Goal: Task Accomplishment & Management: Manage account settings

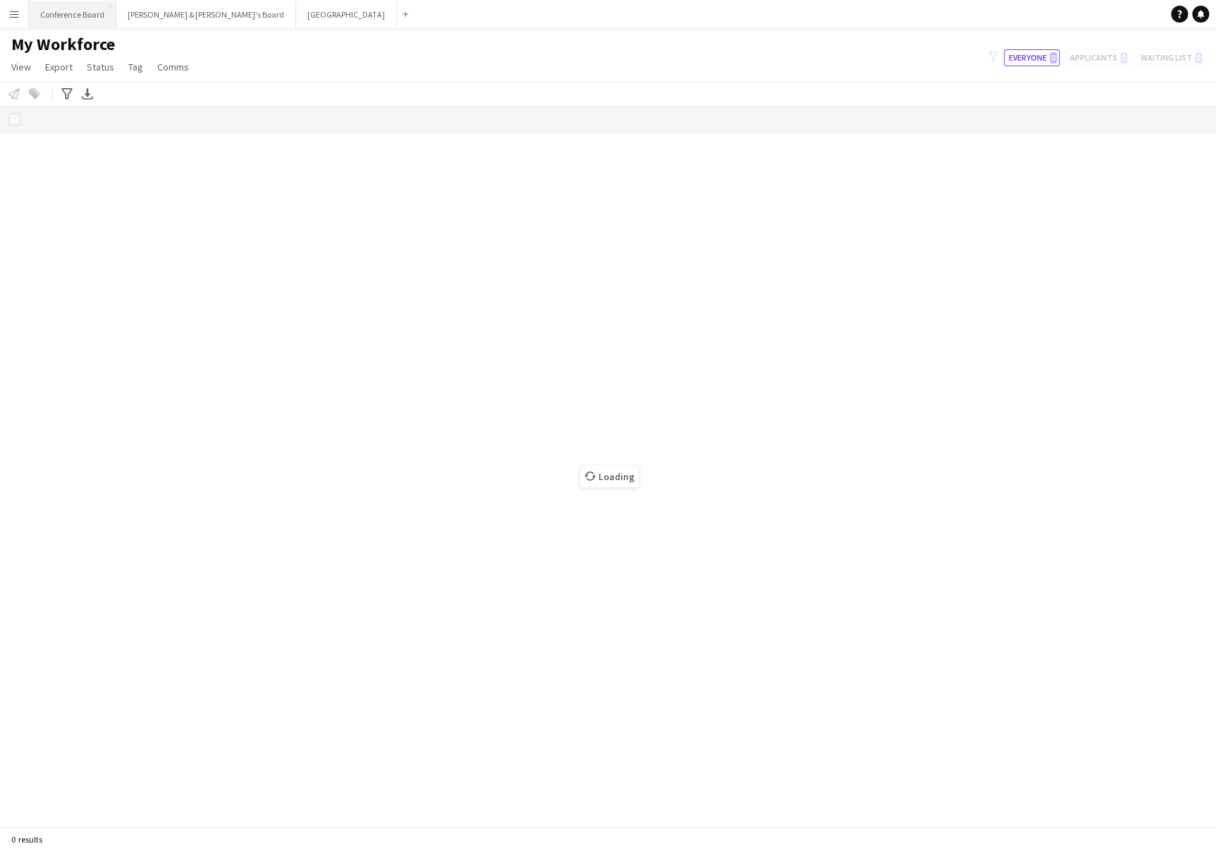
click at [85, 16] on button "Conference Board Close" at bounding box center [72, 14] width 87 height 27
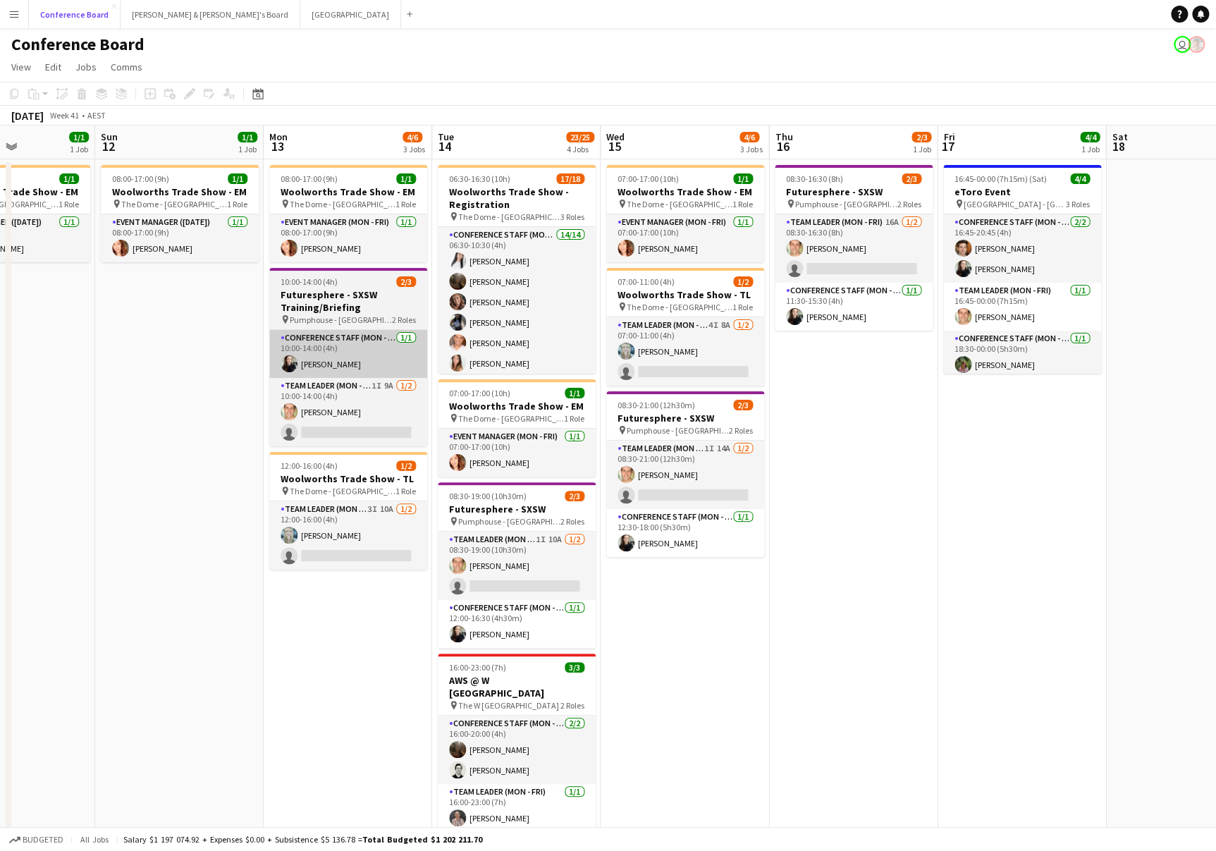
scroll to position [0, 580]
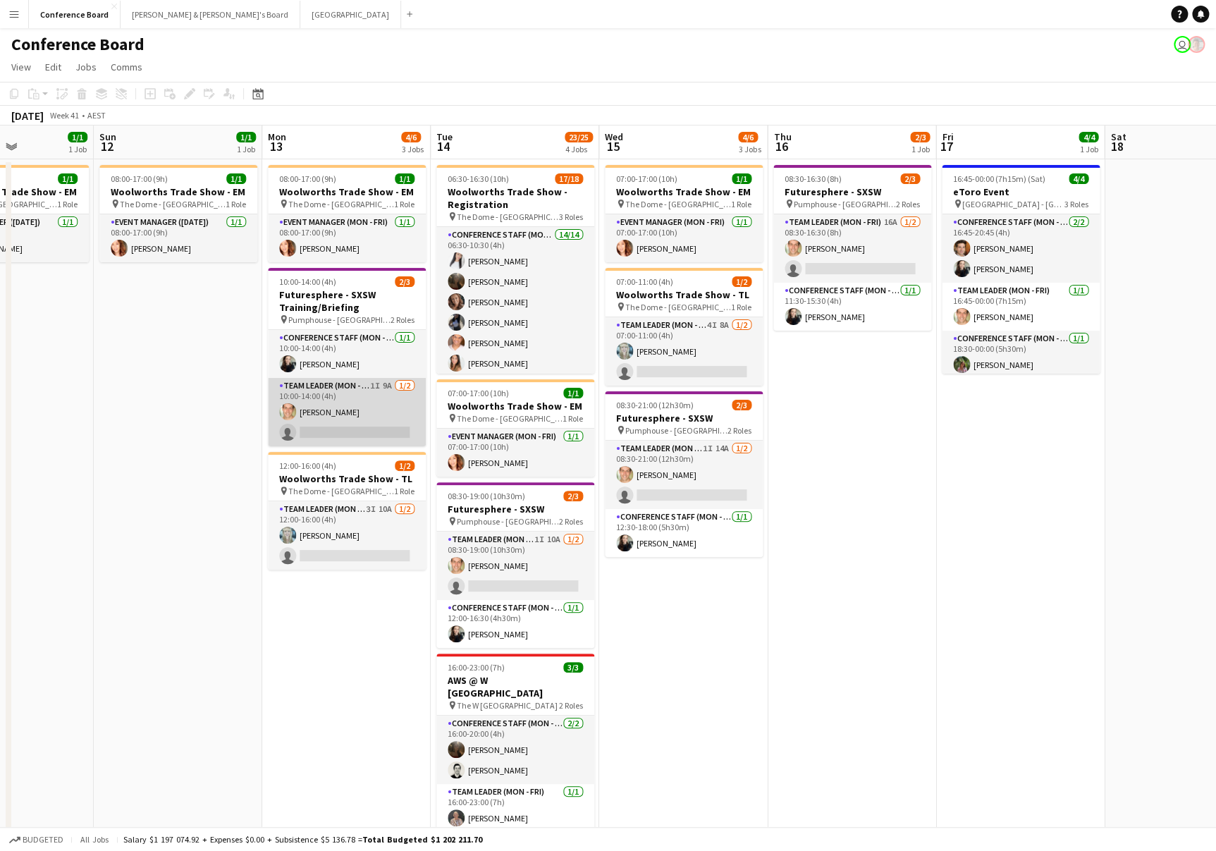
click at [374, 433] on app-card-role "Team Leader (Mon - Fri) 1I 9A [DATE] 10:00-14:00 (4h) [PERSON_NAME] single-neut…" at bounding box center [347, 412] width 158 height 68
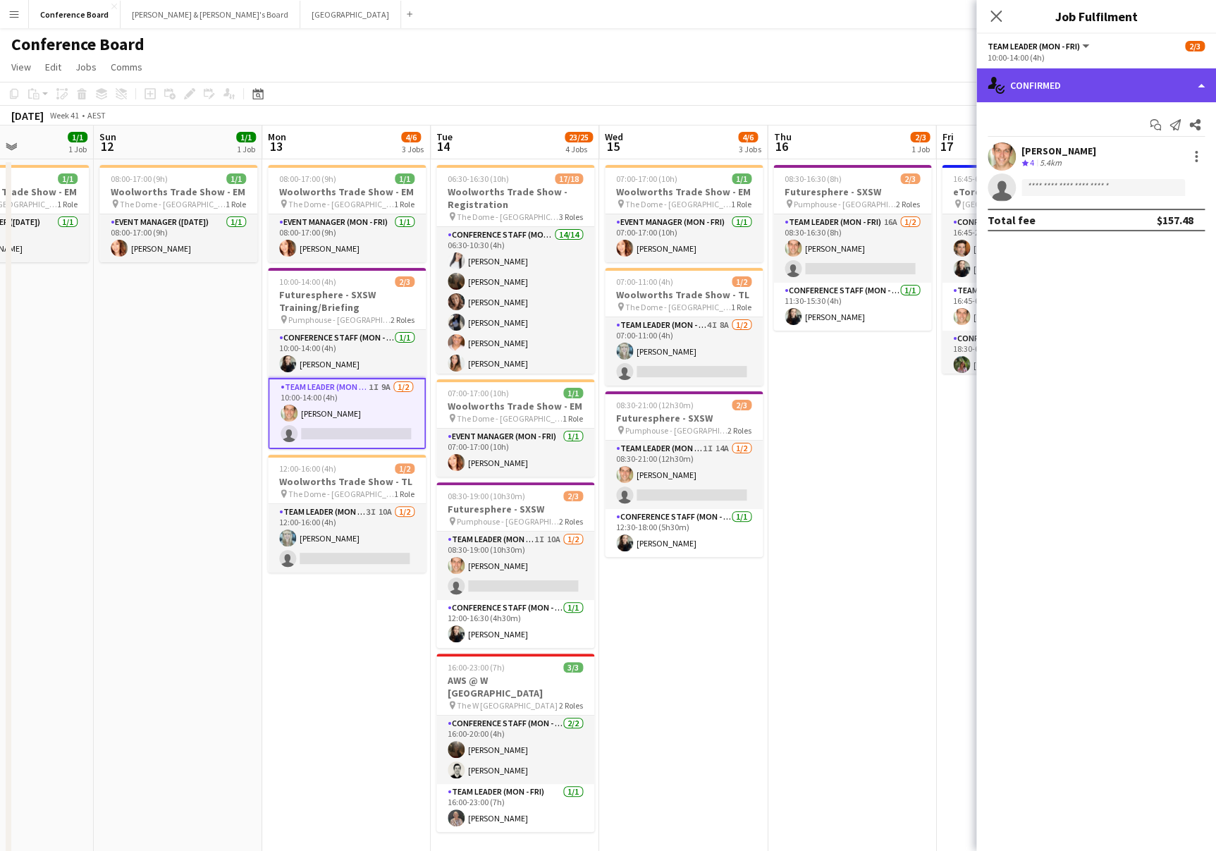
click at [1130, 78] on div "single-neutral-actions-check-2 Confirmed" at bounding box center [1097, 85] width 240 height 34
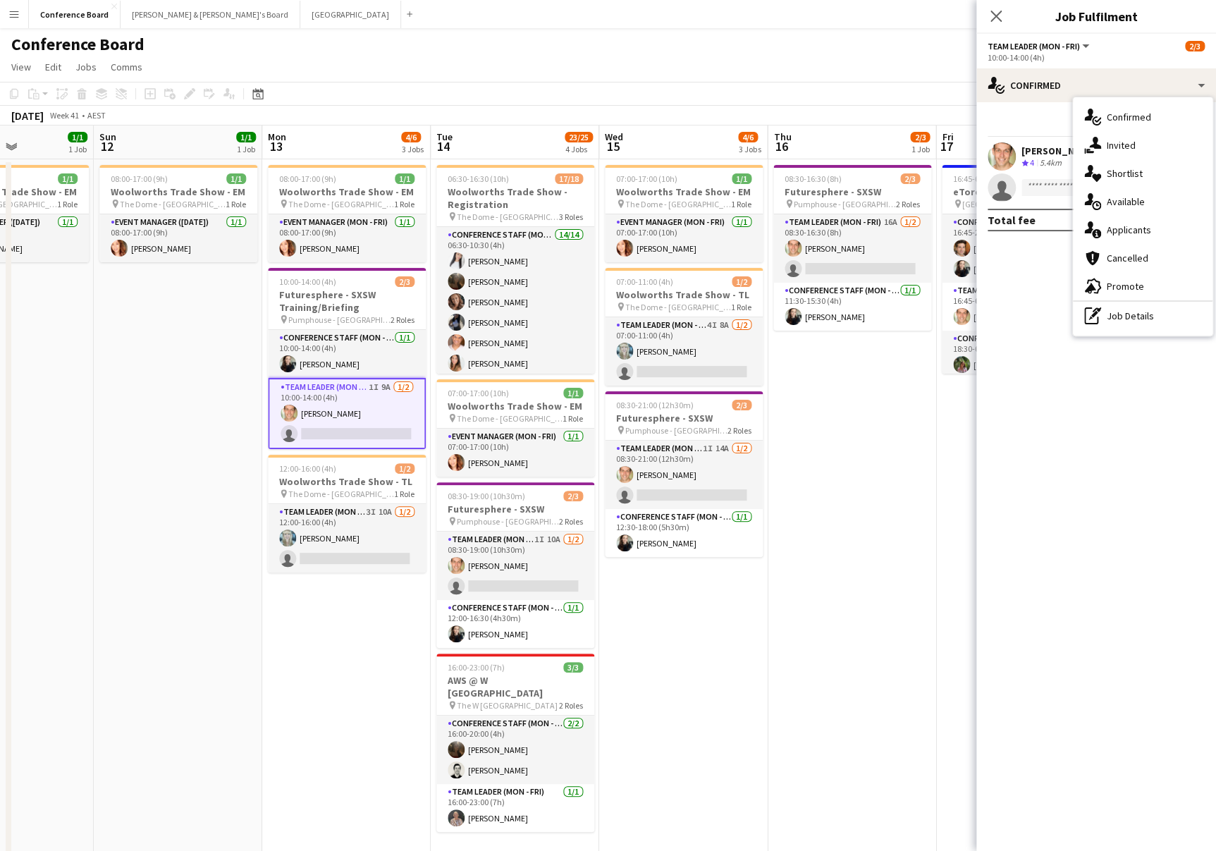
click at [1112, 225] on span "Applicants" at bounding box center [1129, 230] width 44 height 13
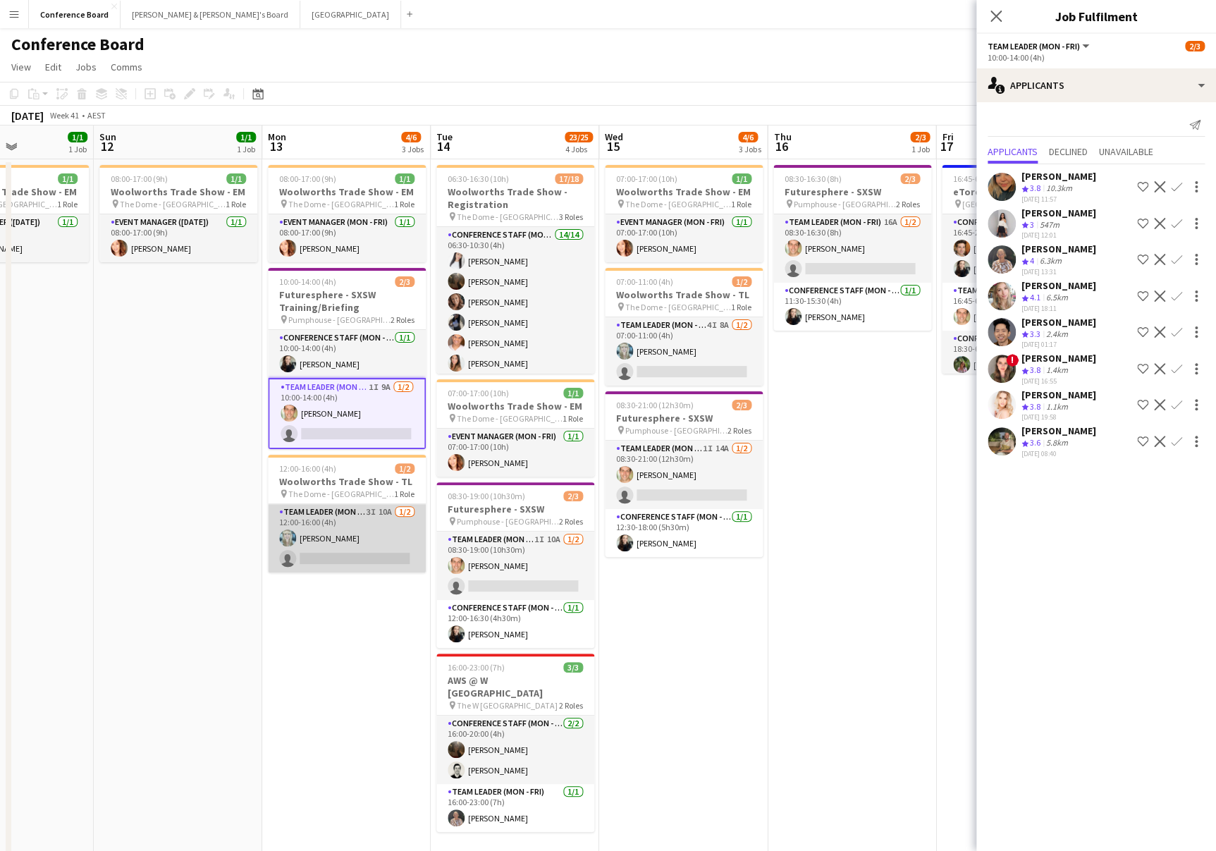
click at [328, 551] on app-card-role "Team Leader (Mon - Fri) 3I 10A [DATE] 12:00-16:00 (4h) [PERSON_NAME] single-neu…" at bounding box center [347, 538] width 158 height 68
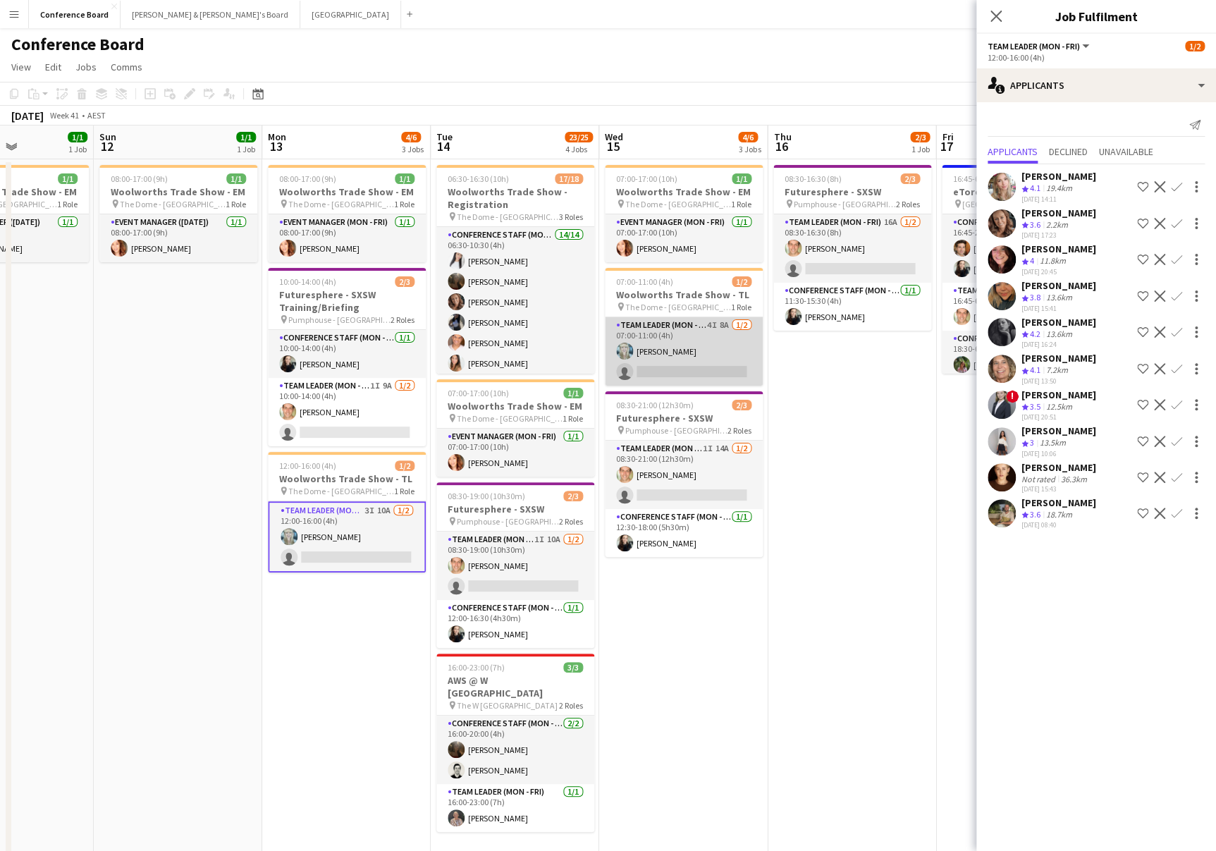
click at [692, 363] on app-card-role "Team Leader (Mon - Fri) 4I 8A [DATE] 07:00-11:00 (4h) [PERSON_NAME] single-neut…" at bounding box center [684, 351] width 158 height 68
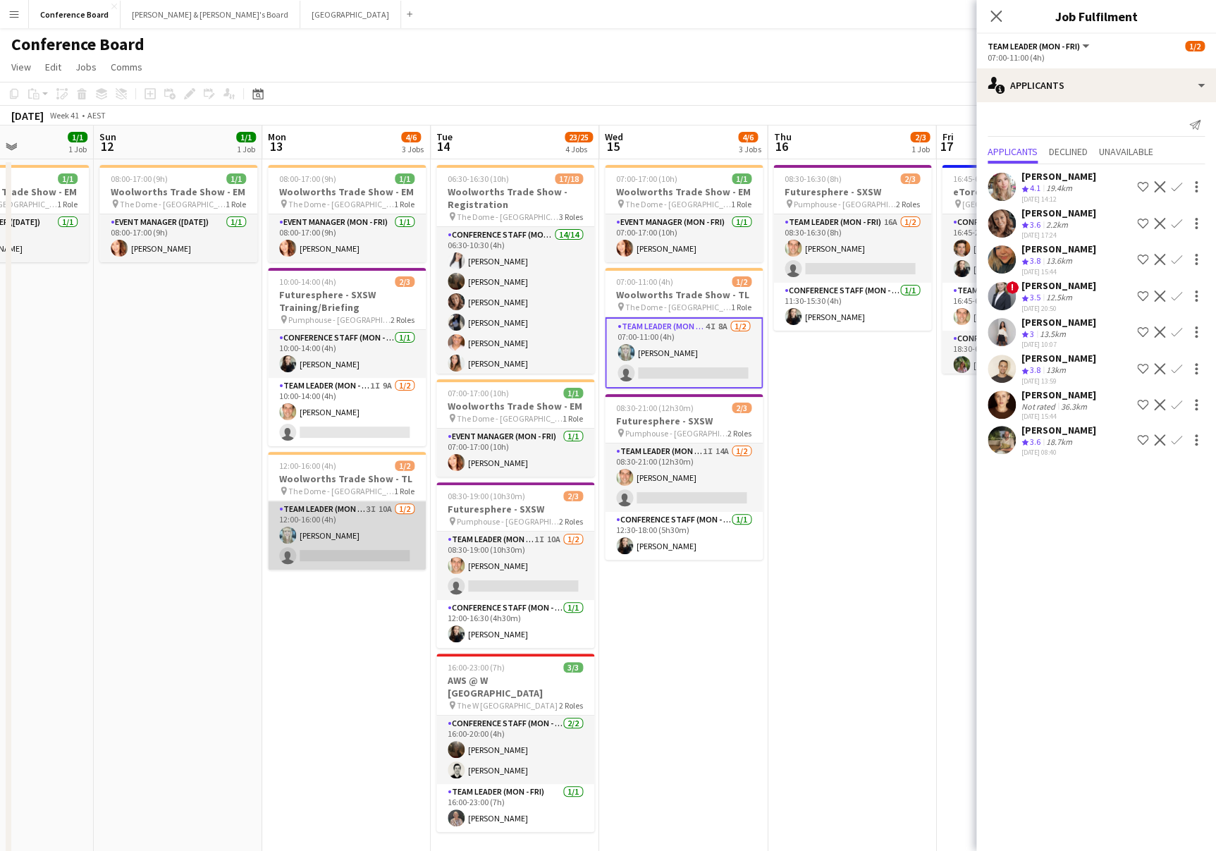
click at [361, 511] on app-card-role "Team Leader (Mon - Fri) 3I 10A [DATE] 12:00-16:00 (4h) [PERSON_NAME] single-neu…" at bounding box center [347, 535] width 158 height 68
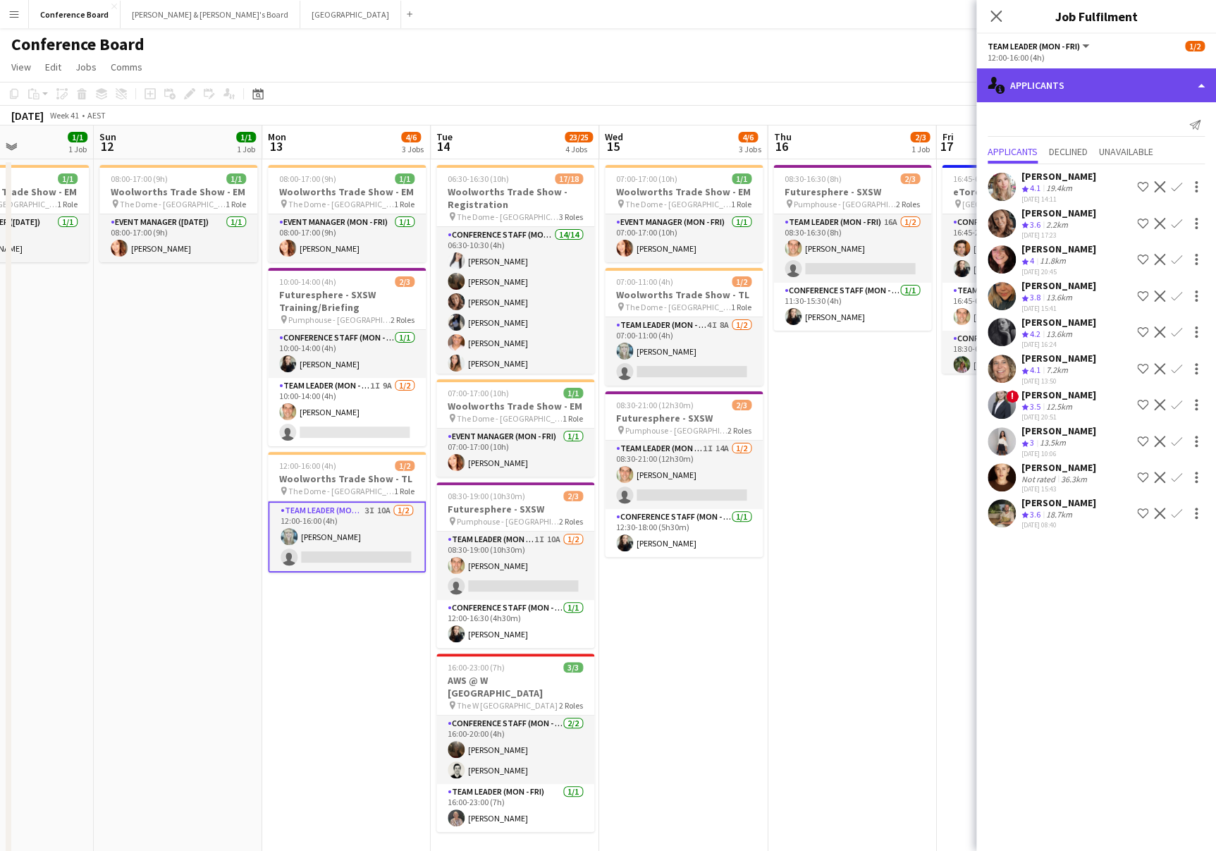
click at [1061, 92] on div "single-neutral-actions-information Applicants" at bounding box center [1097, 85] width 240 height 34
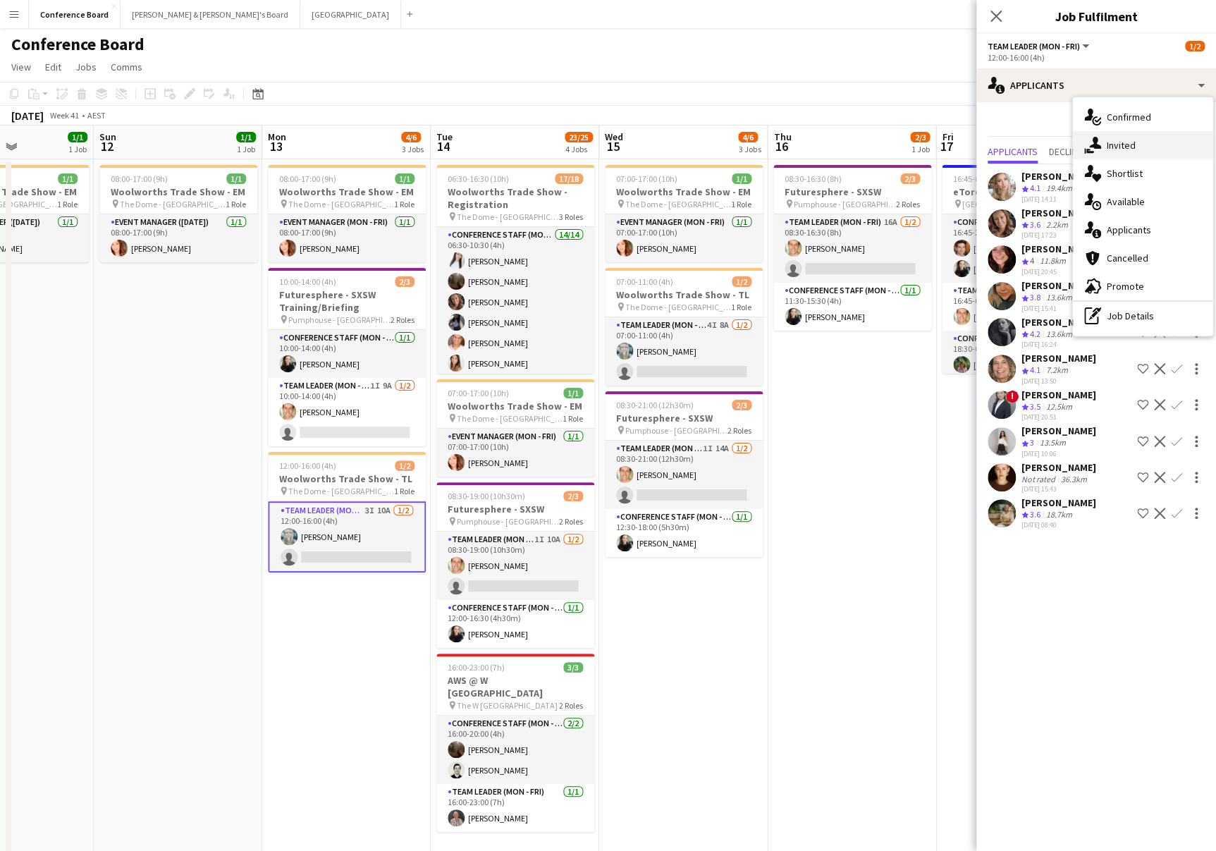
click at [1116, 149] on span "Invited" at bounding box center [1121, 145] width 29 height 13
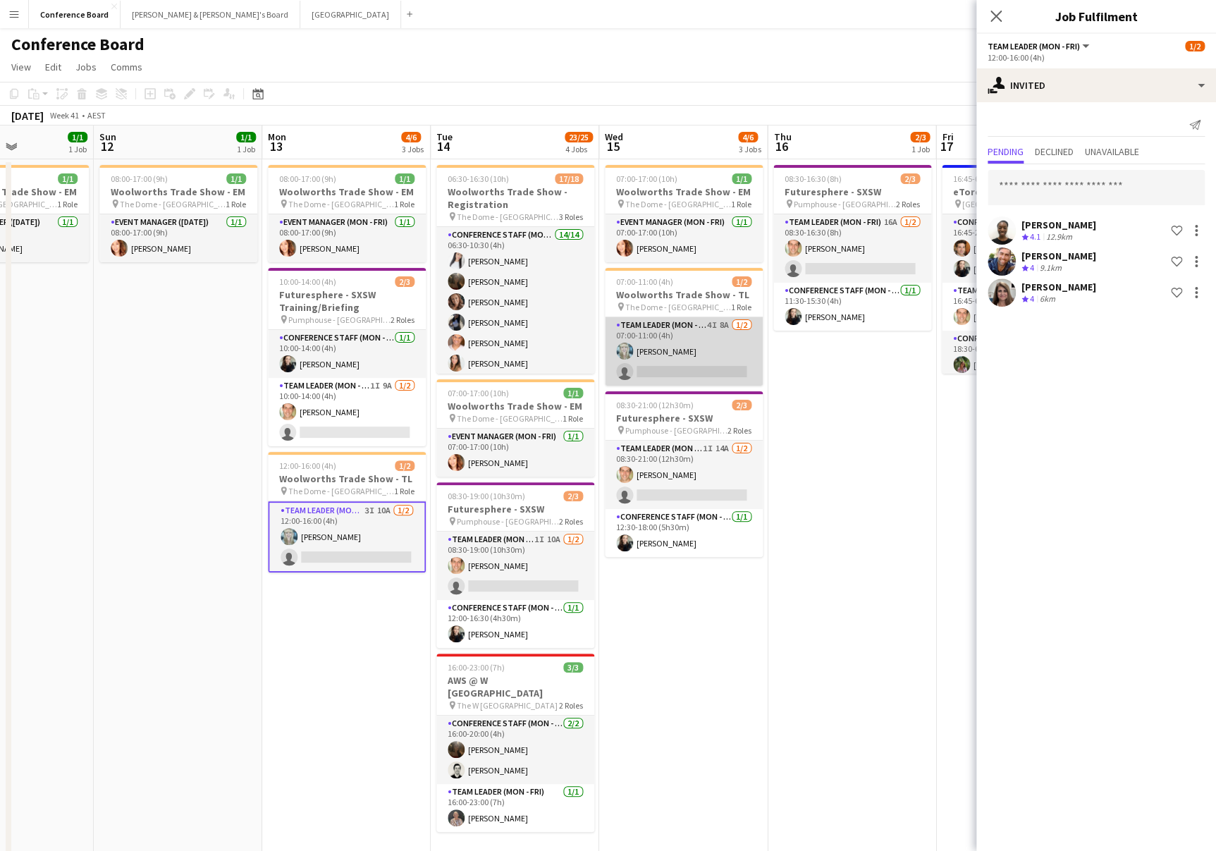
click at [680, 362] on app-card-role "Team Leader (Mon - Fri) 4I 8A [DATE] 07:00-11:00 (4h) [PERSON_NAME] single-neut…" at bounding box center [684, 351] width 158 height 68
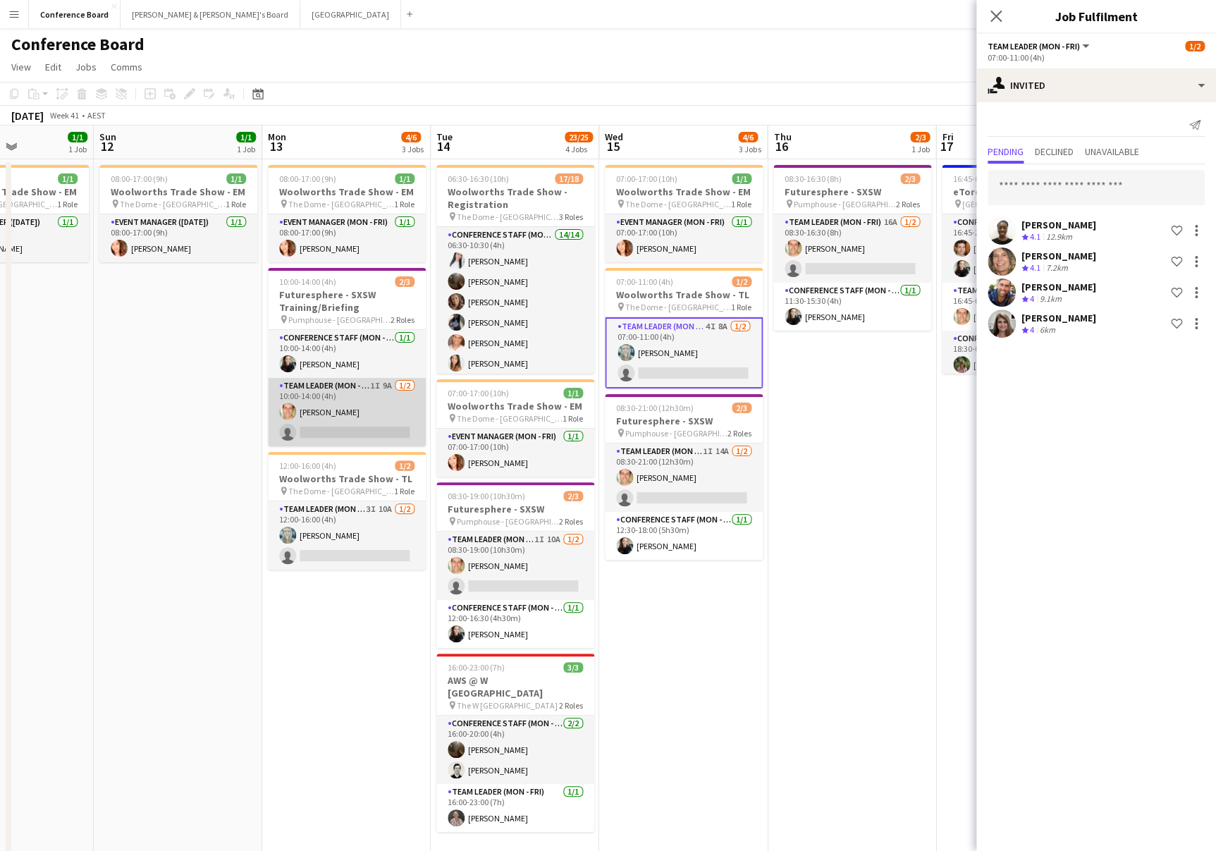
click at [350, 427] on app-card-role "Team Leader (Mon - Fri) 1I 9A [DATE] 10:00-14:00 (4h) [PERSON_NAME] single-neut…" at bounding box center [347, 412] width 158 height 68
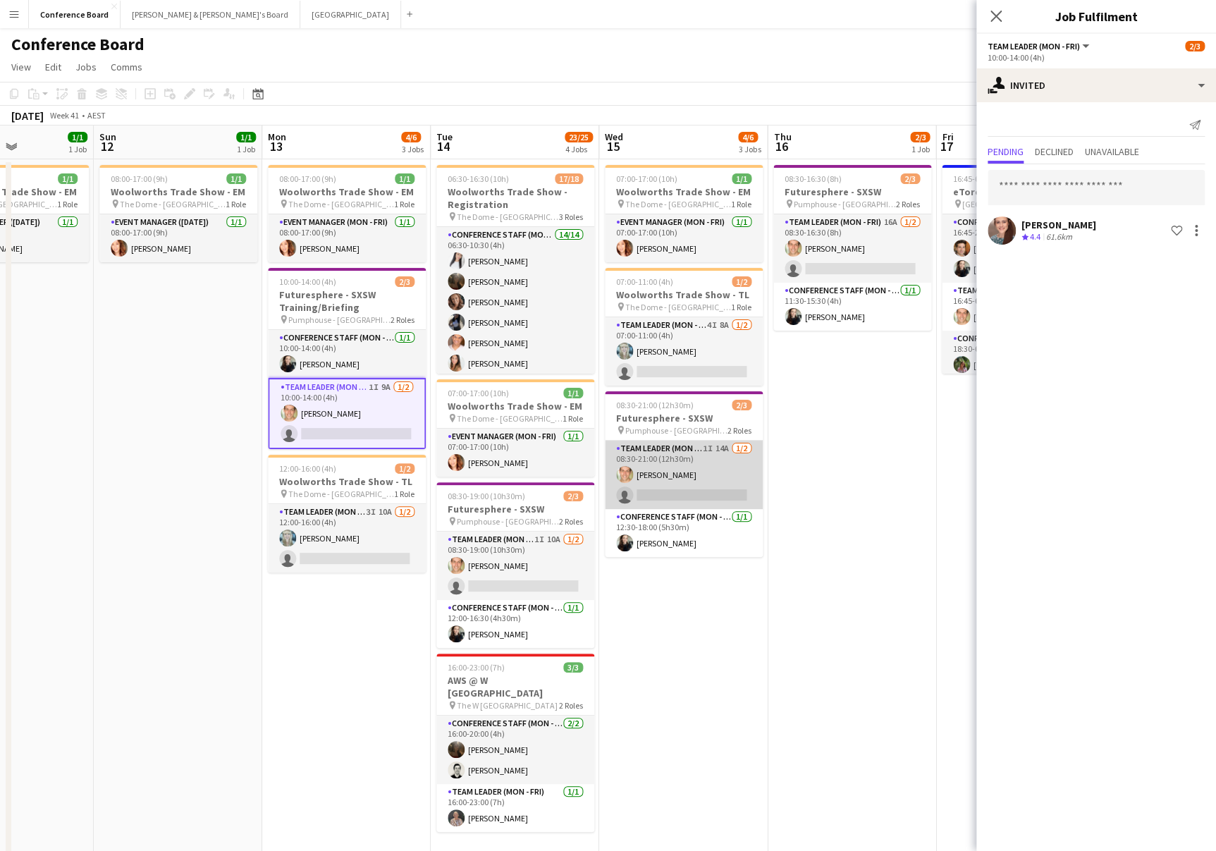
click at [677, 497] on app-card-role "Team Leader (Mon - Fri) 1I 14A [DATE] 08:30-21:00 (12h30m) [PERSON_NAME] single…" at bounding box center [684, 475] width 158 height 68
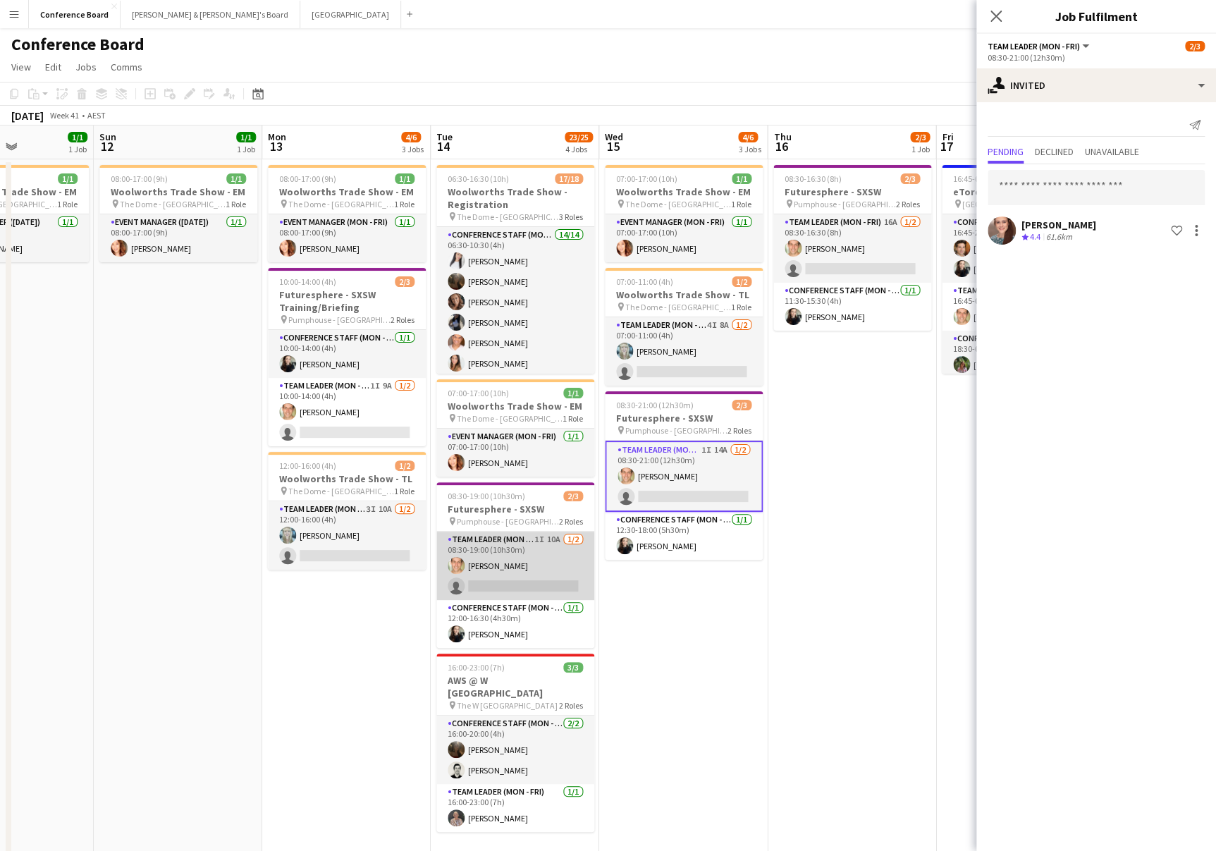
click at [524, 582] on app-card-role "Team Leader (Mon - Fri) 1I 10A [DATE] 08:30-19:00 (10h30m) [PERSON_NAME] single…" at bounding box center [515, 566] width 158 height 68
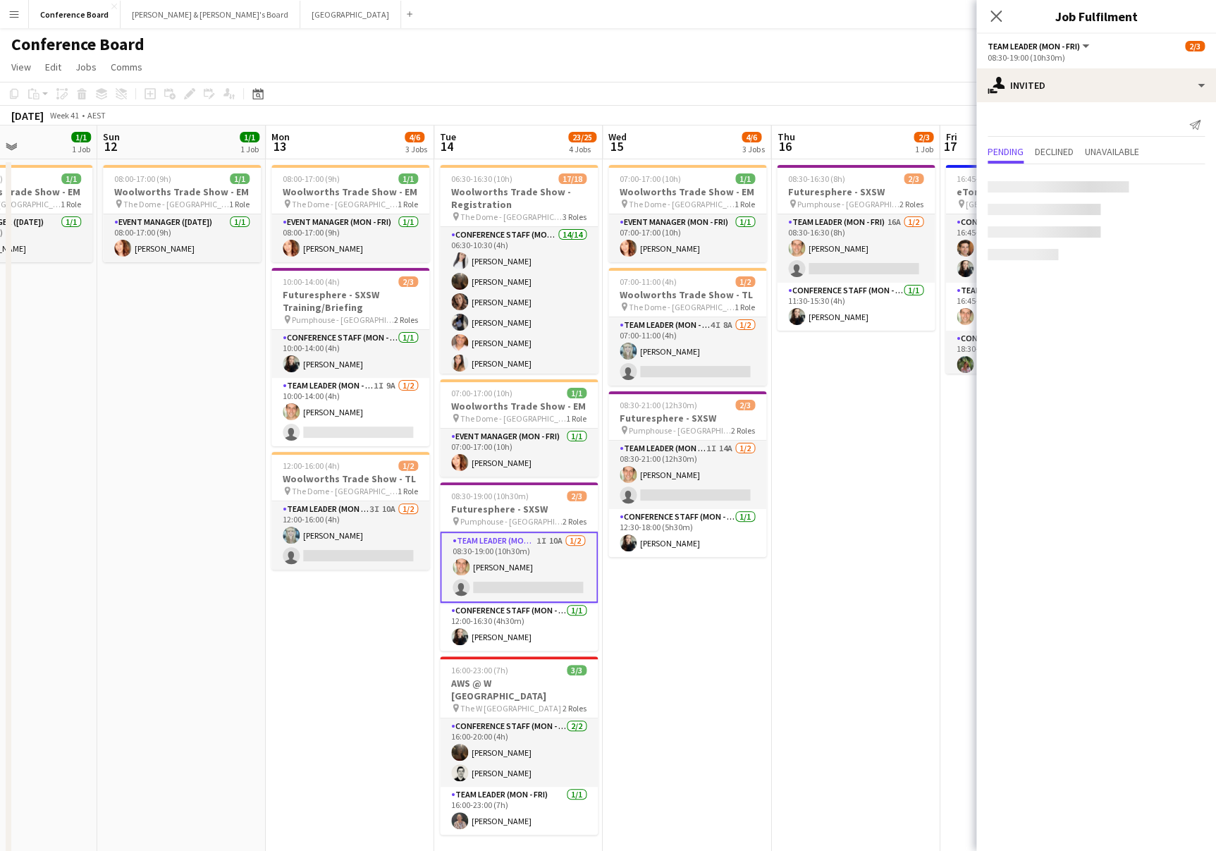
scroll to position [0, 575]
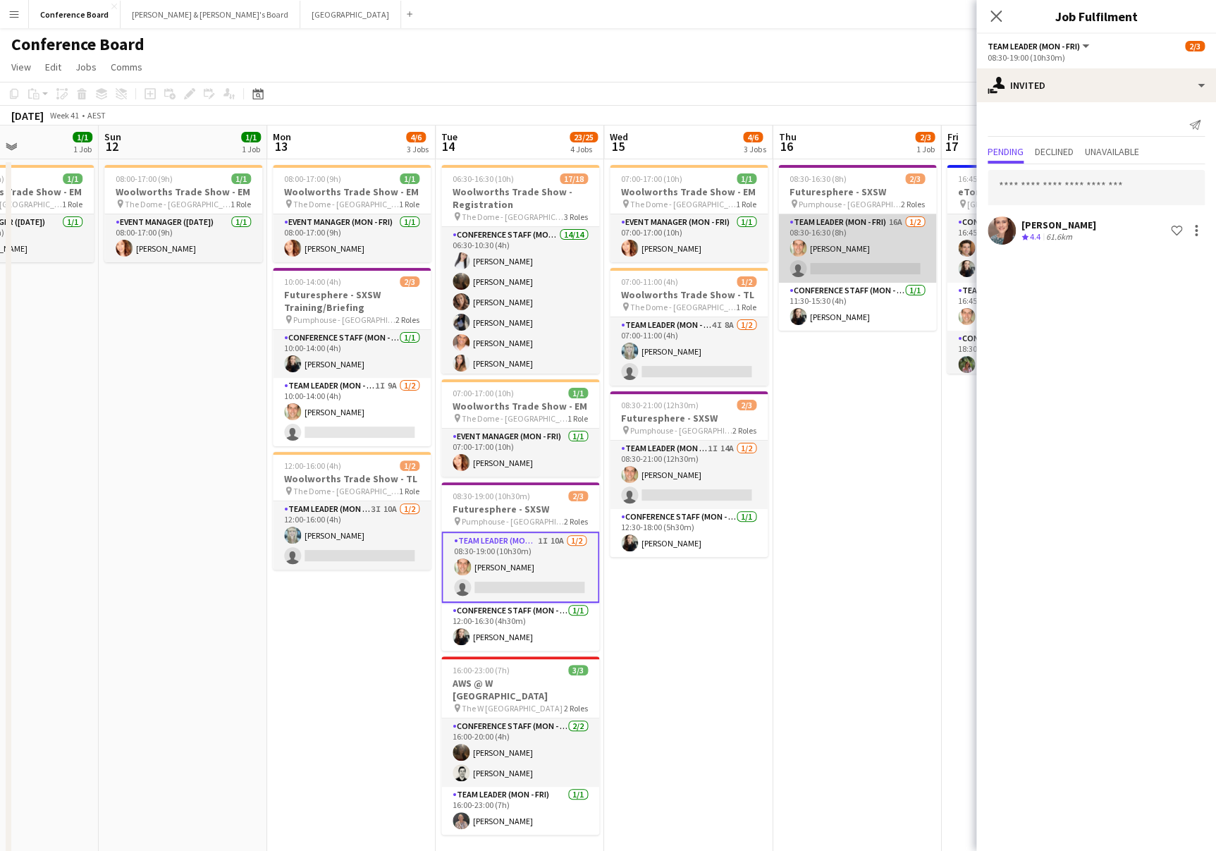
click at [885, 250] on app-card-role "Team Leader (Mon - Fri) 16A [DATE] 08:30-16:30 (8h) [PERSON_NAME] single-neutra…" at bounding box center [857, 248] width 158 height 68
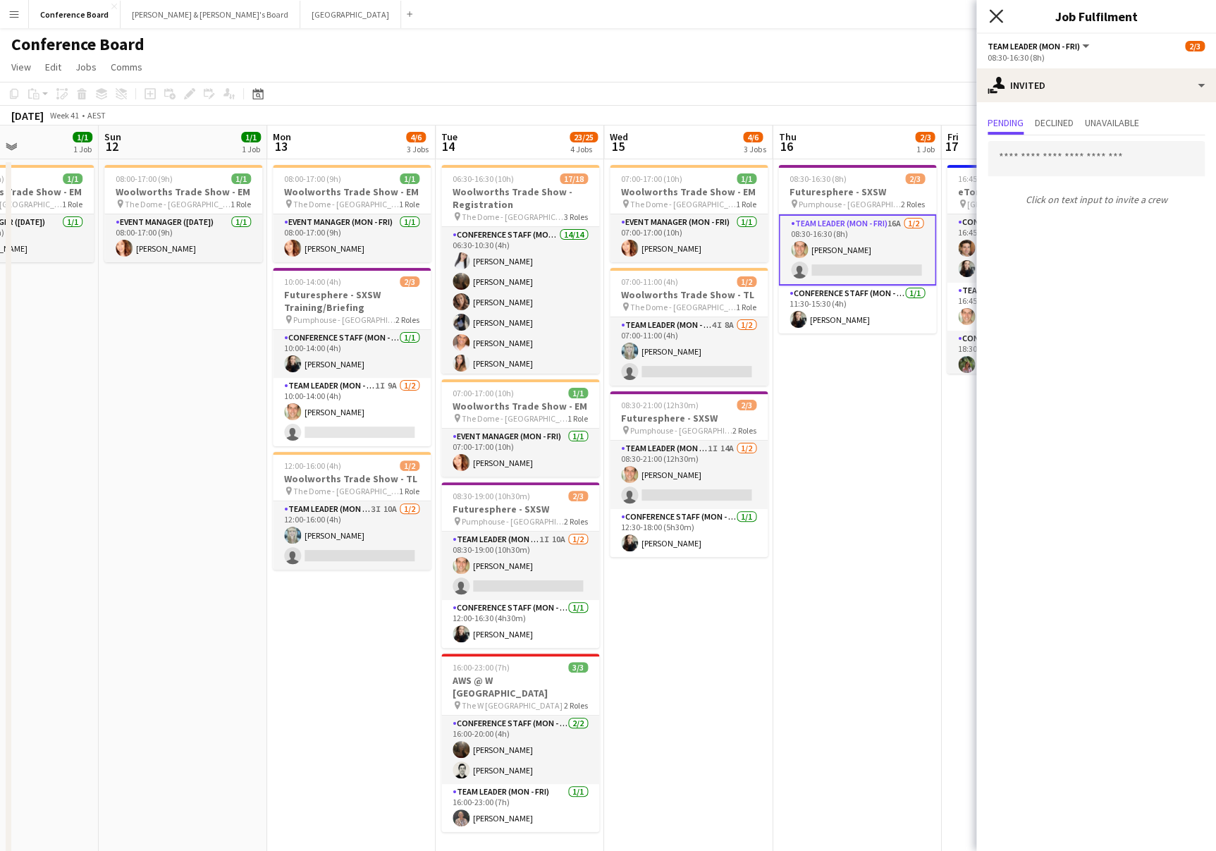
click at [995, 19] on icon "Close pop-in" at bounding box center [995, 15] width 13 height 13
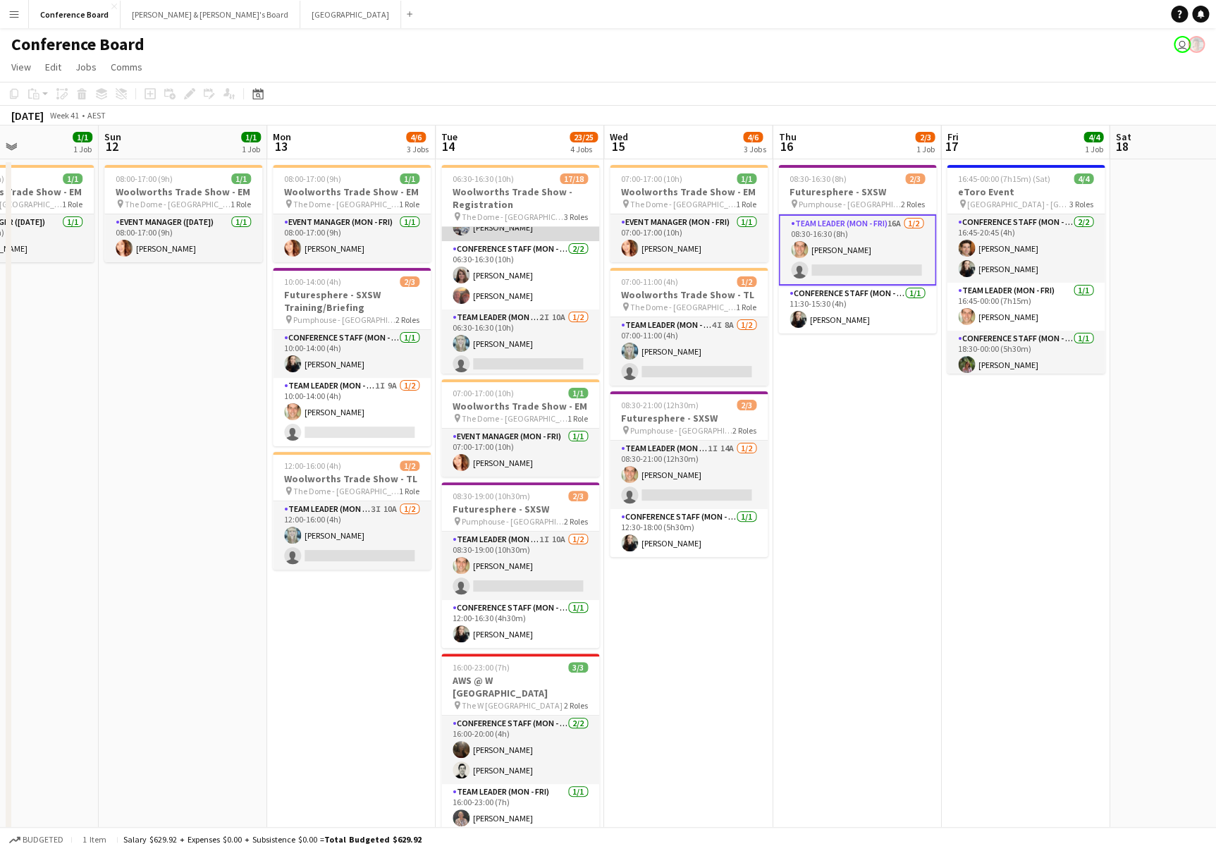
scroll to position [303, 0]
click at [534, 335] on app-card-role "Team Leader (Mon - Fri) 2I 10A [DATE] 06:30-16:30 (10h) [PERSON_NAME] single-ne…" at bounding box center [520, 340] width 158 height 68
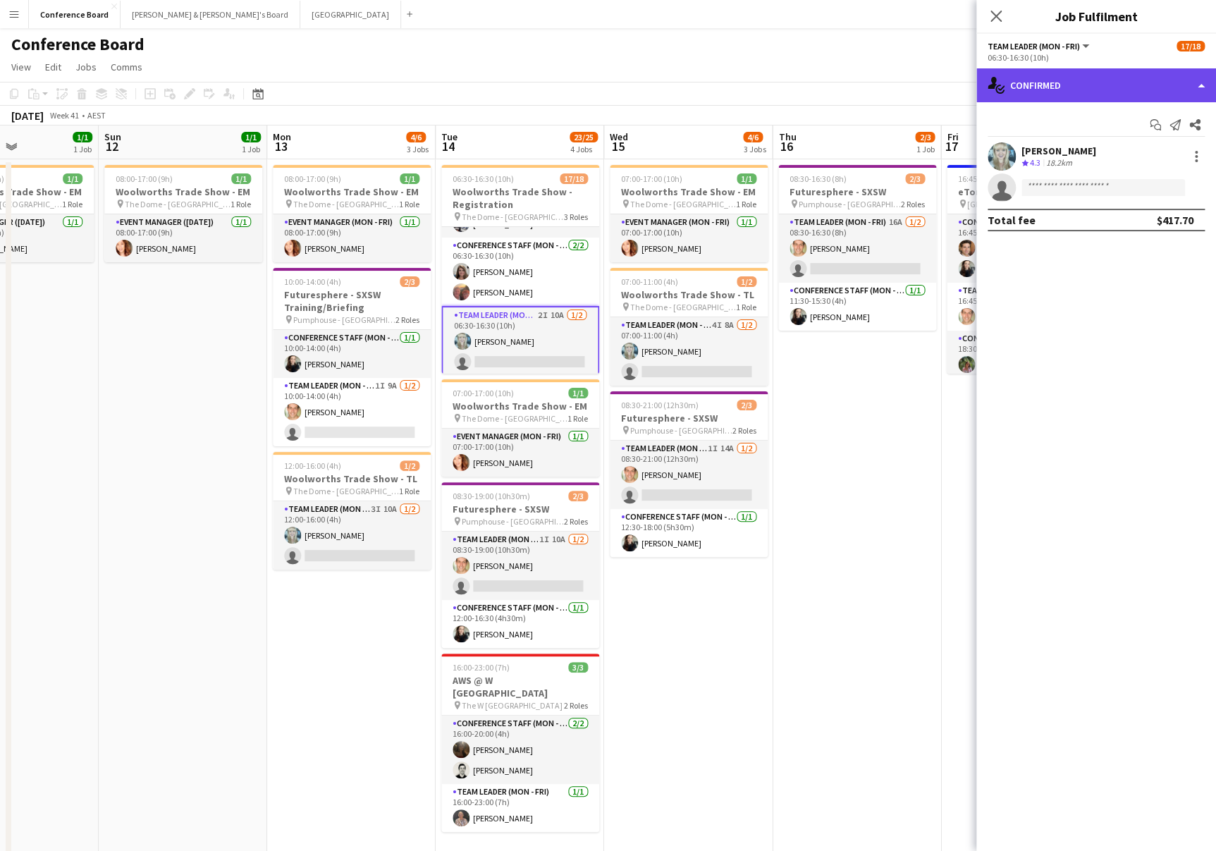
click at [1177, 80] on div "single-neutral-actions-check-2 Confirmed" at bounding box center [1097, 85] width 240 height 34
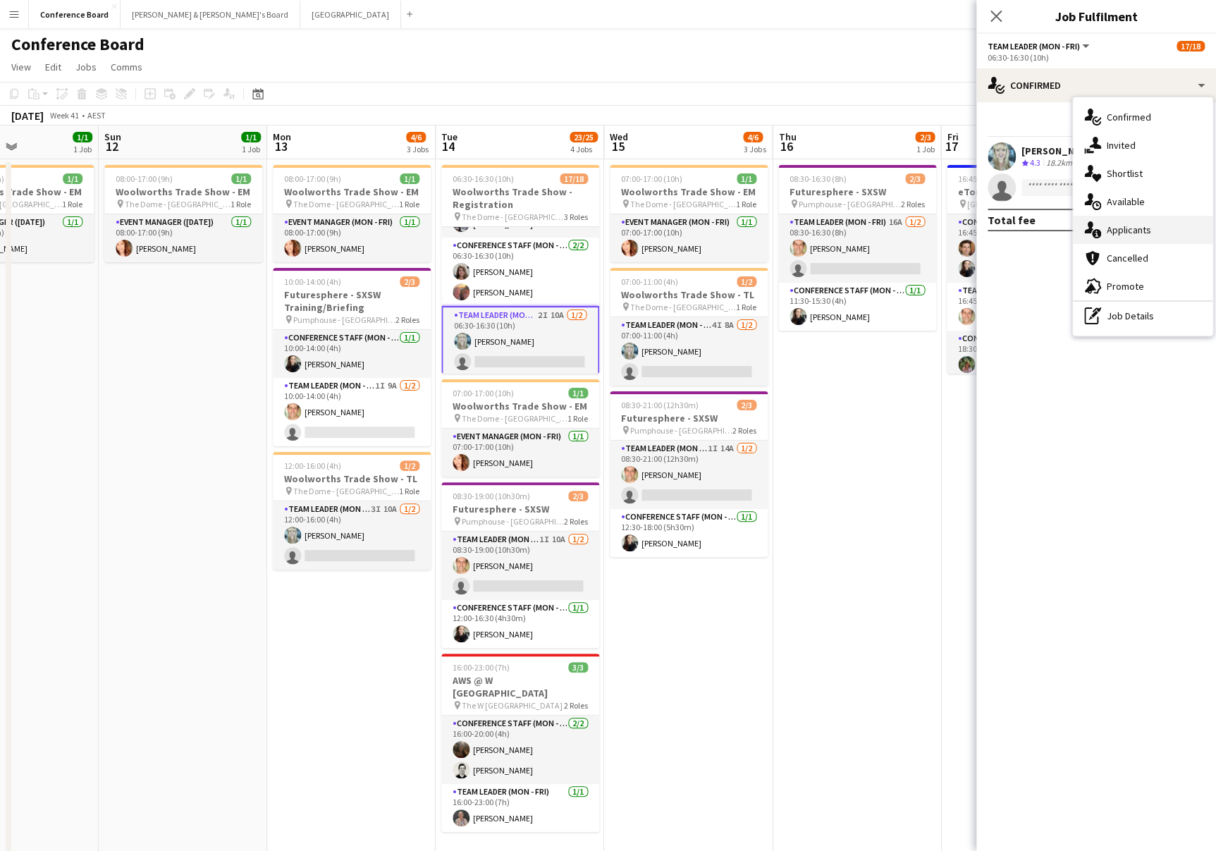
click at [1098, 230] on icon at bounding box center [1096, 233] width 9 height 9
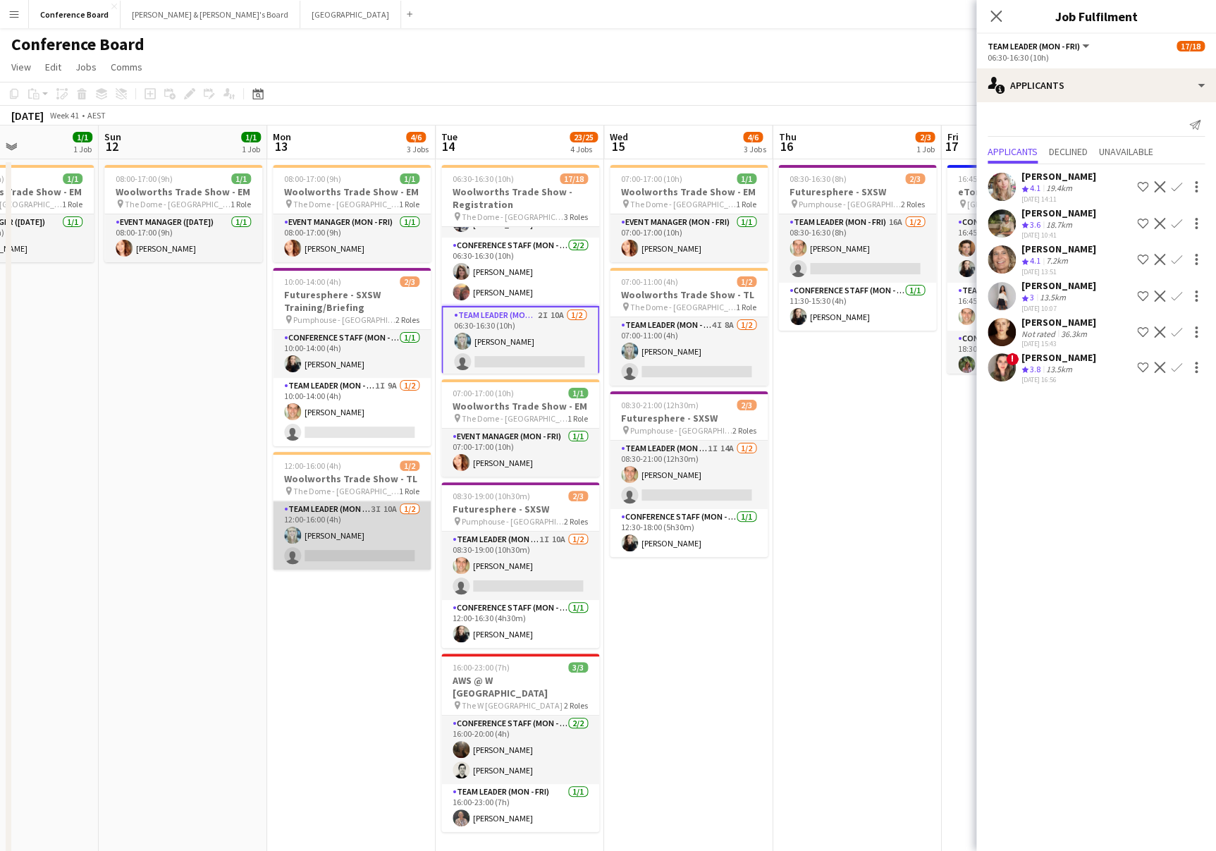
click at [387, 552] on app-card-role "Team Leader (Mon - Fri) 3I 10A [DATE] 12:00-16:00 (4h) [PERSON_NAME] single-neu…" at bounding box center [352, 535] width 158 height 68
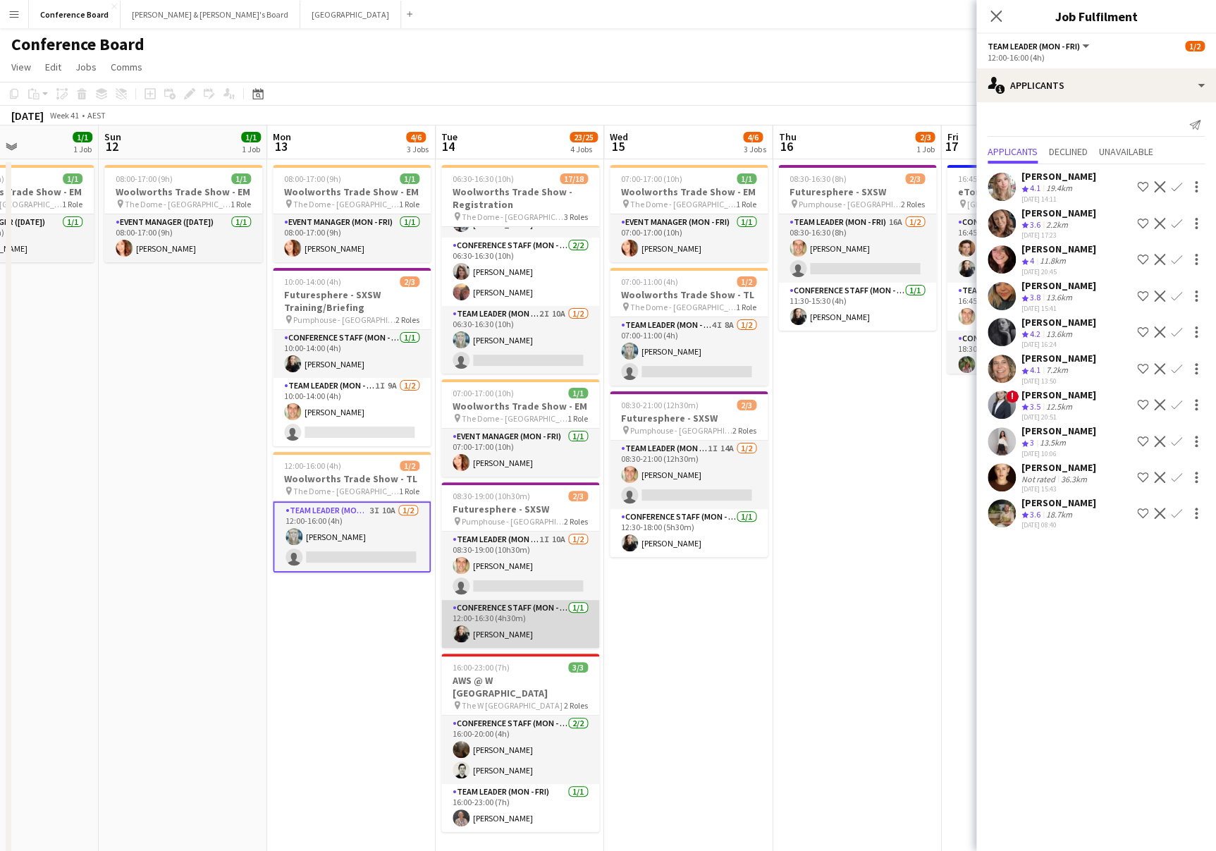
click at [542, 622] on app-card-role "Conference Staff (Mon - Fri) [DATE] 12:00-16:30 (4h30m) [PERSON_NAME]" at bounding box center [520, 624] width 158 height 48
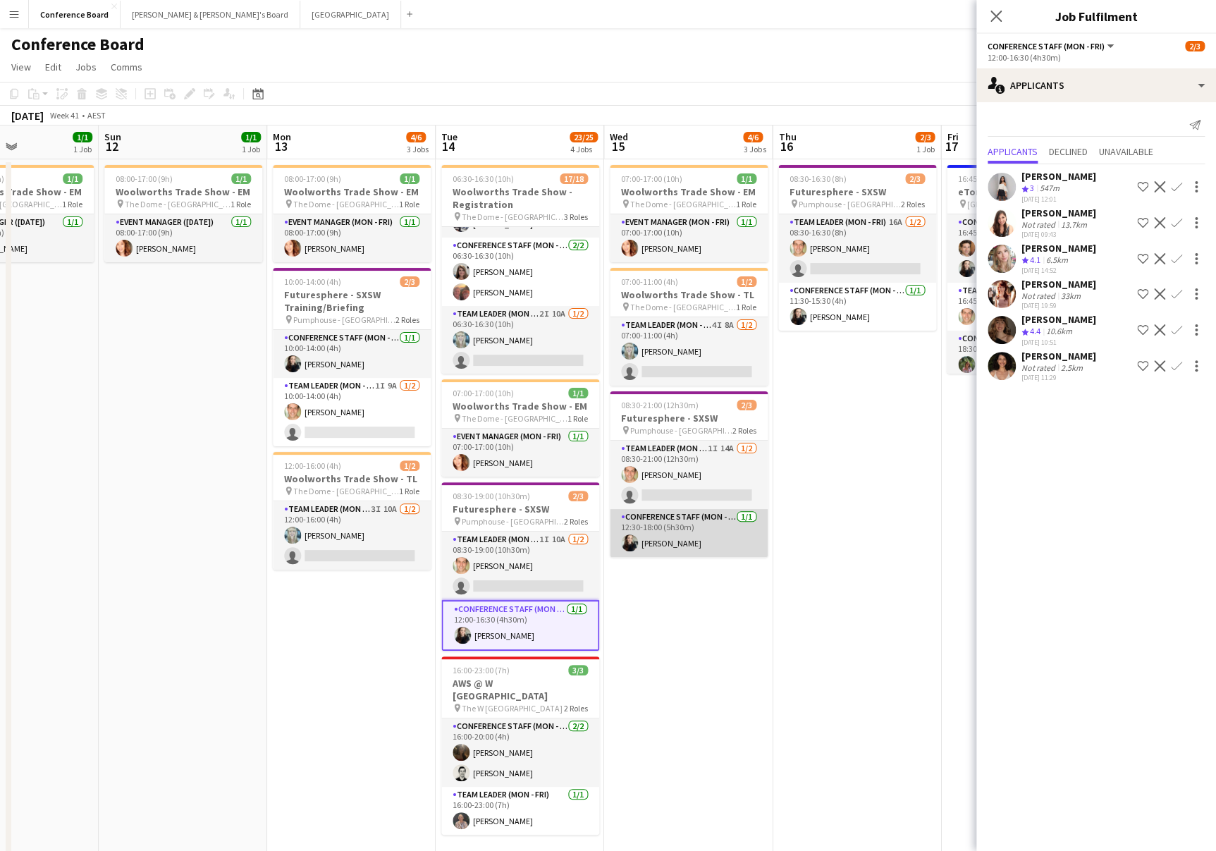
click at [699, 529] on app-card-role "Conference Staff (Mon - Fri) [DATE] 12:30-18:00 (5h30m) [PERSON_NAME]" at bounding box center [689, 533] width 158 height 48
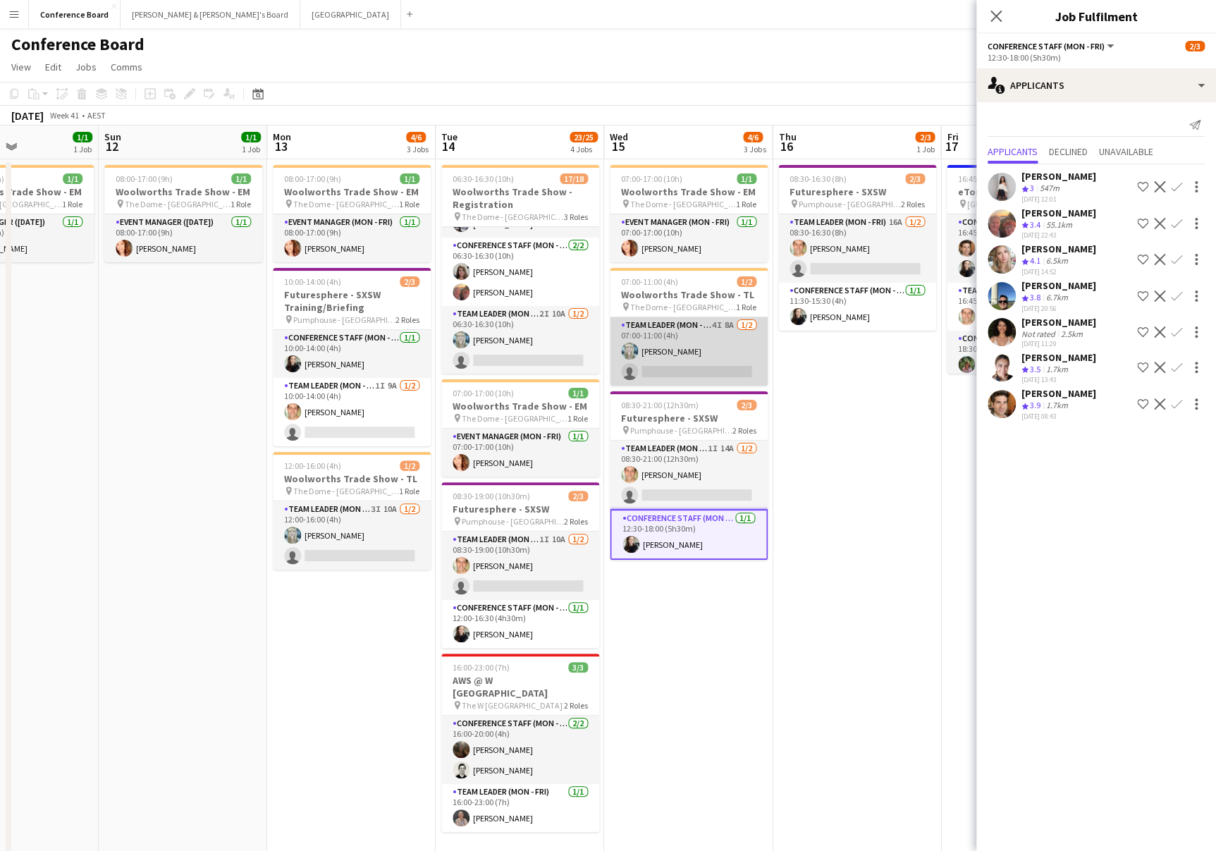
click at [706, 369] on app-card-role "Team Leader (Mon - Fri) 4I 8A [DATE] 07:00-11:00 (4h) [PERSON_NAME] single-neut…" at bounding box center [689, 351] width 158 height 68
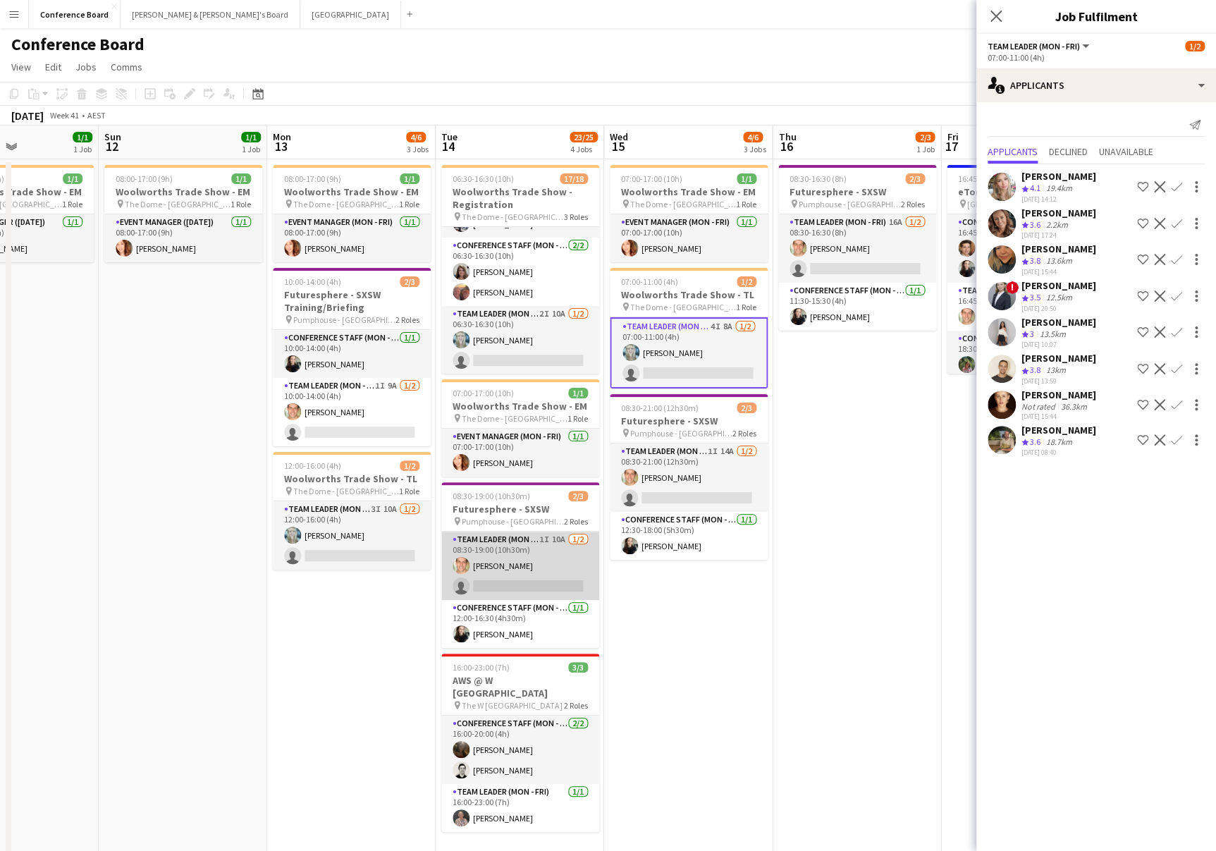
click at [531, 590] on app-card-role "Team Leader (Mon - Fri) 1I 10A [DATE] 08:30-19:00 (10h30m) [PERSON_NAME] single…" at bounding box center [520, 566] width 158 height 68
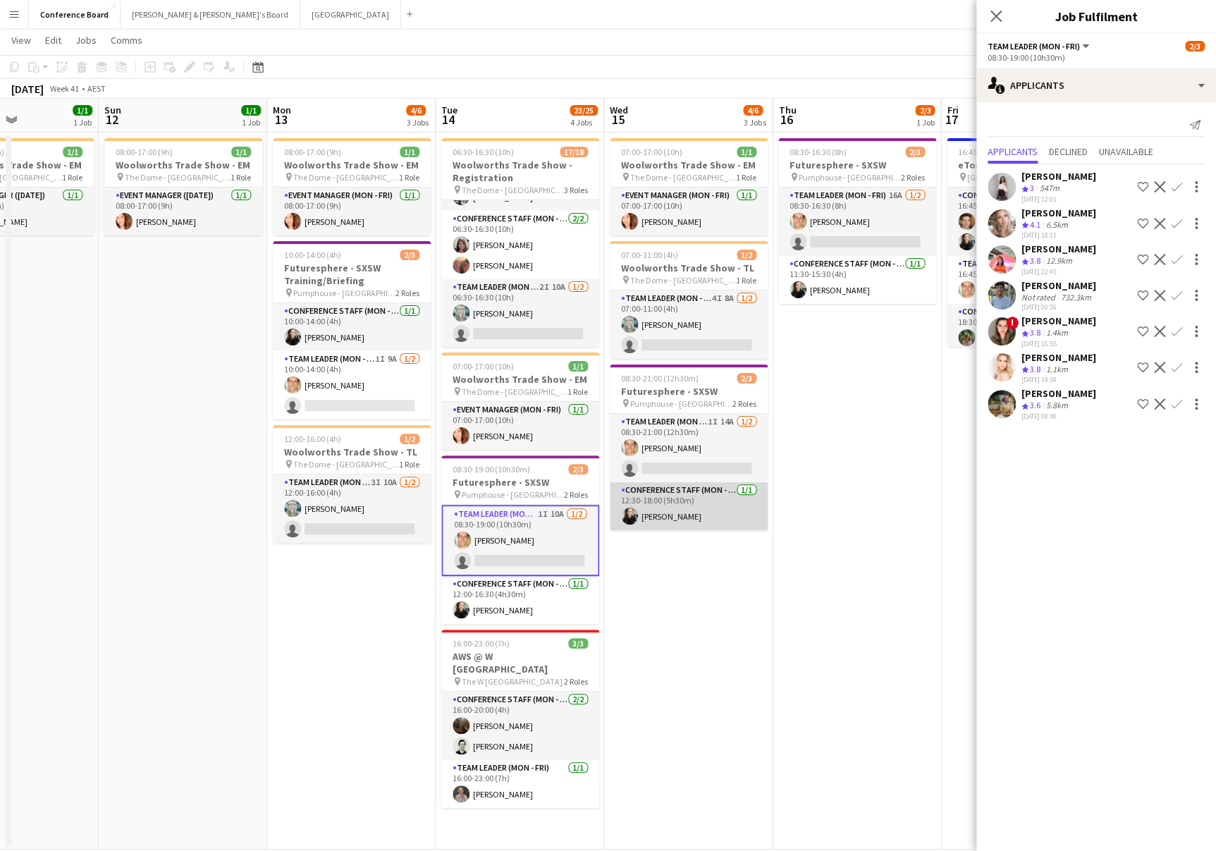
scroll to position [0, 0]
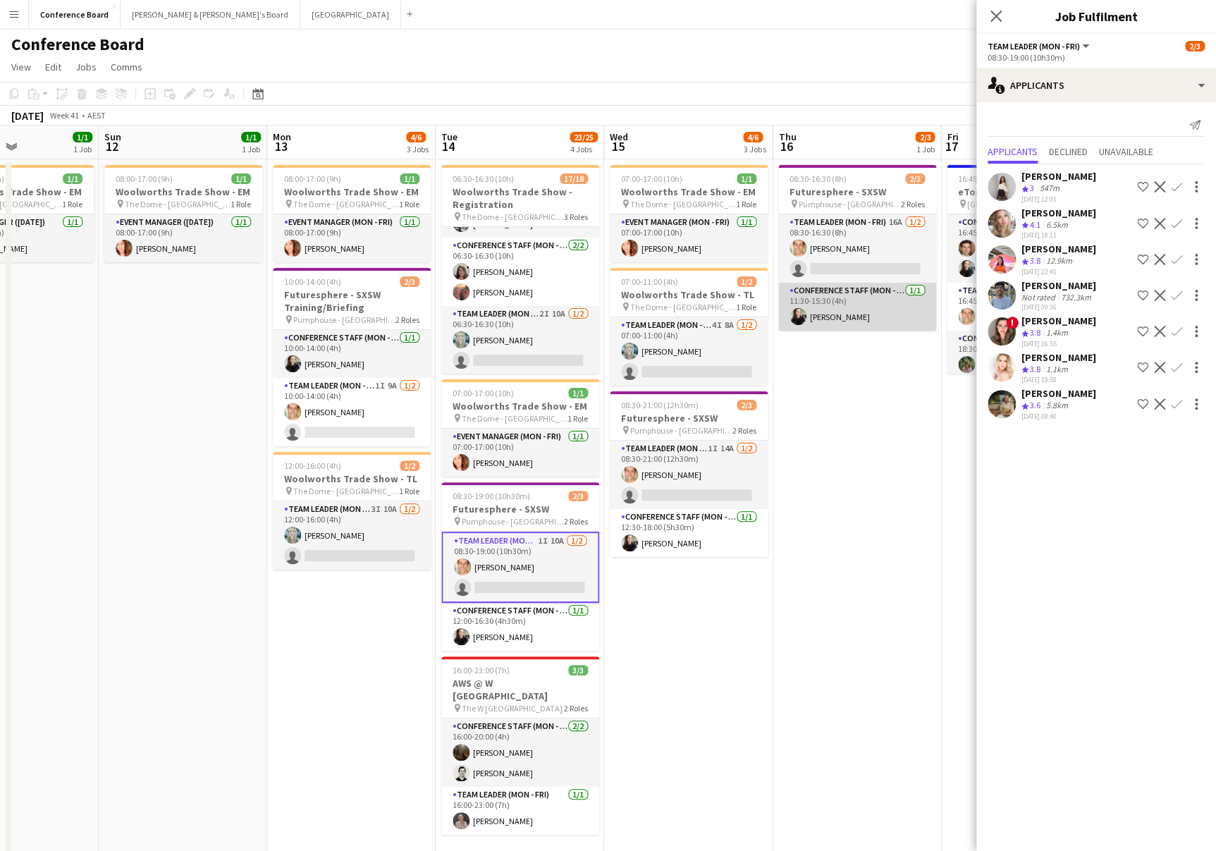
click at [840, 305] on app-card-role "Conference Staff (Mon - Fri) [DATE] 11:30-15:30 (4h) [PERSON_NAME]" at bounding box center [857, 307] width 158 height 48
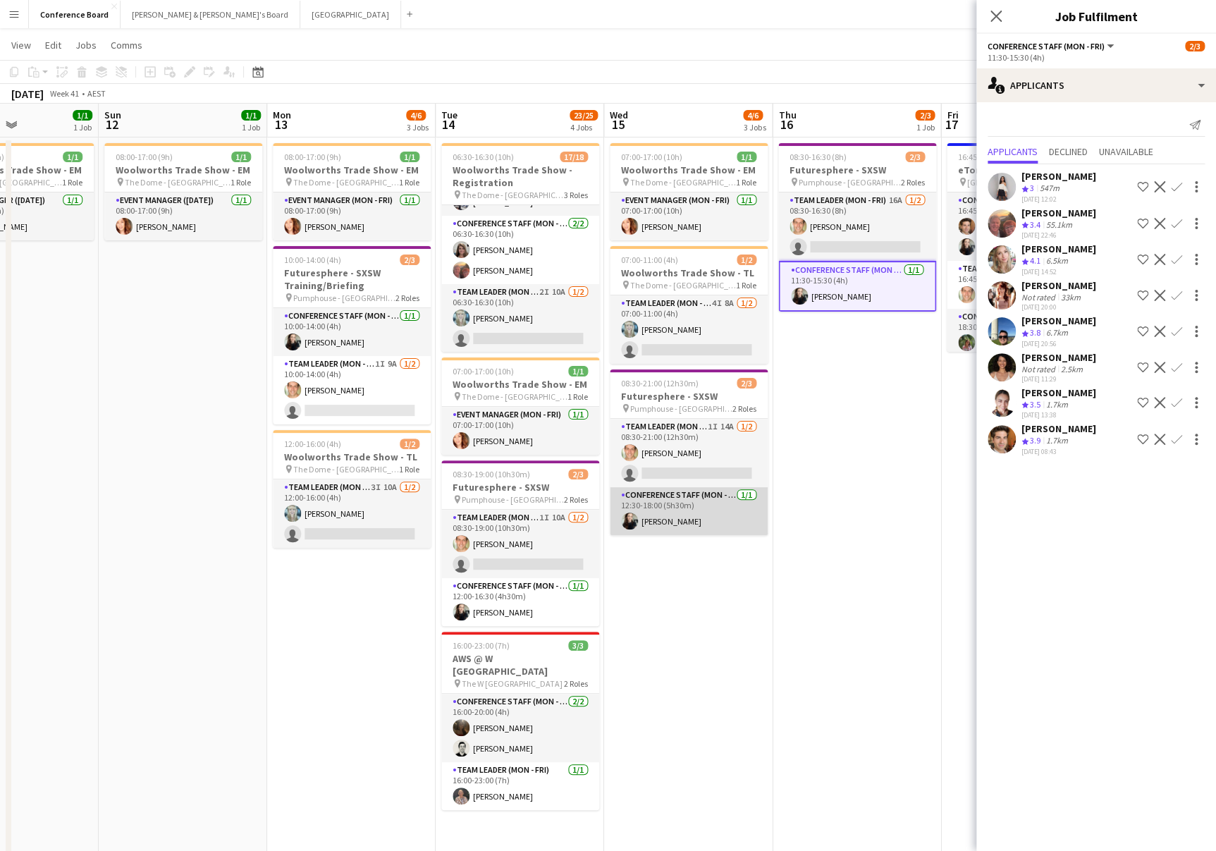
click at [649, 534] on app-card-role "Conference Staff (Mon - Fri) [DATE] 12:30-18:00 (5h30m) [PERSON_NAME]" at bounding box center [689, 511] width 158 height 48
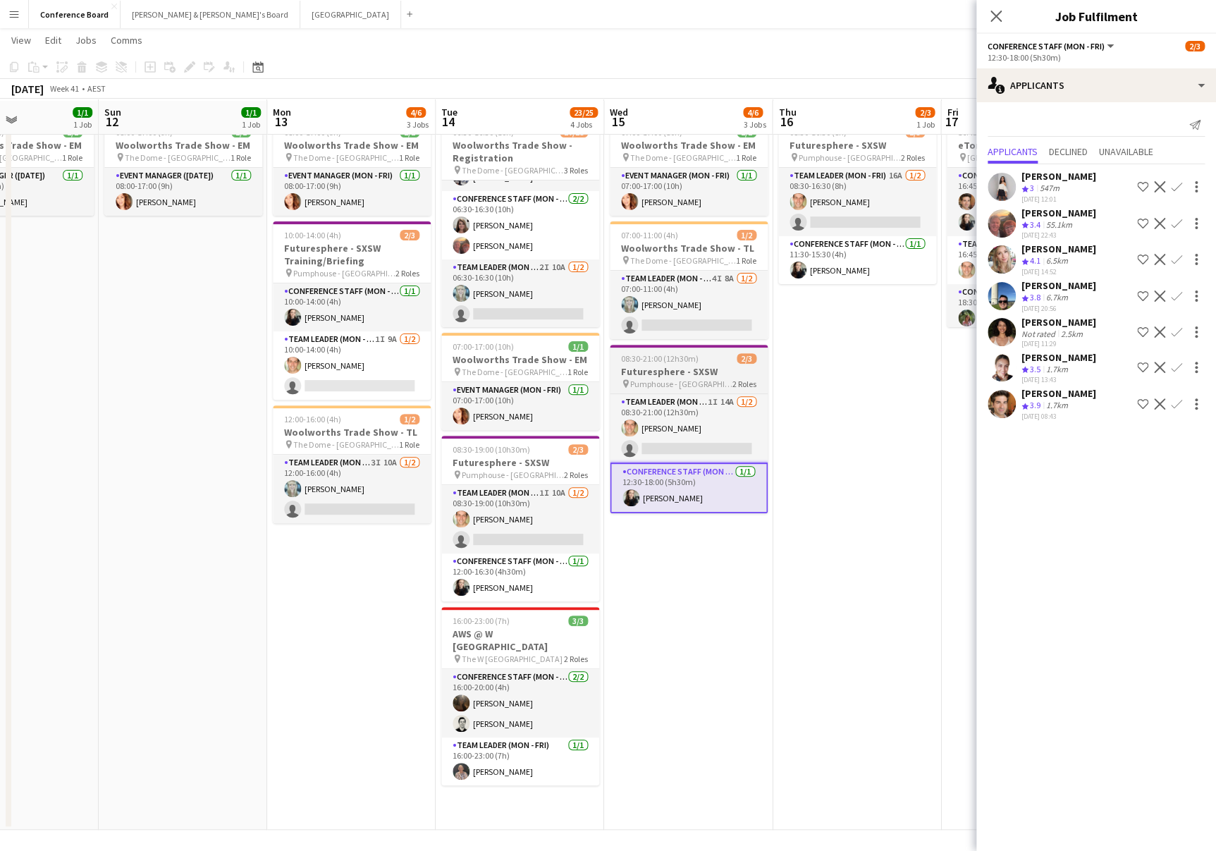
scroll to position [47, 0]
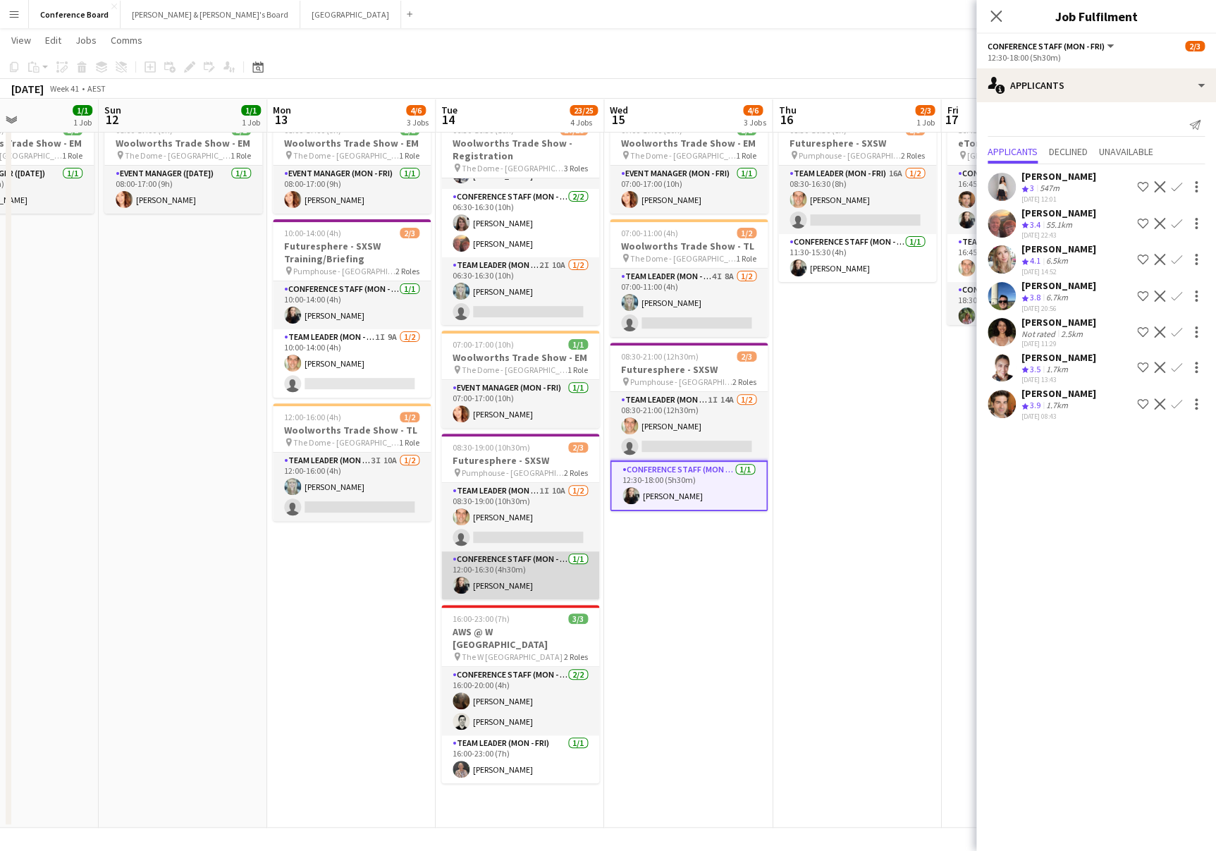
click at [493, 577] on app-card-role "Conference Staff (Mon - Fri) [DATE] 12:00-16:30 (4h30m) [PERSON_NAME]" at bounding box center [520, 575] width 158 height 48
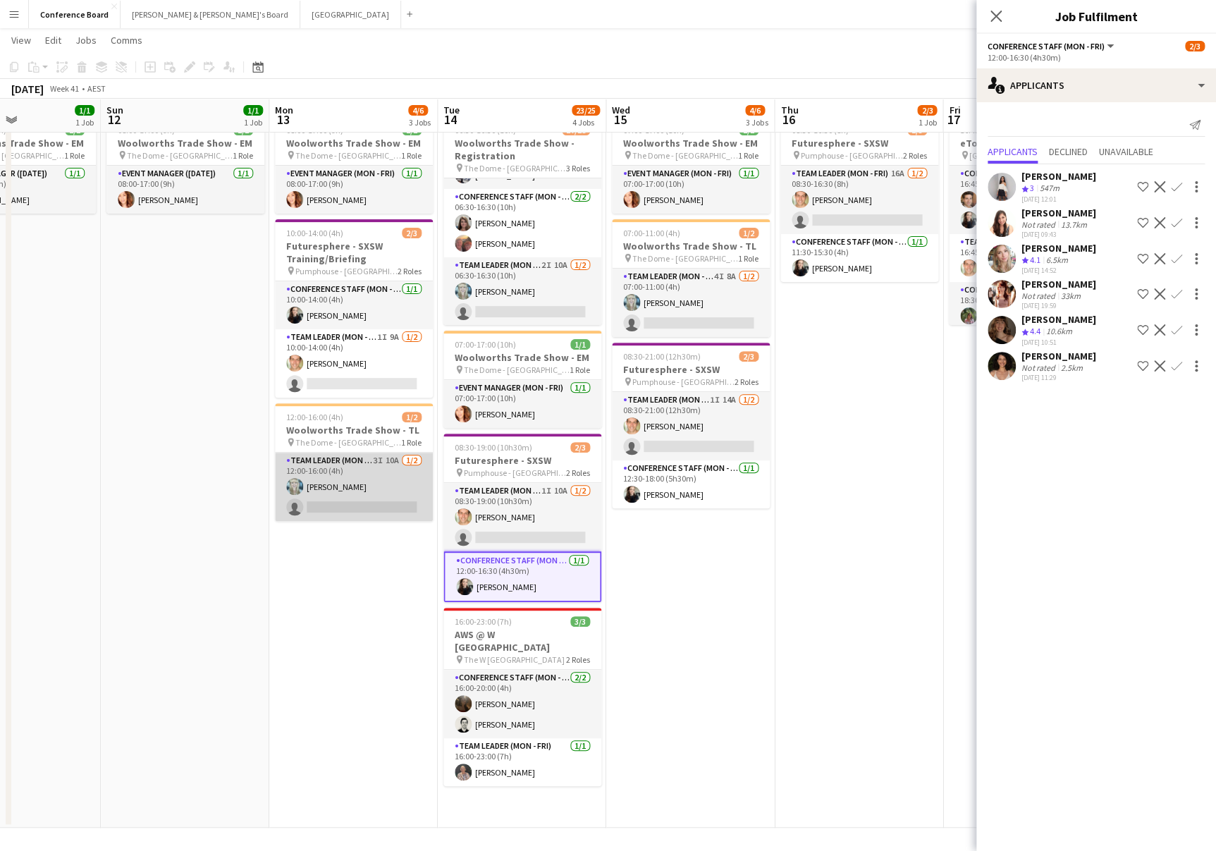
click at [335, 489] on app-card-role "Team Leader (Mon - Fri) 3I 10A [DATE] 12:00-16:00 (4h) [PERSON_NAME] single-neu…" at bounding box center [354, 487] width 158 height 68
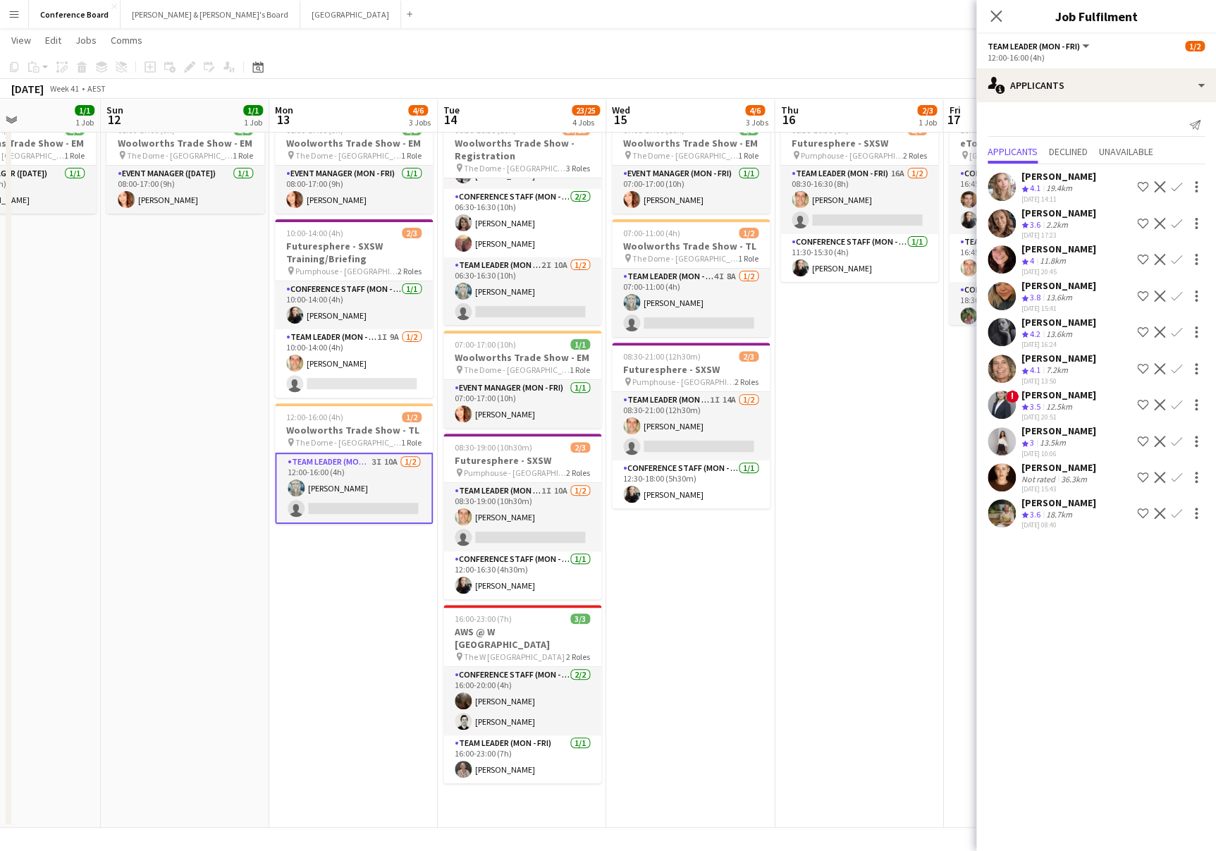
drag, startPoint x: 369, startPoint y: 478, endPoint x: 362, endPoint y: 477, distance: 7.1
click at [369, 478] on app-card-role "Team Leader (Mon - Fri) 3I 10A [DATE] 12:00-16:00 (4h) [PERSON_NAME] single-neu…" at bounding box center [354, 488] width 158 height 71
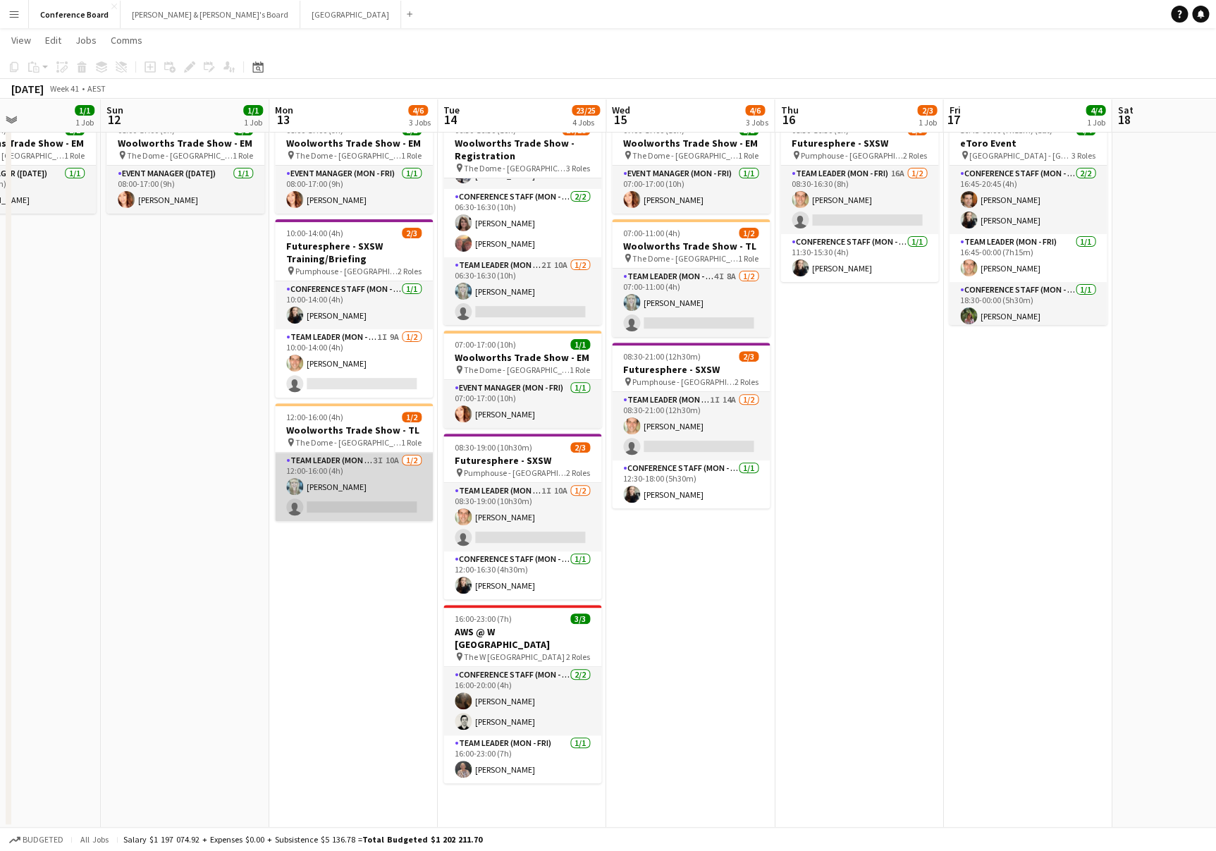
click at [348, 482] on app-card-role "Team Leader (Mon - Fri) 3I 10A [DATE] 12:00-16:00 (4h) [PERSON_NAME] single-neu…" at bounding box center [354, 487] width 158 height 68
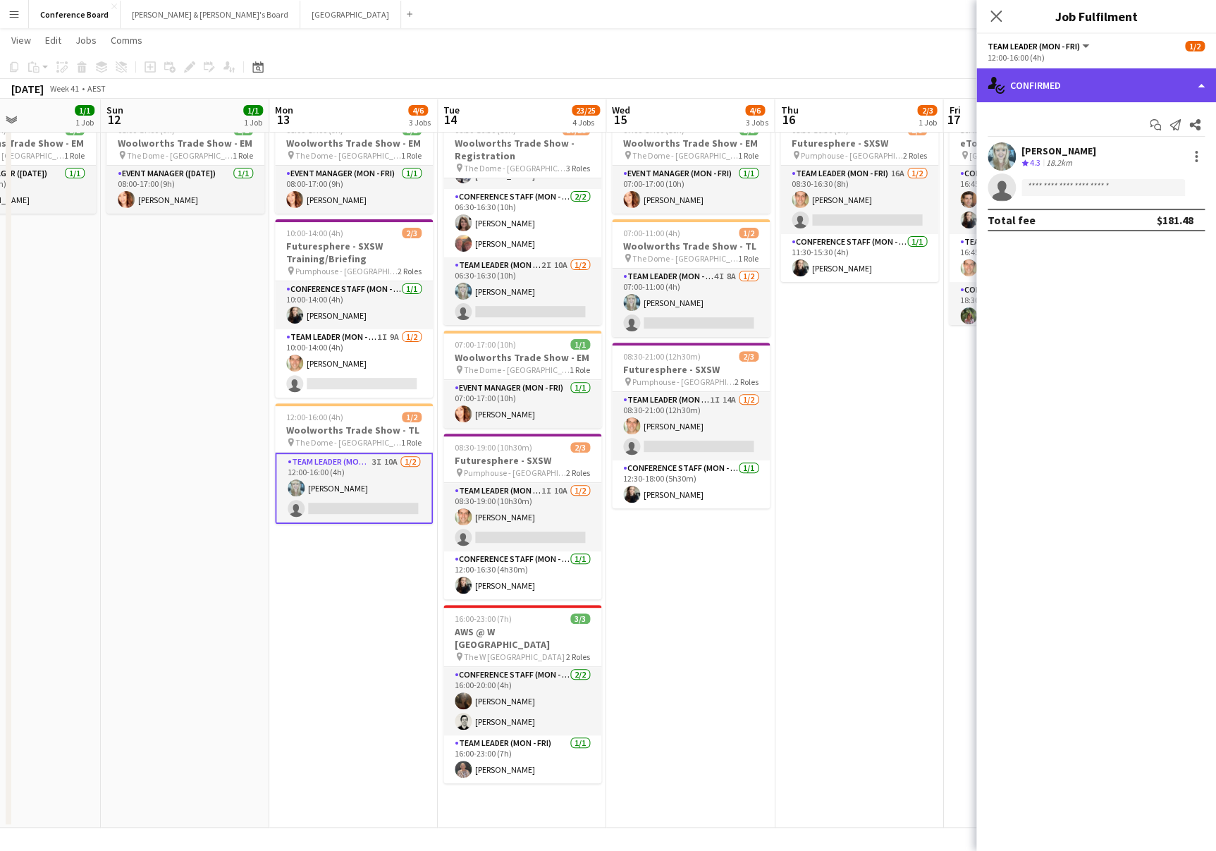
click at [1156, 87] on div "single-neutral-actions-check-2 Confirmed" at bounding box center [1097, 85] width 240 height 34
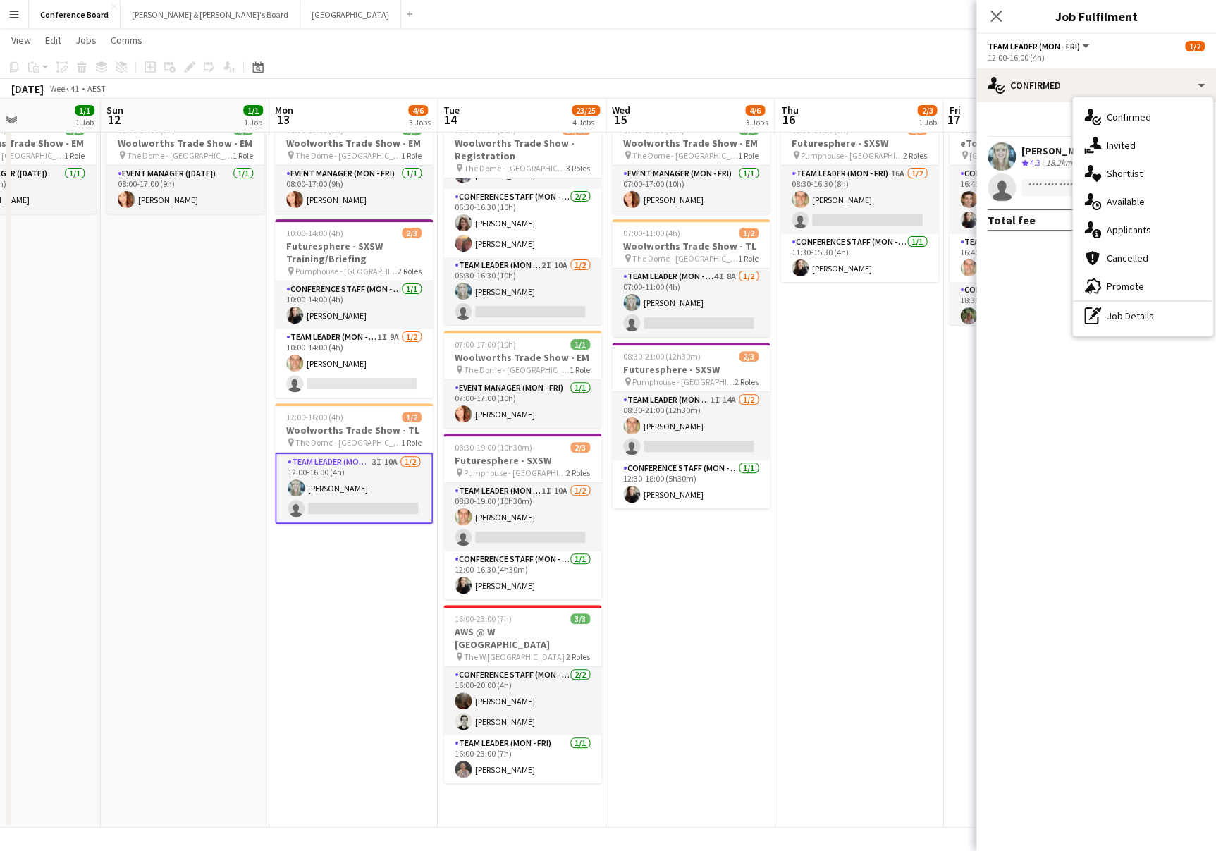
click at [1151, 198] on div "single-neutral-actions-upload Available" at bounding box center [1143, 202] width 140 height 28
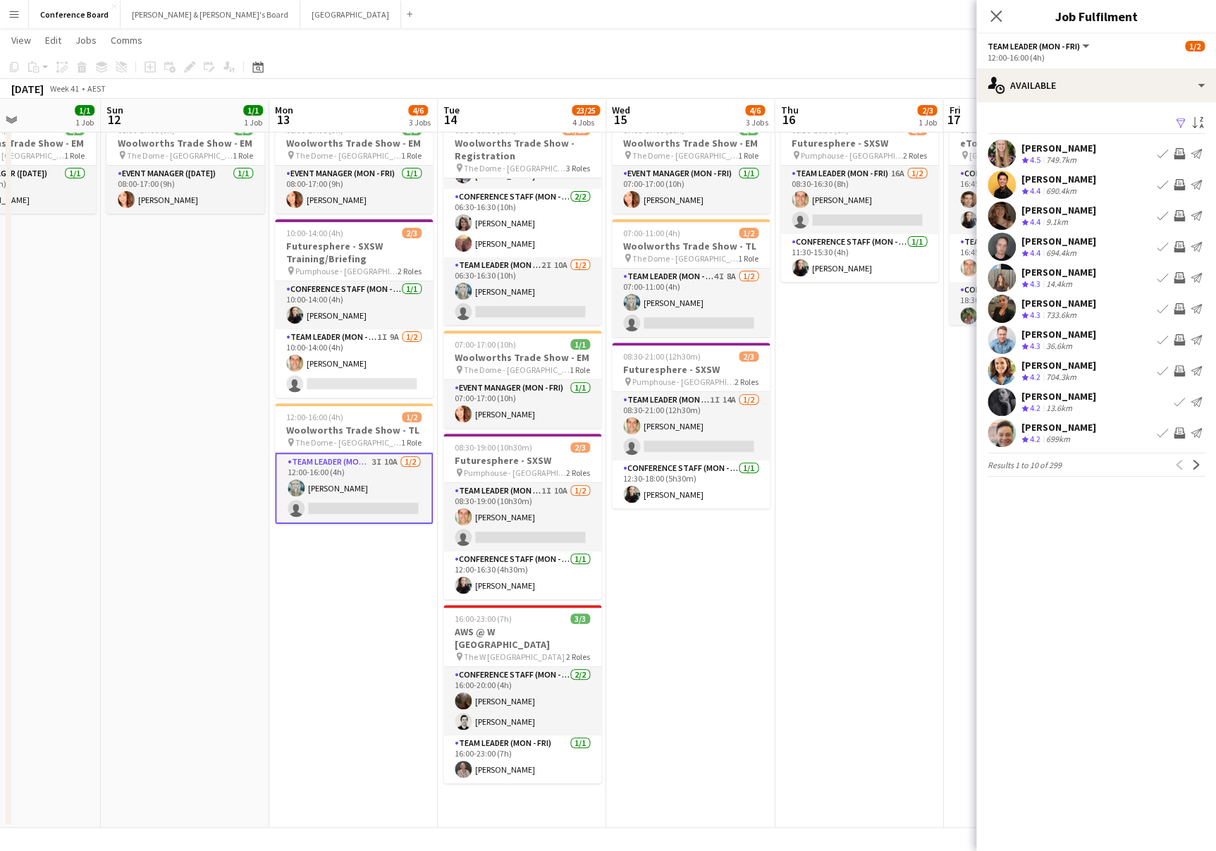
drag, startPoint x: 1178, startPoint y: 125, endPoint x: 1177, endPoint y: 138, distance: 13.5
click at [1178, 125] on app-icon "Filter" at bounding box center [1180, 123] width 11 height 13
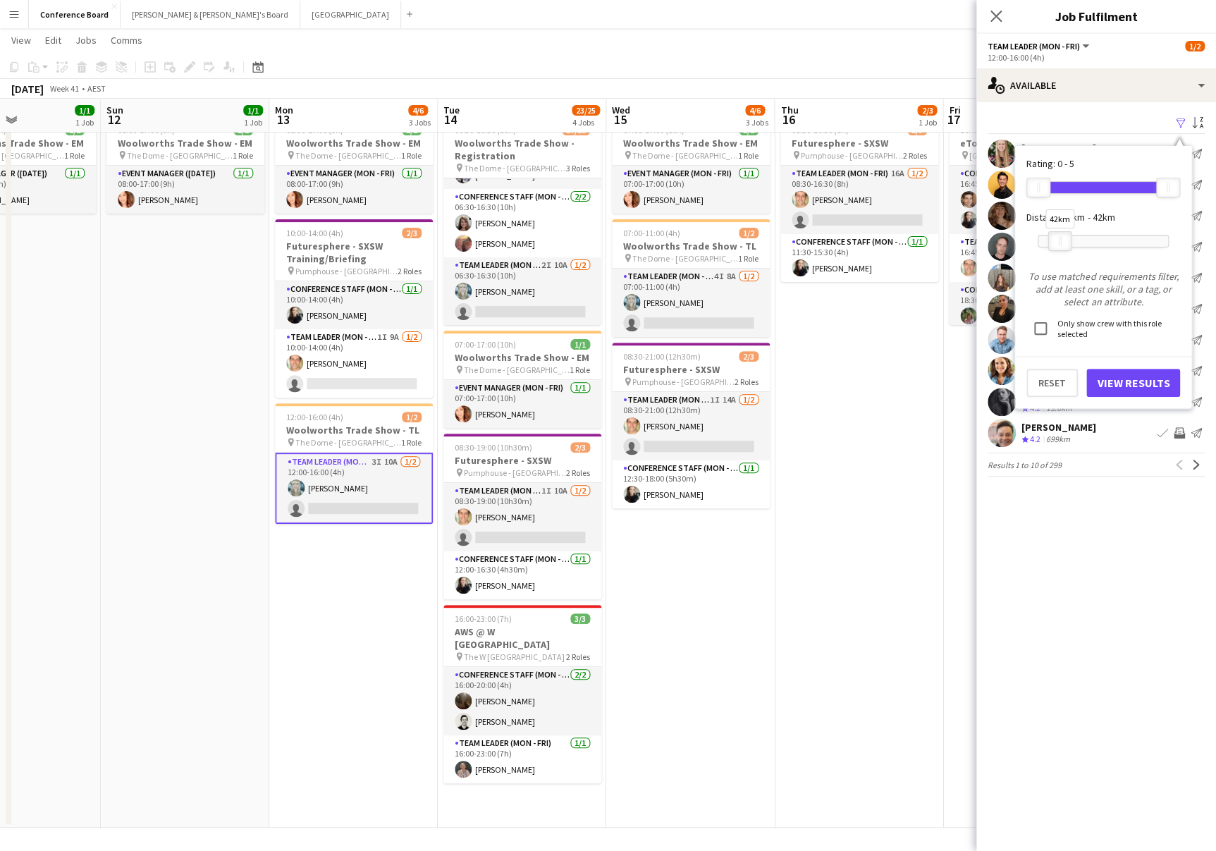
drag, startPoint x: 1165, startPoint y: 240, endPoint x: 1052, endPoint y: 283, distance: 121.0
click at [1056, 247] on div at bounding box center [1060, 241] width 23 height 18
click at [1112, 383] on button "View Results" at bounding box center [1134, 383] width 94 height 28
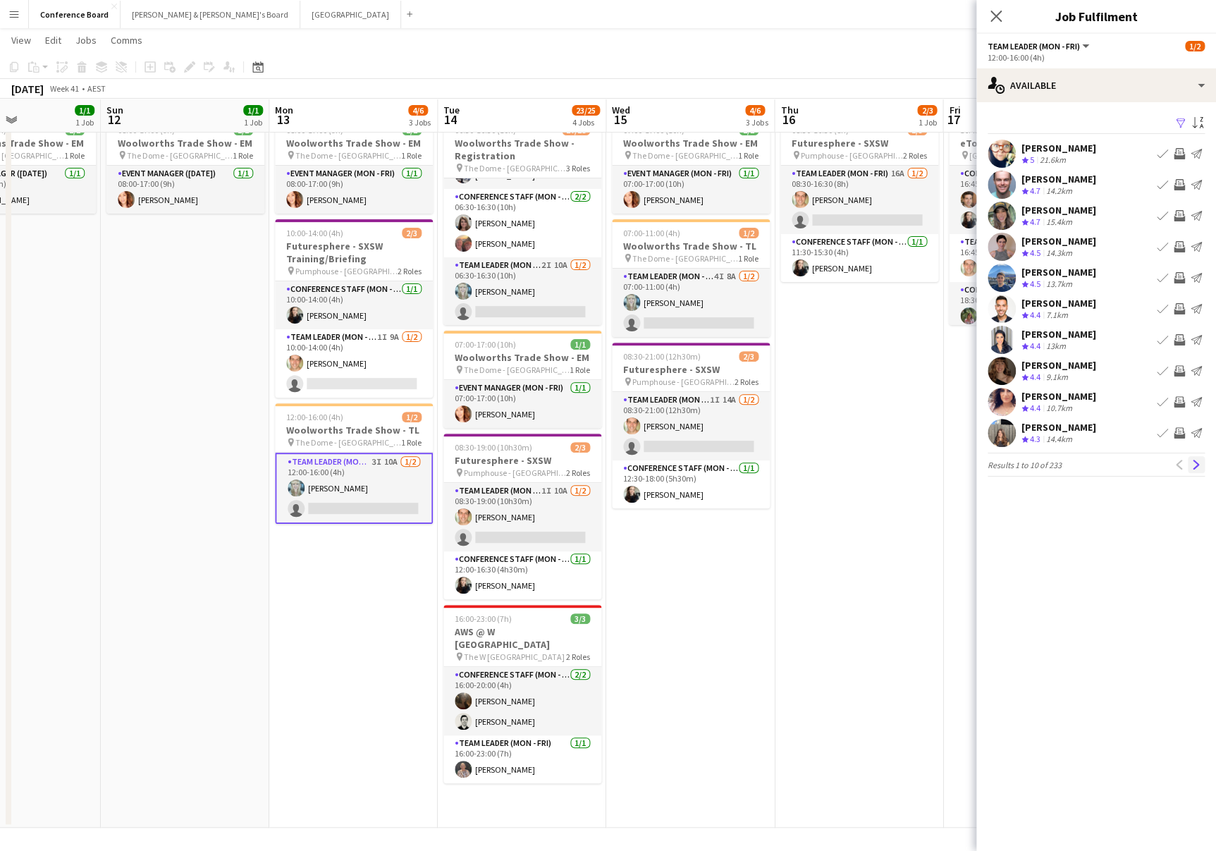
click at [1198, 467] on app-icon "Next" at bounding box center [1197, 465] width 10 height 10
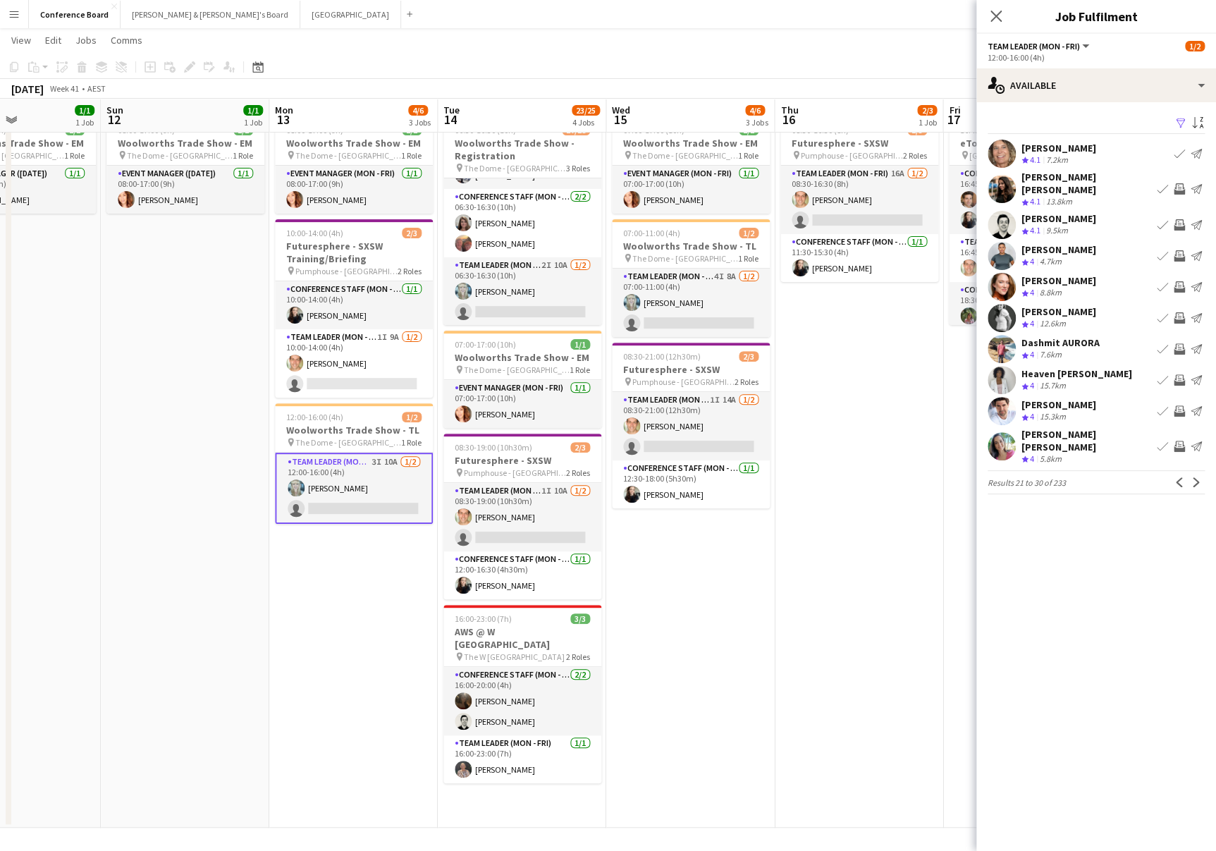
click at [1198, 477] on app-icon "Next" at bounding box center [1197, 482] width 10 height 10
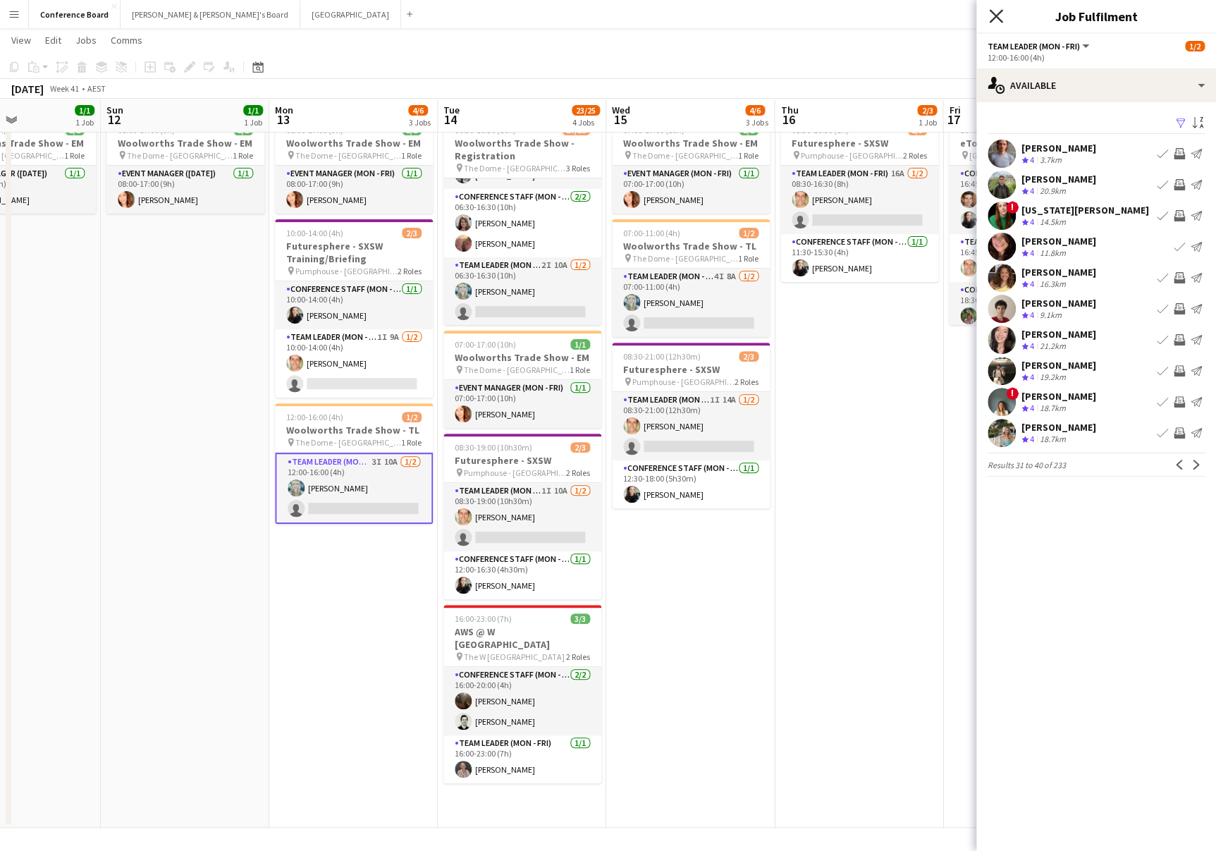
click at [996, 15] on icon at bounding box center [995, 15] width 13 height 13
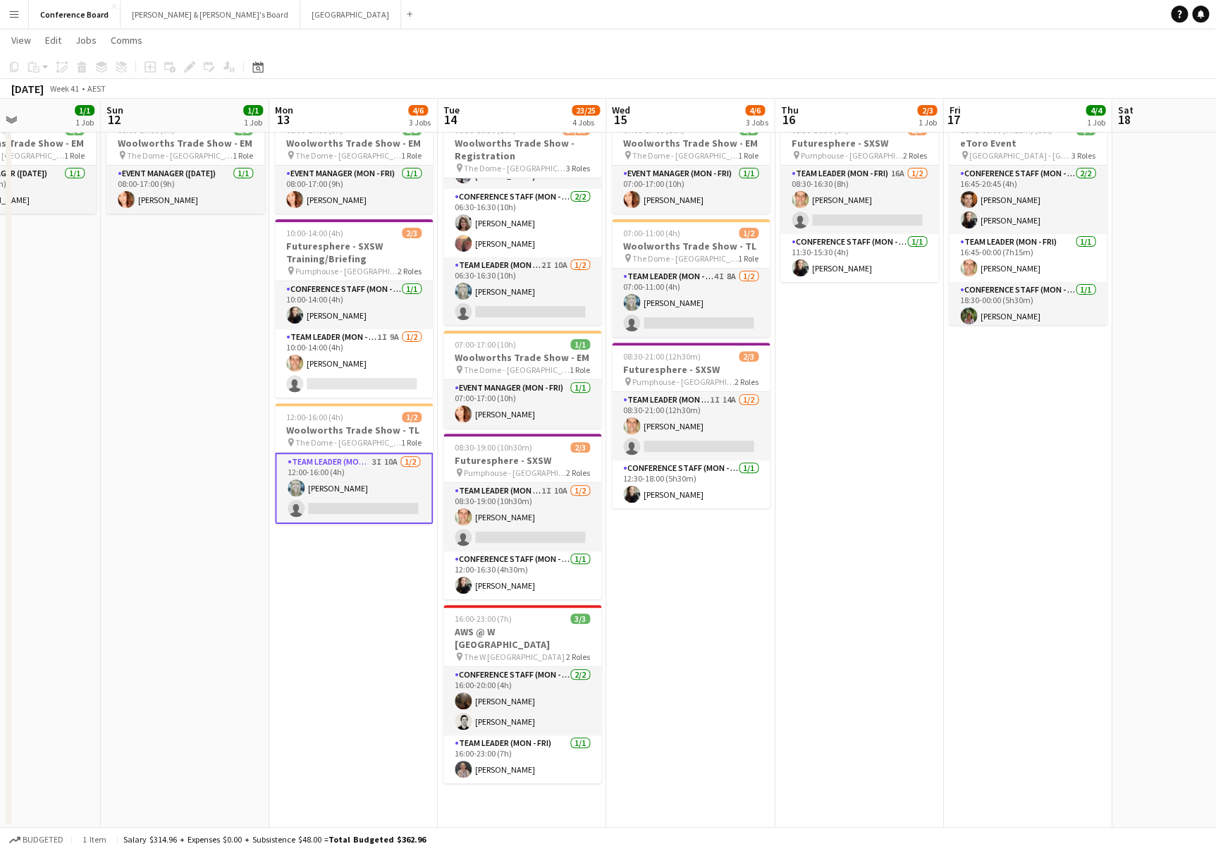
click at [349, 494] on app-card-role "Team Leader (Mon - Fri) 3I 10A [DATE] 12:00-16:00 (4h) [PERSON_NAME] single-neu…" at bounding box center [354, 488] width 158 height 71
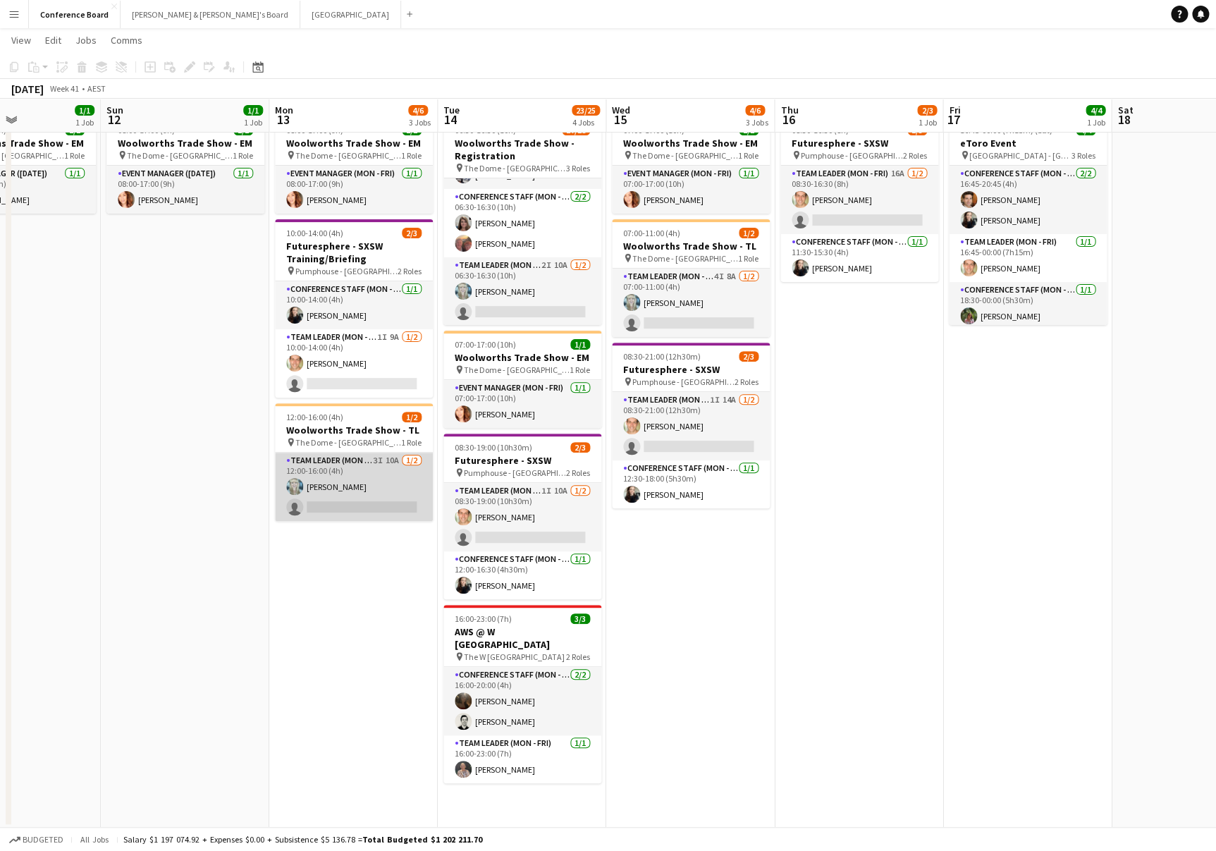
click at [307, 491] on app-card-role "Team Leader (Mon - Fri) 3I 10A [DATE] 12:00-16:00 (4h) [PERSON_NAME] single-neu…" at bounding box center [354, 487] width 158 height 68
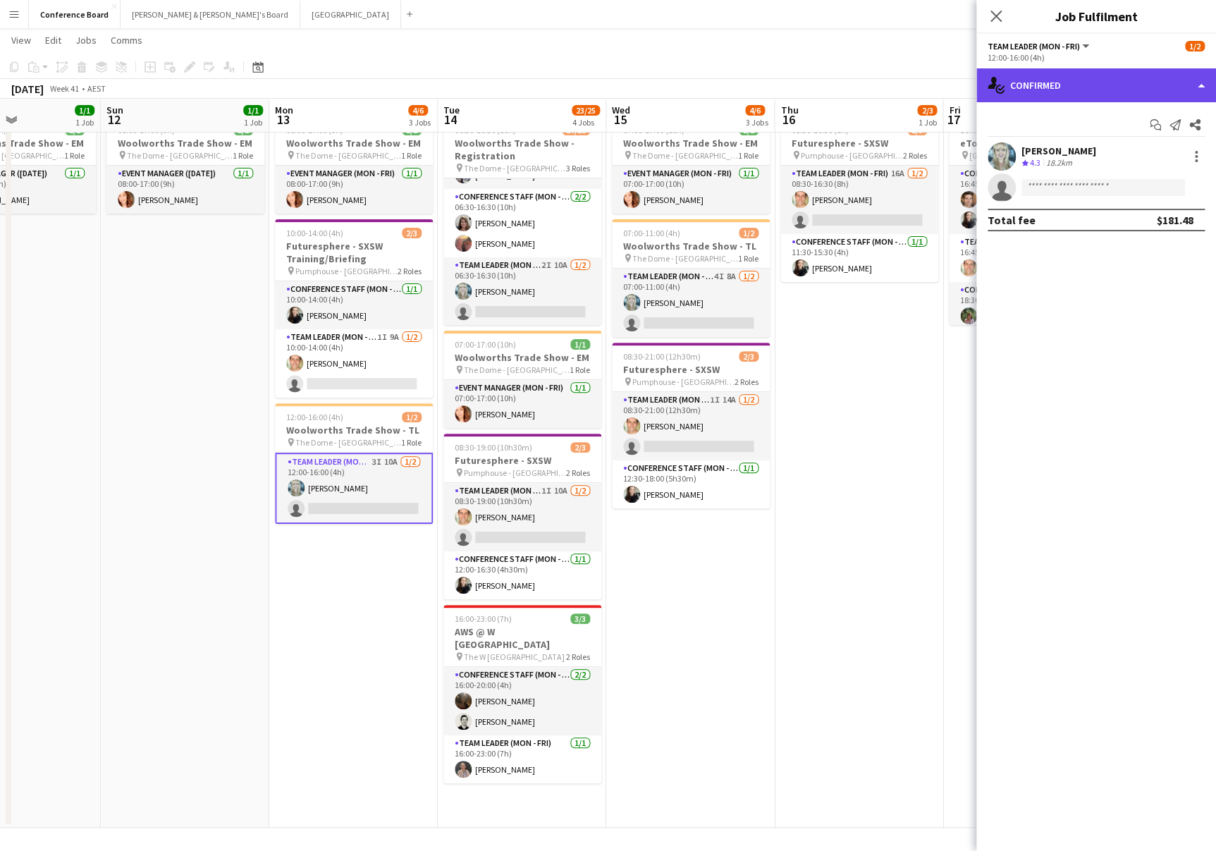
click at [1066, 90] on div "single-neutral-actions-check-2 Confirmed" at bounding box center [1097, 85] width 240 height 34
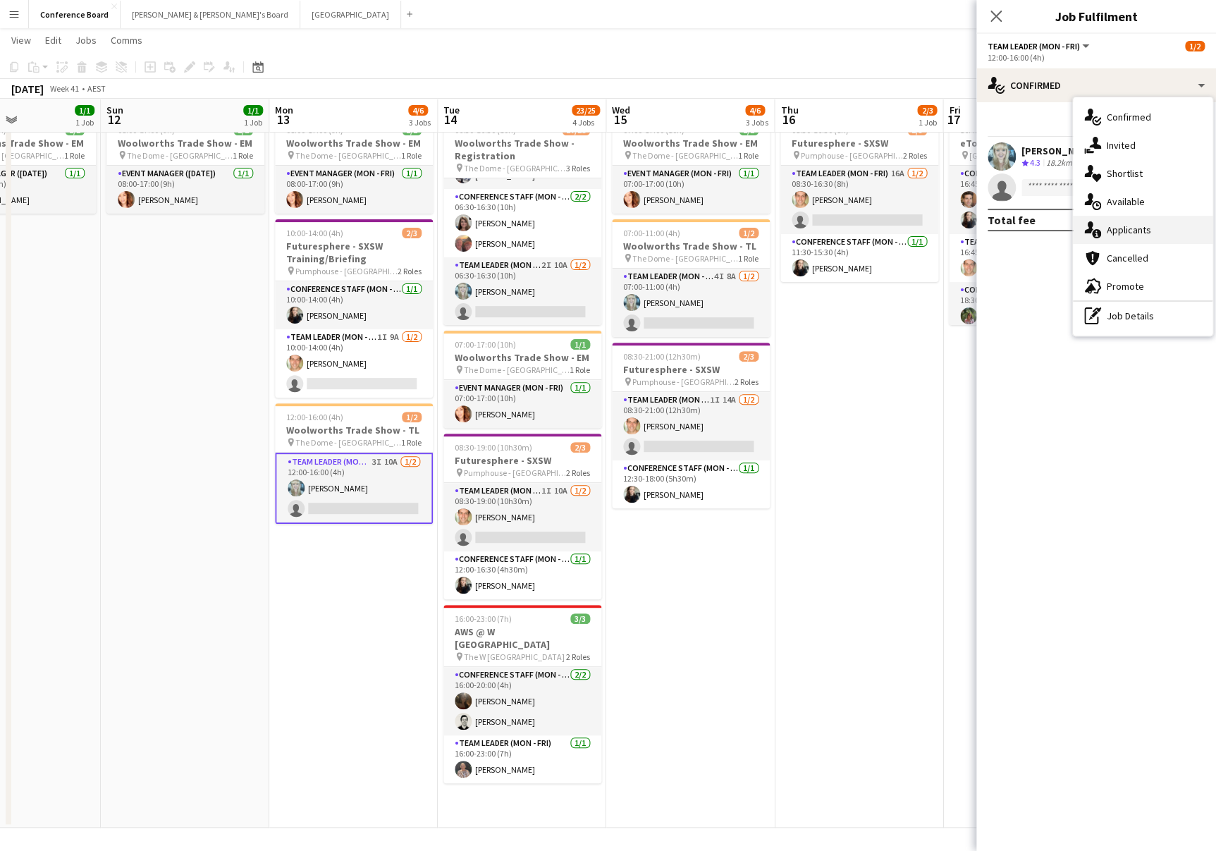
click at [1138, 231] on span "Applicants" at bounding box center [1129, 230] width 44 height 13
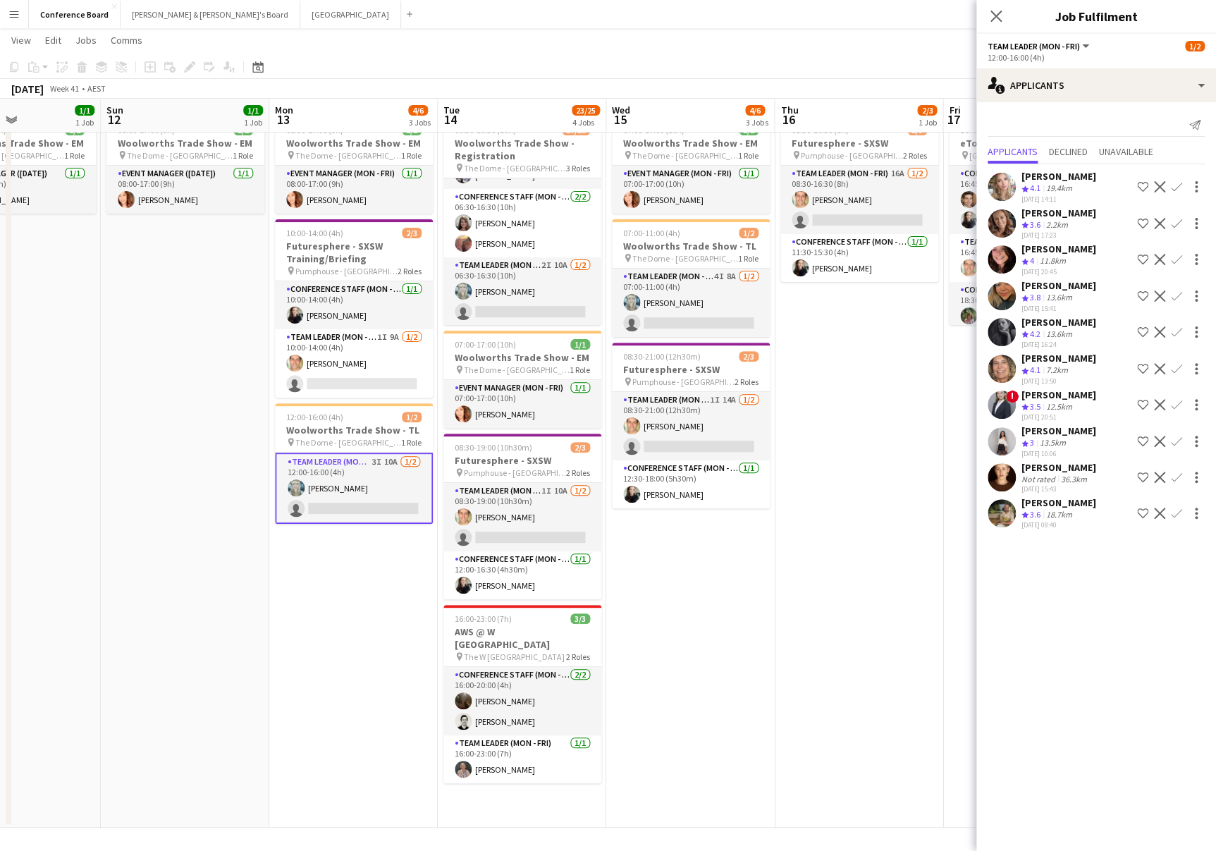
click at [1181, 373] on app-icon "Confirm" at bounding box center [1176, 368] width 11 height 11
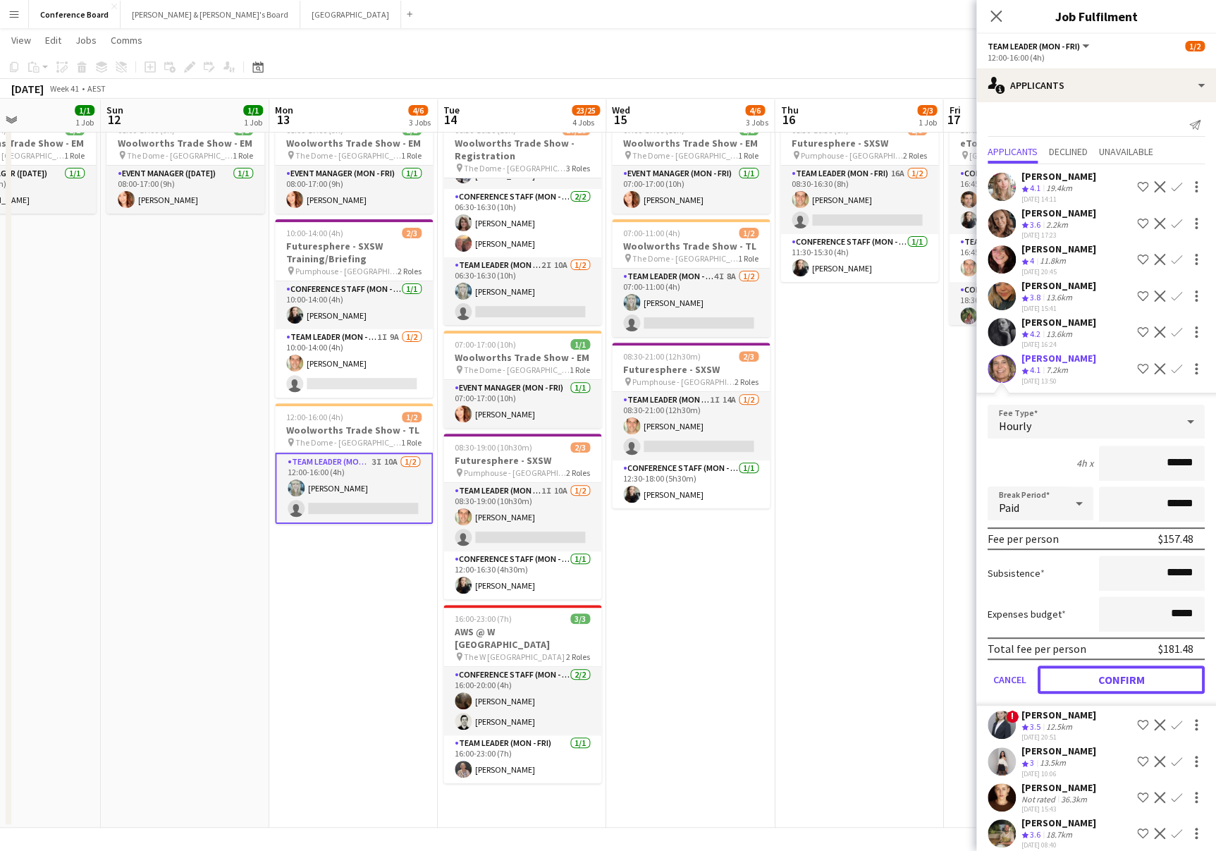
click at [1128, 685] on button "Confirm" at bounding box center [1121, 680] width 167 height 28
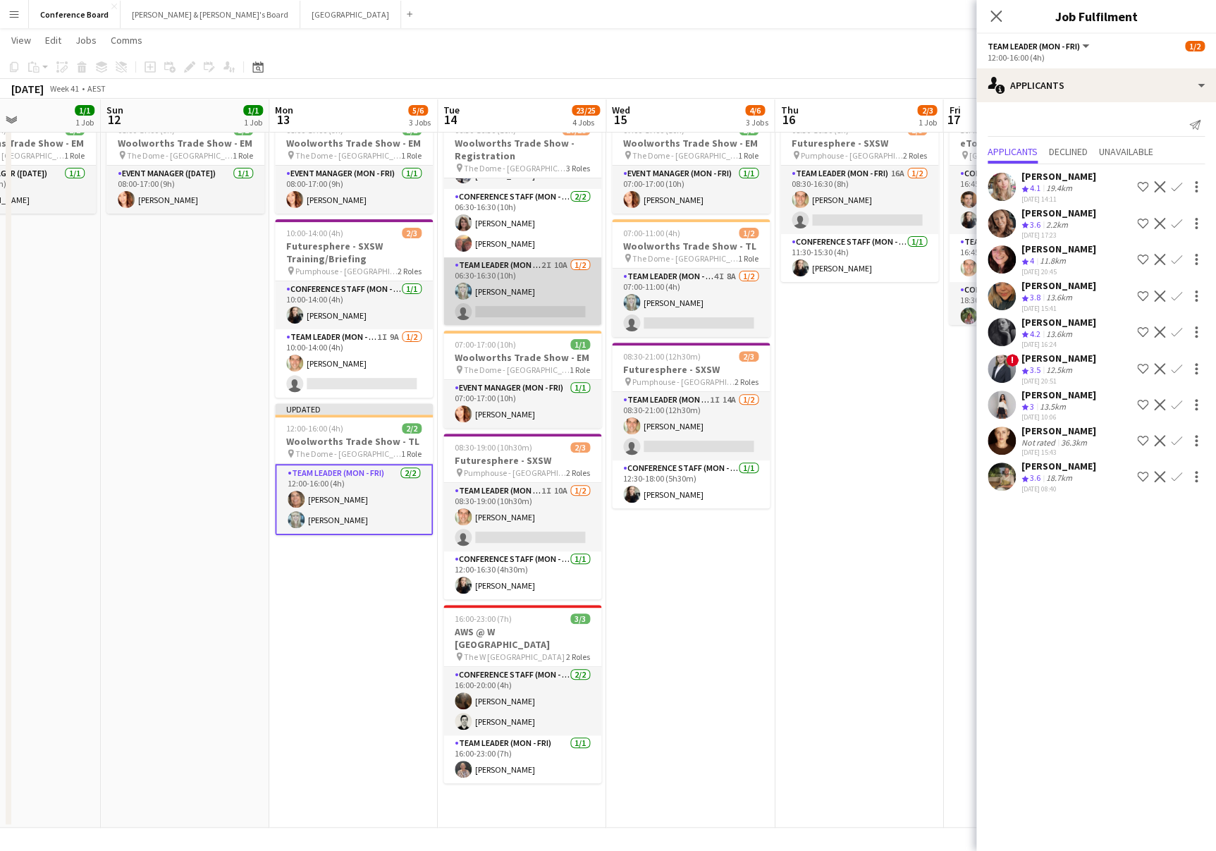
click at [532, 312] on app-card-role "Team Leader (Mon - Fri) 2I 10A [DATE] 06:30-16:30 (10h) [PERSON_NAME] single-ne…" at bounding box center [522, 291] width 158 height 68
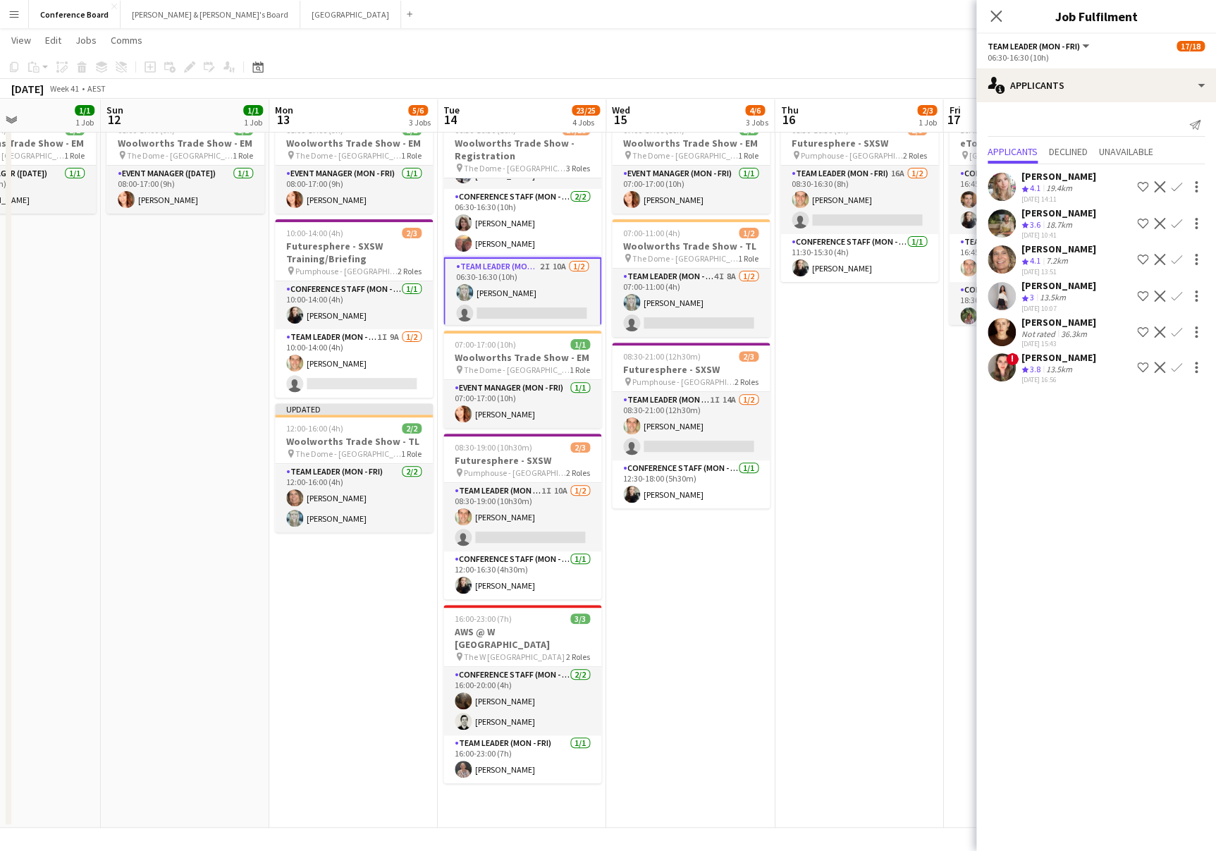
click at [1175, 255] on app-icon "Confirm" at bounding box center [1176, 259] width 11 height 11
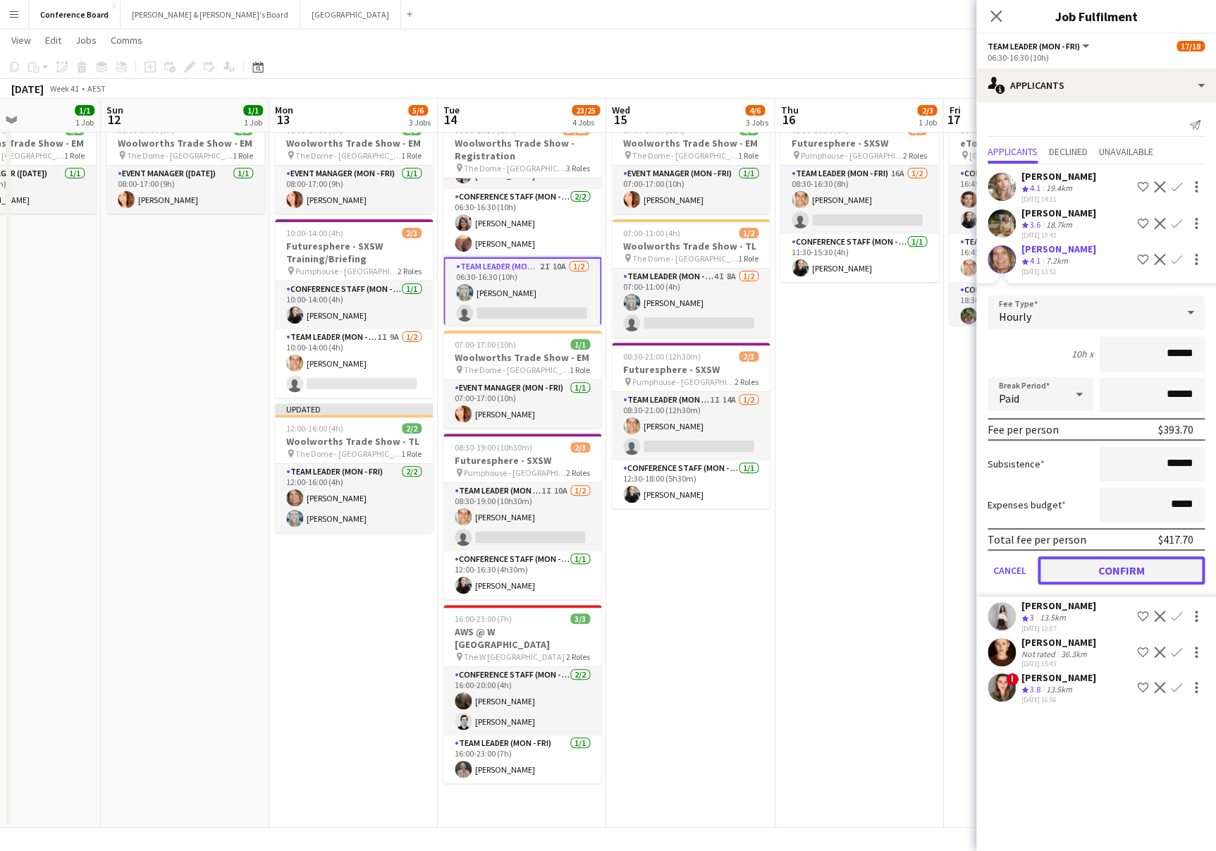
click at [1113, 563] on button "Confirm" at bounding box center [1121, 570] width 167 height 28
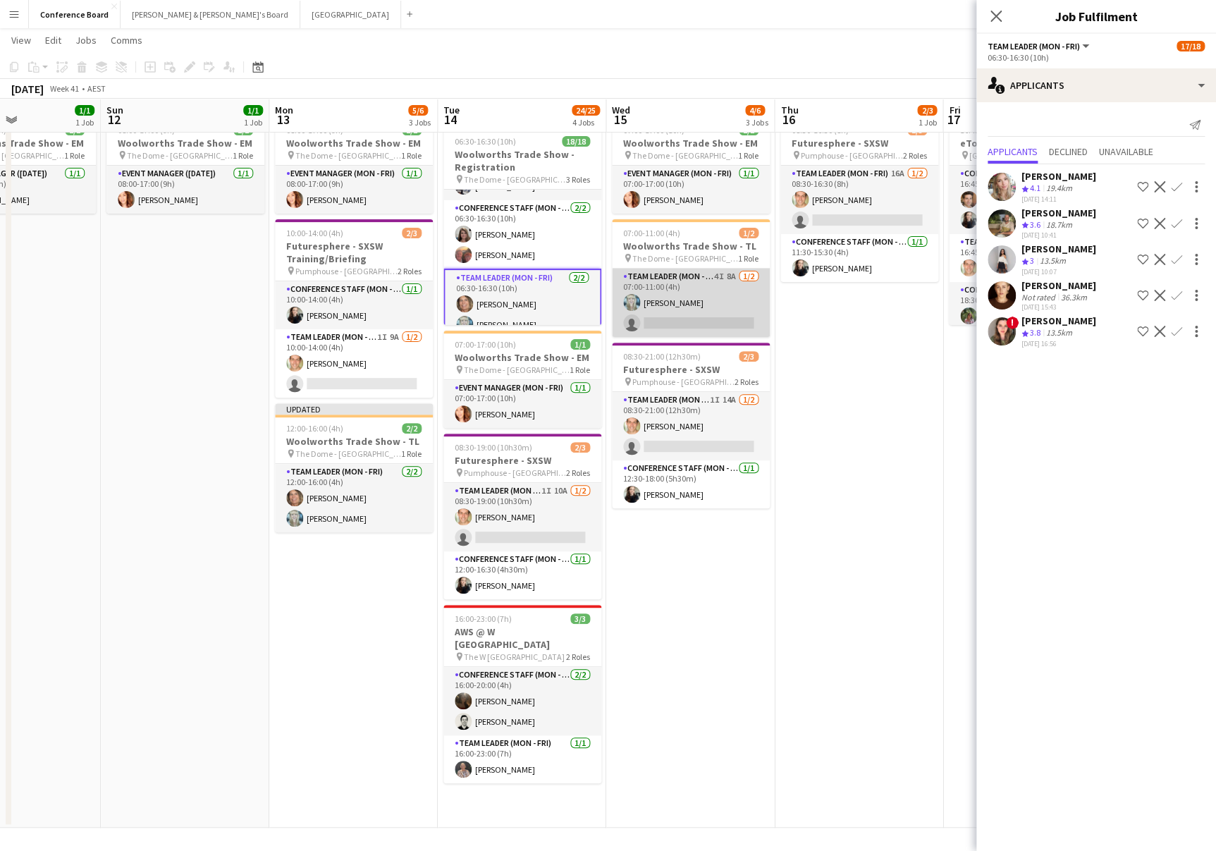
click at [689, 324] on app-card-role "Team Leader (Mon - Fri) 4I 8A [DATE] 07:00-11:00 (4h) [PERSON_NAME] single-neut…" at bounding box center [691, 303] width 158 height 68
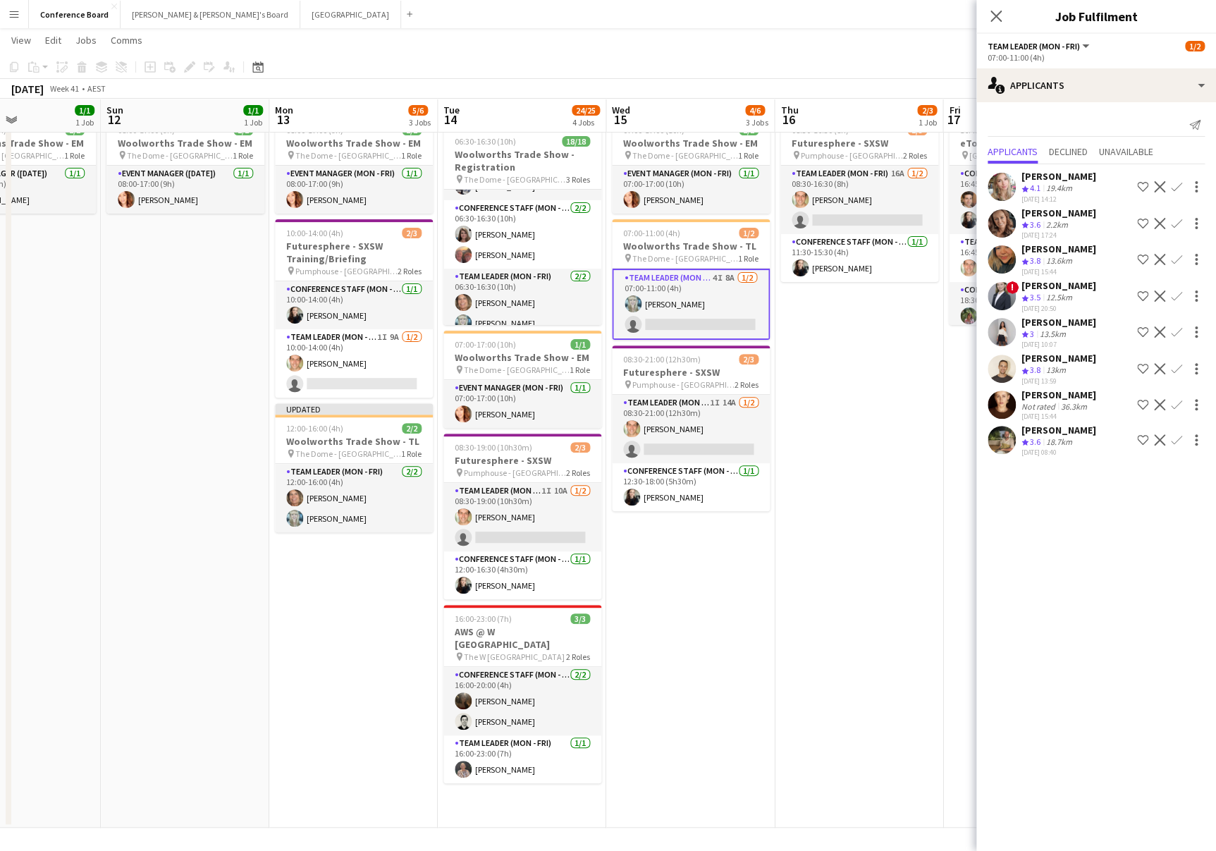
click at [665, 319] on app-card-role "Team Leader (Mon - Fri) 4I 8A [DATE] 07:00-11:00 (4h) [PERSON_NAME] single-neut…" at bounding box center [691, 304] width 158 height 71
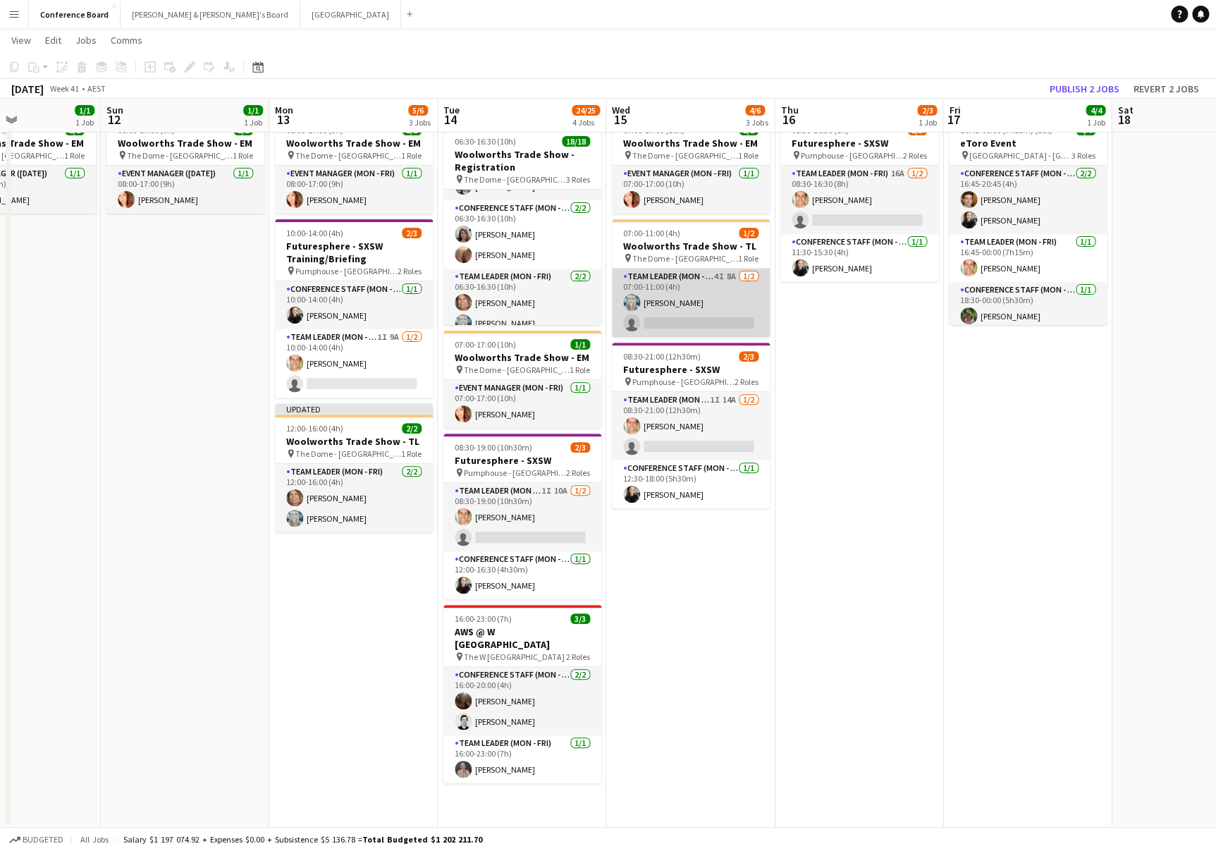
click at [649, 322] on app-card-role "Team Leader (Mon - Fri) 4I 8A [DATE] 07:00-11:00 (4h) [PERSON_NAME] single-neut…" at bounding box center [691, 303] width 158 height 68
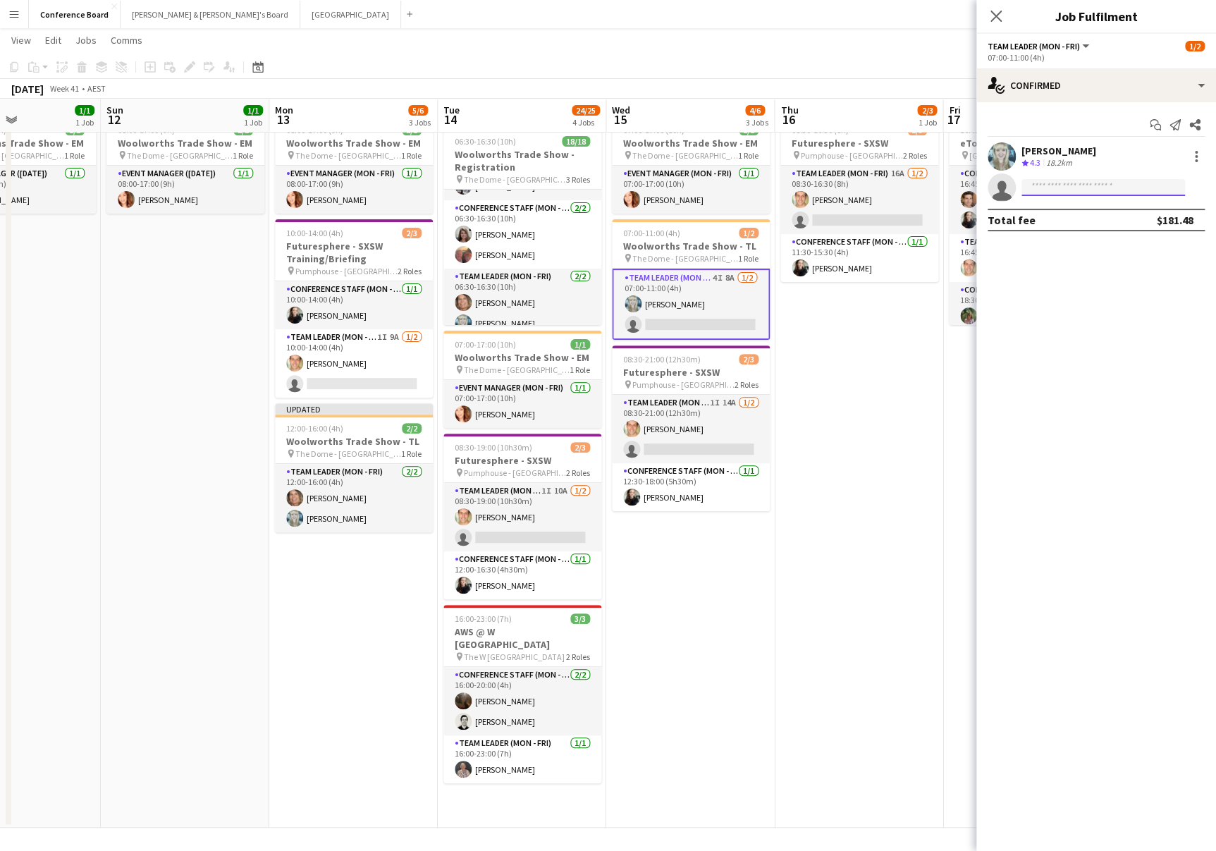
click at [1034, 185] on input at bounding box center [1104, 187] width 164 height 17
type input "******"
click at [1057, 225] on span "[PHONE_NUMBER]" at bounding box center [1103, 230] width 141 height 11
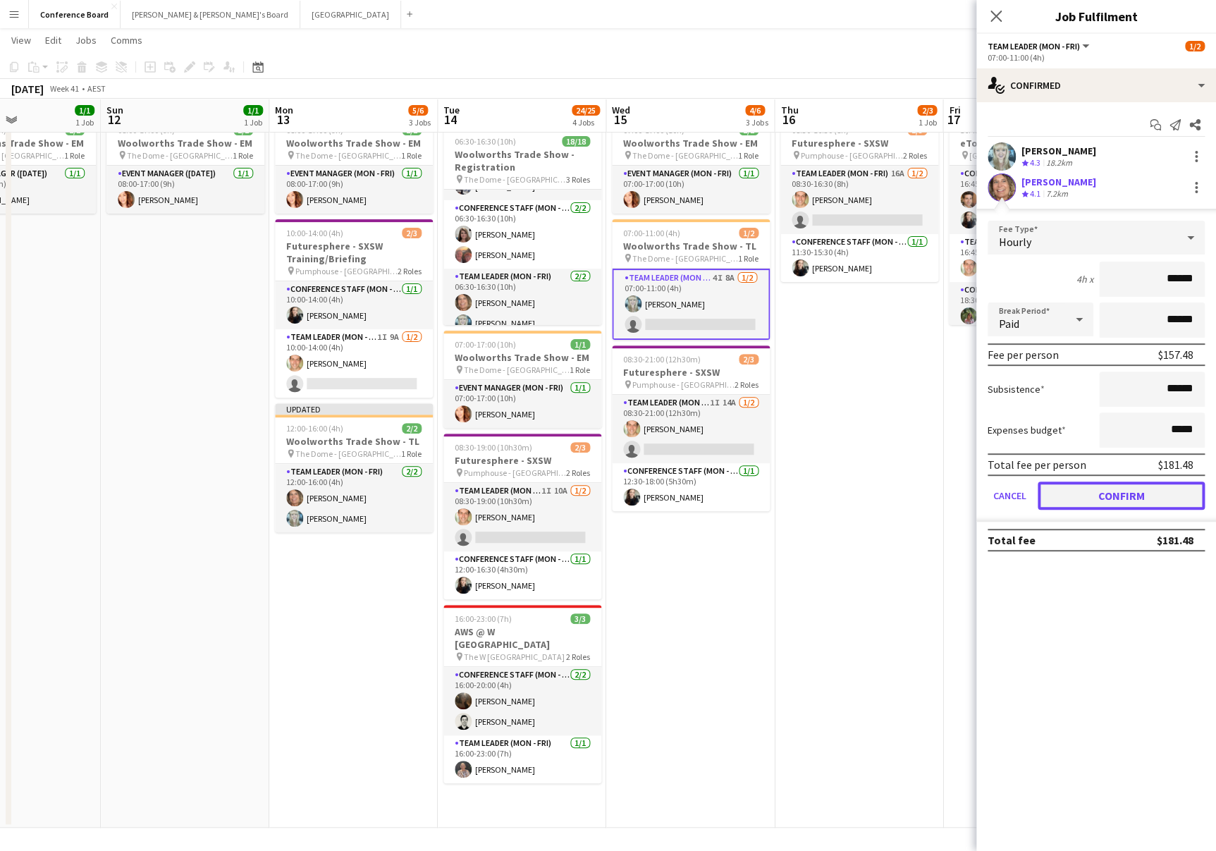
click at [1112, 495] on button "Confirm" at bounding box center [1121, 496] width 167 height 28
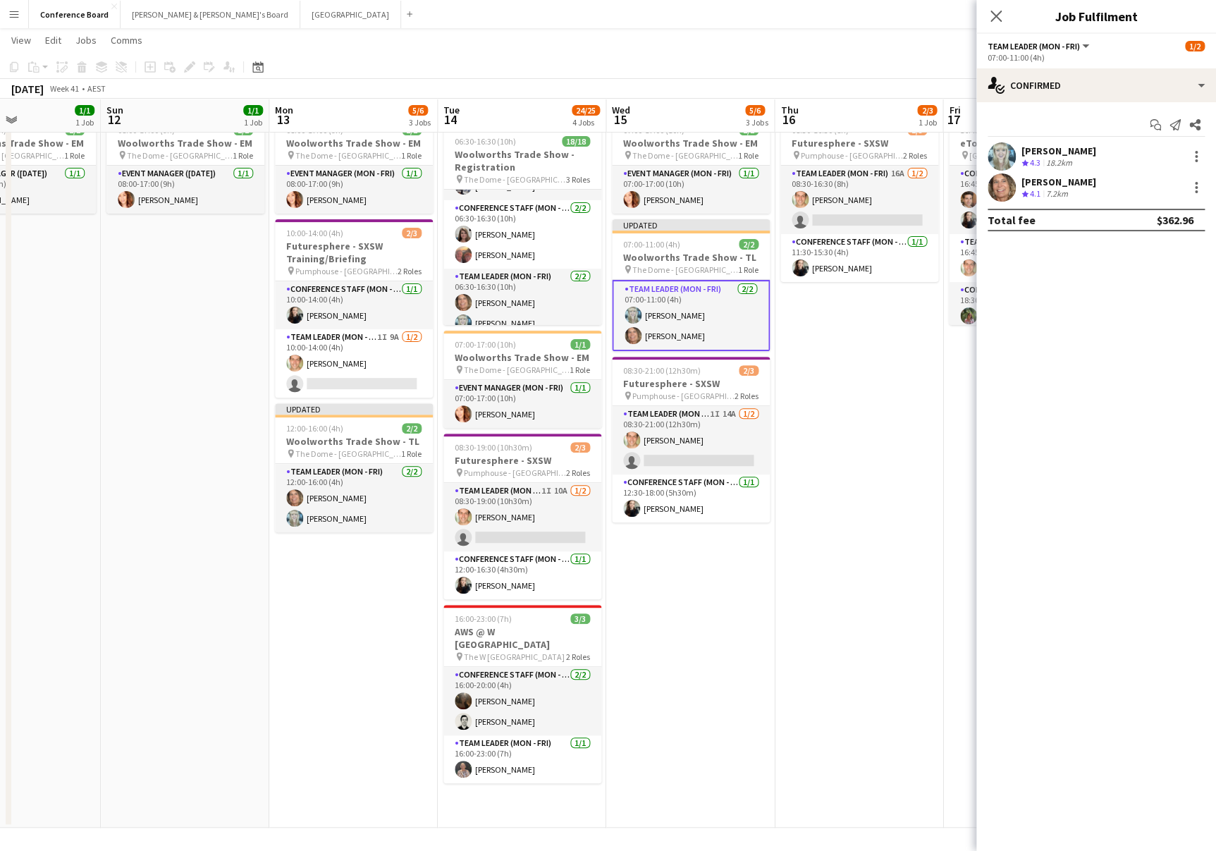
click at [893, 398] on app-date-cell "08:30-16:30 (8h) 2/3 Futuresphere - SXSW pin Pumphouse - Sydney 2 Roles Team Le…" at bounding box center [859, 469] width 169 height 717
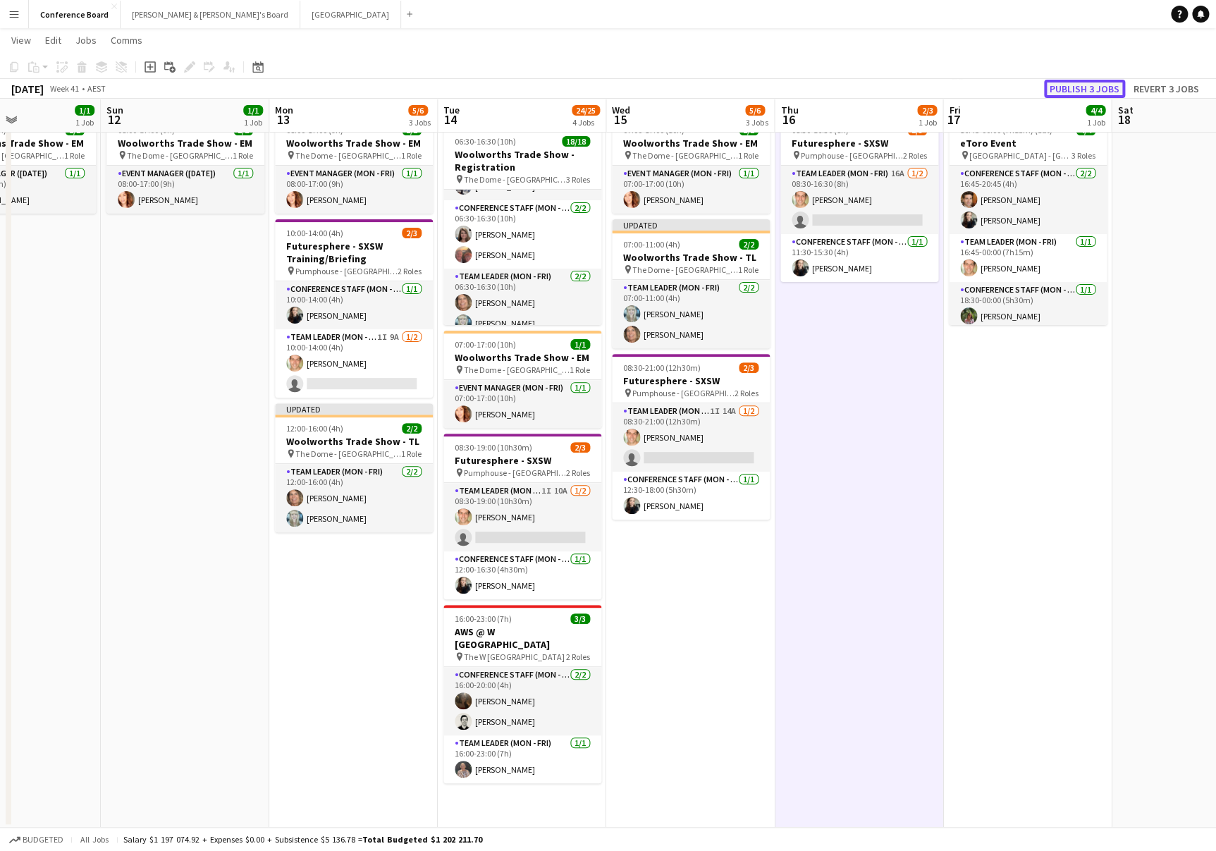
click at [1079, 87] on button "Publish 3 jobs" at bounding box center [1084, 89] width 81 height 18
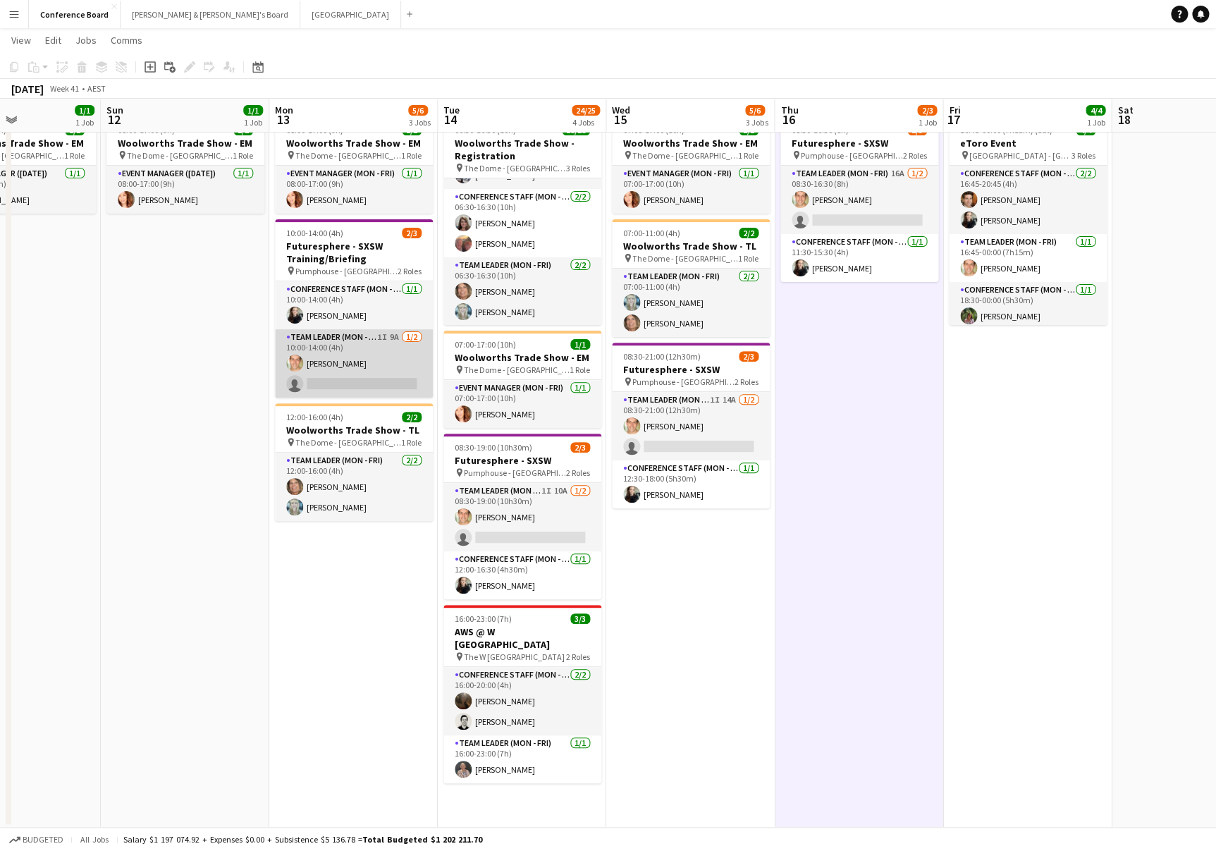
click at [350, 380] on app-card-role "Team Leader (Mon - Fri) 1I 9A [DATE] 10:00-14:00 (4h) [PERSON_NAME] single-neut…" at bounding box center [354, 363] width 158 height 68
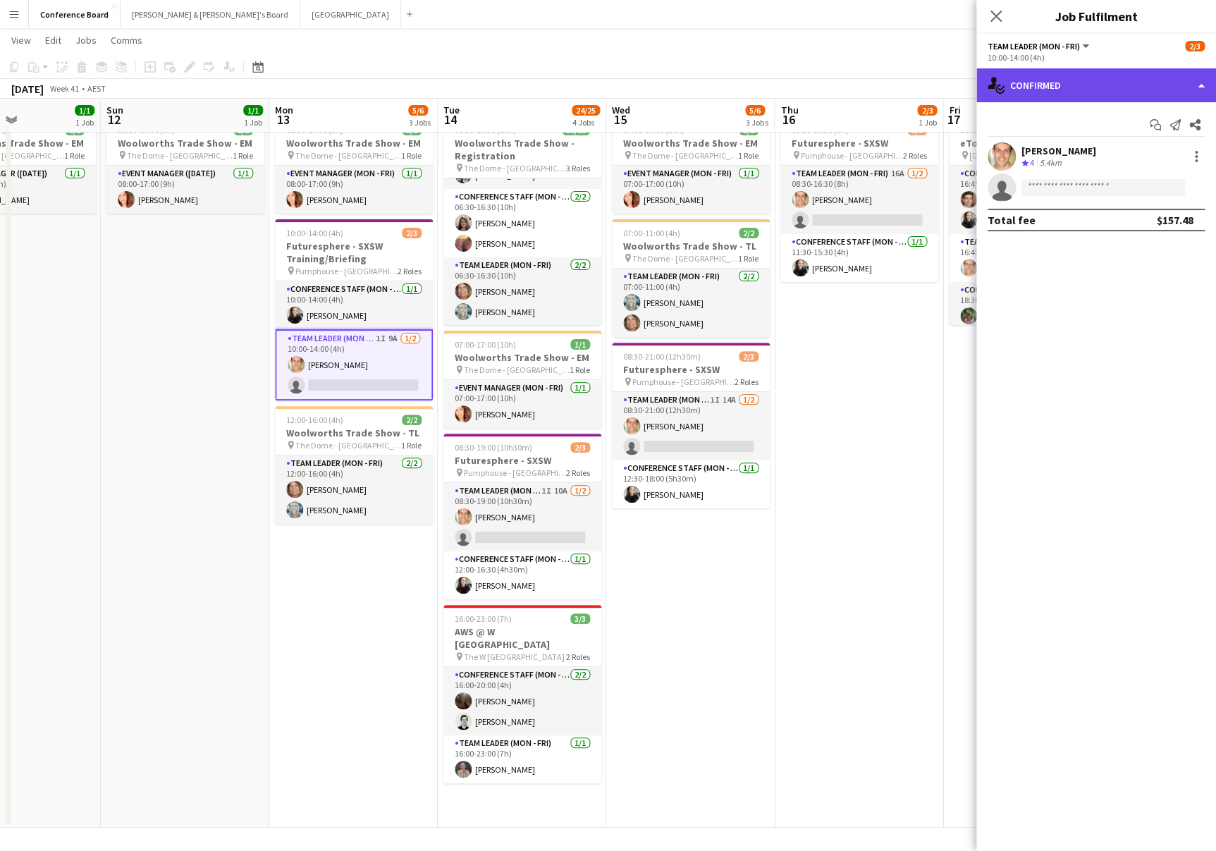
click at [1093, 87] on div "single-neutral-actions-check-2 Confirmed" at bounding box center [1097, 85] width 240 height 34
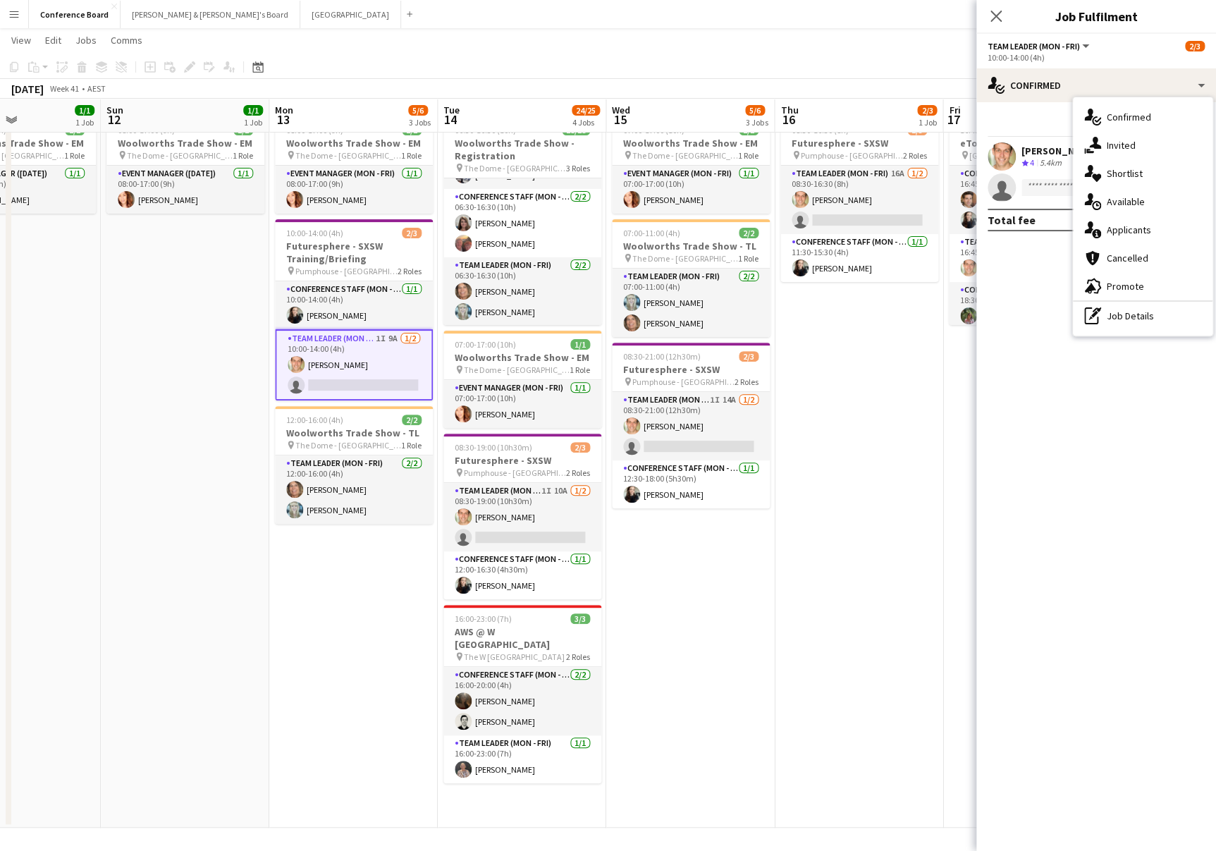
click at [756, 624] on app-date-cell "07:00-17:00 (10h) 1/1 Woolworths Trade Show - EM pin The Dome - [GEOGRAPHIC_DAT…" at bounding box center [690, 469] width 169 height 717
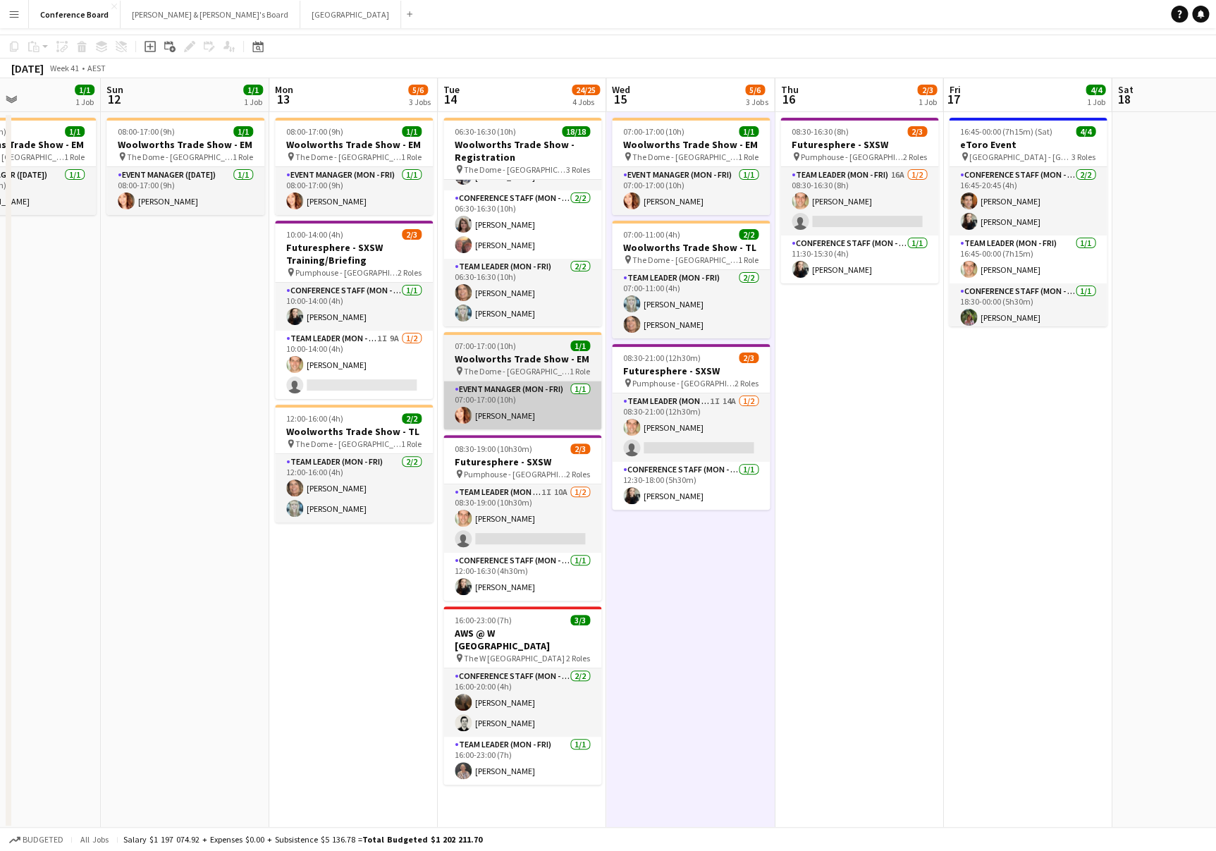
scroll to position [0, 0]
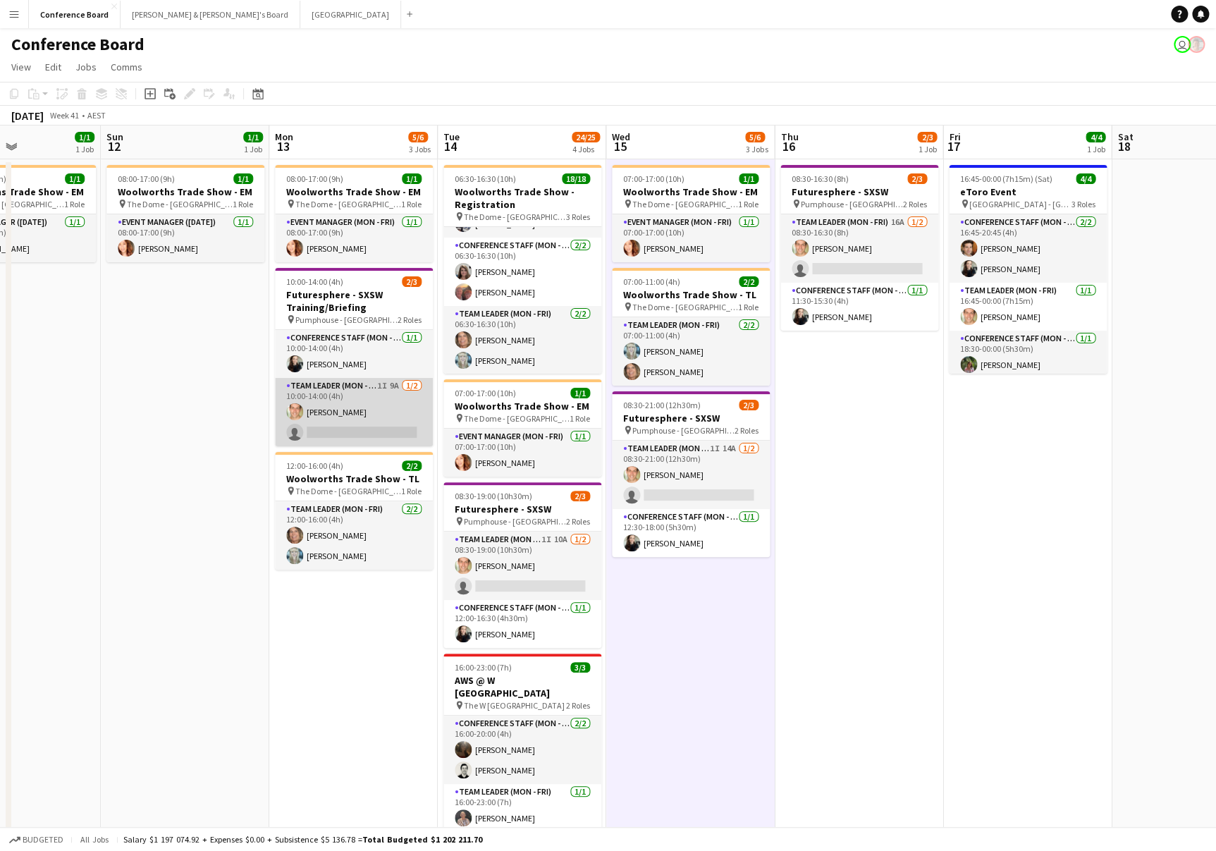
click at [370, 425] on app-card-role "Team Leader (Mon - Fri) 1I 9A [DATE] 10:00-14:00 (4h) [PERSON_NAME] single-neut…" at bounding box center [354, 412] width 158 height 68
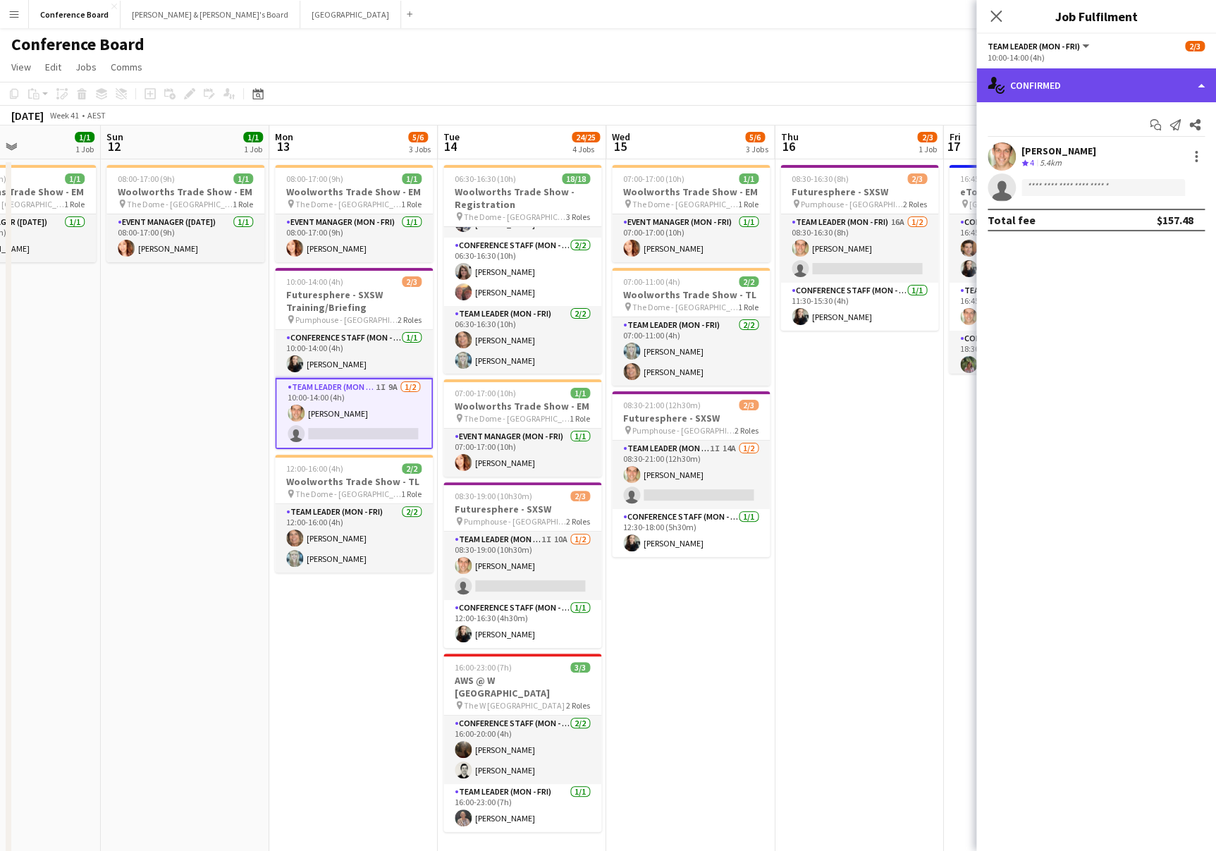
click at [1146, 90] on div "single-neutral-actions-check-2 Confirmed" at bounding box center [1097, 85] width 240 height 34
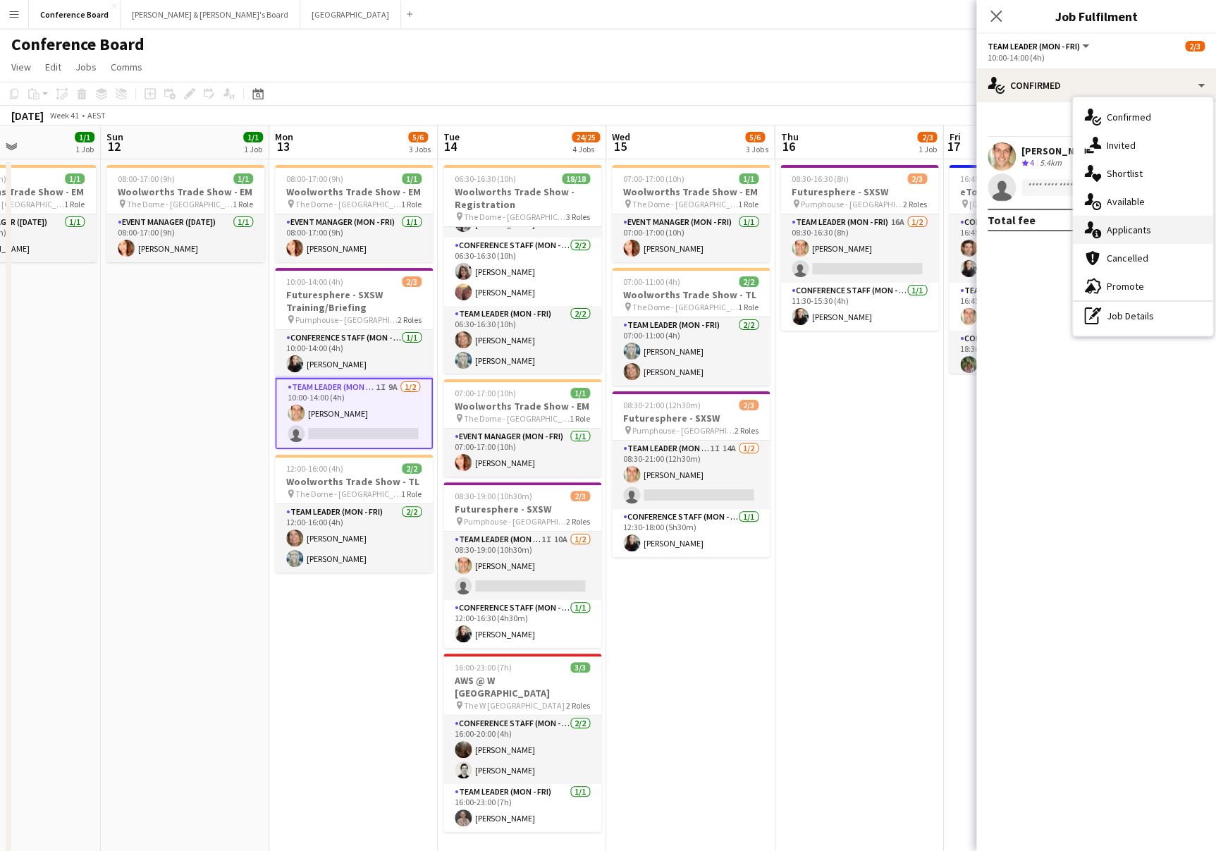
click at [1128, 241] on div "single-neutral-actions-information Applicants" at bounding box center [1143, 230] width 140 height 28
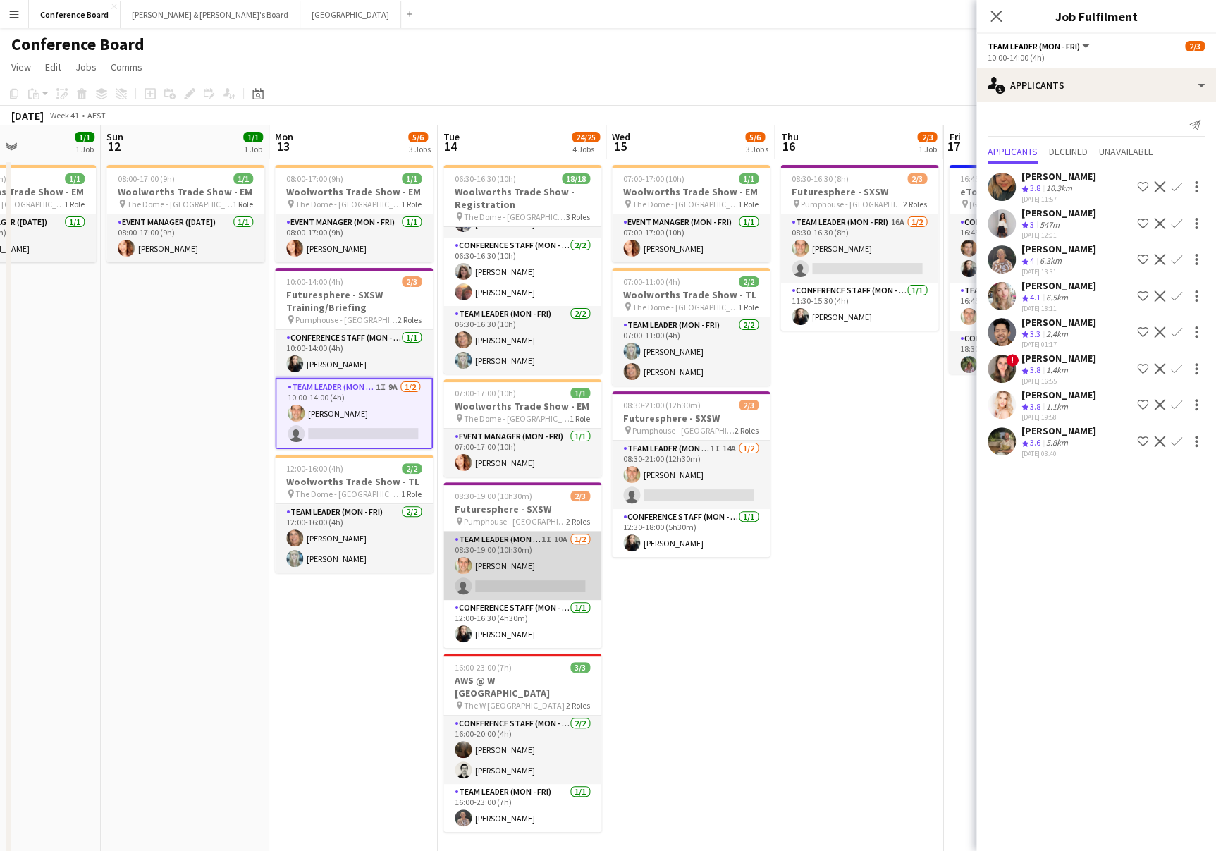
click at [534, 578] on app-card-role "Team Leader (Mon - Fri) 1I 10A [DATE] 08:30-19:00 (10h30m) [PERSON_NAME] single…" at bounding box center [522, 566] width 158 height 68
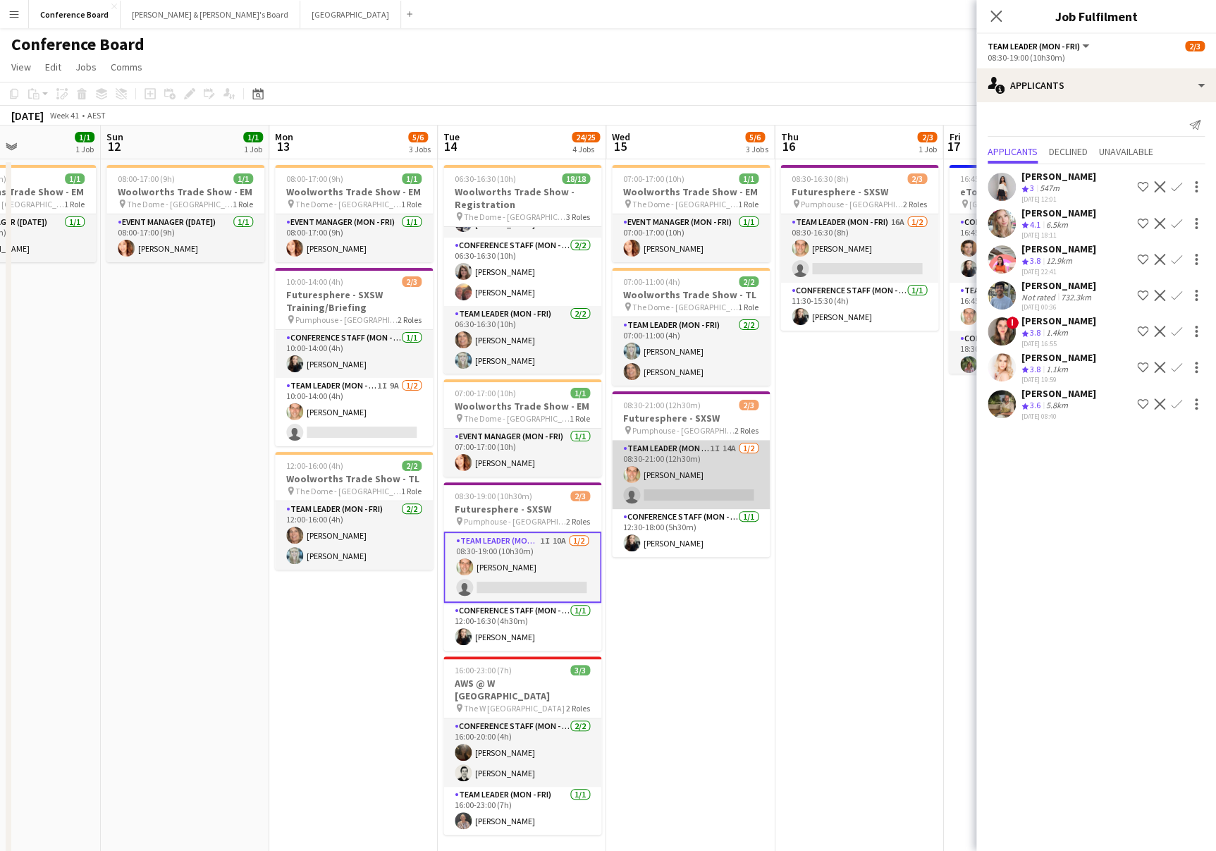
click at [671, 488] on app-card-role "Team Leader (Mon - Fri) 1I 14A [DATE] 08:30-21:00 (12h30m) [PERSON_NAME] single…" at bounding box center [691, 475] width 158 height 68
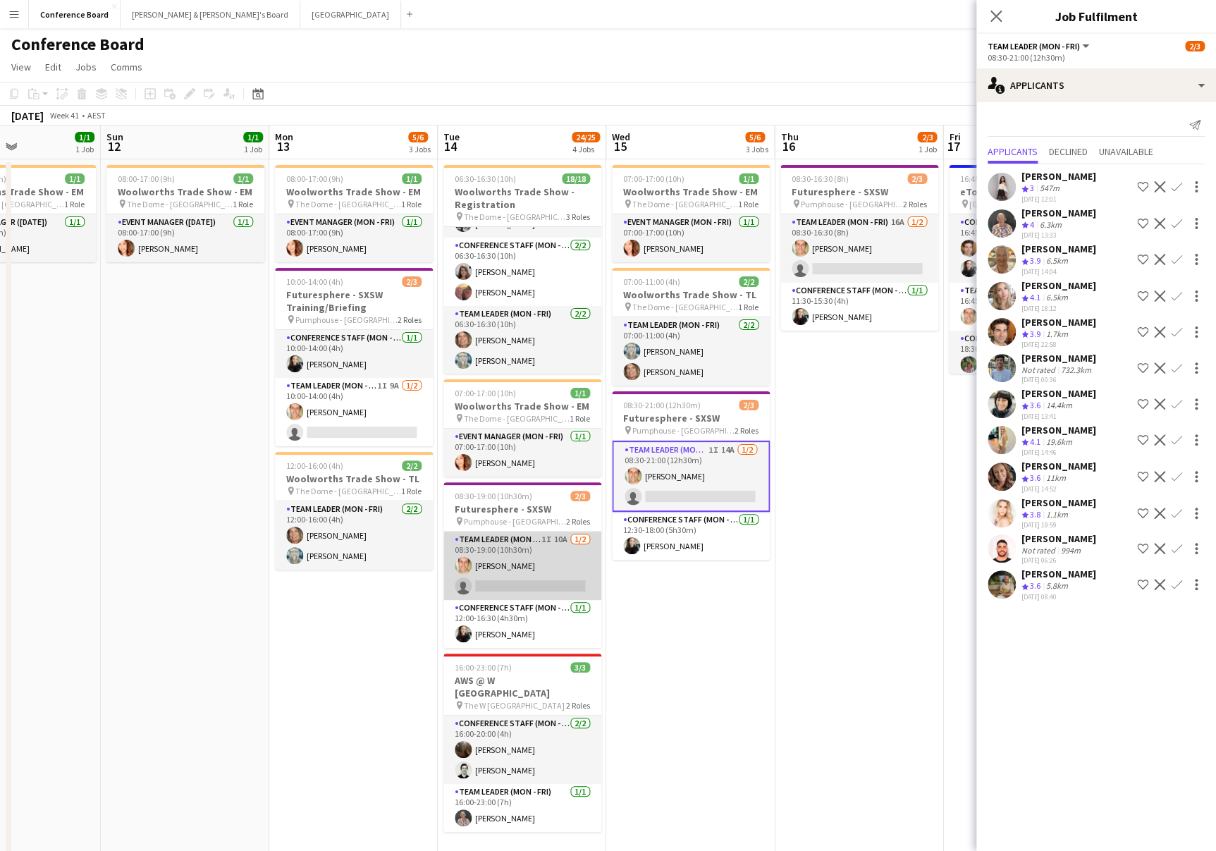
click at [531, 570] on app-card-role "Team Leader (Mon - Fri) 1I 10A [DATE] 08:30-19:00 (10h30m) [PERSON_NAME] single…" at bounding box center [522, 566] width 158 height 68
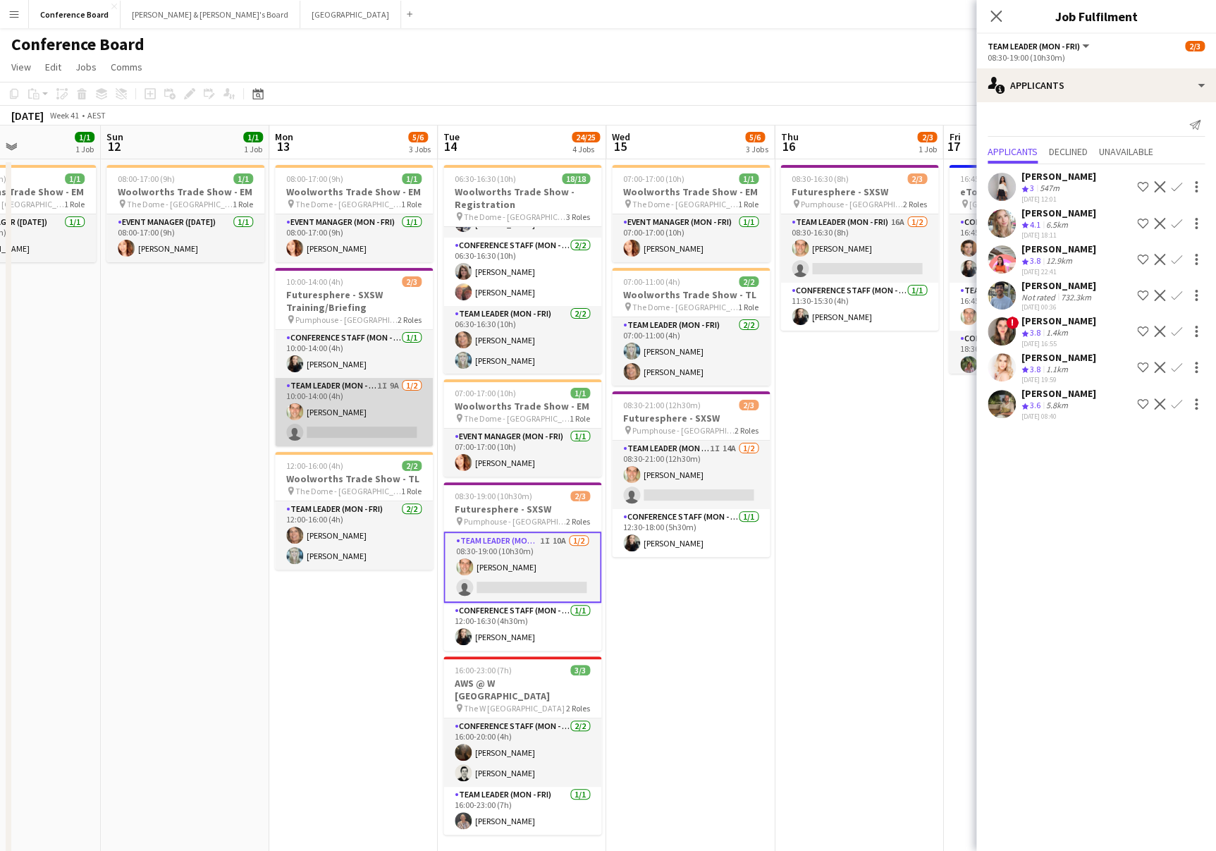
click at [380, 420] on app-card-role "Team Leader (Mon - Fri) 1I 9A 1/2 10:00-14:00 (4h) Tom Caley single-neutral-act…" at bounding box center [354, 412] width 158 height 68
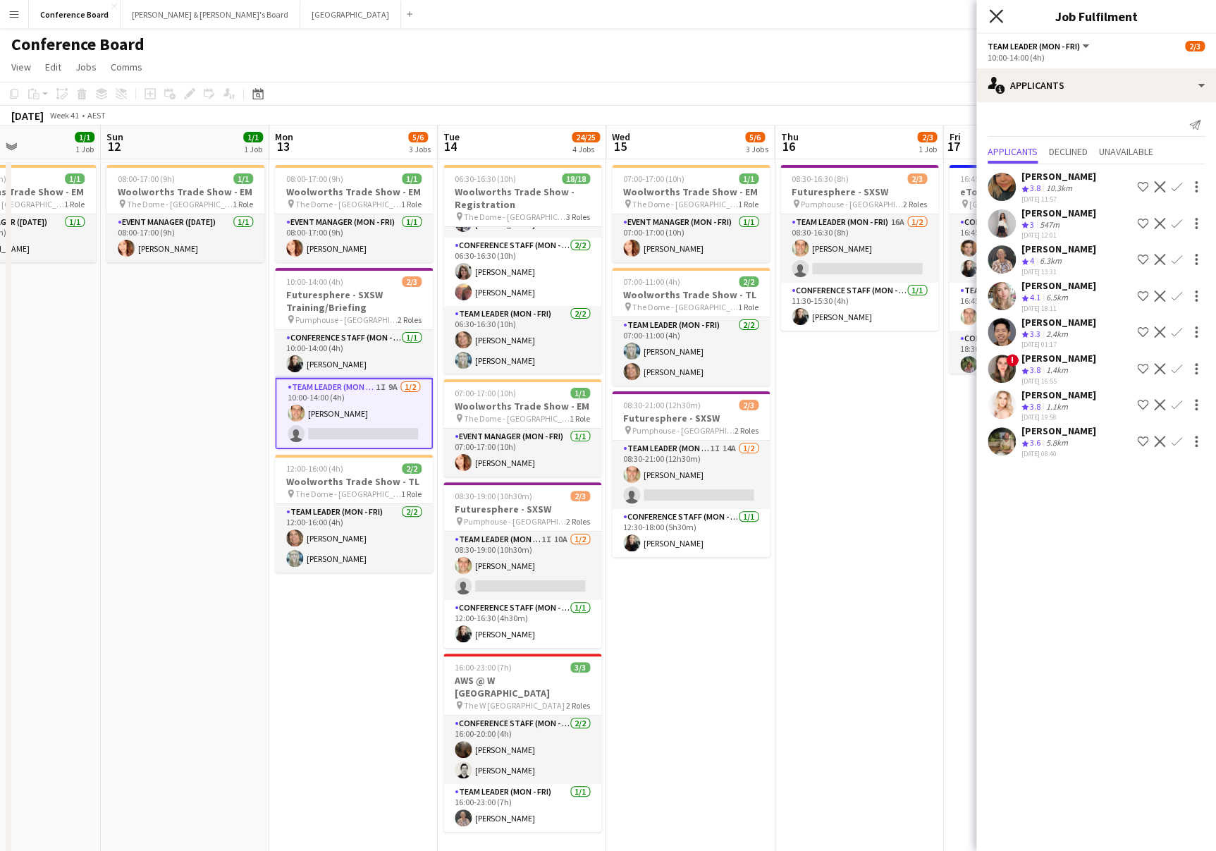
click at [994, 16] on icon "Close pop-in" at bounding box center [995, 15] width 13 height 13
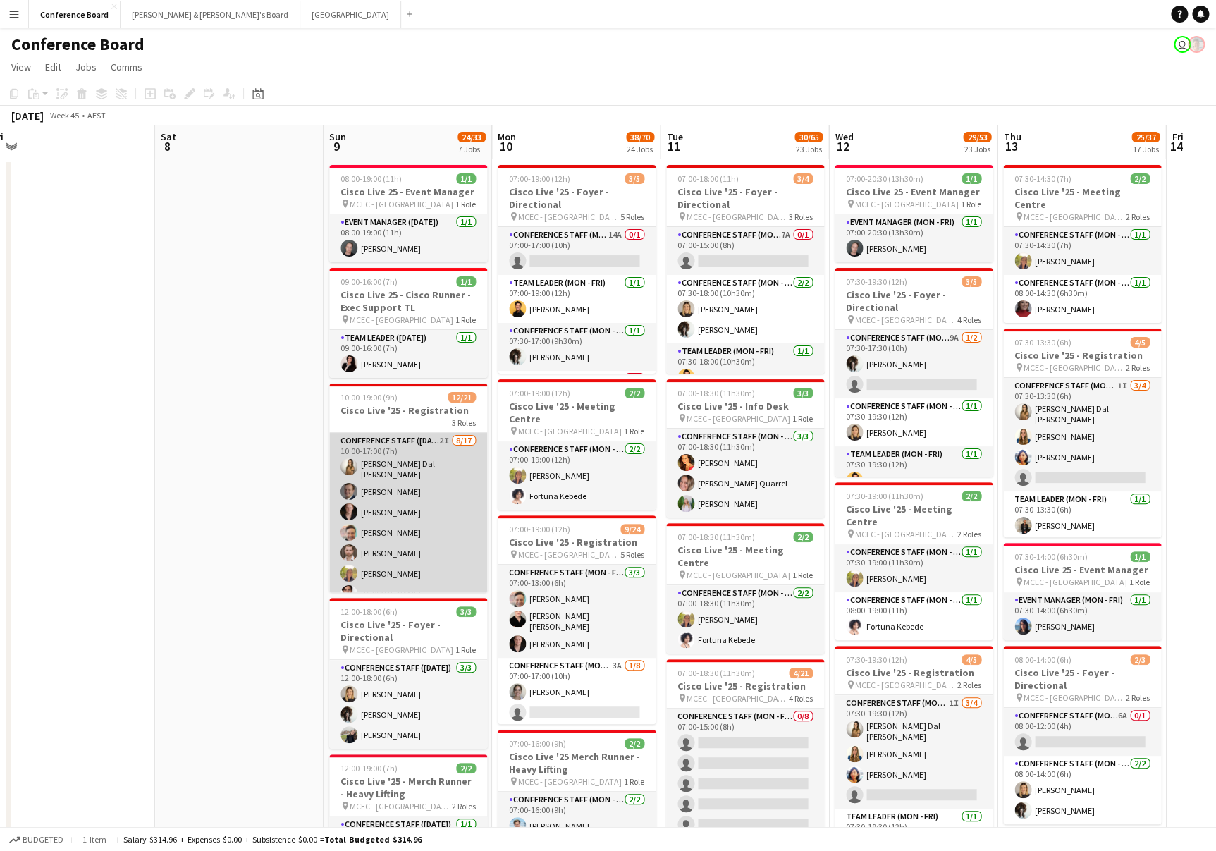
click at [431, 477] on app-card-role "Conference Staff ([DATE]) 2I [DATE] 10:00-17:00 (7h) [PERSON_NAME] Dal [PERSON_…" at bounding box center [408, 622] width 158 height 379
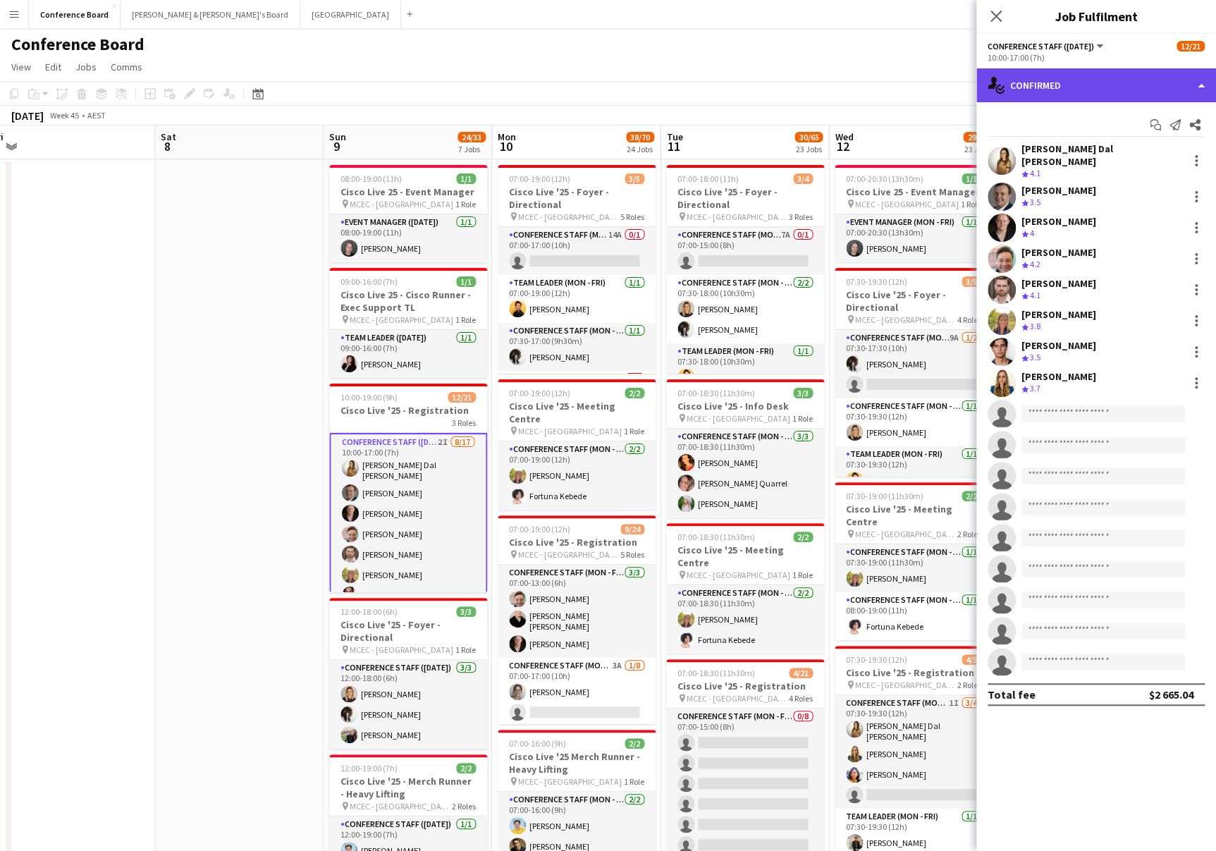
click at [1177, 87] on div "single-neutral-actions-check-2 Confirmed" at bounding box center [1097, 85] width 240 height 34
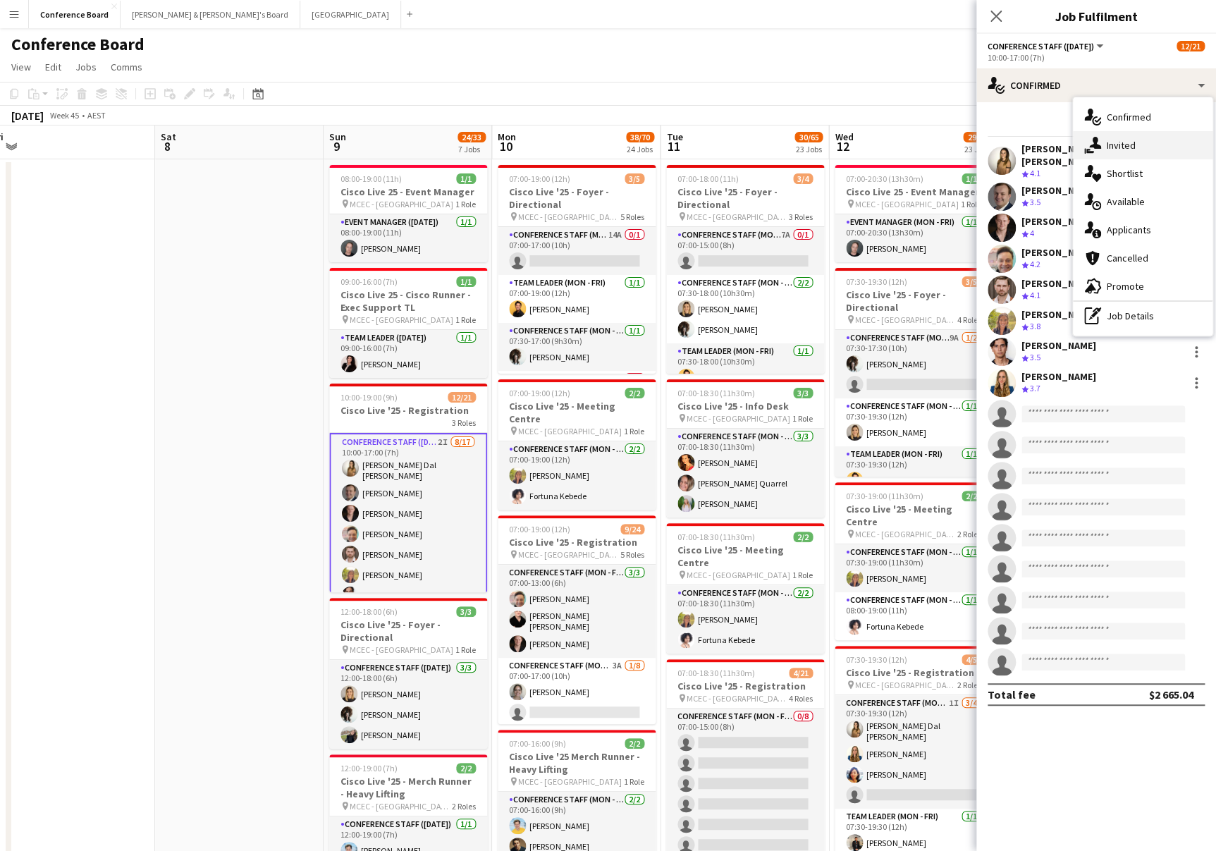
click at [1130, 140] on span "Invited" at bounding box center [1121, 145] width 29 height 13
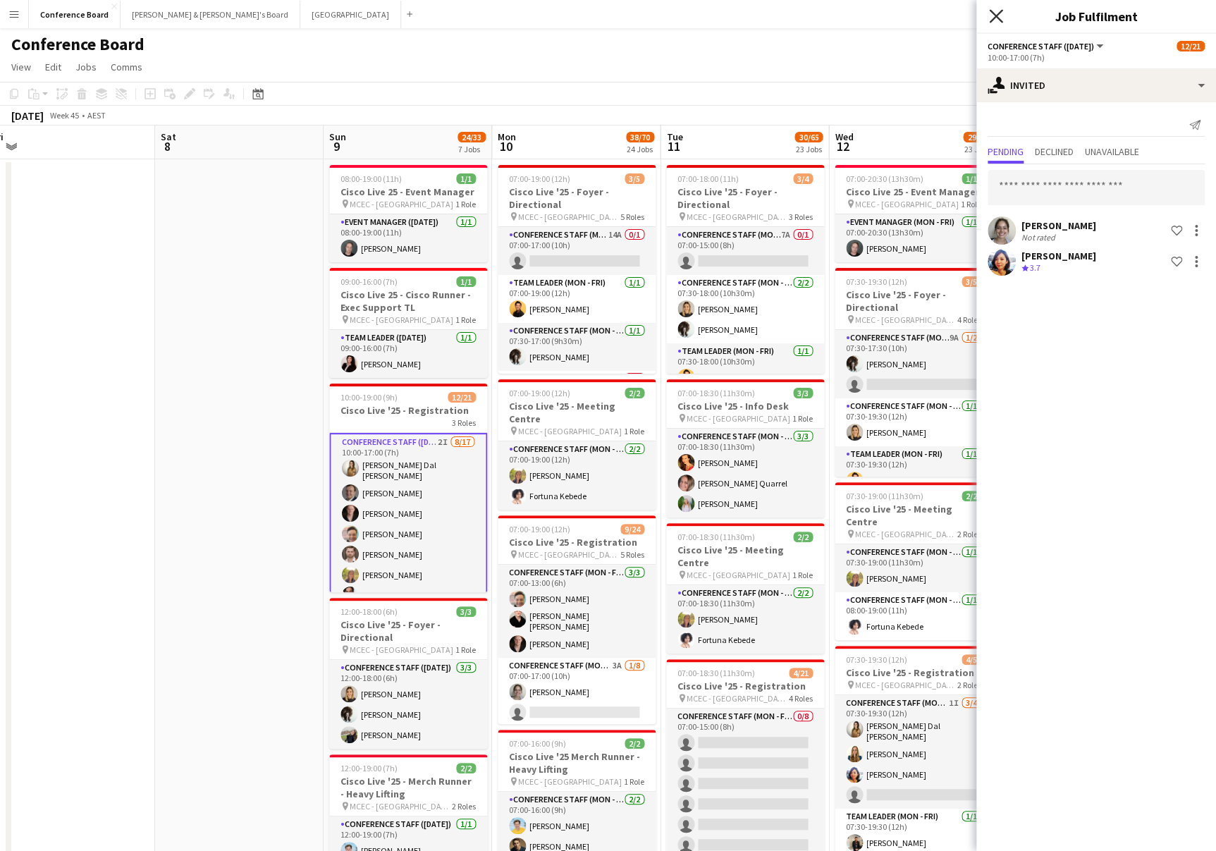
click at [995, 16] on icon at bounding box center [995, 15] width 13 height 13
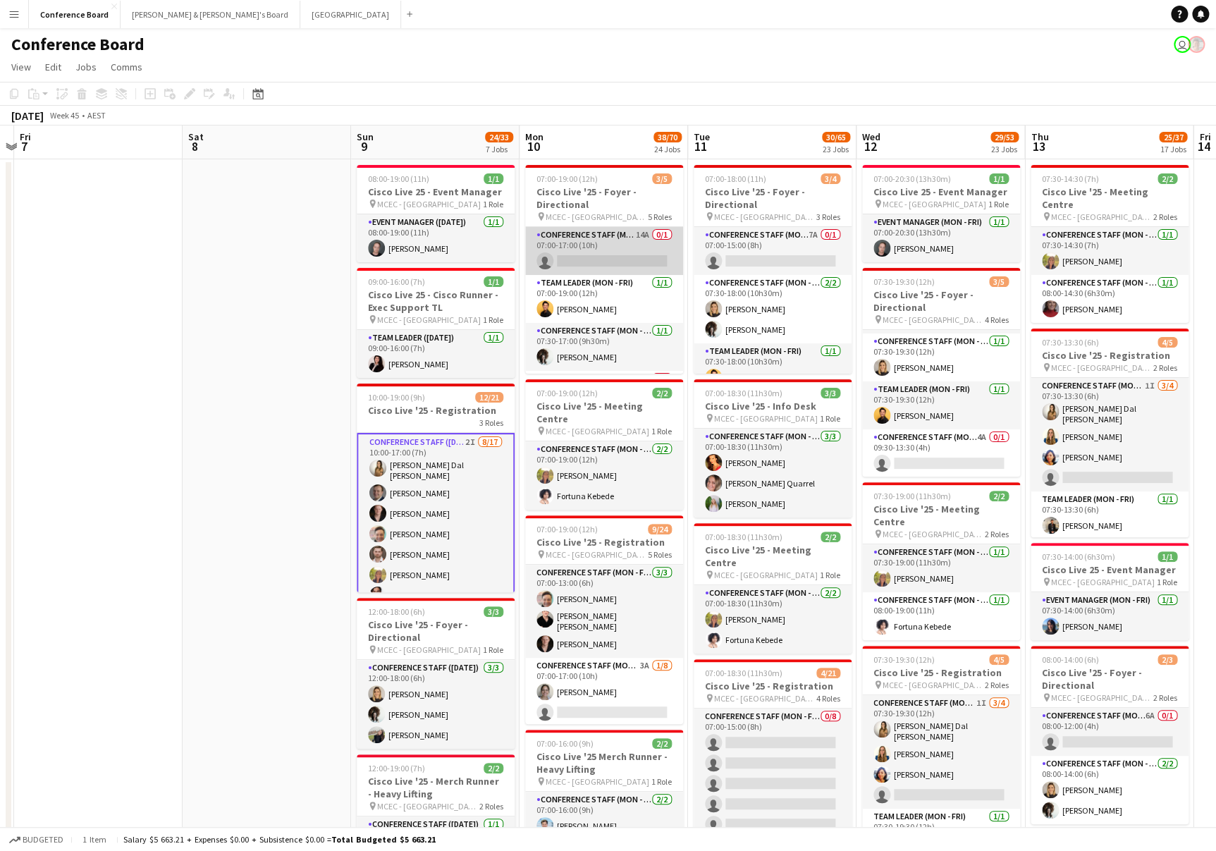
click at [640, 241] on app-card-role "Conference Staff (Mon - Fri) 14A 0/1 07:00-17:00 (10h) single-neutral-actions" at bounding box center [604, 251] width 158 height 48
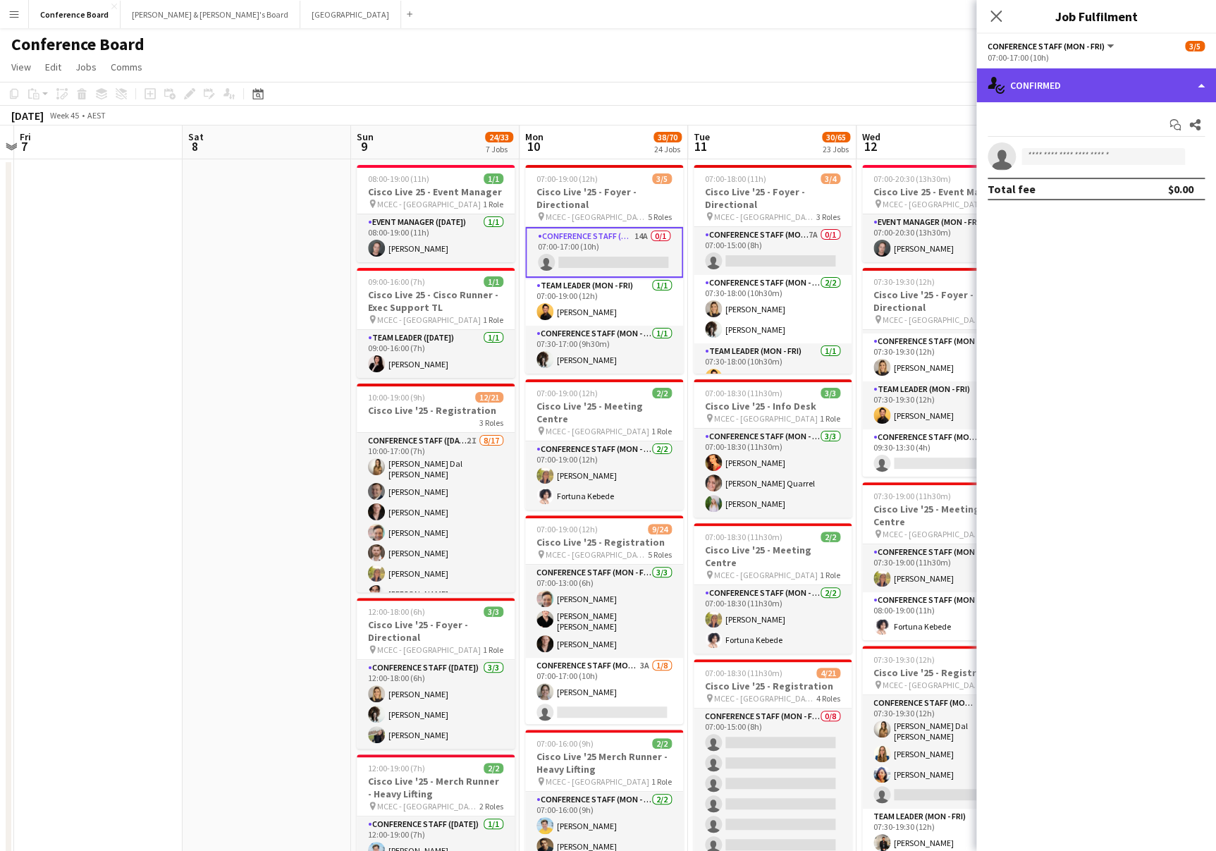
click at [1177, 87] on div "single-neutral-actions-check-2 Confirmed" at bounding box center [1097, 85] width 240 height 34
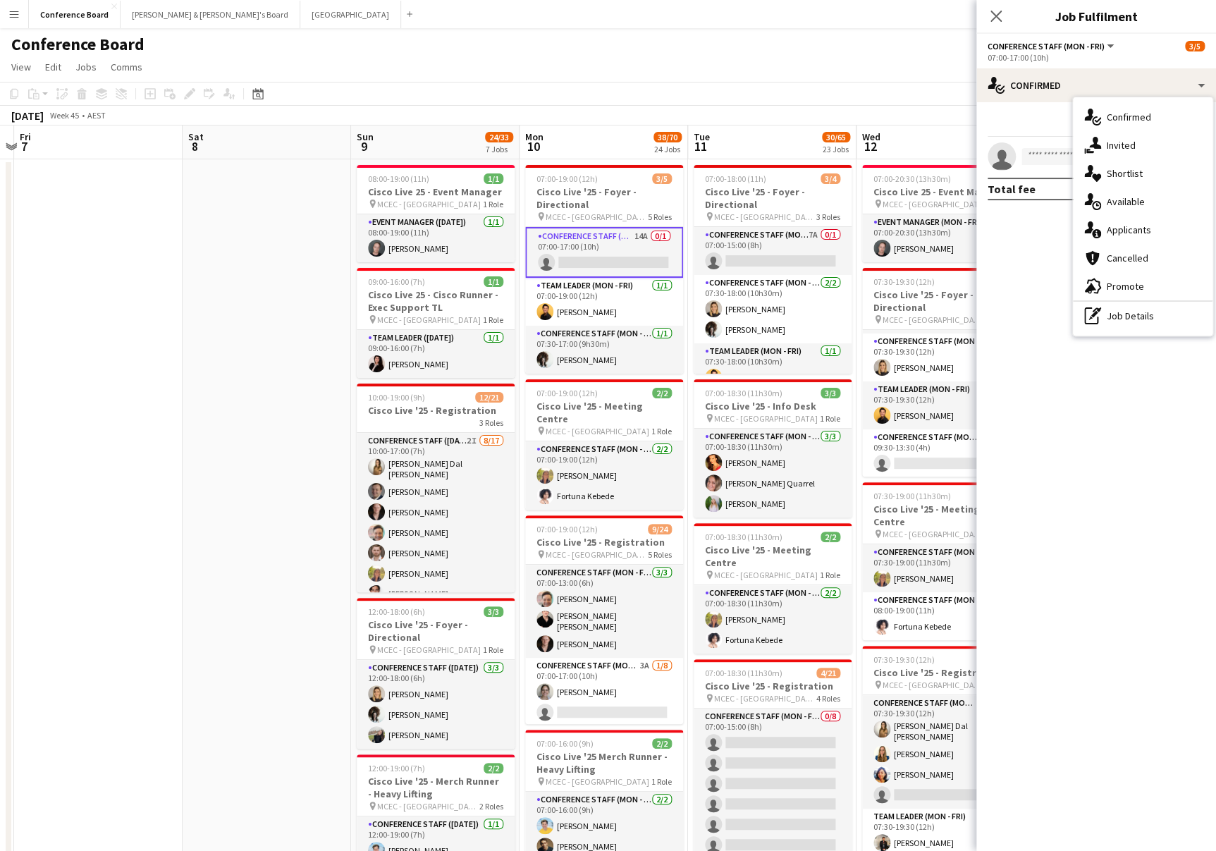
click at [1147, 220] on div "single-neutral-actions-information Applicants" at bounding box center [1143, 230] width 140 height 28
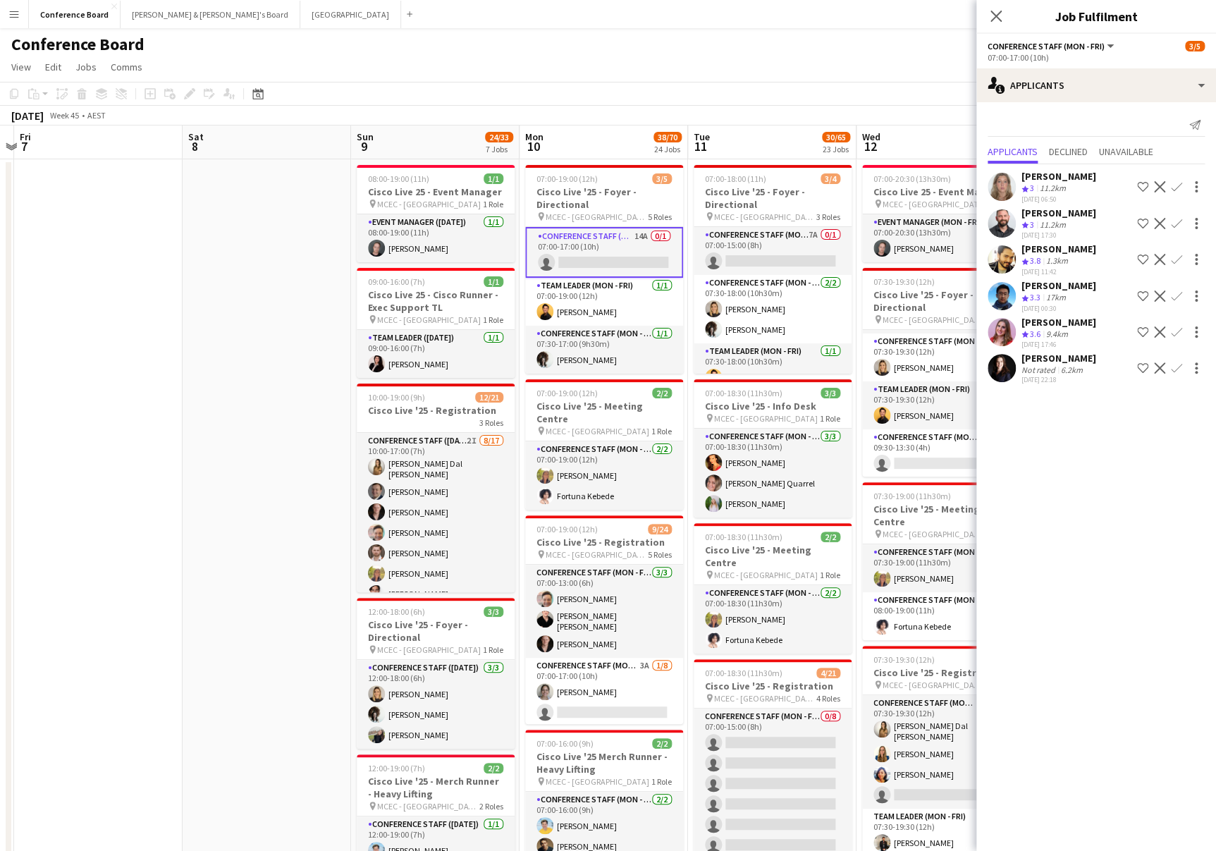
scroll to position [1, 0]
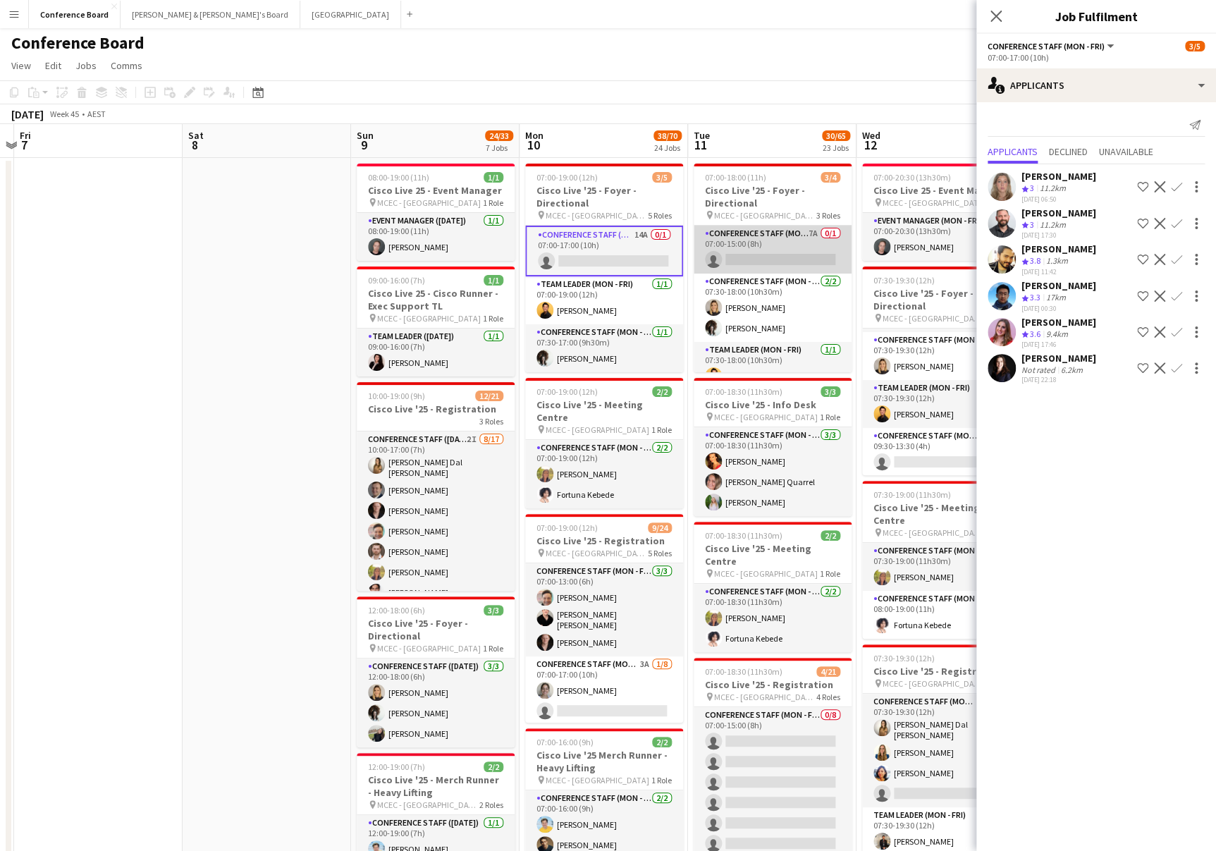
click at [782, 250] on app-card-role "Conference Staff (Mon - Fri) 7A 0/1 07:00-15:00 (8h) single-neutral-actions" at bounding box center [773, 250] width 158 height 48
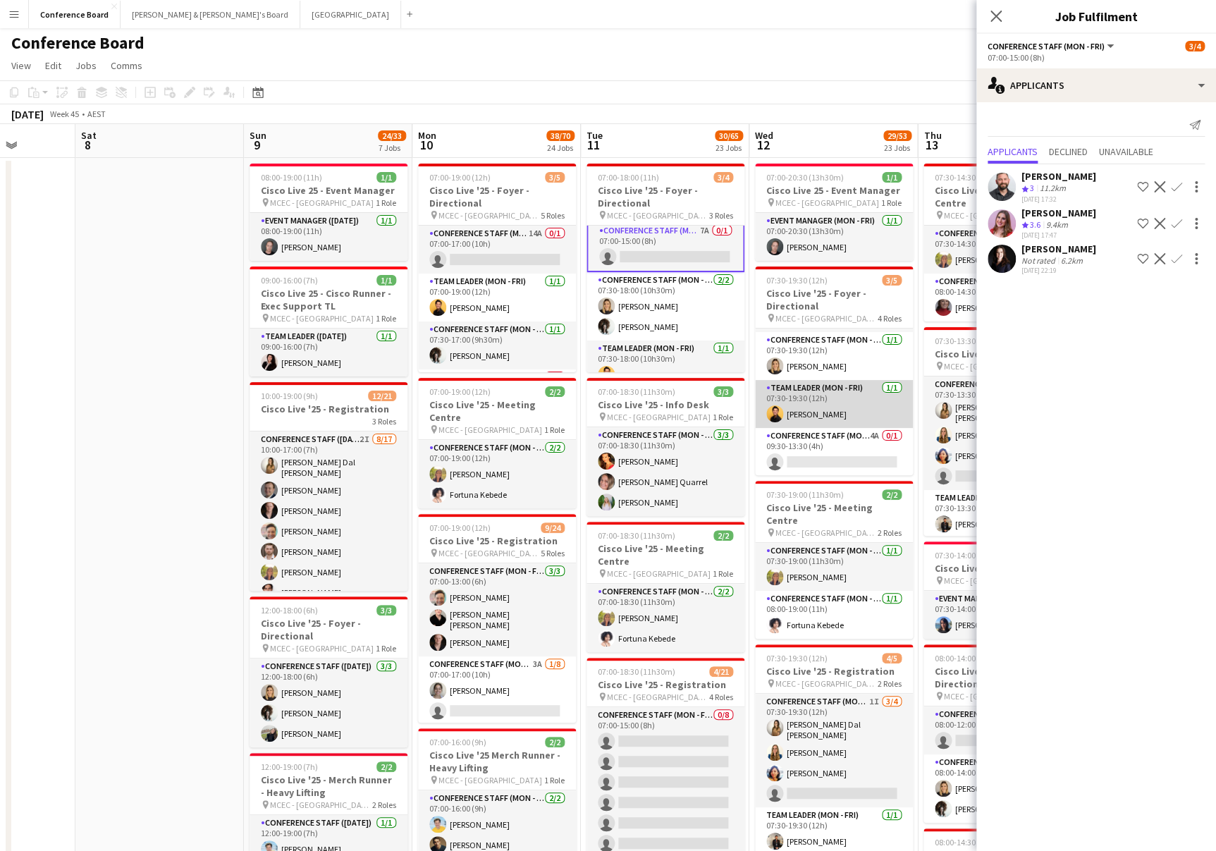
scroll to position [0, 433]
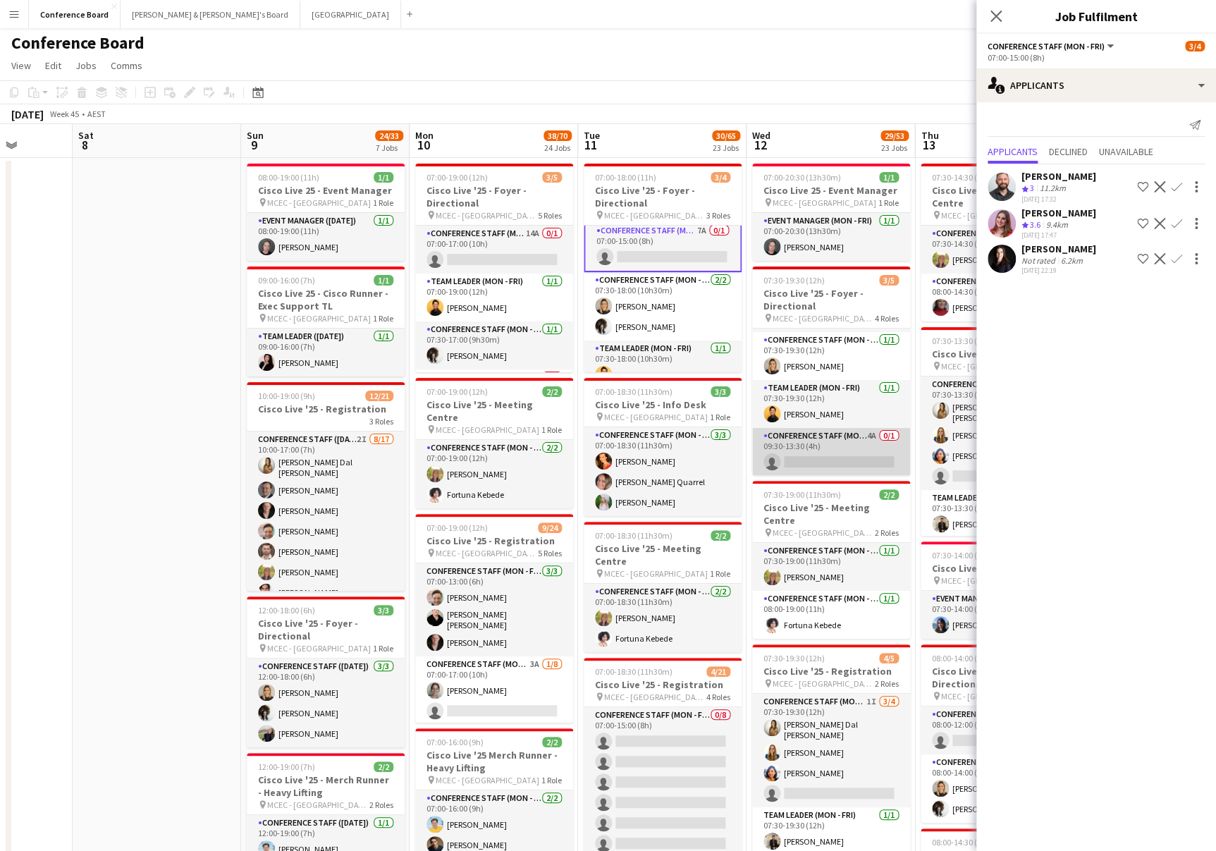
click at [828, 459] on app-card-role "Conference Staff (Mon - Fri) 4A 0/1 09:30-13:30 (4h) single-neutral-actions" at bounding box center [831, 452] width 158 height 48
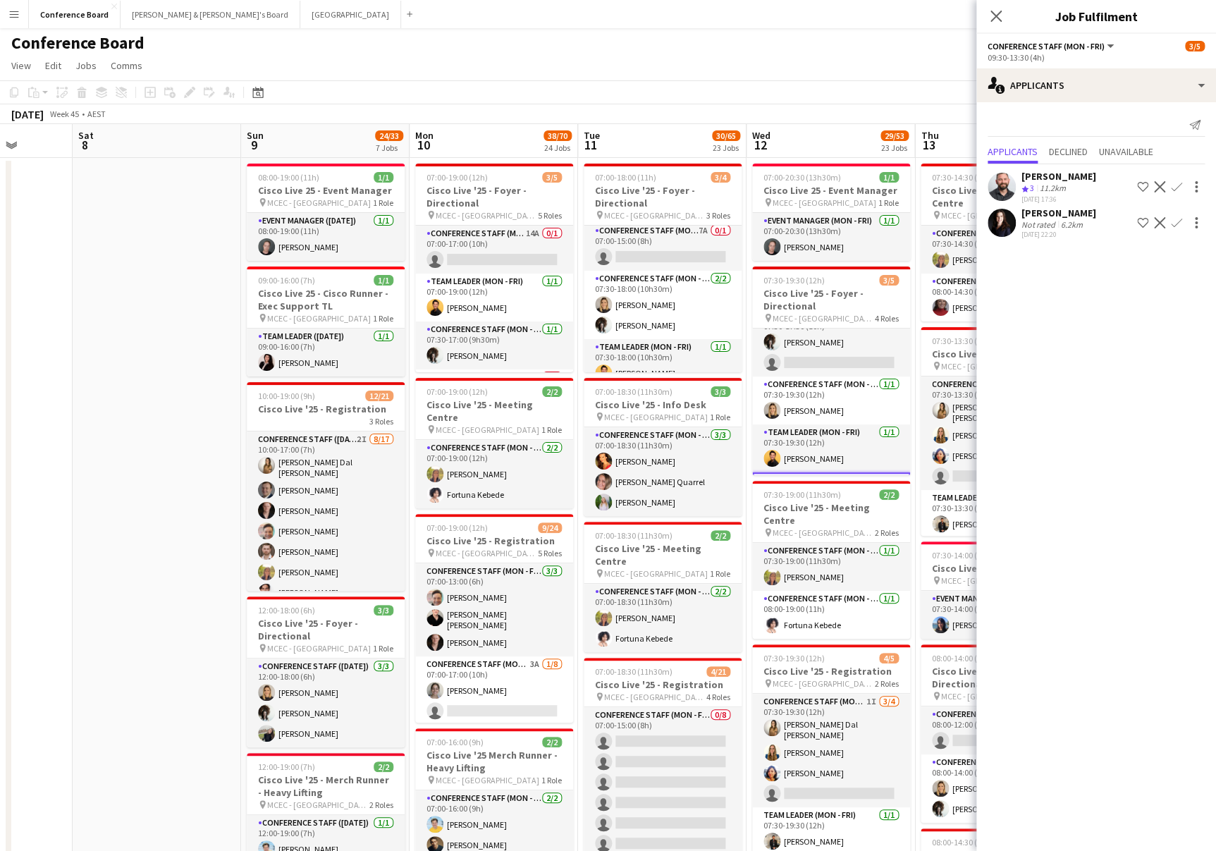
scroll to position [0, 0]
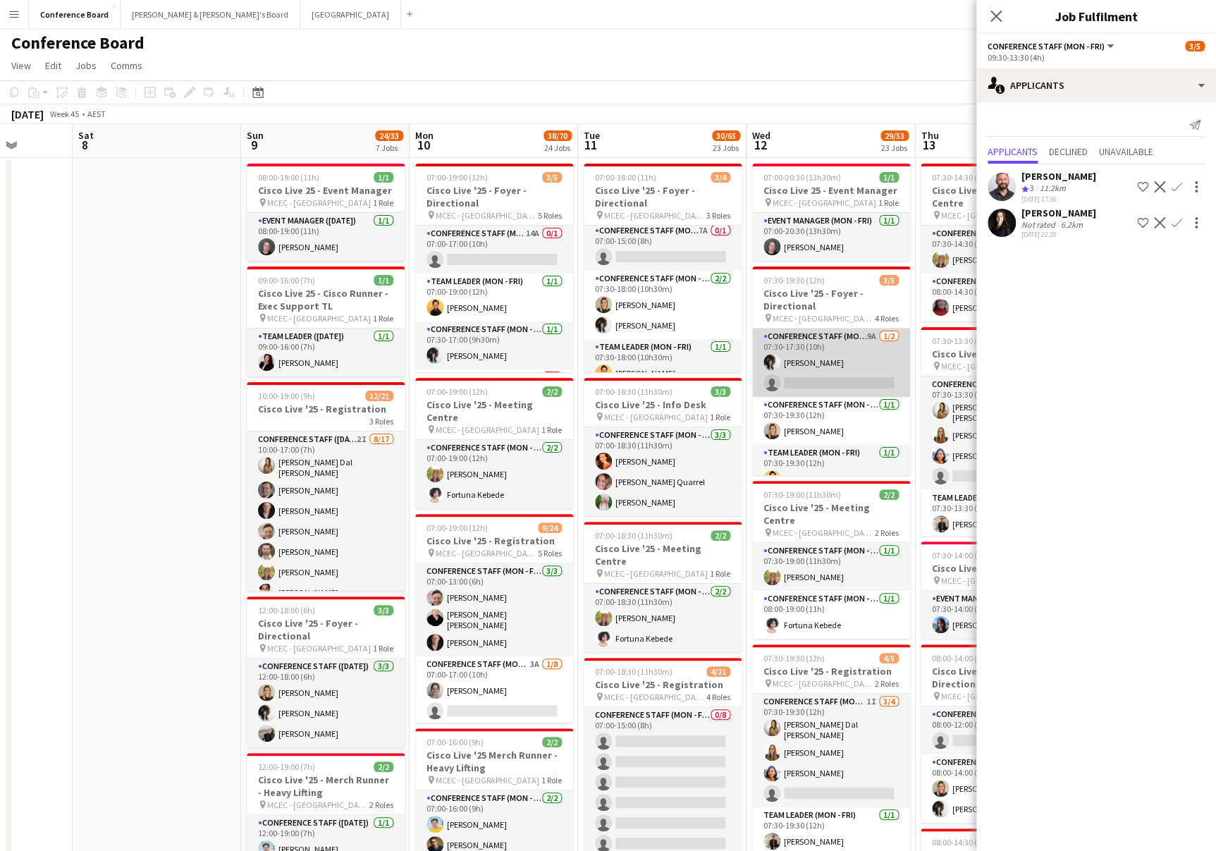
click at [828, 379] on app-card-role "Conference Staff (Mon - Fri) 9A 1/2 07:30-17:30 (10h) Elsa Thorp single-neutral…" at bounding box center [831, 363] width 158 height 68
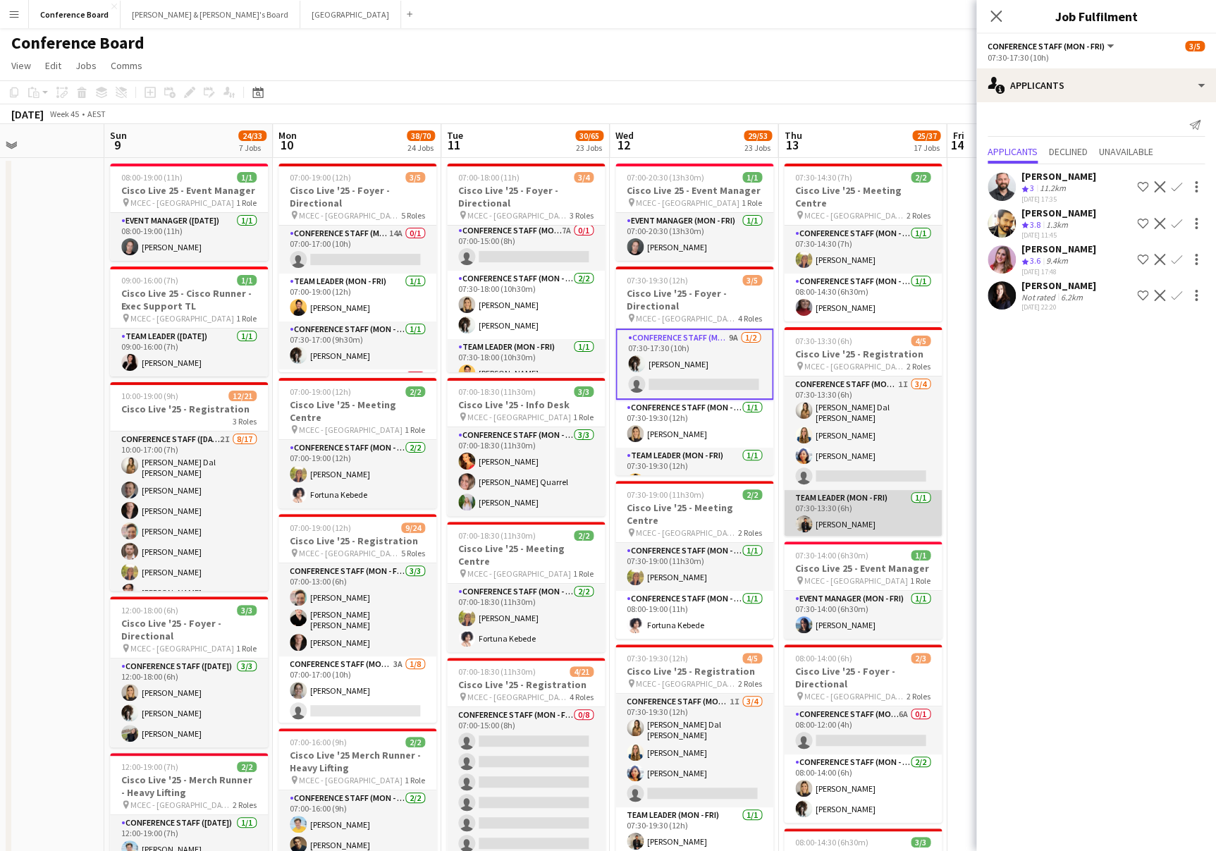
scroll to position [0, 573]
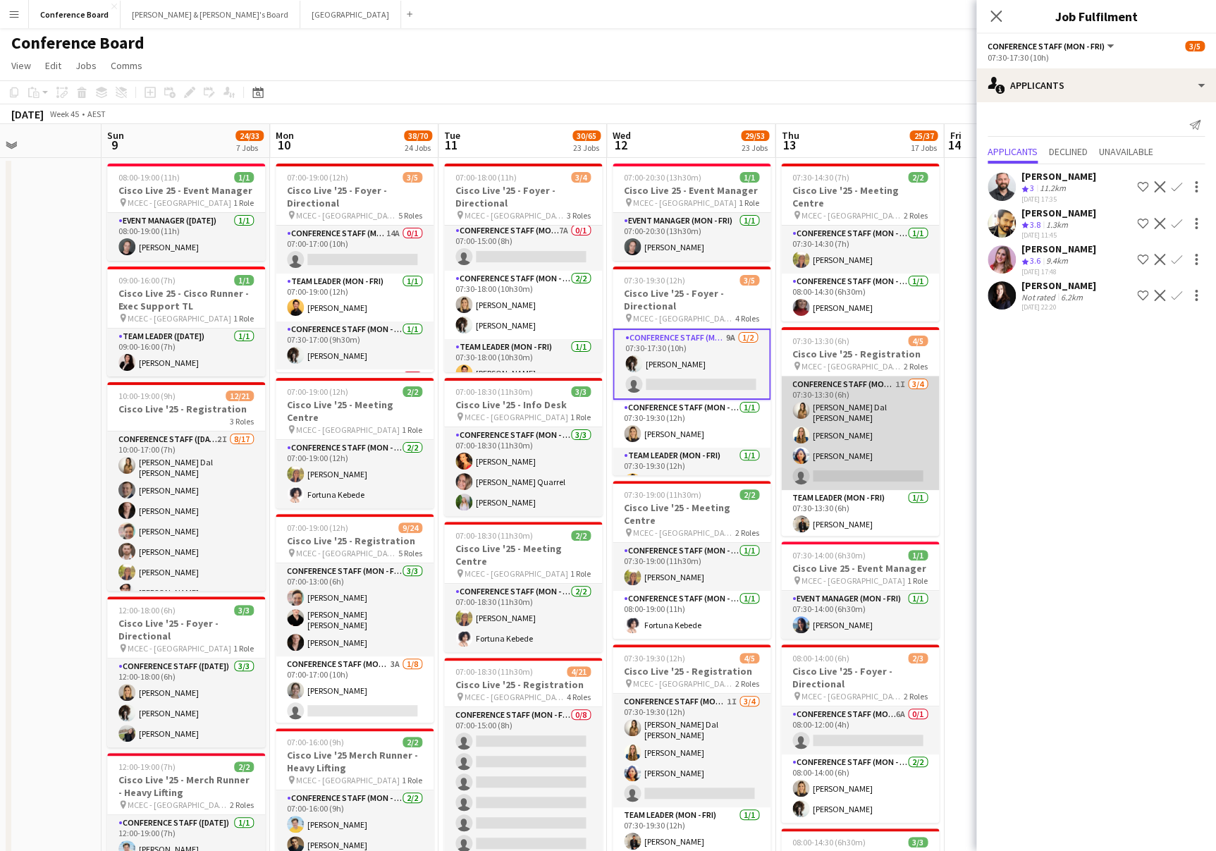
click at [855, 450] on app-card-role "Conference Staff (Mon - Fri) 1I [DATE] 07:30-13:30 (6h) [PERSON_NAME] Dal [PERS…" at bounding box center [860, 434] width 158 height 114
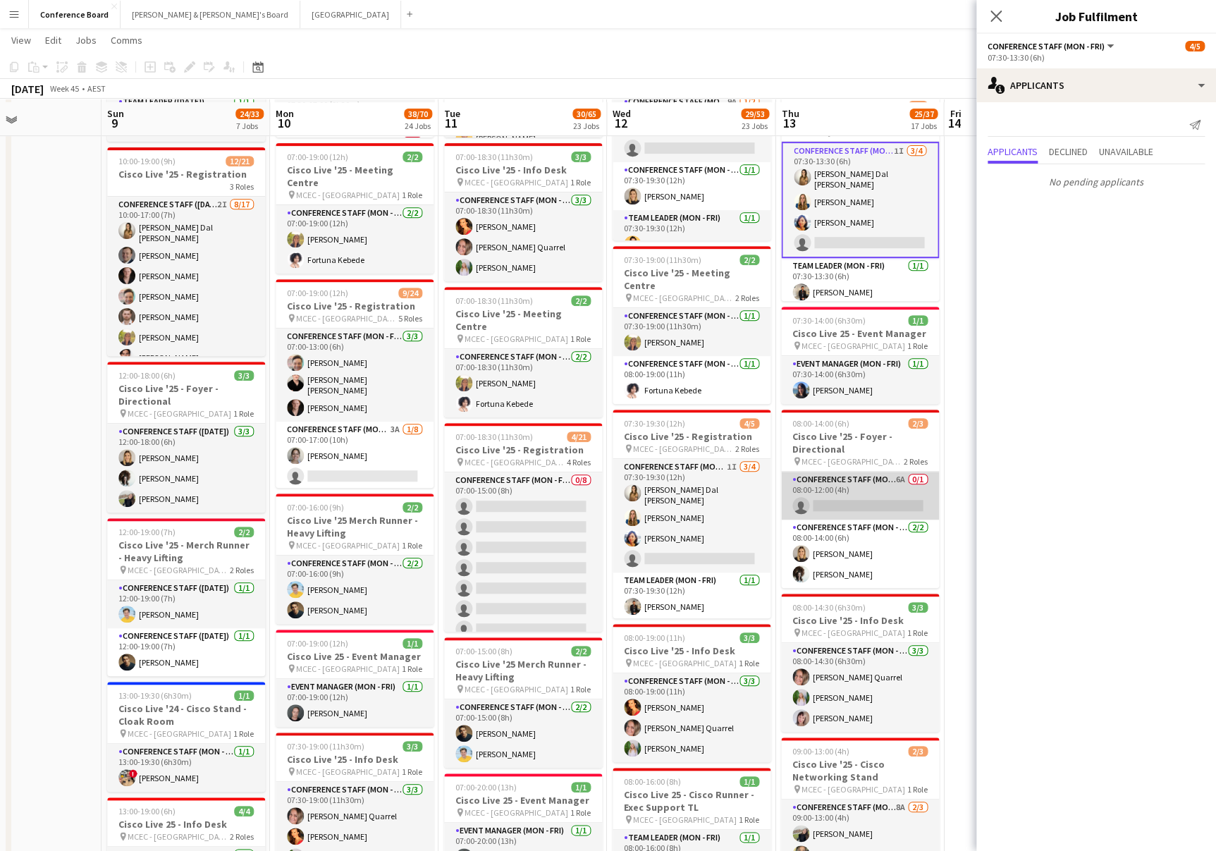
scroll to position [240, 0]
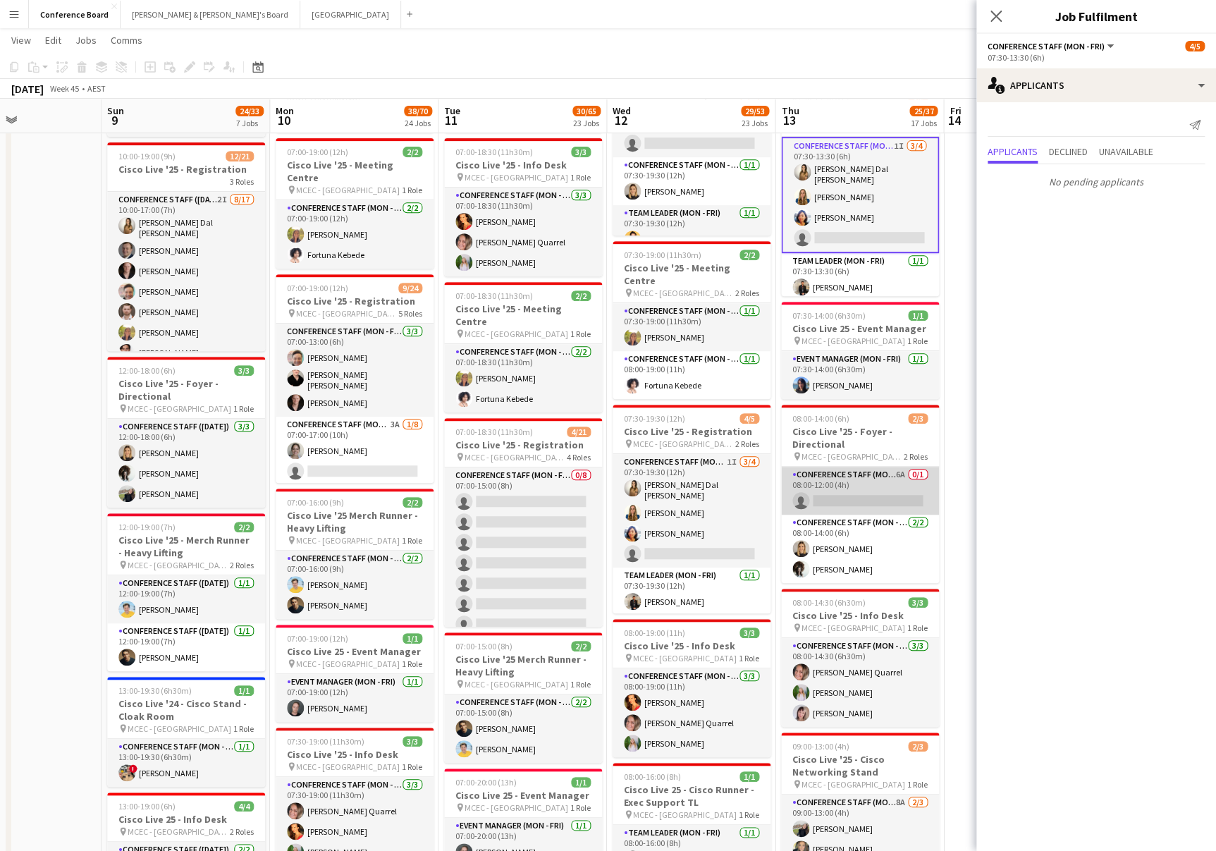
click at [859, 487] on app-card-role "Conference Staff (Mon - Fri) 6A 0/1 08:00-12:00 (4h) single-neutral-actions" at bounding box center [860, 491] width 158 height 48
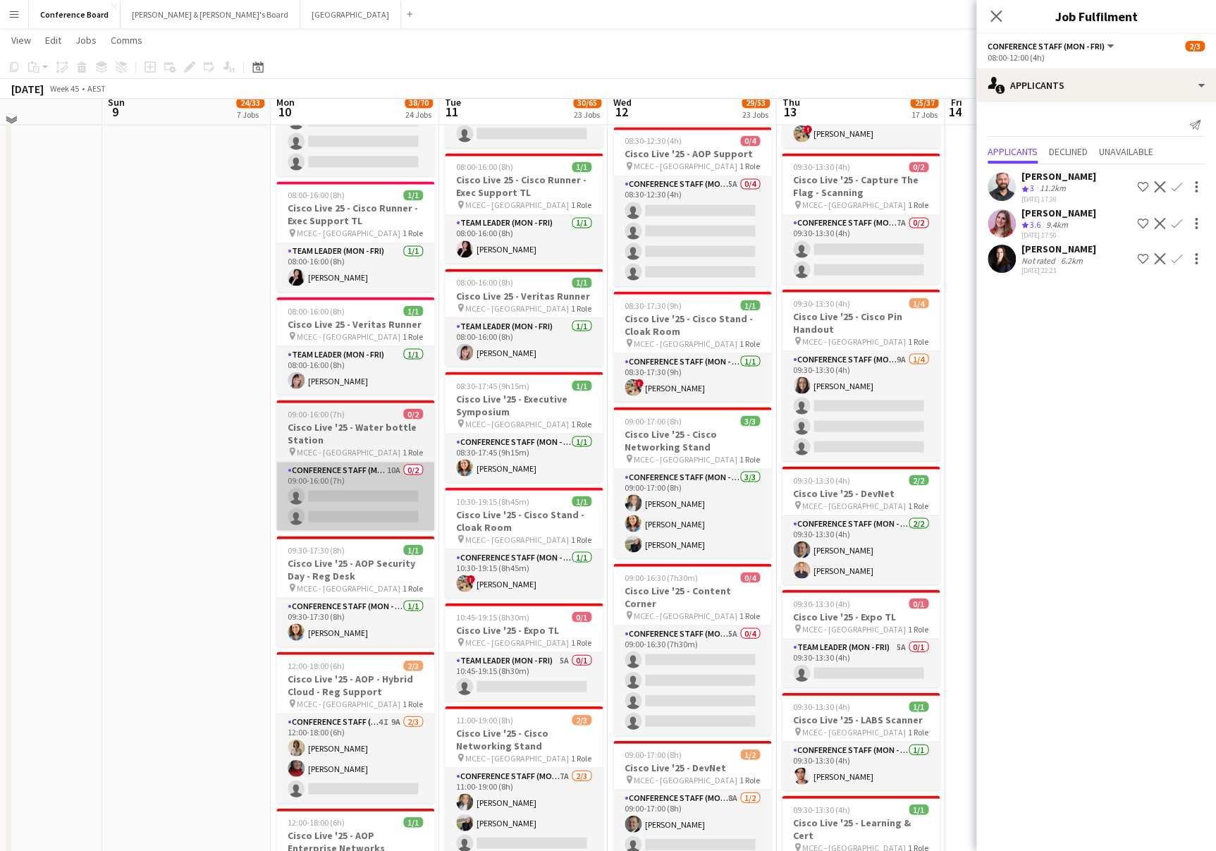
scroll to position [1110, 0]
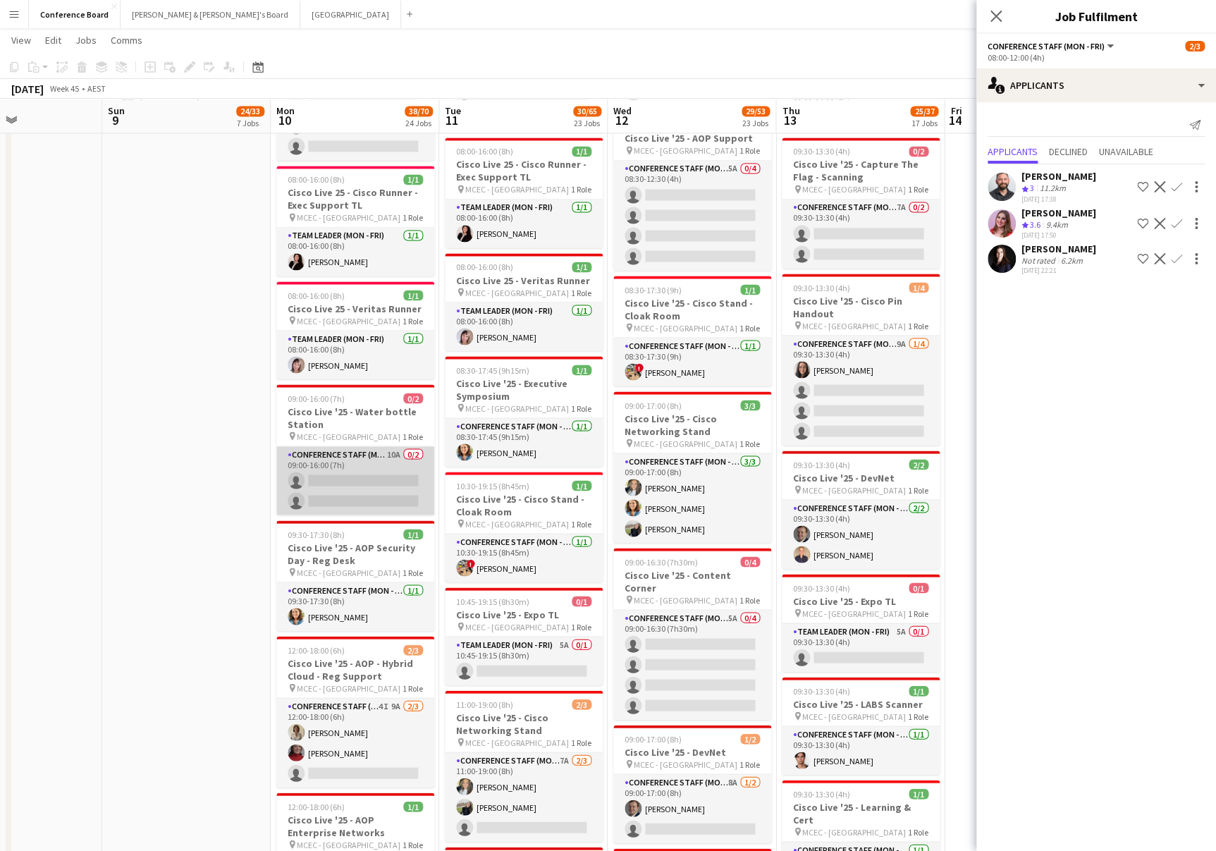
click at [365, 464] on app-card-role "Conference Staff (Mon - Fri) 10A 0/2 09:00-16:00 (7h) single-neutral-actions si…" at bounding box center [355, 480] width 158 height 68
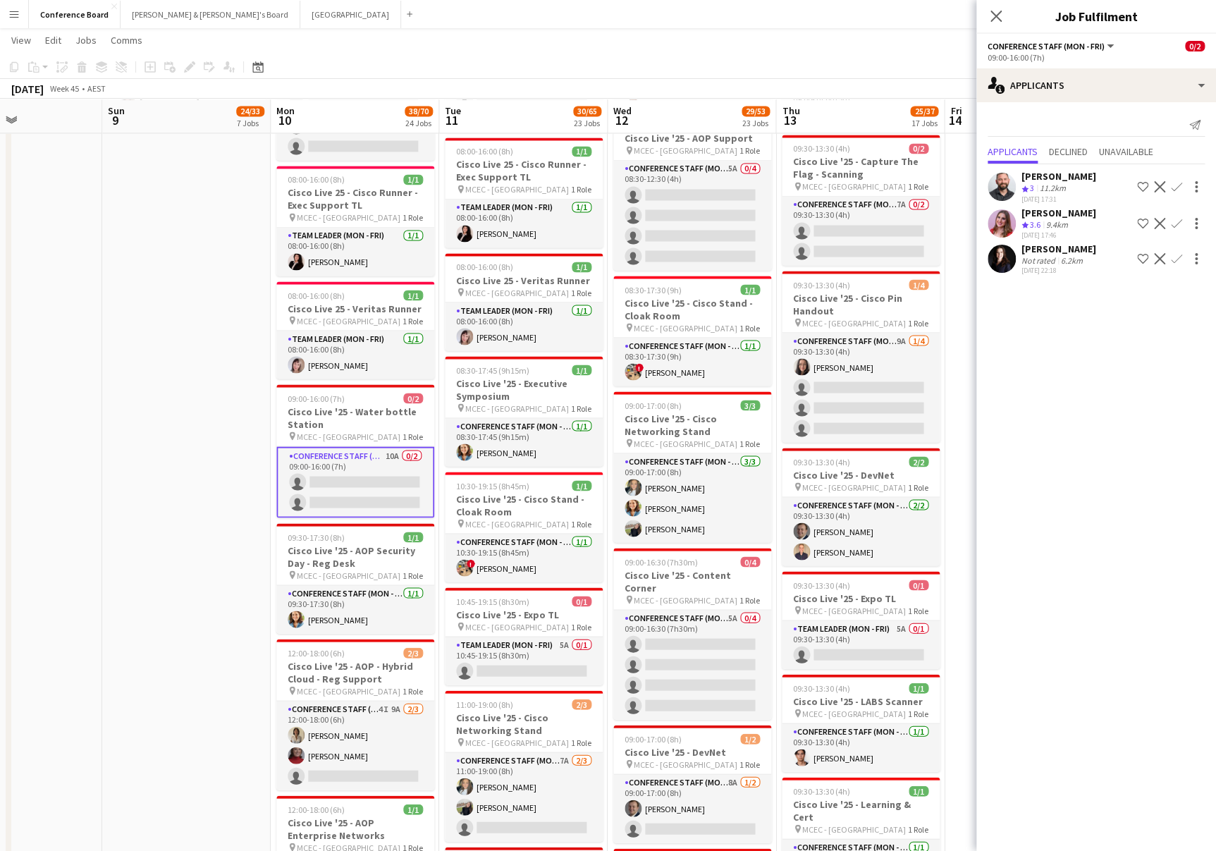
click at [1000, 260] on app-user-avatar at bounding box center [1002, 259] width 28 height 28
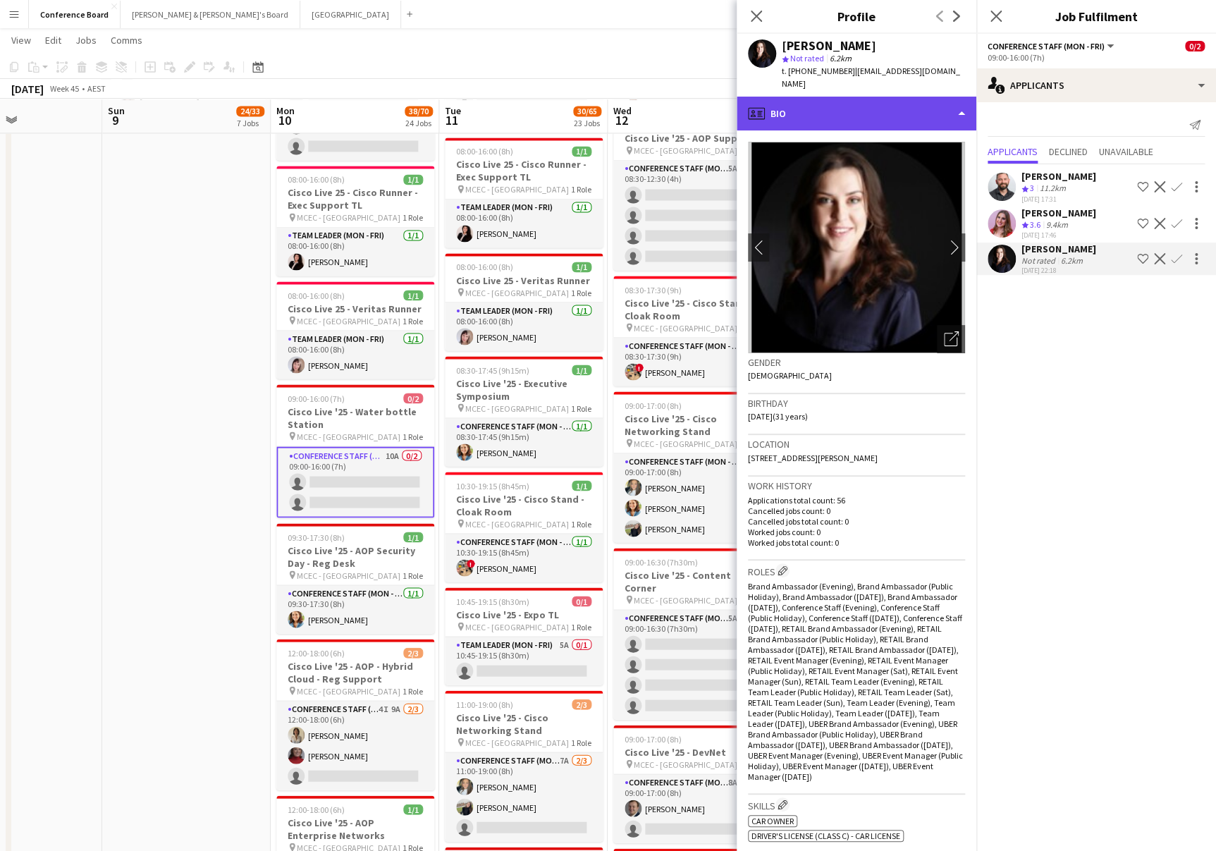
click at [937, 101] on div "profile Bio" at bounding box center [857, 114] width 240 height 34
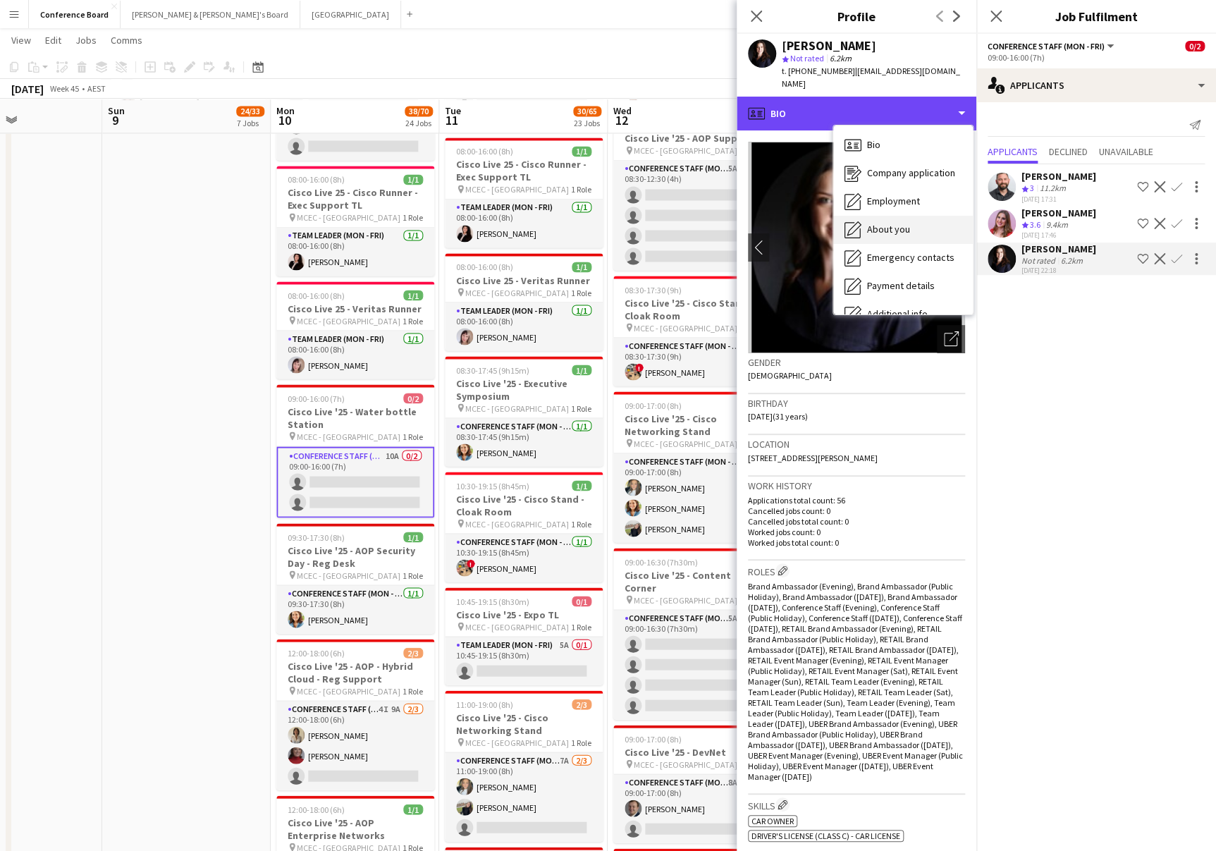
scroll to position [104, 0]
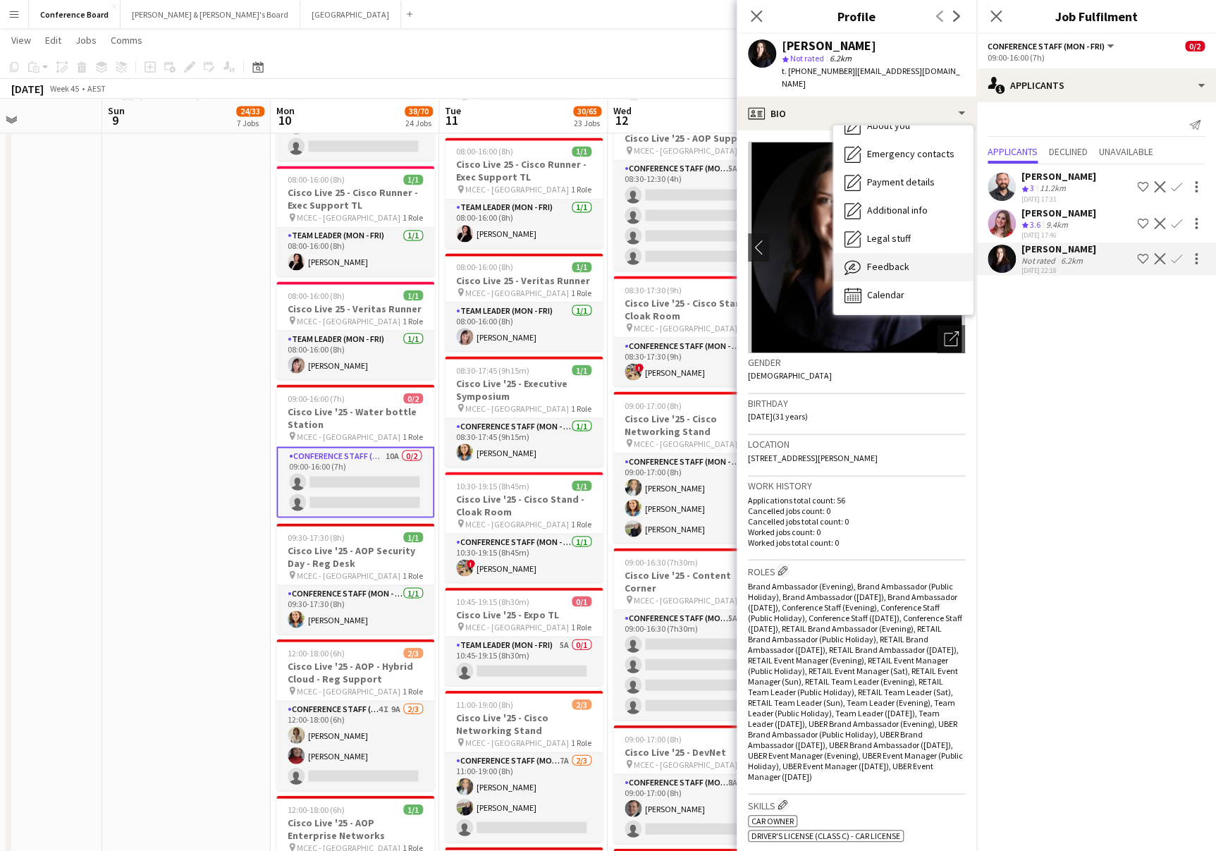
click at [910, 255] on div "Feedback Feedback" at bounding box center [903, 267] width 140 height 28
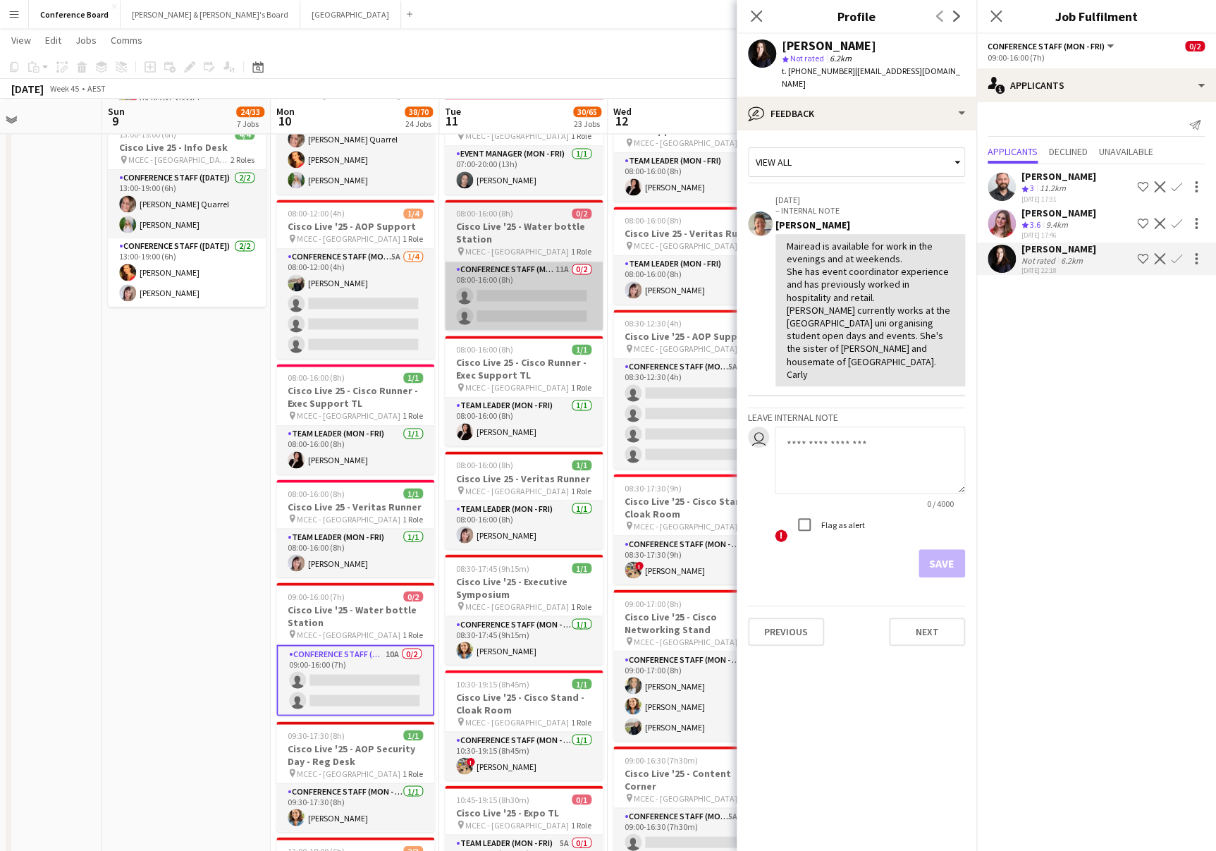
scroll to position [910, 0]
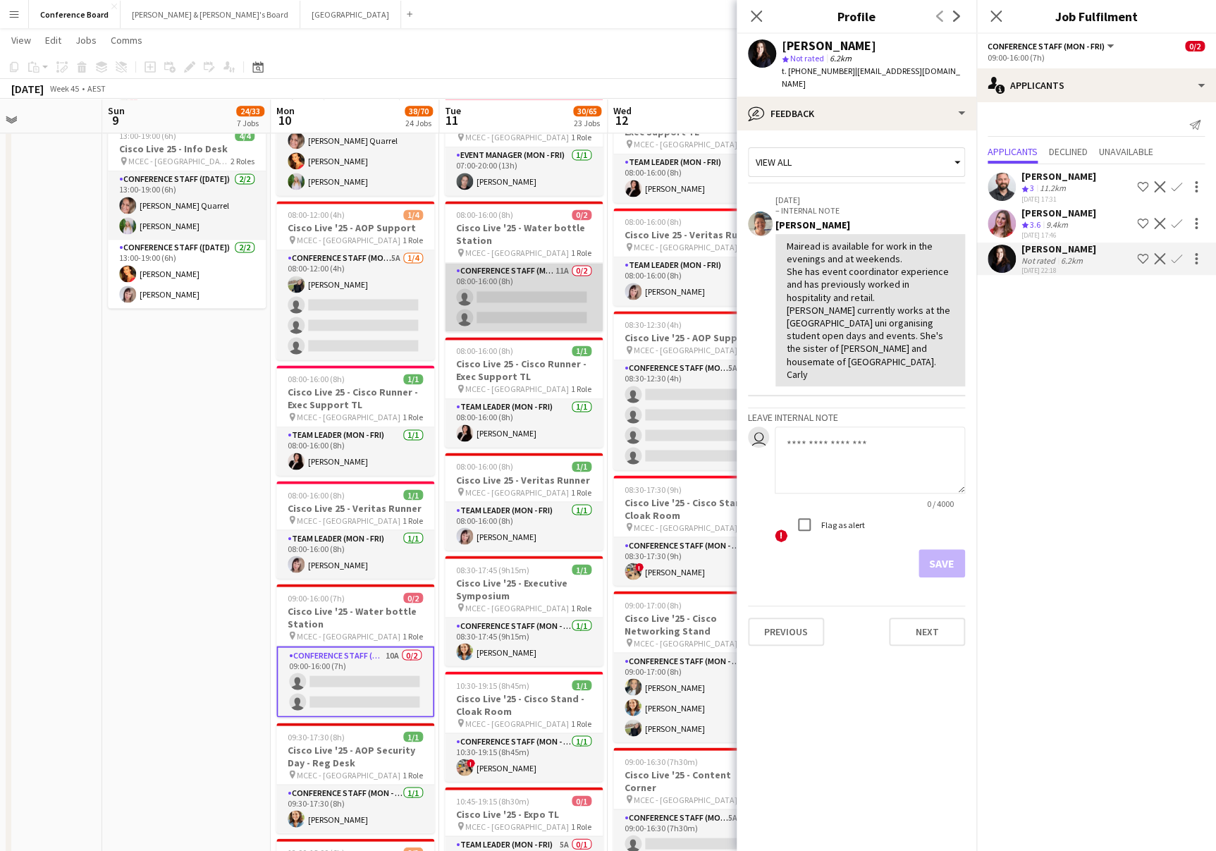
click at [542, 284] on app-card-role "Conference Staff (Mon - Fri) 11A 0/2 08:00-16:00 (8h) single-neutral-actions si…" at bounding box center [524, 297] width 158 height 68
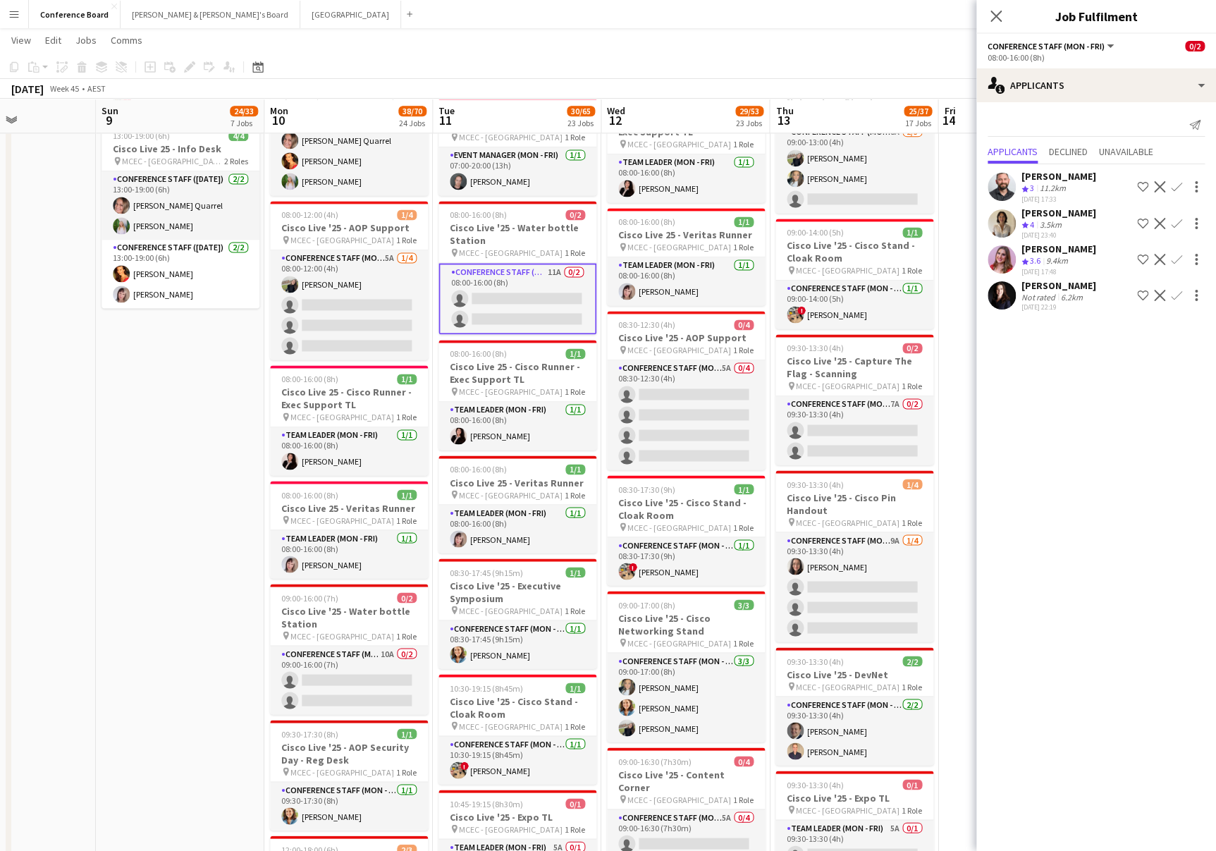
scroll to position [0, 582]
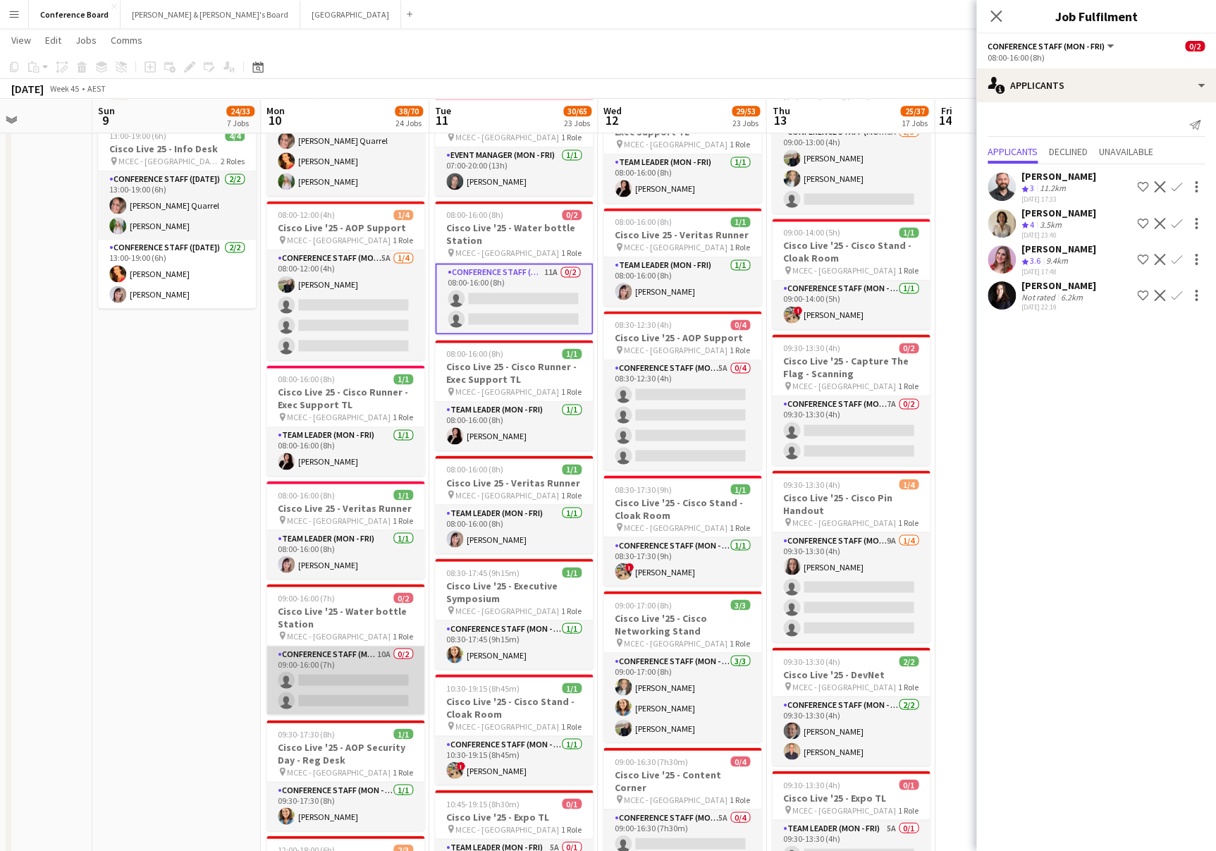
drag, startPoint x: 374, startPoint y: 664, endPoint x: 384, endPoint y: 650, distance: 17.2
click at [374, 664] on app-card-role "Conference Staff (Mon - Fri) 10A 0/2 09:00-16:00 (7h) single-neutral-actions si…" at bounding box center [346, 680] width 158 height 68
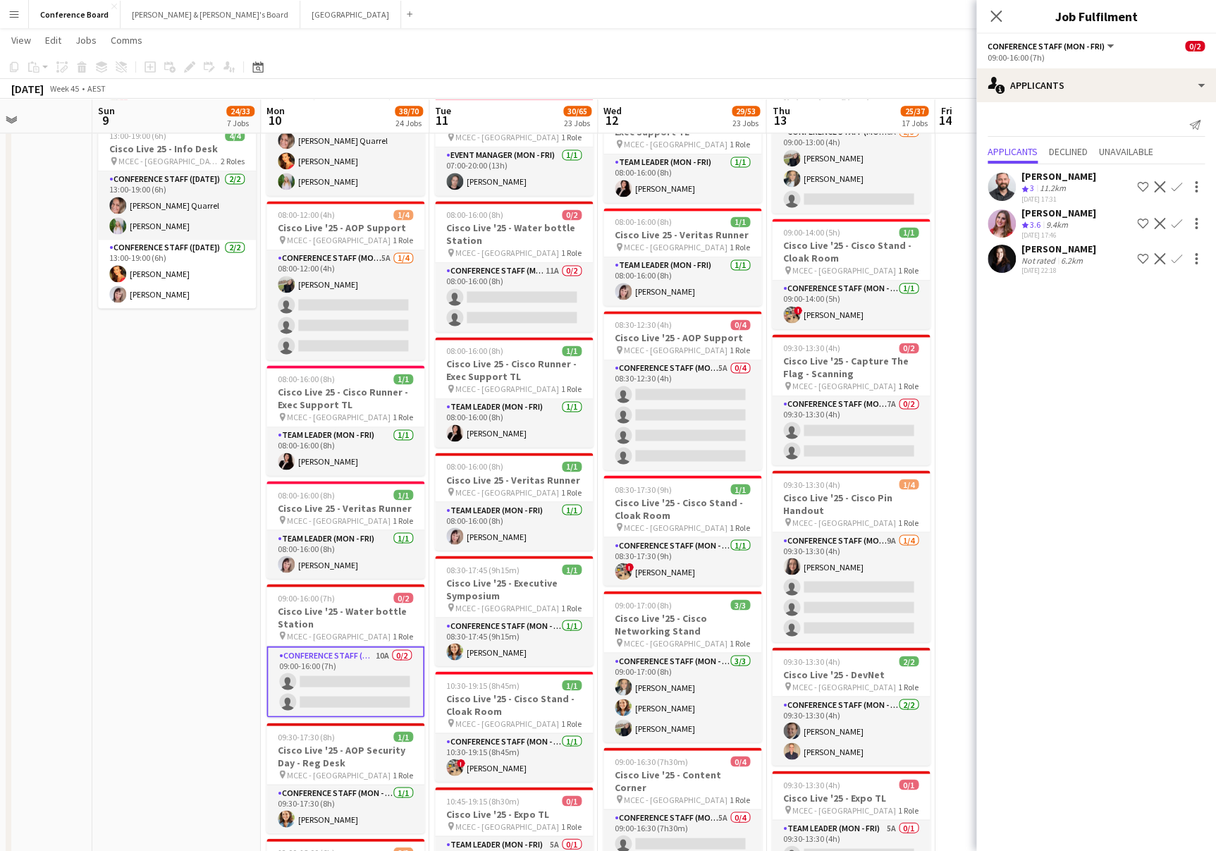
click at [1175, 253] on app-icon "Confirm" at bounding box center [1176, 258] width 11 height 11
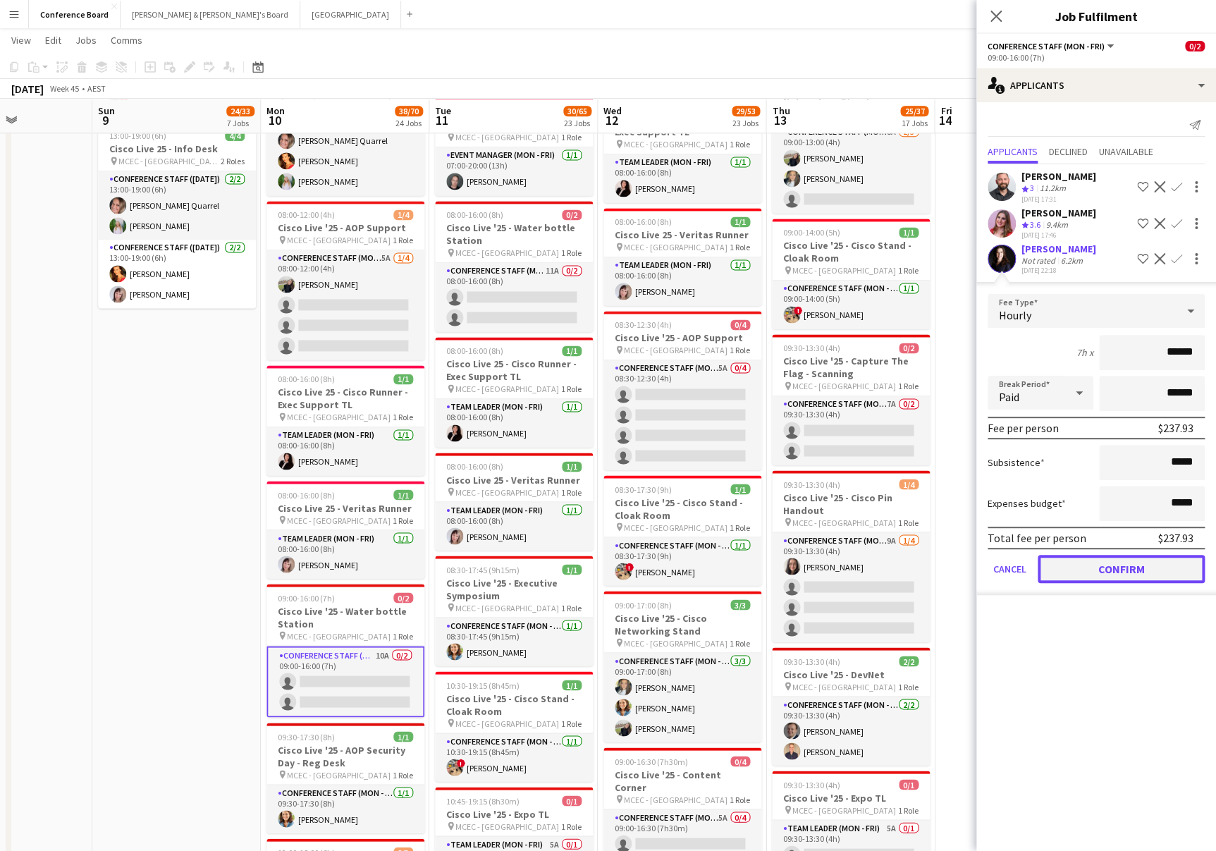
click at [1110, 573] on button "Confirm" at bounding box center [1121, 569] width 167 height 28
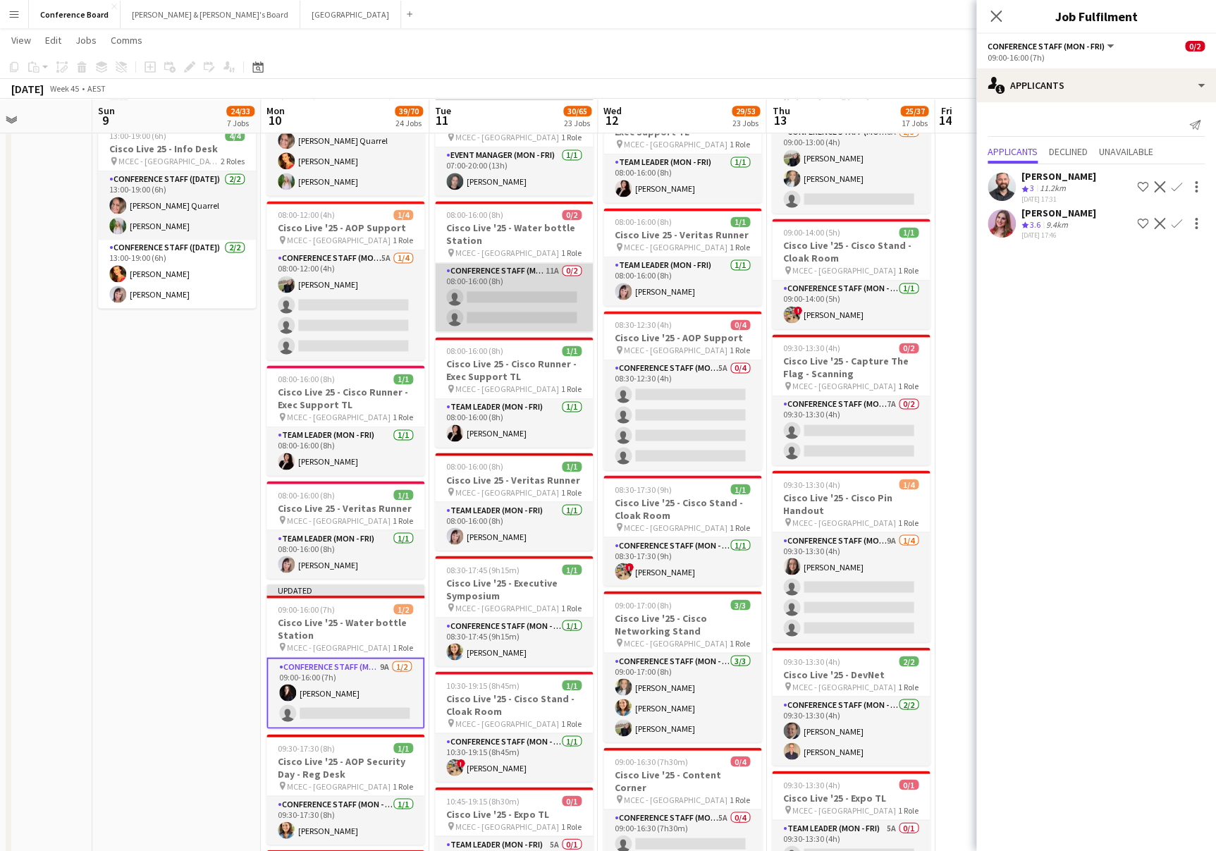
click at [518, 278] on app-card-role "Conference Staff (Mon - Fri) 11A 0/2 08:00-16:00 (8h) single-neutral-actions si…" at bounding box center [514, 297] width 158 height 68
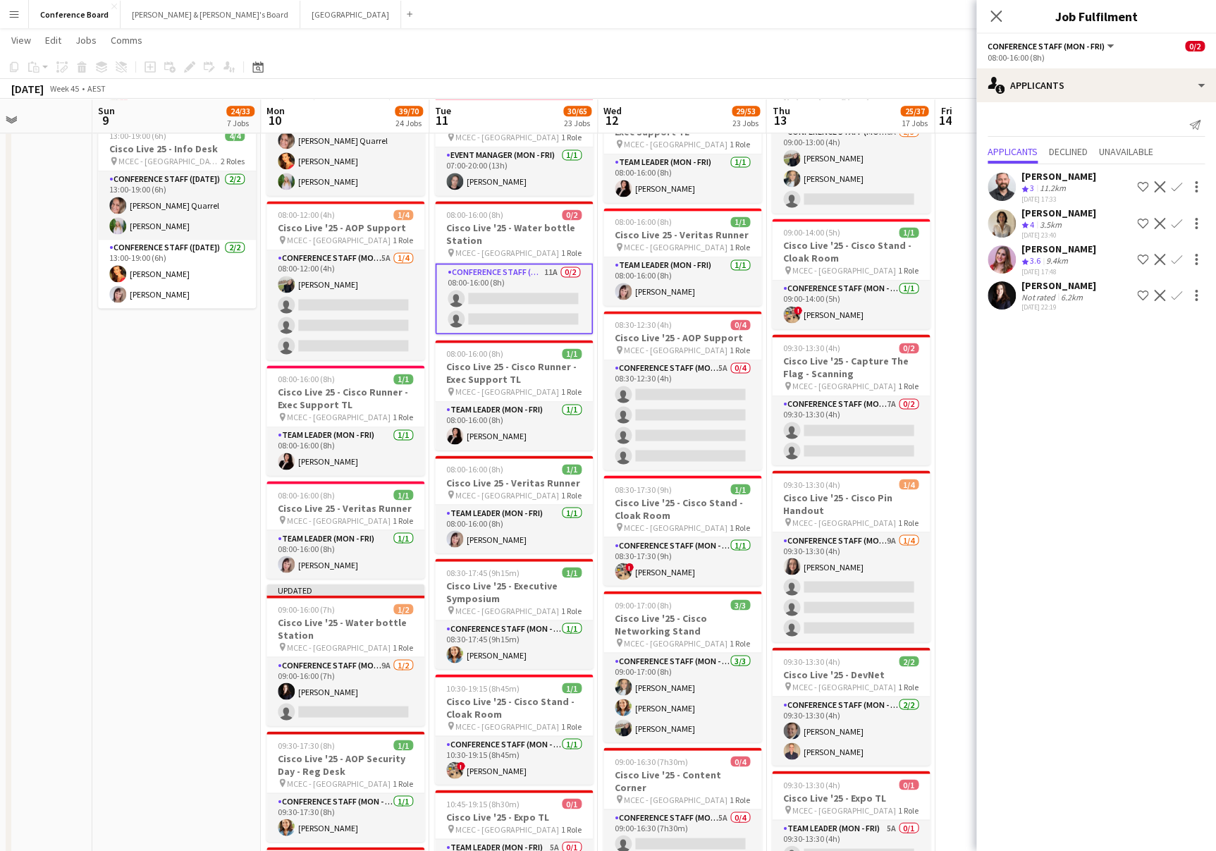
click at [1171, 290] on app-icon "Confirm" at bounding box center [1176, 295] width 11 height 11
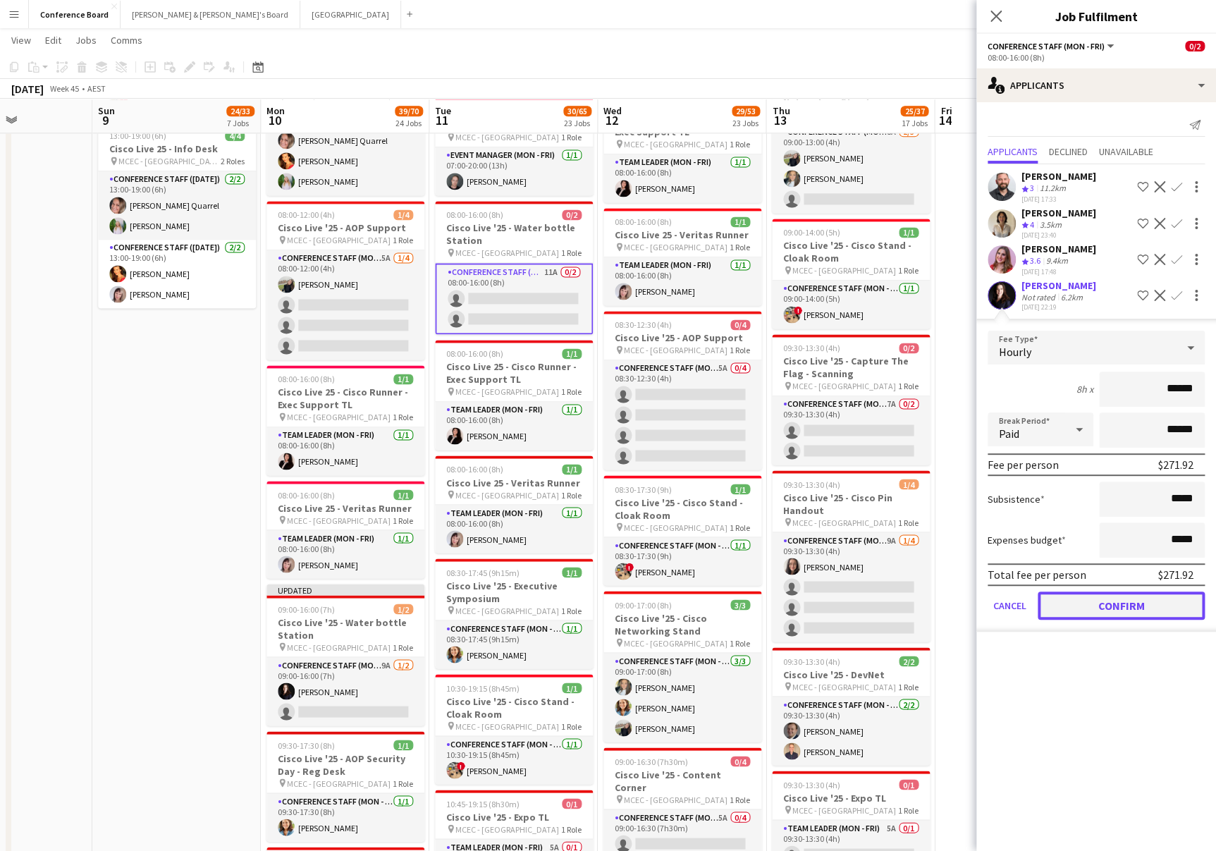
click at [1092, 601] on button "Confirm" at bounding box center [1121, 606] width 167 height 28
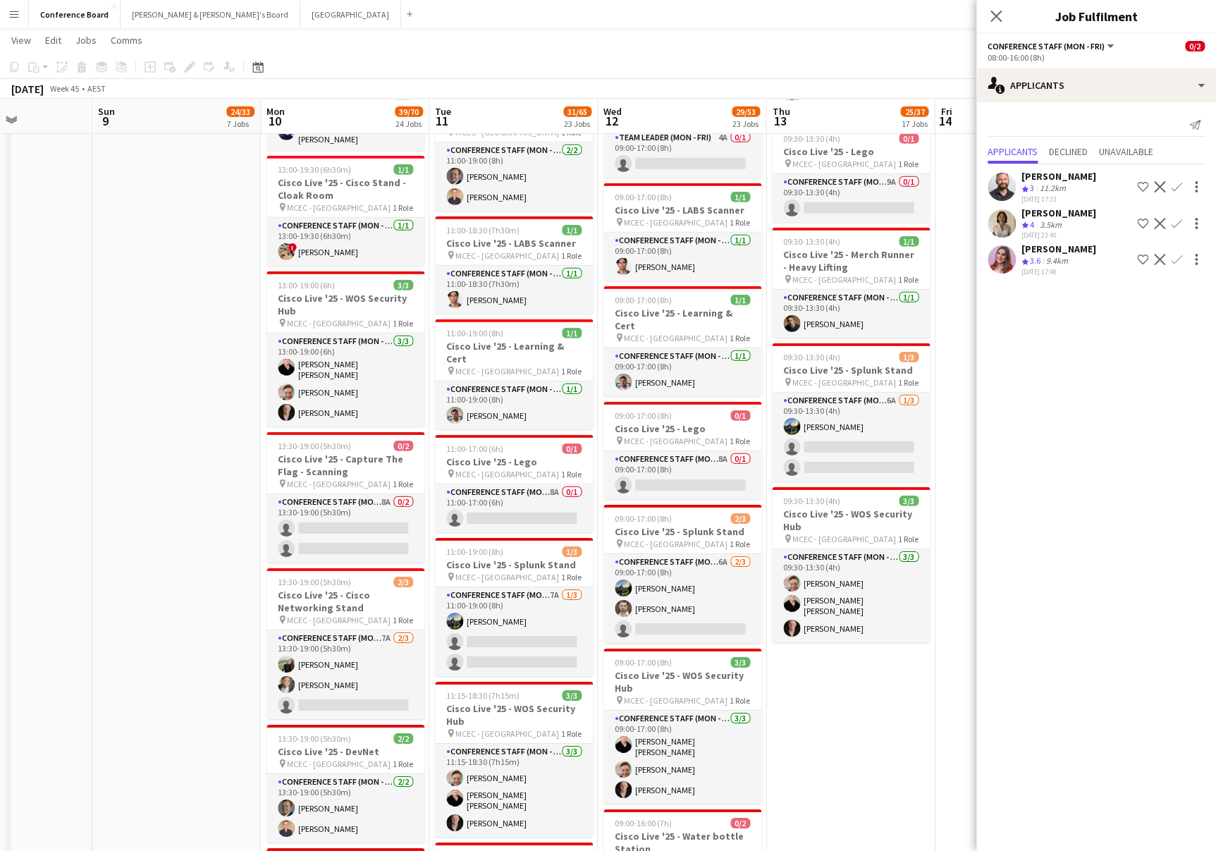
scroll to position [1878, 0]
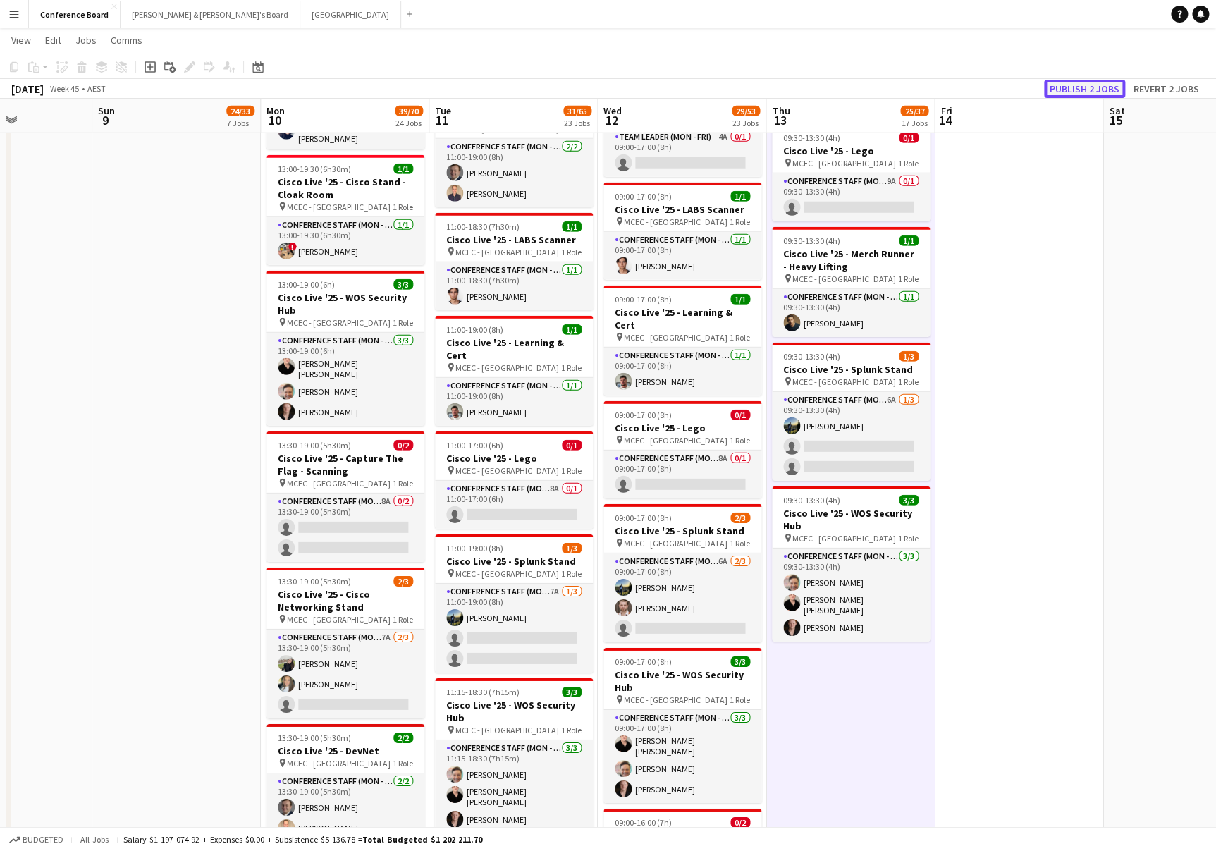
click at [1072, 85] on button "Publish 2 jobs" at bounding box center [1084, 89] width 81 height 18
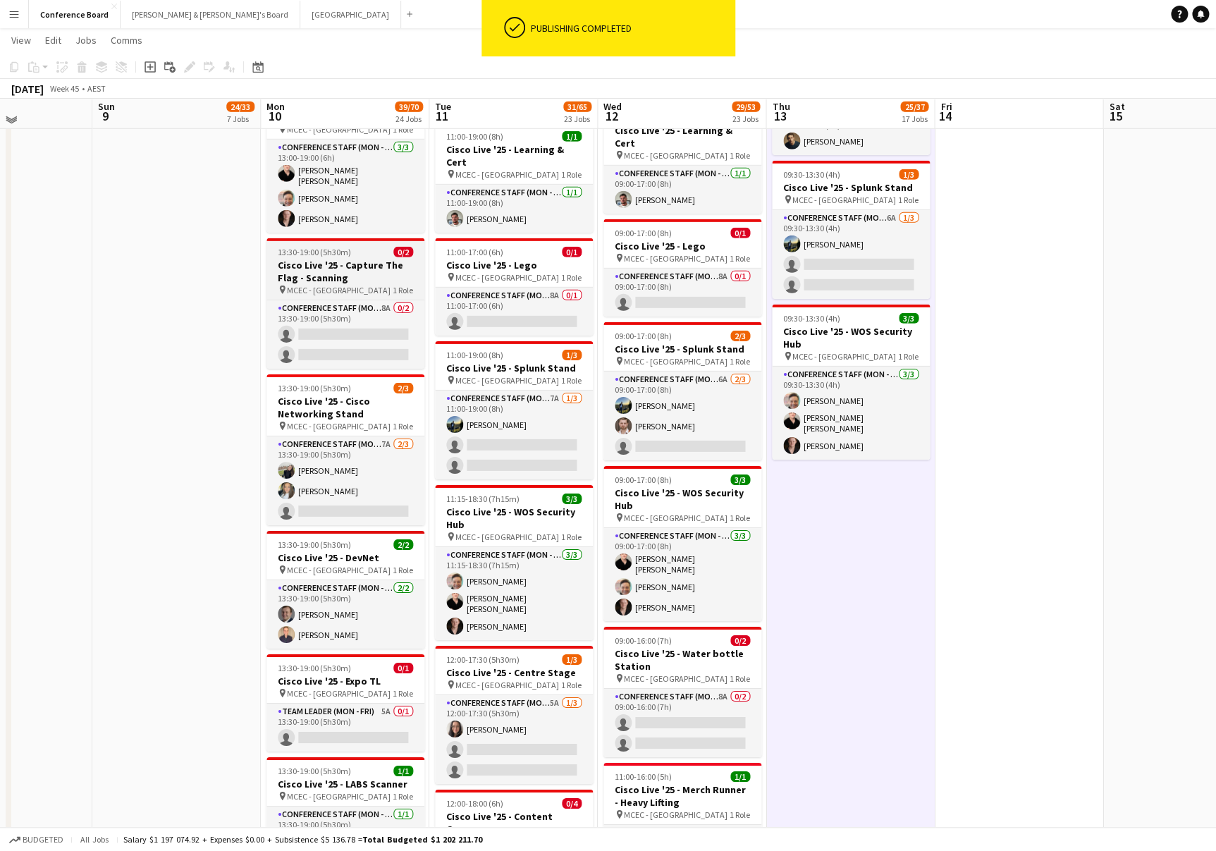
scroll to position [2057, 0]
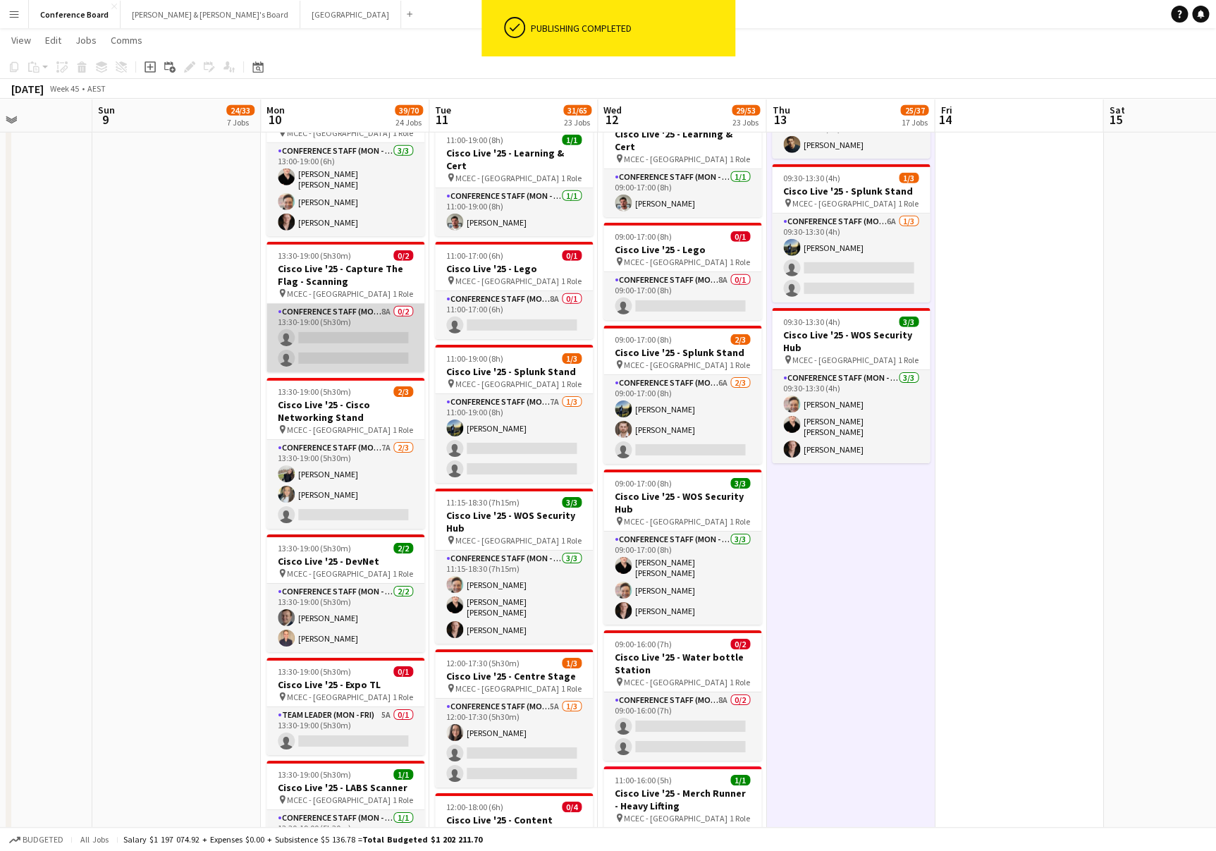
click at [360, 332] on app-card-role "Conference Staff (Mon - Fri) 8A 0/2 13:30-19:00 (5h30m) single-neutral-actions …" at bounding box center [346, 338] width 158 height 68
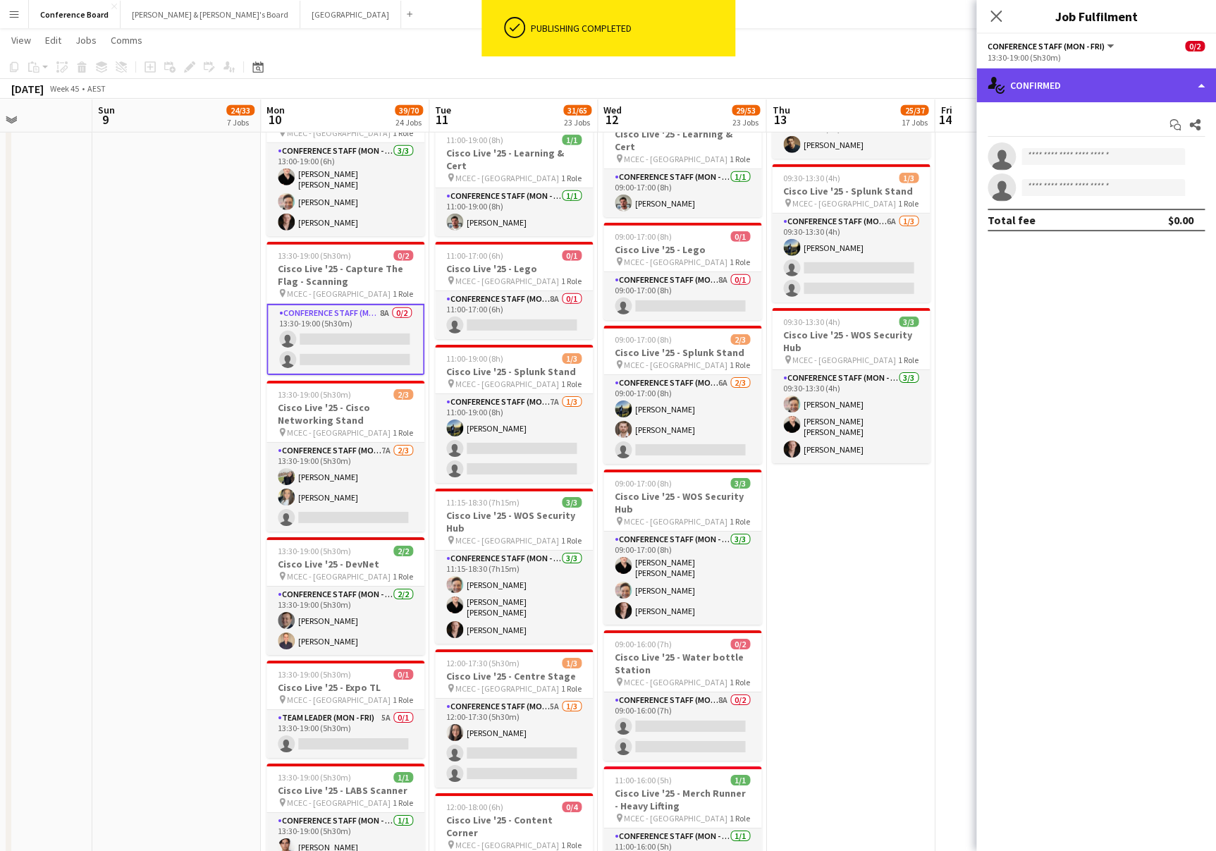
click at [1136, 82] on div "single-neutral-actions-check-2 Confirmed" at bounding box center [1097, 85] width 240 height 34
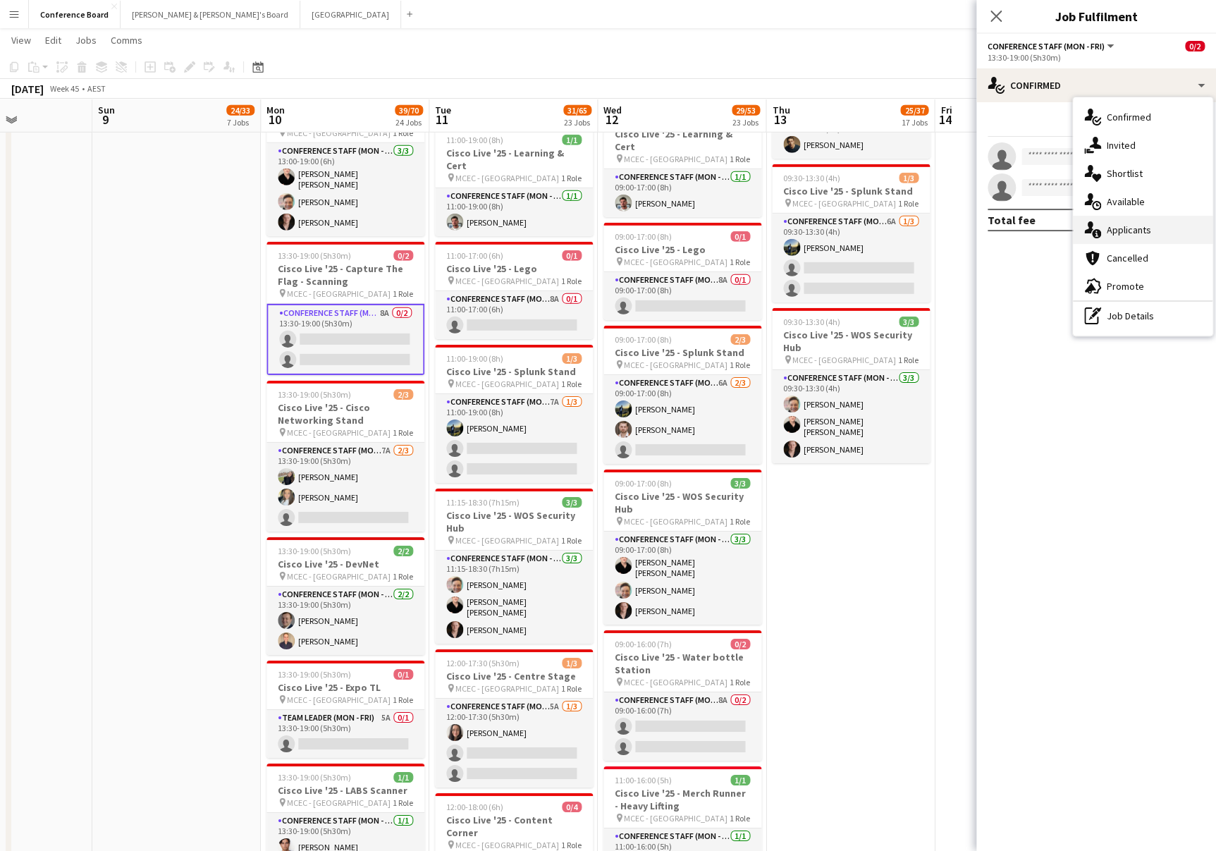
click at [1142, 228] on span "Applicants" at bounding box center [1129, 230] width 44 height 13
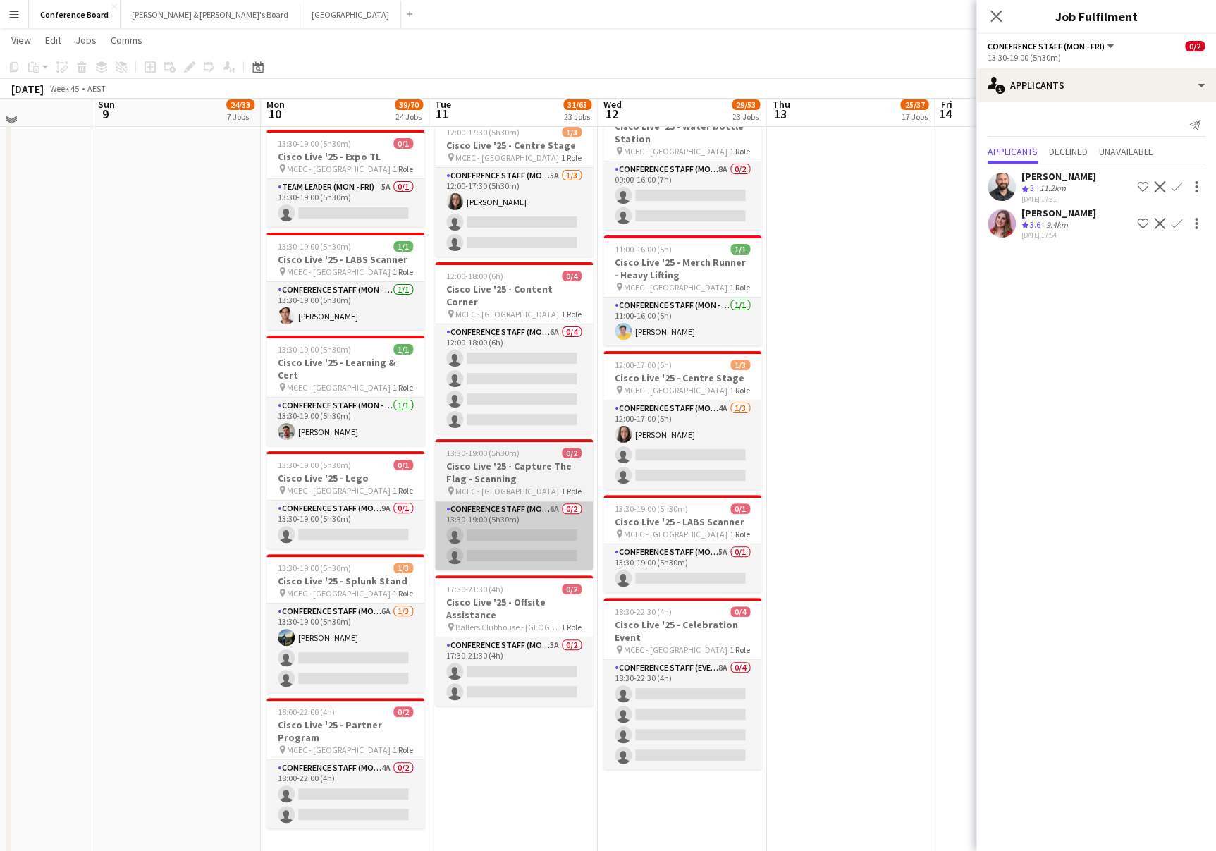
scroll to position [2598, 0]
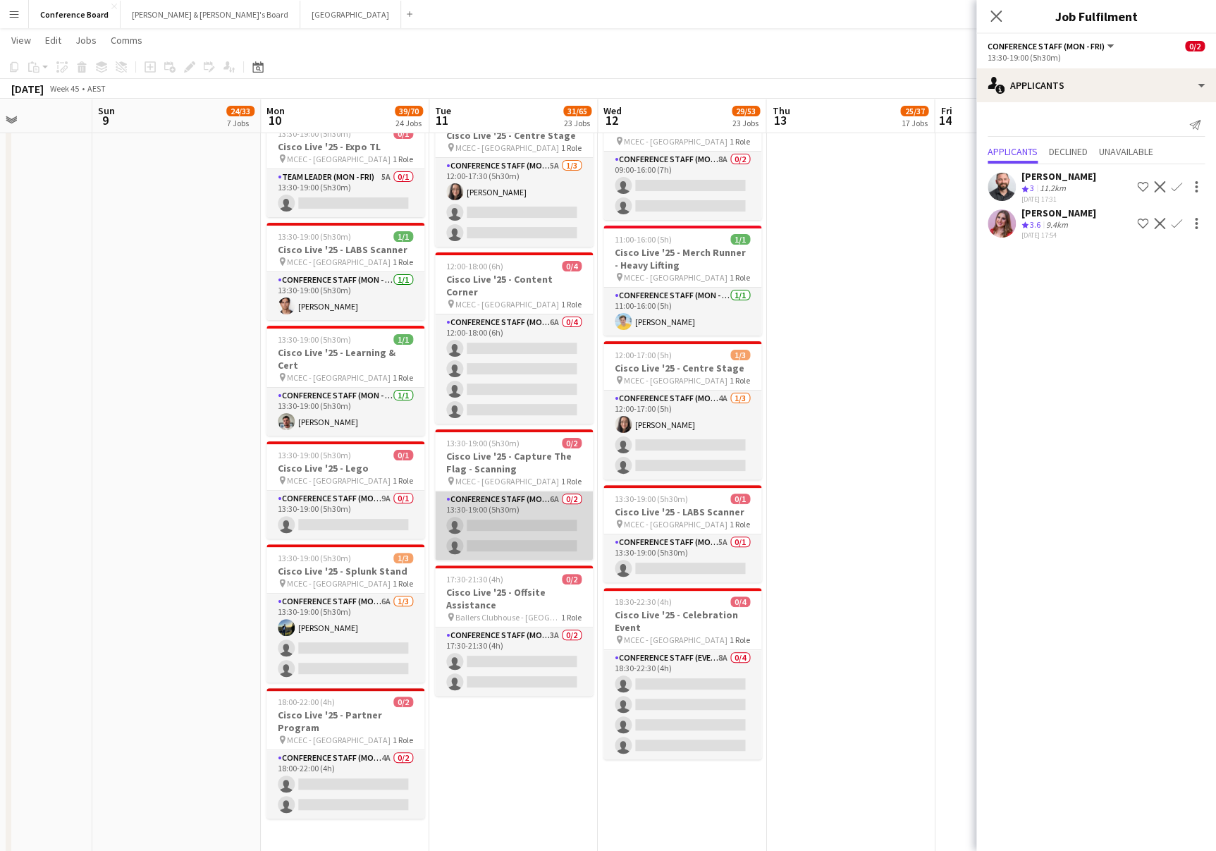
click at [533, 491] on app-card-role "Conference Staff (Mon - Fri) 6A 0/2 13:30-19:00 (5h30m) single-neutral-actions …" at bounding box center [514, 525] width 158 height 68
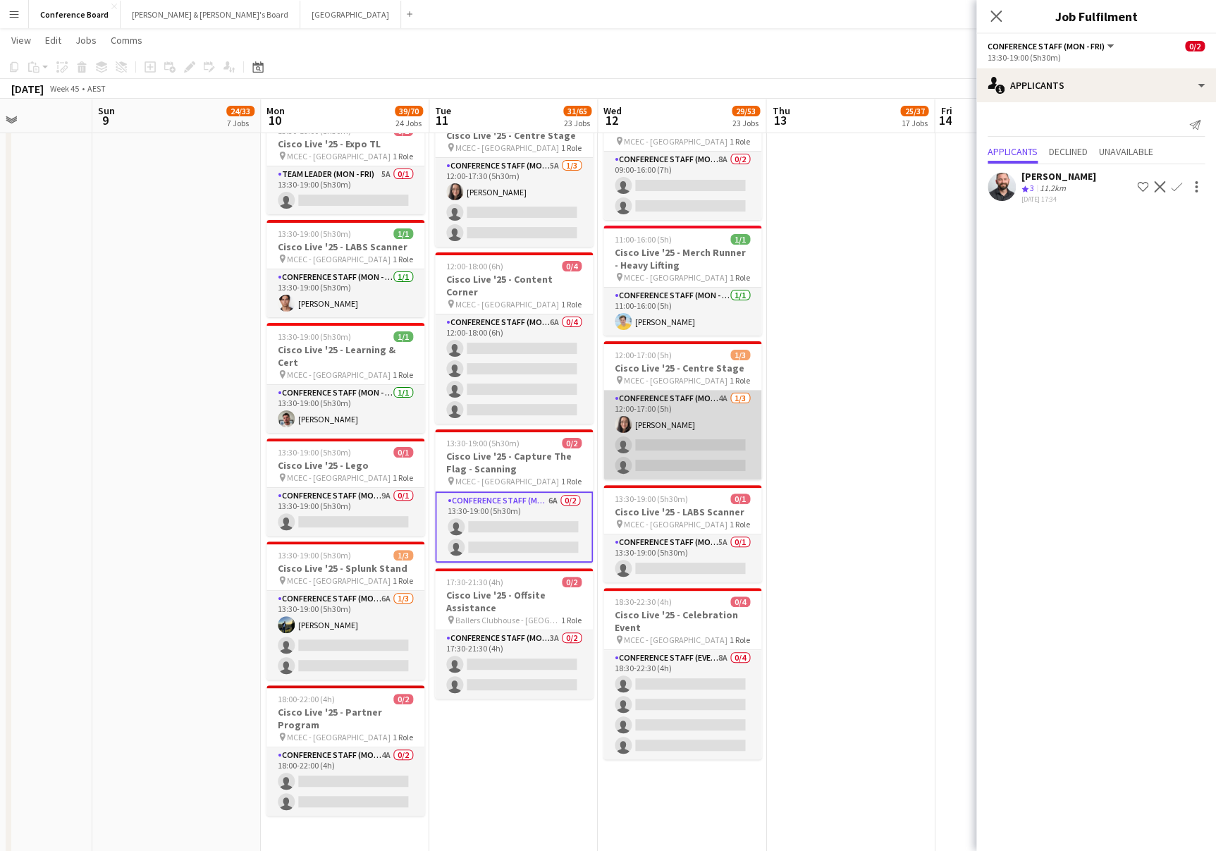
click at [684, 405] on app-card-role "Conference Staff (Mon - Fri) 4A 1/3 12:00-17:00 (5h) Danielle Pollard single-ne…" at bounding box center [683, 435] width 158 height 89
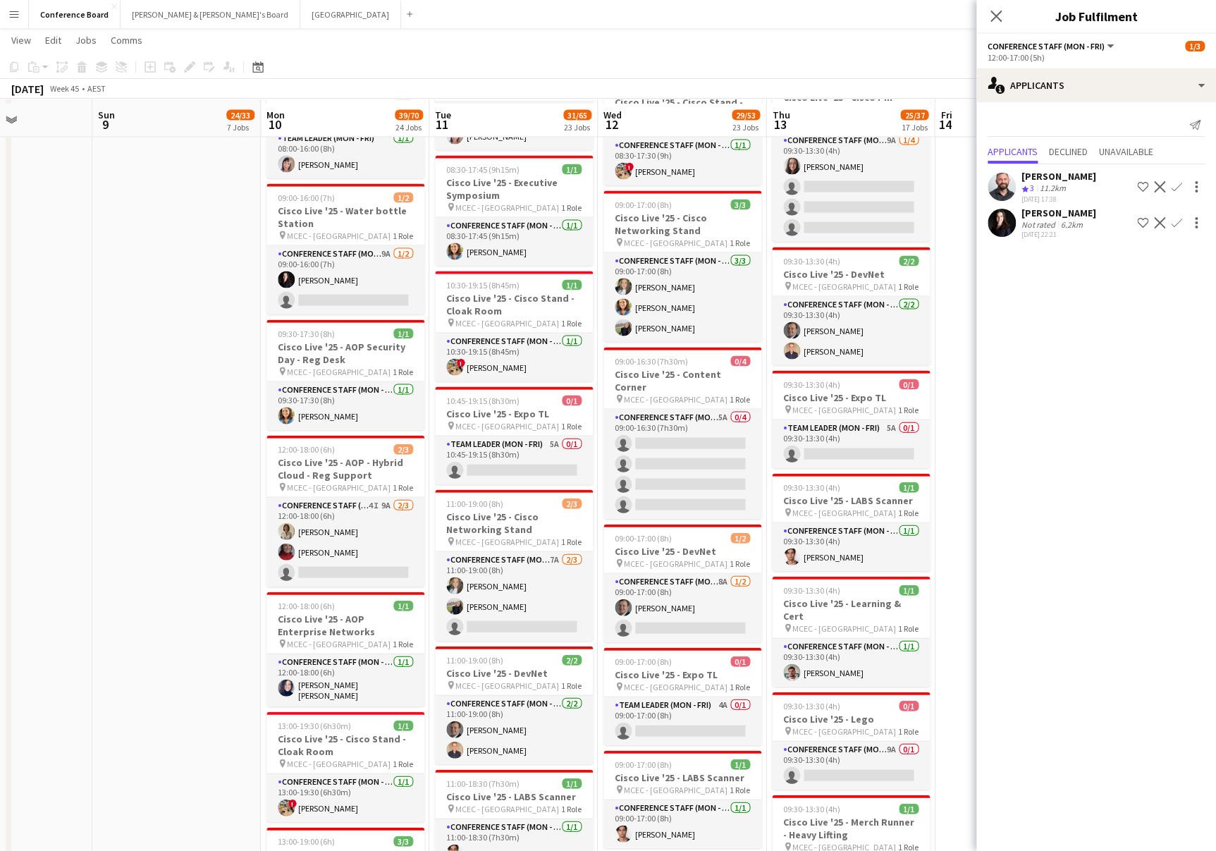
scroll to position [1310, 0]
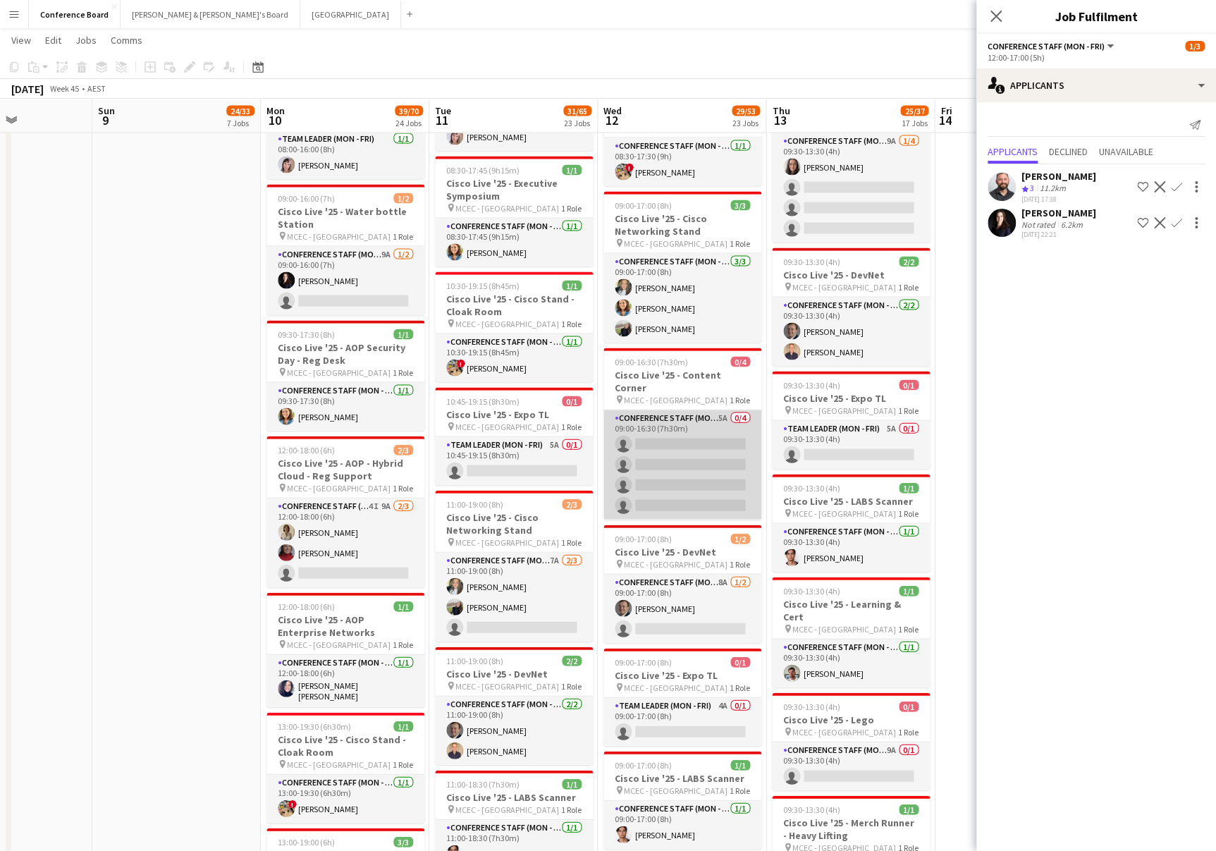
click at [673, 440] on app-card-role "Conference Staff (Mon - Fri) 5A 0/4 09:00-16:30 (7h30m) single-neutral-actions …" at bounding box center [683, 464] width 158 height 109
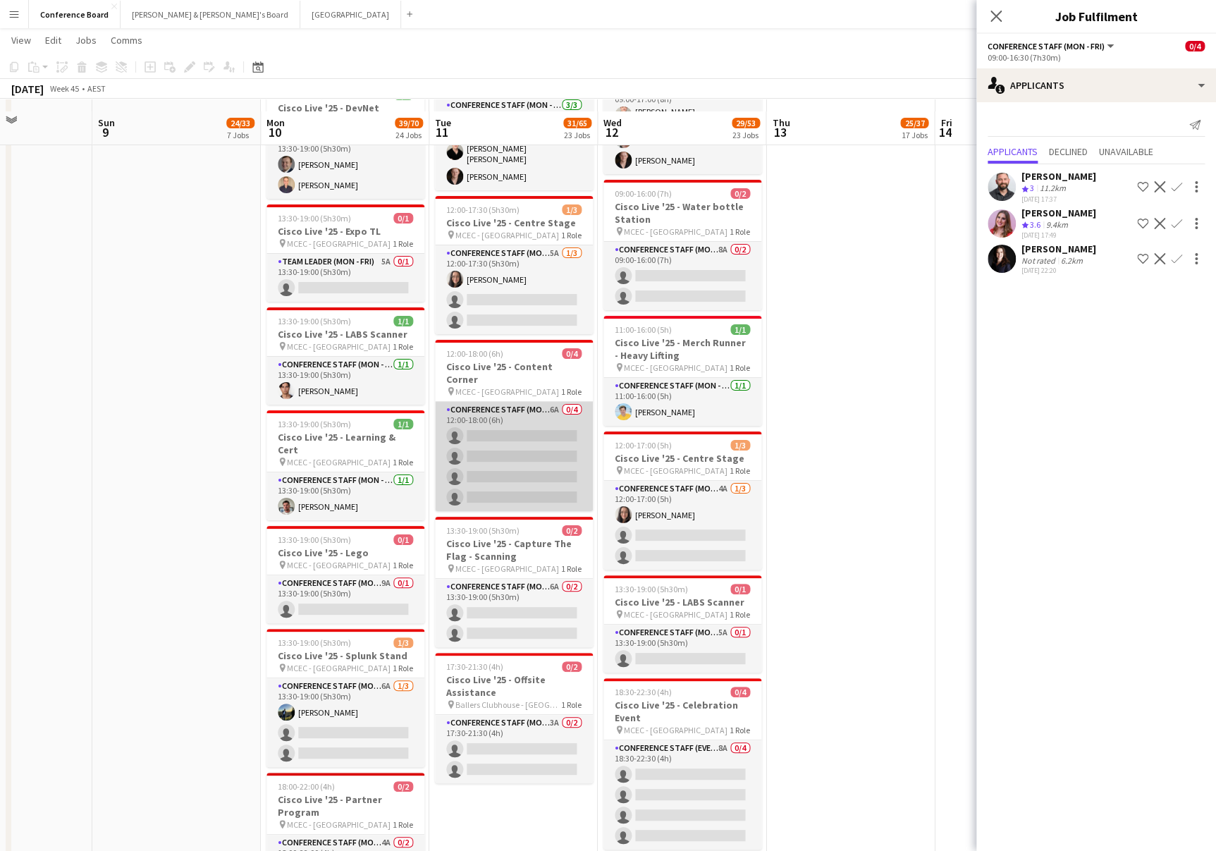
scroll to position [2535, 0]
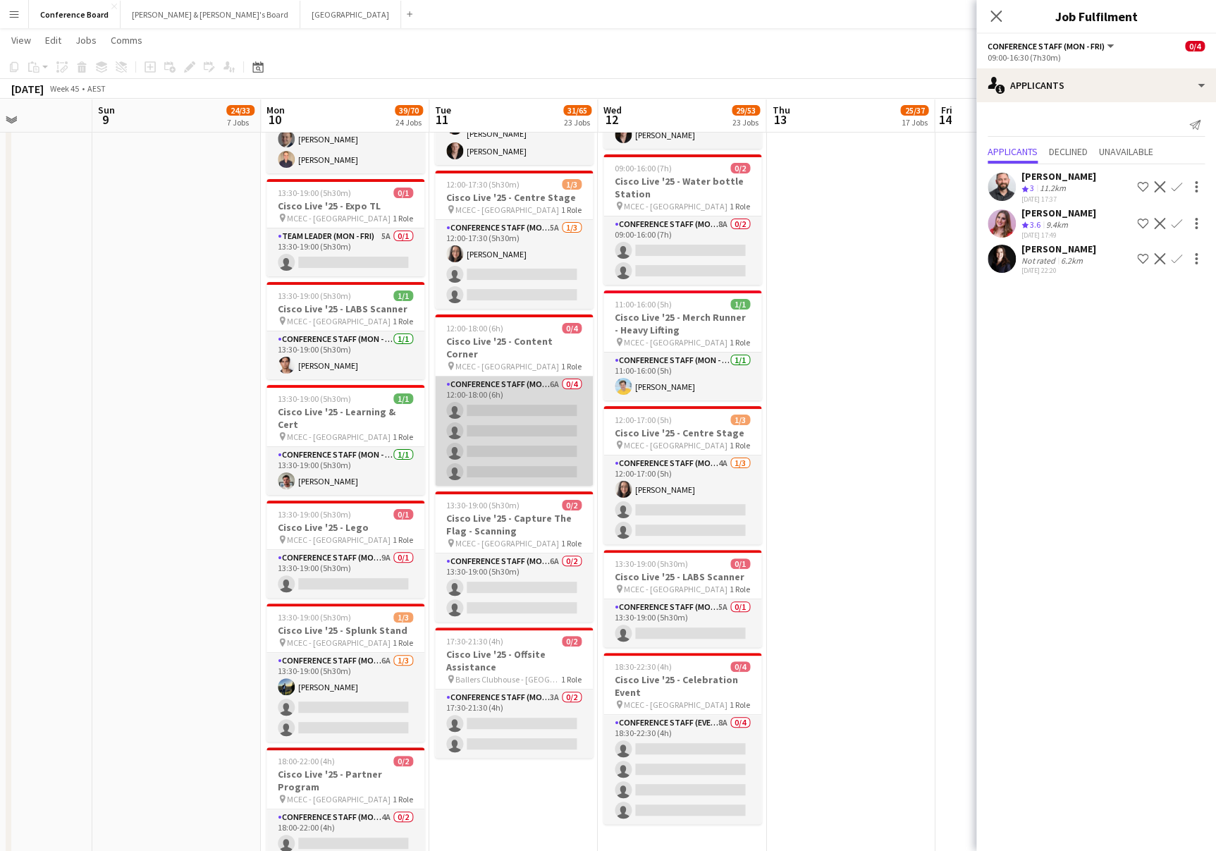
click at [515, 390] on app-card-role "Conference Staff (Mon - Fri) 6A 0/4 12:00-18:00 (6h) single-neutral-actions sin…" at bounding box center [514, 431] width 158 height 109
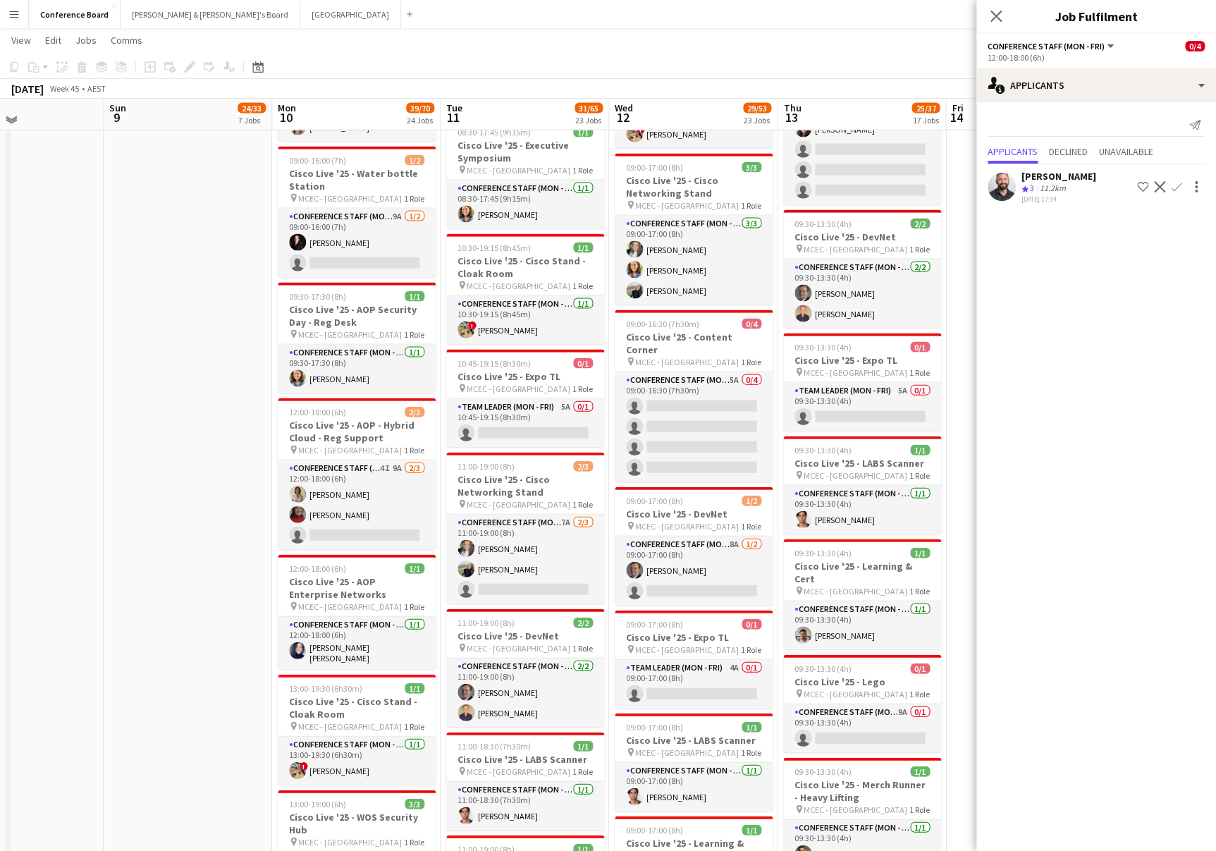
scroll to position [1343, 0]
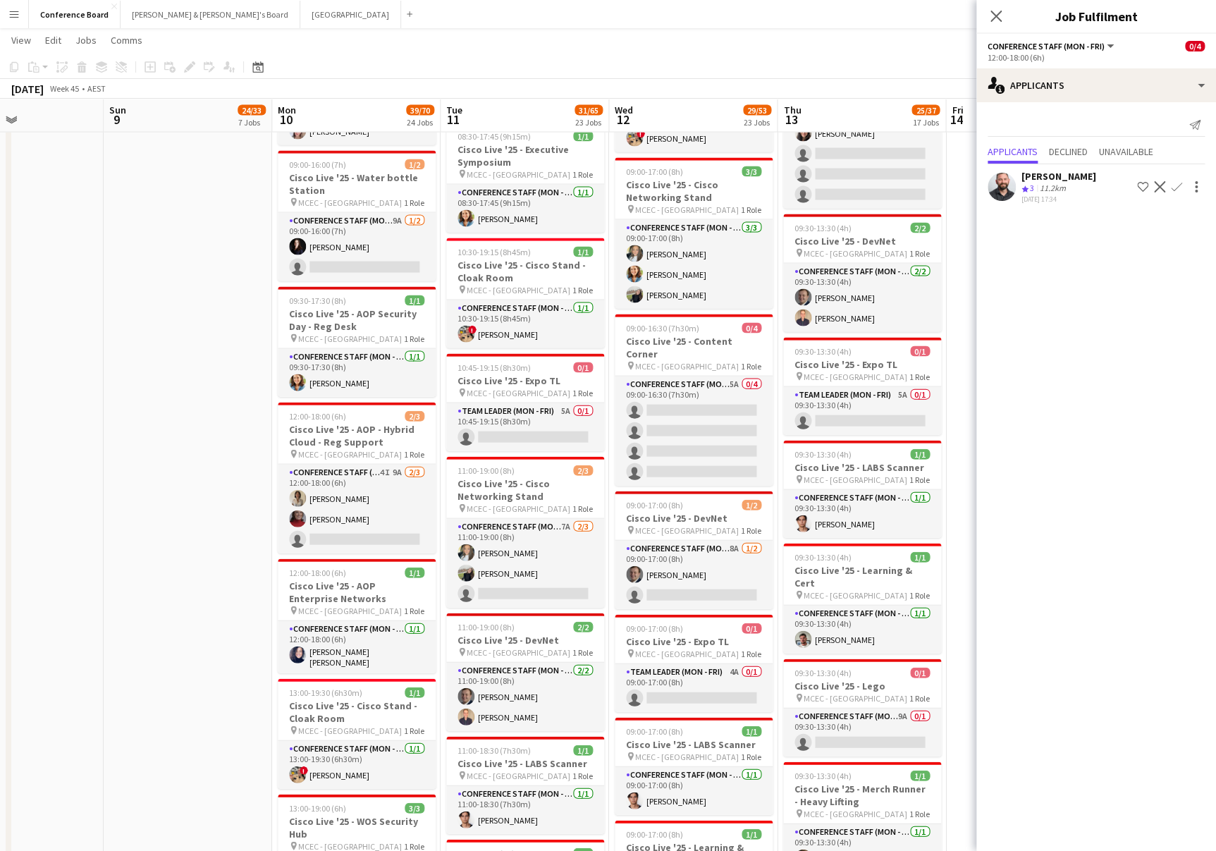
click at [661, 378] on app-card-role "Conference Staff (Mon - Fri) 5A 0/4 09:00-16:30 (7h30m) single-neutral-actions …" at bounding box center [694, 431] width 158 height 109
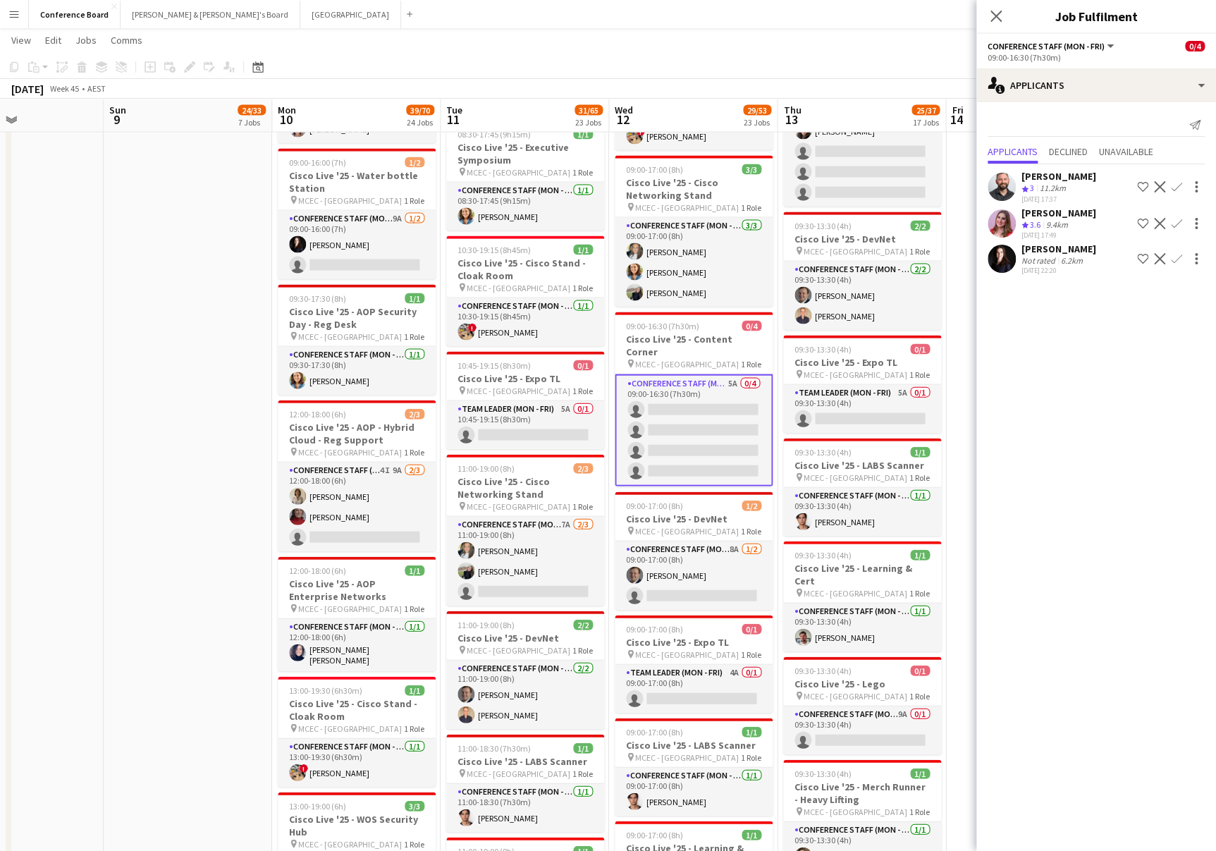
click at [1177, 253] on app-icon "Confirm" at bounding box center [1176, 258] width 11 height 11
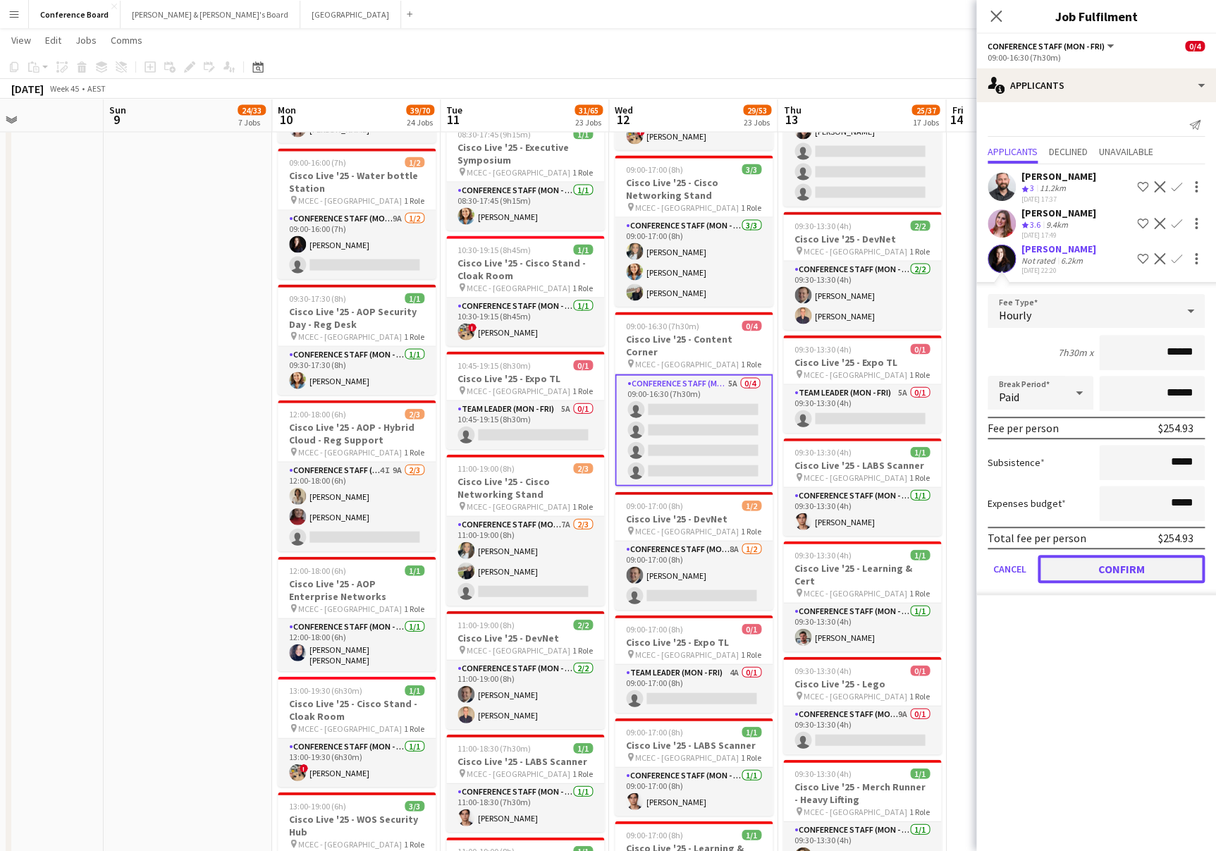
click at [1124, 565] on button "Confirm" at bounding box center [1121, 569] width 167 height 28
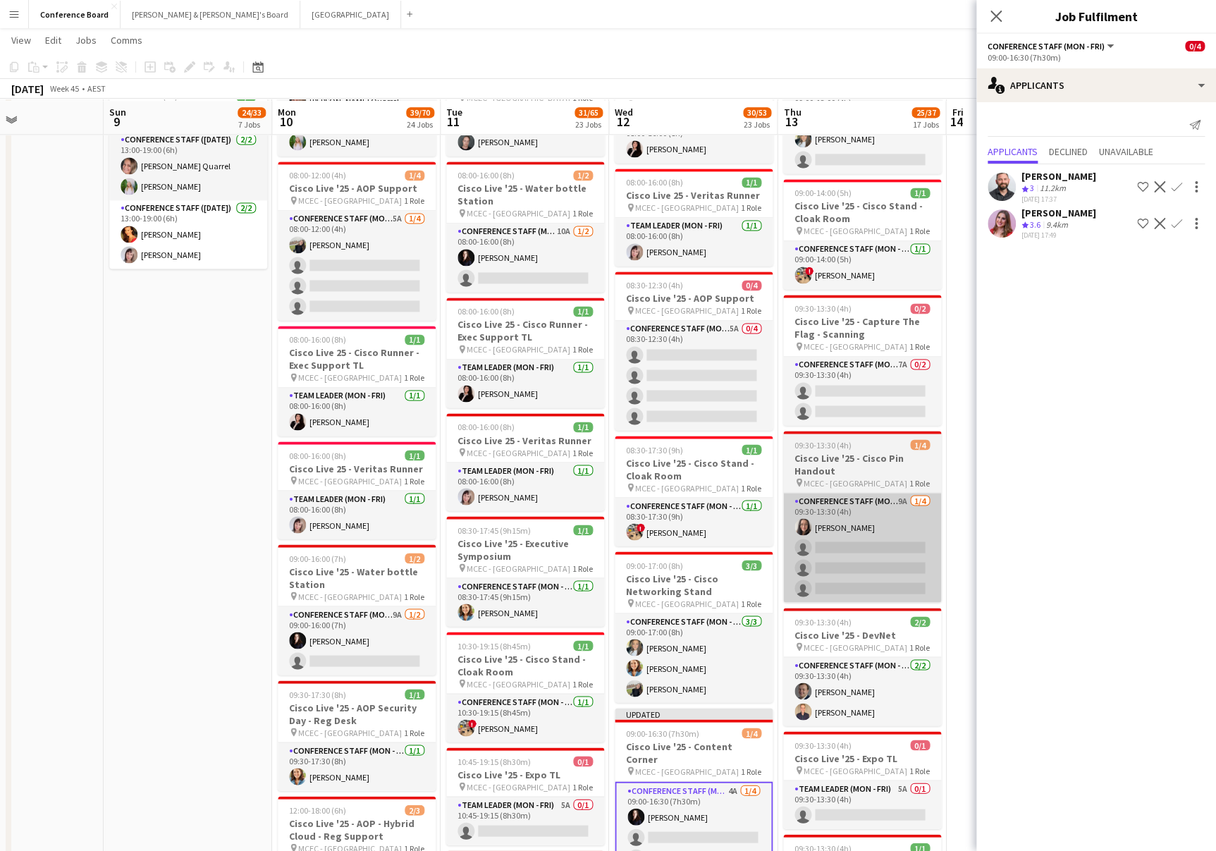
scroll to position [948, 0]
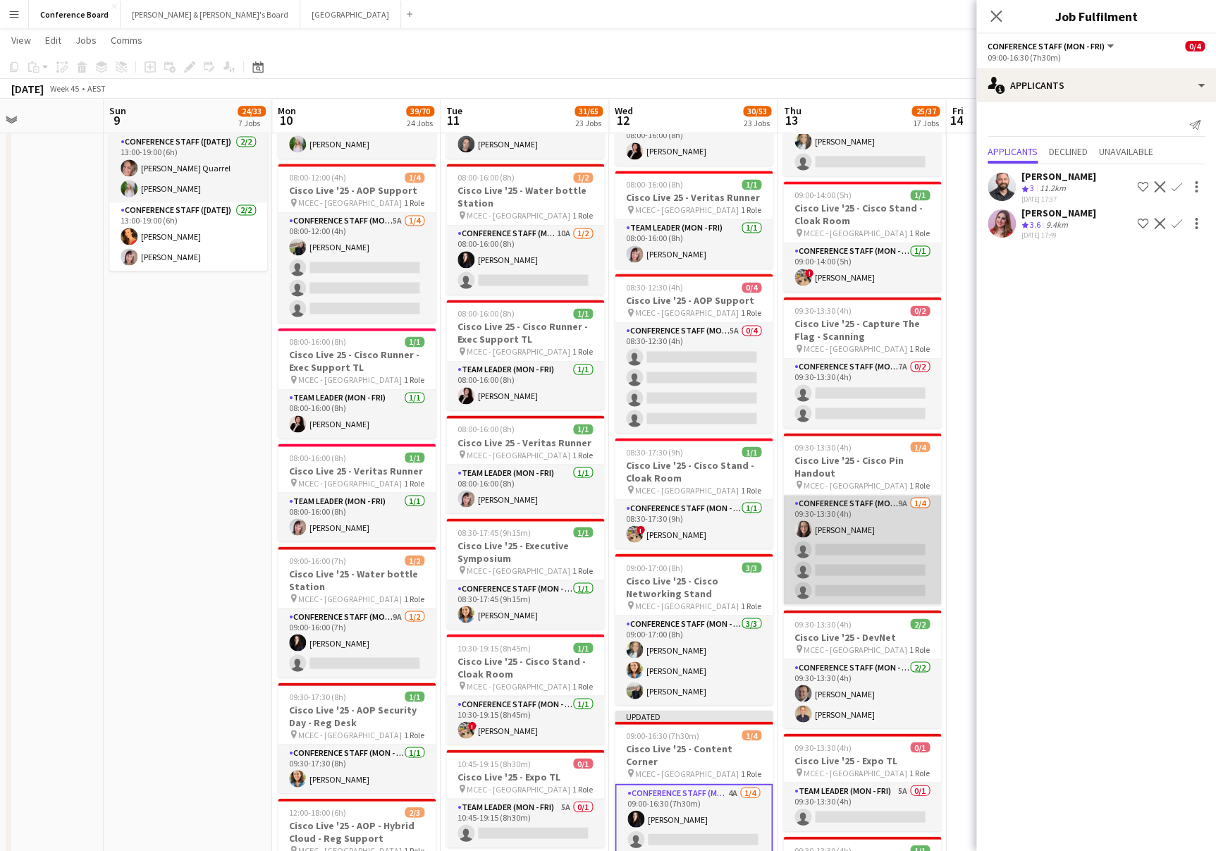
click at [873, 543] on app-card-role "Conference Staff (Mon - Fri) 9A 1/4 09:30-13:30 (4h) Danielle Pollard single-ne…" at bounding box center [862, 549] width 158 height 109
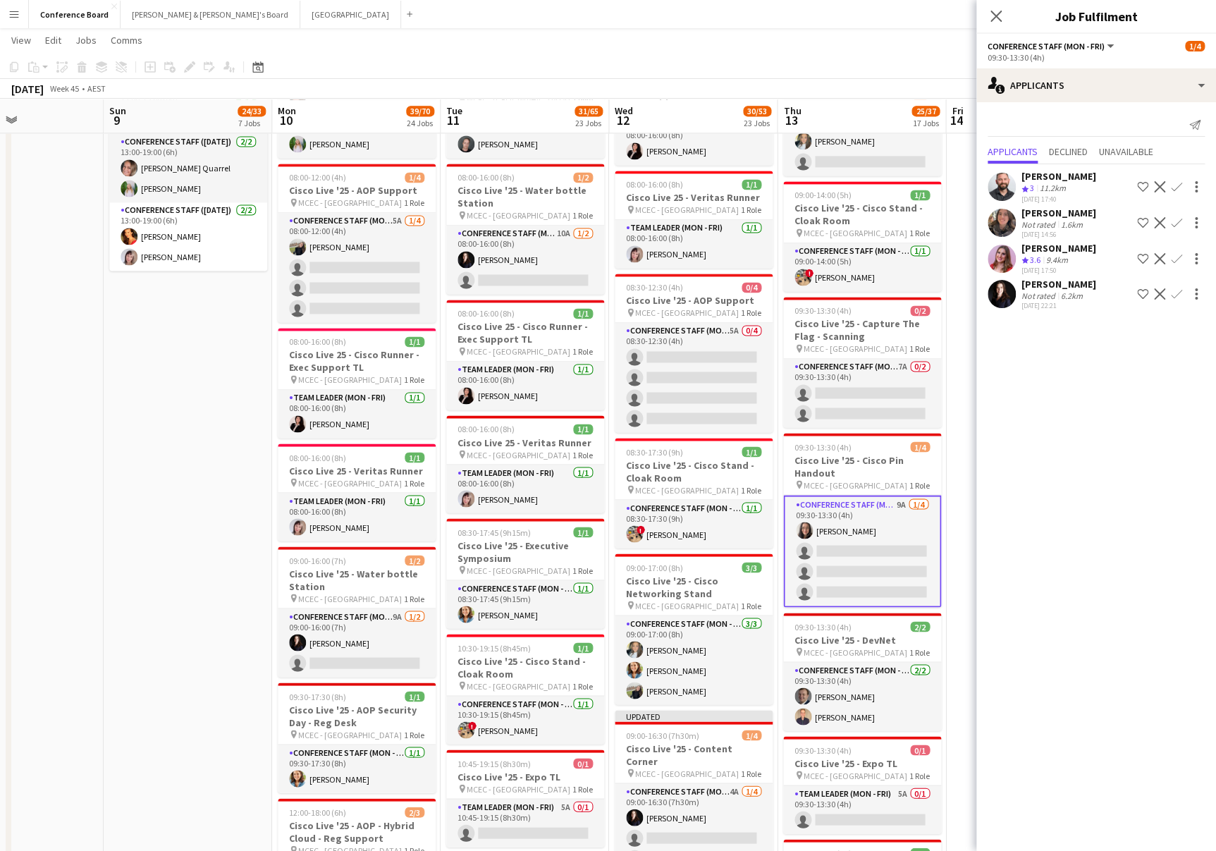
click at [1177, 290] on app-icon "Confirm" at bounding box center [1176, 293] width 11 height 11
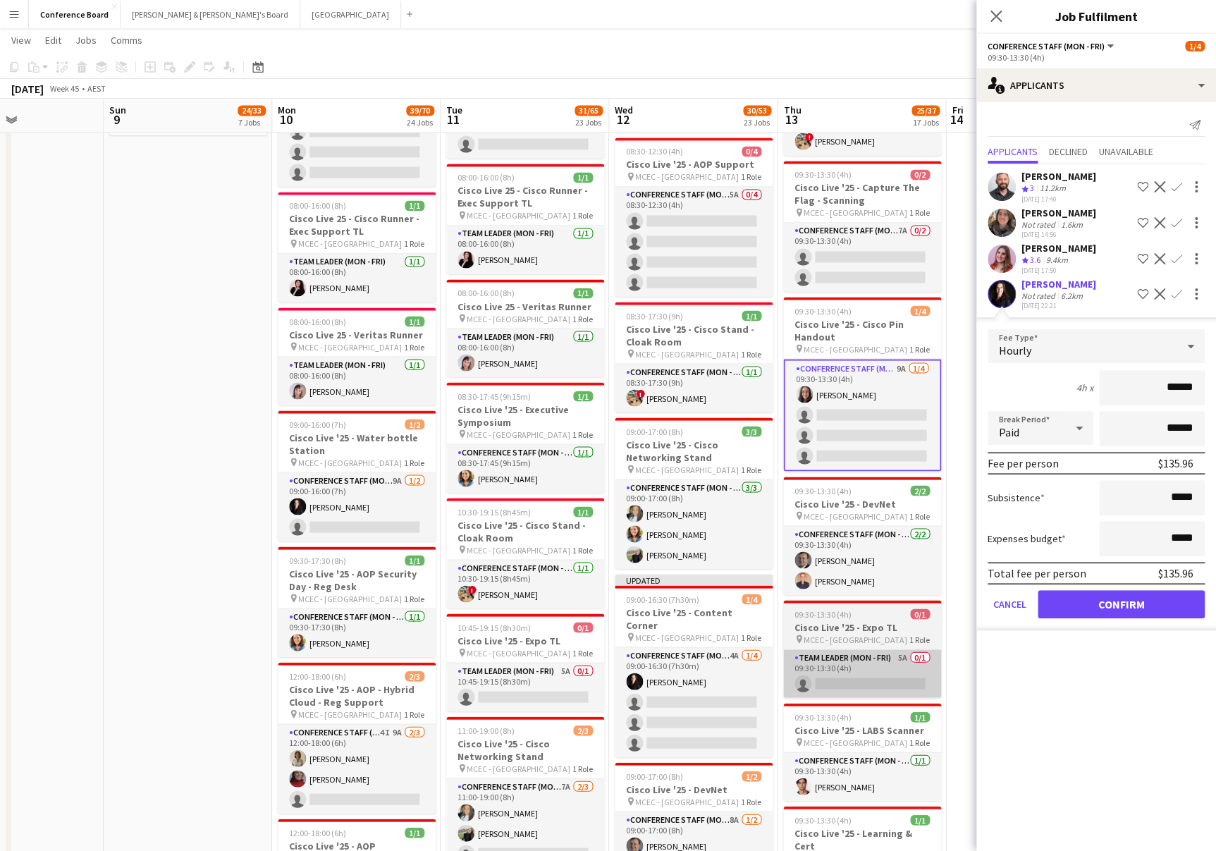
scroll to position [1082, 0]
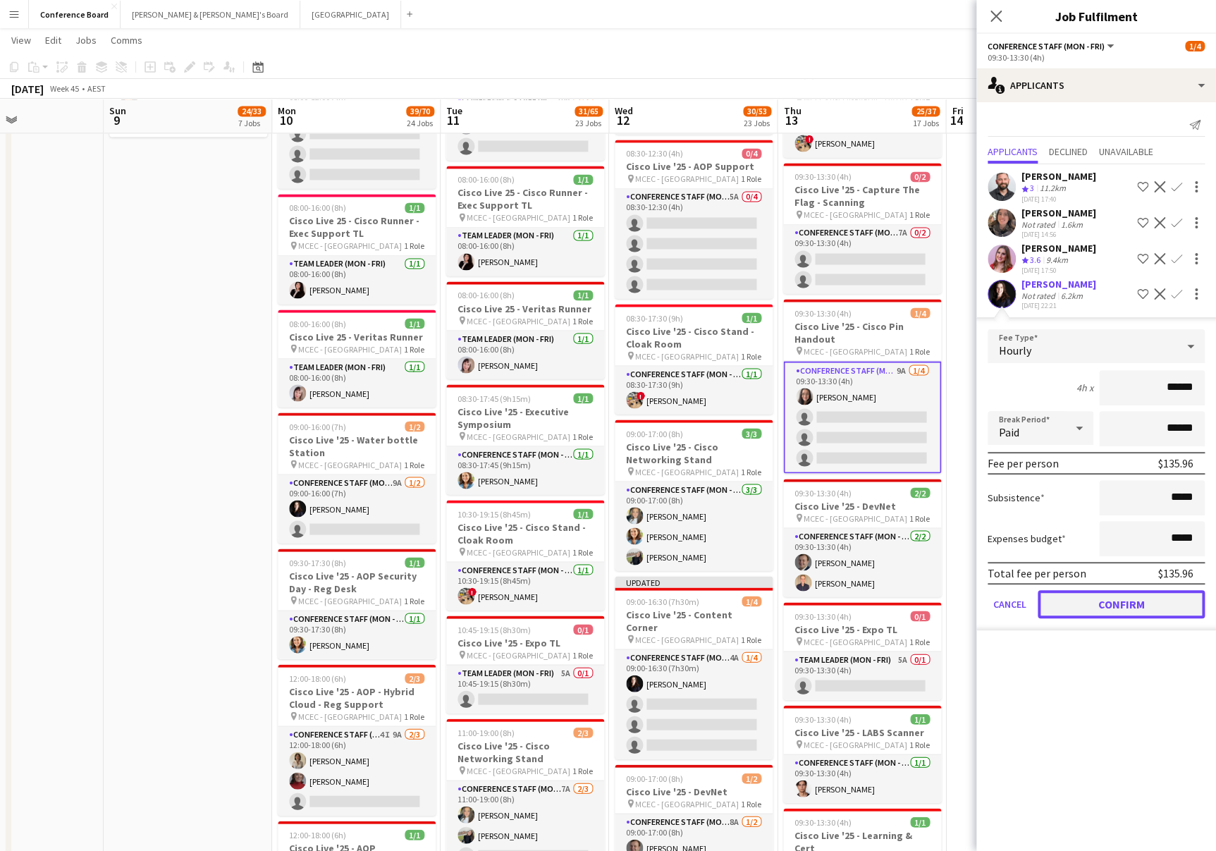
click at [1120, 596] on button "Confirm" at bounding box center [1121, 604] width 167 height 28
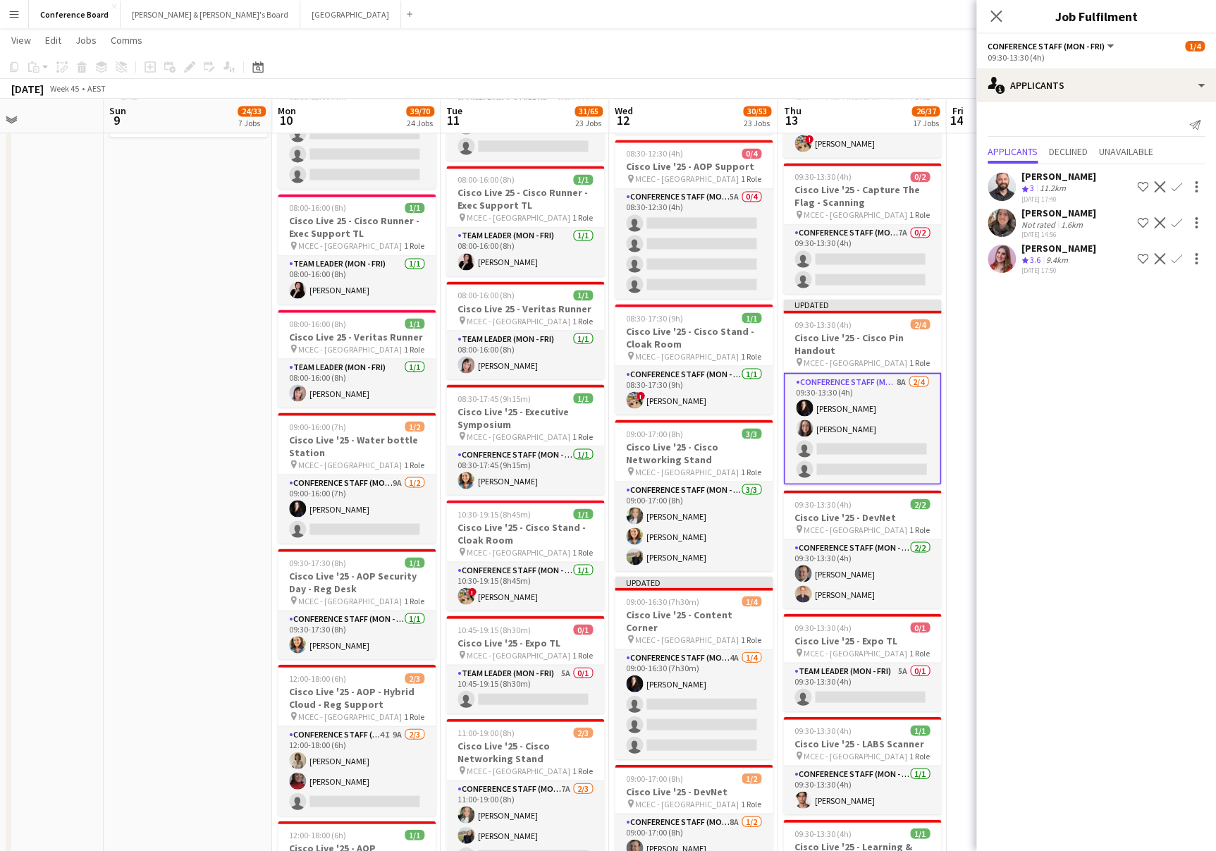
click at [817, 64] on app-toolbar "Copy Paste Paste Command V Paste with crew Command Shift V Paste linked Job [GE…" at bounding box center [608, 67] width 1216 height 24
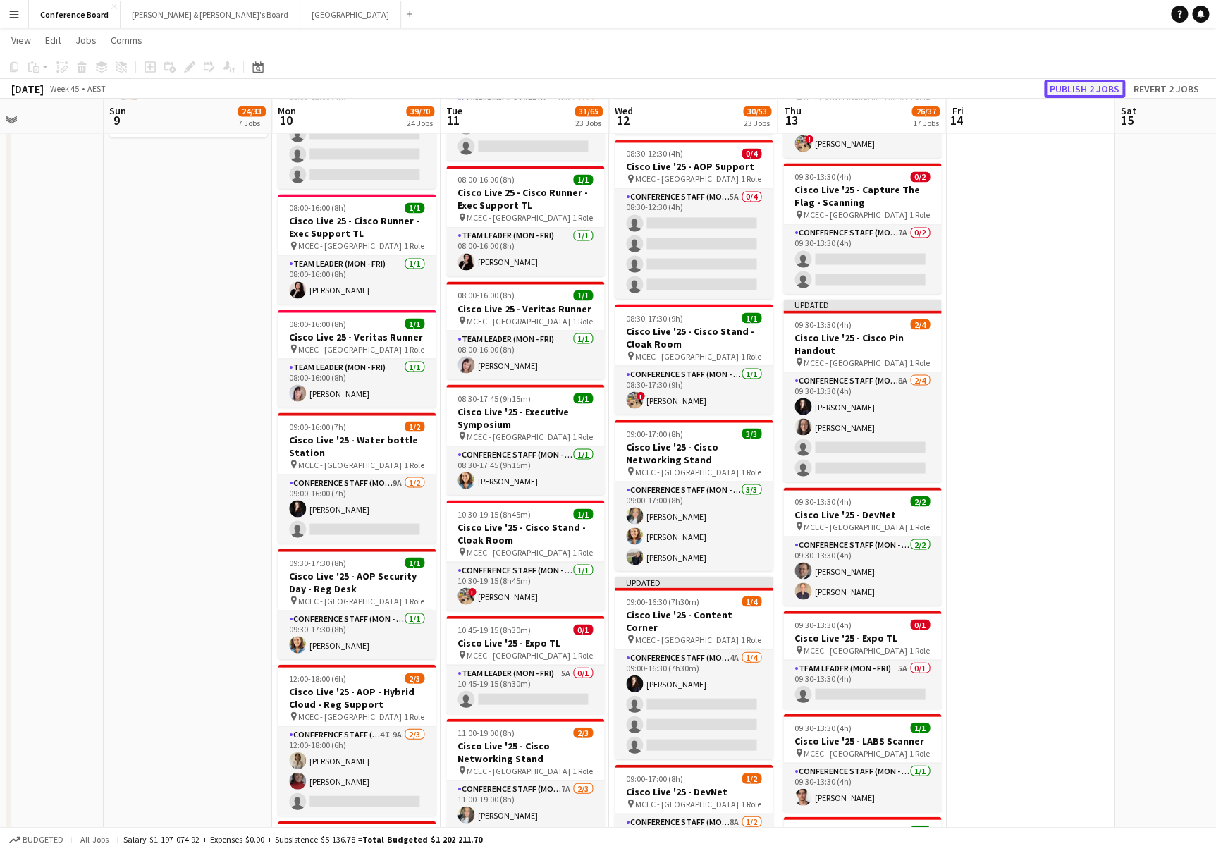
click at [1082, 86] on button "Publish 2 jobs" at bounding box center [1084, 89] width 81 height 18
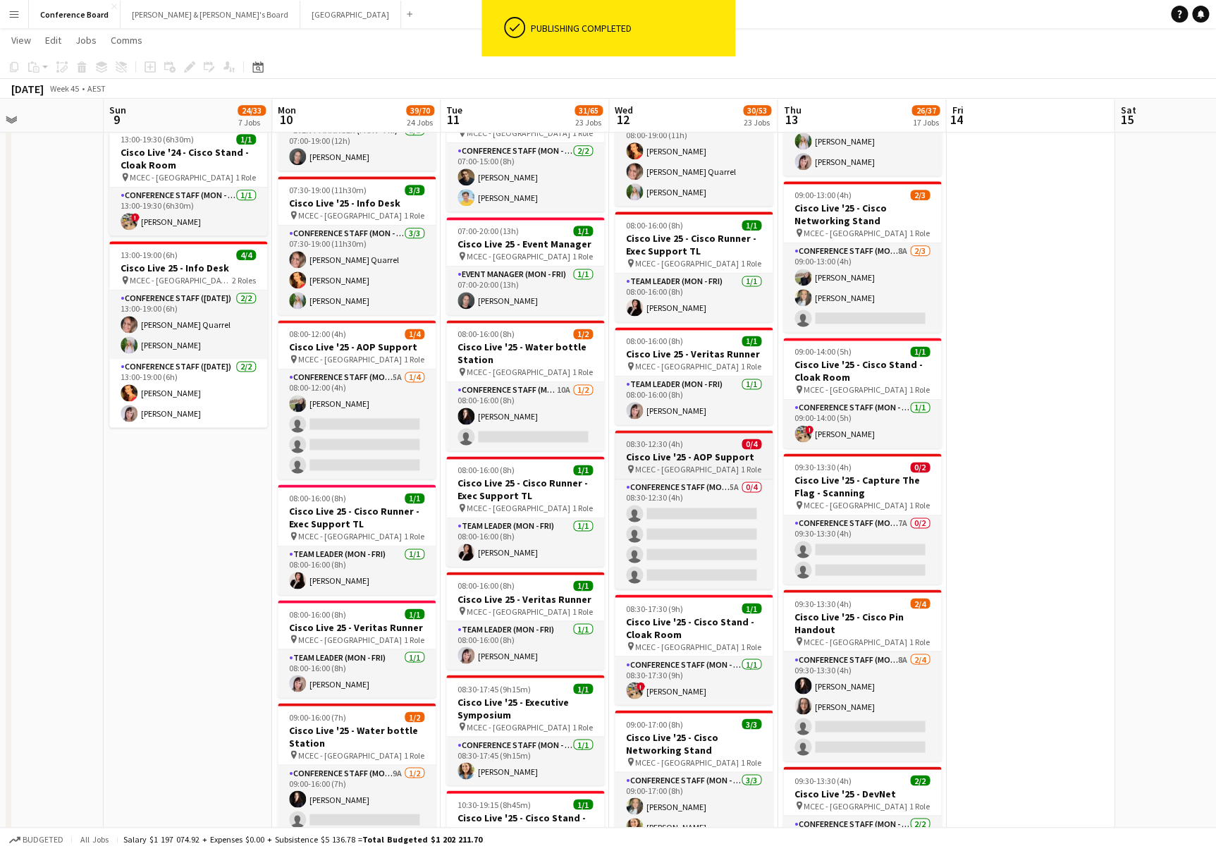
scroll to position [790, 0]
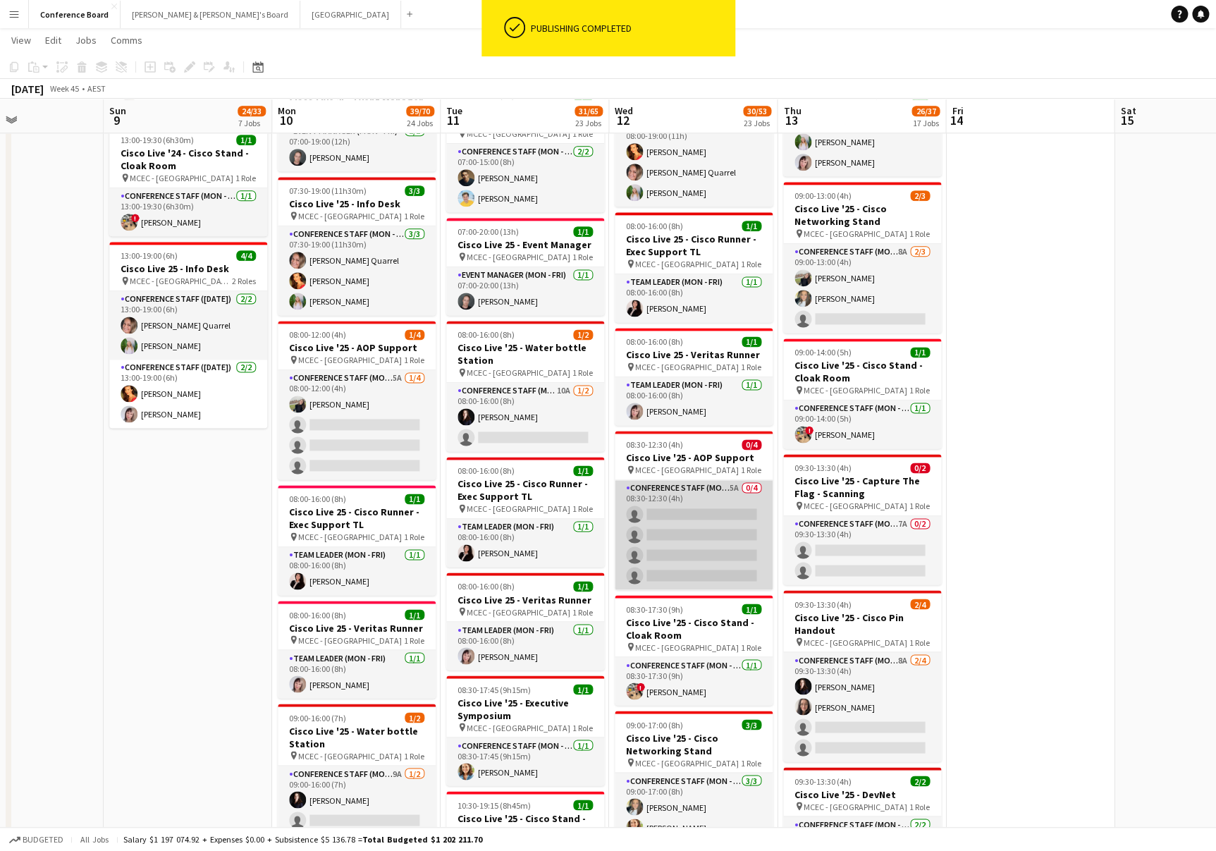
click at [718, 518] on app-card-role "Conference Staff (Mon - Fri) 5A 0/4 08:30-12:30 (4h) single-neutral-actions sin…" at bounding box center [694, 534] width 158 height 109
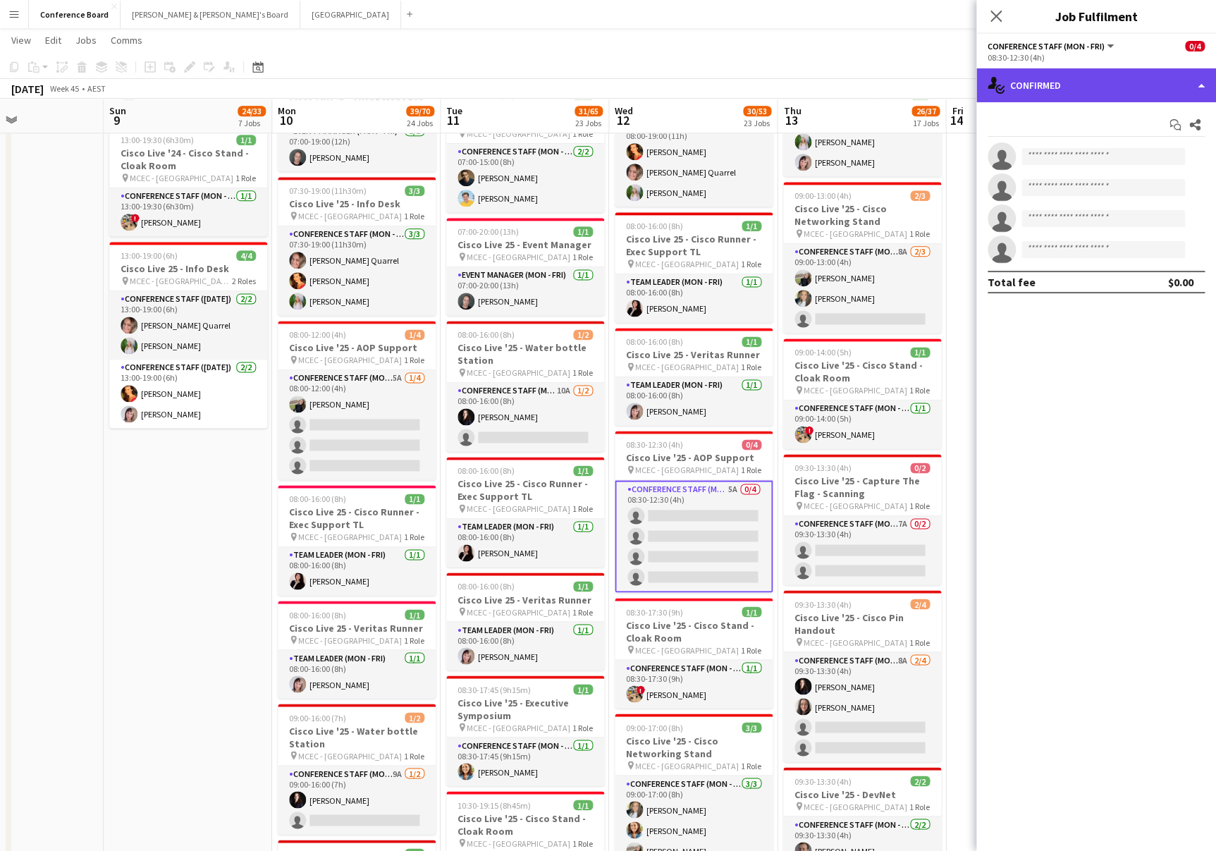
click at [1141, 82] on div "single-neutral-actions-check-2 Confirmed" at bounding box center [1097, 85] width 240 height 34
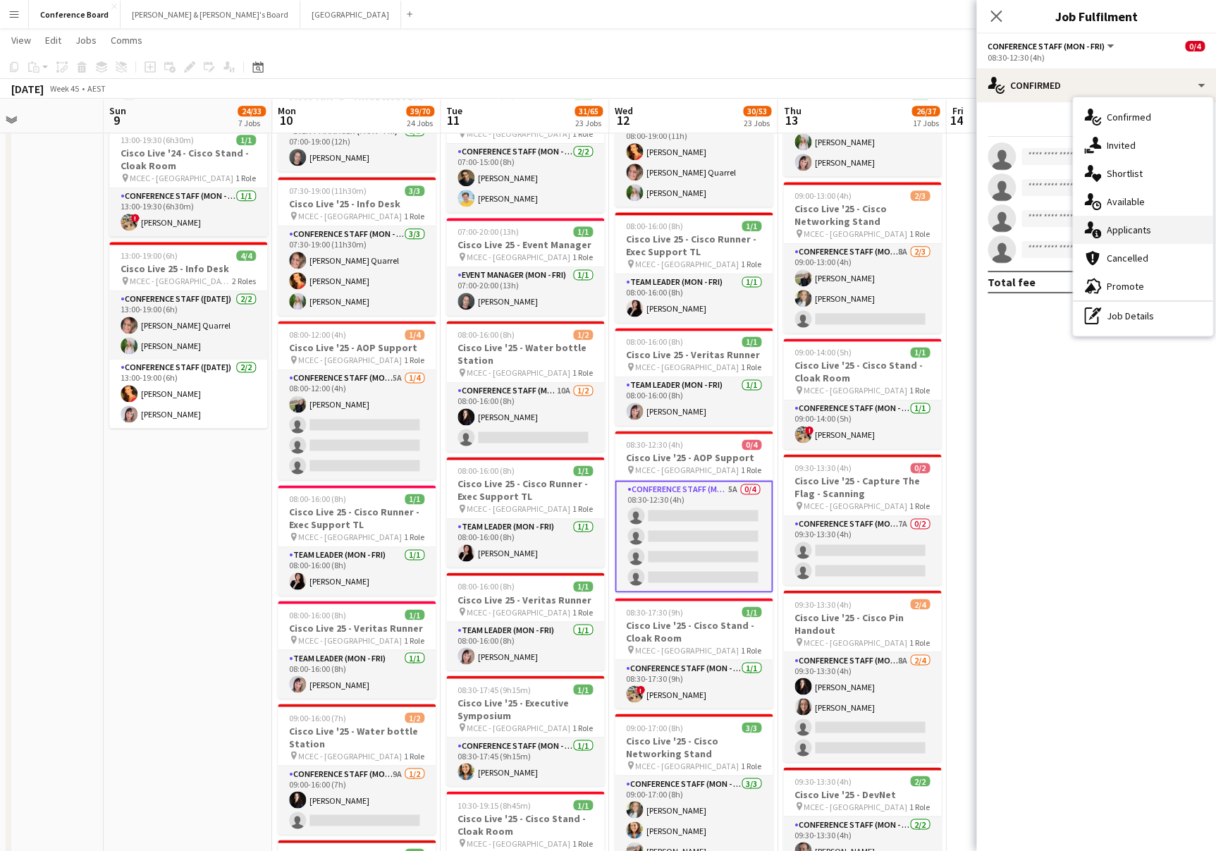
click at [1133, 238] on div "single-neutral-actions-information Applicants" at bounding box center [1143, 230] width 140 height 28
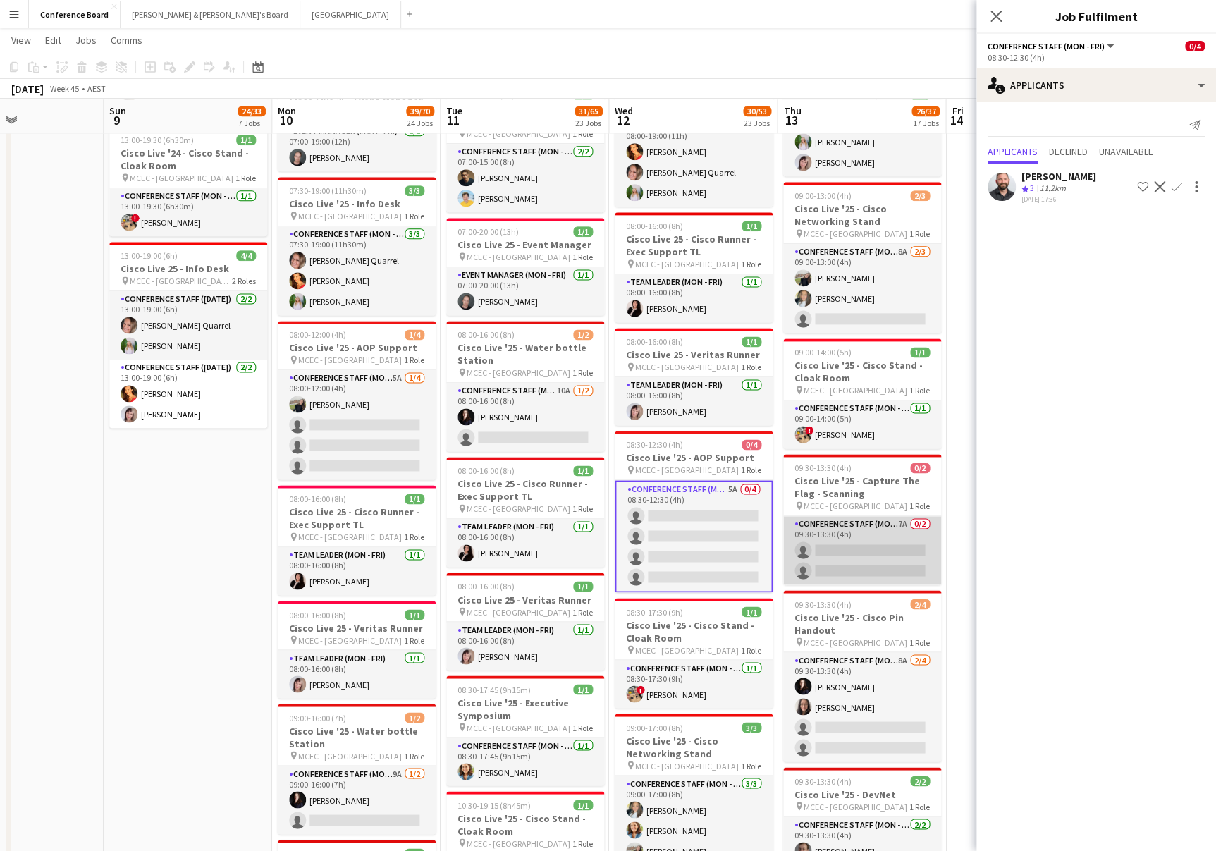
click at [881, 534] on app-card-role "Conference Staff (Mon - Fri) 7A 0/2 09:30-13:30 (4h) single-neutral-actions sin…" at bounding box center [862, 550] width 158 height 68
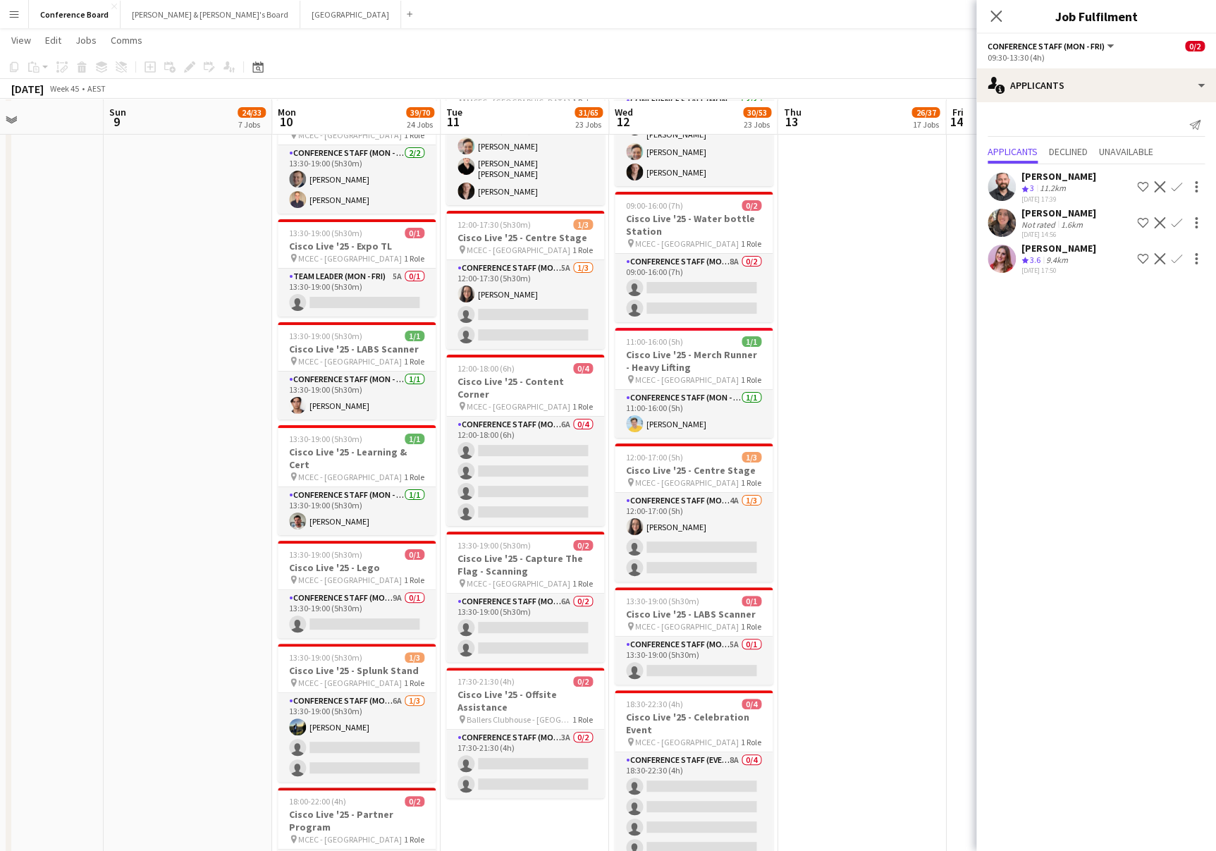
scroll to position [2497, 0]
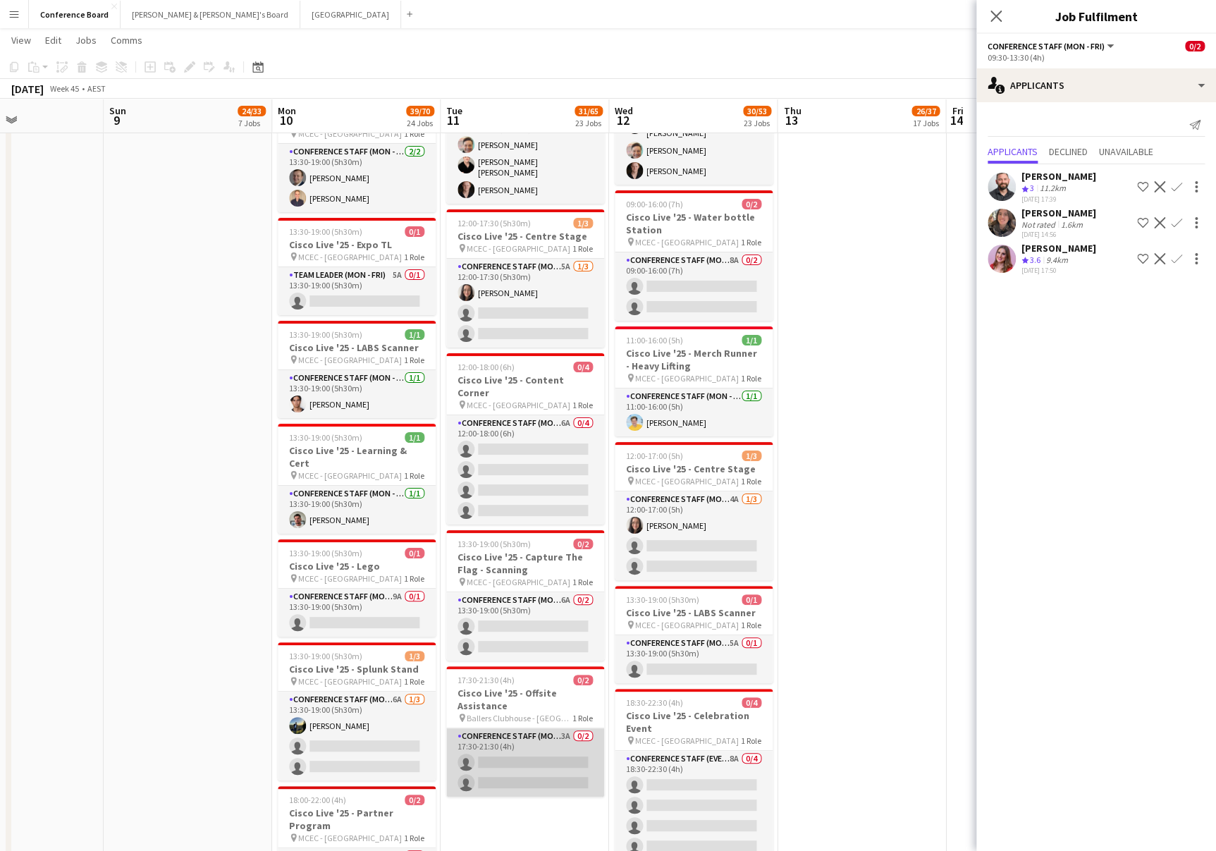
drag, startPoint x: 546, startPoint y: 723, endPoint x: 541, endPoint y: 716, distance: 8.5
click at [546, 728] on app-card-role "Conference Staff (Mon - Fri) 3A 0/2 17:30-21:30 (4h) single-neutral-actions sin…" at bounding box center [525, 762] width 158 height 68
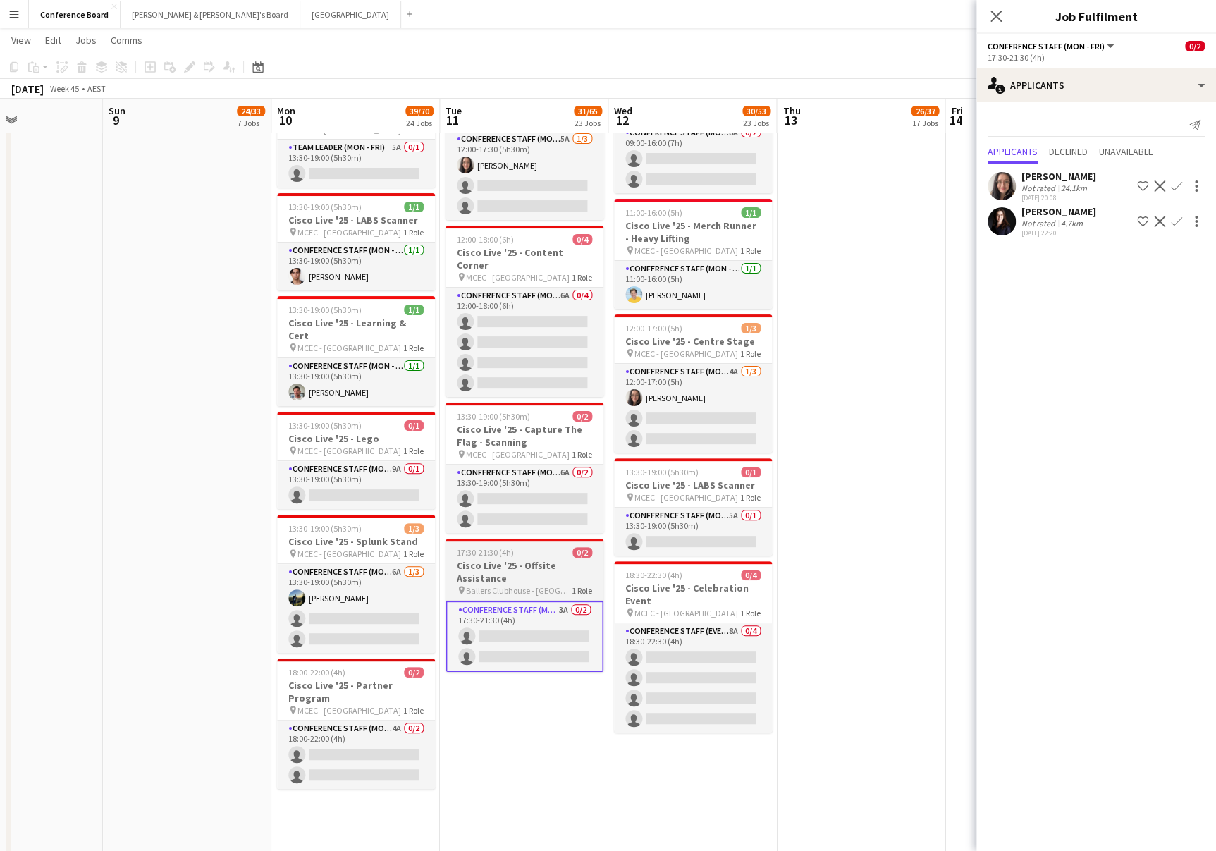
scroll to position [2623, 0]
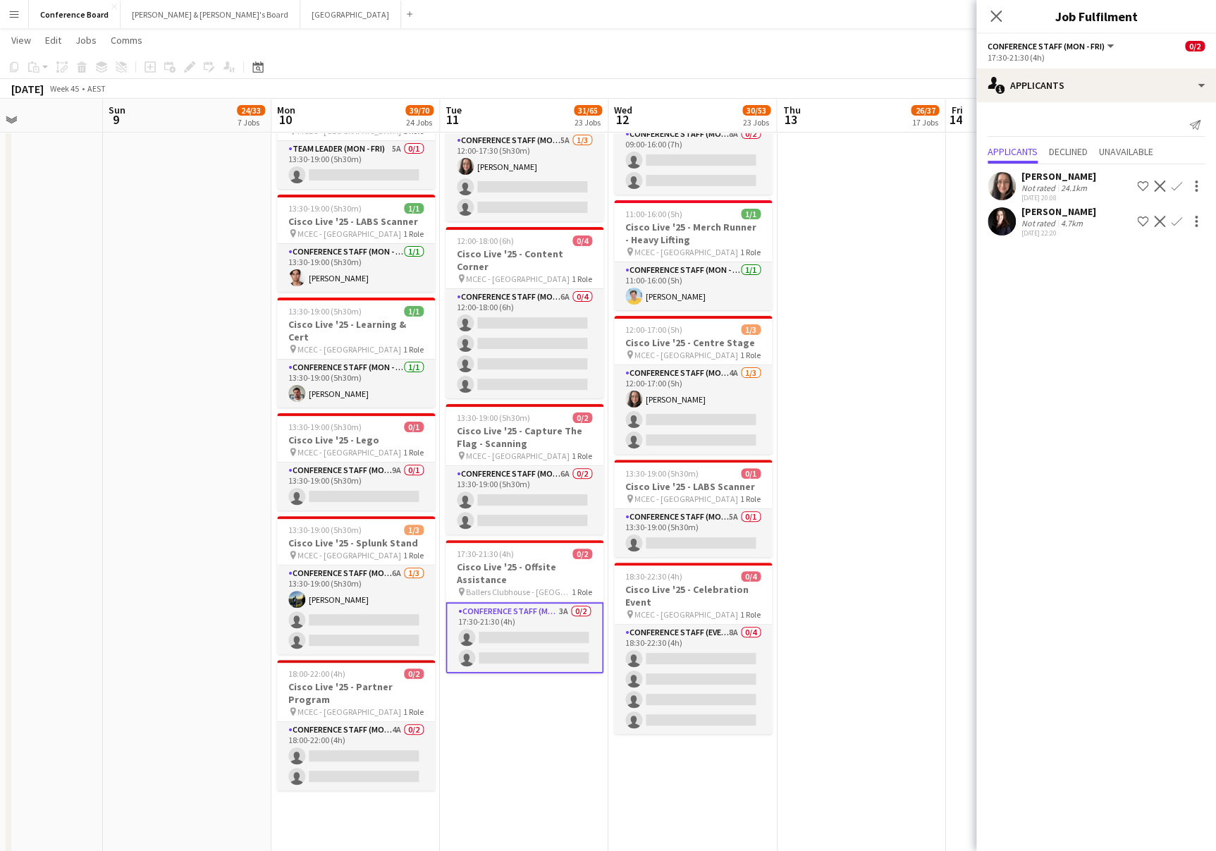
click at [520, 602] on app-card-role "Conference Staff (Mon - Fri) 3A 0/2 17:30-21:30 (4h) single-neutral-actions sin…" at bounding box center [525, 637] width 158 height 71
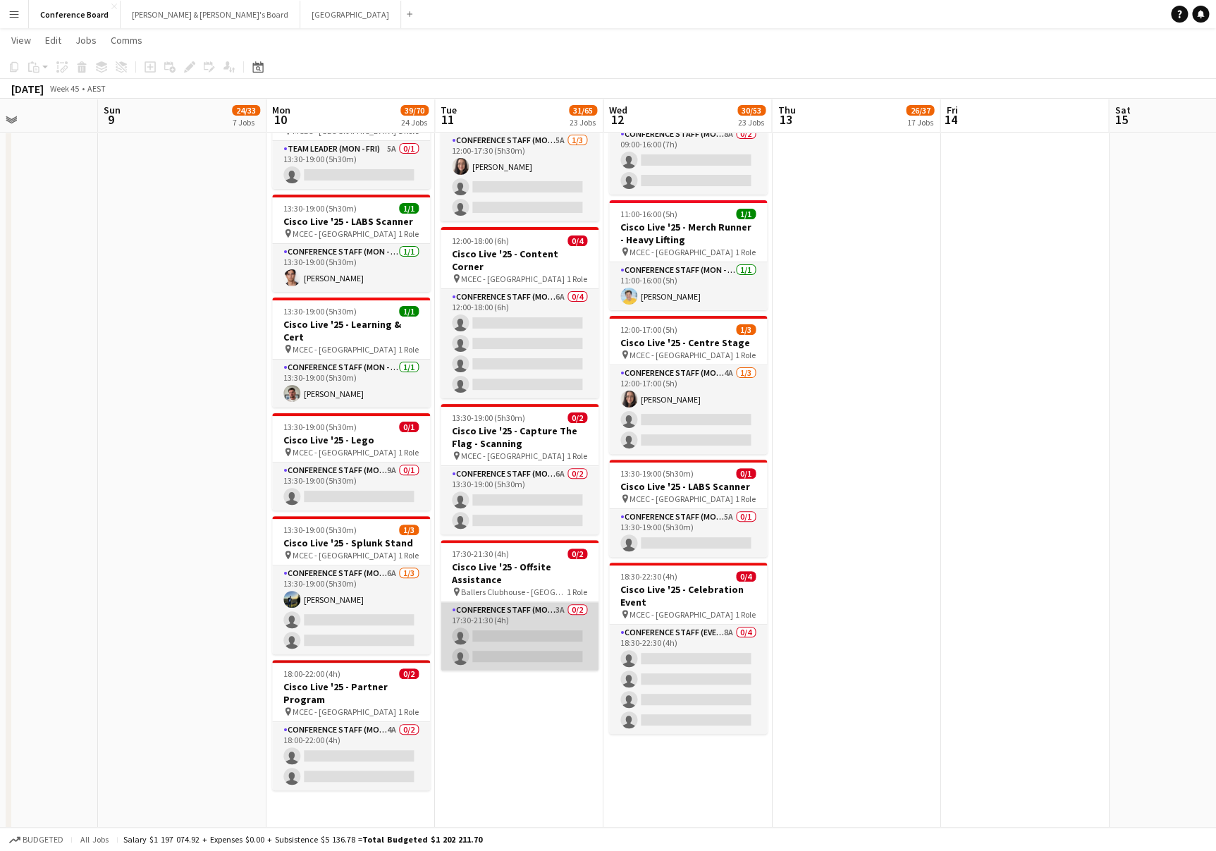
click at [484, 602] on app-card-role "Conference Staff (Mon - Fri) 3A 0/2 17:30-21:30 (4h) single-neutral-actions sin…" at bounding box center [520, 636] width 158 height 68
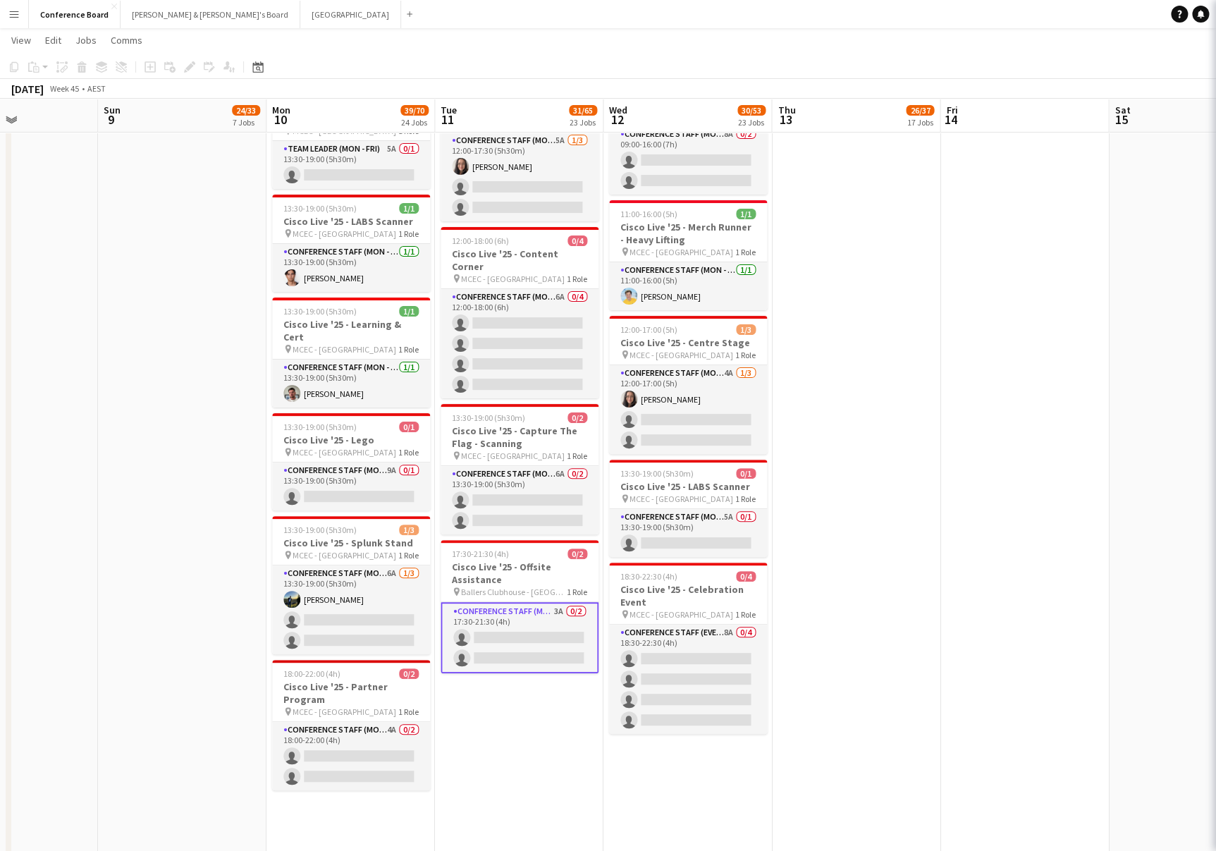
scroll to position [0, 575]
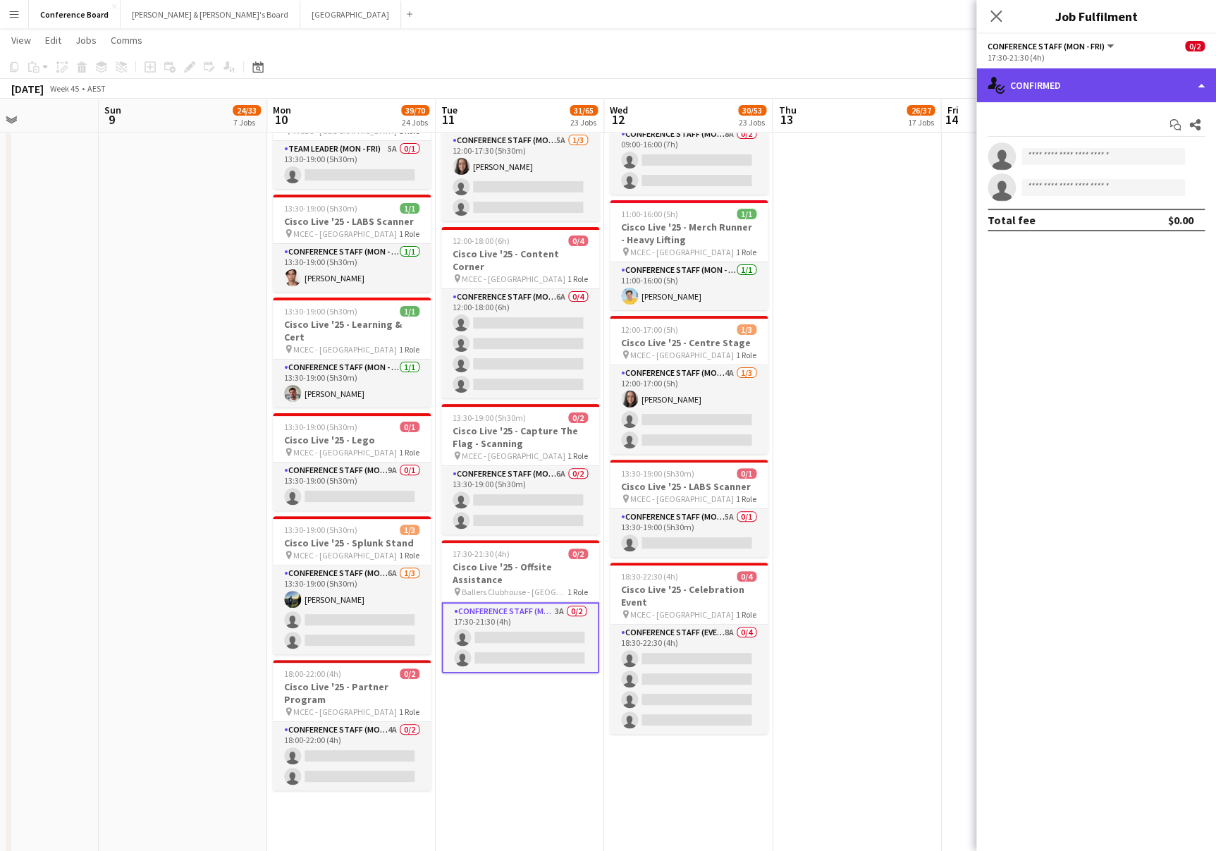
click at [1106, 82] on div "single-neutral-actions-check-2 Confirmed" at bounding box center [1097, 85] width 240 height 34
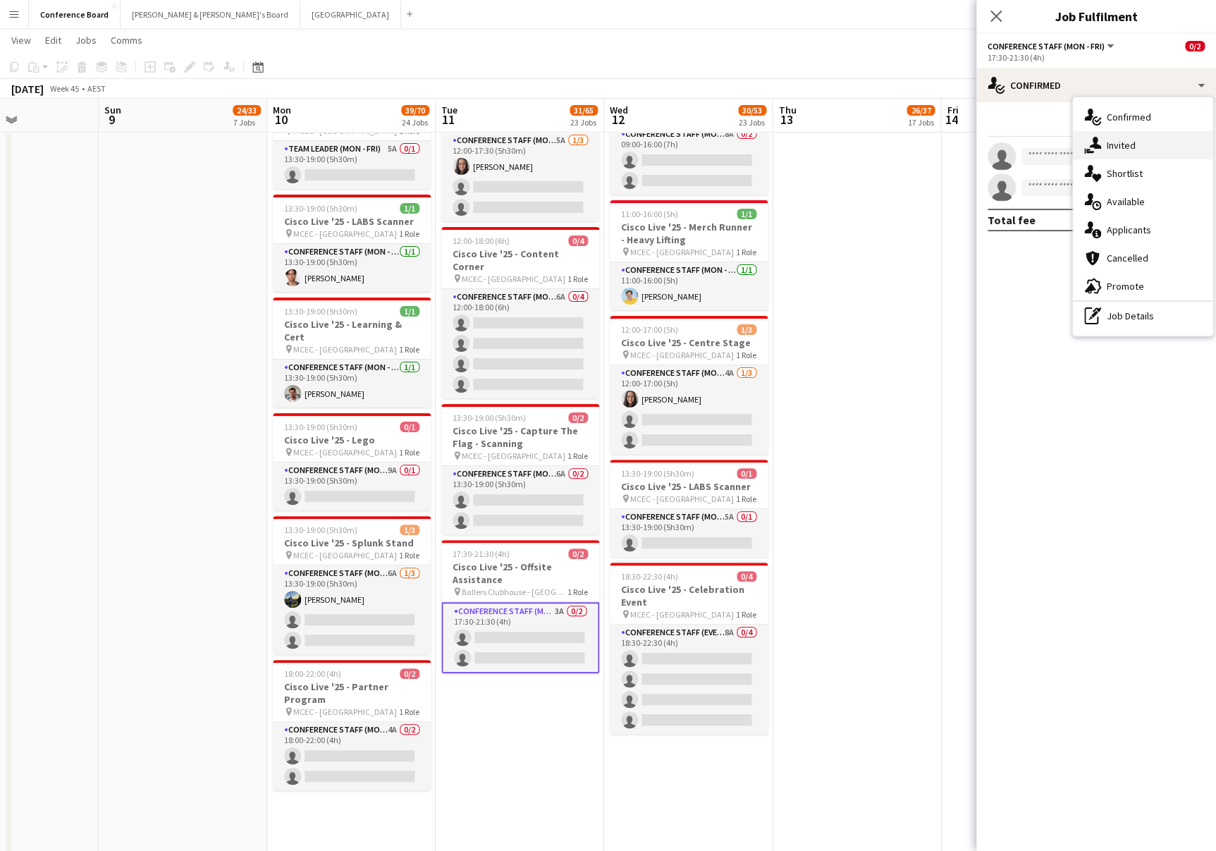
click at [1125, 146] on span "Invited" at bounding box center [1121, 145] width 29 height 13
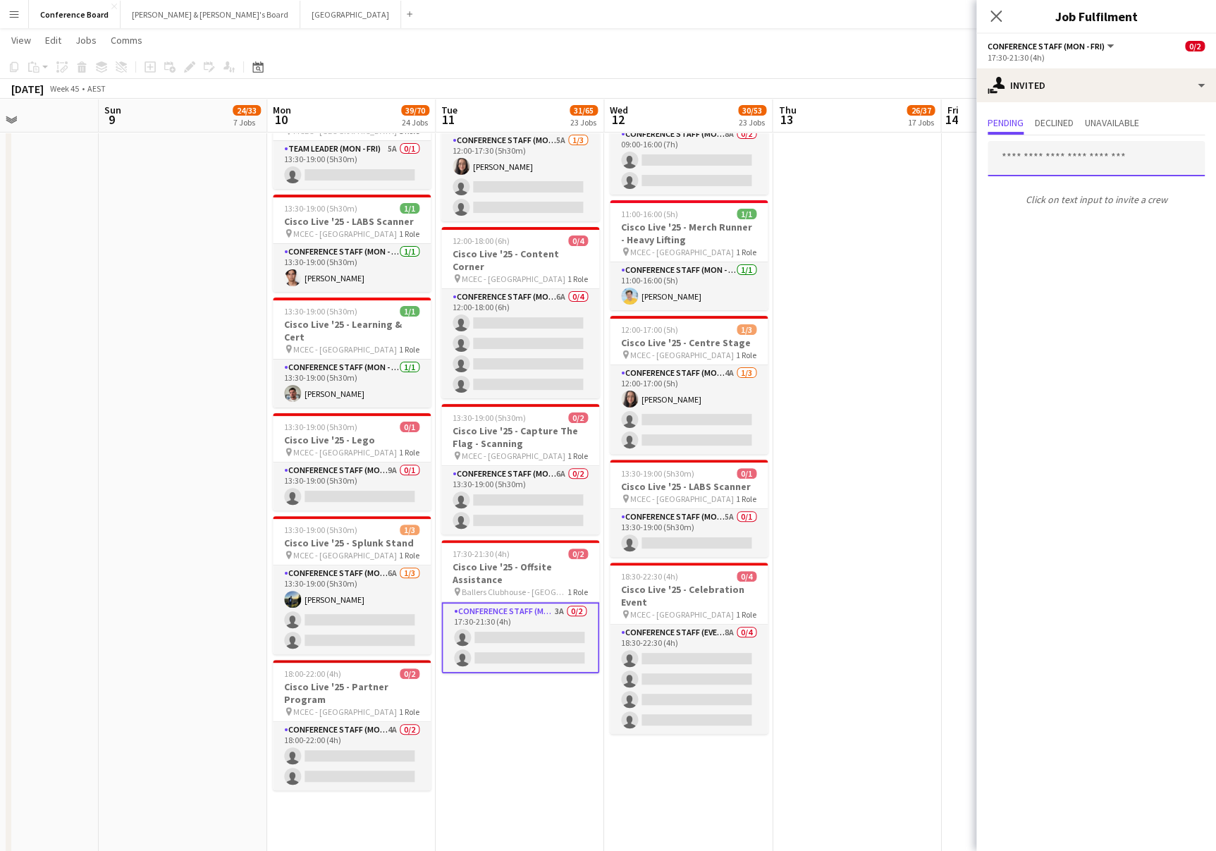
click at [1022, 161] on input "text" at bounding box center [1096, 158] width 217 height 35
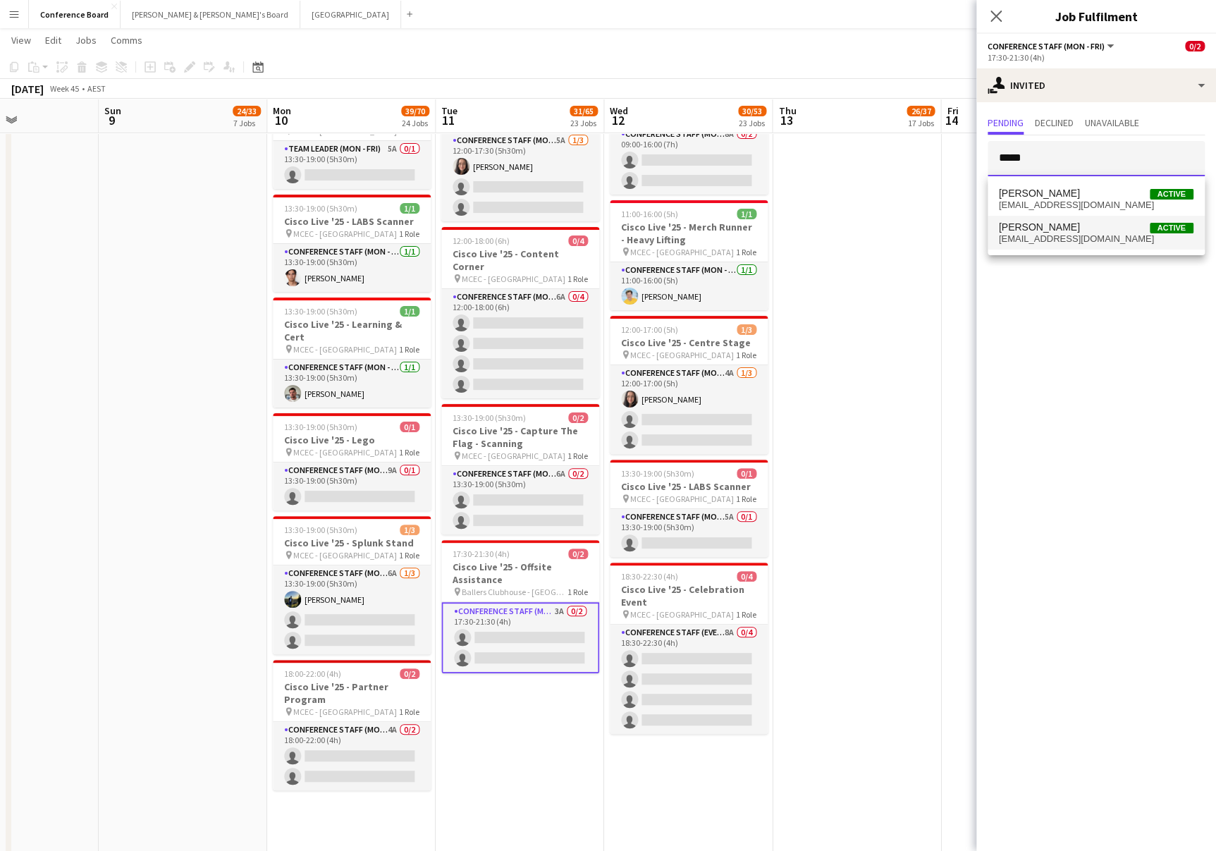
type input "*****"
click at [1046, 233] on span "angeldataios@gmail.com" at bounding box center [1096, 238] width 195 height 11
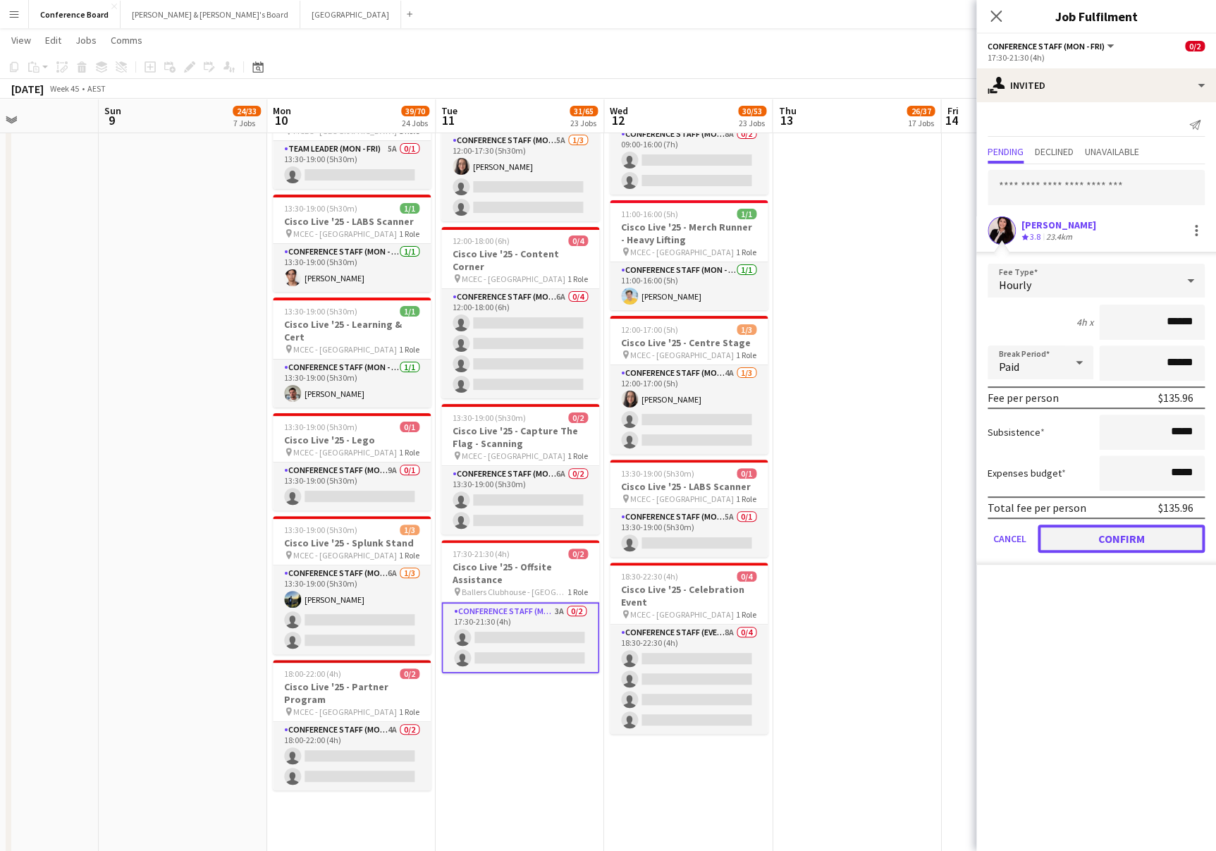
click at [1099, 542] on button "Confirm" at bounding box center [1121, 539] width 167 height 28
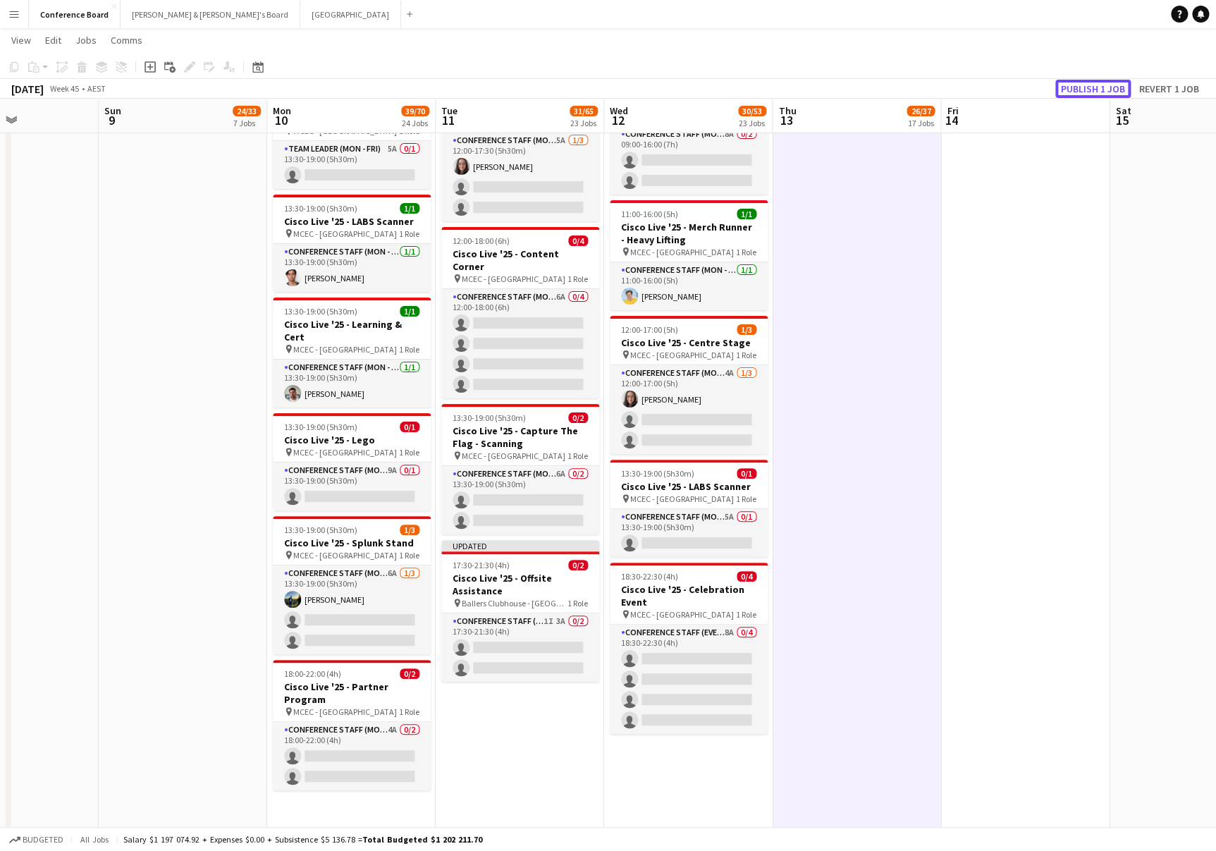
click at [1092, 86] on button "Publish 1 job" at bounding box center [1093, 89] width 75 height 18
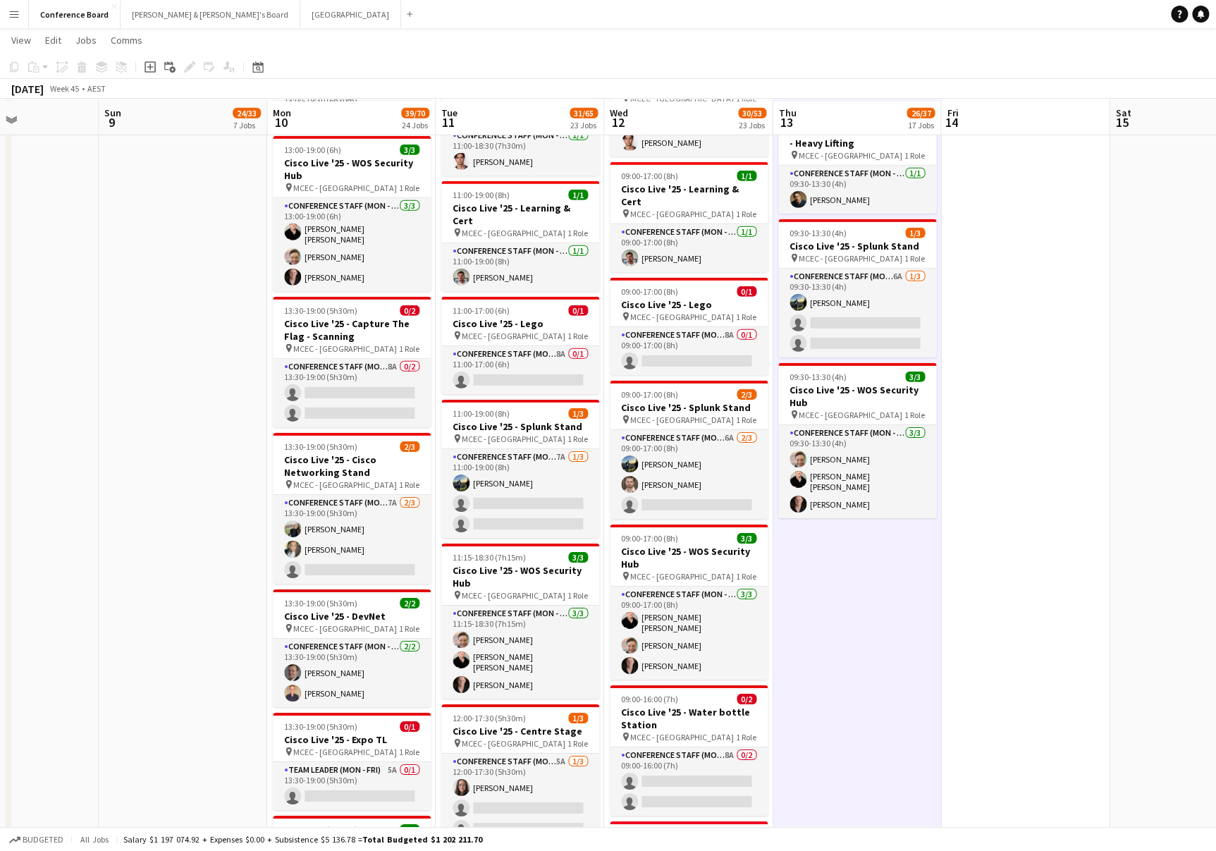
scroll to position [2001, 0]
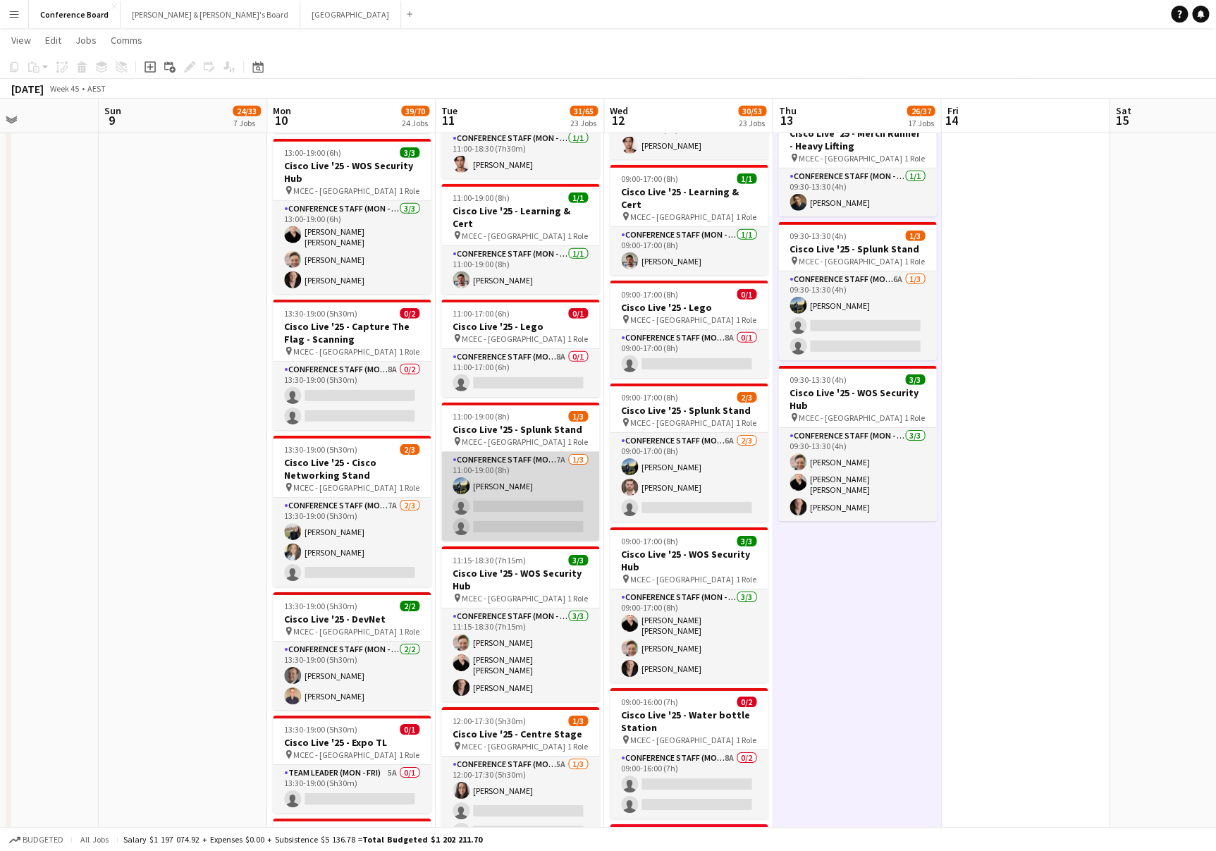
click at [525, 457] on app-card-role "Conference Staff (Mon - Fri) 7A 1/3 11:00-19:00 (8h) Louis Campbell-Reid single…" at bounding box center [520, 496] width 158 height 89
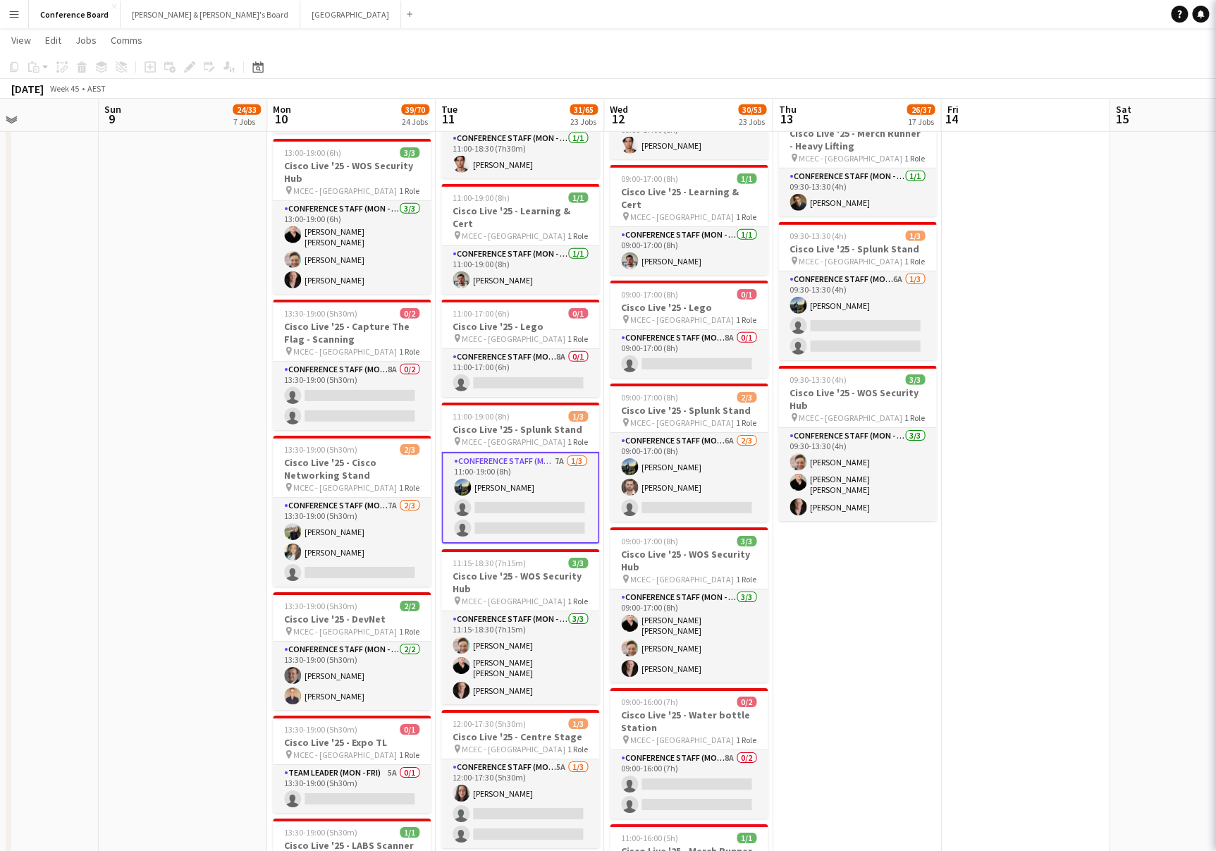
scroll to position [1998, 0]
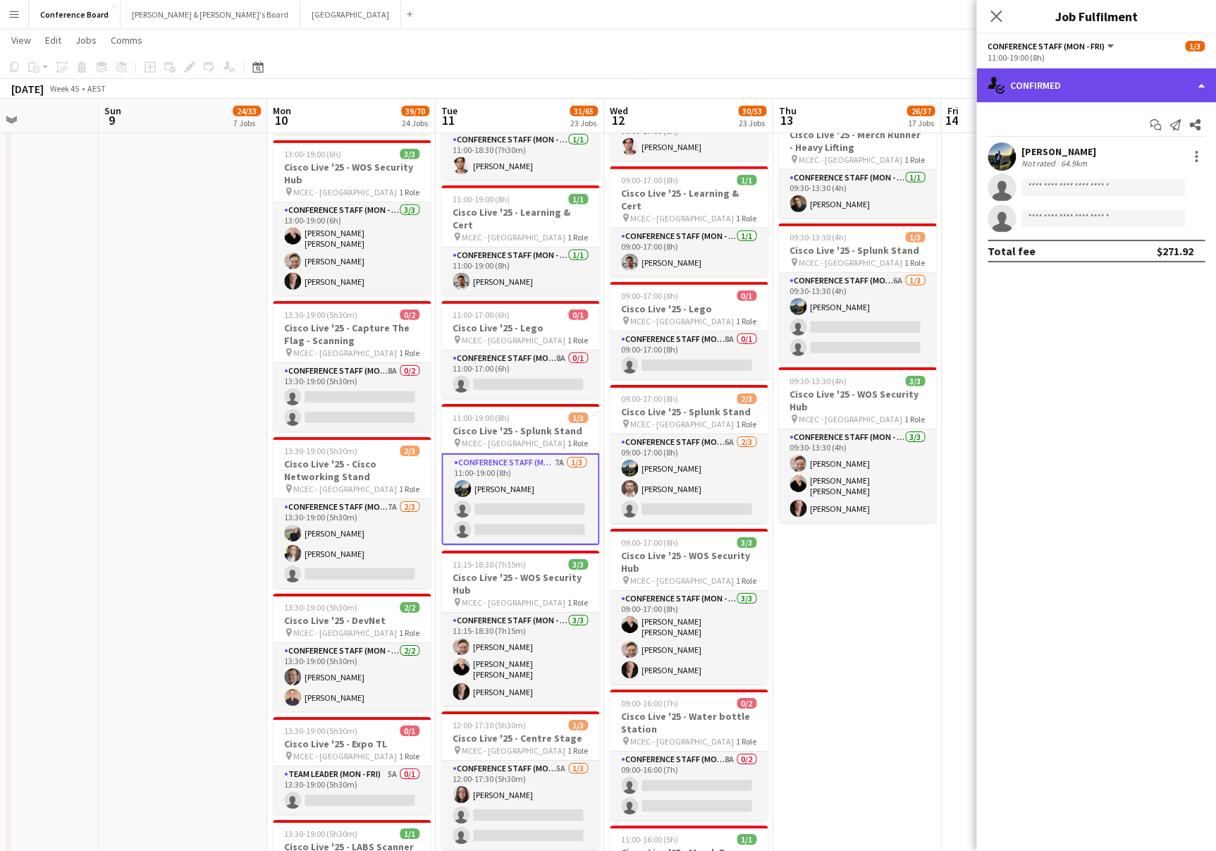
click at [1146, 90] on div "single-neutral-actions-check-2 Confirmed" at bounding box center [1097, 85] width 240 height 34
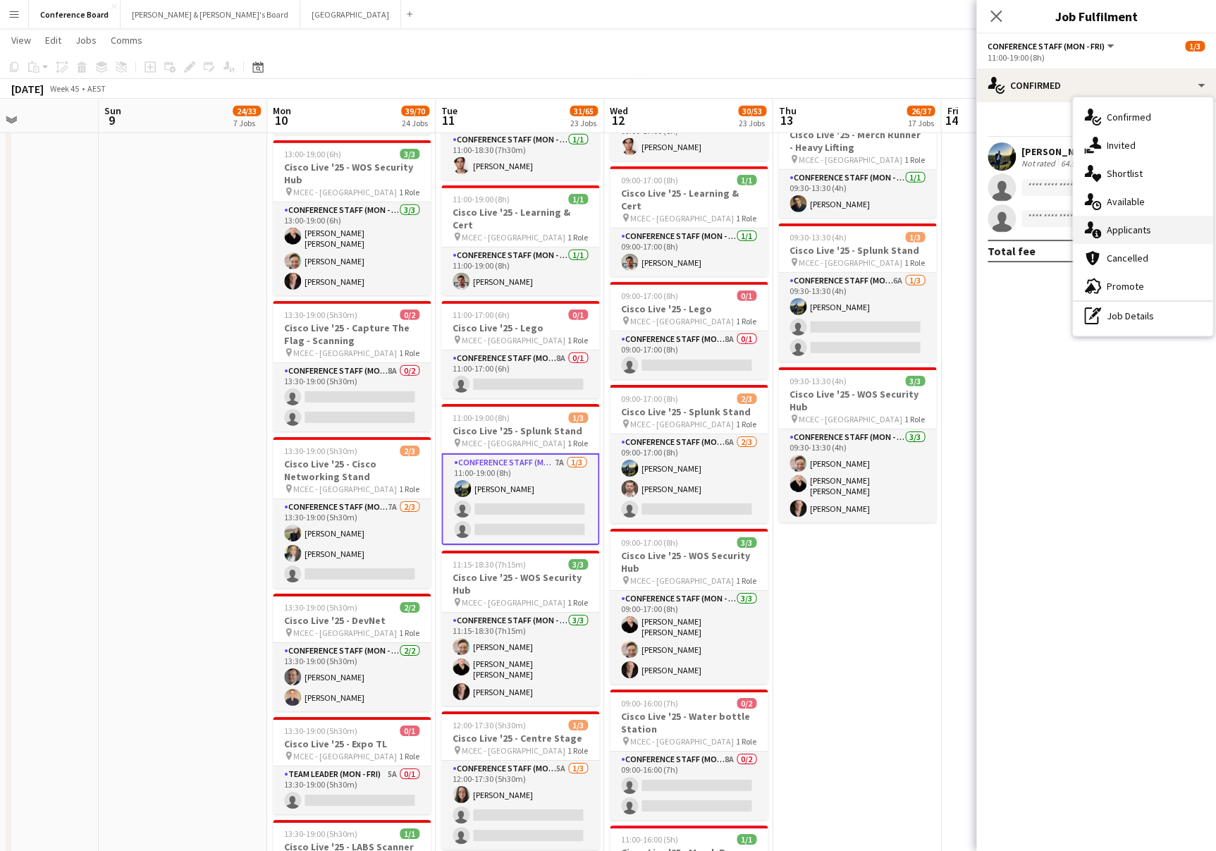
click at [1136, 231] on span "Applicants" at bounding box center [1129, 230] width 44 height 13
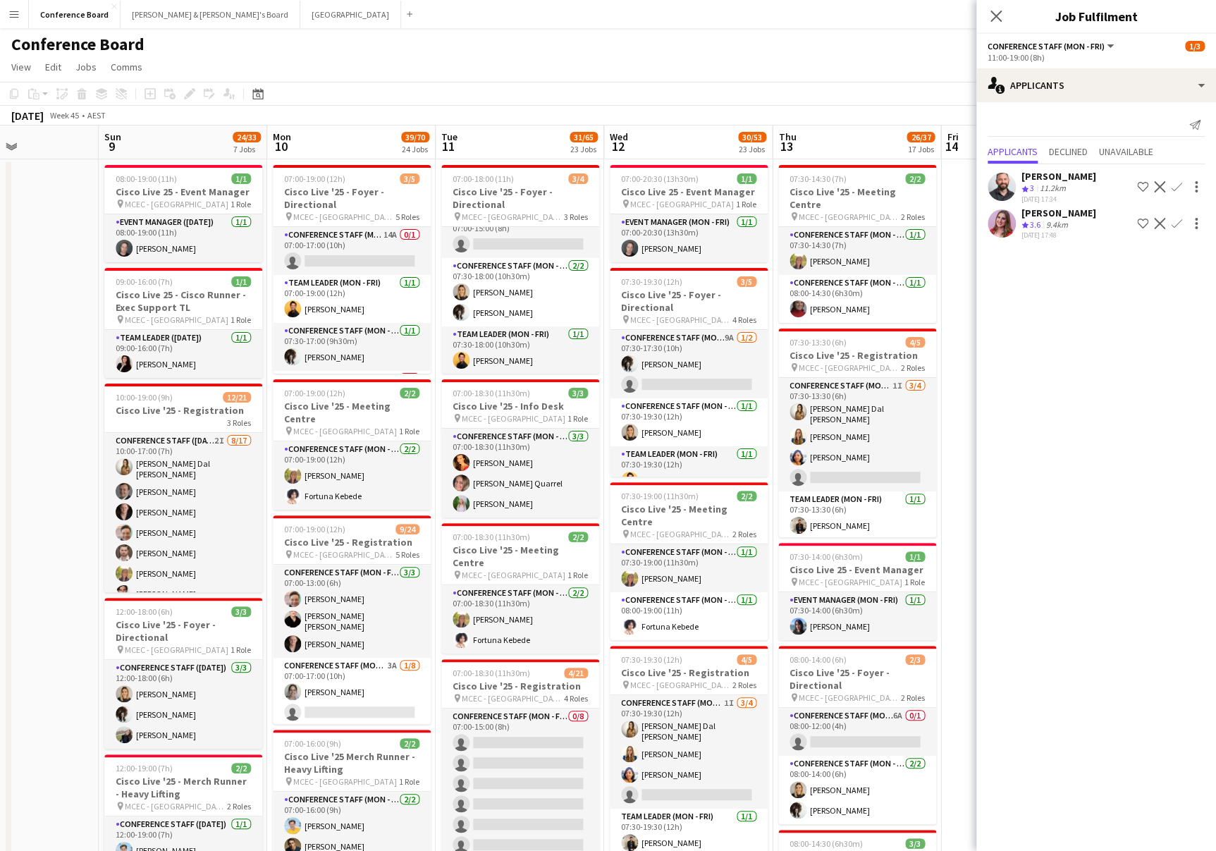
scroll to position [0, 0]
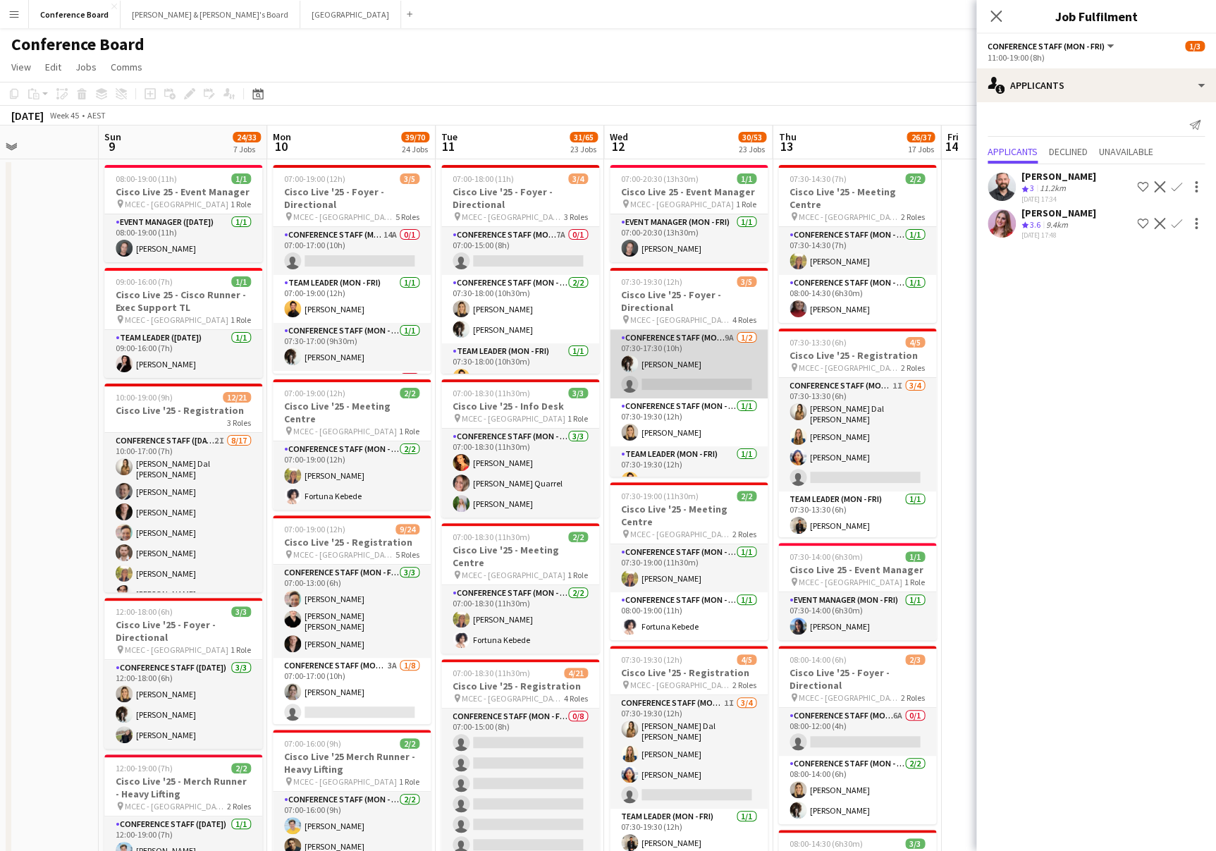
click at [695, 380] on app-card-role "Conference Staff (Mon - Fri) 9A 1/2 07:30-17:30 (10h) Elsa Thorp single-neutral…" at bounding box center [689, 364] width 158 height 68
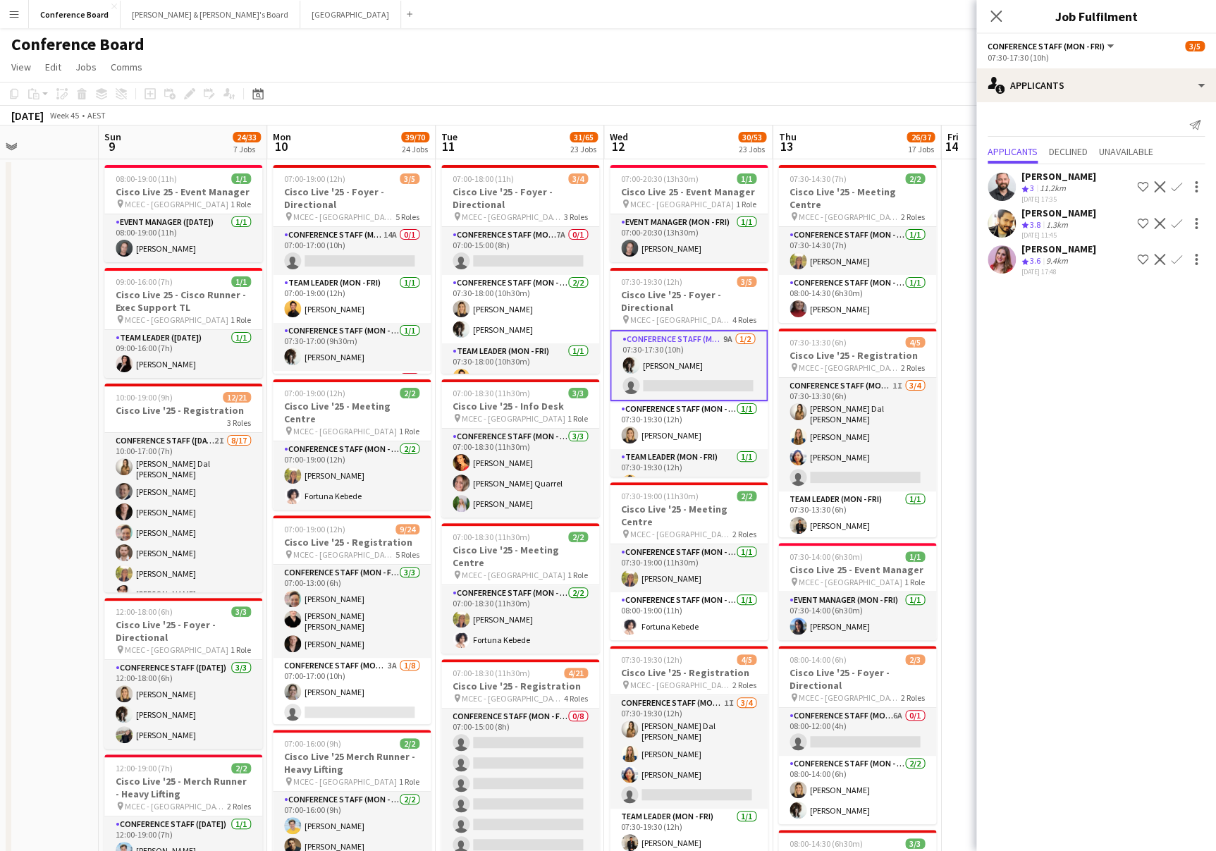
click at [998, 264] on app-user-avatar at bounding box center [1002, 259] width 28 height 28
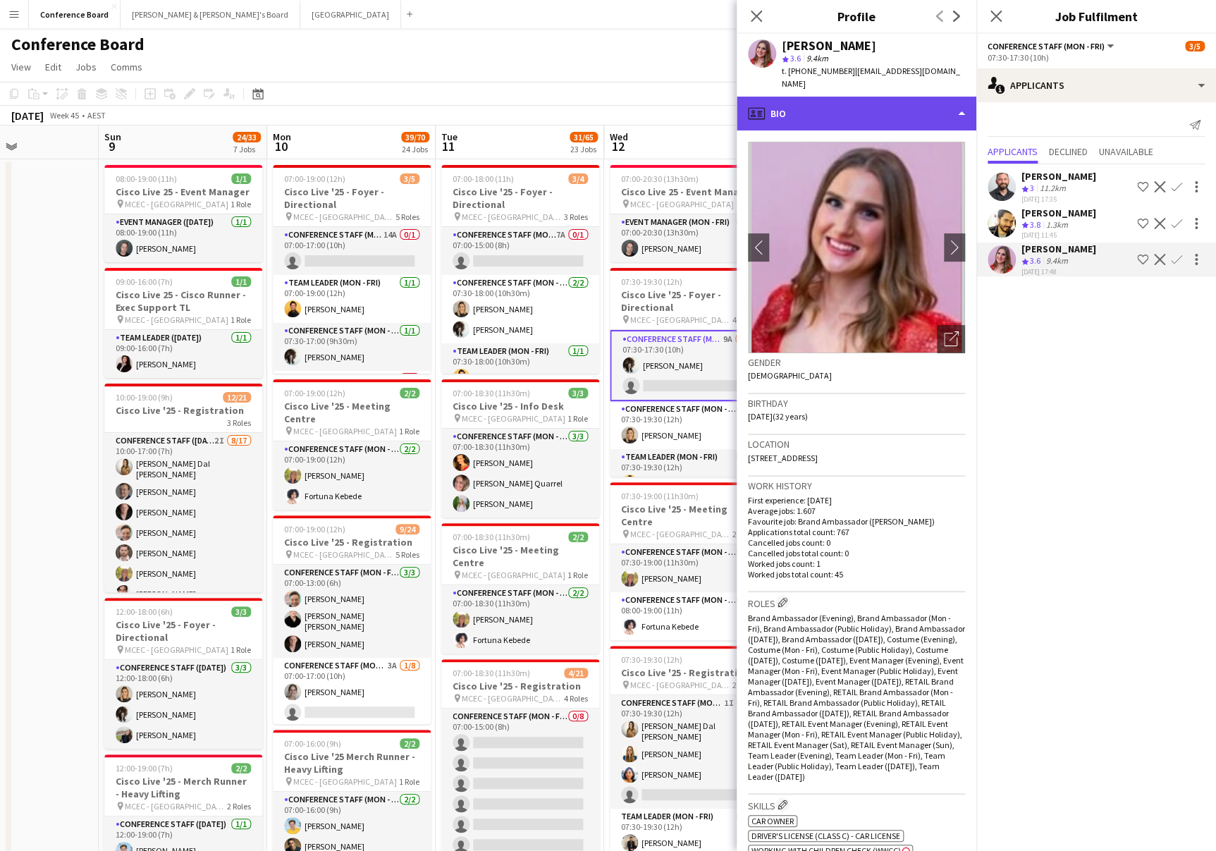
click at [885, 111] on div "profile Bio" at bounding box center [857, 114] width 240 height 34
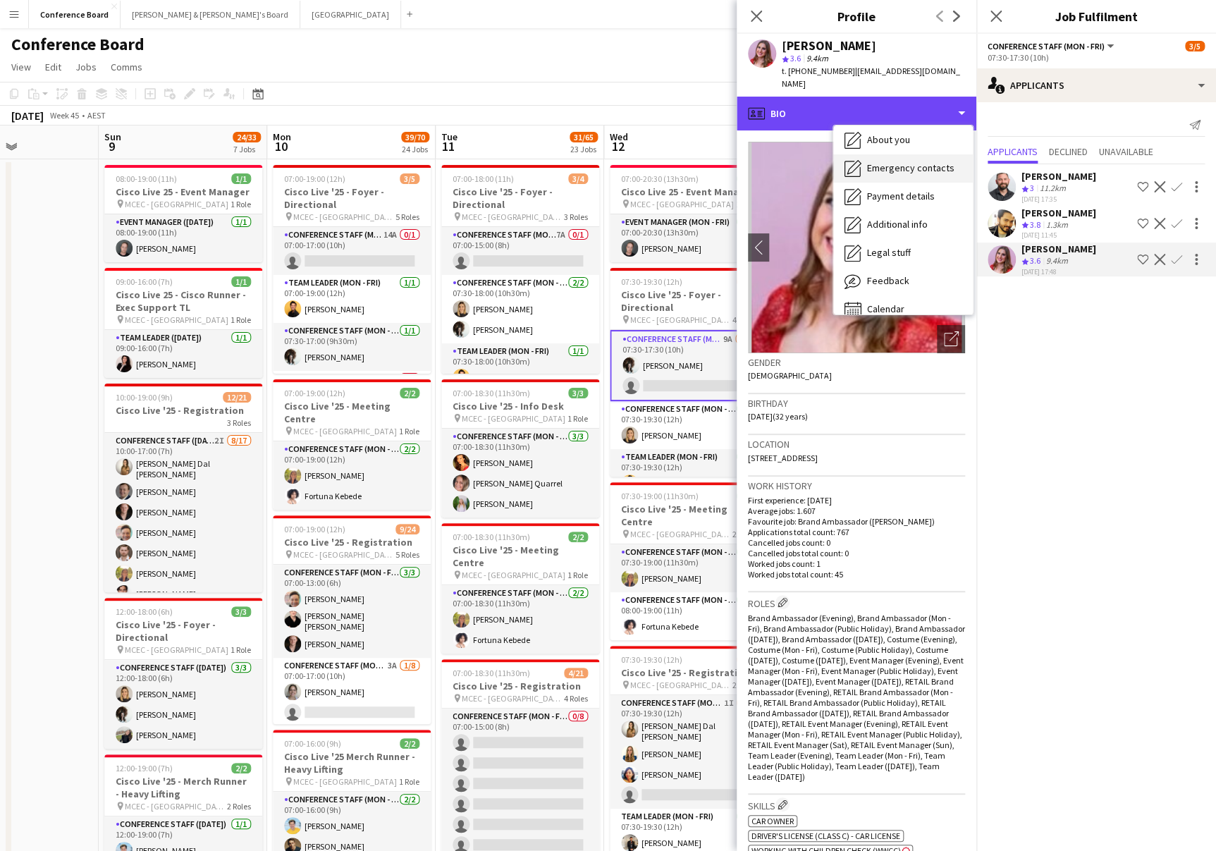
scroll to position [104, 0]
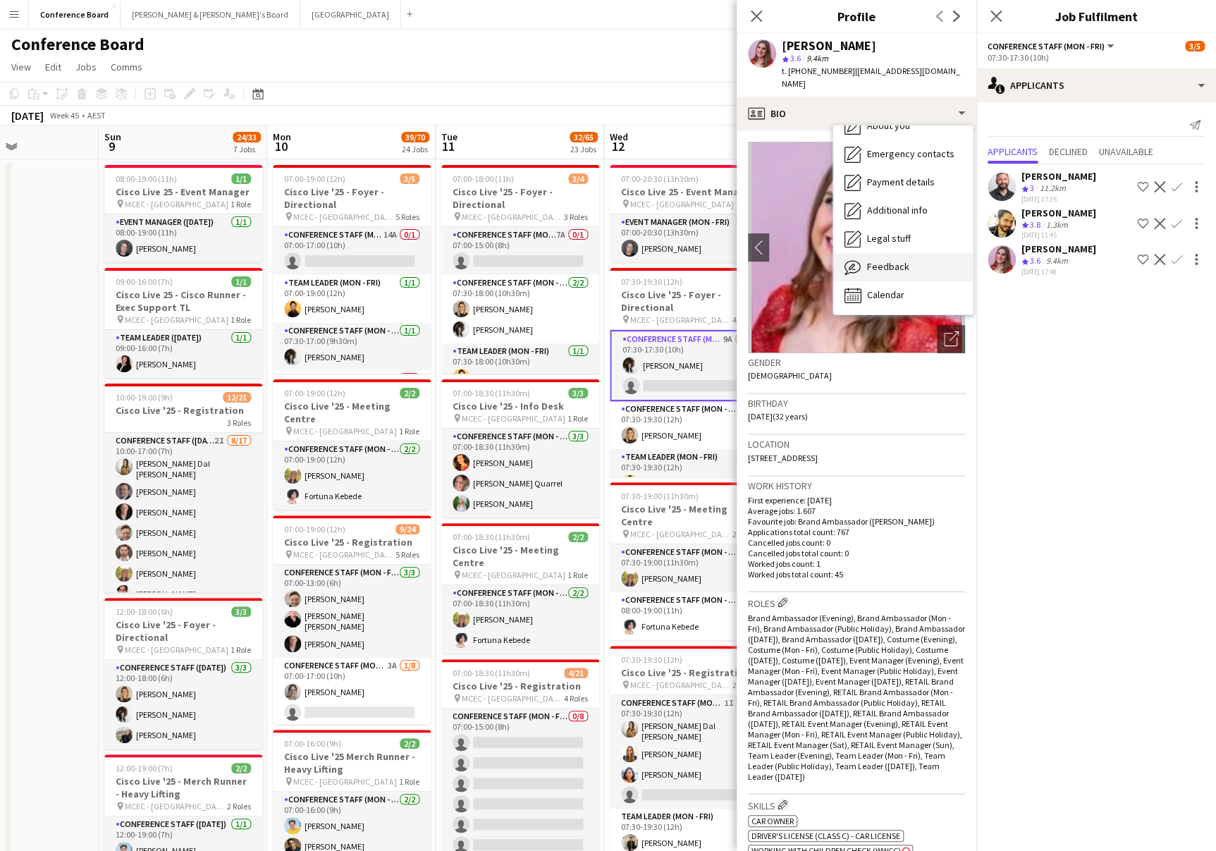
click at [890, 260] on span "Feedback" at bounding box center [888, 266] width 42 height 13
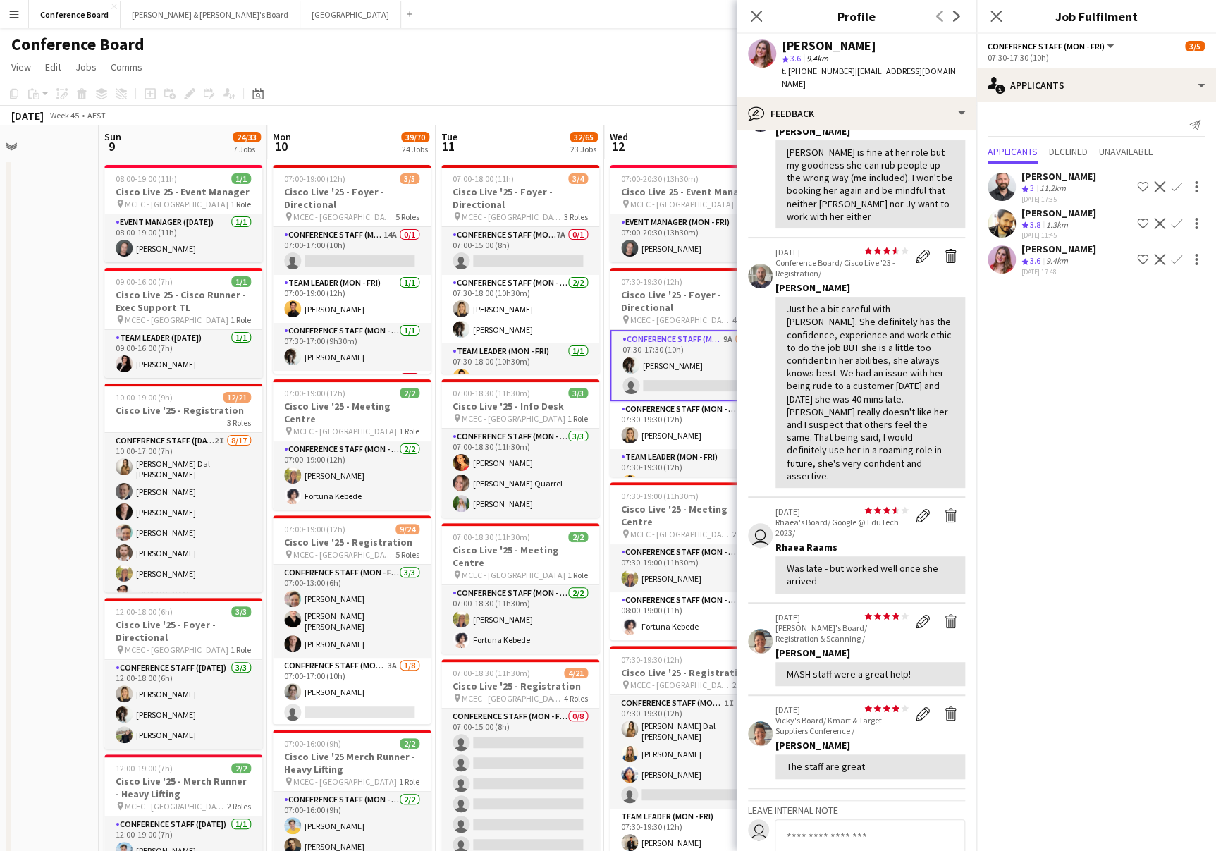
scroll to position [107, 0]
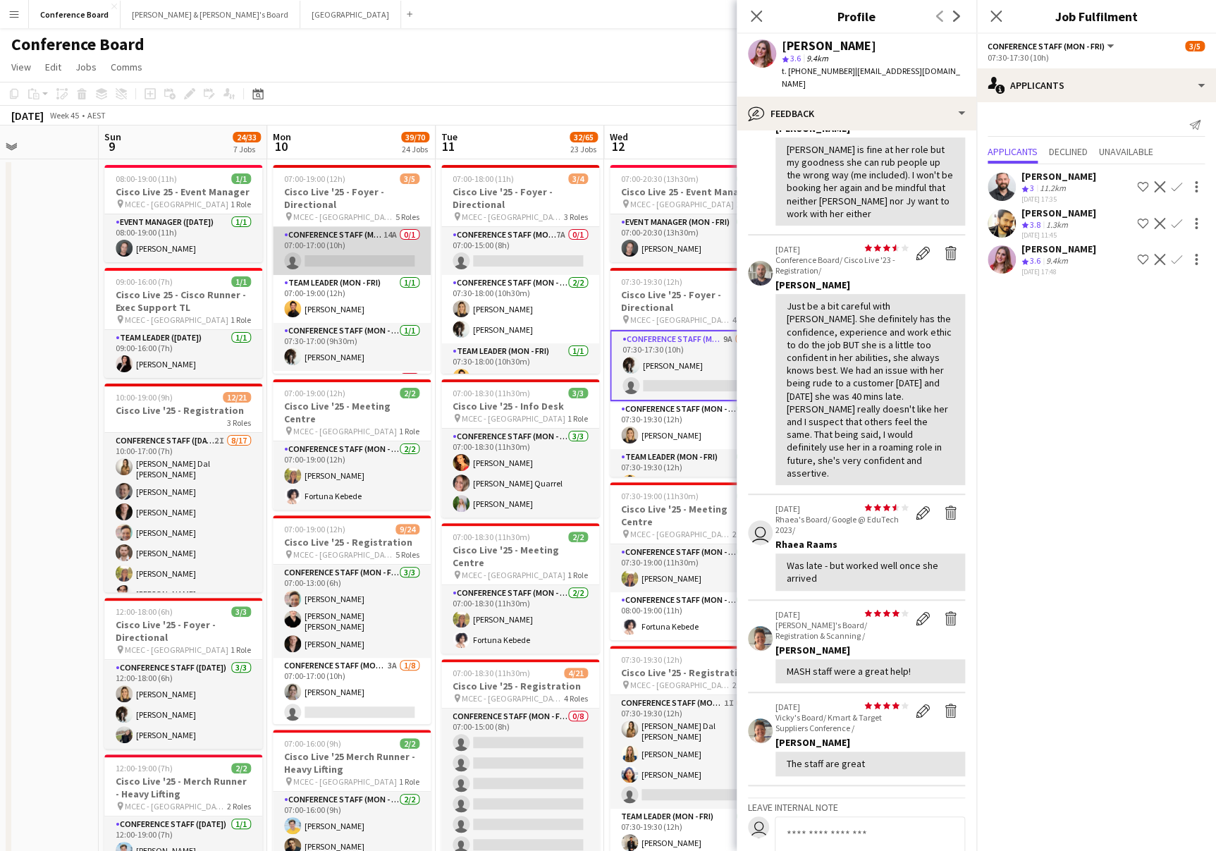
click at [363, 253] on app-card-role "Conference Staff (Mon - Fri) 14A 0/1 07:00-17:00 (10h) single-neutral-actions" at bounding box center [352, 251] width 158 height 48
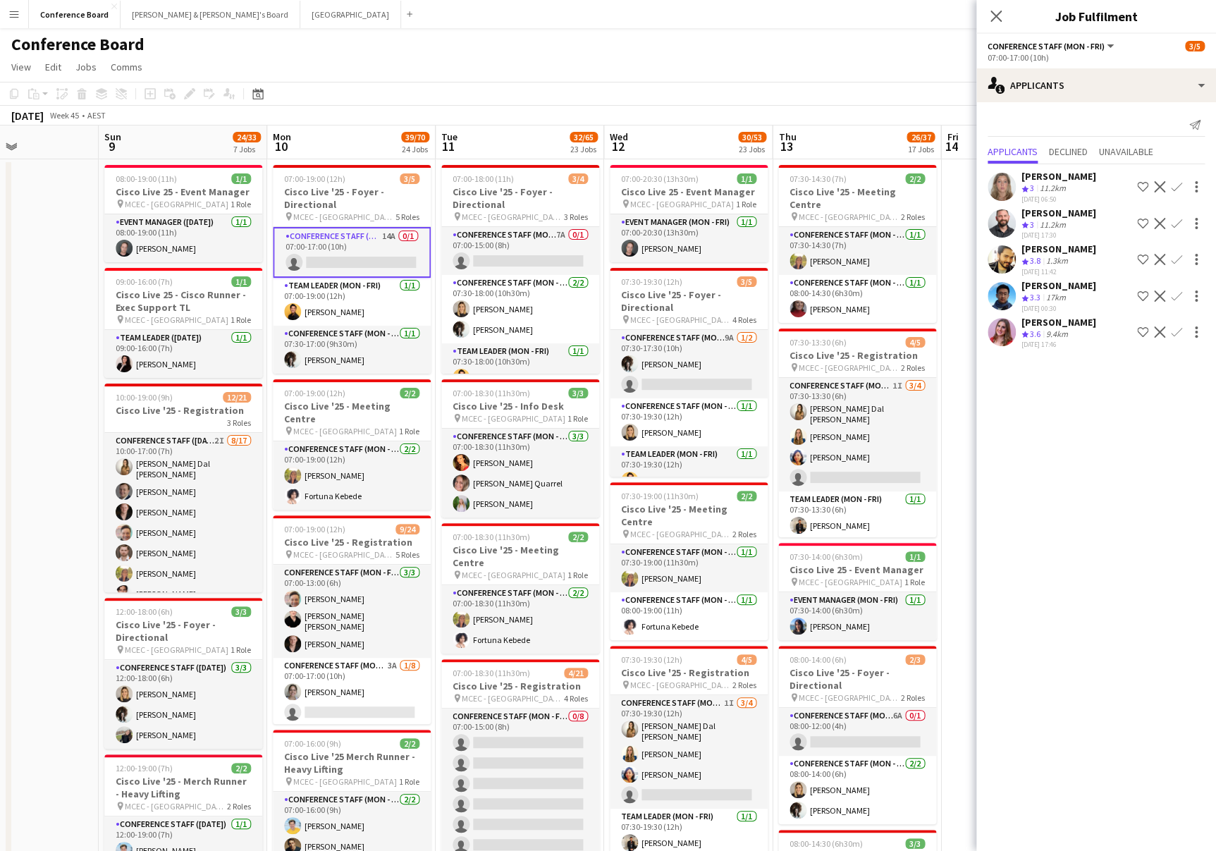
click at [374, 248] on app-card-role "Conference Staff (Mon - Fri) 14A 0/1 07:00-17:00 (10h) single-neutral-actions" at bounding box center [352, 252] width 158 height 51
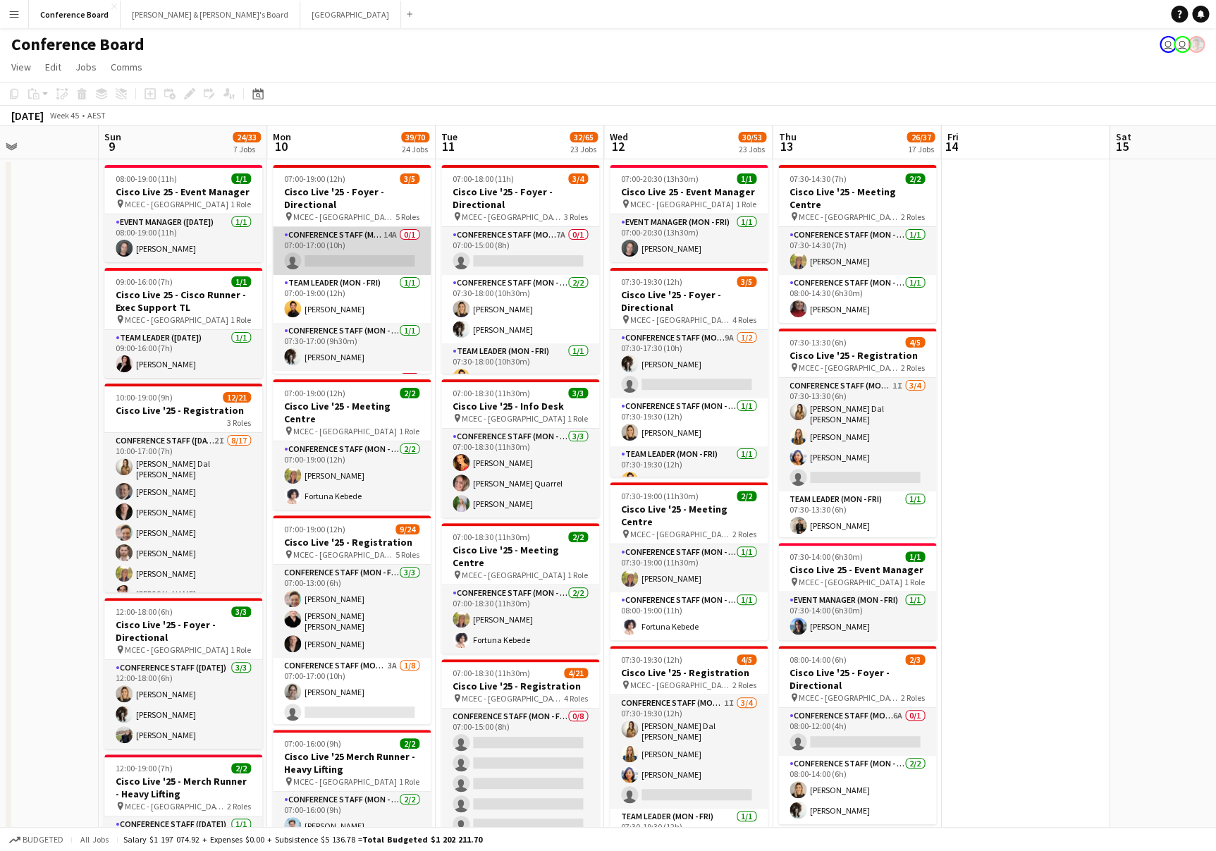
click at [343, 252] on app-card-role "Conference Staff (Mon - Fri) 14A 0/1 07:00-17:00 (10h) single-neutral-actions" at bounding box center [352, 251] width 158 height 48
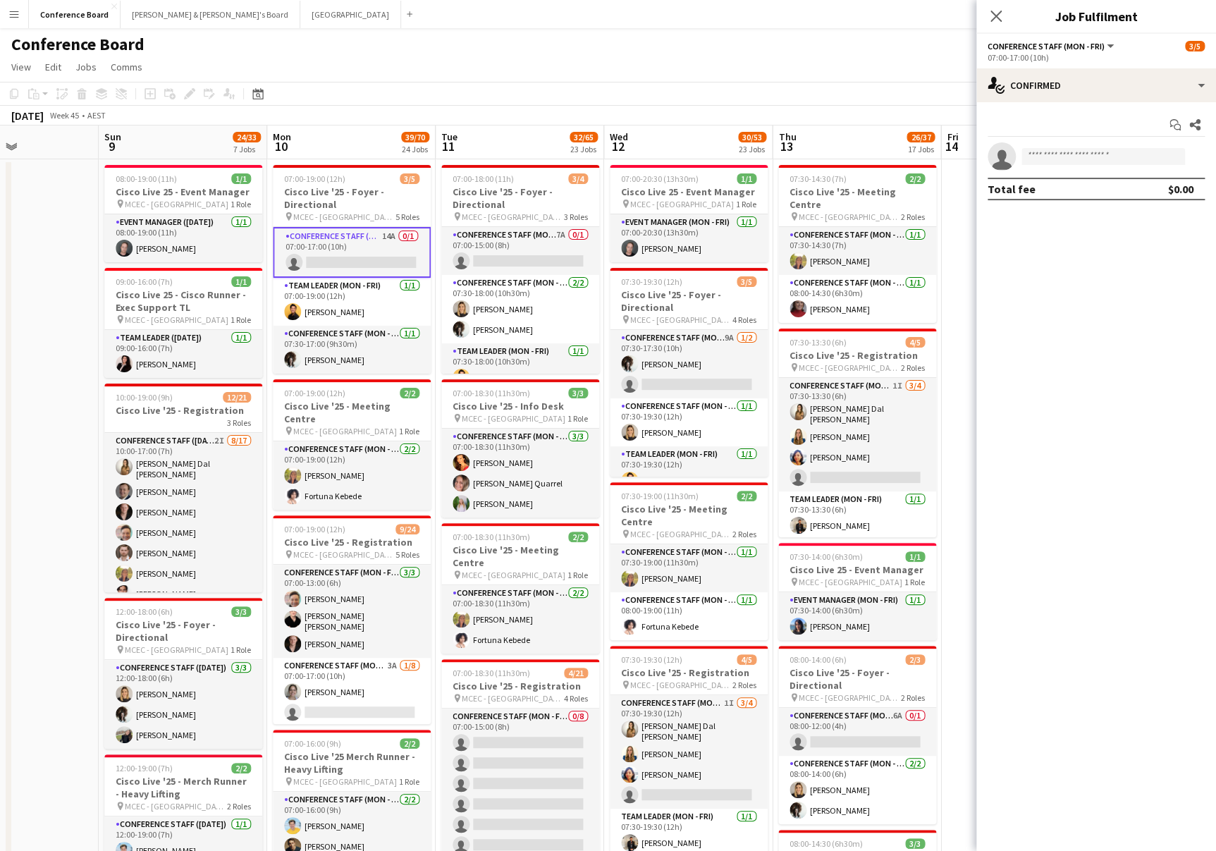
click at [546, 103] on app-toolbar "Copy Paste Paste Command V Paste with crew Command Shift V Paste linked Job [GE…" at bounding box center [608, 94] width 1216 height 24
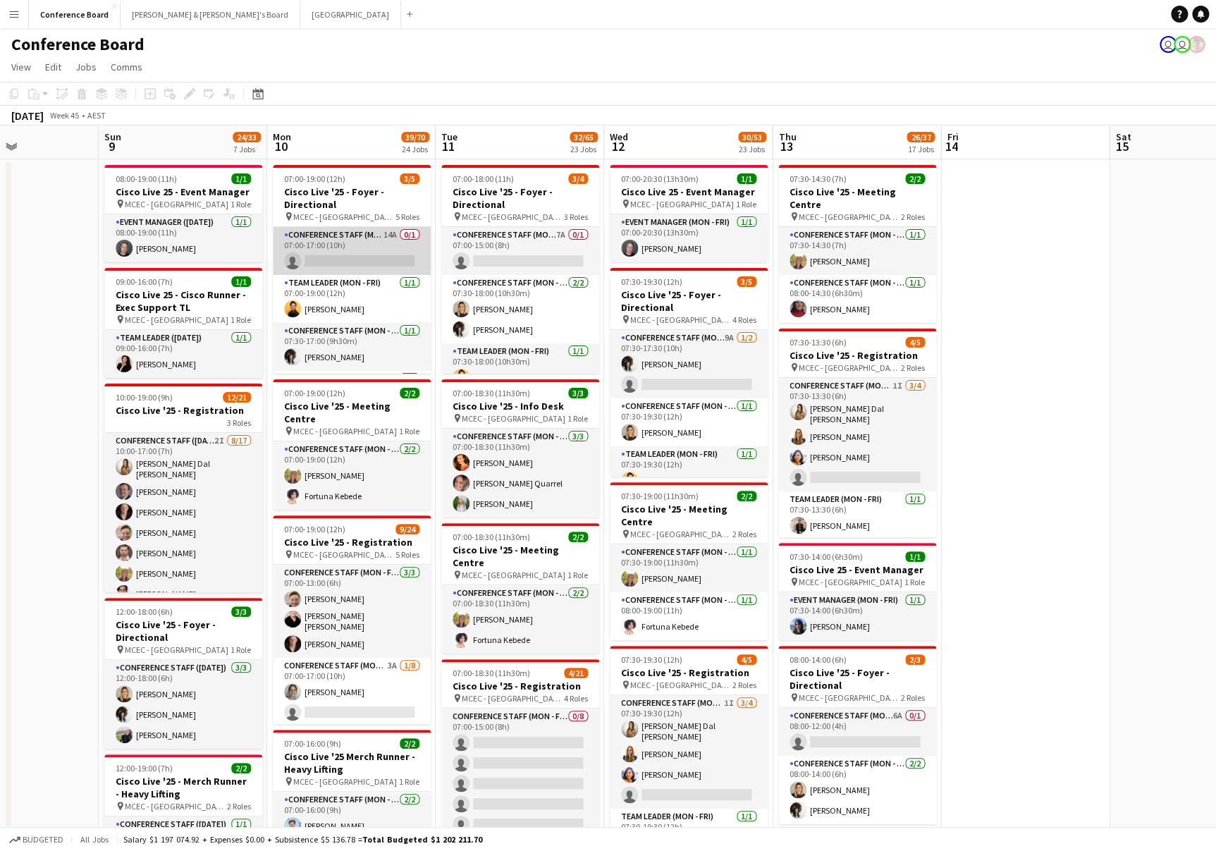
click at [336, 255] on app-card-role "Conference Staff (Mon - Fri) 14A 0/1 07:00-17:00 (10h) single-neutral-actions" at bounding box center [352, 251] width 158 height 48
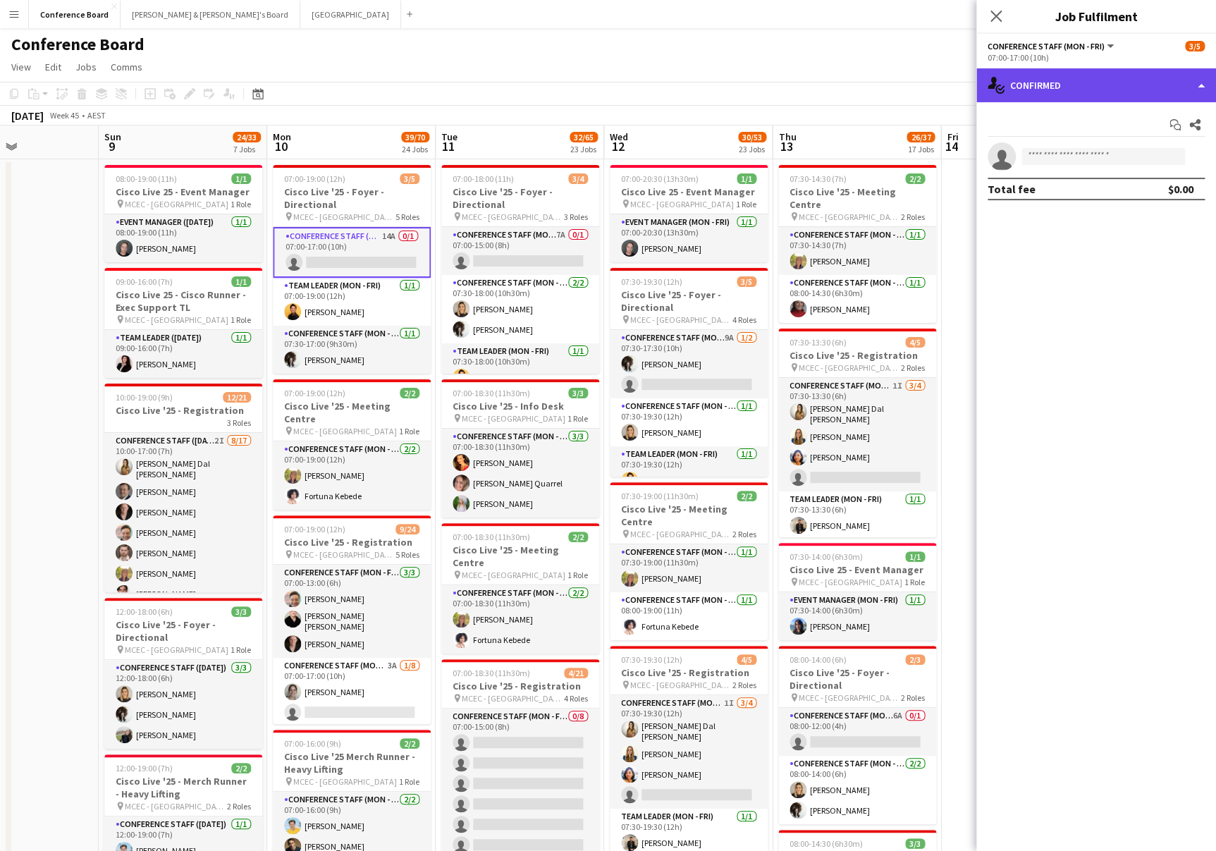
click at [1070, 93] on div "single-neutral-actions-check-2 Confirmed" at bounding box center [1097, 85] width 240 height 34
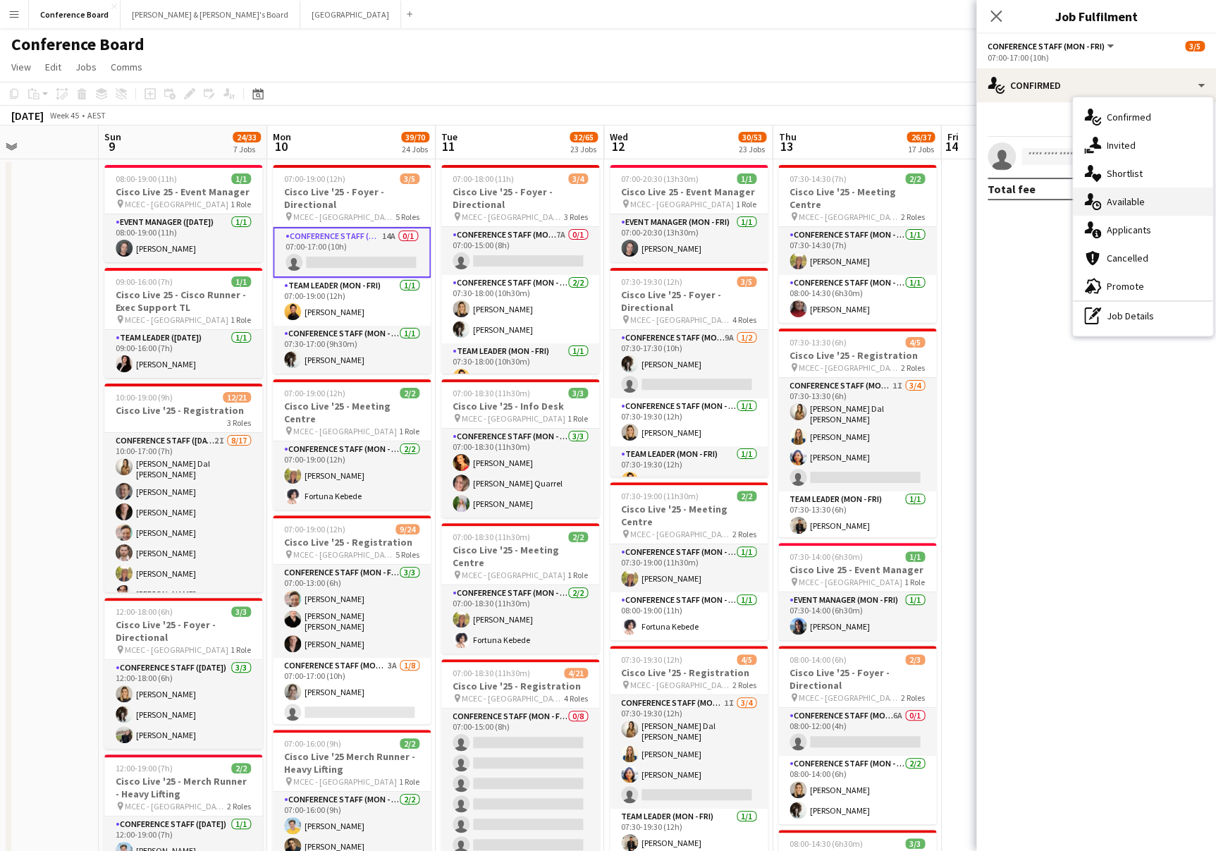
click at [1122, 202] on span "Available" at bounding box center [1126, 201] width 38 height 13
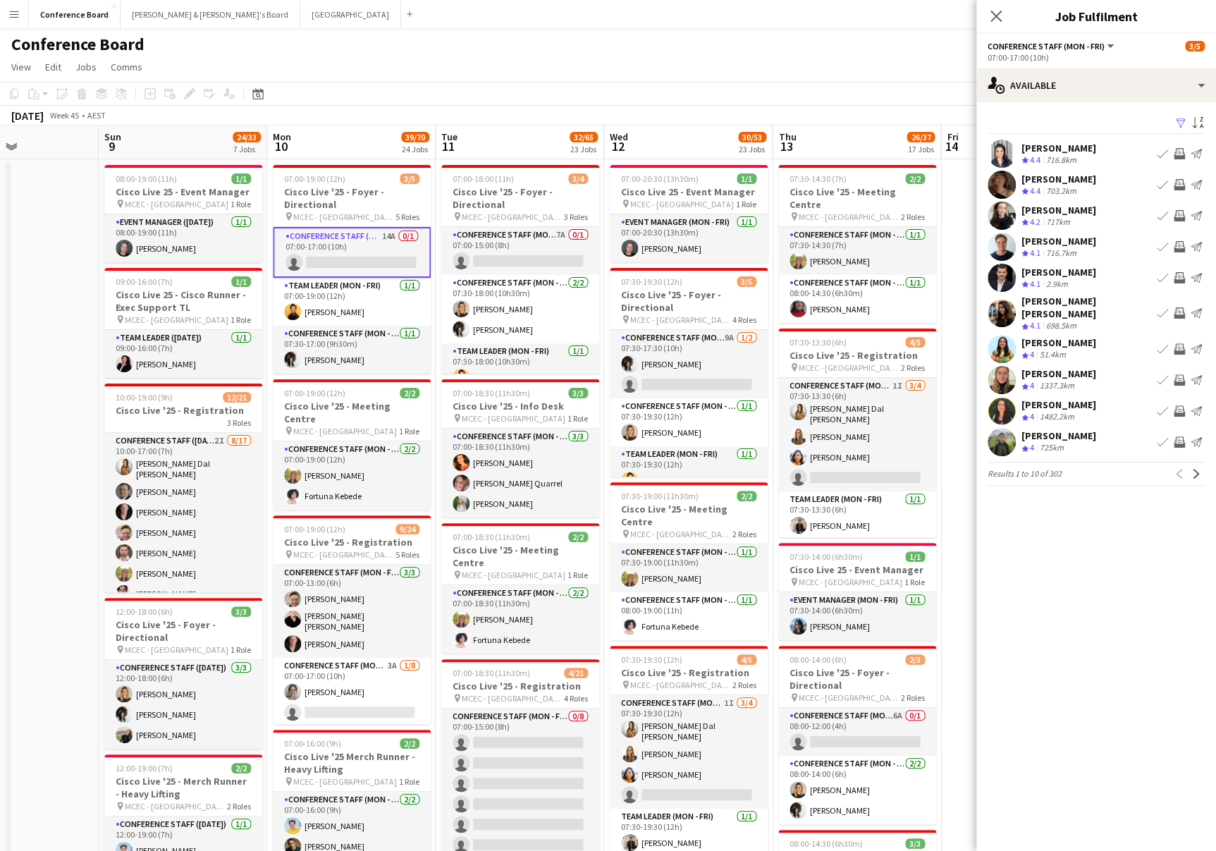
click at [1180, 125] on app-icon "Filter" at bounding box center [1180, 123] width 11 height 13
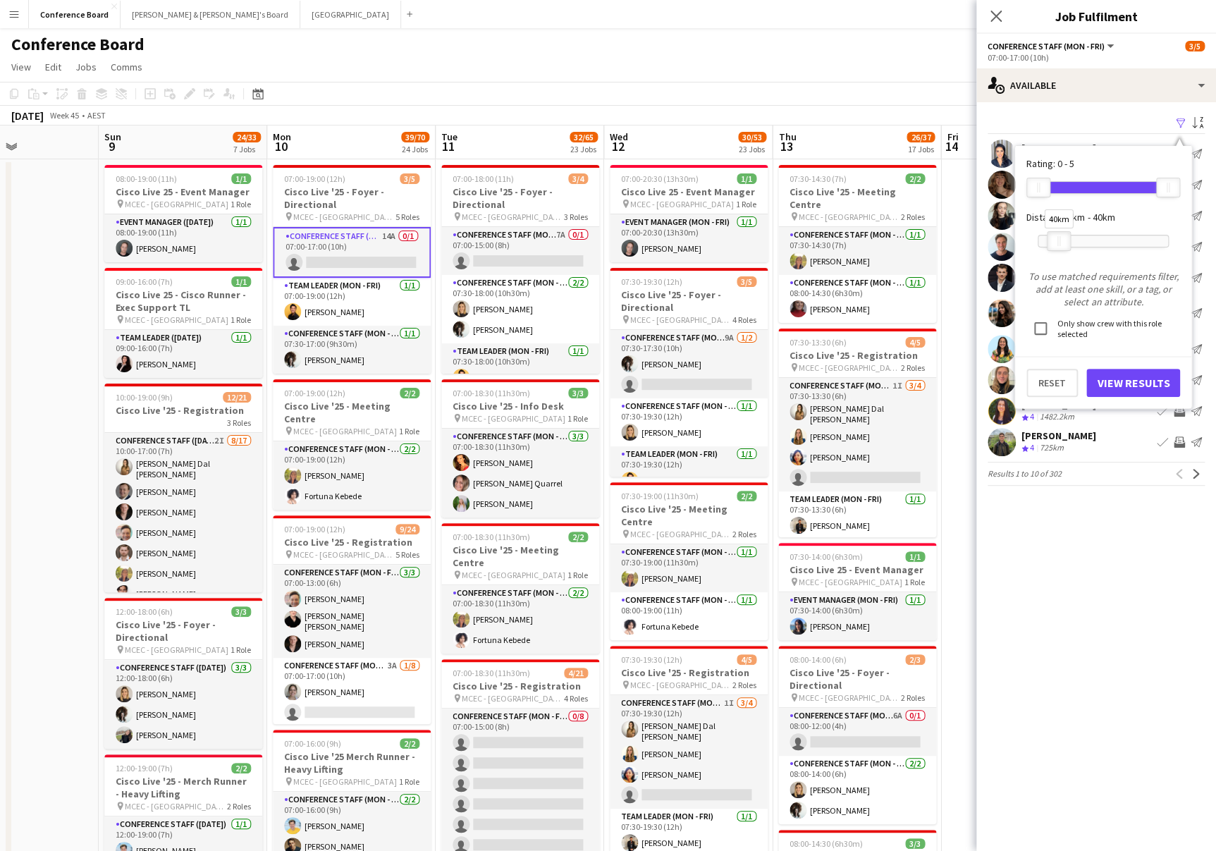
drag, startPoint x: 1173, startPoint y: 243, endPoint x: 1063, endPoint y: 242, distance: 109.3
click at [1063, 242] on div at bounding box center [1059, 241] width 23 height 18
drag, startPoint x: 1058, startPoint y: 243, endPoint x: 1072, endPoint y: 242, distance: 14.1
click at [1072, 242] on div "67km" at bounding box center [1073, 241] width 24 height 20
click at [1145, 381] on button "View Results" at bounding box center [1134, 383] width 94 height 28
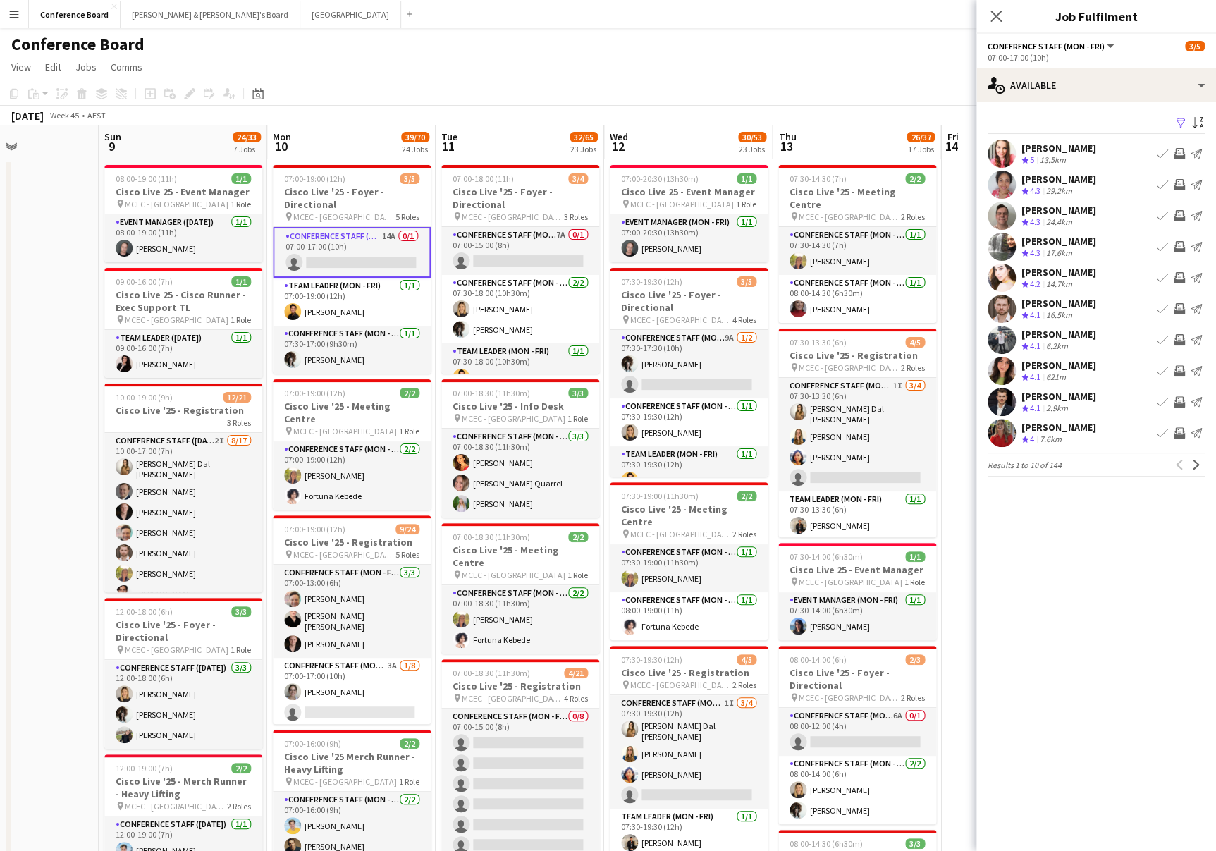
click at [1182, 210] on app-icon "Invite crew" at bounding box center [1179, 215] width 11 height 11
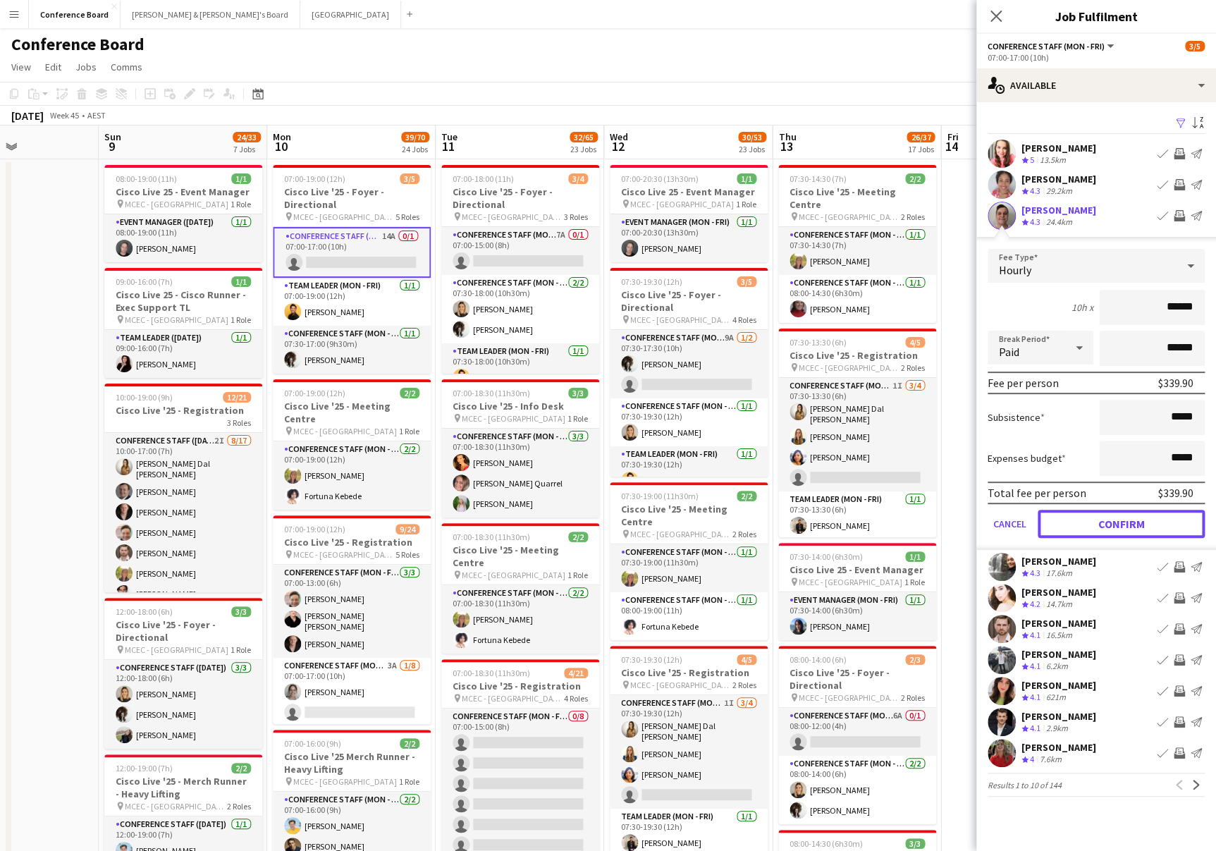
drag, startPoint x: 1131, startPoint y: 517, endPoint x: 1130, endPoint y: 506, distance: 11.4
click at [1131, 517] on button "Confirm" at bounding box center [1121, 524] width 167 height 28
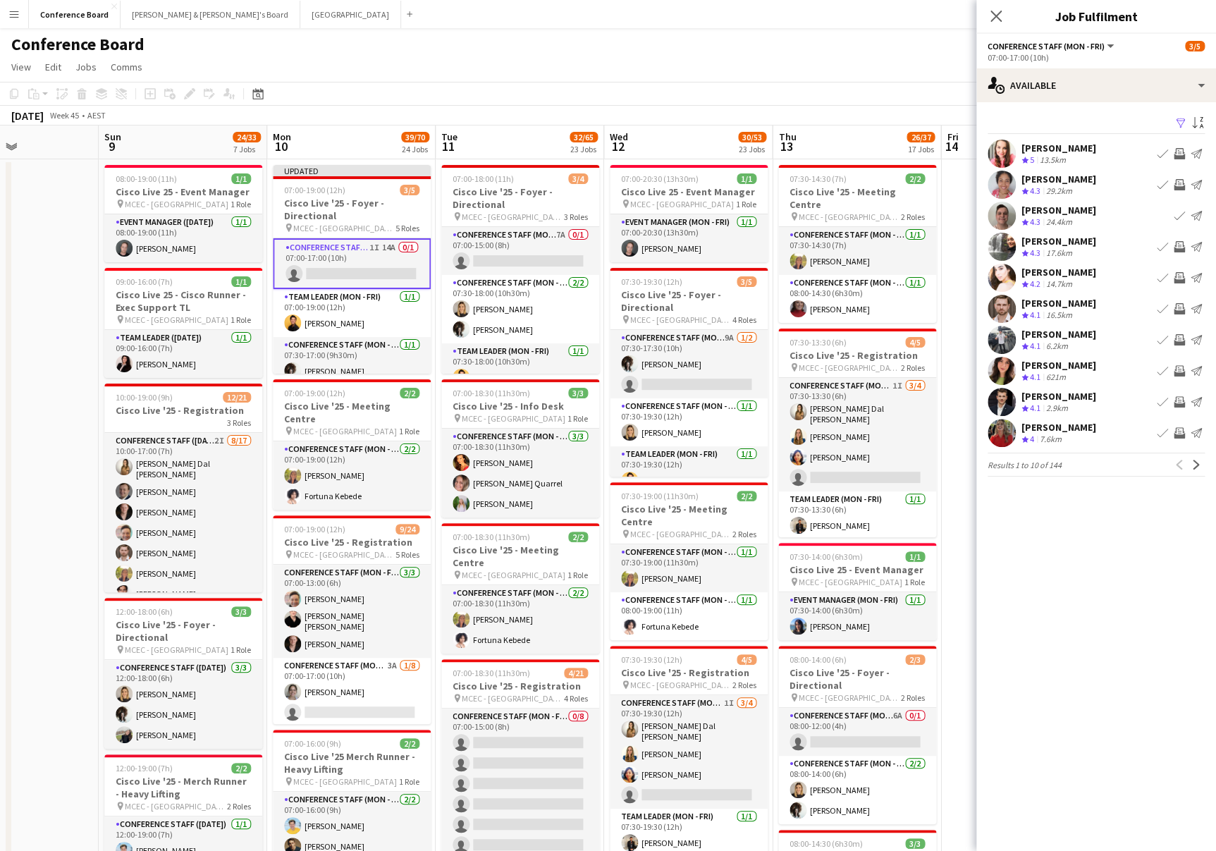
click at [998, 400] on app-user-avatar at bounding box center [1002, 402] width 28 height 28
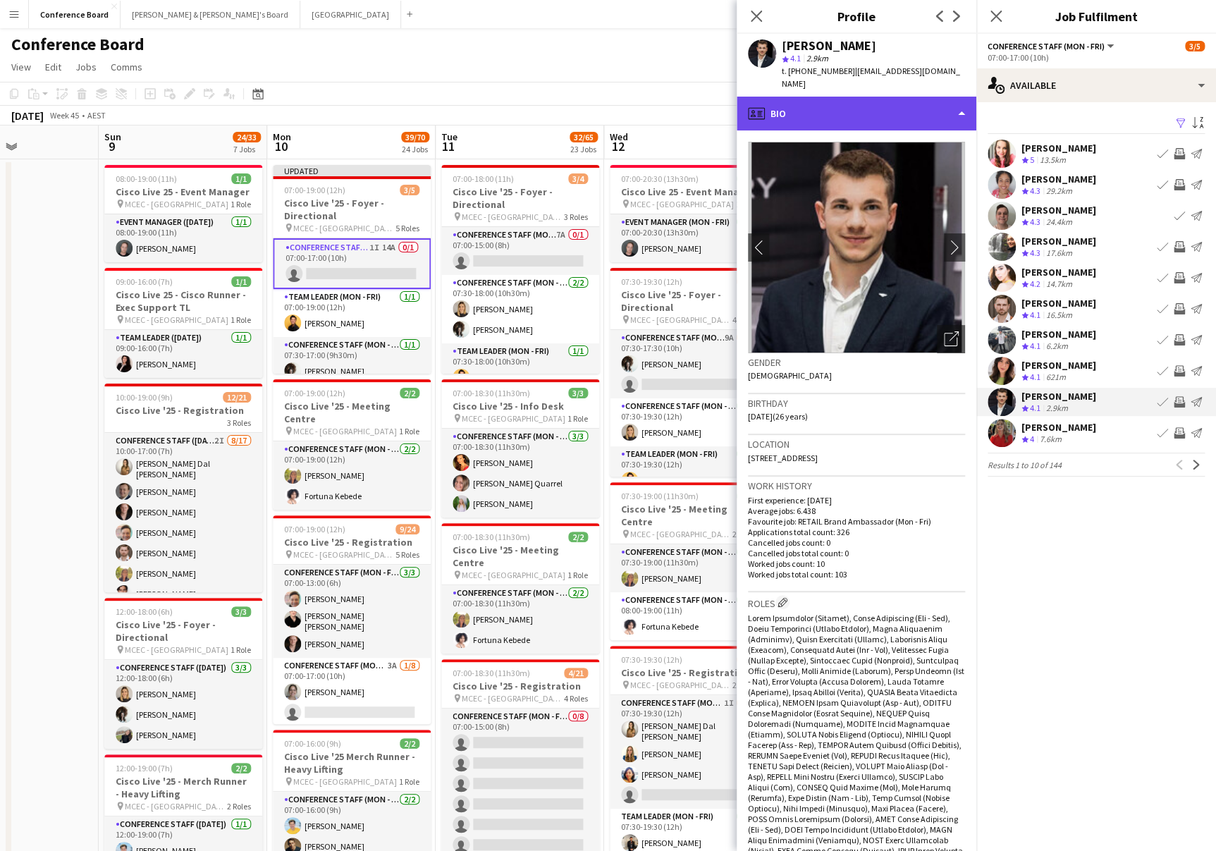
click at [937, 99] on div "profile Bio" at bounding box center [857, 114] width 240 height 34
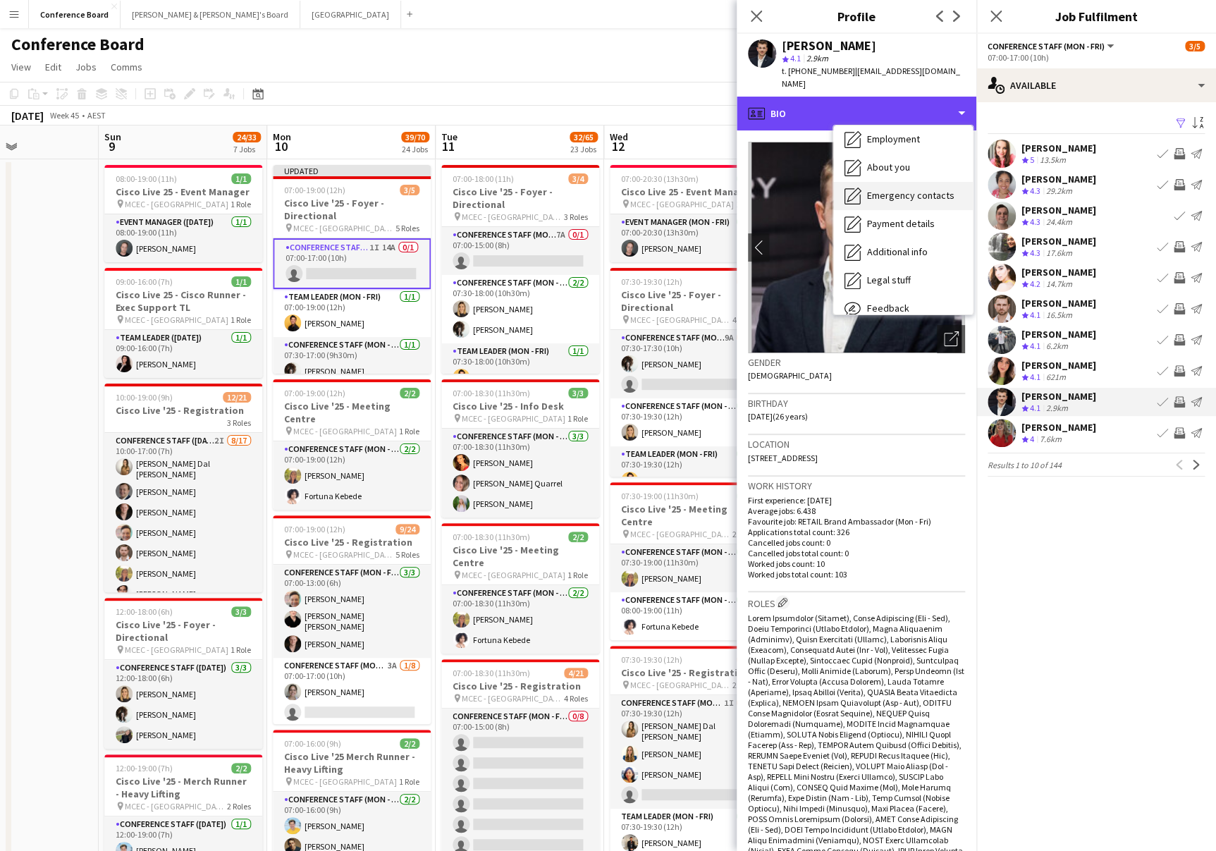
scroll to position [104, 0]
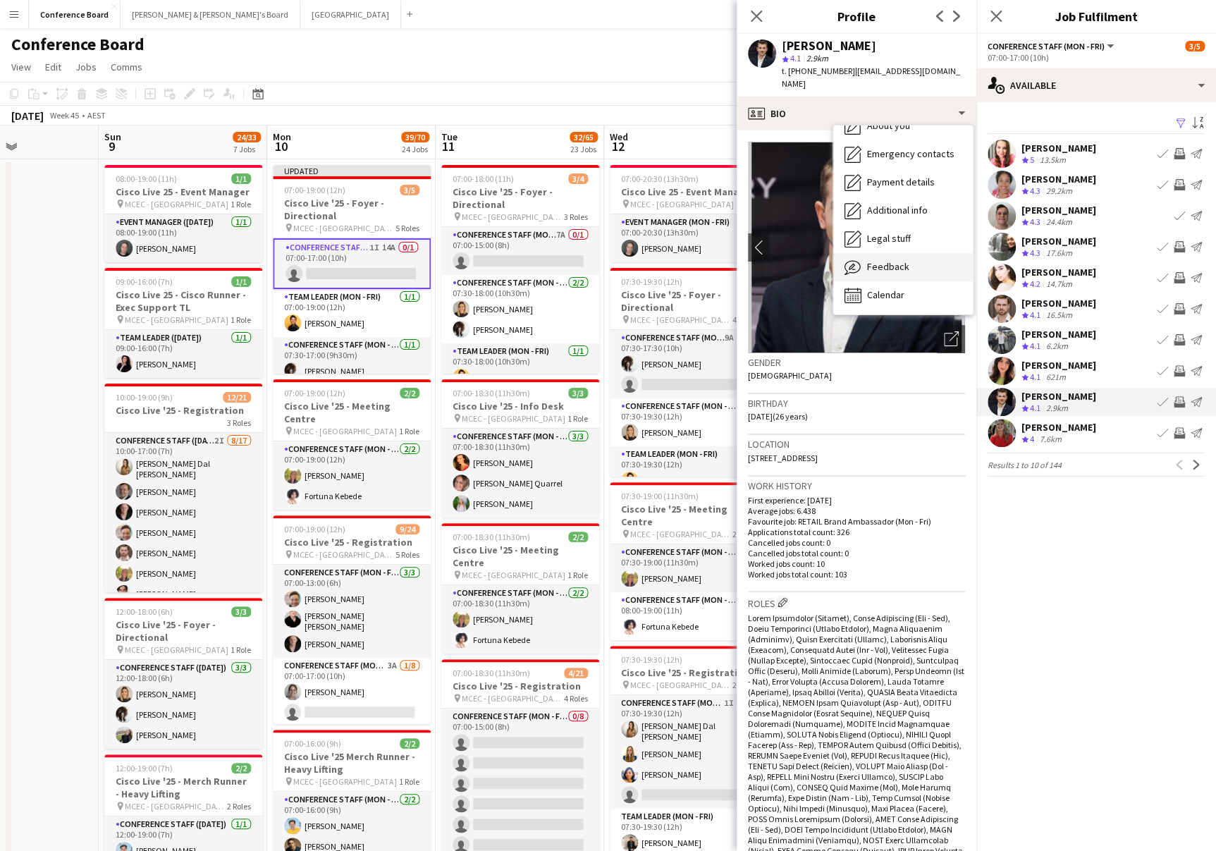
click at [890, 260] on span "Feedback" at bounding box center [888, 266] width 42 height 13
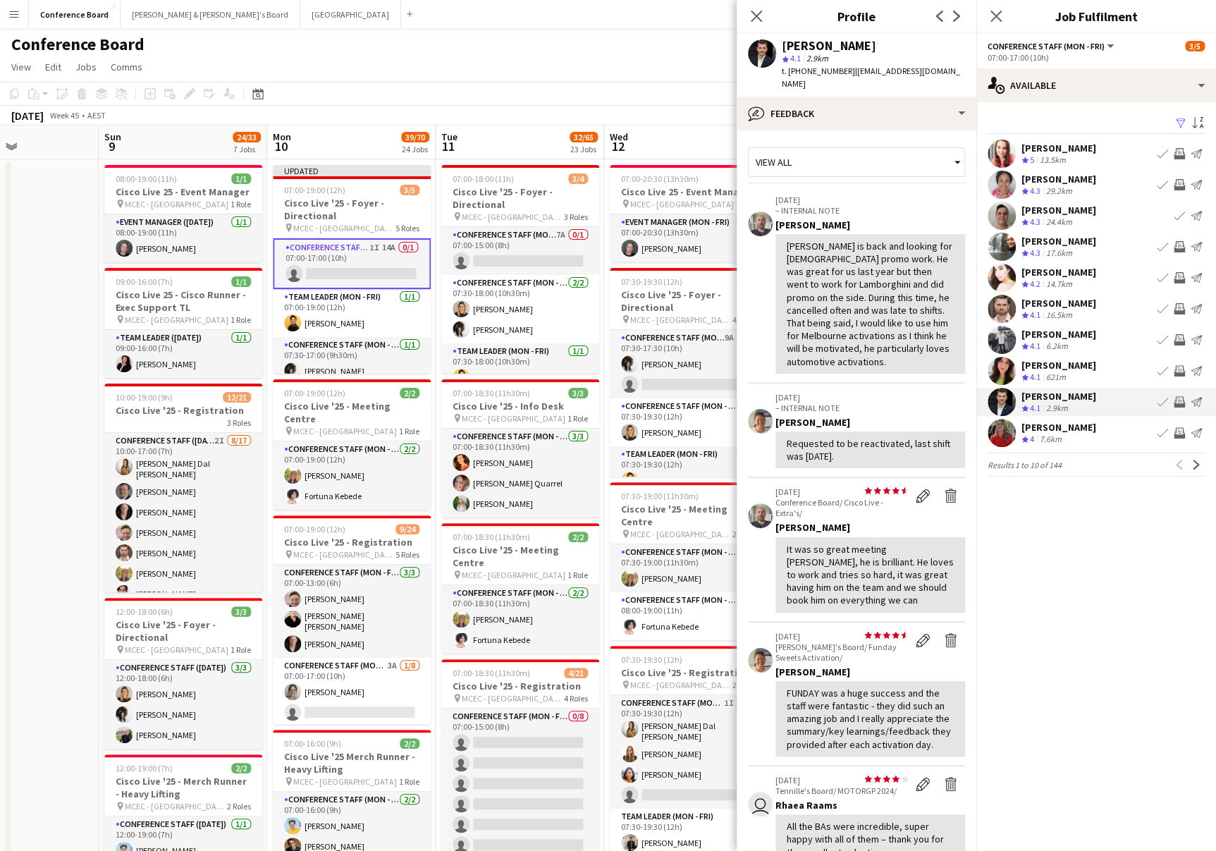
click at [1180, 399] on app-icon "Invite crew" at bounding box center [1179, 401] width 11 height 11
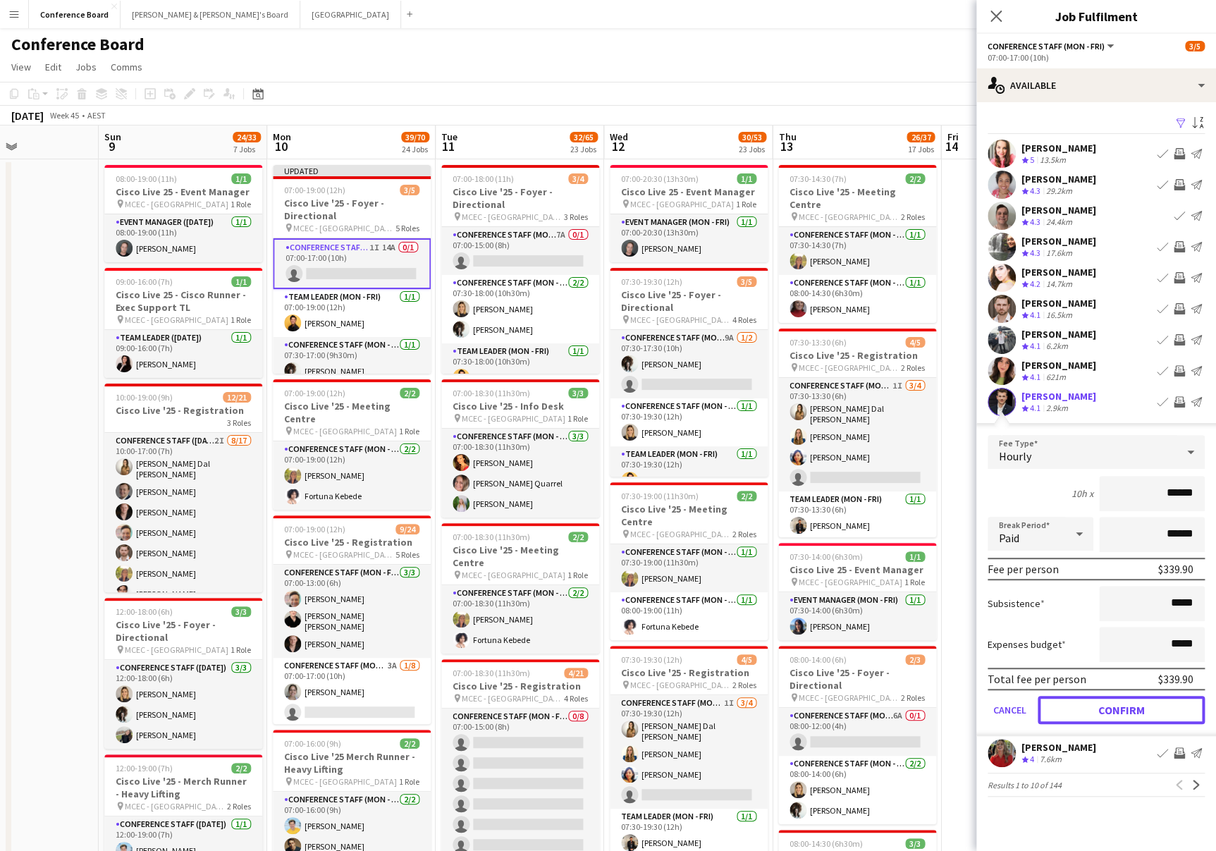
drag, startPoint x: 1136, startPoint y: 703, endPoint x: 1146, endPoint y: 692, distance: 15.5
click at [1136, 703] on button "Confirm" at bounding box center [1121, 710] width 167 height 28
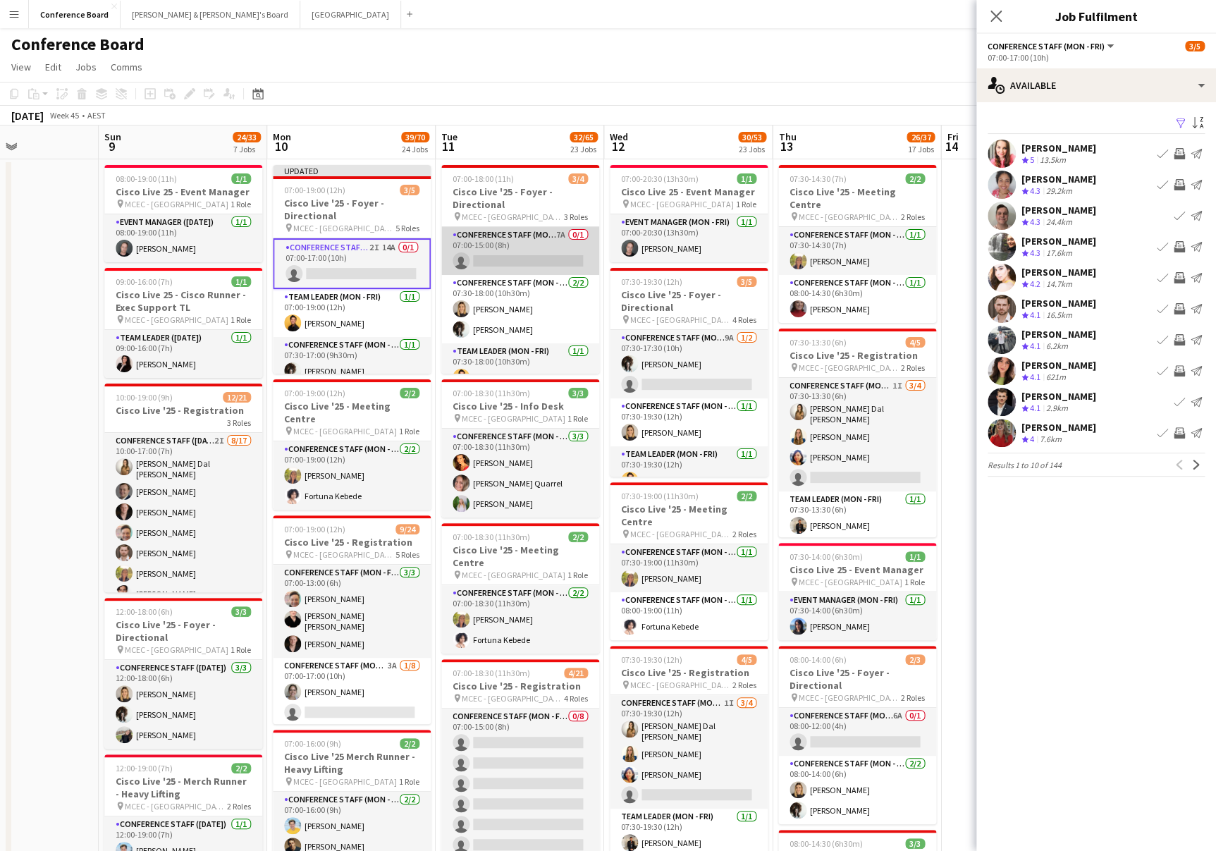
click at [532, 259] on app-card-role "Conference Staff (Mon - Fri) 7A 0/1 07:00-15:00 (8h) single-neutral-actions" at bounding box center [520, 251] width 158 height 48
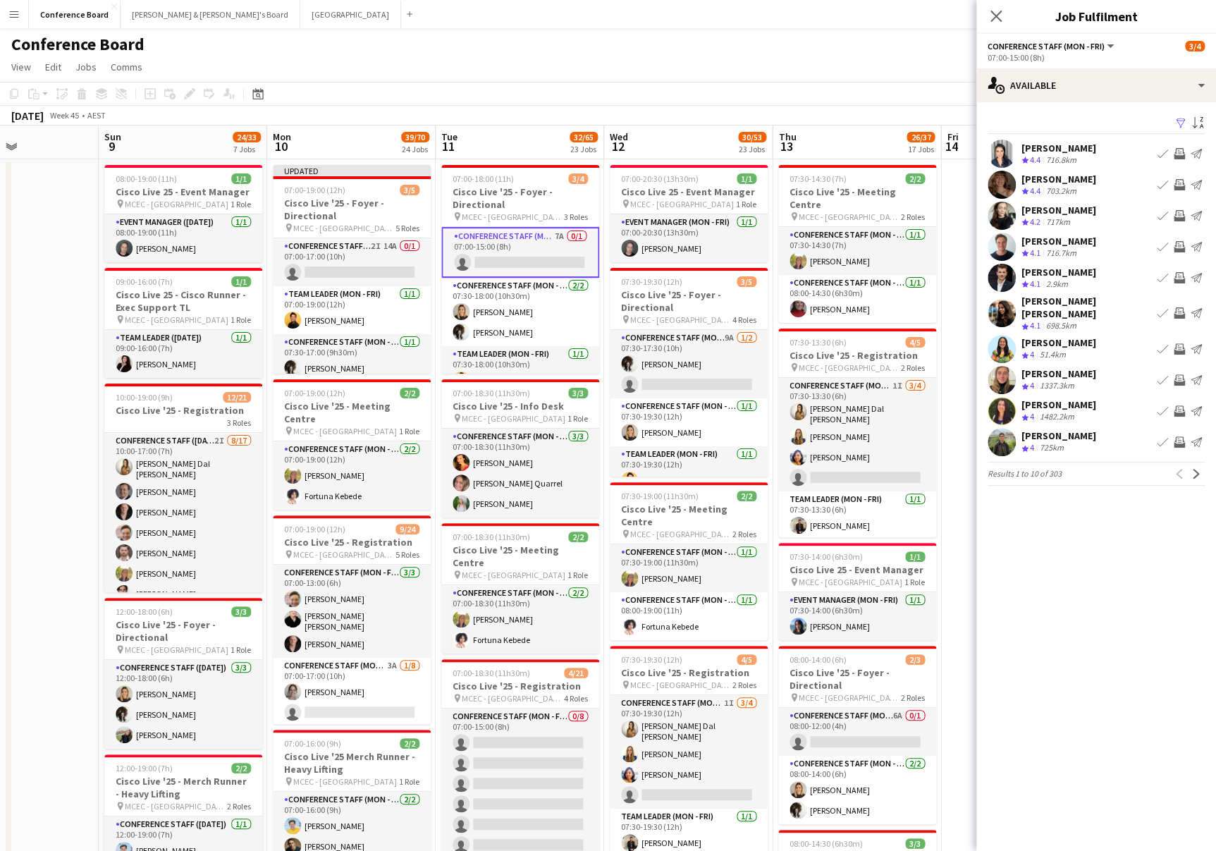
click at [1182, 124] on app-icon "Filter" at bounding box center [1180, 123] width 11 height 13
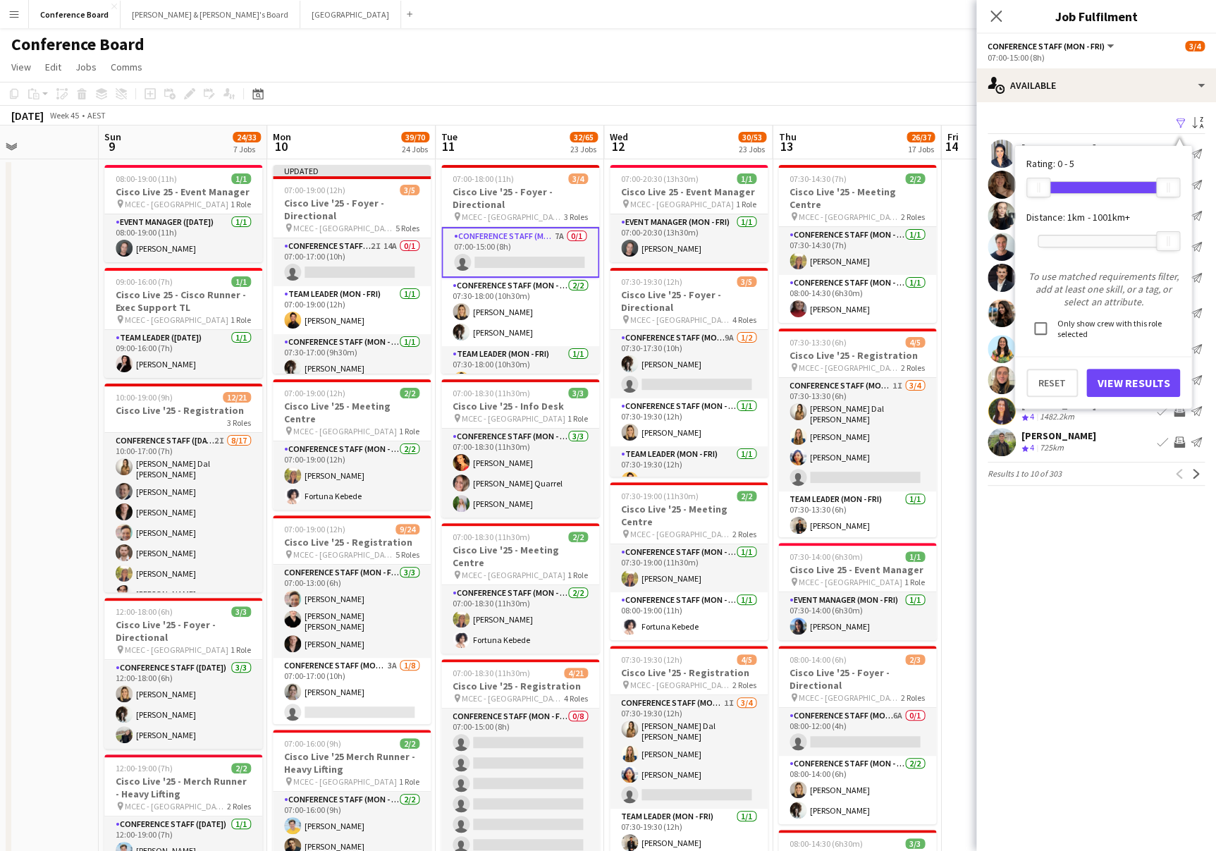
drag, startPoint x: 1168, startPoint y: 252, endPoint x: 1044, endPoint y: 253, distance: 124.1
click at [1044, 253] on app-form-group "1001km+" at bounding box center [1104, 241] width 154 height 35
drag, startPoint x: 1167, startPoint y: 239, endPoint x: 1065, endPoint y: 239, distance: 101.5
click at [1065, 239] on div "55km" at bounding box center [1067, 241] width 24 height 20
click at [1122, 379] on button "View Results" at bounding box center [1134, 383] width 94 height 28
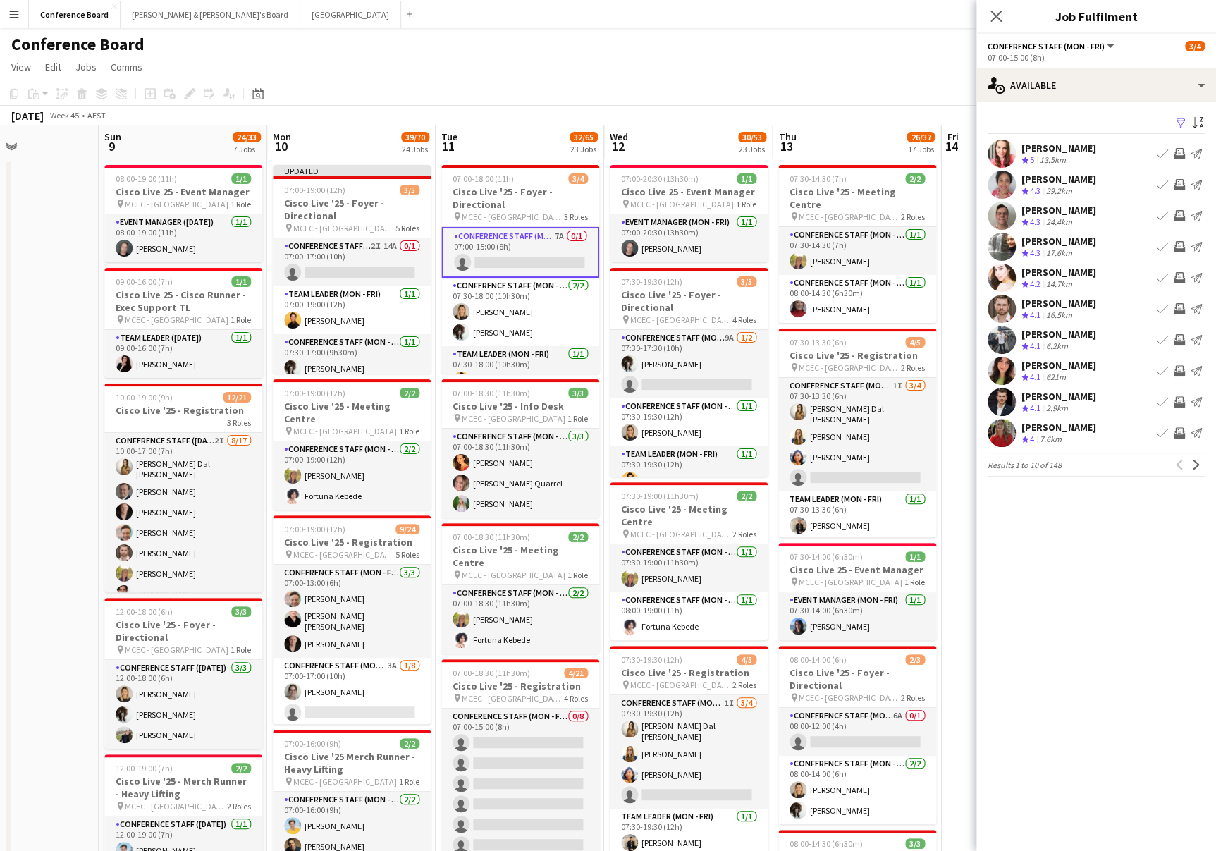
click at [1176, 210] on app-icon "Invite crew" at bounding box center [1179, 215] width 11 height 11
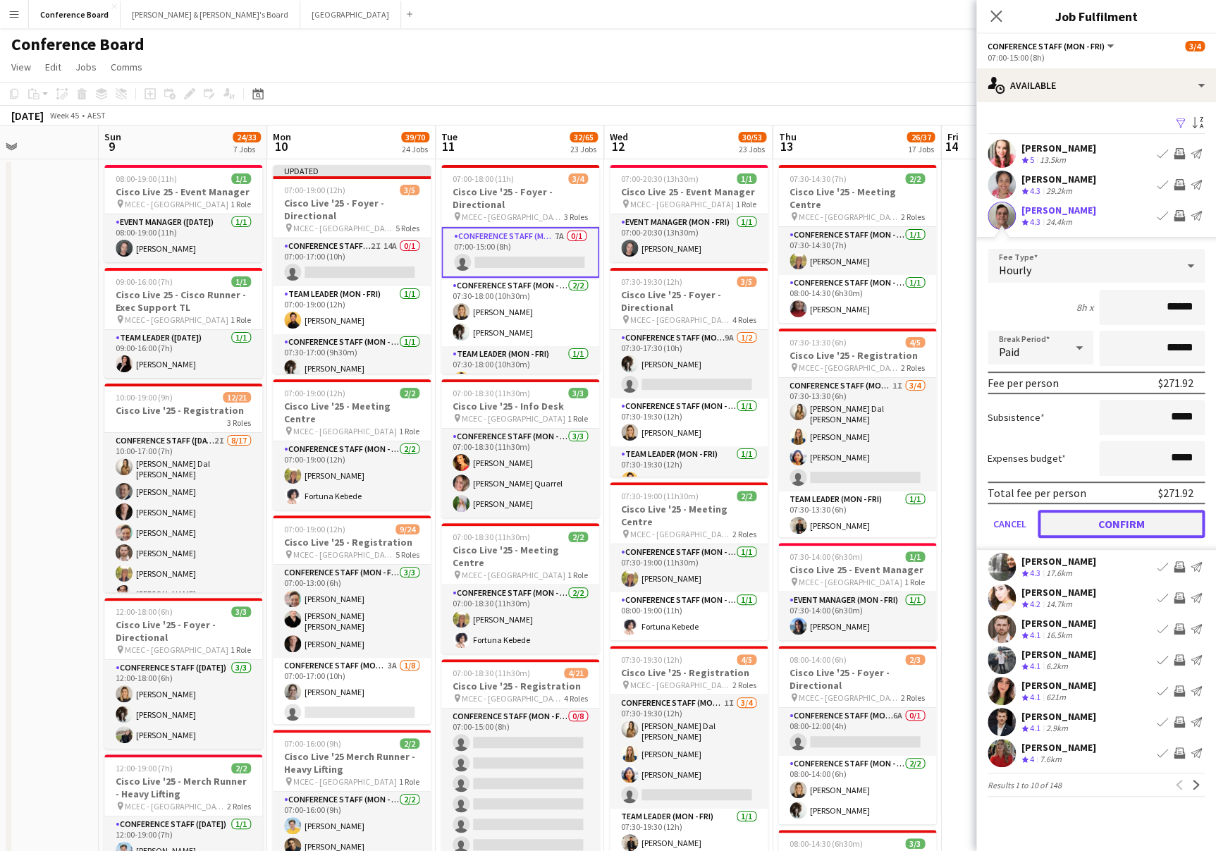
click at [1120, 519] on button "Confirm" at bounding box center [1121, 524] width 167 height 28
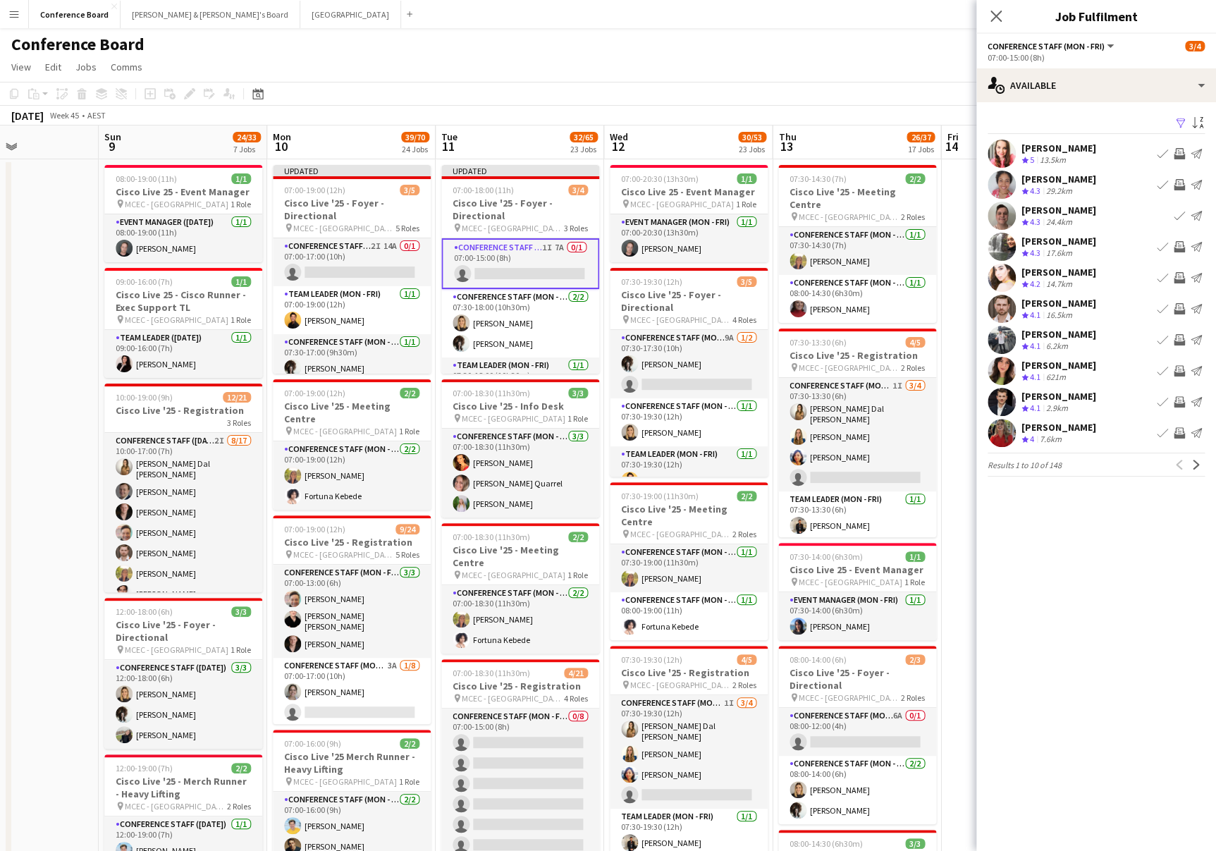
click at [1178, 396] on app-icon "Invite crew" at bounding box center [1179, 401] width 11 height 11
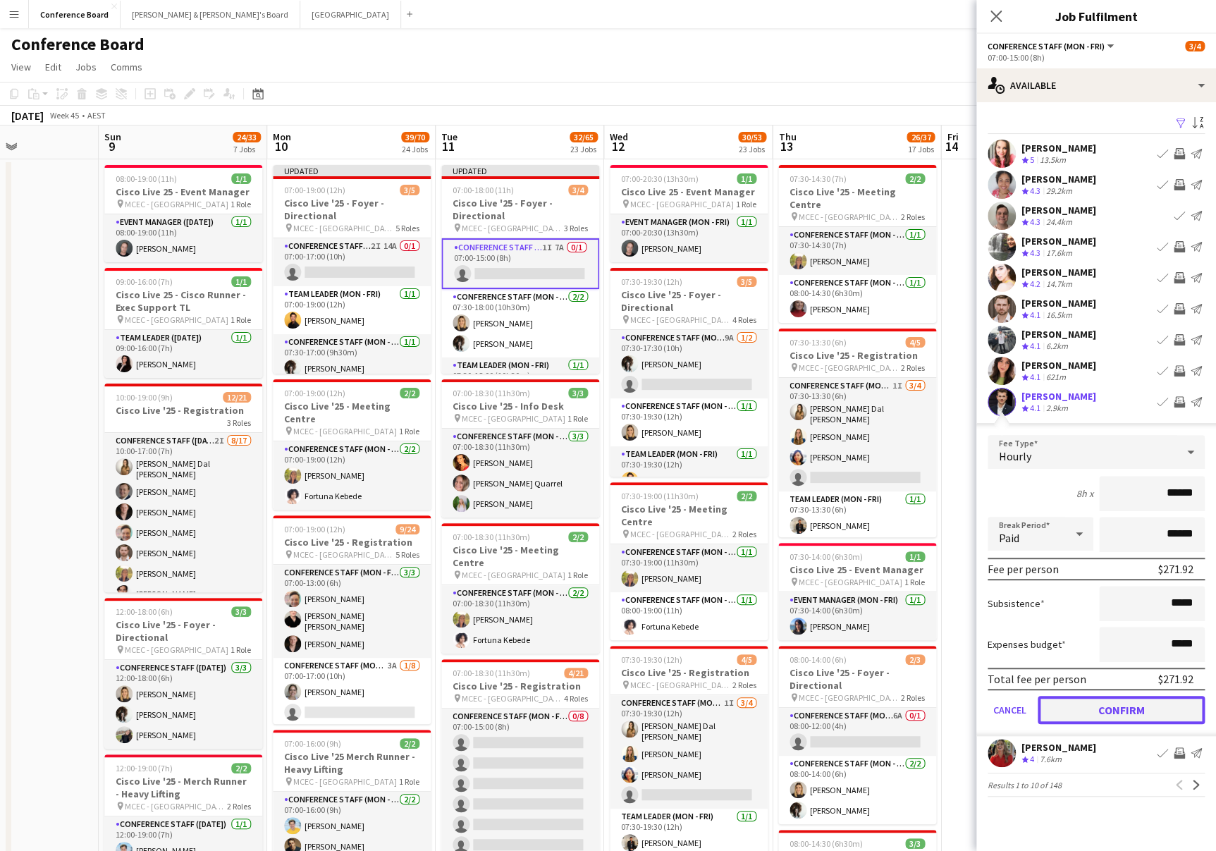
click at [1151, 703] on button "Confirm" at bounding box center [1121, 710] width 167 height 28
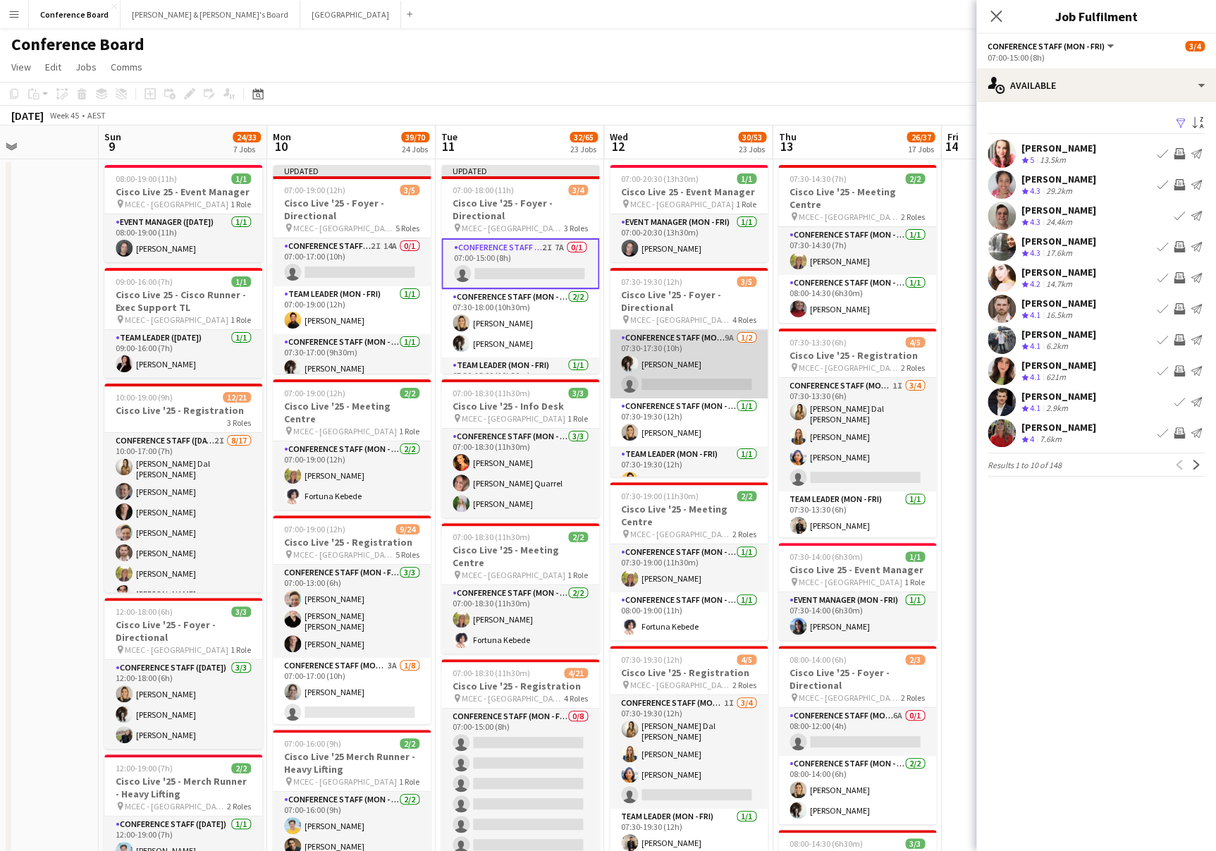
click at [693, 380] on app-card-role "Conference Staff (Mon - Fri) 9A 1/2 07:30-17:30 (10h) Elsa Thorp single-neutral…" at bounding box center [689, 364] width 158 height 68
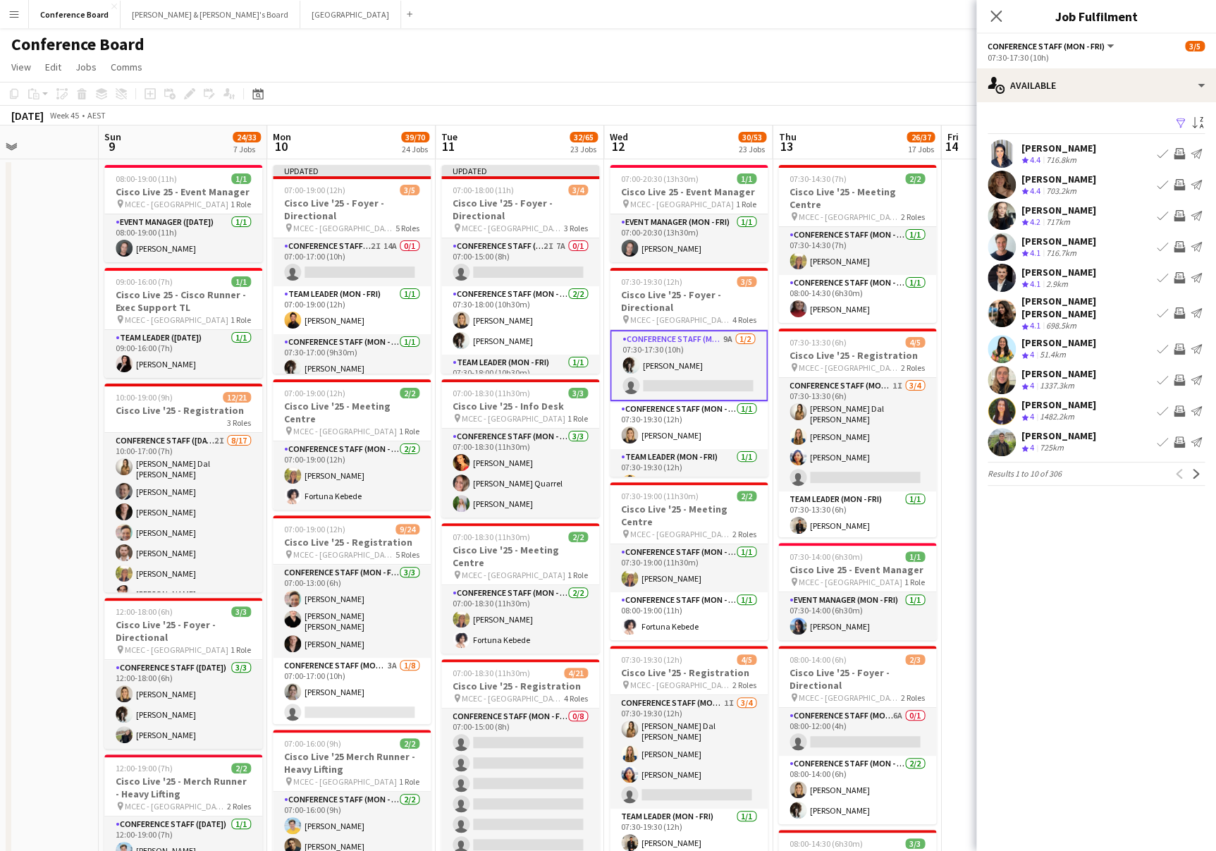
click at [1179, 121] on app-icon "Filter" at bounding box center [1180, 123] width 11 height 13
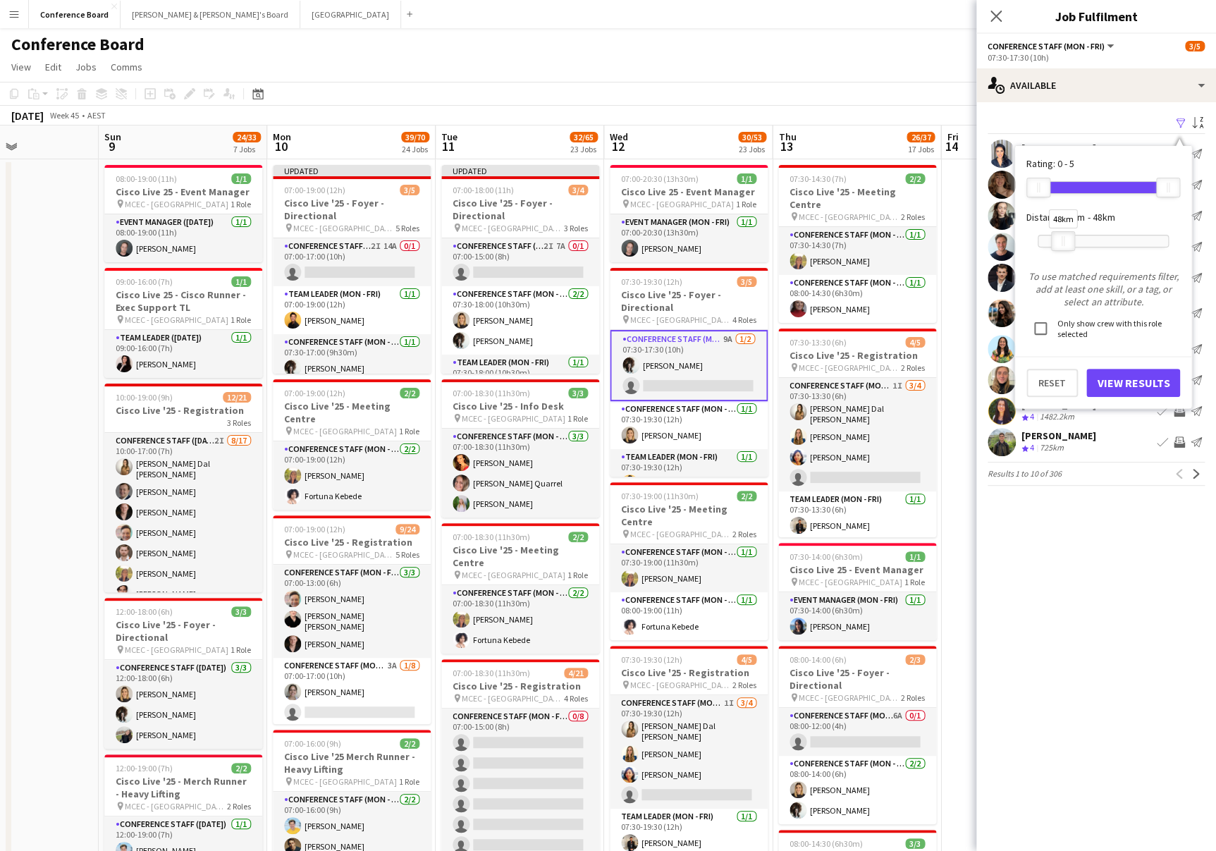
drag, startPoint x: 1170, startPoint y: 243, endPoint x: 1067, endPoint y: 245, distance: 103.0
click at [1067, 245] on div at bounding box center [1063, 241] width 23 height 18
click at [1111, 383] on button "View Results" at bounding box center [1134, 383] width 94 height 28
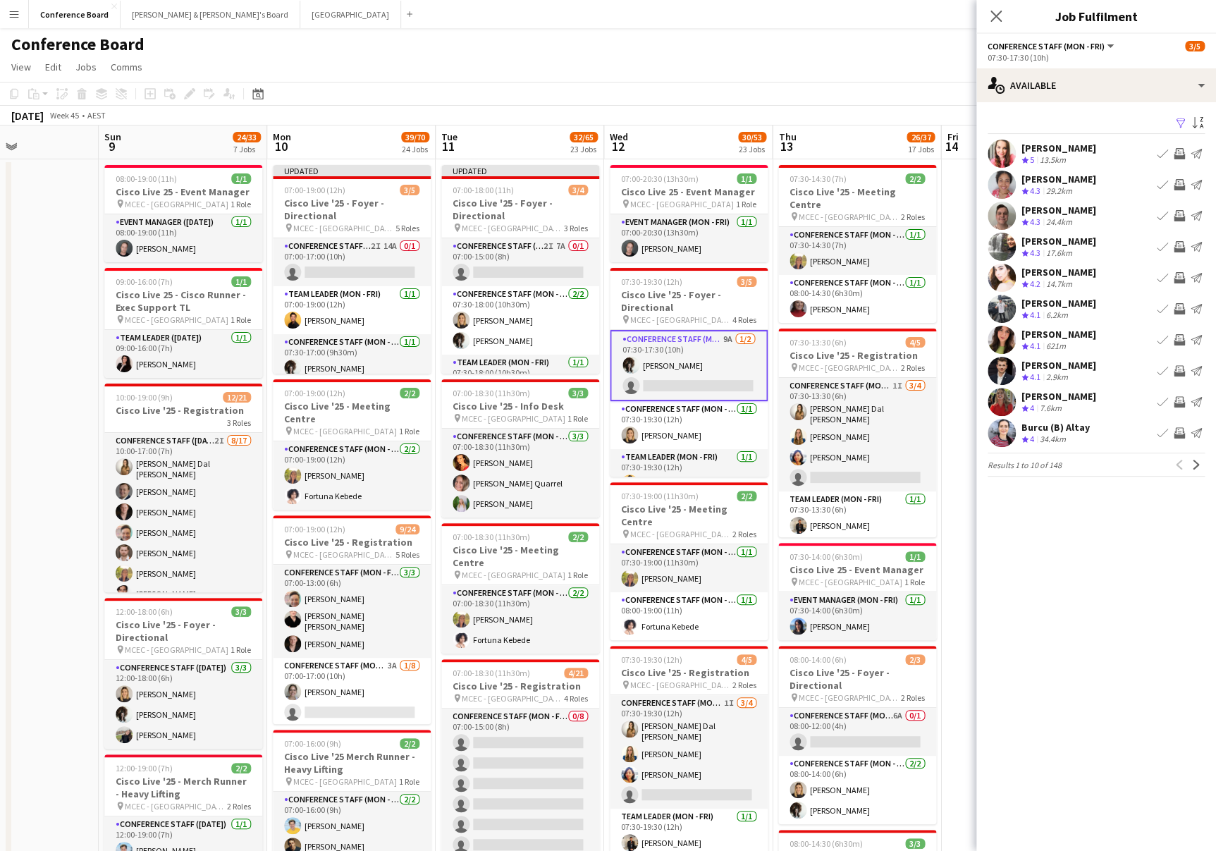
click at [1177, 213] on app-icon "Invite crew" at bounding box center [1179, 215] width 11 height 11
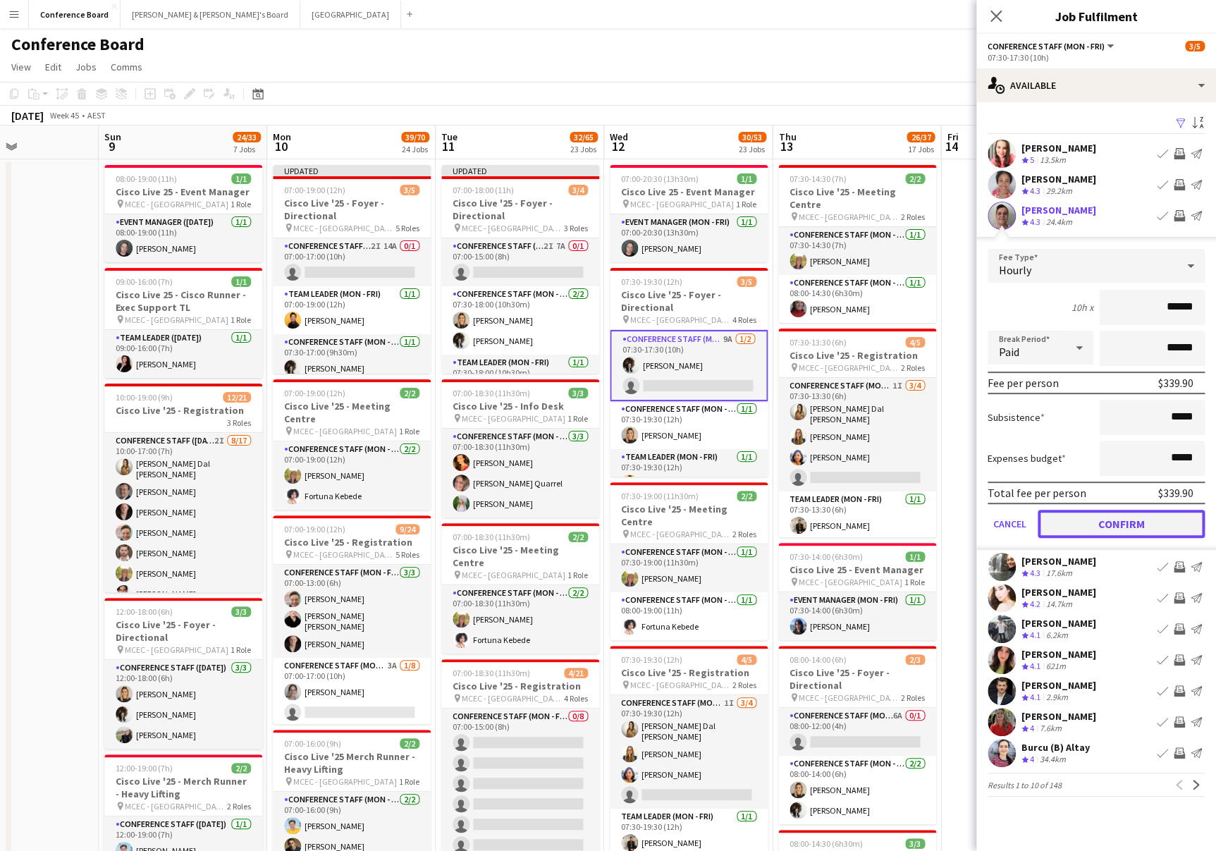
click at [1151, 524] on button "Confirm" at bounding box center [1121, 524] width 167 height 28
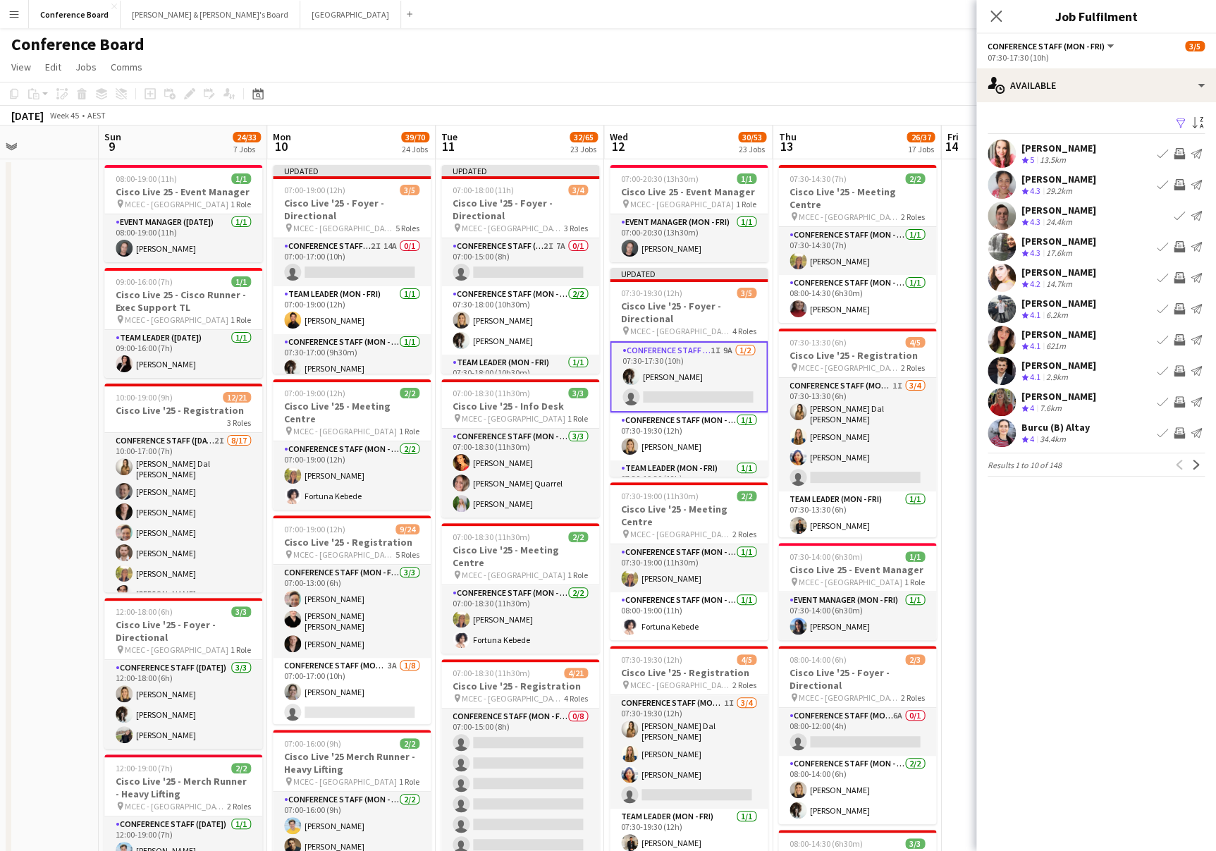
click at [1177, 367] on app-icon "Invite crew" at bounding box center [1179, 370] width 11 height 11
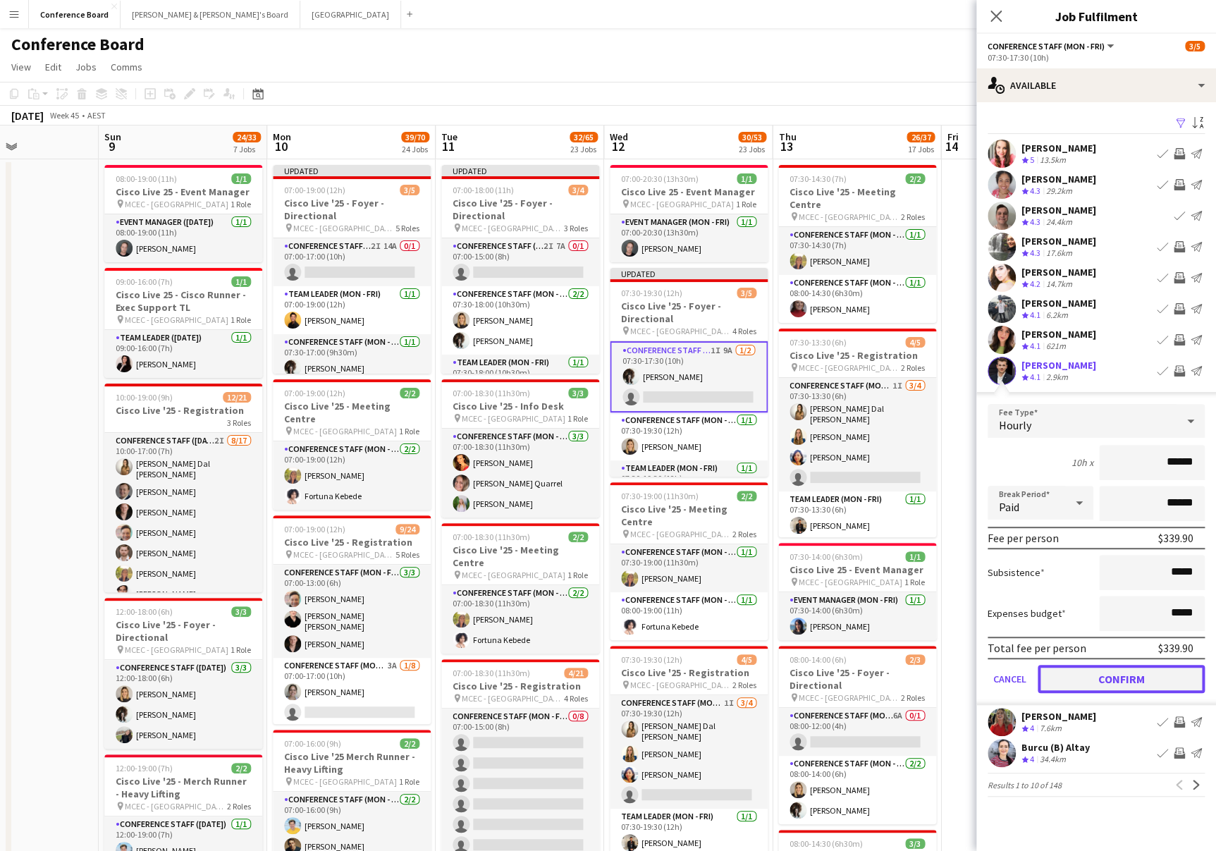
click at [1125, 675] on button "Confirm" at bounding box center [1121, 679] width 167 height 28
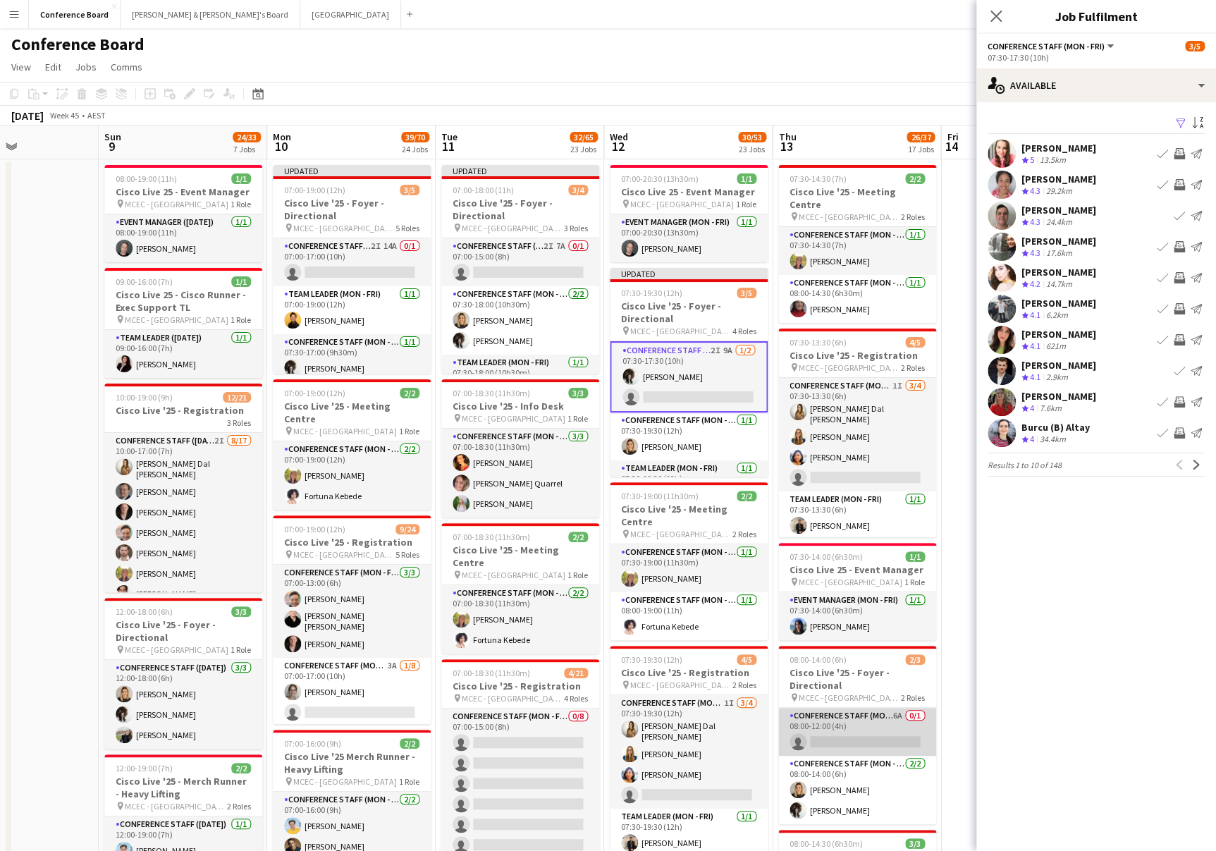
click at [891, 714] on app-card-role "Conference Staff (Mon - Fri) 6A 0/1 08:00-12:00 (4h) single-neutral-actions" at bounding box center [857, 732] width 158 height 48
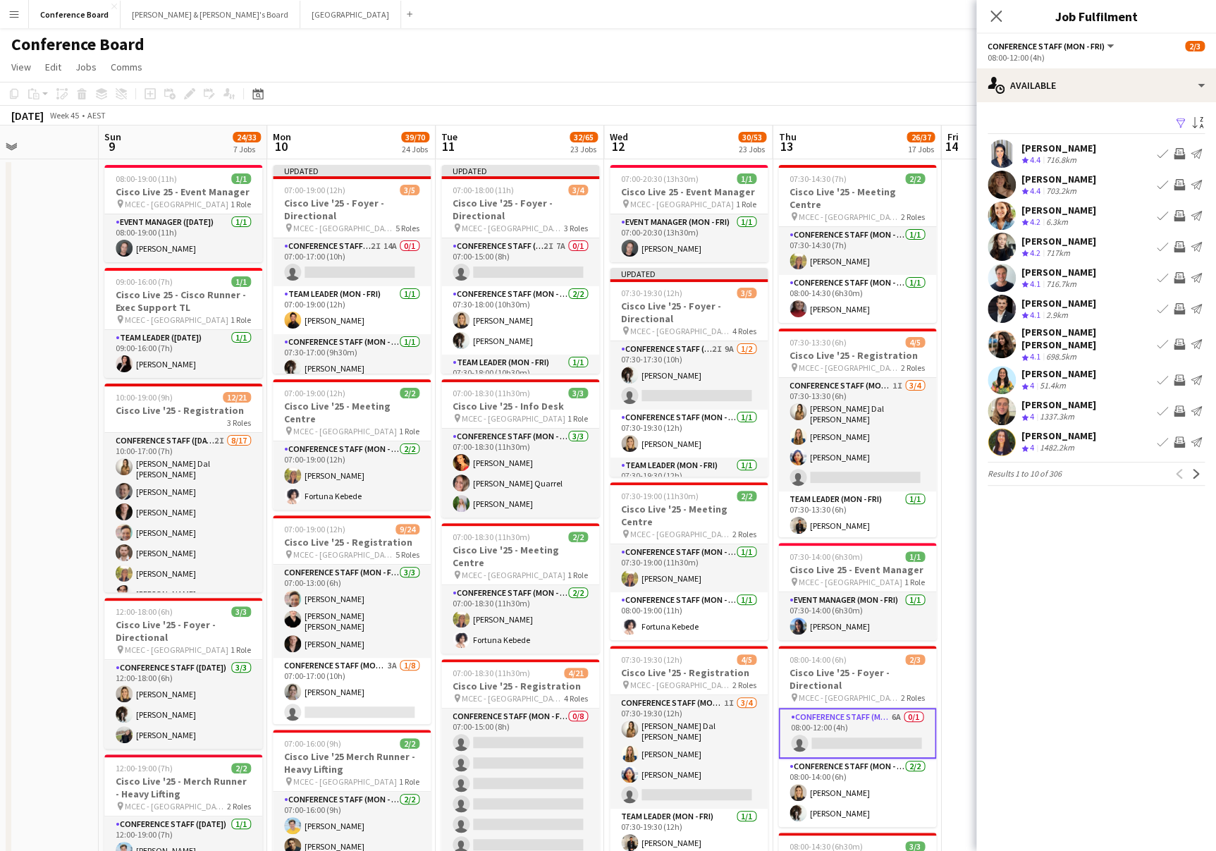
click at [1180, 119] on app-icon "Filter" at bounding box center [1180, 123] width 11 height 13
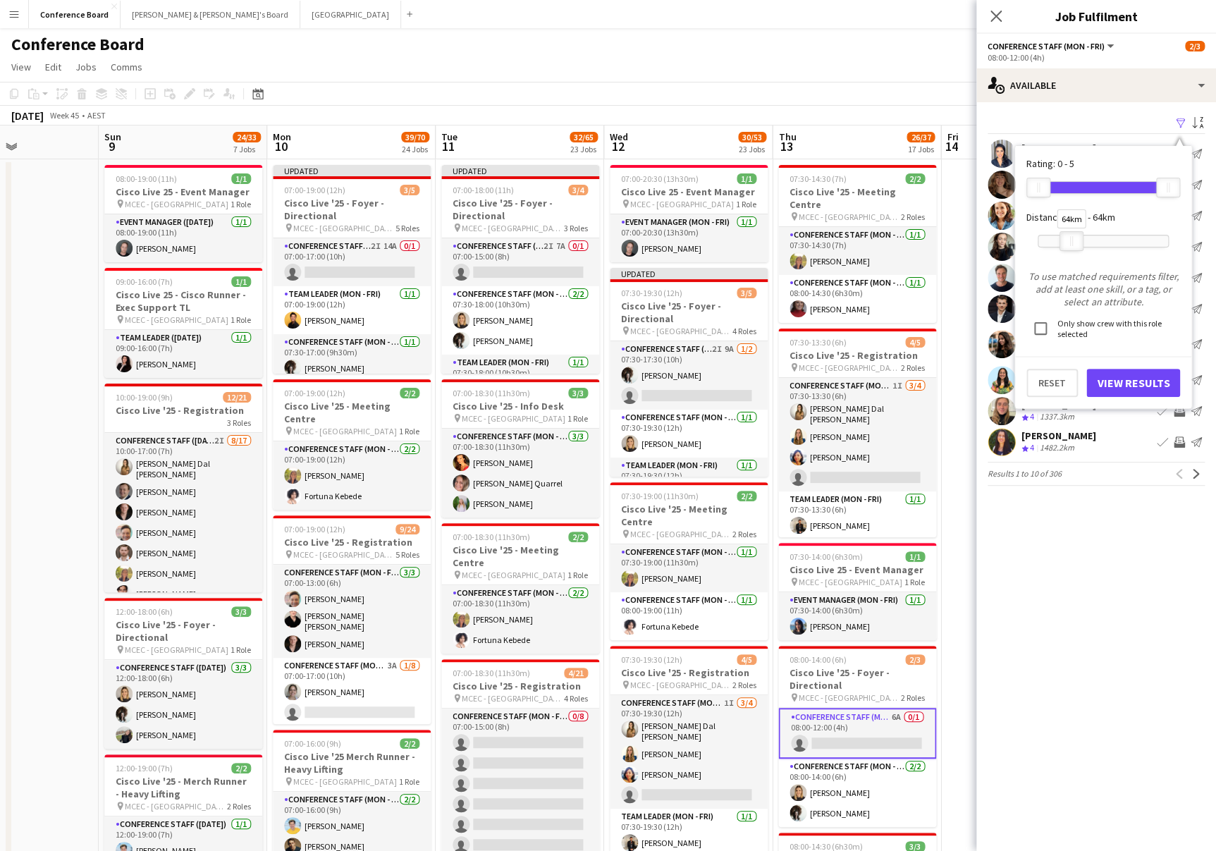
drag, startPoint x: 1161, startPoint y: 243, endPoint x: 1065, endPoint y: 254, distance: 97.3
click at [1065, 254] on div "64km" at bounding box center [1103, 241] width 131 height 35
click at [1112, 381] on button "View Results" at bounding box center [1134, 383] width 94 height 28
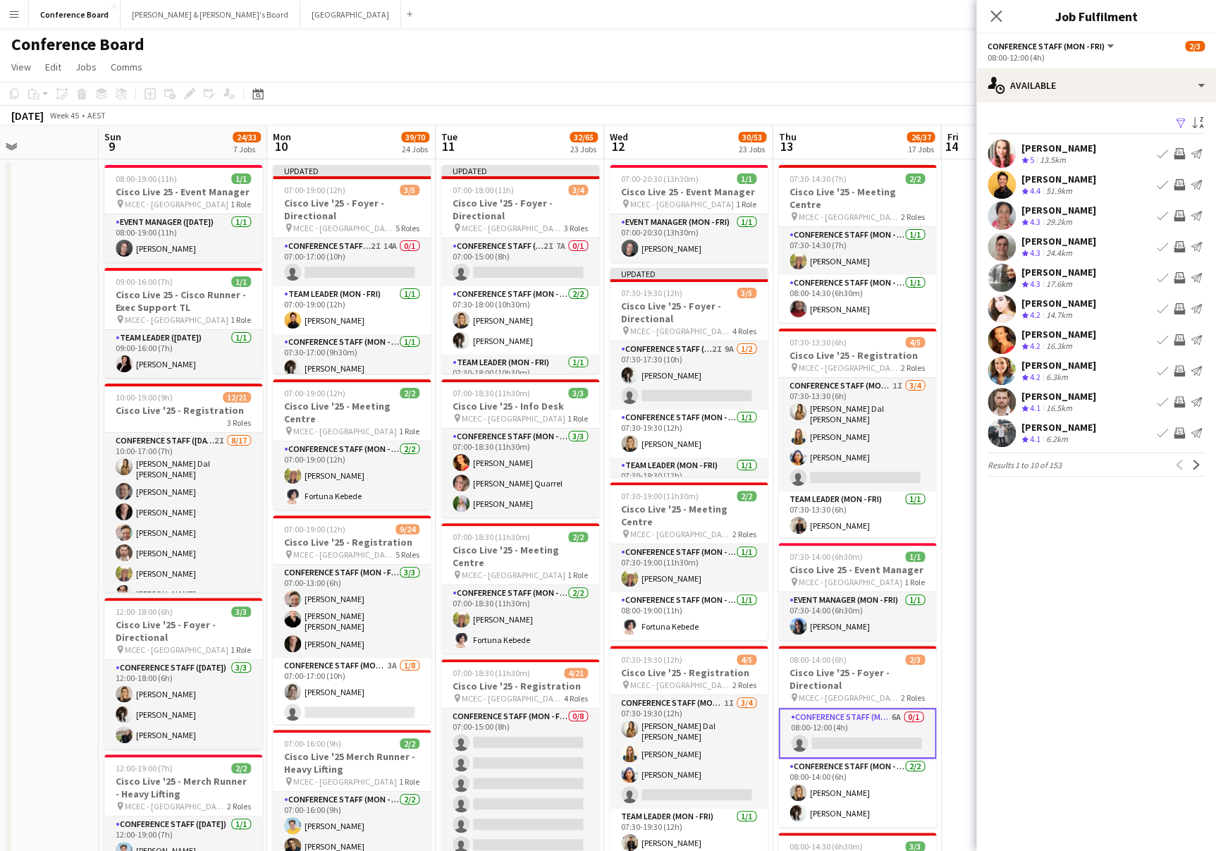
click at [1178, 243] on app-icon "Invite crew" at bounding box center [1179, 246] width 11 height 11
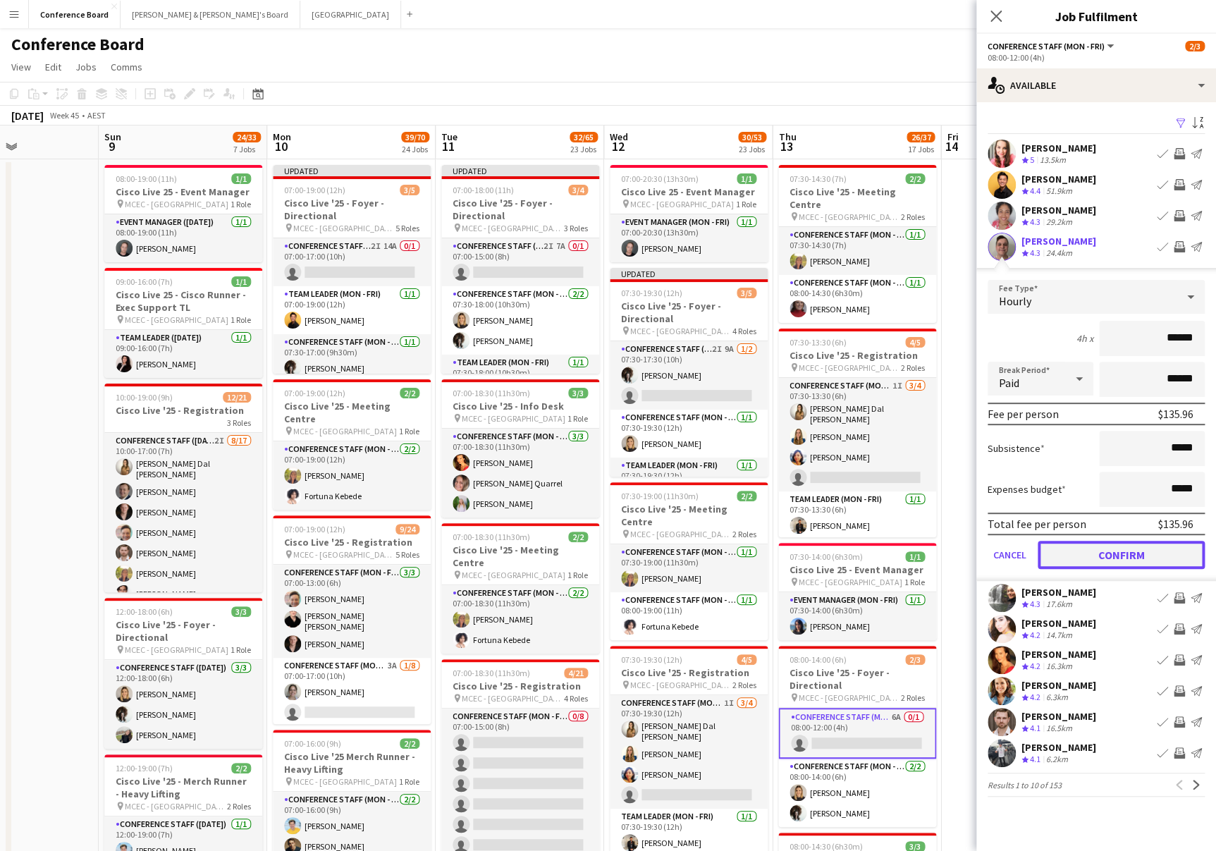
click at [1149, 553] on button "Confirm" at bounding box center [1121, 555] width 167 height 28
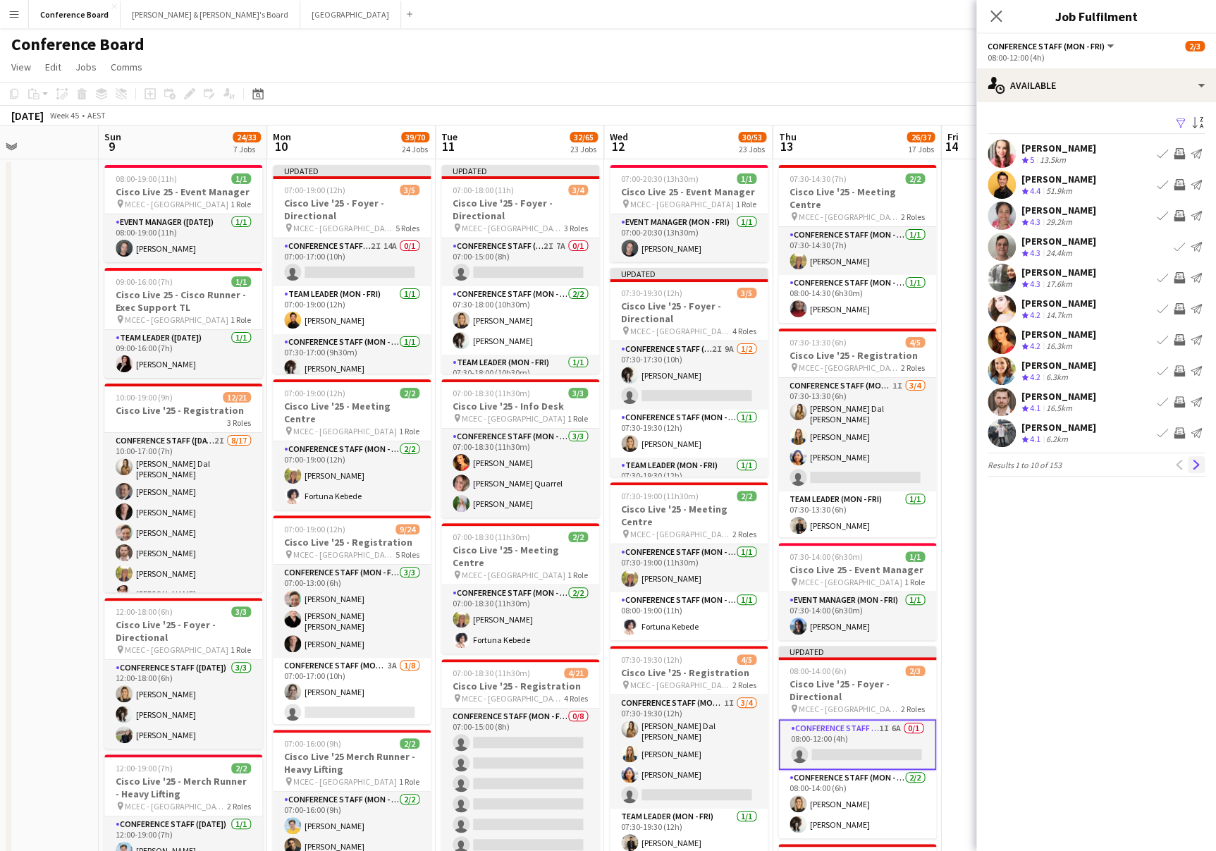
click at [1194, 465] on app-icon "Next" at bounding box center [1197, 465] width 10 height 10
click at [1180, 149] on app-icon "Invite crew" at bounding box center [1179, 153] width 11 height 11
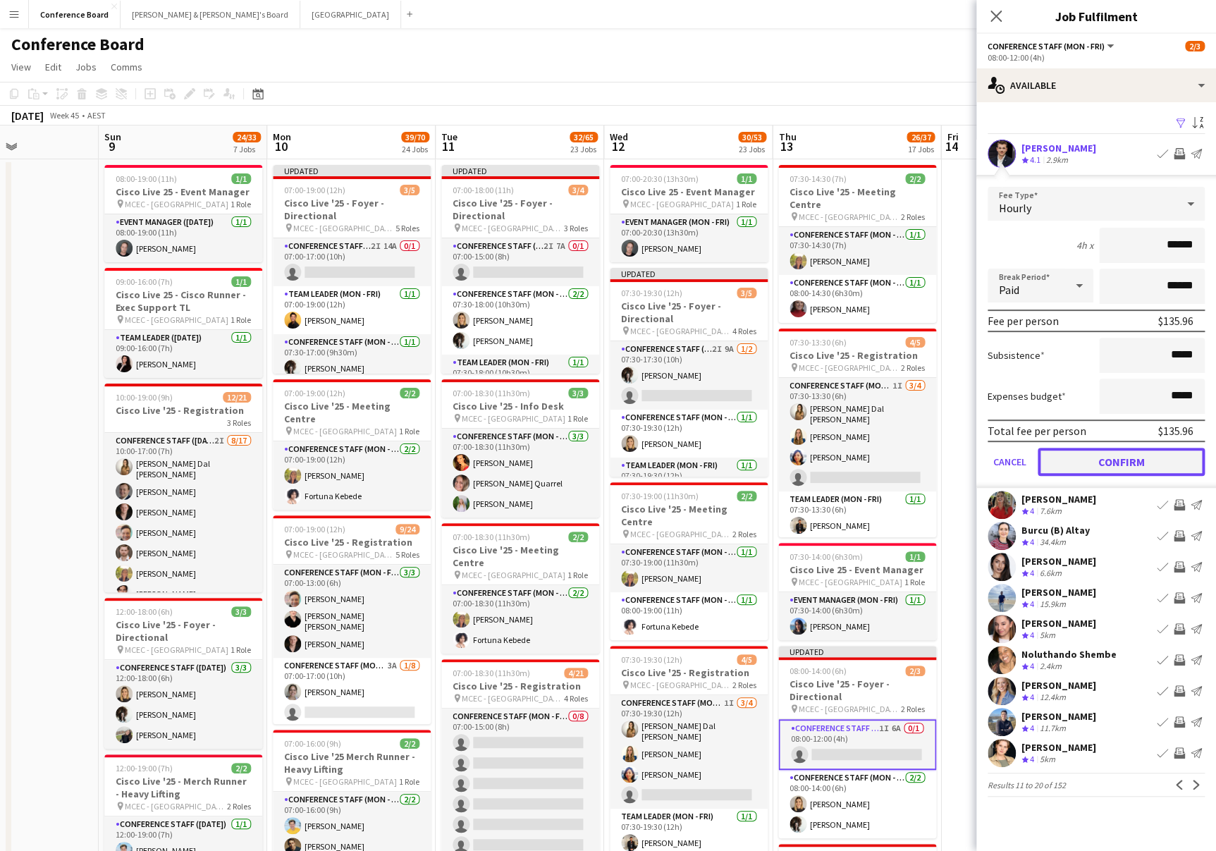
click at [1153, 459] on button "Confirm" at bounding box center [1121, 462] width 167 height 28
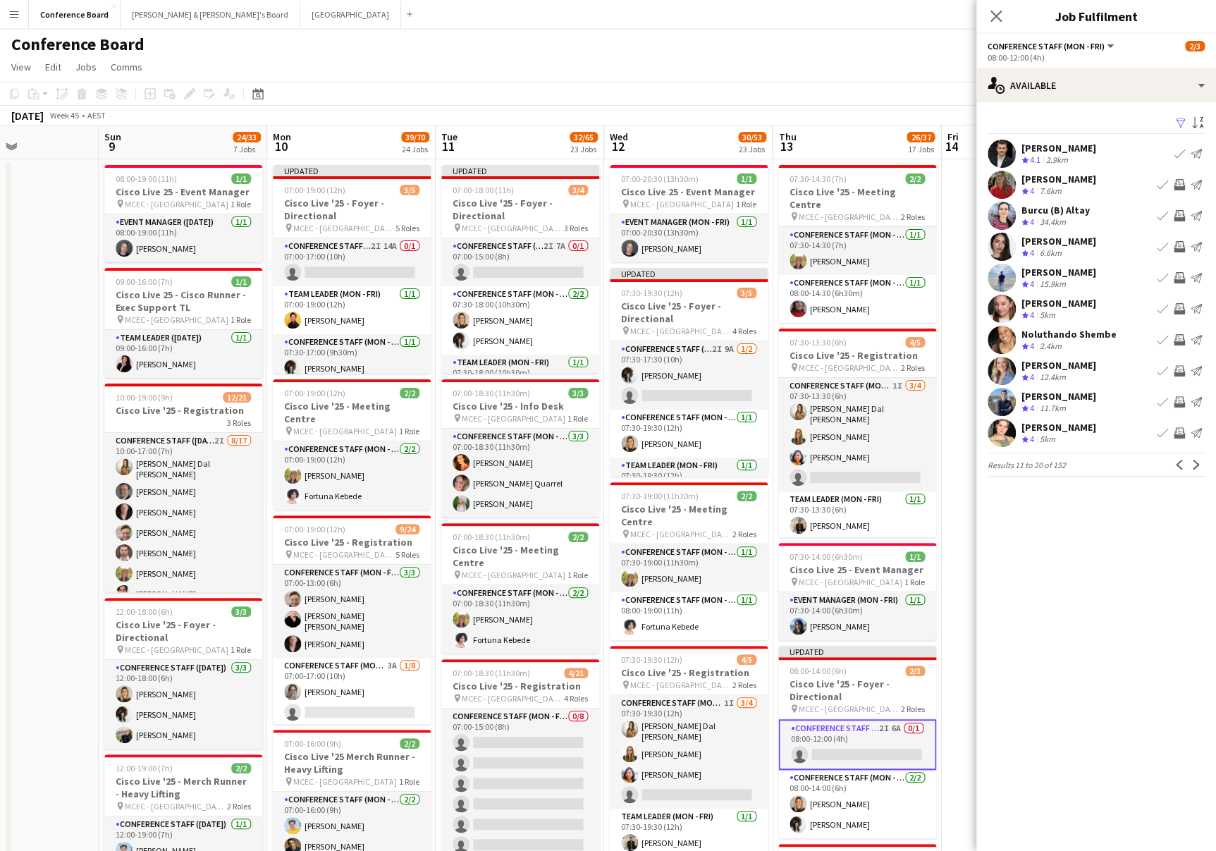
drag, startPoint x: 883, startPoint y: 75, endPoint x: 892, endPoint y: 80, distance: 9.5
click at [884, 76] on app-page-menu "View Day view expanded Day view collapsed Month view Date picker Jump to today …" at bounding box center [608, 68] width 1216 height 27
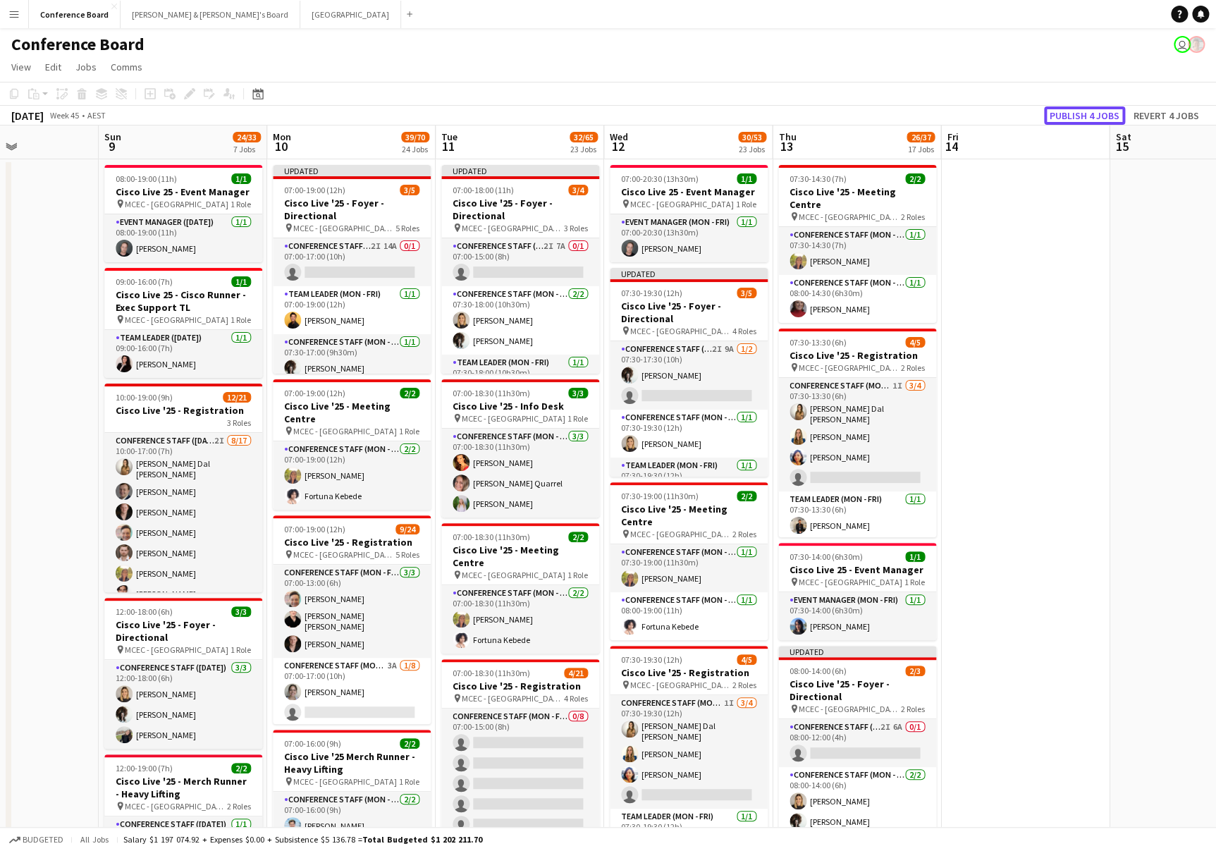
click at [1092, 116] on button "Publish 4 jobs" at bounding box center [1084, 115] width 81 height 18
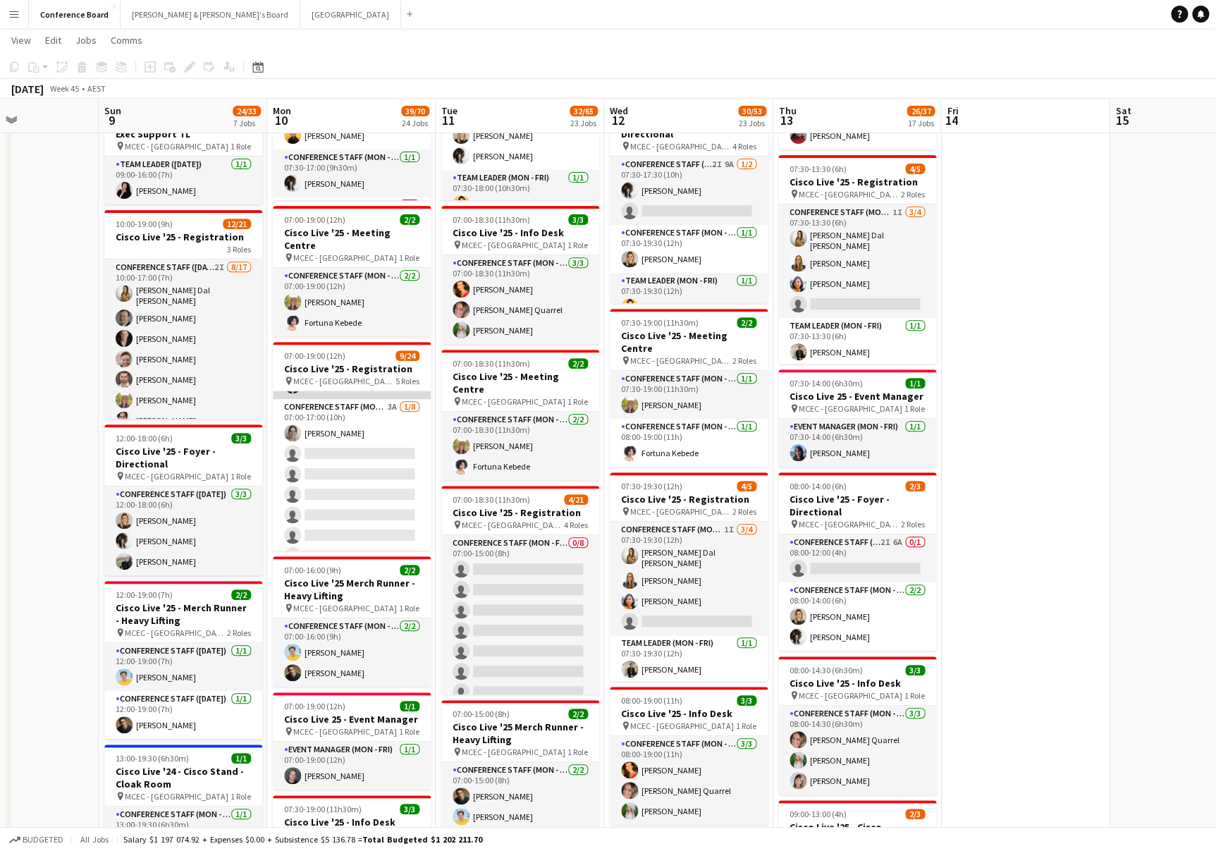
scroll to position [90, 0]
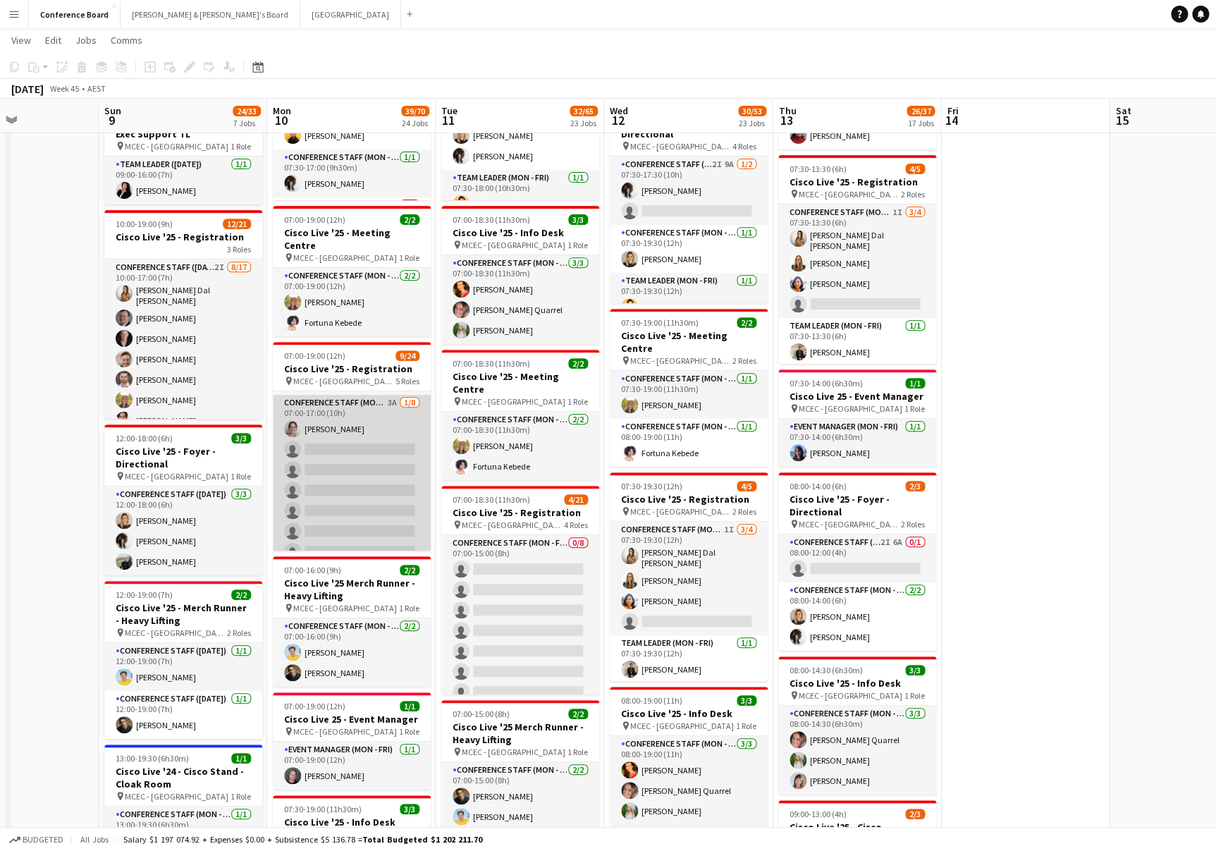
click at [381, 416] on app-card-role "Conference Staff (Mon - Fri) 3A 1/8 07:00-17:00 (10h) Azzurra Zappacosta single…" at bounding box center [352, 490] width 158 height 191
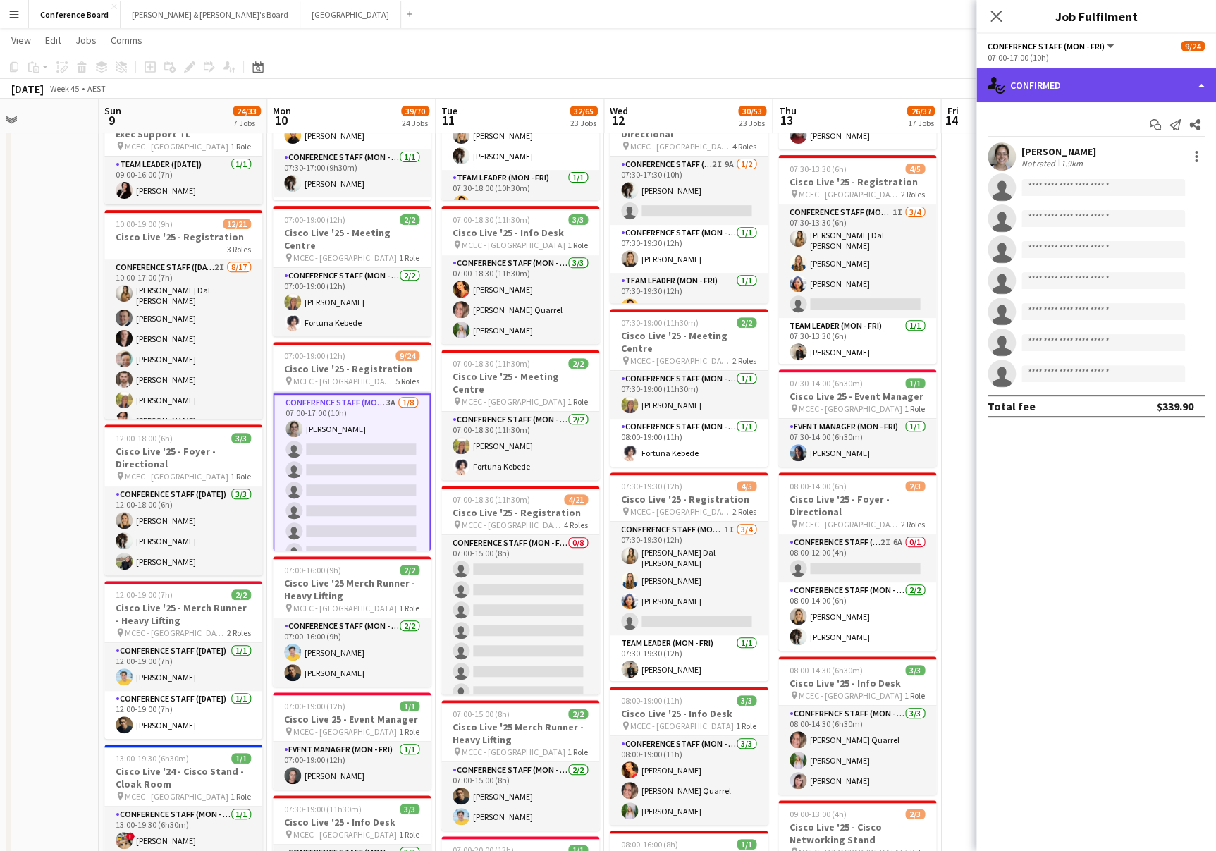
click at [1132, 91] on div "single-neutral-actions-check-2 Confirmed" at bounding box center [1097, 85] width 240 height 34
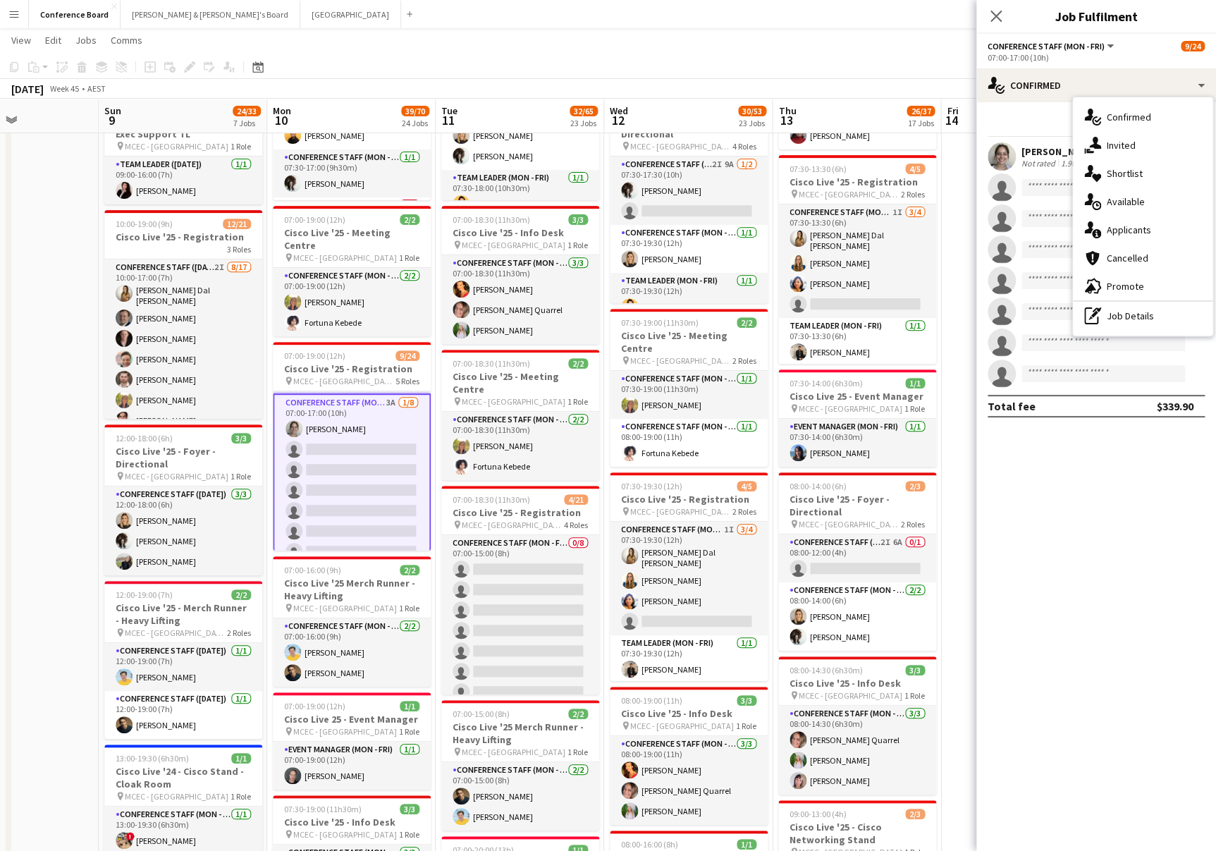
click at [788, 64] on app-toolbar "Copy Paste Paste Command V Paste with crew Command Shift V Paste linked Job [GE…" at bounding box center [608, 67] width 1216 height 24
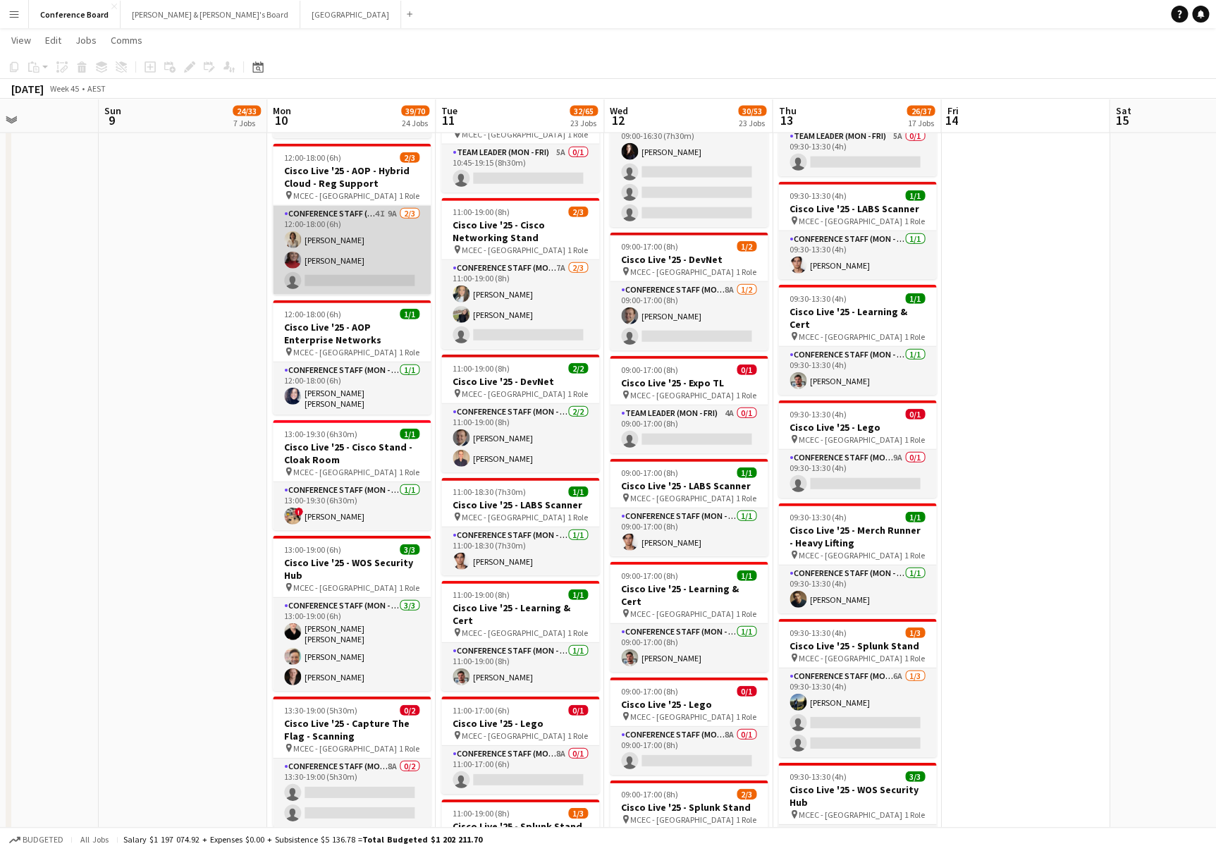
scroll to position [1604, 0]
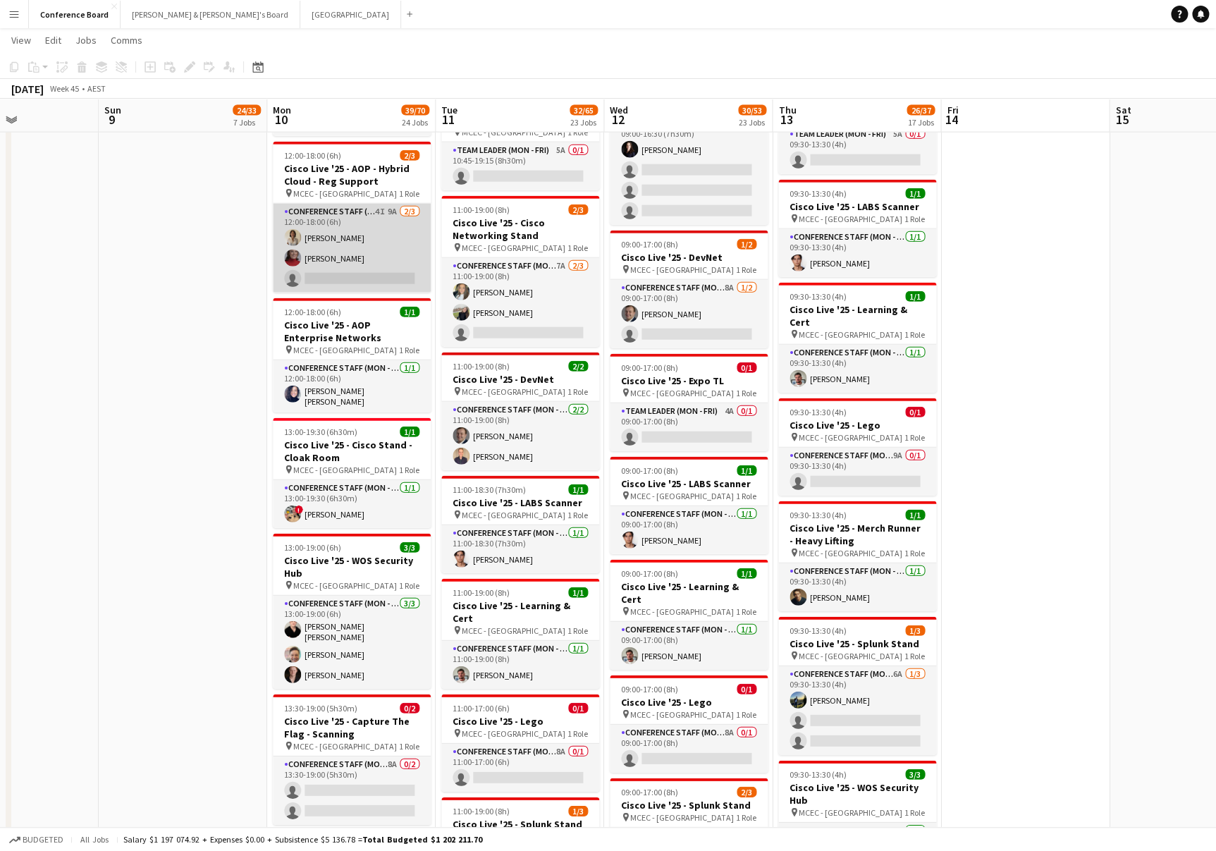
click at [370, 252] on app-card-role "Conference Staff (Mon - Fri) 4I 9A 2/3 12:00-18:00 (6h) Elizabeth Kwa Mia Jabar…" at bounding box center [352, 248] width 158 height 89
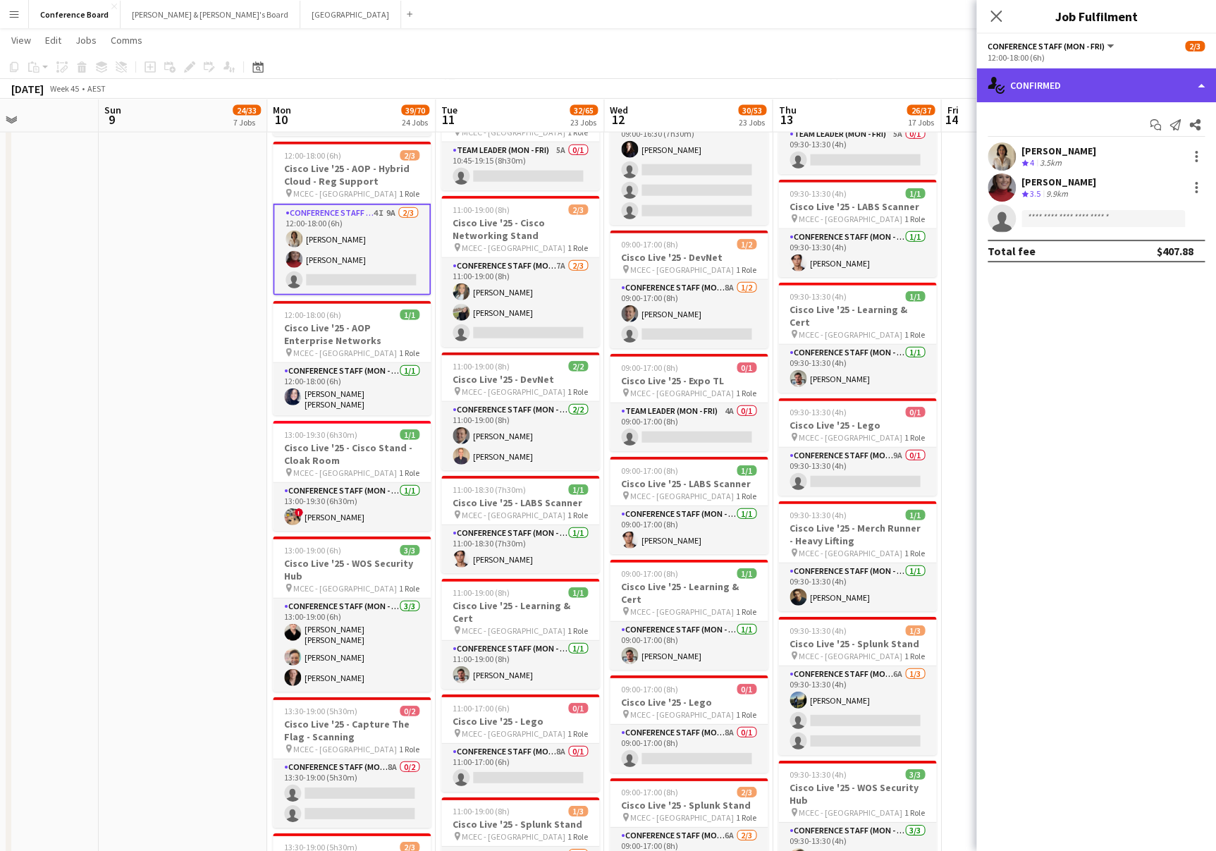
drag, startPoint x: 1177, startPoint y: 86, endPoint x: 1176, endPoint y: 95, distance: 9.2
click at [1177, 86] on div "single-neutral-actions-check-2 Confirmed" at bounding box center [1097, 85] width 240 height 34
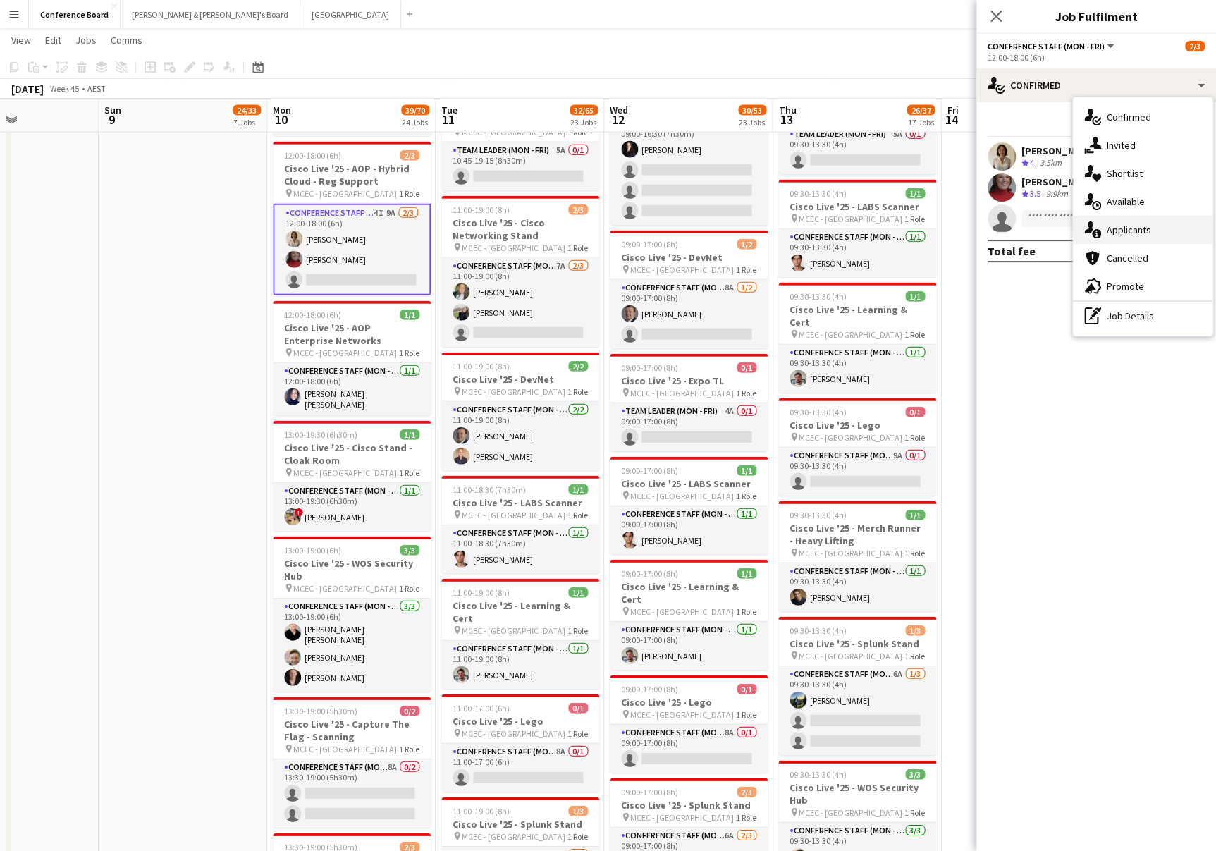
click at [1160, 228] on div "single-neutral-actions-information Applicants" at bounding box center [1143, 230] width 140 height 28
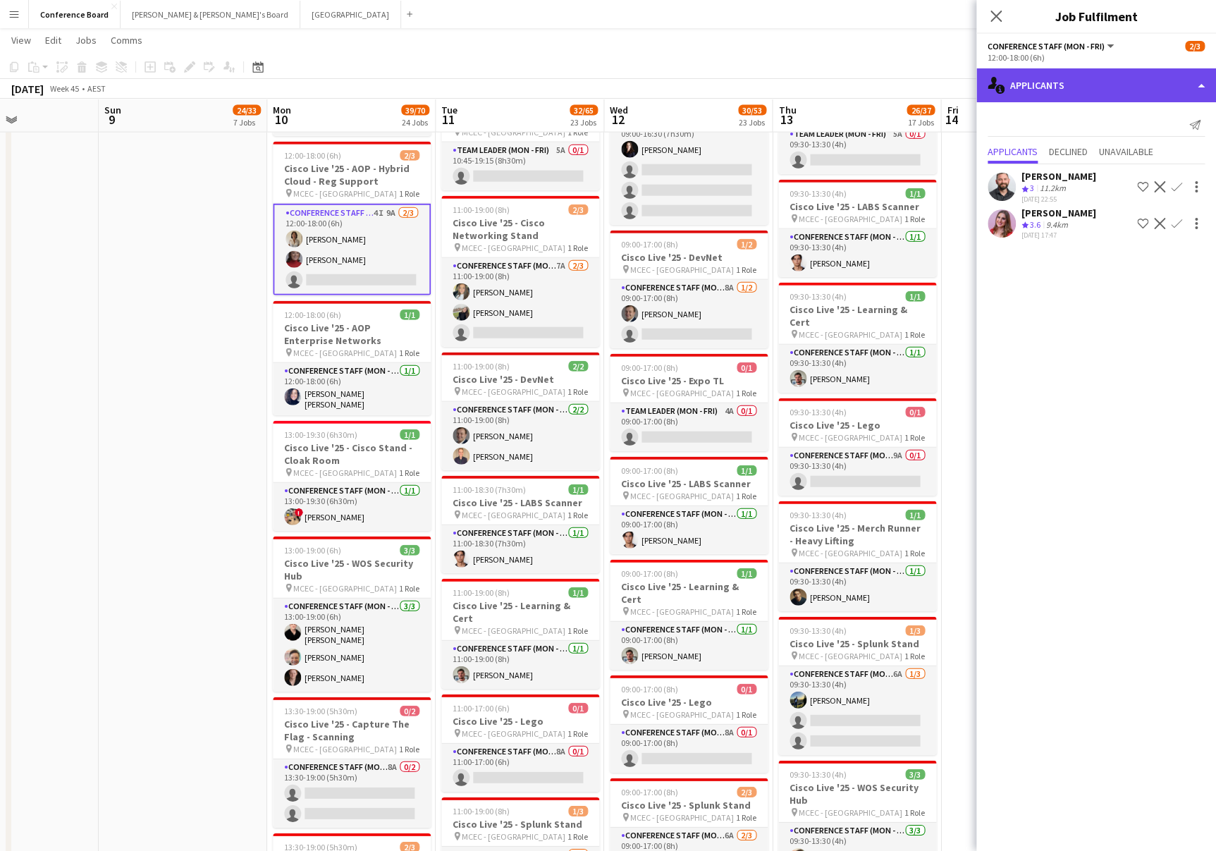
click at [1101, 92] on div "single-neutral-actions-information Applicants" at bounding box center [1097, 85] width 240 height 34
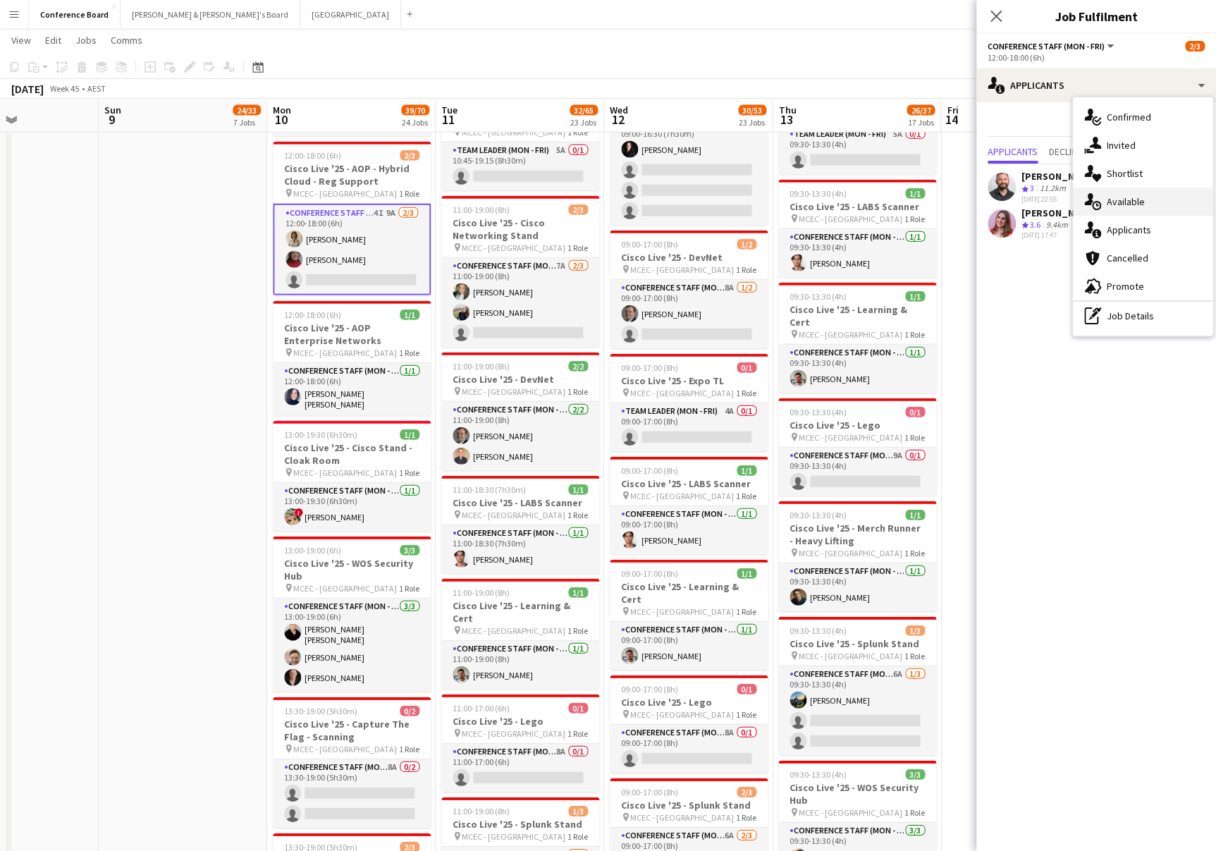
click at [1127, 202] on span "Available" at bounding box center [1126, 201] width 38 height 13
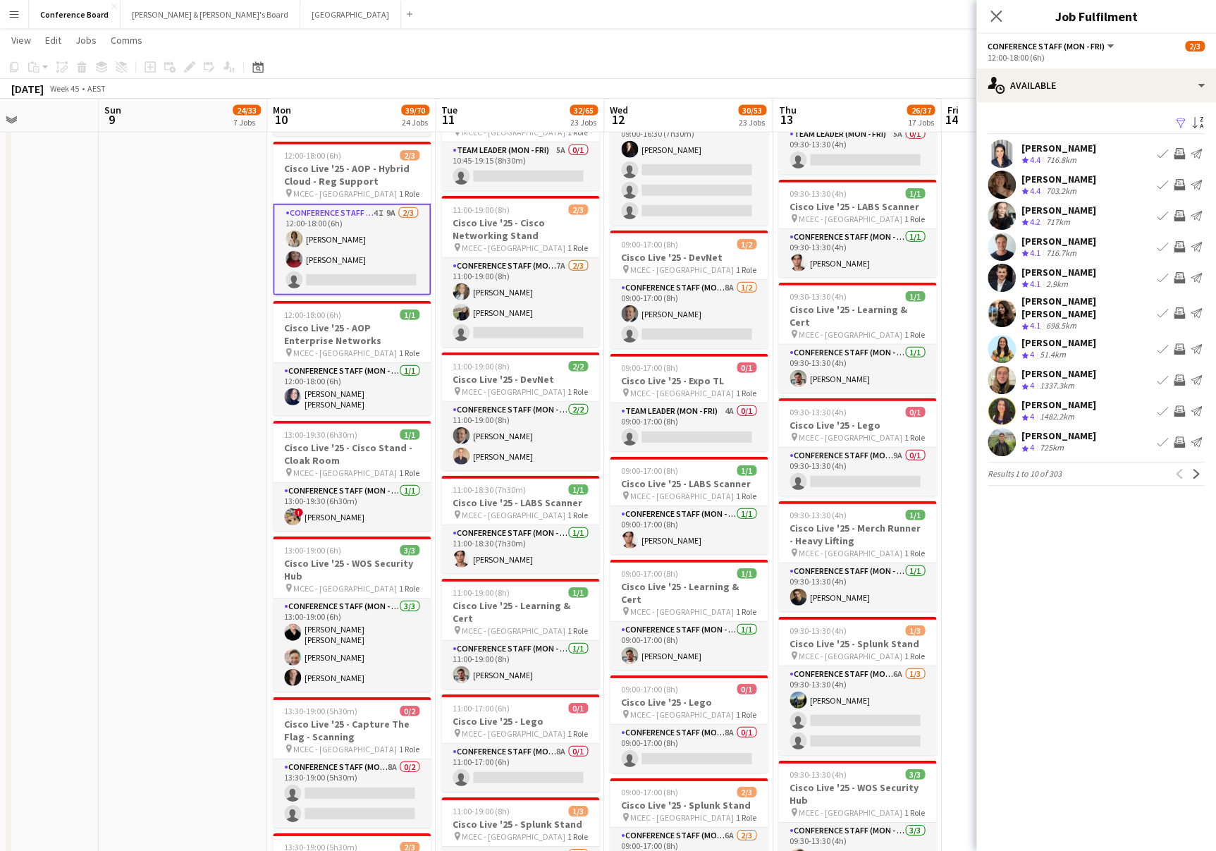
click at [1180, 122] on app-icon "Filter" at bounding box center [1180, 123] width 11 height 13
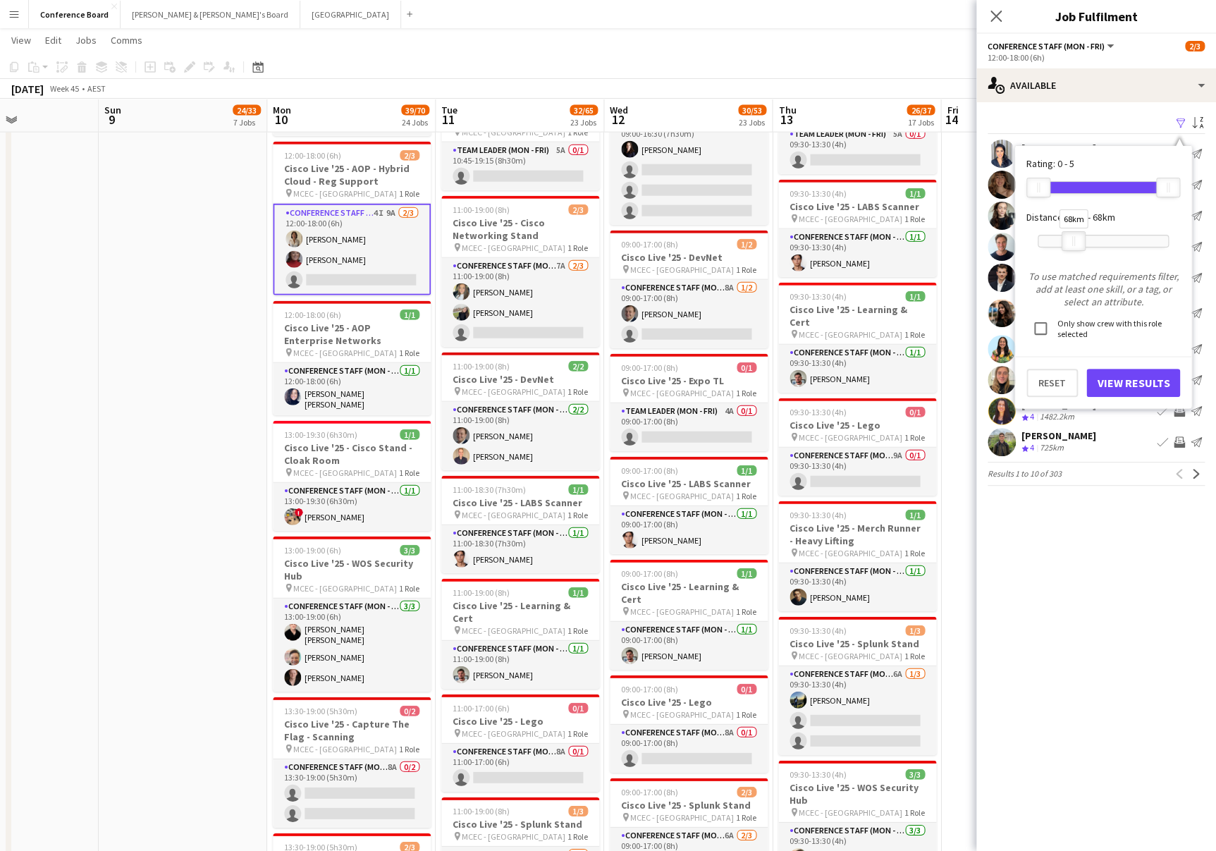
drag, startPoint x: 1166, startPoint y: 237, endPoint x: 1072, endPoint y: 235, distance: 94.5
click at [1072, 235] on div "68km" at bounding box center [1074, 241] width 24 height 20
click at [1113, 383] on button "View Results" at bounding box center [1134, 383] width 94 height 28
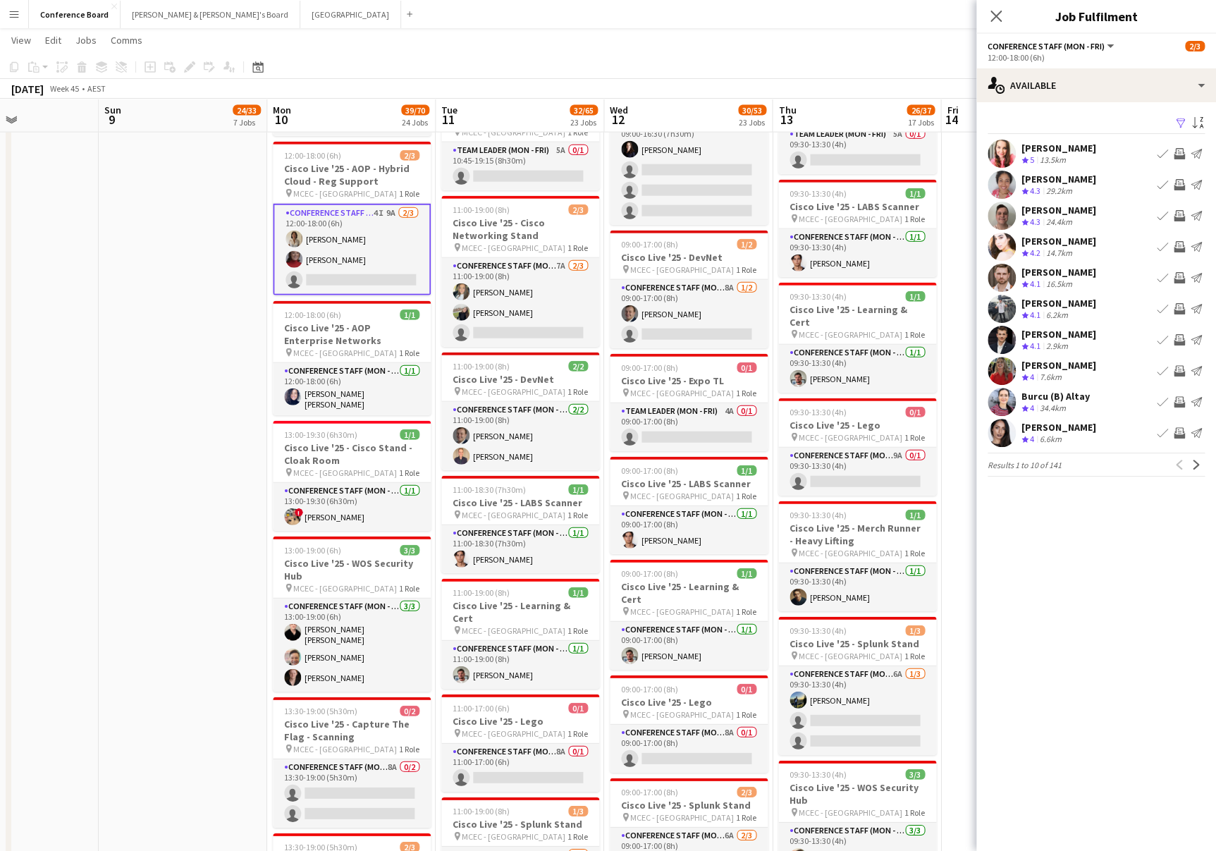
click at [1177, 398] on app-icon "Invite crew" at bounding box center [1179, 401] width 11 height 11
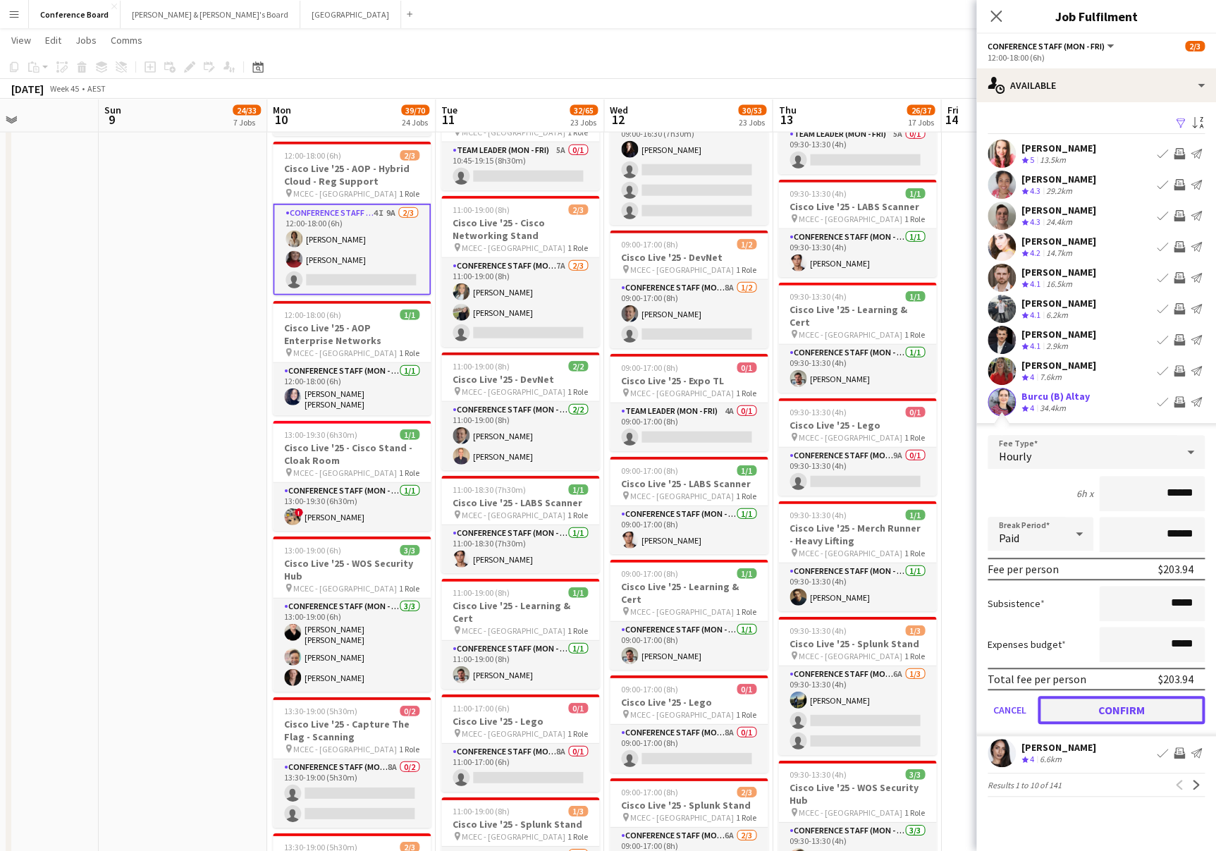
click at [1108, 708] on button "Confirm" at bounding box center [1121, 710] width 167 height 28
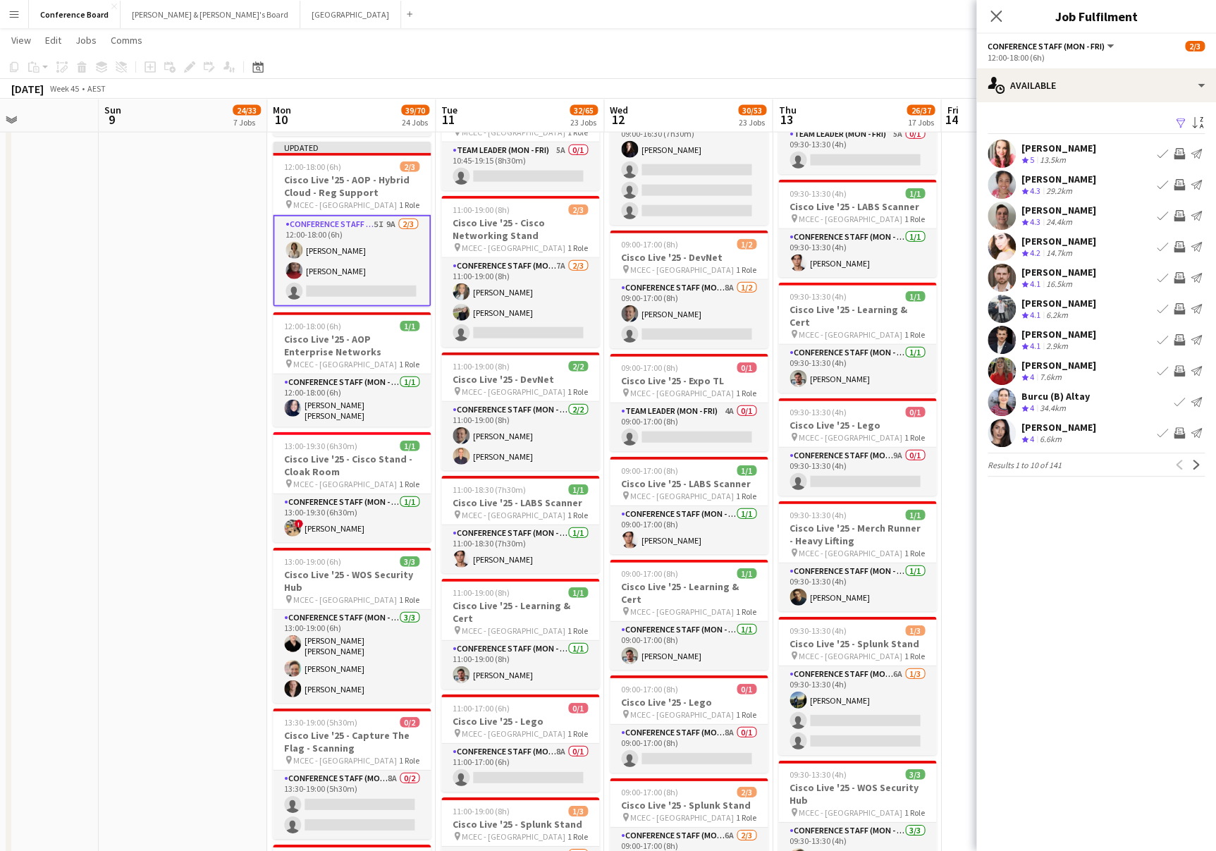
click at [1180, 431] on app-icon "Invite crew" at bounding box center [1179, 432] width 11 height 11
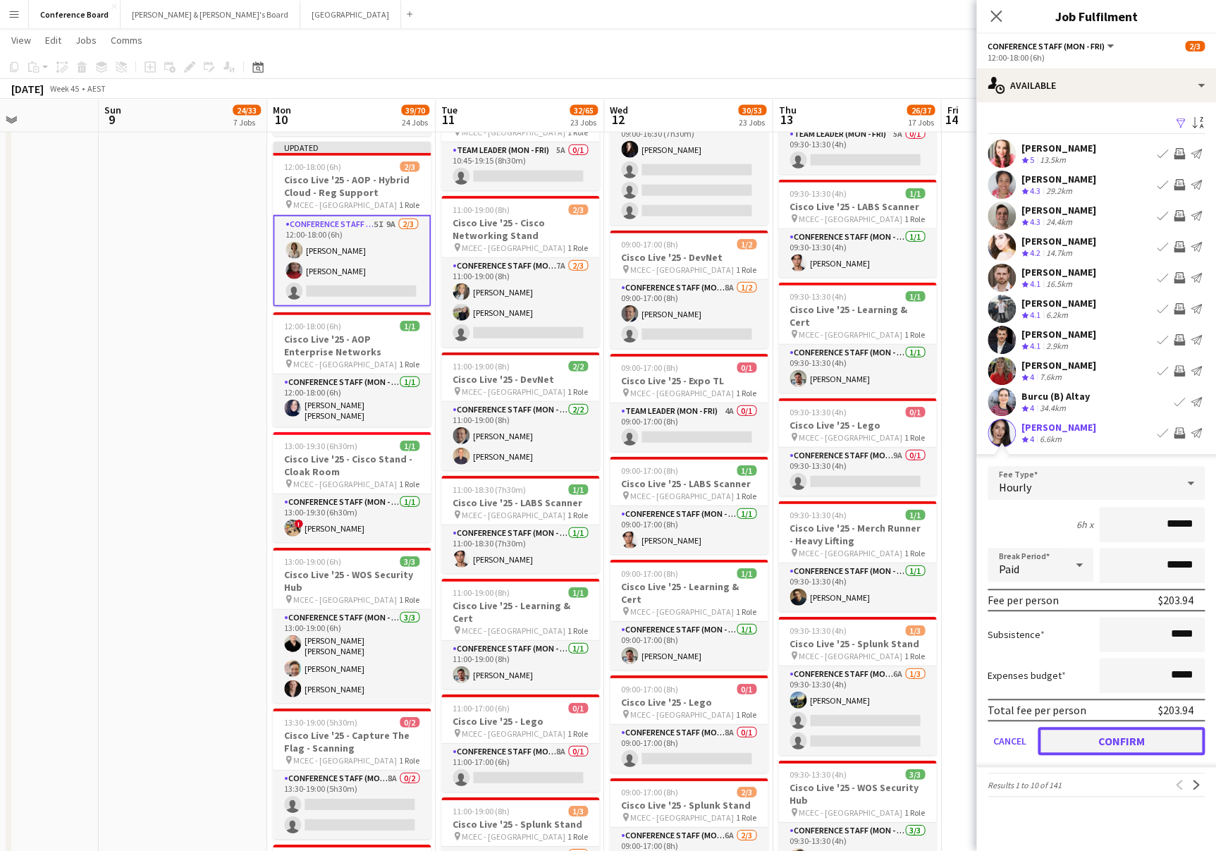
click at [1107, 733] on button "Confirm" at bounding box center [1121, 741] width 167 height 28
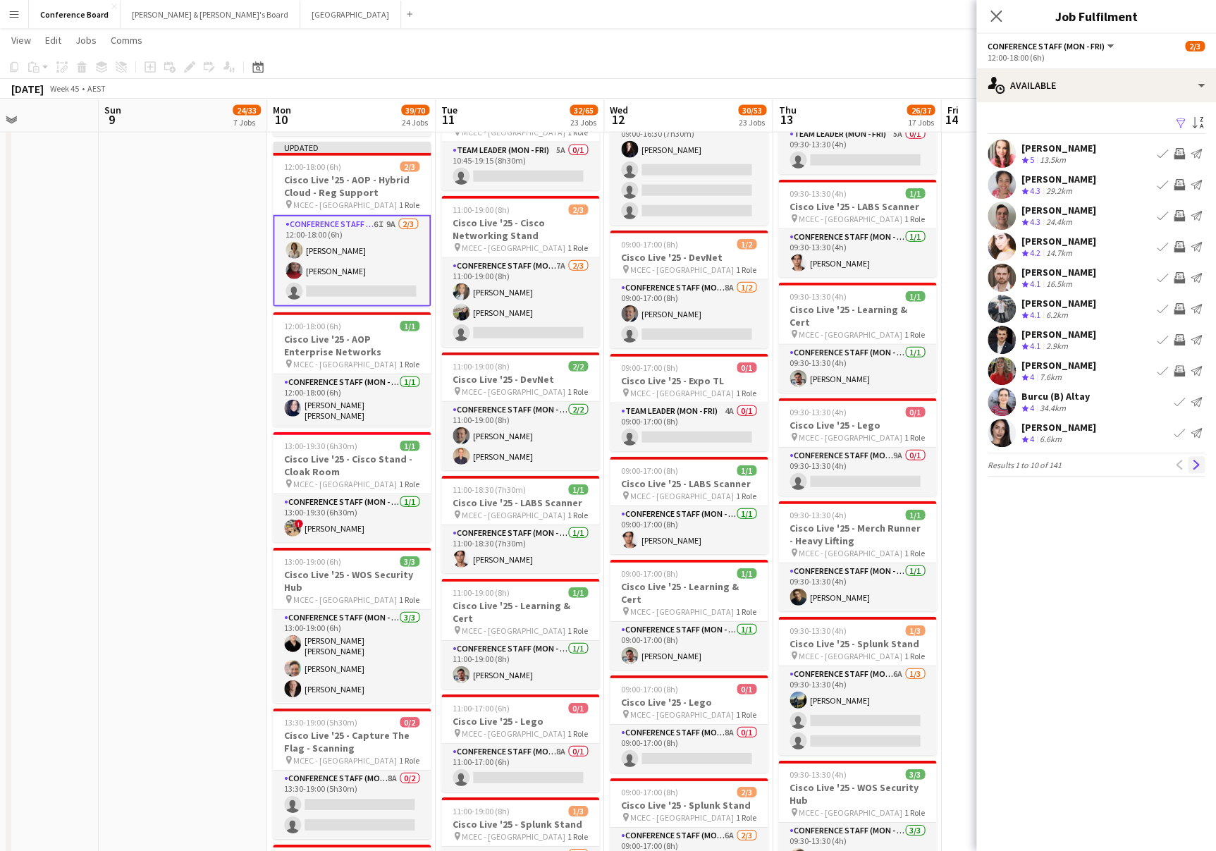
click at [1193, 460] on app-icon "Next" at bounding box center [1197, 465] width 10 height 10
click at [1175, 208] on button "Invite crew" at bounding box center [1179, 215] width 17 height 17
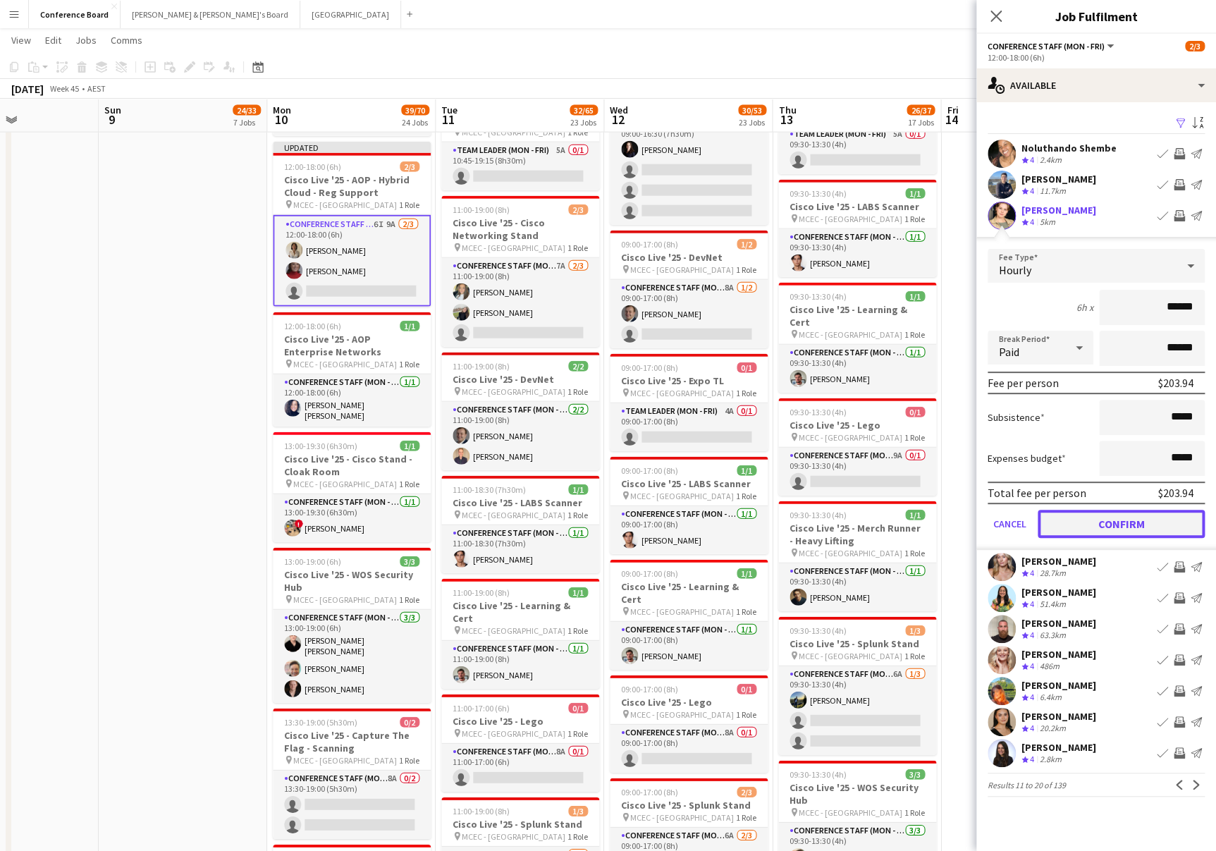
click at [1150, 520] on button "Confirm" at bounding box center [1121, 524] width 167 height 28
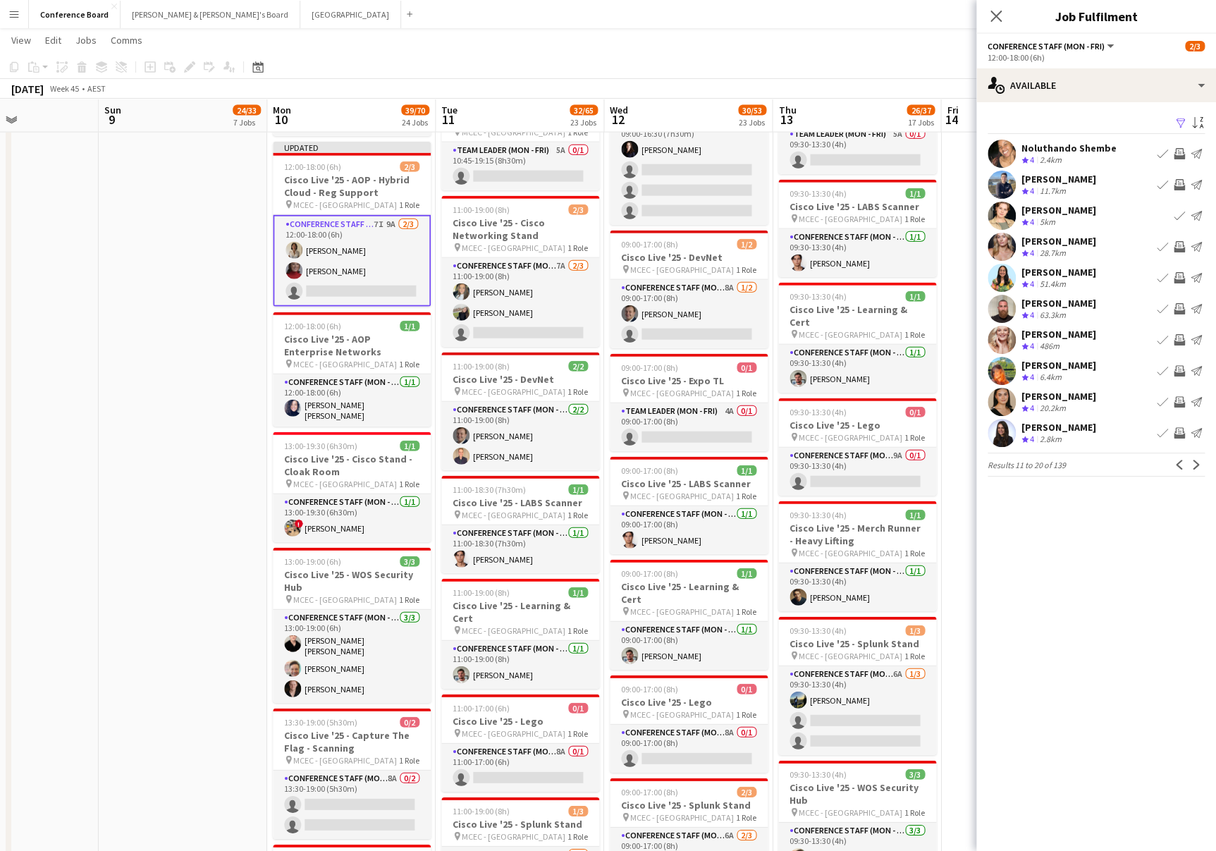
click at [1179, 242] on app-icon "Invite crew" at bounding box center [1179, 246] width 11 height 11
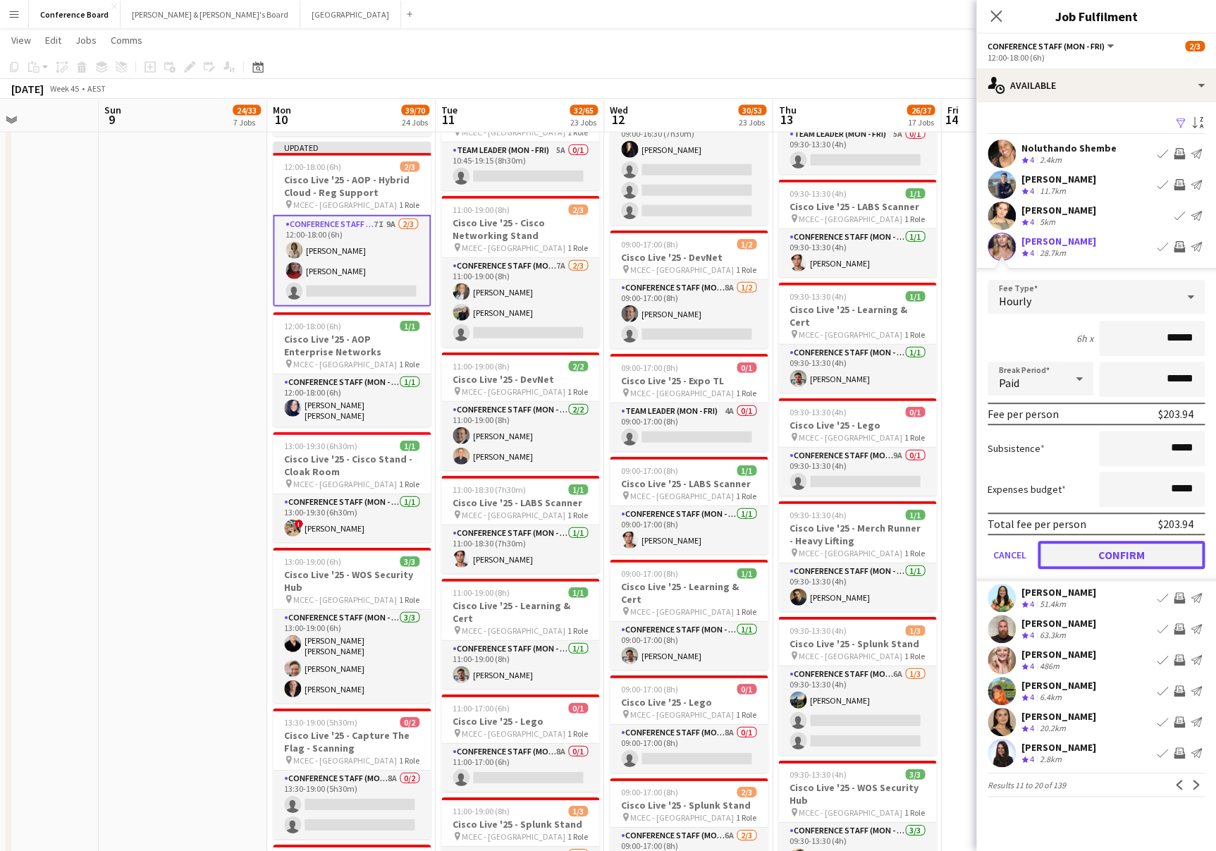
click at [1125, 553] on button "Confirm" at bounding box center [1121, 555] width 167 height 28
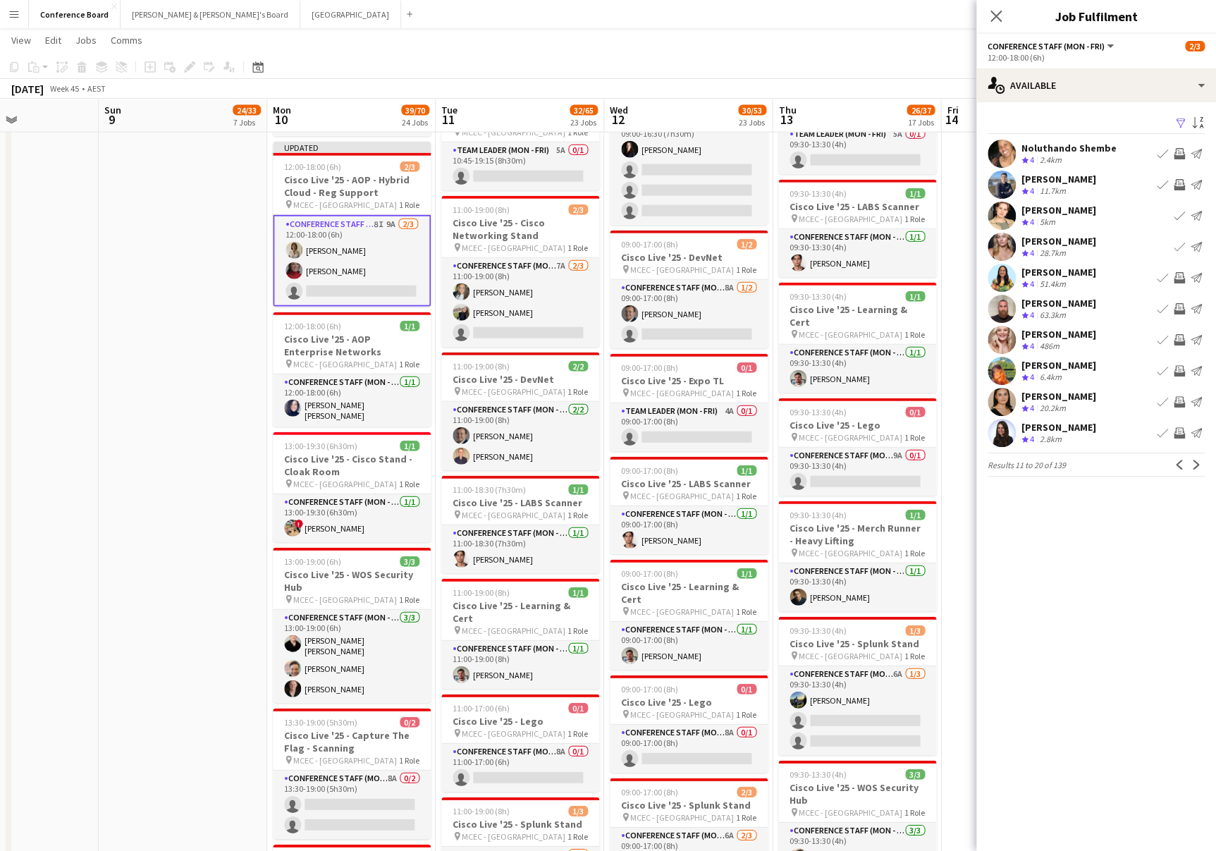
click at [1182, 273] on app-icon "Invite crew" at bounding box center [1179, 277] width 11 height 11
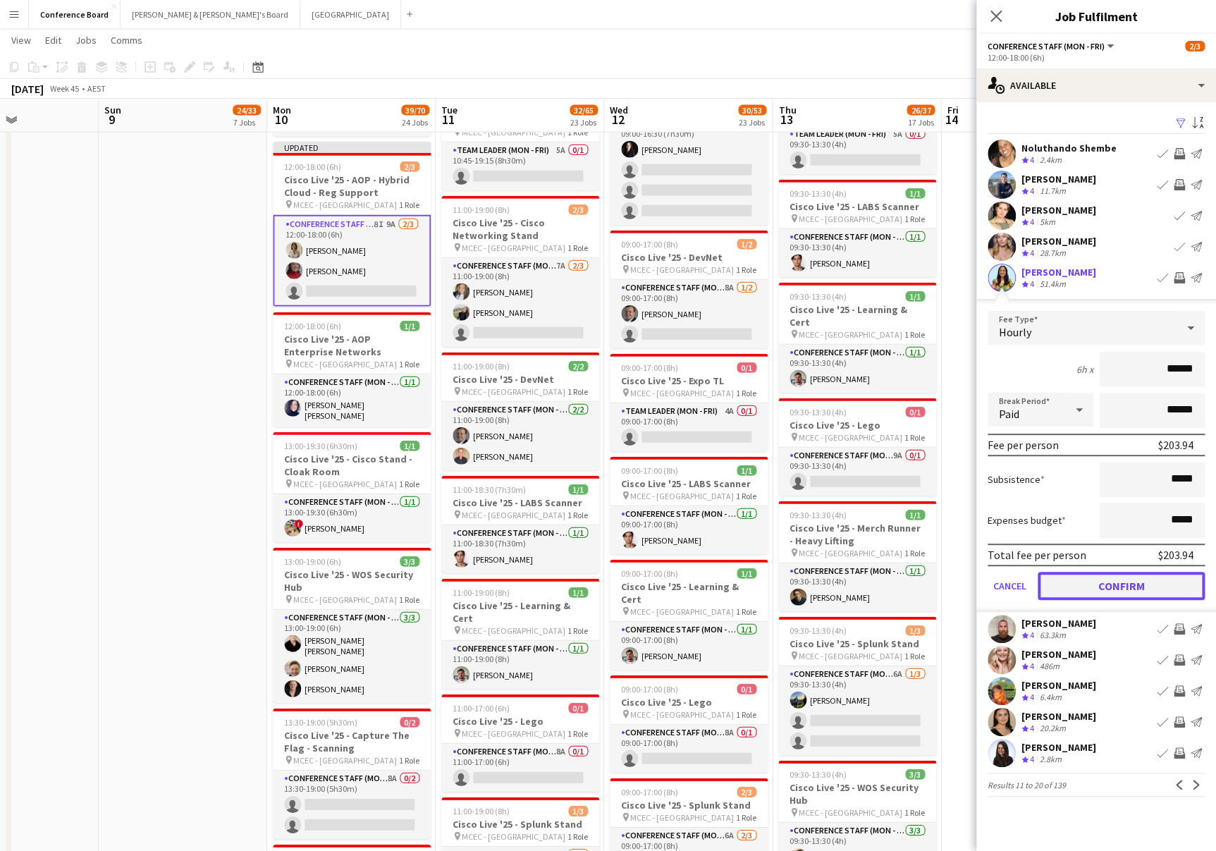
click at [1140, 585] on button "Confirm" at bounding box center [1121, 586] width 167 height 28
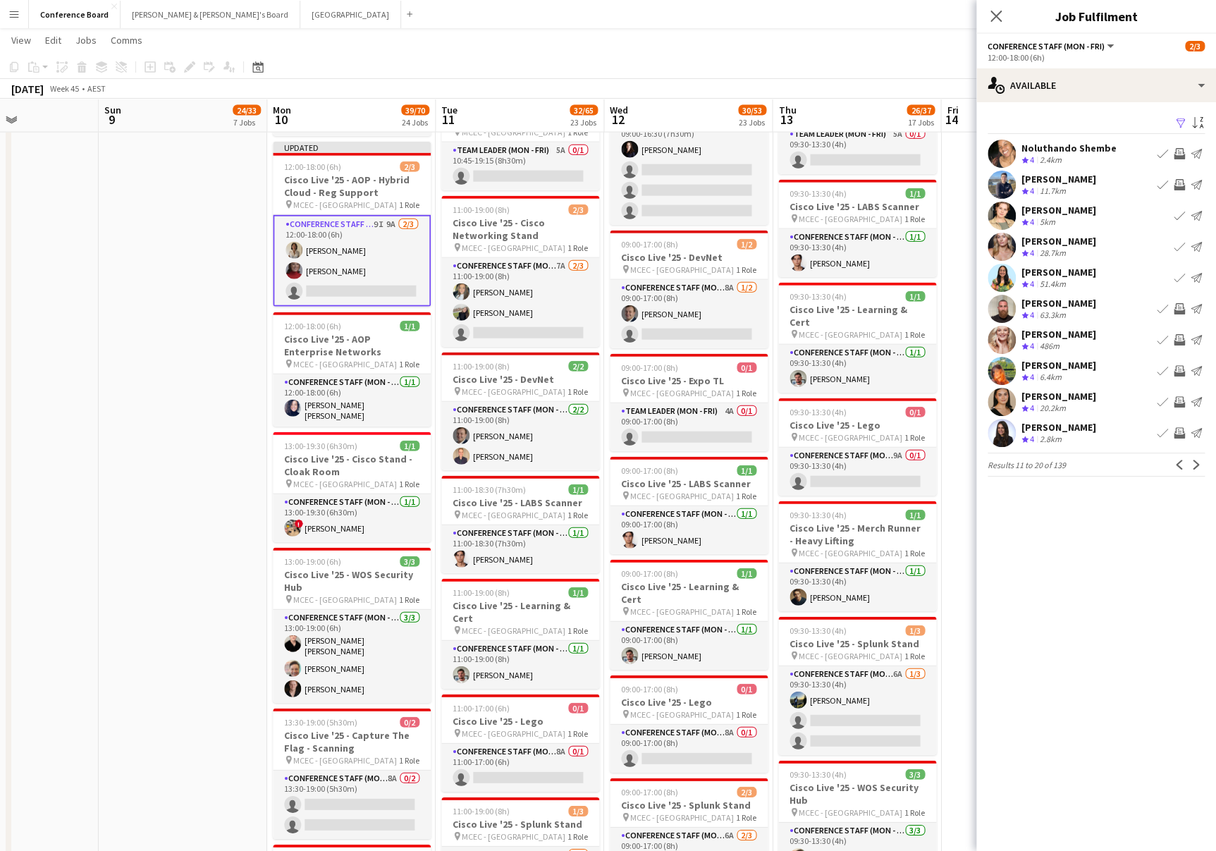
click at [1178, 398] on app-icon "Invite crew" at bounding box center [1179, 401] width 11 height 11
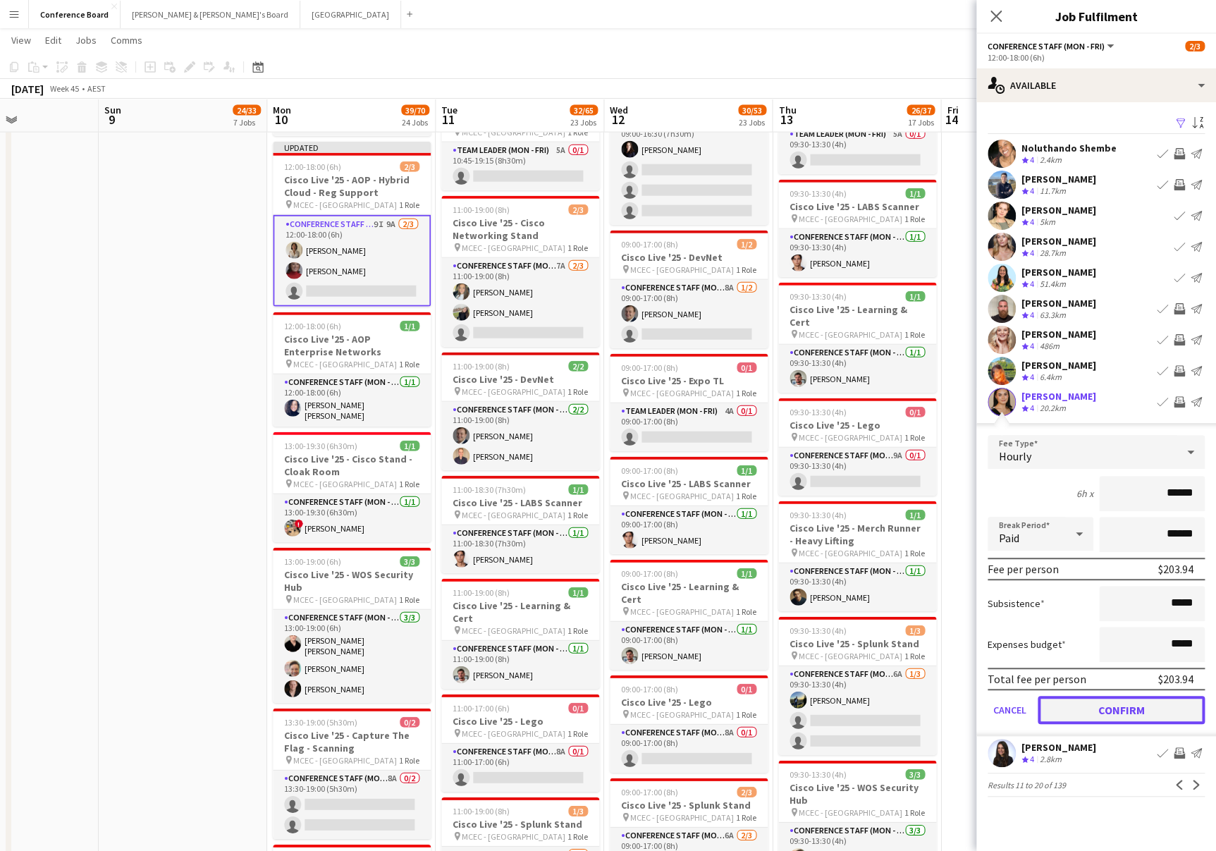
click at [1130, 703] on button "Confirm" at bounding box center [1121, 710] width 167 height 28
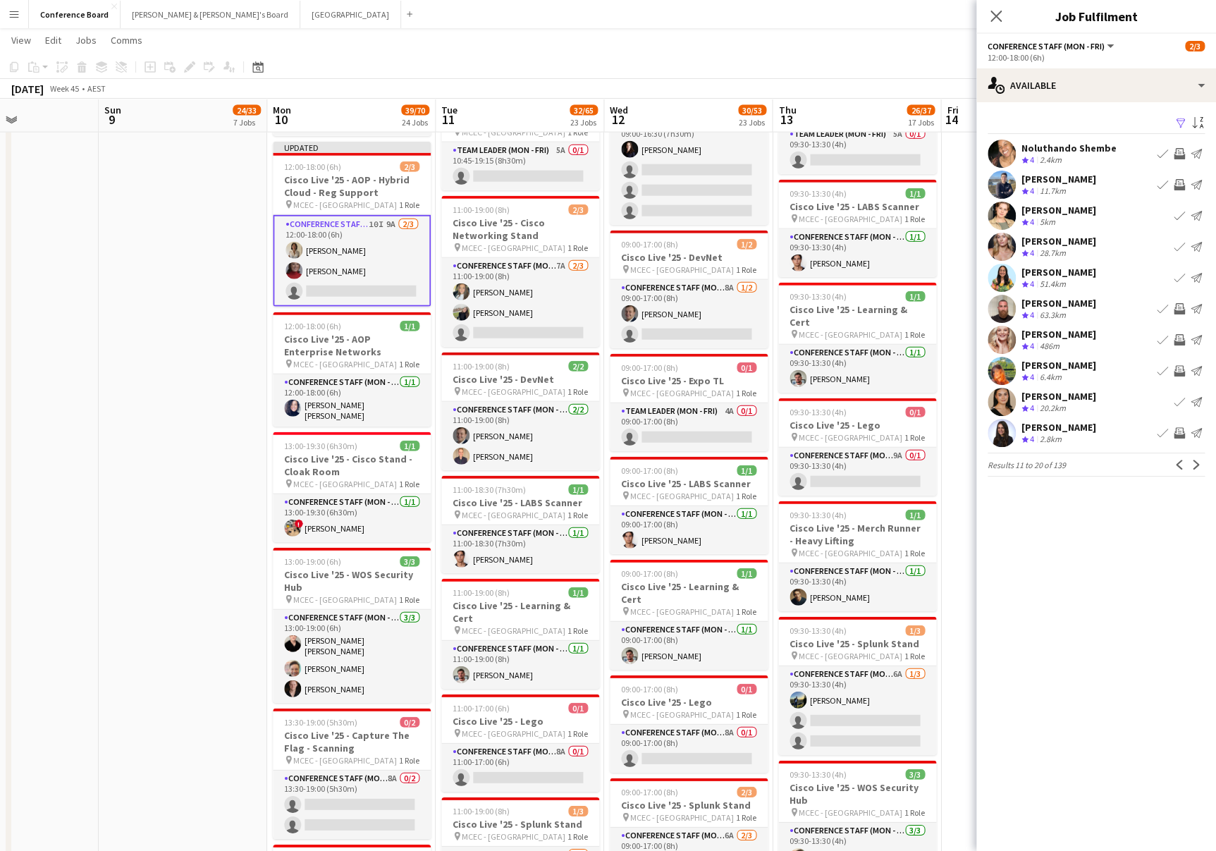
click at [1003, 393] on app-user-avatar at bounding box center [1002, 402] width 28 height 28
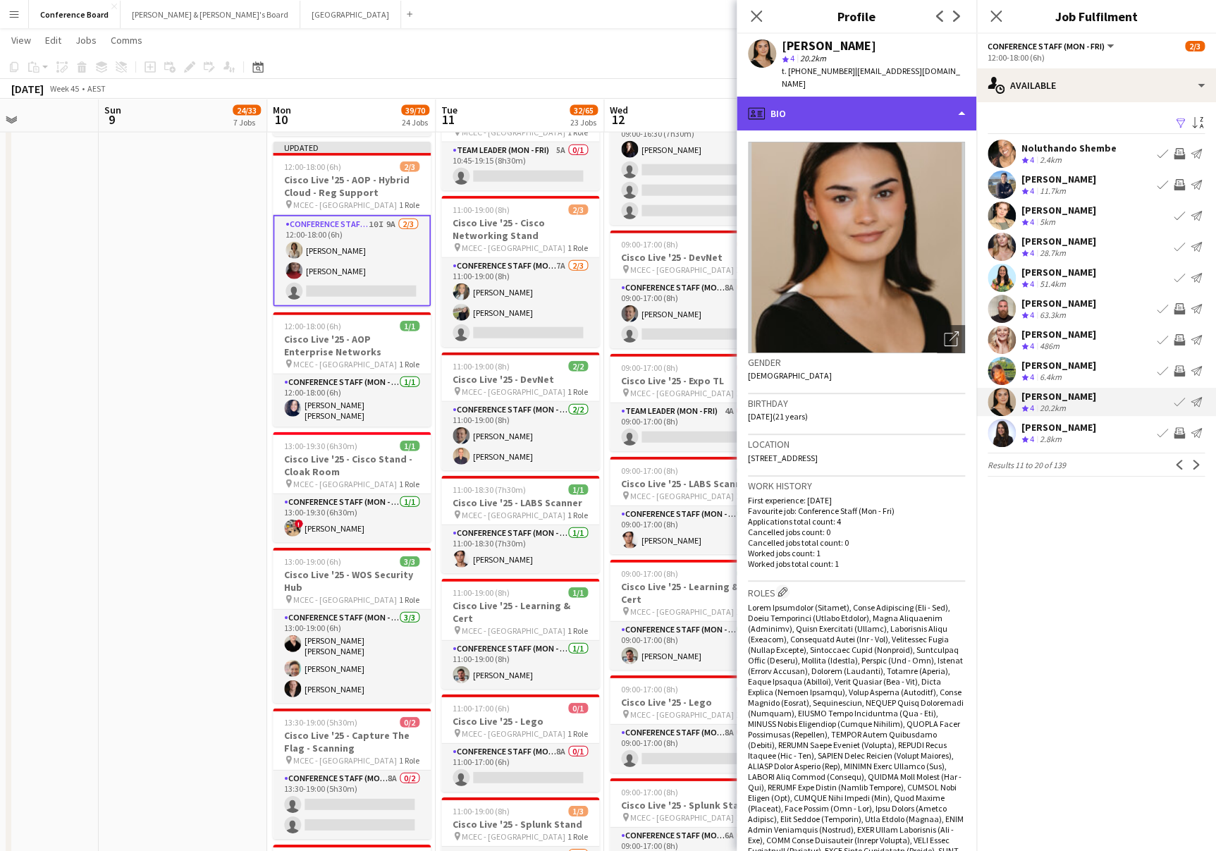
drag, startPoint x: 952, startPoint y: 97, endPoint x: 950, endPoint y: 109, distance: 11.4
click at [952, 98] on div "profile Bio" at bounding box center [857, 114] width 240 height 34
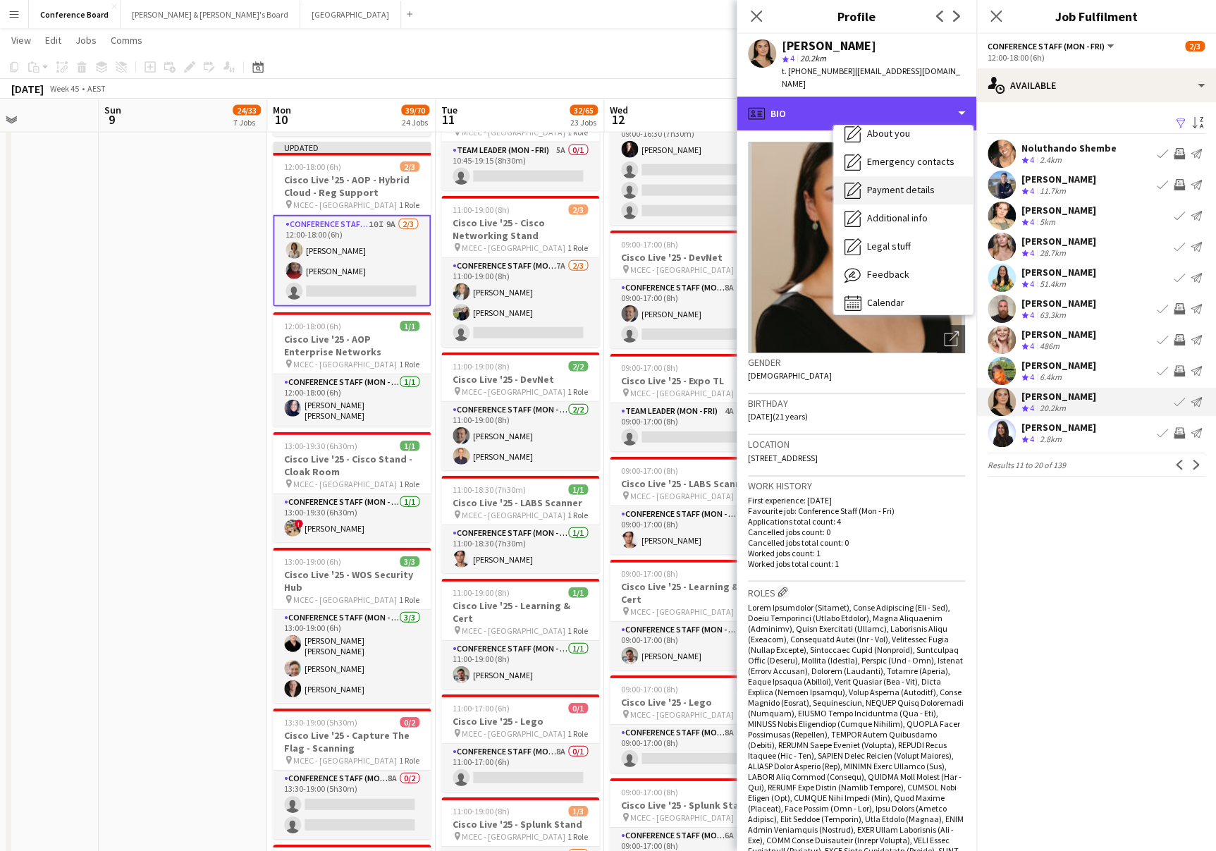
scroll to position [104, 0]
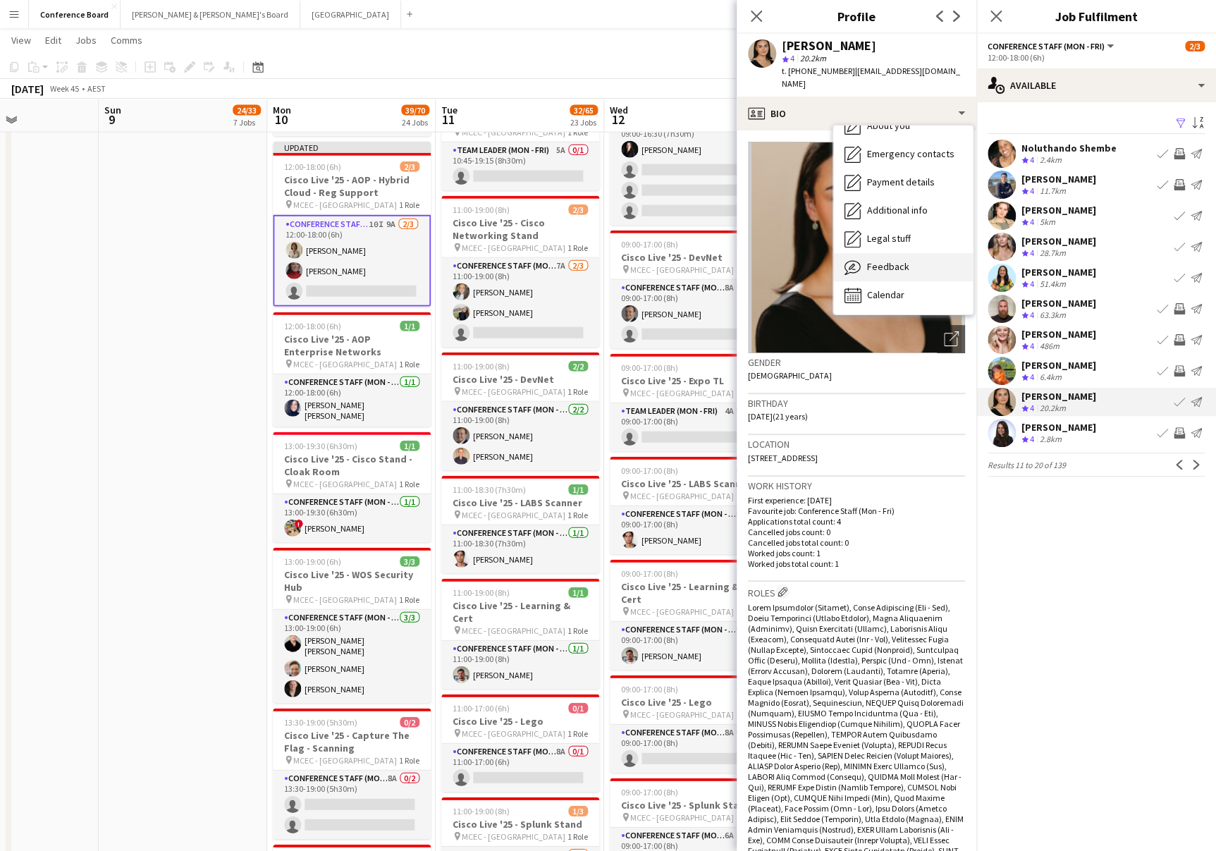
click at [917, 253] on div "Feedback Feedback" at bounding box center [903, 267] width 140 height 28
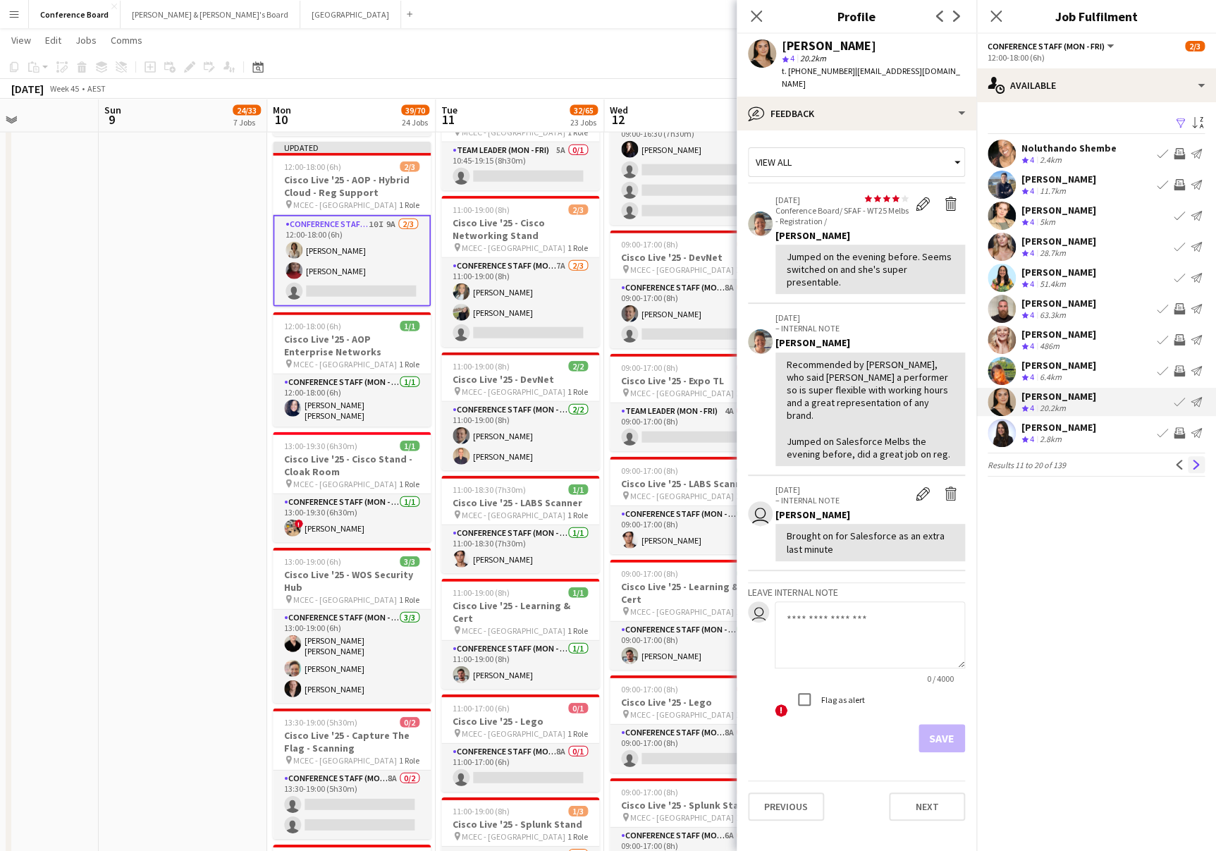
click at [1196, 460] on app-icon "Next" at bounding box center [1197, 465] width 10 height 10
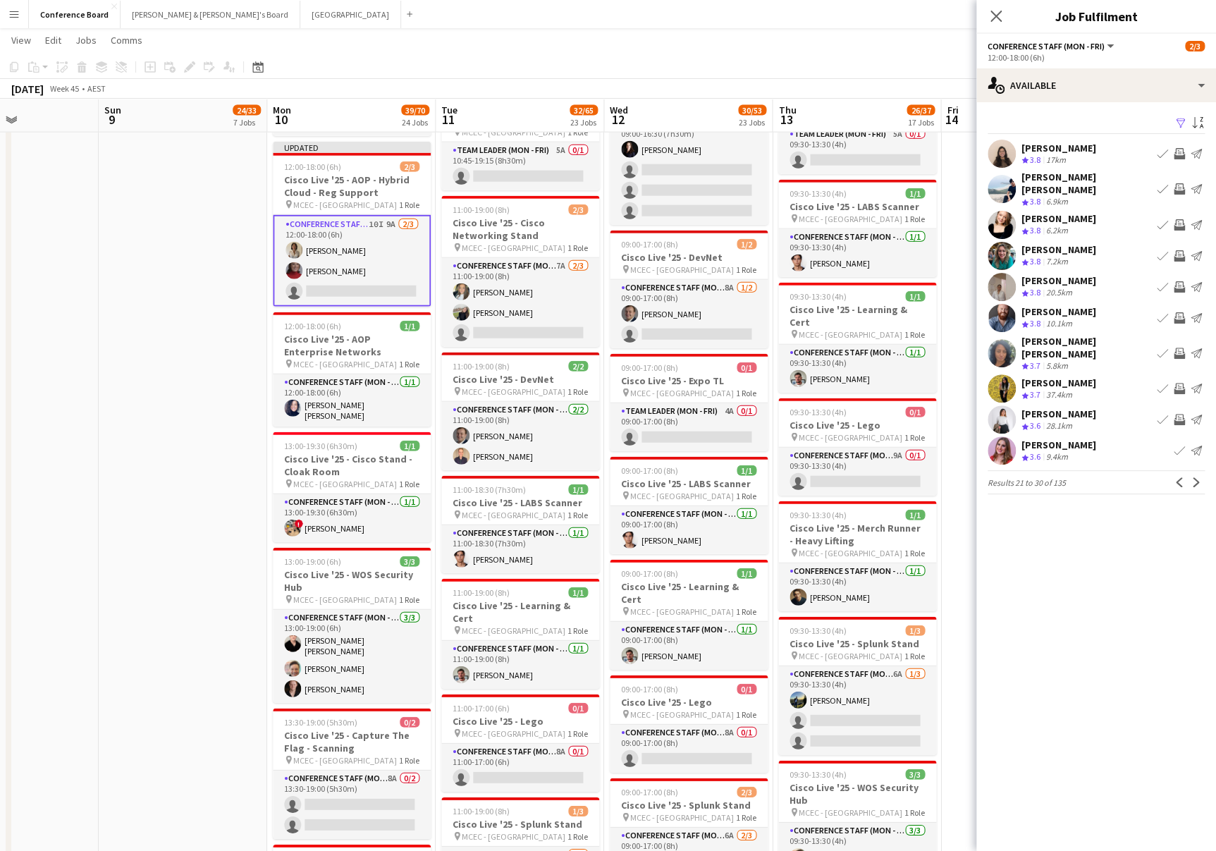
click at [871, 39] on app-page-menu "View Day view expanded Day view collapsed Month view Date picker Jump to today …" at bounding box center [608, 41] width 1216 height 27
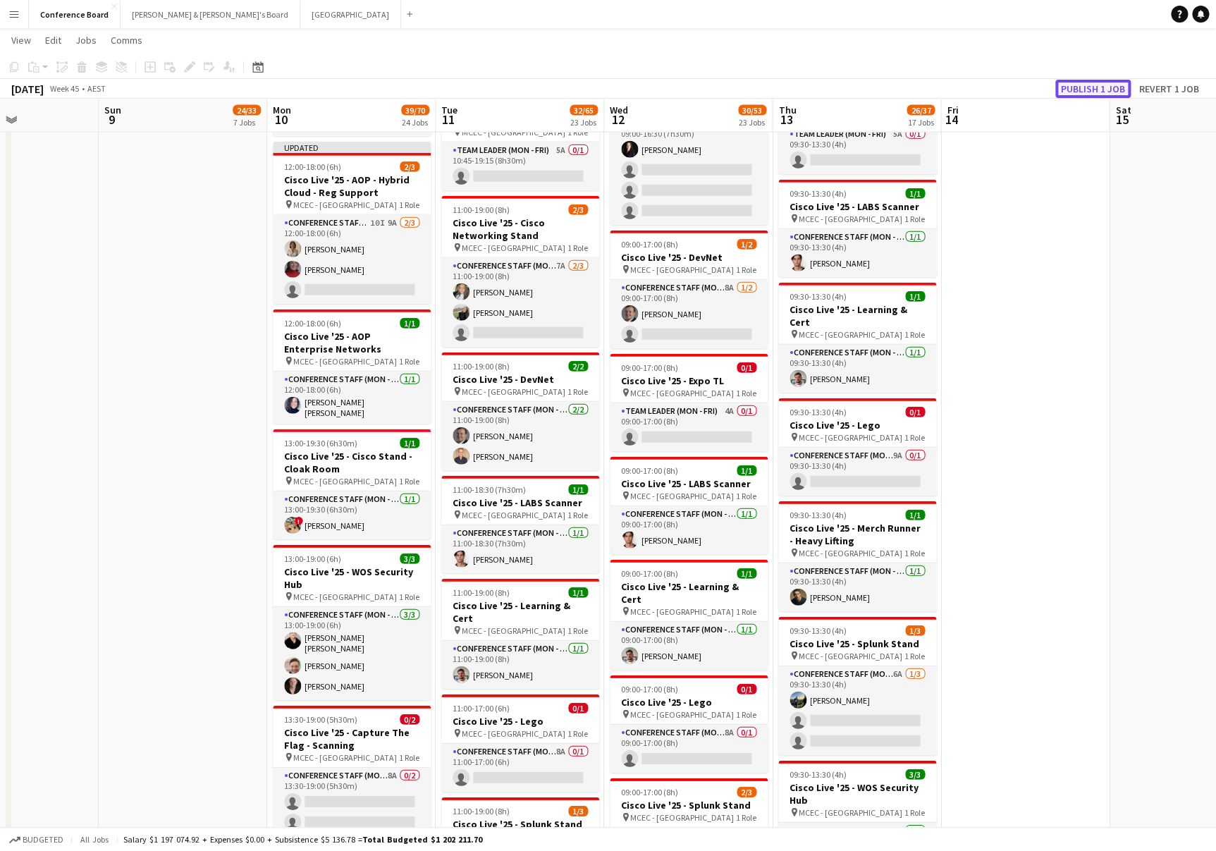
click at [1094, 87] on button "Publish 1 job" at bounding box center [1093, 89] width 75 height 18
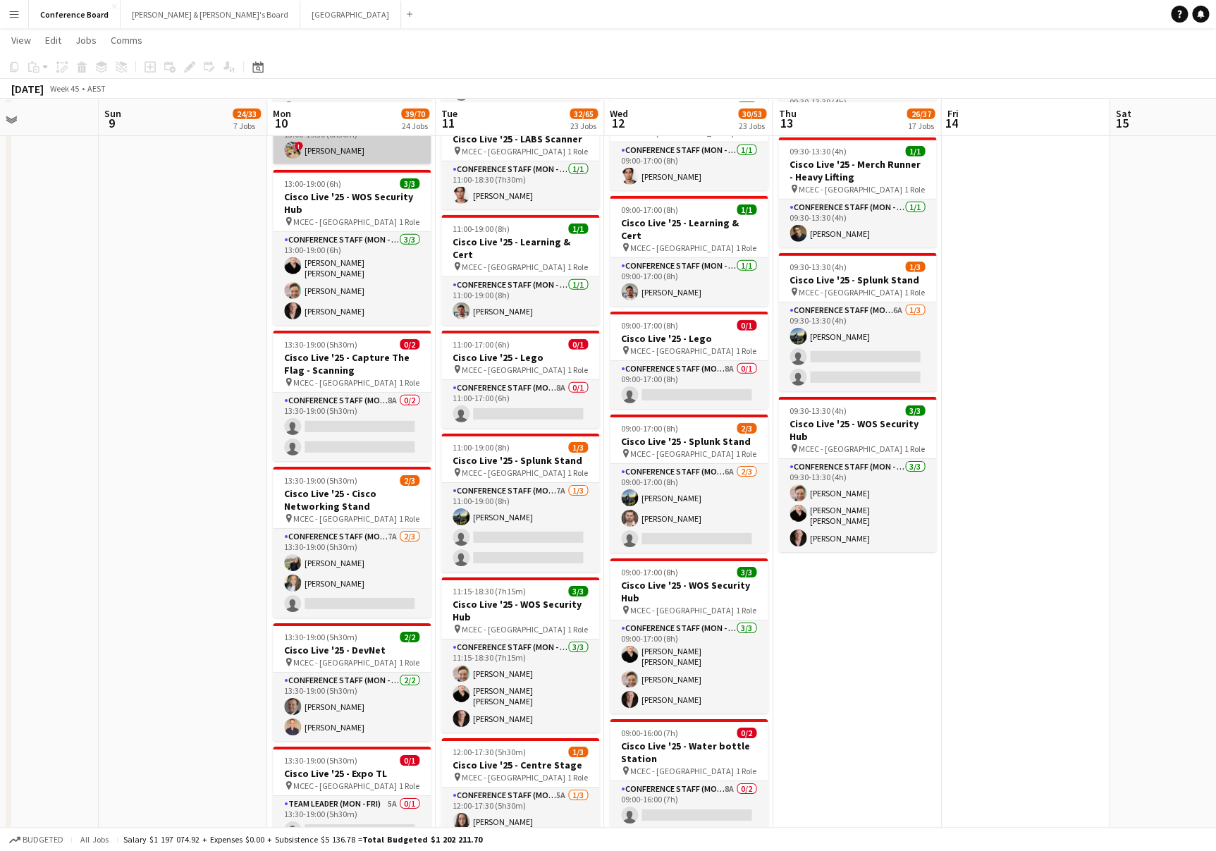
scroll to position [1972, 0]
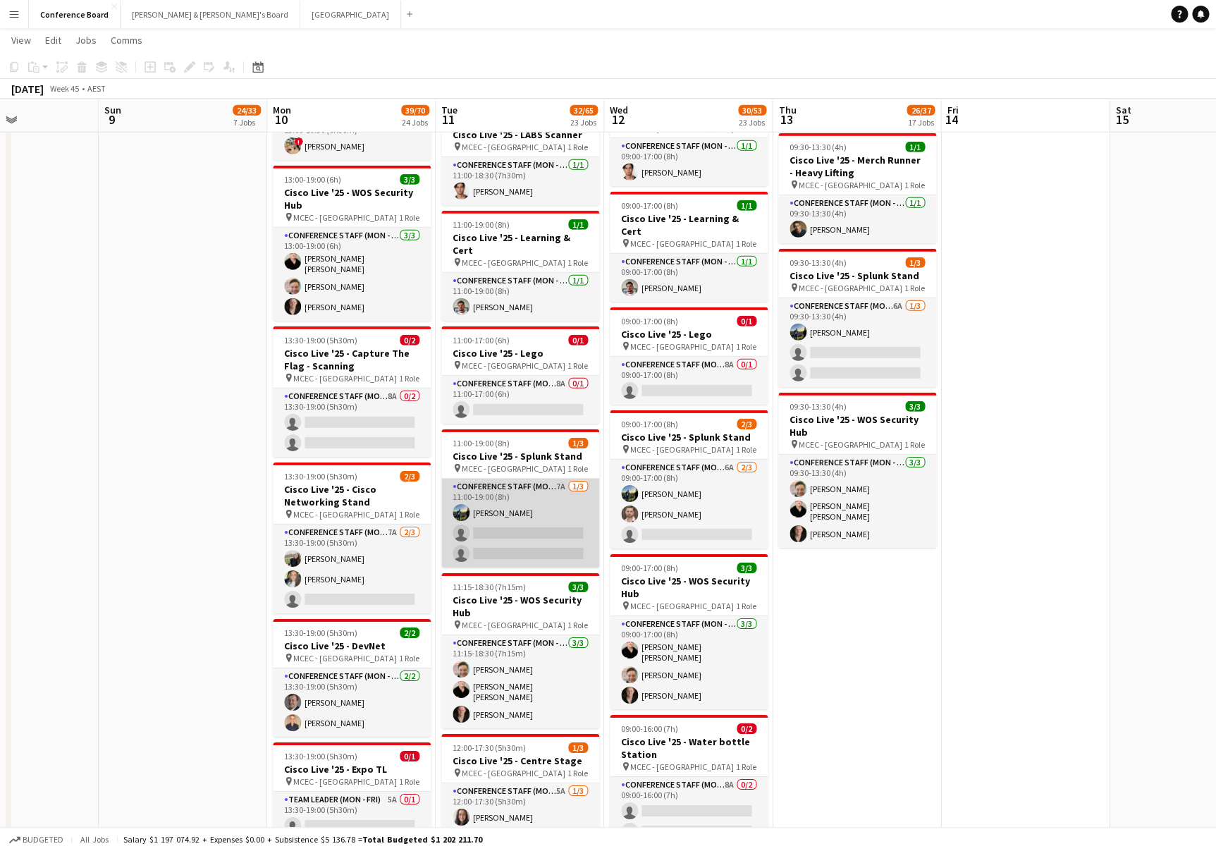
click at [545, 488] on app-card-role "Conference Staff (Mon - Fri) 7A 1/3 11:00-19:00 (8h) Louis Campbell-Reid single…" at bounding box center [520, 523] width 158 height 89
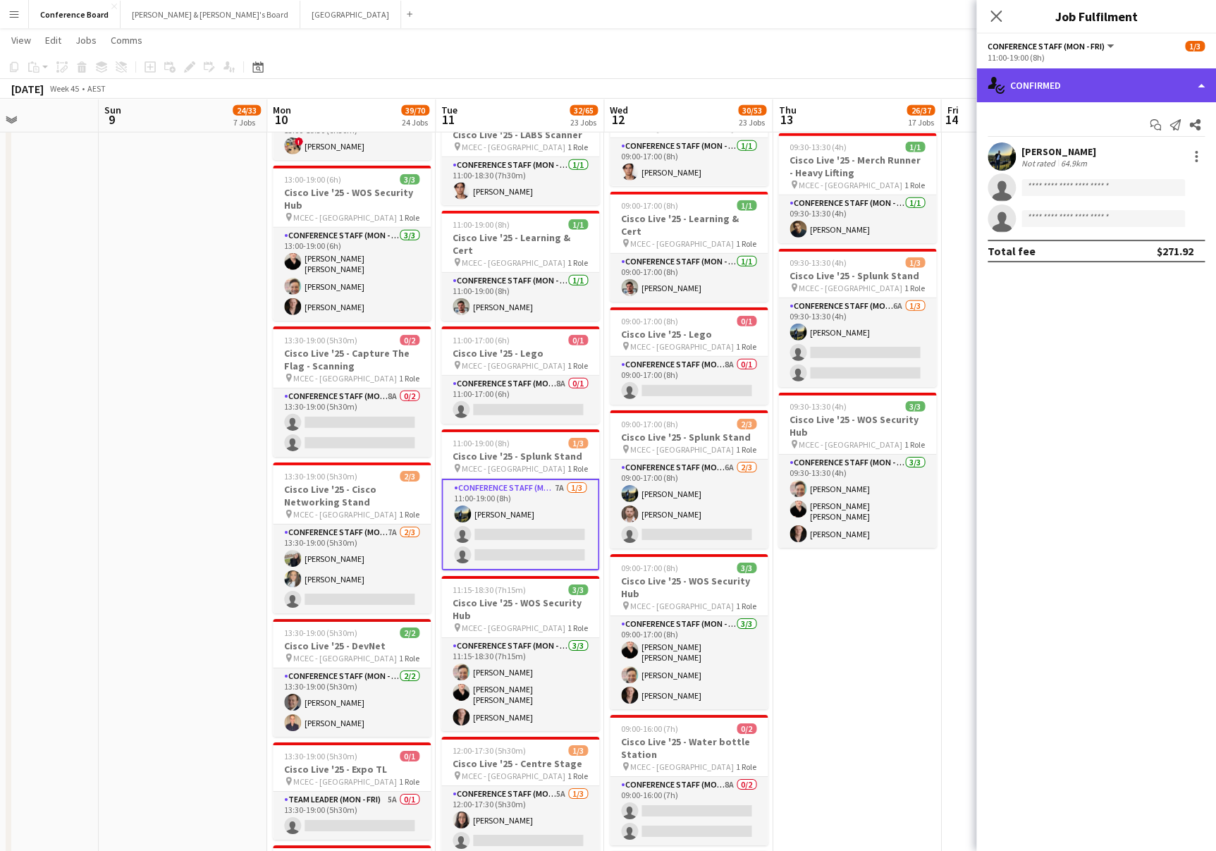
click at [1129, 77] on div "single-neutral-actions-check-2 Confirmed" at bounding box center [1097, 85] width 240 height 34
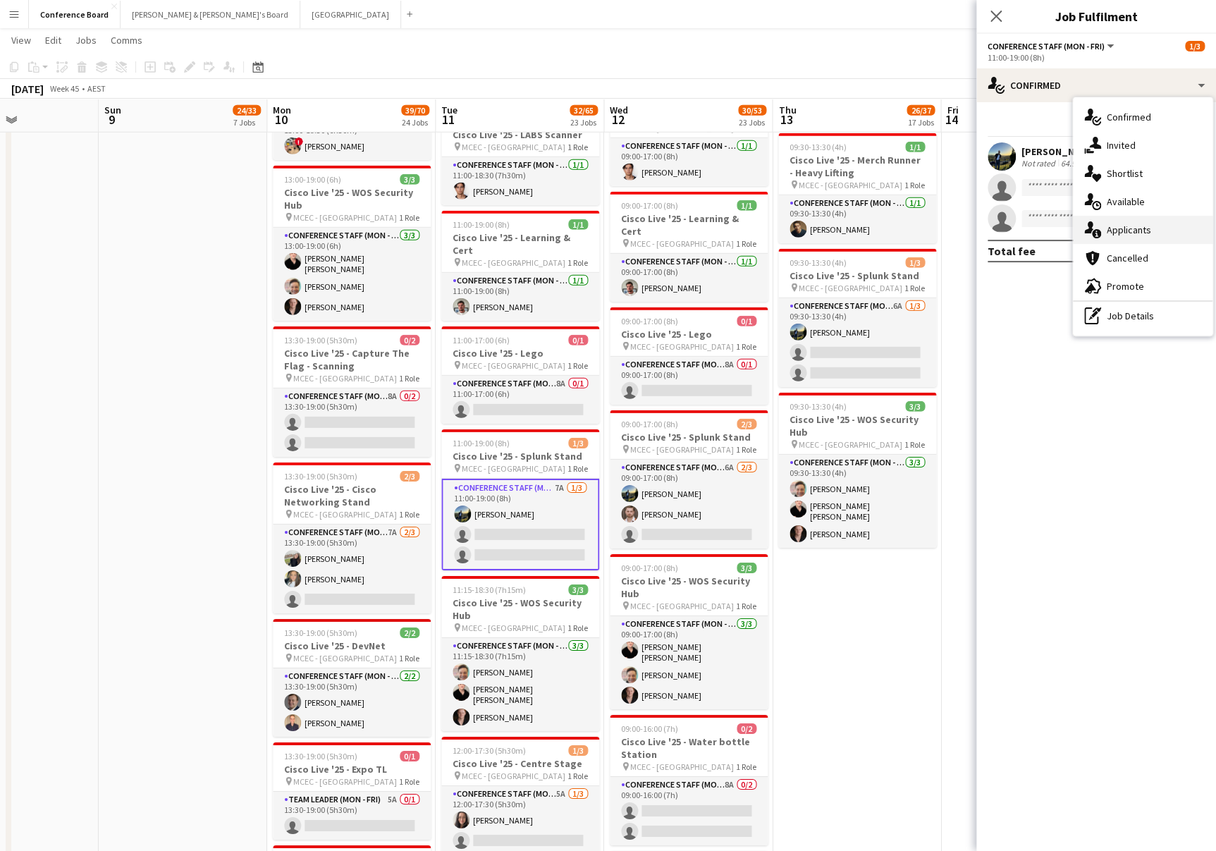
click at [1151, 231] on div "single-neutral-actions-information Applicants" at bounding box center [1143, 230] width 140 height 28
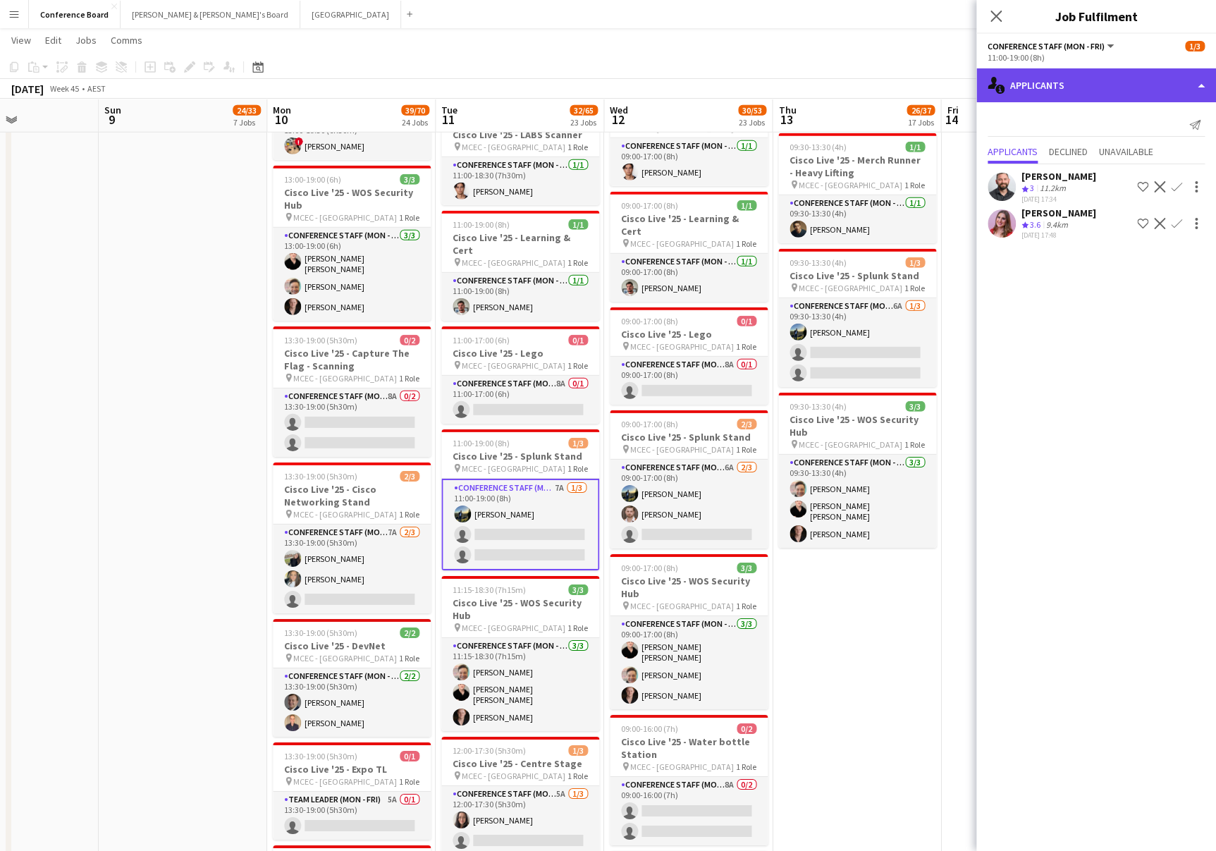
click at [1090, 85] on div "single-neutral-actions-information Applicants" at bounding box center [1097, 85] width 240 height 34
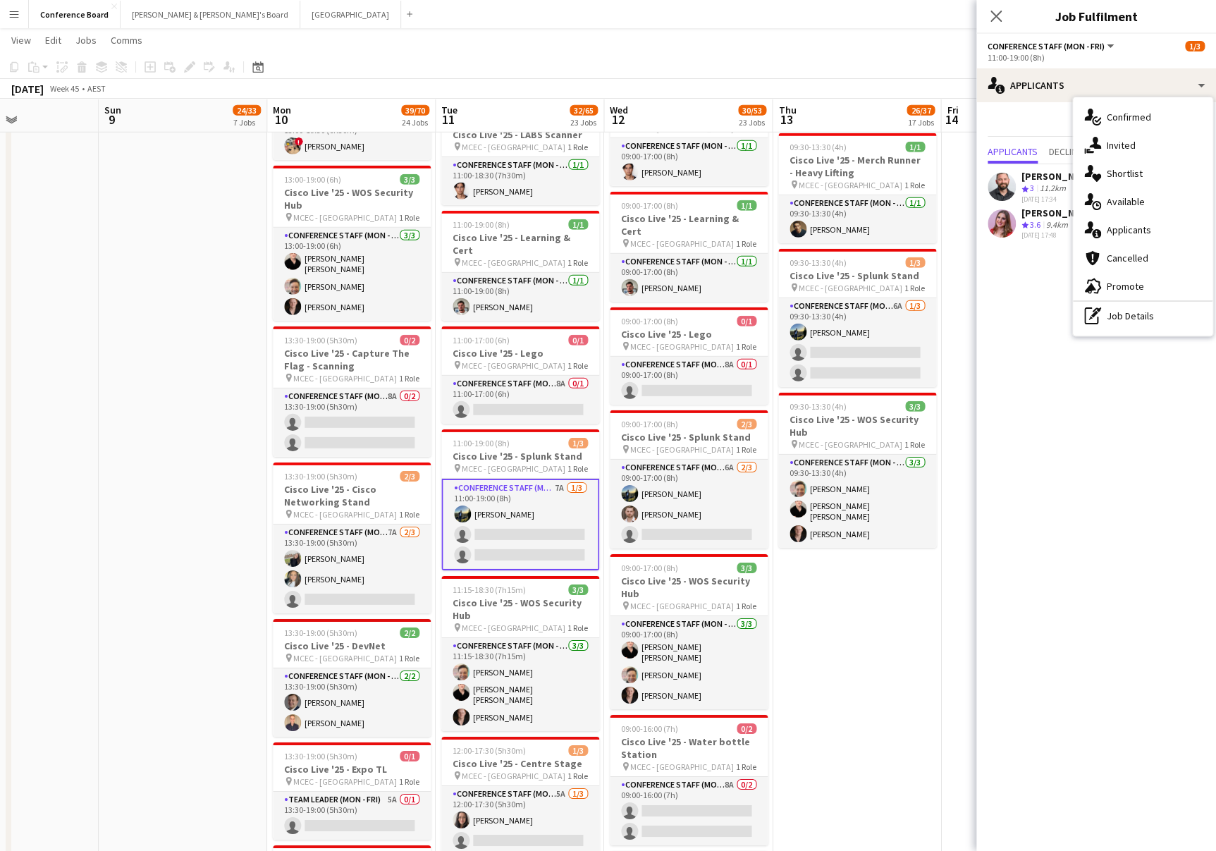
click at [1125, 146] on span "Invited" at bounding box center [1121, 145] width 29 height 13
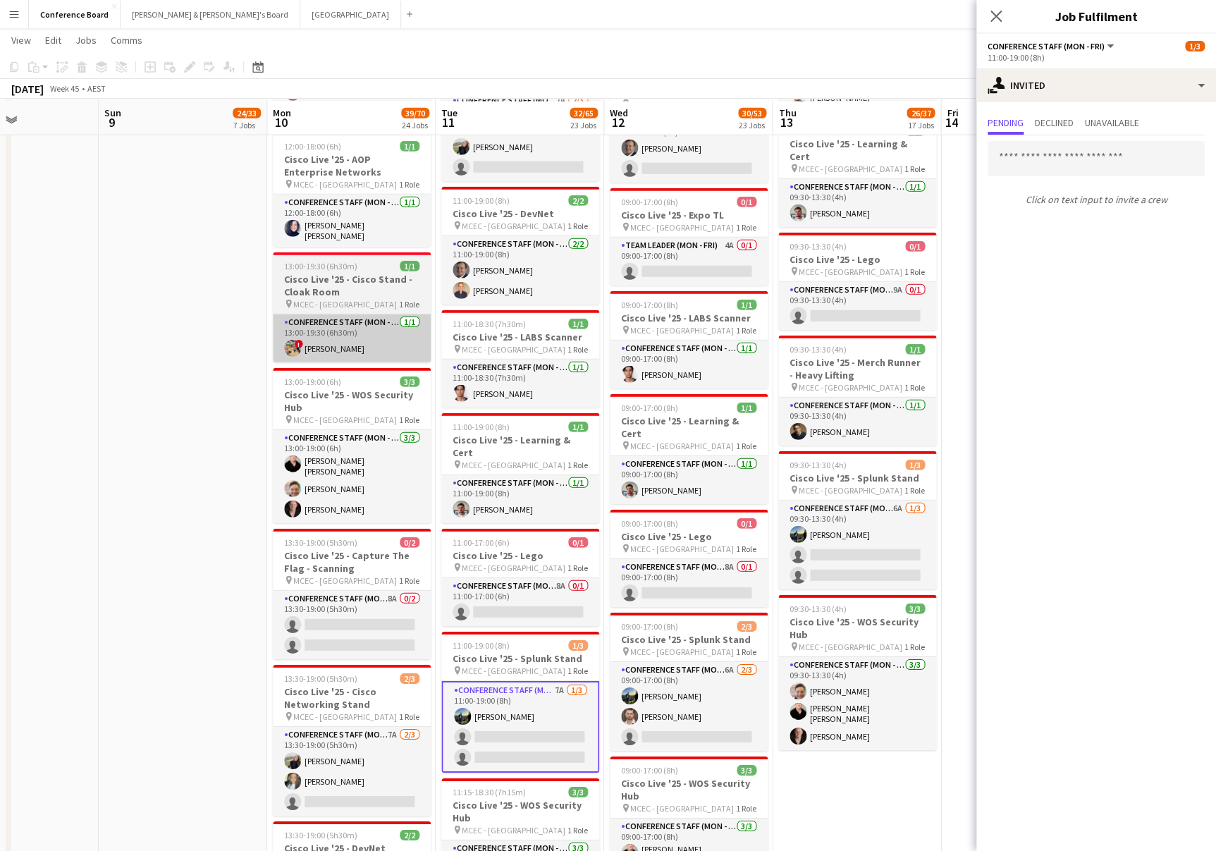
scroll to position [1768, 0]
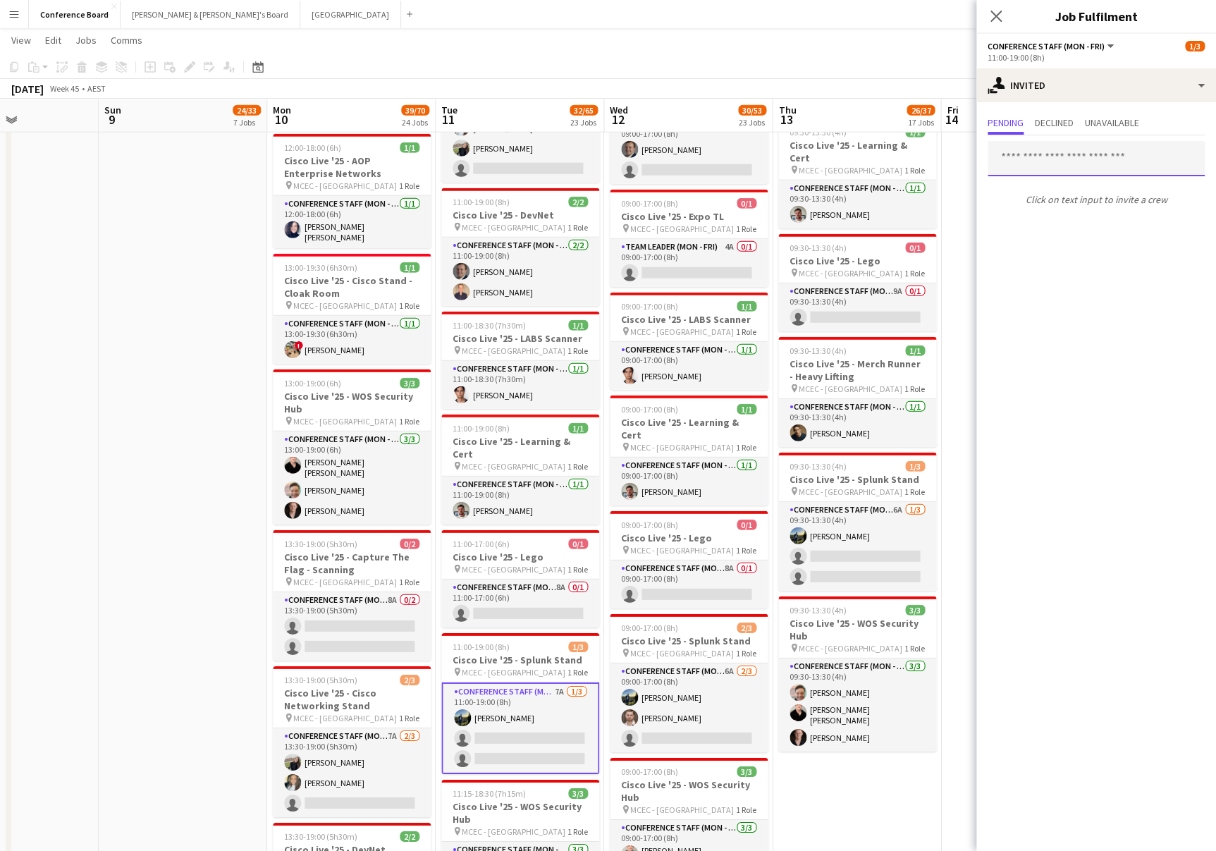
click at [1038, 157] on input "text" at bounding box center [1096, 158] width 217 height 35
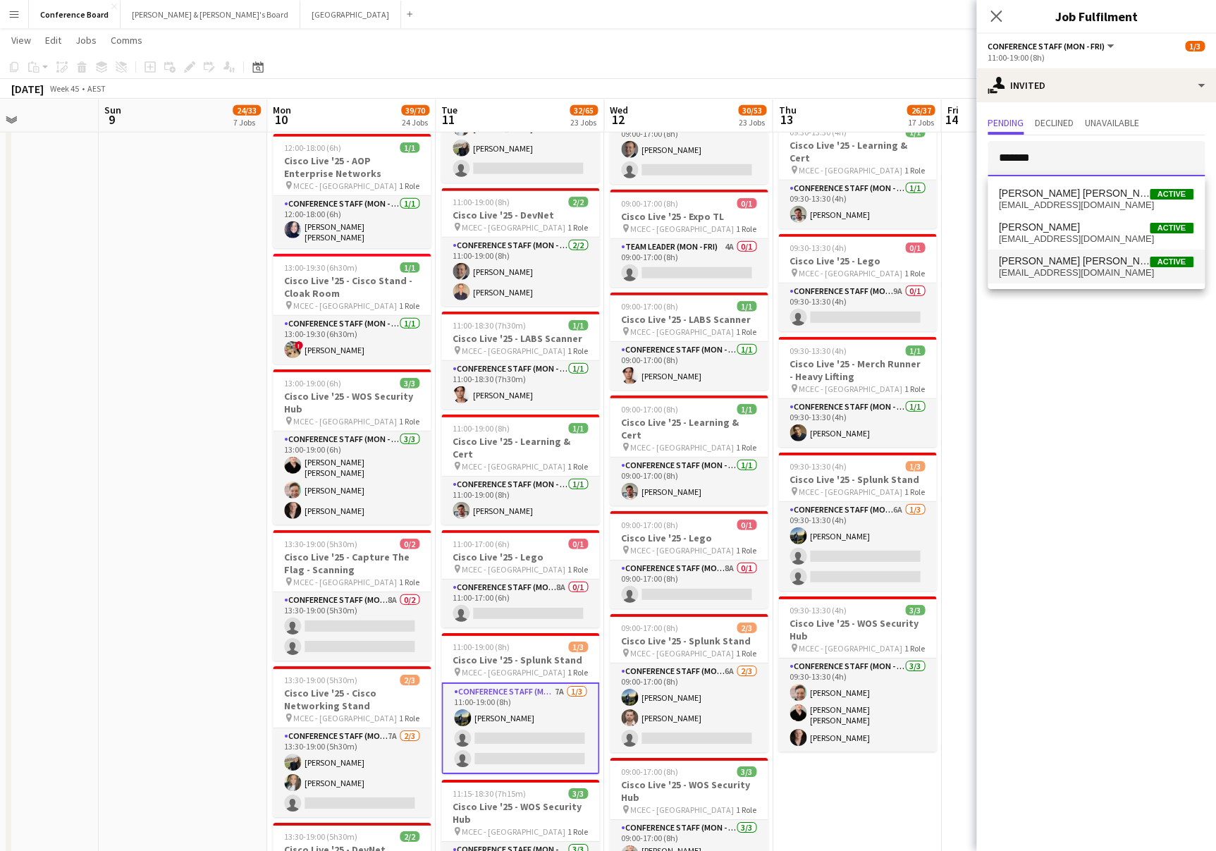
type input "*******"
click at [1051, 265] on span "[PERSON_NAME] [PERSON_NAME]" at bounding box center [1074, 261] width 151 height 12
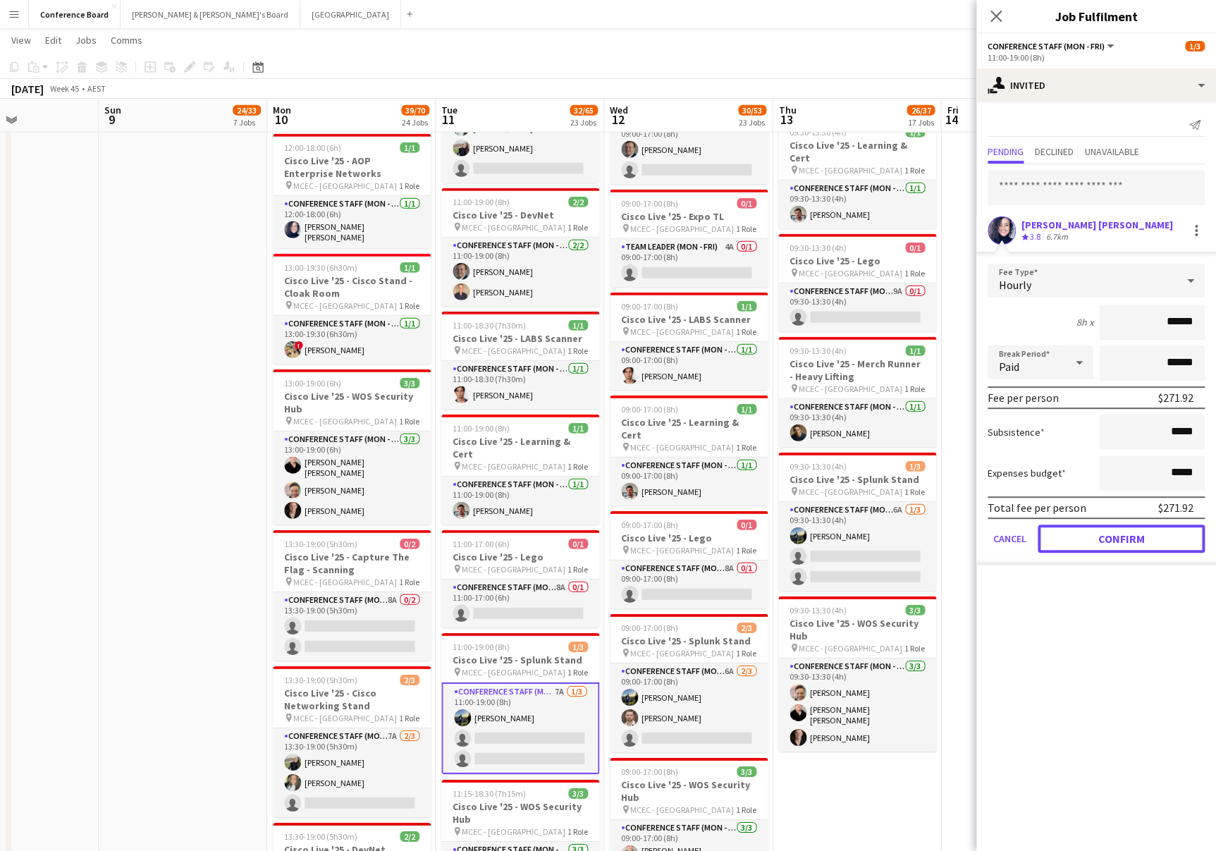
drag, startPoint x: 1102, startPoint y: 539, endPoint x: 1098, endPoint y: 532, distance: 8.2
click at [1102, 539] on button "Confirm" at bounding box center [1121, 539] width 167 height 28
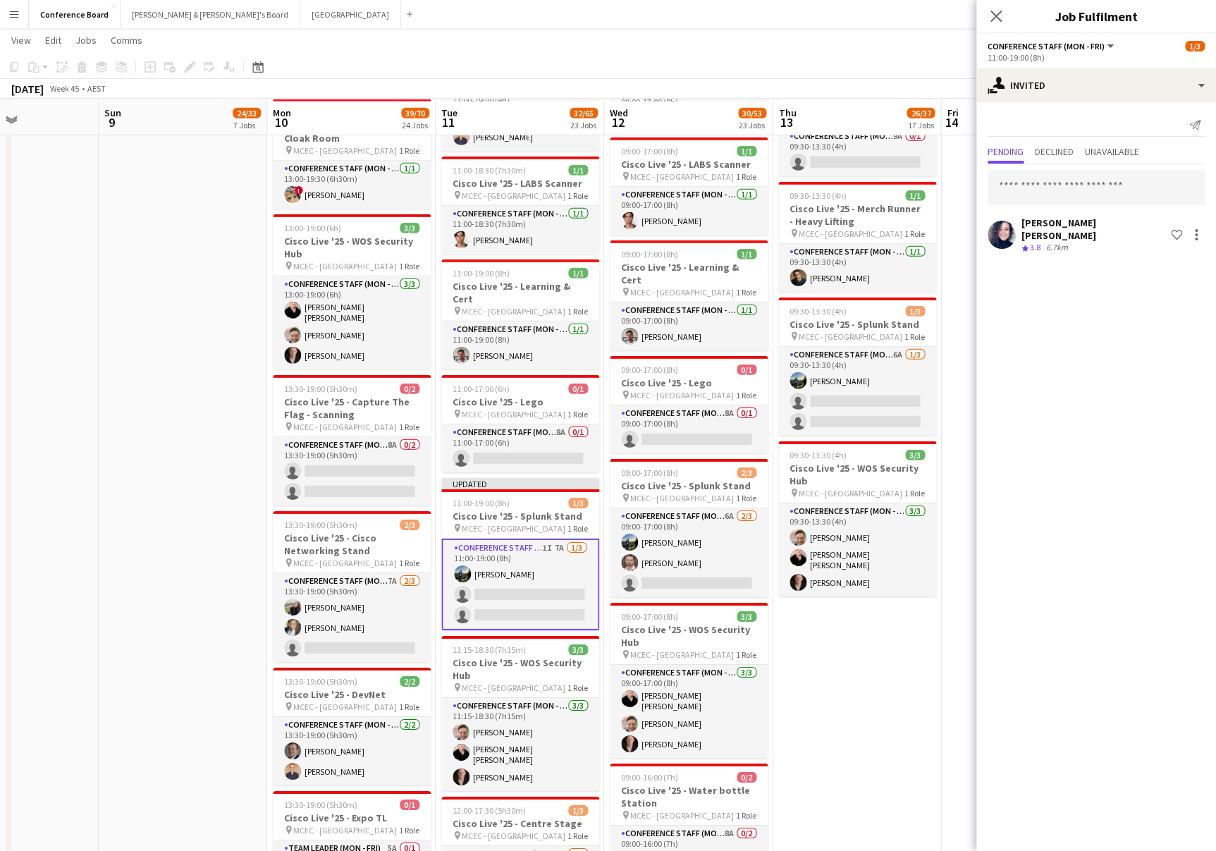
scroll to position [1921, 0]
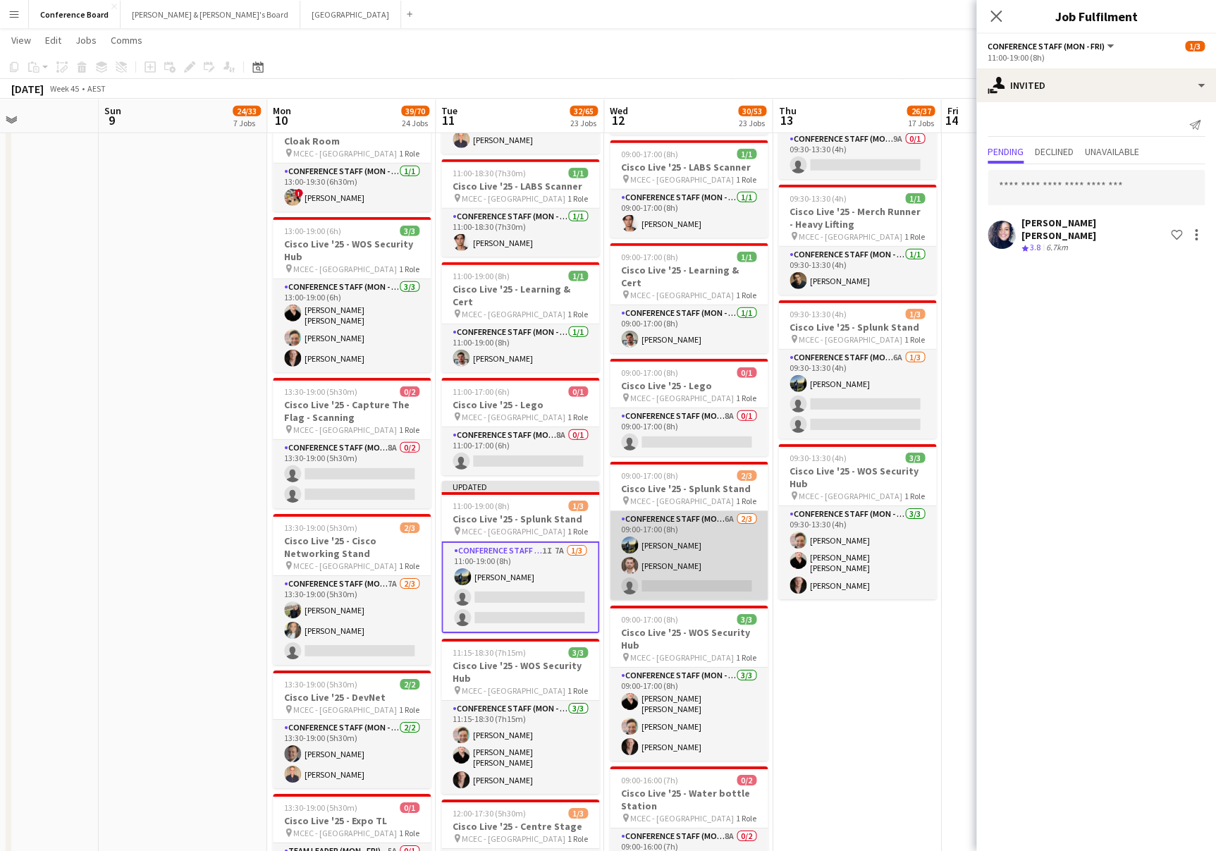
click at [696, 535] on app-card-role "Conference Staff (Mon - Fri) 6A 2/3 09:00-17:00 (8h) Louis Campbell-Reid Andrew…" at bounding box center [689, 555] width 158 height 89
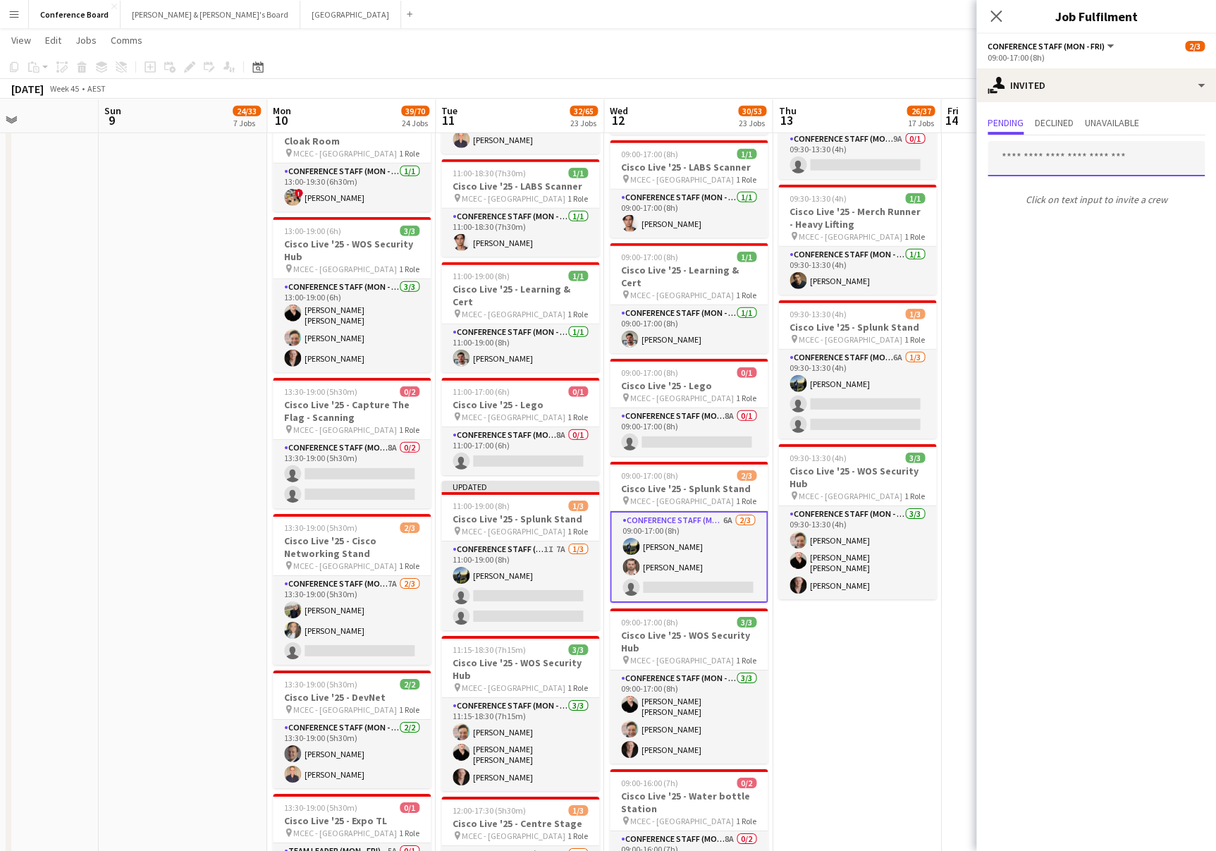
click at [1032, 157] on input "text" at bounding box center [1096, 158] width 217 height 35
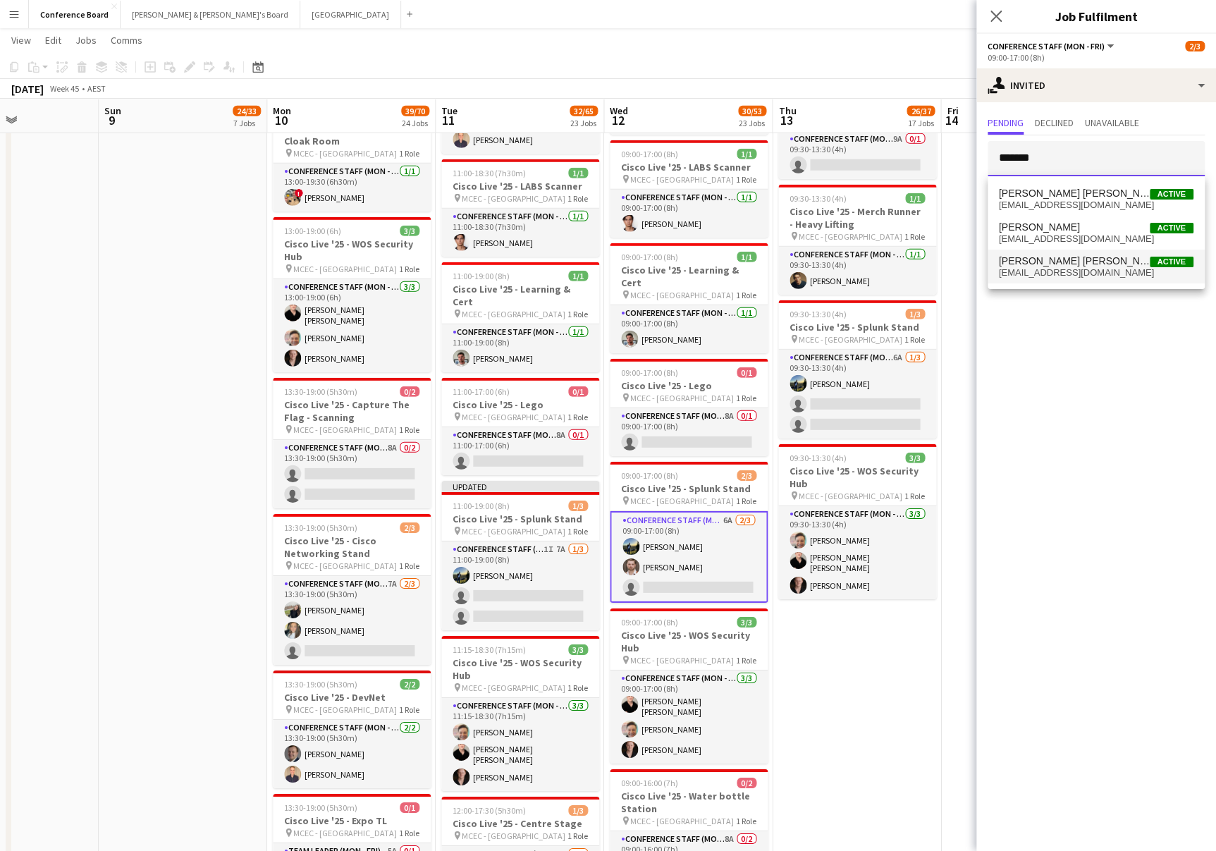
type input "*******"
click at [1057, 264] on span "[PERSON_NAME] [PERSON_NAME]" at bounding box center [1074, 261] width 151 height 12
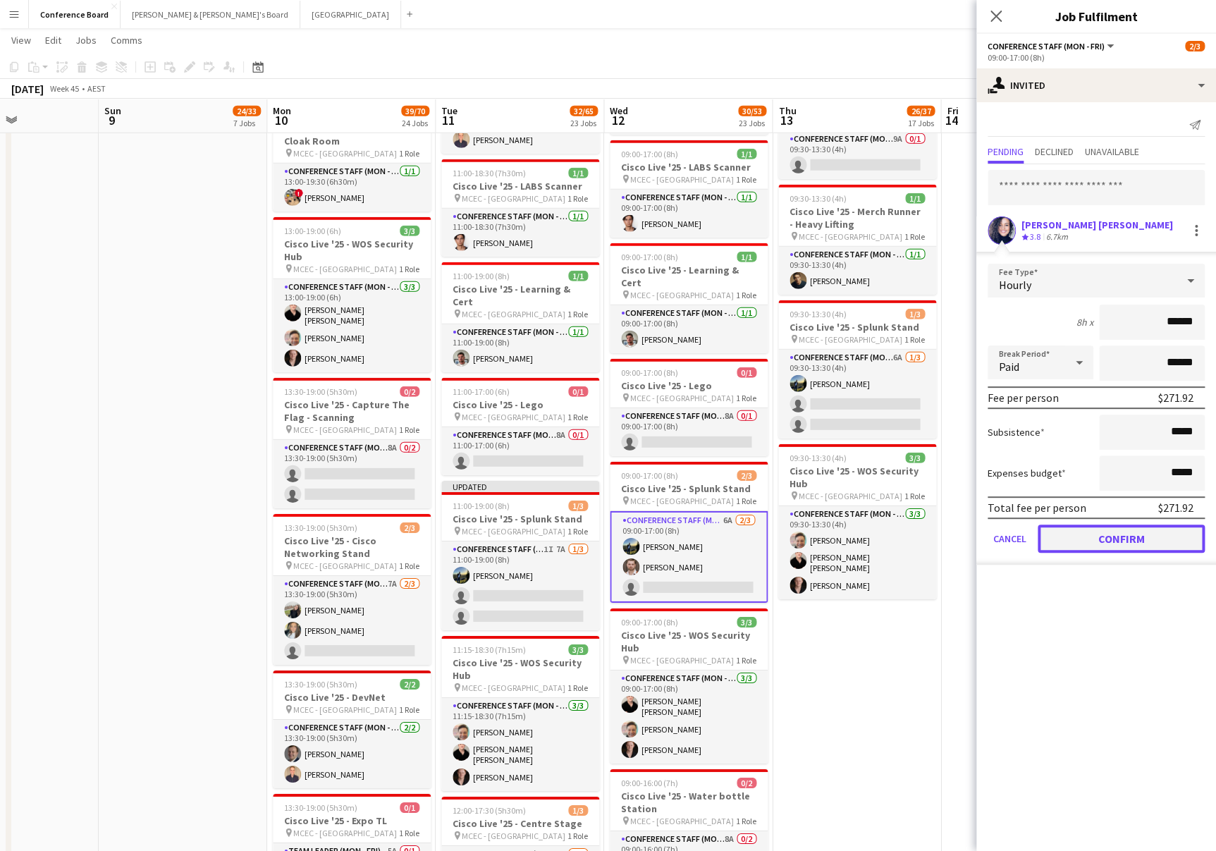
click at [1110, 532] on button "Confirm" at bounding box center [1121, 539] width 167 height 28
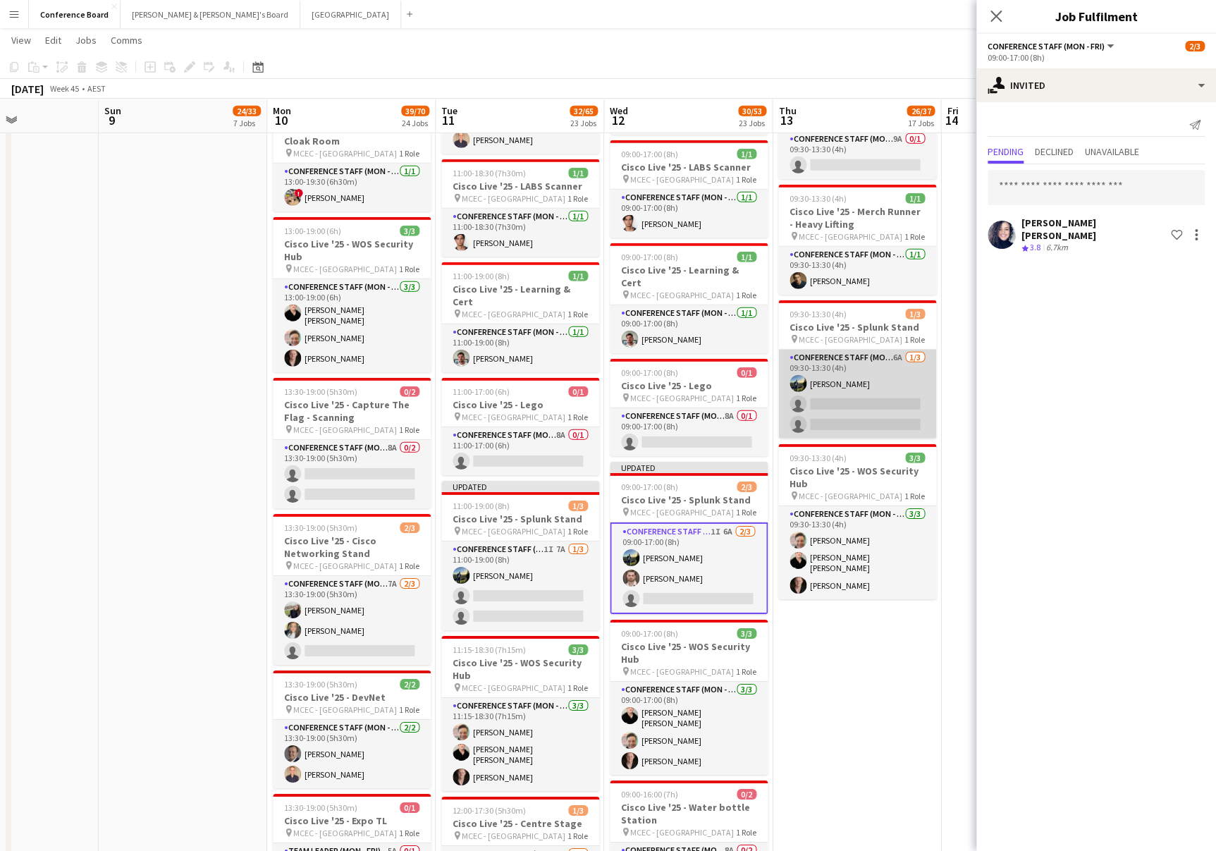
click at [840, 381] on app-card-role "Conference Staff (Mon - Fri) 6A 1/3 09:30-13:30 (4h) Louis Campbell-Reid single…" at bounding box center [857, 394] width 158 height 89
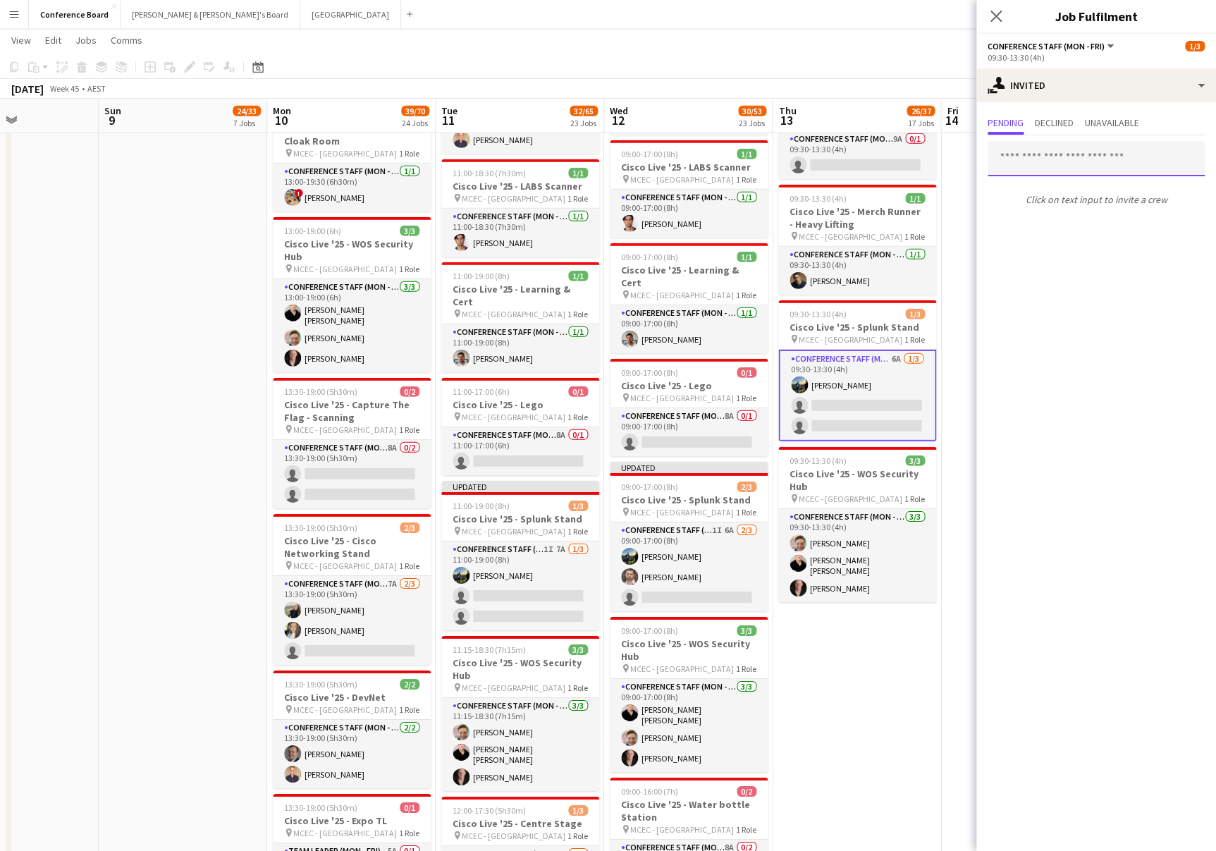
click at [1029, 151] on input "text" at bounding box center [1096, 158] width 217 height 35
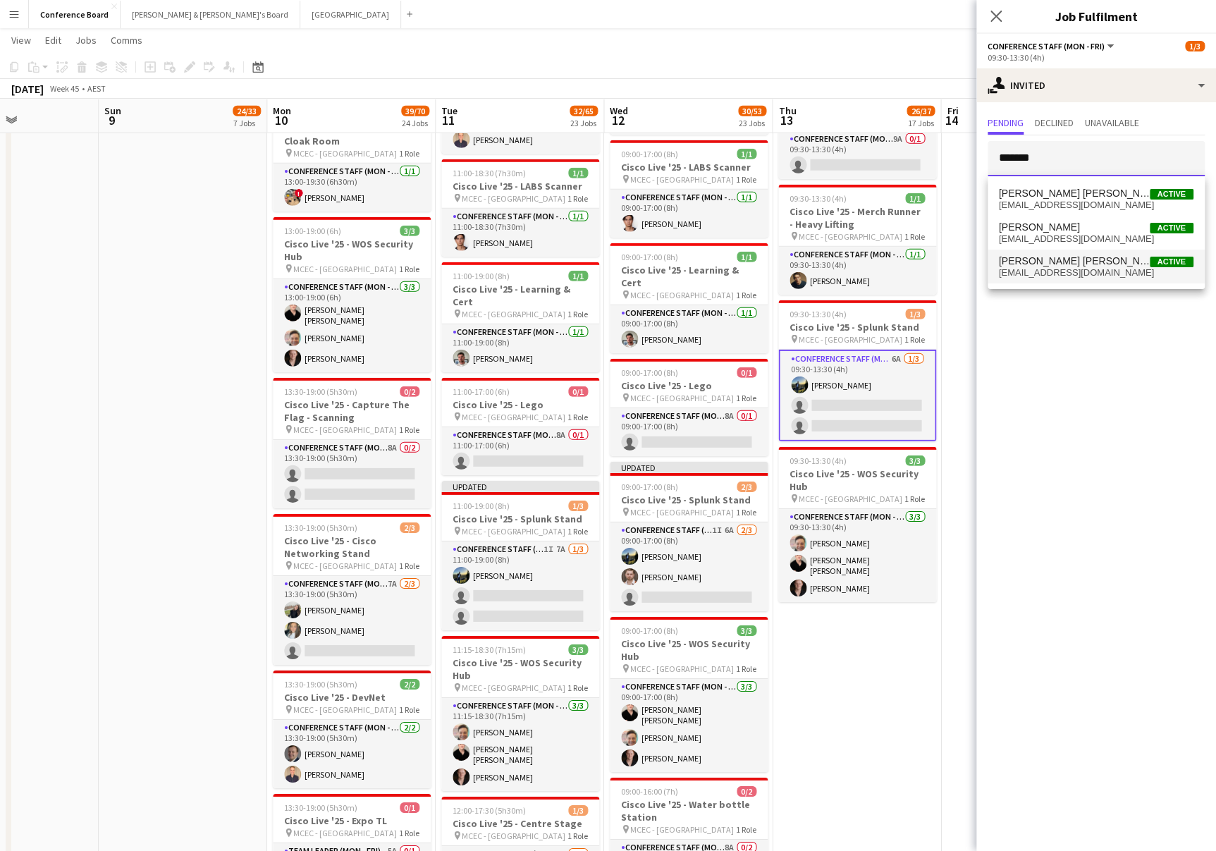
type input "*******"
click at [1053, 263] on span "[PERSON_NAME] [PERSON_NAME]" at bounding box center [1074, 261] width 151 height 12
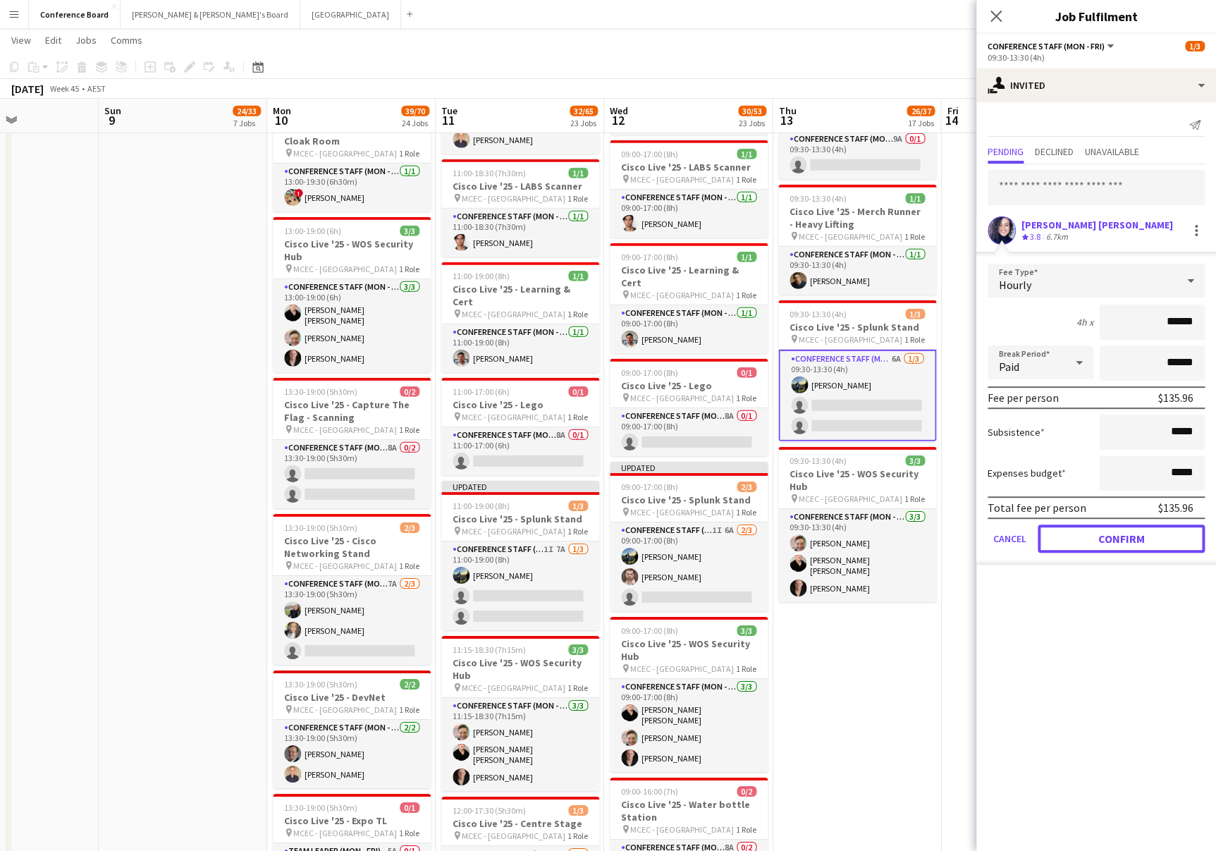
drag, startPoint x: 1101, startPoint y: 540, endPoint x: 1087, endPoint y: 522, distance: 23.0
click at [1101, 540] on button "Confirm" at bounding box center [1121, 539] width 167 height 28
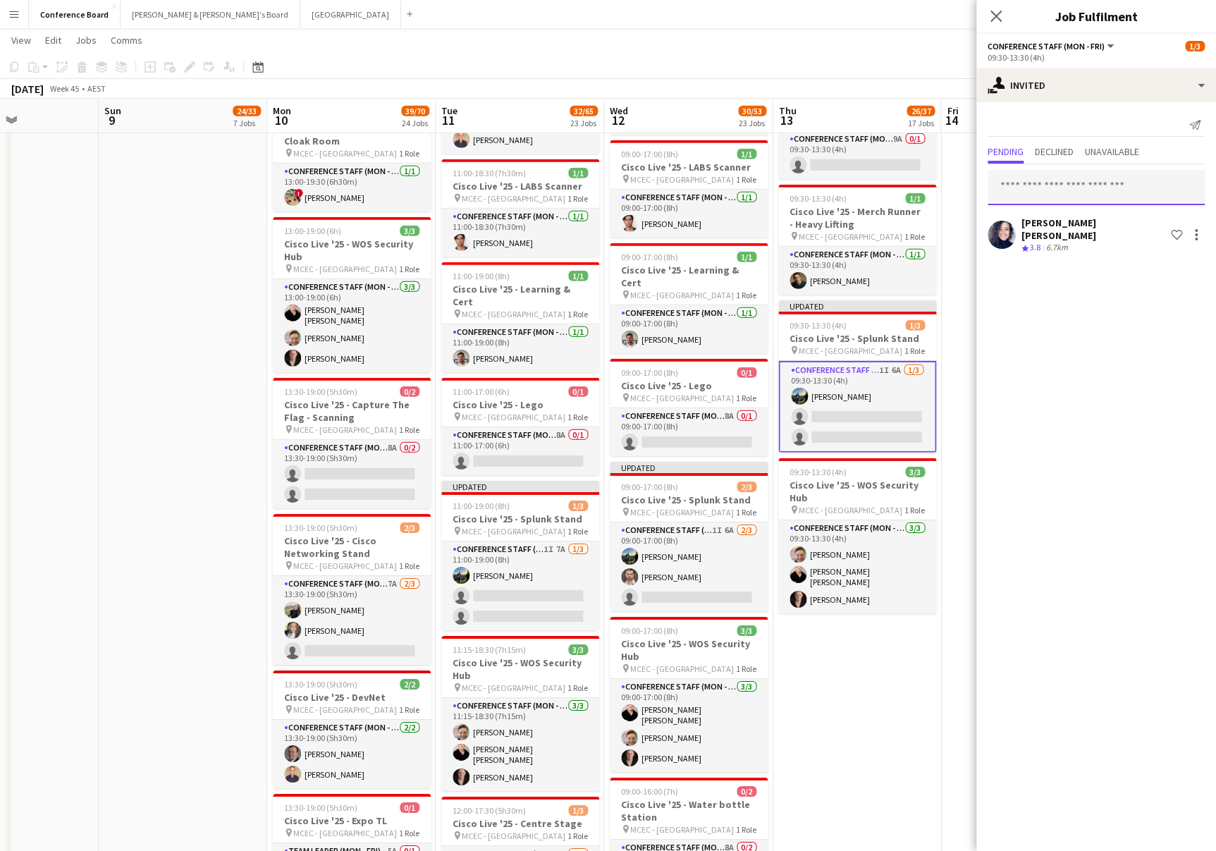
click at [1020, 195] on input "text" at bounding box center [1096, 187] width 217 height 35
type input "******"
click at [1038, 221] on span "[PERSON_NAME]" at bounding box center [1039, 222] width 81 height 12
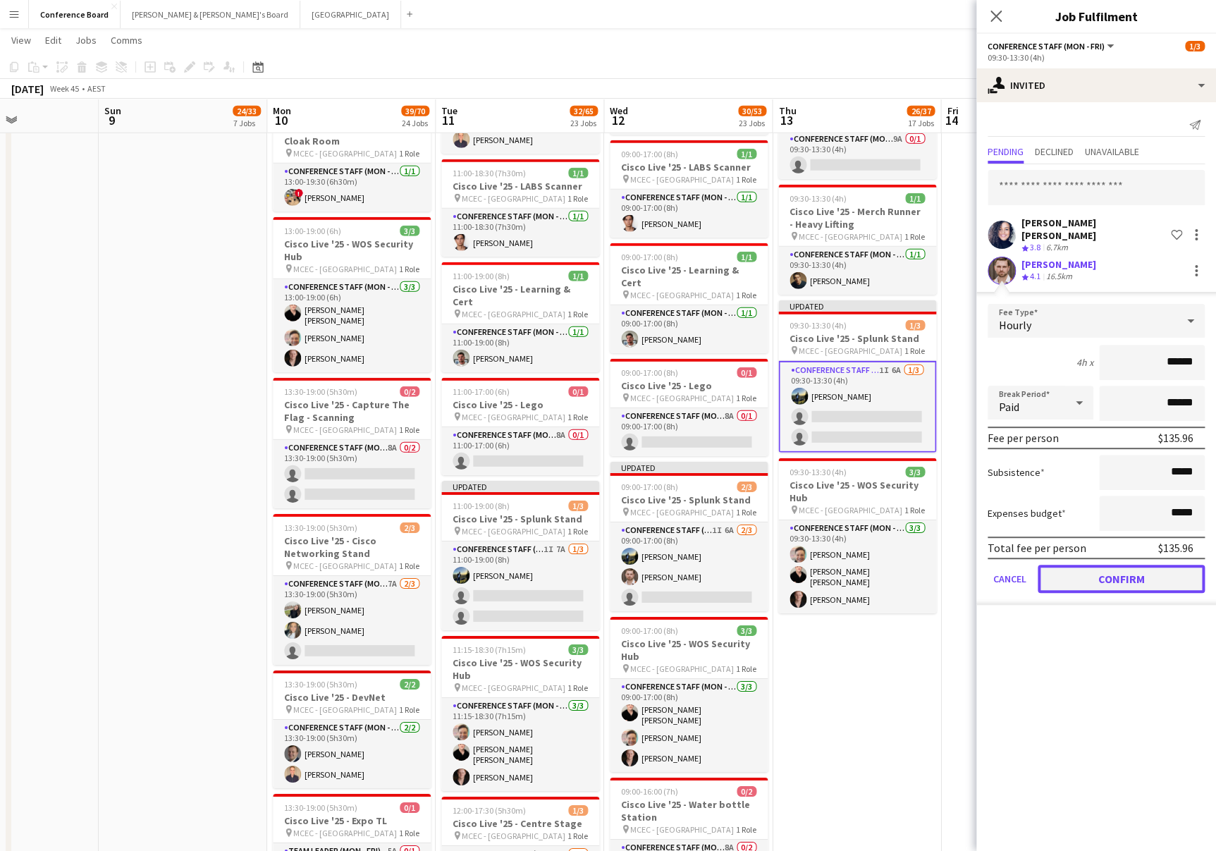
click at [1084, 565] on button "Confirm" at bounding box center [1121, 579] width 167 height 28
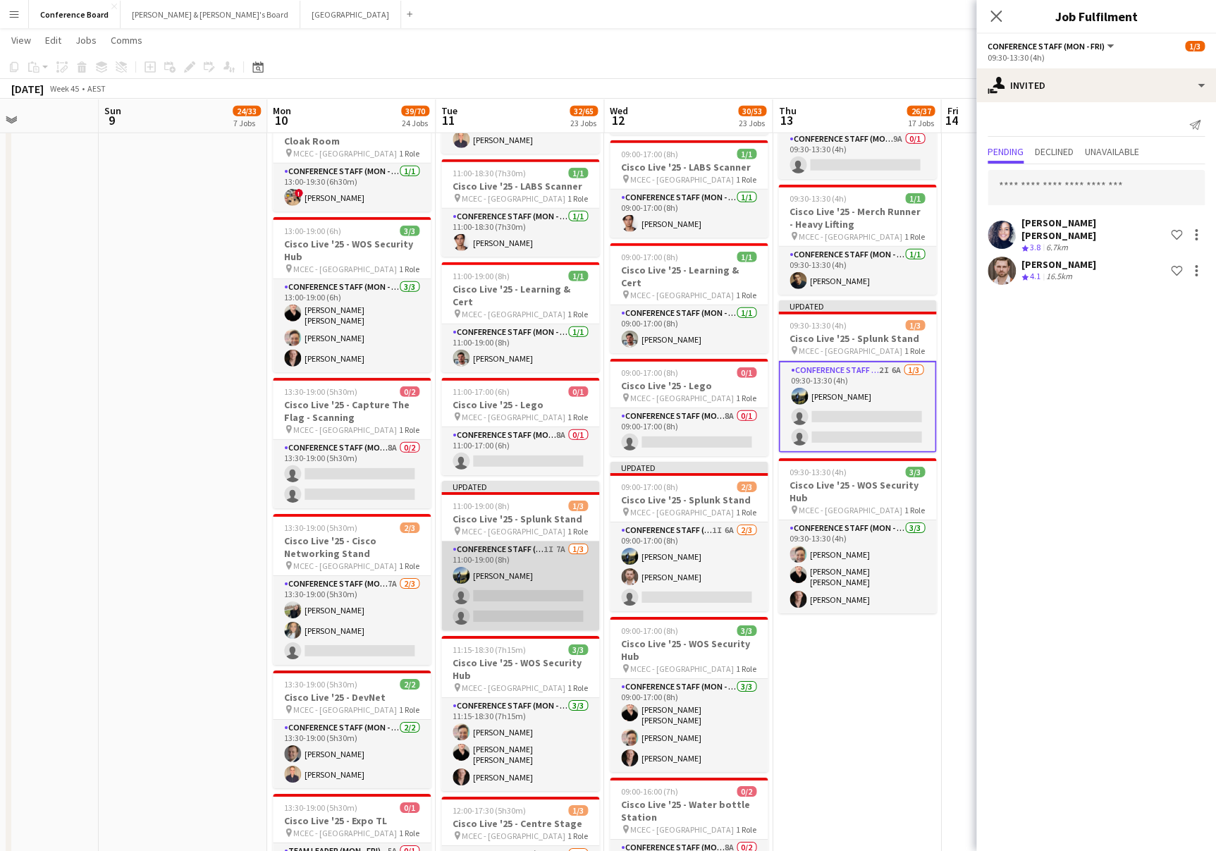
click at [501, 566] on app-card-role "Conference Staff (Mon - Fri) 1I 7A 1/3 11:00-19:00 (8h) Louis Campbell-Reid sin…" at bounding box center [520, 586] width 158 height 89
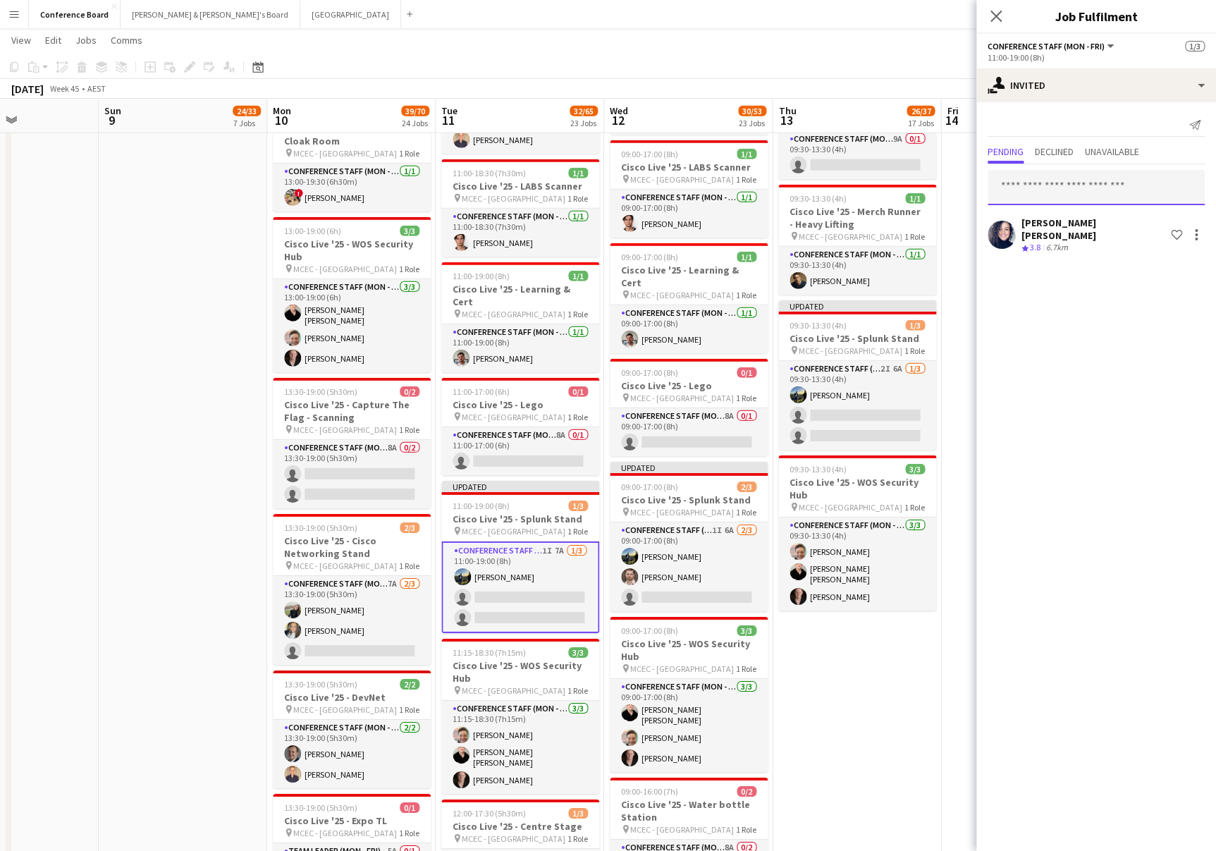
click at [1030, 183] on input "text" at bounding box center [1096, 187] width 217 height 35
type input "******"
click at [1040, 226] on span "[PERSON_NAME]" at bounding box center [1039, 222] width 81 height 12
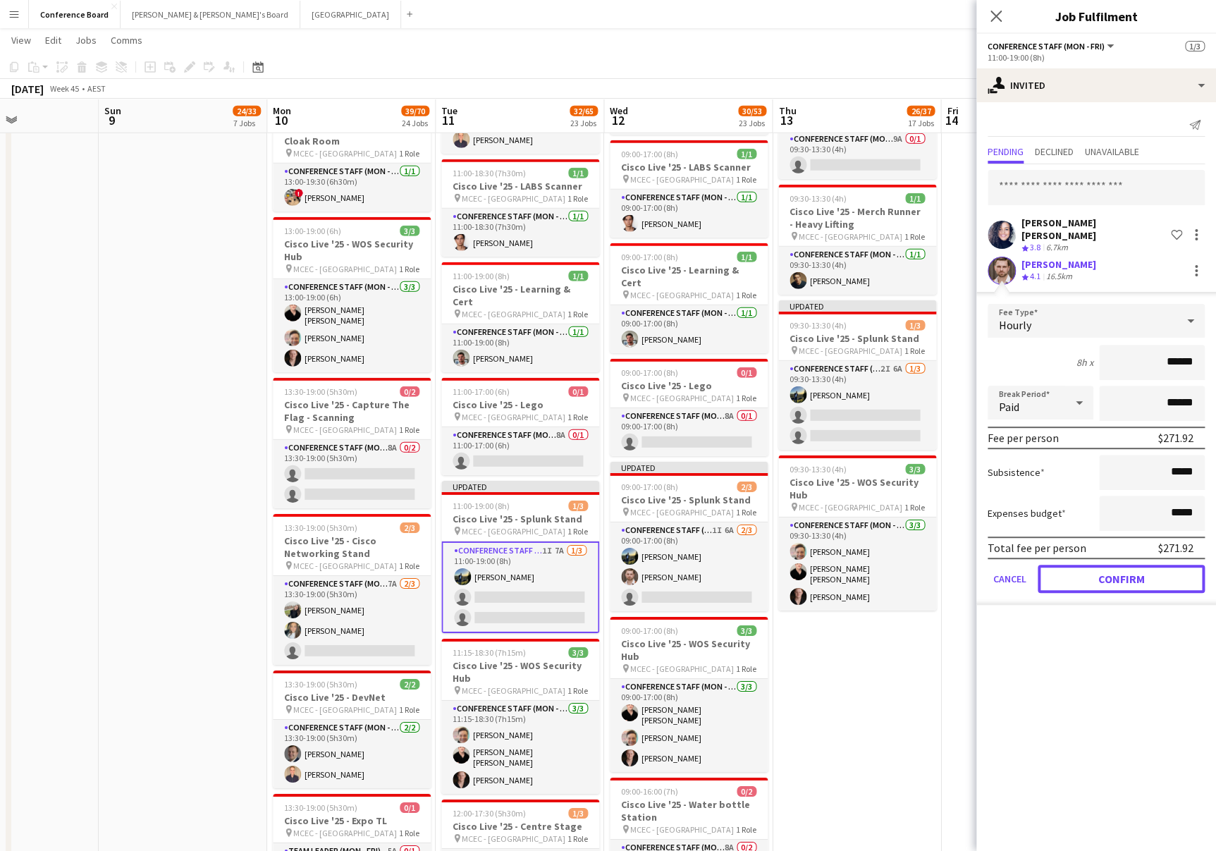
drag, startPoint x: 1101, startPoint y: 568, endPoint x: 1084, endPoint y: 565, distance: 17.2
click at [1101, 568] on button "Confirm" at bounding box center [1121, 579] width 167 height 28
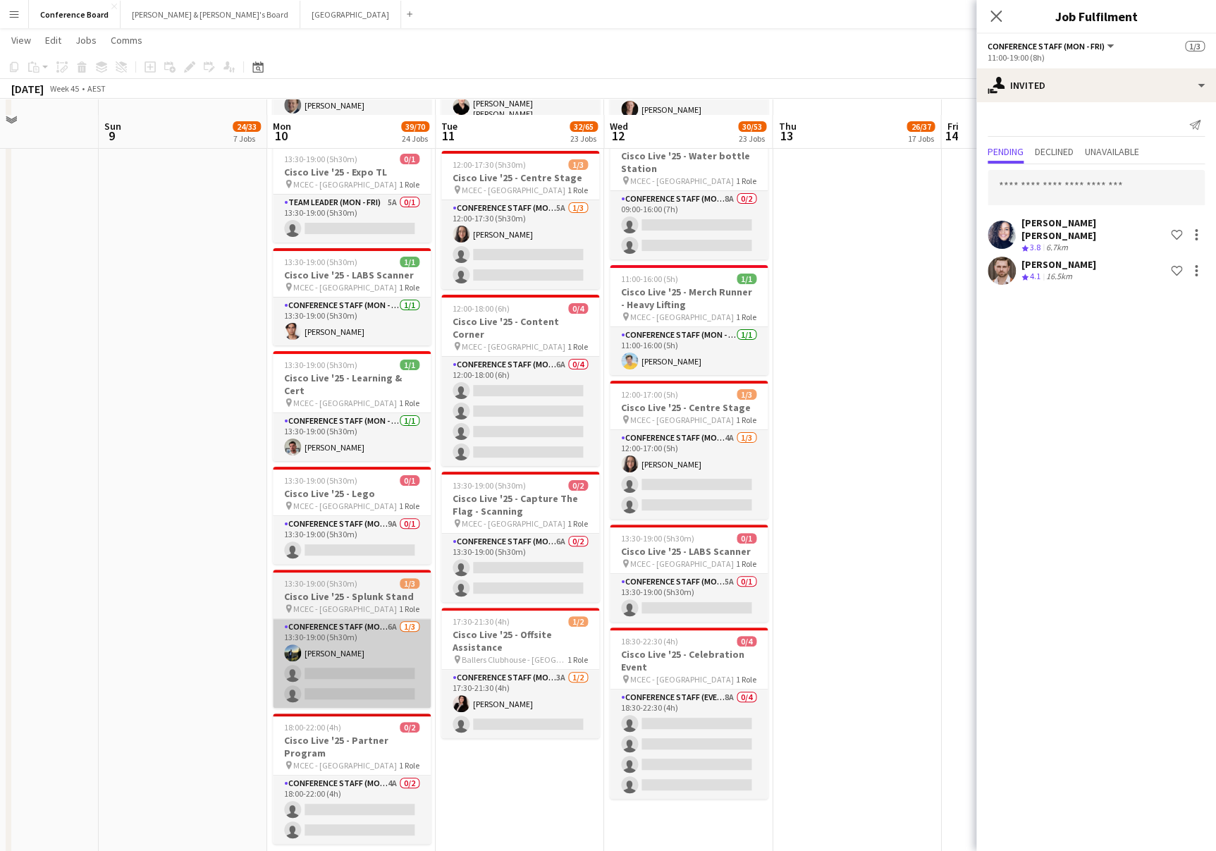
scroll to position [2598, 0]
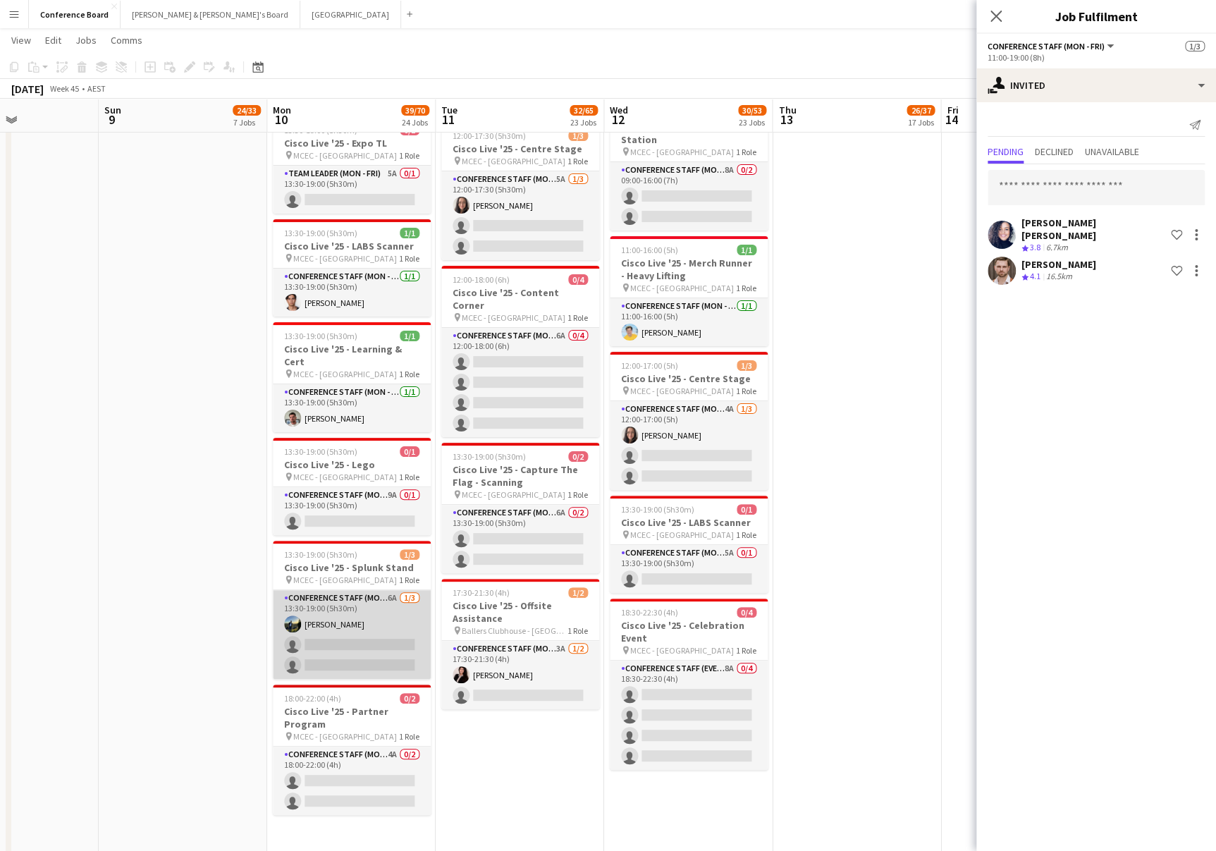
click at [360, 612] on app-card-role "Conference Staff (Mon - Fri) 6A 1/3 13:30-19:00 (5h30m) Louis Campbell-Reid sin…" at bounding box center [352, 634] width 158 height 89
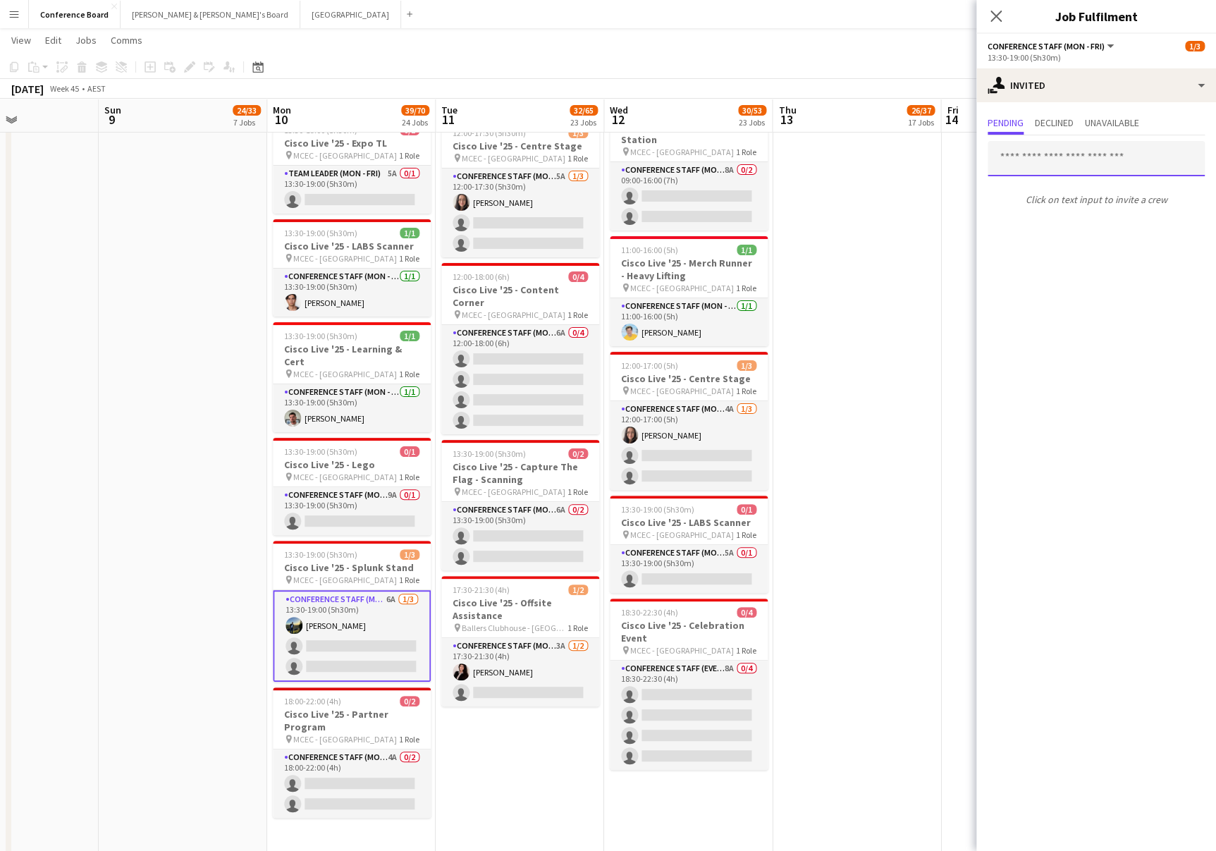
click at [1022, 159] on input "text" at bounding box center [1096, 158] width 217 height 35
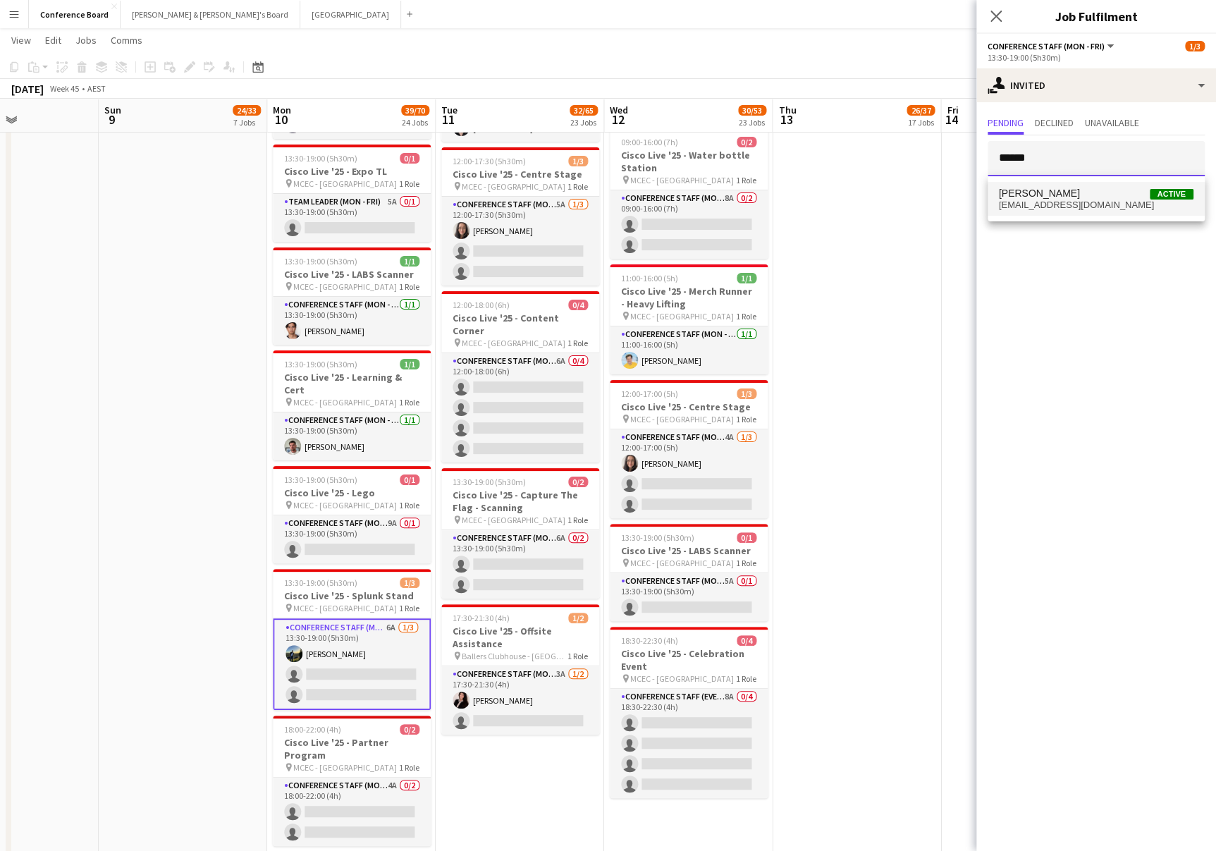
type input "******"
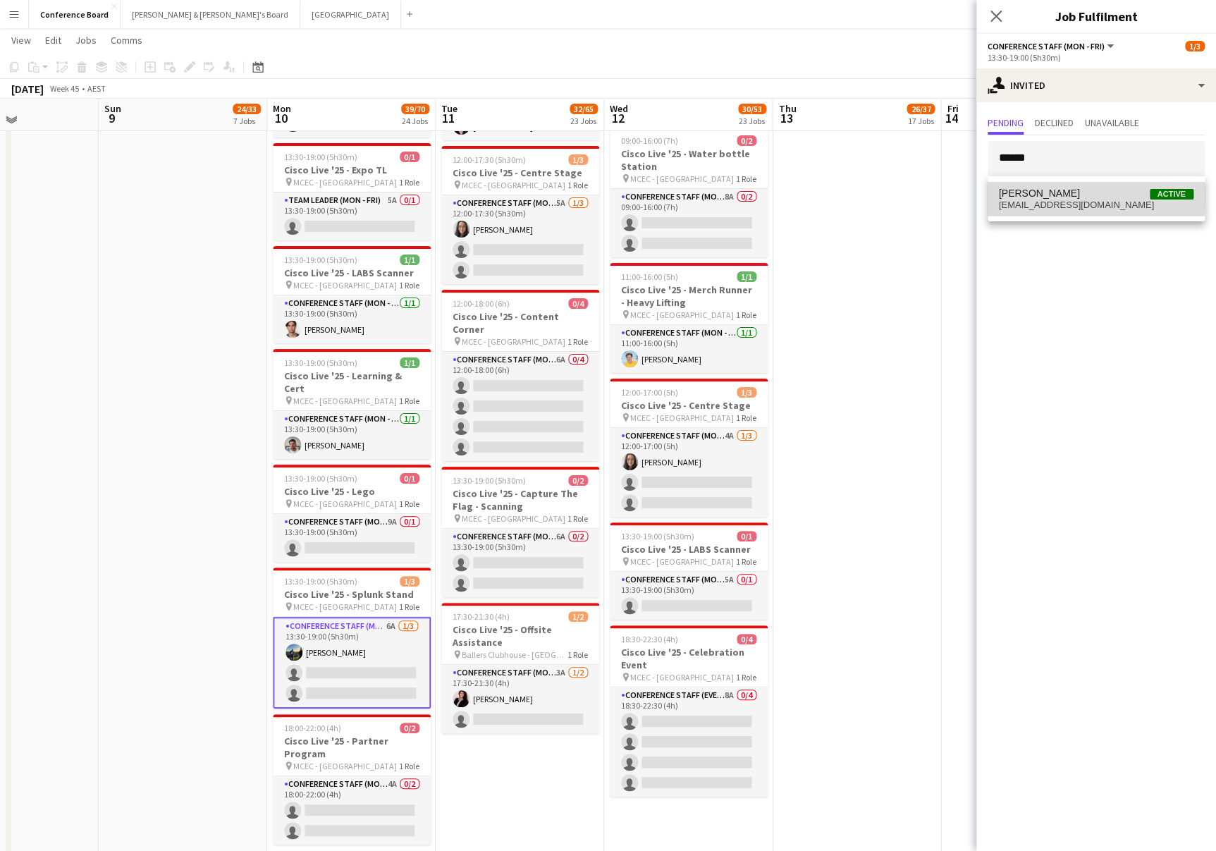
click at [1041, 197] on span "[PERSON_NAME]" at bounding box center [1039, 194] width 81 height 12
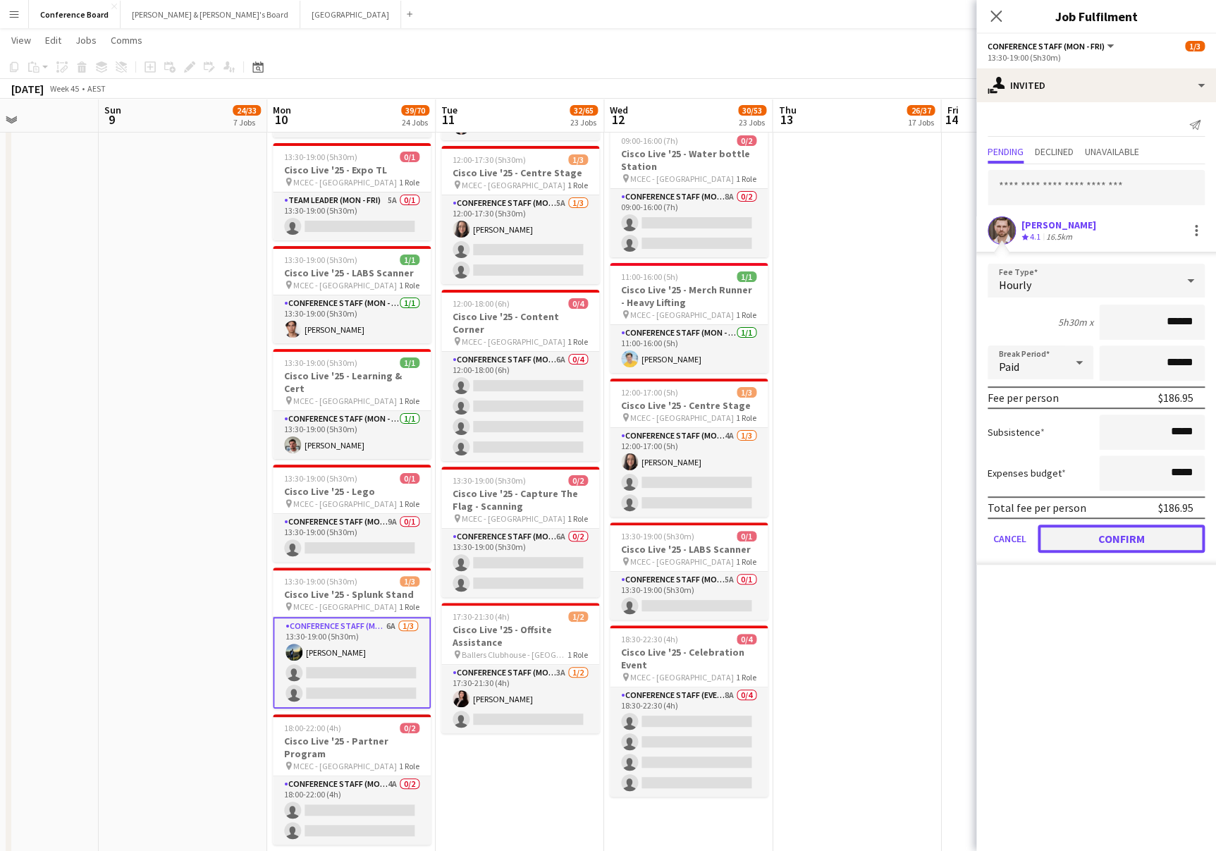
click at [1105, 533] on button "Confirm" at bounding box center [1121, 539] width 167 height 28
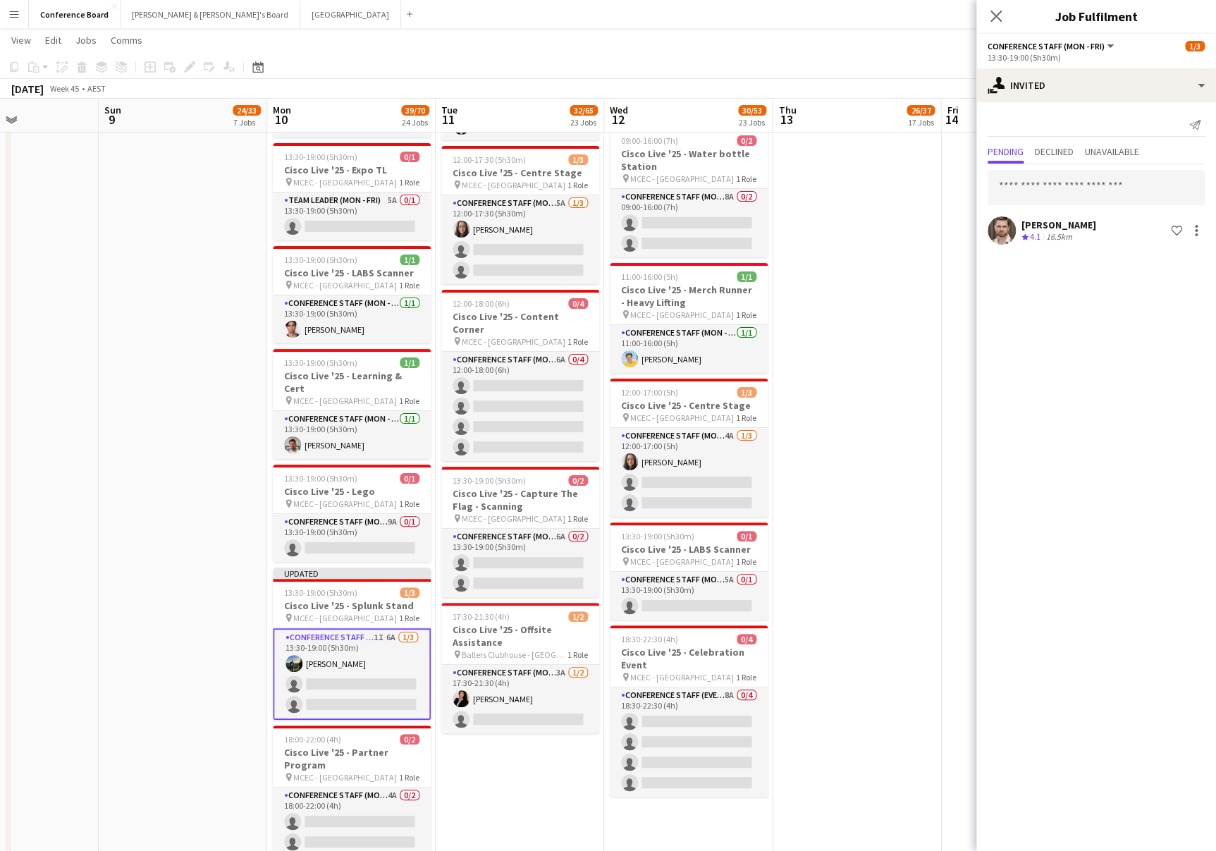
drag, startPoint x: 795, startPoint y: 400, endPoint x: 836, endPoint y: 355, distance: 61.4
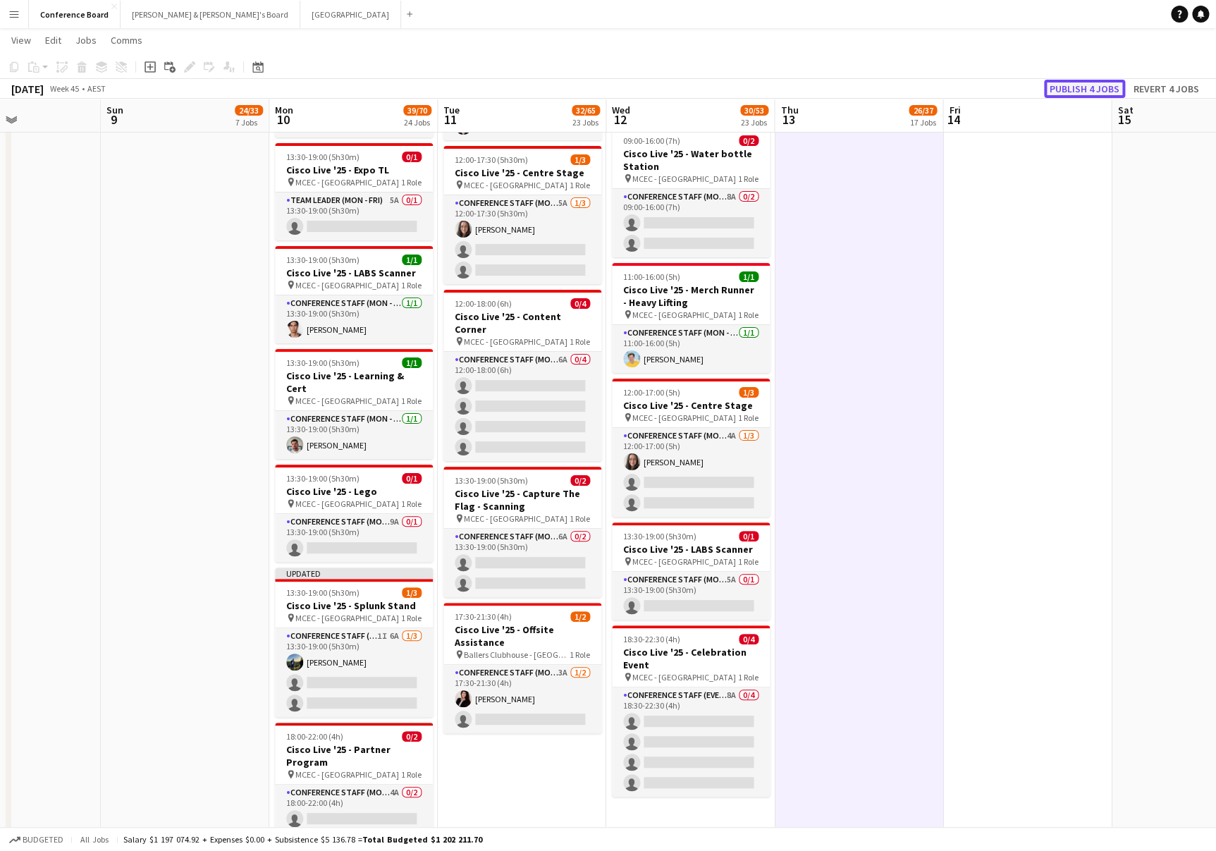
click at [1096, 86] on button "Publish 4 jobs" at bounding box center [1084, 89] width 81 height 18
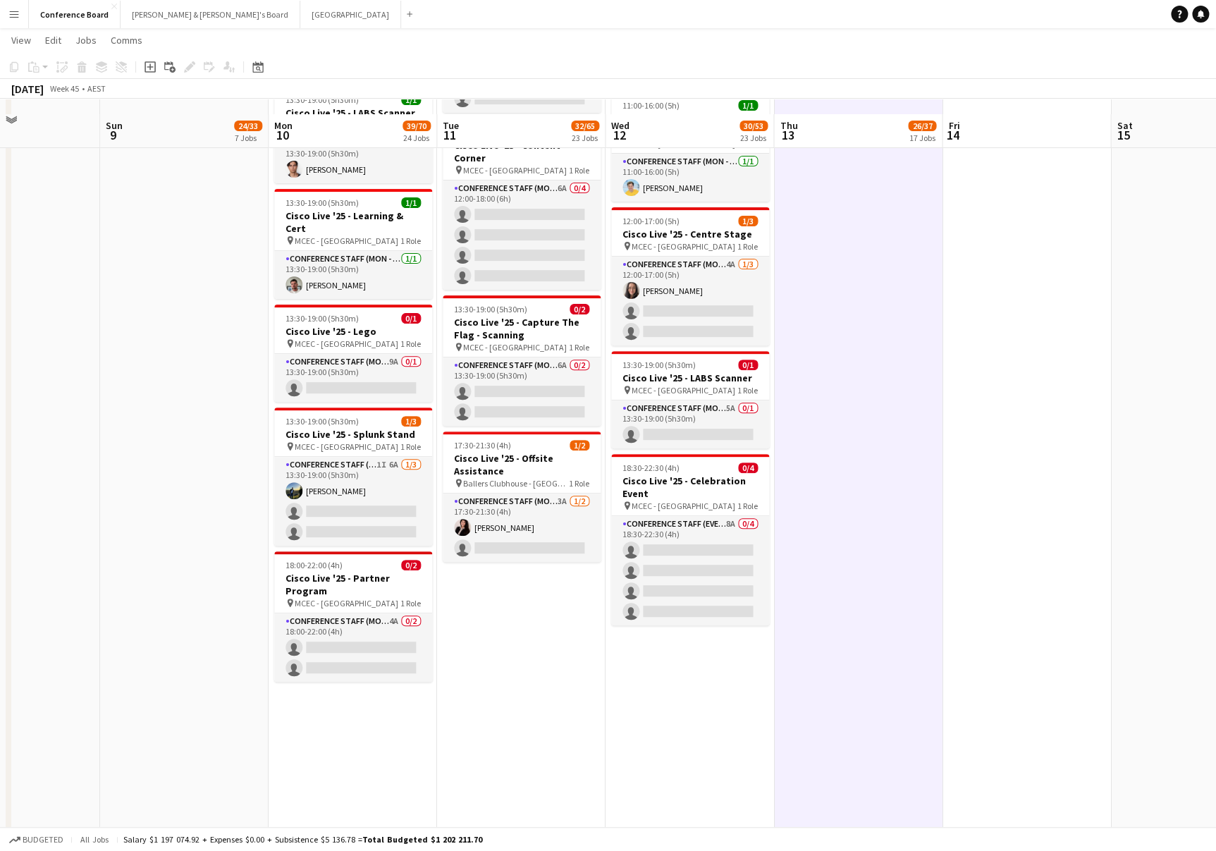
scroll to position [2754, 0]
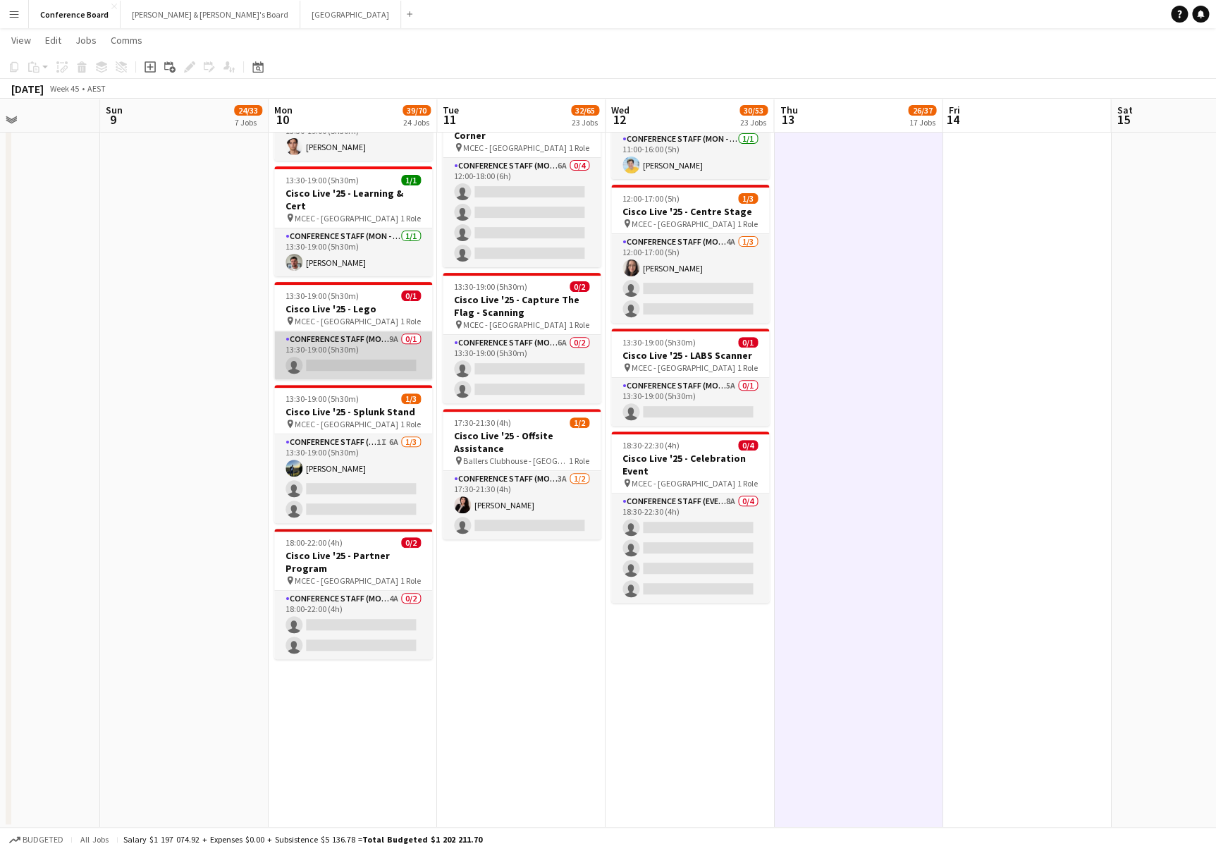
click at [371, 331] on app-card-role "Conference Staff (Mon - Fri) 9A 0/1 13:30-19:00 (5h30m) single-neutral-actions" at bounding box center [353, 355] width 158 height 48
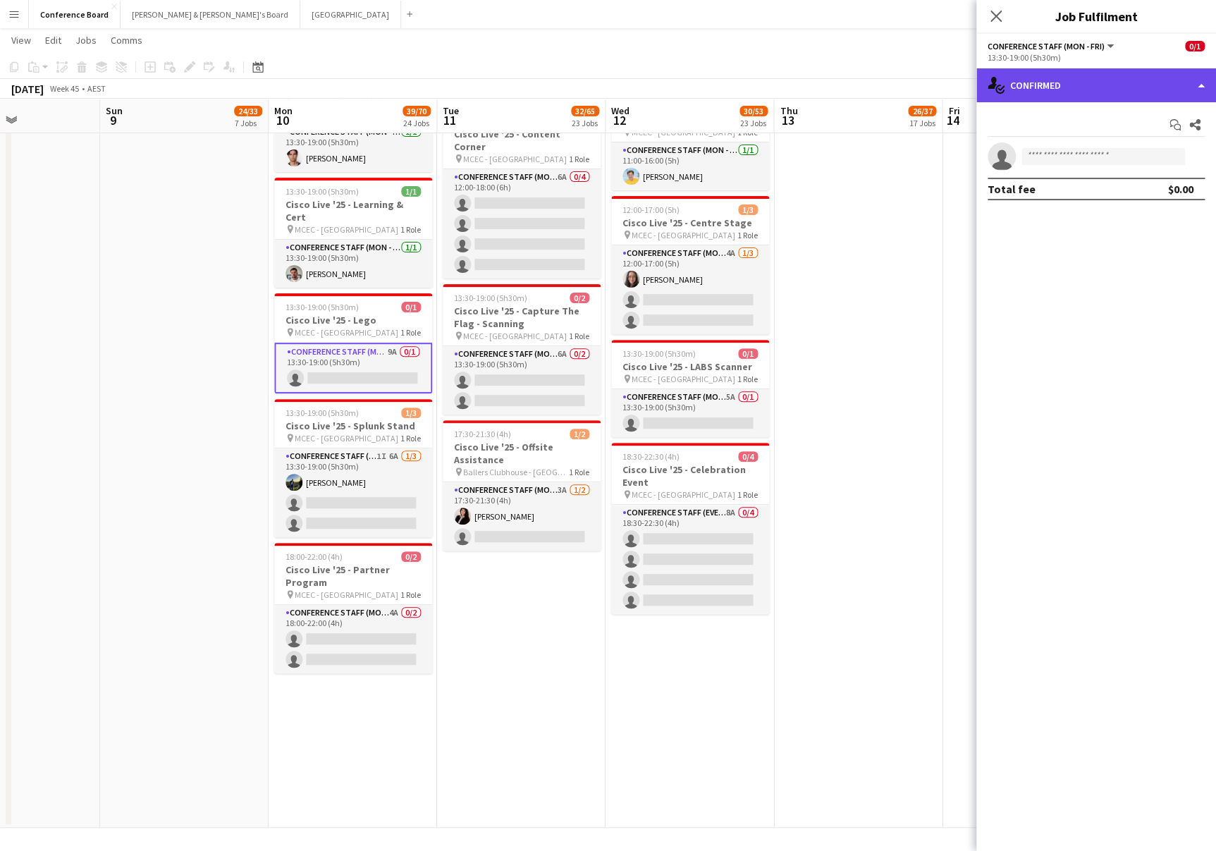
click at [1053, 90] on div "single-neutral-actions-check-2 Confirmed" at bounding box center [1097, 85] width 240 height 34
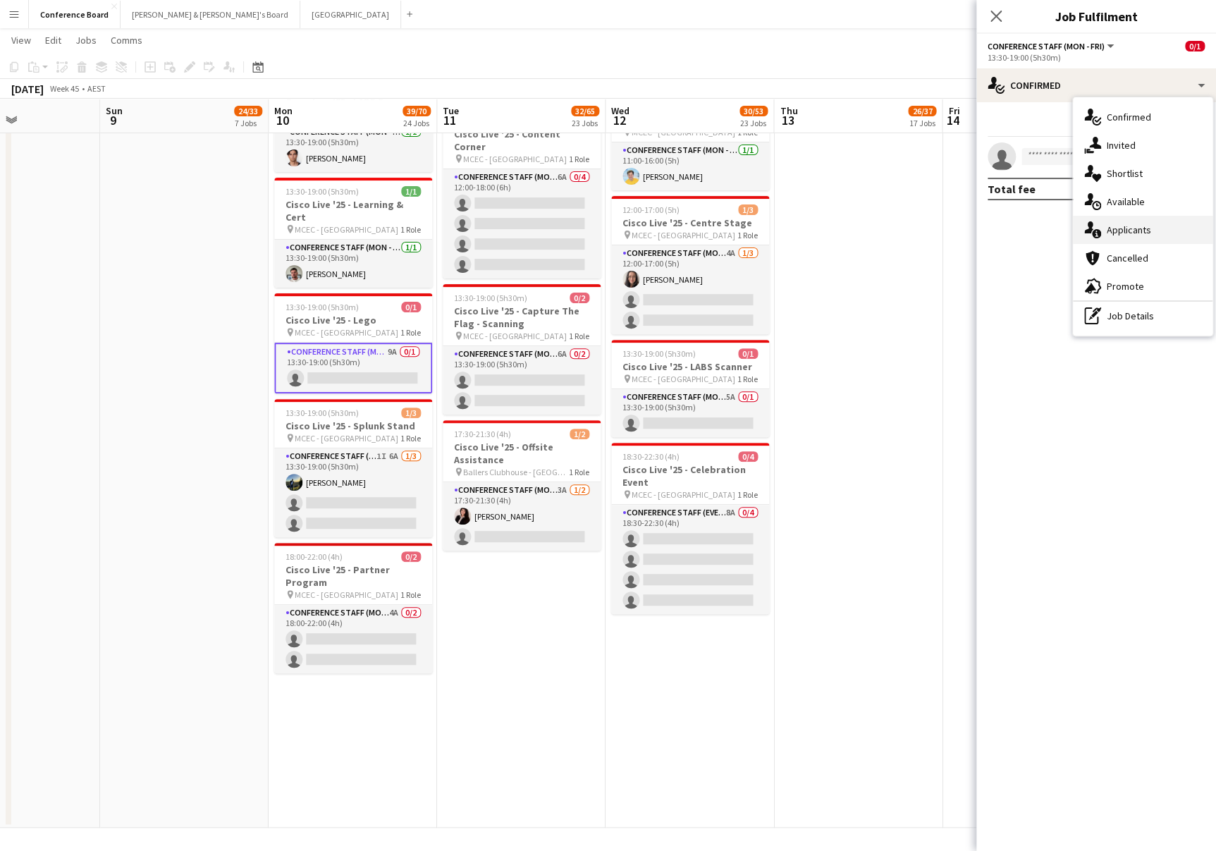
click at [1115, 230] on span "Applicants" at bounding box center [1129, 230] width 44 height 13
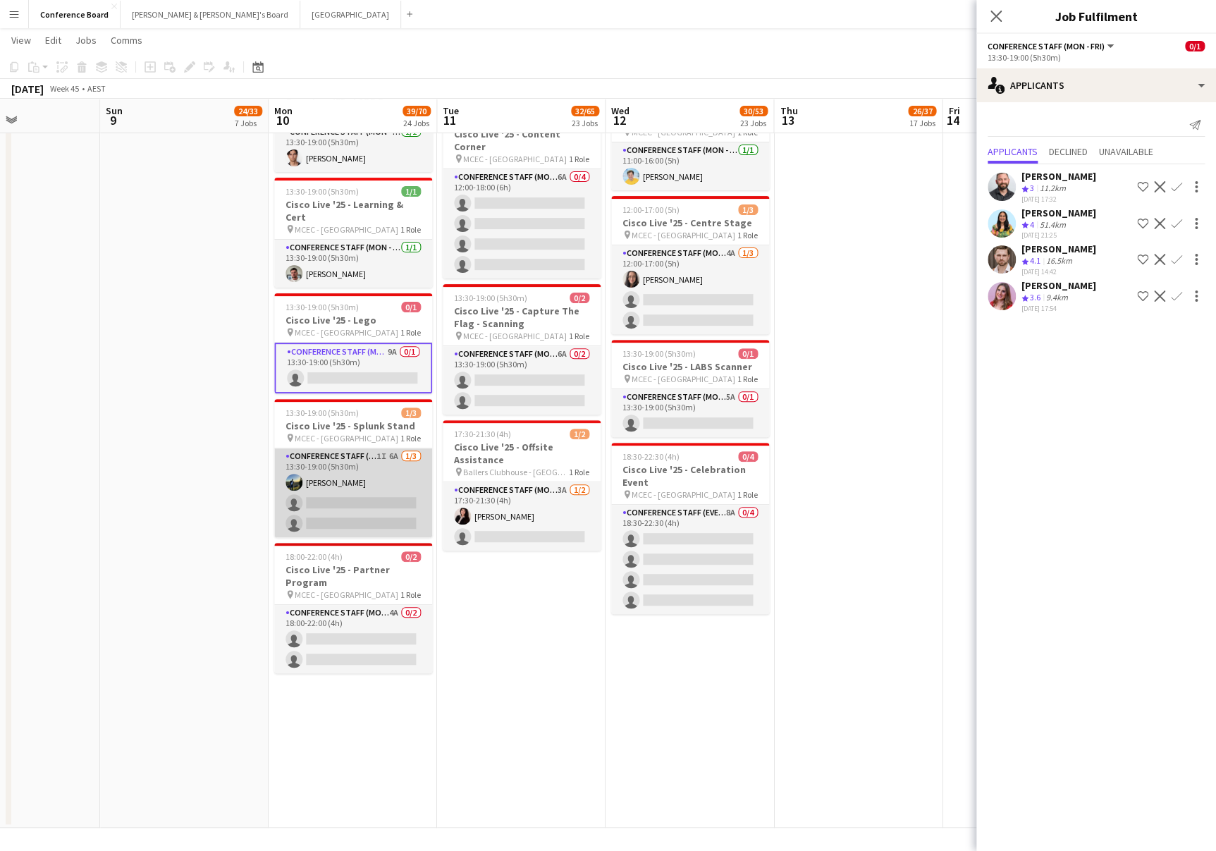
click at [381, 469] on app-card-role "Conference Staff (Mon - Fri) 1I 6A [DATE] 13:30-19:00 (5h30m) [PERSON_NAME] sin…" at bounding box center [353, 492] width 158 height 89
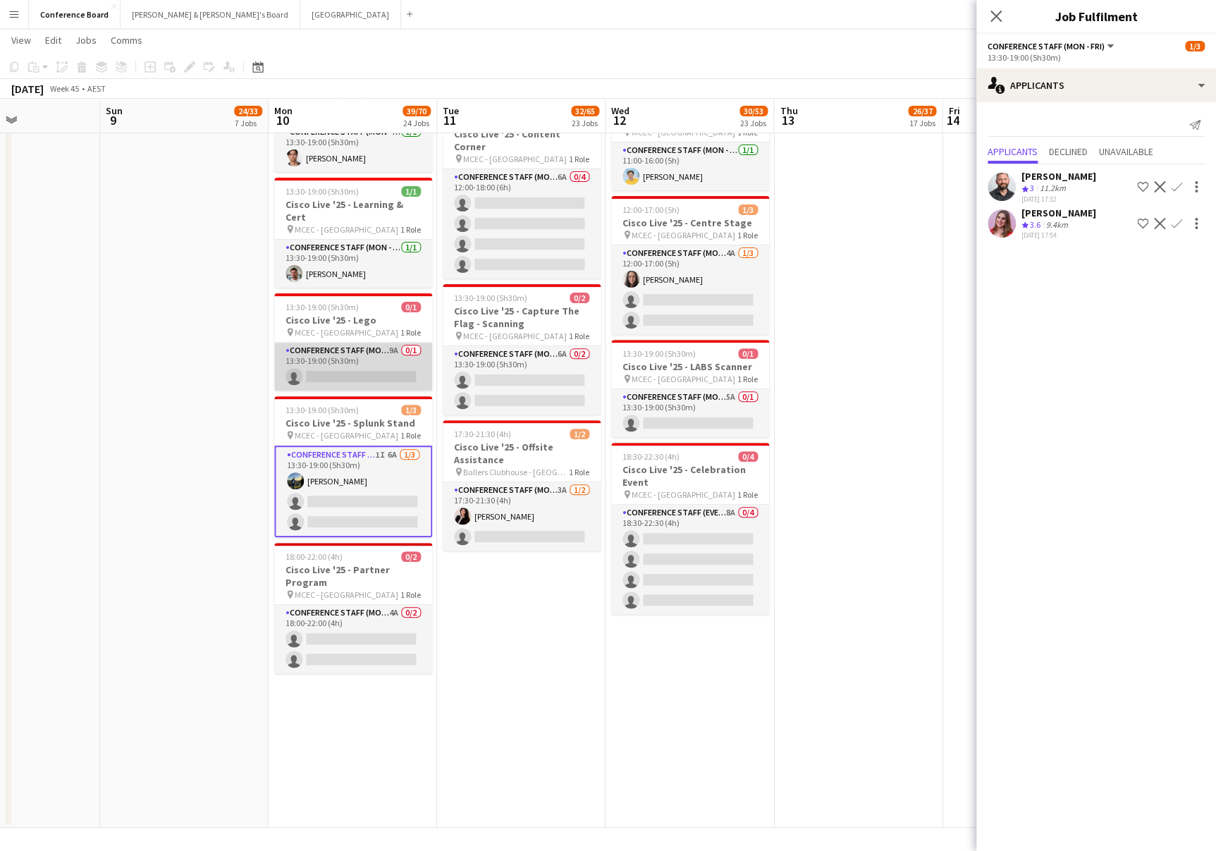
click at [384, 343] on app-card-role "Conference Staff (Mon - Fri) 9A 0/1 13:30-19:00 (5h30m) single-neutral-actions" at bounding box center [353, 367] width 158 height 48
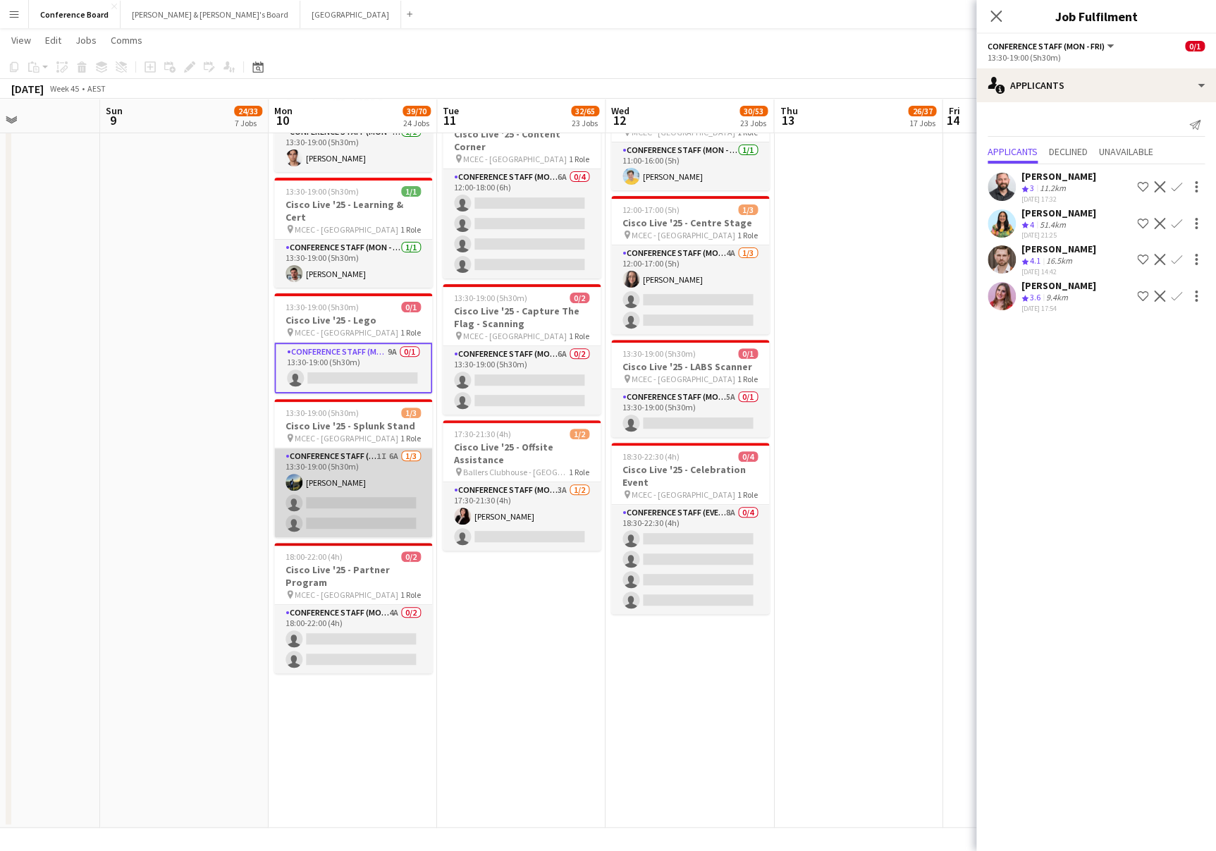
click at [355, 448] on app-card-role "Conference Staff (Mon - Fri) 1I 6A [DATE] 13:30-19:00 (5h30m) [PERSON_NAME] sin…" at bounding box center [353, 492] width 158 height 89
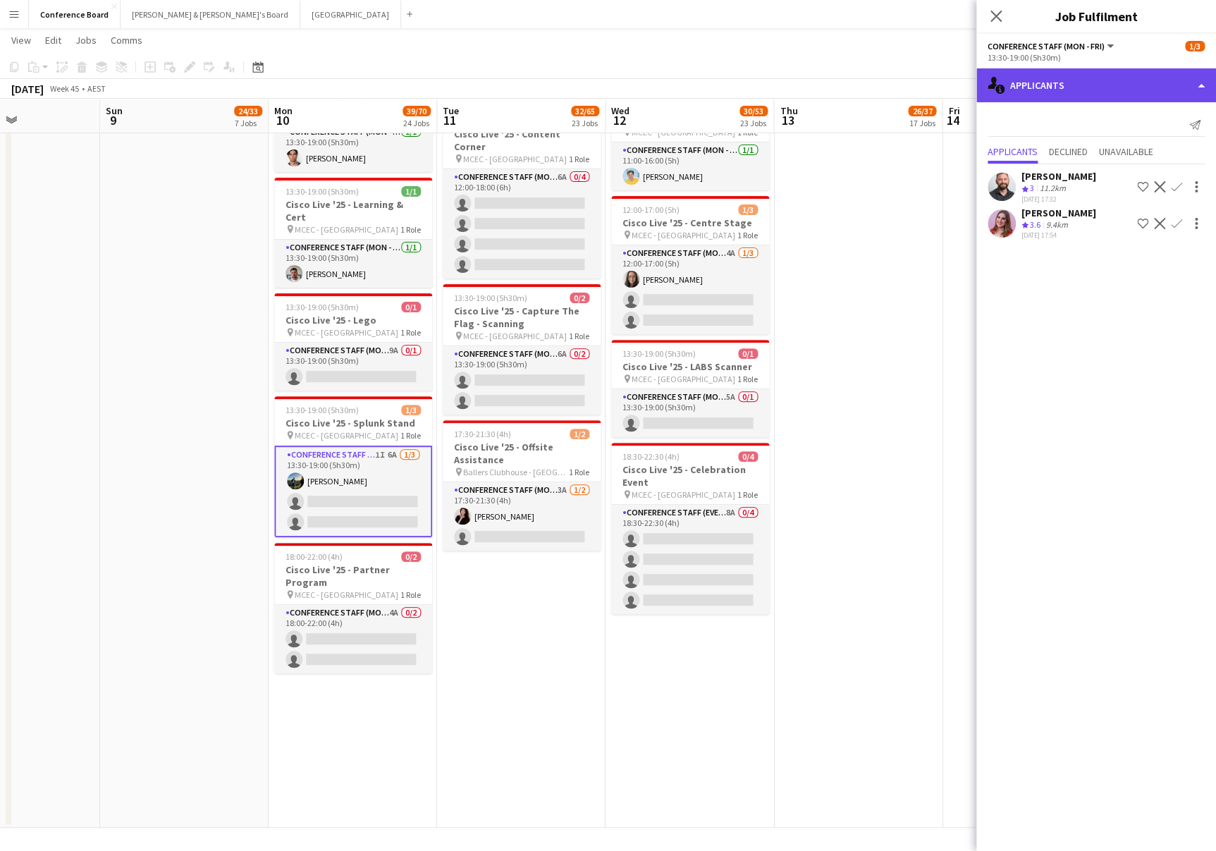
click at [1069, 82] on div "single-neutral-actions-information Applicants" at bounding box center [1097, 85] width 240 height 34
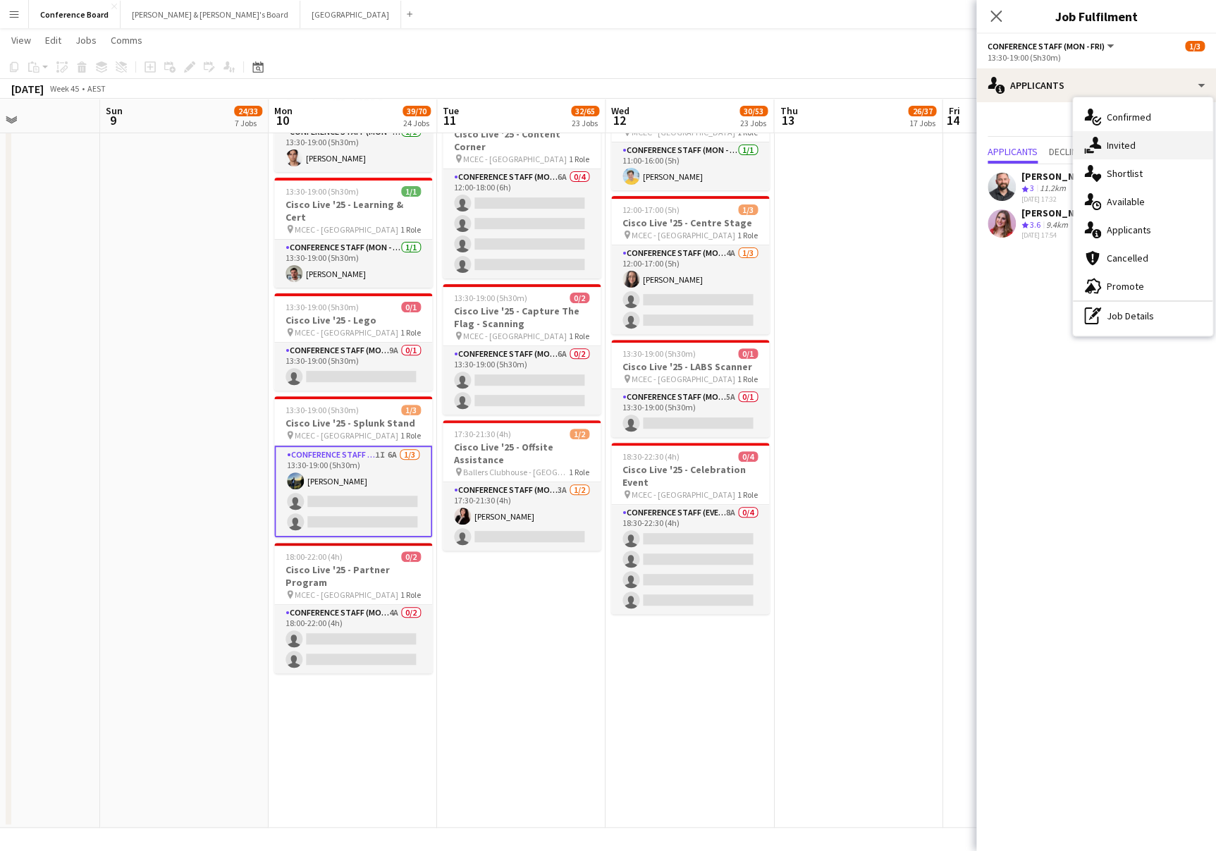
click at [1100, 147] on icon at bounding box center [1095, 143] width 12 height 12
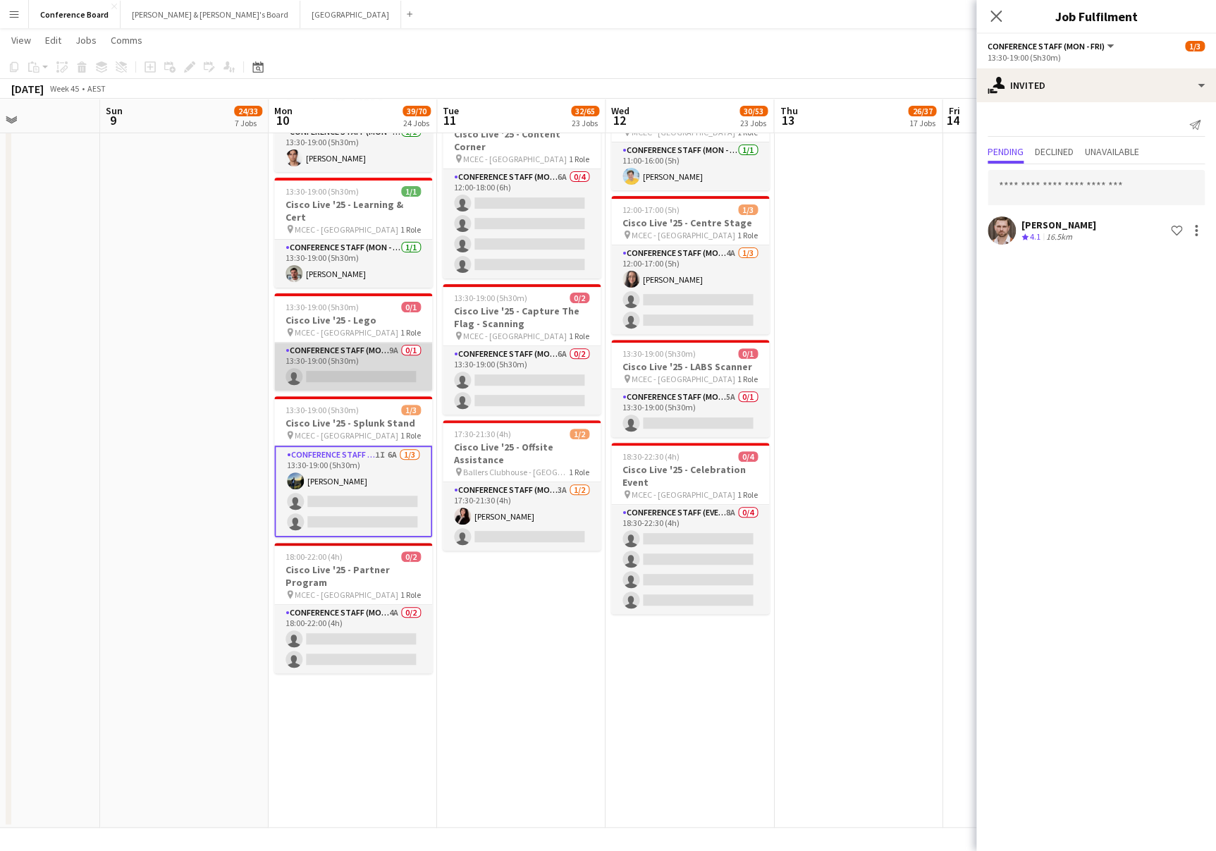
click at [379, 343] on app-card-role "Conference Staff (Mon - Fri) 9A 0/1 13:30-19:00 (5h30m) single-neutral-actions" at bounding box center [353, 367] width 158 height 48
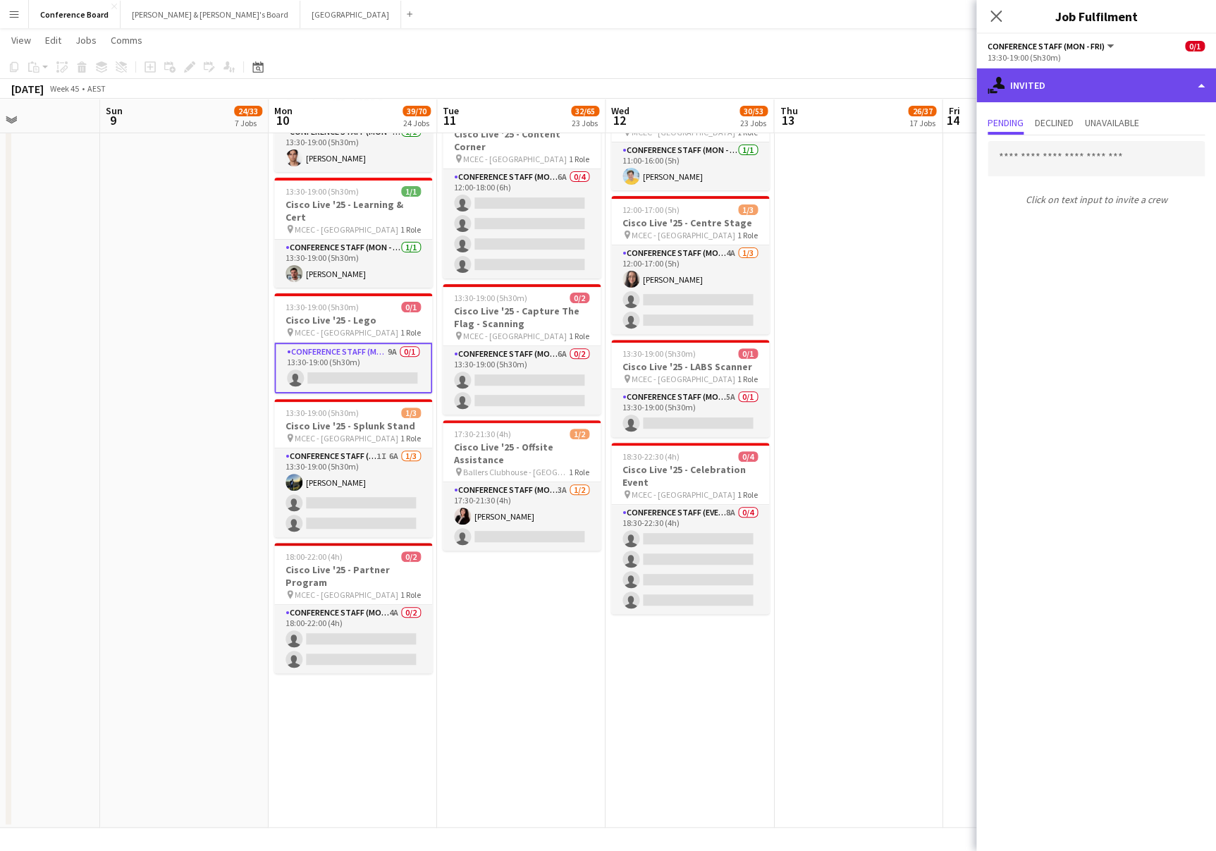
click at [1084, 91] on div "single-neutral-actions-share-1 Invited" at bounding box center [1097, 85] width 240 height 34
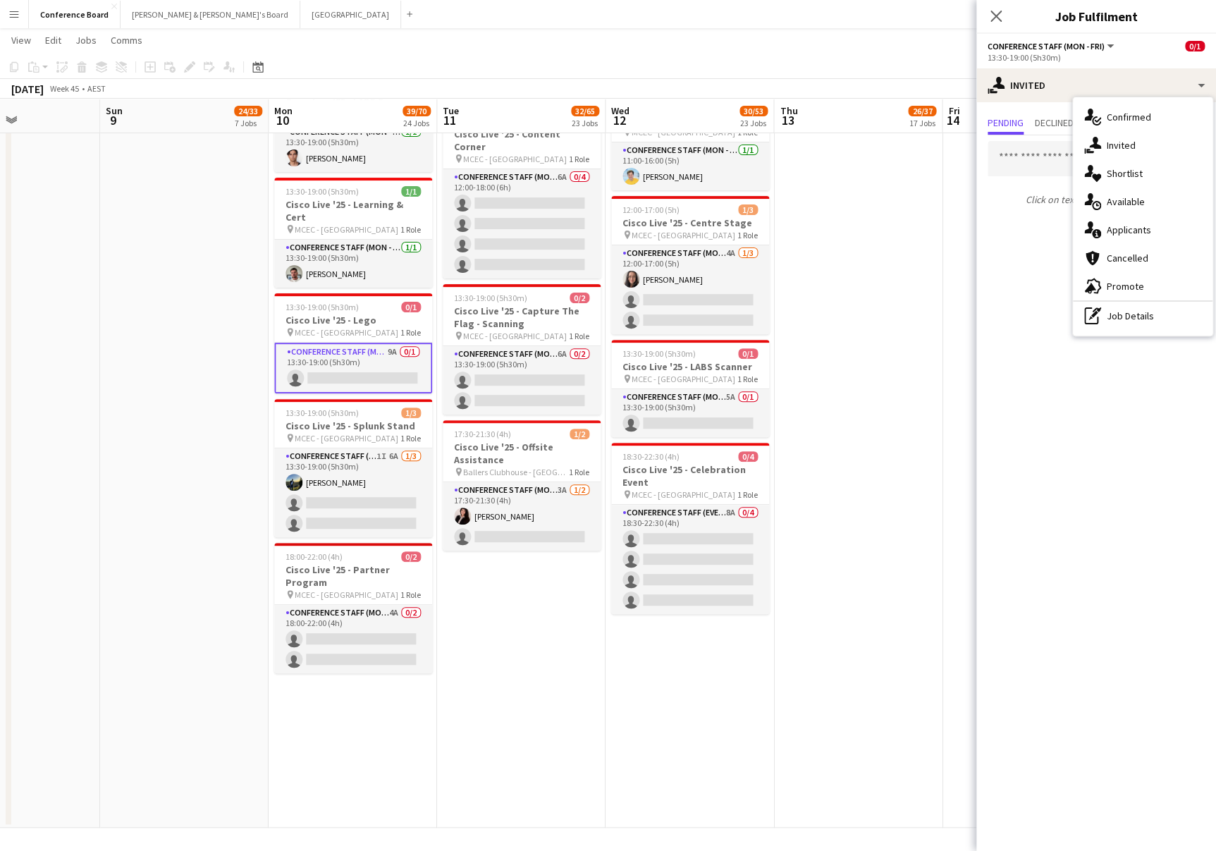
click at [1146, 233] on span "Applicants" at bounding box center [1129, 230] width 44 height 13
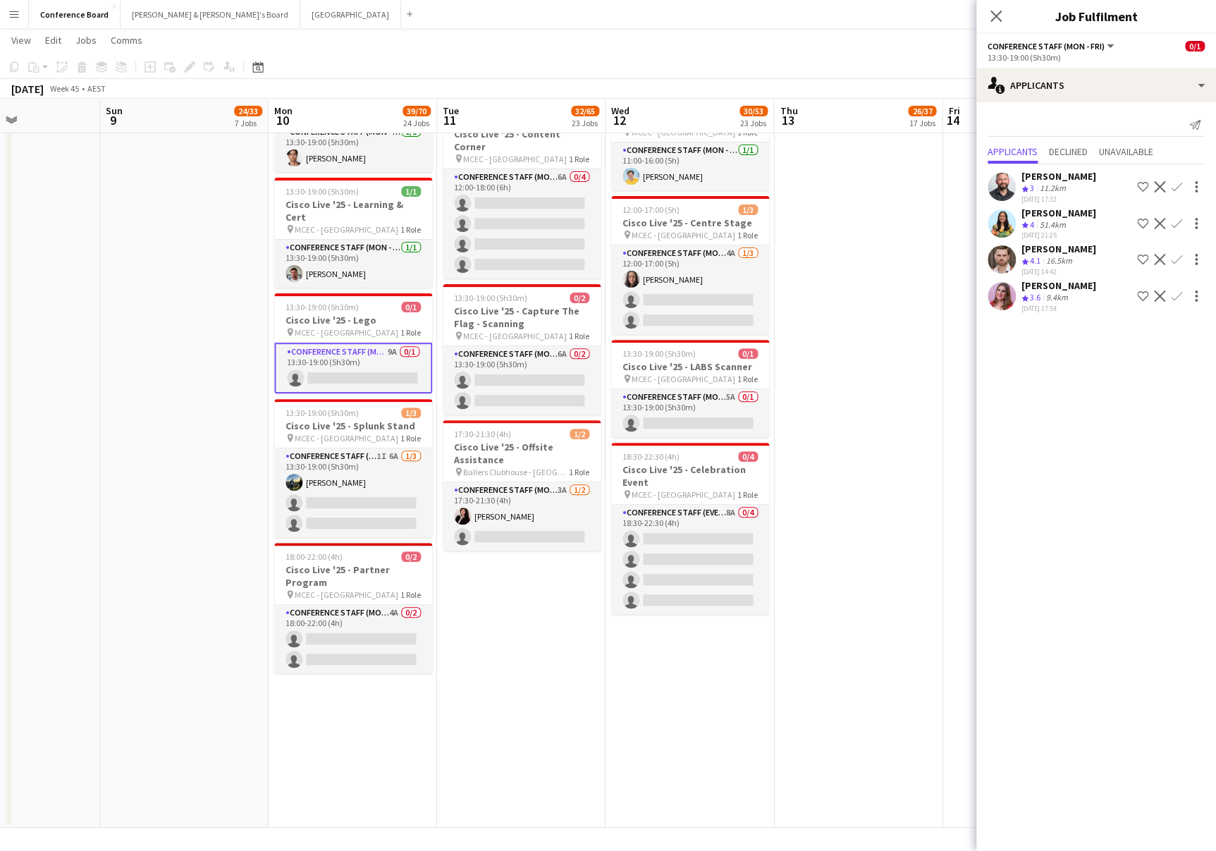
click at [1176, 254] on app-icon "Confirm" at bounding box center [1176, 259] width 11 height 11
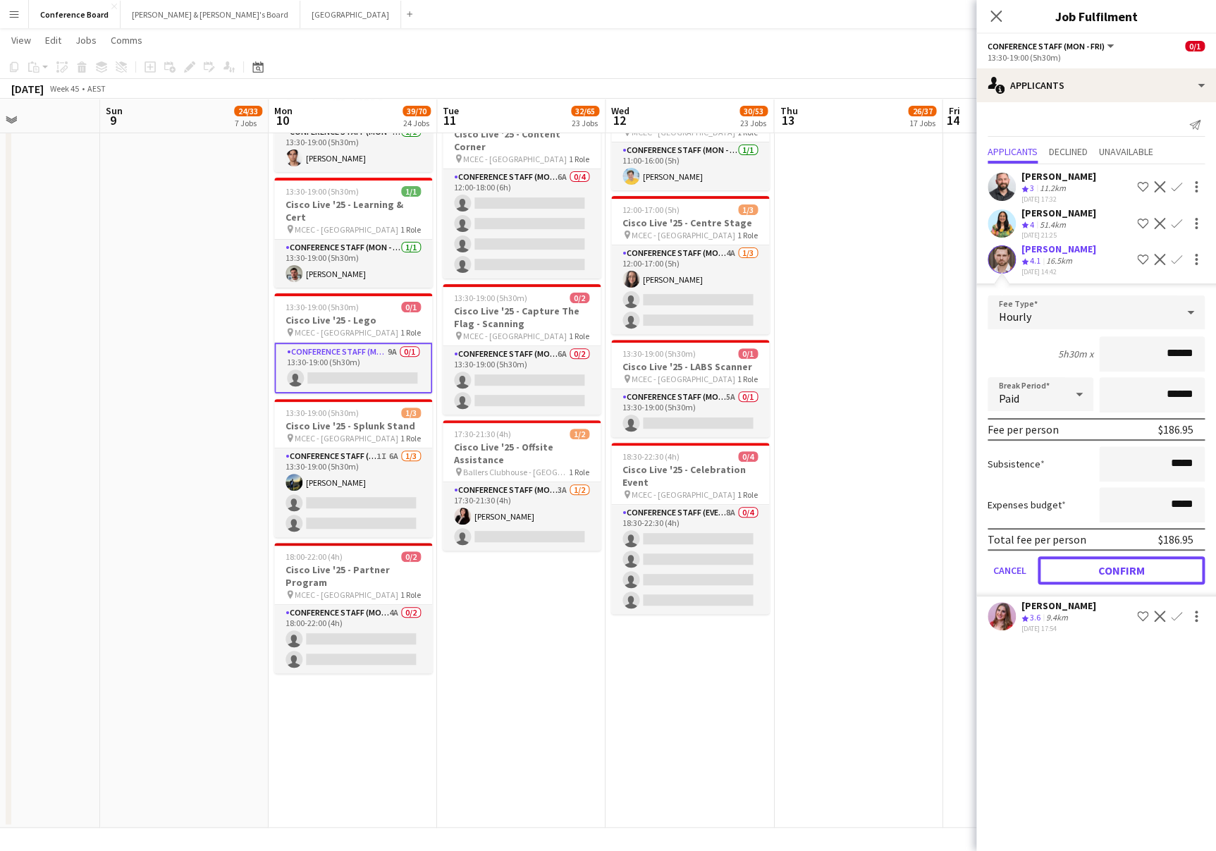
drag, startPoint x: 1120, startPoint y: 565, endPoint x: 1046, endPoint y: 544, distance: 77.5
click at [1120, 565] on button "Confirm" at bounding box center [1121, 570] width 167 height 28
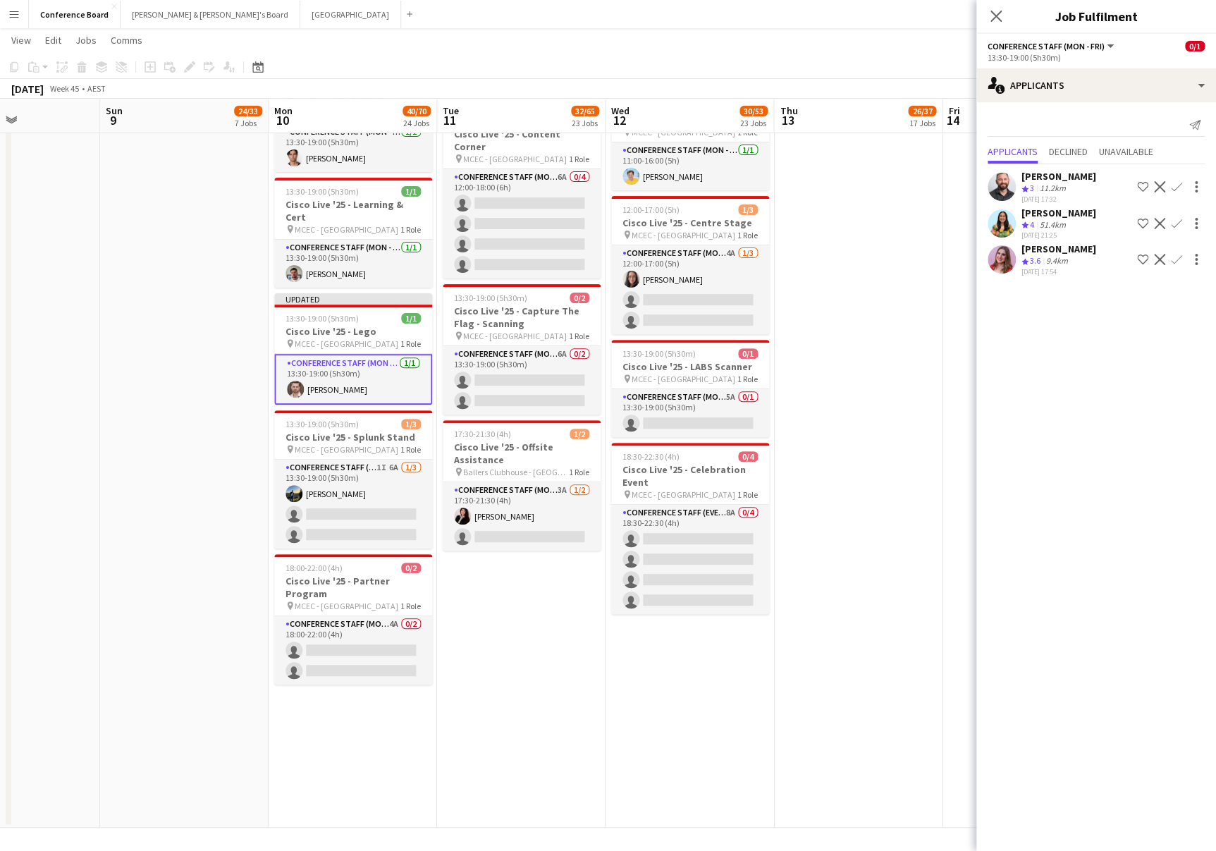
drag, startPoint x: 889, startPoint y: 468, endPoint x: 887, endPoint y: 456, distance: 12.2
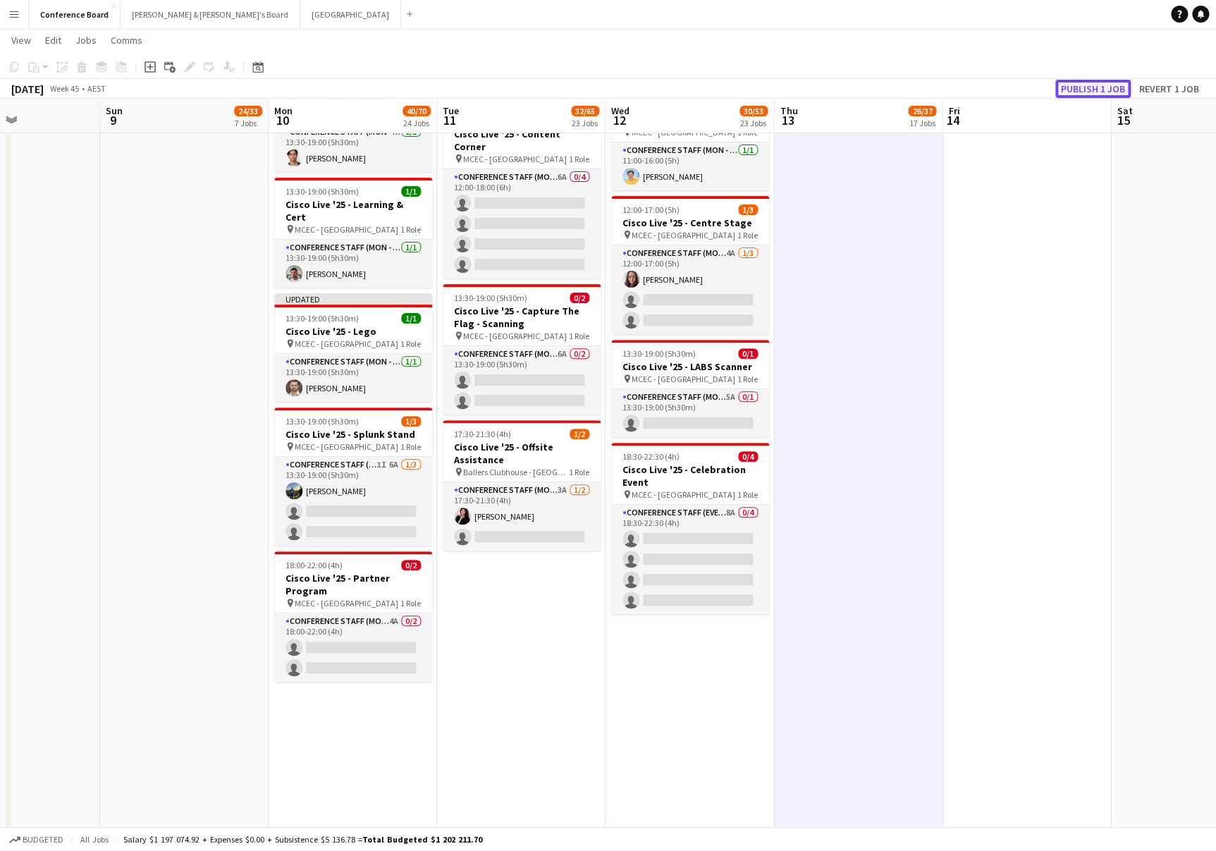
click at [1086, 86] on button "Publish 1 job" at bounding box center [1093, 89] width 75 height 18
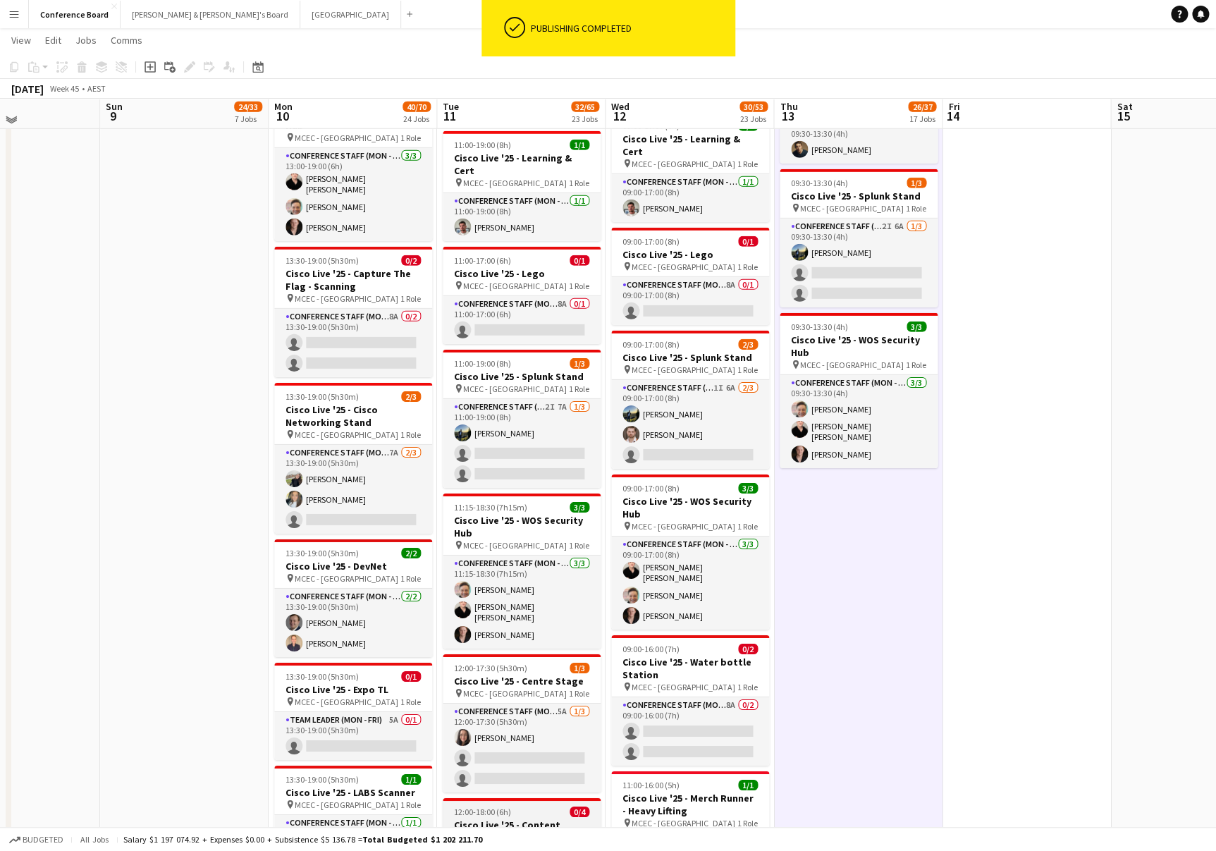
scroll to position [2048, 0]
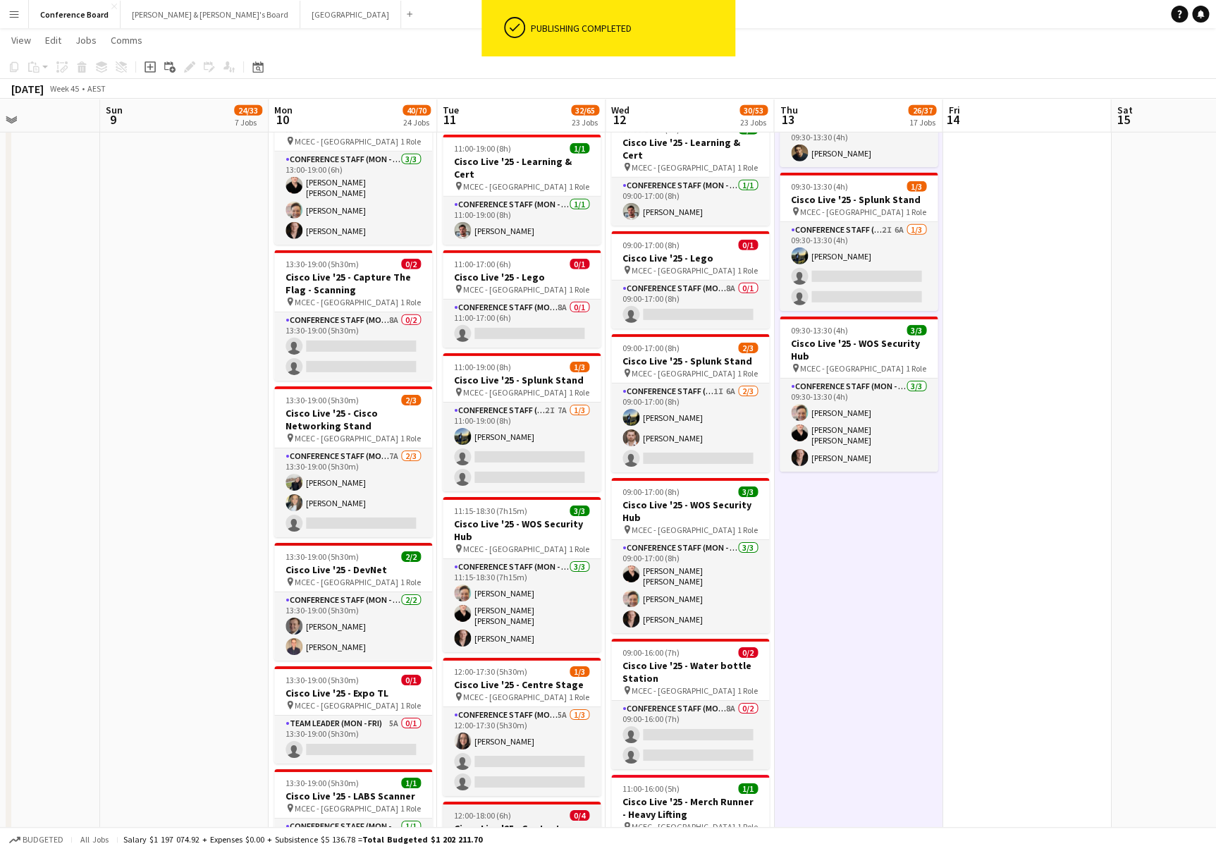
click at [538, 300] on app-card-role "Conference Staff (Mon - Fri) 8A 0/1 11:00-17:00 (6h) single-neutral-actions" at bounding box center [522, 324] width 158 height 48
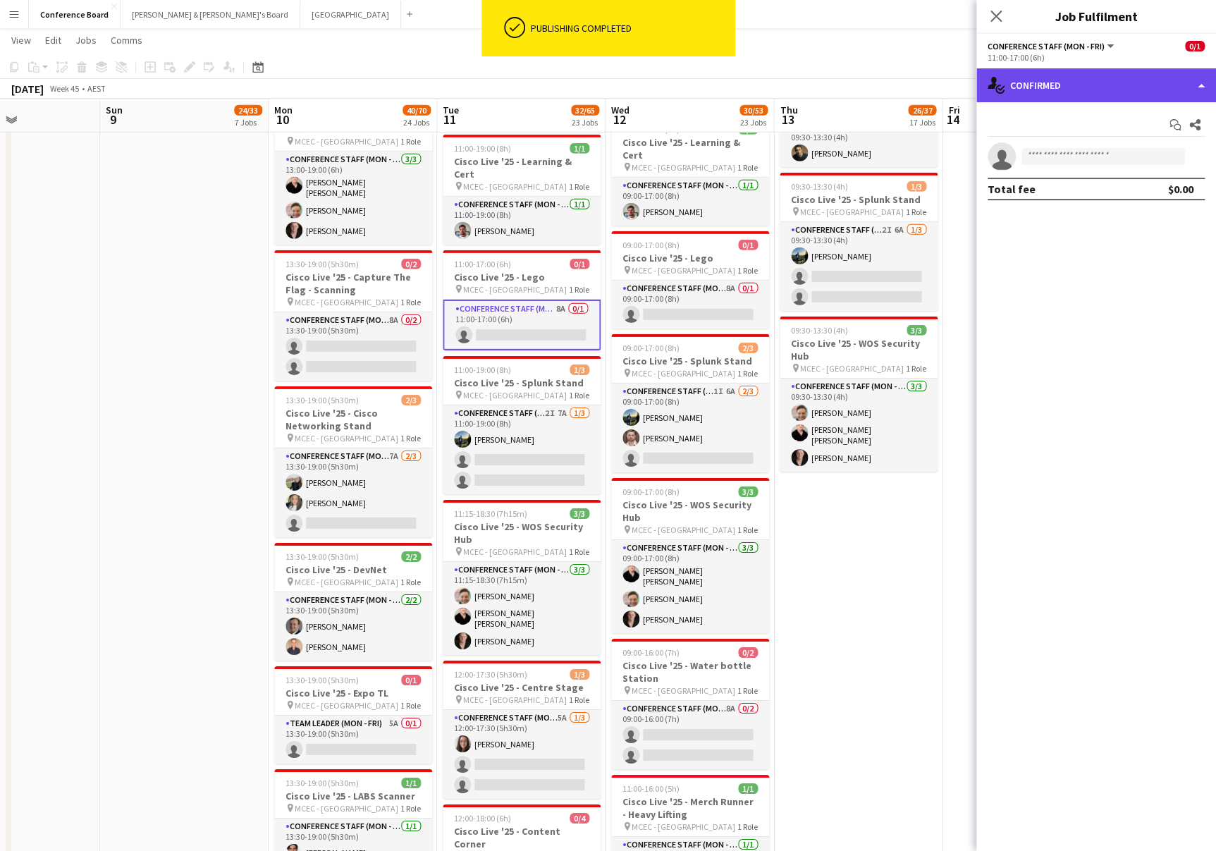
click at [1127, 79] on div "single-neutral-actions-check-2 Confirmed" at bounding box center [1097, 85] width 240 height 34
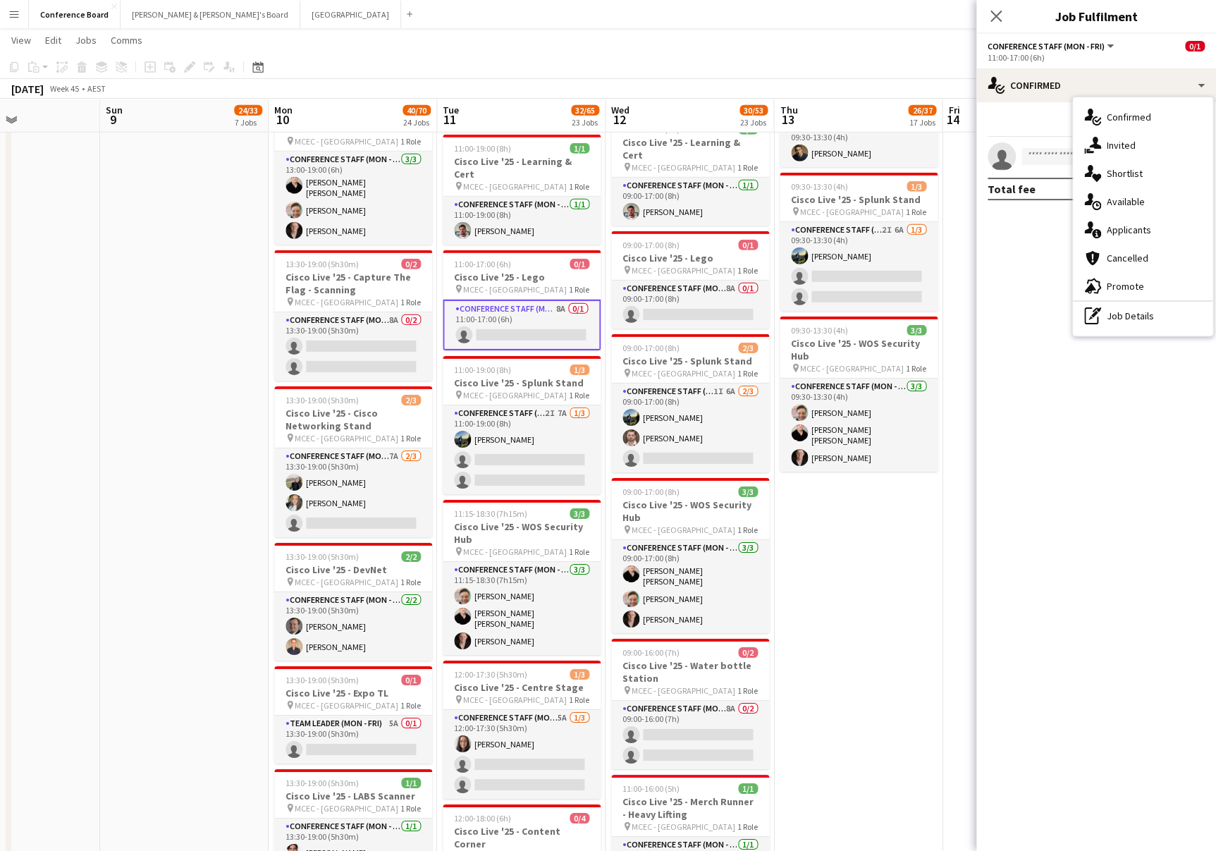
click at [1147, 232] on span "Applicants" at bounding box center [1129, 230] width 44 height 13
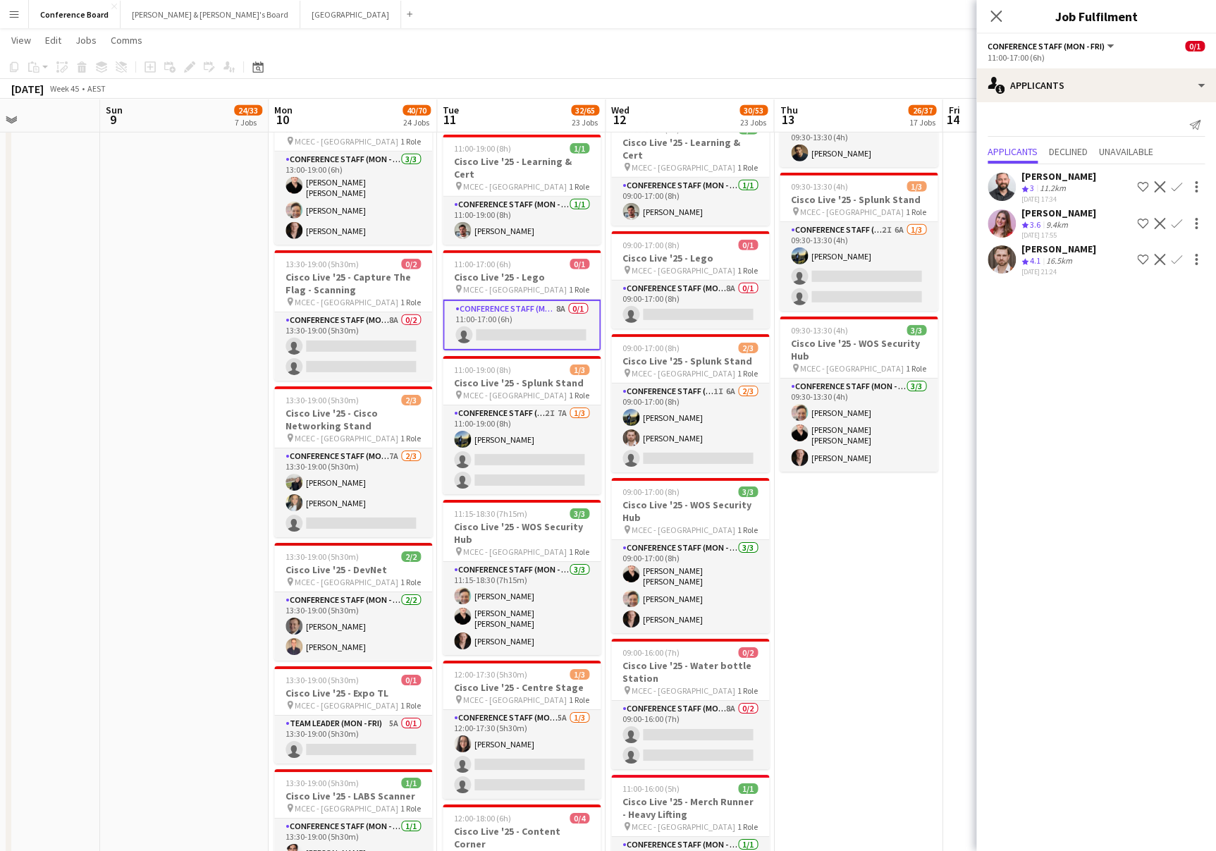
click at [1177, 255] on app-icon "Confirm" at bounding box center [1176, 259] width 11 height 11
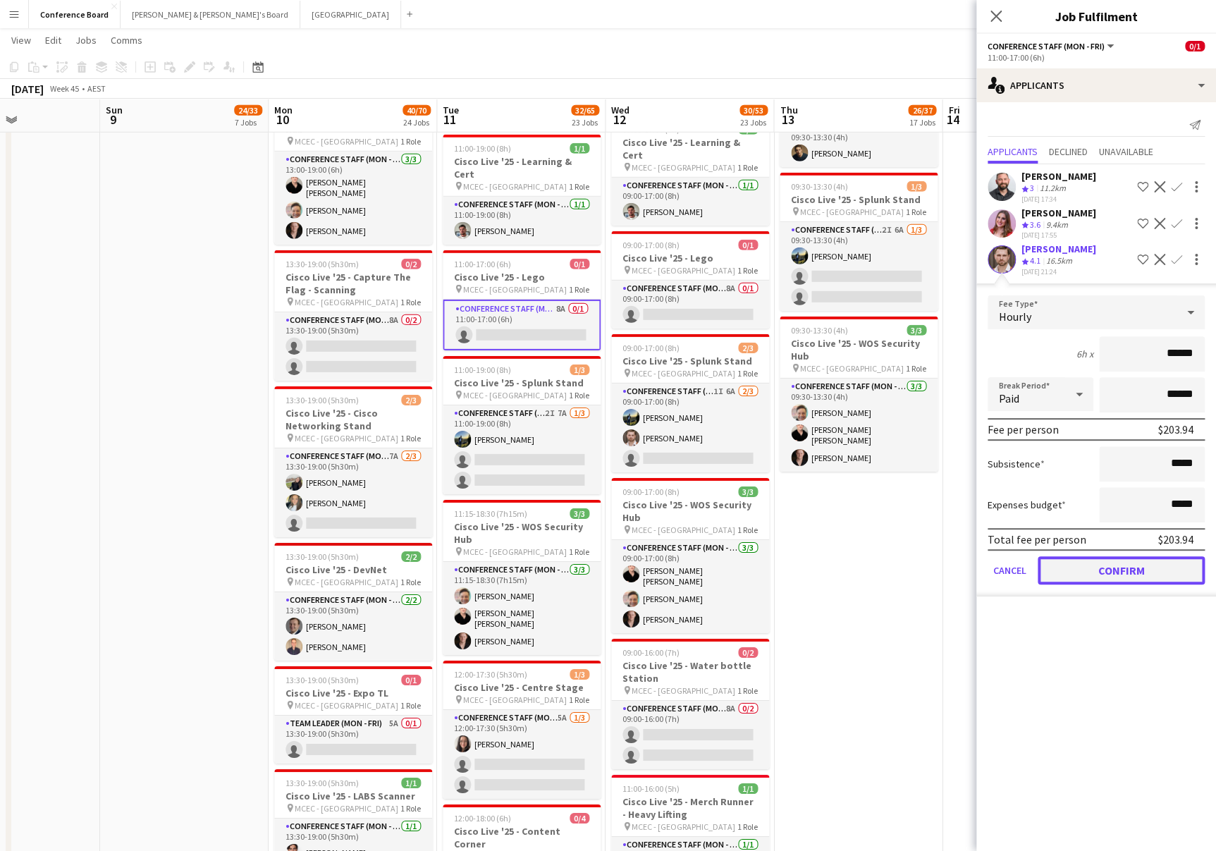
click at [1072, 573] on button "Confirm" at bounding box center [1121, 570] width 167 height 28
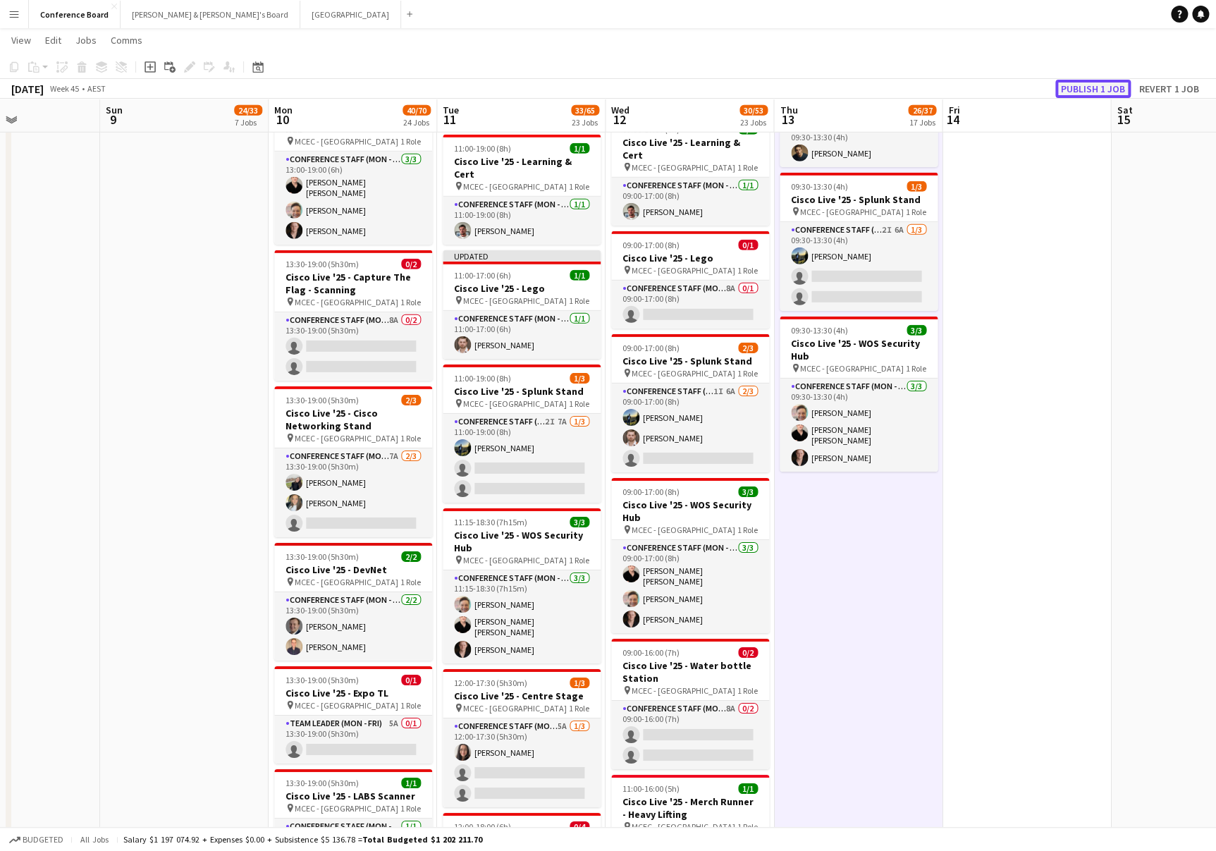
click at [1096, 82] on button "Publish 1 job" at bounding box center [1093, 89] width 75 height 18
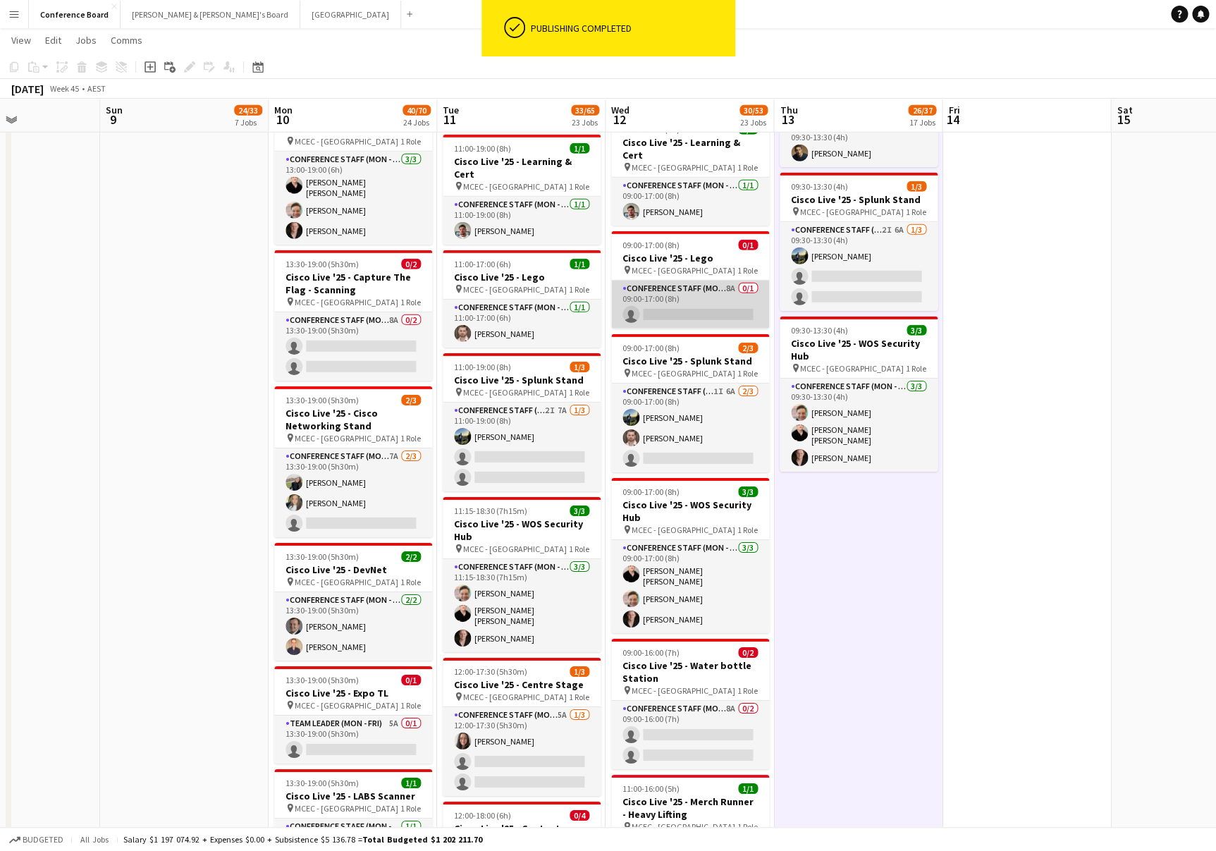
click at [684, 281] on app-card-role "Conference Staff (Mon - Fri) 8A 0/1 09:00-17:00 (8h) single-neutral-actions" at bounding box center [690, 305] width 158 height 48
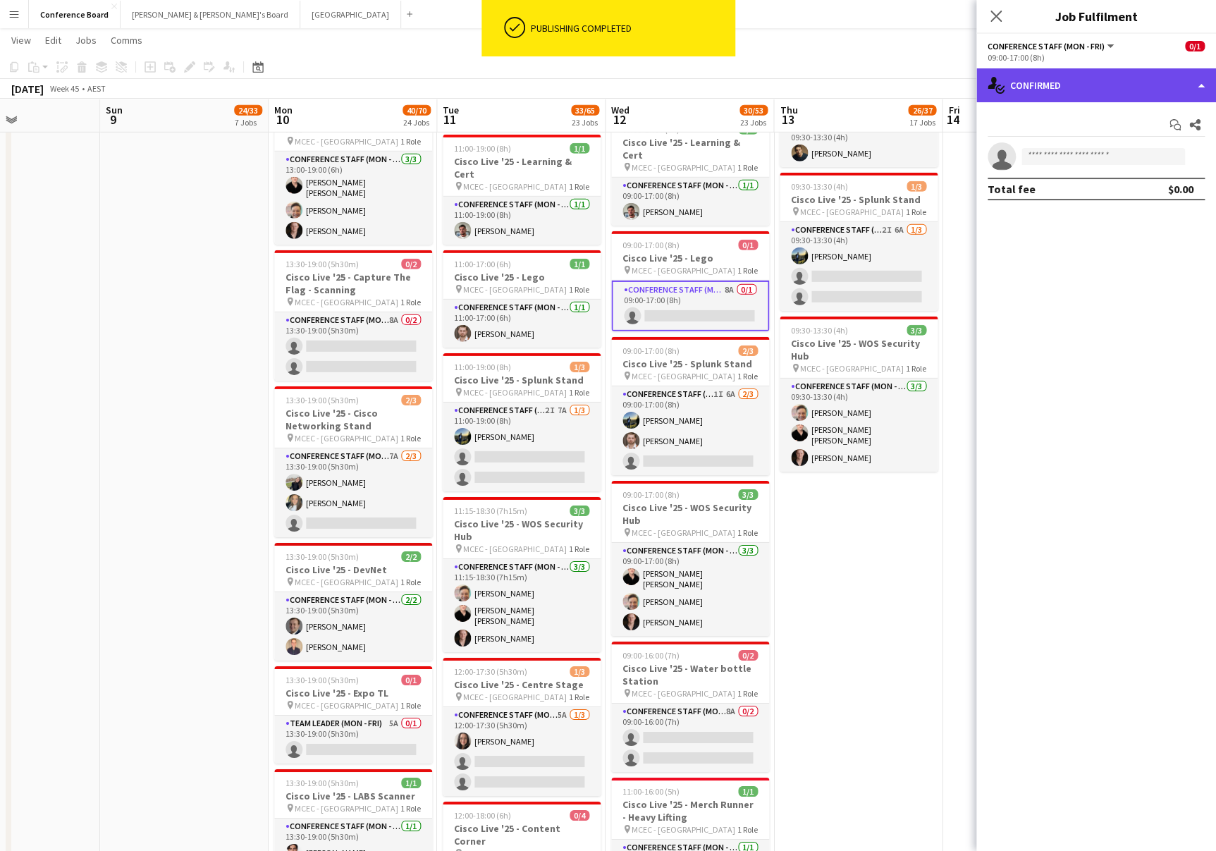
click at [1181, 82] on div "single-neutral-actions-check-2 Confirmed" at bounding box center [1097, 85] width 240 height 34
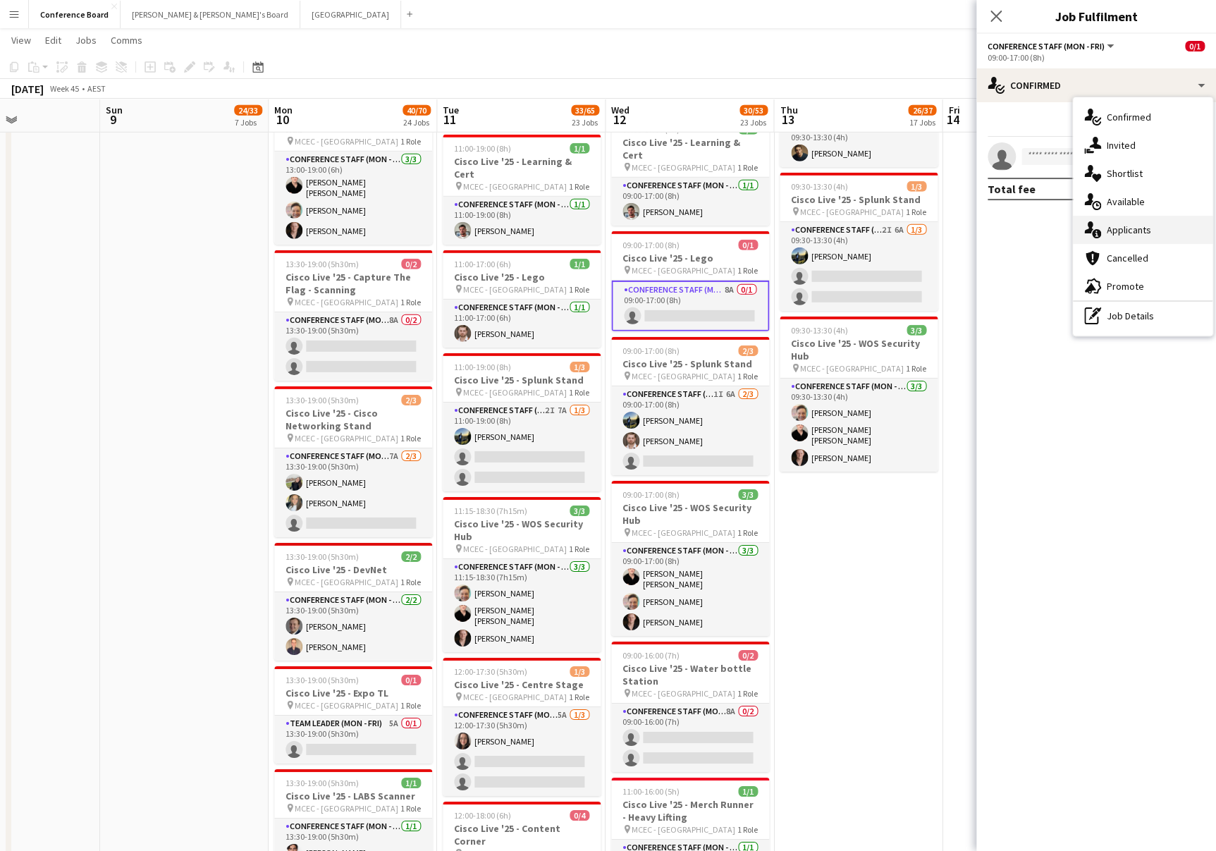
click at [1145, 226] on span "Applicants" at bounding box center [1129, 230] width 44 height 13
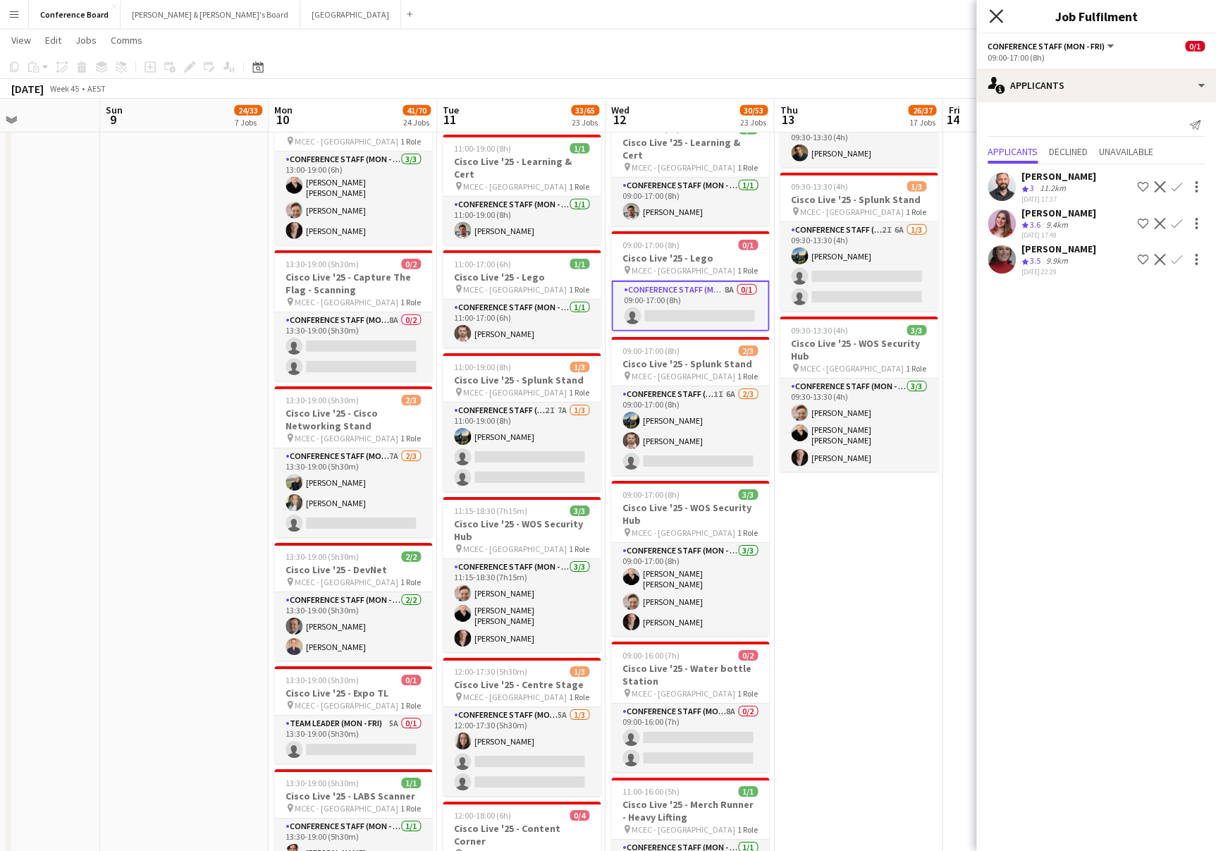
click at [997, 15] on icon at bounding box center [995, 15] width 13 height 13
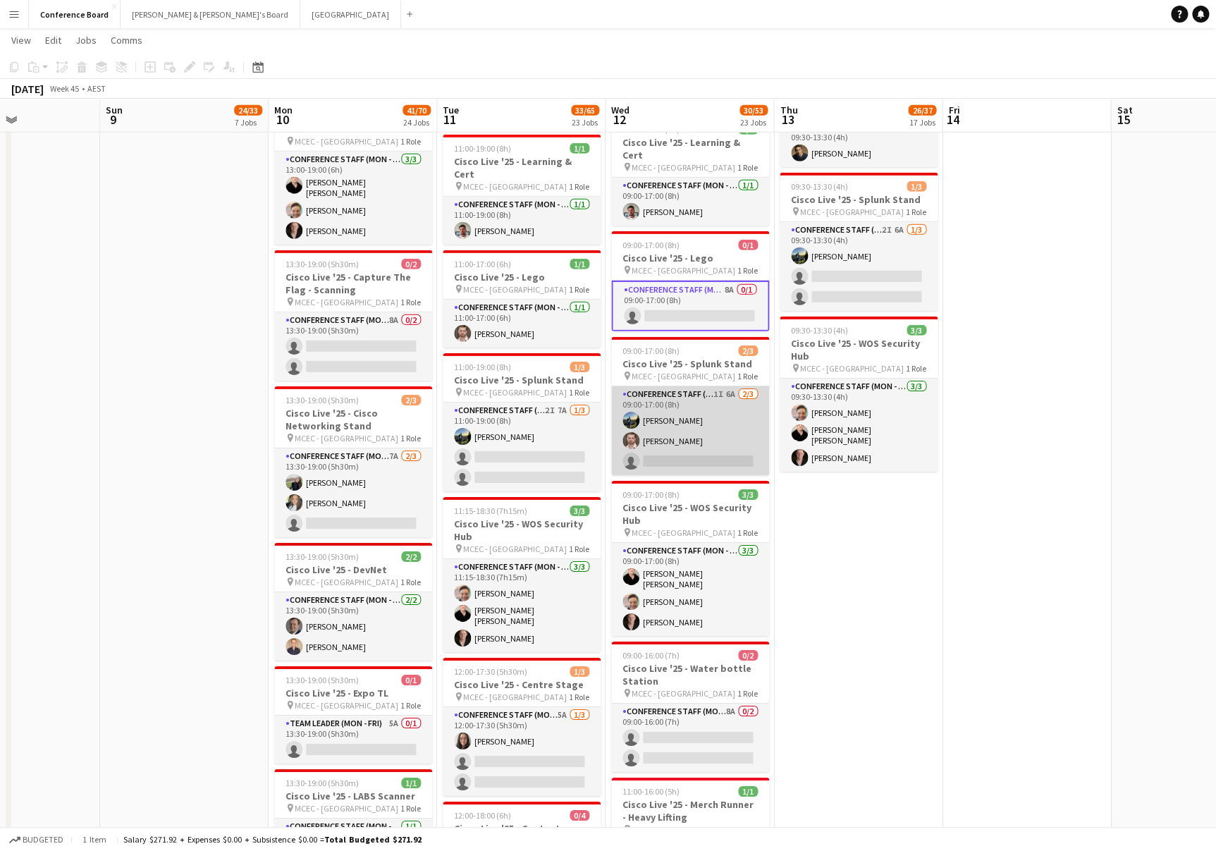
click at [668, 391] on app-card-role "Conference Staff (Mon - Fri) 1I 6A 2/3 09:00-17:00 (8h) Louis Campbell-Reid And…" at bounding box center [690, 430] width 158 height 89
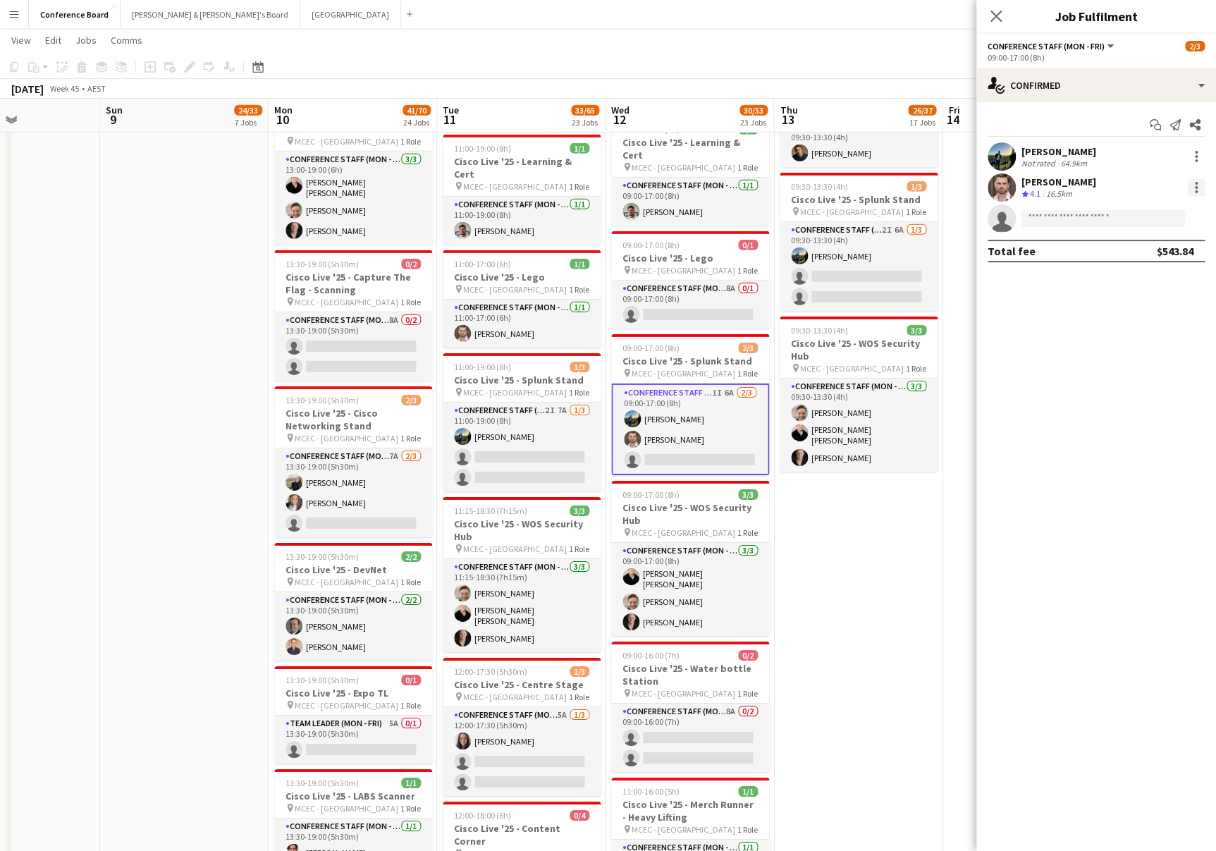
click at [1197, 185] on div at bounding box center [1196, 187] width 17 height 17
click at [1174, 246] on span "Switch crew" at bounding box center [1149, 247] width 87 height 13
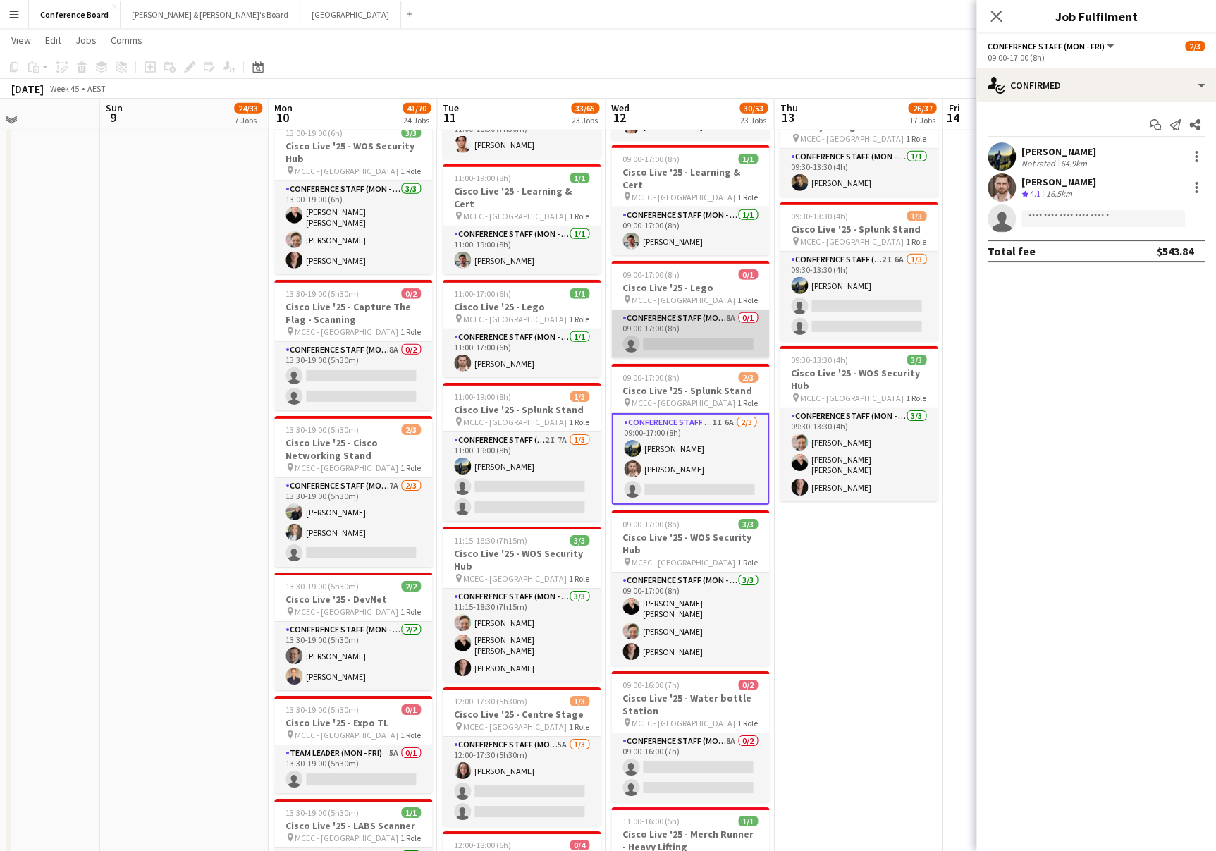
click at [688, 310] on app-card-role "Conference Staff (Mon - Fri) 8A 0/1 09:00-17:00 (8h) single-neutral-actions" at bounding box center [690, 334] width 158 height 48
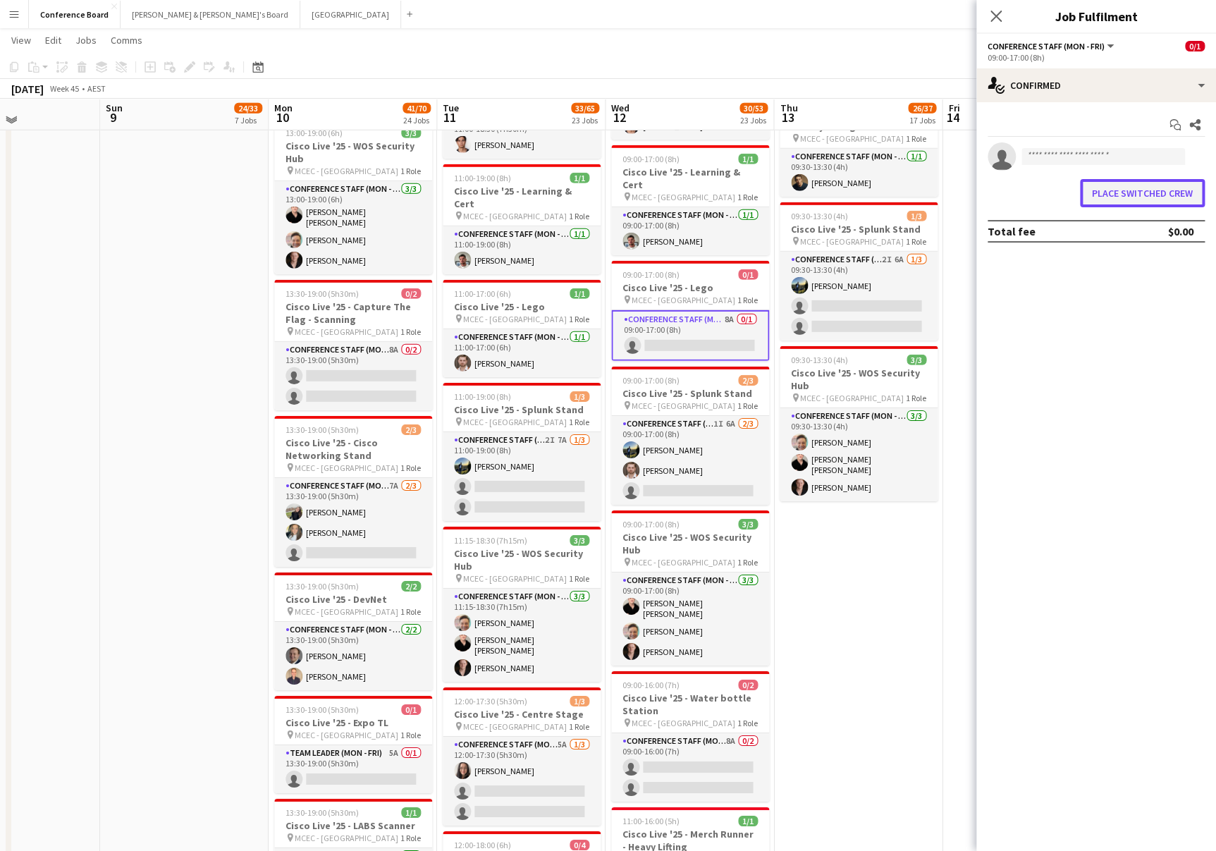
click at [1103, 191] on button "Place switched crew" at bounding box center [1142, 193] width 125 height 28
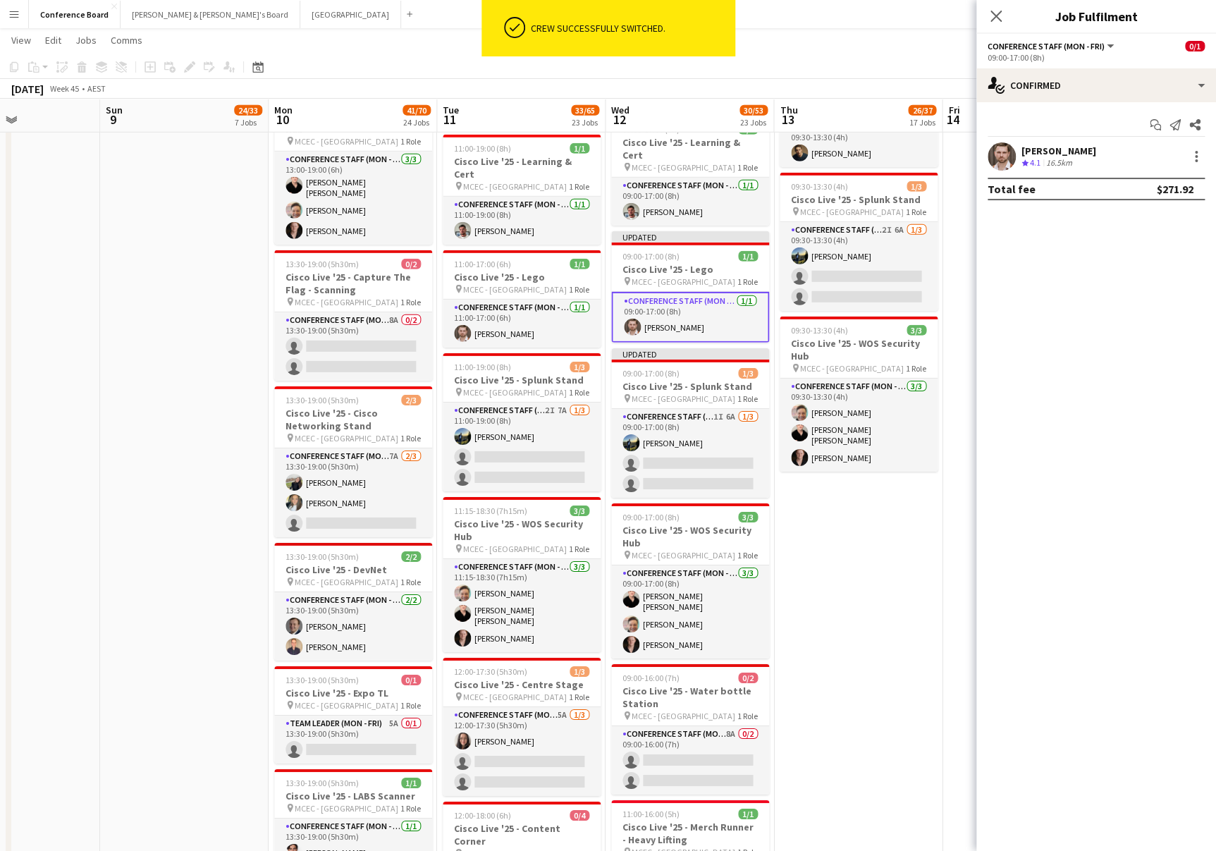
click at [885, 67] on app-toolbar "Copy Paste Paste Command V Paste with crew Command Shift V Paste linked Job [GE…" at bounding box center [608, 67] width 1216 height 24
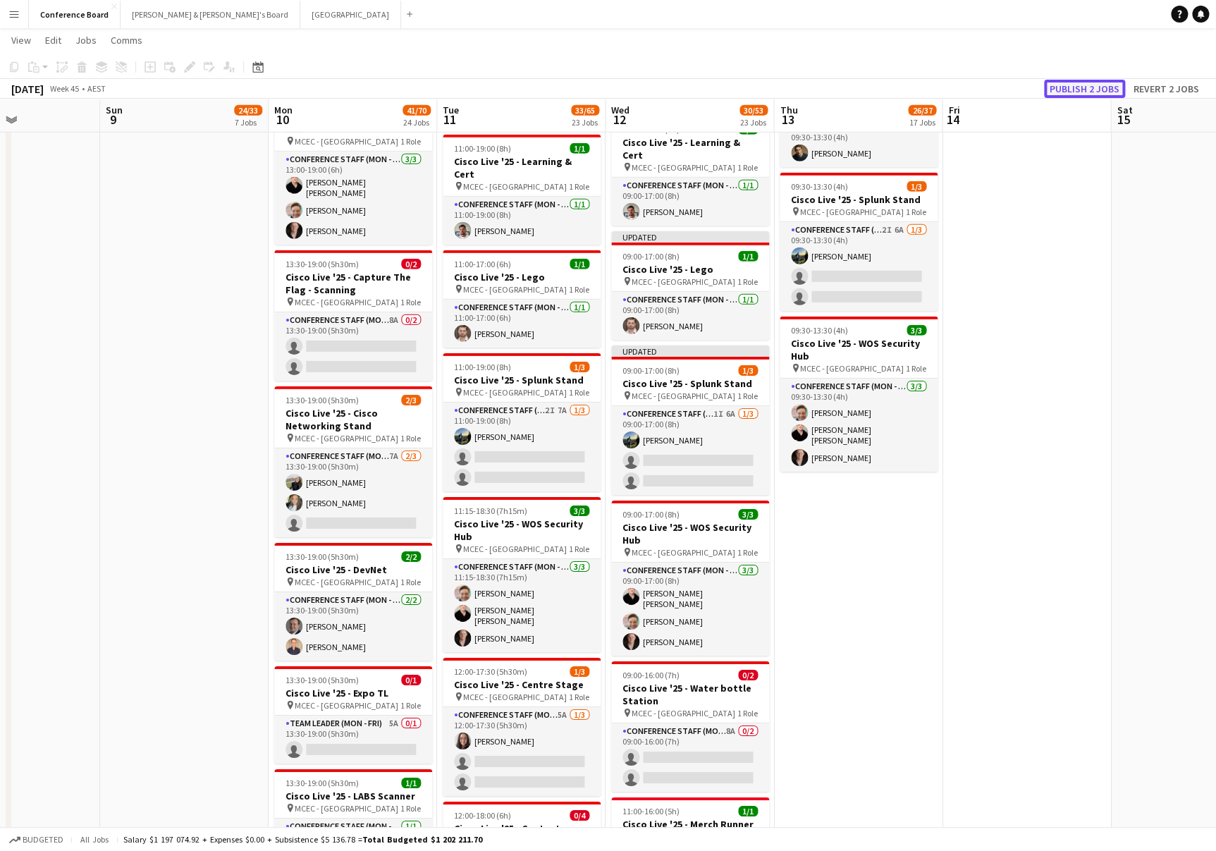
click at [1101, 88] on button "Publish 2 jobs" at bounding box center [1084, 89] width 81 height 18
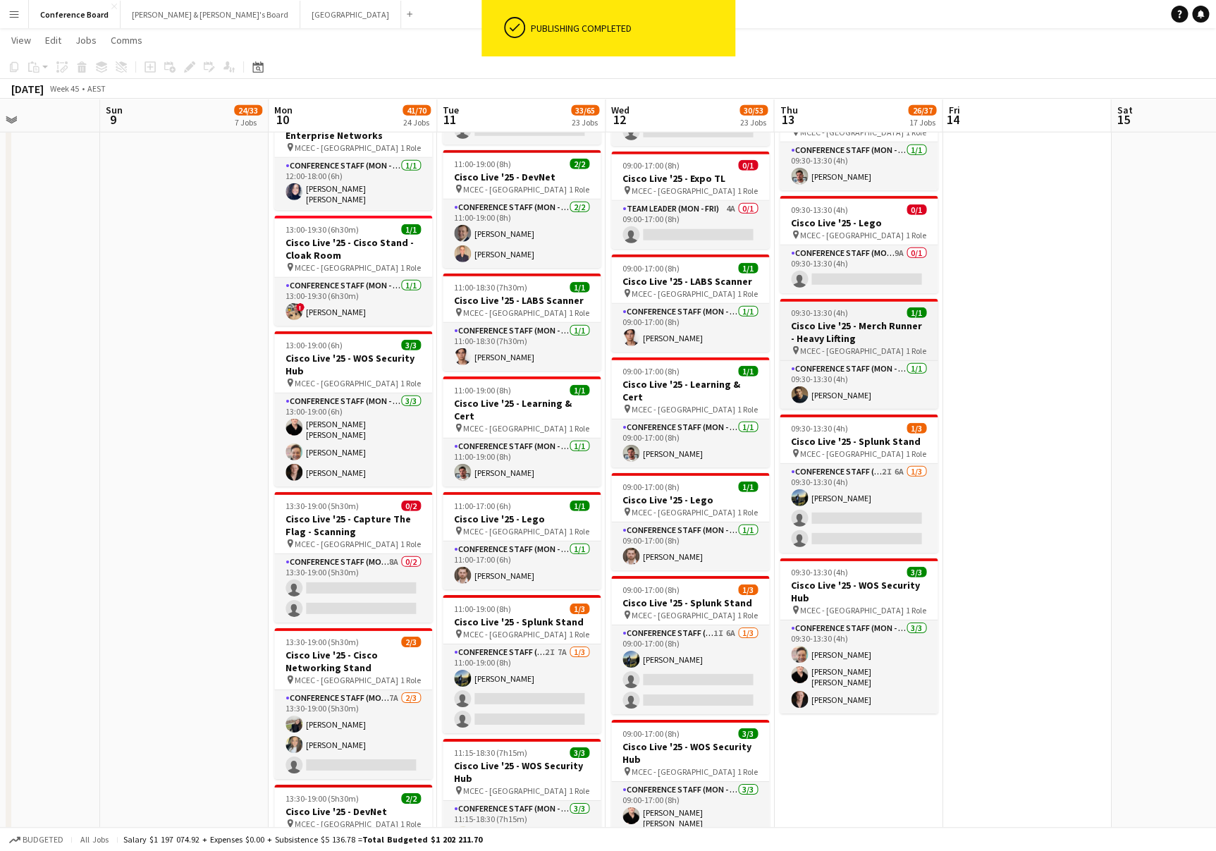
scroll to position [1799, 0]
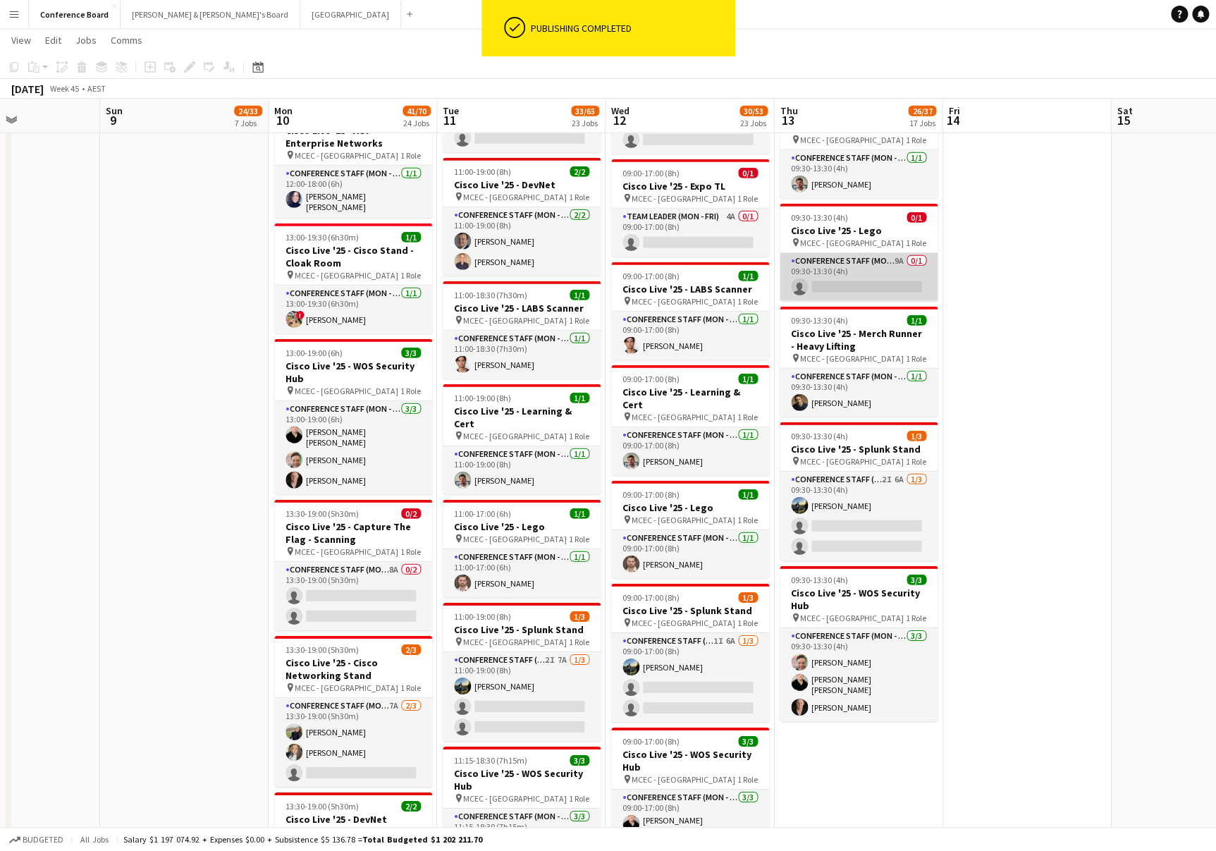
click at [892, 253] on app-card-role "Conference Staff (Mon - Fri) 9A 0/1 09:30-13:30 (4h) single-neutral-actions" at bounding box center [859, 277] width 158 height 48
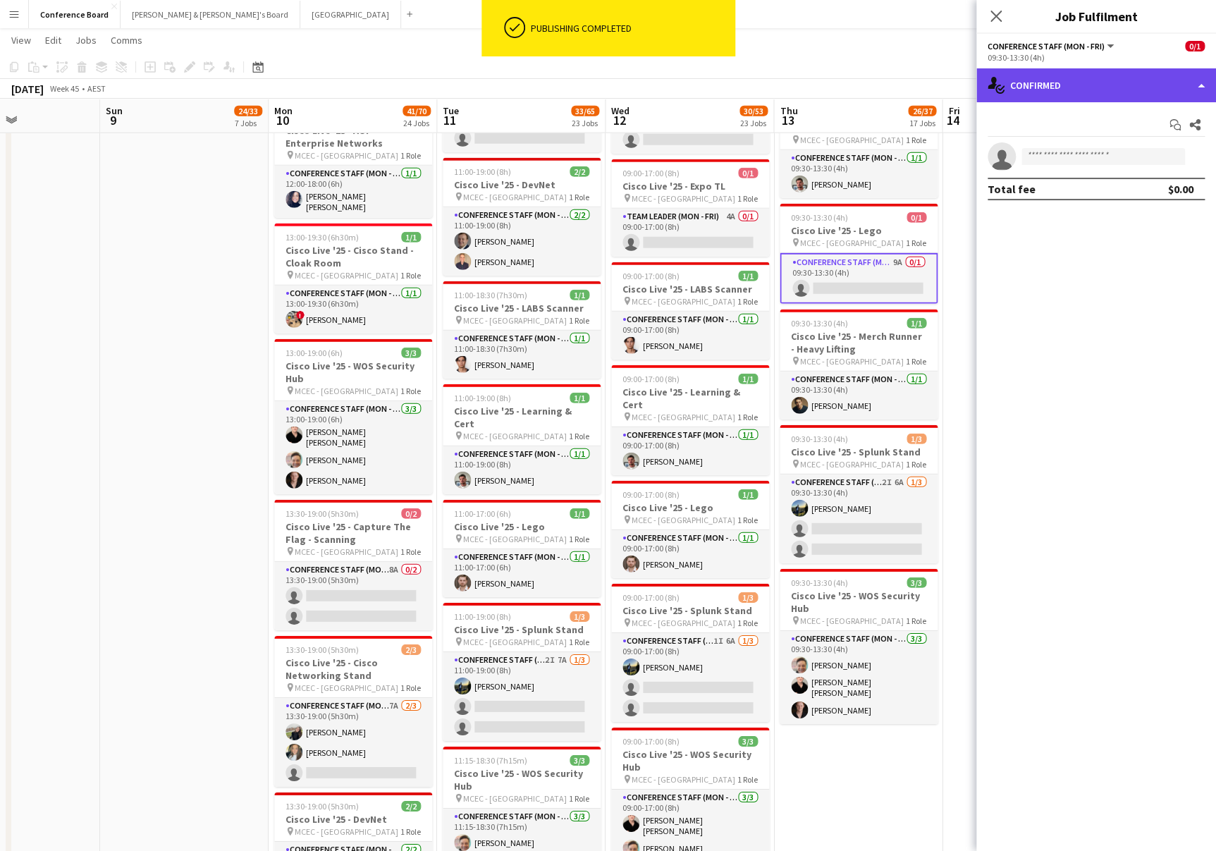
click at [1129, 89] on div "single-neutral-actions-check-2 Confirmed" at bounding box center [1097, 85] width 240 height 34
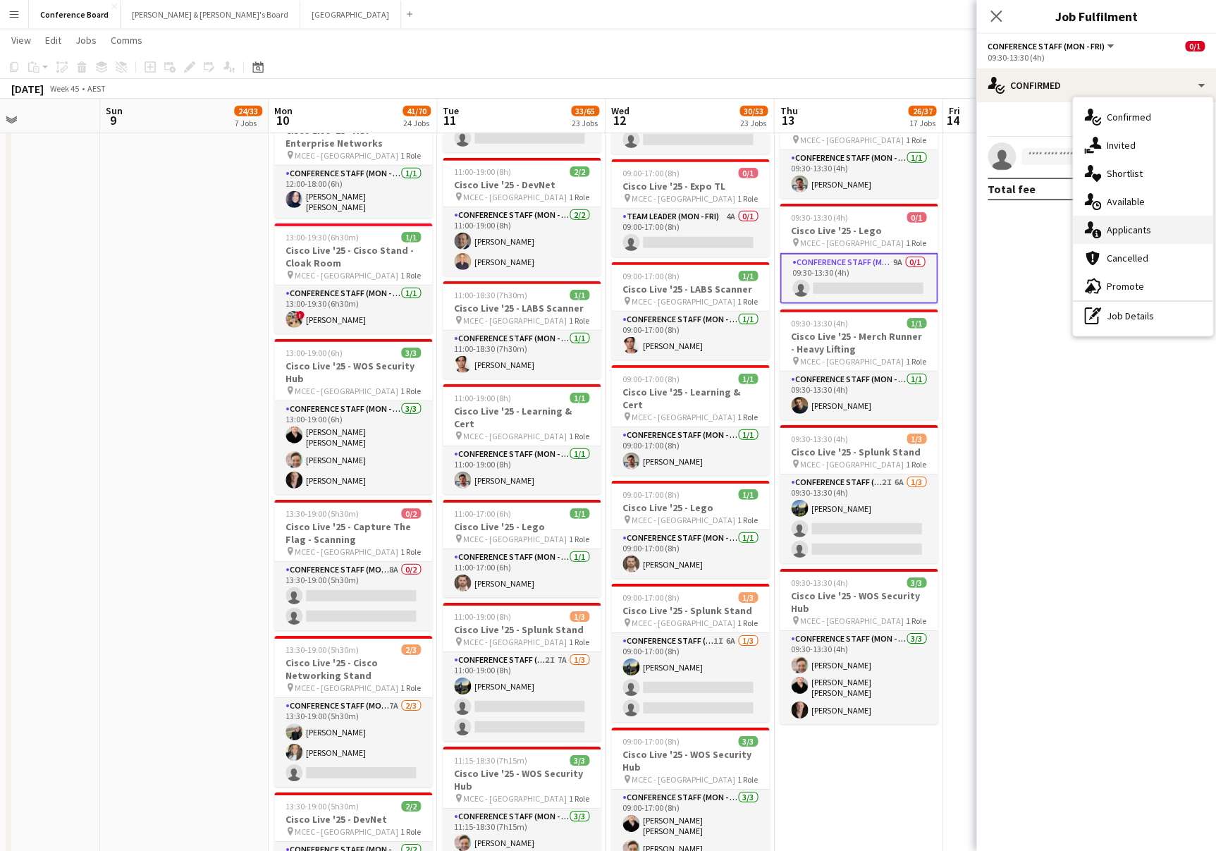
click at [1144, 230] on span "Applicants" at bounding box center [1129, 230] width 44 height 13
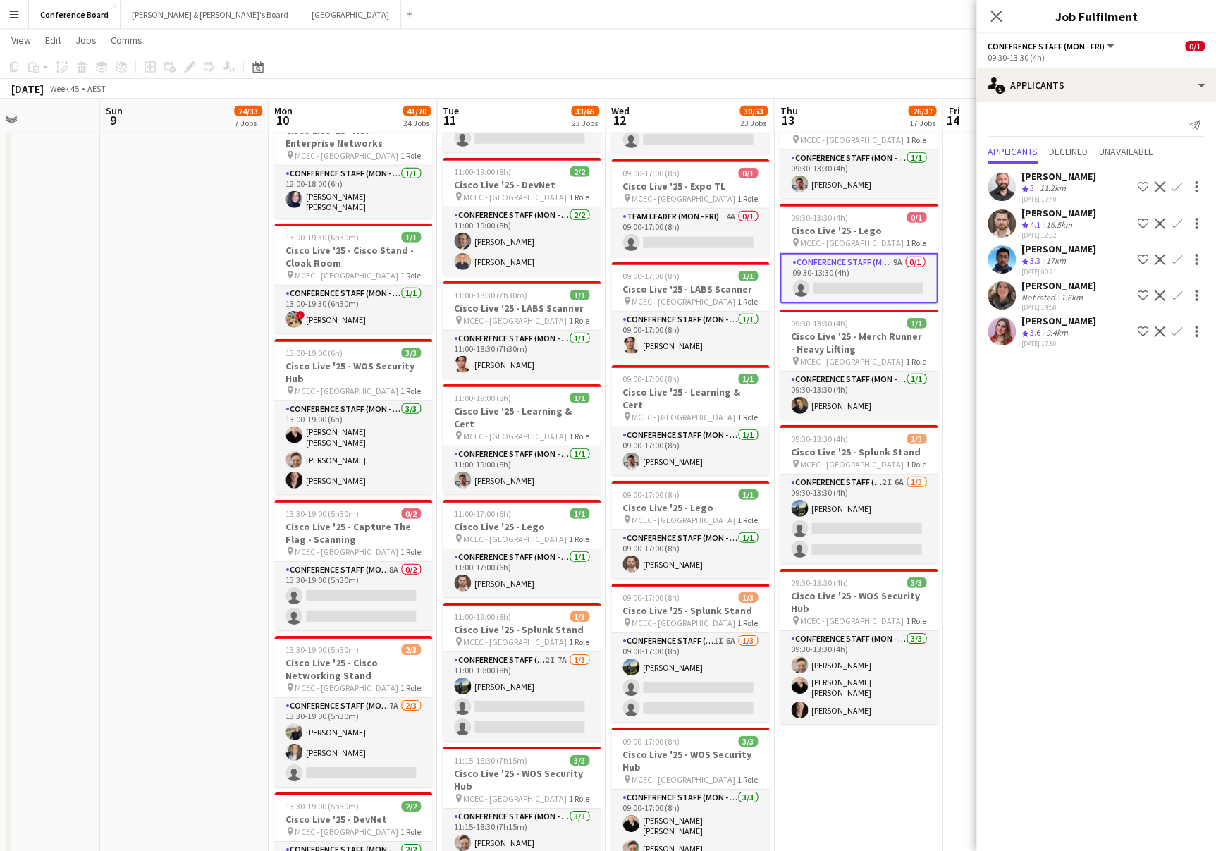
click at [1176, 220] on app-icon "Confirm" at bounding box center [1176, 223] width 11 height 11
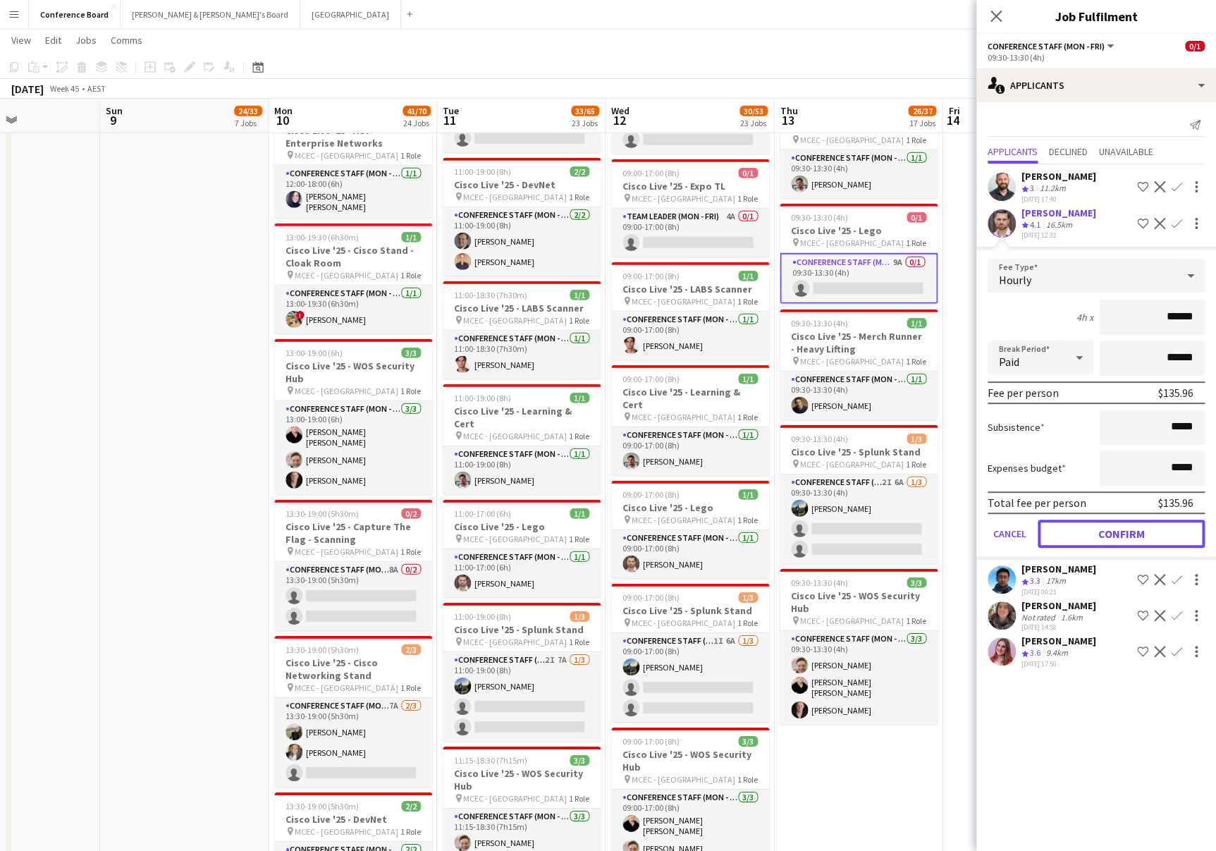
drag, startPoint x: 1097, startPoint y: 531, endPoint x: 1087, endPoint y: 524, distance: 12.1
click at [1097, 531] on button "Confirm" at bounding box center [1121, 534] width 167 height 28
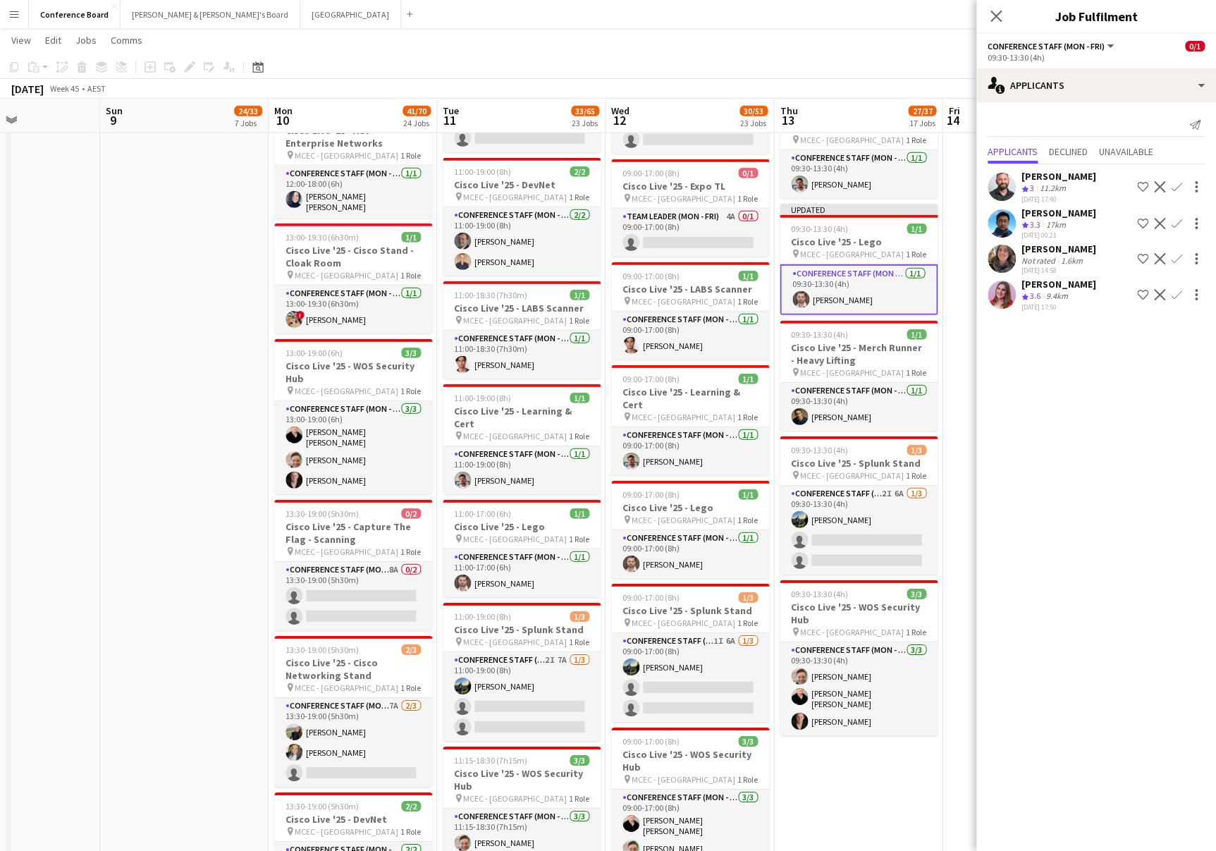
click at [856, 71] on app-toolbar "Copy Paste Paste Command V Paste with crew Command Shift V Paste linked Job [GE…" at bounding box center [608, 67] width 1216 height 24
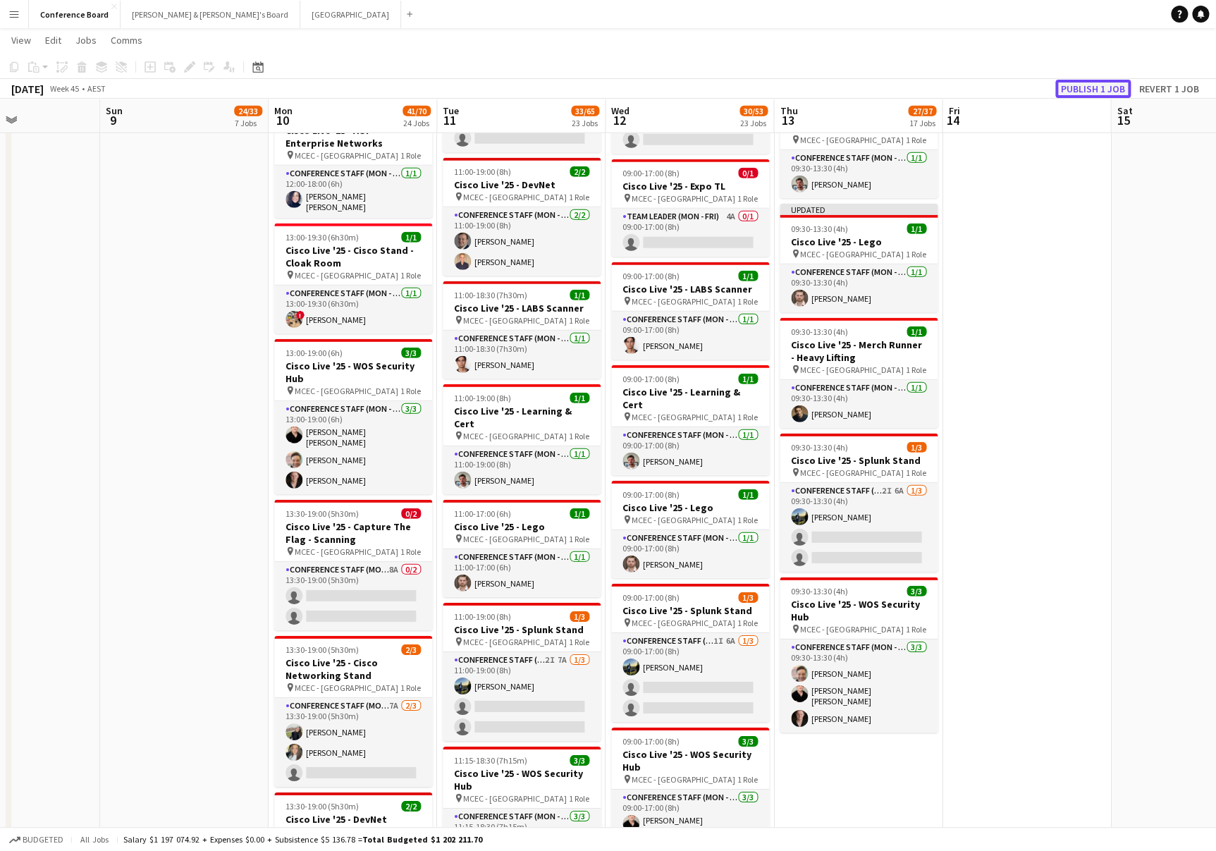
click at [1075, 82] on button "Publish 1 job" at bounding box center [1093, 89] width 75 height 18
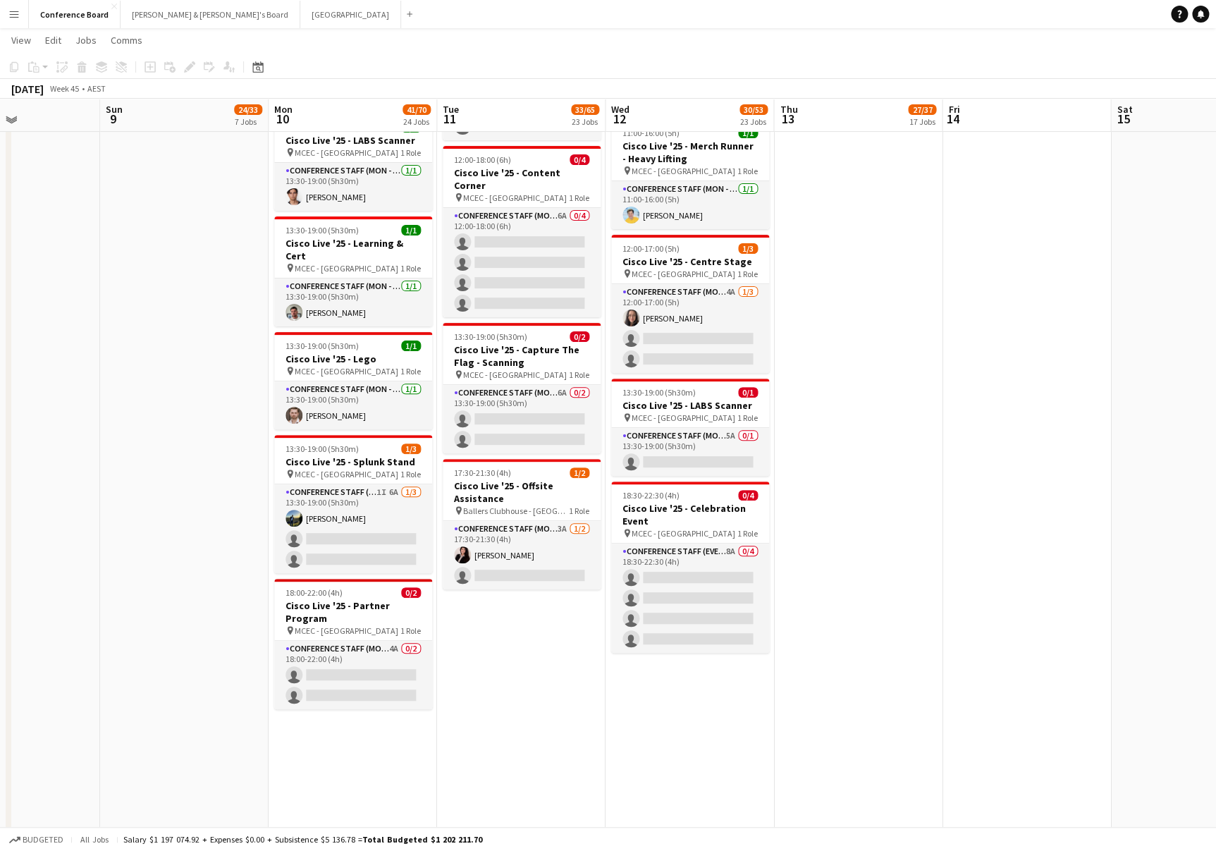
scroll to position [2705, 0]
drag, startPoint x: 380, startPoint y: 637, endPoint x: 378, endPoint y: 630, distance: 7.4
click at [380, 640] on app-card-role "Conference Staff (Mon - Fri) 4A 0/2 18:00-22:00 (4h) single-neutral-actions sin…" at bounding box center [353, 674] width 158 height 68
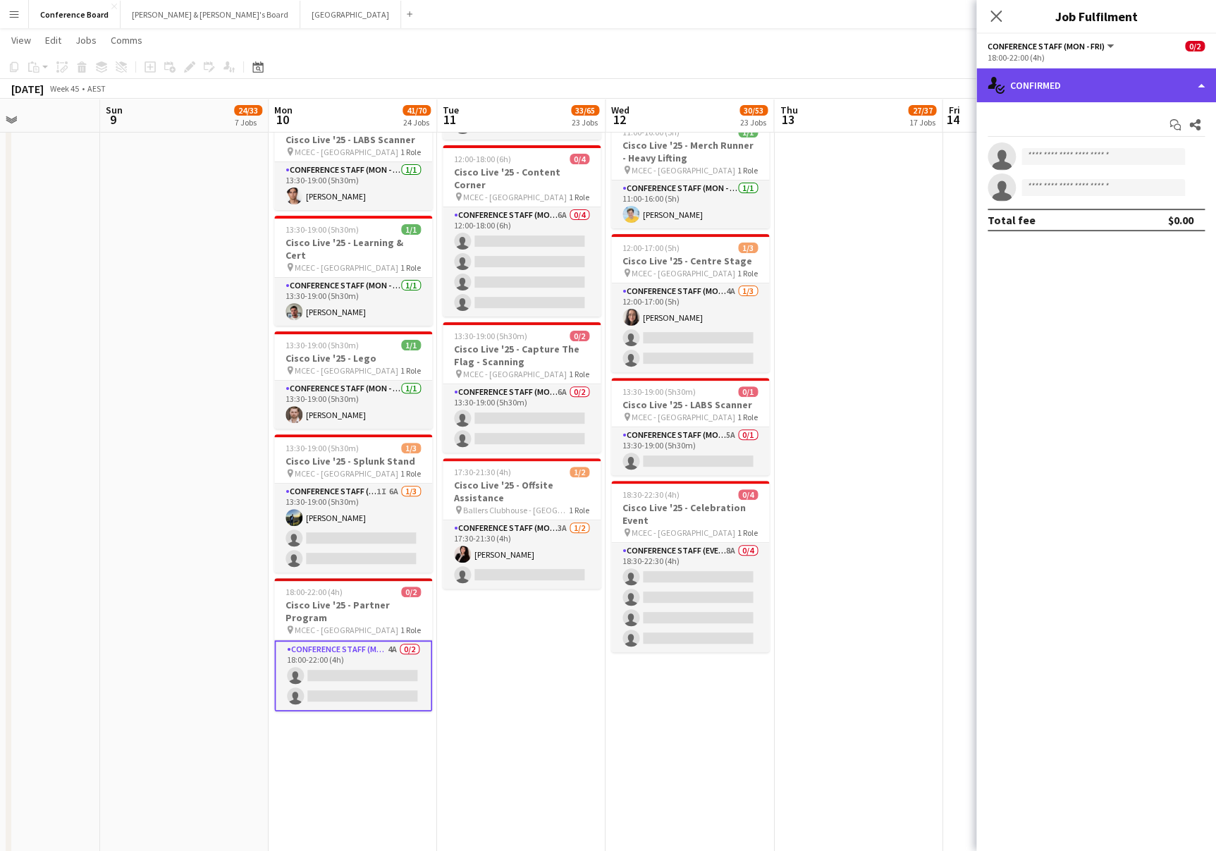
click at [1147, 85] on div "single-neutral-actions-check-2 Confirmed" at bounding box center [1097, 85] width 240 height 34
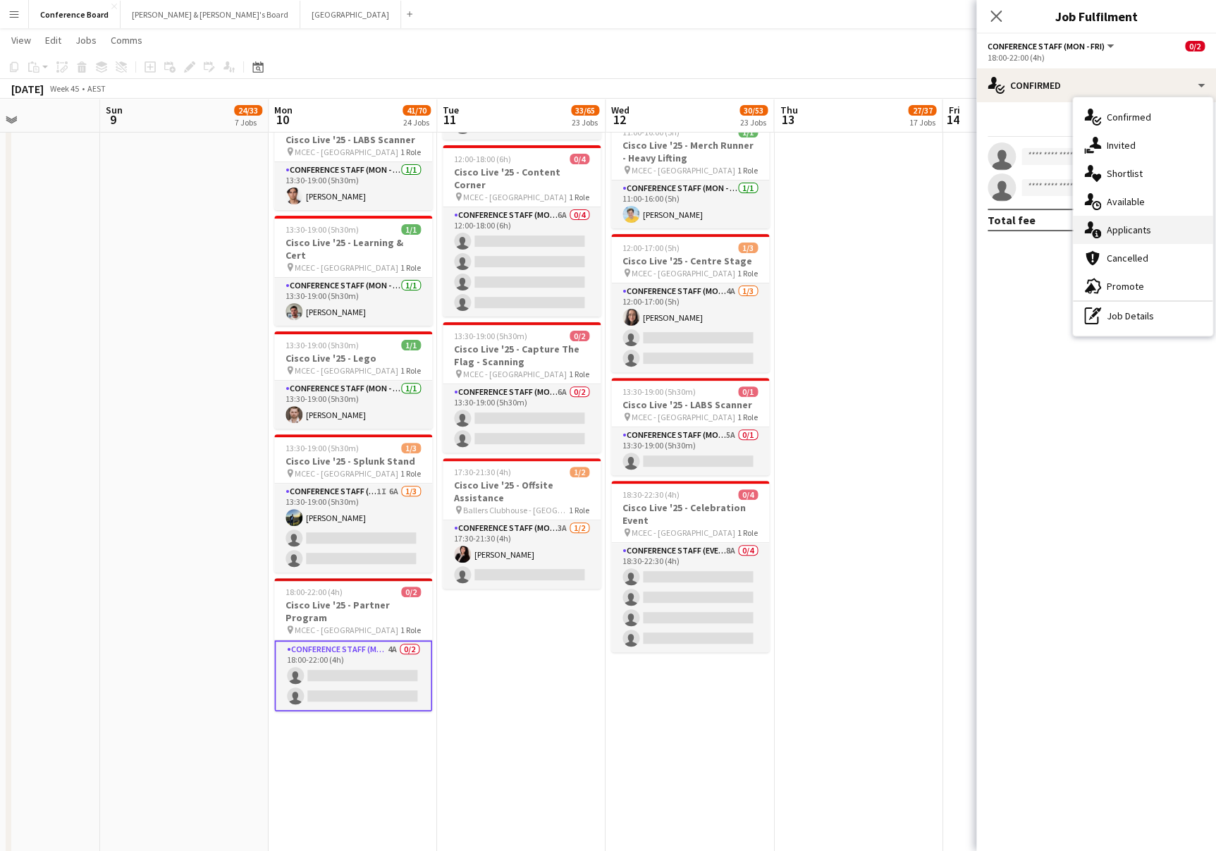
click at [1145, 231] on span "Applicants" at bounding box center [1129, 230] width 44 height 13
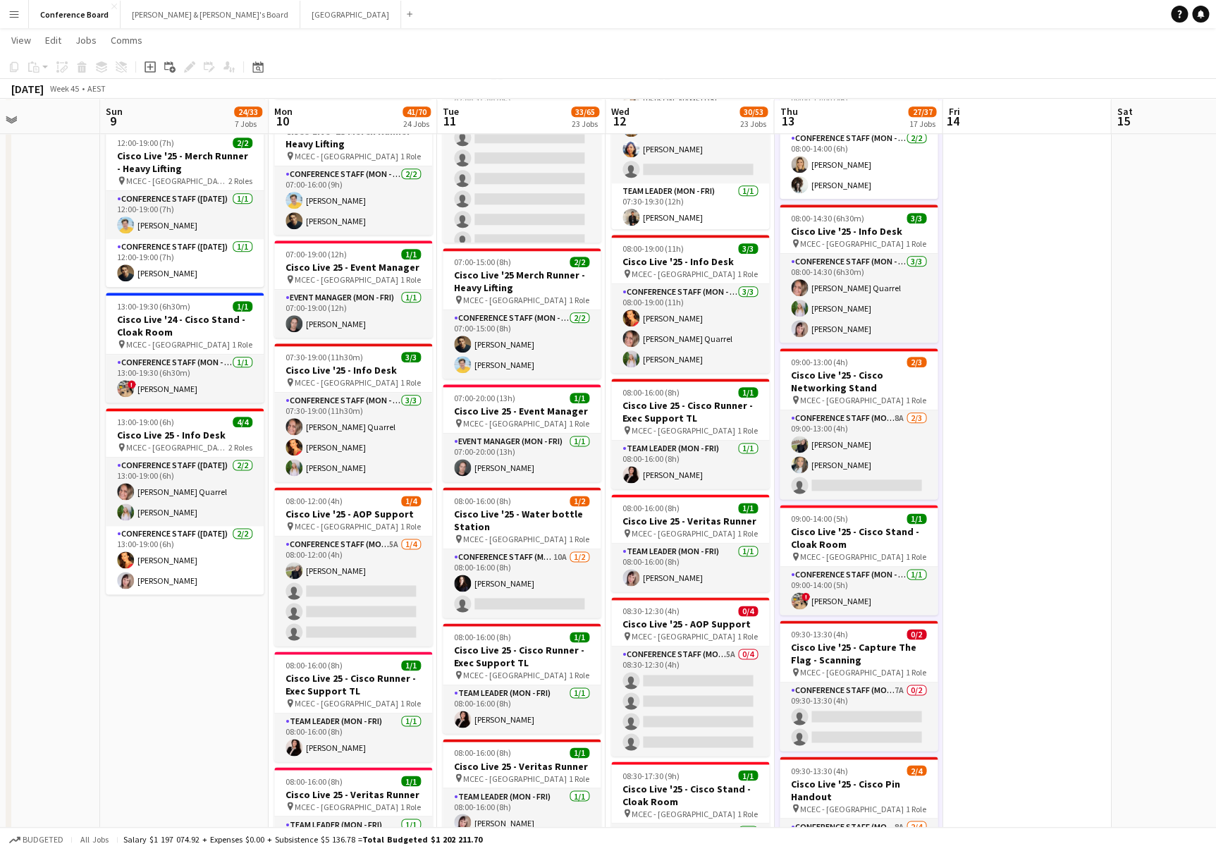
scroll to position [616, 0]
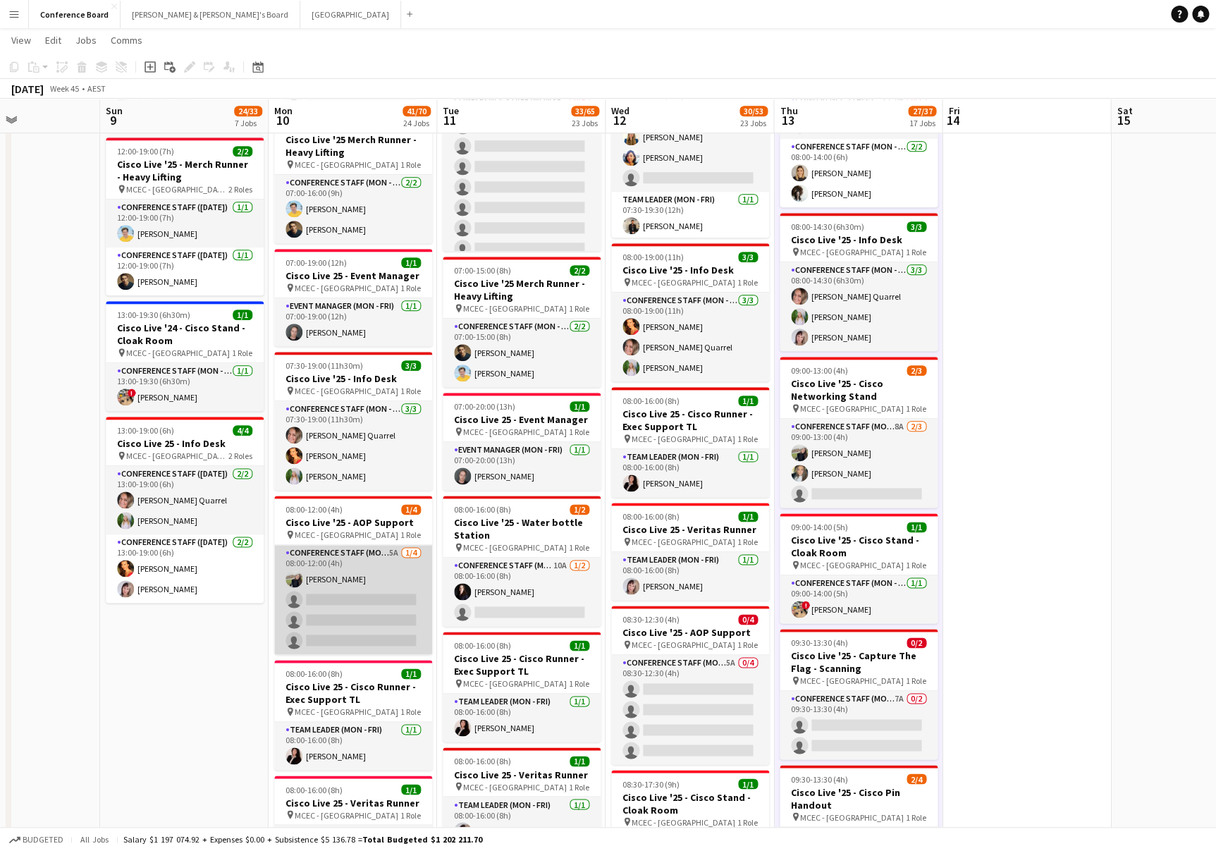
click at [382, 560] on app-card-role "Conference Staff (Mon - Fri) 5A 1/4 08:00-12:00 (4h) Aoife Tully single-neutral…" at bounding box center [353, 599] width 158 height 109
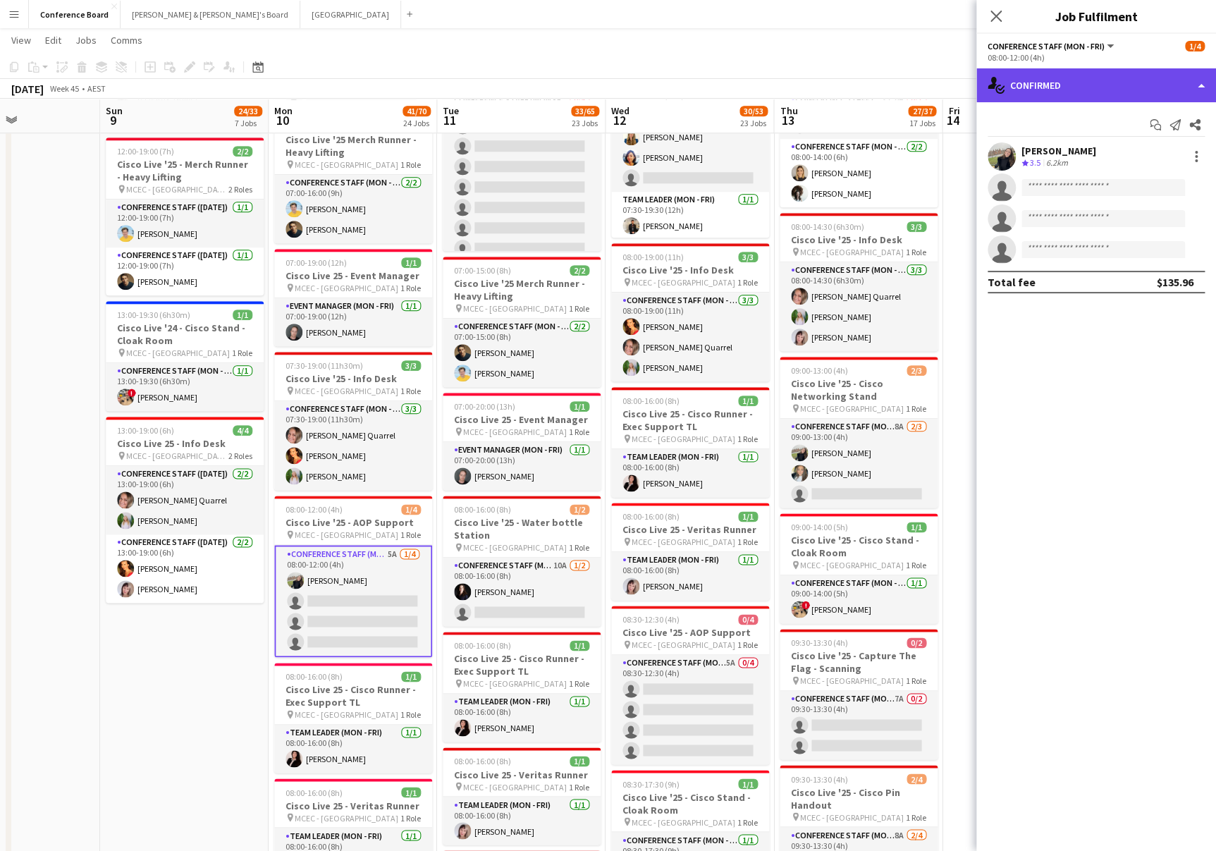
click at [1106, 90] on div "single-neutral-actions-check-2 Confirmed" at bounding box center [1097, 85] width 240 height 34
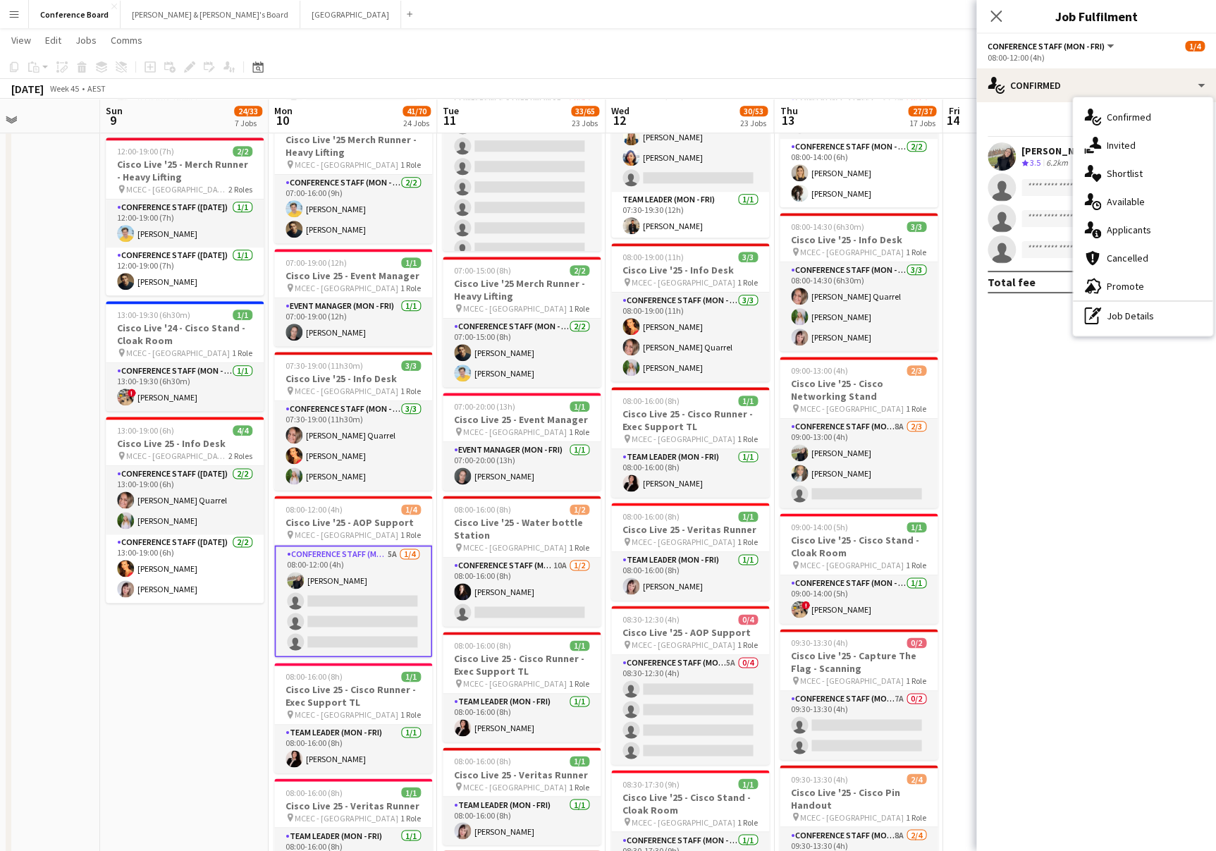
click at [1132, 233] on span "Applicants" at bounding box center [1129, 230] width 44 height 13
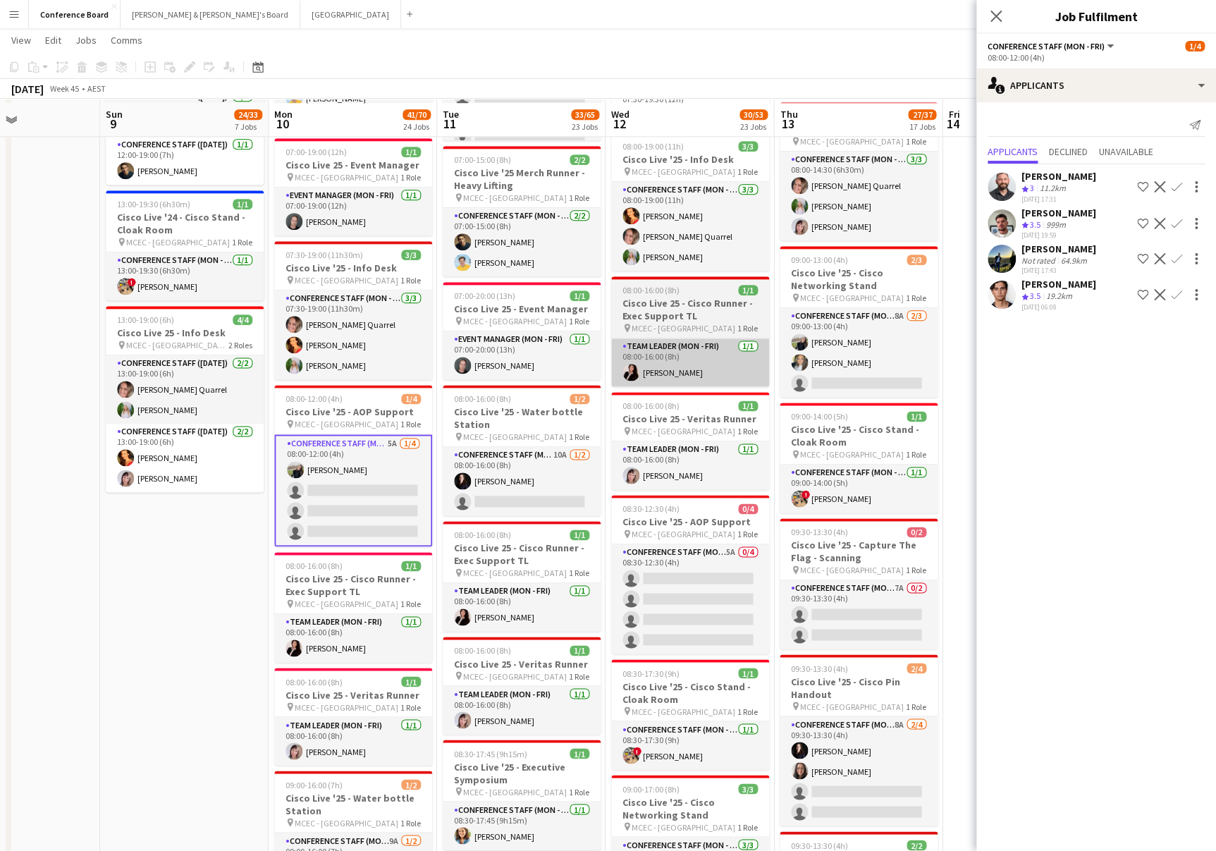
scroll to position [726, 0]
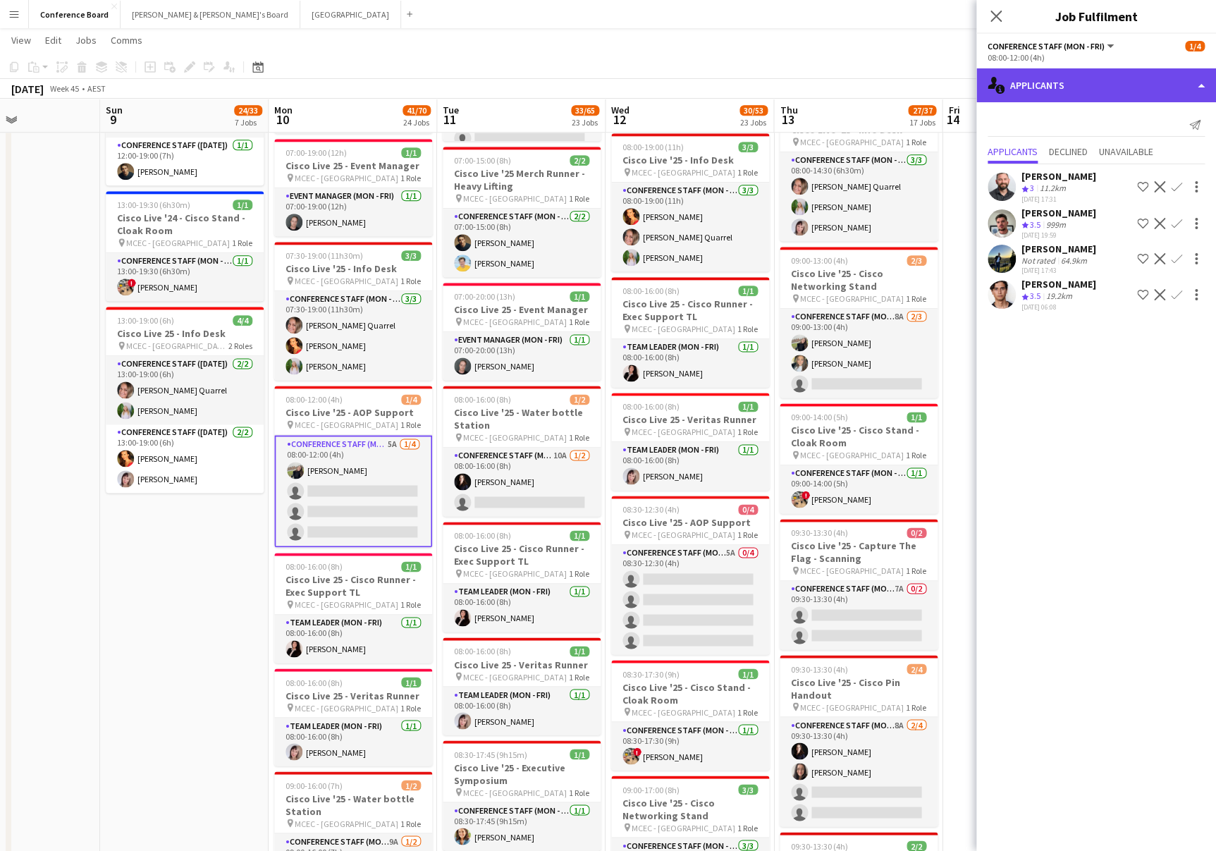
drag, startPoint x: 1188, startPoint y: 91, endPoint x: 1180, endPoint y: 92, distance: 7.8
click at [1188, 91] on div "single-neutral-actions-information Applicants" at bounding box center [1097, 85] width 240 height 34
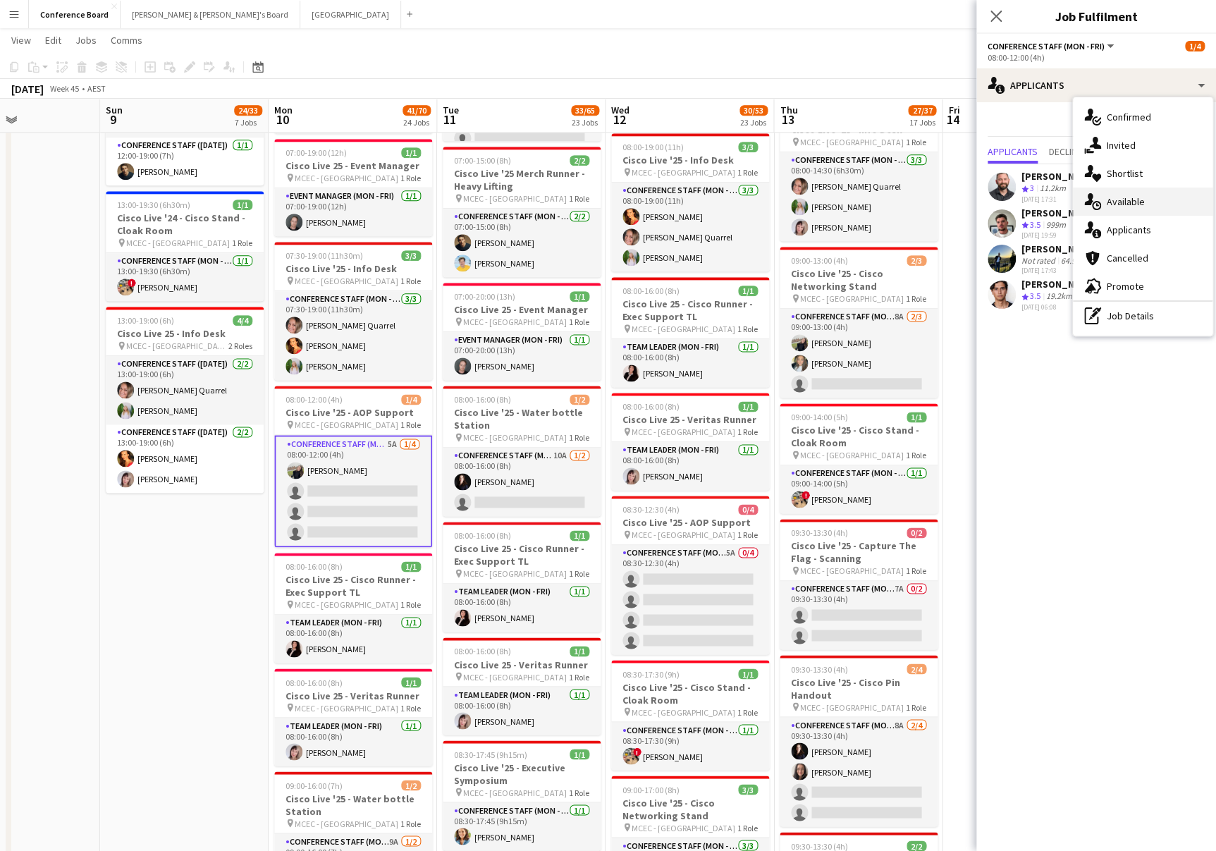
click at [1127, 200] on span "Available" at bounding box center [1126, 201] width 38 height 13
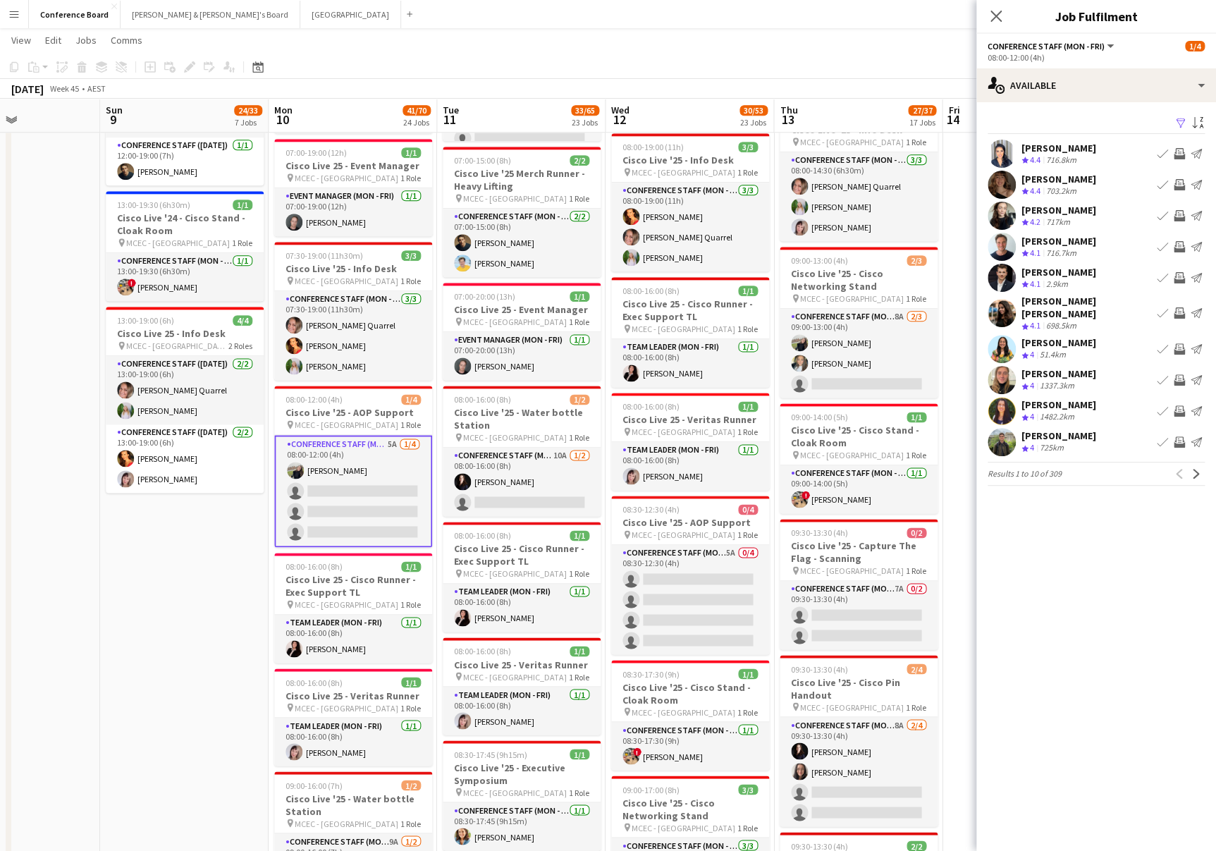
click at [1178, 122] on app-icon "Filter" at bounding box center [1180, 123] width 11 height 13
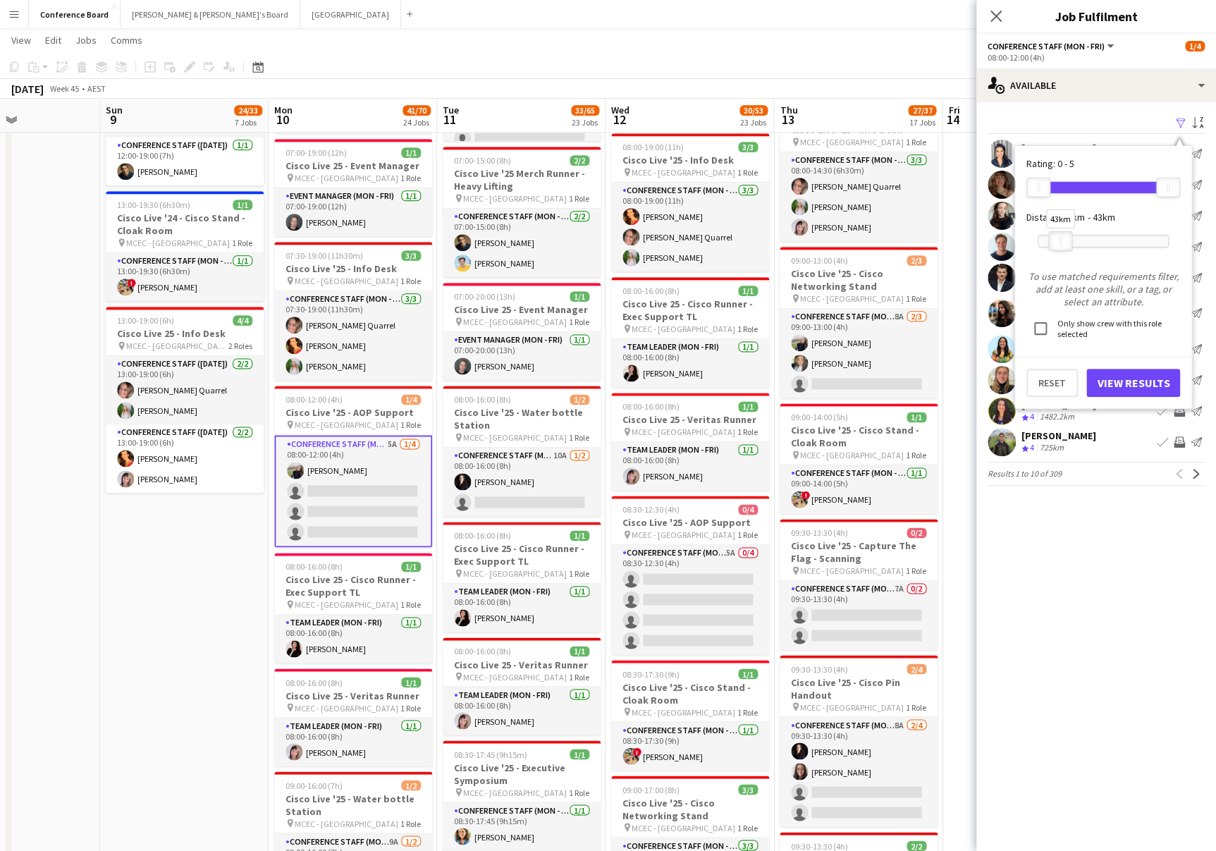
drag, startPoint x: 1158, startPoint y: 238, endPoint x: 1051, endPoint y: 240, distance: 107.9
click at [1051, 240] on div at bounding box center [1060, 241] width 23 height 18
click at [1118, 379] on button "View Results" at bounding box center [1134, 383] width 94 height 28
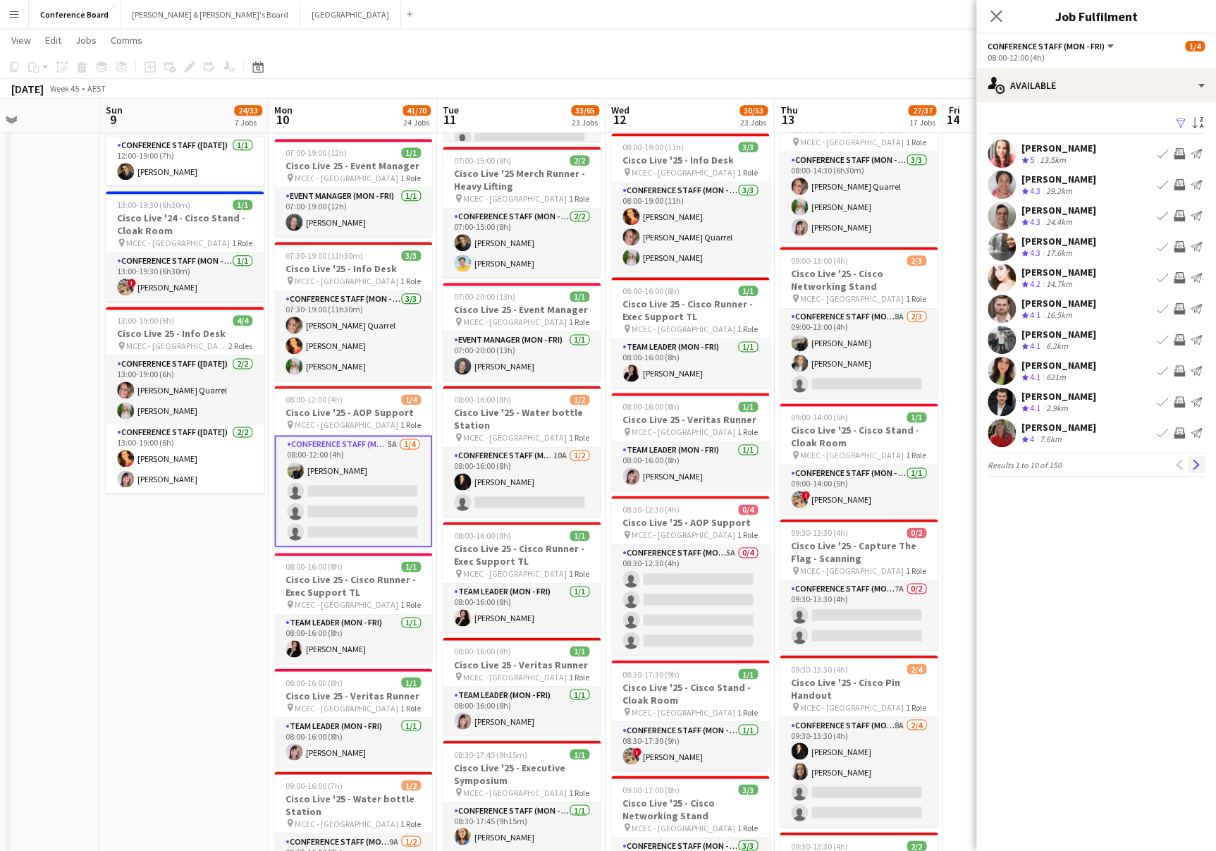
click at [1196, 462] on app-icon "Next" at bounding box center [1197, 465] width 10 height 10
click at [1194, 461] on app-icon "Next" at bounding box center [1197, 465] width 10 height 10
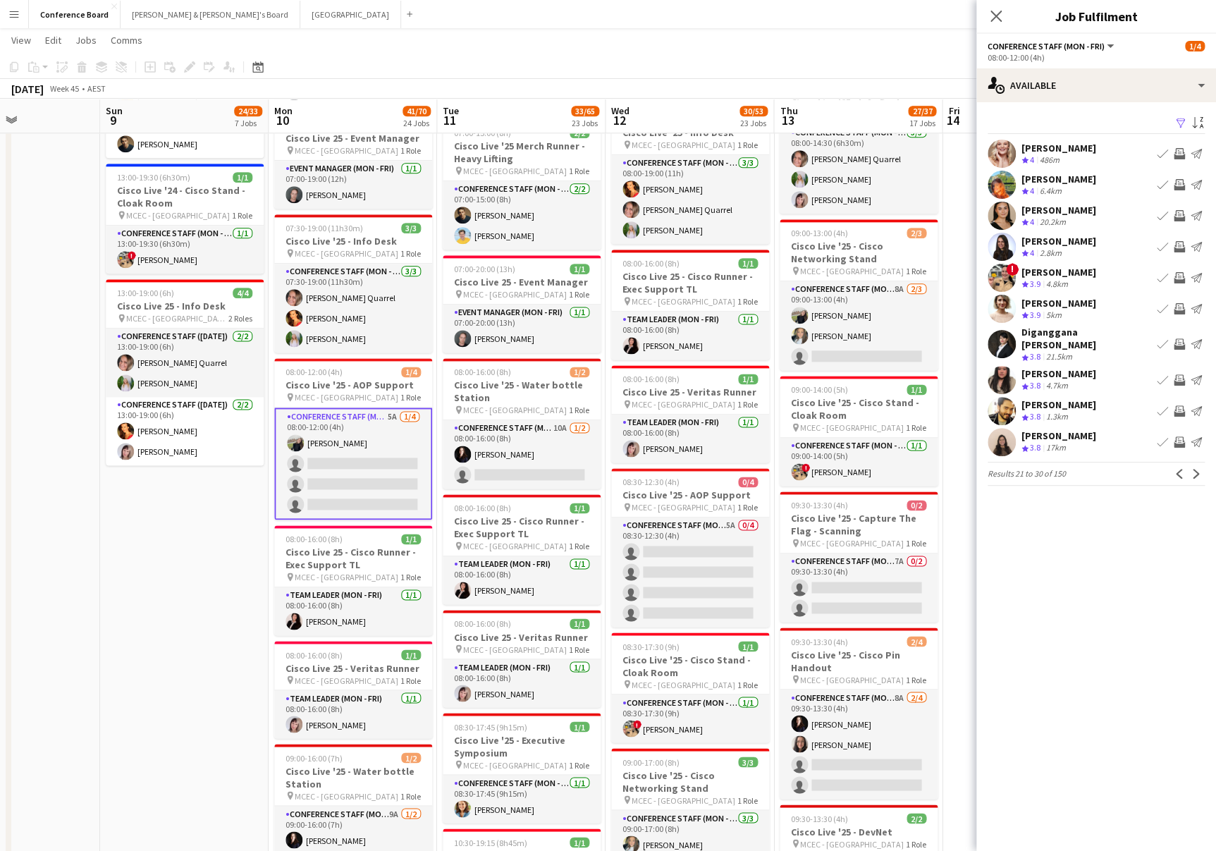
scroll to position [752, 0]
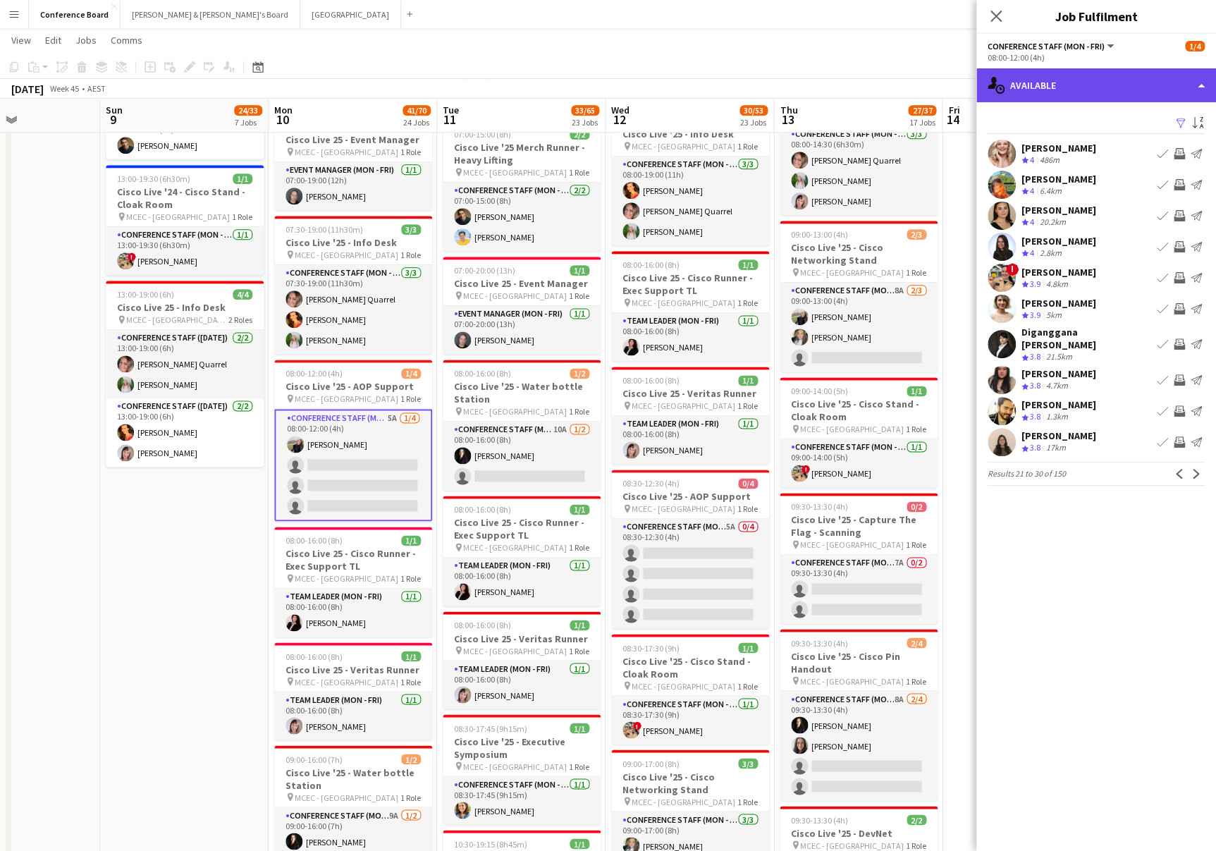
click at [1170, 94] on div "single-neutral-actions-upload Available" at bounding box center [1097, 85] width 240 height 34
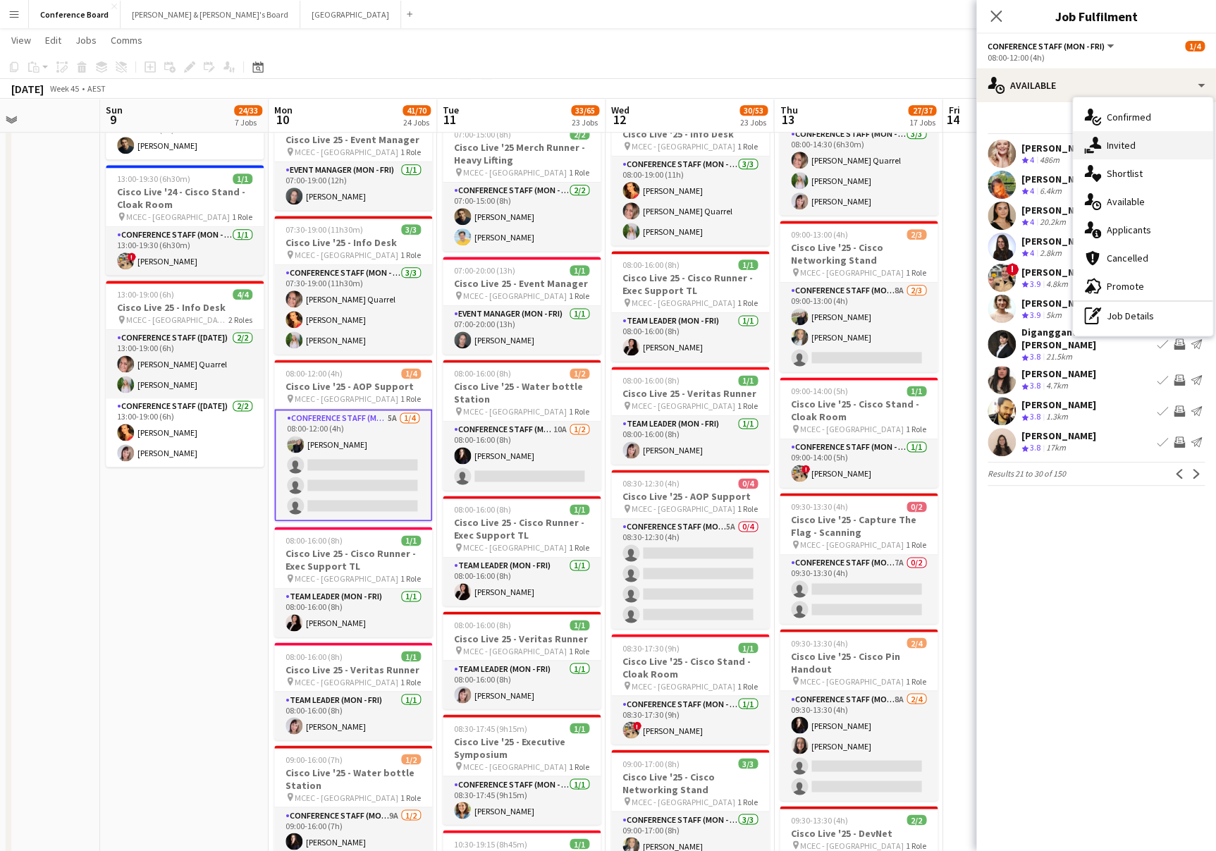
click at [1160, 148] on div "single-neutral-actions-share-1 Invited" at bounding box center [1143, 145] width 140 height 28
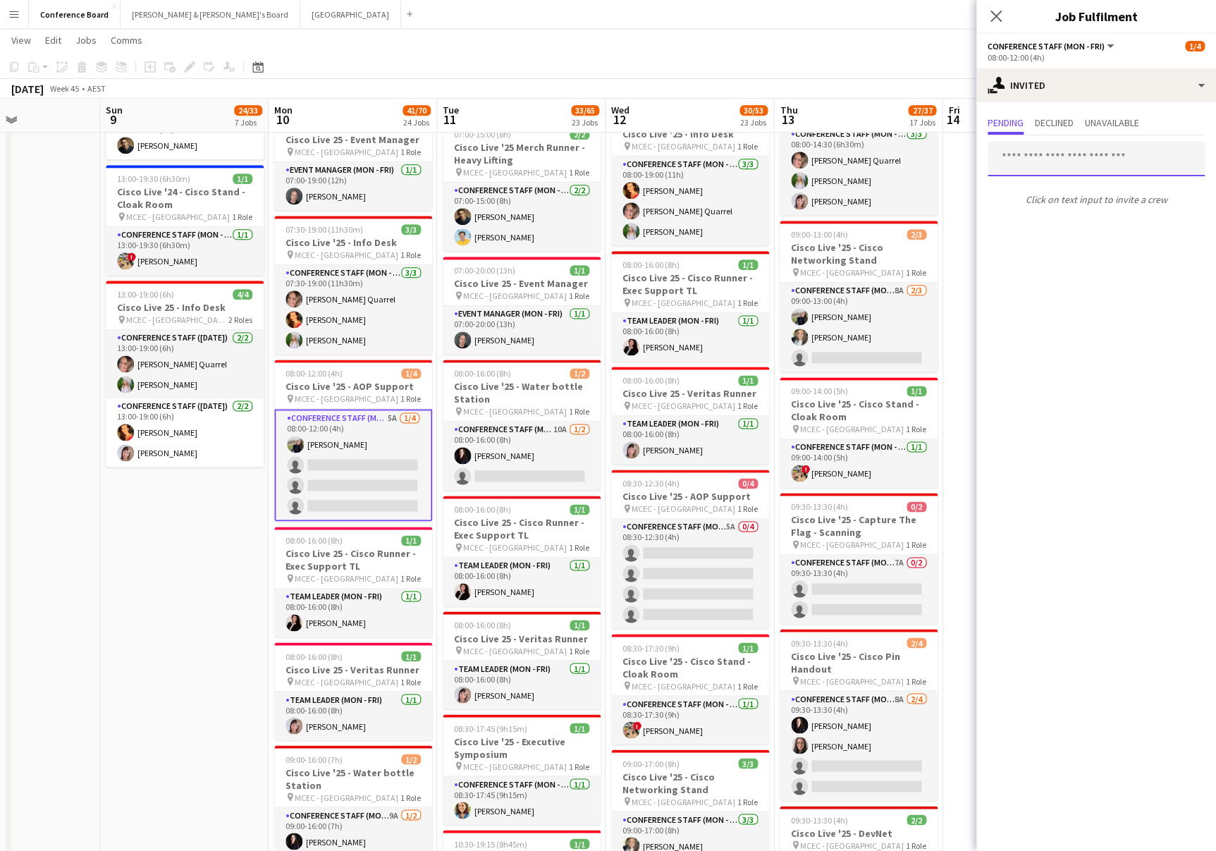
click at [1020, 152] on input "text" at bounding box center [1096, 158] width 217 height 35
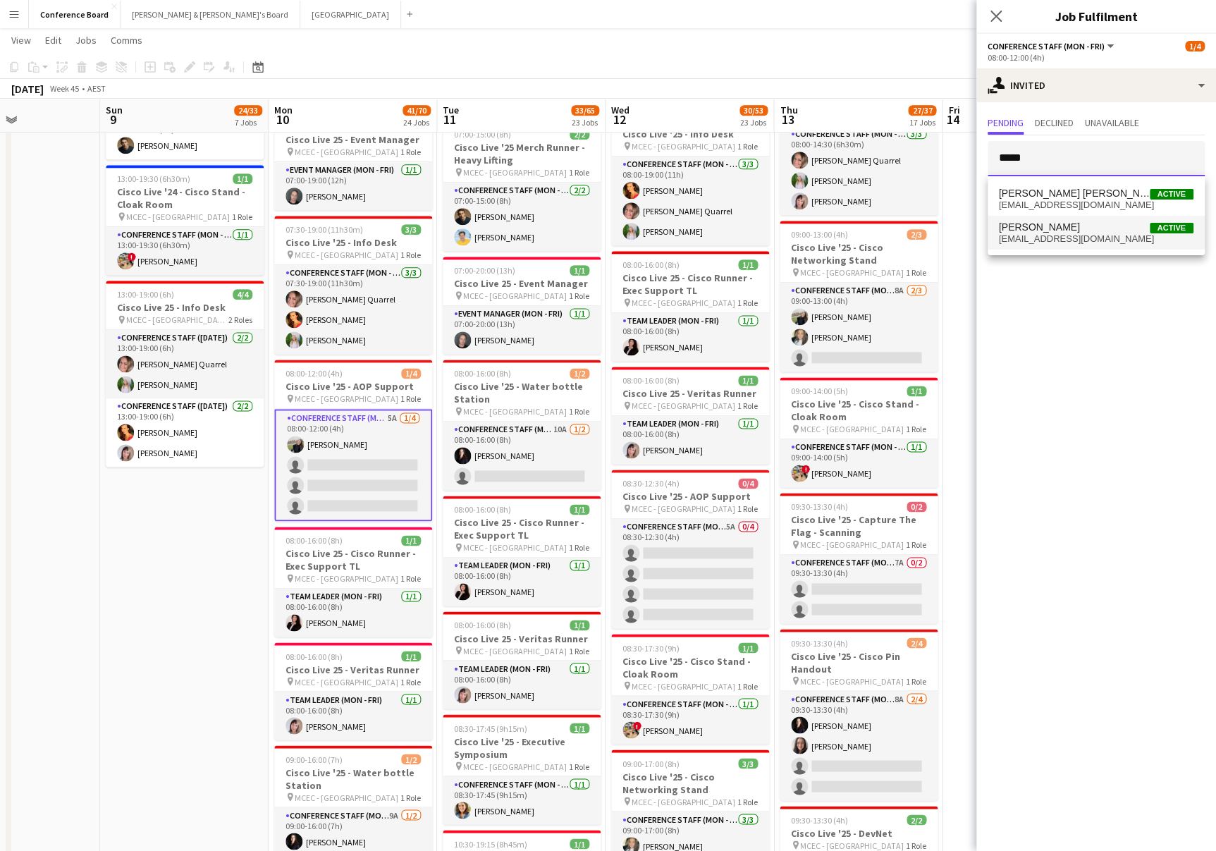
type input "*****"
click at [1058, 232] on span "[PERSON_NAME]" at bounding box center [1039, 227] width 81 height 12
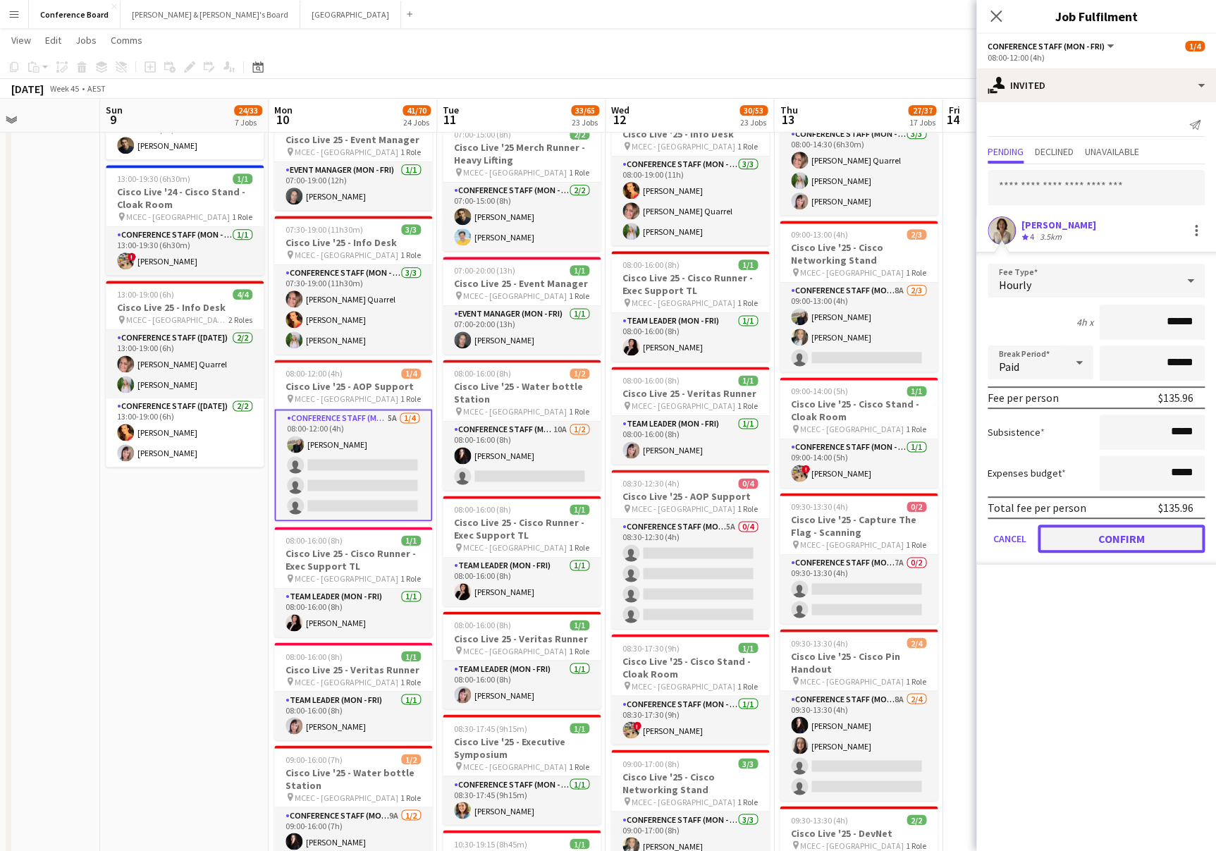
click at [1101, 542] on button "Confirm" at bounding box center [1121, 539] width 167 height 28
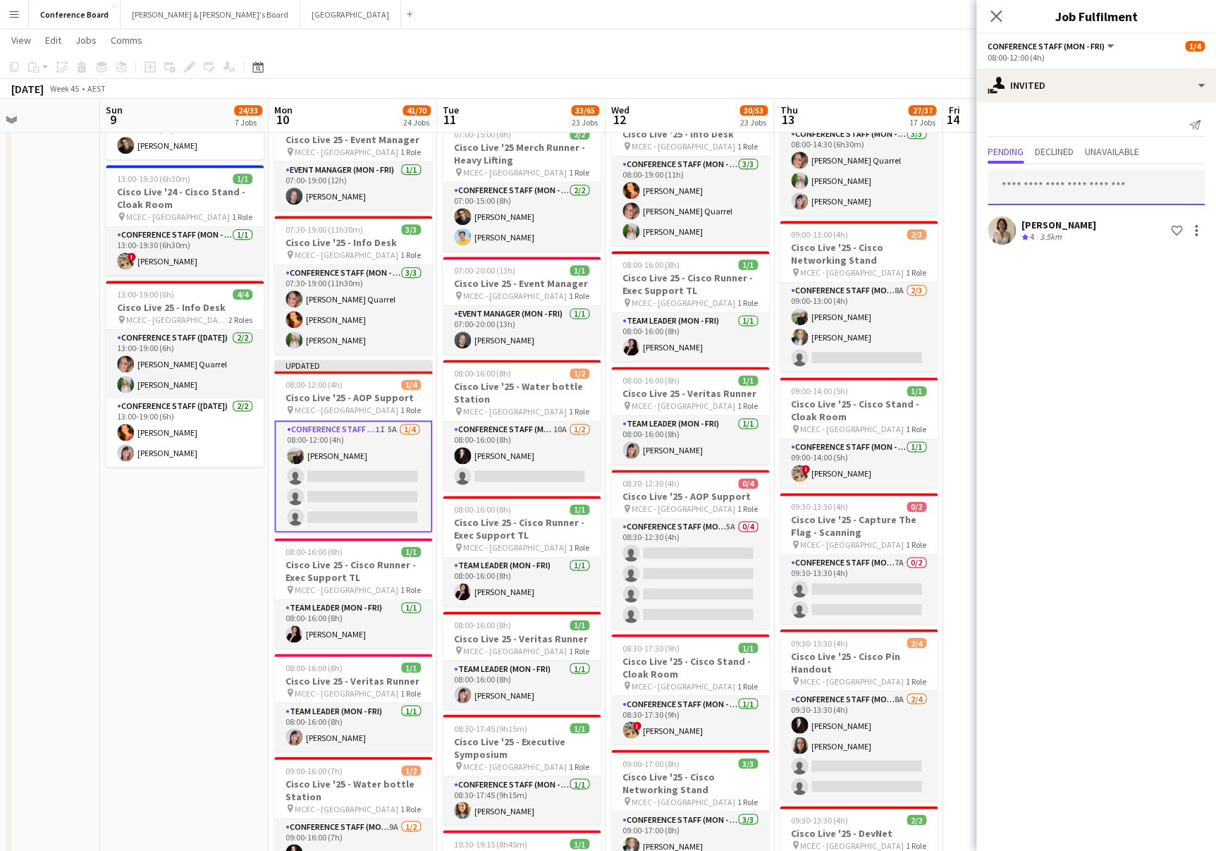
click at [1030, 188] on input "text" at bounding box center [1096, 187] width 217 height 35
type input "***"
click at [1048, 230] on span "miajabara14@gmail.com" at bounding box center [1096, 233] width 195 height 11
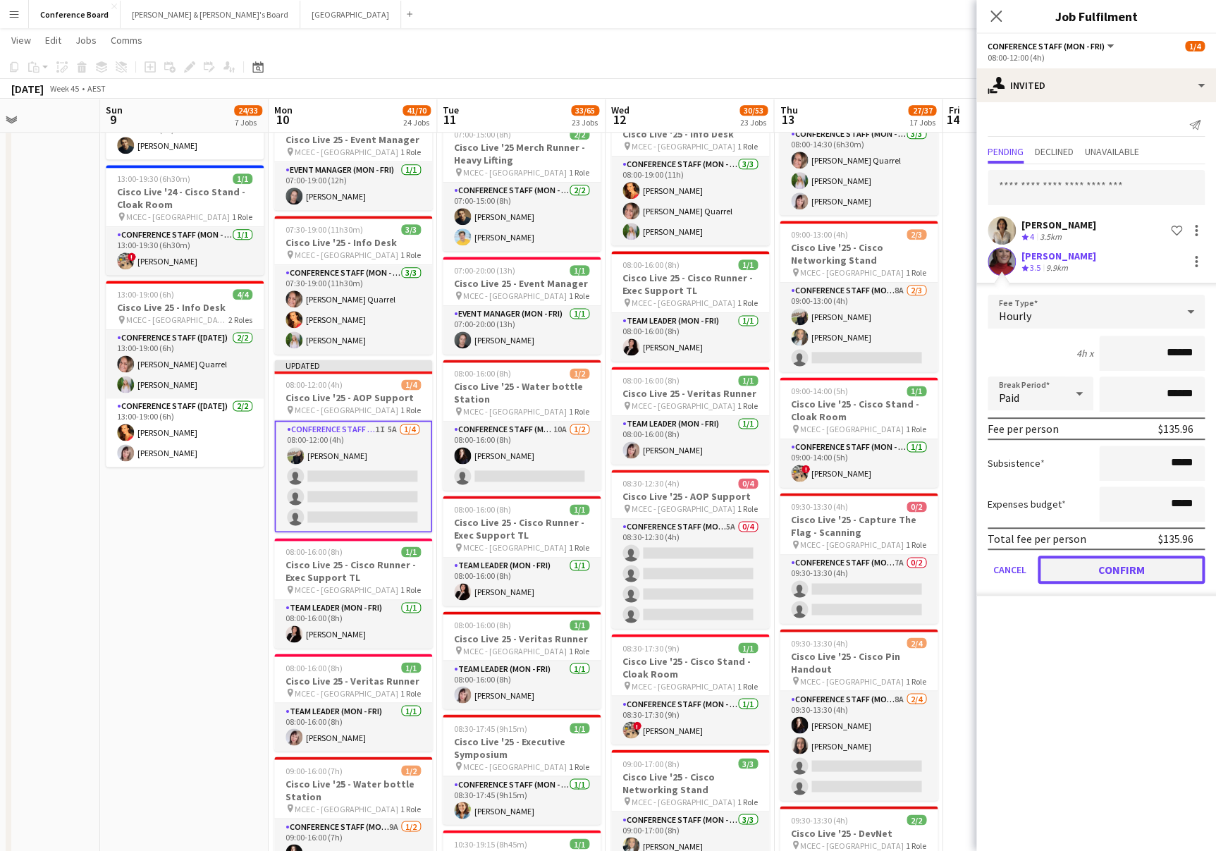
click at [1091, 574] on button "Confirm" at bounding box center [1121, 570] width 167 height 28
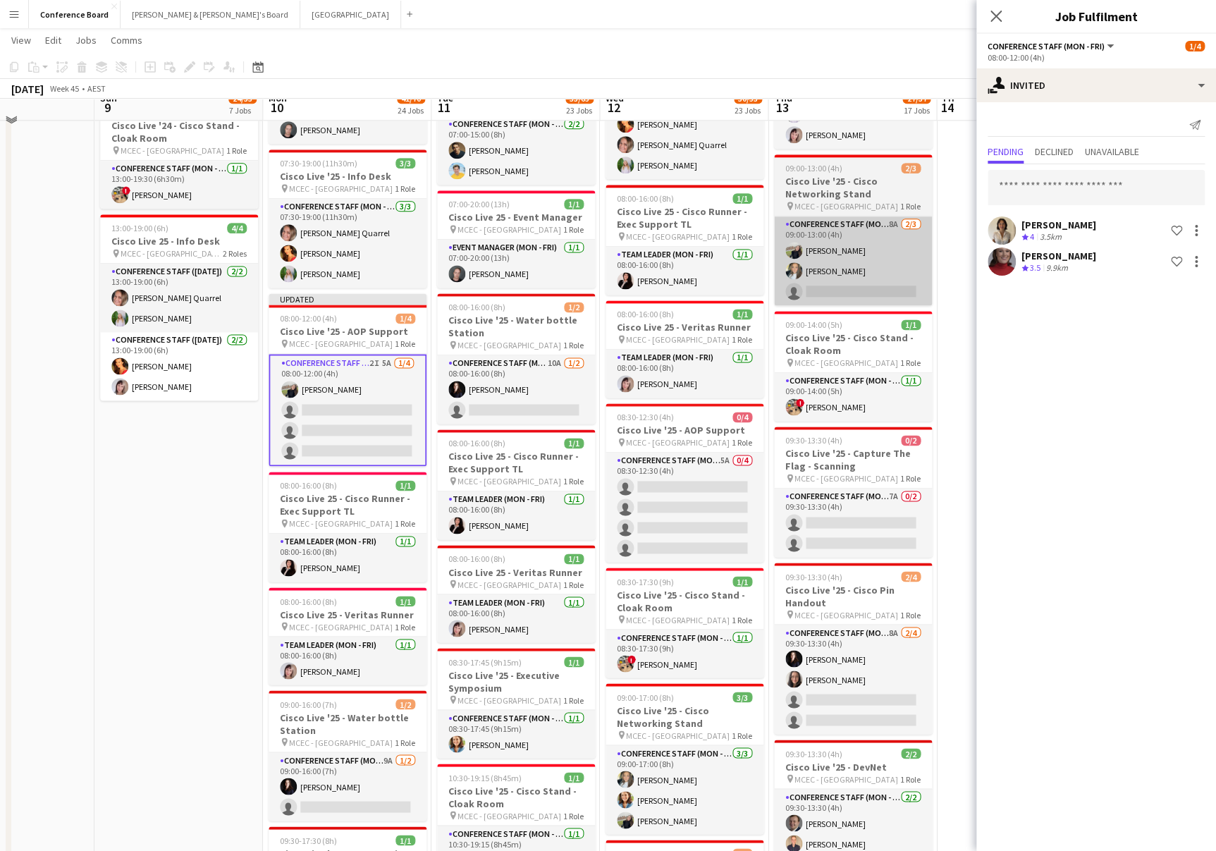
scroll to position [800, 0]
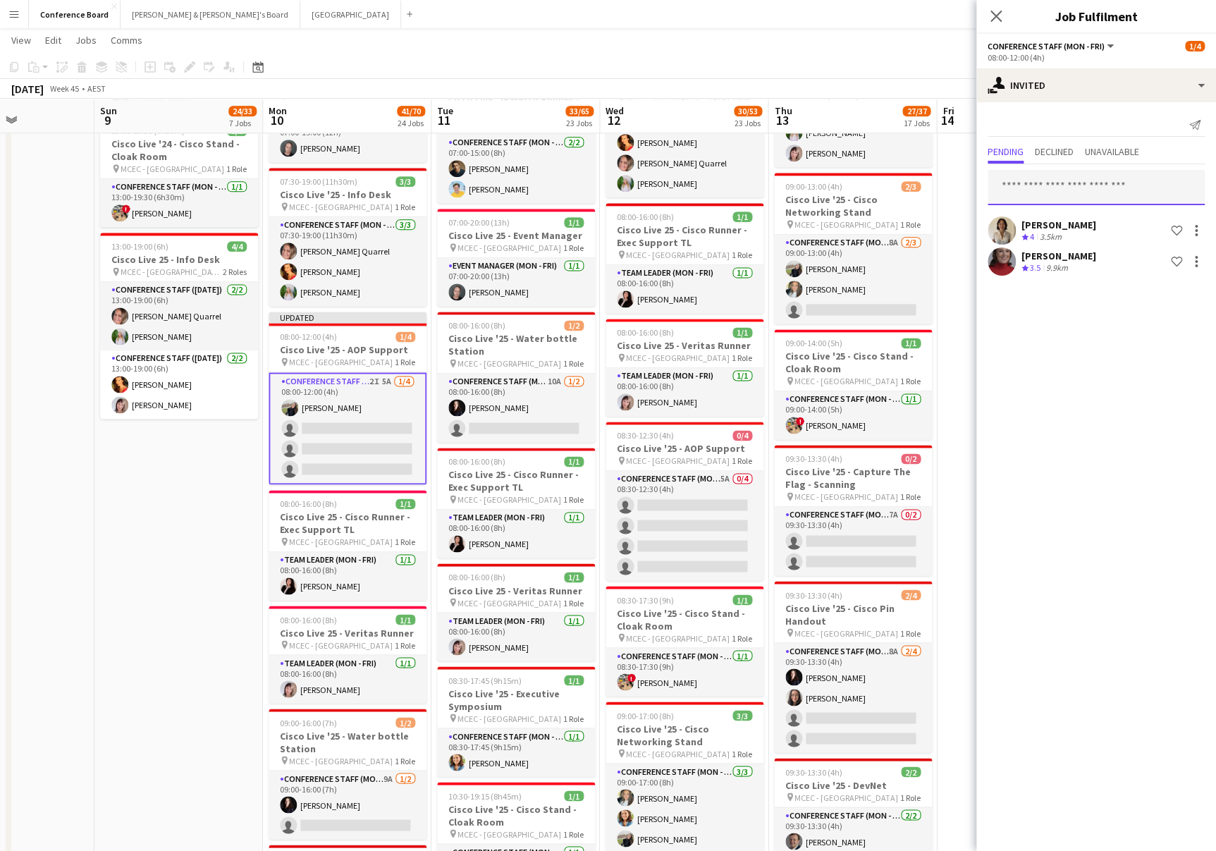
click at [1029, 186] on input "text" at bounding box center [1096, 187] width 217 height 35
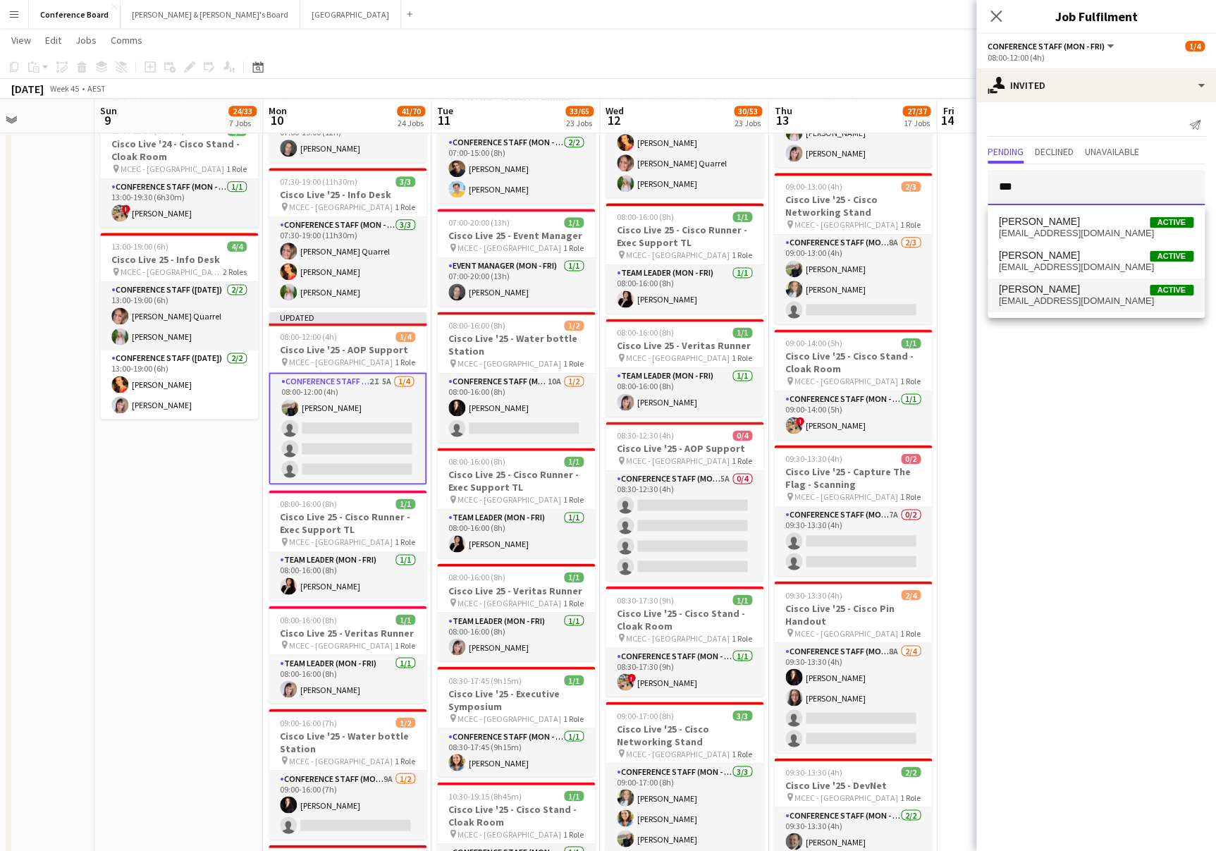
type input "***"
click at [1046, 298] on span "alyanna.trajano@gmail.com" at bounding box center [1096, 300] width 195 height 11
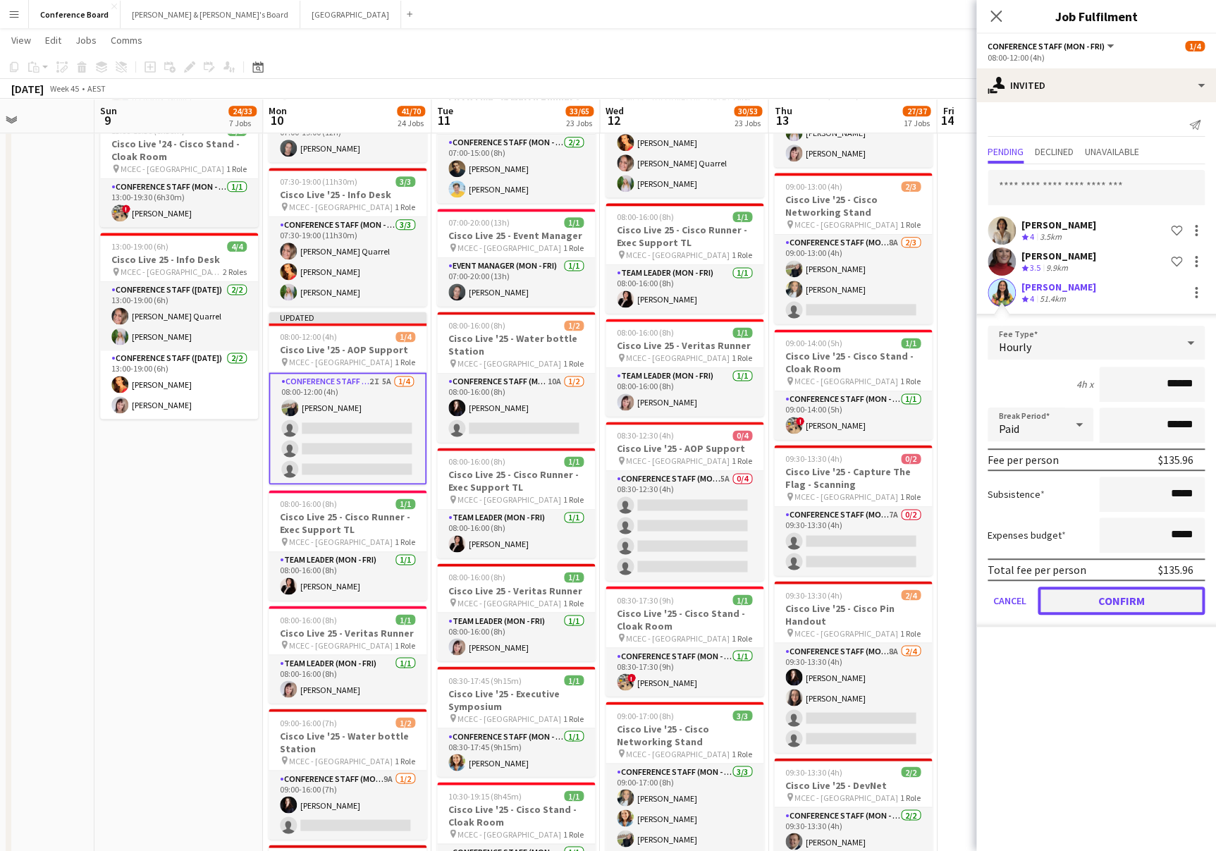
click at [1109, 600] on button "Confirm" at bounding box center [1121, 601] width 167 height 28
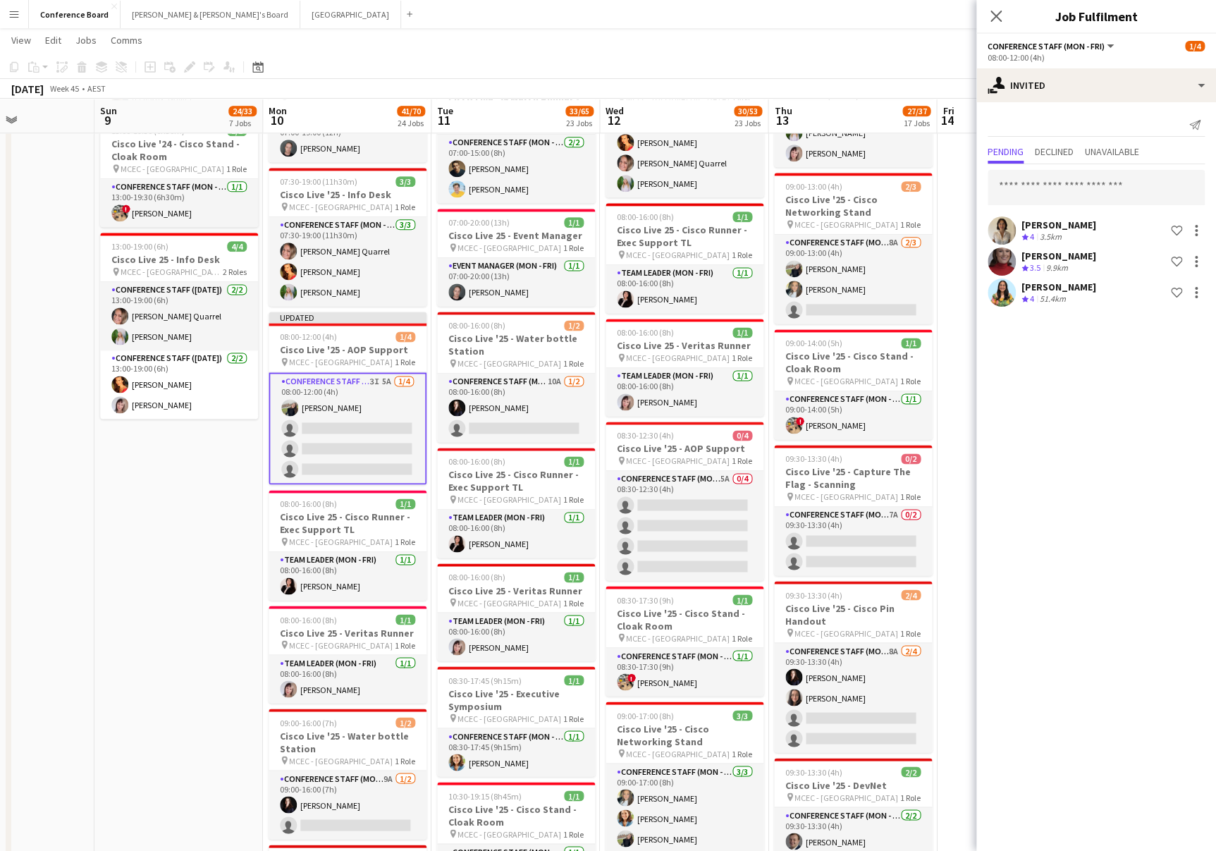
click at [843, 60] on app-toolbar "Copy Paste Paste Command V Paste with crew Command Shift V Paste linked Job [GE…" at bounding box center [608, 67] width 1216 height 24
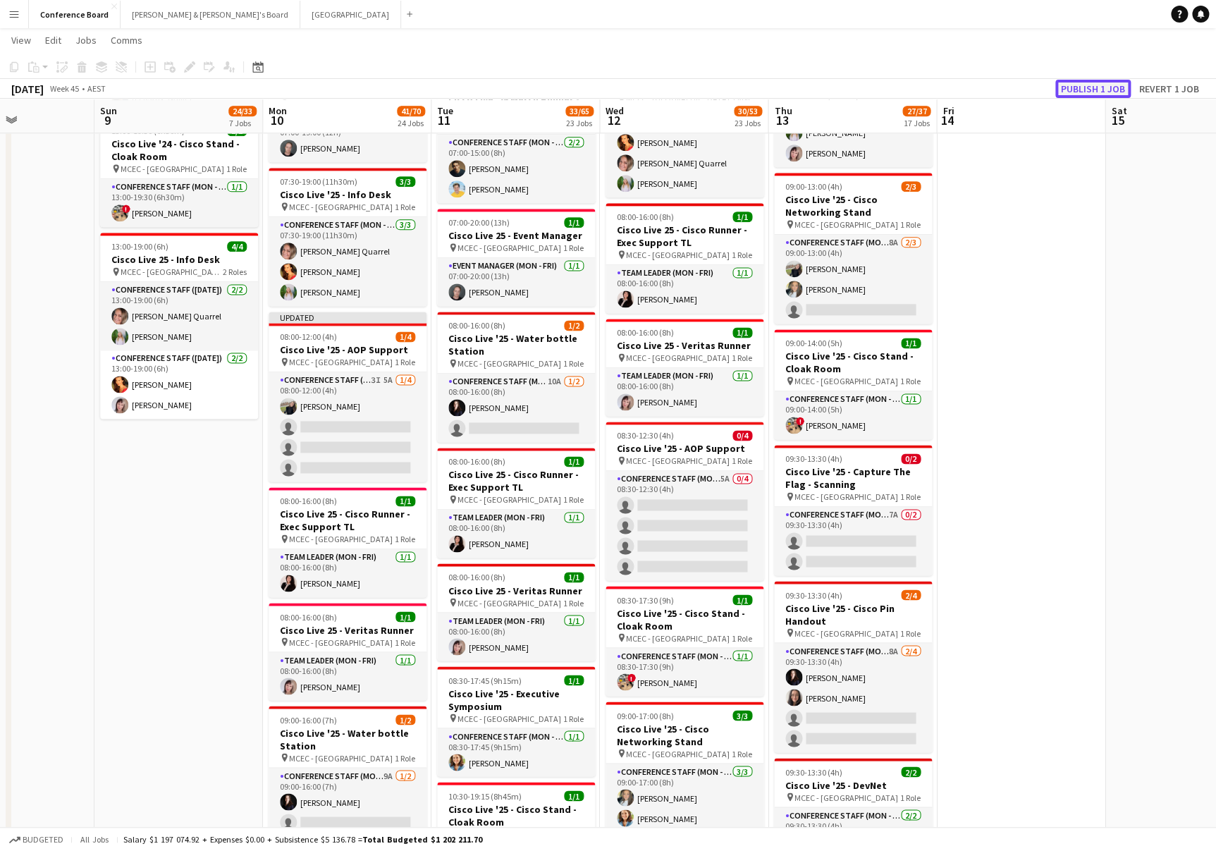
click at [1084, 85] on button "Publish 1 job" at bounding box center [1093, 89] width 75 height 18
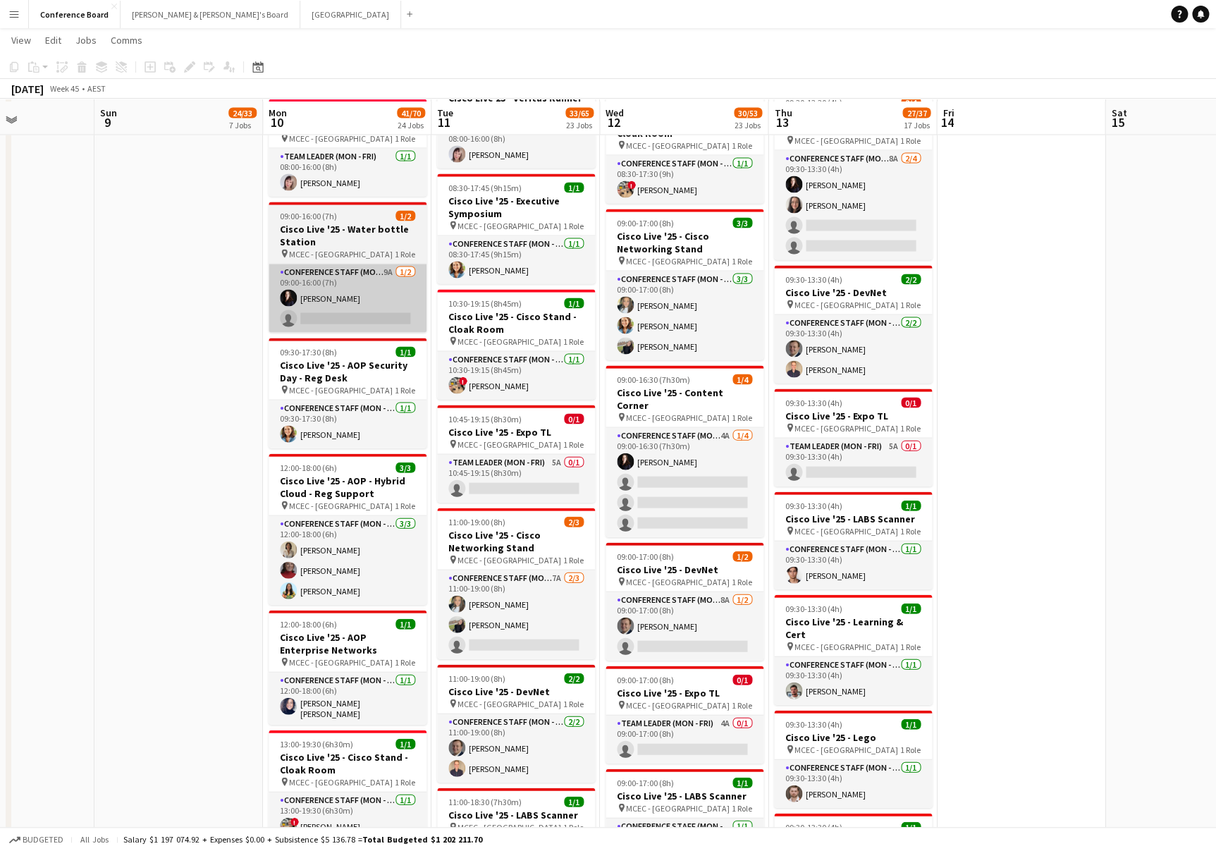
scroll to position [1295, 0]
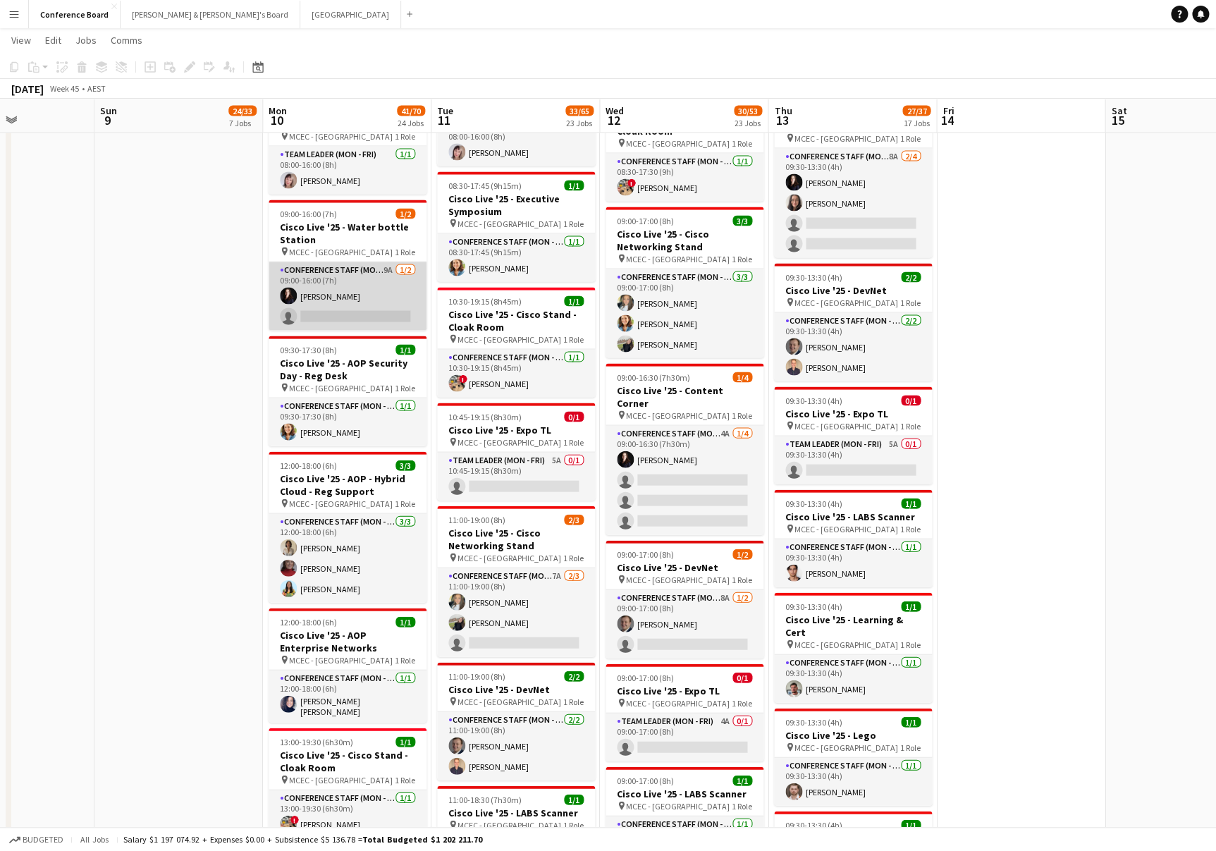
click at [367, 297] on app-card-role "Conference Staff (Mon - Fri) 9A 1/2 09:00-16:00 (7h) Mairead Tully single-neutr…" at bounding box center [348, 296] width 158 height 68
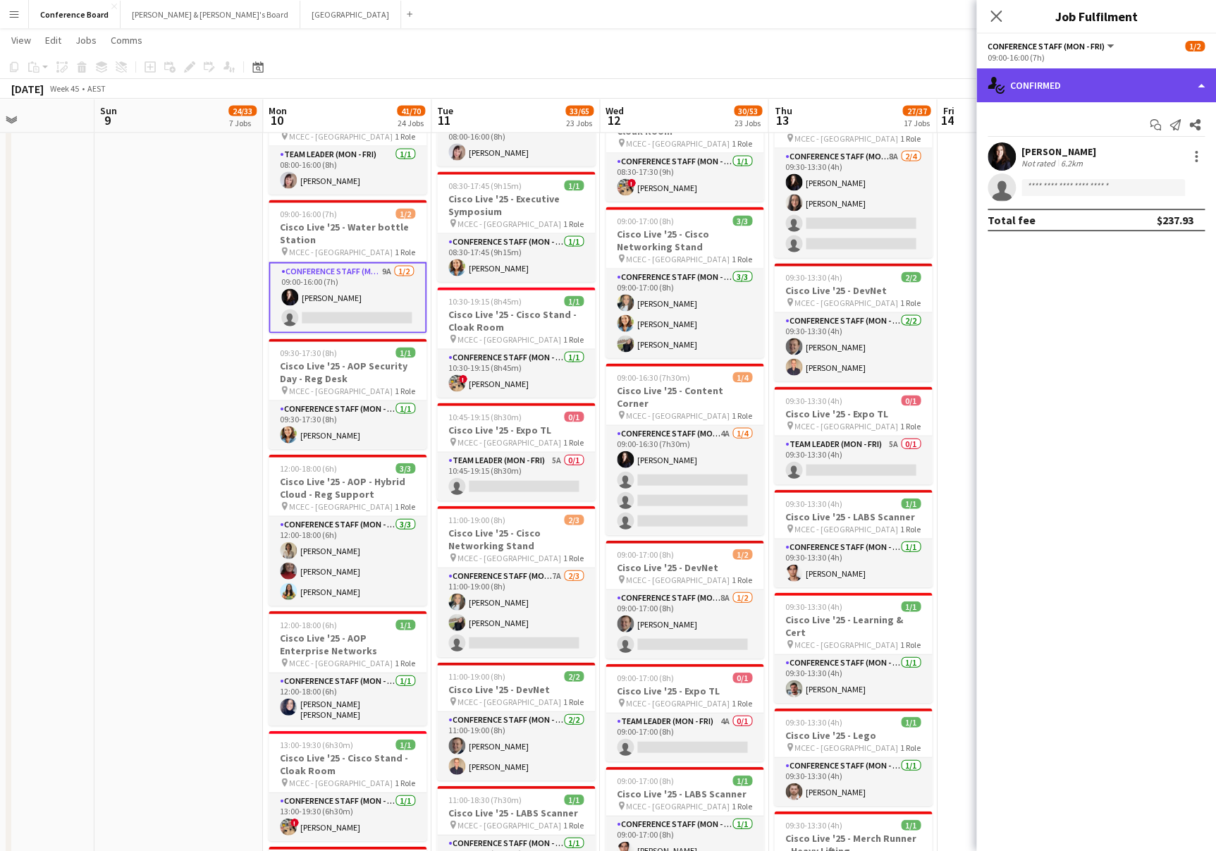
click at [1120, 97] on div "single-neutral-actions-check-2 Confirmed" at bounding box center [1097, 85] width 240 height 34
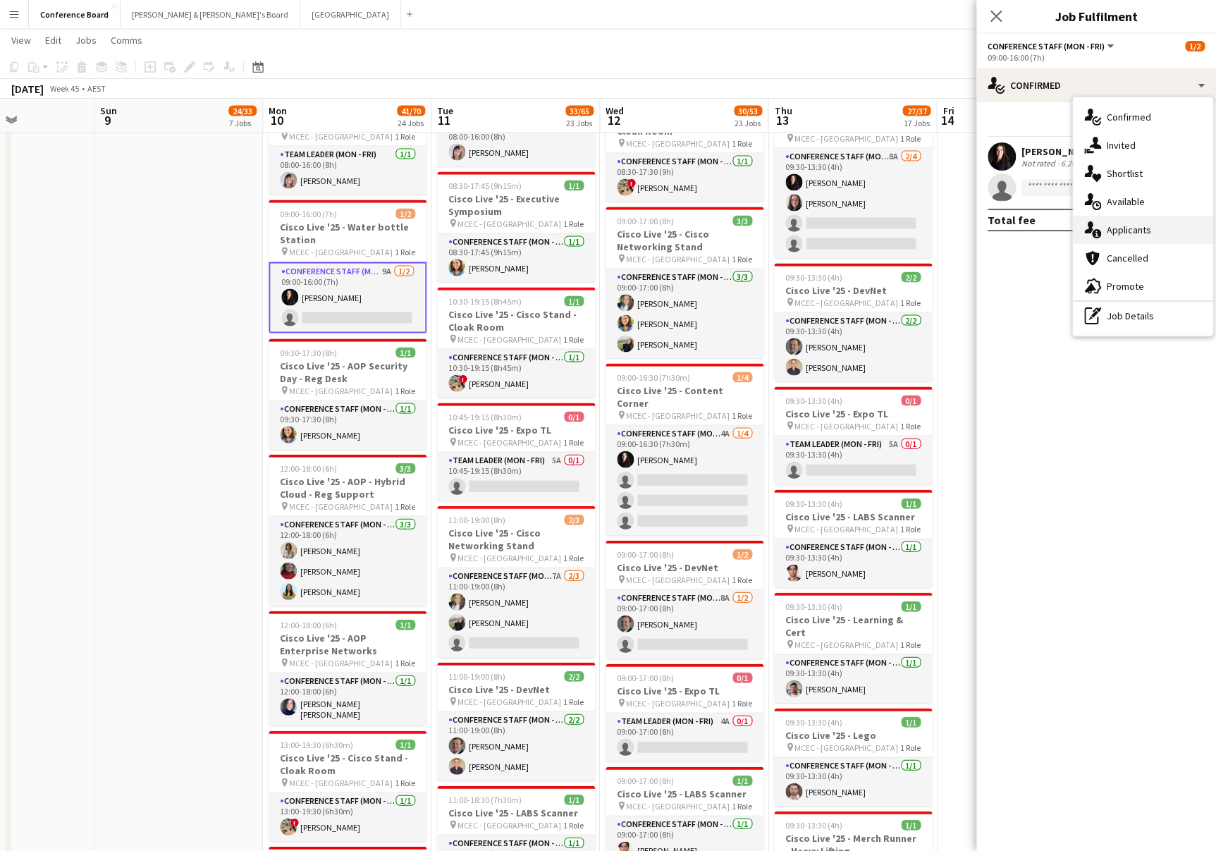
click at [1158, 235] on div "single-neutral-actions-information Applicants" at bounding box center [1143, 230] width 140 height 28
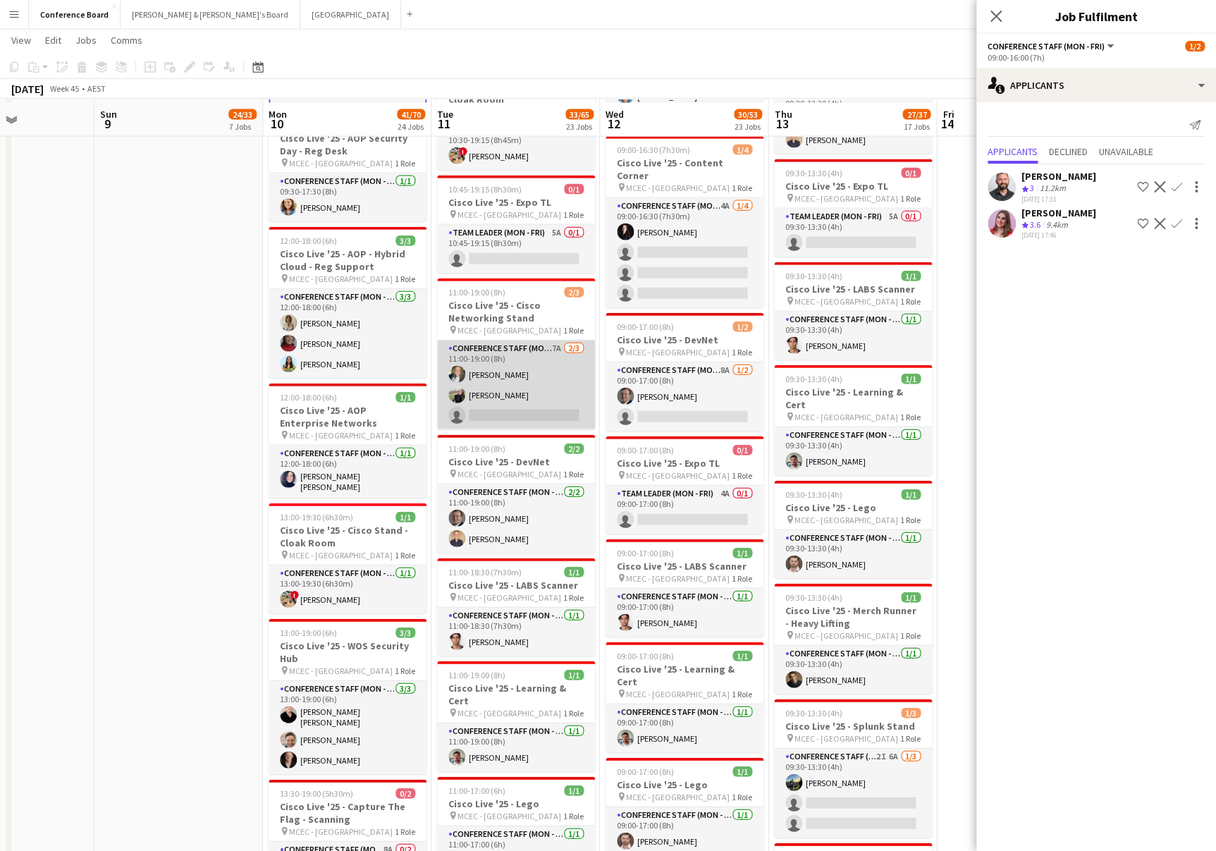
scroll to position [1526, 0]
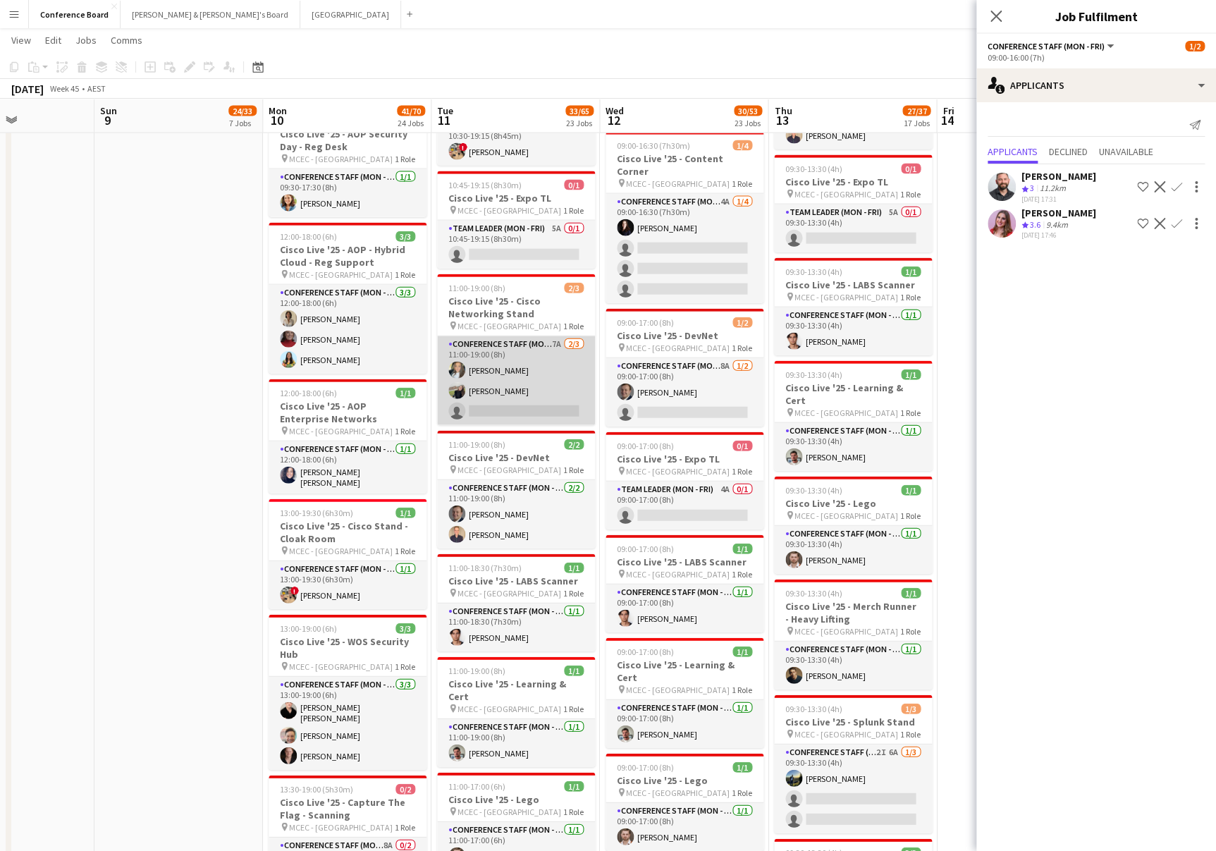
click at [544, 395] on app-card-role "Conference Staff (Mon - Fri) 7A 2/3 11:00-19:00 (8h) alanna ibrahim Aoife Tully…" at bounding box center [516, 380] width 158 height 89
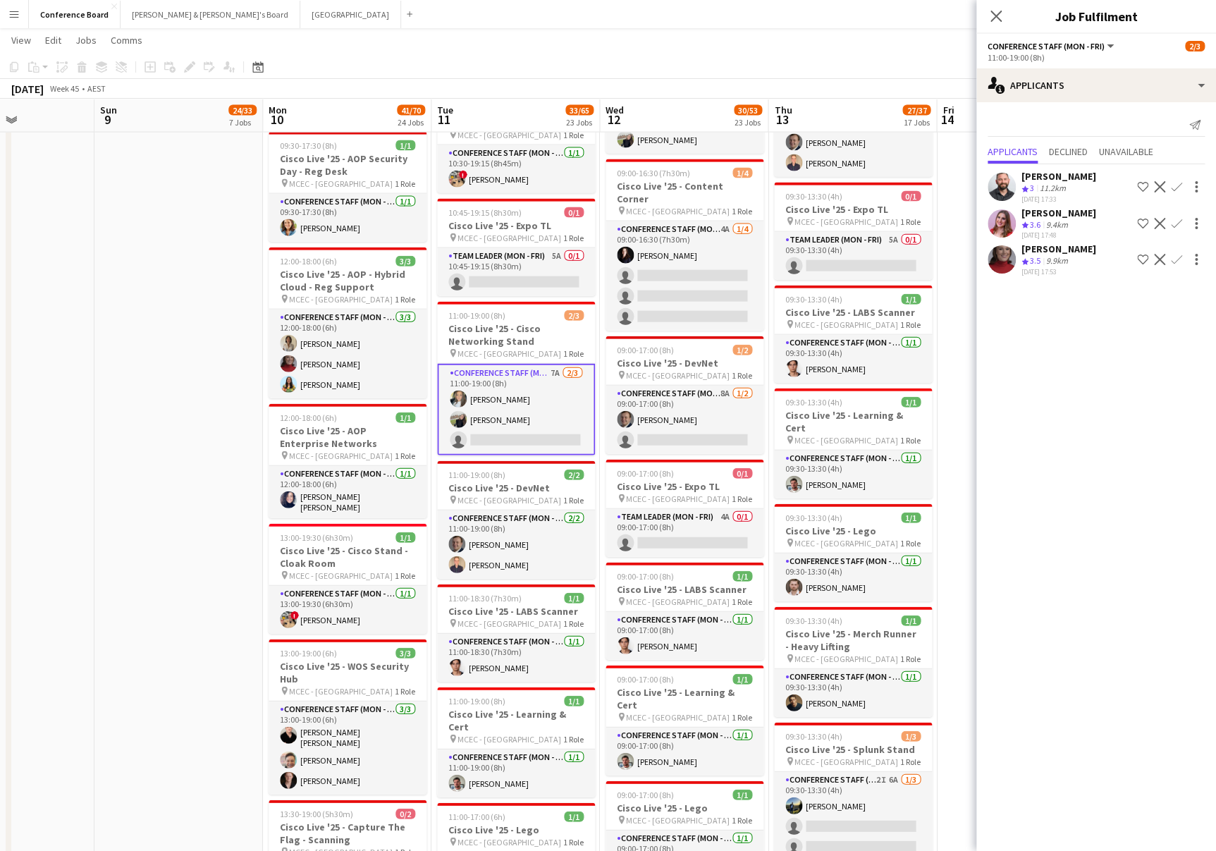
scroll to position [1498, 0]
click at [1177, 254] on app-icon "Confirm" at bounding box center [1176, 259] width 11 height 11
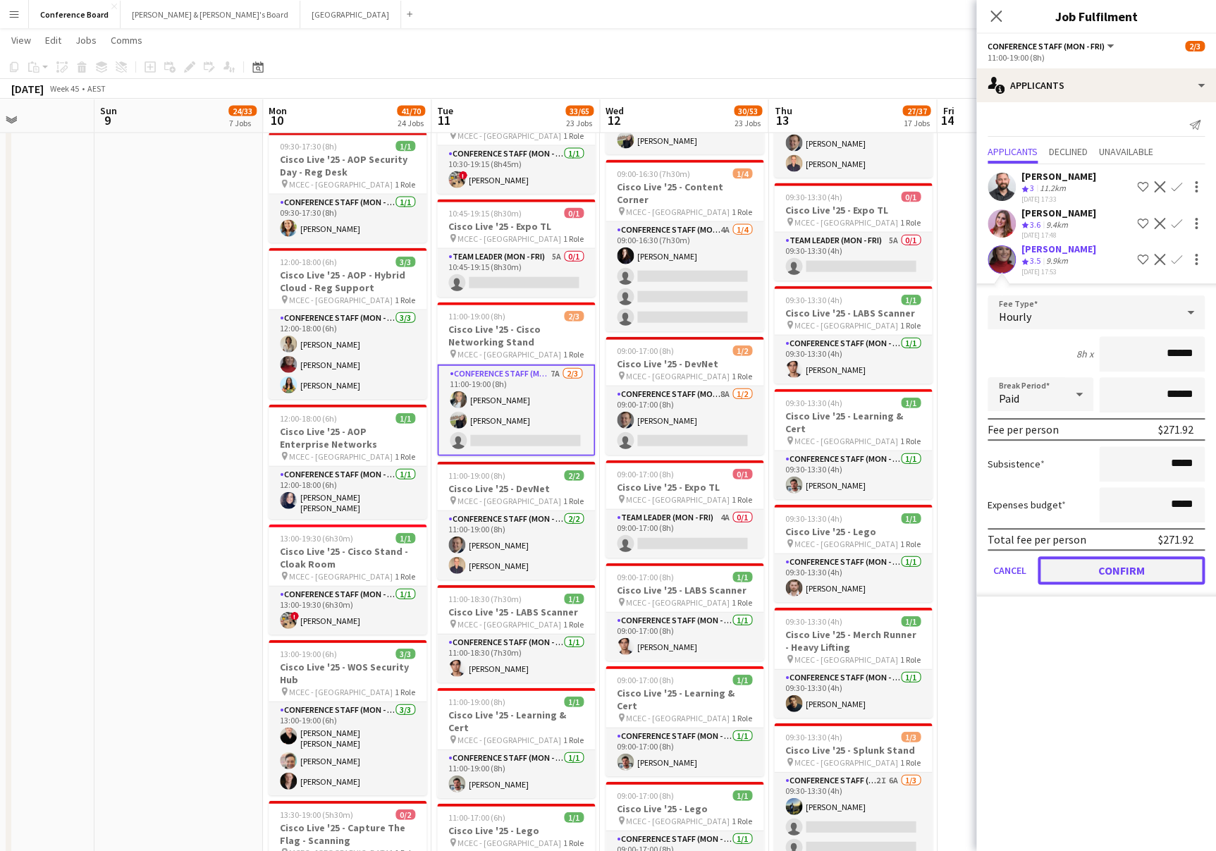
click at [1113, 562] on button "Confirm" at bounding box center [1121, 570] width 167 height 28
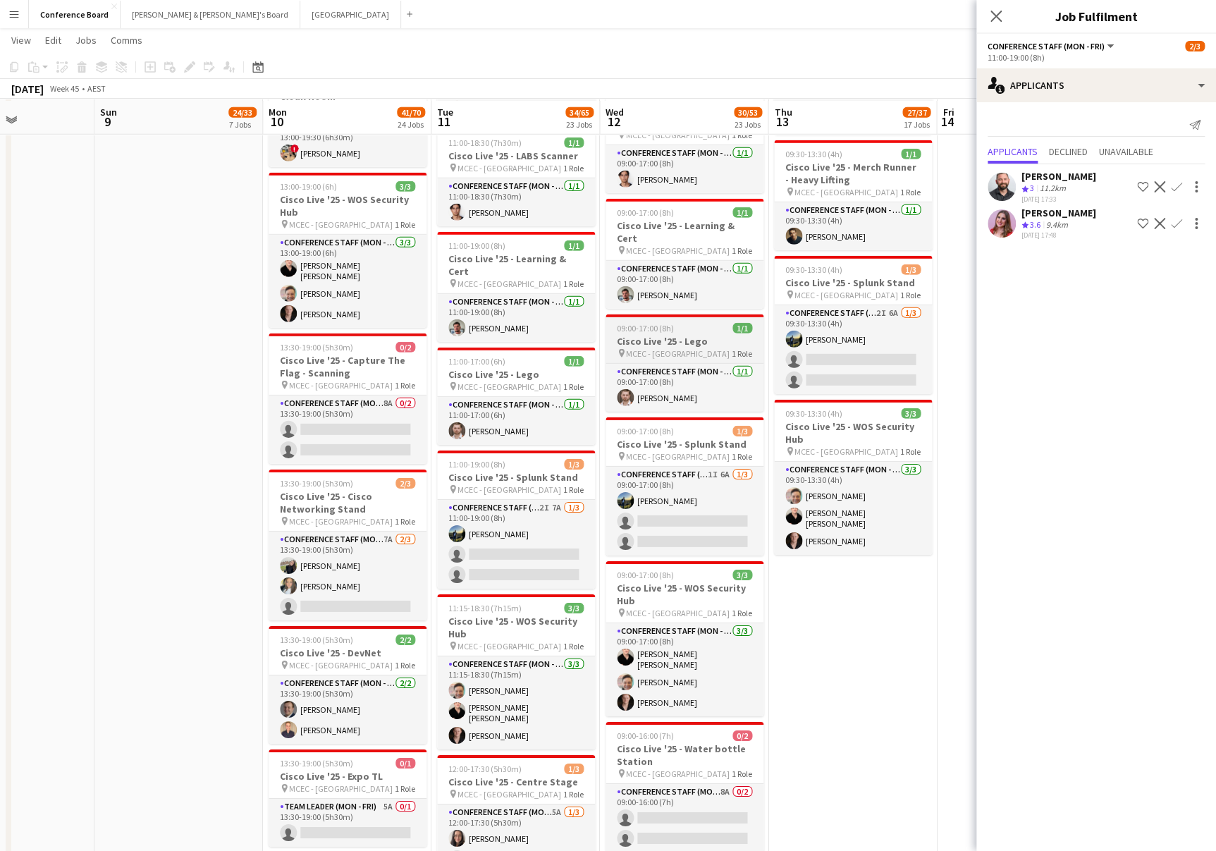
scroll to position [1967, 0]
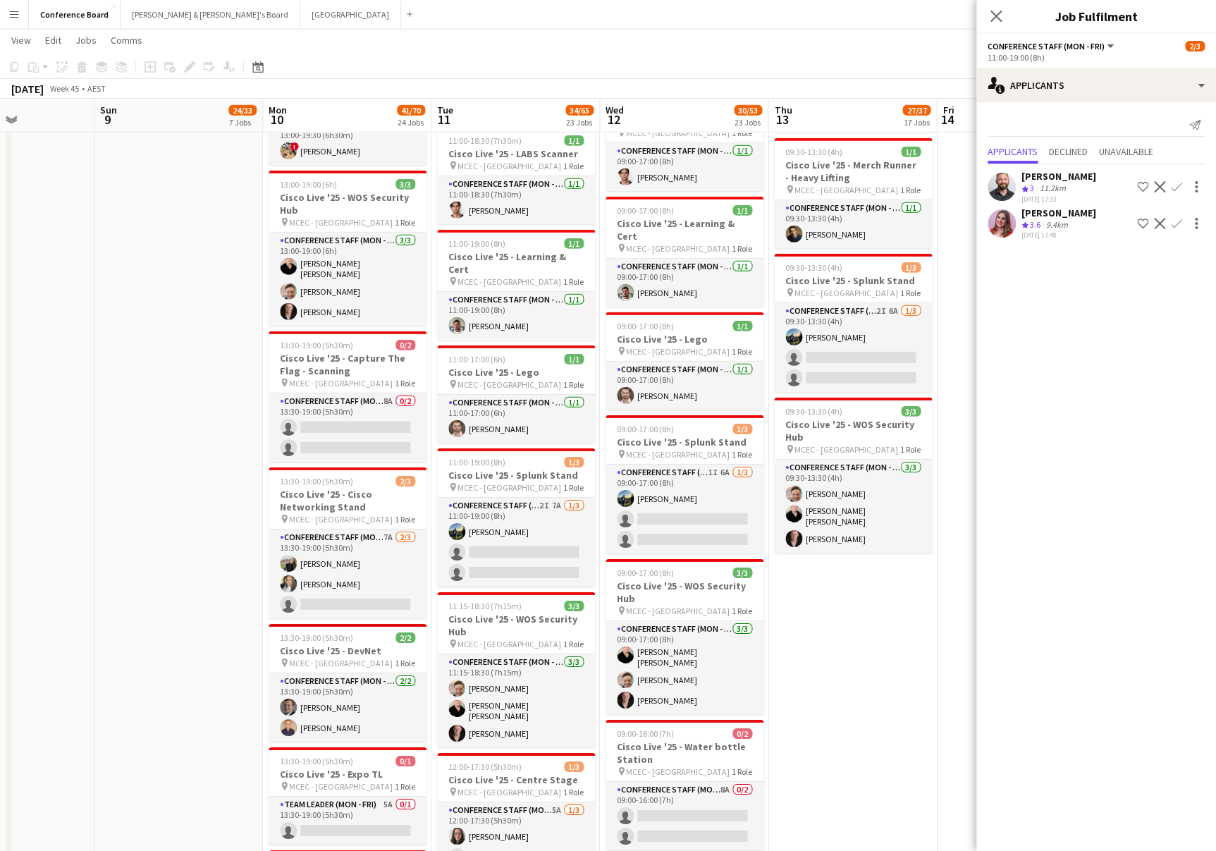
click at [843, 62] on app-toolbar "Copy Paste Paste Command V Paste with crew Command Shift V Paste linked Job [GE…" at bounding box center [608, 67] width 1216 height 24
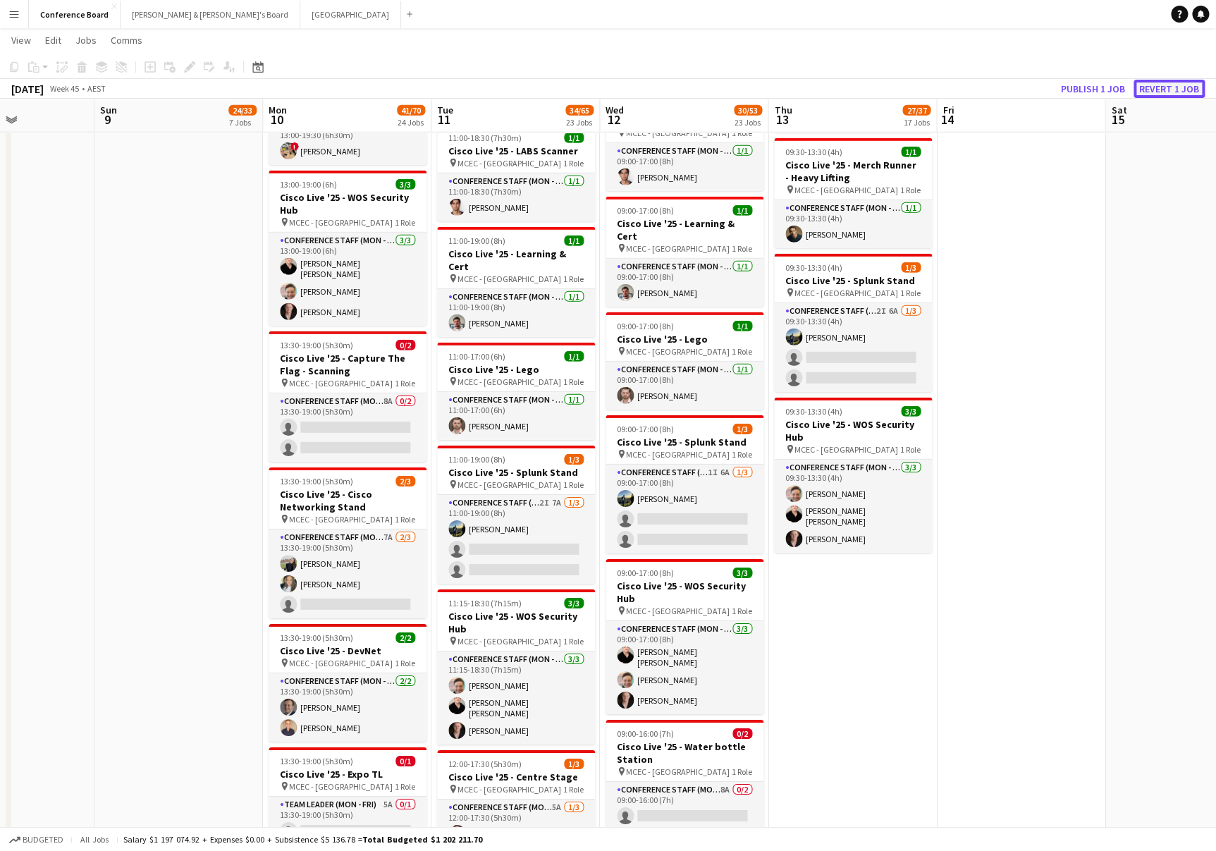
click at [1167, 86] on button "Revert 1 job" at bounding box center [1169, 89] width 71 height 18
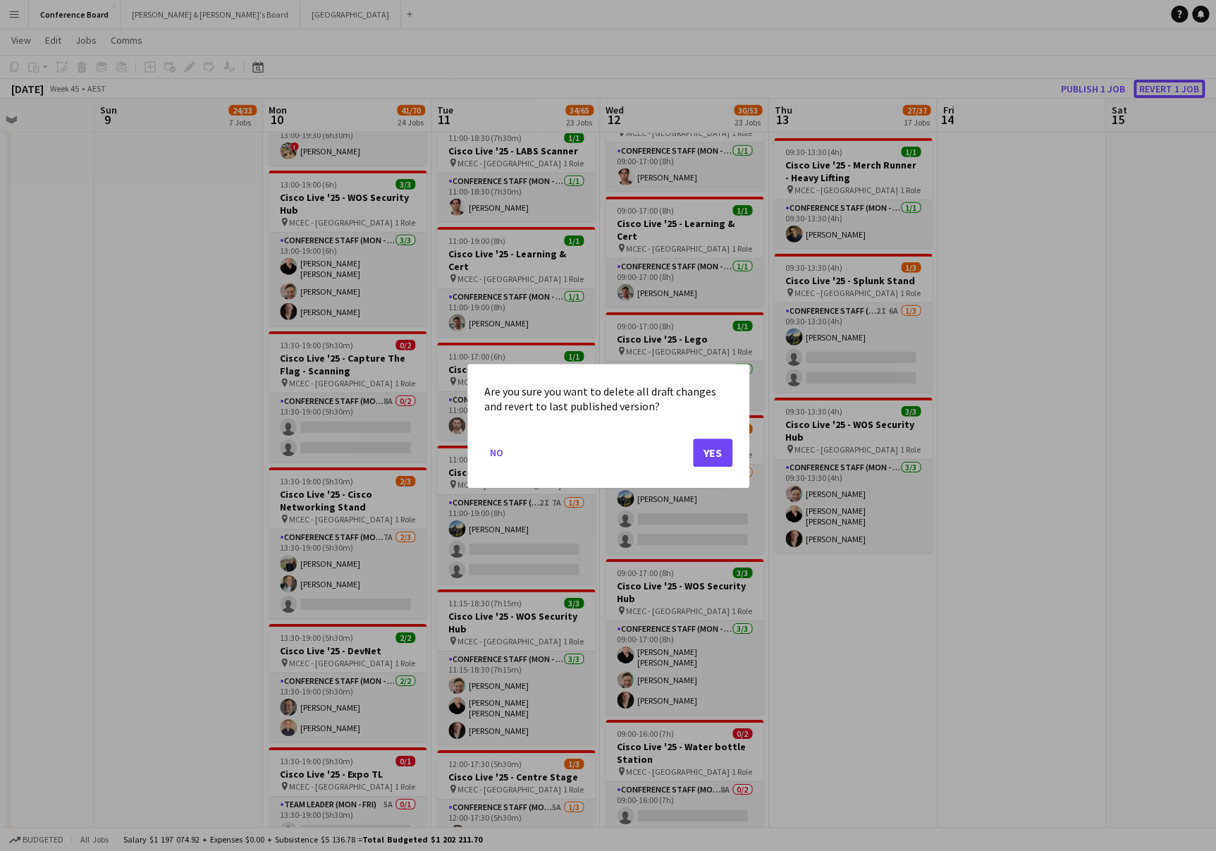
scroll to position [0, 0]
click at [704, 452] on button "Yes" at bounding box center [712, 452] width 39 height 28
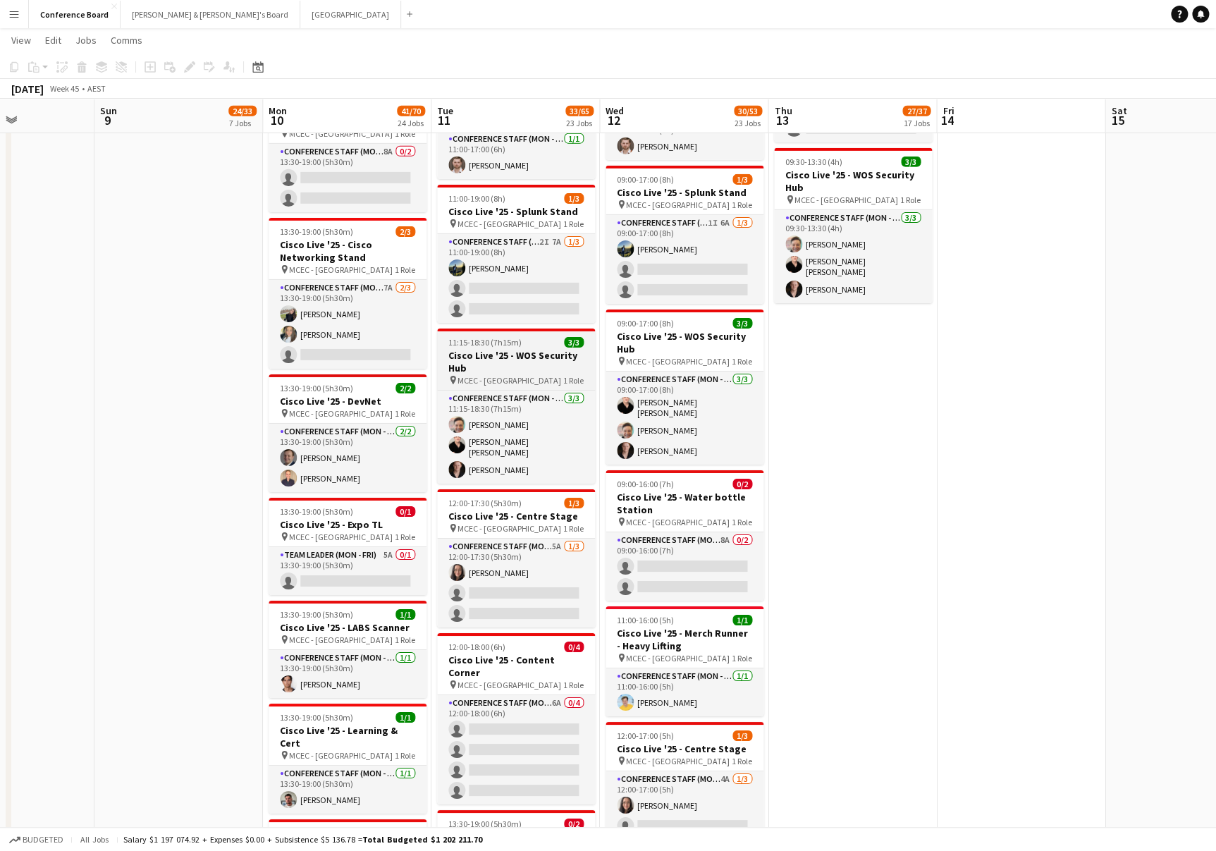
scroll to position [2242, 0]
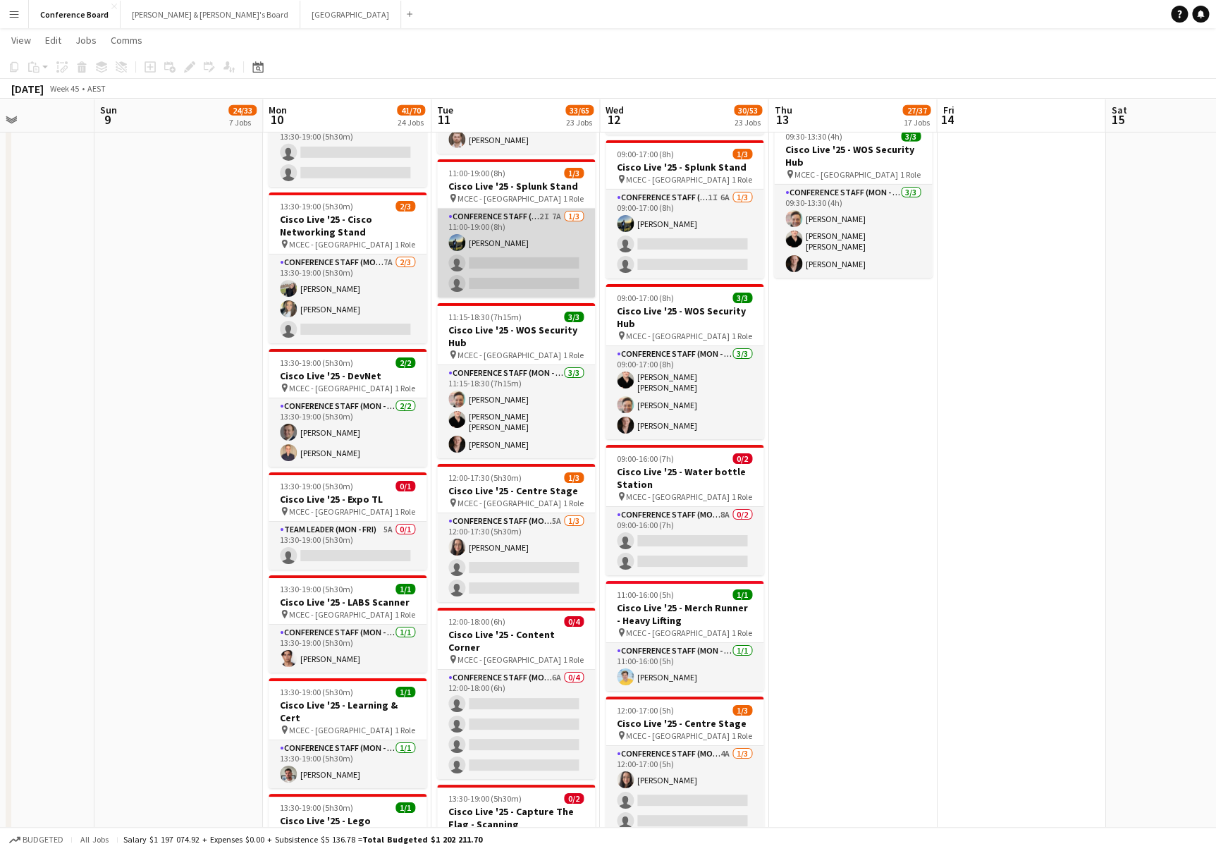
click at [523, 243] on app-card-role "Conference Staff (Mon - Fri) 2I 7A 1/3 11:00-19:00 (8h) Louis Campbell-Reid sin…" at bounding box center [516, 253] width 158 height 89
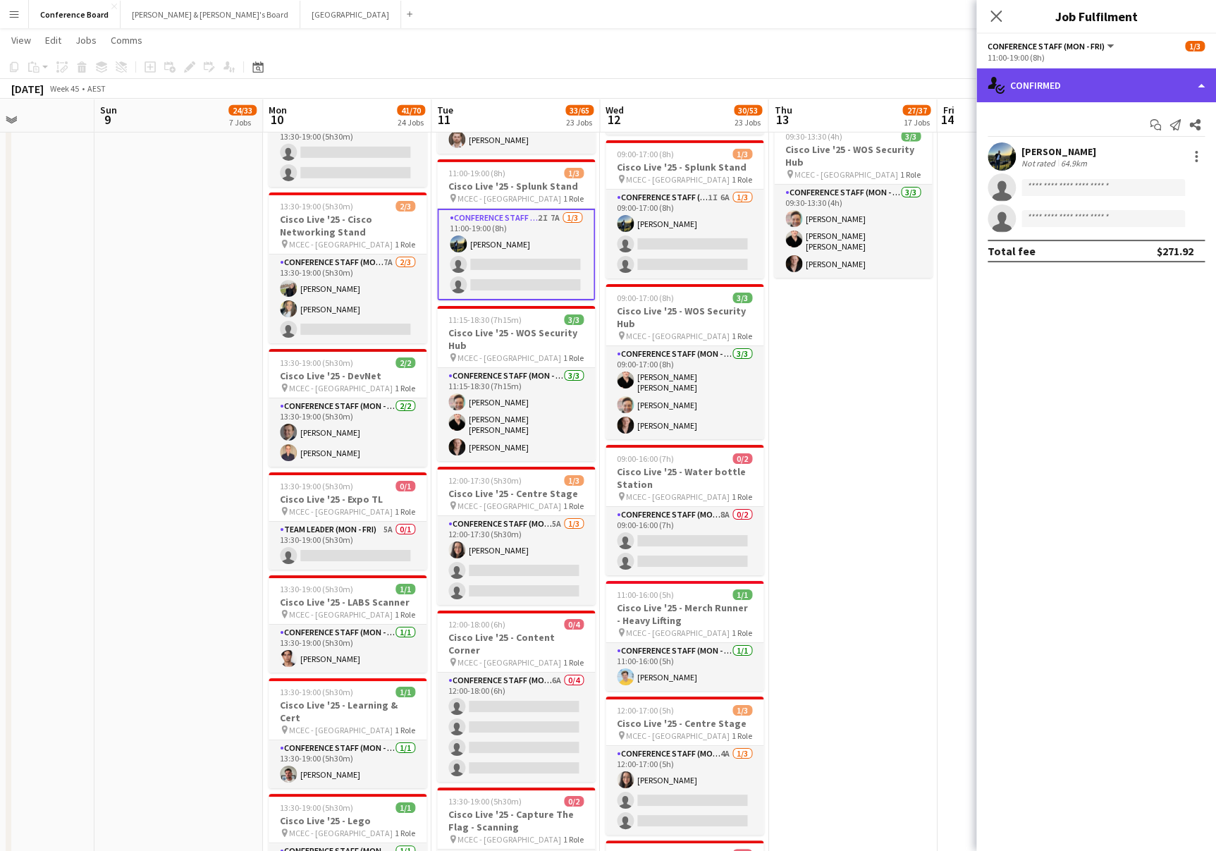
click at [1105, 88] on div "single-neutral-actions-check-2 Confirmed" at bounding box center [1097, 85] width 240 height 34
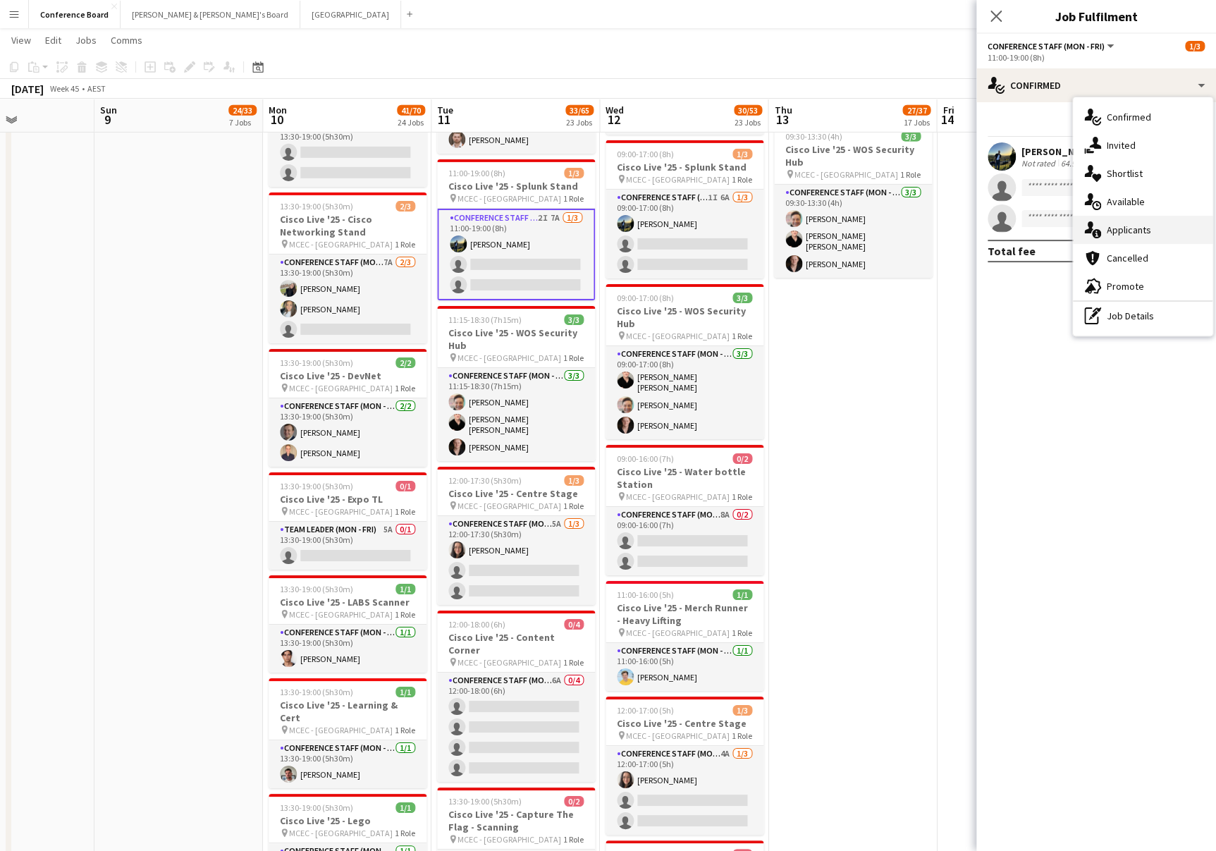
click at [1139, 222] on div "single-neutral-actions-information Applicants" at bounding box center [1143, 230] width 140 height 28
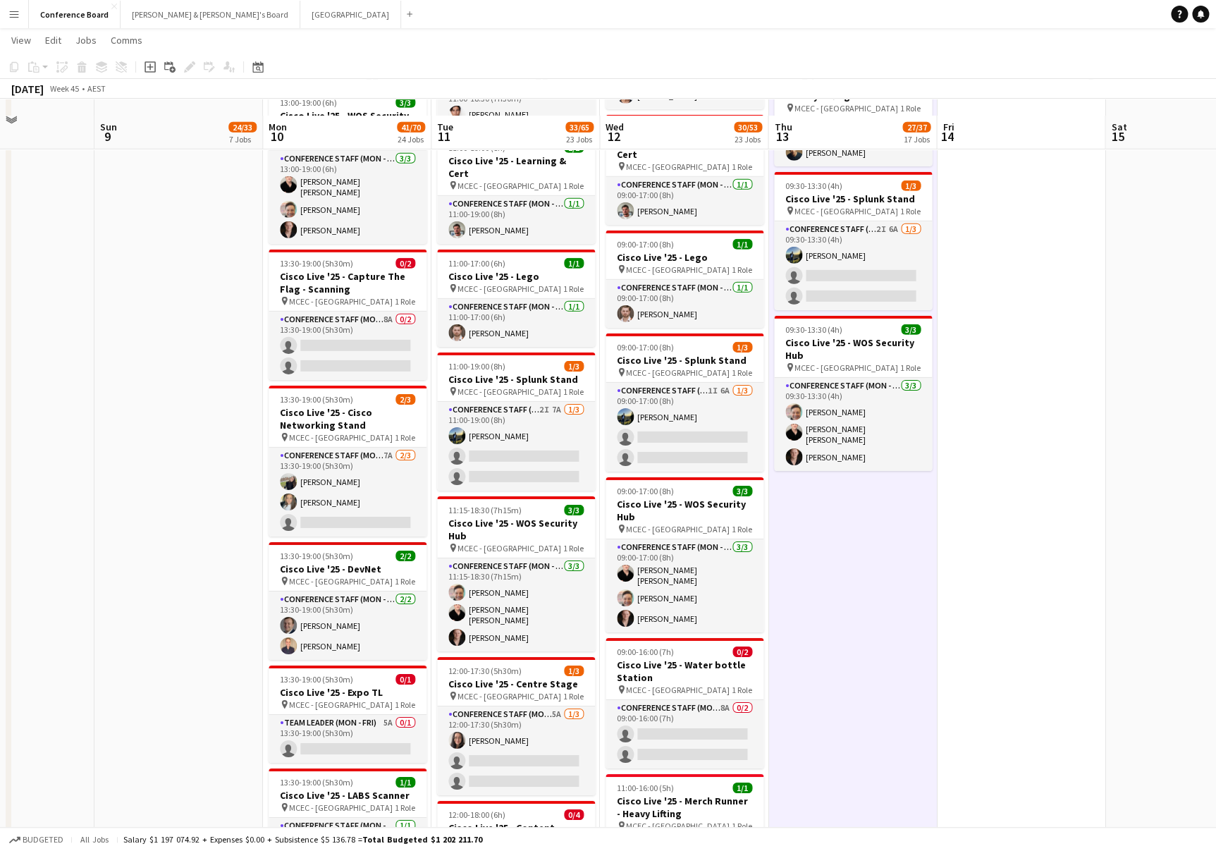
scroll to position [2093, 0]
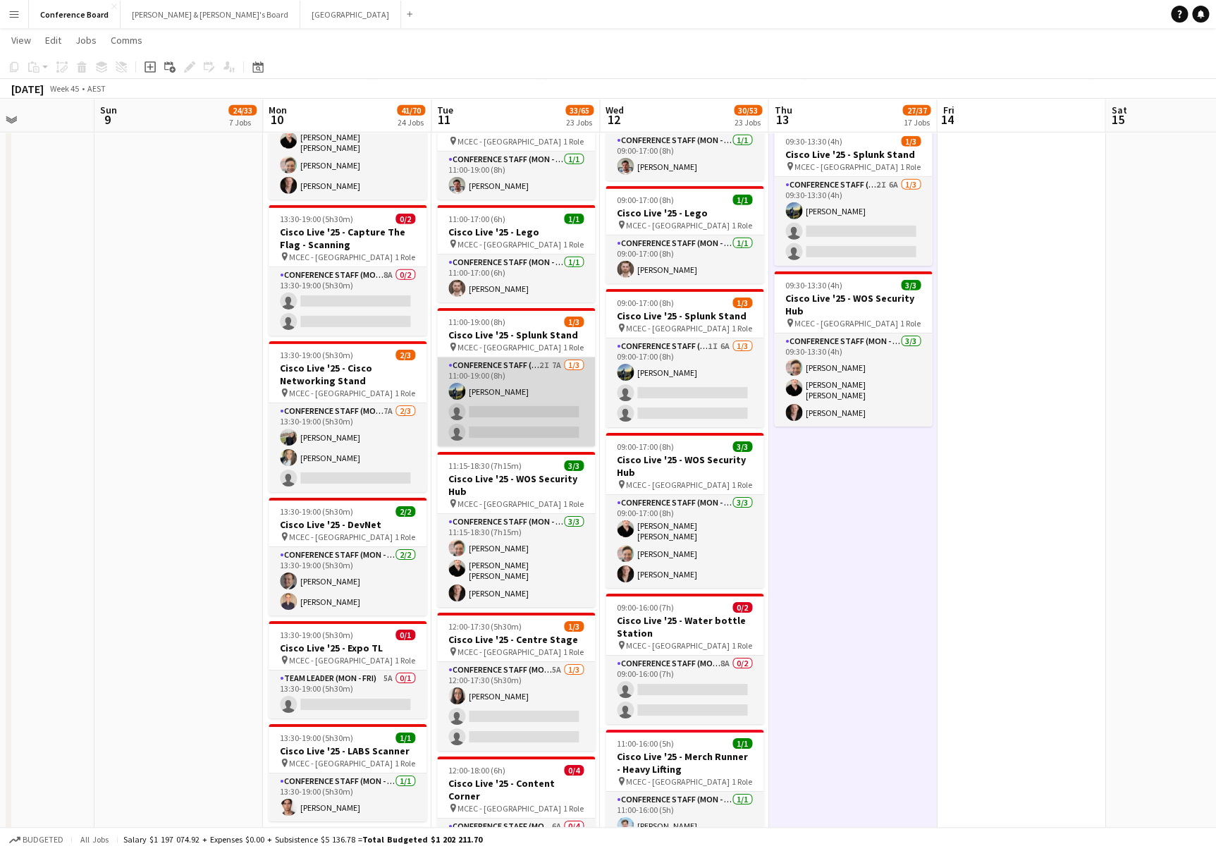
click at [535, 369] on app-card-role "Conference Staff (Mon - Fri) 2I 7A 1/3 11:00-19:00 (8h) Louis Campbell-Reid sin…" at bounding box center [516, 401] width 158 height 89
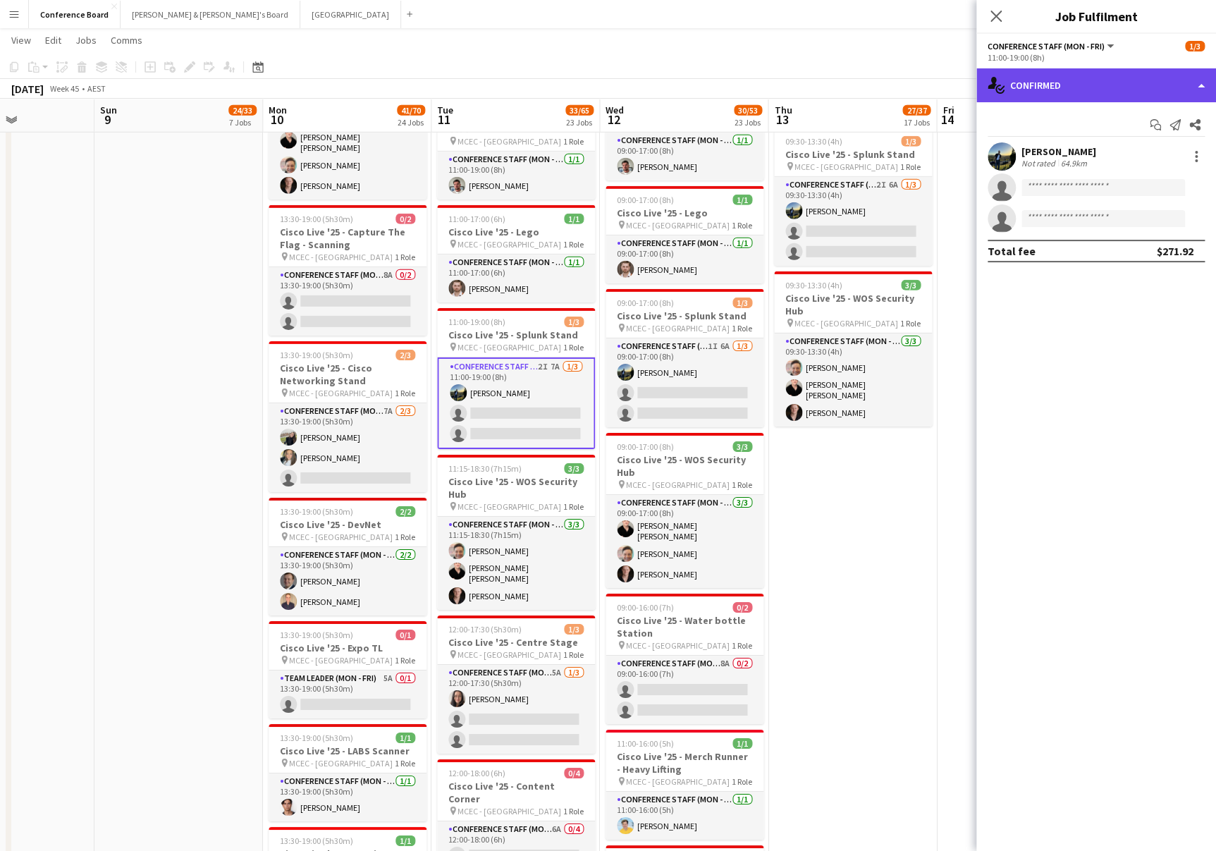
click at [1125, 89] on div "single-neutral-actions-check-2 Confirmed" at bounding box center [1097, 85] width 240 height 34
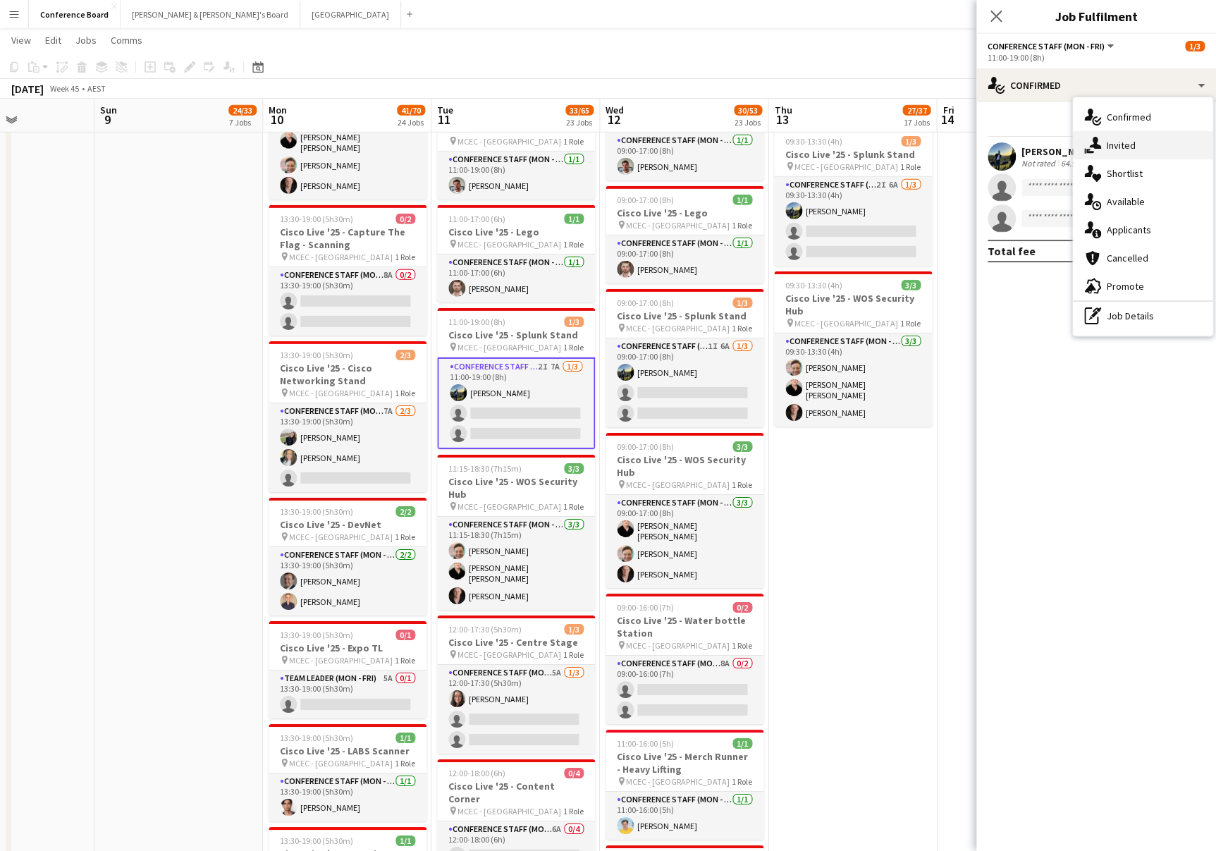
click at [1137, 148] on div "single-neutral-actions-share-1 Invited" at bounding box center [1143, 145] width 140 height 28
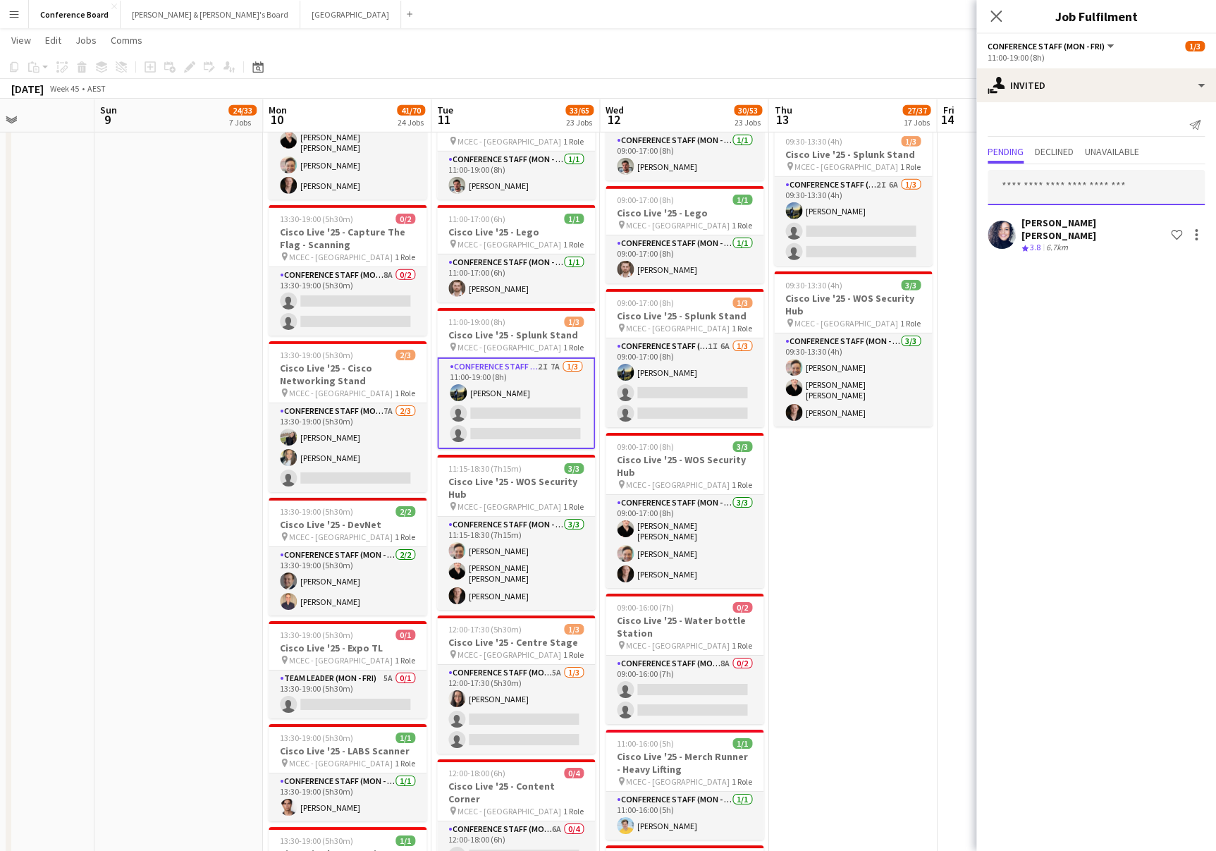
click at [1010, 192] on input "text" at bounding box center [1096, 187] width 217 height 35
type input "***"
click at [1023, 230] on span "miajabara14@gmail.com" at bounding box center [1096, 233] width 195 height 11
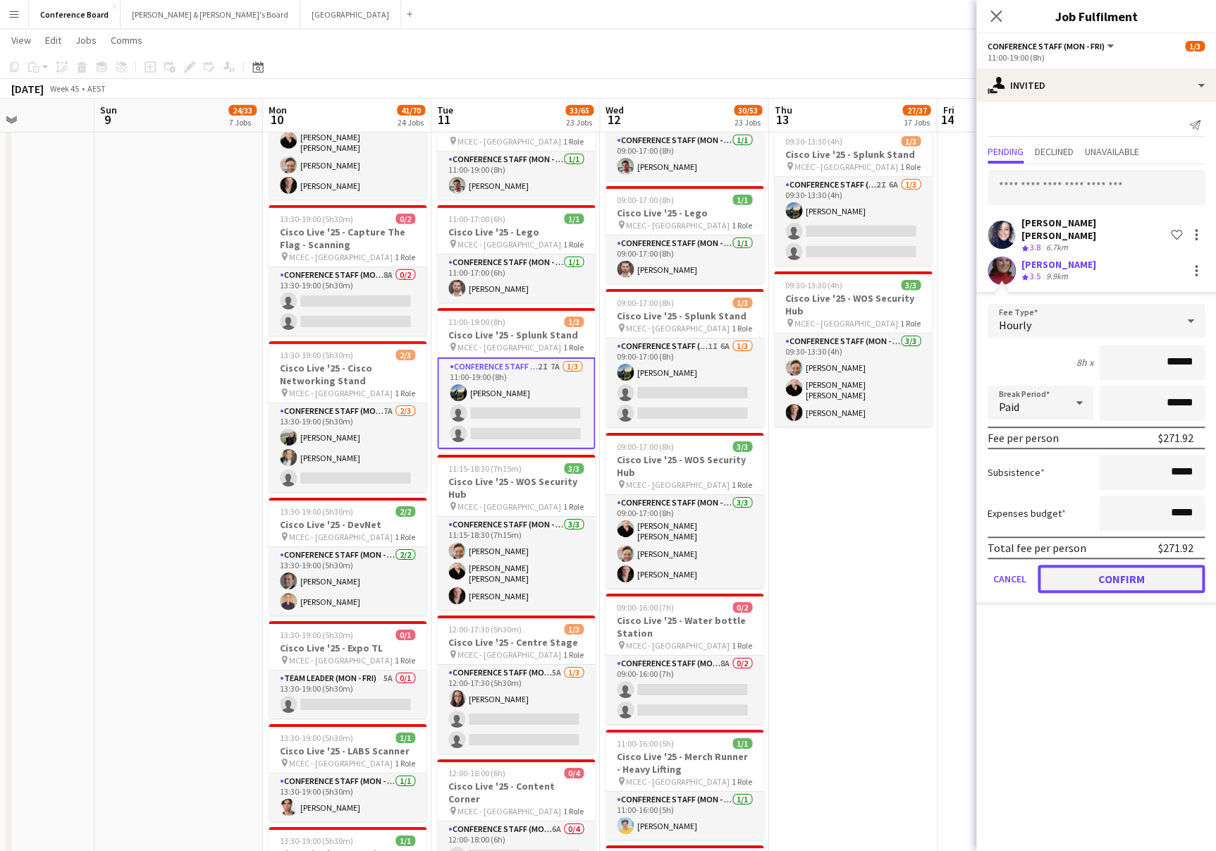
click at [1126, 573] on button "Confirm" at bounding box center [1121, 579] width 167 height 28
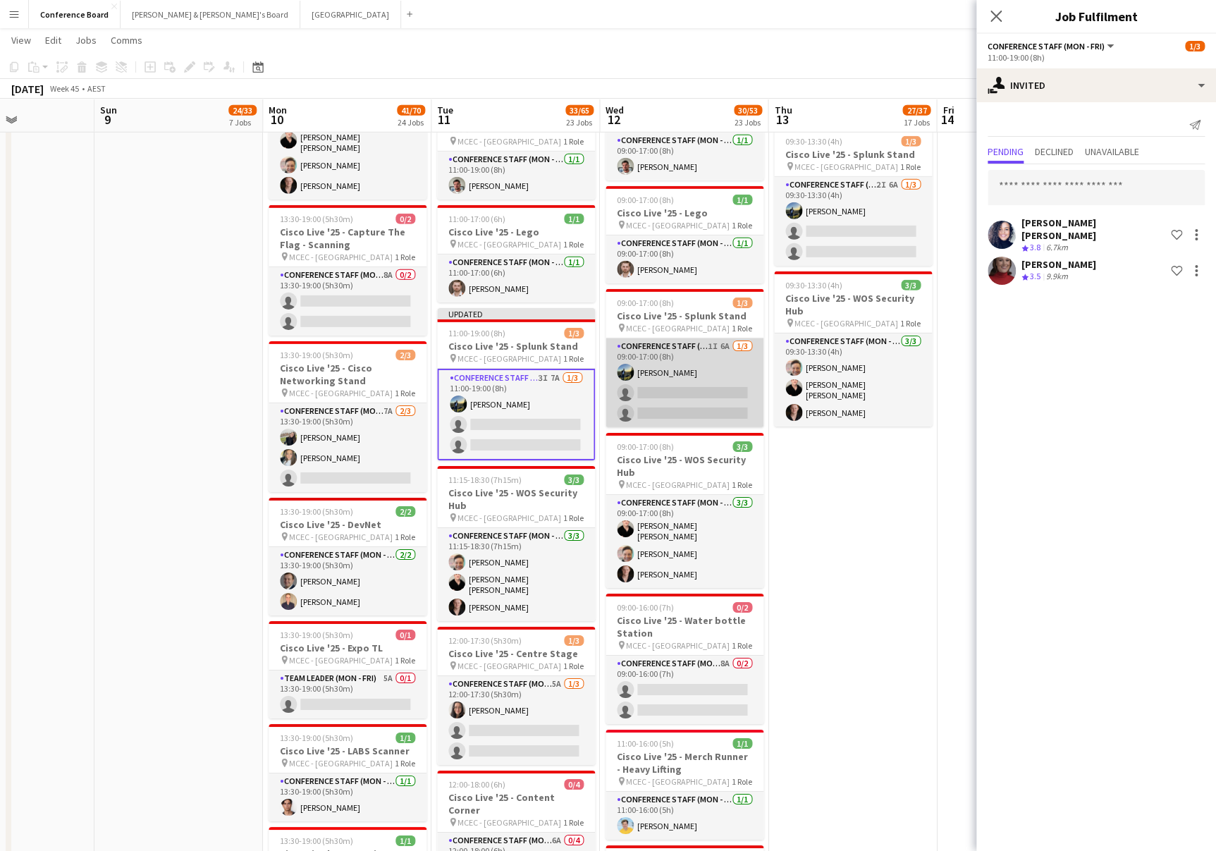
click at [686, 347] on app-card-role "Conference Staff (Mon - Fri) 1I 6A 1/3 09:00-17:00 (8h) Louis Campbell-Reid sin…" at bounding box center [685, 382] width 158 height 89
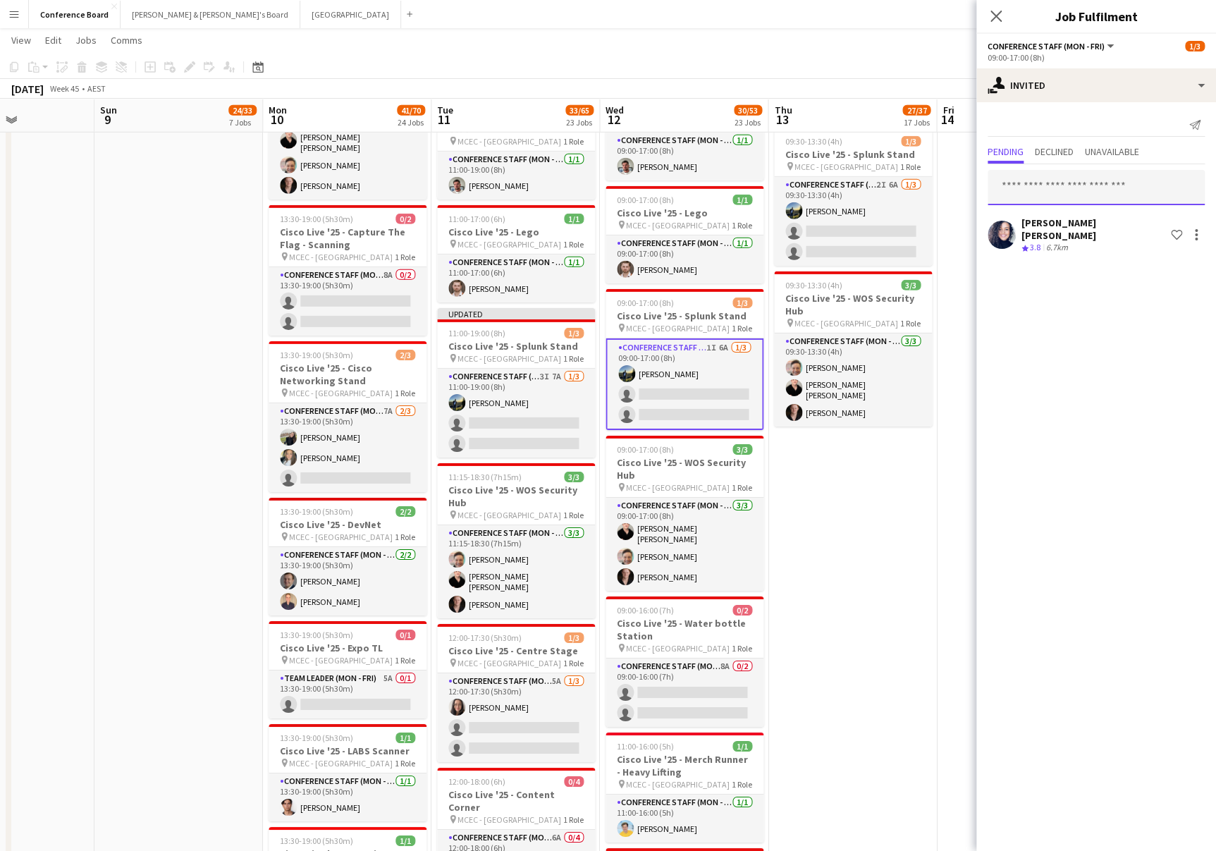
click at [1016, 186] on input "text" at bounding box center [1096, 187] width 217 height 35
type input "***"
click at [716, 338] on app-card-role "Conference Staff (Mon - Fri) 1I 6A 1/3 09:00-17:00 (8h) Louis Campbell-Reid sin…" at bounding box center [685, 384] width 158 height 92
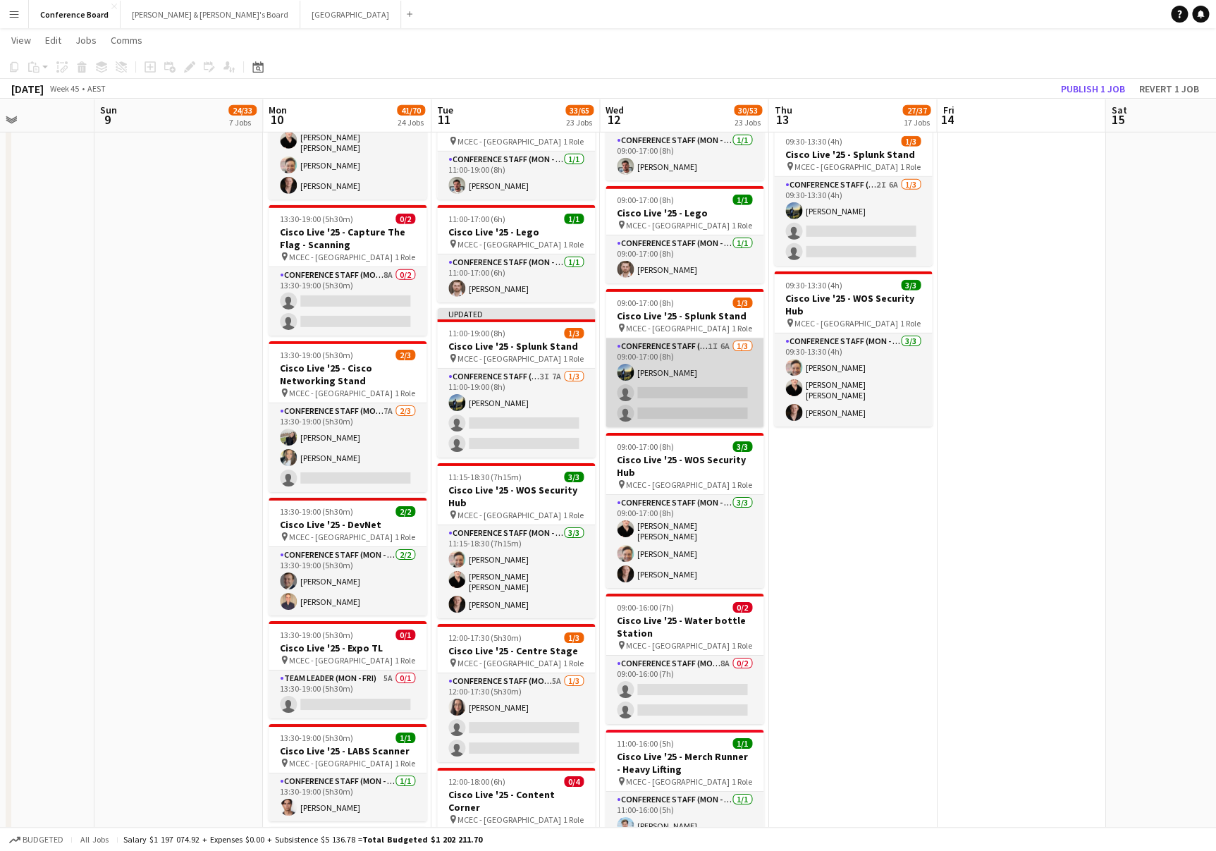
click at [699, 338] on app-card-role "Conference Staff (Mon - Fri) 1I 6A 1/3 09:00-17:00 (8h) Louis Campbell-Reid sin…" at bounding box center [685, 382] width 158 height 89
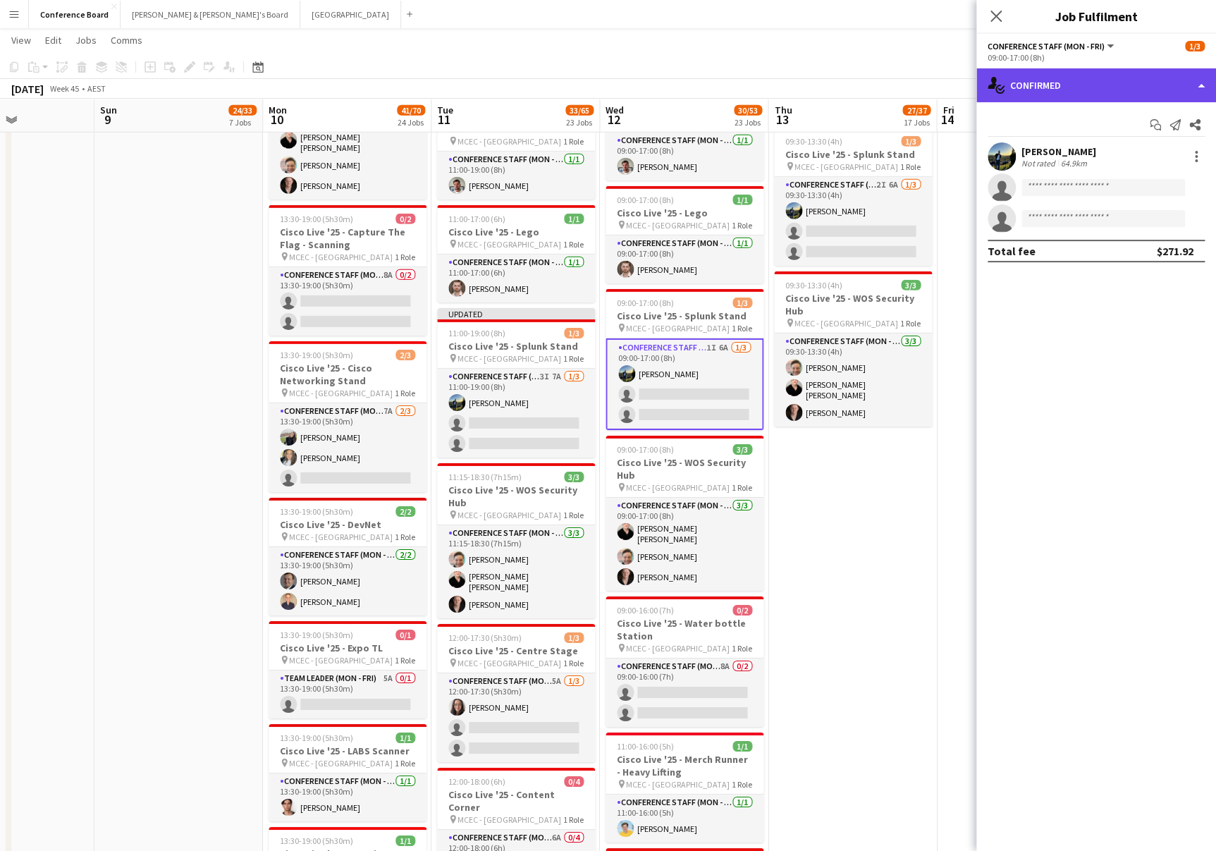
click at [1130, 88] on div "single-neutral-actions-check-2 Confirmed" at bounding box center [1097, 85] width 240 height 34
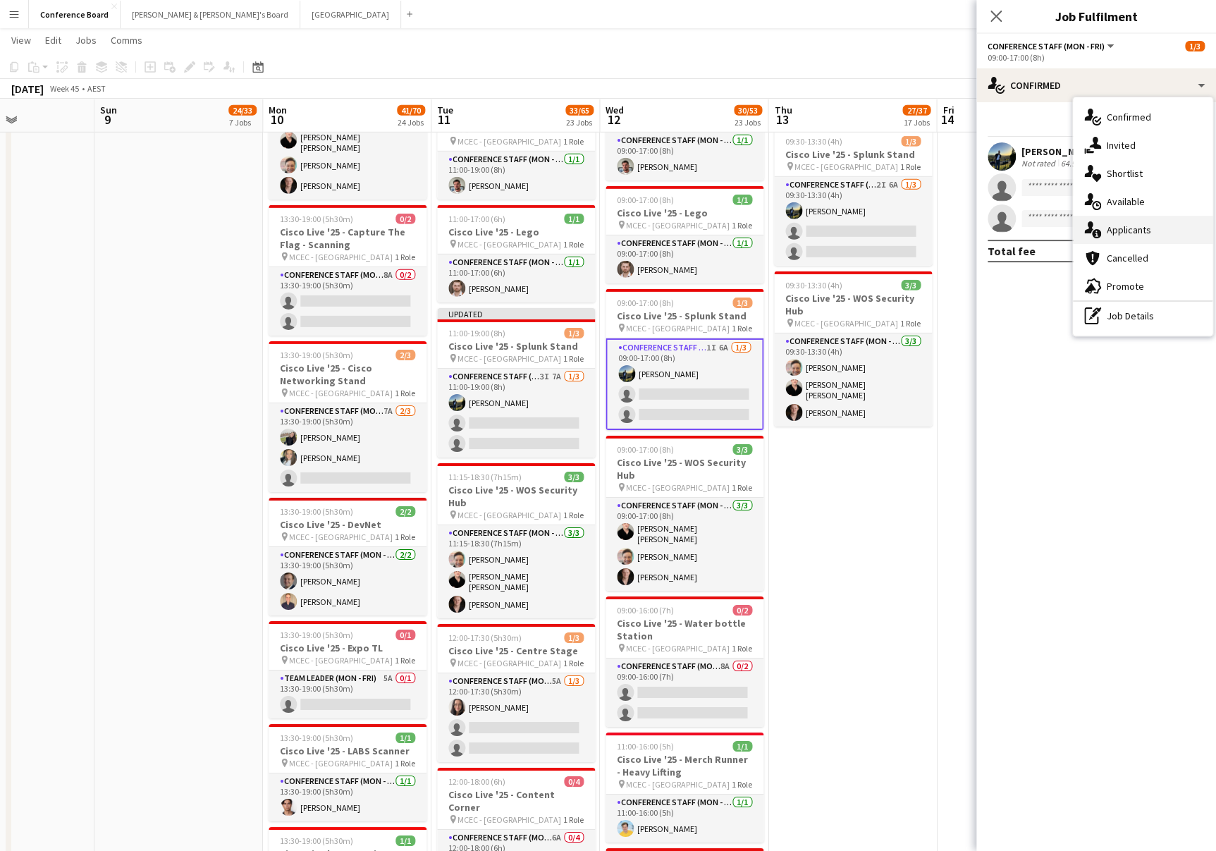
click at [1132, 226] on span "Applicants" at bounding box center [1129, 230] width 44 height 13
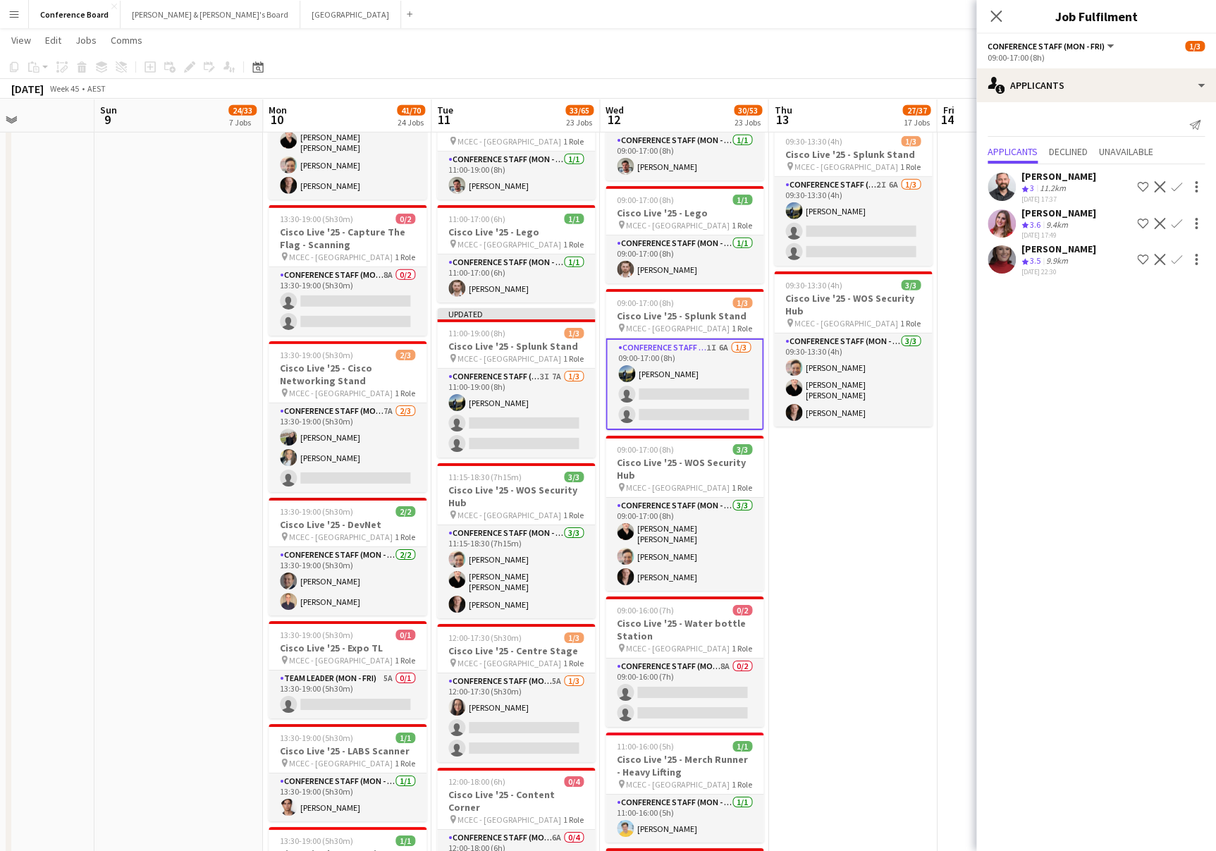
click at [1175, 257] on app-icon "Confirm" at bounding box center [1176, 259] width 11 height 11
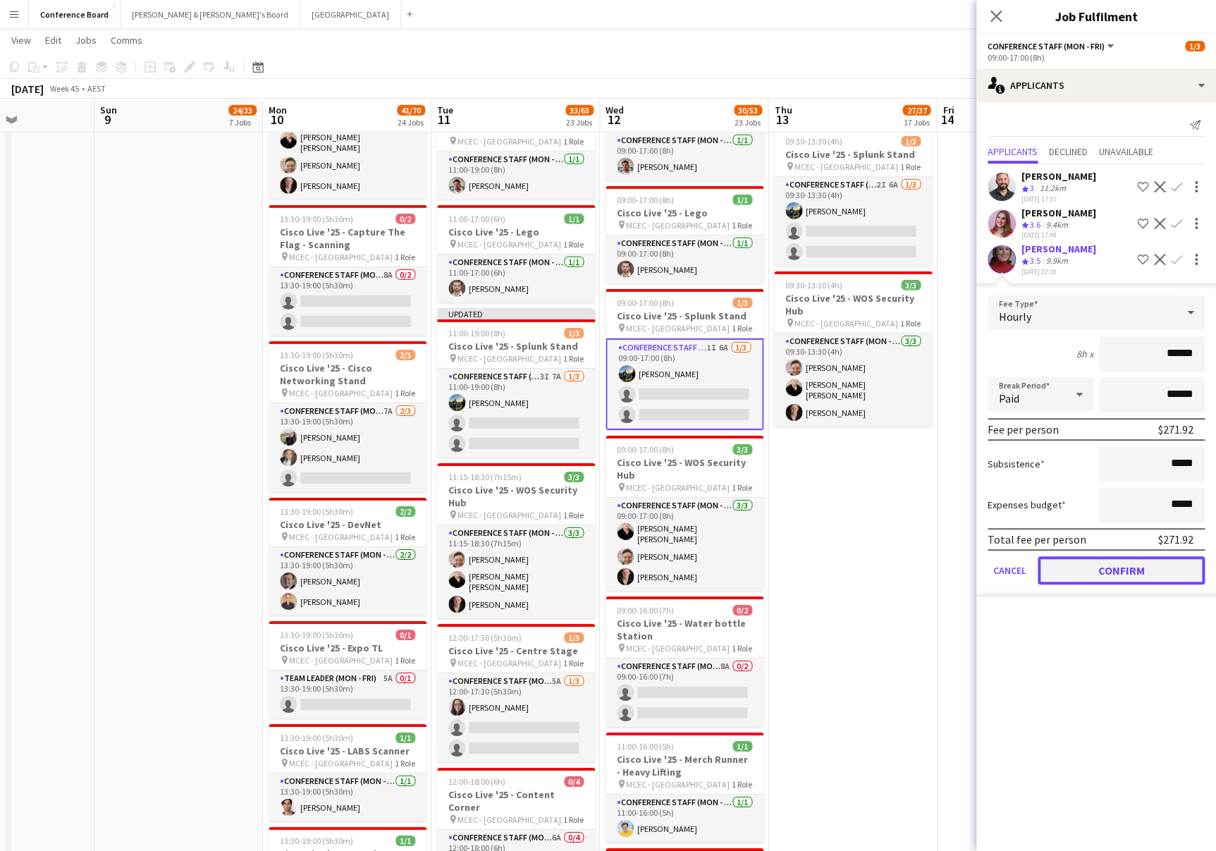
click at [1104, 564] on button "Confirm" at bounding box center [1121, 570] width 167 height 28
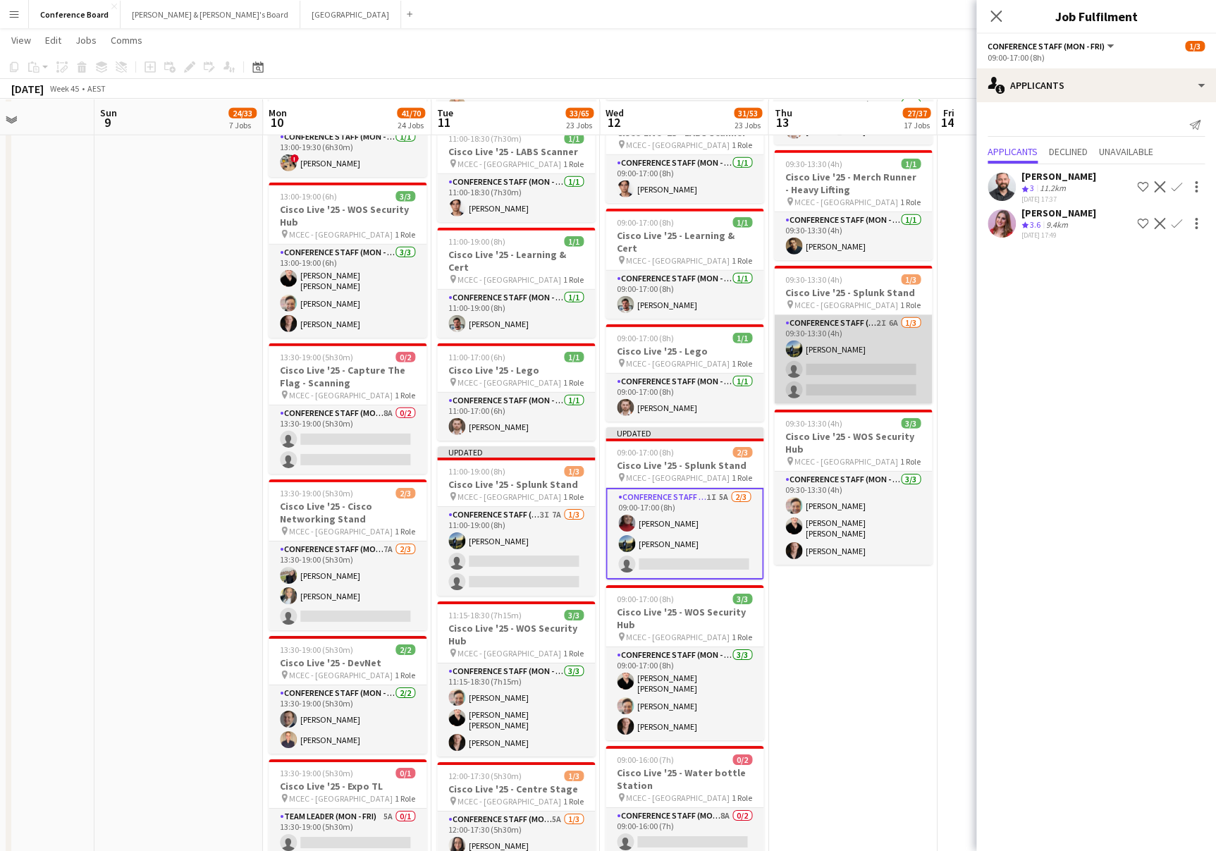
scroll to position [1944, 0]
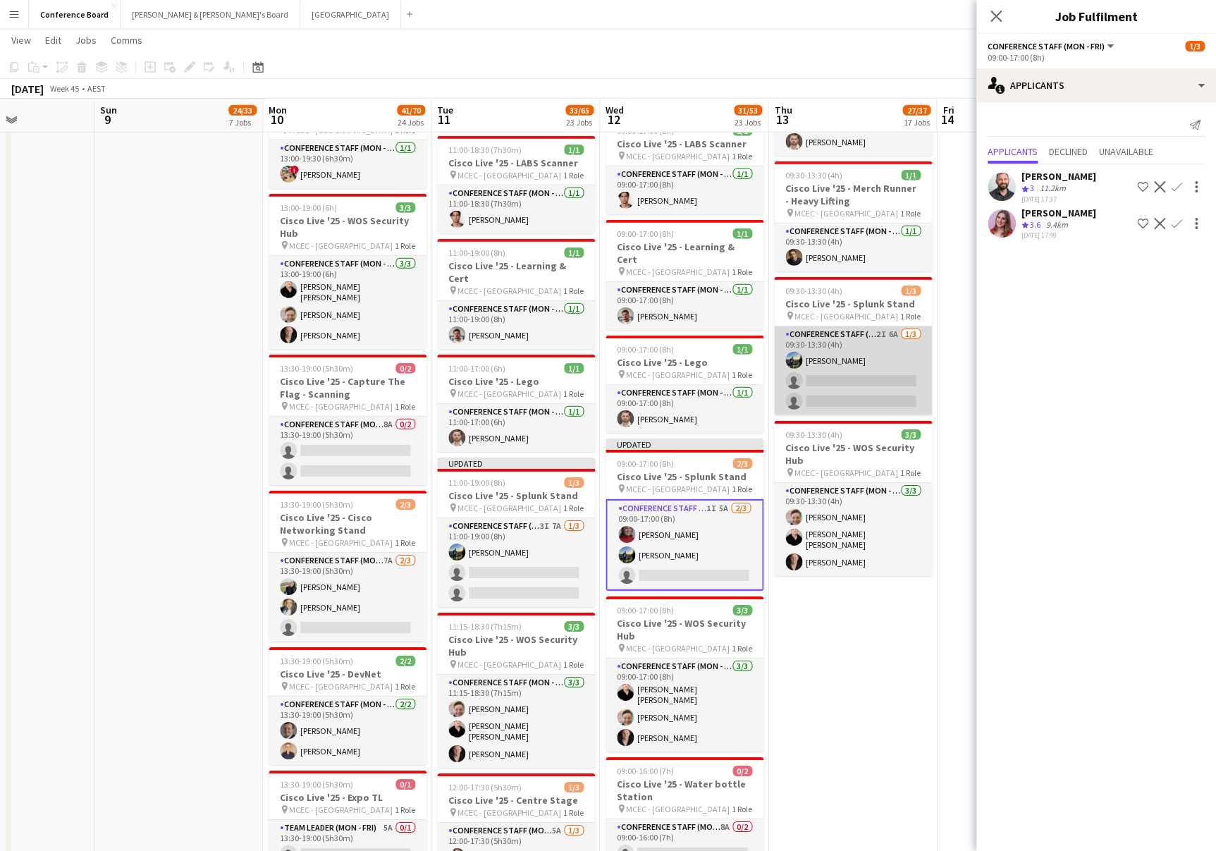
click at [859, 336] on app-card-role "Conference Staff (Mon - Fri) 2I 6A [DATE] 09:30-13:30 (4h) [PERSON_NAME] single…" at bounding box center [853, 370] width 158 height 89
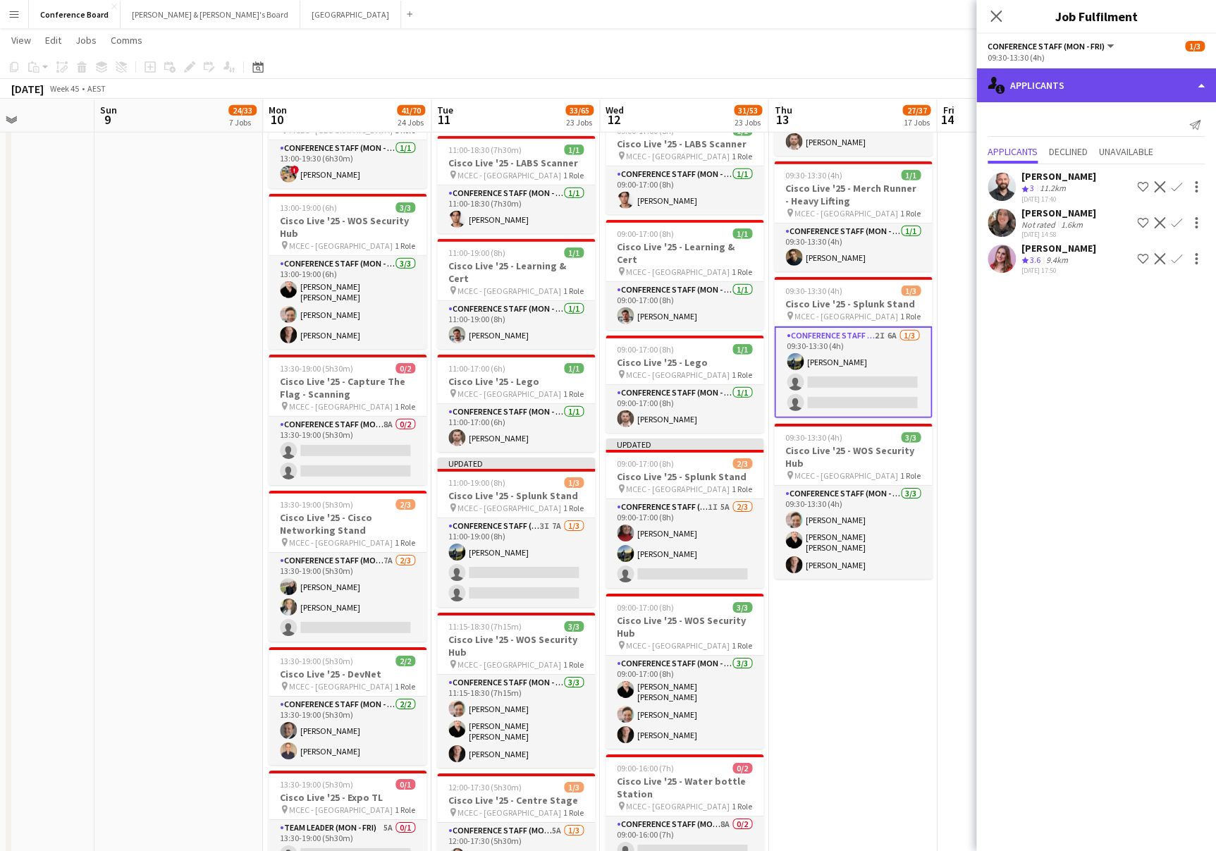
click at [1066, 85] on div "single-neutral-actions-information Applicants" at bounding box center [1097, 85] width 240 height 34
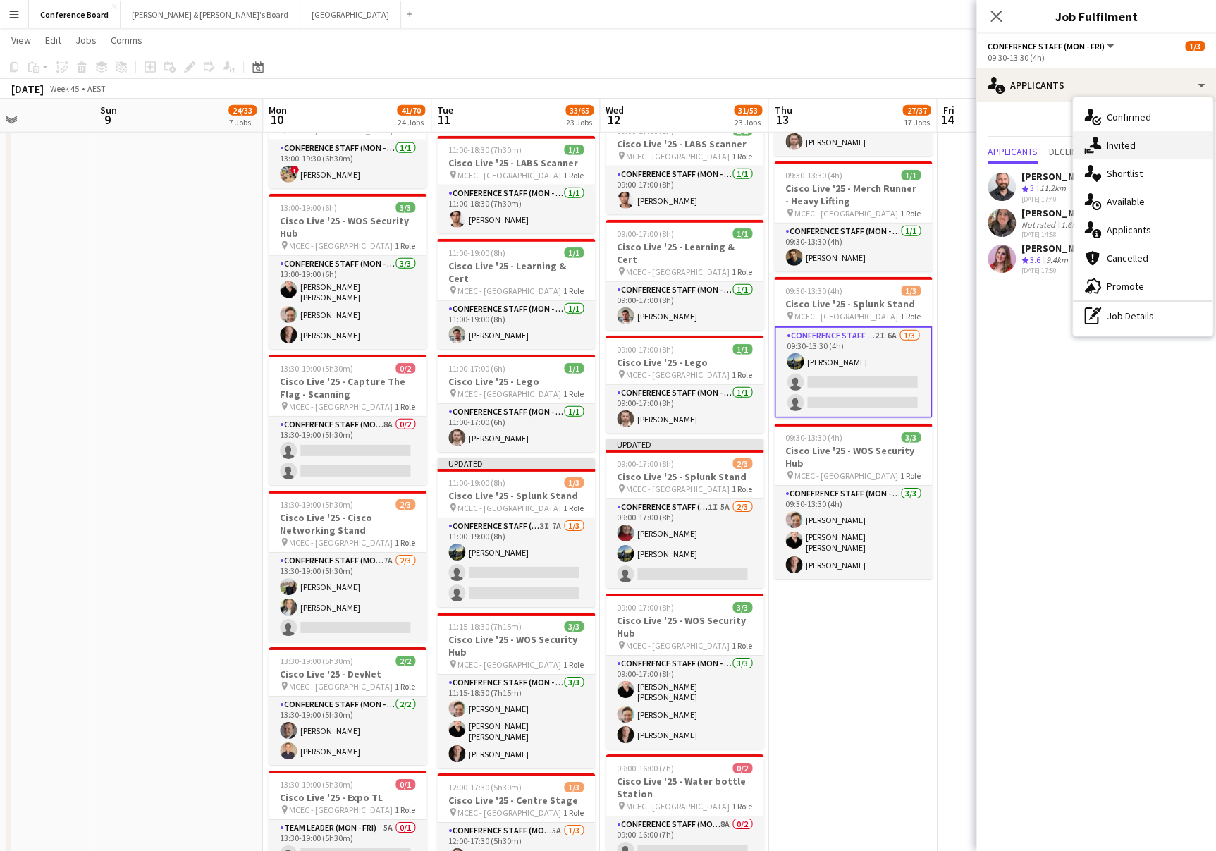
click at [1104, 141] on div "single-neutral-actions-share-1 Invited" at bounding box center [1143, 145] width 140 height 28
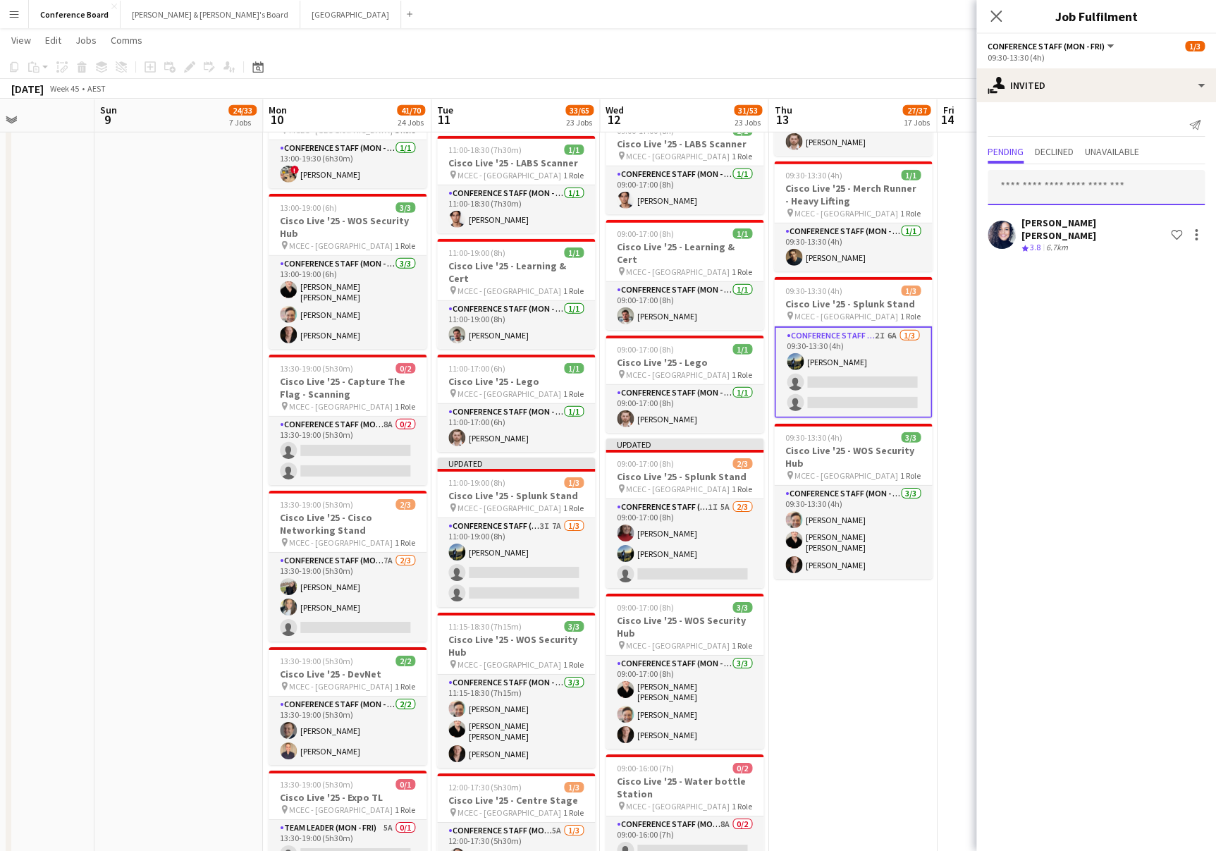
click at [1036, 189] on input "text" at bounding box center [1096, 187] width 217 height 35
type input "***"
click at [899, 56] on app-toolbar "Copy Paste Paste Command V Paste with crew Command Shift V Paste linked Job [GE…" at bounding box center [608, 67] width 1216 height 24
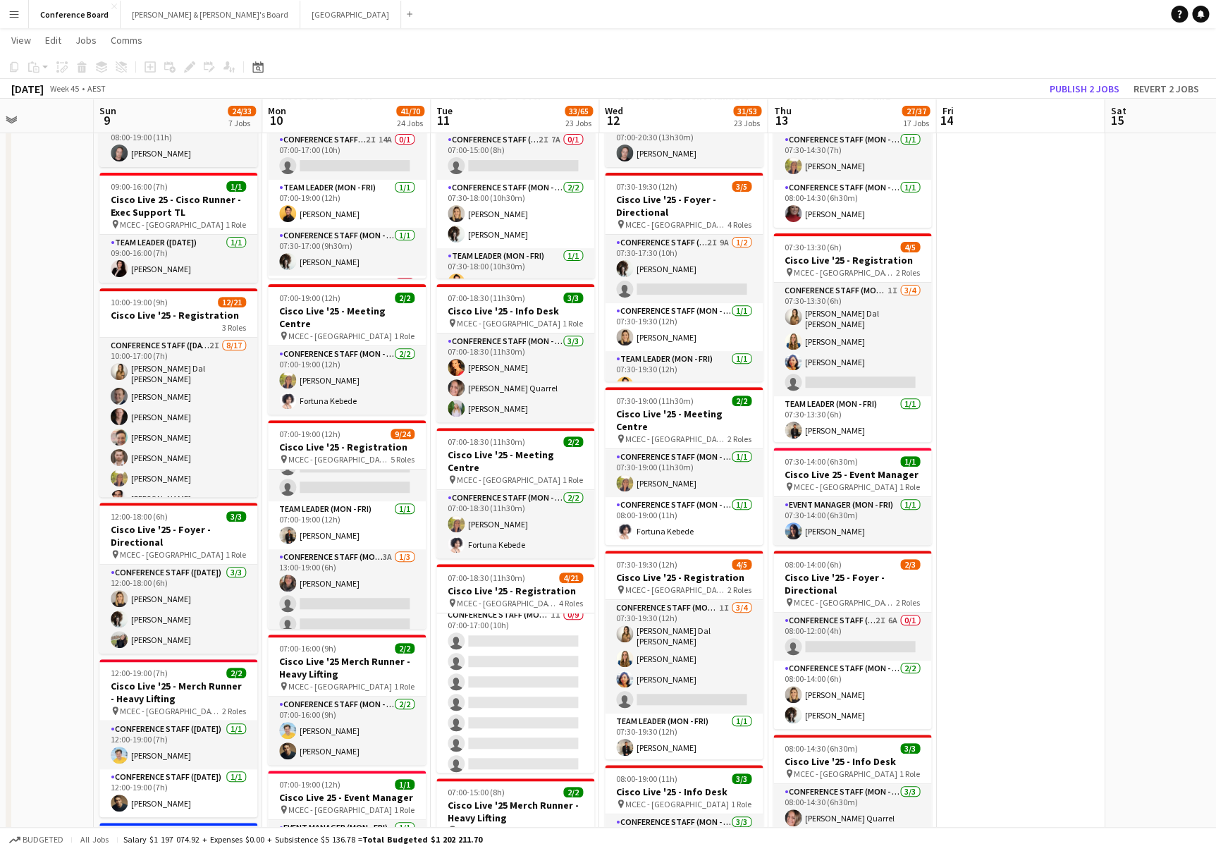
scroll to position [95, 0]
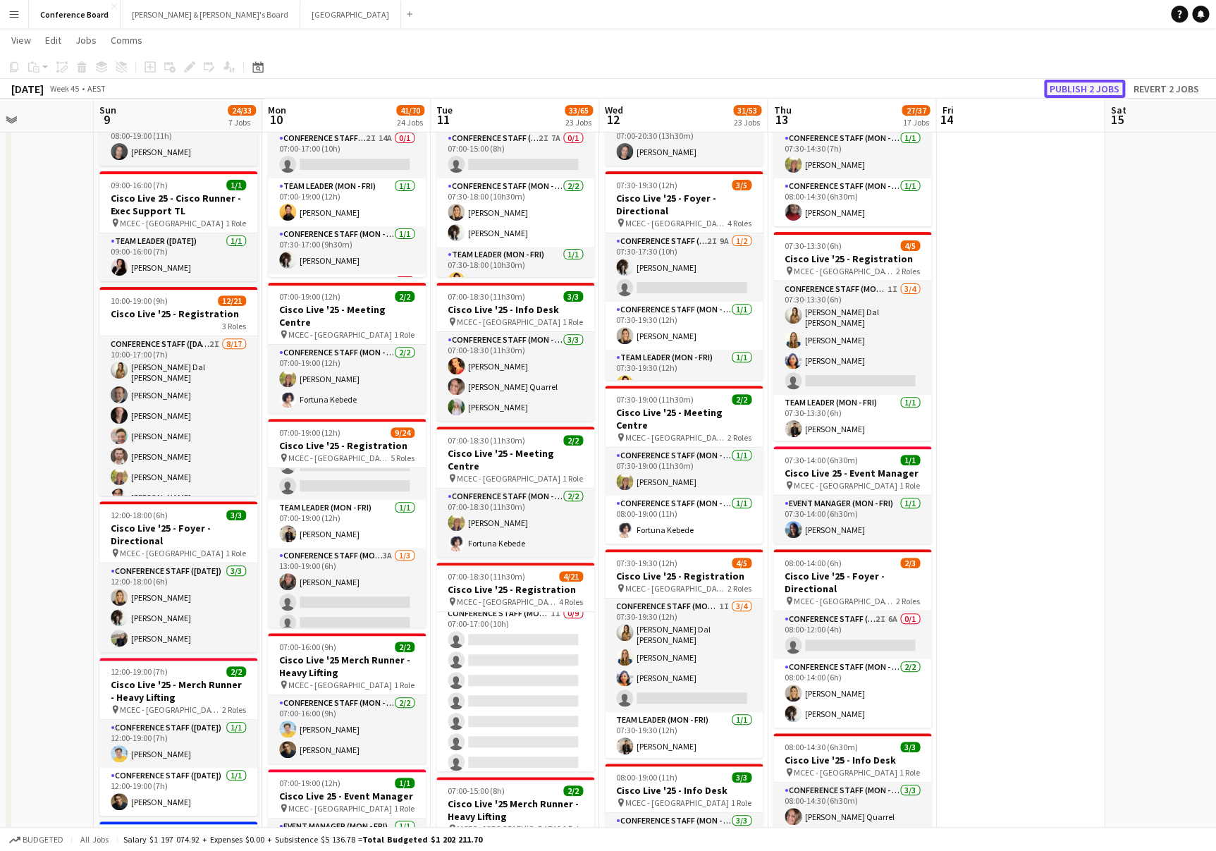
click at [1075, 88] on button "Publish 2 jobs" at bounding box center [1084, 89] width 81 height 18
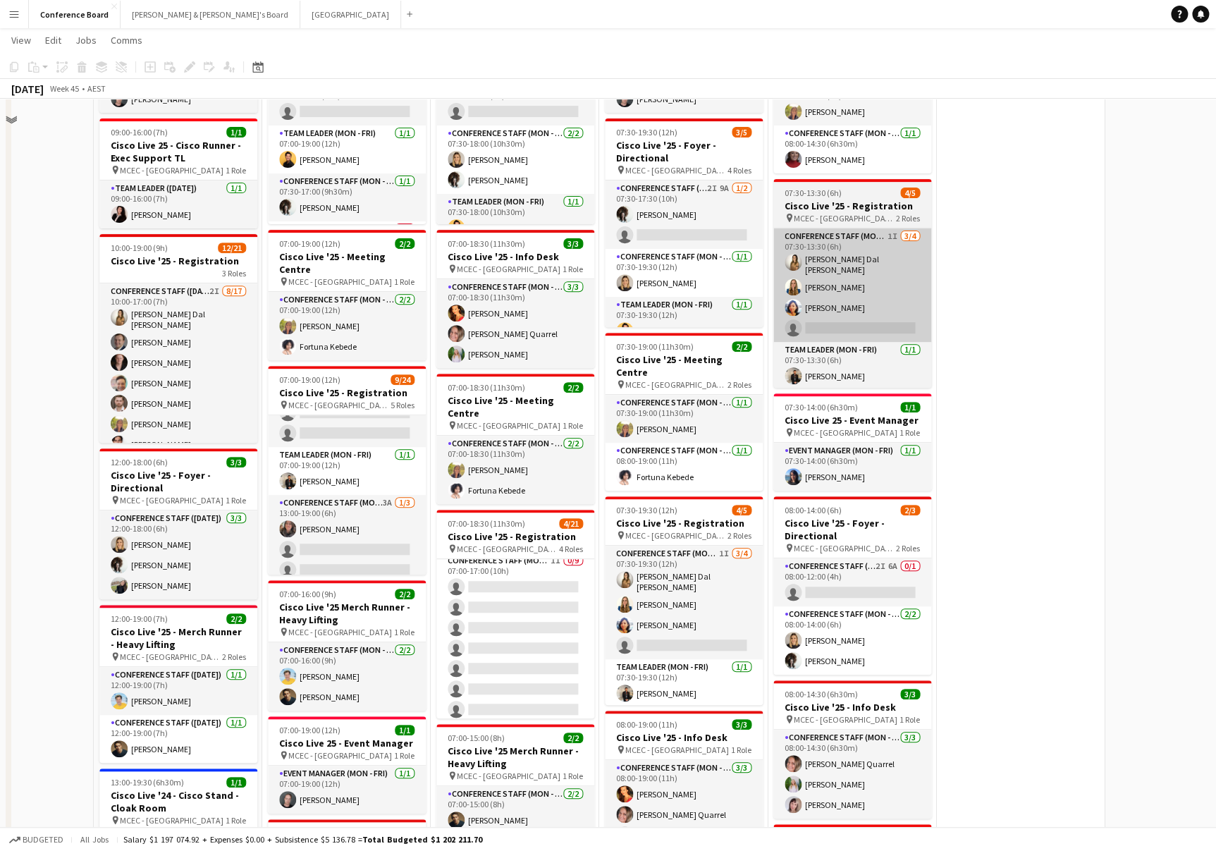
scroll to position [0, 0]
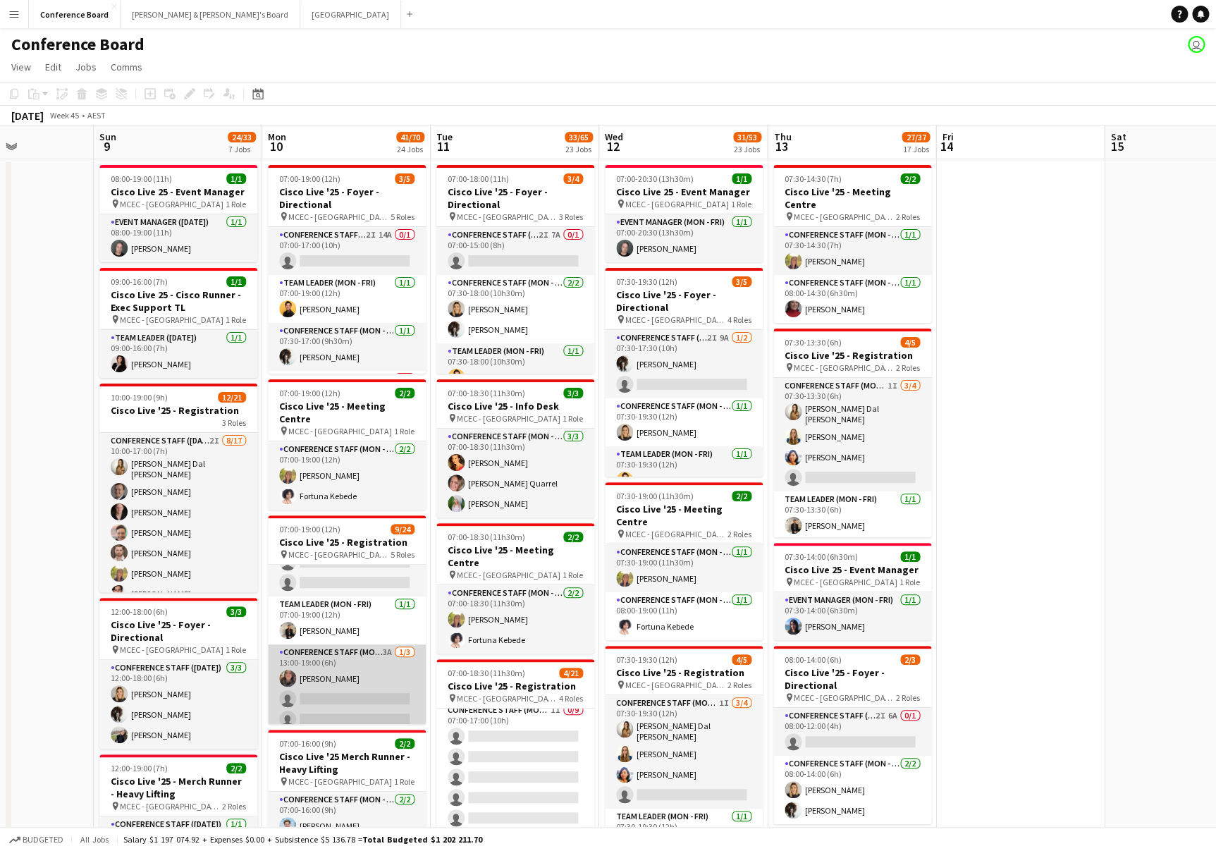
click at [374, 645] on app-card-role "Conference Staff (Mon - Fri) 3A 1/3 13:00-19:00 (6h) Amelie Campbell-Reid singl…" at bounding box center [347, 688] width 158 height 89
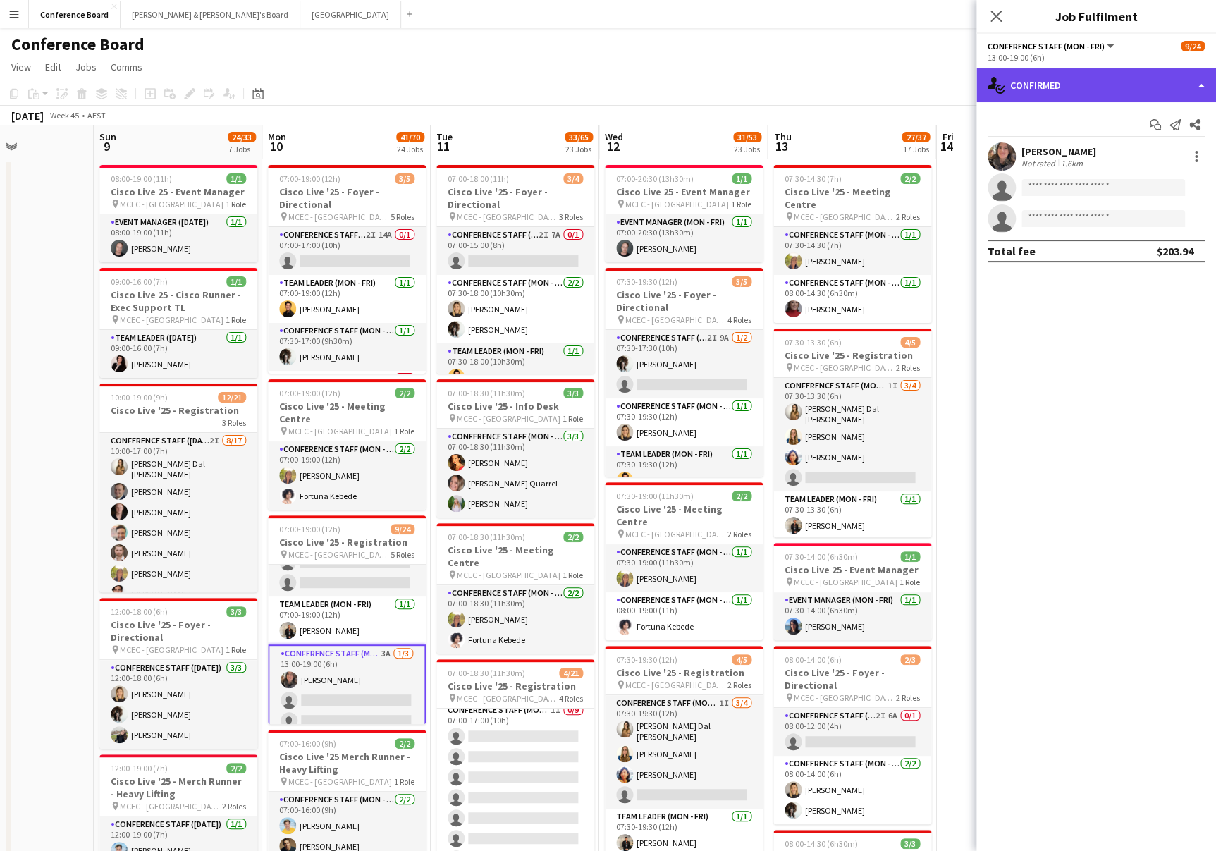
click at [1084, 78] on div "single-neutral-actions-check-2 Confirmed" at bounding box center [1097, 85] width 240 height 34
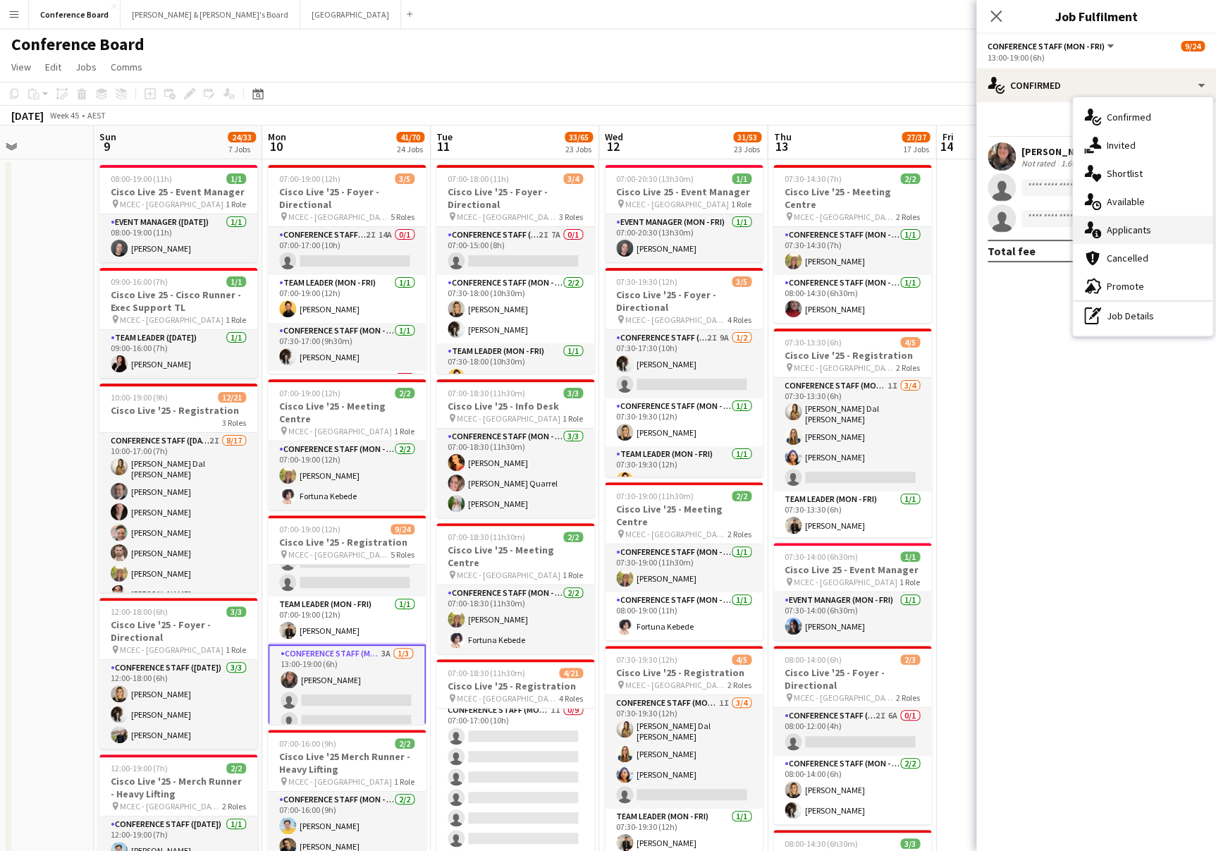
click at [1152, 233] on div "single-neutral-actions-information Applicants" at bounding box center [1143, 230] width 140 height 28
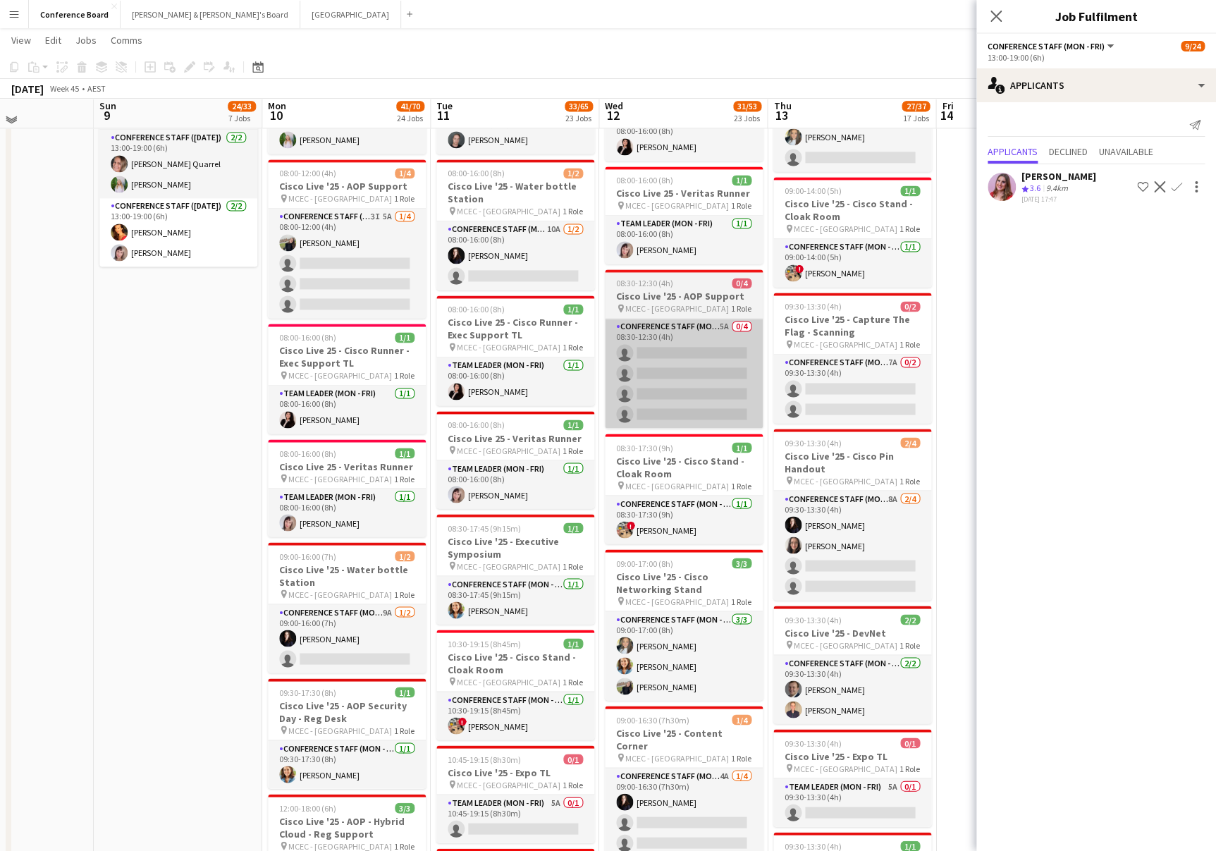
scroll to position [958, 0]
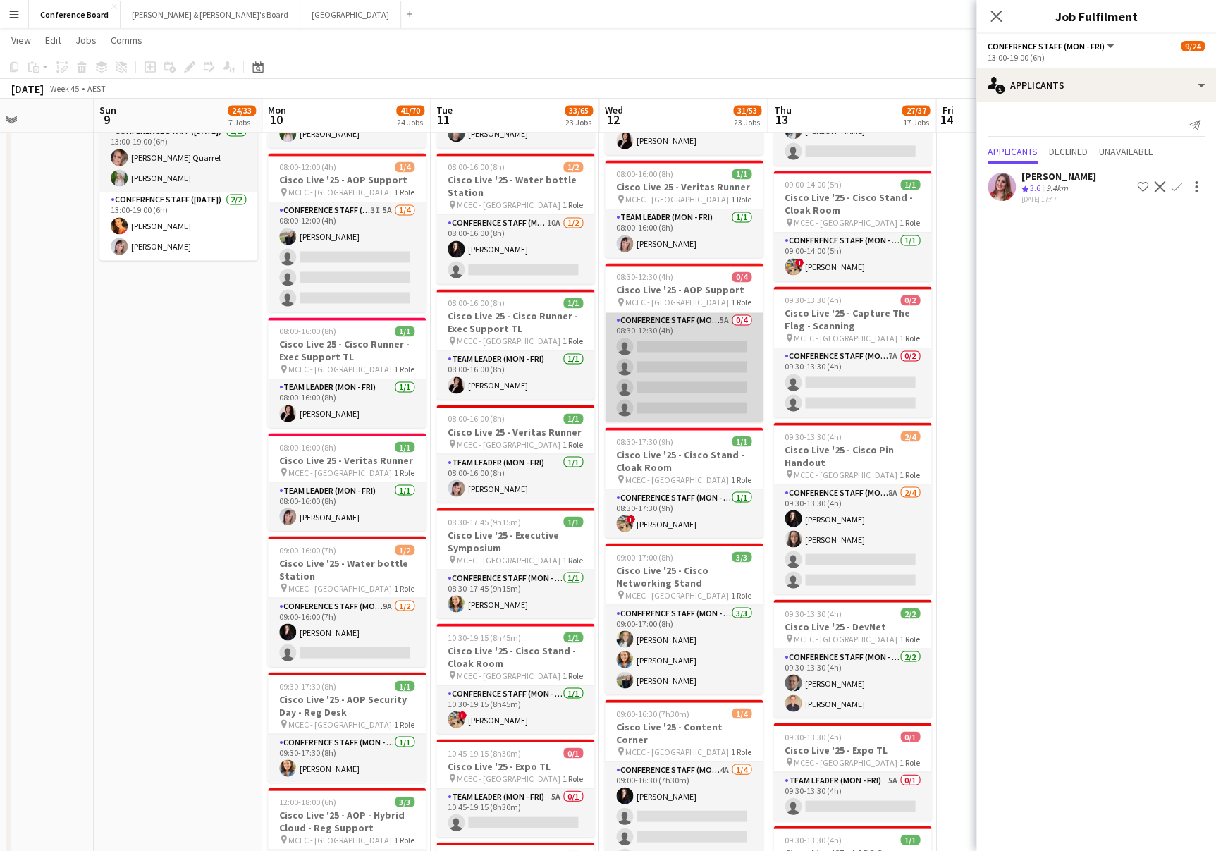
click at [697, 329] on app-card-role "Conference Staff (Mon - Fri) 5A 0/4 08:30-12:30 (4h) single-neutral-actions sin…" at bounding box center [684, 366] width 158 height 109
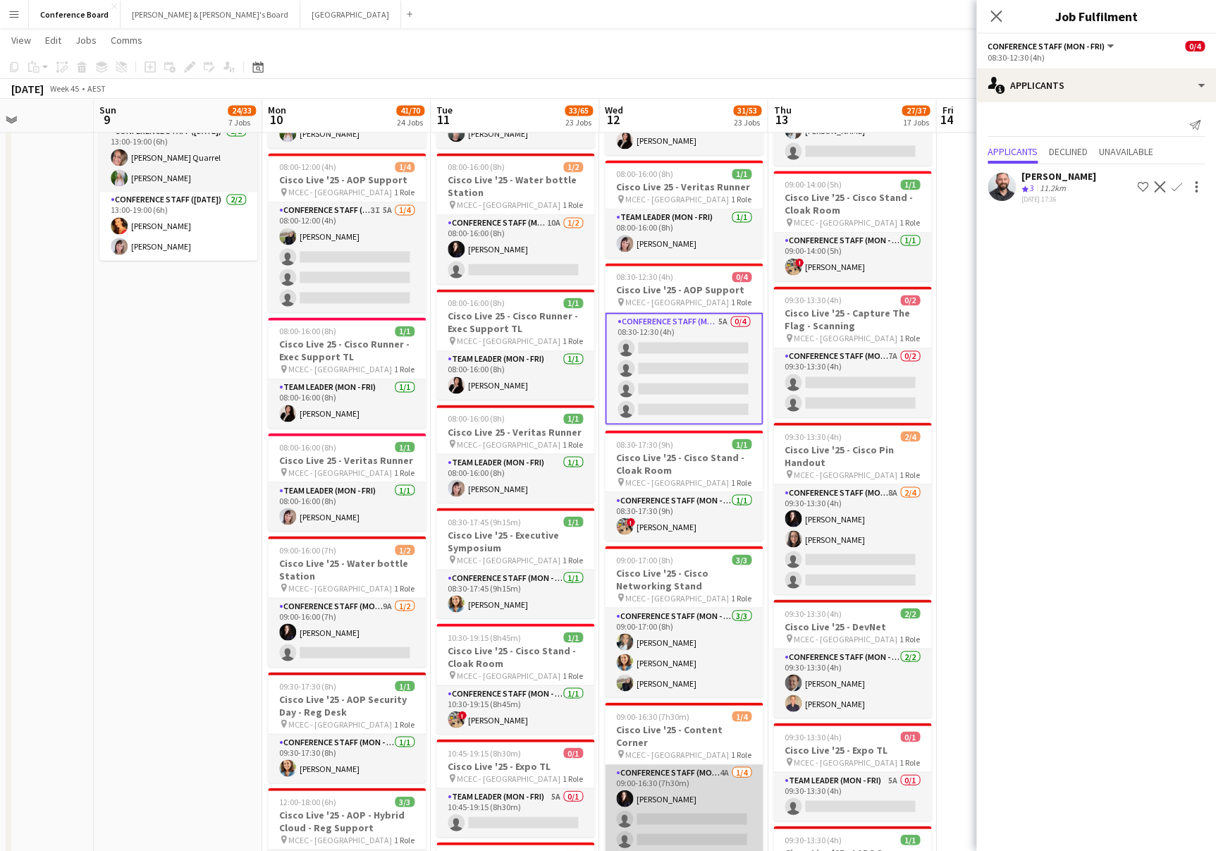
click at [647, 773] on app-card-role "Conference Staff (Mon - Fri) 4A 1/4 09:00-16:30 (7h30m) Mairead Tully single-ne…" at bounding box center [684, 818] width 158 height 109
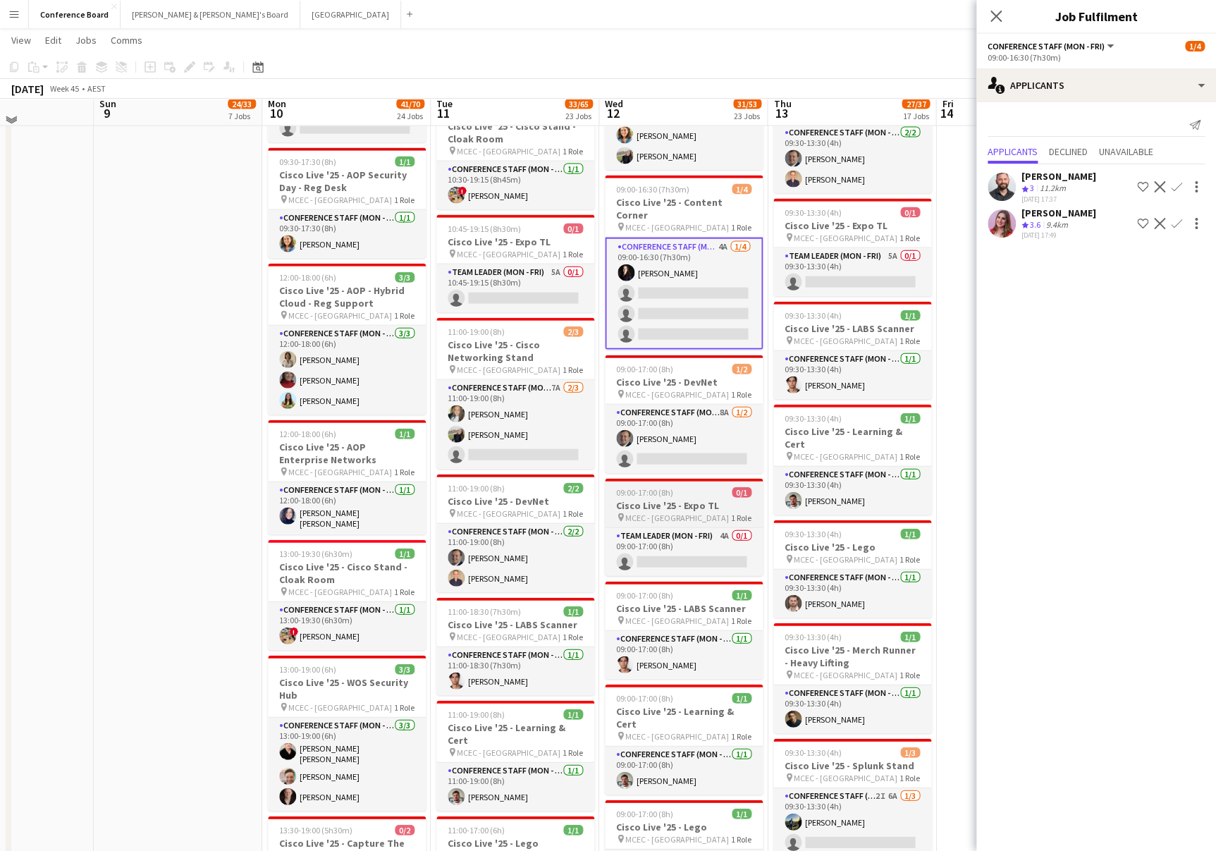
scroll to position [1498, 0]
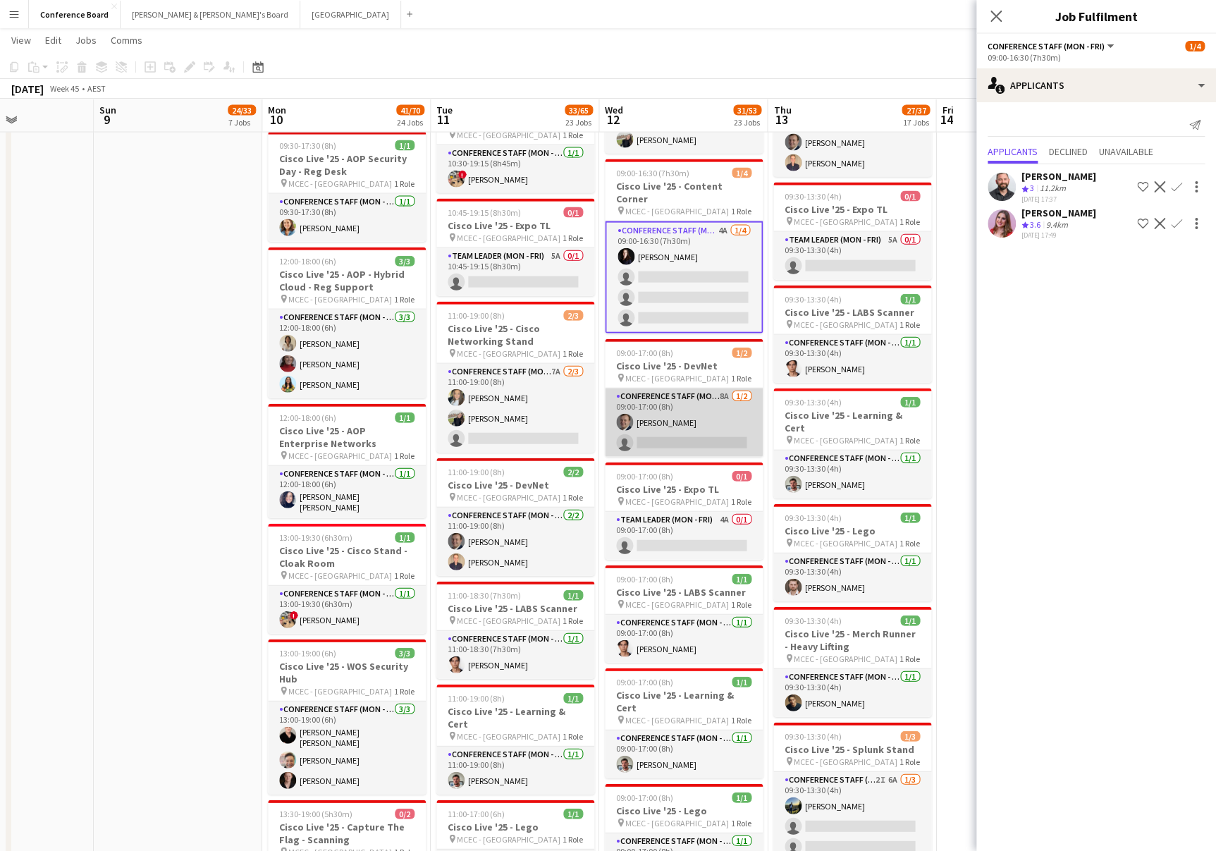
click at [706, 403] on app-card-role "Conference Staff (Mon - Fri) 8A 1/2 09:00-17:00 (8h) Richard Edward Johnson sin…" at bounding box center [684, 423] width 158 height 68
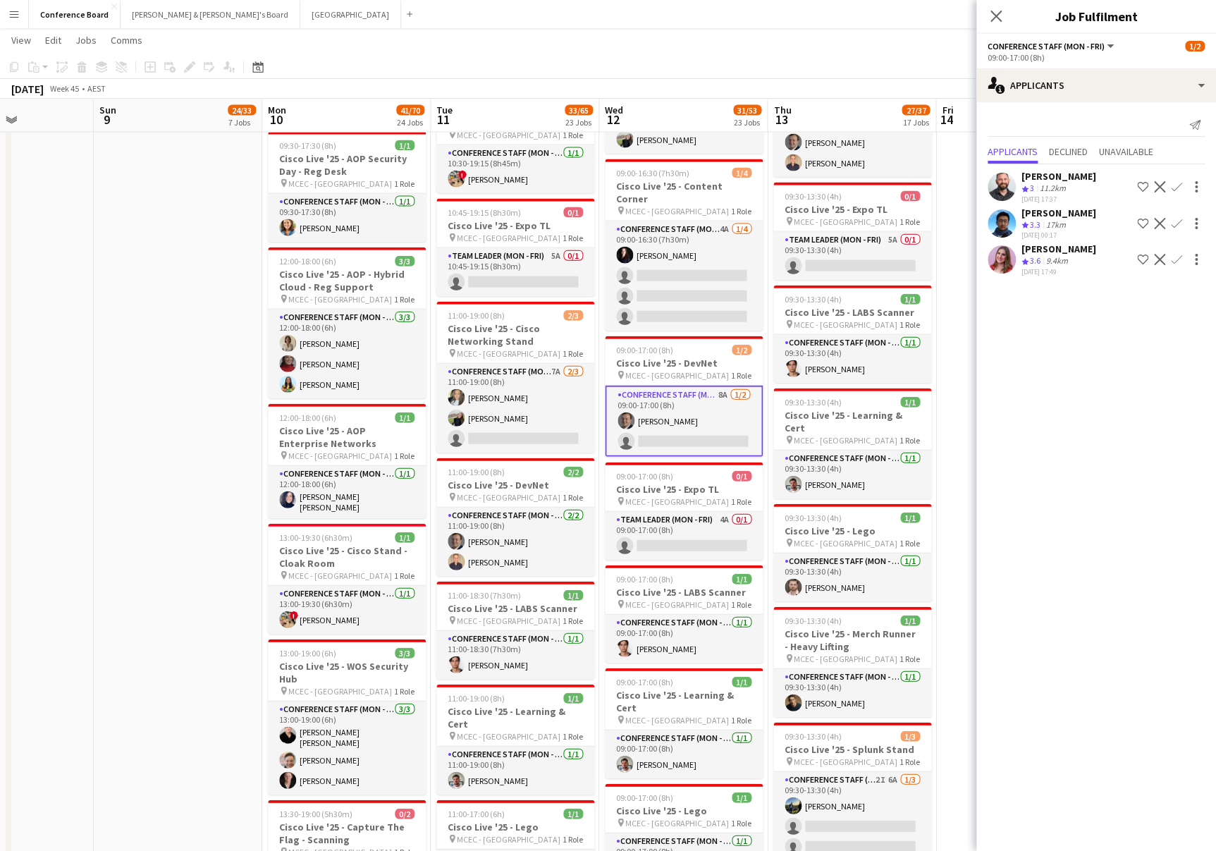
scroll to position [0, 580]
click at [1171, 220] on app-icon "Confirm" at bounding box center [1176, 223] width 11 height 11
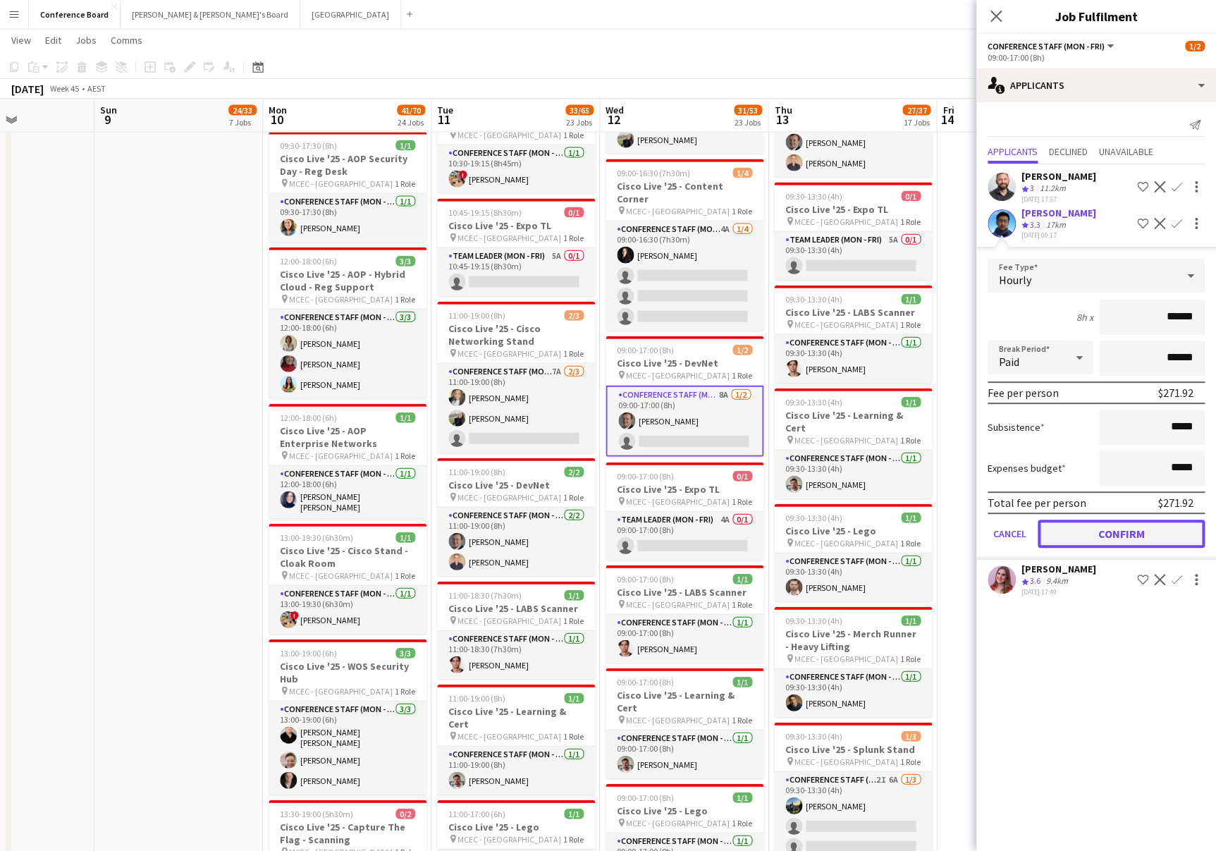
click at [1114, 530] on button "Confirm" at bounding box center [1121, 534] width 167 height 28
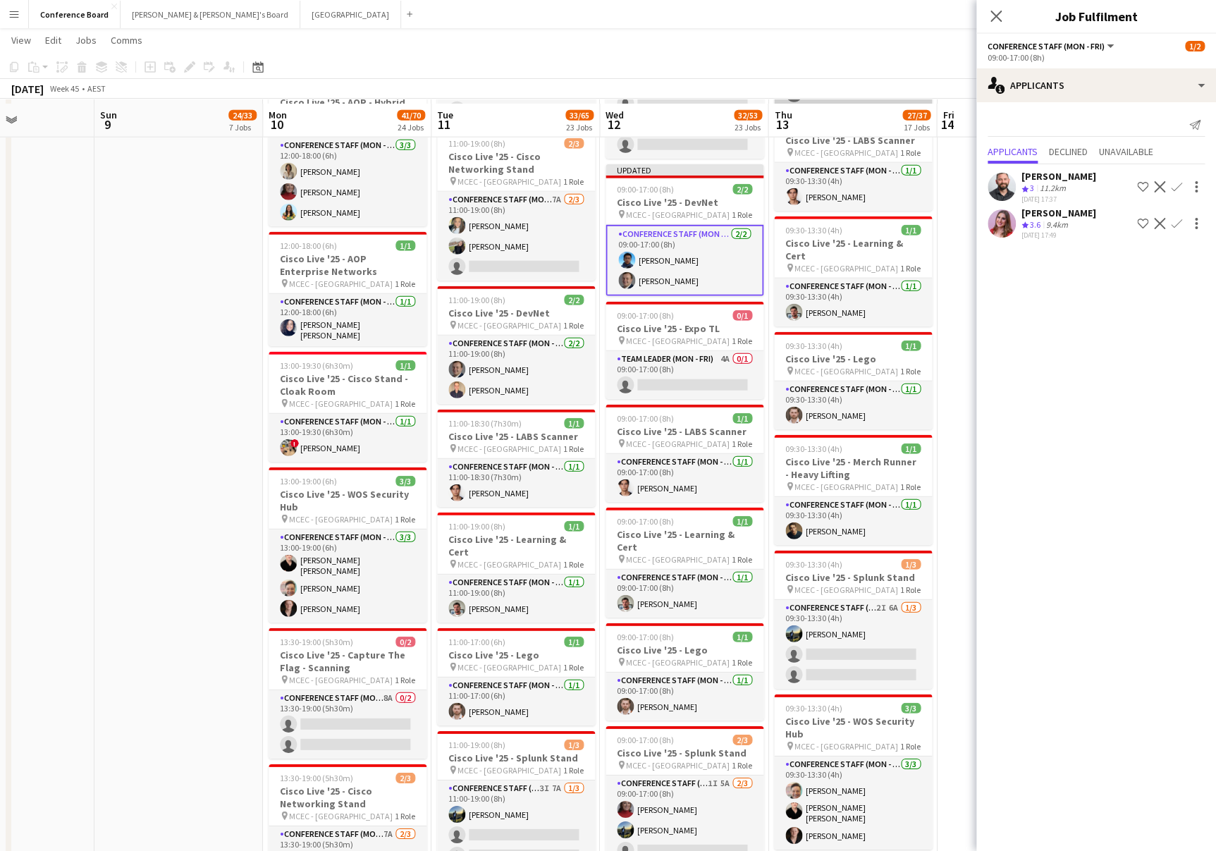
scroll to position [1677, 0]
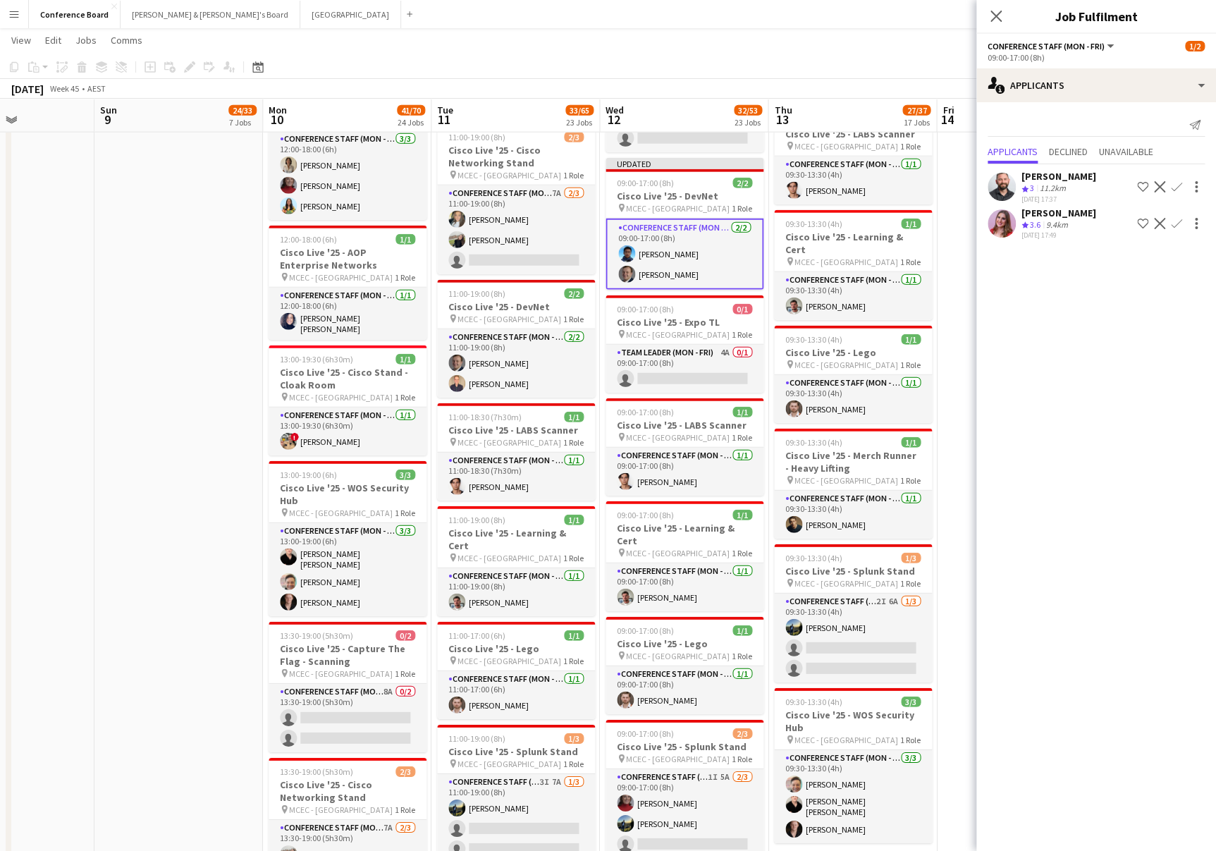
click at [895, 62] on app-toolbar "Copy Paste Paste Command V Paste with crew Command Shift V Paste linked Job [GE…" at bounding box center [608, 67] width 1216 height 24
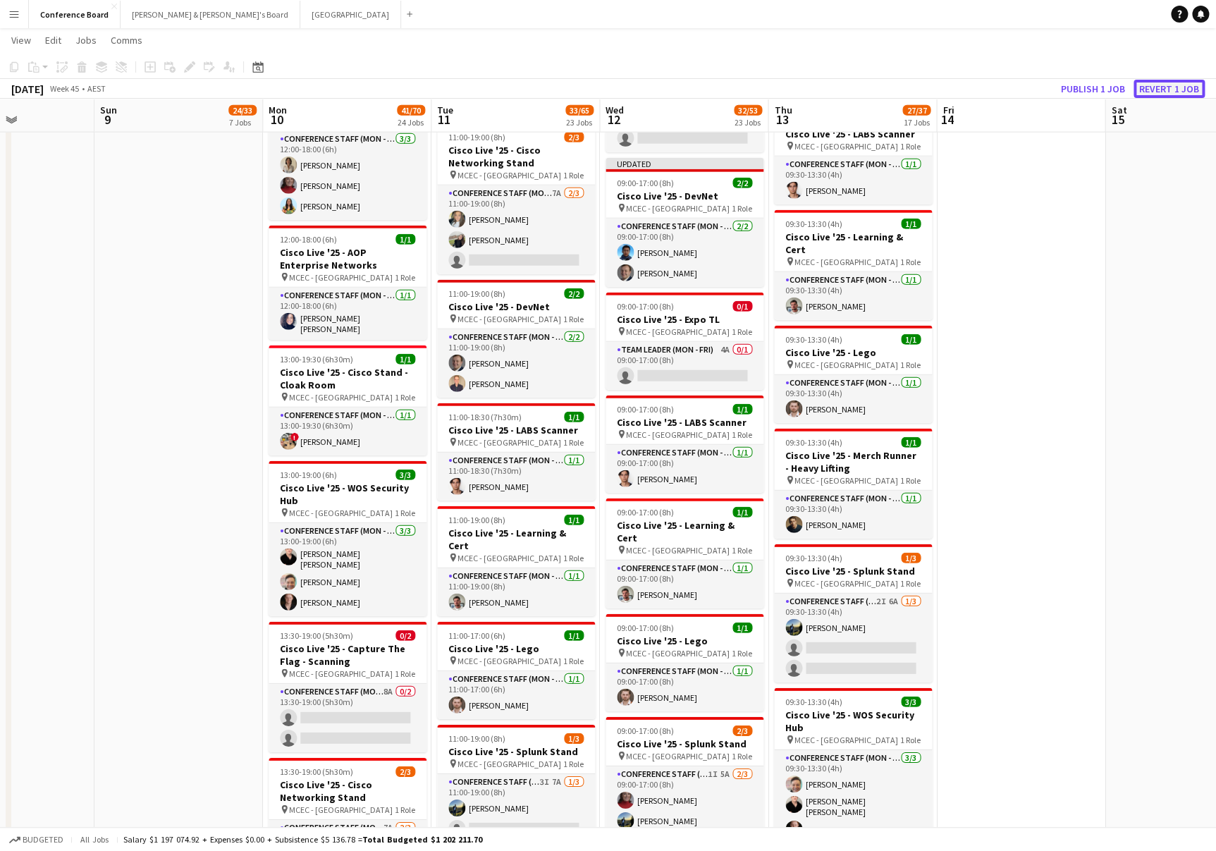
click at [1156, 89] on button "Revert 1 job" at bounding box center [1169, 89] width 71 height 18
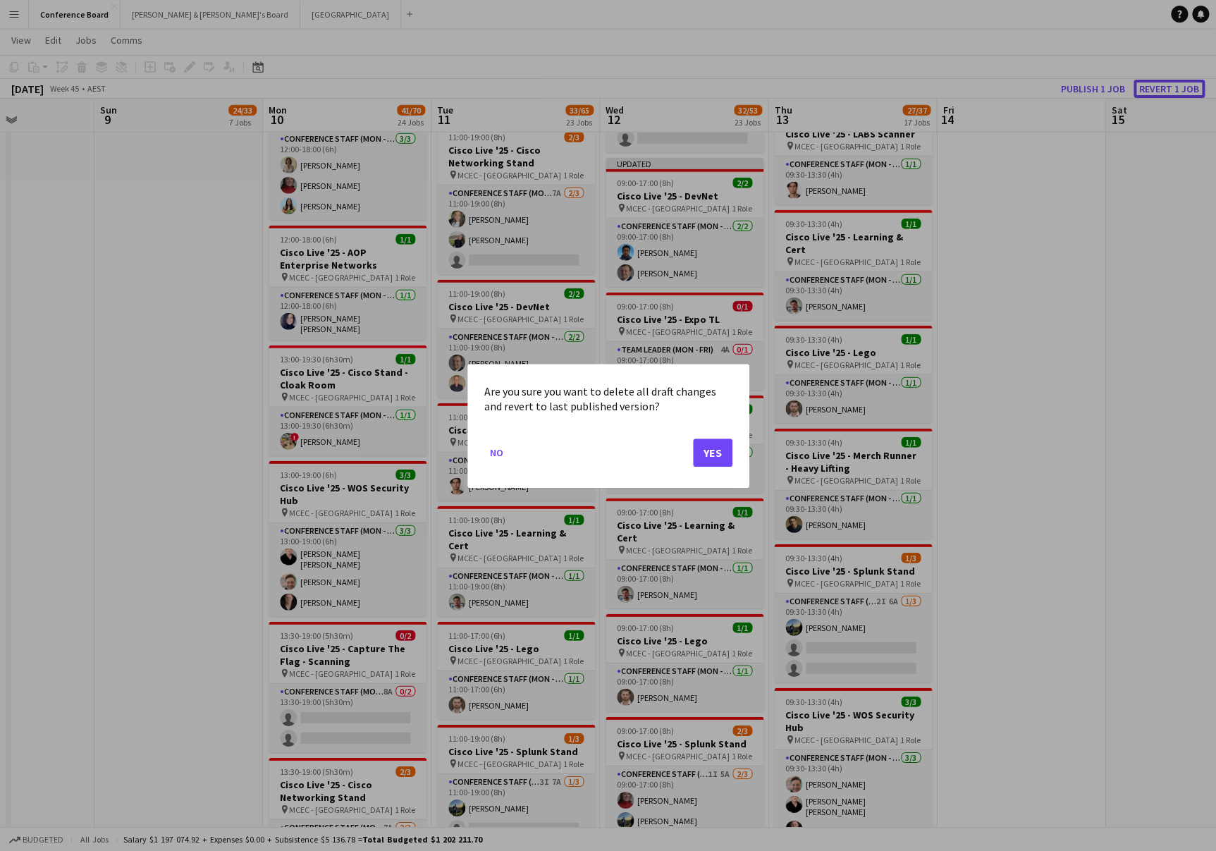
scroll to position [0, 0]
click at [709, 453] on button "Yes" at bounding box center [712, 452] width 39 height 28
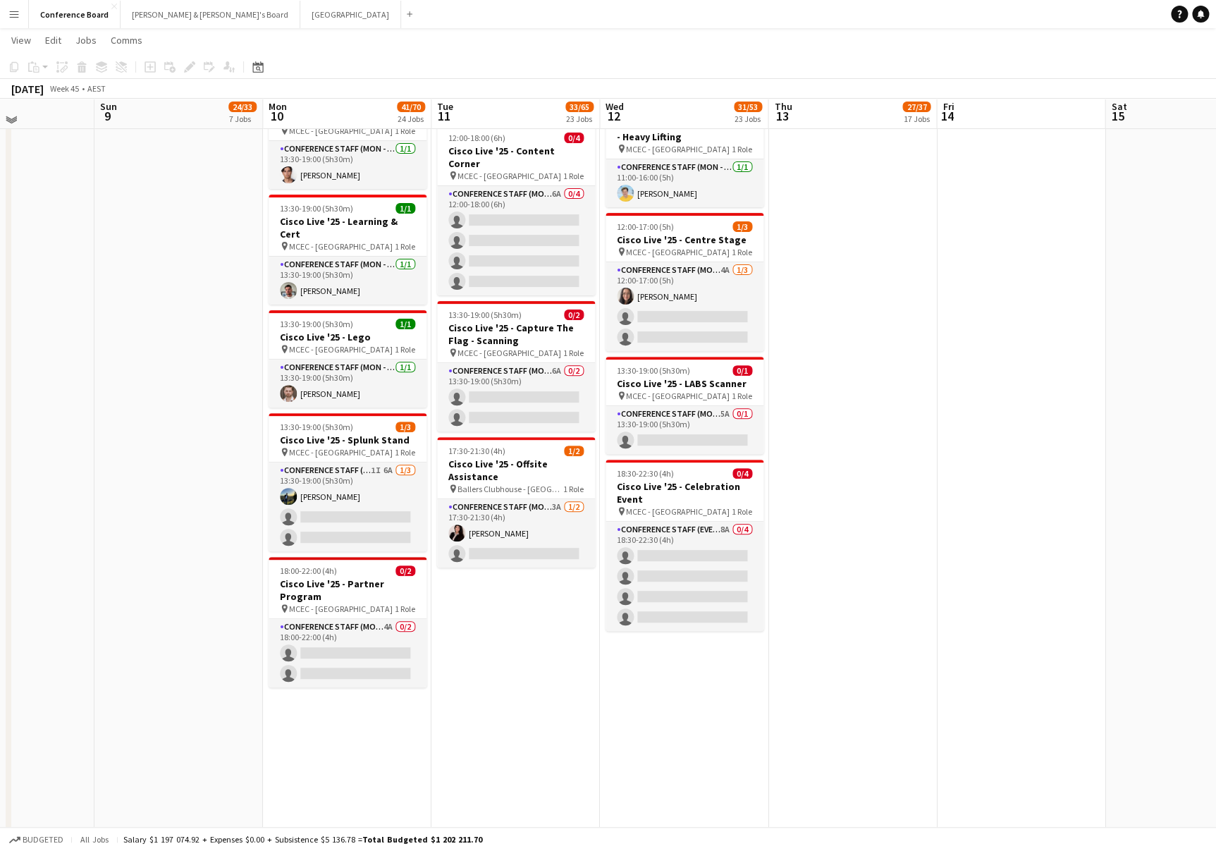
scroll to position [2743, 0]
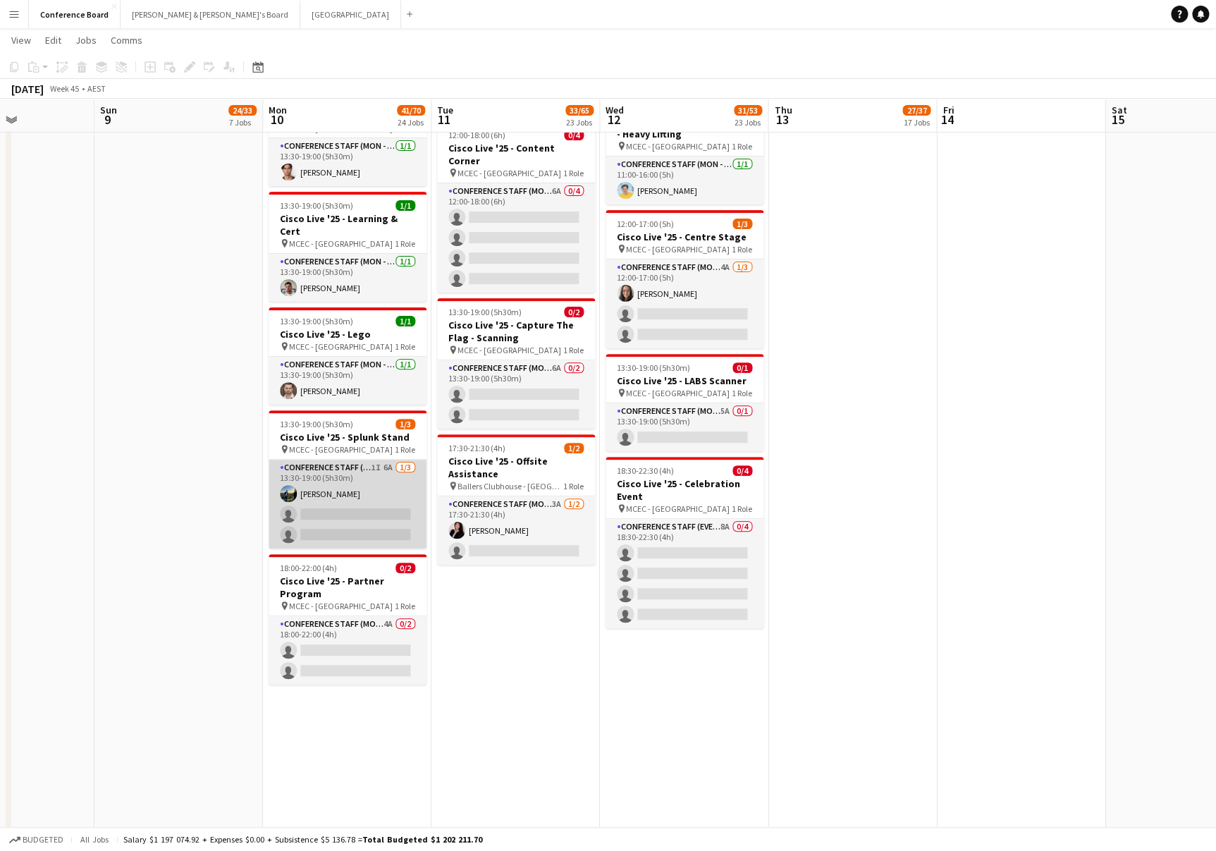
click at [372, 460] on app-card-role "Conference Staff (Mon - Fri) 1I 6A [DATE] 13:30-19:00 (5h30m) [PERSON_NAME] sin…" at bounding box center [348, 504] width 158 height 89
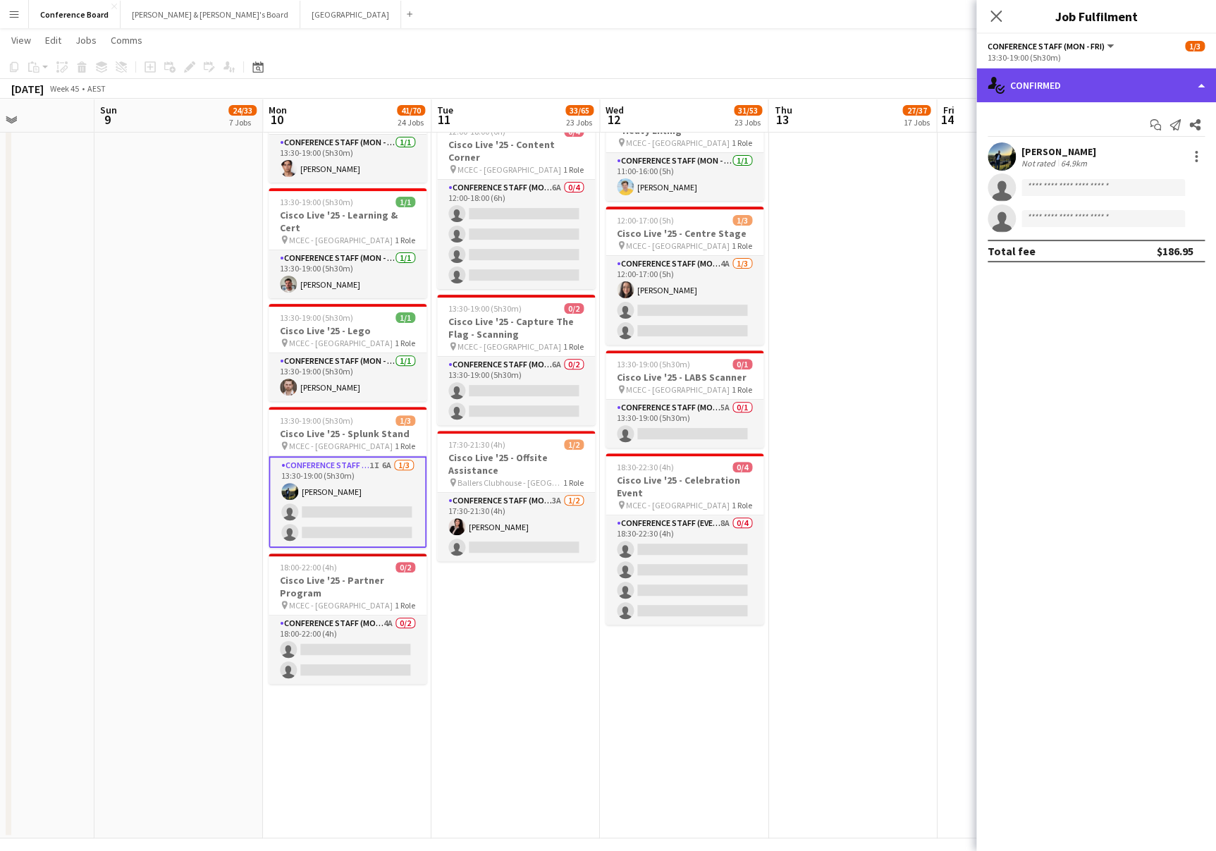
click at [1087, 91] on div "single-neutral-actions-check-2 Confirmed" at bounding box center [1097, 85] width 240 height 34
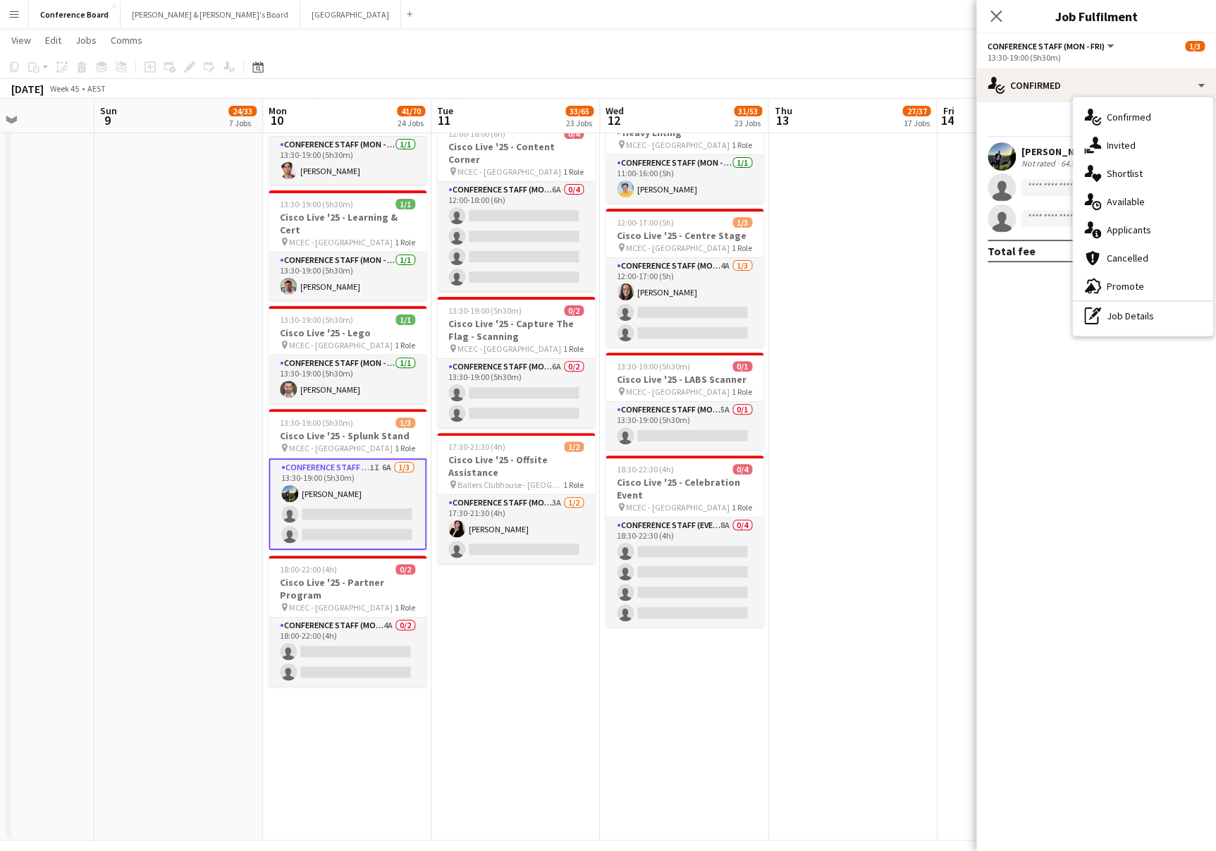
click at [1147, 233] on span "Applicants" at bounding box center [1129, 230] width 44 height 13
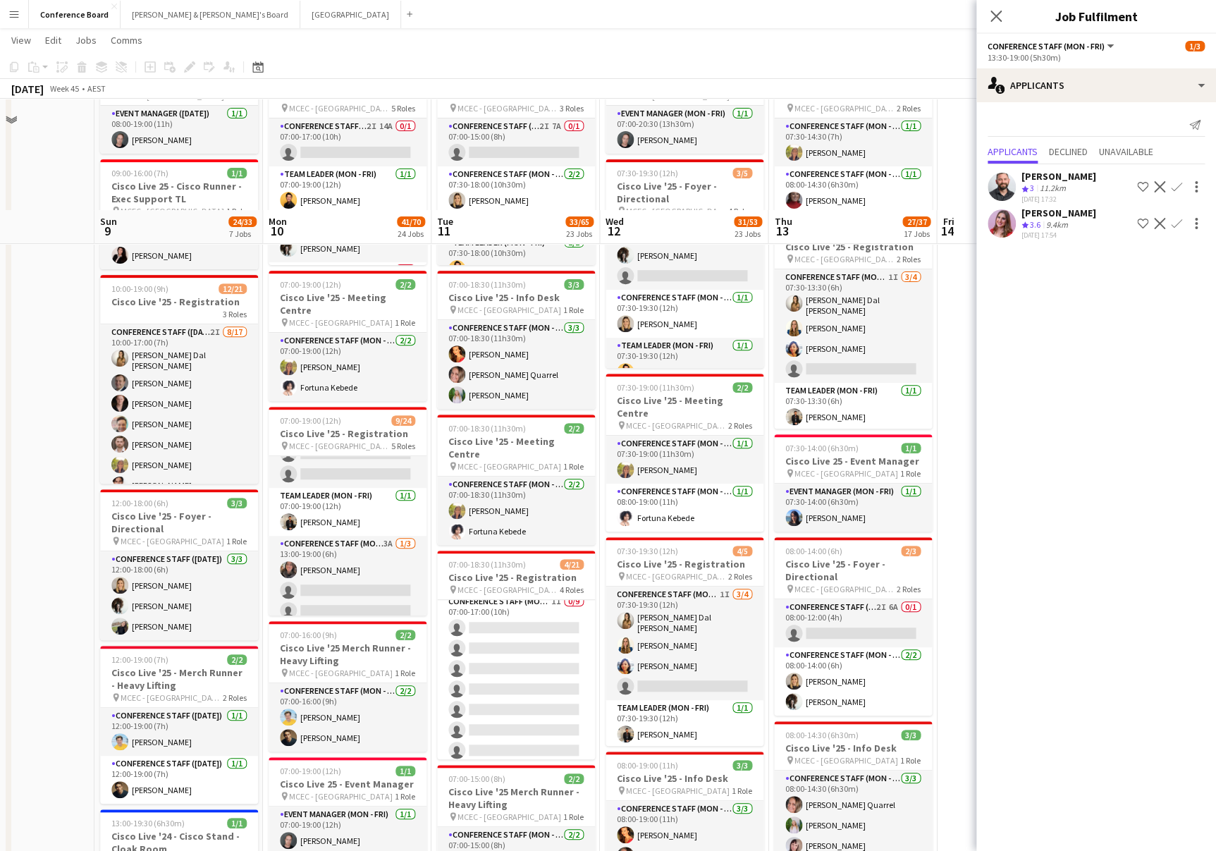
scroll to position [0, 0]
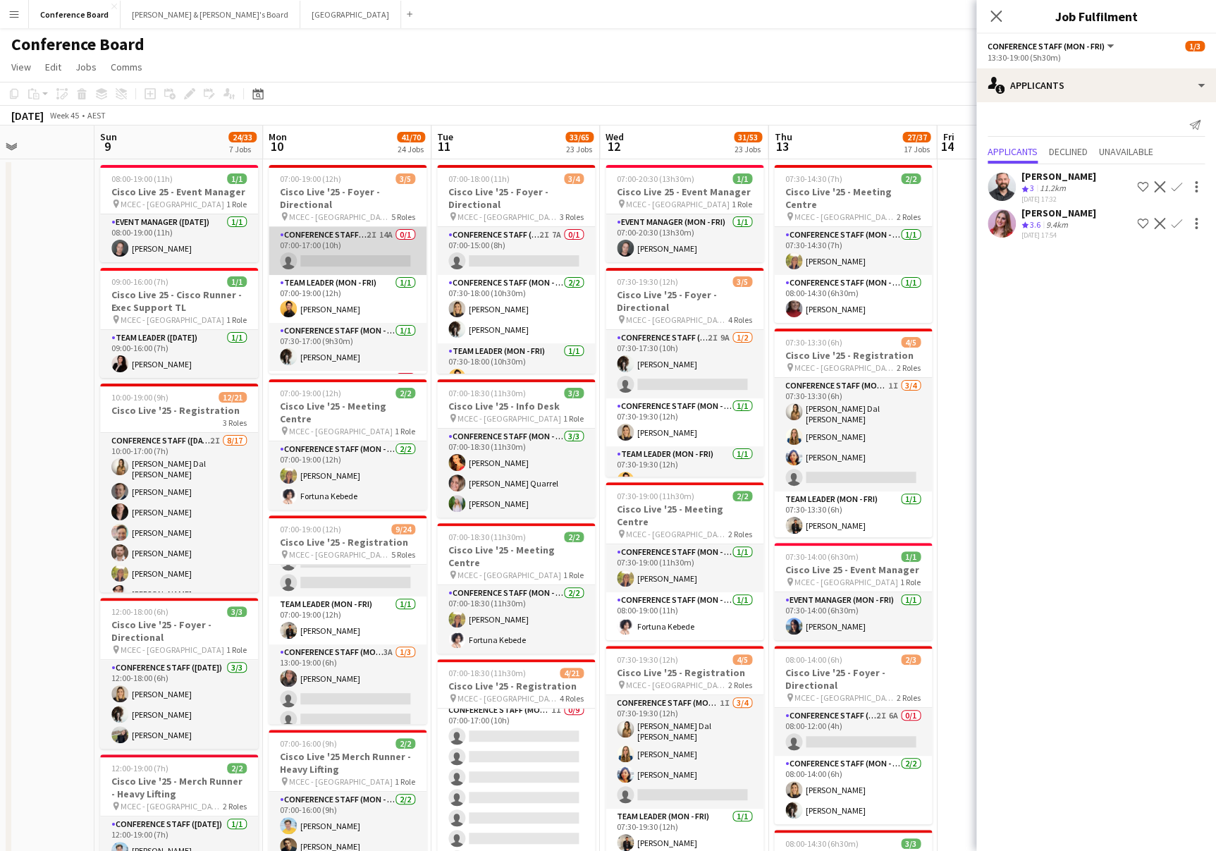
click at [349, 258] on app-card-role "Conference Staff (Mon - Fri) 2I 14A 0/1 07:00-17:00 (10h) single-neutral-actions" at bounding box center [348, 251] width 158 height 48
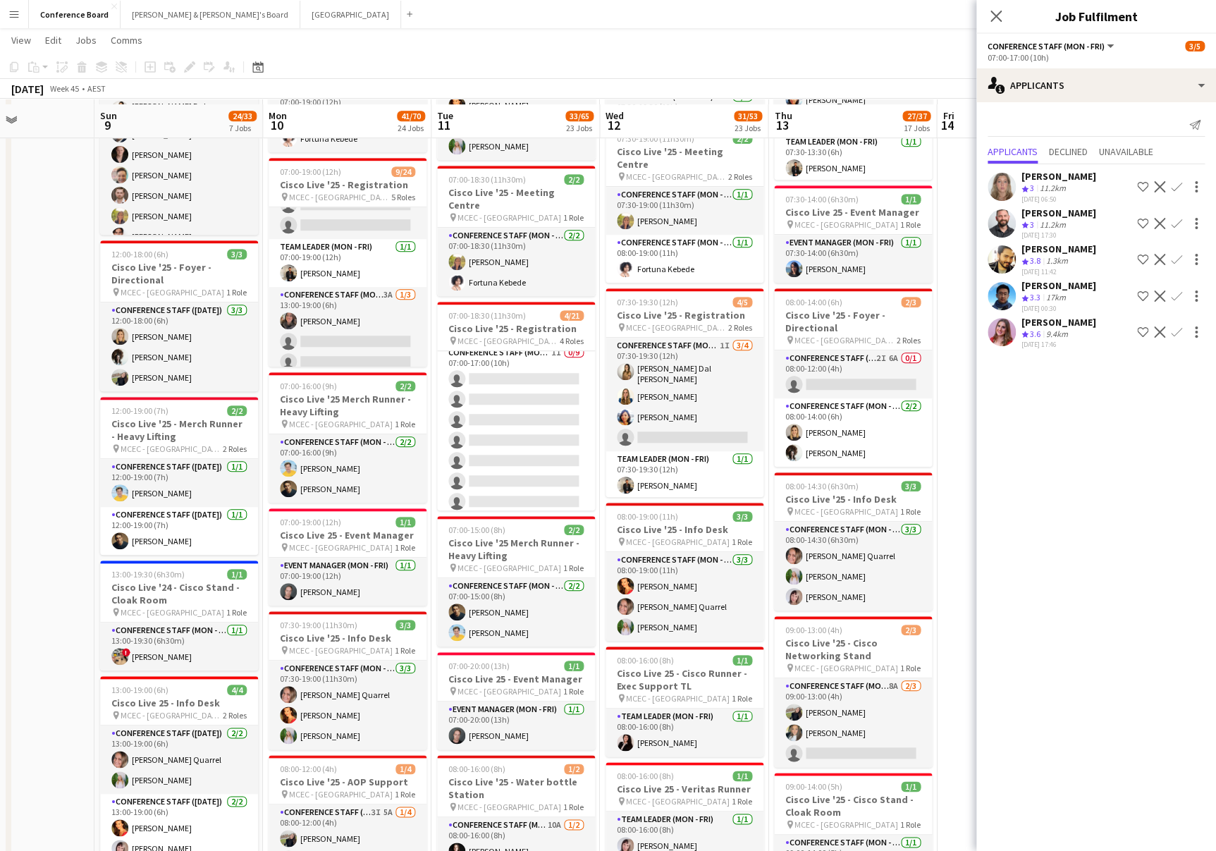
scroll to position [364, 0]
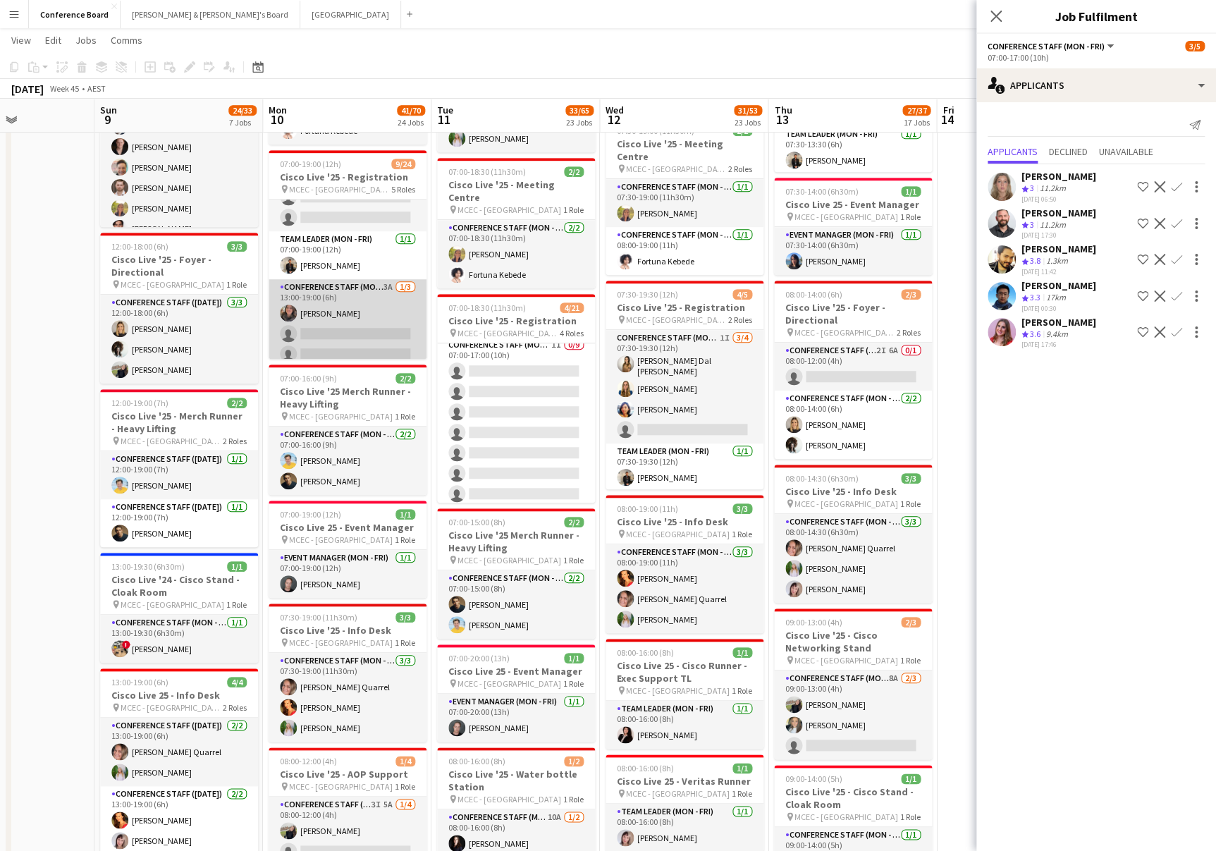
click at [361, 305] on app-card-role "Conference Staff (Mon - Fri) 3A 1/3 13:00-19:00 (6h) Amelie Campbell-Reid singl…" at bounding box center [348, 323] width 158 height 89
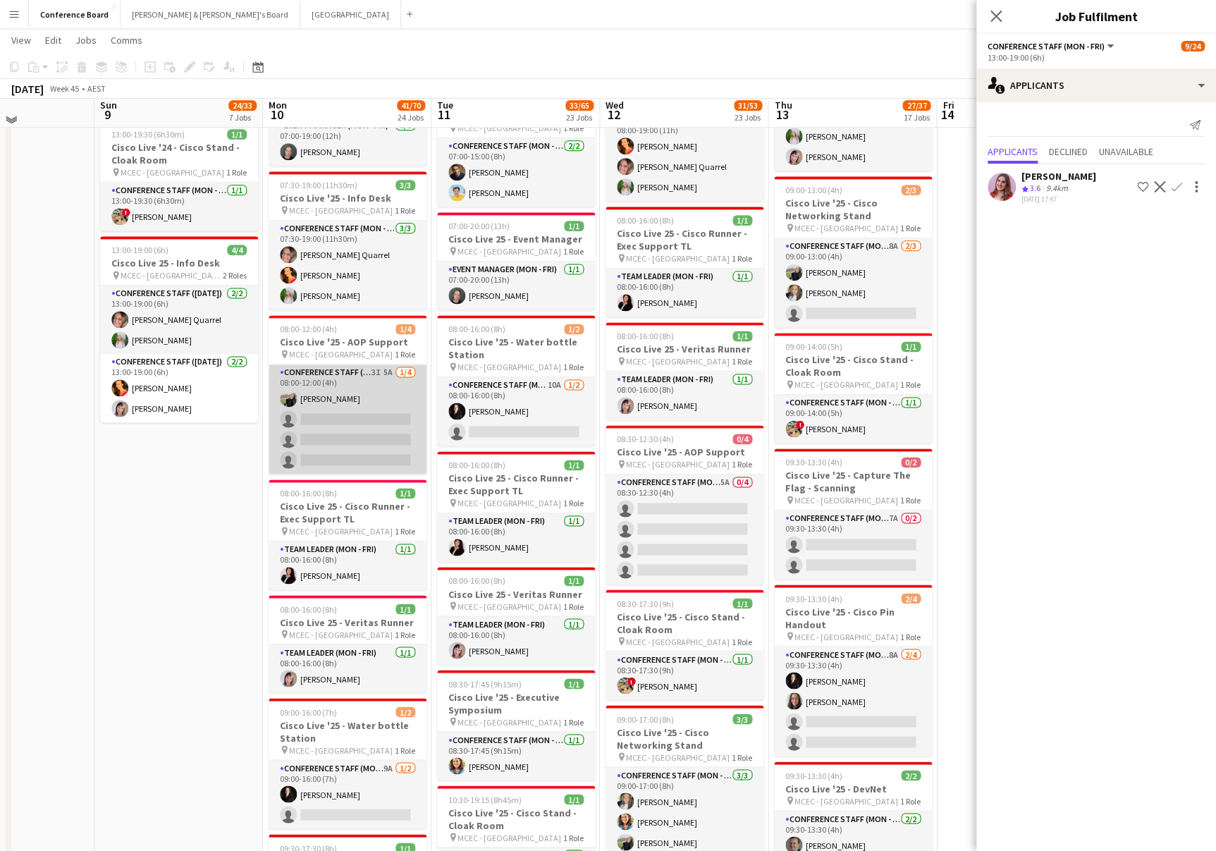
scroll to position [805, 0]
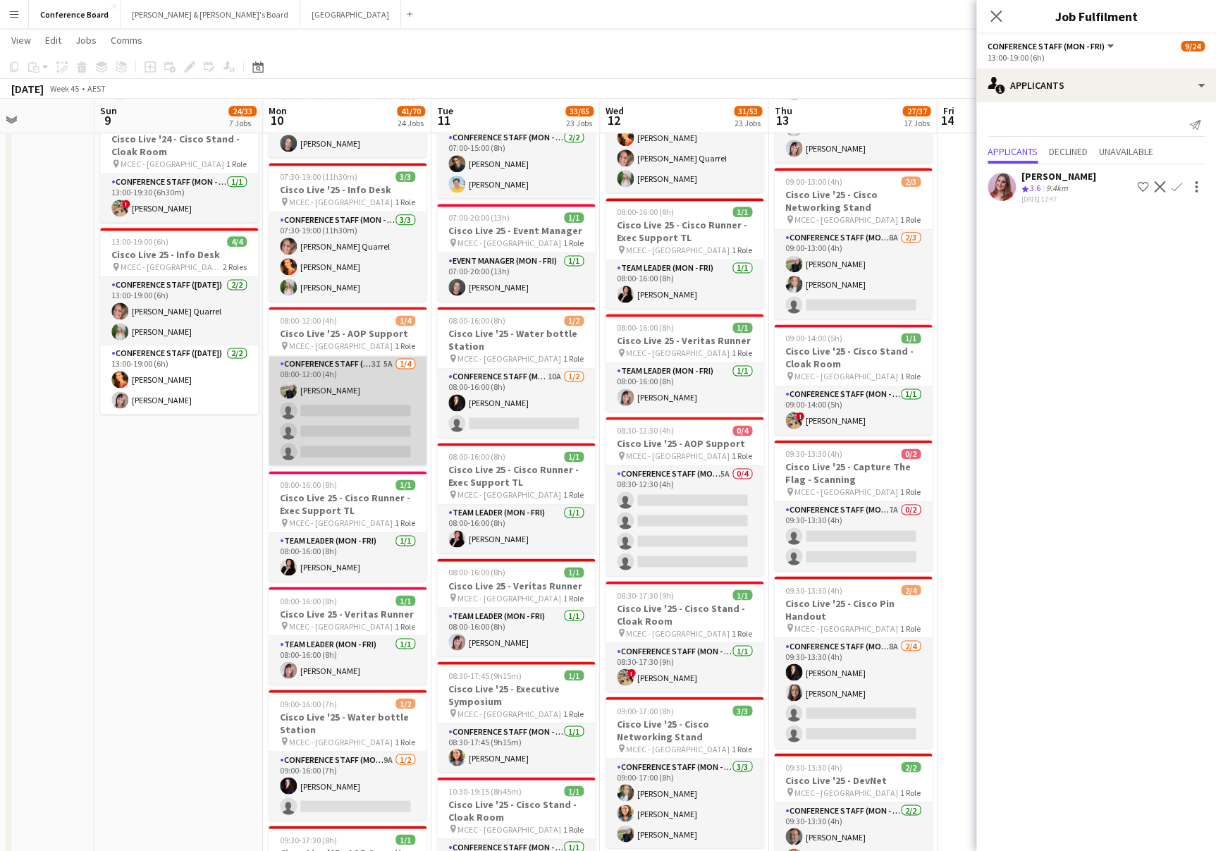
click at [357, 420] on app-card-role "Conference Staff (Mon - Fri) 3I 5A 1/4 08:00-12:00 (4h) Aoife Tully single-neut…" at bounding box center [348, 410] width 158 height 109
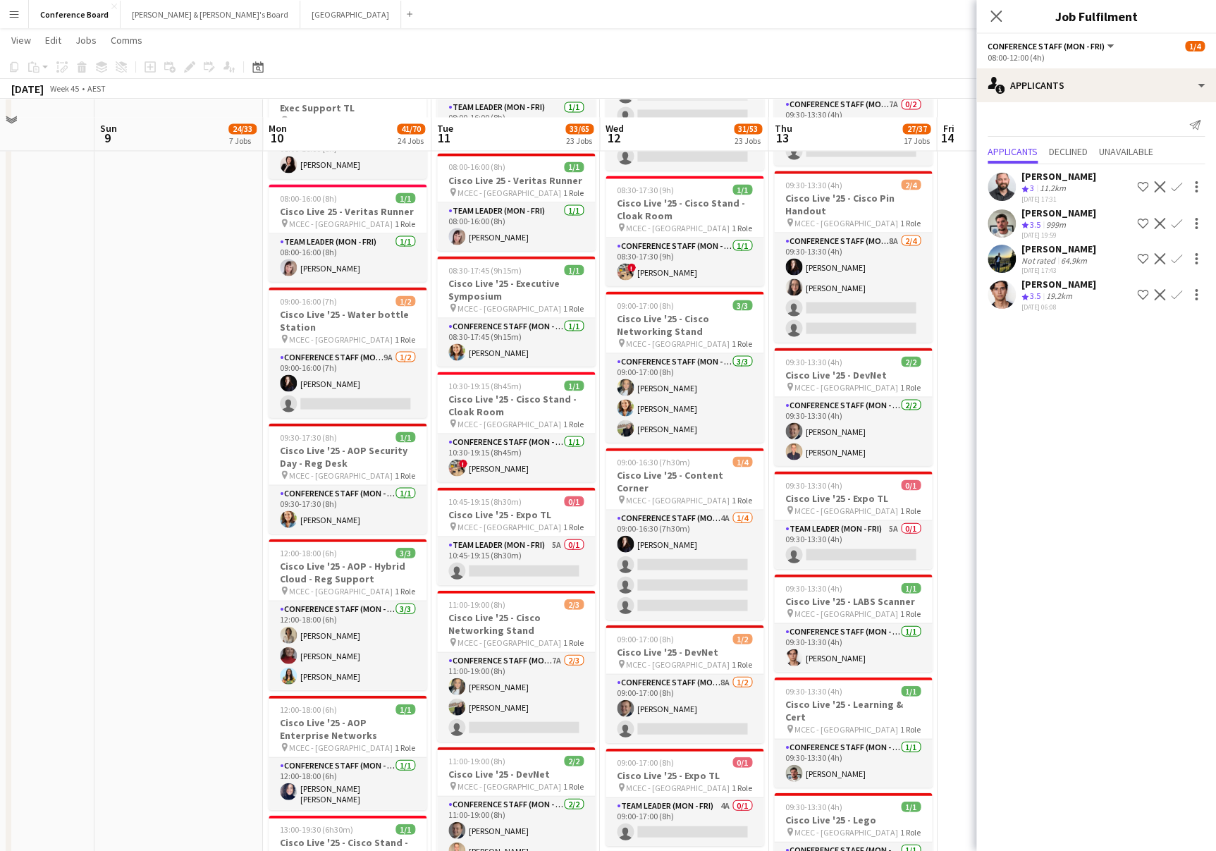
scroll to position [1248, 0]
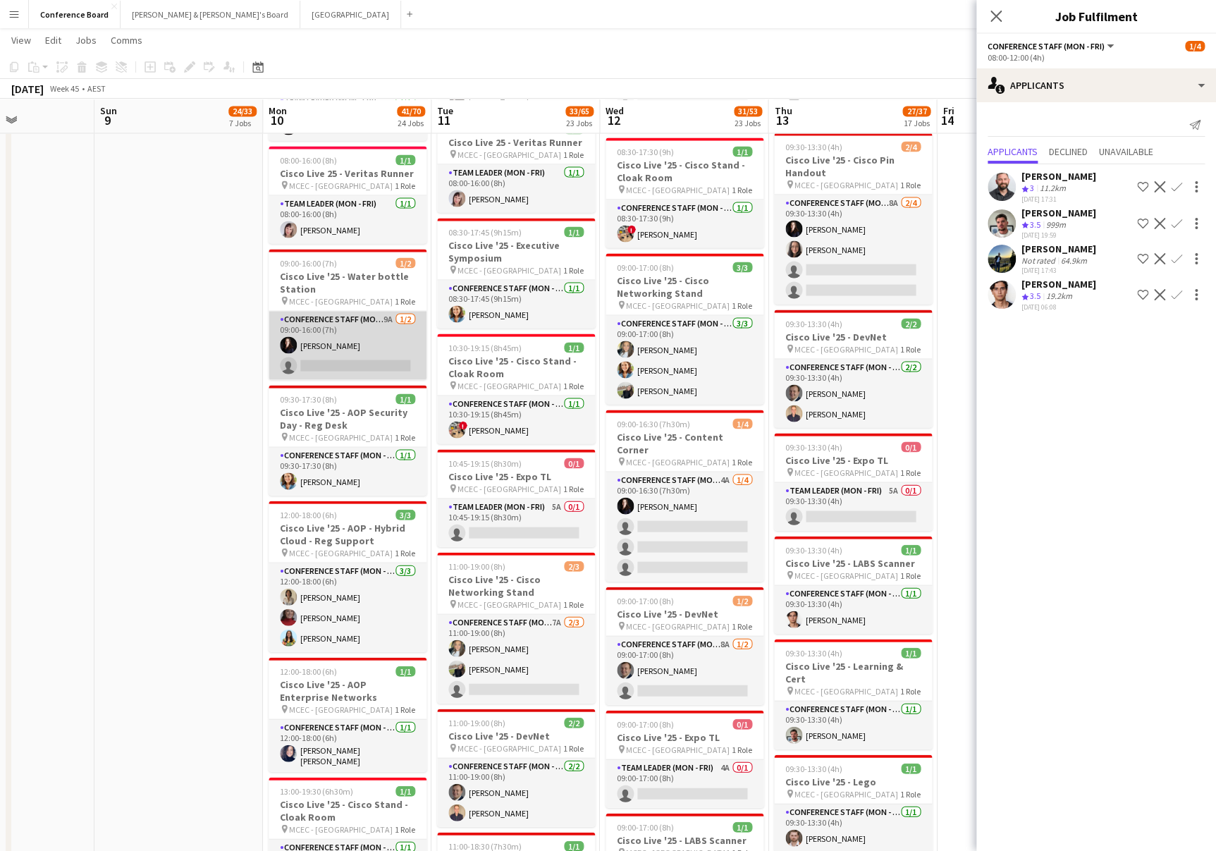
click at [355, 350] on app-card-role "Conference Staff (Mon - Fri) 9A 1/2 09:00-16:00 (7h) Mairead Tully single-neutr…" at bounding box center [348, 345] width 158 height 68
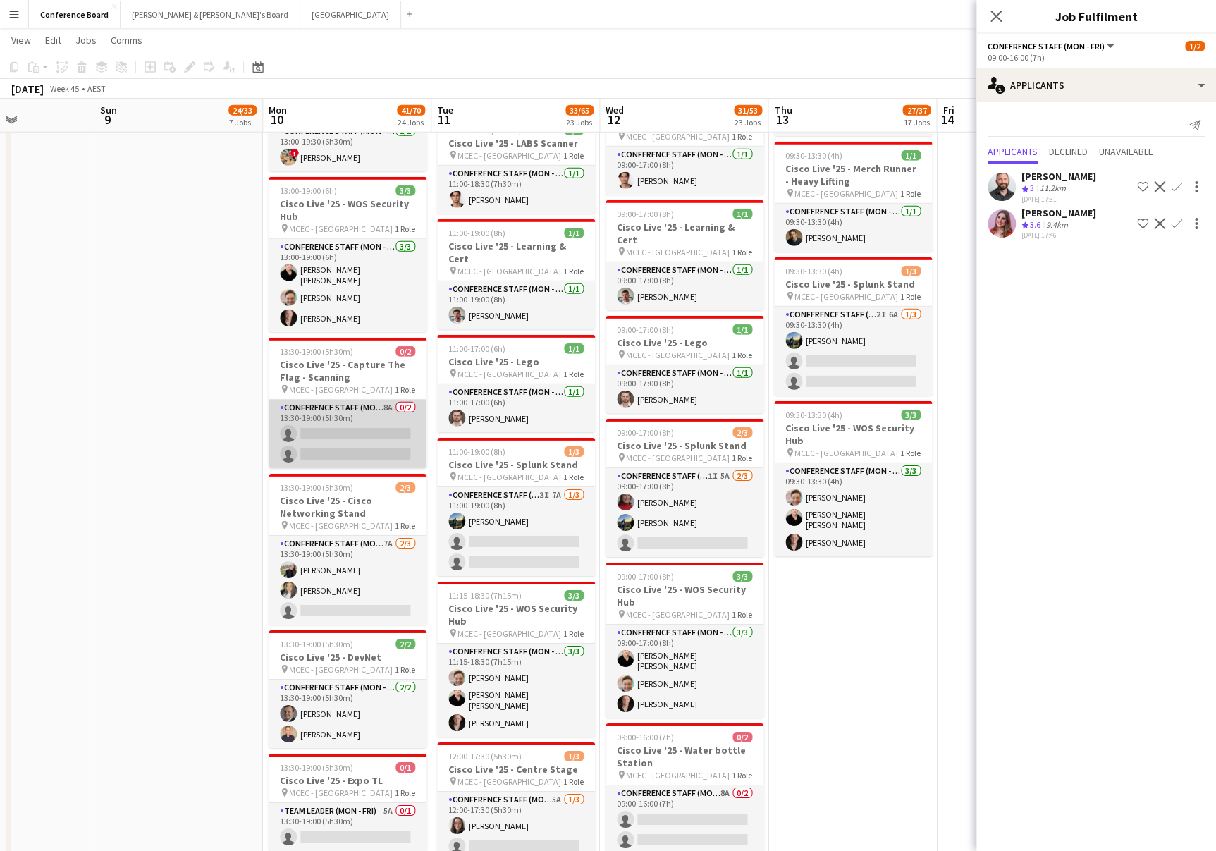
click at [365, 424] on app-card-role "Conference Staff (Mon - Fri) 8A 0/2 13:30-19:00 (5h30m) single-neutral-actions …" at bounding box center [348, 434] width 158 height 68
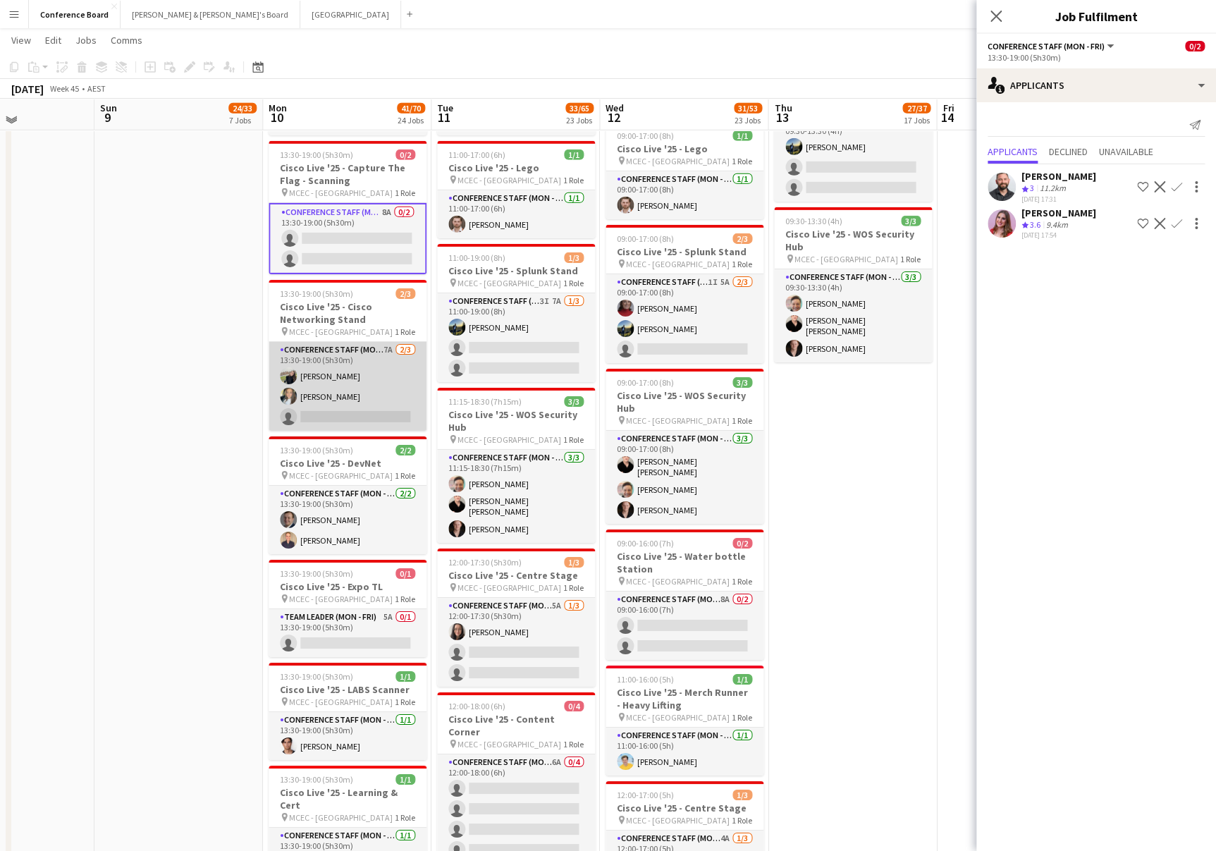
scroll to position [2153, 0]
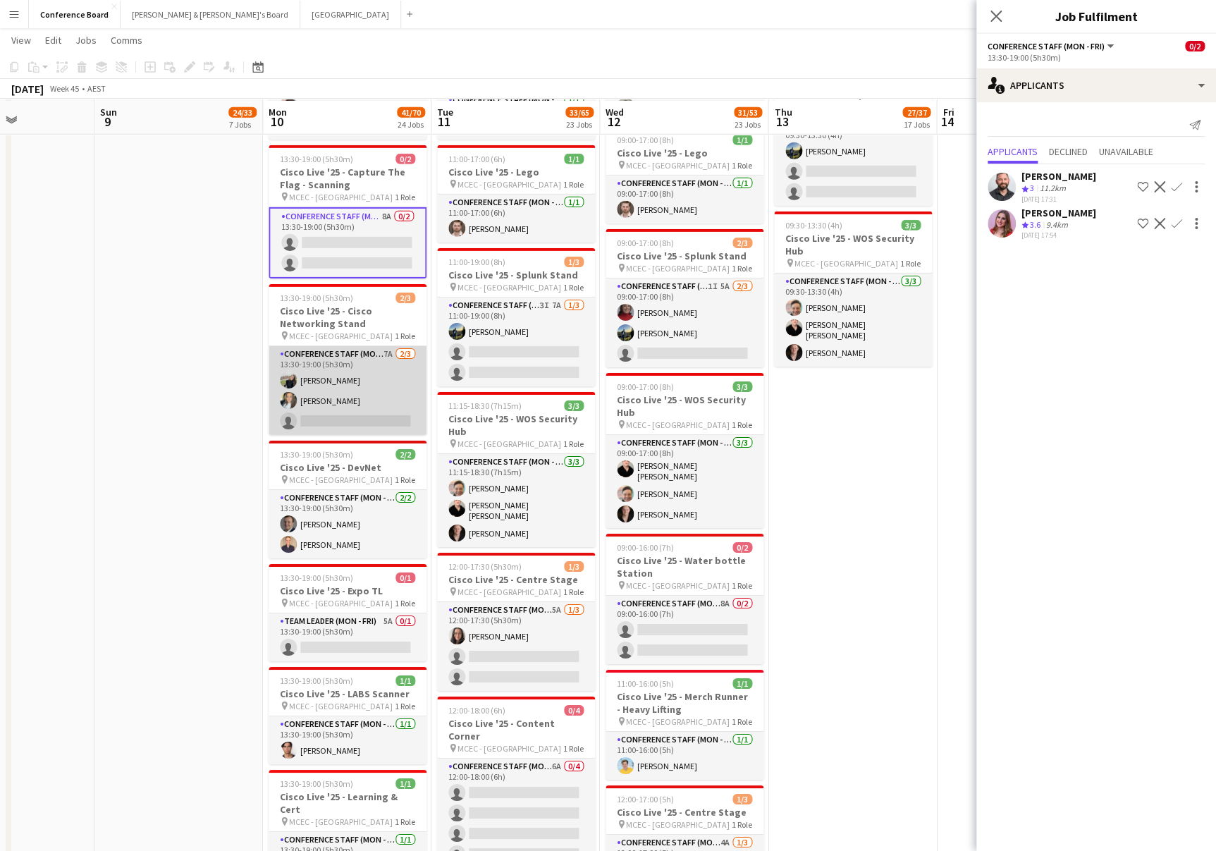
click at [346, 396] on app-card-role "Conference Staff (Mon - Fri) 7A 2/3 13:30-19:00 (5h30m) Aoife Tully alanna ibra…" at bounding box center [348, 390] width 158 height 89
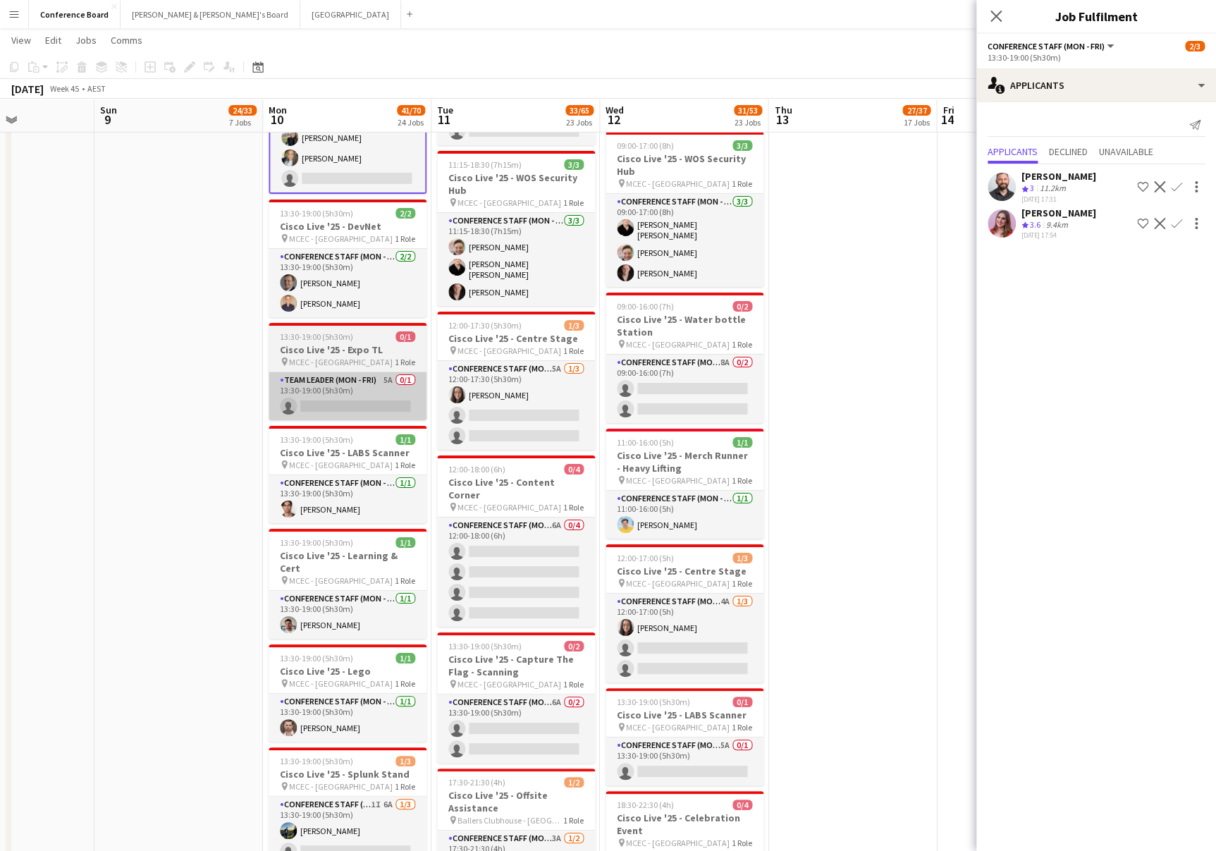
scroll to position [2397, 0]
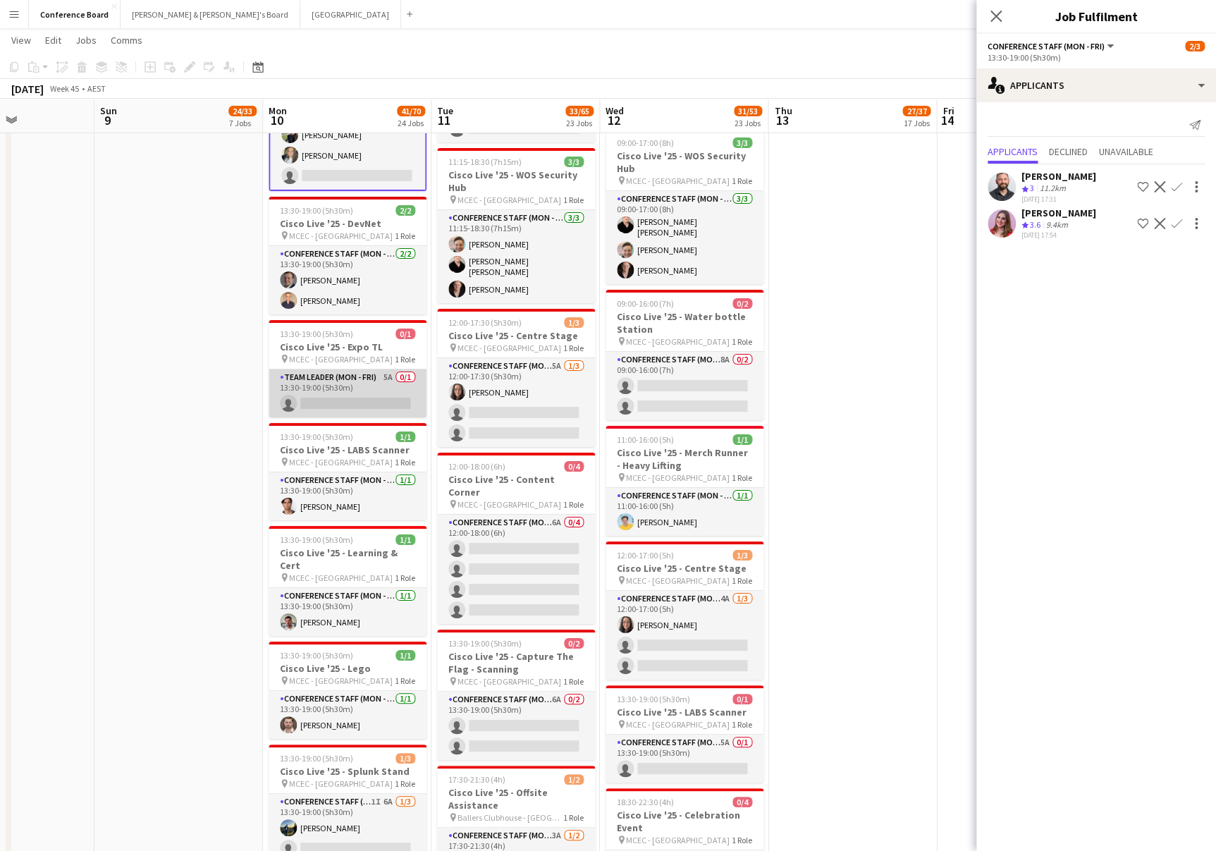
click at [345, 374] on app-card-role "Team Leader (Mon - Fri) 5A 0/1 13:30-19:00 (5h30m) single-neutral-actions" at bounding box center [348, 393] width 158 height 48
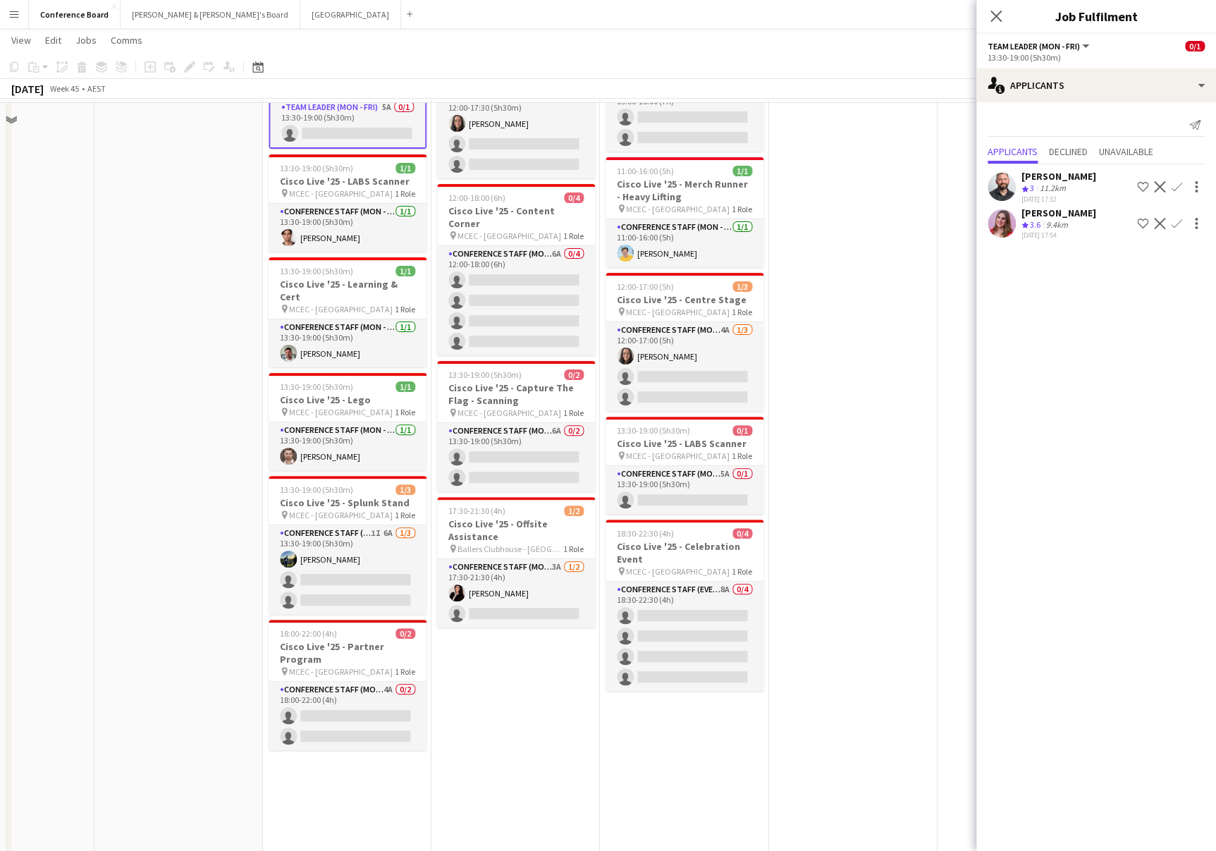
scroll to position [2743, 0]
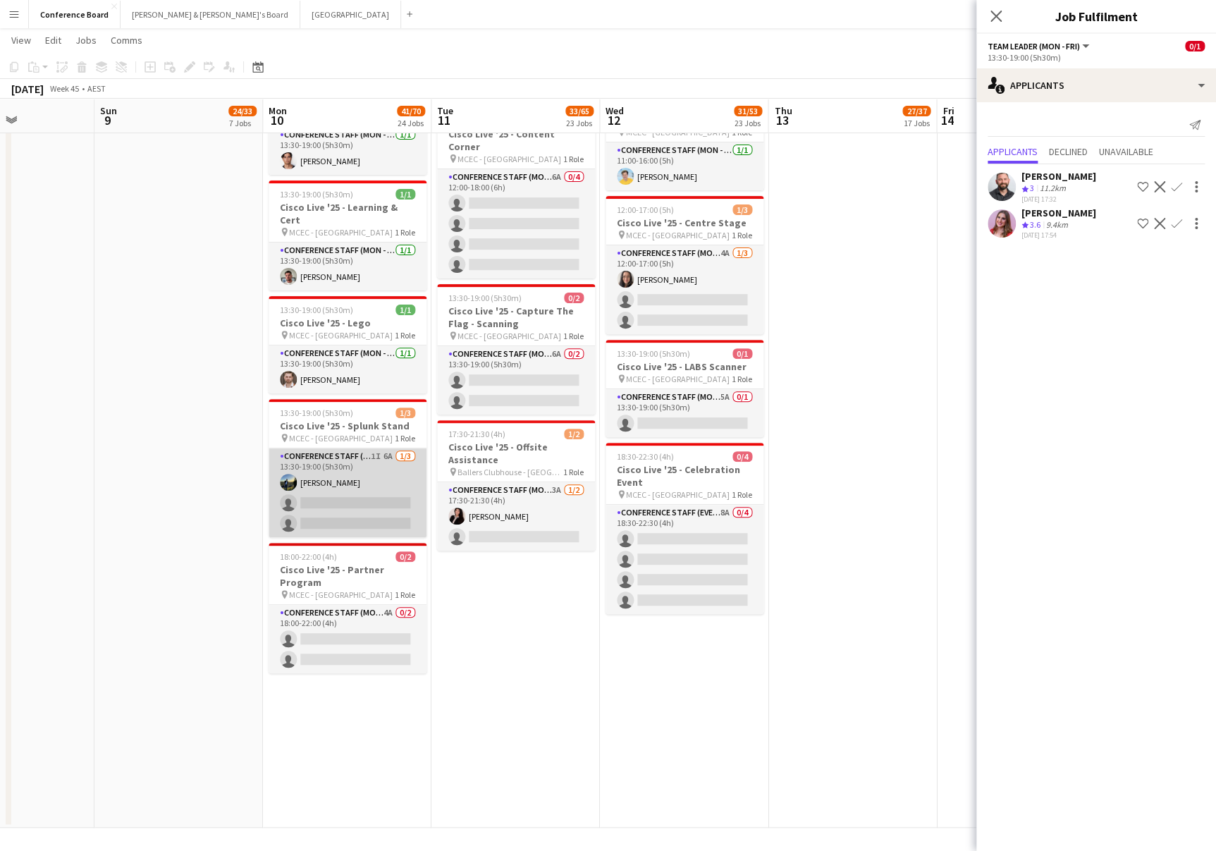
click at [329, 461] on app-card-role "Conference Staff (Mon - Fri) 1I 6A [DATE] 13:30-19:00 (5h30m) [PERSON_NAME] sin…" at bounding box center [348, 492] width 158 height 89
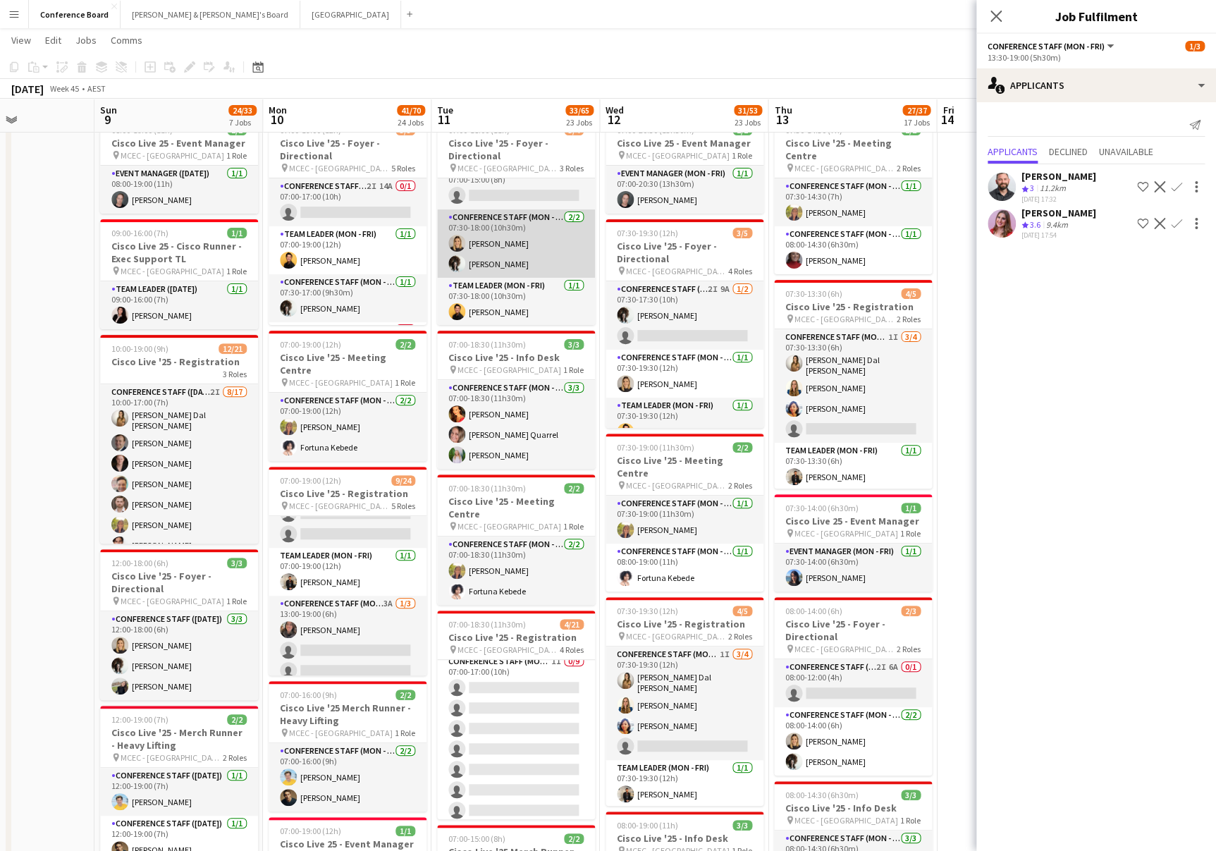
scroll to position [0, 0]
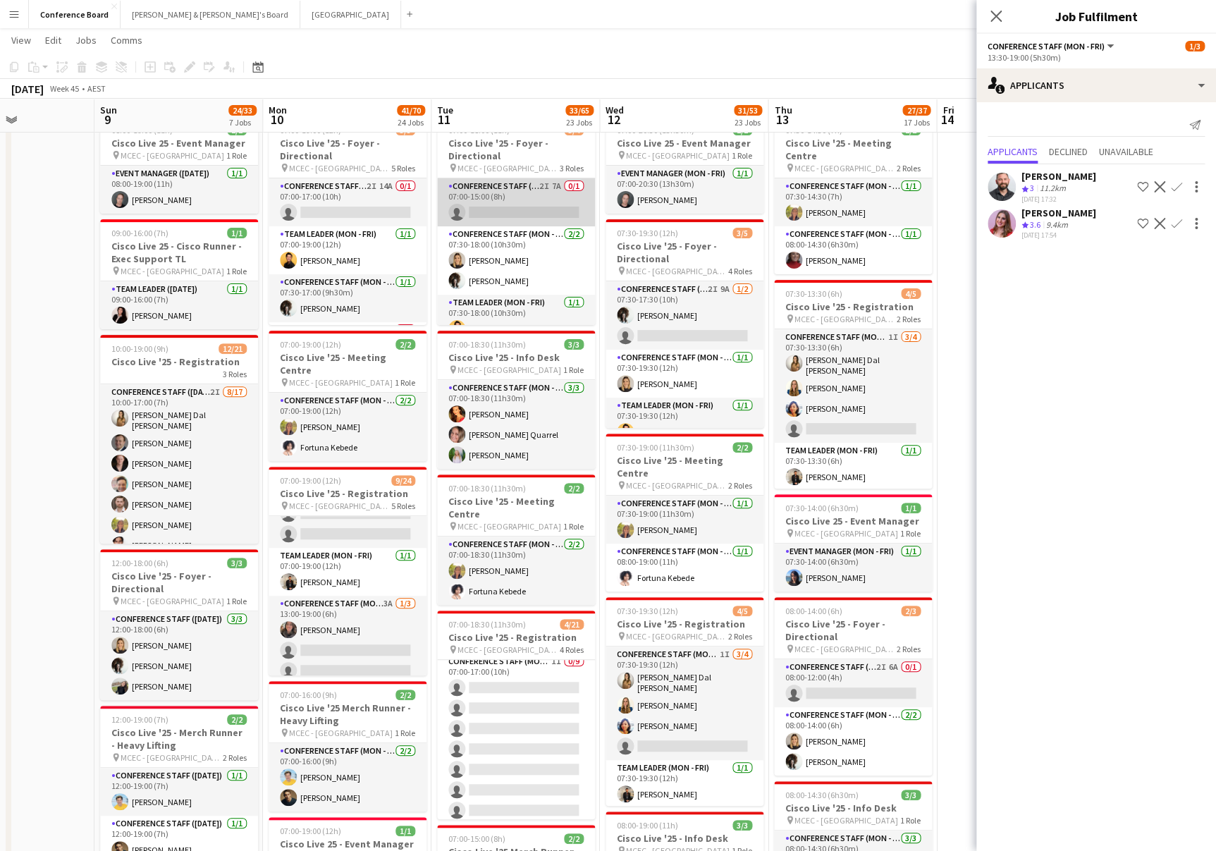
click at [494, 195] on app-card-role "Conference Staff (Mon - Fri) 2I 7A 0/1 07:00-15:00 (8h) single-neutral-actions" at bounding box center [516, 202] width 158 height 48
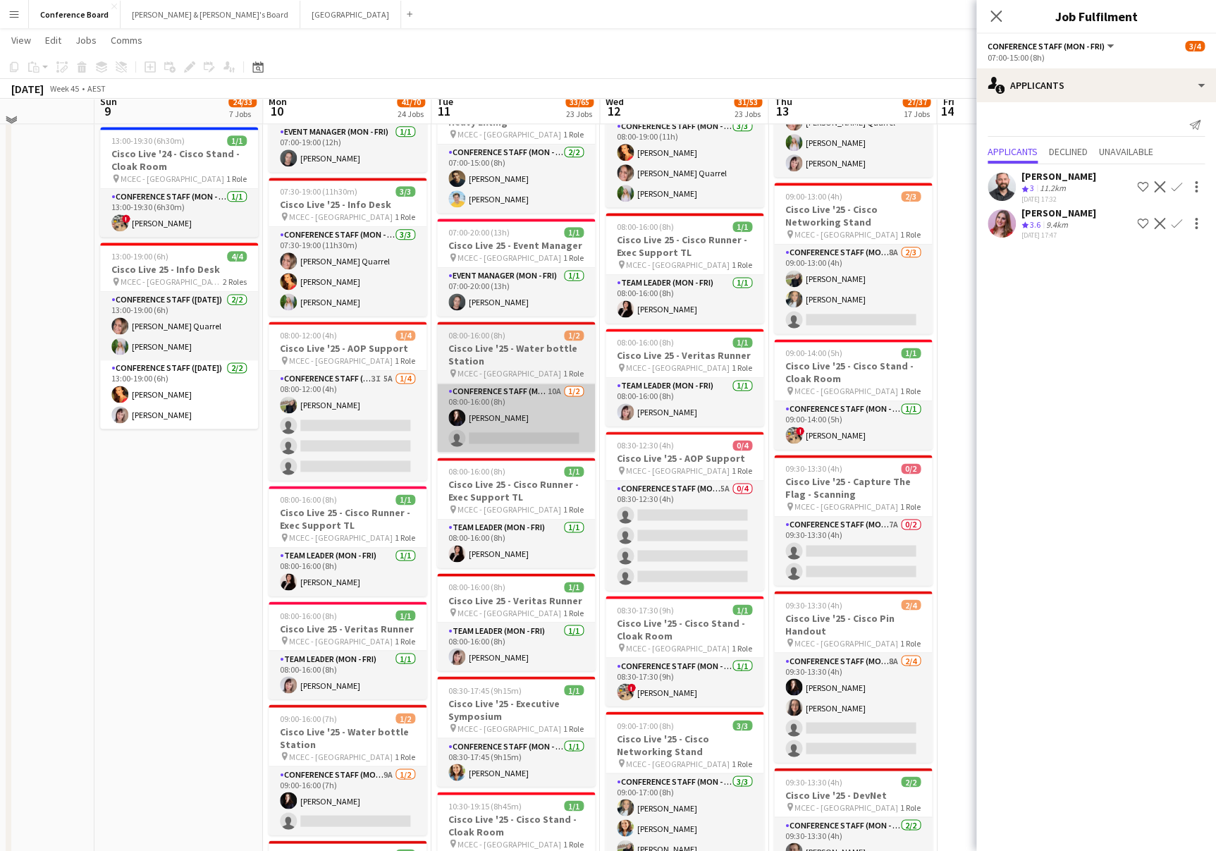
scroll to position [797, 0]
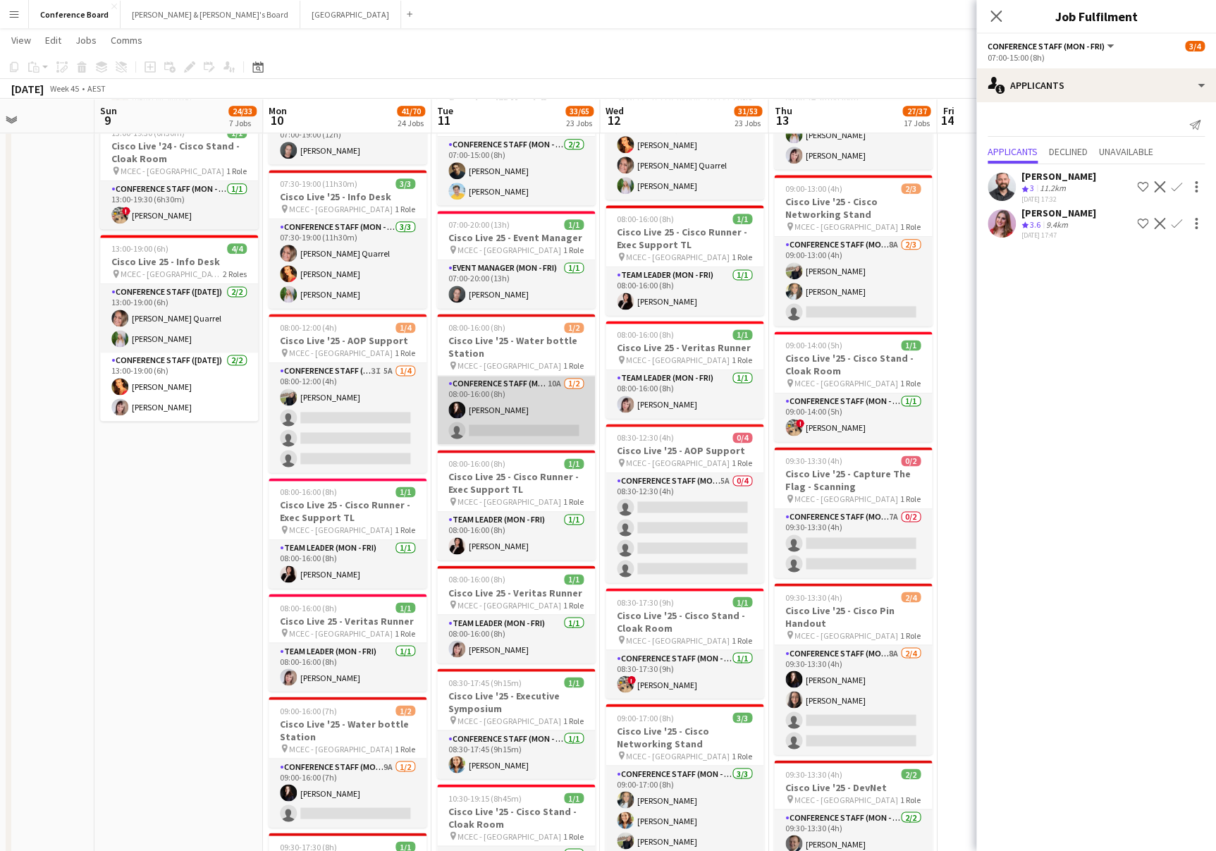
click at [510, 409] on app-card-role "Conference Staff (Mon - Fri) 10A 1/2 08:00-16:00 (8h) Mairead Tully single-neut…" at bounding box center [516, 410] width 158 height 68
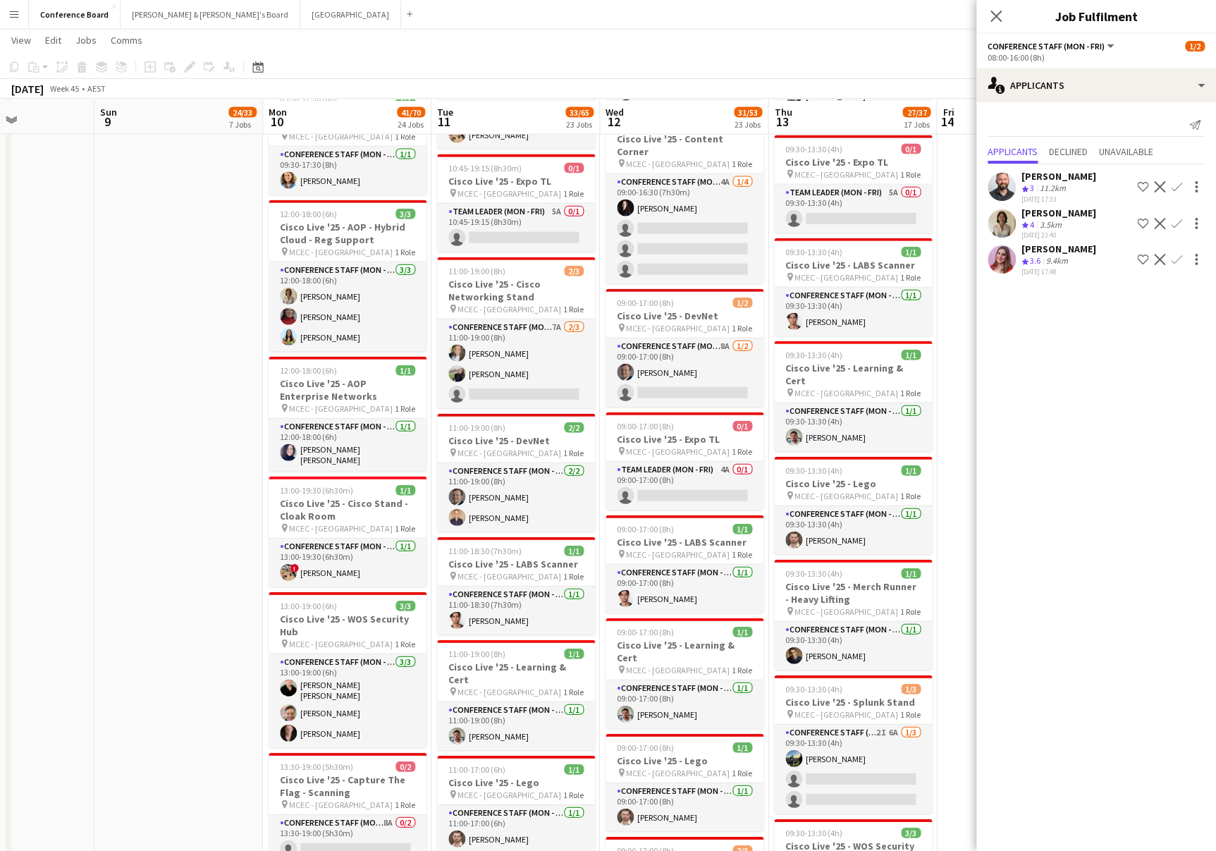
scroll to position [1548, 0]
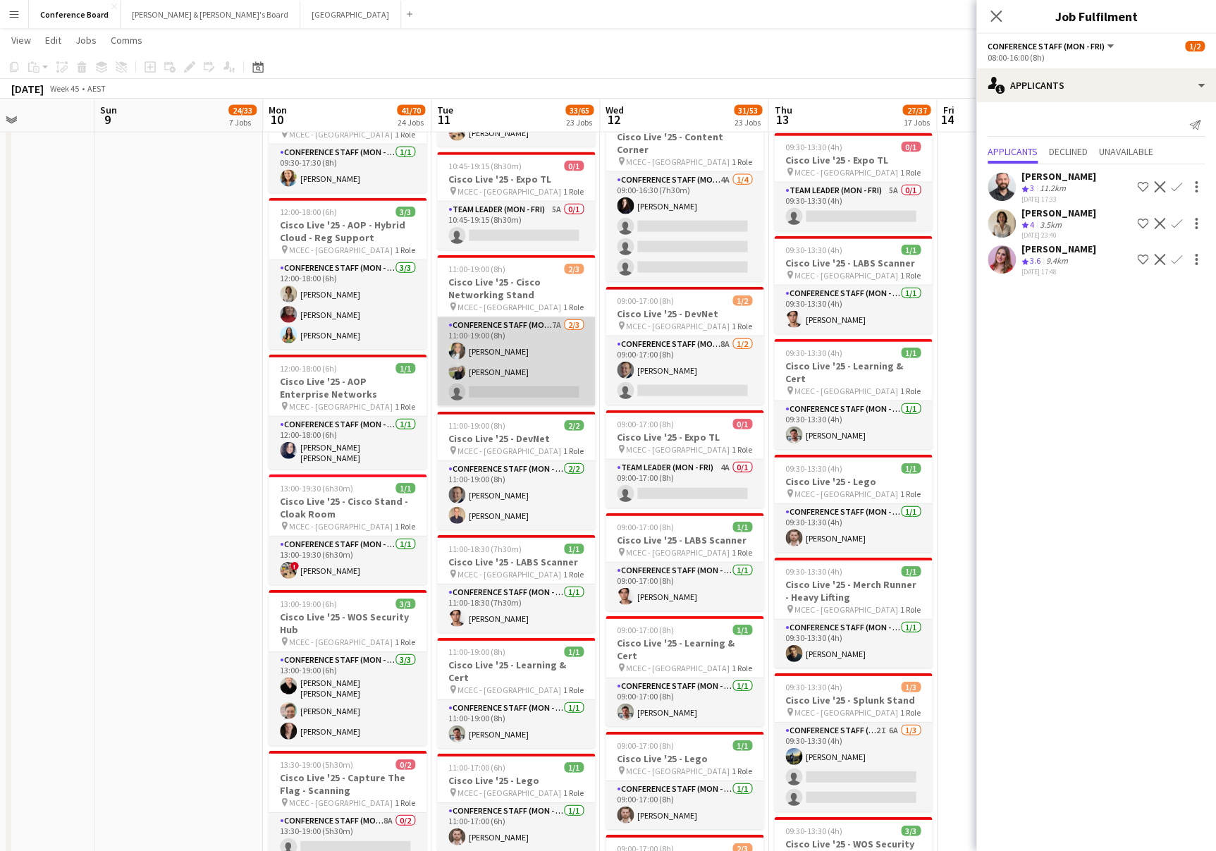
click at [517, 362] on app-card-role "Conference Staff (Mon - Fri) 7A 2/3 11:00-19:00 (8h) alanna ibrahim Aoife Tully…" at bounding box center [516, 361] width 158 height 89
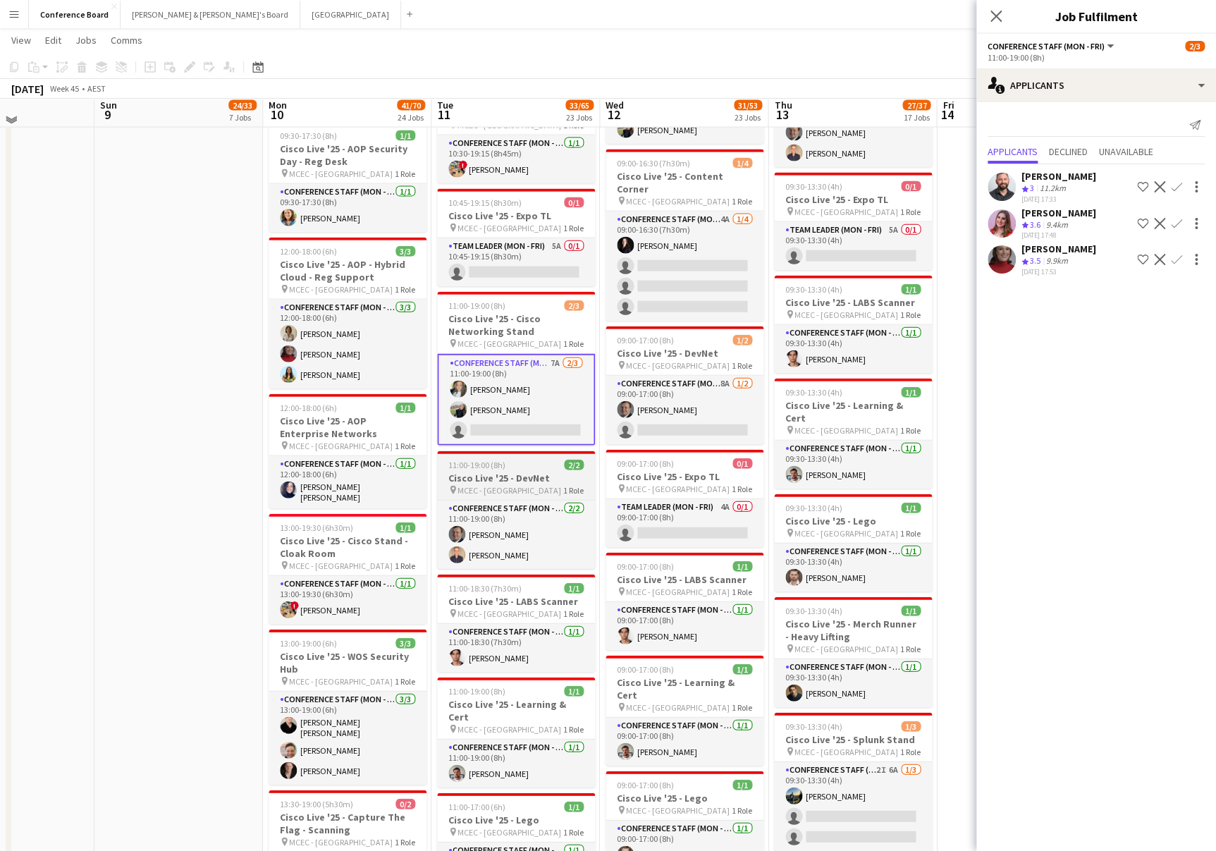
scroll to position [1497, 0]
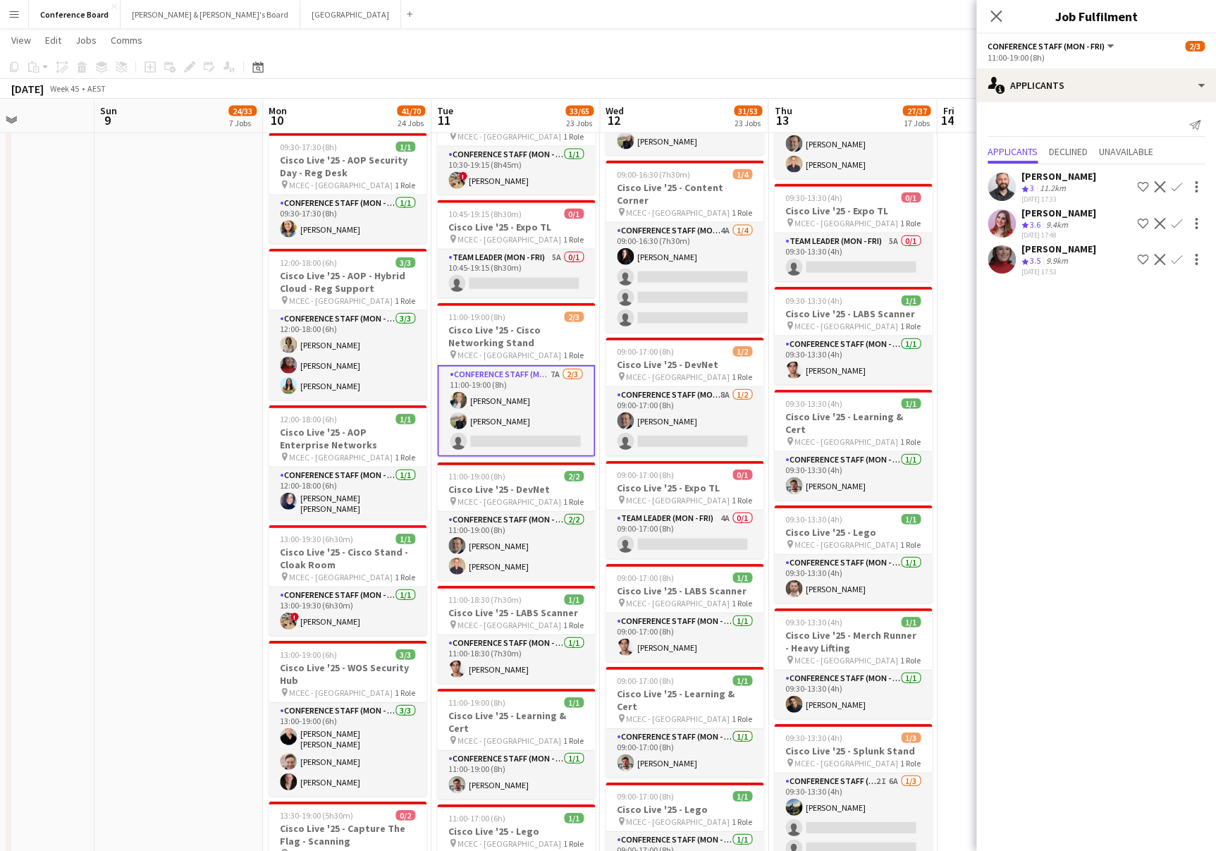
click at [1176, 257] on app-icon "Confirm" at bounding box center [1176, 259] width 11 height 11
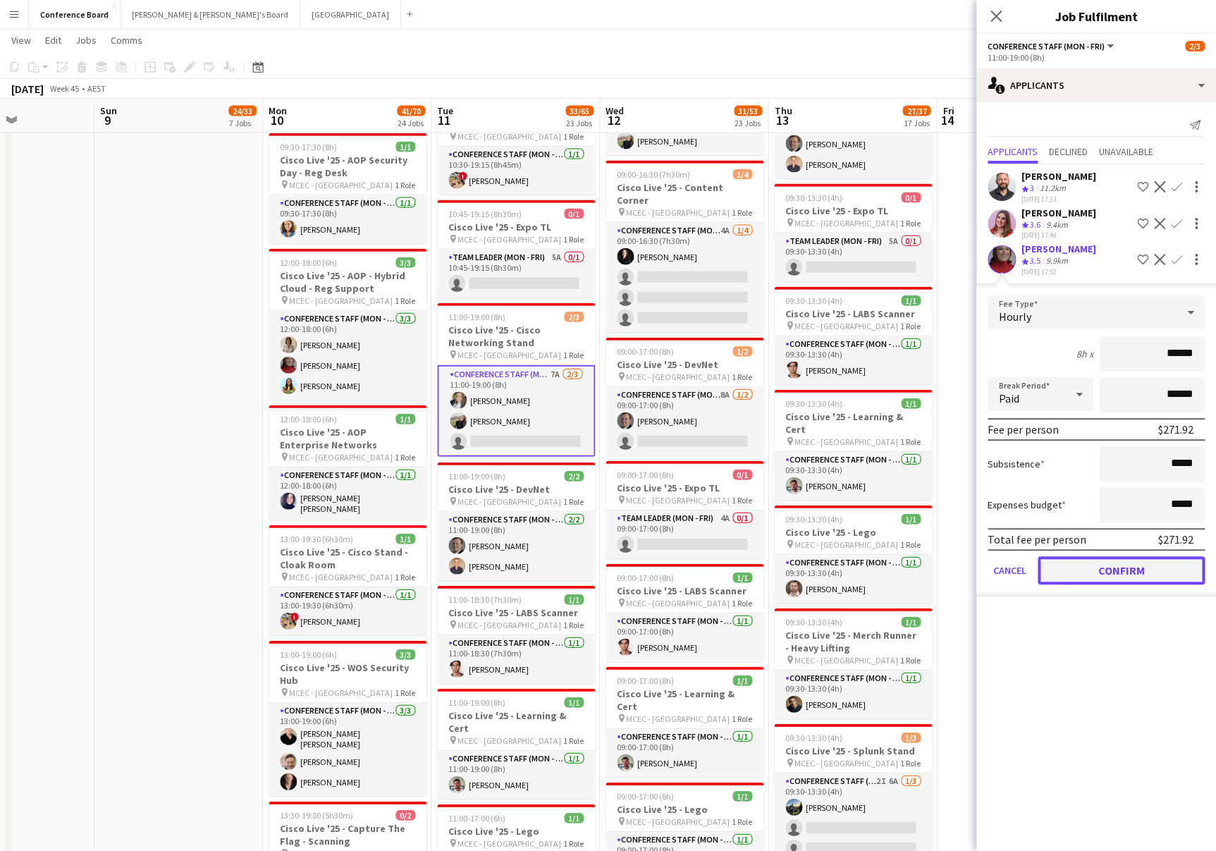
click at [1084, 563] on button "Confirm" at bounding box center [1121, 570] width 167 height 28
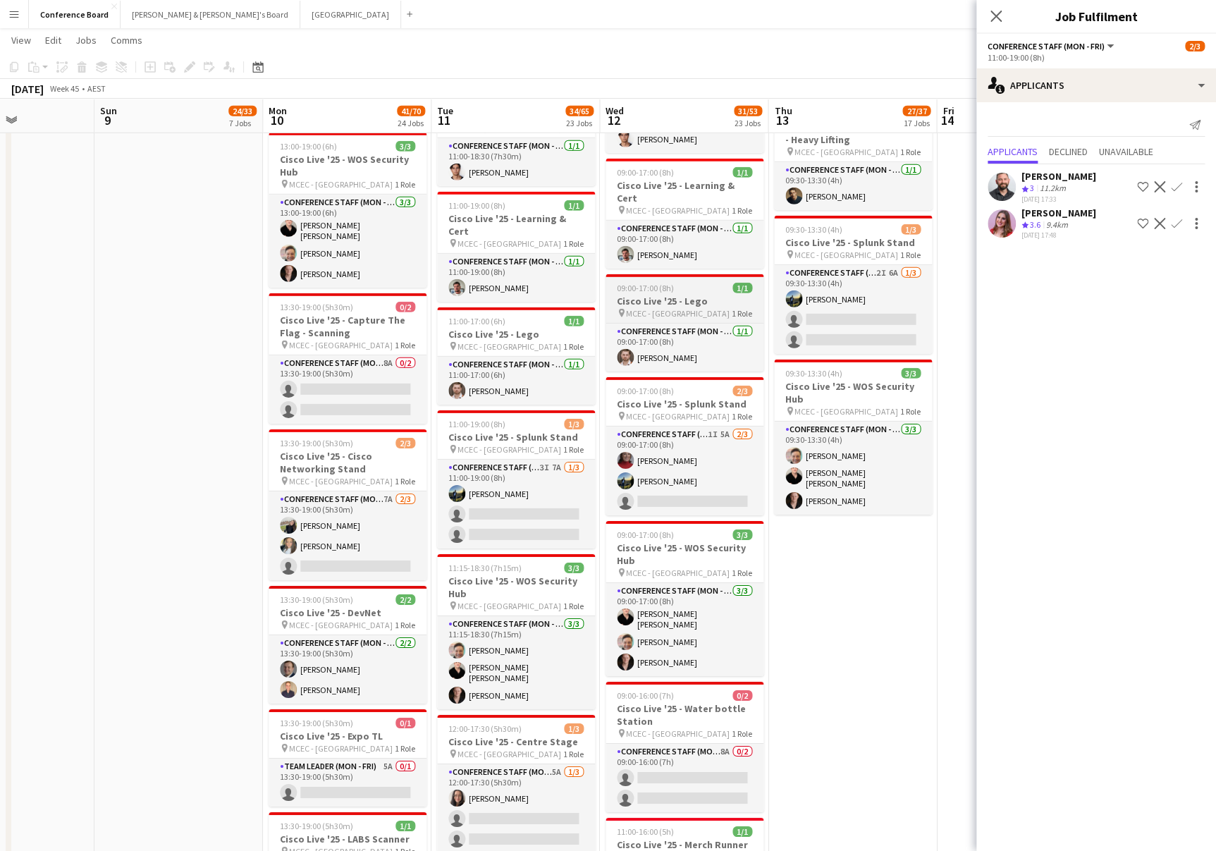
scroll to position [2006, 0]
click at [857, 69] on app-toolbar "Copy Paste Paste Command V Paste with crew Command Shift V Paste linked Job [GE…" at bounding box center [608, 67] width 1216 height 24
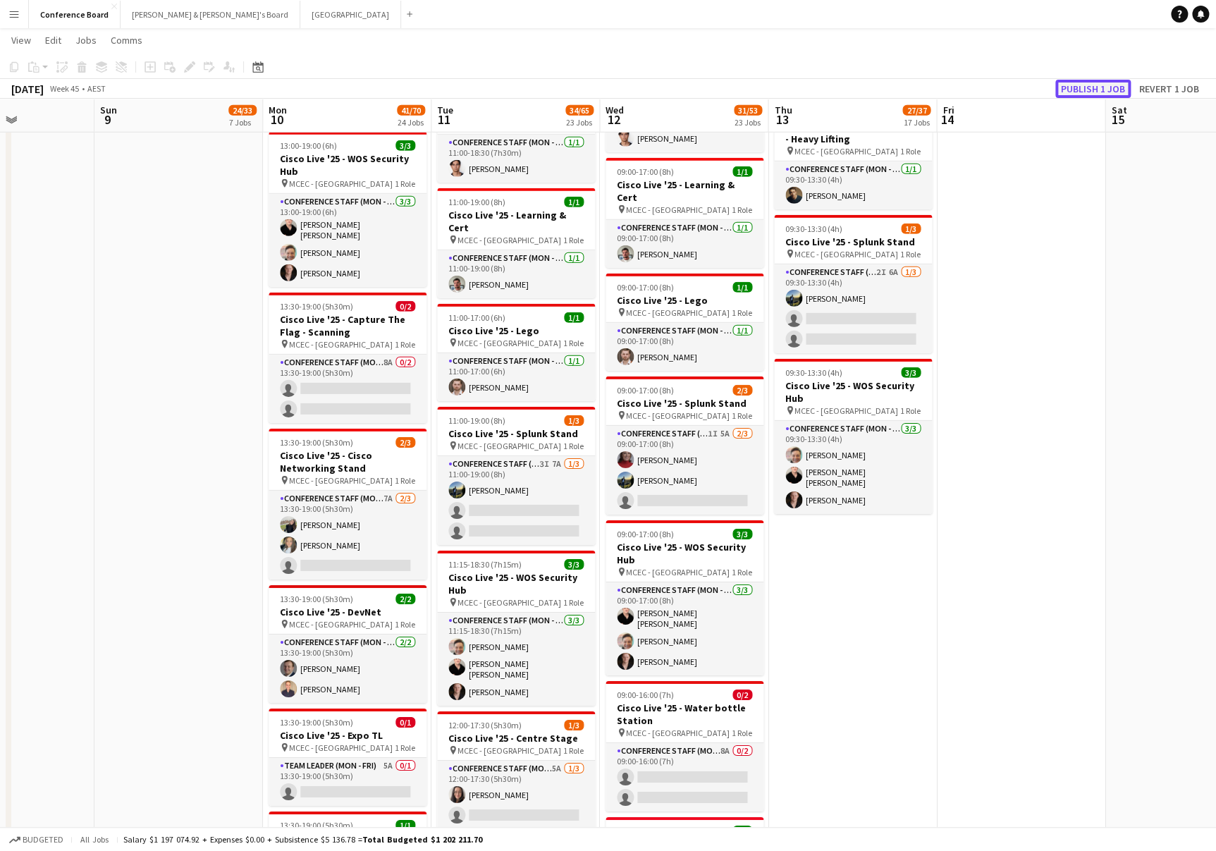
click at [1096, 85] on button "Publish 1 job" at bounding box center [1093, 89] width 75 height 18
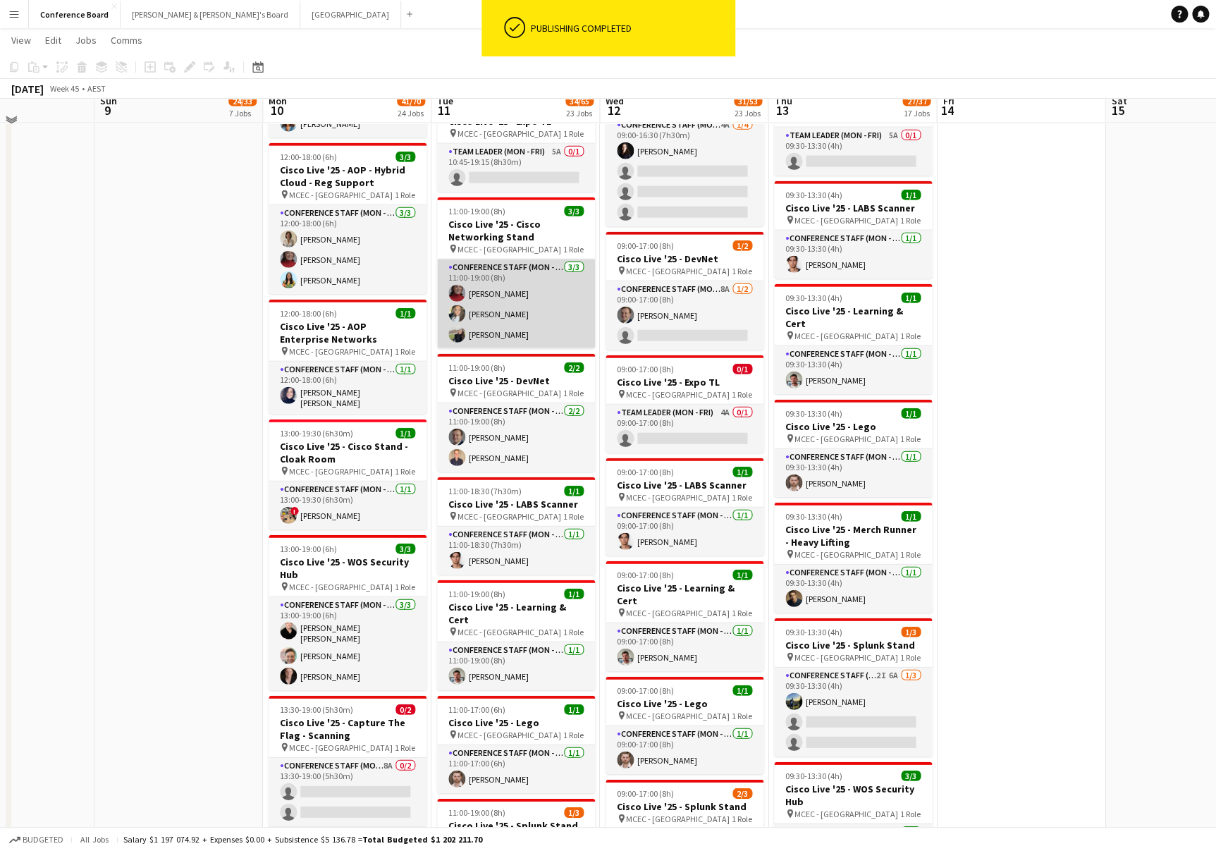
scroll to position [1591, 0]
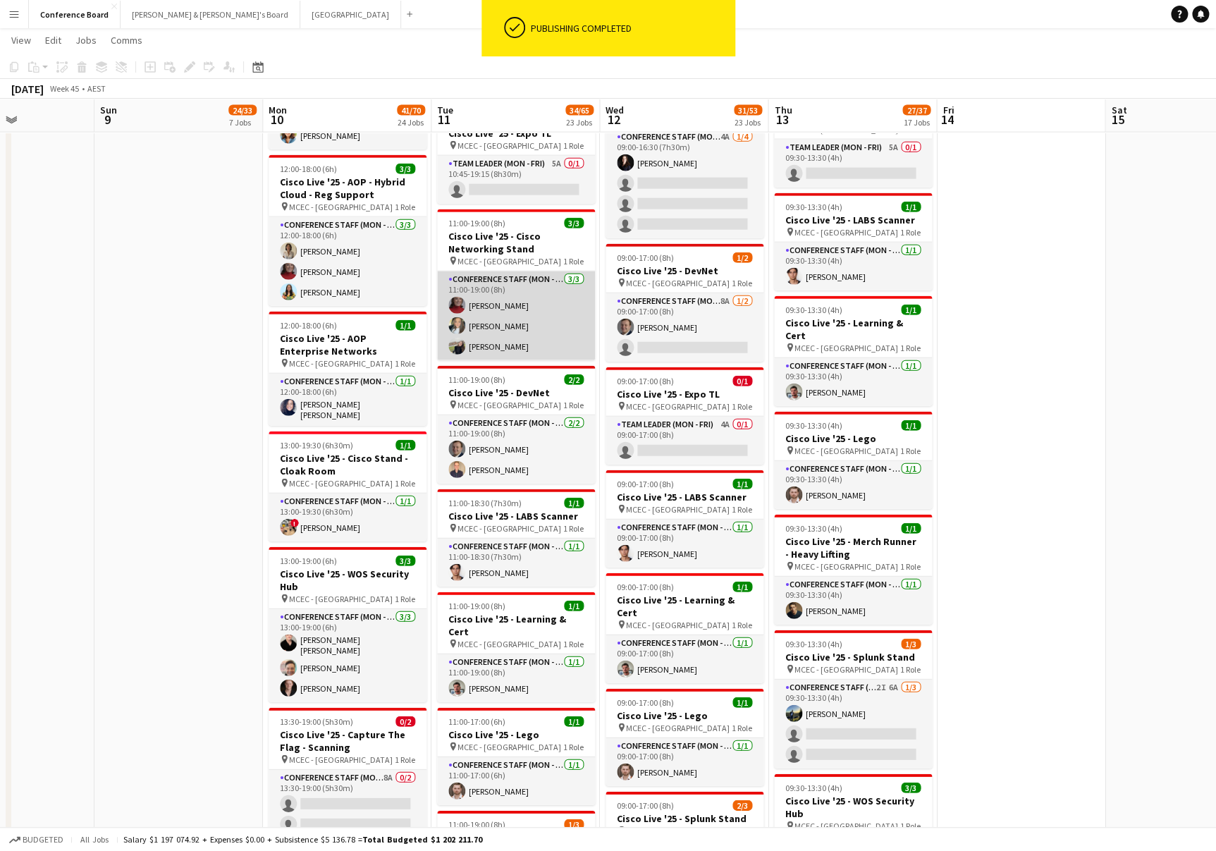
click at [491, 304] on app-card-role "Conference Staff (Mon - Fri) 3/3 11:00-19:00 (8h) Mia Jabara alanna ibrahim Aoi…" at bounding box center [516, 315] width 158 height 89
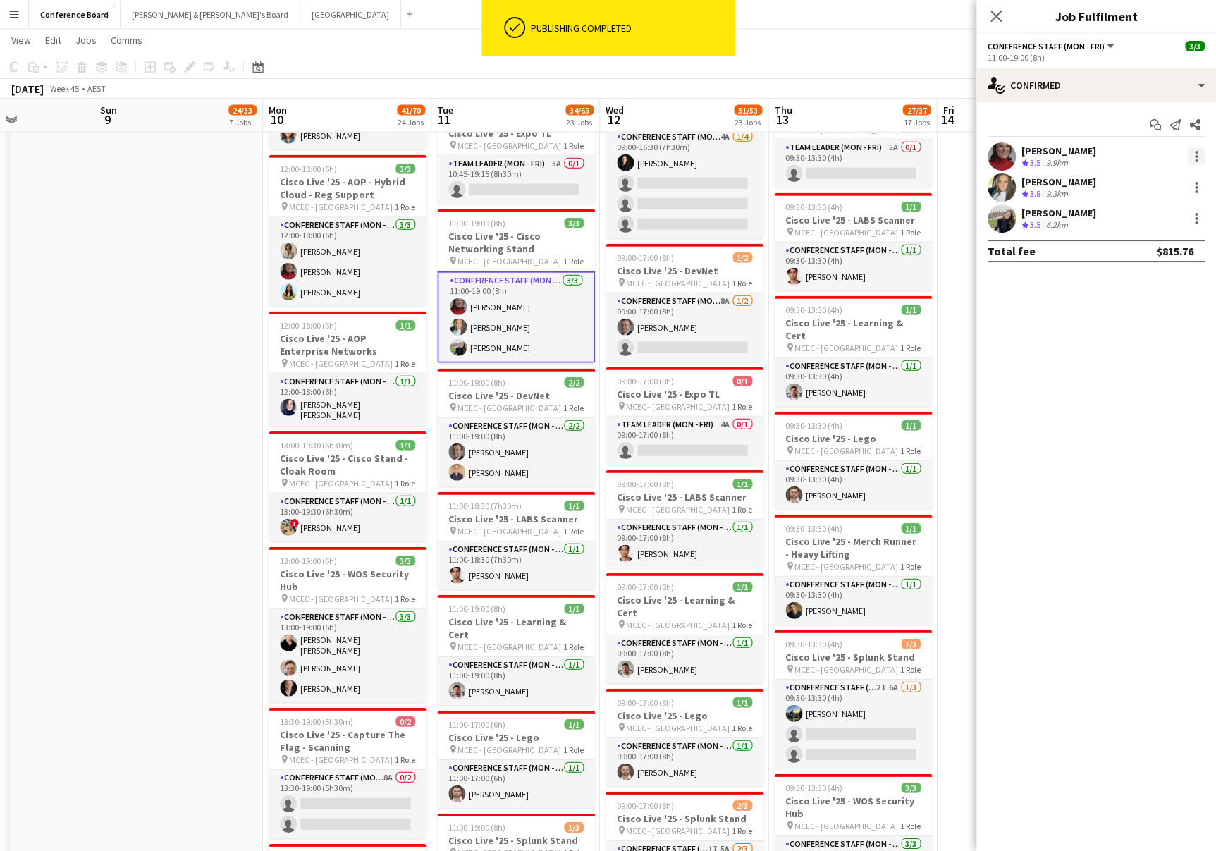
click at [1201, 150] on div at bounding box center [1196, 156] width 17 height 17
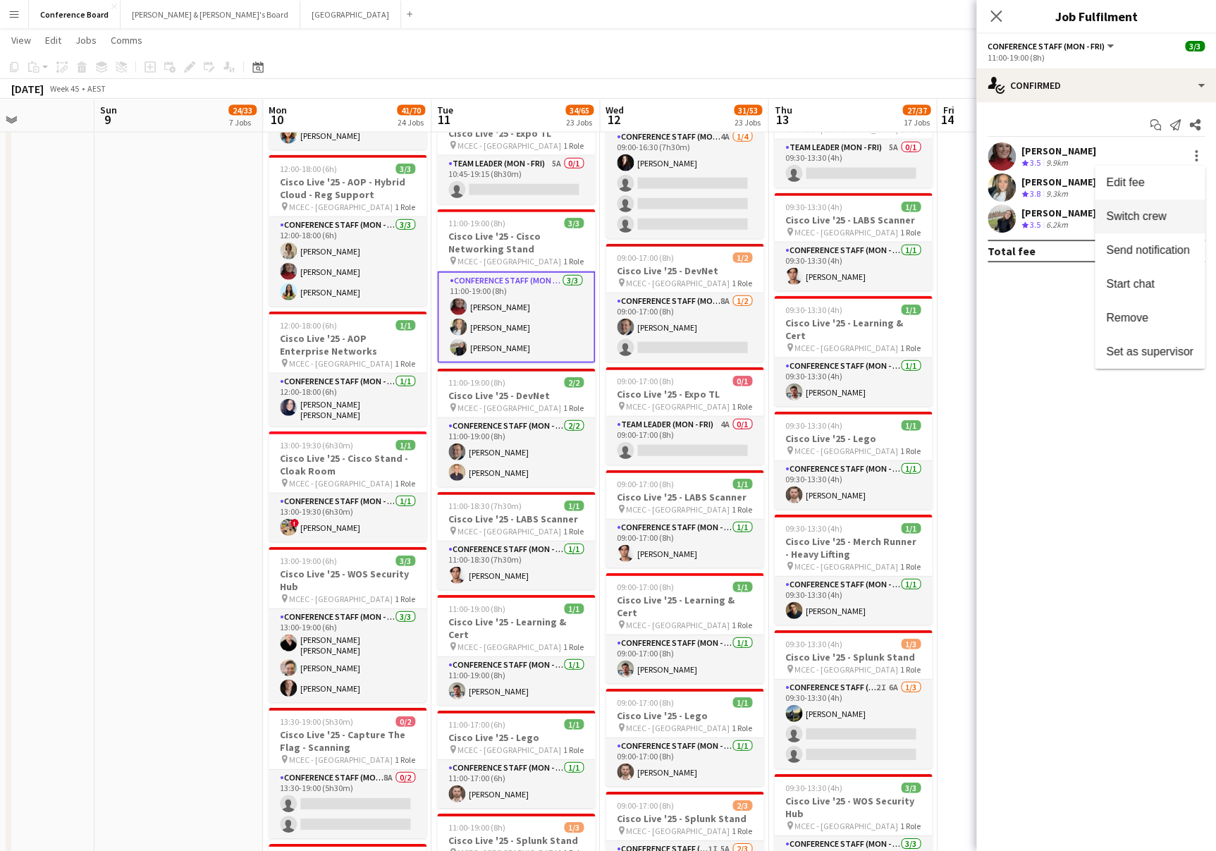
click at [1142, 214] on span "Switch crew" at bounding box center [1136, 216] width 60 height 12
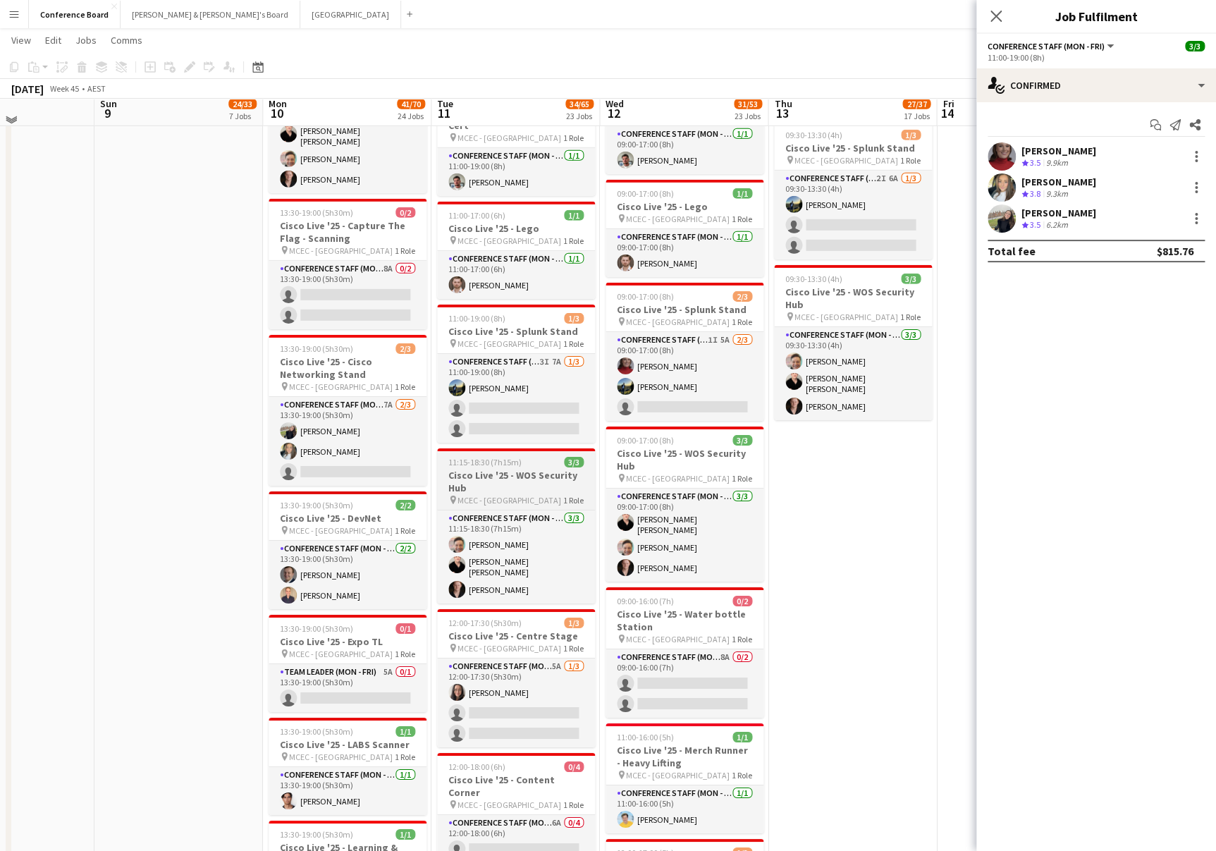
scroll to position [2124, 0]
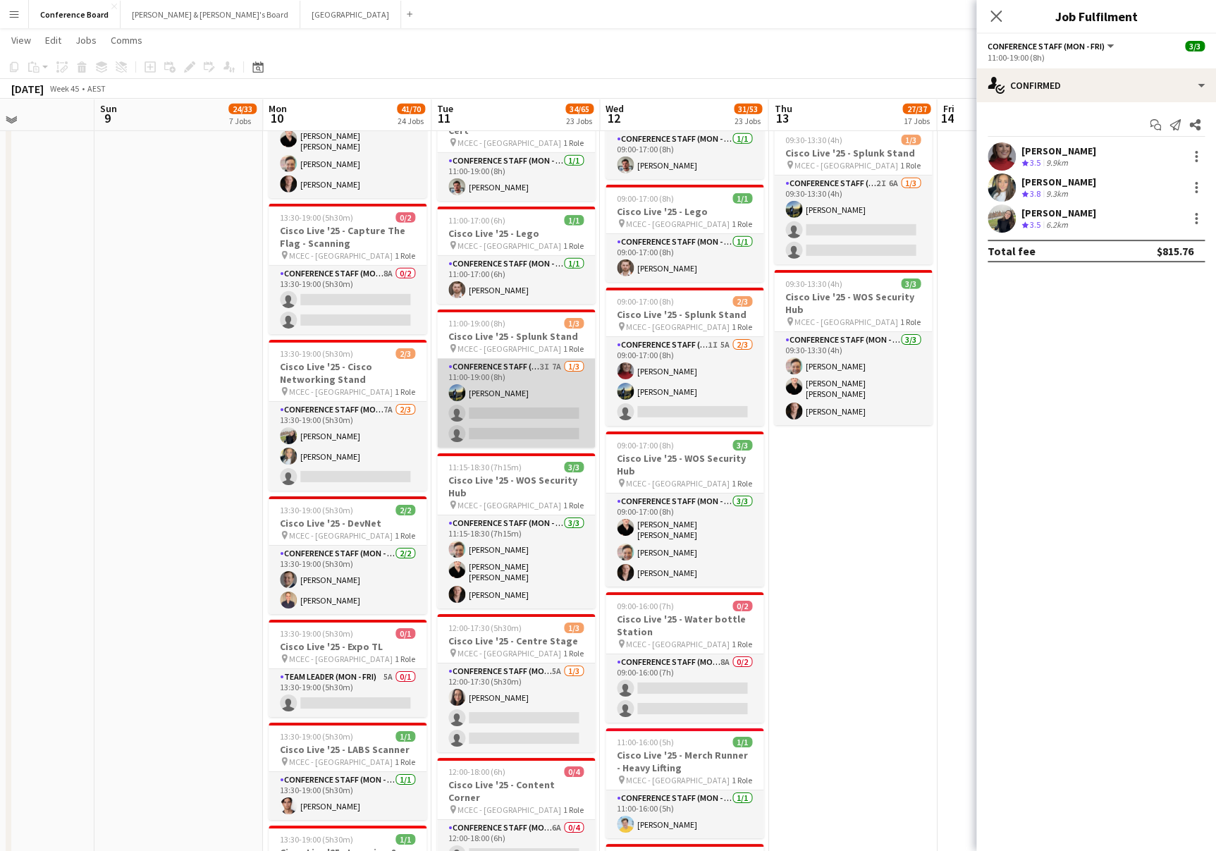
click at [509, 386] on app-card-role "Conference Staff (Mon - Fri) 3I 7A 1/3 11:00-19:00 (8h) Louis Campbell-Reid sin…" at bounding box center [516, 403] width 158 height 89
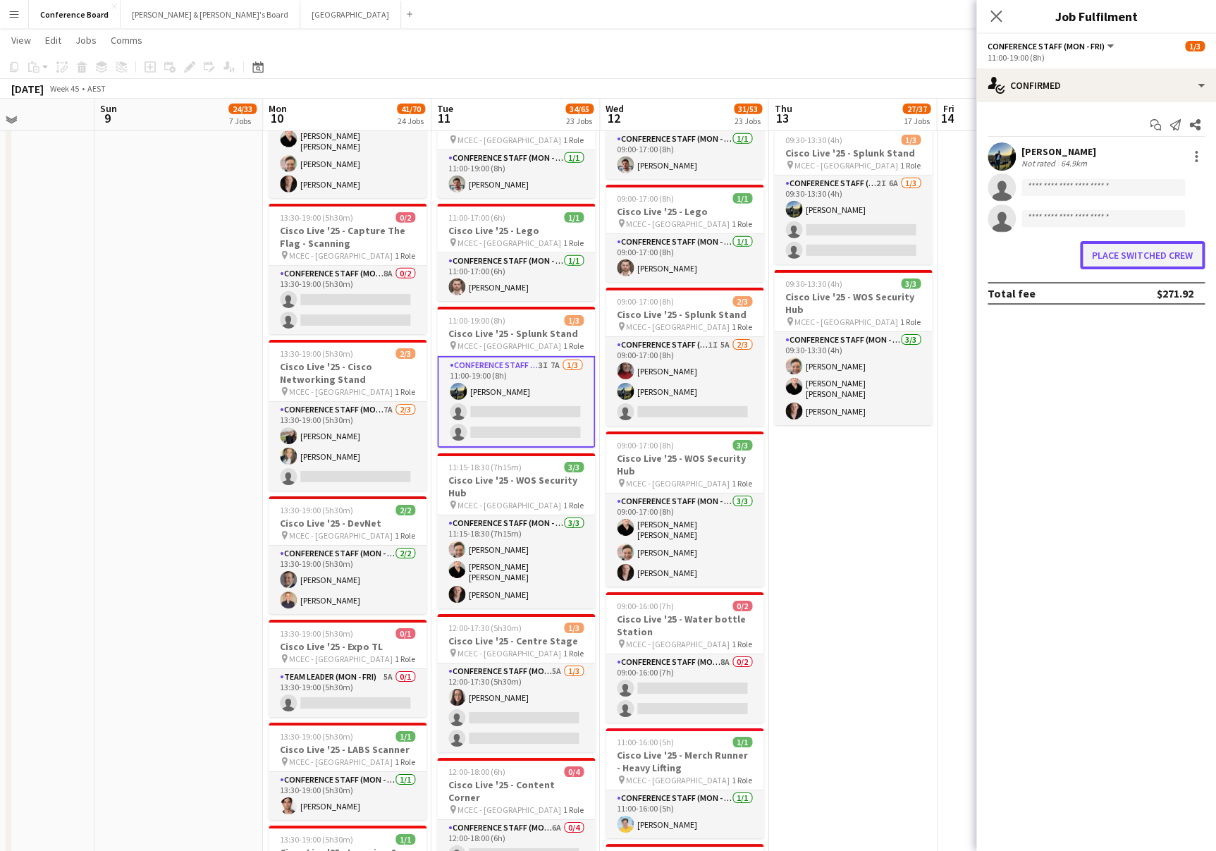
click at [1104, 253] on button "Place switched crew" at bounding box center [1142, 255] width 125 height 28
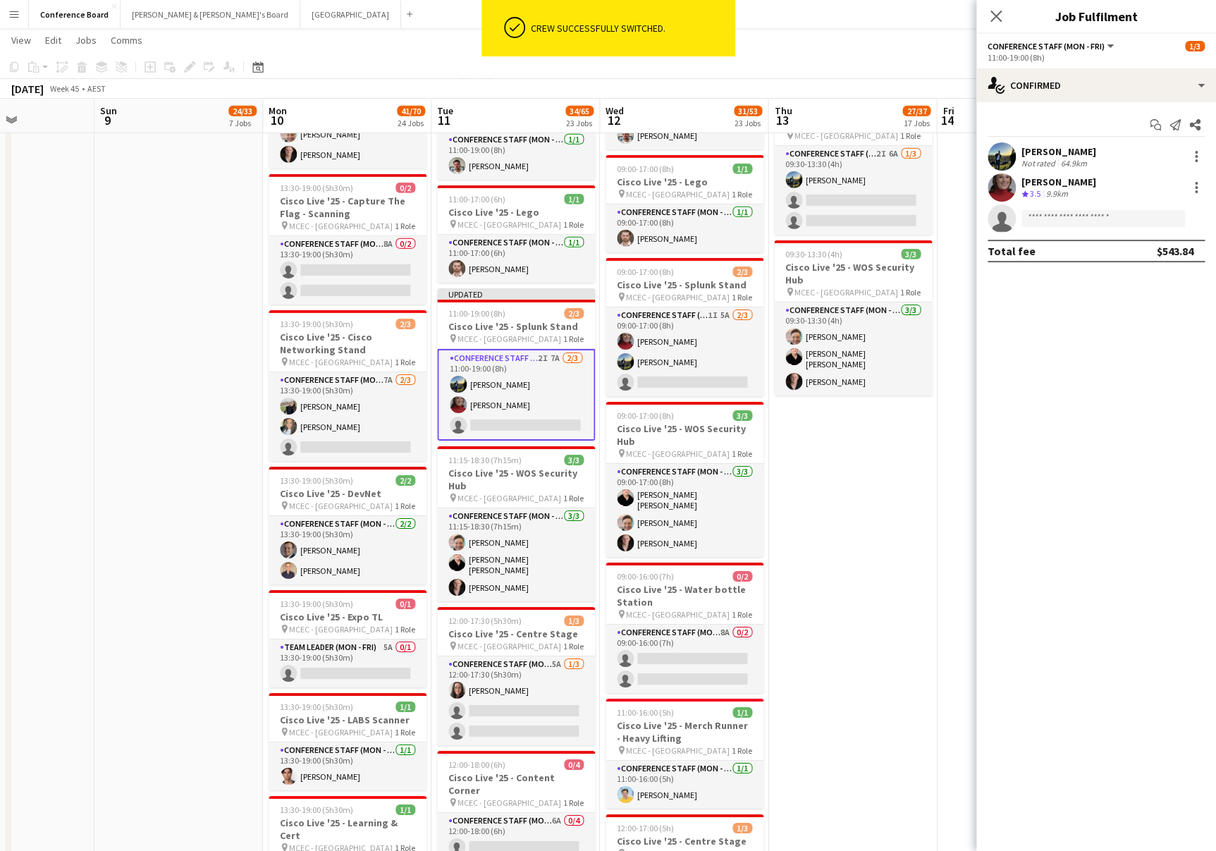
click at [858, 86] on div "[DATE] Week 45 • AEST Publish 1 job Revert 1 job" at bounding box center [608, 89] width 1216 height 20
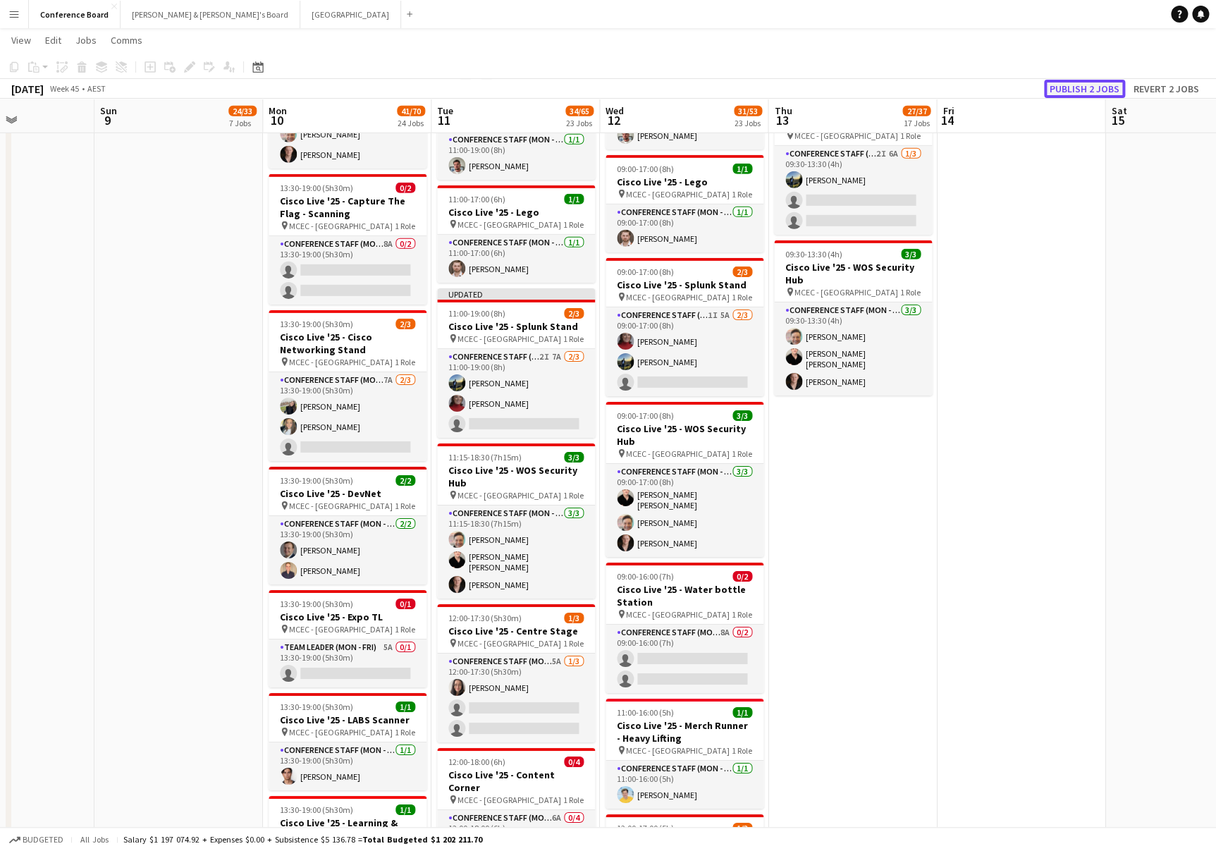
click at [1103, 87] on button "Publish 2 jobs" at bounding box center [1084, 89] width 81 height 18
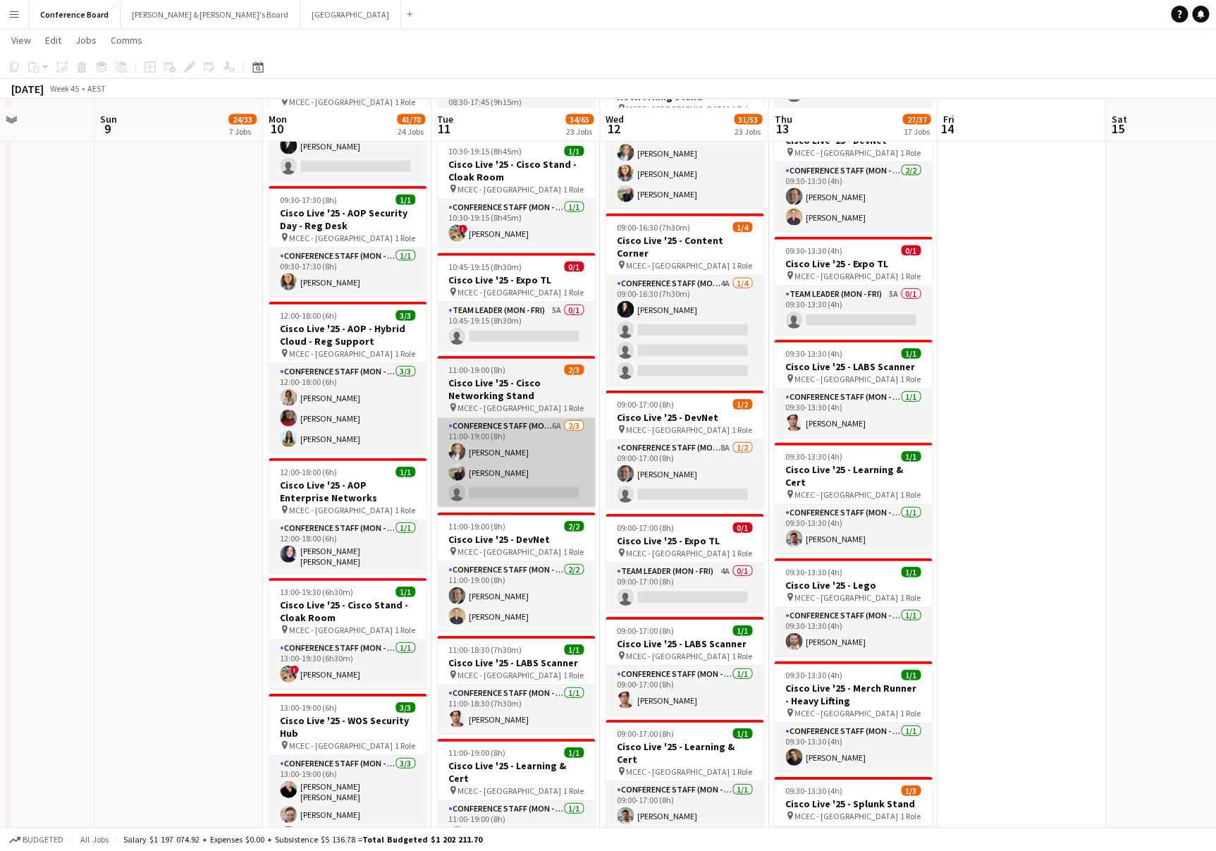
scroll to position [1470, 0]
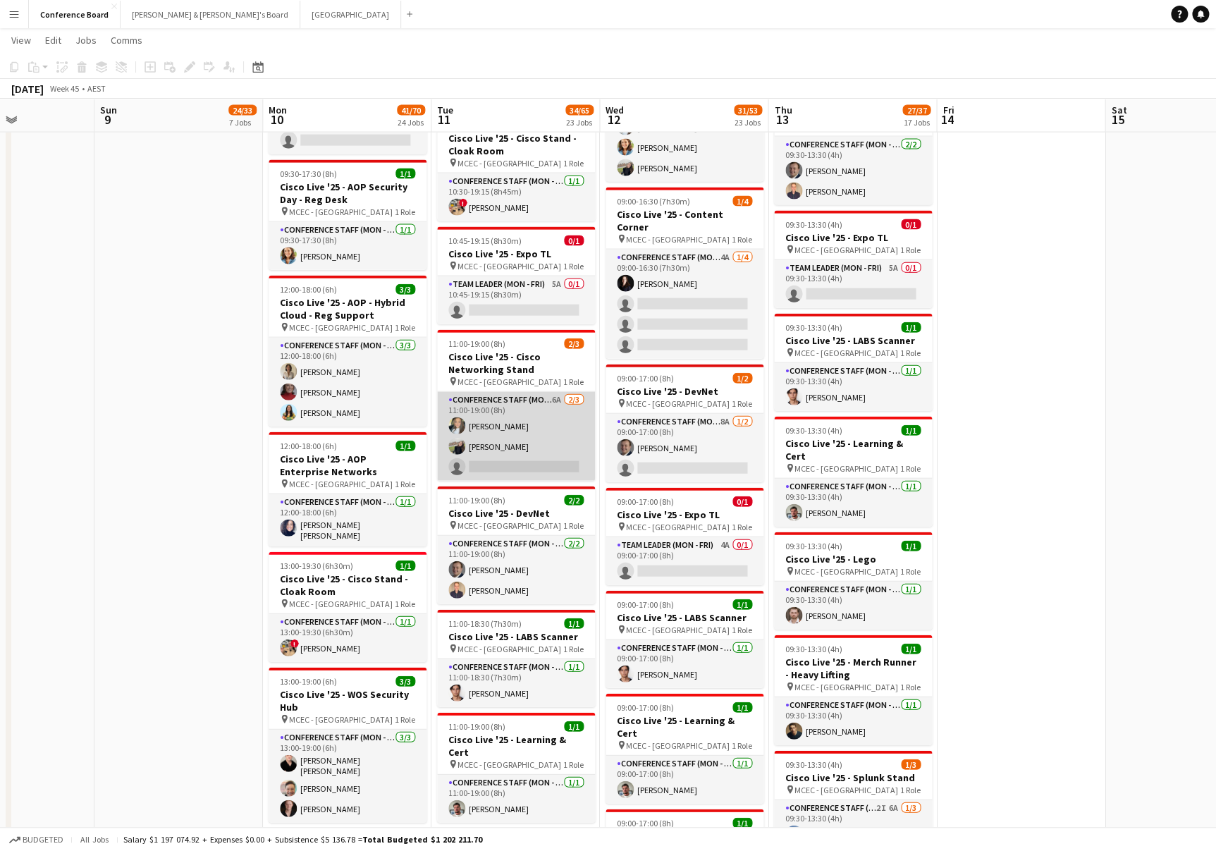
click at [534, 407] on app-card-role "Conference Staff (Mon - Fri) 6A 2/3 11:00-19:00 (8h) alanna ibrahim Aoife Tully…" at bounding box center [516, 436] width 158 height 89
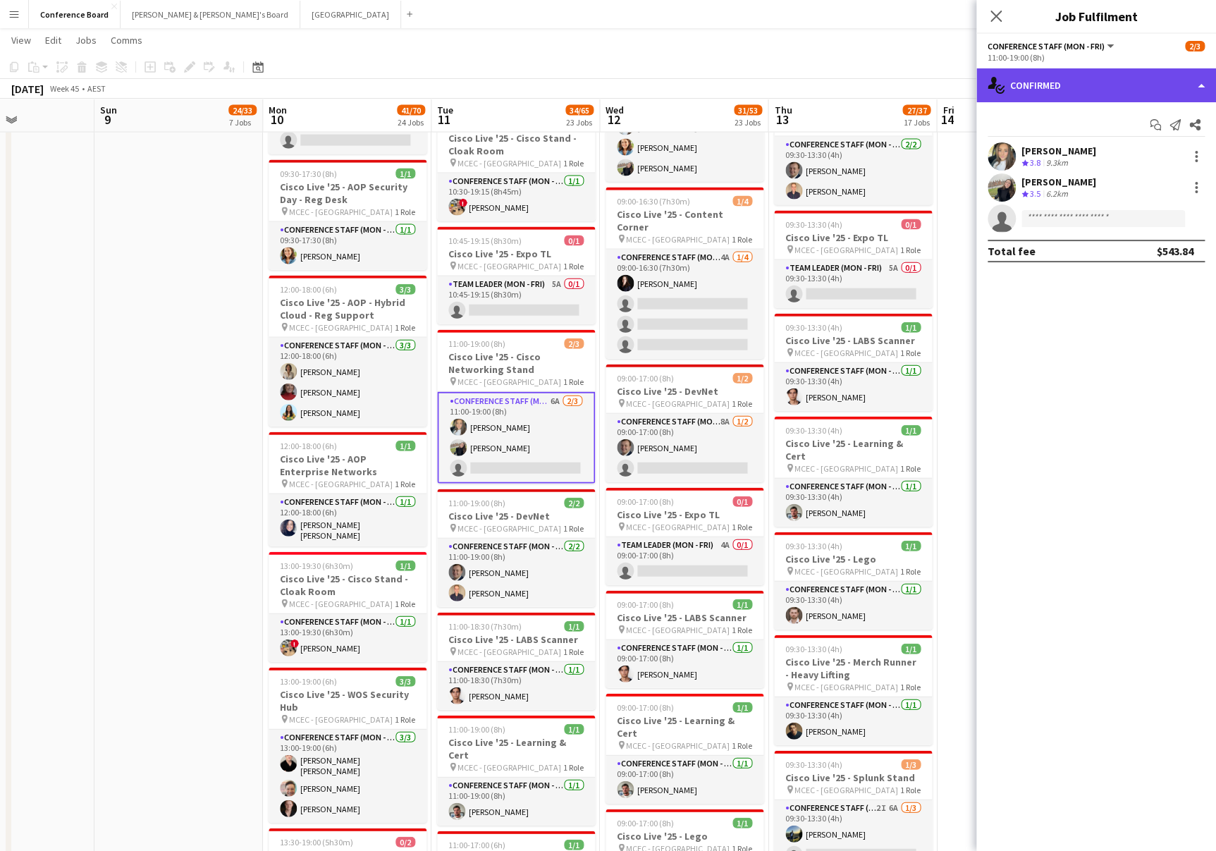
click at [1067, 77] on div "single-neutral-actions-check-2 Confirmed" at bounding box center [1097, 85] width 240 height 34
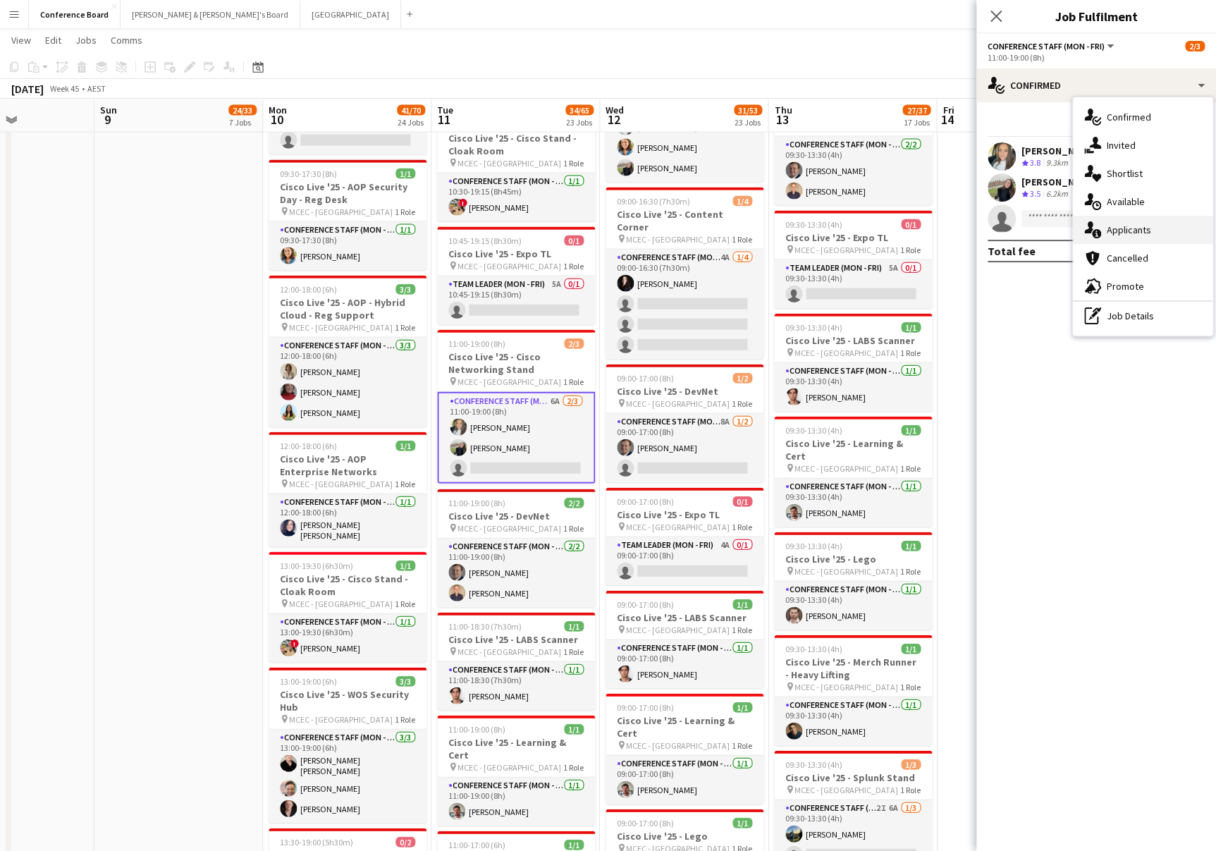
click at [1121, 228] on span "Applicants" at bounding box center [1129, 230] width 44 height 13
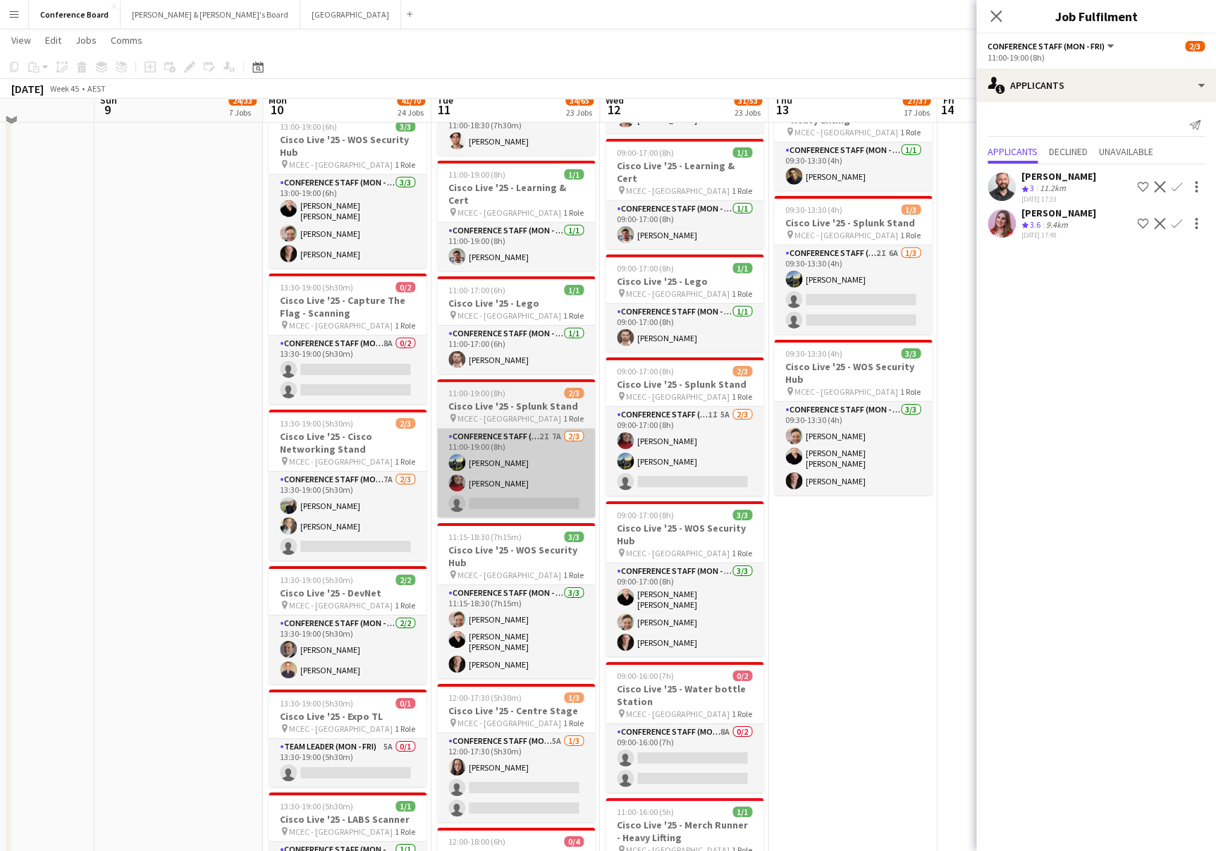
scroll to position [2036, 0]
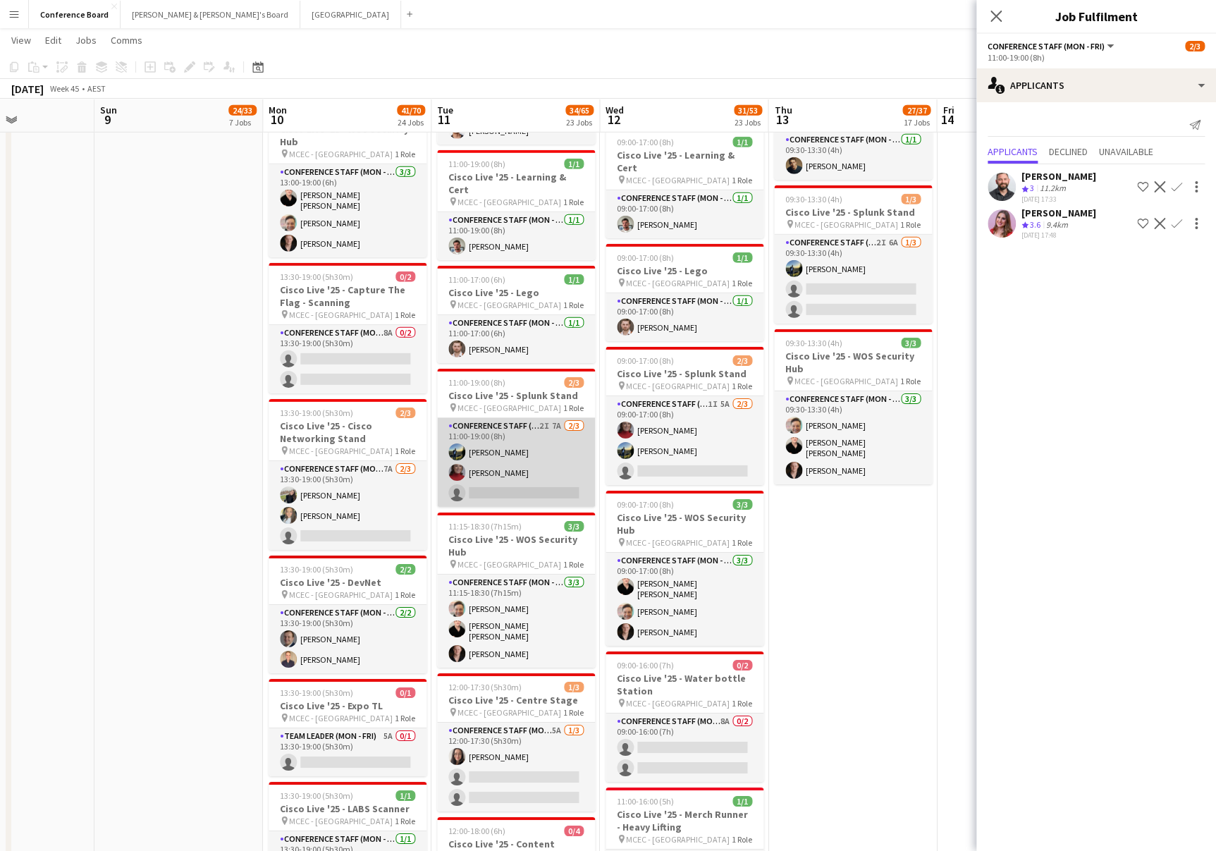
click at [509, 439] on app-card-role "Conference Staff (Mon - Fri) 2I 7A 2/3 11:00-19:00 (8h) Louis Campbell-Reid Mia…" at bounding box center [516, 462] width 158 height 89
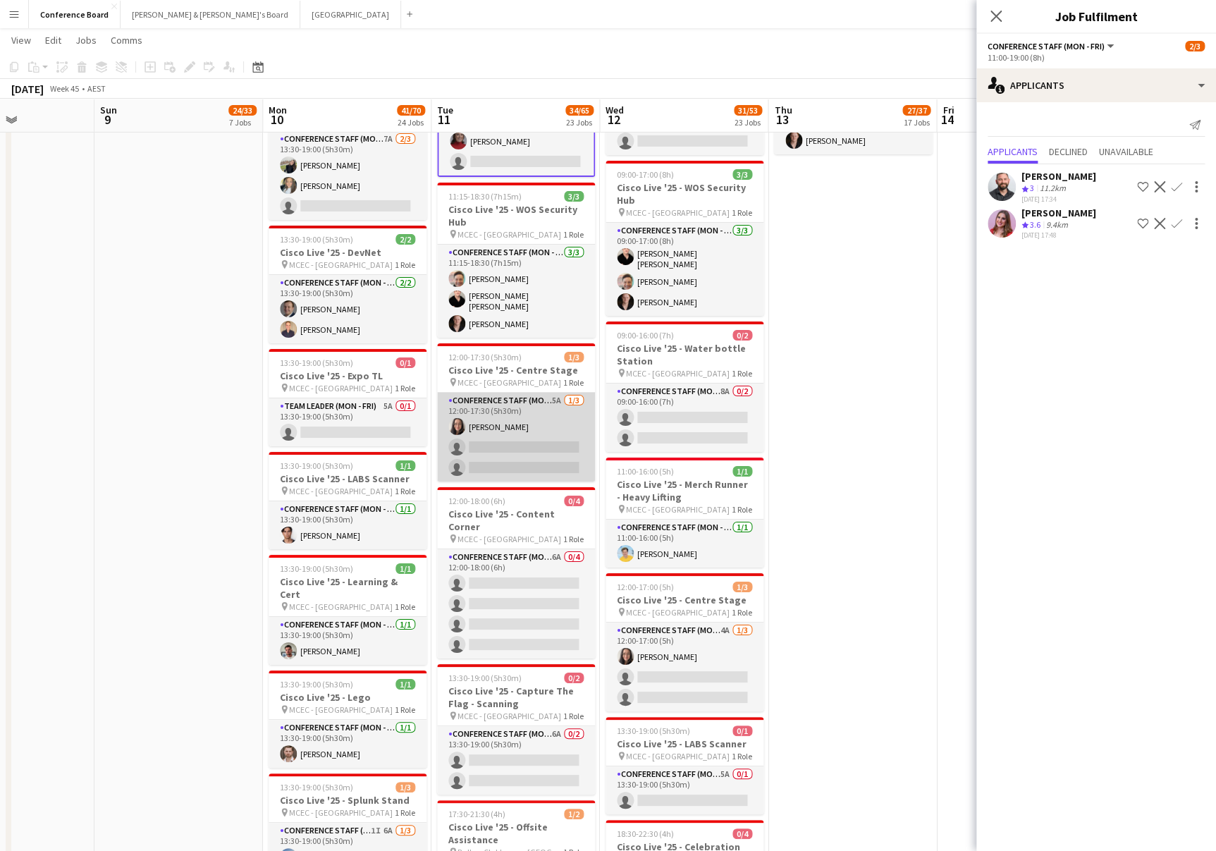
scroll to position [2366, 0]
click at [519, 438] on app-card-role "Conference Staff (Mon - Fri) 5A 1/3 12:00-17:30 (5h30m) Danielle Pollard single…" at bounding box center [516, 436] width 158 height 89
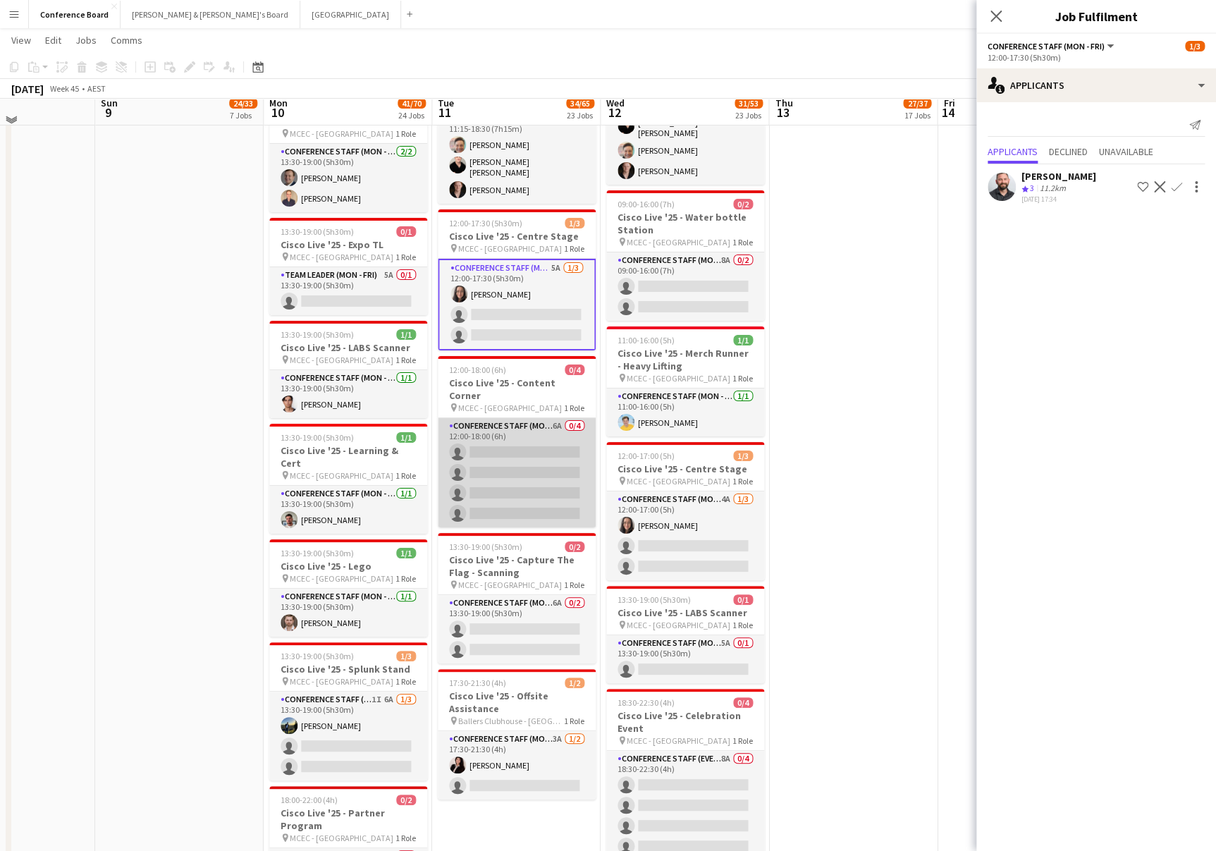
scroll to position [2508, 0]
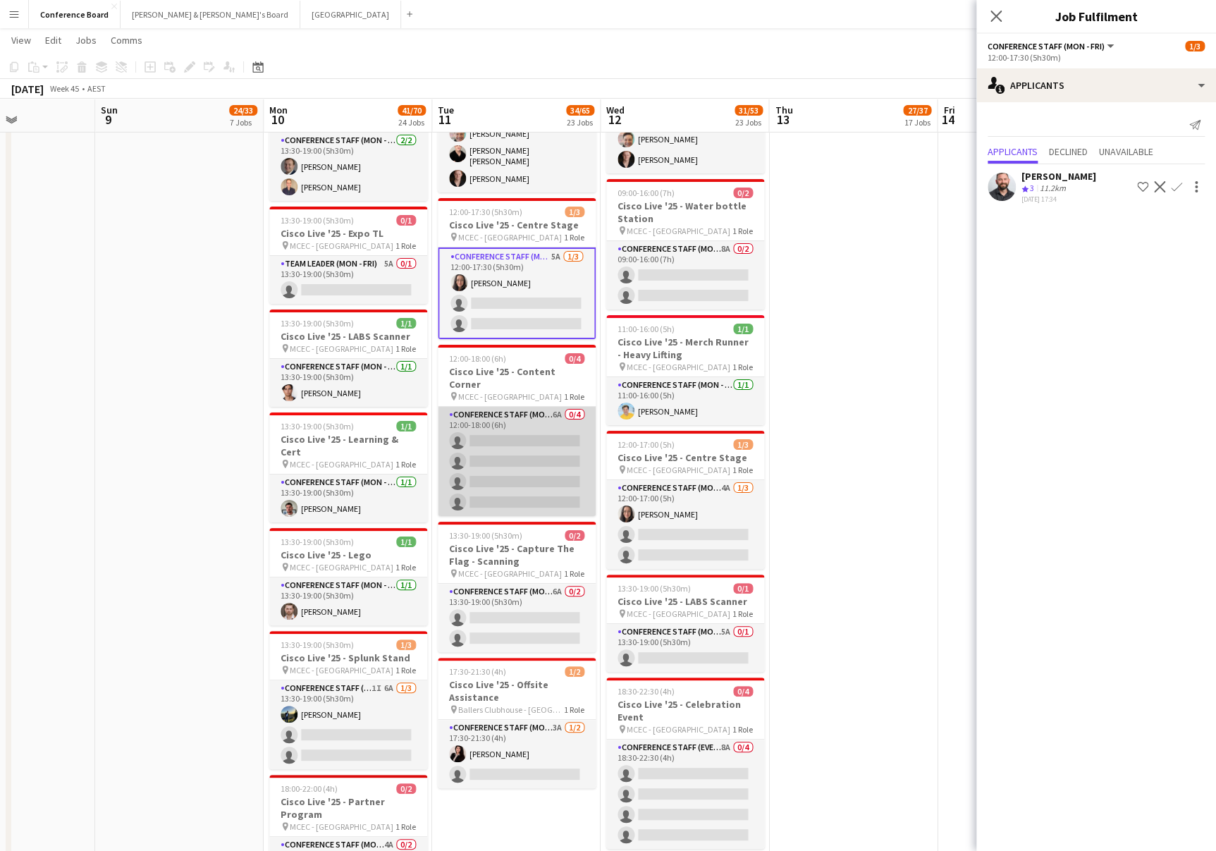
click at [522, 456] on app-card-role "Conference Staff (Mon - Fri) 6A 0/4 12:00-18:00 (6h) single-neutral-actions sin…" at bounding box center [517, 461] width 158 height 109
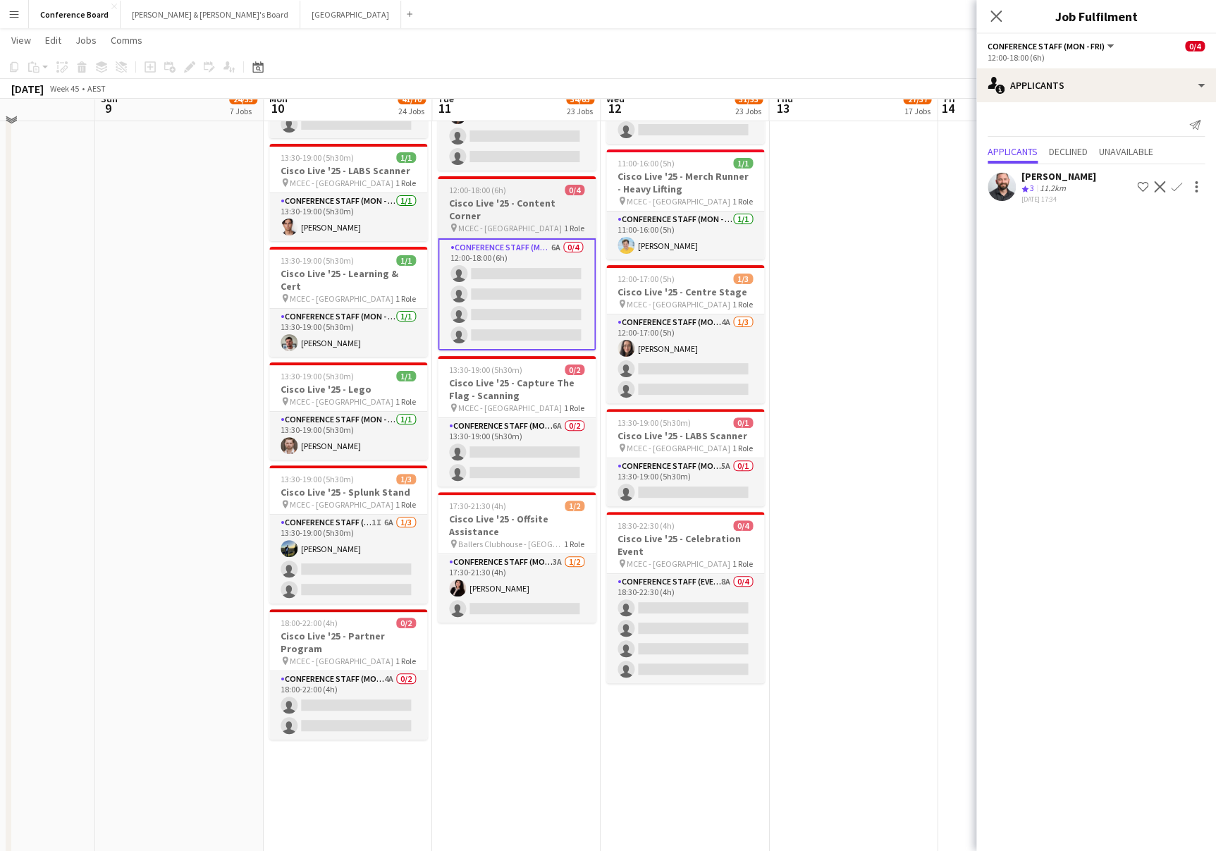
scroll to position [2696, 0]
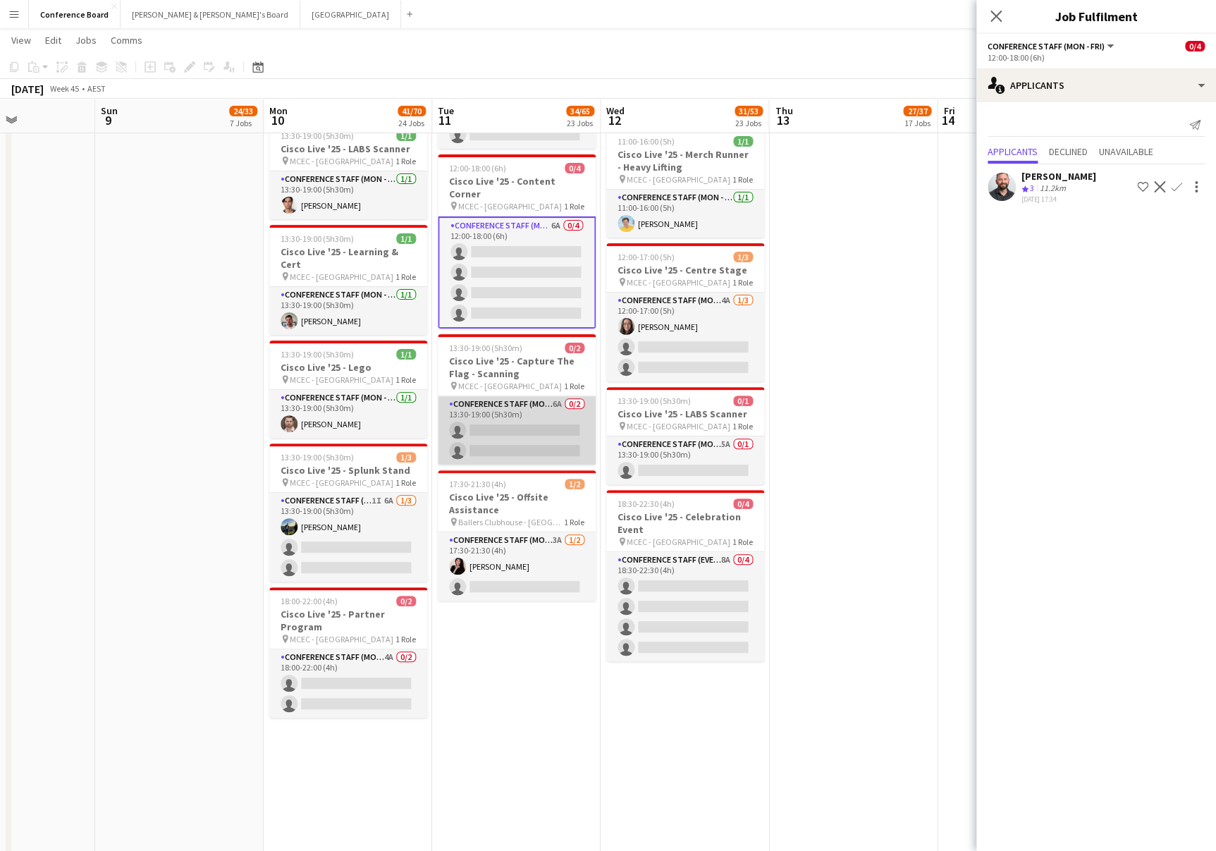
click at [526, 415] on app-card-role "Conference Staff (Mon - Fri) 6A 0/2 13:30-19:00 (5h30m) single-neutral-actions …" at bounding box center [517, 430] width 158 height 68
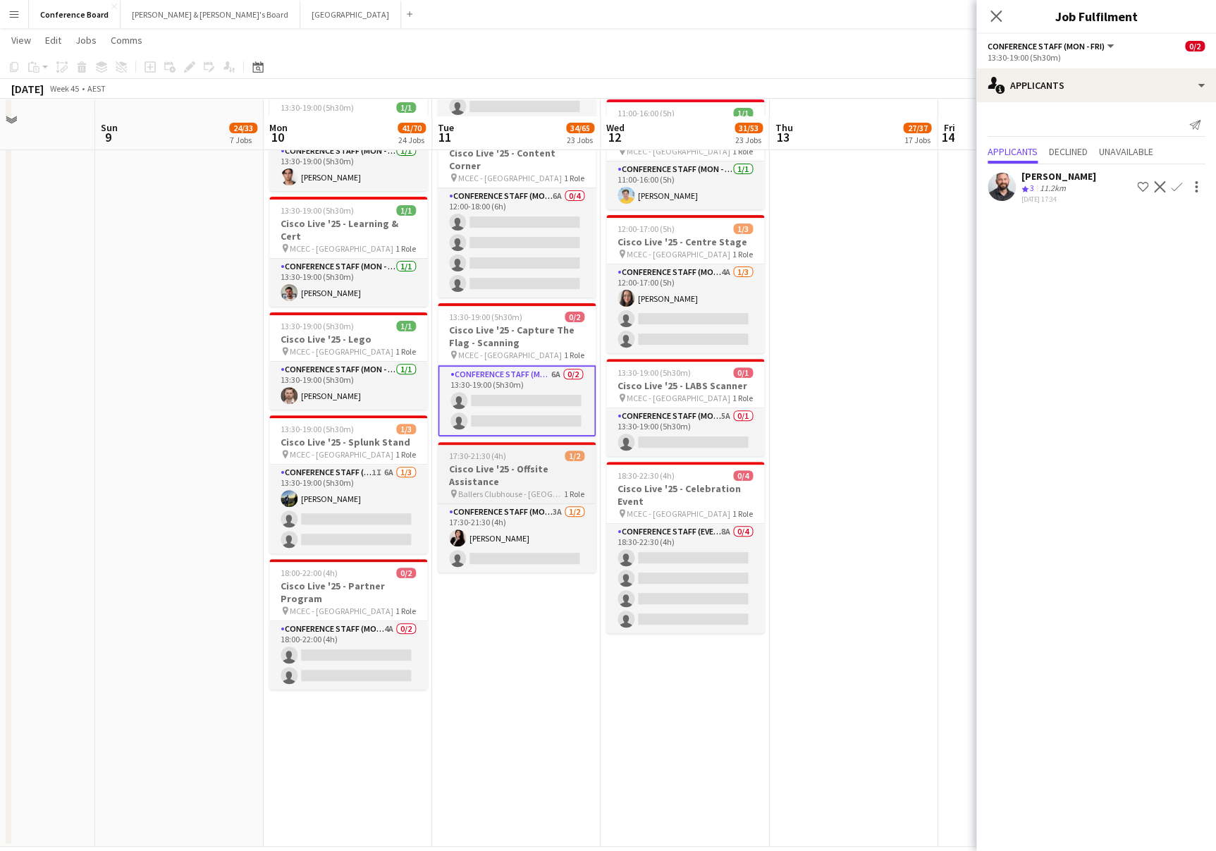
scroll to position [2743, 0]
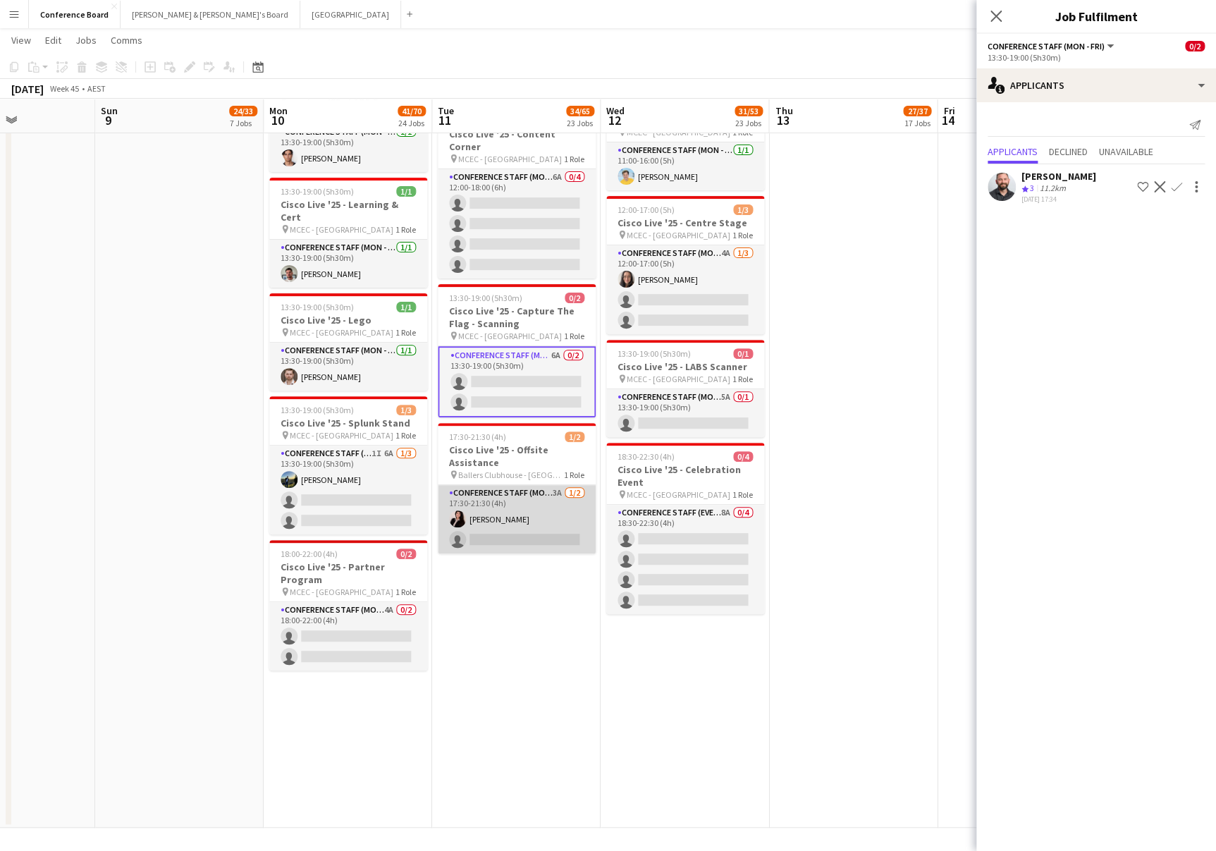
click at [518, 485] on app-card-role "Conference Staff (Mon - Fri) 3A 1/2 17:30-21:30 (4h) Angie Osorio single-neutra…" at bounding box center [517, 519] width 158 height 68
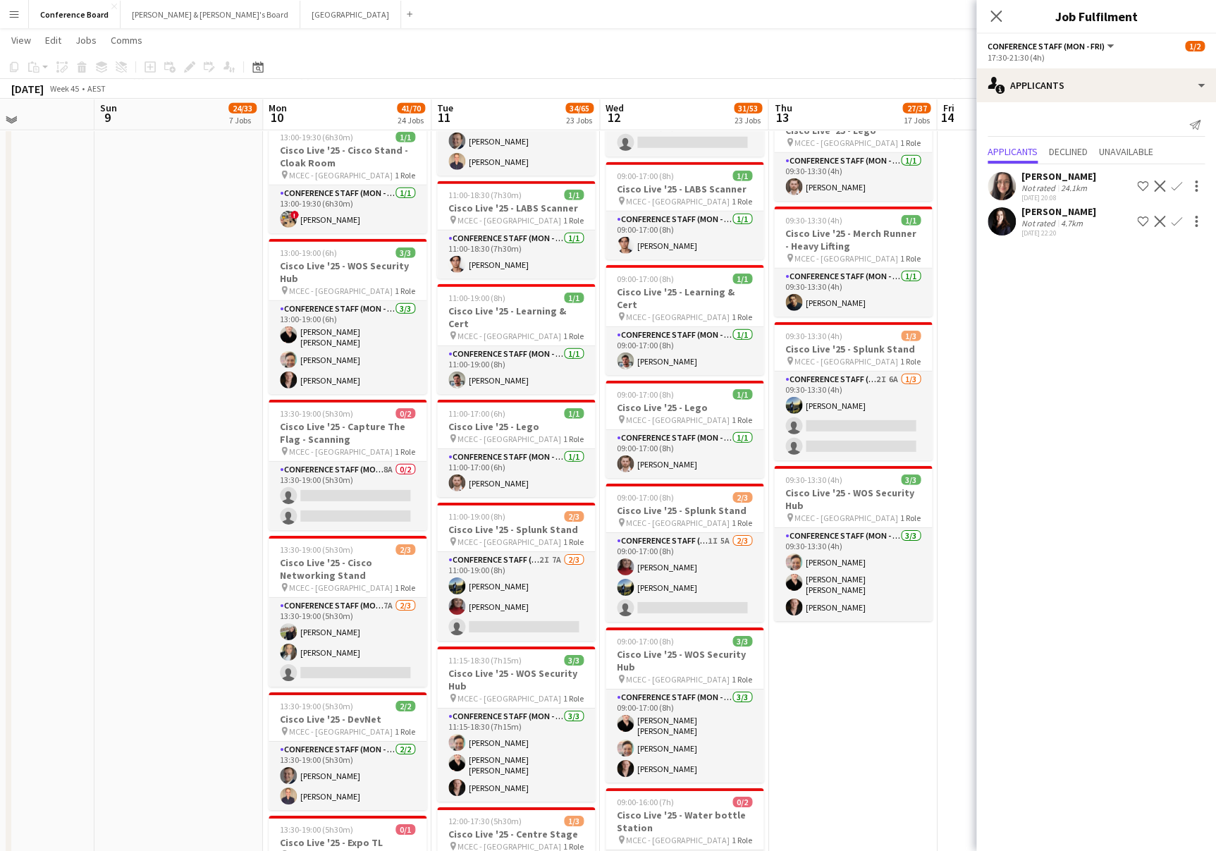
scroll to position [1895, 0]
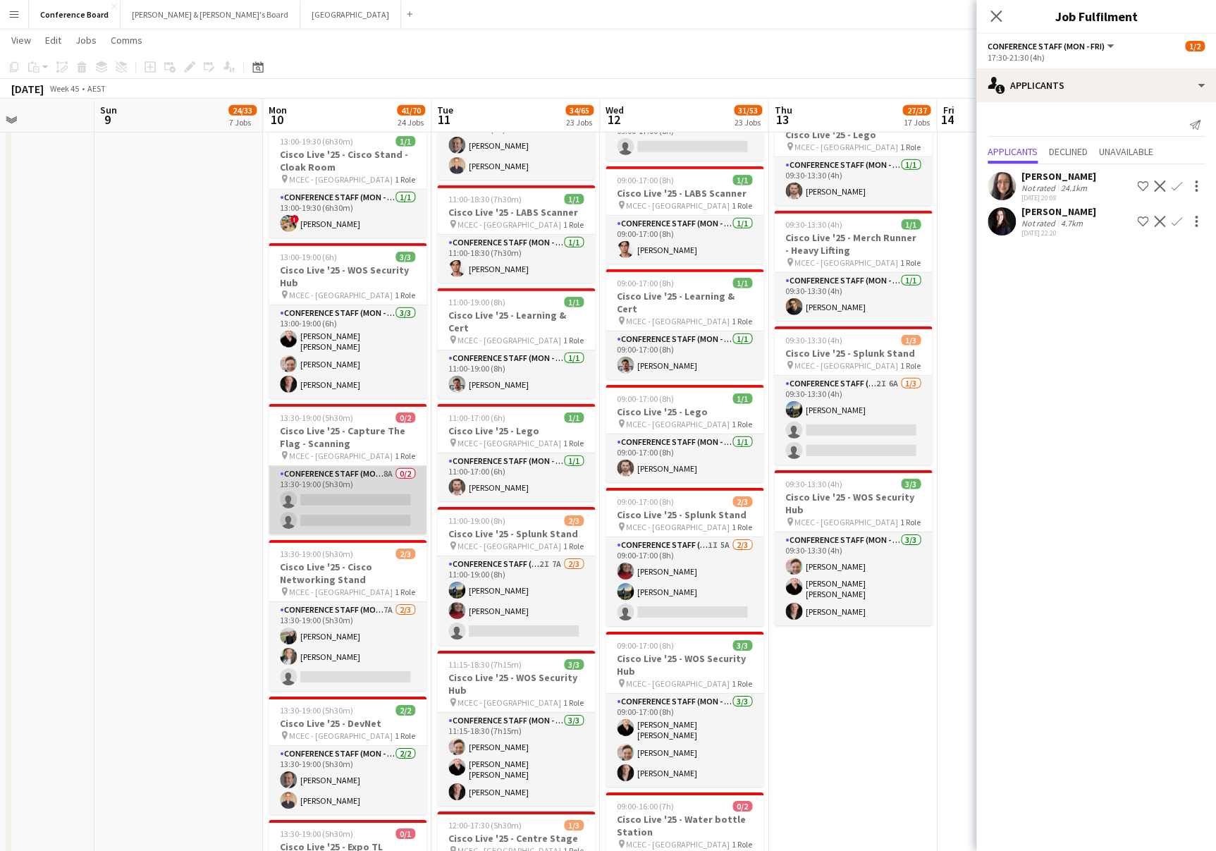
click at [374, 480] on app-card-role "Conference Staff (Mon - Fri) 8A 0/2 13:30-19:00 (5h30m) single-neutral-actions …" at bounding box center [348, 500] width 158 height 68
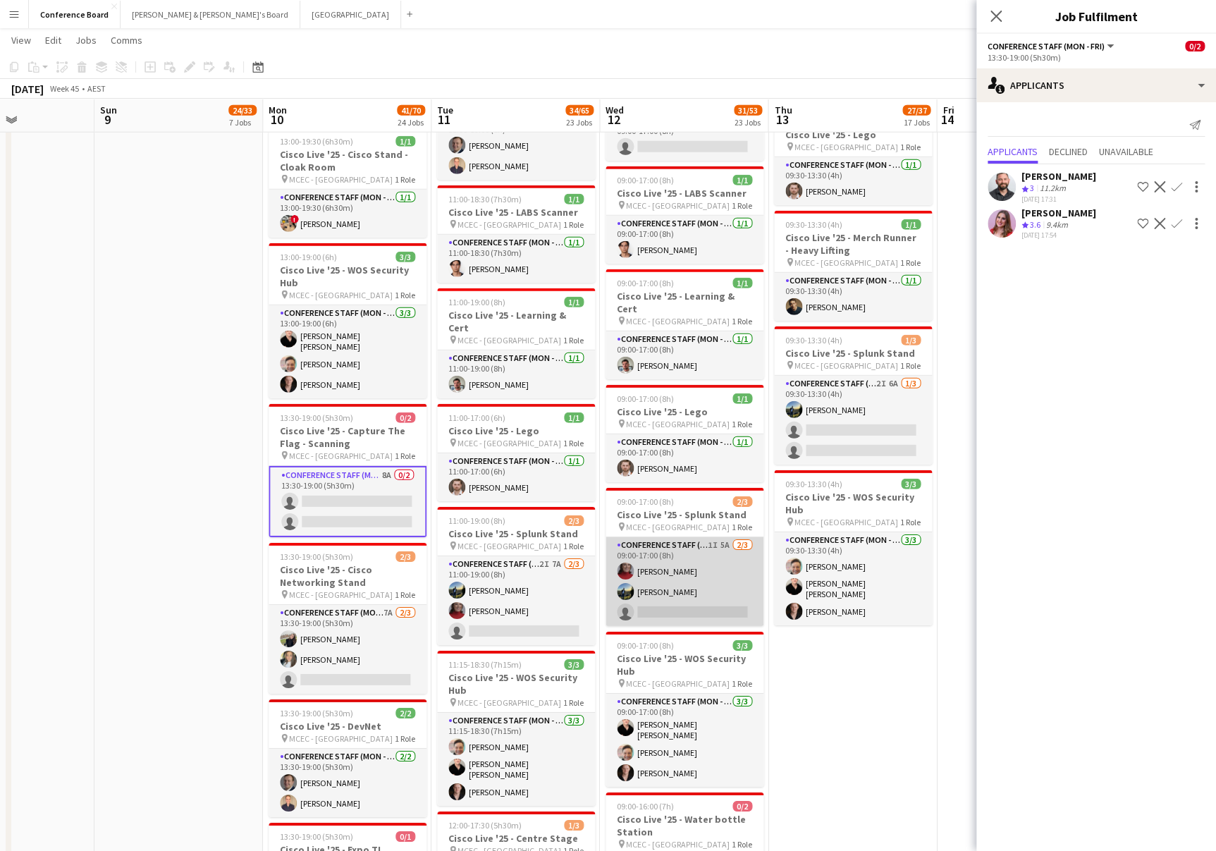
click at [659, 558] on app-card-role "Conference Staff (Mon - Fri) 1I 5A 2/3 09:00-17:00 (8h) Mia Jabara Louis Campbe…" at bounding box center [685, 581] width 158 height 89
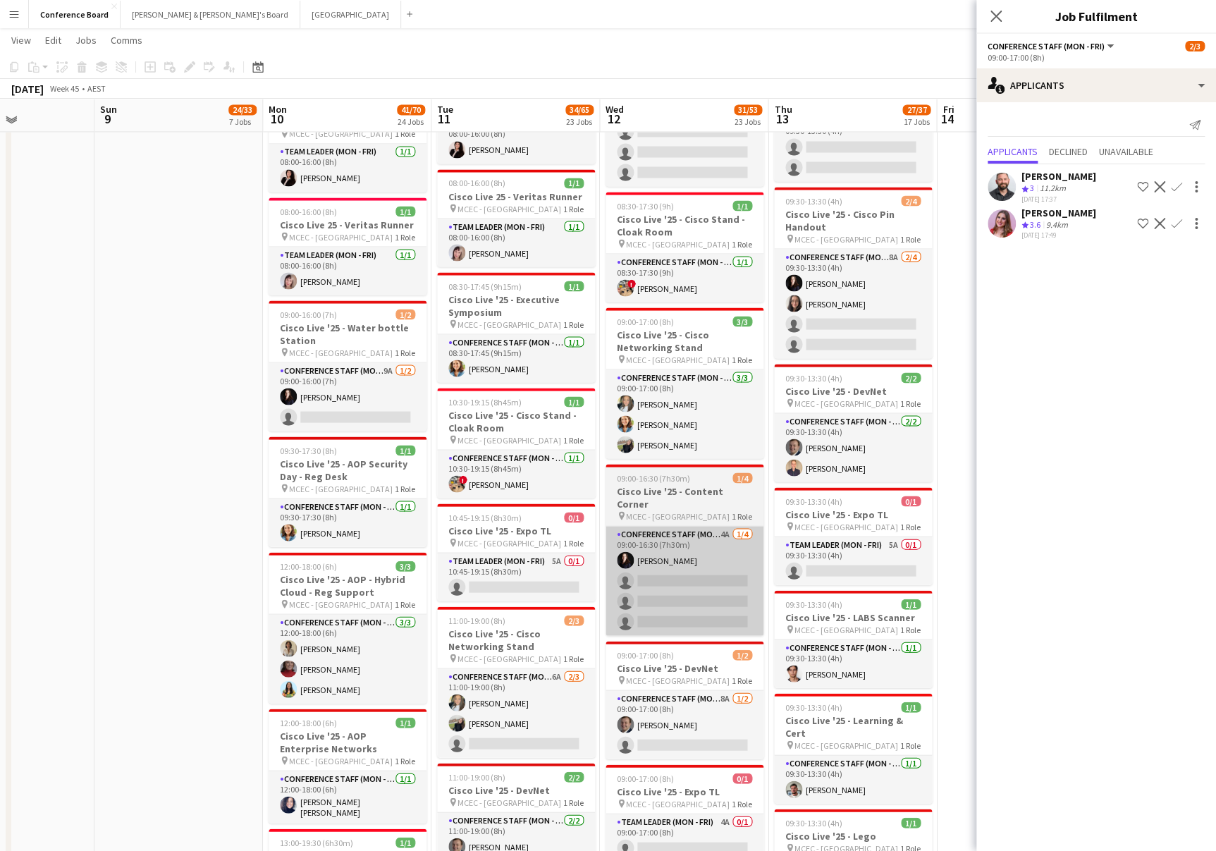
scroll to position [1192, 0]
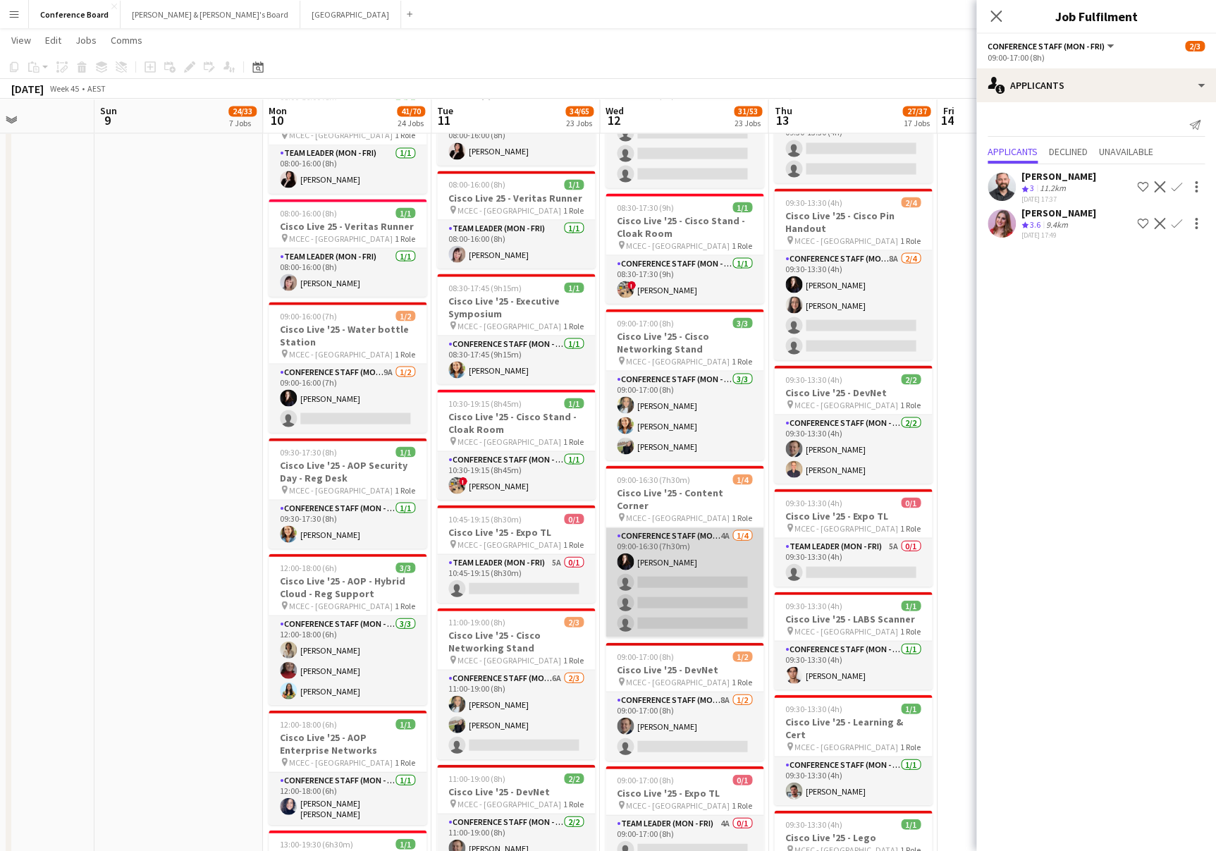
click at [673, 556] on app-card-role "Conference Staff (Mon - Fri) 4A 1/4 09:00-16:30 (7h30m) Mairead Tully single-ne…" at bounding box center [685, 581] width 158 height 109
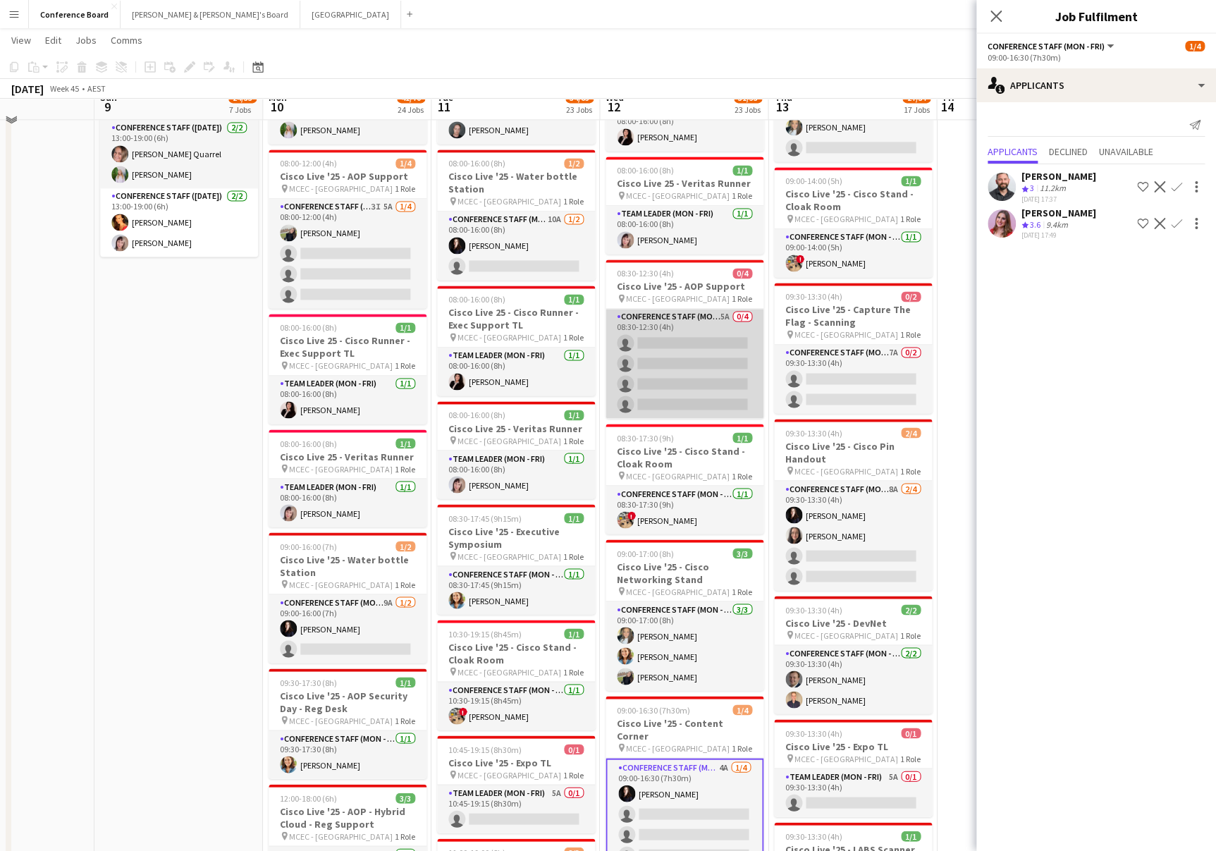
scroll to position [947, 0]
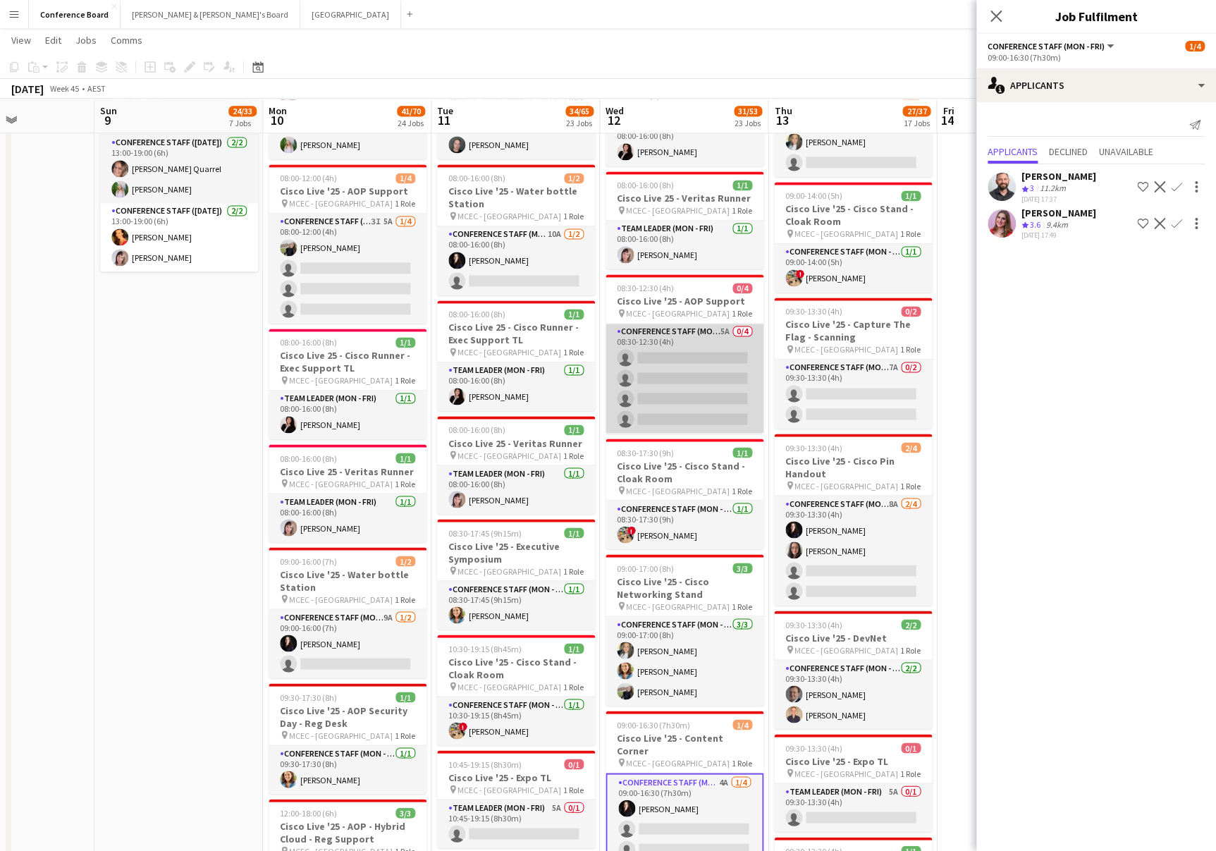
click at [682, 389] on app-card-role "Conference Staff (Mon - Fri) 5A 0/4 08:30-12:30 (4h) single-neutral-actions sin…" at bounding box center [685, 378] width 158 height 109
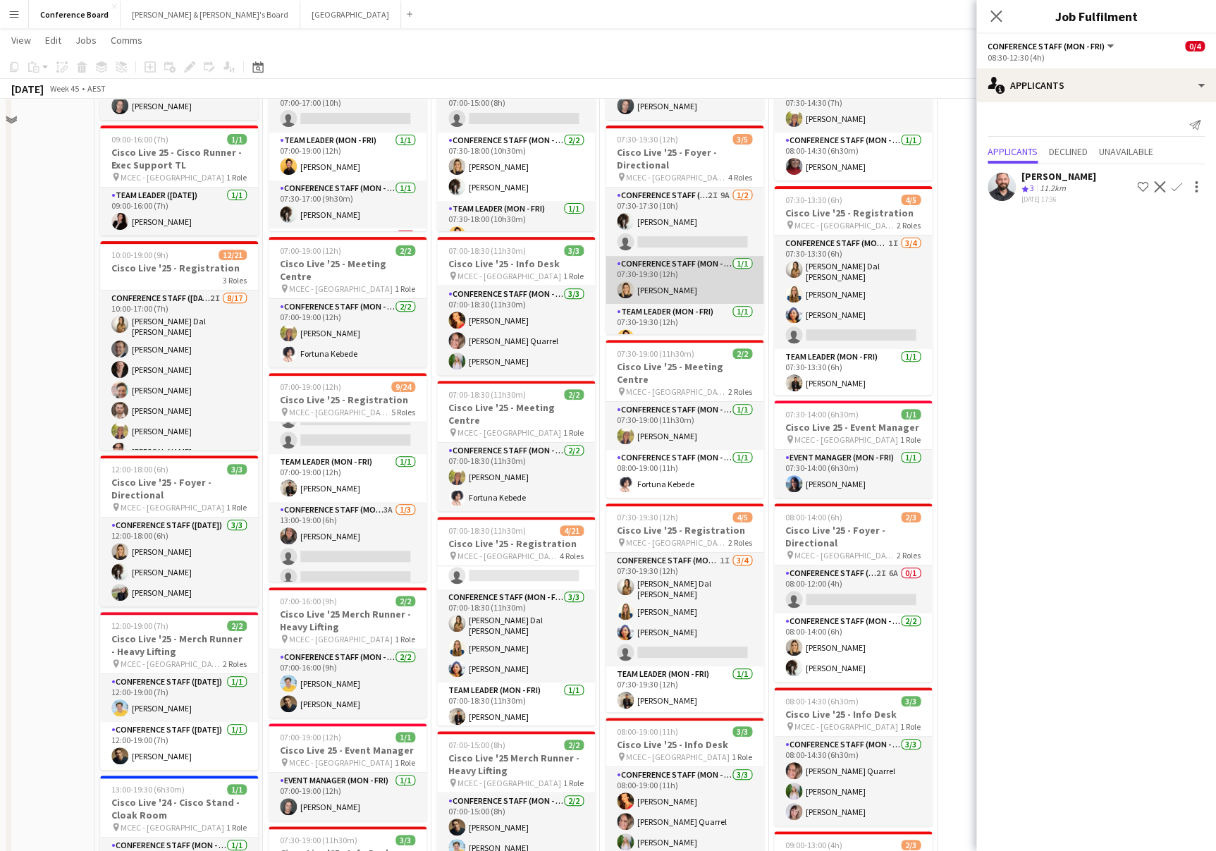
scroll to position [0, 0]
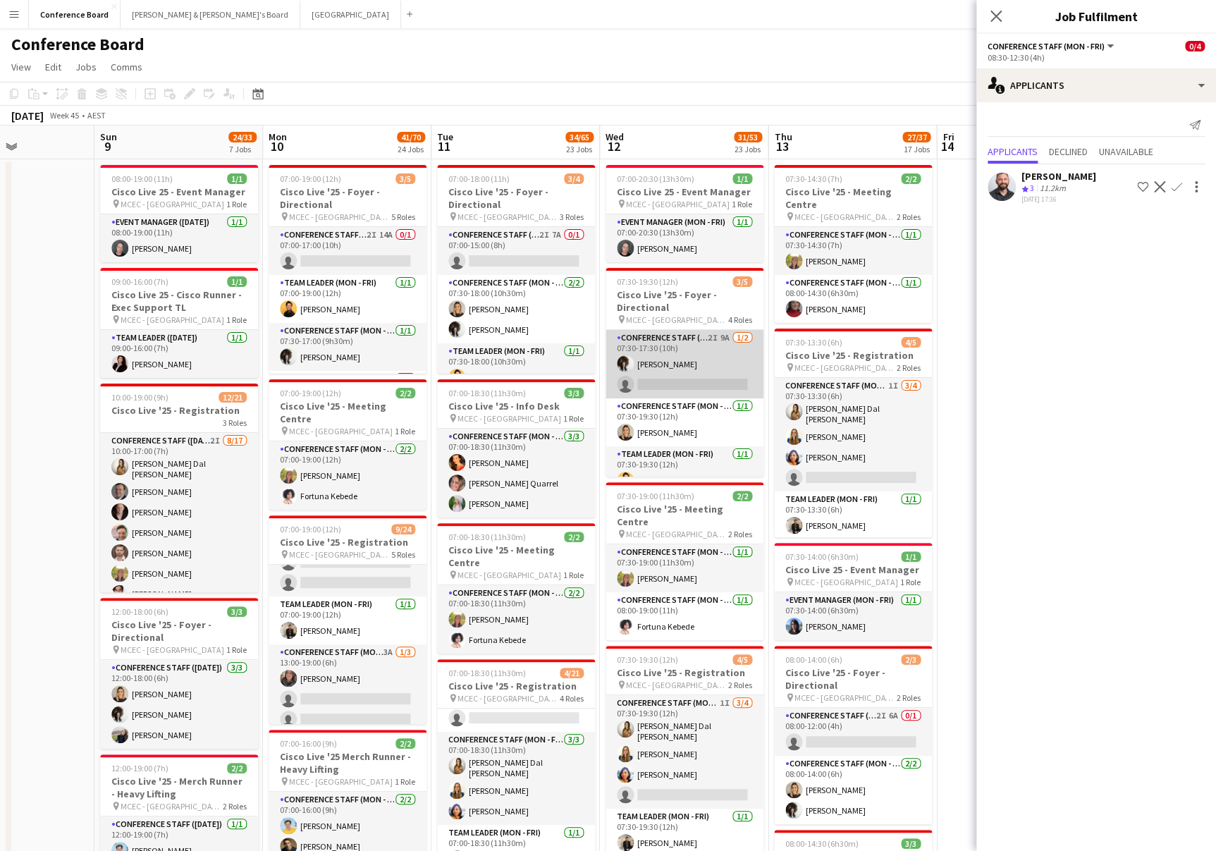
click at [692, 381] on app-card-role "Conference Staff (Mon - Fri) 2I 9A 1/2 07:30-17:30 (10h) Elsa Thorp single-neut…" at bounding box center [685, 364] width 158 height 68
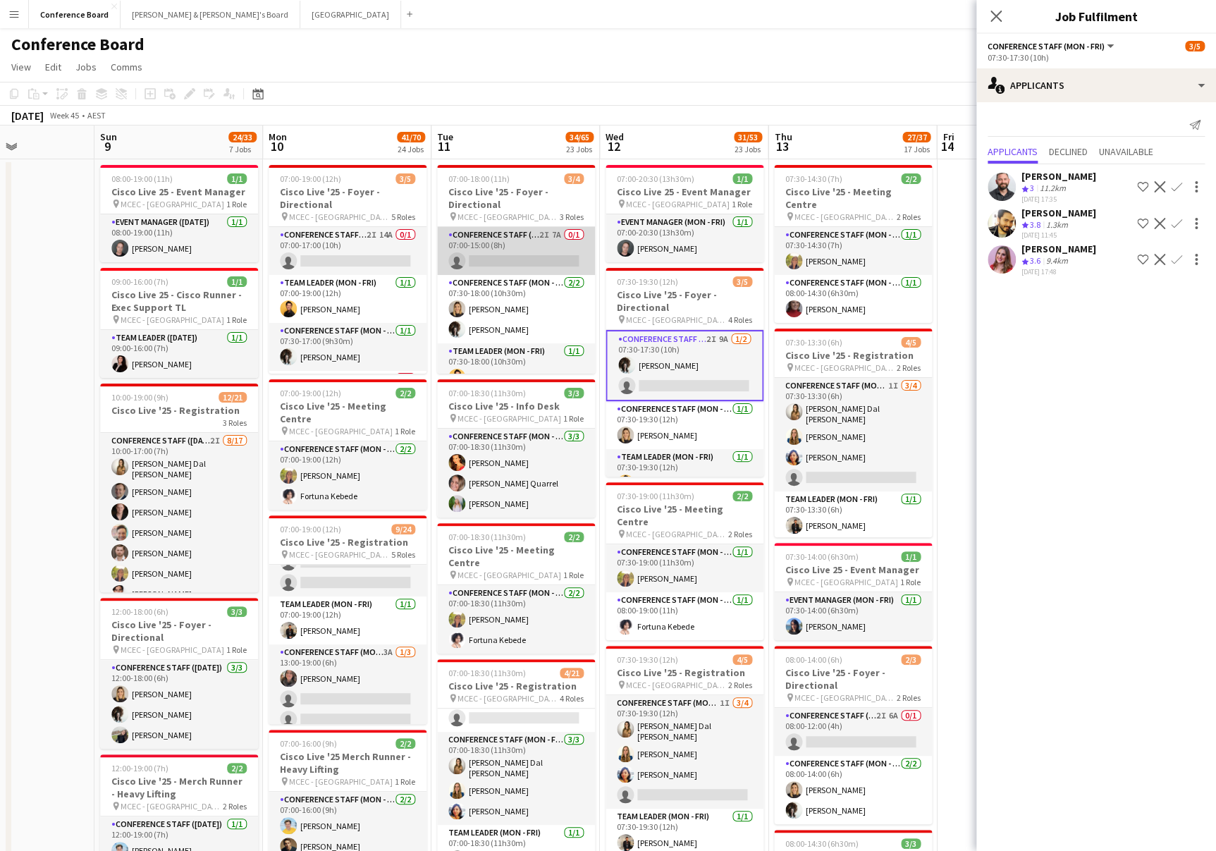
click at [489, 261] on app-card-role "Conference Staff (Mon - Fri) 2I 7A 0/1 07:00-15:00 (8h) single-neutral-actions" at bounding box center [516, 251] width 158 height 48
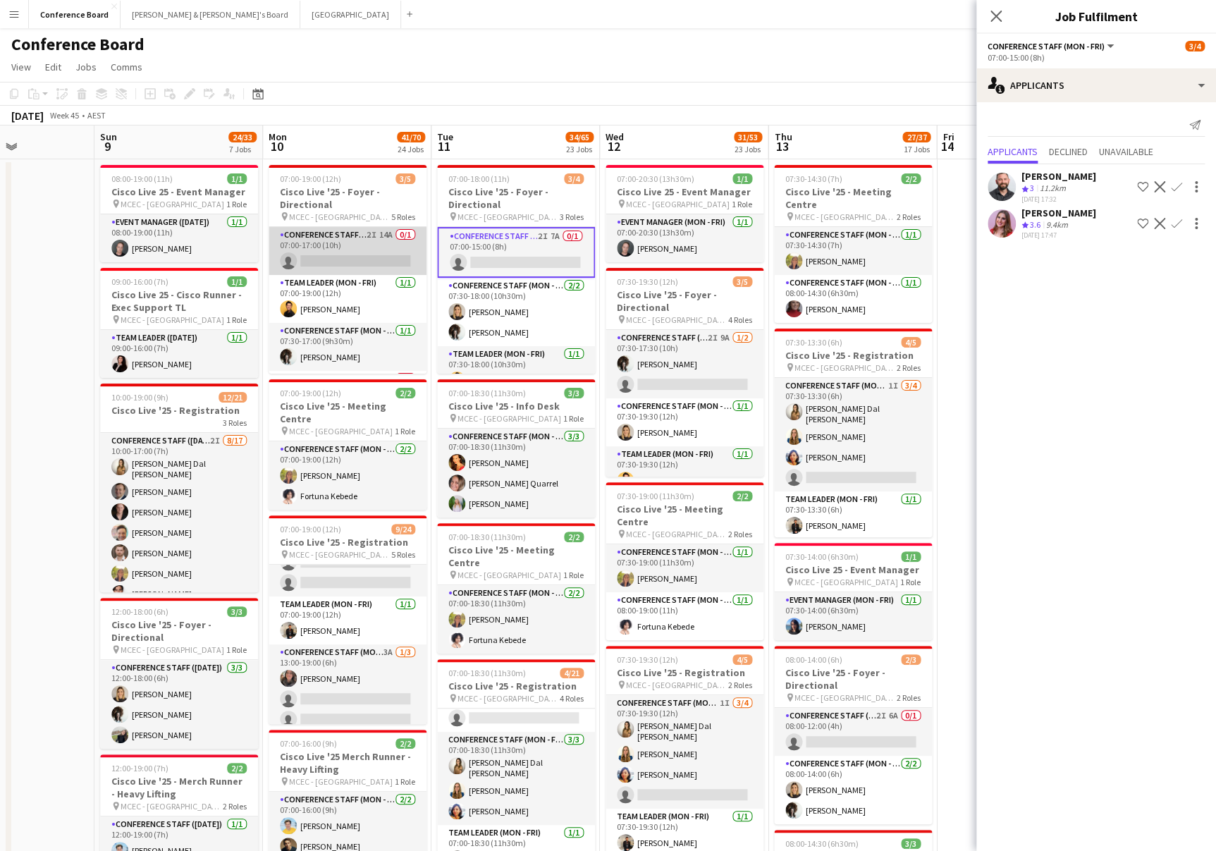
click at [355, 255] on app-card-role "Conference Staff (Mon - Fri) 2I 14A 0/1 07:00-17:00 (10h) single-neutral-actions" at bounding box center [348, 251] width 158 height 48
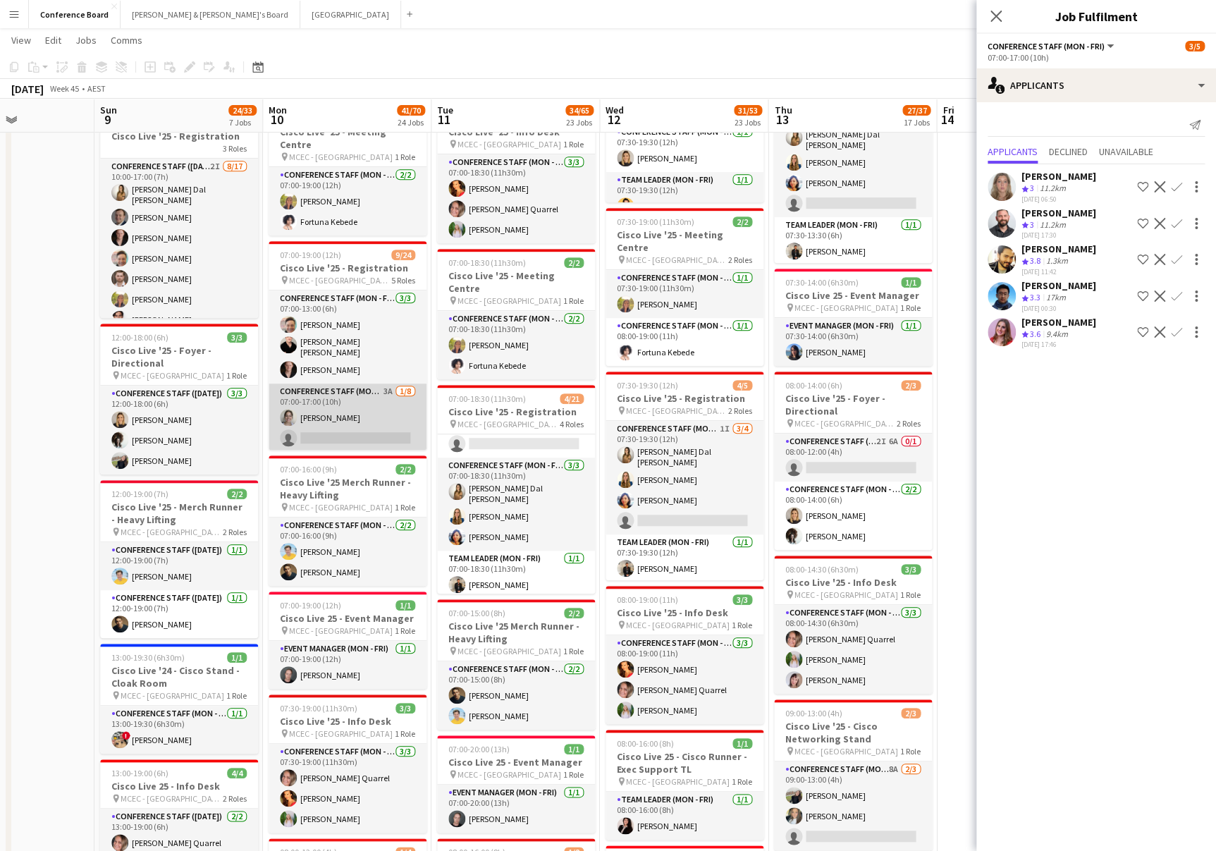
scroll to position [77, 0]
click at [364, 398] on app-card-role "Conference Staff (Mon - Fri) 3A [DATE] 07:00-17:00 (10h) [PERSON_NAME] single-n…" at bounding box center [348, 466] width 158 height 191
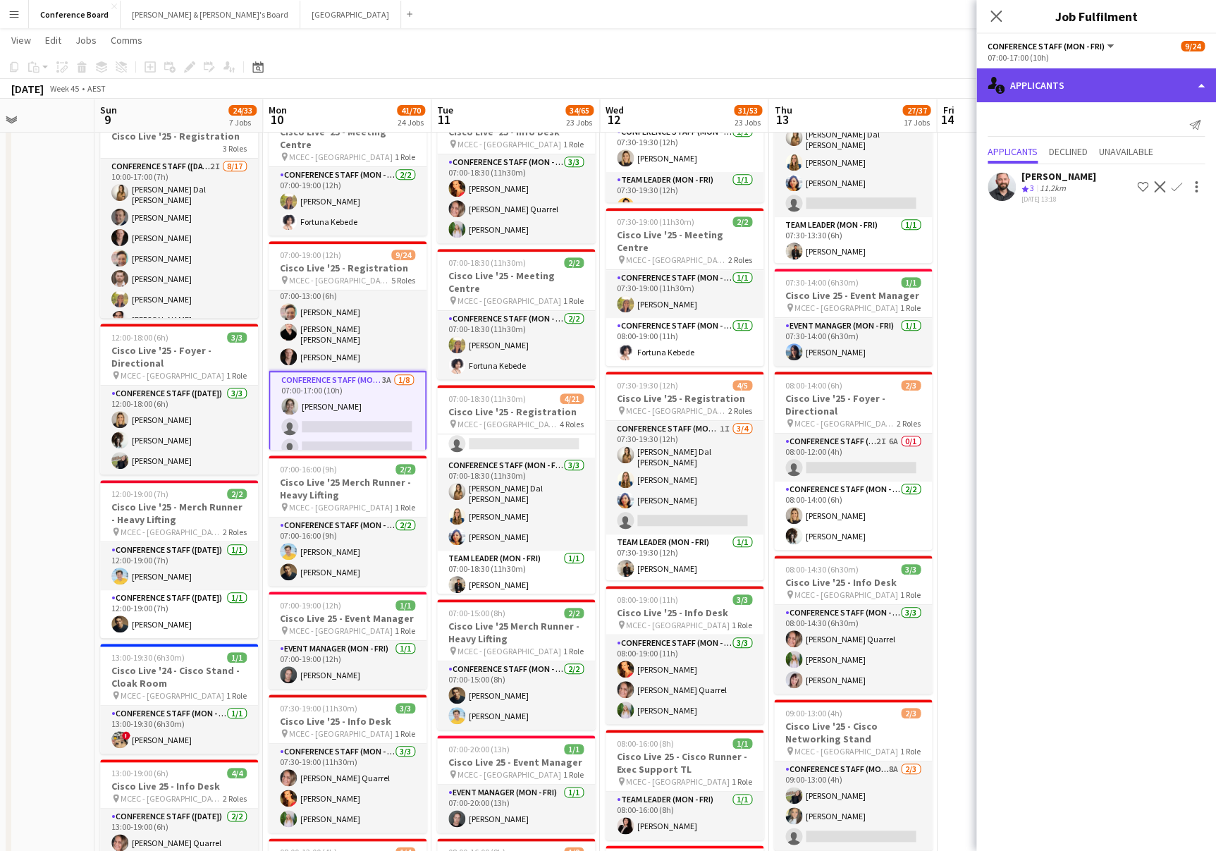
click at [1130, 79] on div "single-neutral-actions-information Applicants" at bounding box center [1097, 85] width 240 height 34
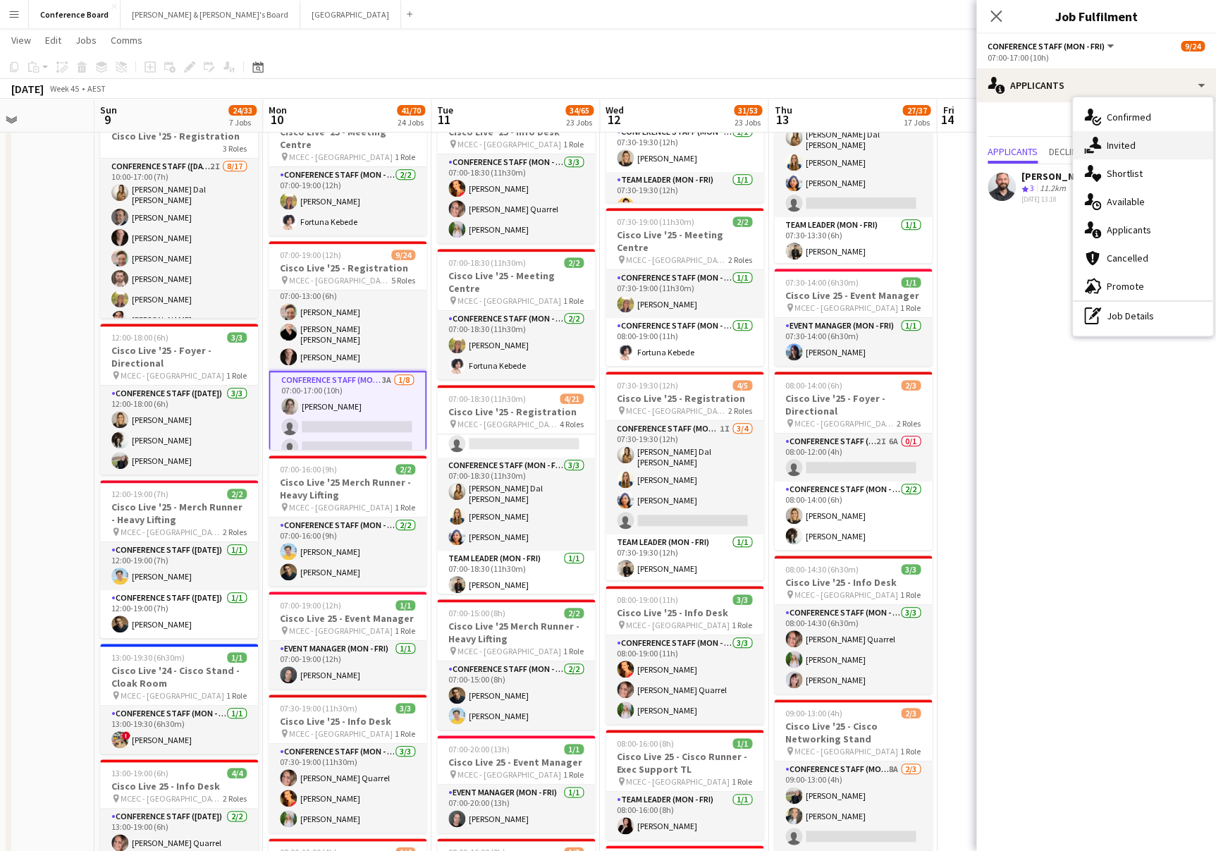
click at [1111, 139] on span "Invited" at bounding box center [1121, 145] width 29 height 13
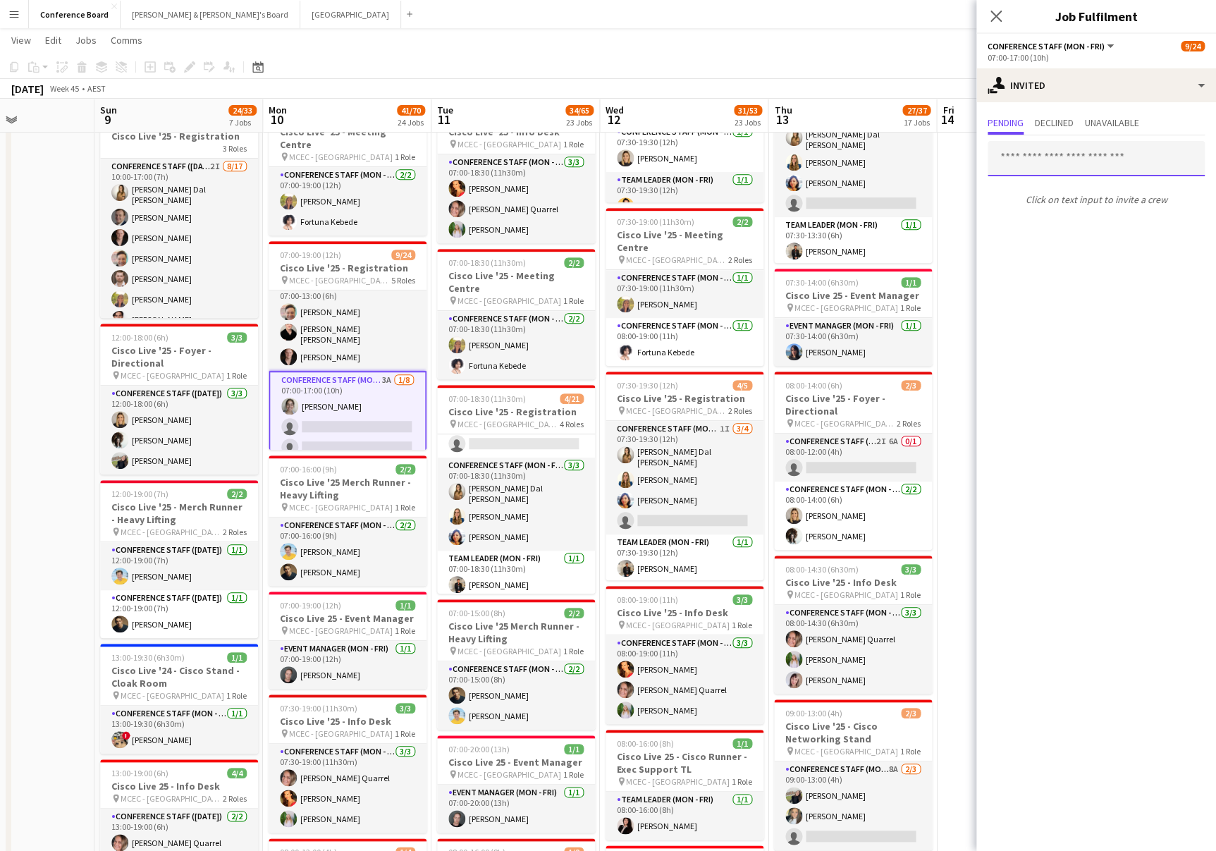
drag, startPoint x: 1006, startPoint y: 155, endPoint x: 998, endPoint y: 157, distance: 8.6
click at [1005, 157] on input "text" at bounding box center [1096, 158] width 217 height 35
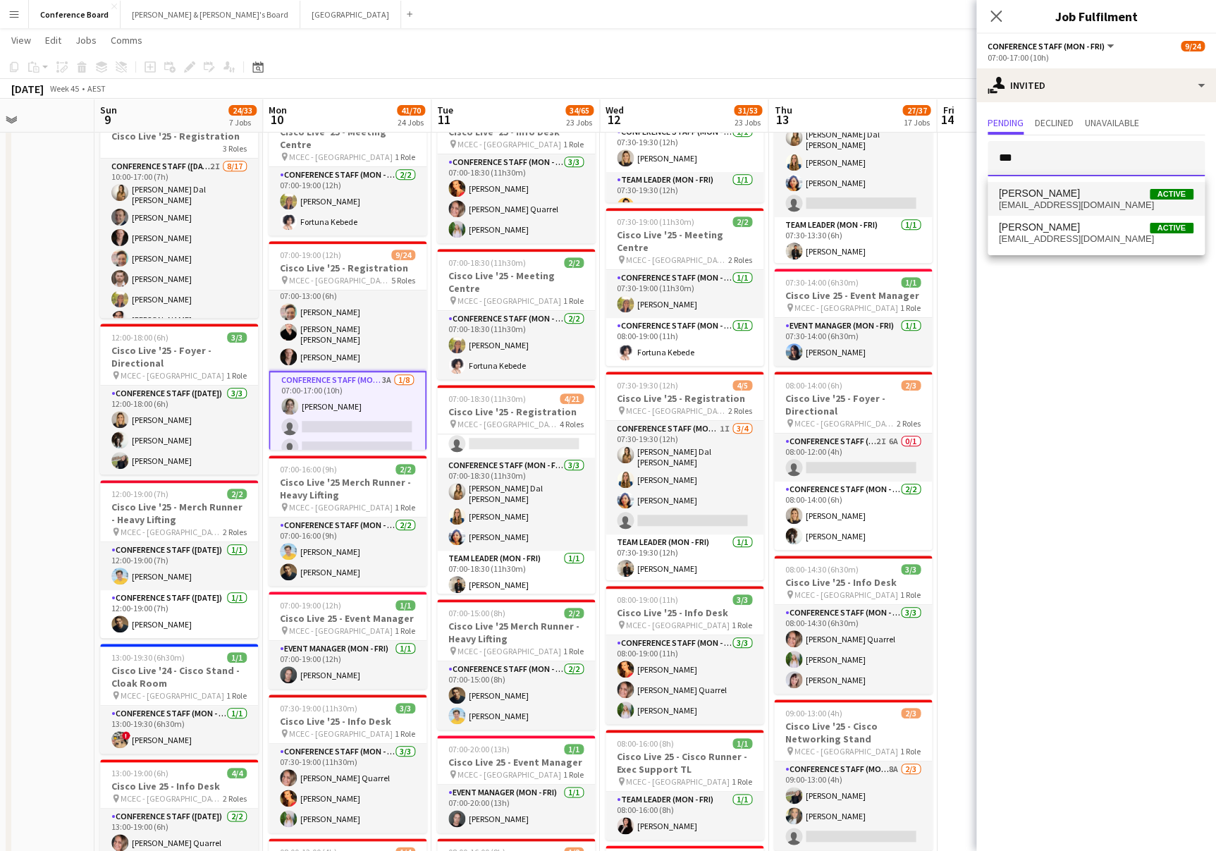
type input "***"
click at [1030, 208] on span "mehogan123@gmail.com" at bounding box center [1096, 205] width 195 height 11
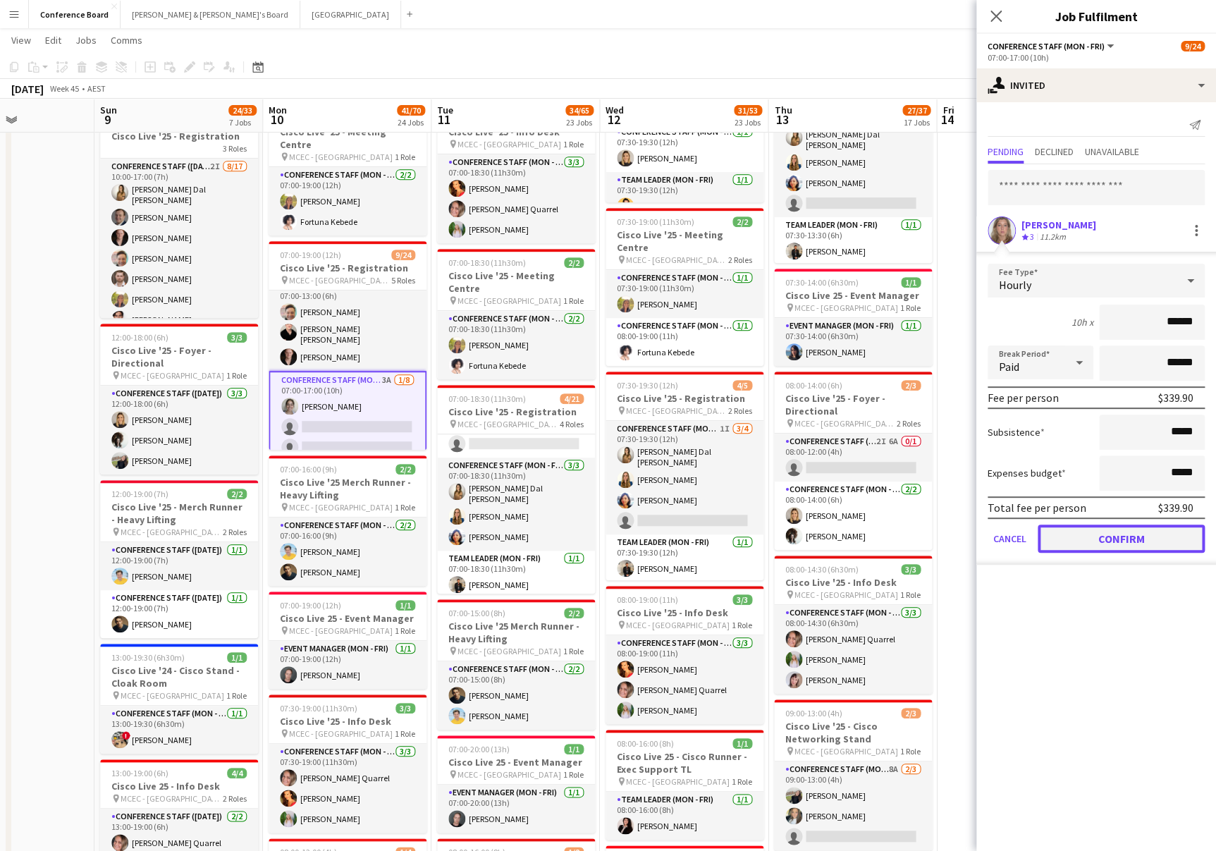
click at [1094, 540] on button "Confirm" at bounding box center [1121, 539] width 167 height 28
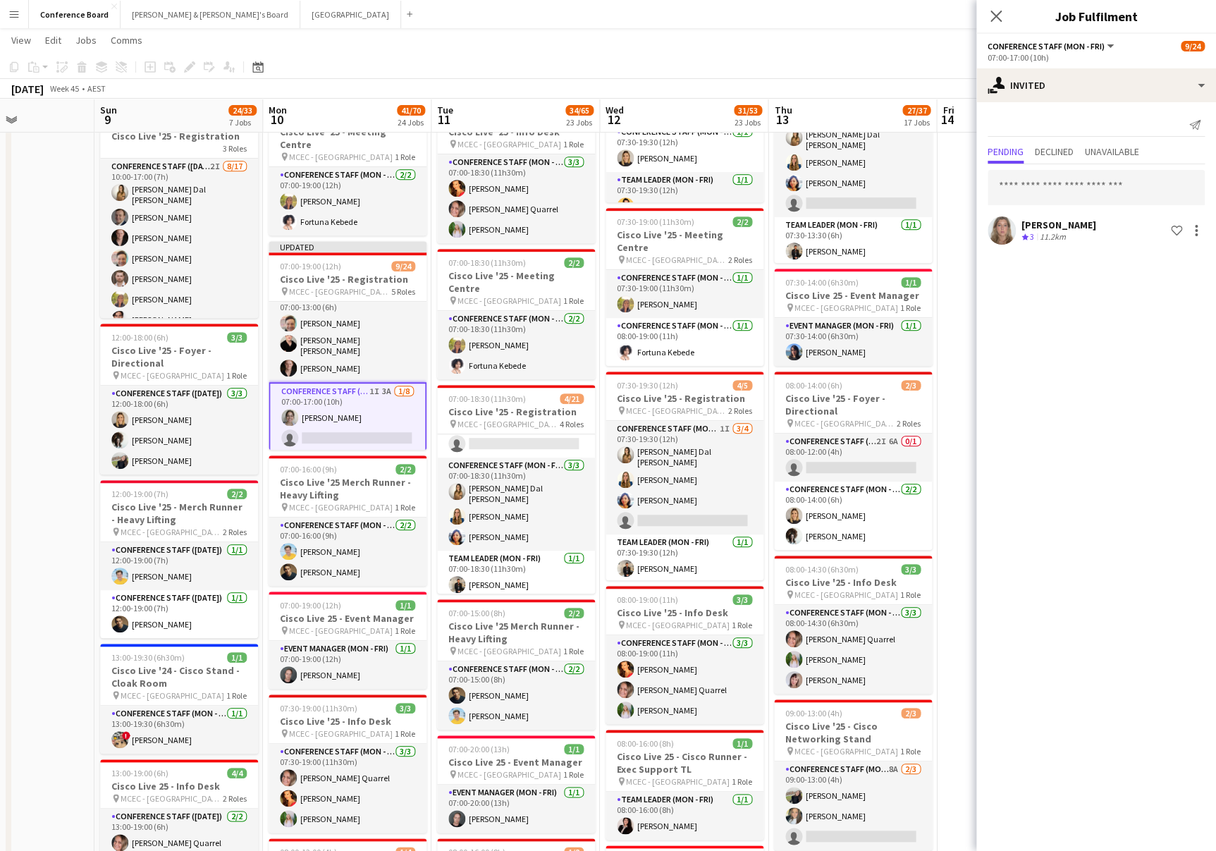
drag, startPoint x: 886, startPoint y: 81, endPoint x: 903, endPoint y: 82, distance: 16.9
click at [886, 81] on div "[DATE] Week 45 • AEST Publish 1 job Revert 1 job" at bounding box center [608, 89] width 1216 height 20
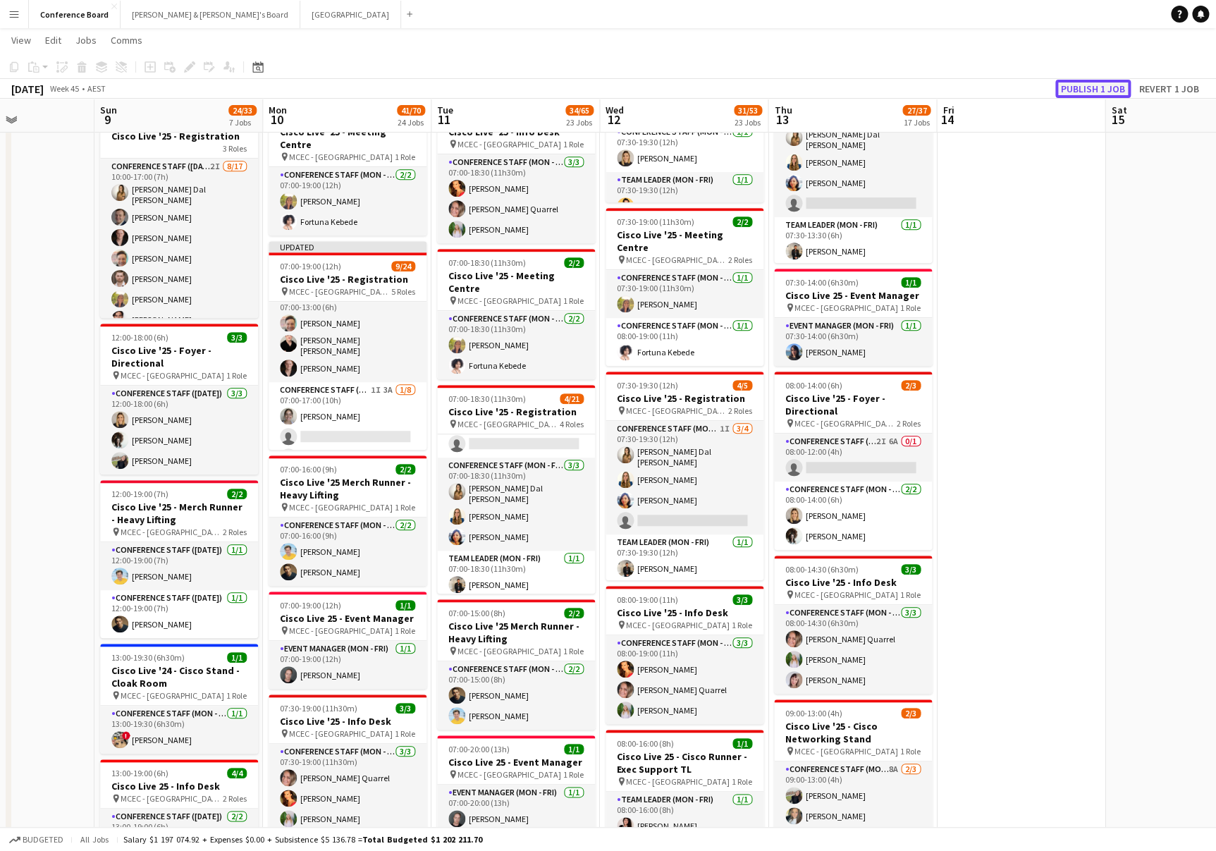
click at [1075, 94] on button "Publish 1 job" at bounding box center [1093, 89] width 75 height 18
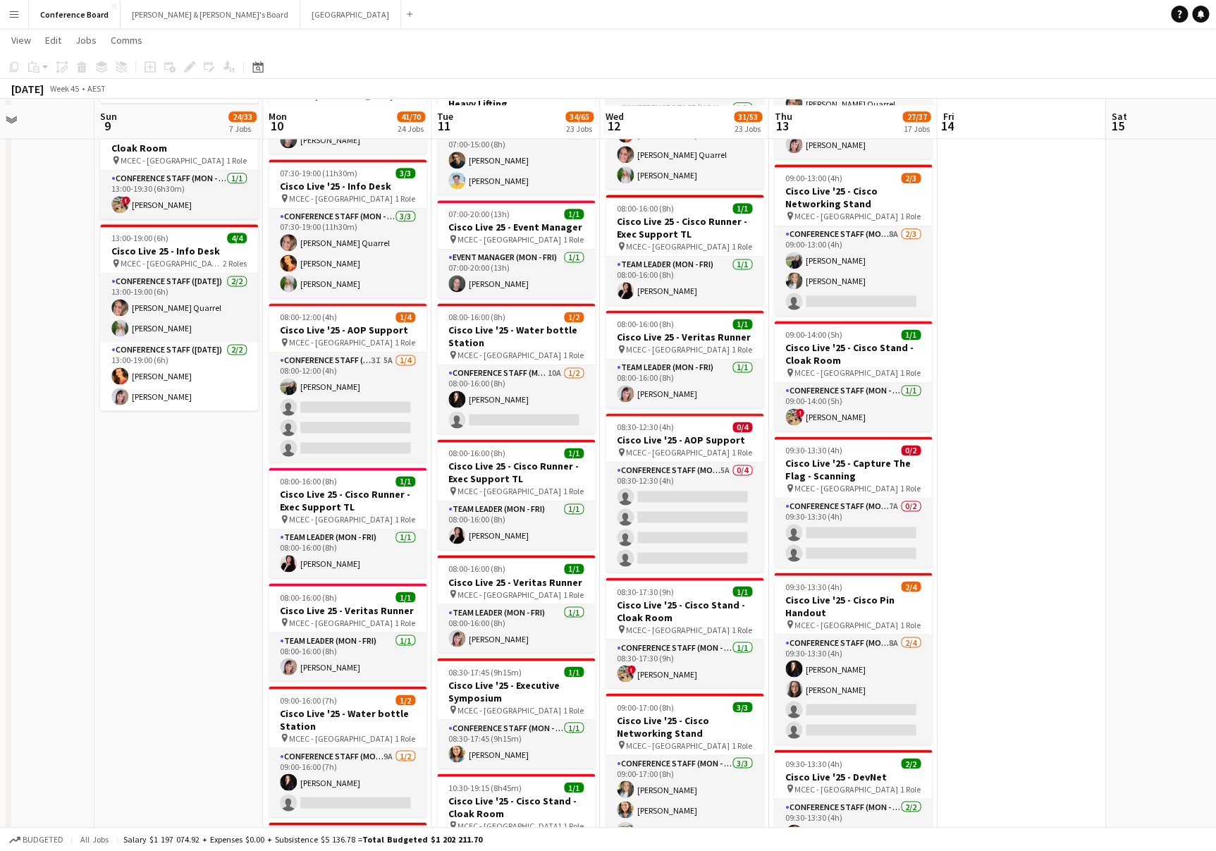
scroll to position [820, 0]
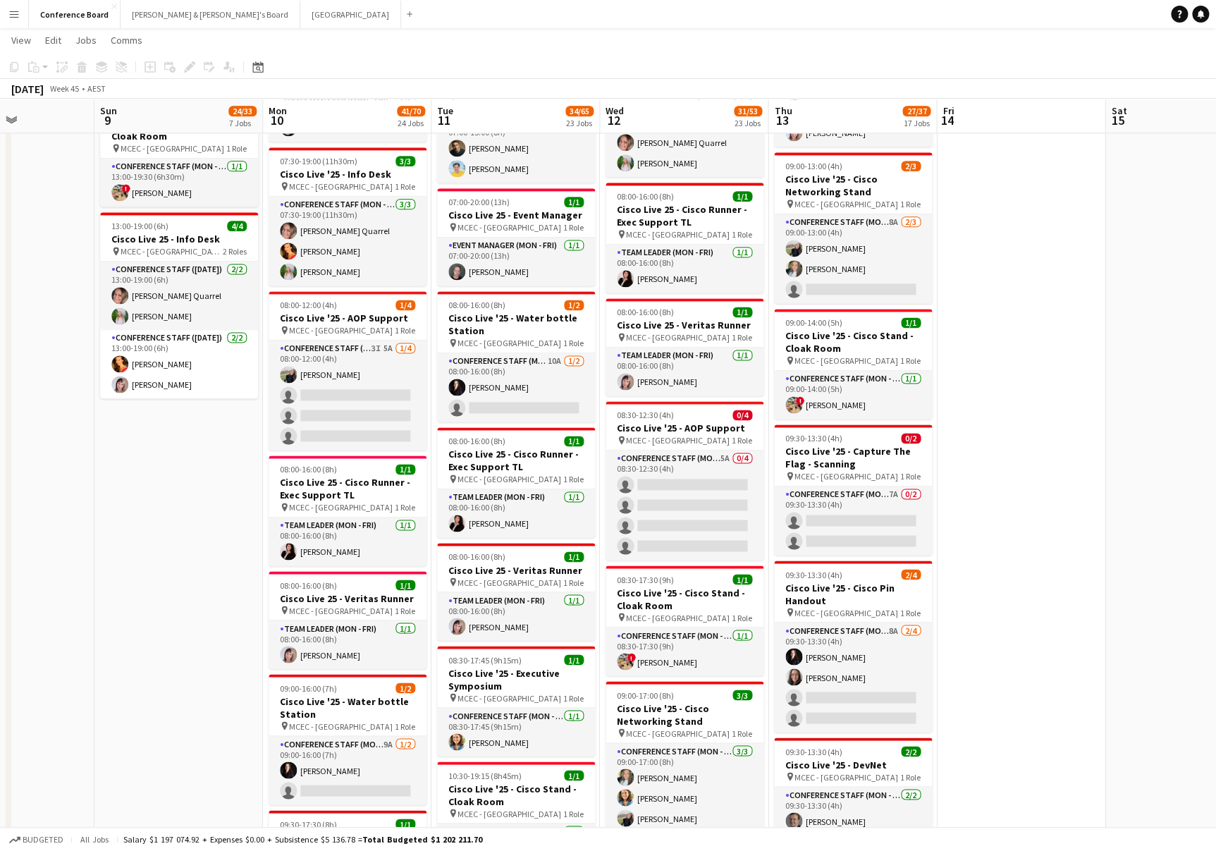
click at [530, 372] on app-card-role "Conference Staff (Mon - Fri) 10A [DATE] 08:00-16:00 (8h) [PERSON_NAME] single-n…" at bounding box center [516, 387] width 158 height 68
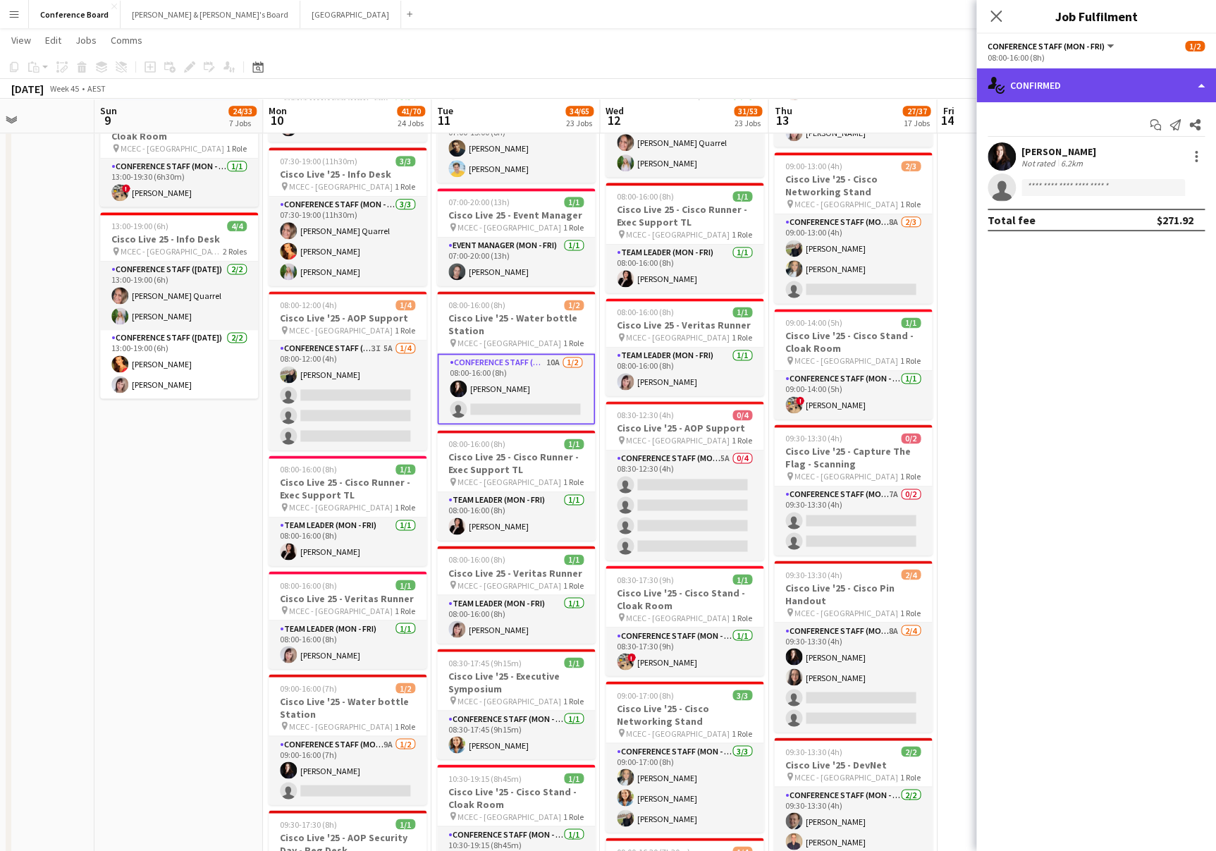
click at [1100, 85] on div "single-neutral-actions-check-2 Confirmed" at bounding box center [1097, 85] width 240 height 34
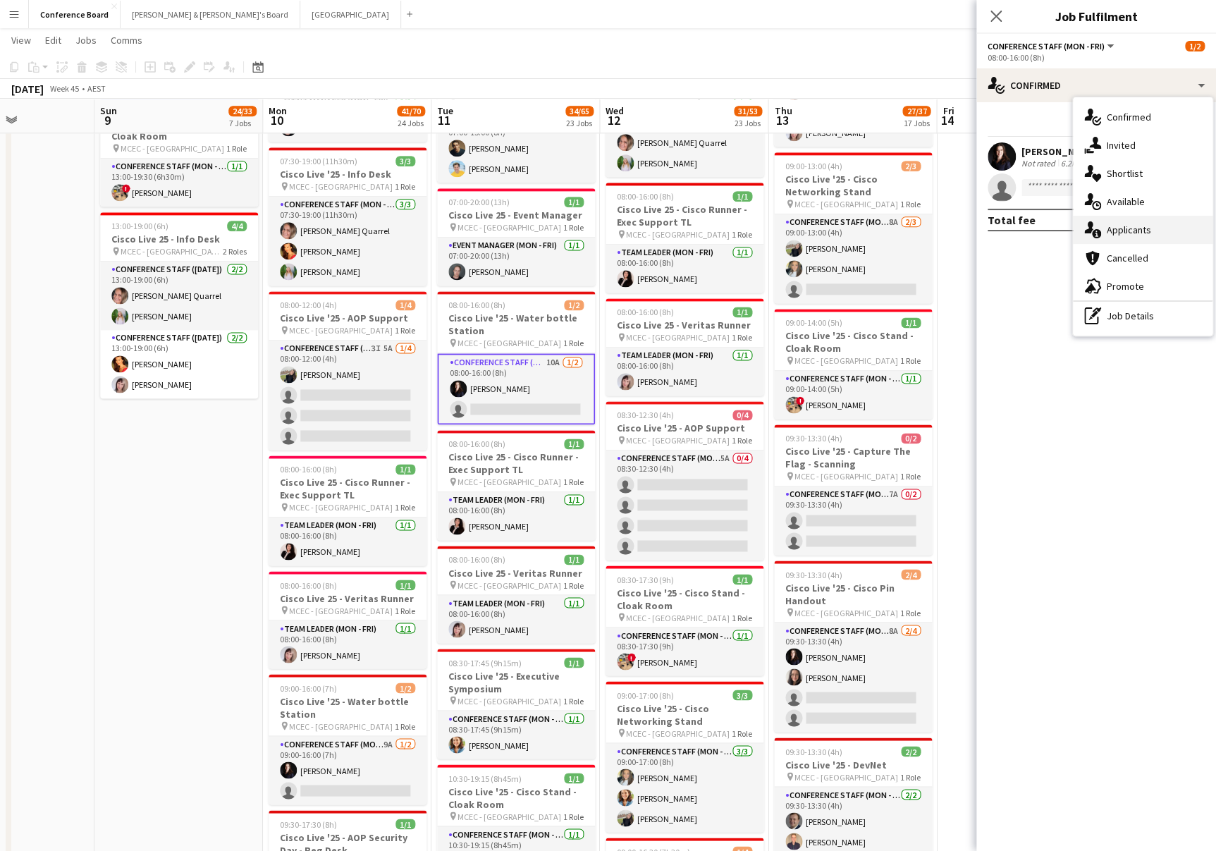
click at [1136, 232] on span "Applicants" at bounding box center [1129, 230] width 44 height 13
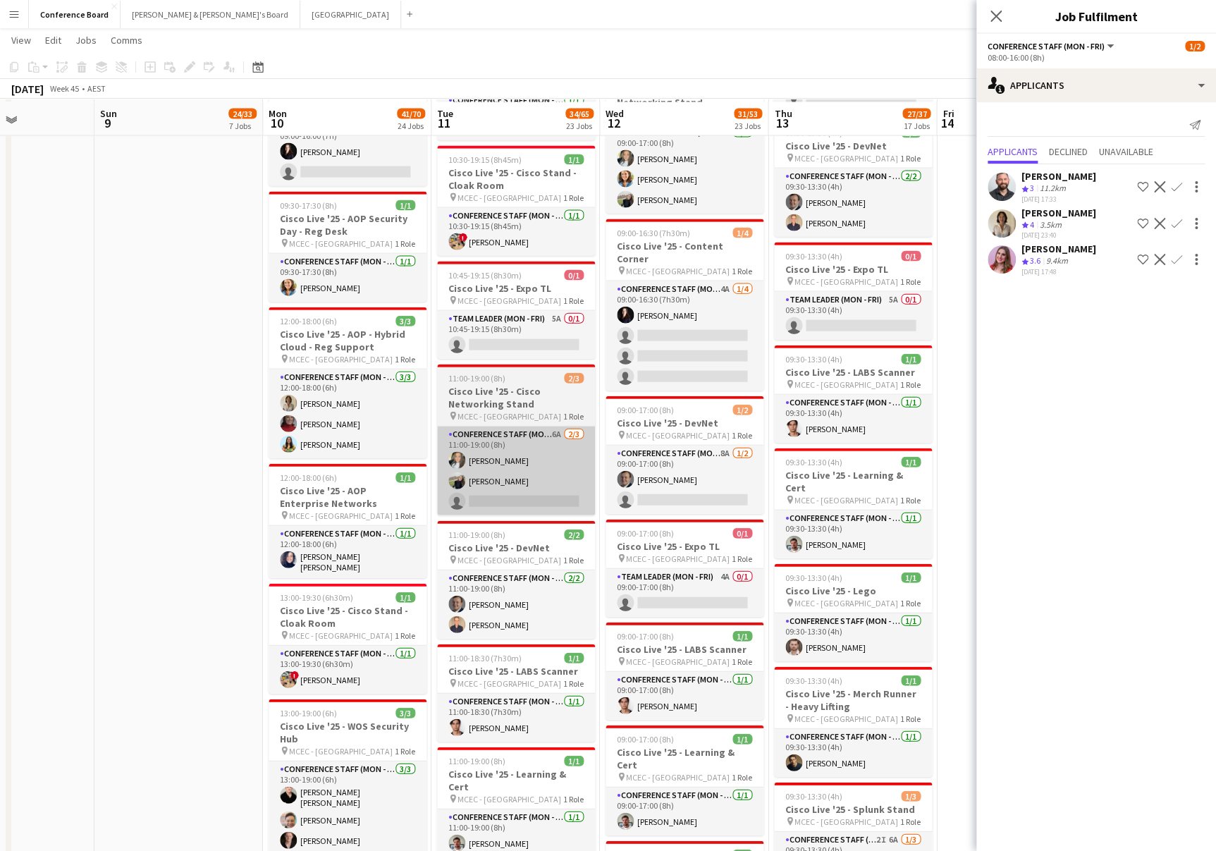
scroll to position [1442, 0]
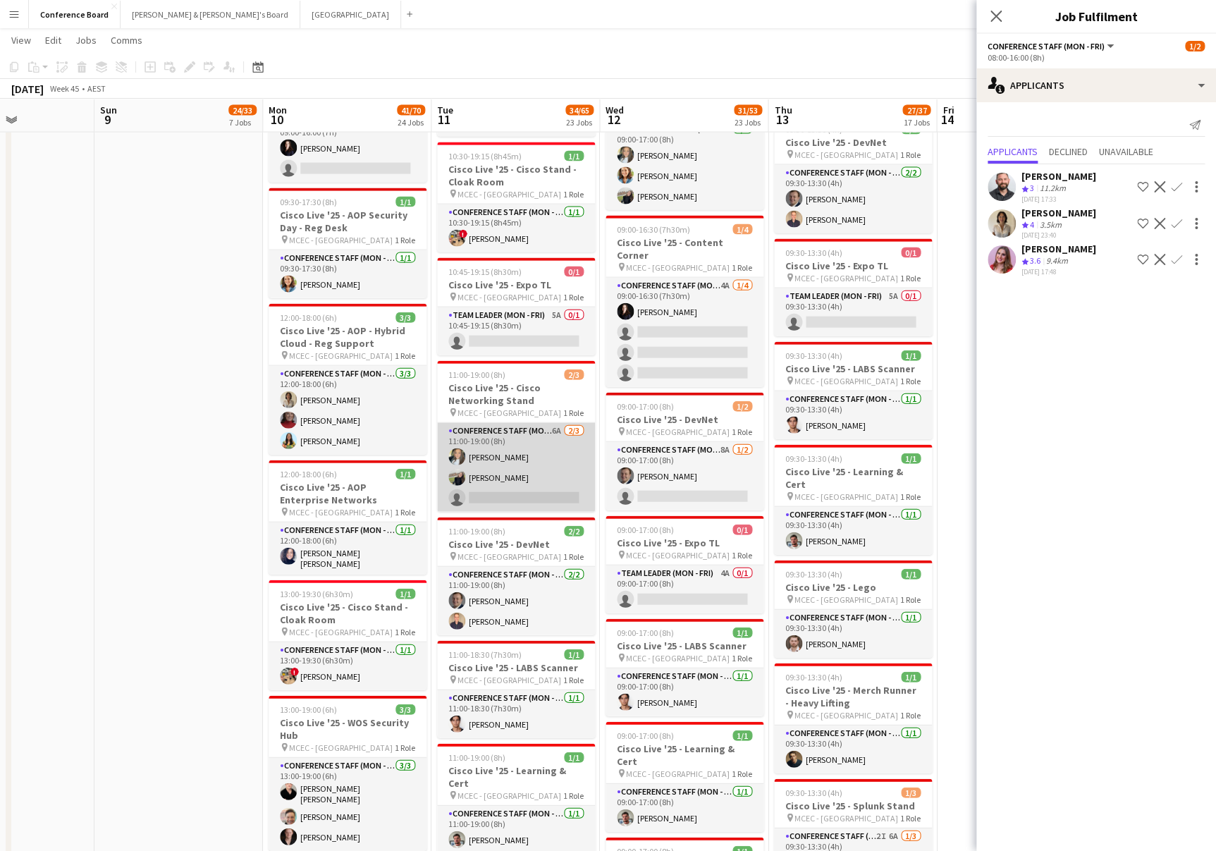
click at [525, 463] on app-card-role "Conference Staff (Mon - Fri) 6A [DATE] 11:00-19:00 (8h) [PERSON_NAME] [PERSON_N…" at bounding box center [516, 467] width 158 height 89
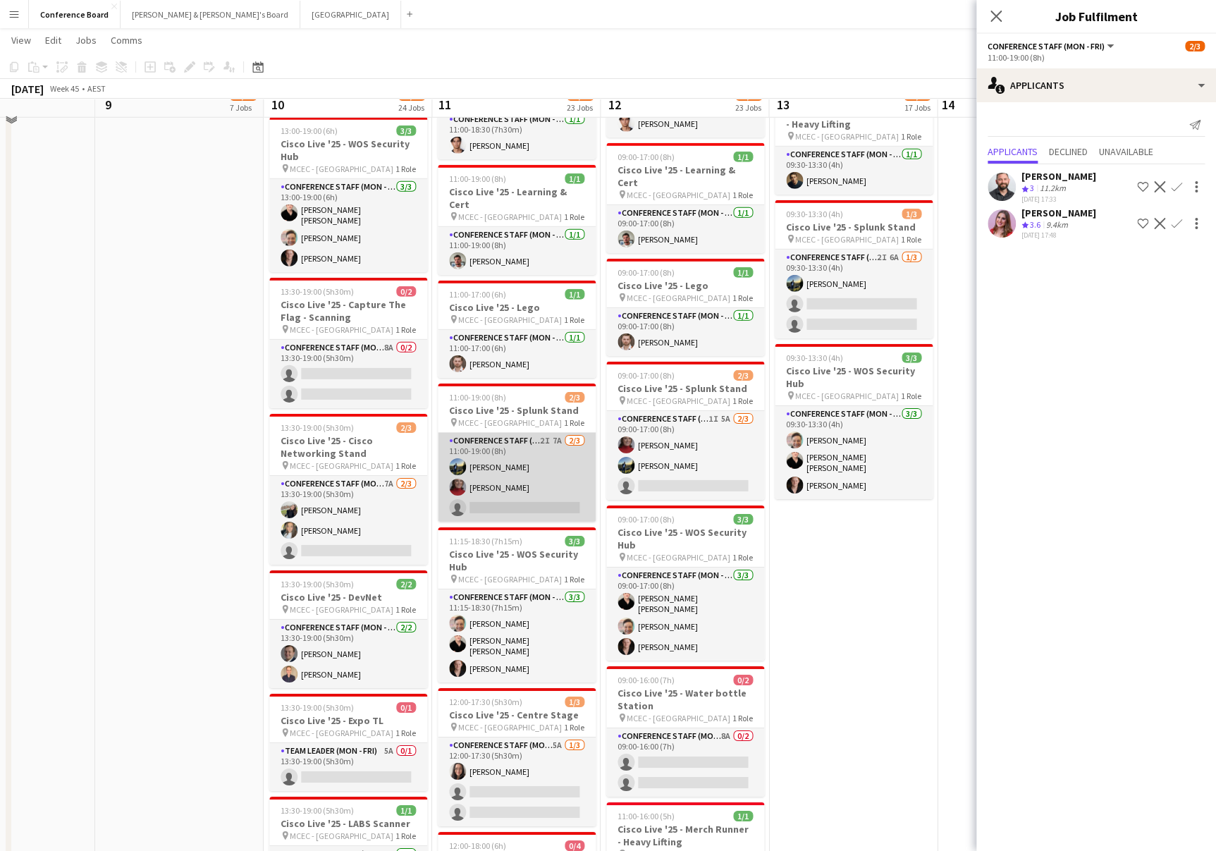
scroll to position [2022, 0]
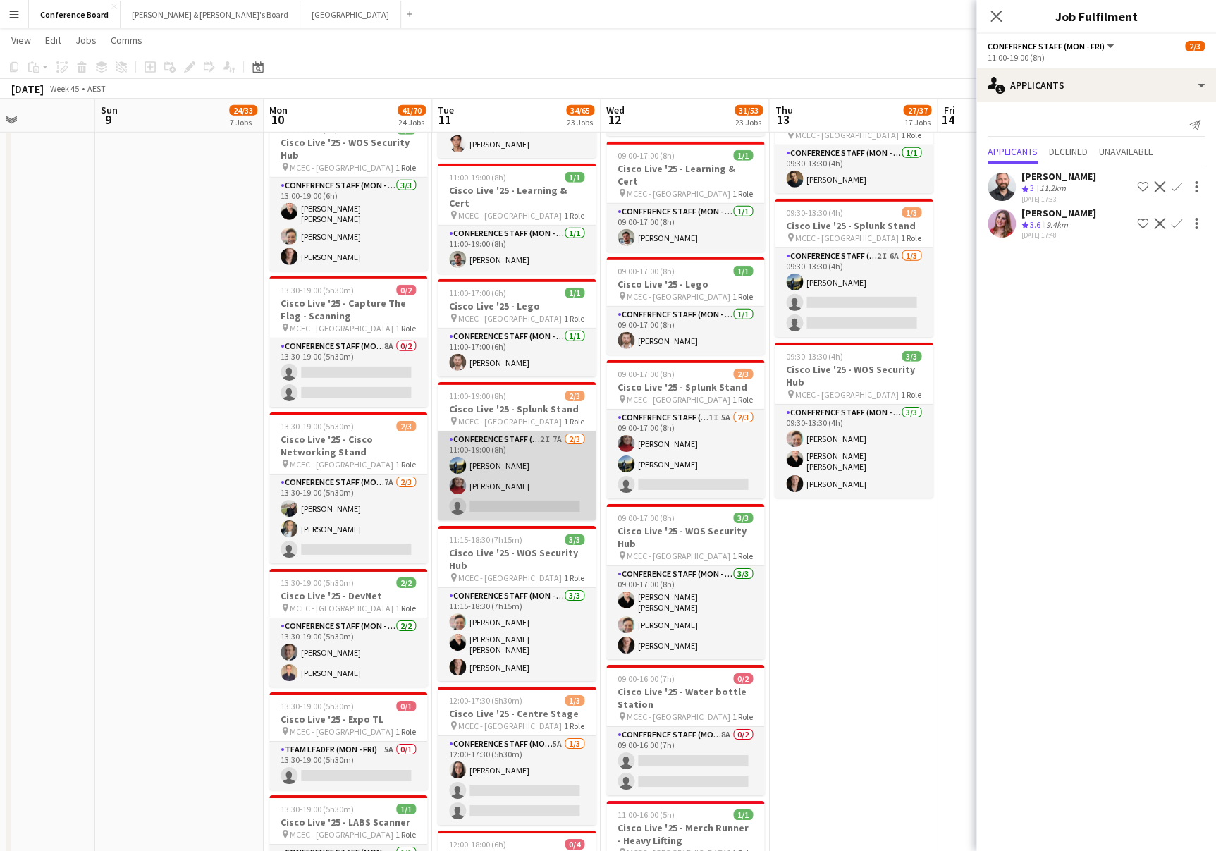
click at [540, 470] on app-card-role "Conference Staff (Mon - Fri) 2I 7A [DATE] 11:00-19:00 (8h) [PERSON_NAME] [PERSO…" at bounding box center [517, 476] width 158 height 89
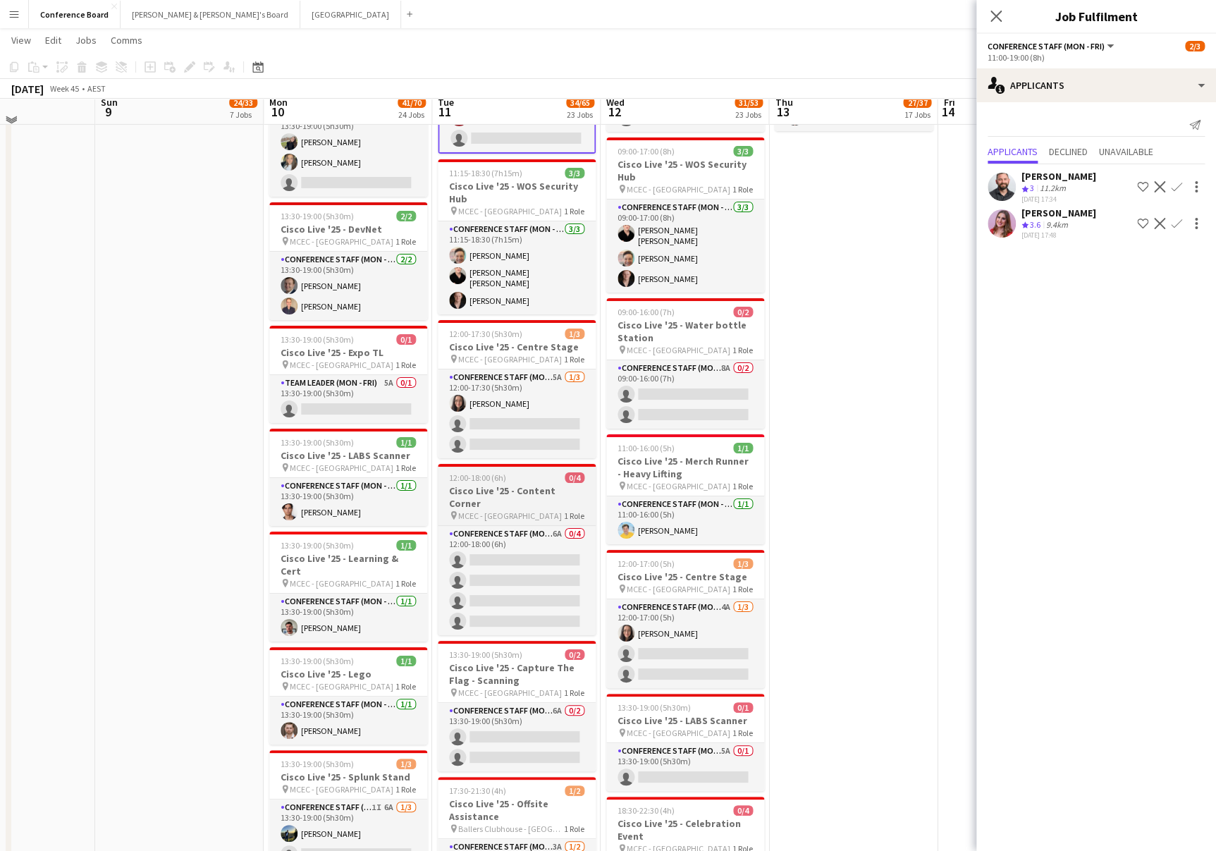
scroll to position [2398, 0]
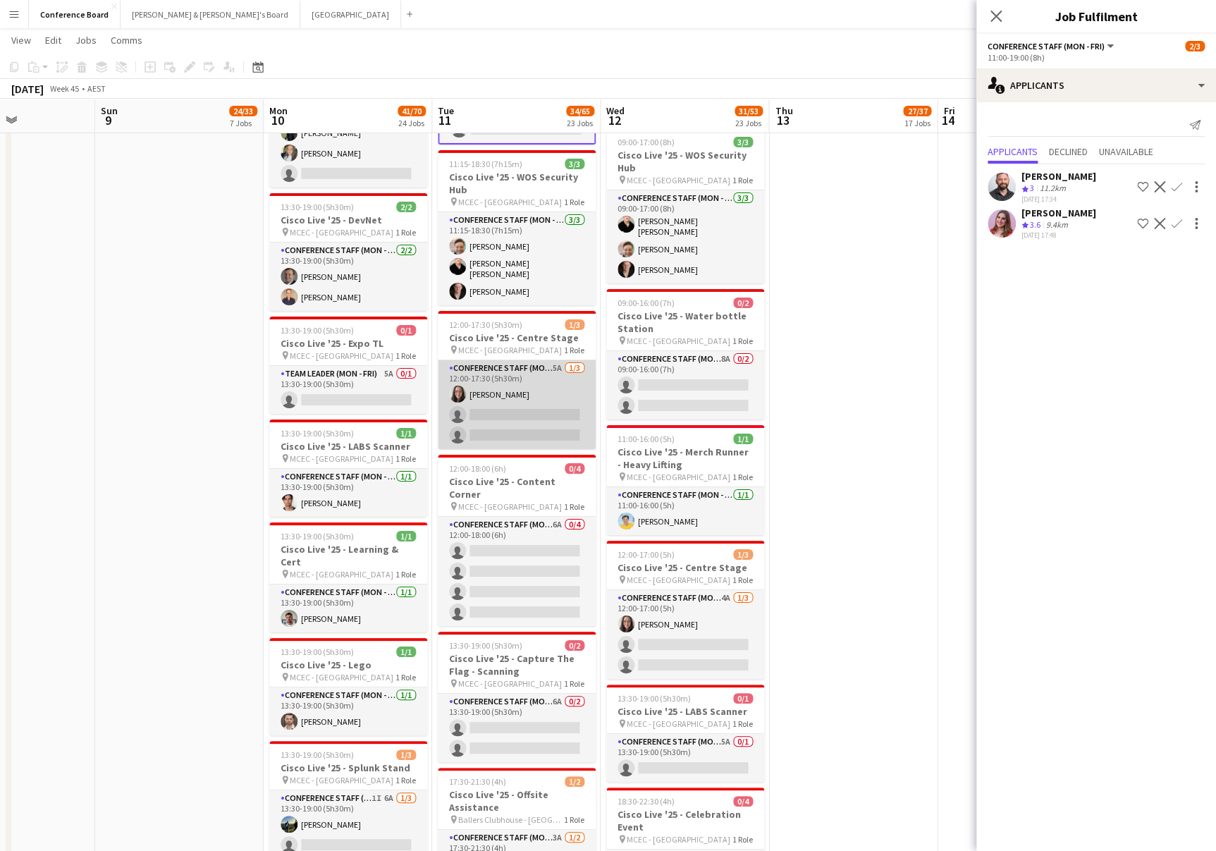
click at [542, 407] on app-card-role "Conference Staff (Mon - Fri) 5A [DATE] 12:00-17:30 (5h30m) [PERSON_NAME] single…" at bounding box center [517, 404] width 158 height 89
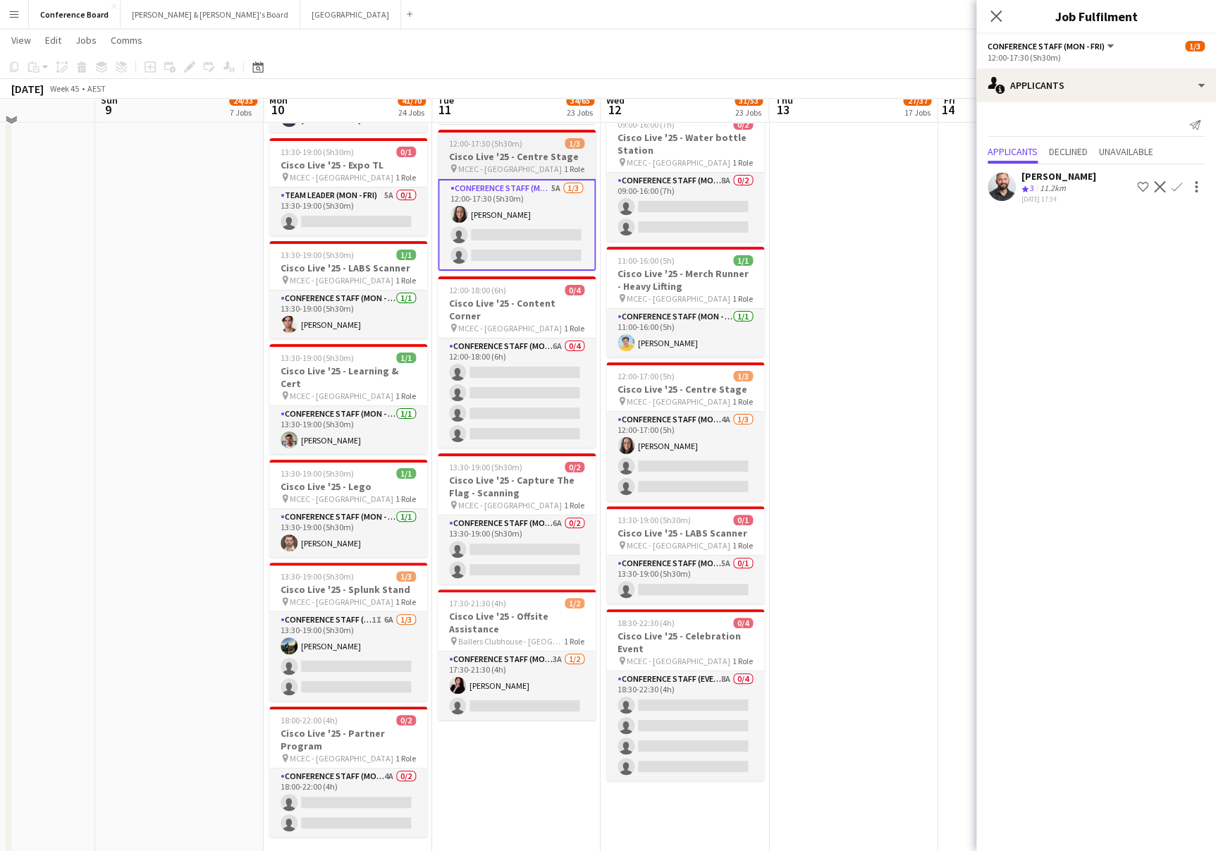
scroll to position [2581, 0]
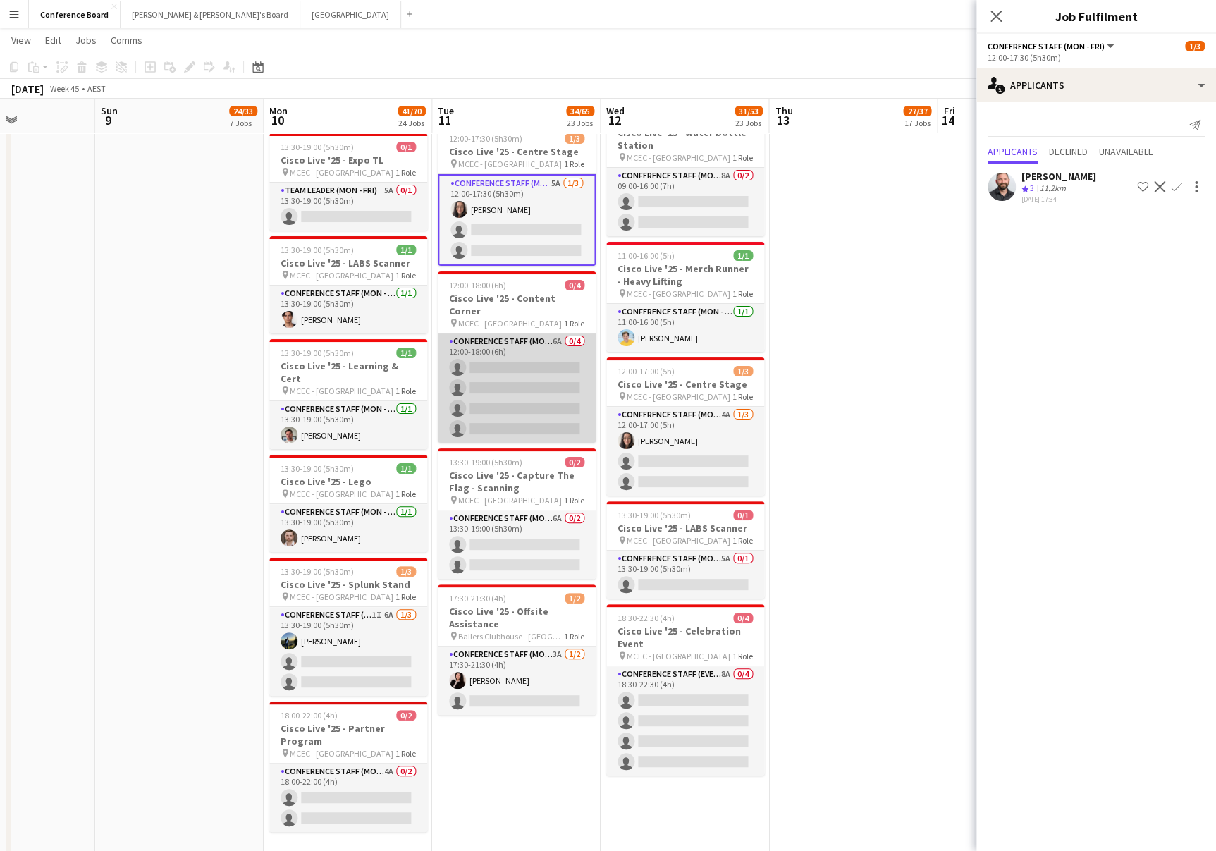
click at [540, 374] on app-card-role "Conference Staff (Mon - Fri) 6A 0/4 12:00-18:00 (6h) single-neutral-actions sin…" at bounding box center [517, 388] width 158 height 109
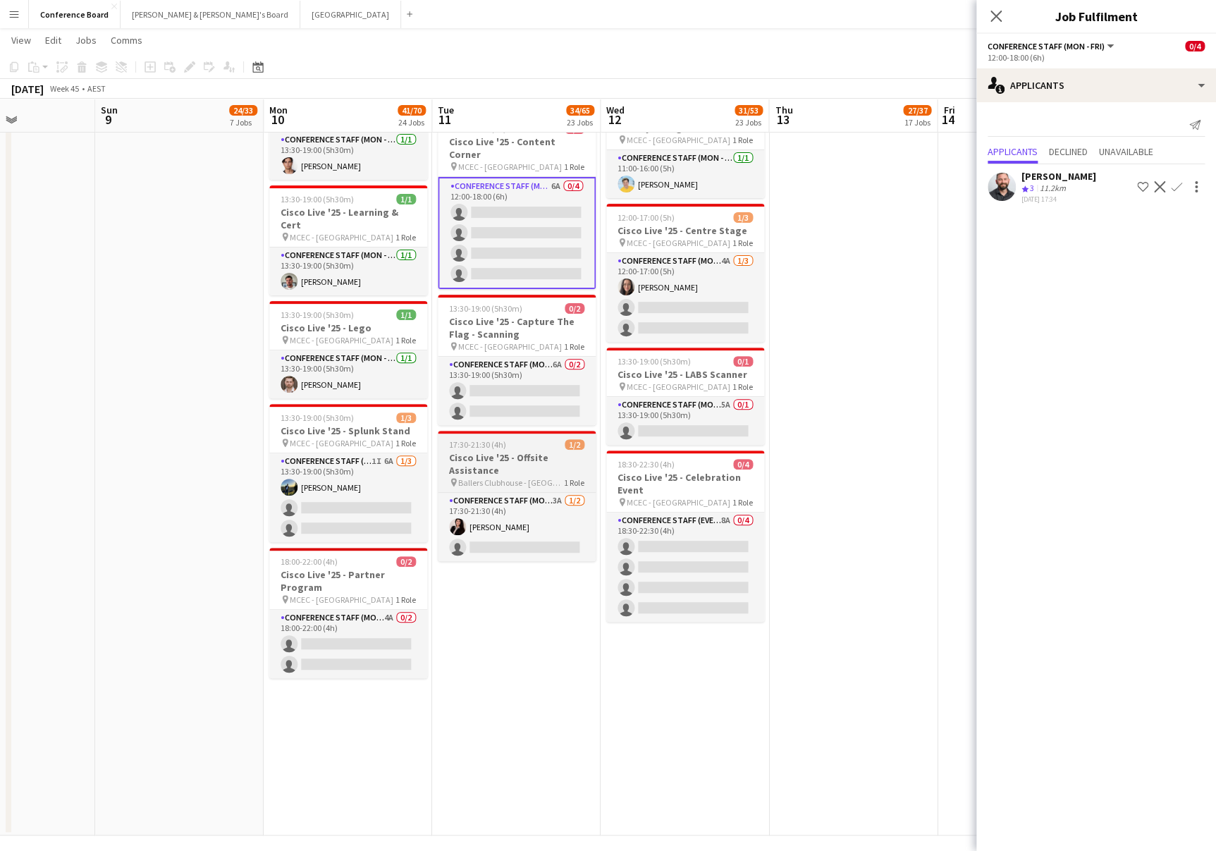
scroll to position [2743, 0]
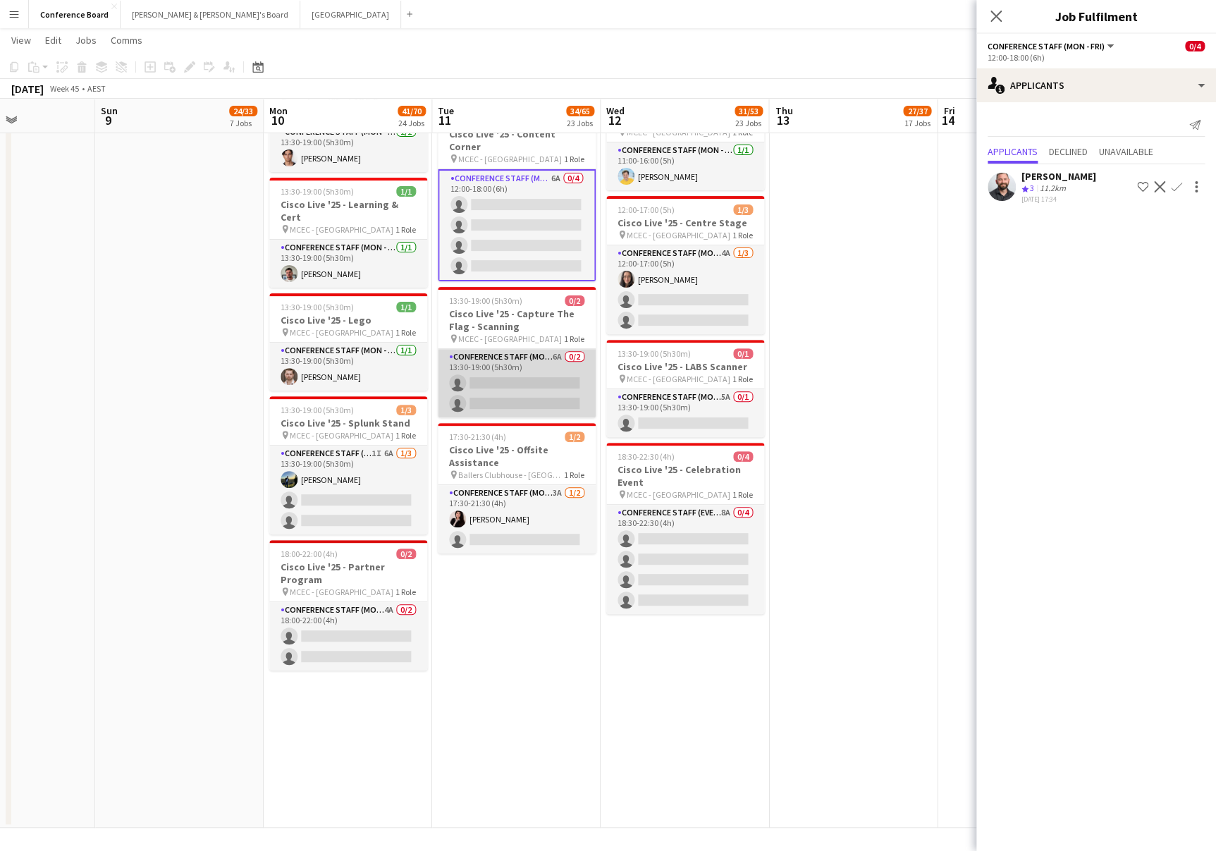
click at [532, 366] on app-card-role "Conference Staff (Mon - Fri) 6A 0/2 13:30-19:00 (5h30m) single-neutral-actions …" at bounding box center [517, 383] width 158 height 68
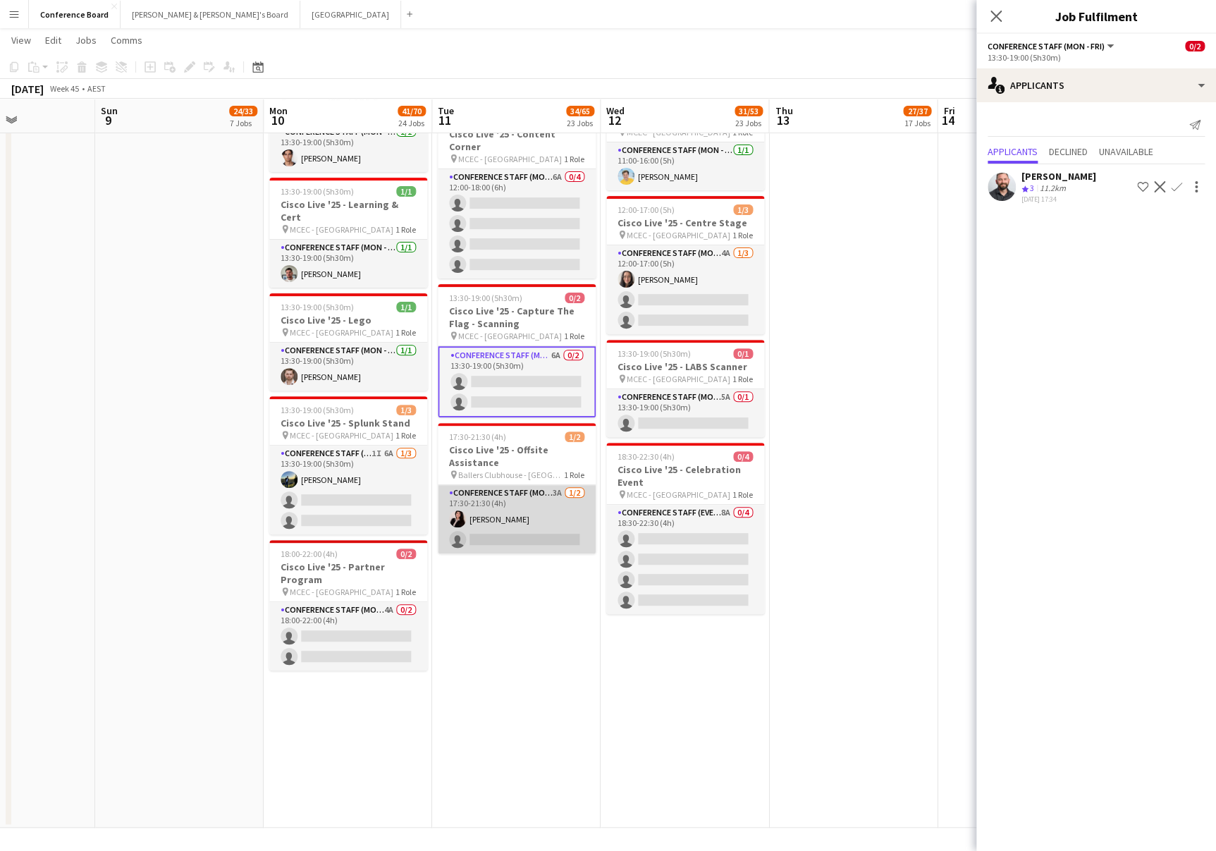
click at [528, 485] on app-card-role "Conference Staff (Mon - Fri) 3A [DATE] 17:30-21:30 (4h) [PERSON_NAME] single-ne…" at bounding box center [517, 519] width 158 height 68
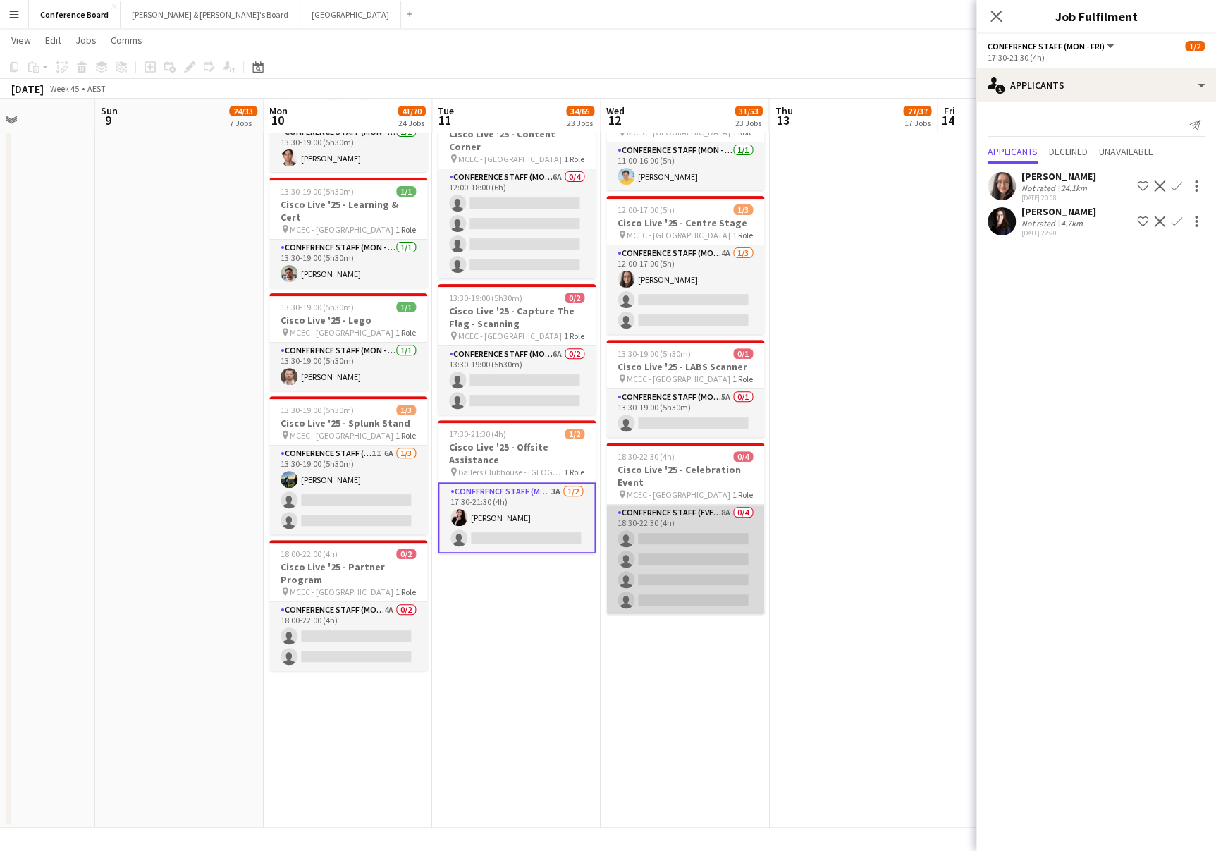
click at [659, 507] on app-card-role "Conference Staff (Evening) 8A 0/4 18:30-22:30 (4h) single-neutral-actions singl…" at bounding box center [685, 559] width 158 height 109
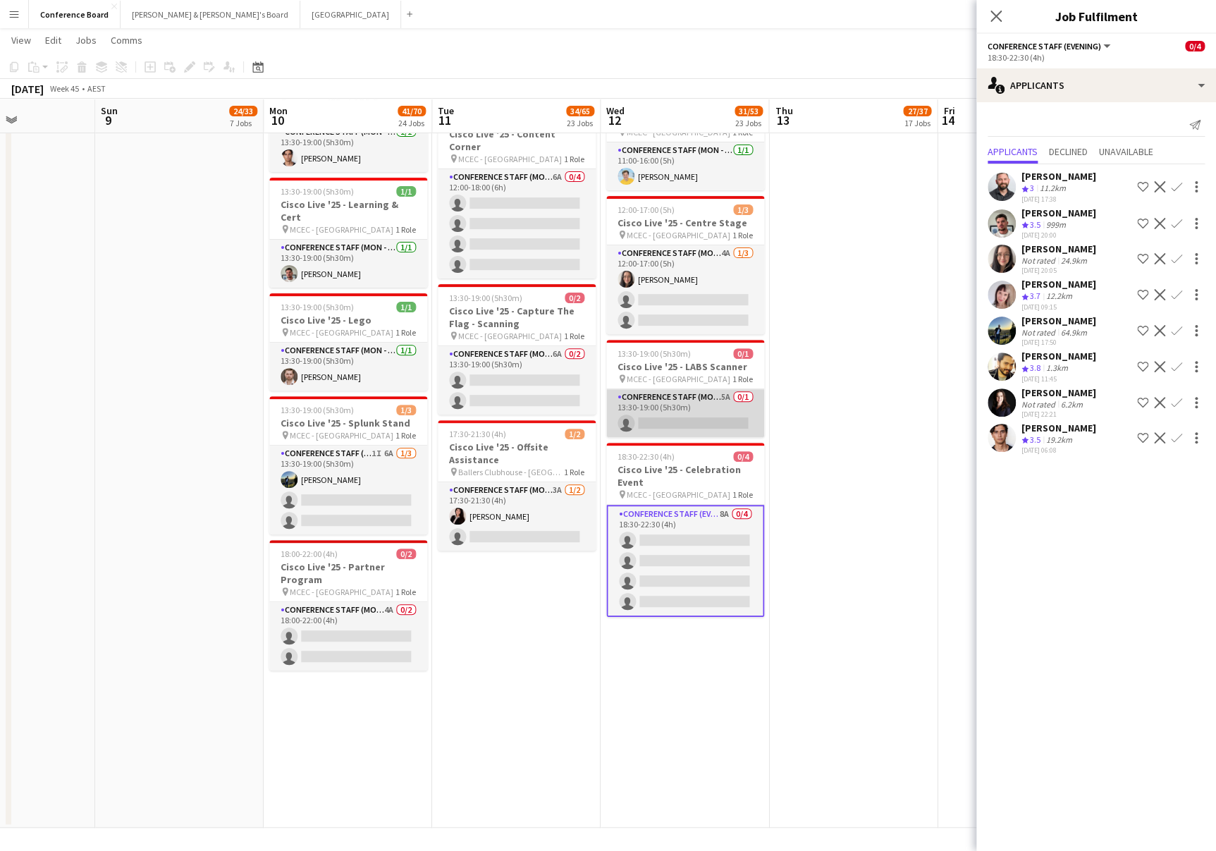
click at [691, 389] on app-card-role "Conference Staff (Mon - Fri) 5A 0/1 13:30-19:00 (5h30m) single-neutral-actions" at bounding box center [685, 413] width 158 height 48
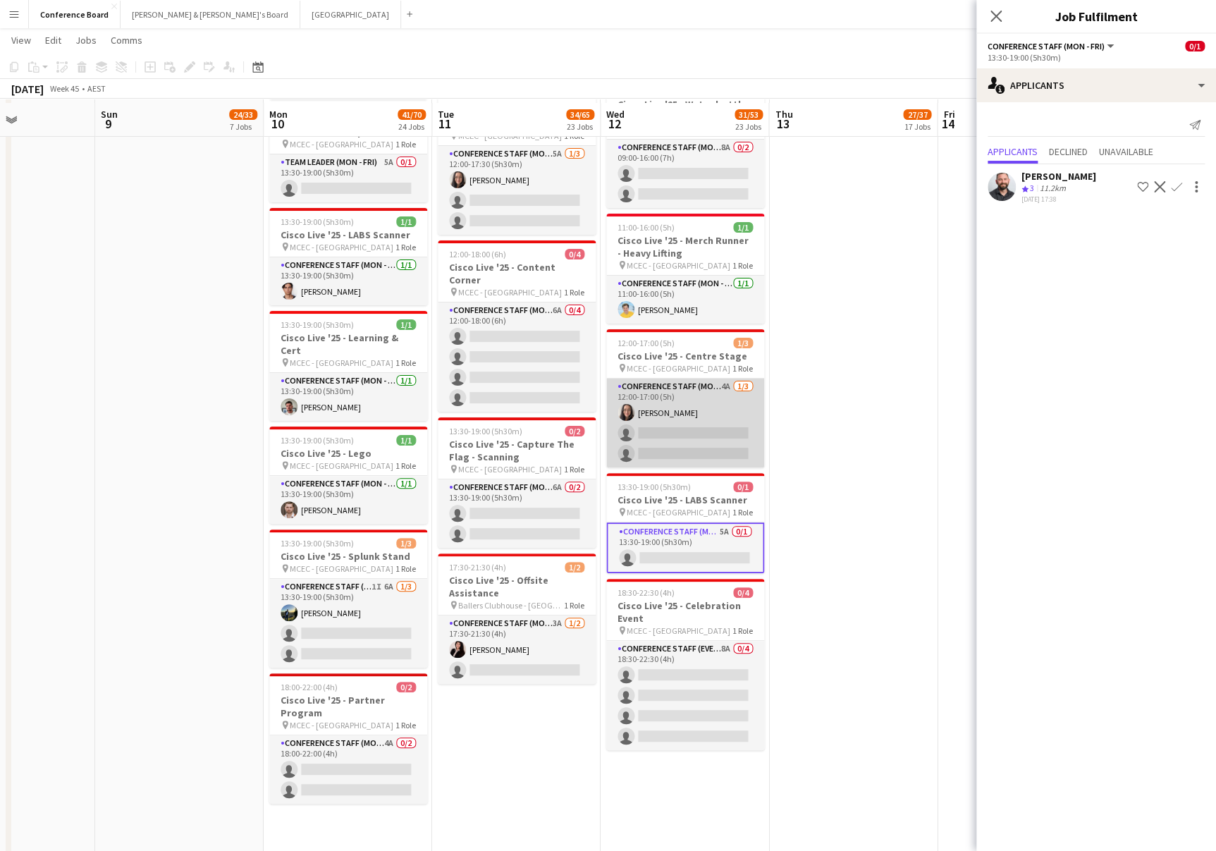
scroll to position [2607, 0]
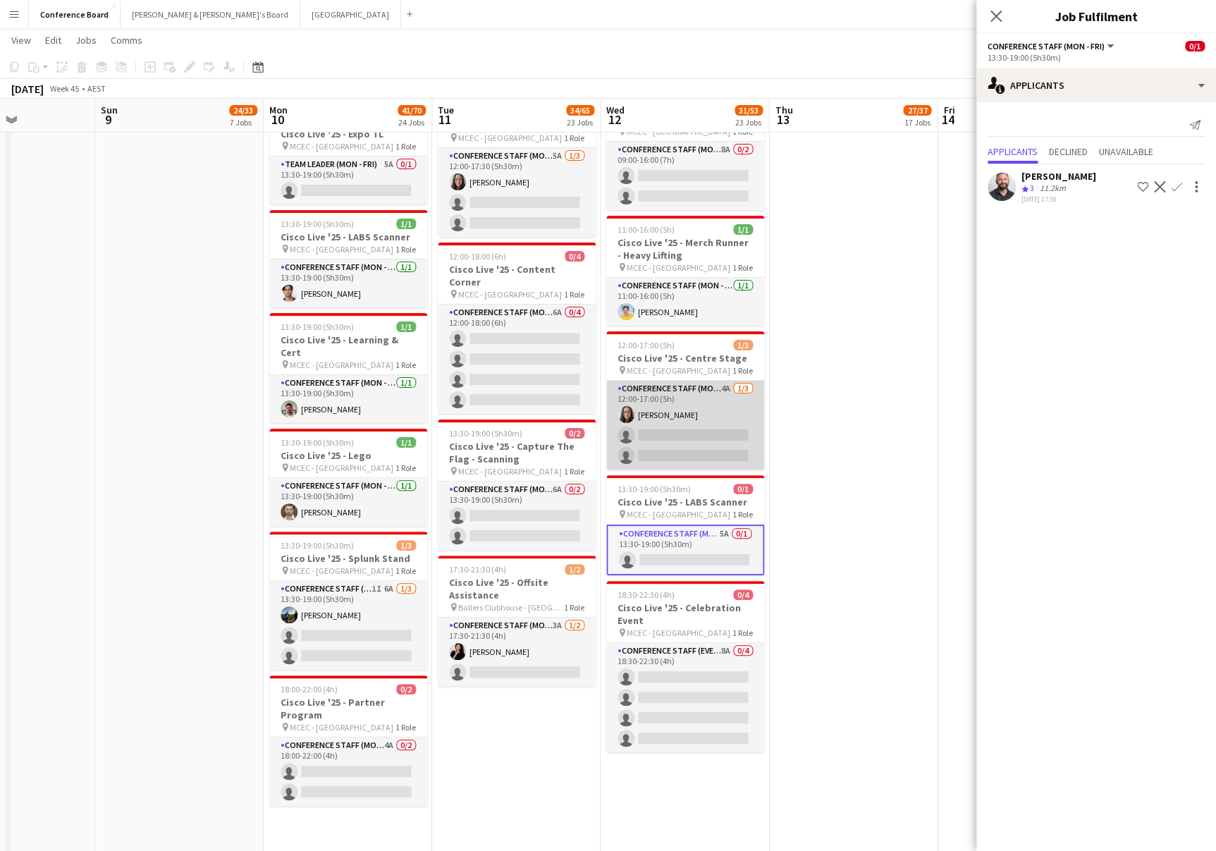
click at [692, 381] on app-card-role "Conference Staff (Mon - Fri) 4A [DATE] 12:00-17:00 (5h) [PERSON_NAME] single-ne…" at bounding box center [685, 425] width 158 height 89
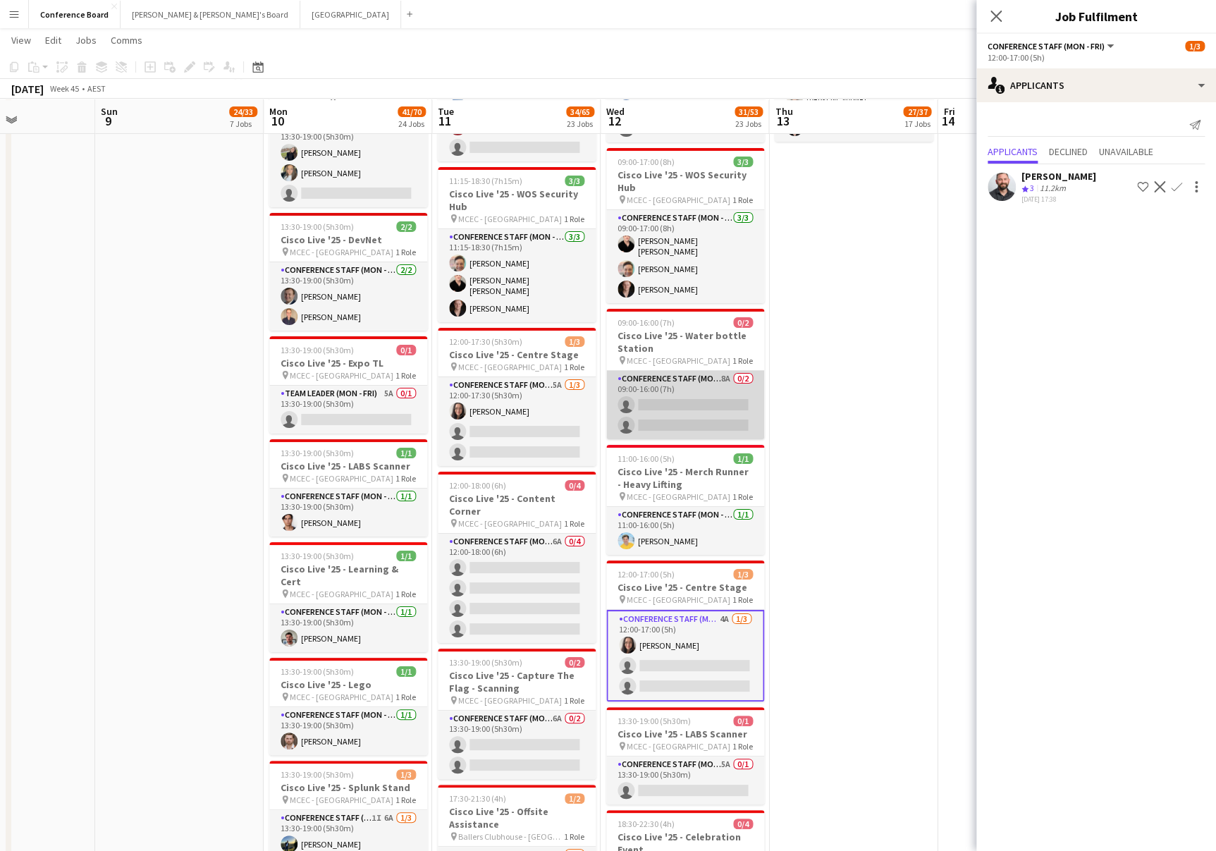
scroll to position [2373, 0]
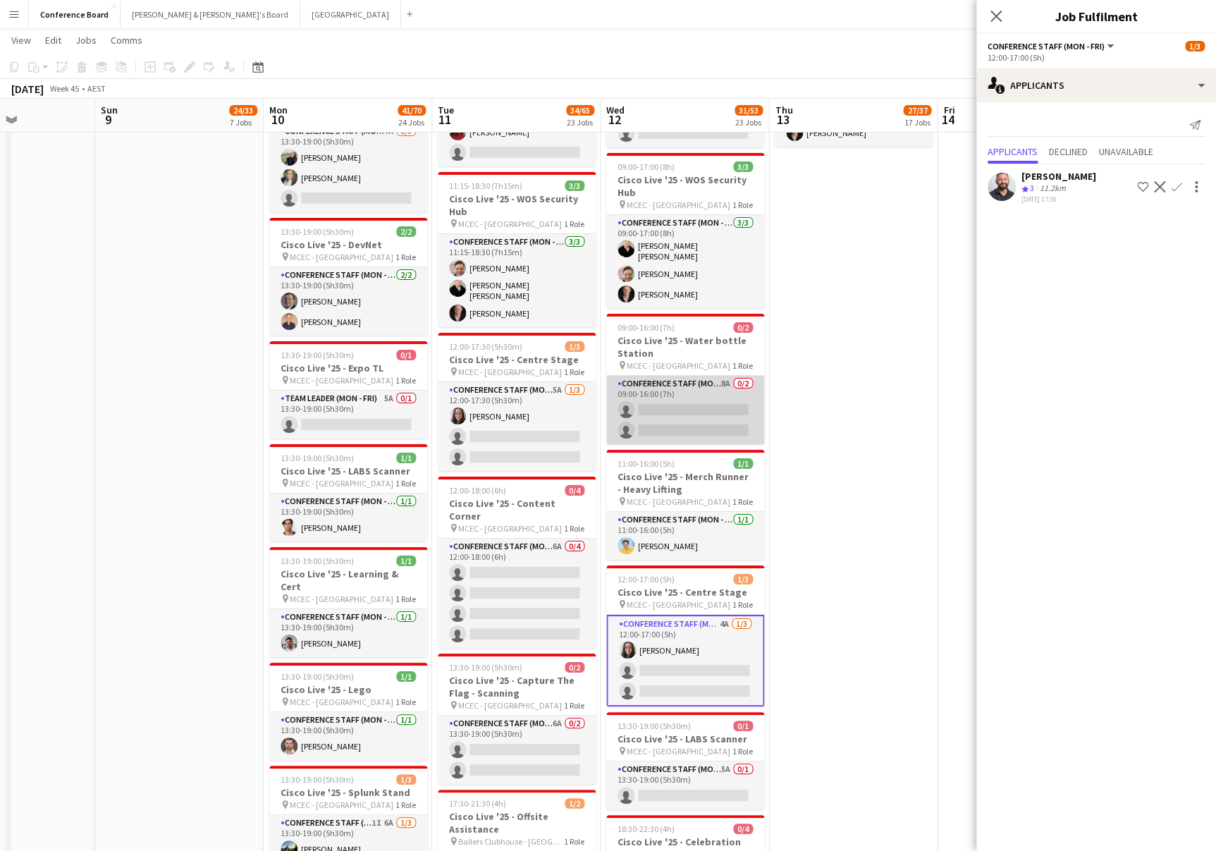
click at [695, 376] on app-card-role "Conference Staff (Mon - Fri) 8A 0/2 09:00-16:00 (7h) single-neutral-actions sin…" at bounding box center [685, 410] width 158 height 68
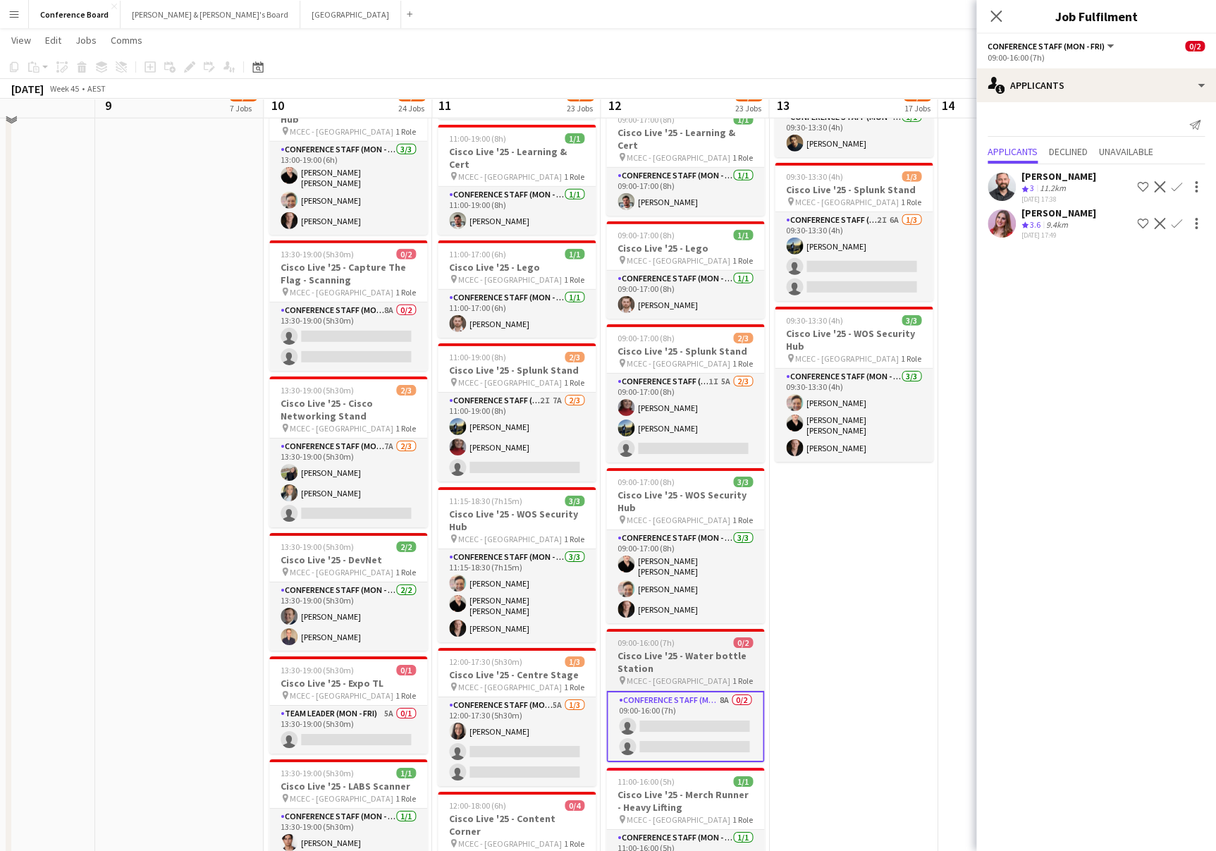
scroll to position [2038, 0]
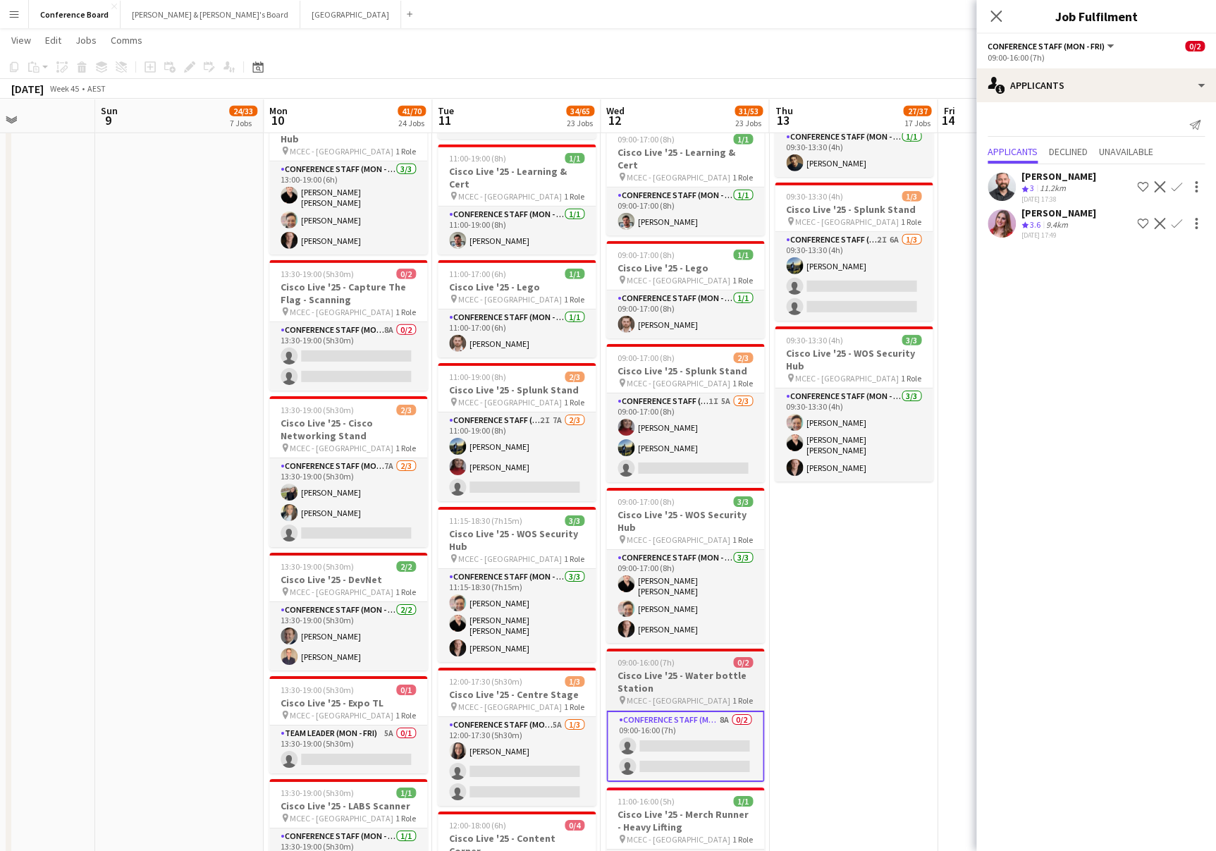
click at [695, 393] on app-card-role "Conference Staff (Mon - Fri) 1I 5A [DATE] 09:00-17:00 (8h) [PERSON_NAME] [PERSO…" at bounding box center [685, 437] width 158 height 89
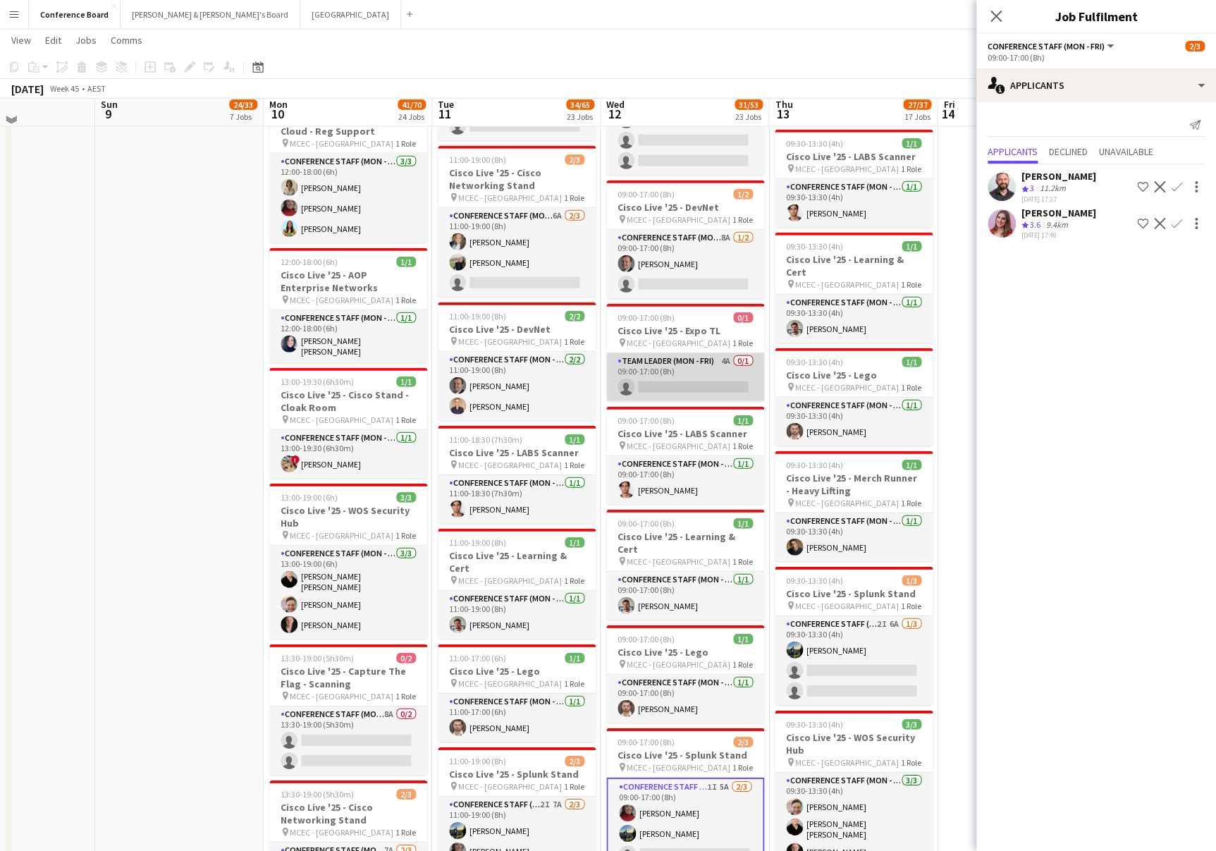
scroll to position [1645, 0]
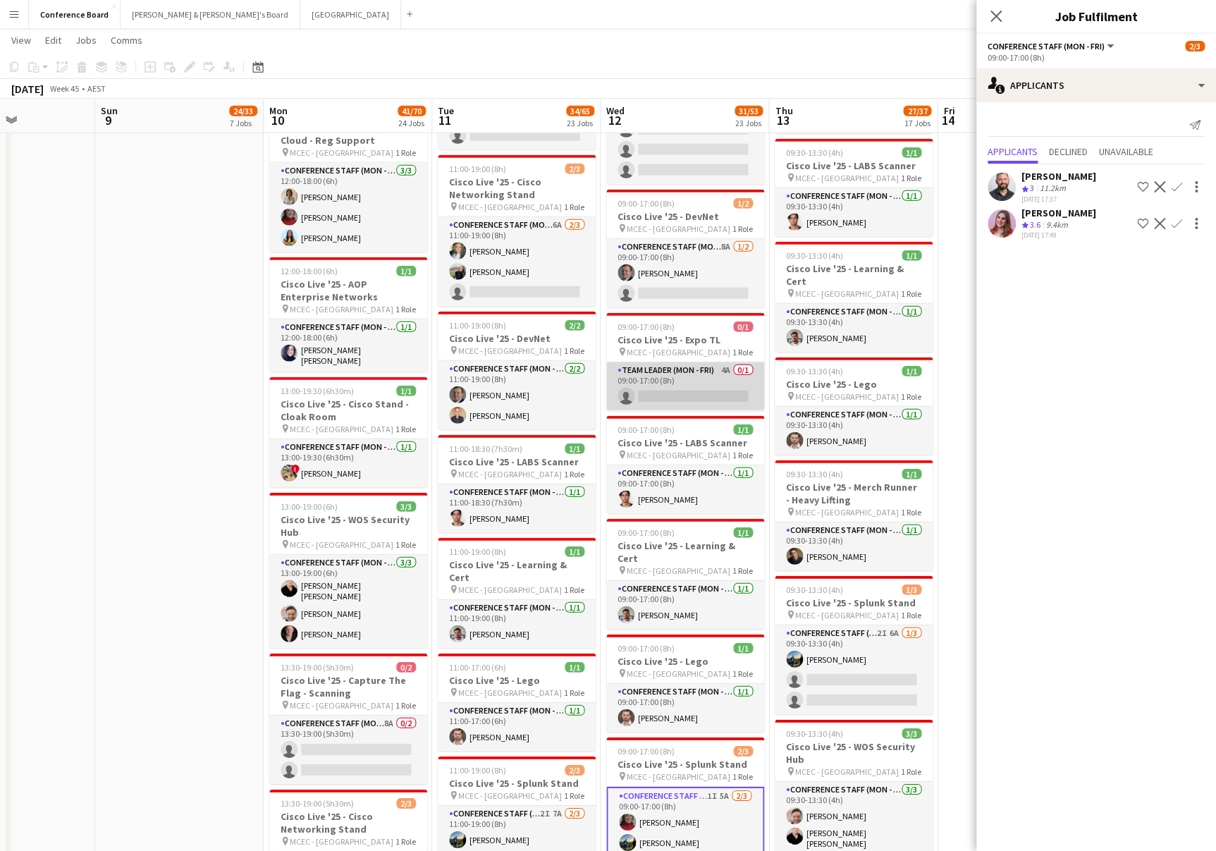
click at [697, 362] on app-card-role "Team Leader (Mon - Fri) 4A 0/1 09:00-17:00 (8h) single-neutral-actions" at bounding box center [685, 386] width 158 height 48
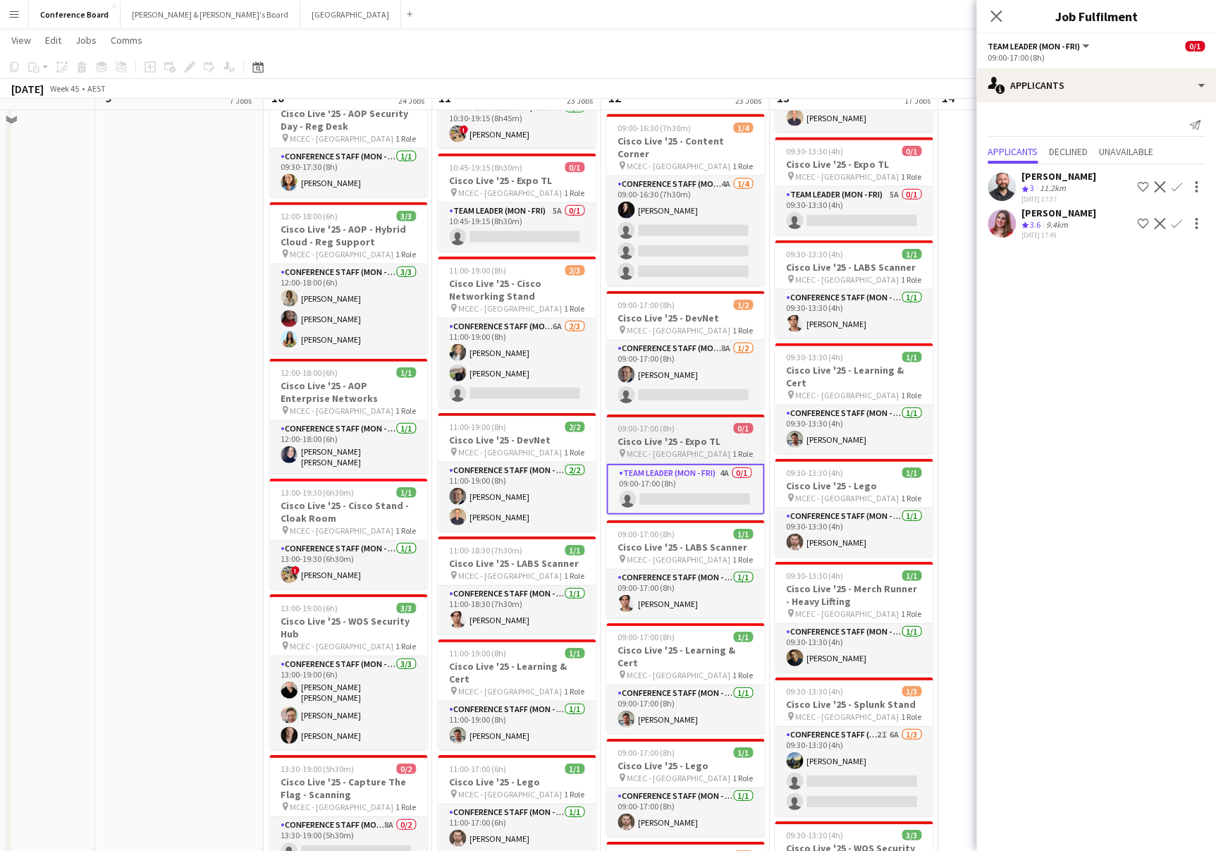
scroll to position [1522, 0]
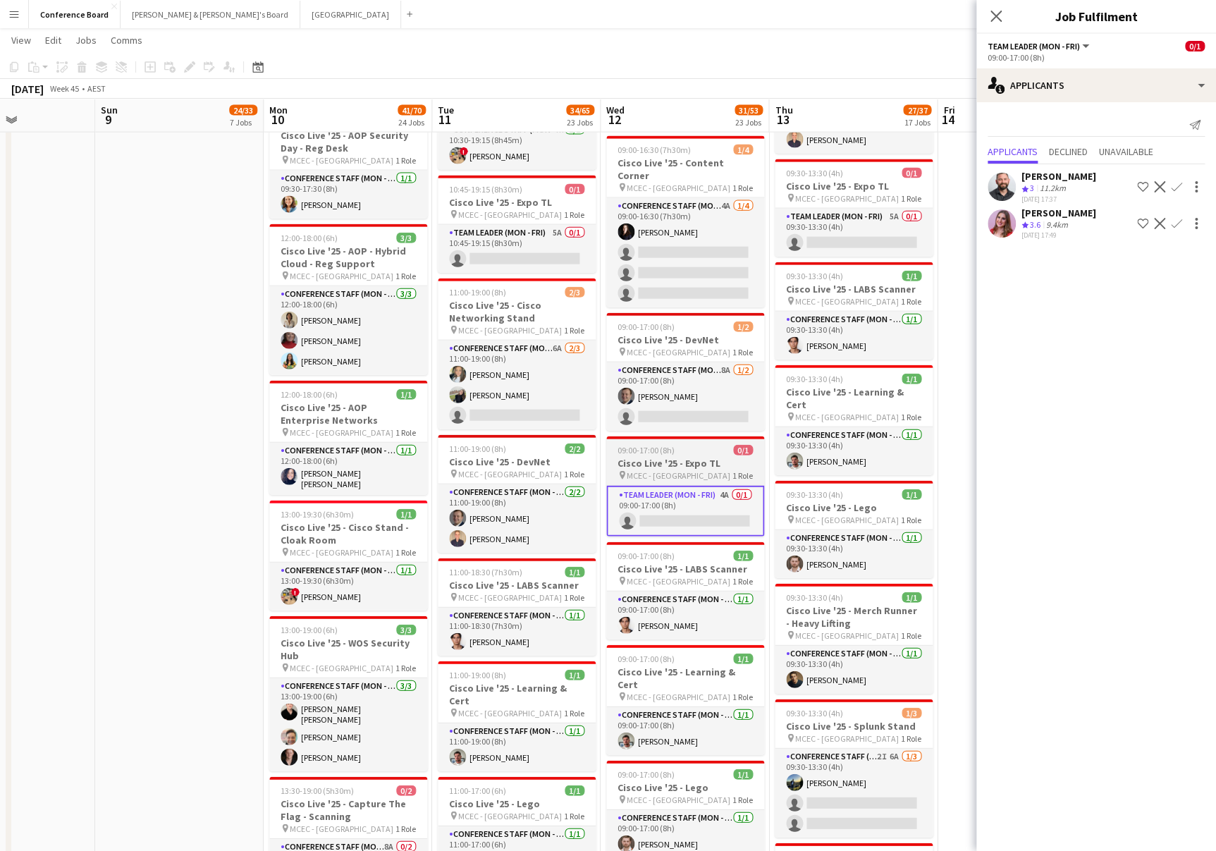
click at [697, 362] on app-card-role "Conference Staff (Mon - Fri) 8A [DATE] 09:00-17:00 (8h) [PERSON_NAME] single-ne…" at bounding box center [685, 396] width 158 height 68
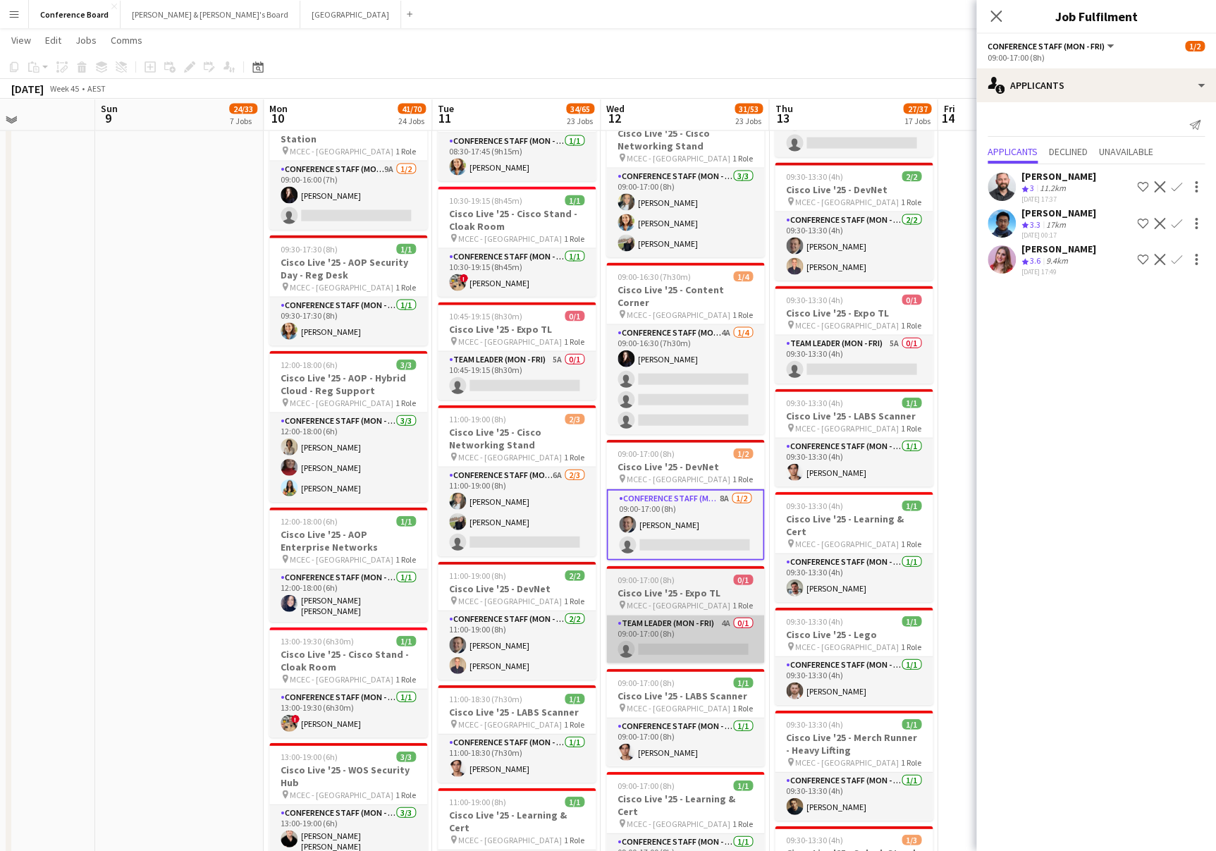
scroll to position [1393, 0]
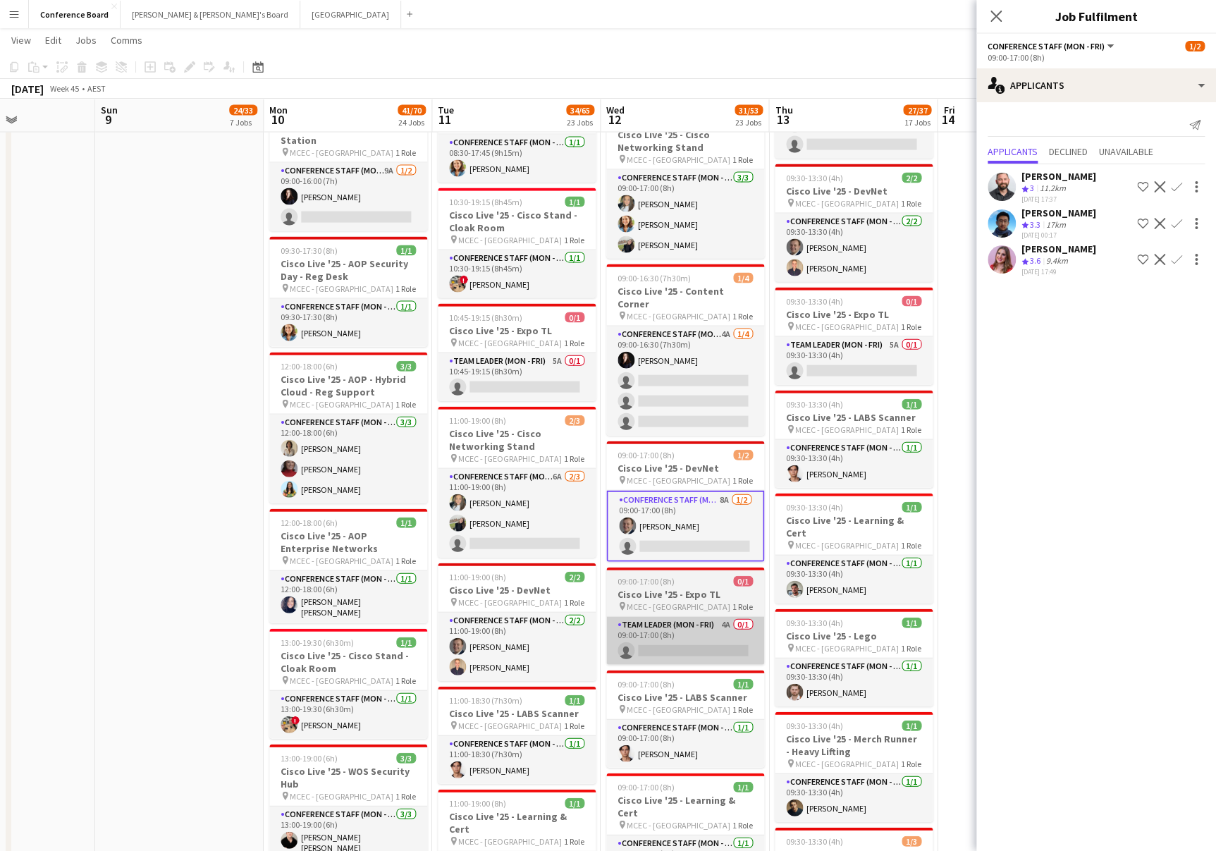
click at [697, 362] on app-card-role "Conference Staff (Mon - Fri) 4A [DATE] 09:00-16:30 (7h30m) [PERSON_NAME] single…" at bounding box center [685, 380] width 158 height 109
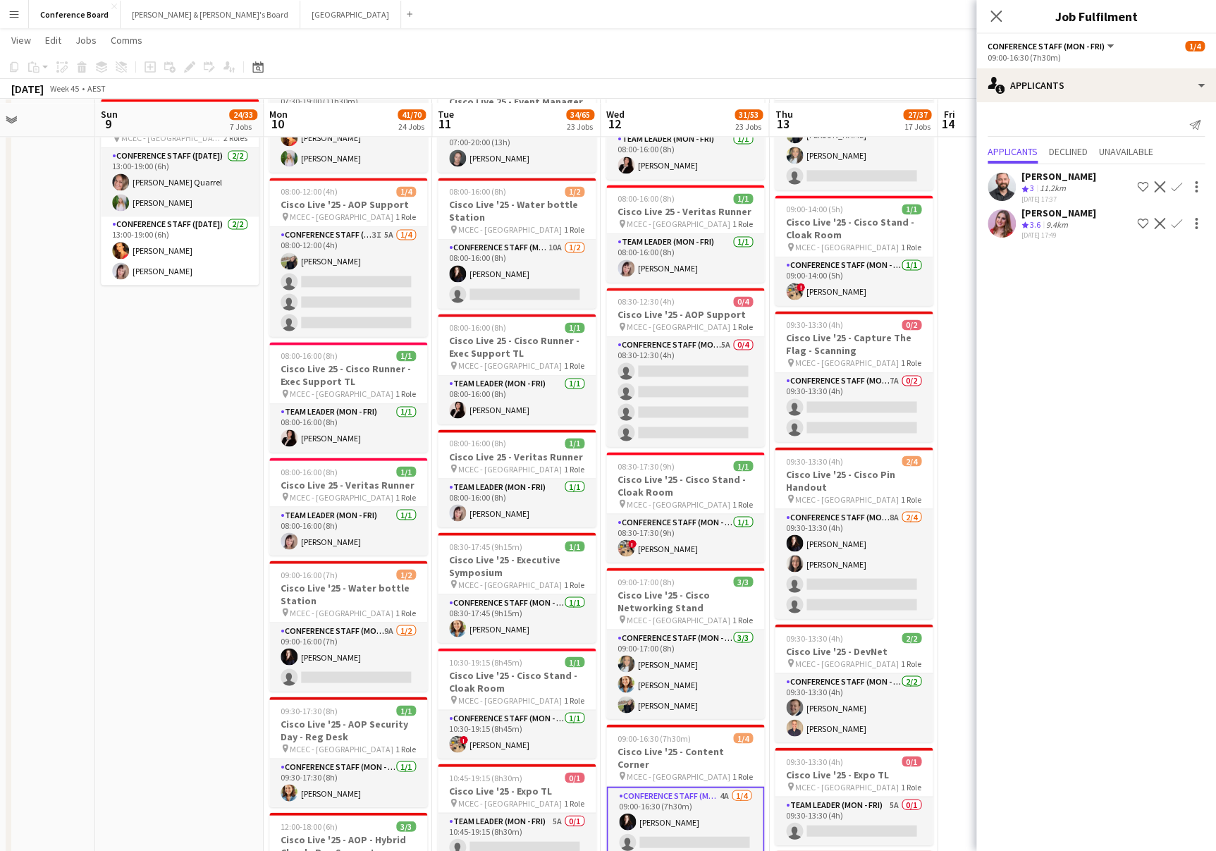
scroll to position [923, 0]
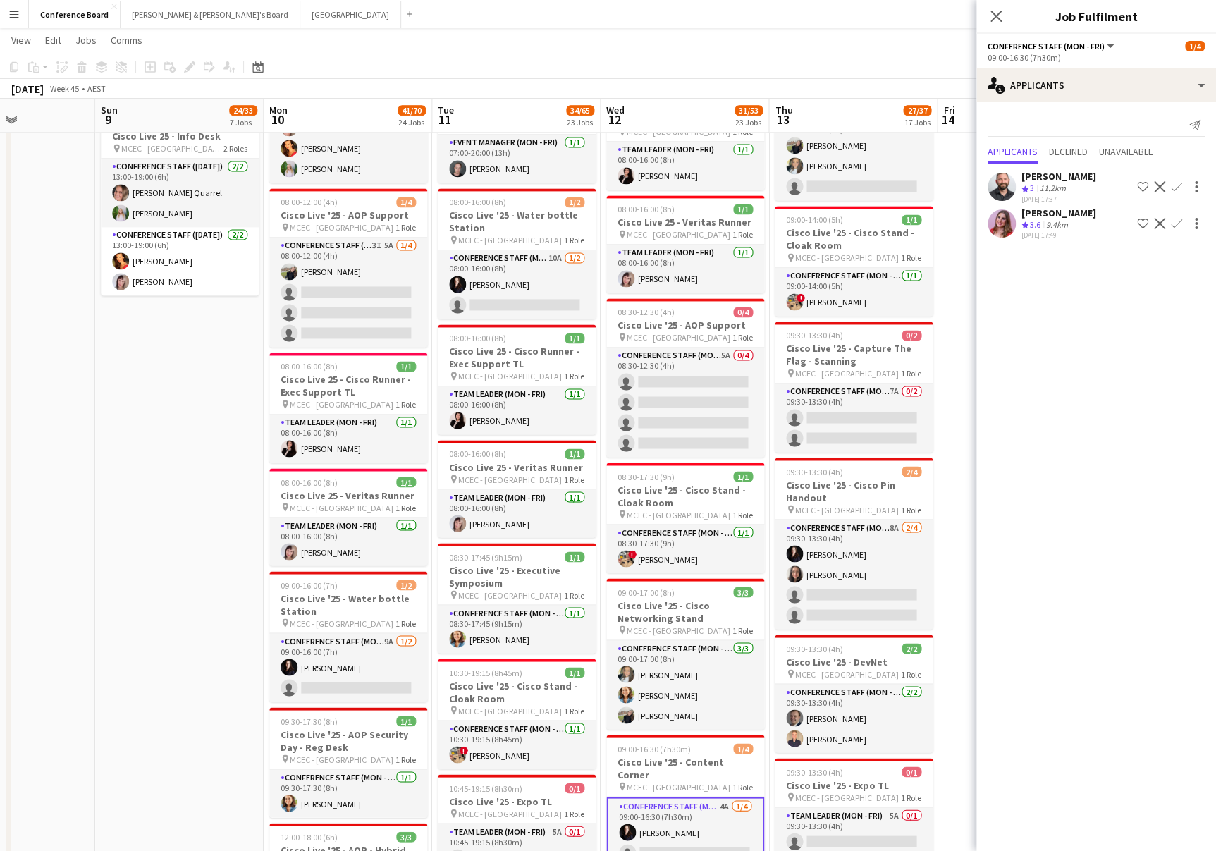
click at [697, 362] on app-card-role "Conference Staff (Mon - Fri) 5A 0/4 08:30-12:30 (4h) single-neutral-actions sin…" at bounding box center [685, 402] width 158 height 109
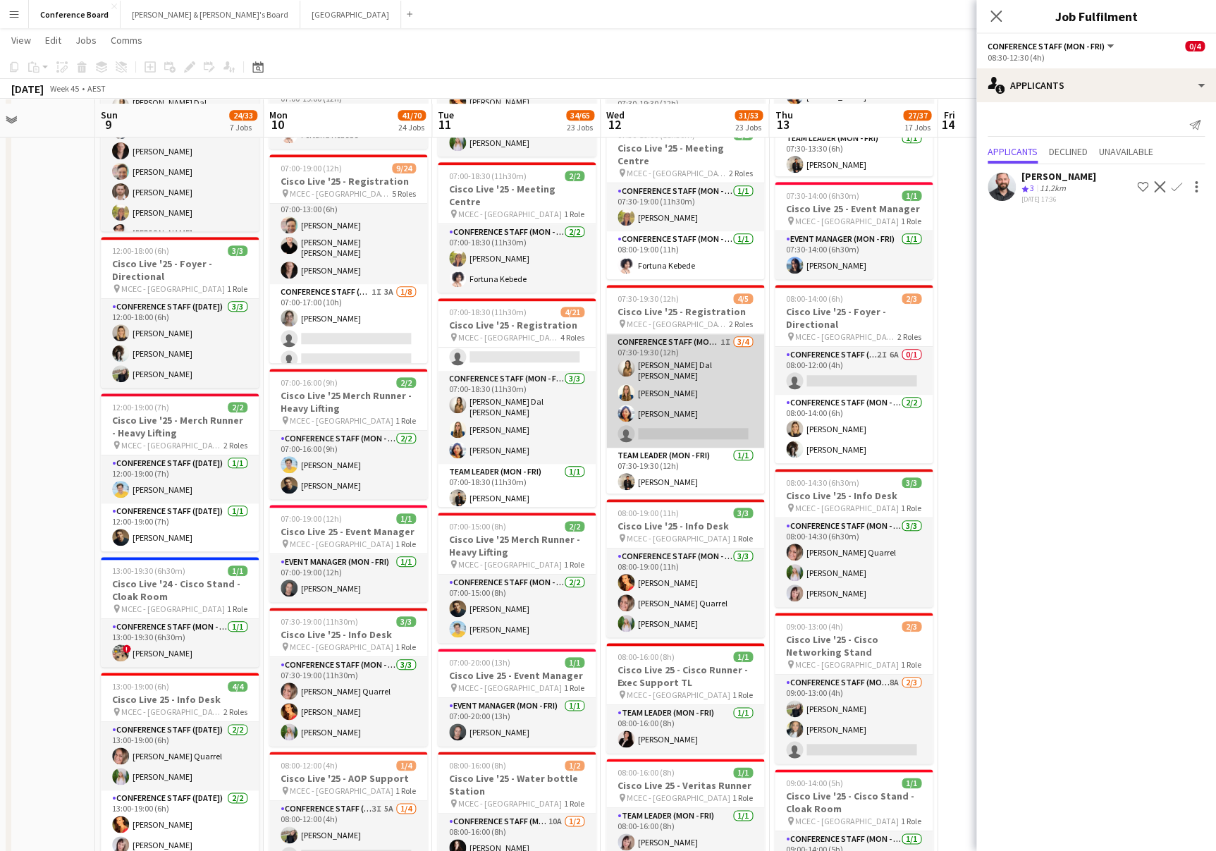
scroll to position [360, 0]
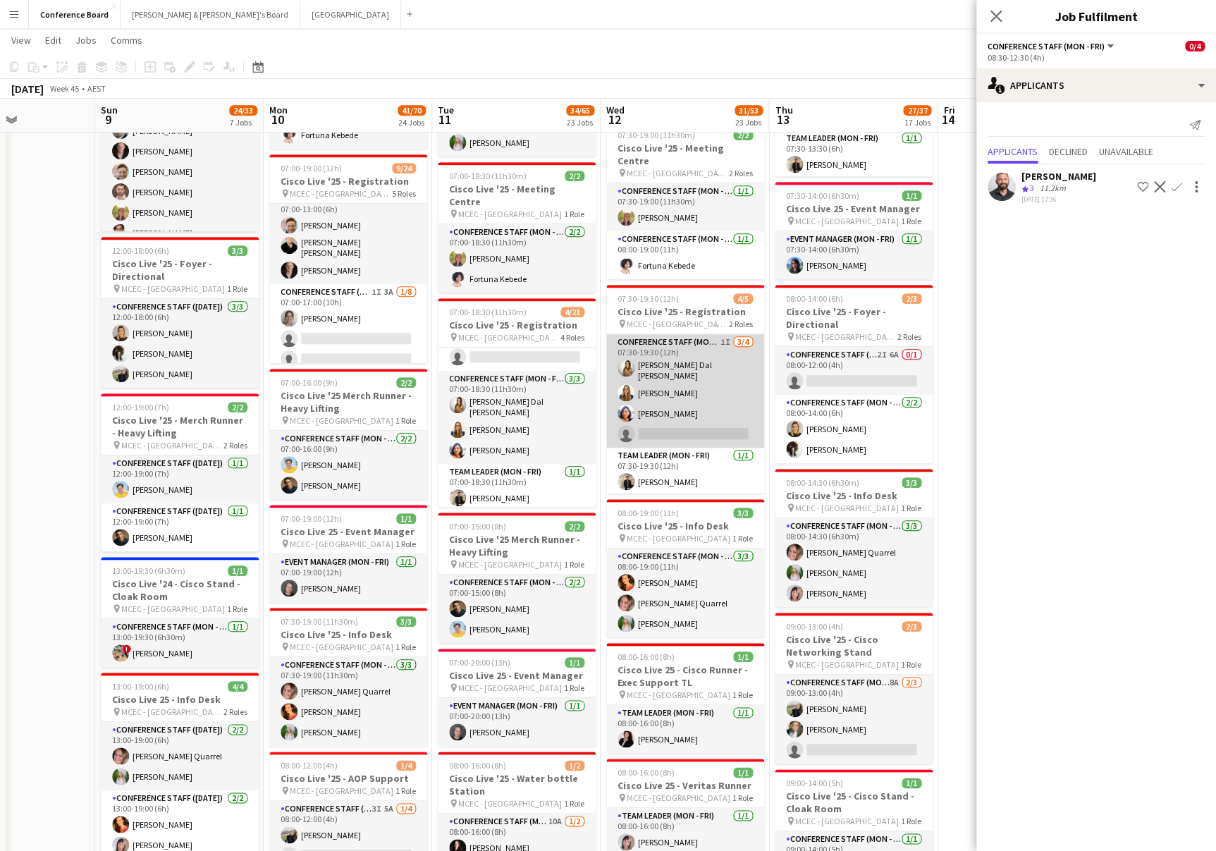
click at [683, 374] on app-card-role "Conference Staff (Mon - Fri) 1I [DATE] 07:30-19:30 (12h) [PERSON_NAME] Dal [PER…" at bounding box center [685, 391] width 158 height 114
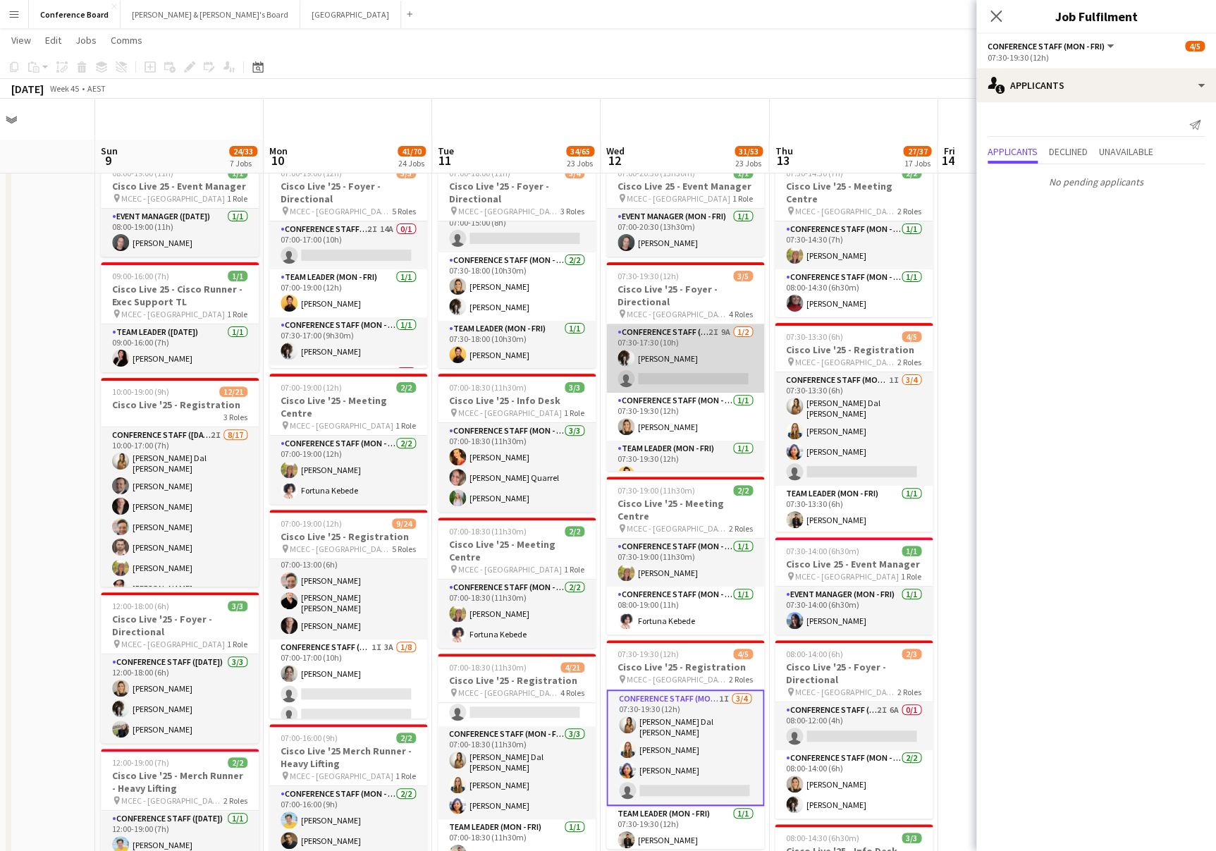
scroll to position [0, 0]
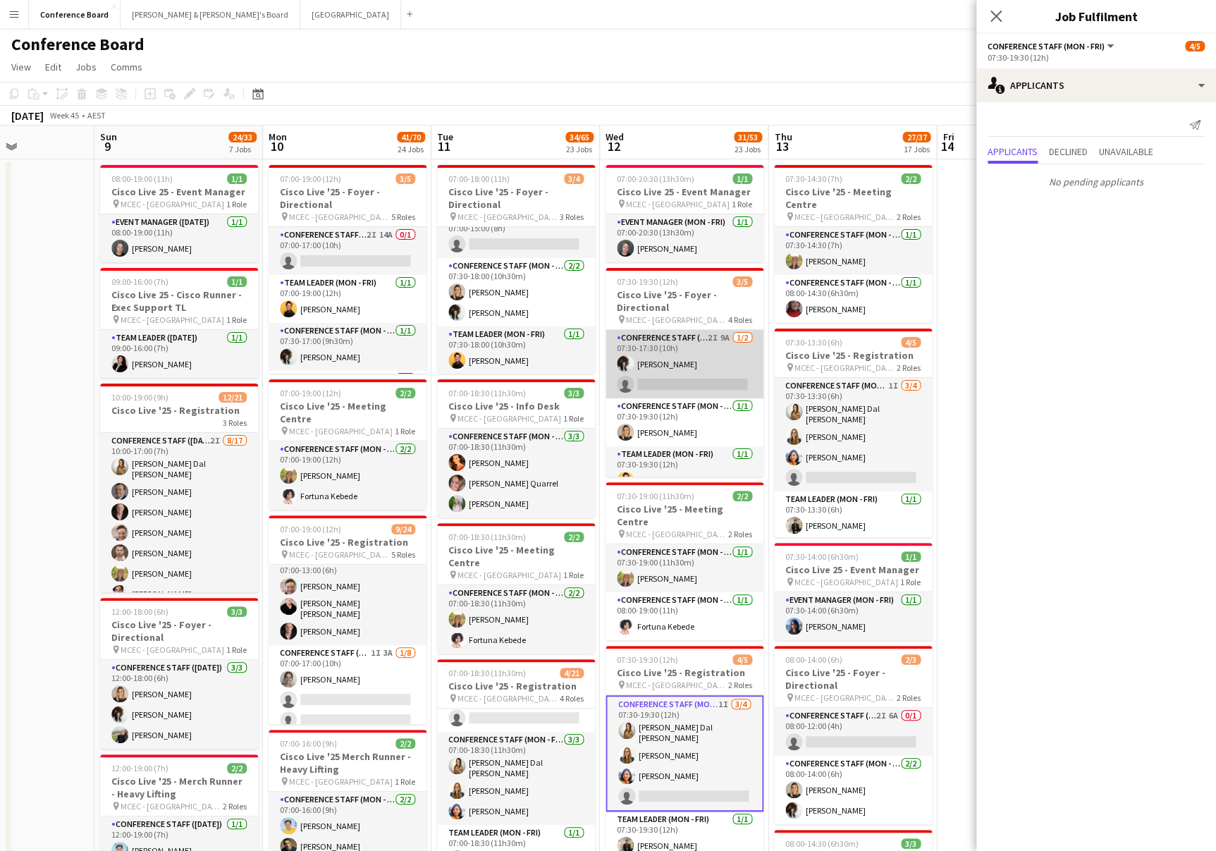
click at [692, 366] on app-card-role "Conference Staff (Mon - Fri) 2I 9A 1/2 07:30-17:30 (10h) Elsa Thorp single-neut…" at bounding box center [685, 364] width 158 height 68
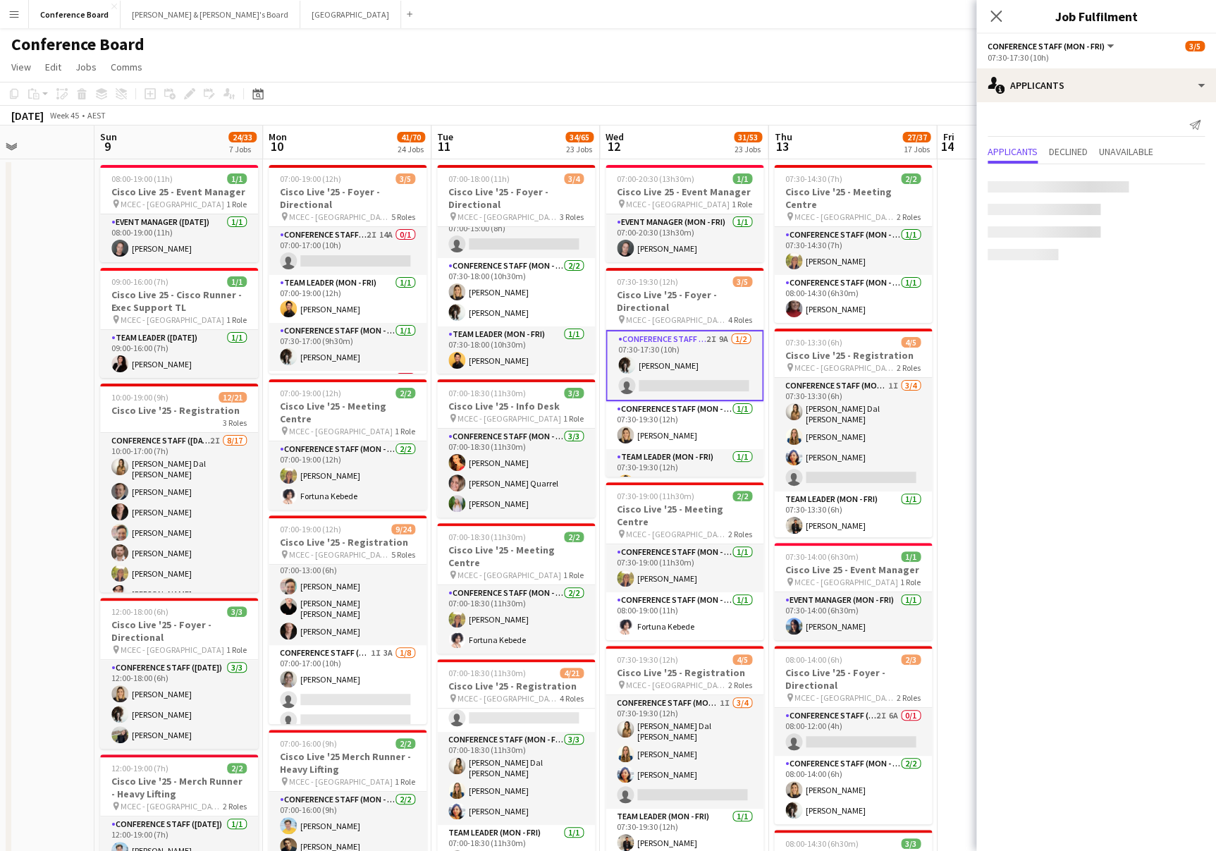
scroll to position [0, 578]
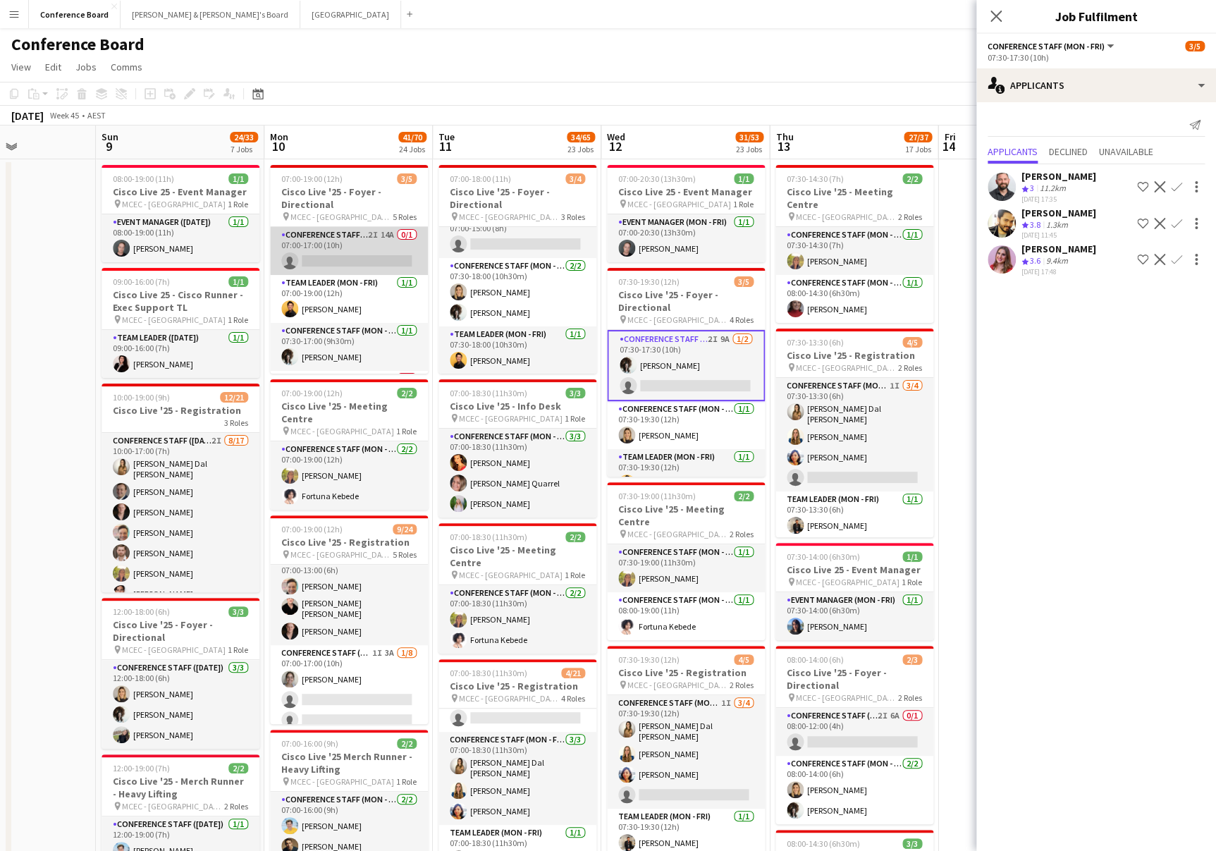
click at [338, 250] on app-card-role "Conference Staff (Mon - Fri) 2I 14A 0/1 07:00-17:00 (10h) single-neutral-actions" at bounding box center [349, 251] width 158 height 48
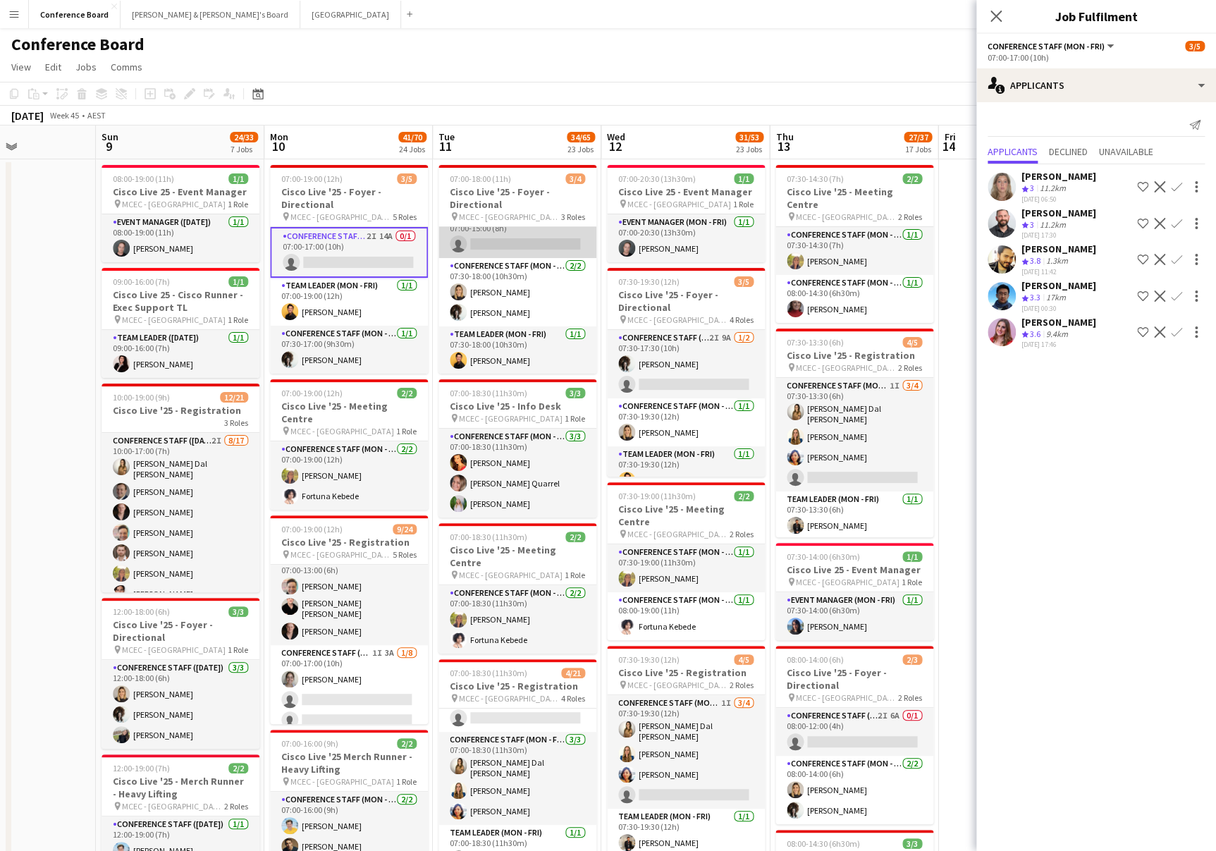
click at [498, 245] on app-card-role "Conference Staff (Mon - Fri) 2I 7A 0/1 07:00-15:00 (8h) single-neutral-actions" at bounding box center [518, 234] width 158 height 48
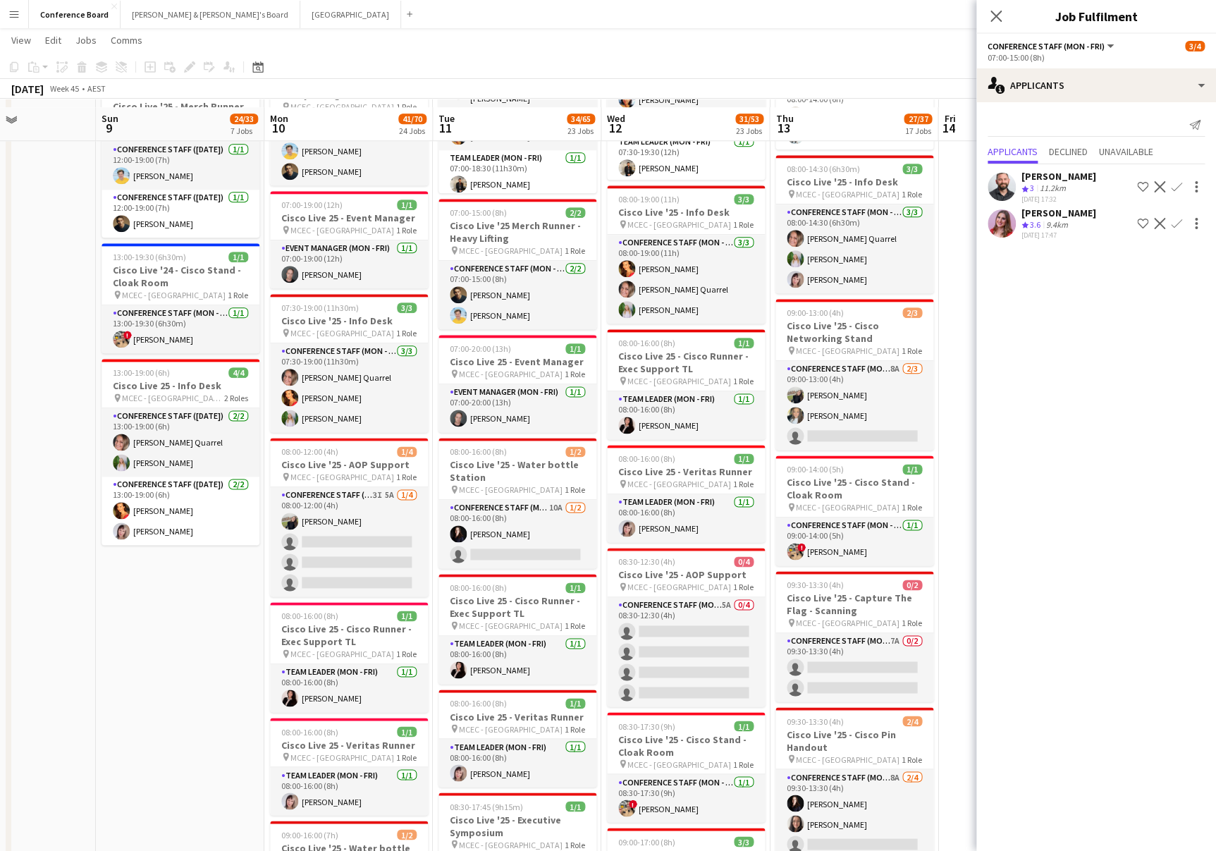
scroll to position [682, 0]
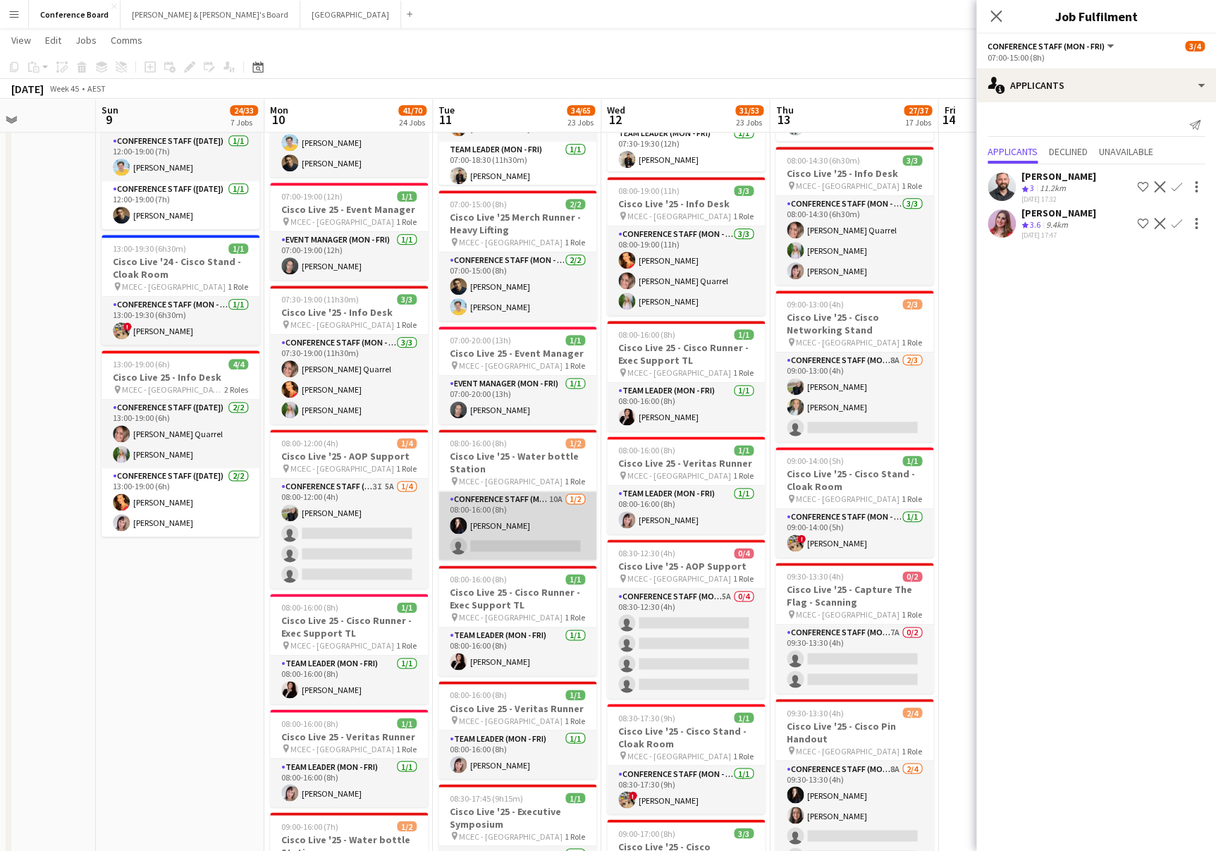
click at [499, 506] on app-card-role "Conference Staff (Mon - Fri) 10A 1/2 08:00-16:00 (8h) Mairead Tully single-neut…" at bounding box center [518, 525] width 158 height 68
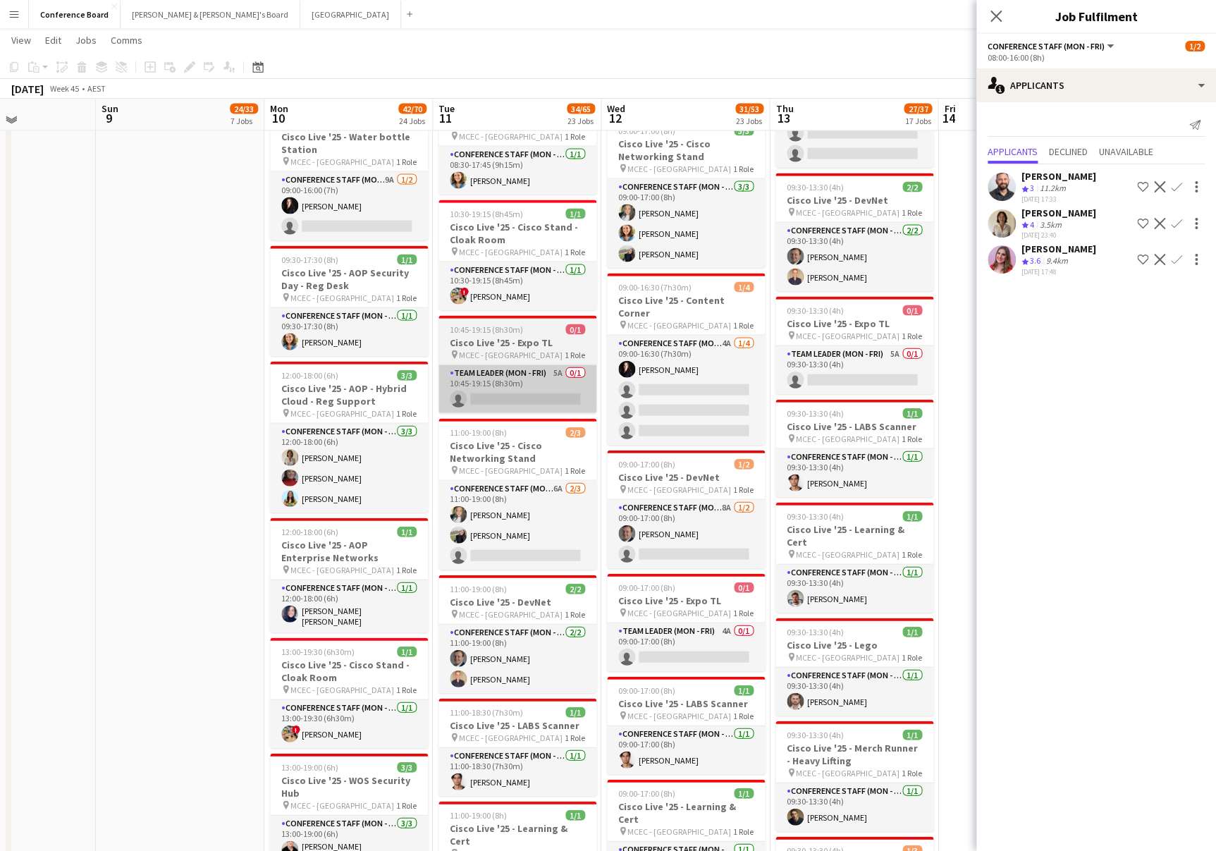
scroll to position [1389, 0]
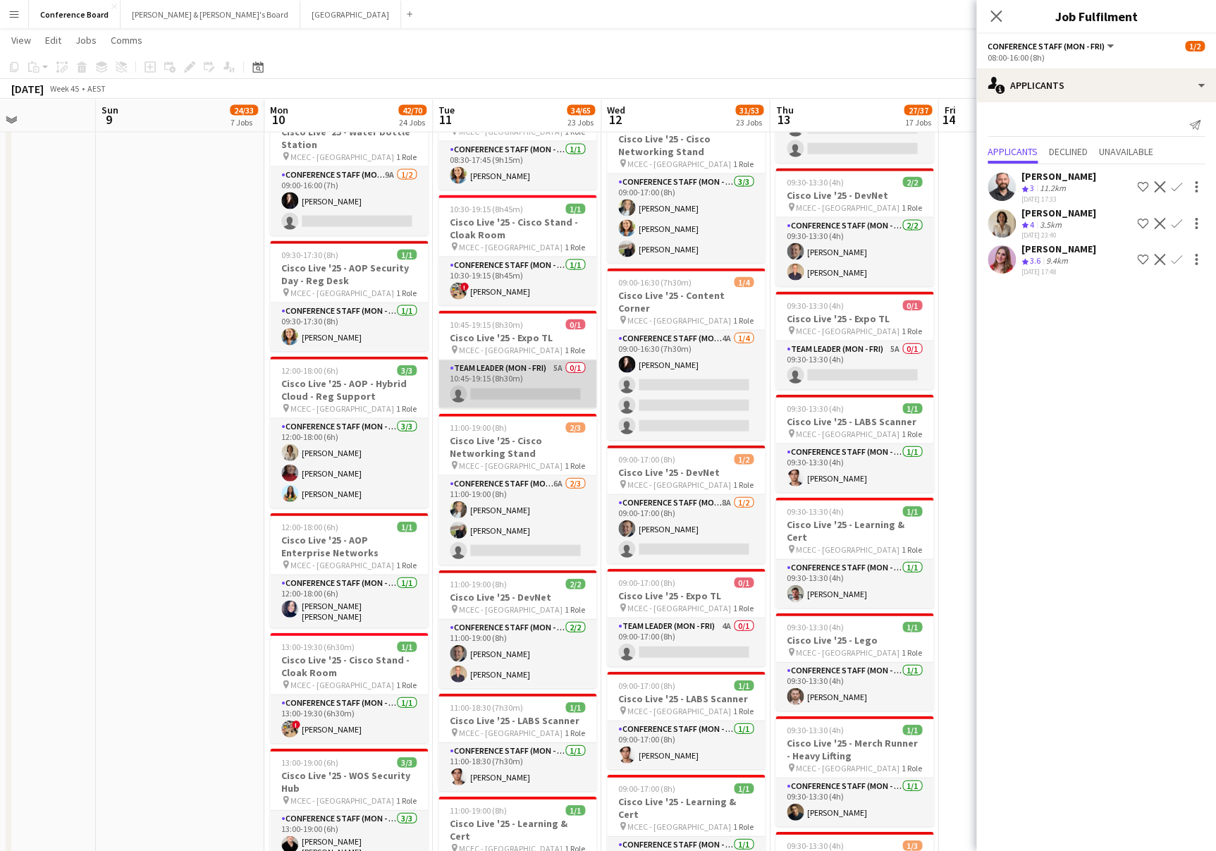
click at [510, 391] on app-card-role "Team Leader (Mon - Fri) 5A 0/1 10:45-19:15 (8h30m) single-neutral-actions" at bounding box center [518, 384] width 158 height 48
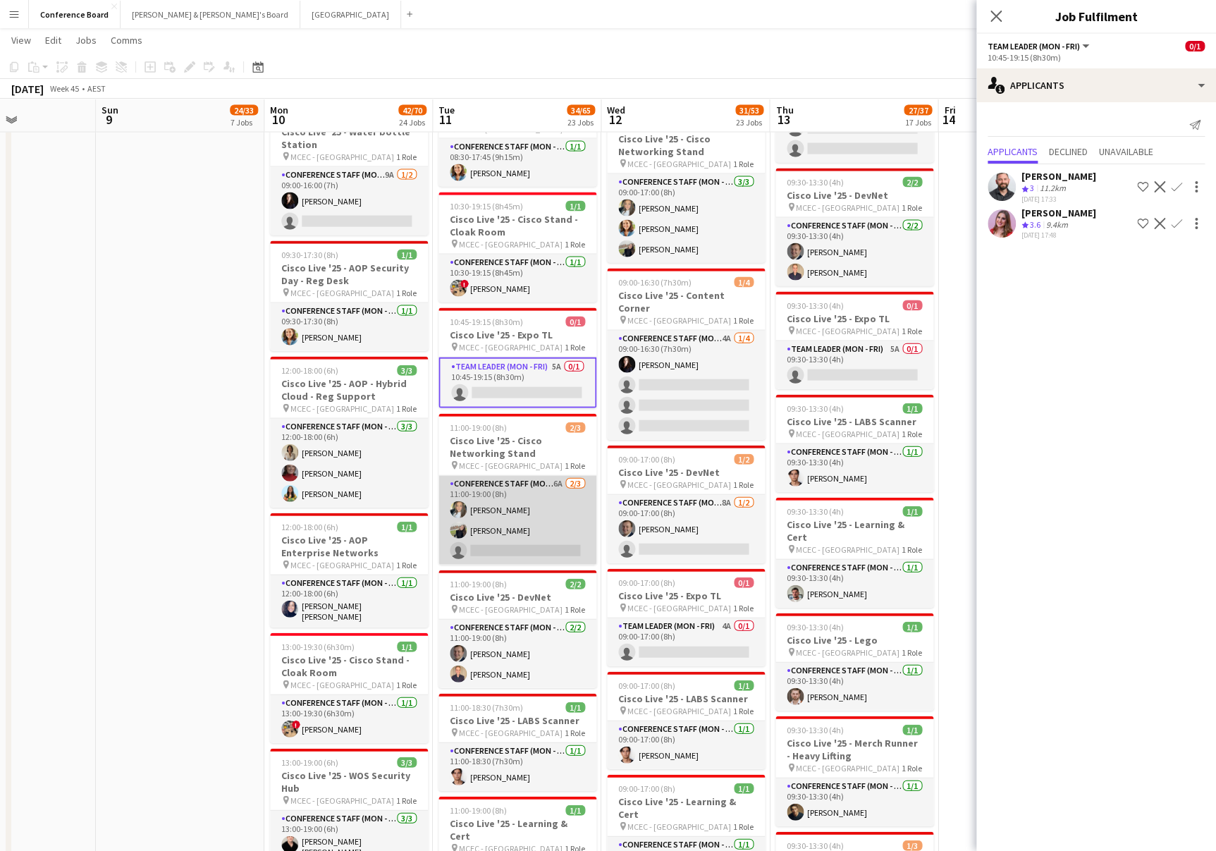
click at [516, 516] on app-card-role "Conference Staff (Mon - Fri) 6A 2/3 11:00-19:00 (8h) alanna ibrahim Aoife Tully…" at bounding box center [518, 520] width 158 height 89
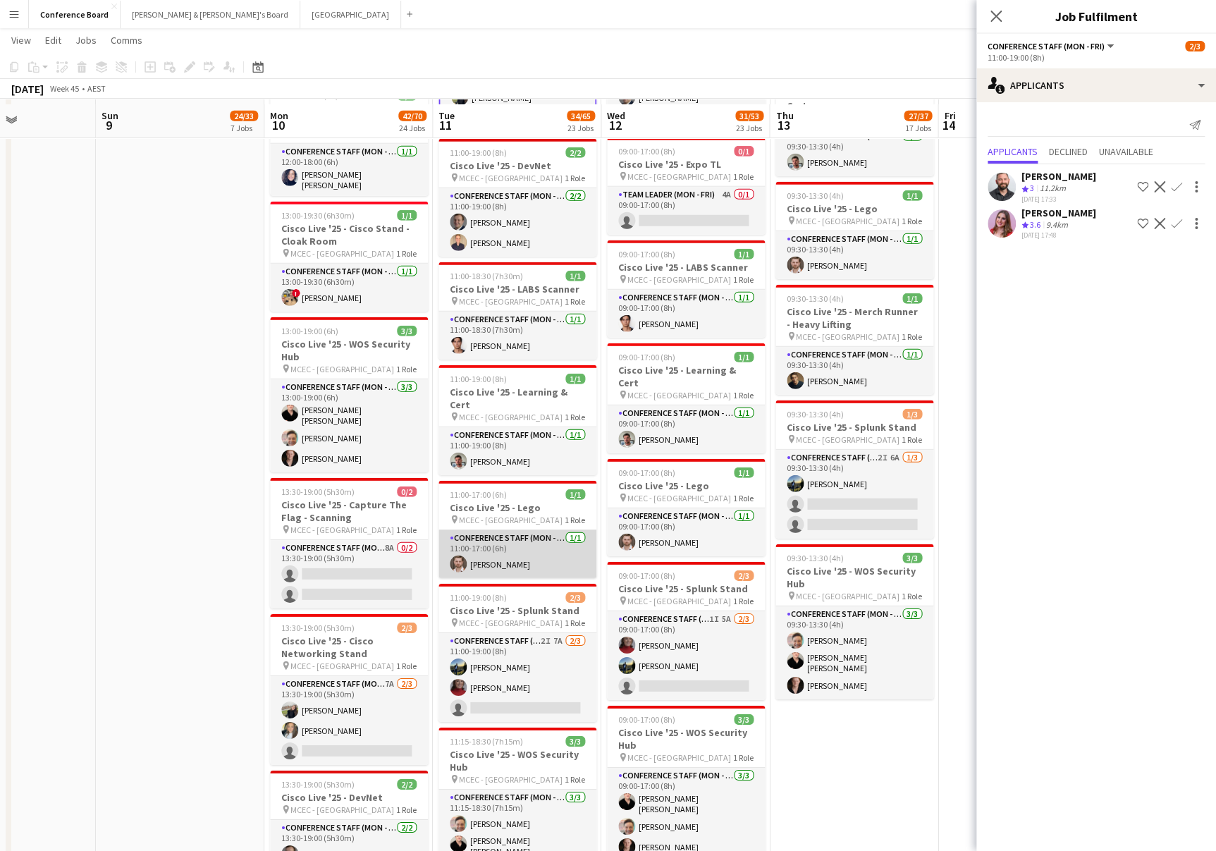
scroll to position [1830, 0]
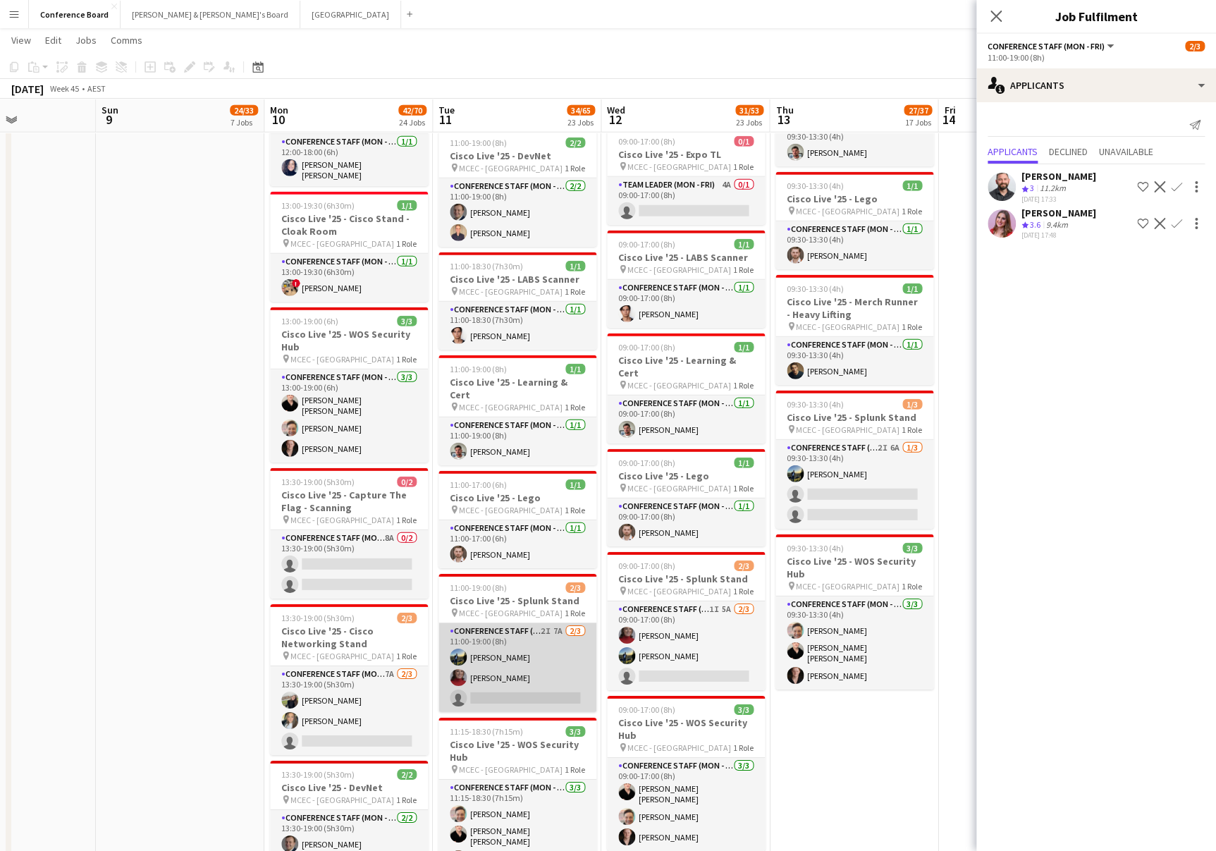
click at [528, 636] on app-card-role "Conference Staff (Mon - Fri) 2I 7A 2/3 11:00-19:00 (8h) Louis Campbell-Reid Mia…" at bounding box center [518, 667] width 158 height 89
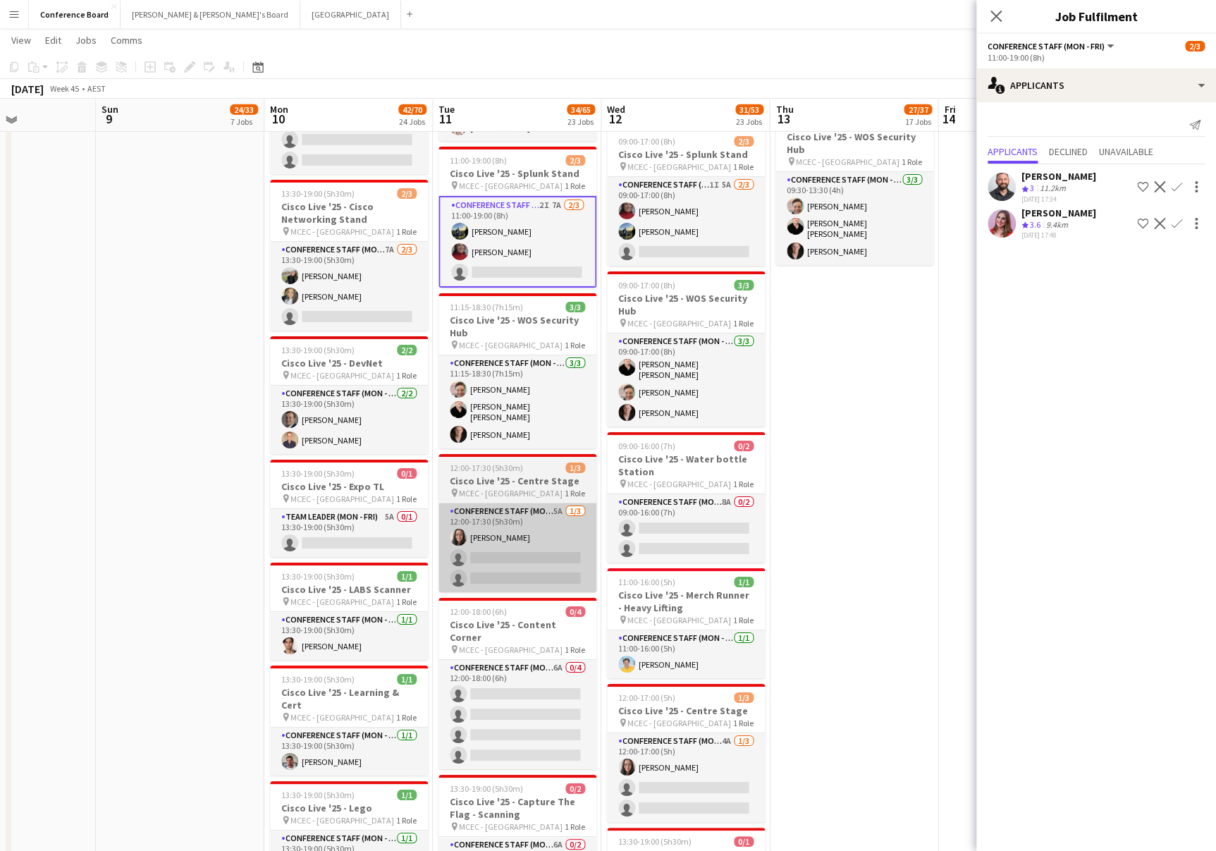
scroll to position [2256, 0]
click at [522, 543] on app-card-role "Conference Staff (Mon - Fri) 5A 1/3 12:00-17:30 (5h30m) Danielle Pollard single…" at bounding box center [518, 546] width 158 height 89
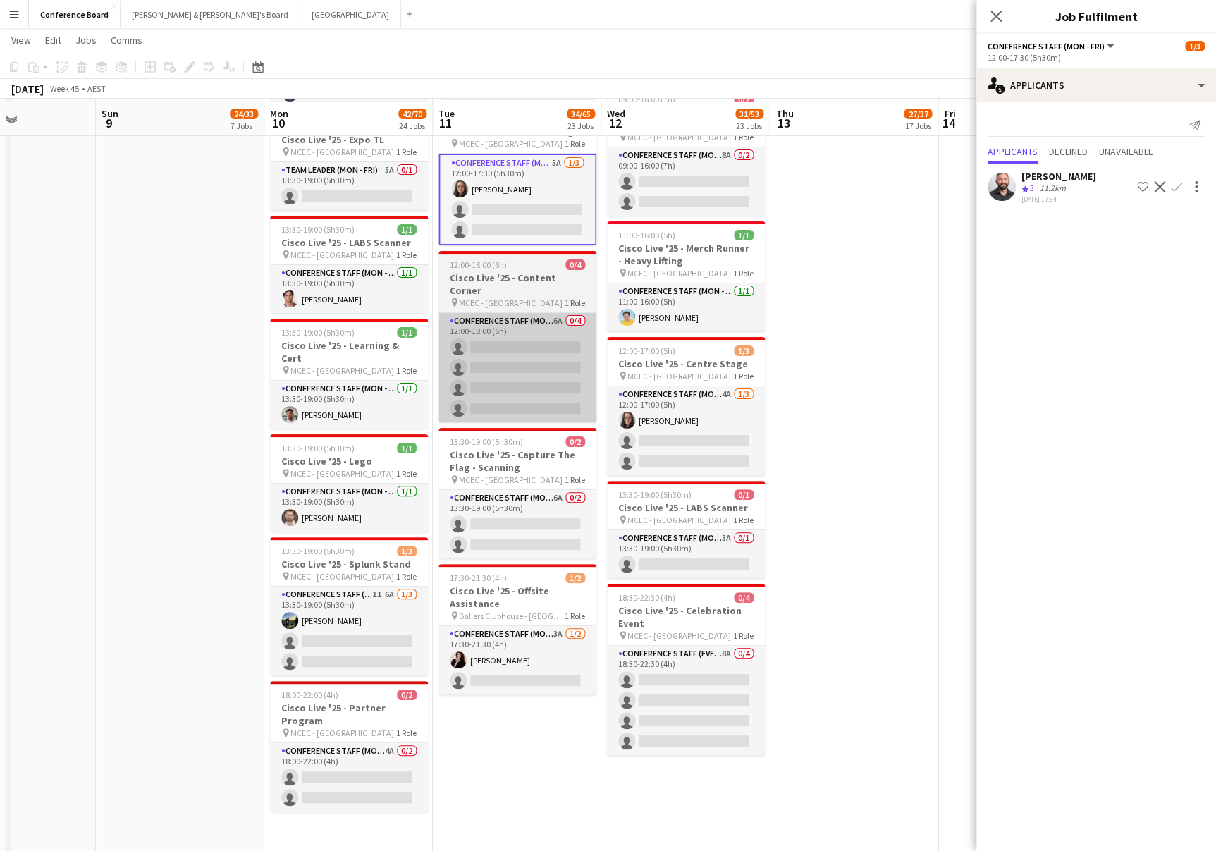
scroll to position [2605, 0]
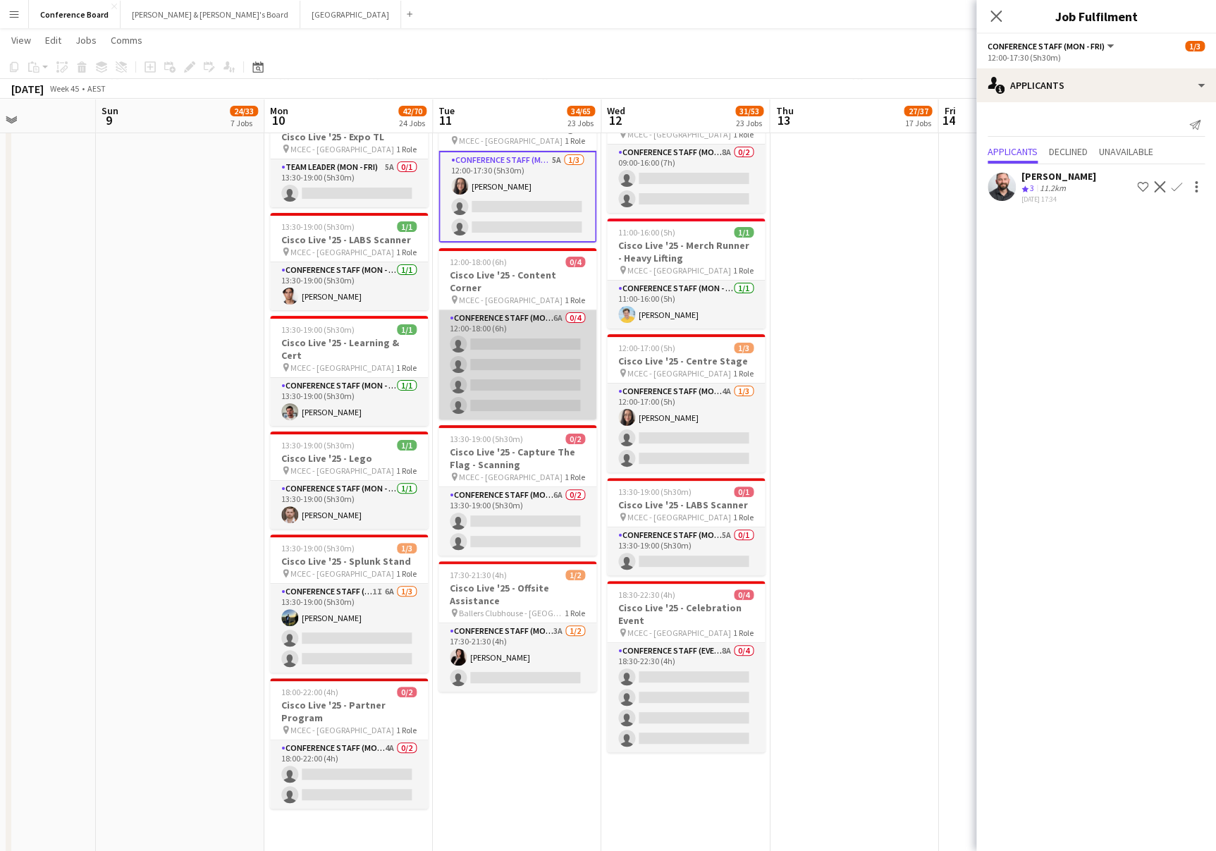
click at [515, 346] on app-card-role "Conference Staff (Mon - Fri) 6A 0/4 12:00-18:00 (6h) single-neutral-actions sin…" at bounding box center [518, 364] width 158 height 109
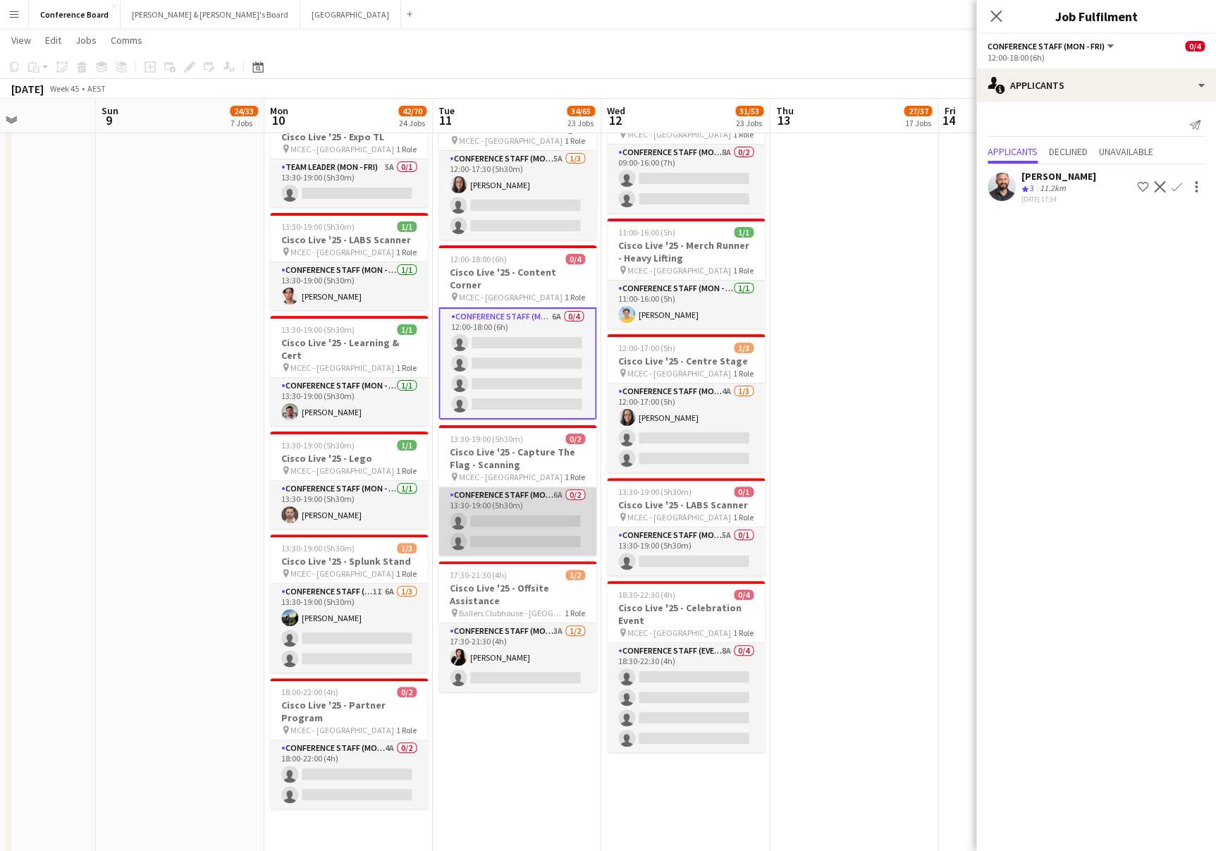
click at [532, 489] on app-card-role "Conference Staff (Mon - Fri) 6A 0/2 13:30-19:00 (5h30m) single-neutral-actions …" at bounding box center [518, 521] width 158 height 68
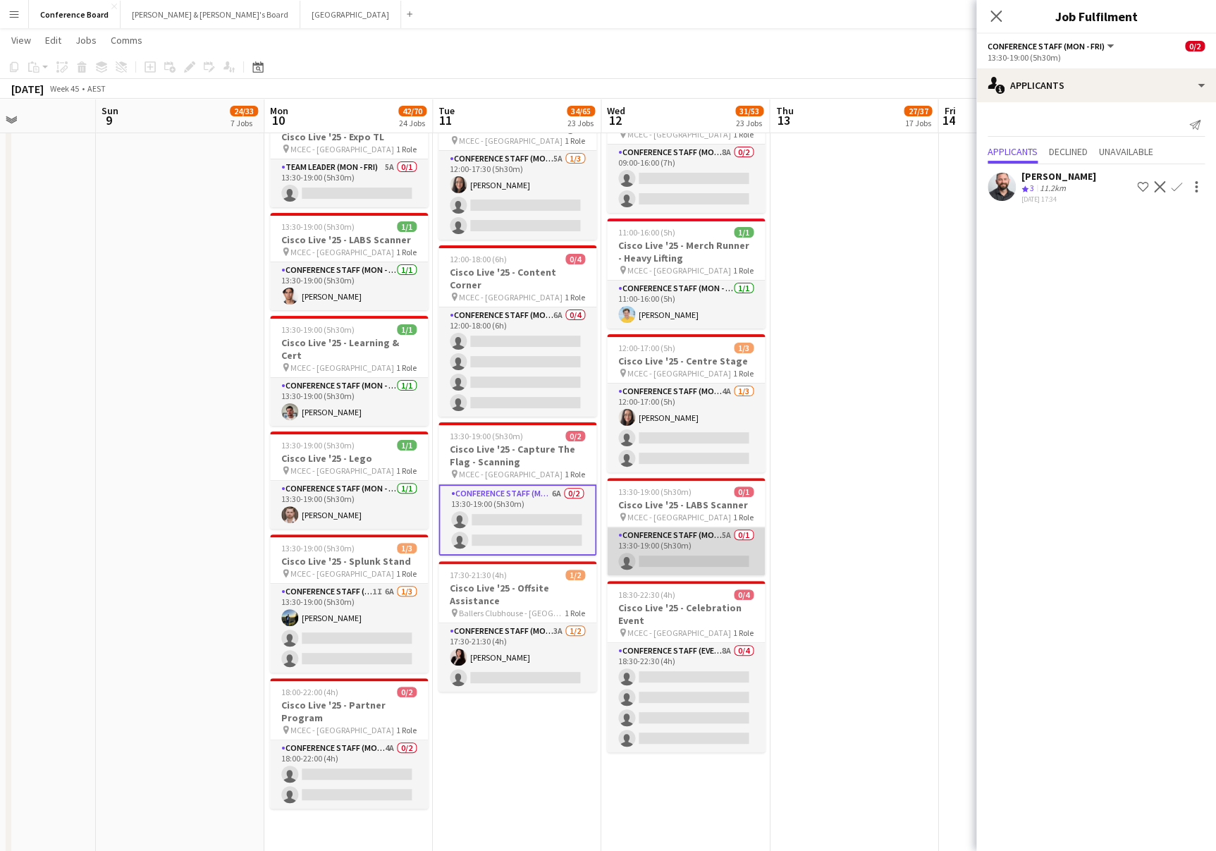
click at [661, 527] on app-card-role "Conference Staff (Mon - Fri) 5A 0/1 13:30-19:00 (5h30m) single-neutral-actions" at bounding box center [686, 551] width 158 height 48
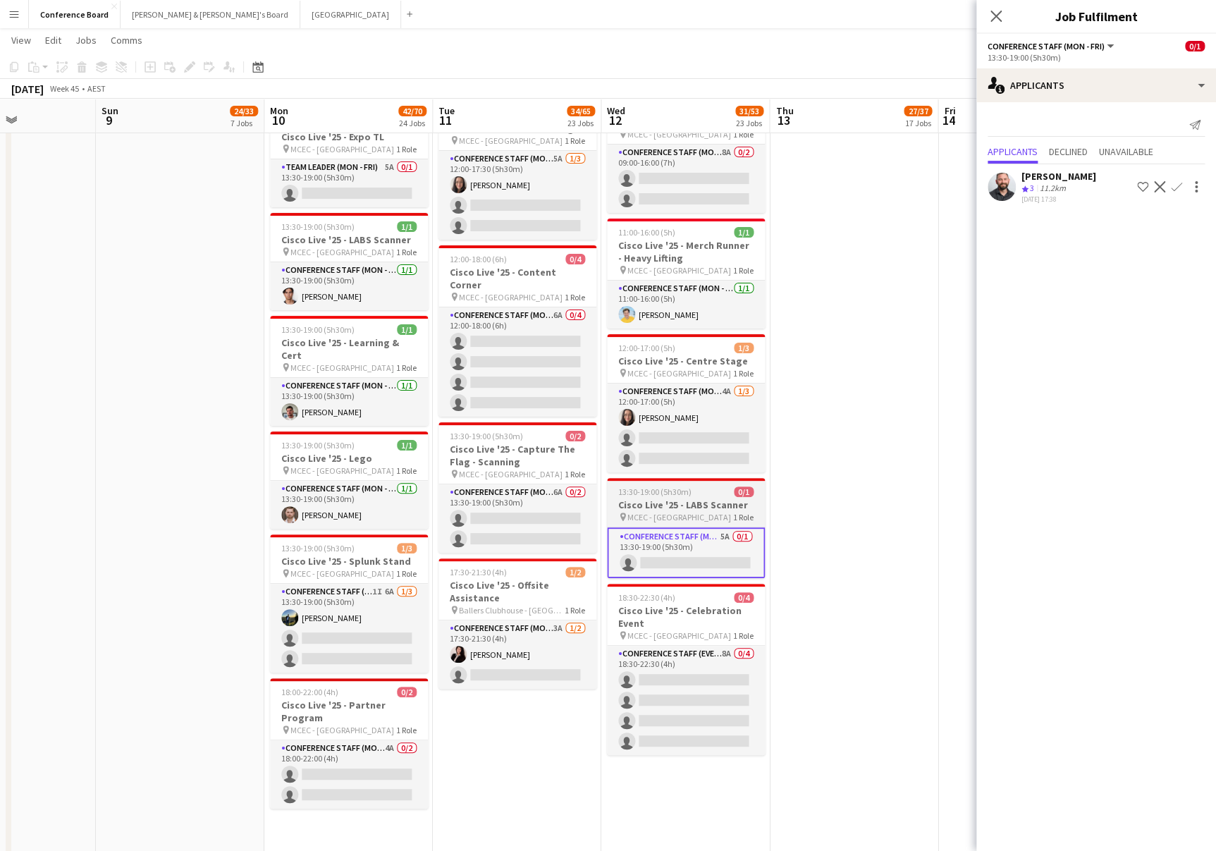
click at [665, 478] on app-job-card "13:30-19:00 (5h30m) 0/1 Cisco Live '25 - LABS Scanner pin MCEC - Melbourne 1 Ro…" at bounding box center [686, 528] width 158 height 100
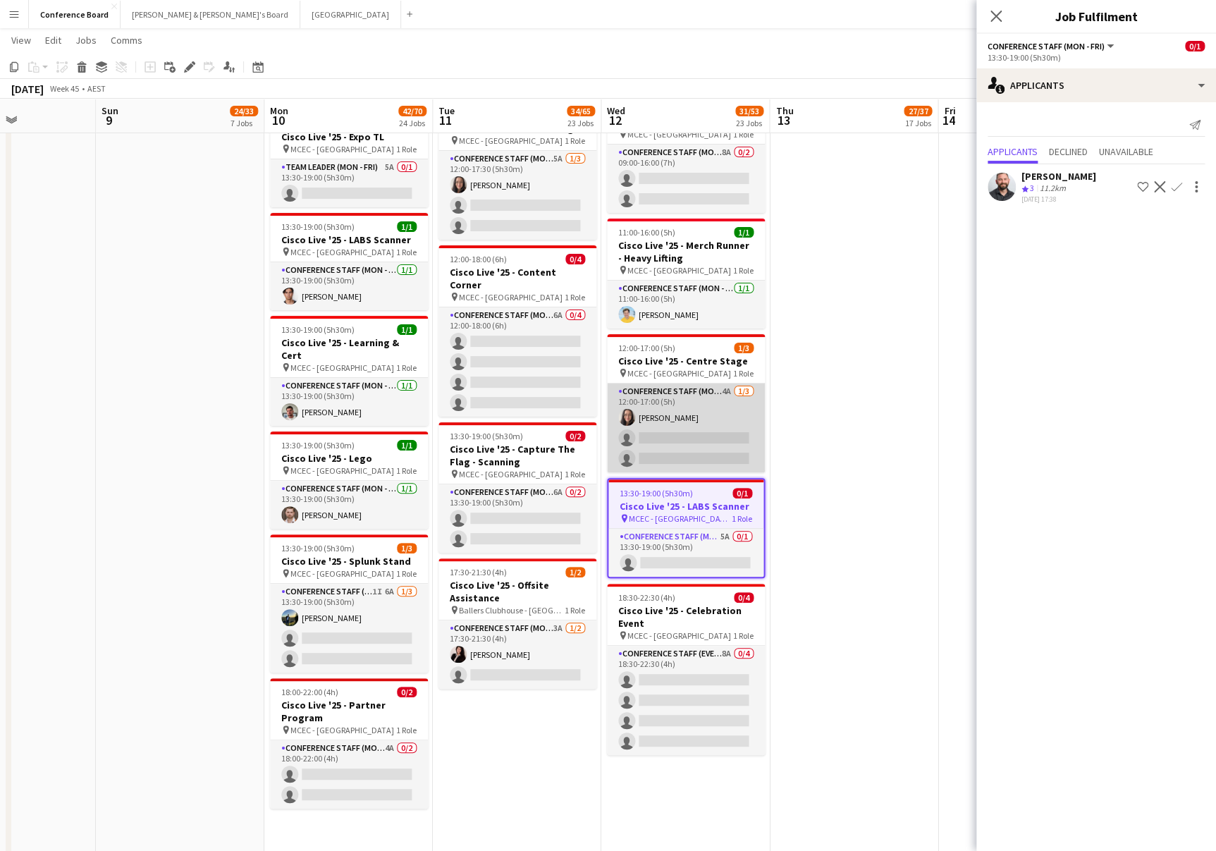
click at [666, 411] on app-card-role "Conference Staff (Mon - Fri) 4A 1/3 12:00-17:00 (5h) Danielle Pollard single-ne…" at bounding box center [686, 428] width 158 height 89
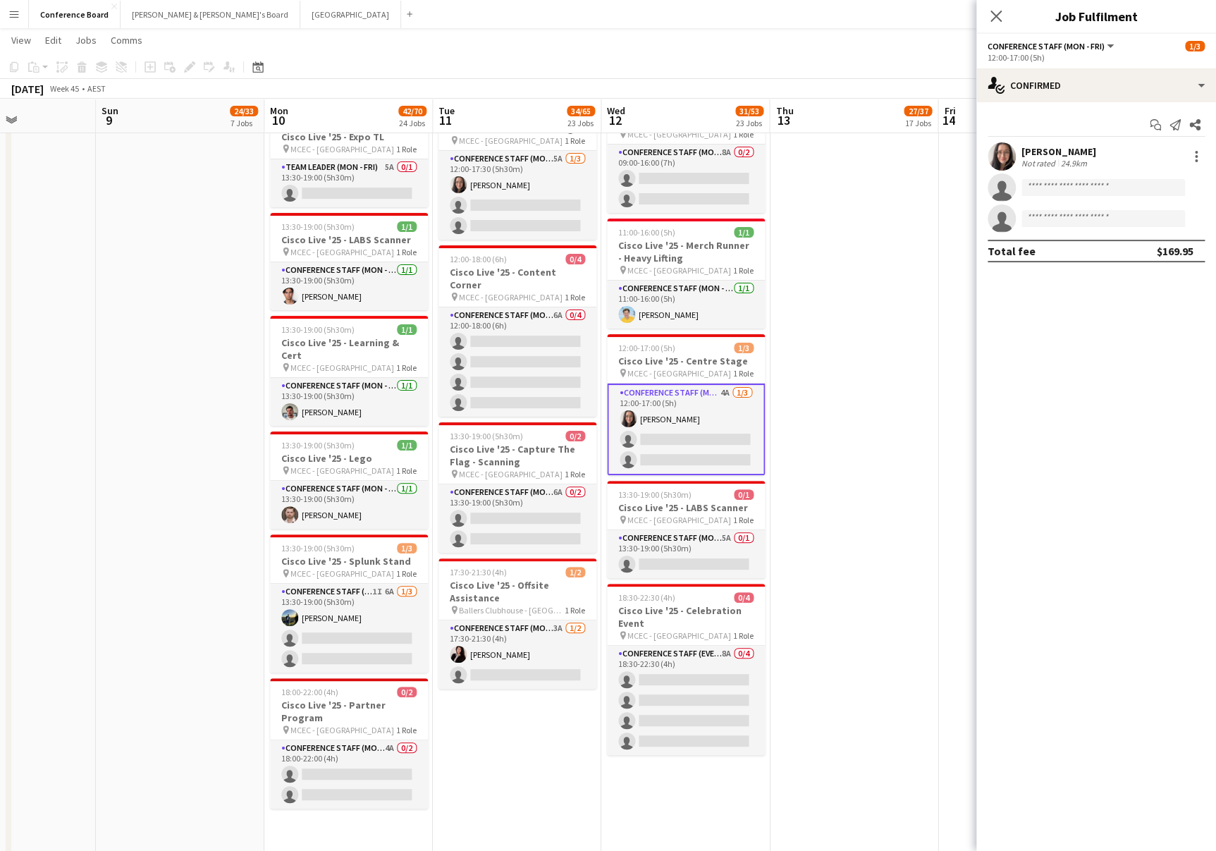
click at [652, 405] on app-card-role "Conference Staff (Mon - Fri) 4A 1/3 12:00-17:00 (5h) Danielle Pollard single-ne…" at bounding box center [686, 430] width 158 height 92
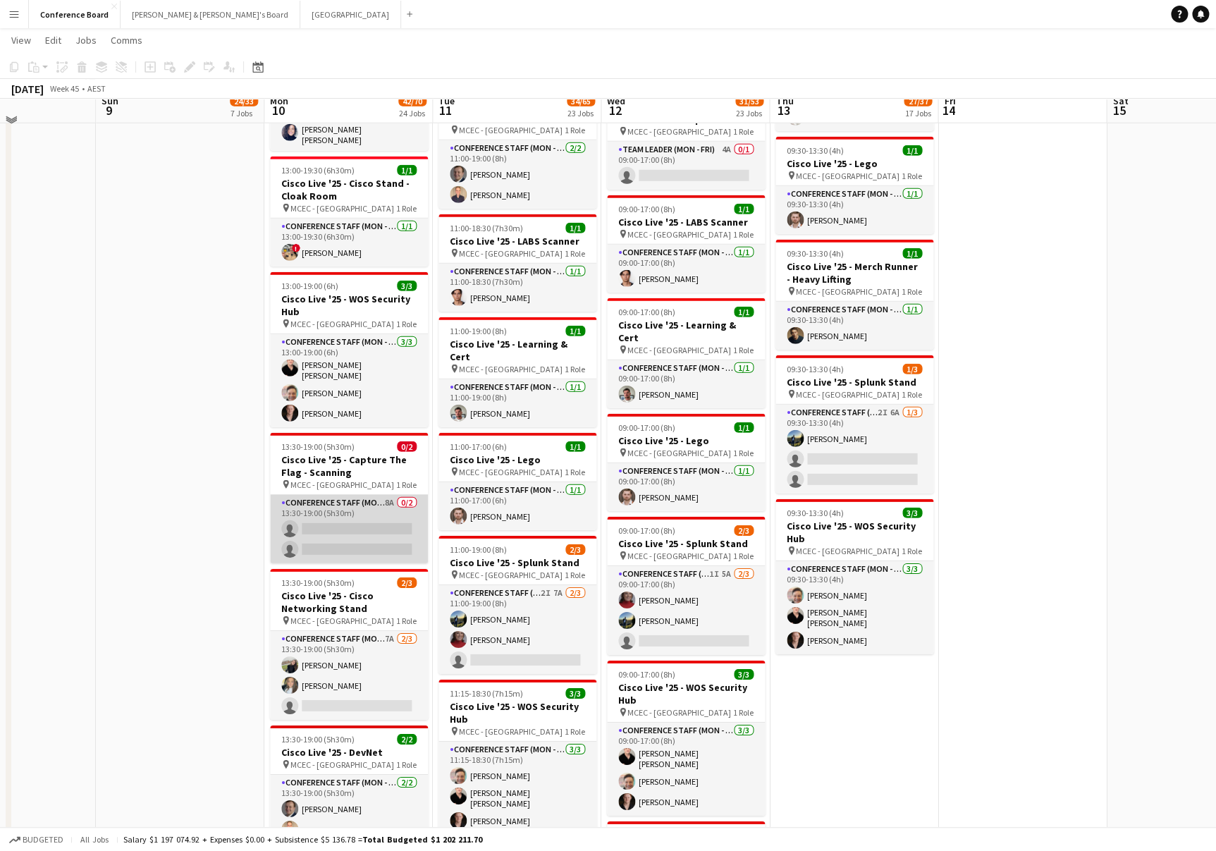
scroll to position [1847, 0]
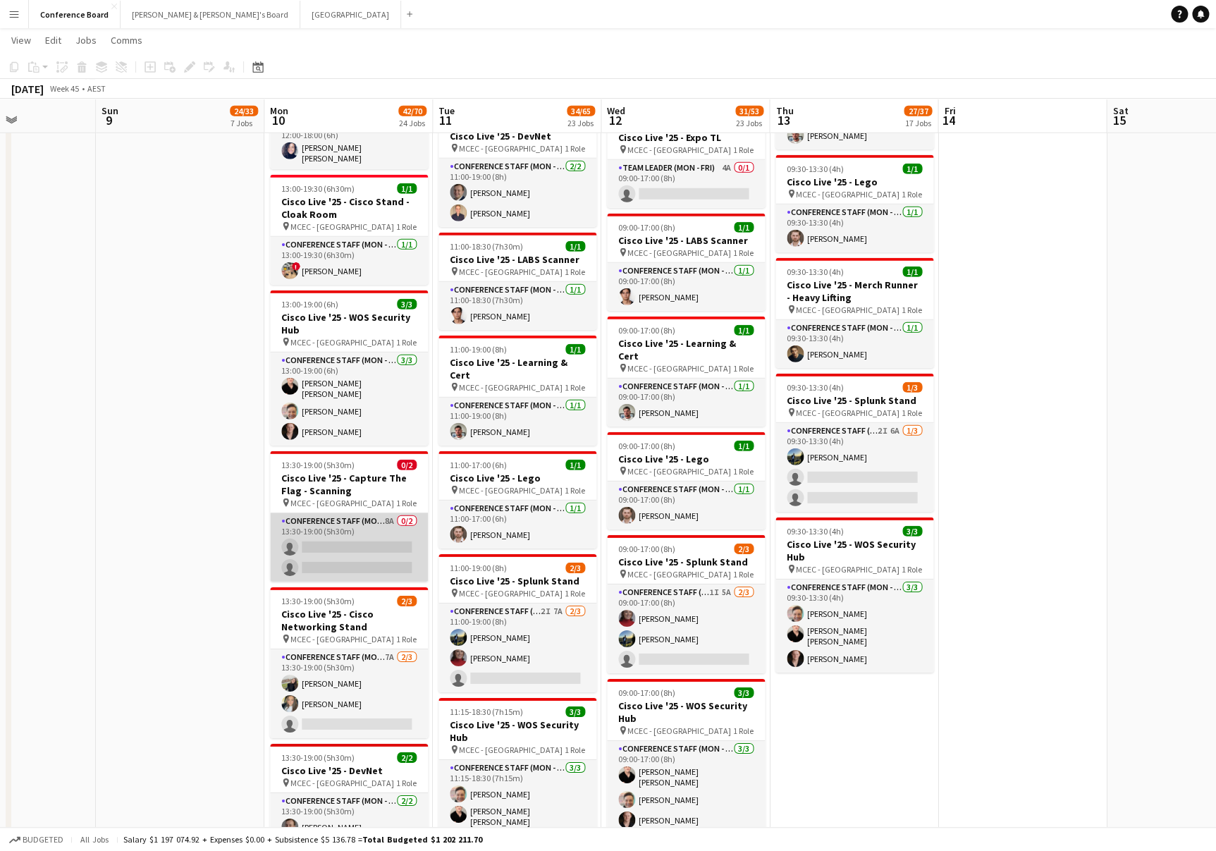
click at [357, 531] on app-card-role "Conference Staff (Mon - Fri) 8A 0/2 13:30-19:00 (5h30m) single-neutral-actions …" at bounding box center [349, 547] width 158 height 68
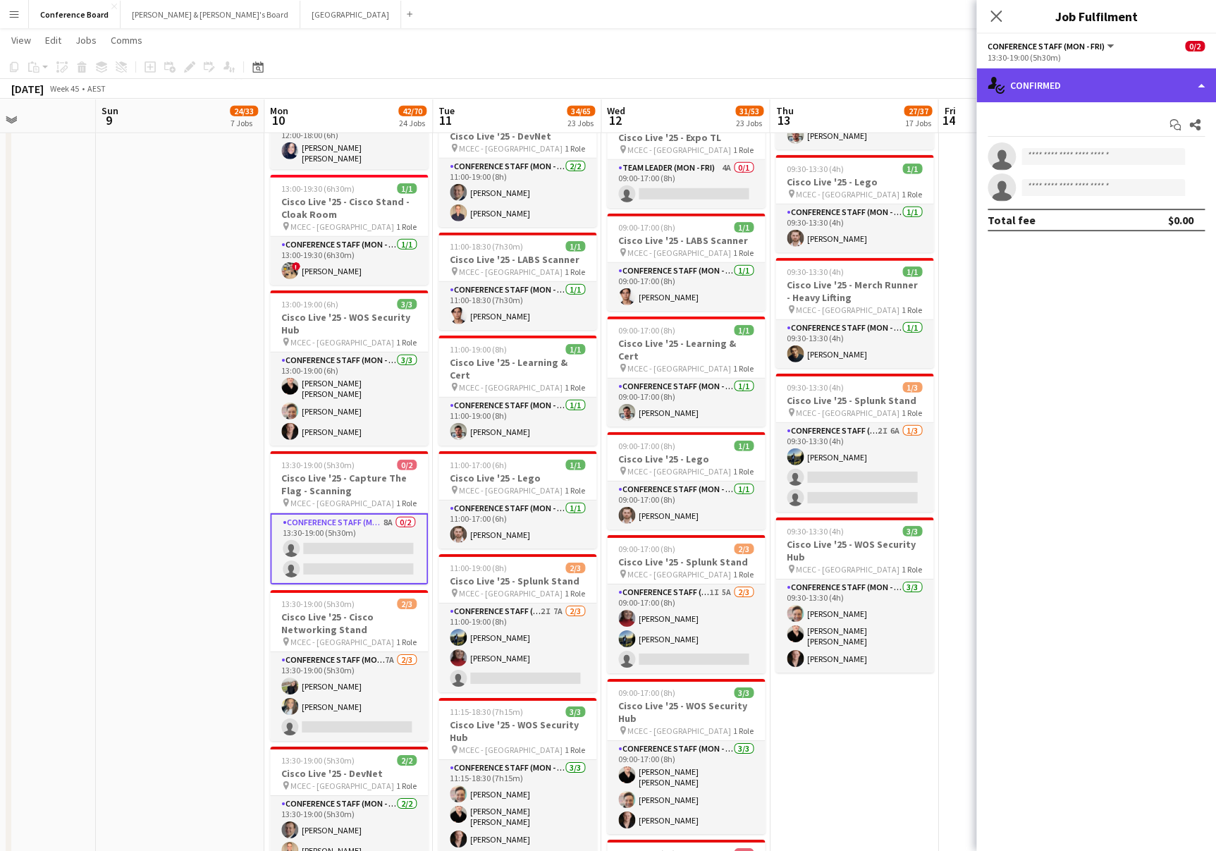
click at [1125, 81] on div "single-neutral-actions-check-2 Confirmed" at bounding box center [1097, 85] width 240 height 34
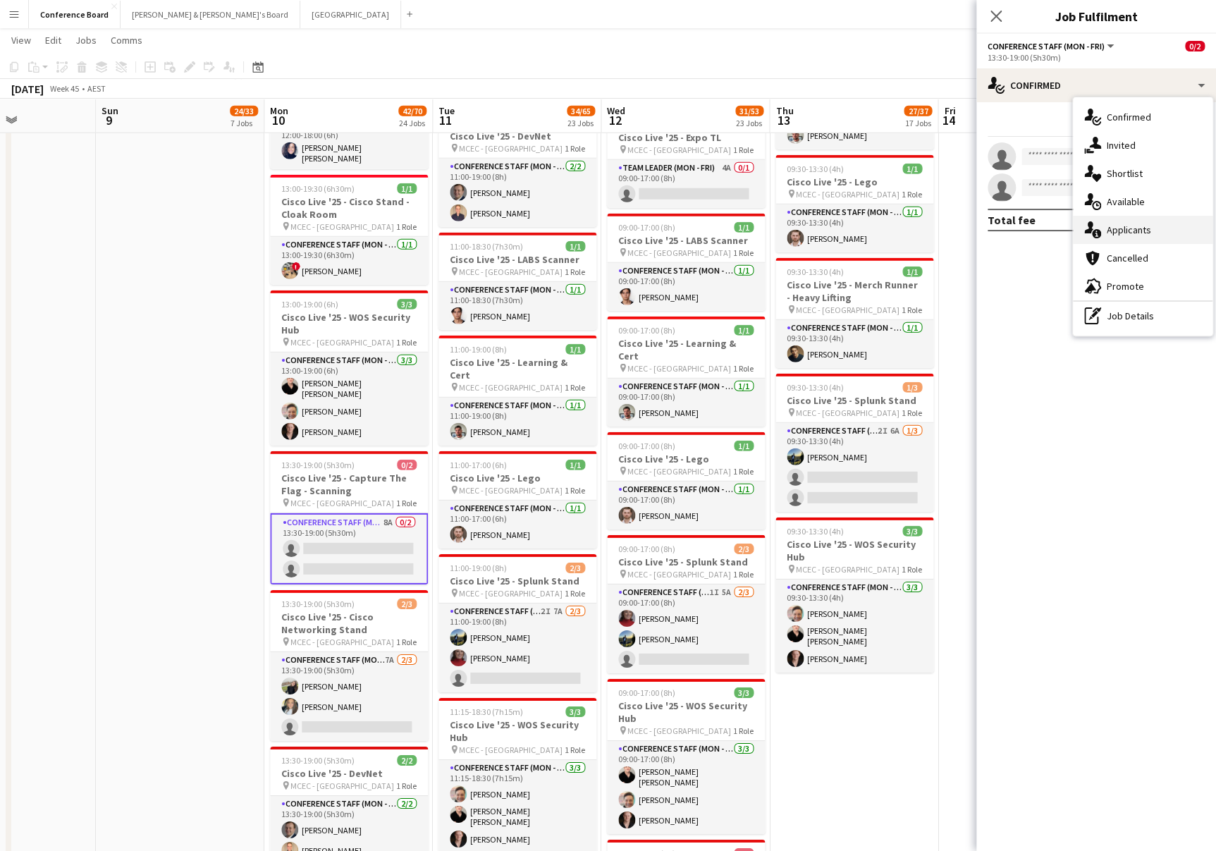
click at [1136, 222] on div "single-neutral-actions-information Applicants" at bounding box center [1143, 230] width 140 height 28
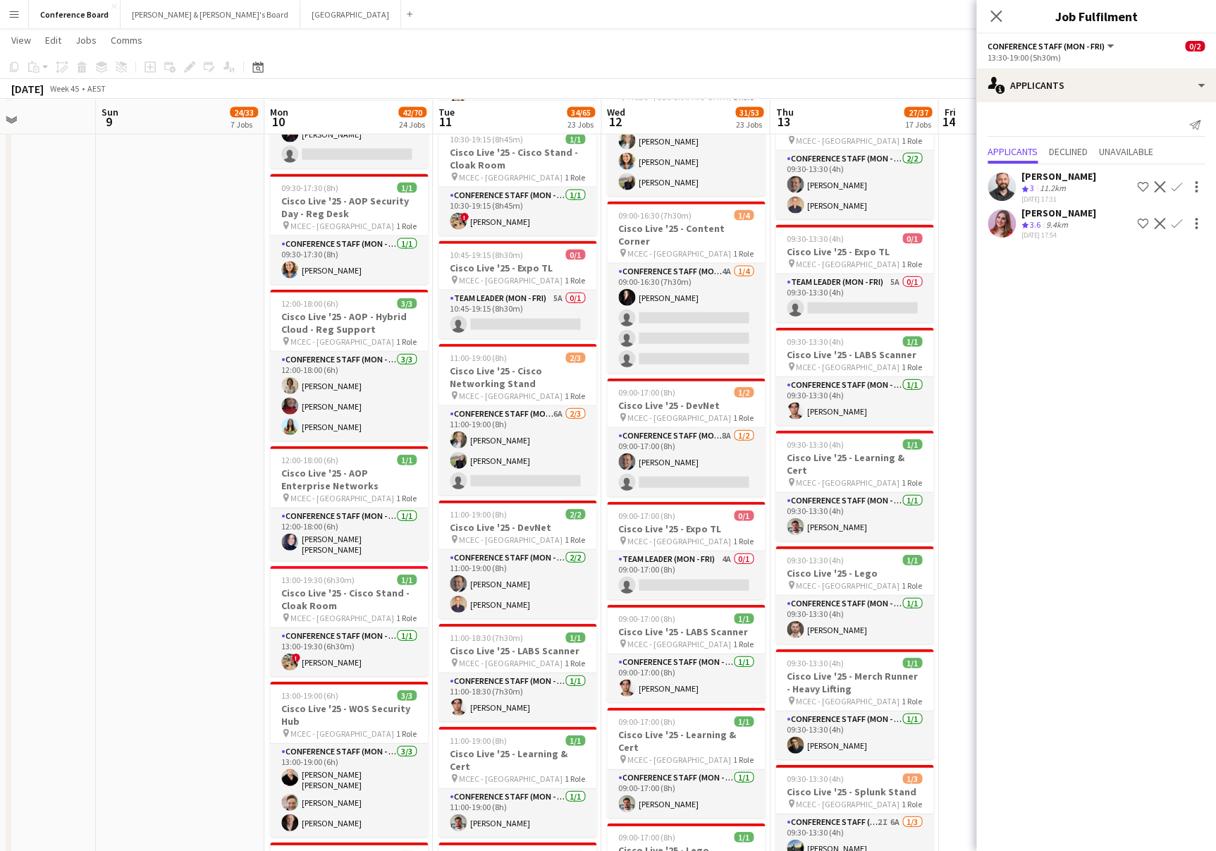
scroll to position [1452, 0]
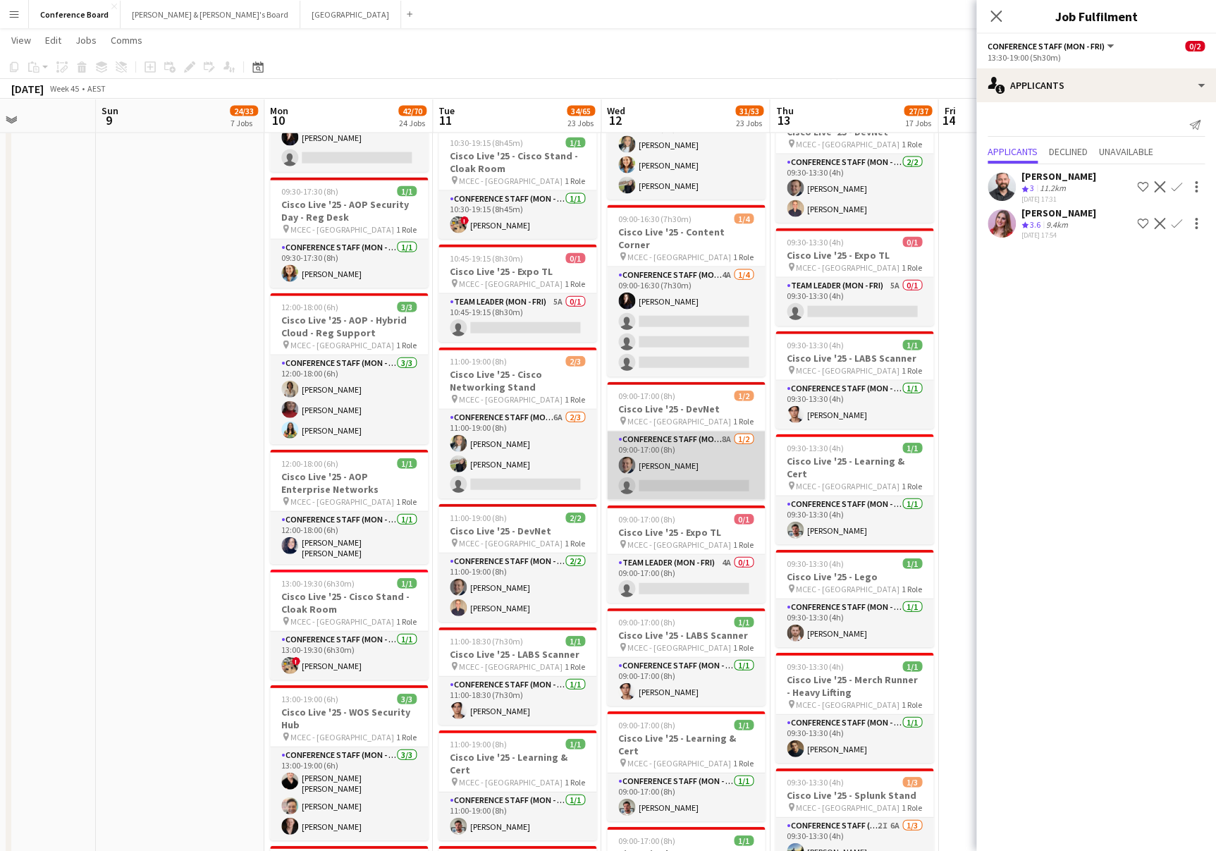
click at [704, 445] on app-card-role "Conference Staff (Mon - Fri) 8A 1/2 09:00-17:00 (8h) Richard Edward Johnson sin…" at bounding box center [686, 466] width 158 height 68
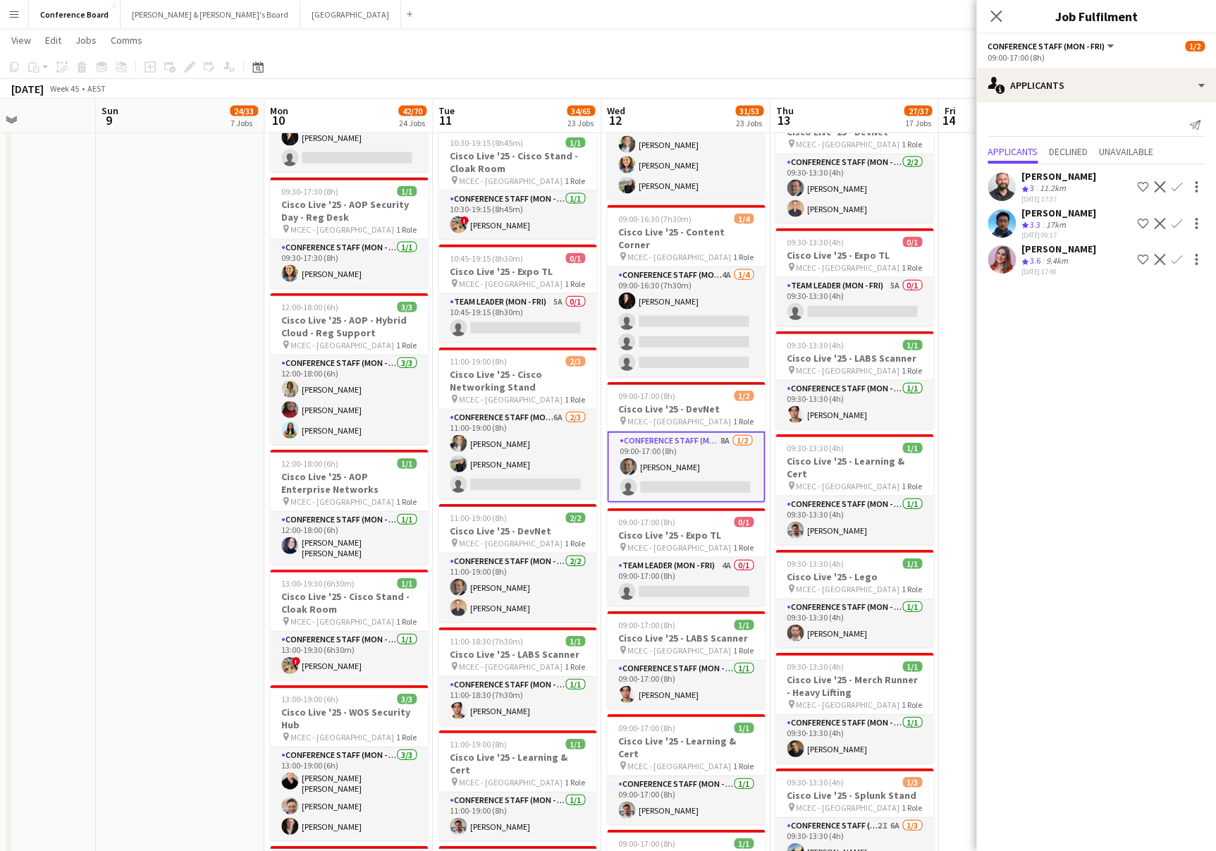
click at [1174, 218] on app-icon "Confirm" at bounding box center [1176, 223] width 11 height 11
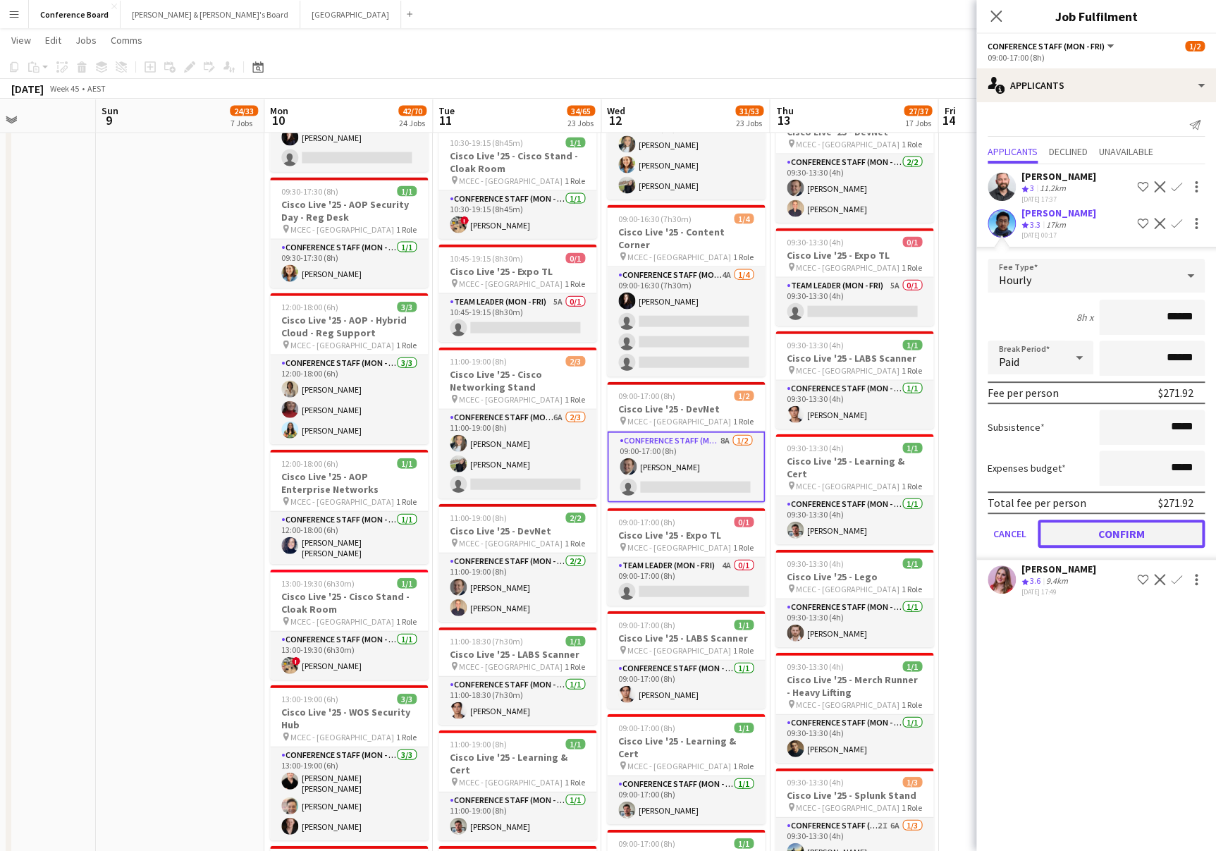
click at [1079, 527] on button "Confirm" at bounding box center [1121, 534] width 167 height 28
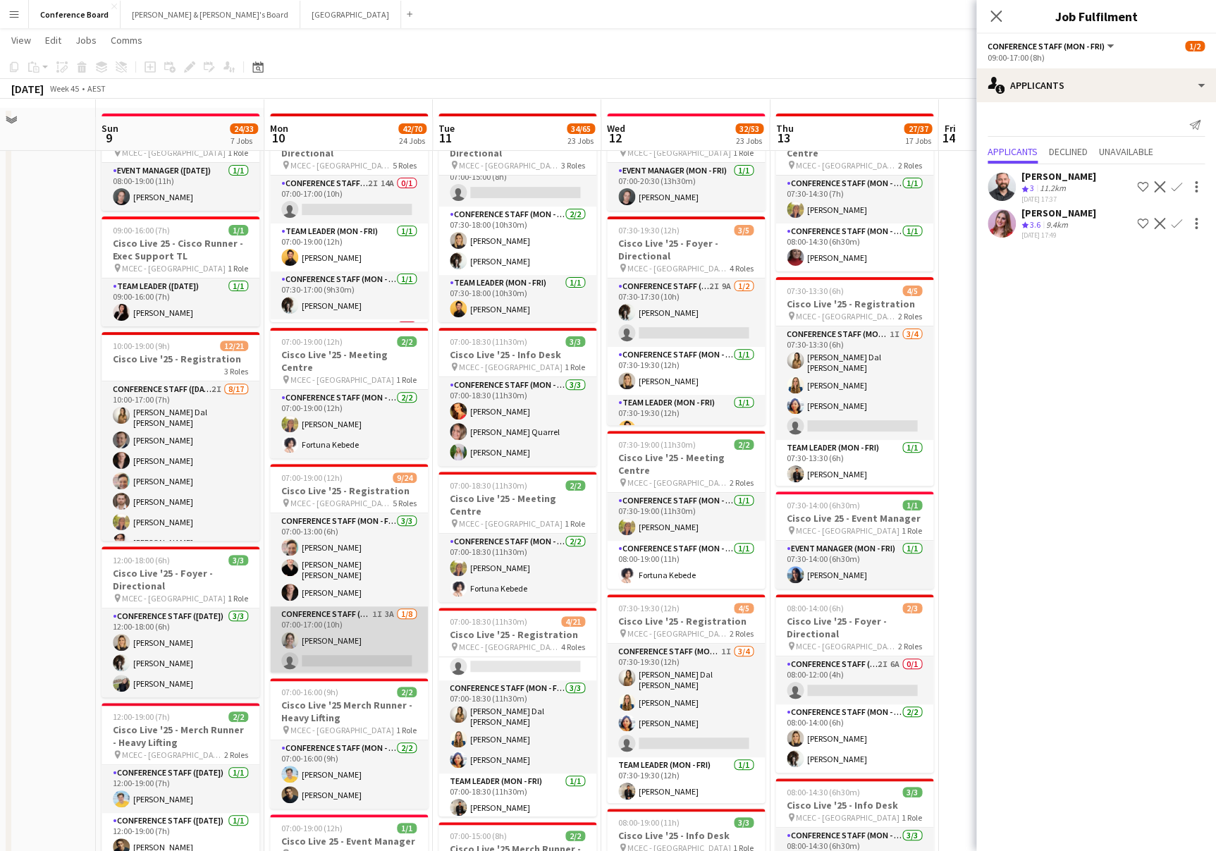
scroll to position [0, 0]
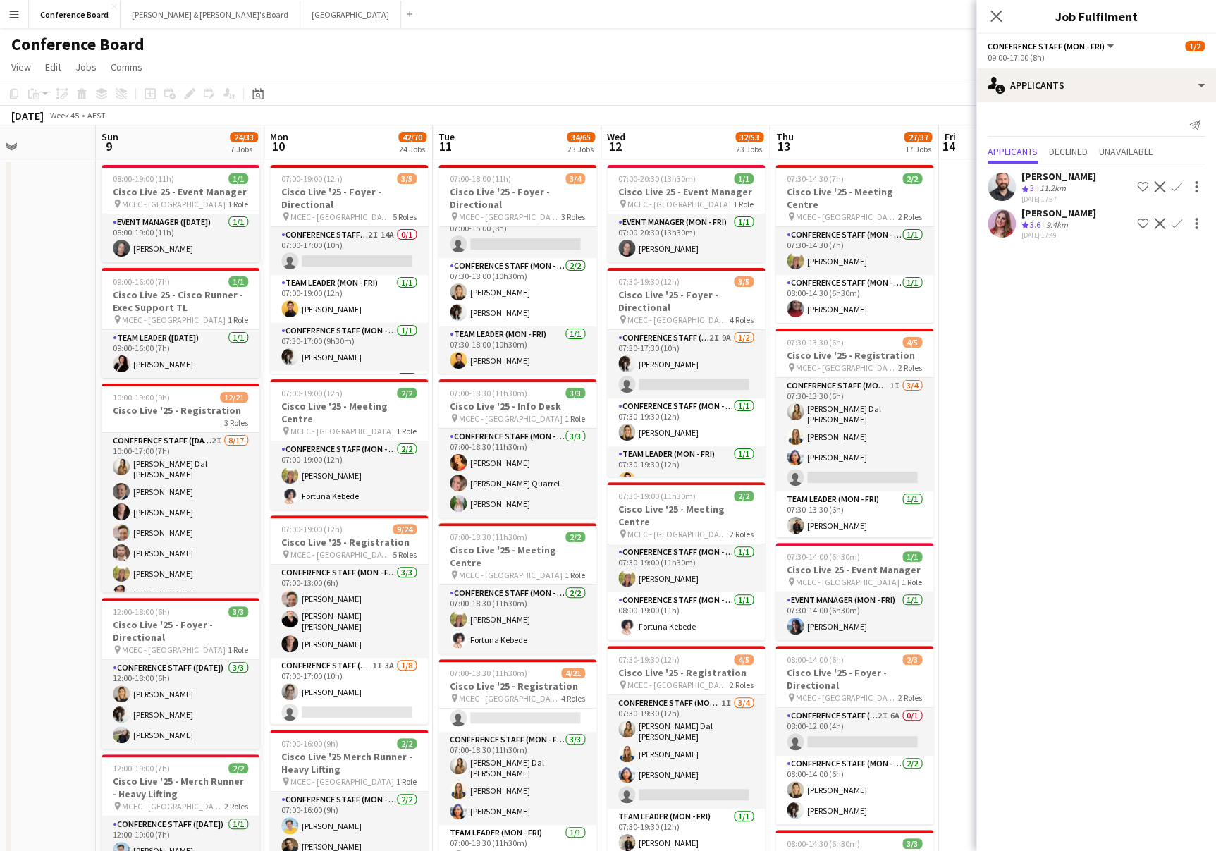
click at [838, 96] on app-toolbar "Copy Paste Paste Command V Paste with crew Command Shift V Paste linked Job [GE…" at bounding box center [608, 94] width 1216 height 24
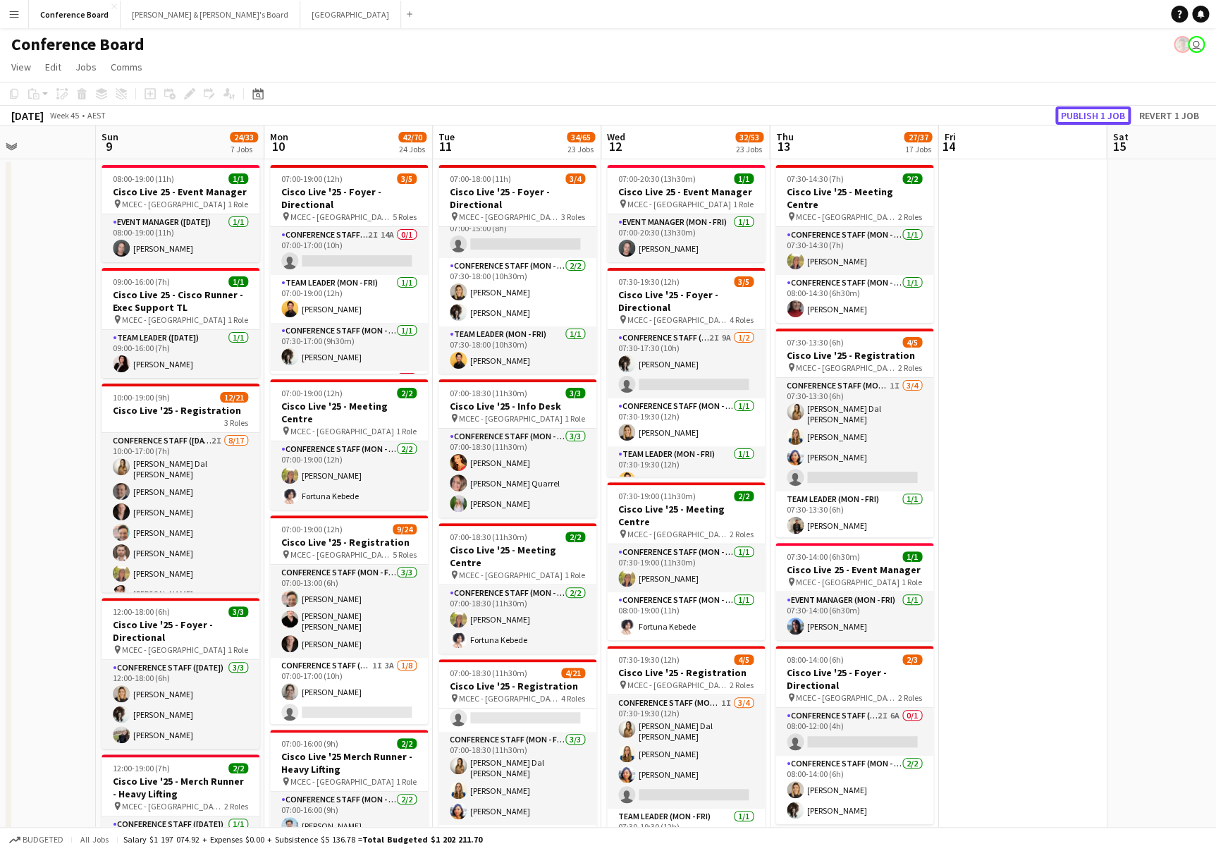
click at [1094, 116] on button "Publish 1 job" at bounding box center [1093, 115] width 75 height 18
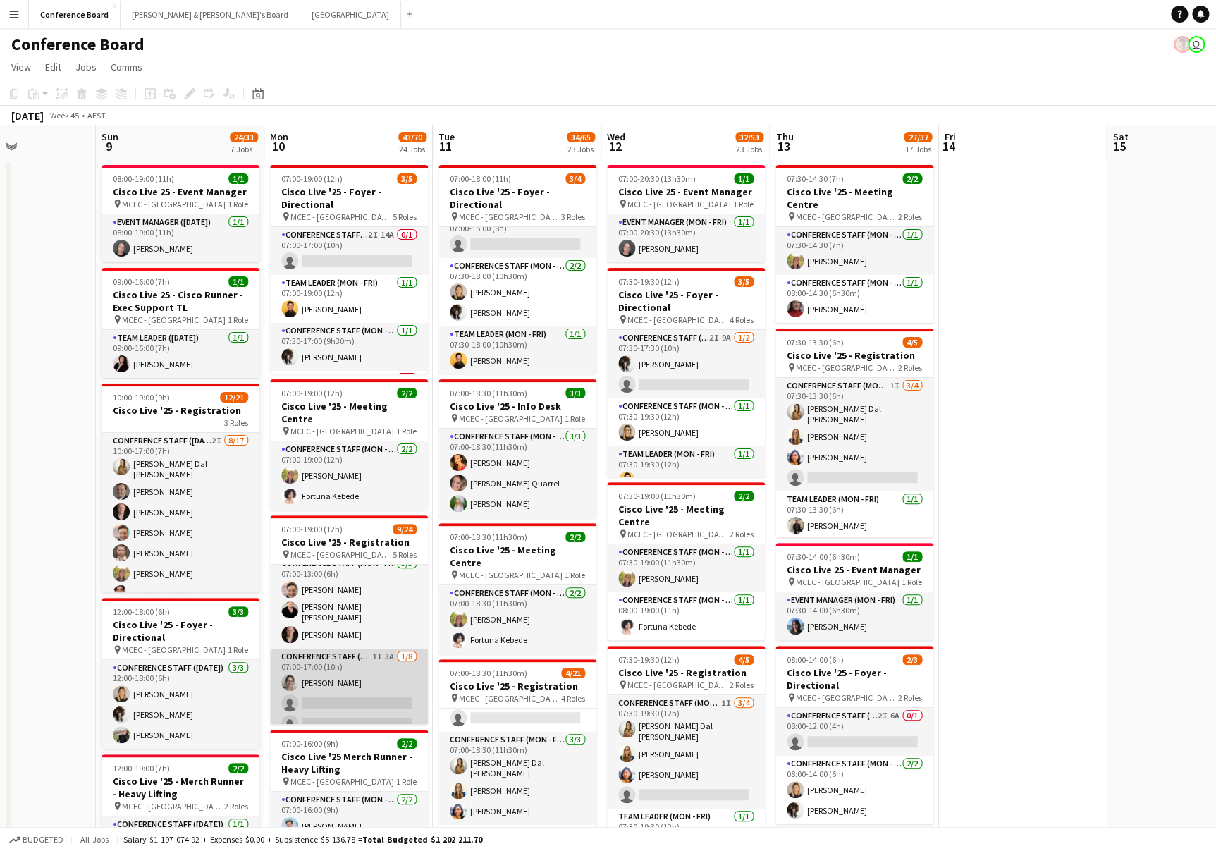
scroll to position [8, 0]
click at [347, 665] on app-card-role "Conference Staff (Mon - Fri) 1I 3A 1/8 07:00-17:00 (10h) Azzurra Zappacosta sin…" at bounding box center [349, 744] width 158 height 191
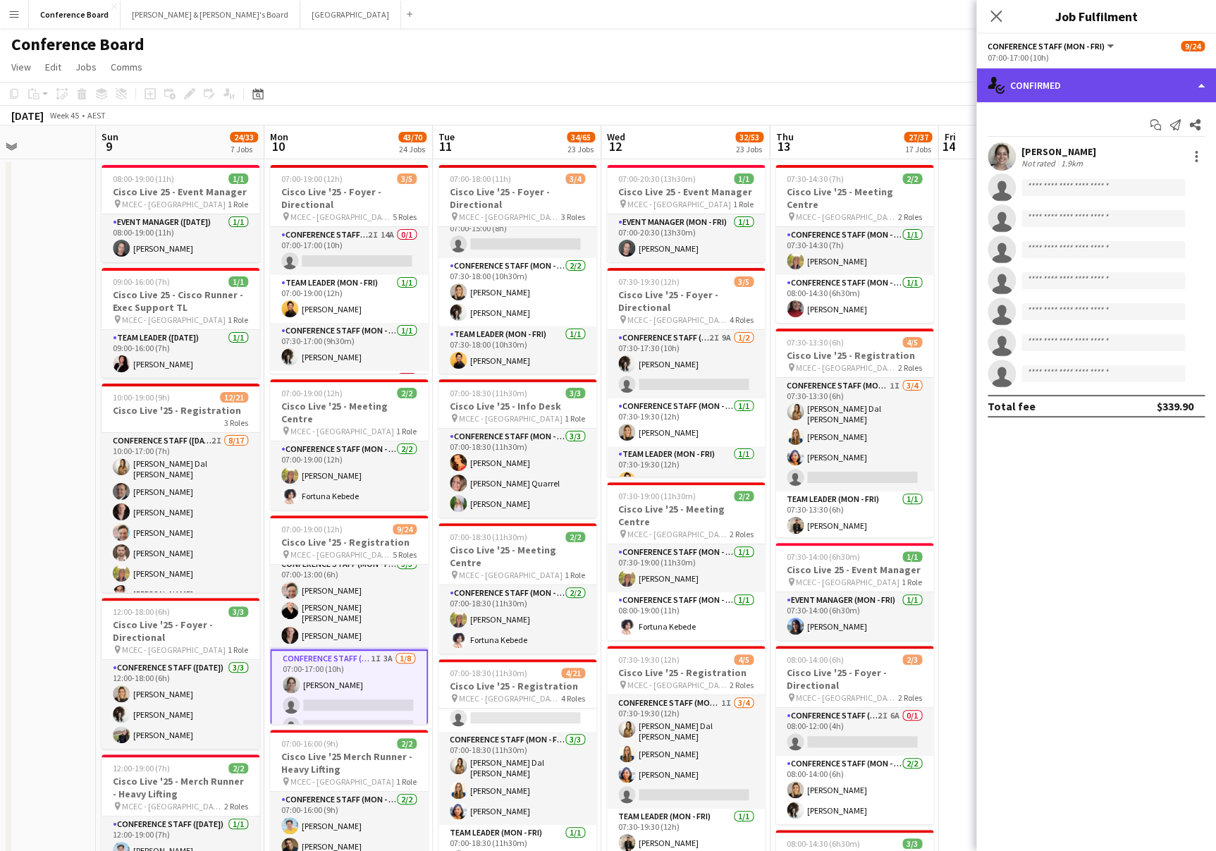
click at [1086, 83] on div "single-neutral-actions-check-2 Confirmed" at bounding box center [1097, 85] width 240 height 34
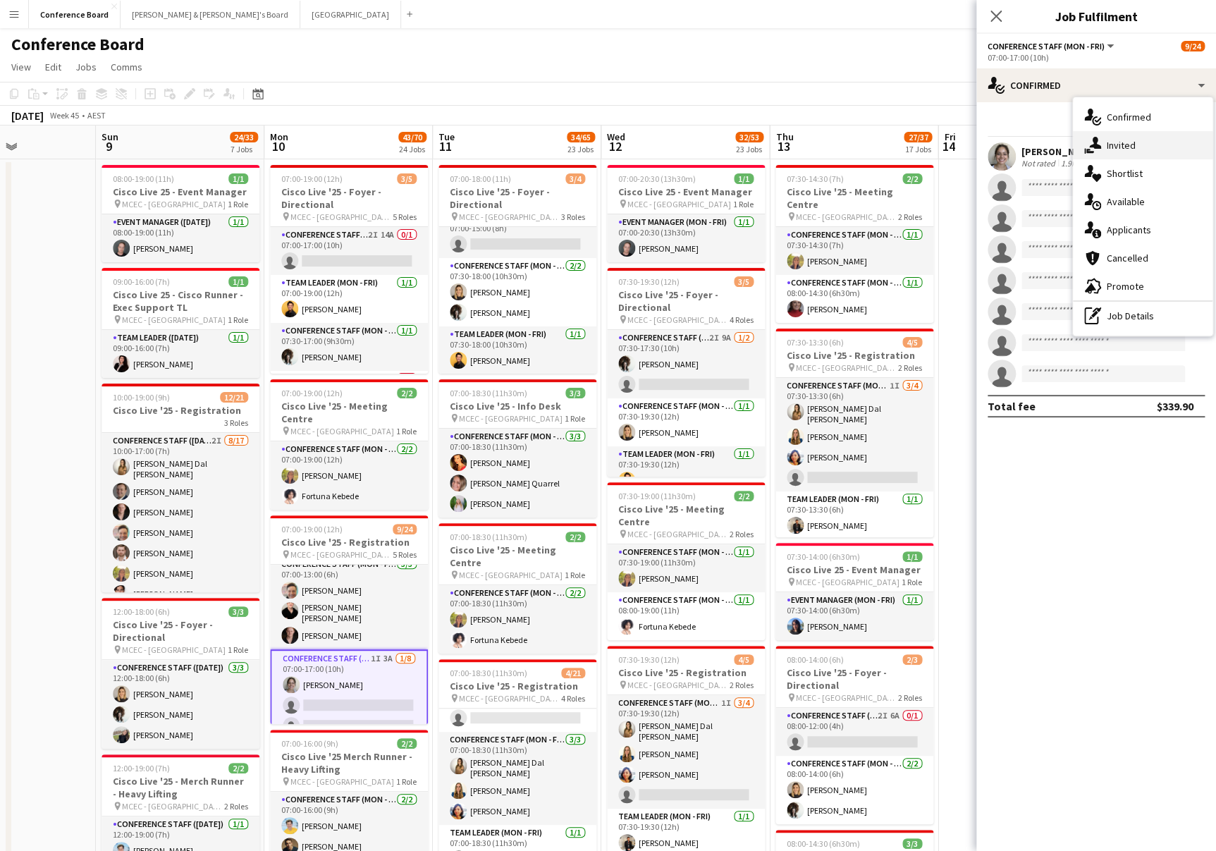
click at [1124, 142] on span "Invited" at bounding box center [1121, 145] width 29 height 13
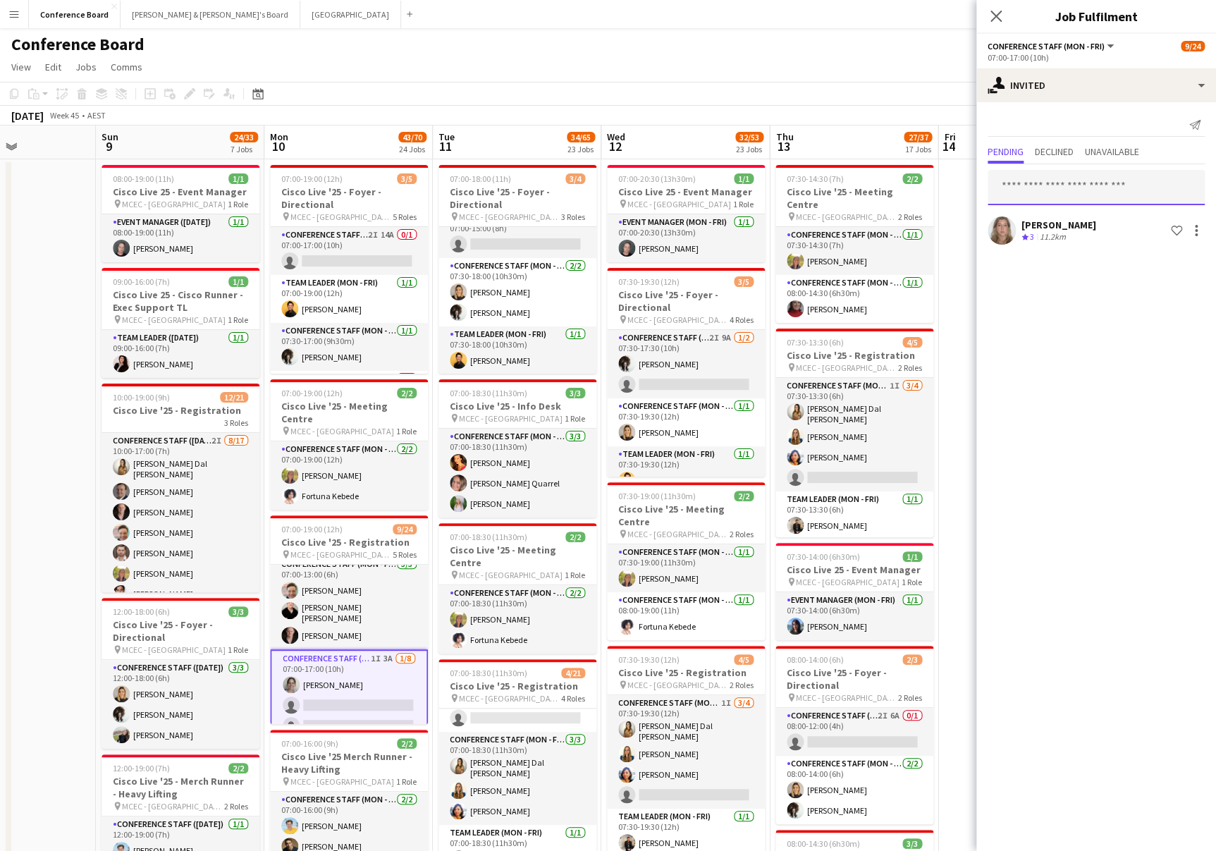
click at [1017, 185] on input "text" at bounding box center [1096, 187] width 217 height 35
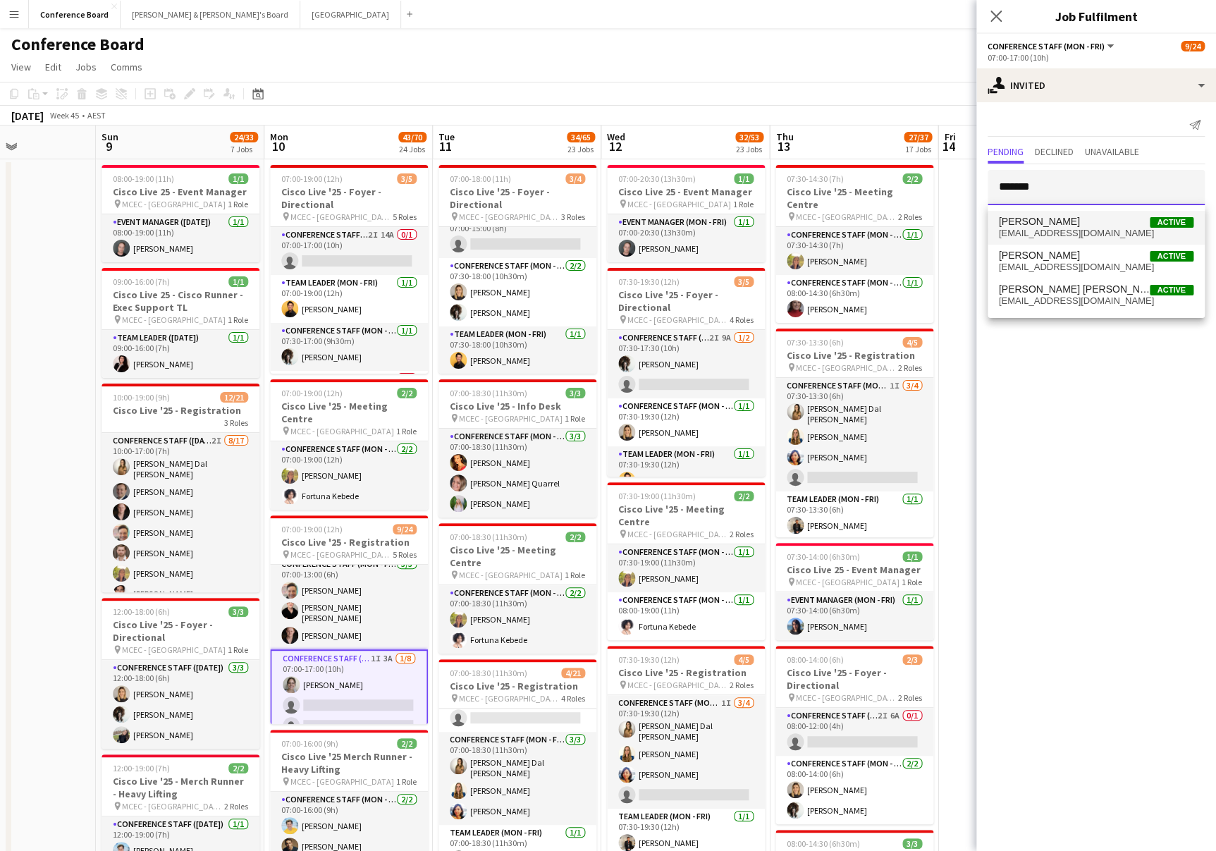
type input "*******"
click at [1024, 231] on span "williamtioe2@gmail.com" at bounding box center [1096, 233] width 195 height 11
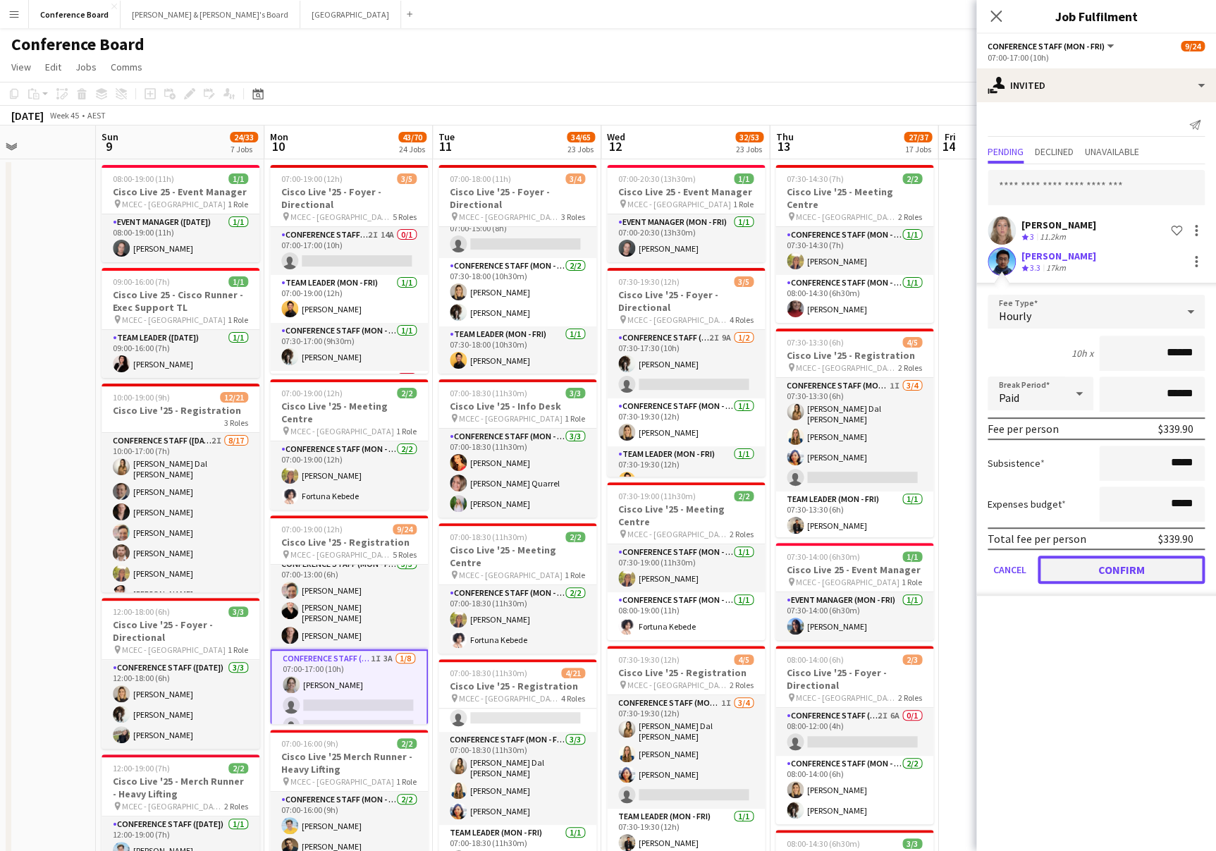
click at [1113, 569] on button "Confirm" at bounding box center [1121, 570] width 167 height 28
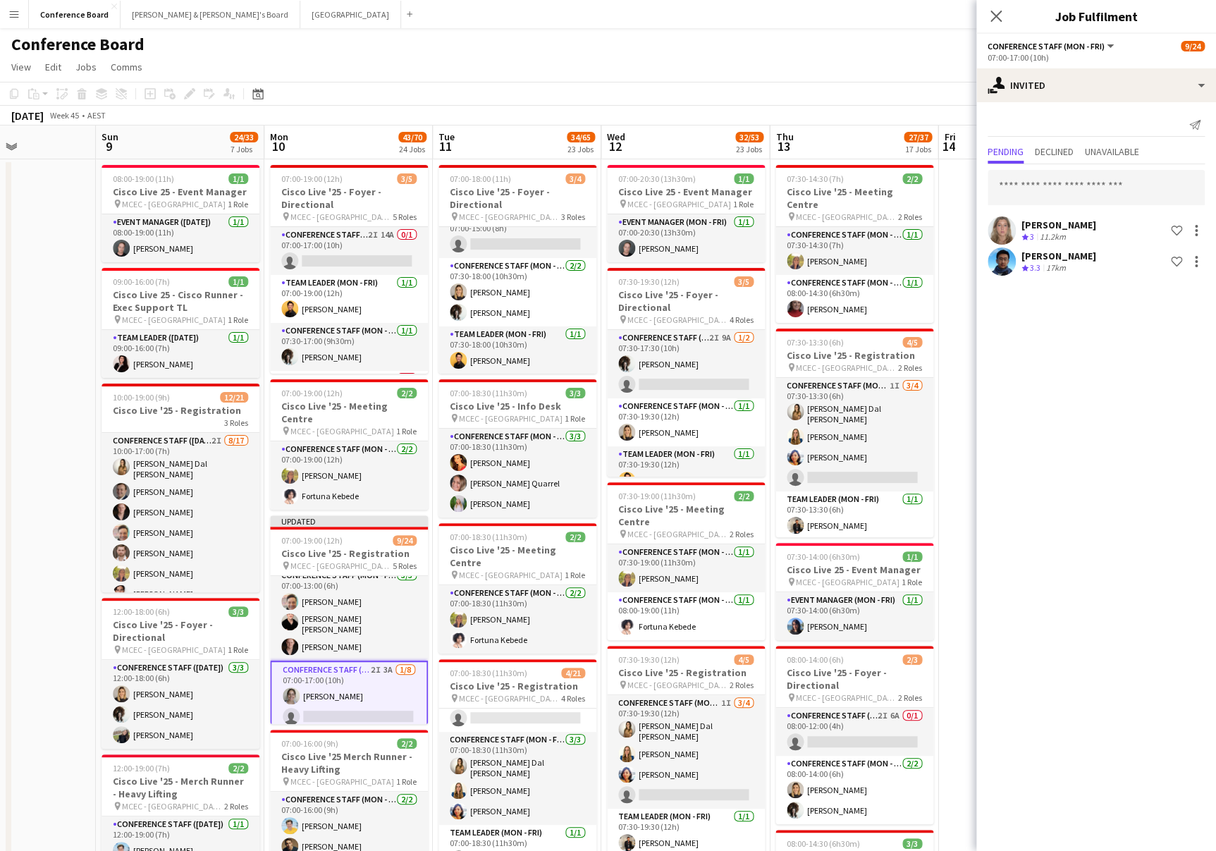
click at [811, 85] on app-toolbar "Copy Paste Paste Command V Paste with crew Command Shift V Paste linked Job [GE…" at bounding box center [608, 94] width 1216 height 24
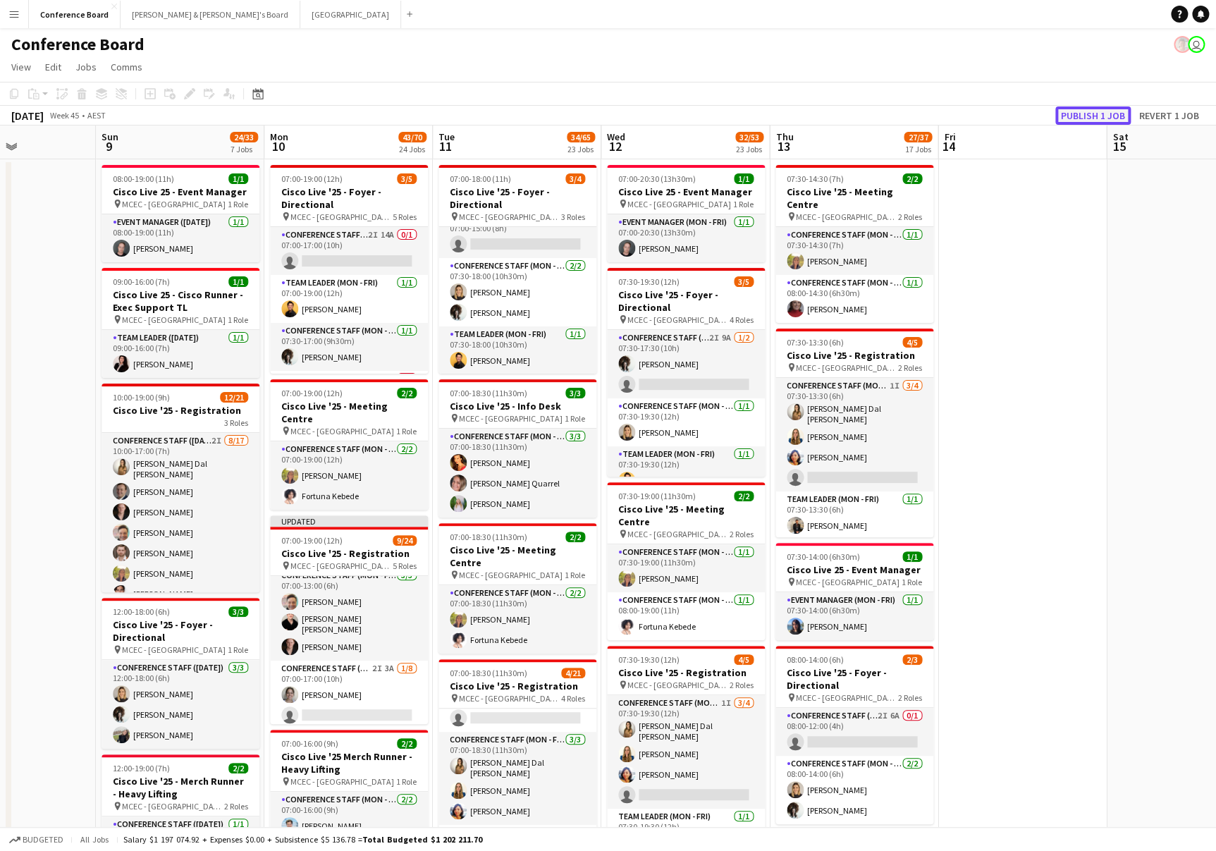
click at [1084, 118] on button "Publish 1 job" at bounding box center [1093, 115] width 75 height 18
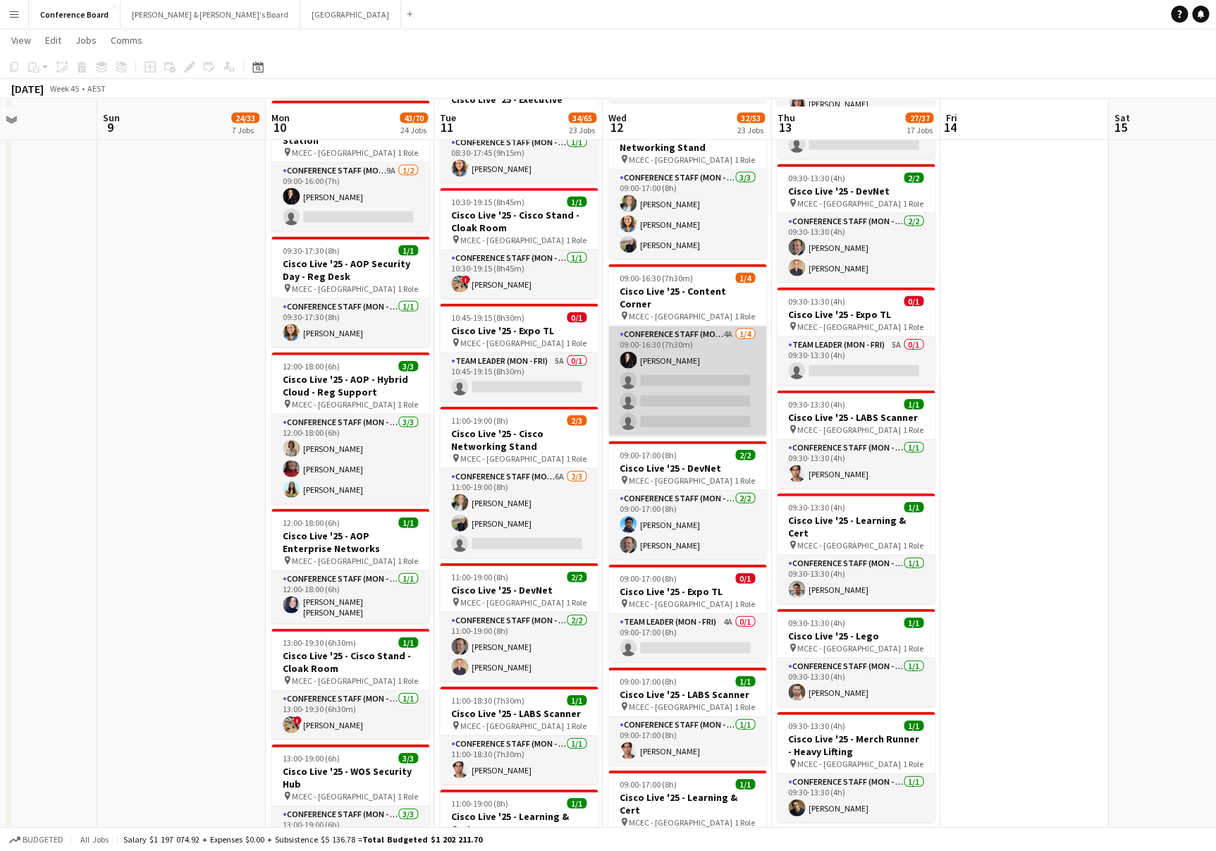
scroll to position [1401, 0]
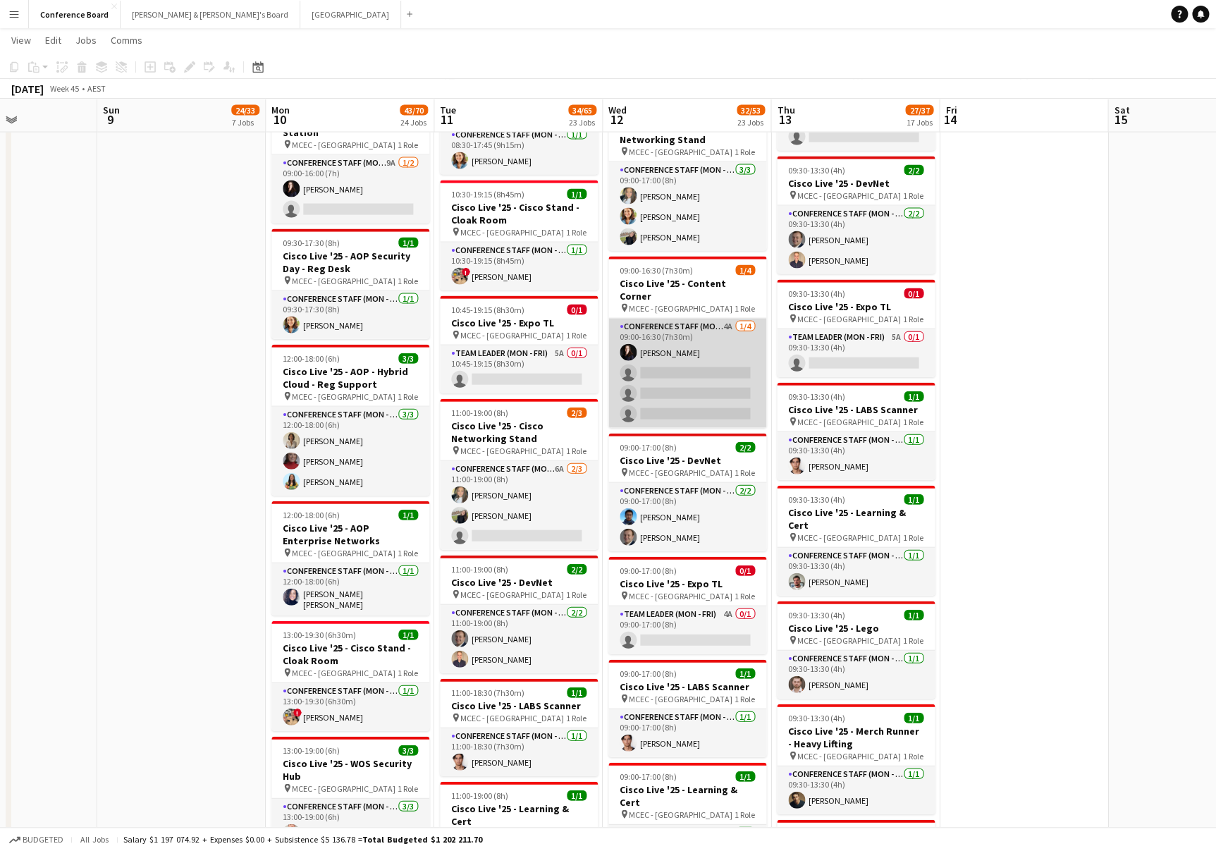
click at [679, 352] on app-card-role "Conference Staff (Mon - Fri) 4A 1/4 09:00-16:30 (7h30m) Mairead Tully single-ne…" at bounding box center [687, 373] width 158 height 109
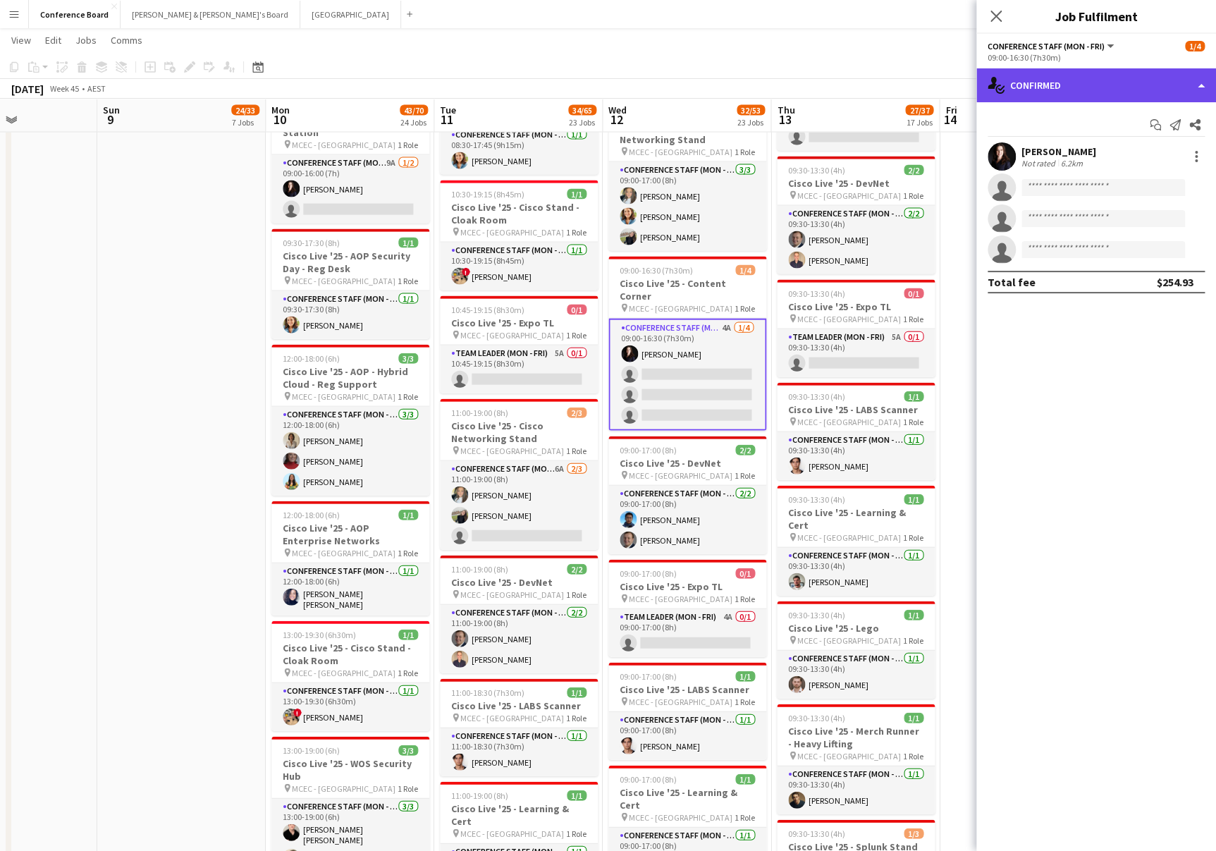
click at [1087, 87] on div "single-neutral-actions-check-2 Confirmed" at bounding box center [1097, 85] width 240 height 34
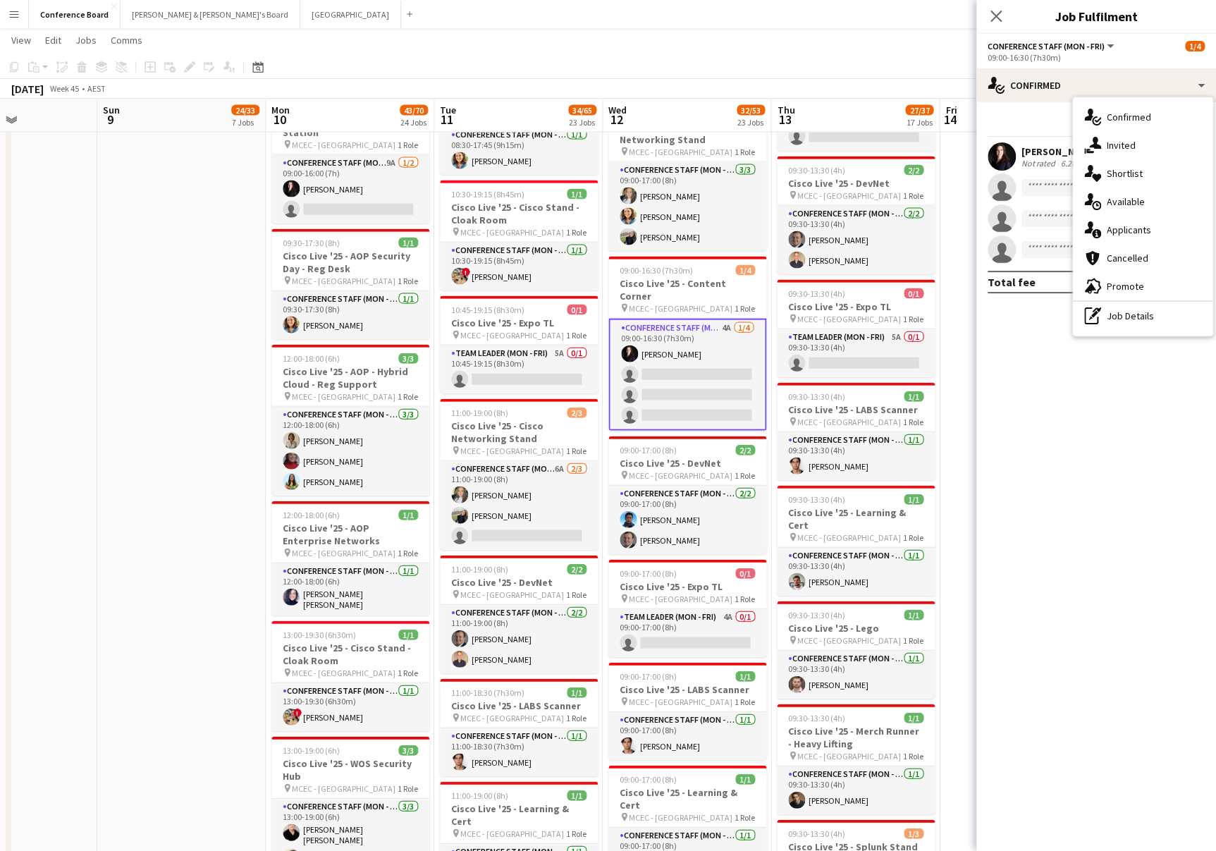
click at [1119, 143] on span "Invited" at bounding box center [1121, 145] width 29 height 13
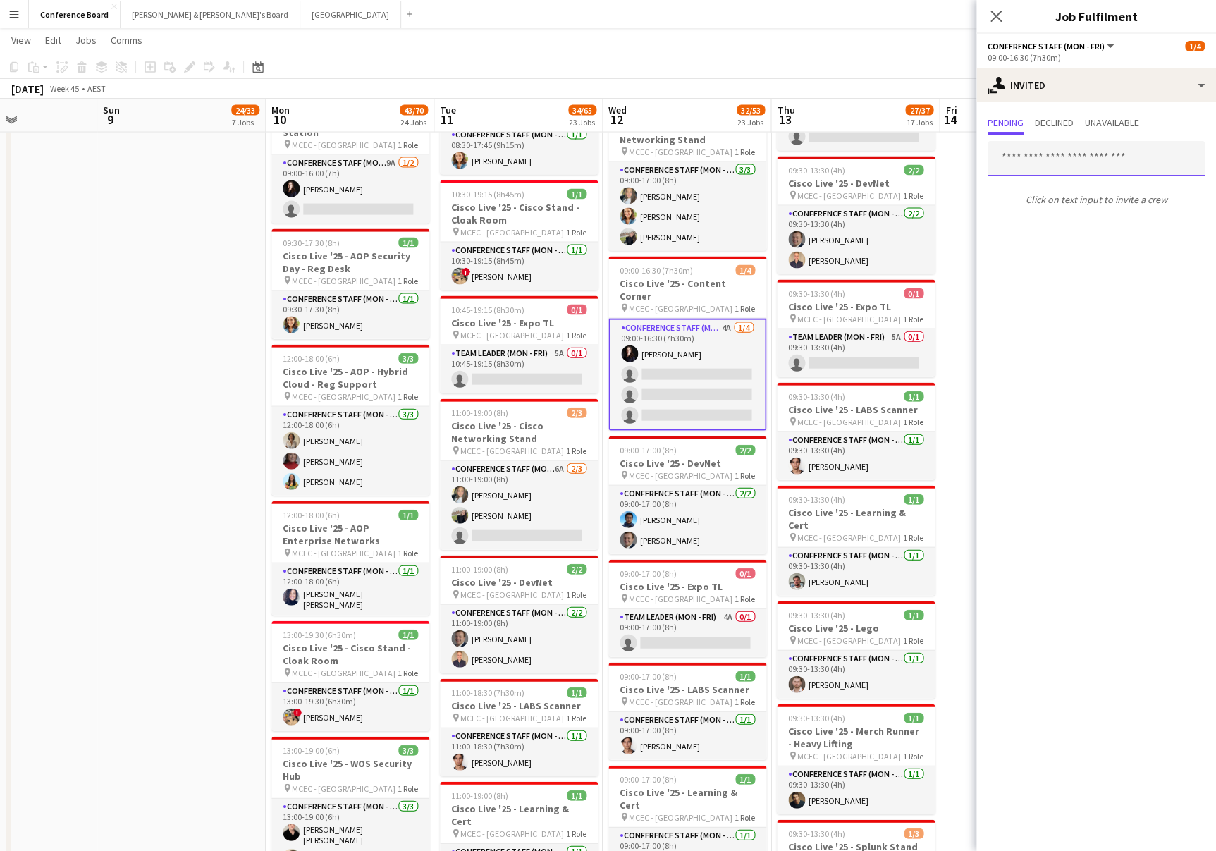
click at [1013, 158] on input "text" at bounding box center [1096, 158] width 217 height 35
type input "********"
click at [1032, 209] on span "cristianrobbacolley3@hotmail.com" at bounding box center [1096, 205] width 195 height 11
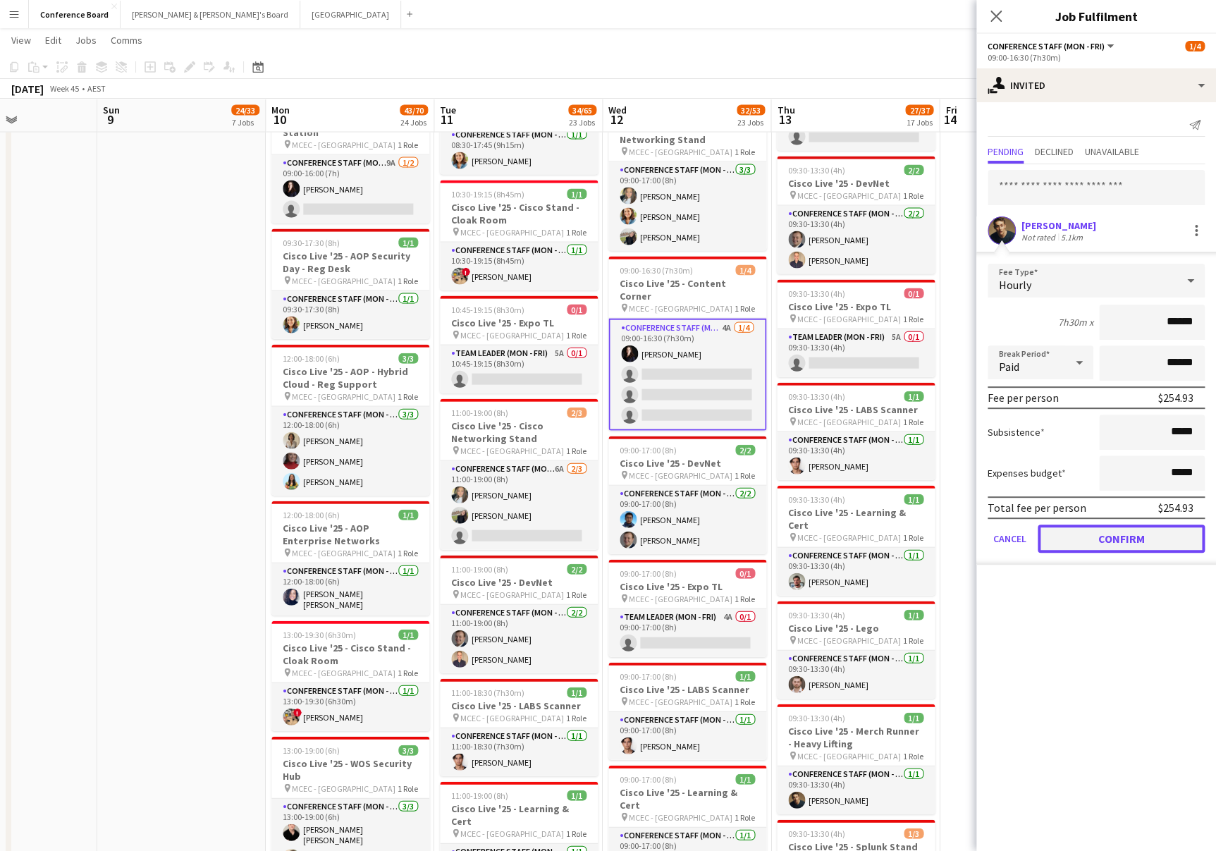
click at [1111, 538] on button "Confirm" at bounding box center [1121, 539] width 167 height 28
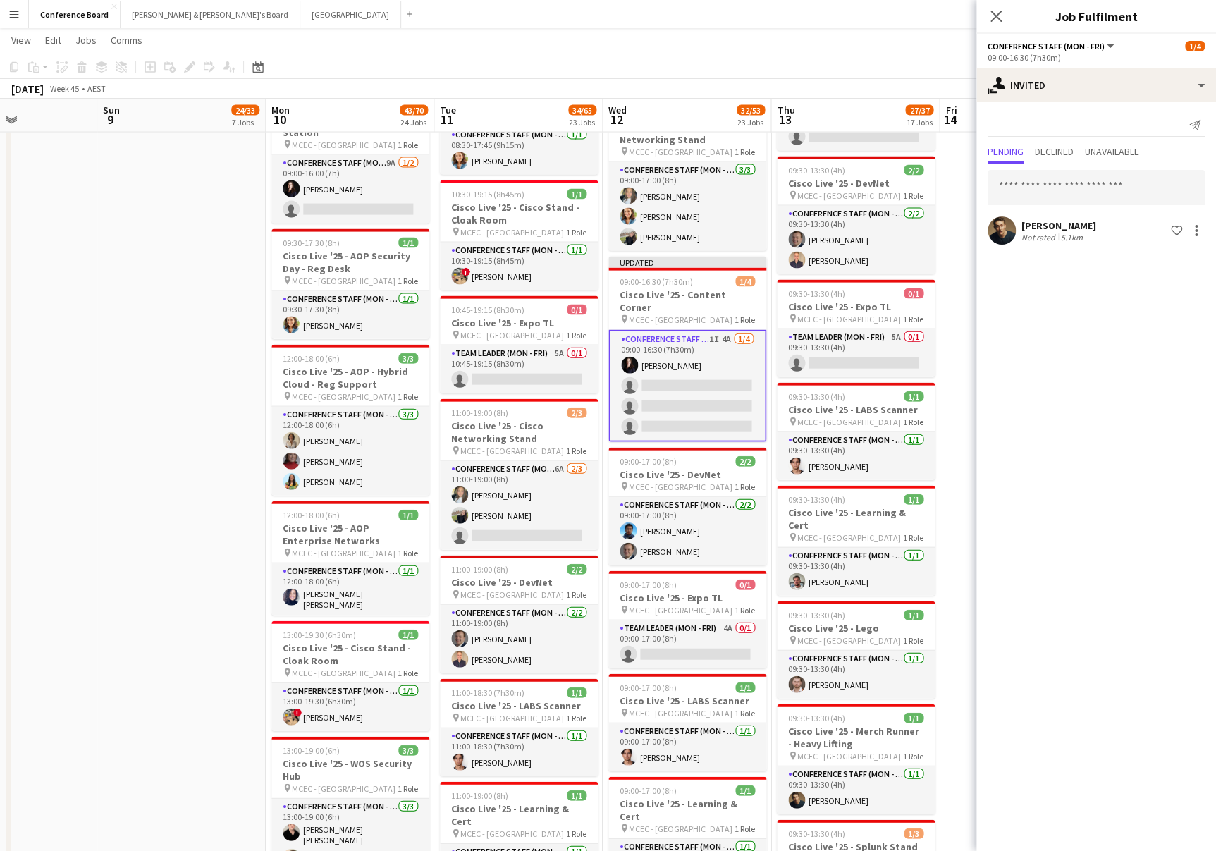
click at [824, 69] on app-toolbar "Copy Paste Paste Command V Paste with crew Command Shift V Paste linked Job [GE…" at bounding box center [608, 67] width 1216 height 24
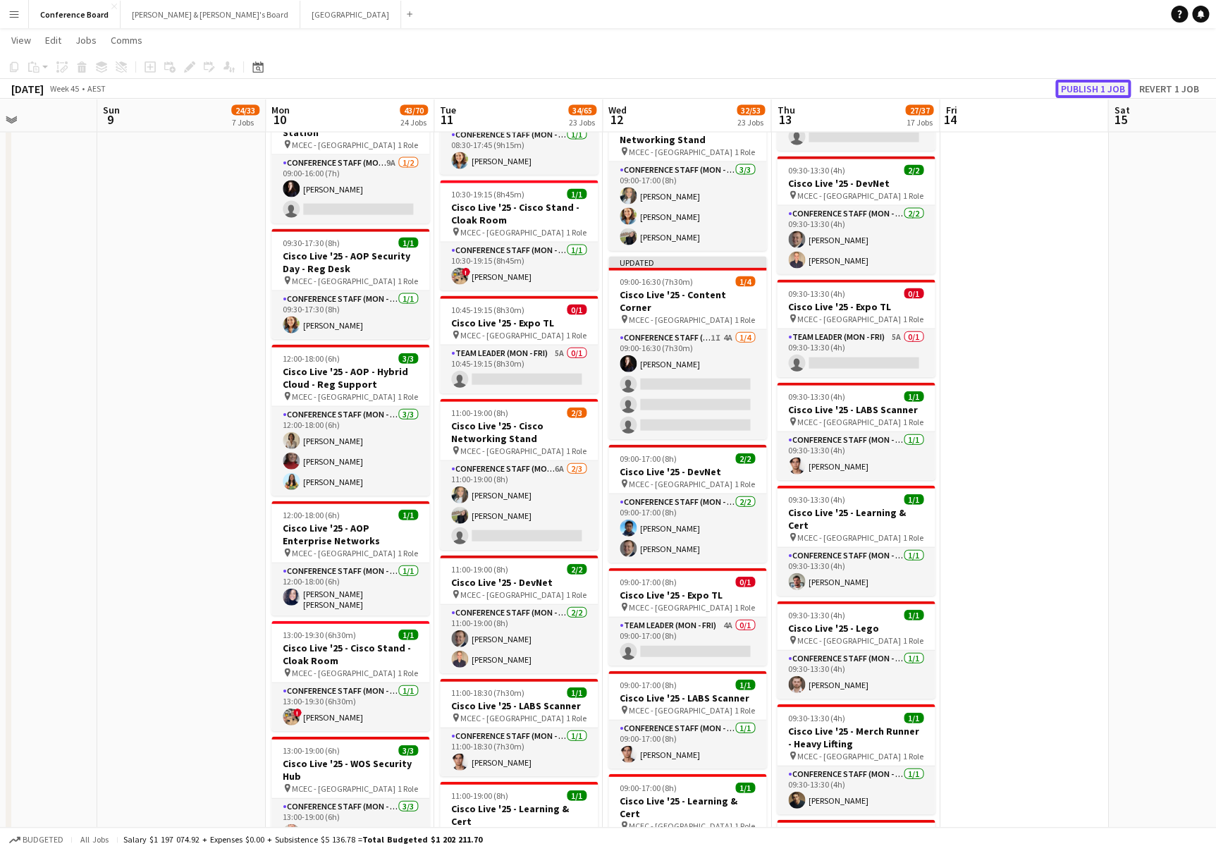
click at [1087, 87] on button "Publish 1 job" at bounding box center [1093, 89] width 75 height 18
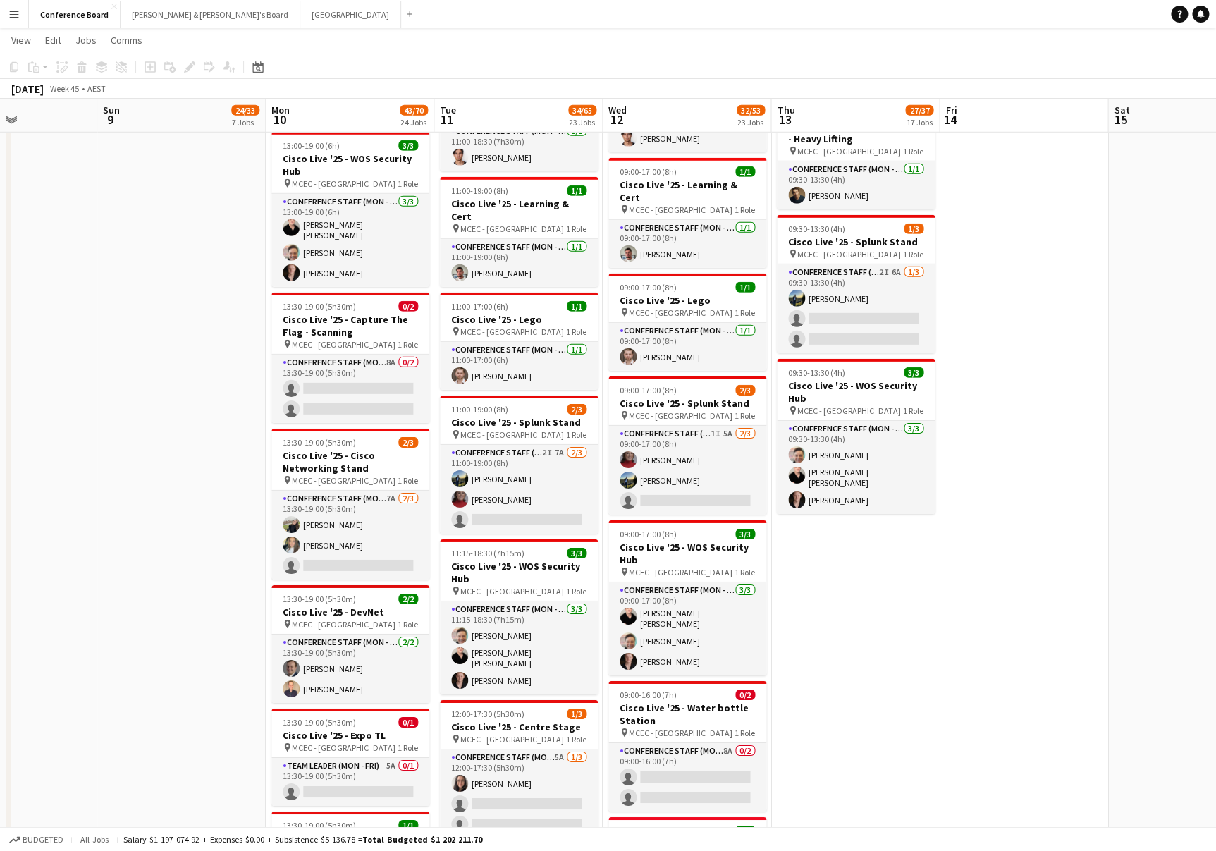
scroll to position [2009, 0]
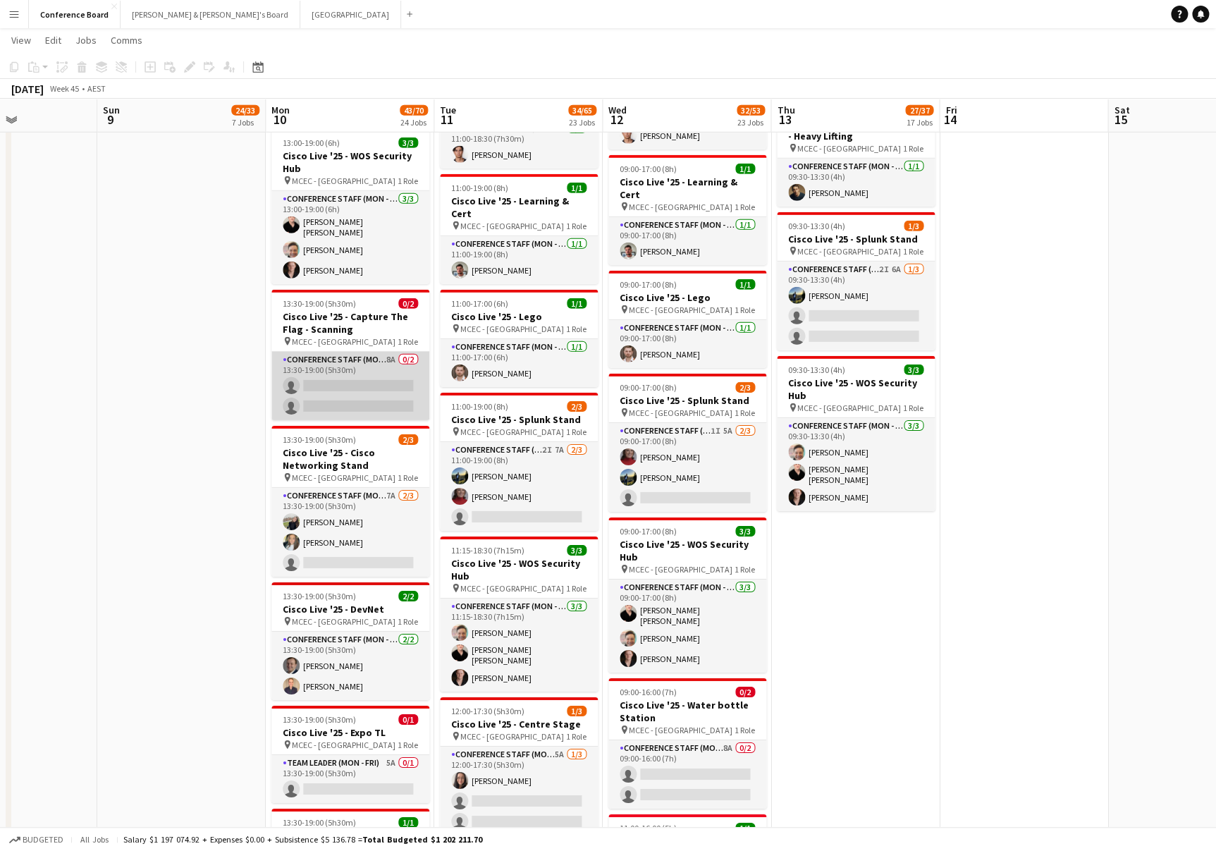
drag, startPoint x: 364, startPoint y: 370, endPoint x: 335, endPoint y: 362, distance: 30.1
click at [364, 370] on app-card-role "Conference Staff (Mon - Fri) 8A 0/2 13:30-19:00 (5h30m) single-neutral-actions …" at bounding box center [350, 386] width 158 height 68
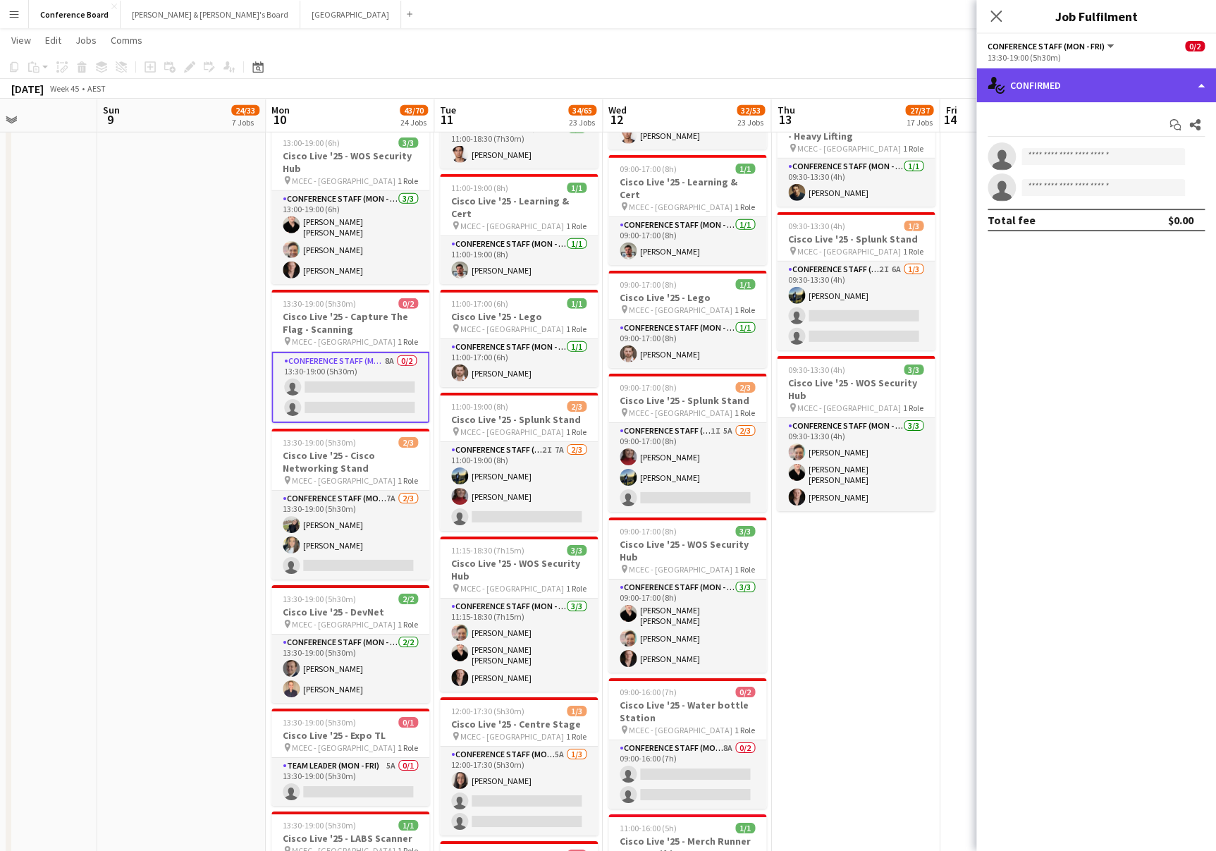
click at [1146, 85] on div "single-neutral-actions-check-2 Confirmed" at bounding box center [1097, 85] width 240 height 34
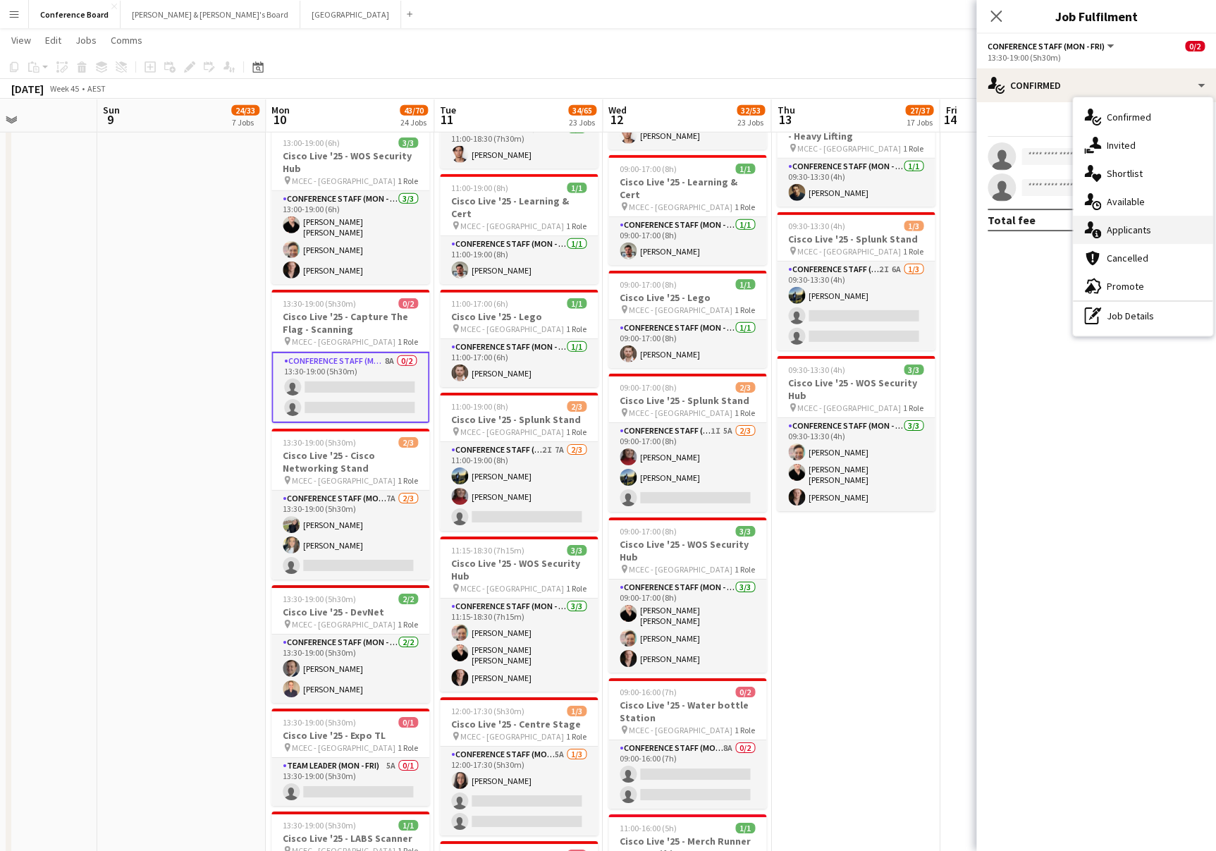
click at [1138, 231] on span "Applicants" at bounding box center [1129, 230] width 44 height 13
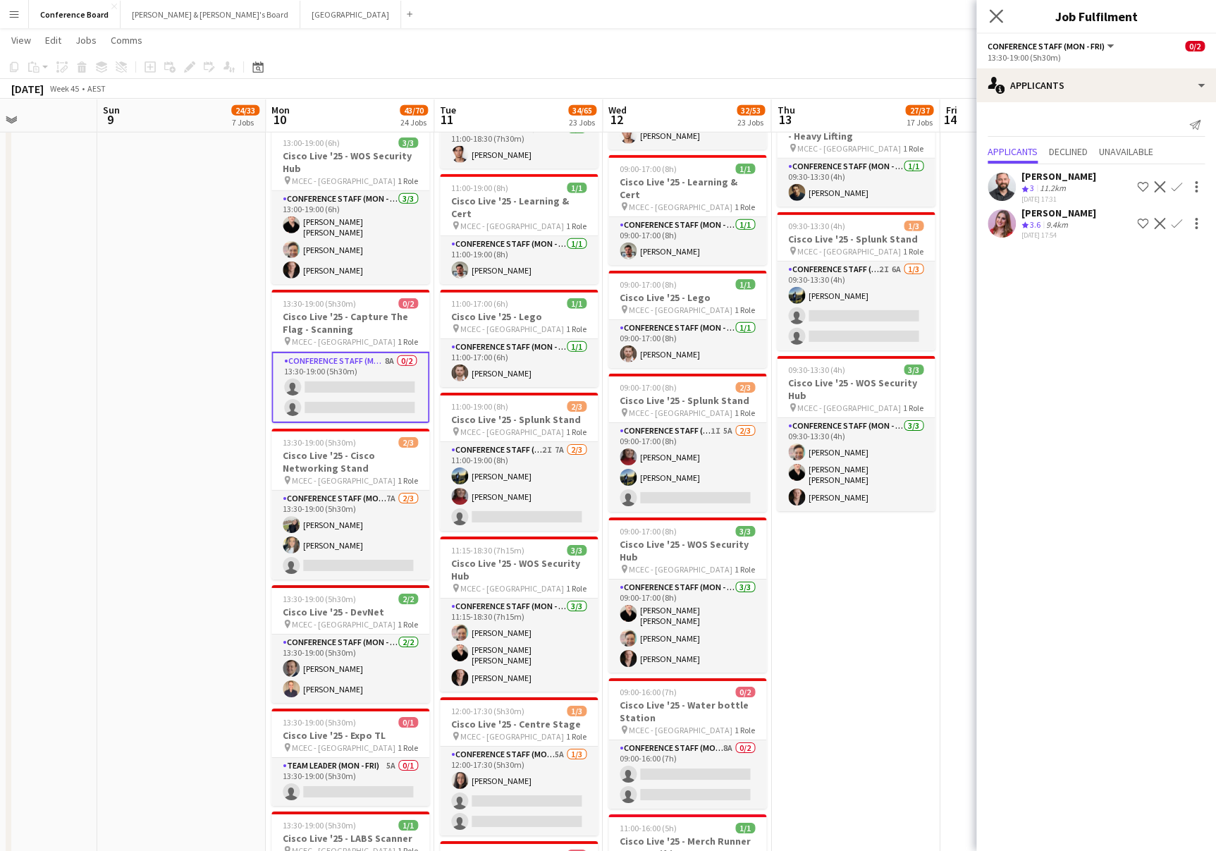
click at [1003, 16] on app-icon "Close pop-in" at bounding box center [996, 16] width 20 height 20
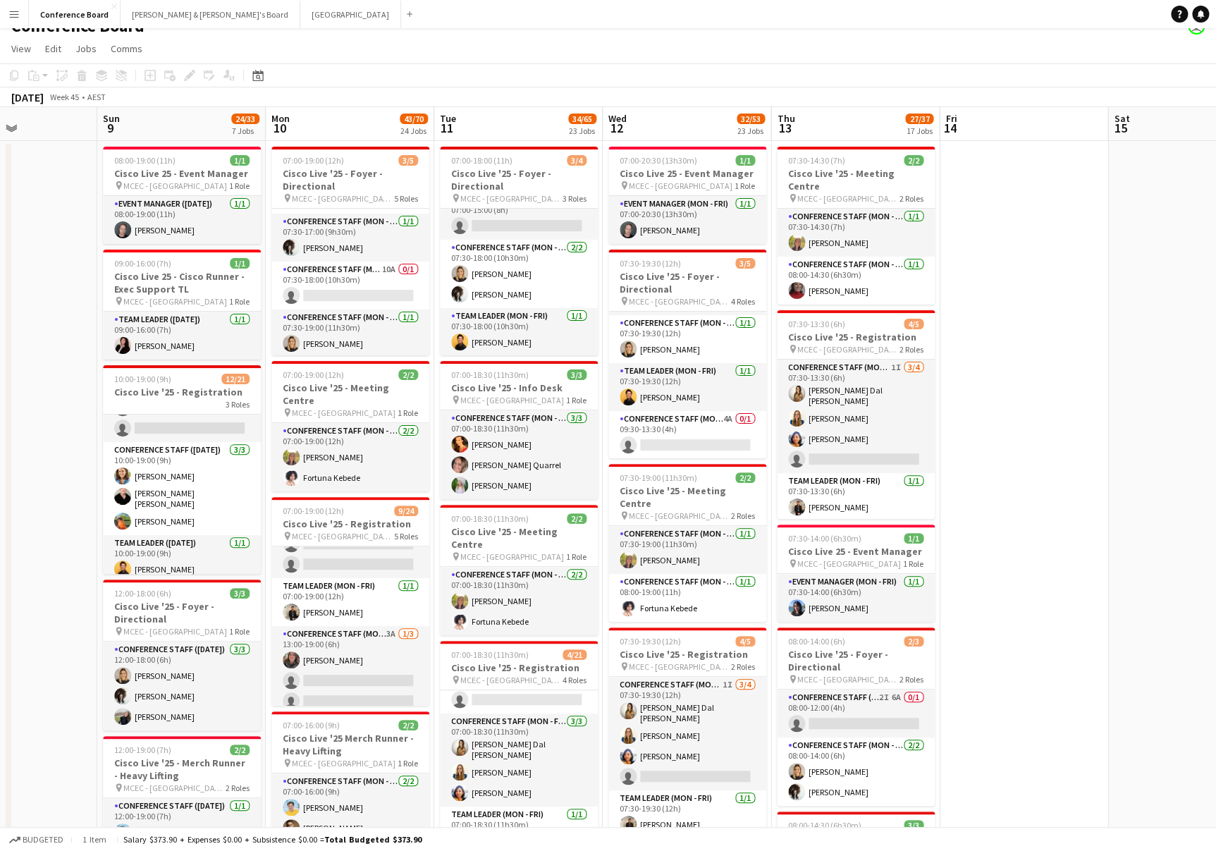
scroll to position [92, 0]
click at [375, 295] on app-card-role "Conference Staff (Mon - Fri) 10A 0/1 07:30-18:00 (10h30m) single-neutral-actions" at bounding box center [350, 284] width 158 height 48
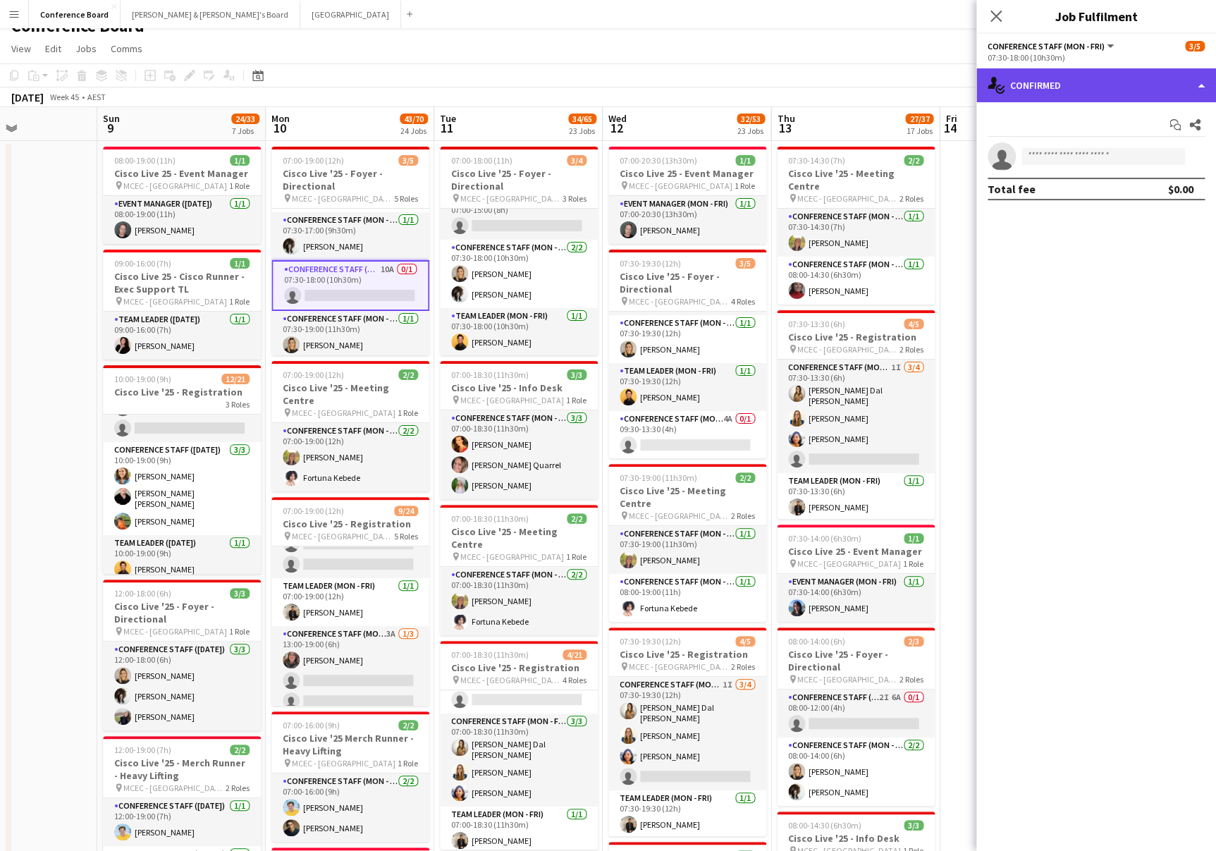
click at [1125, 80] on div "single-neutral-actions-check-2 Confirmed" at bounding box center [1097, 85] width 240 height 34
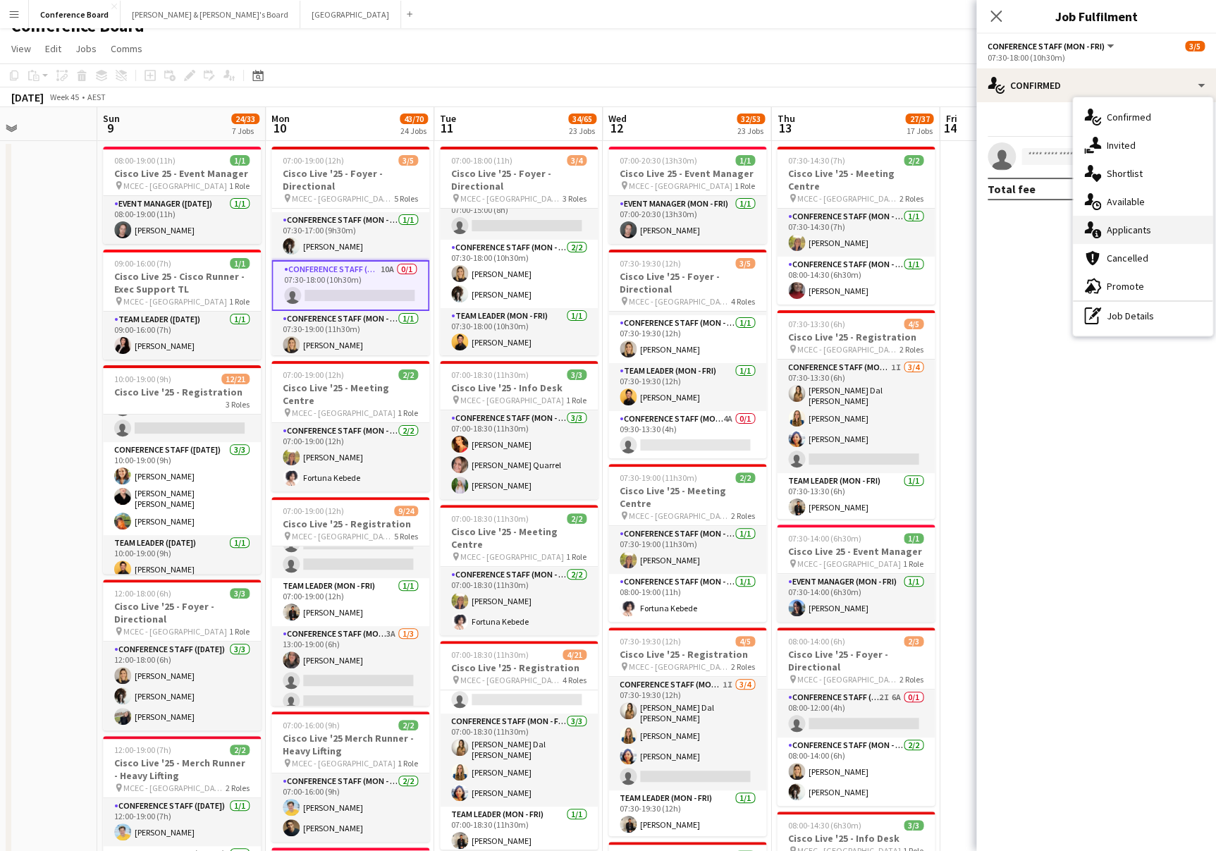
click at [1131, 227] on span "Applicants" at bounding box center [1129, 230] width 44 height 13
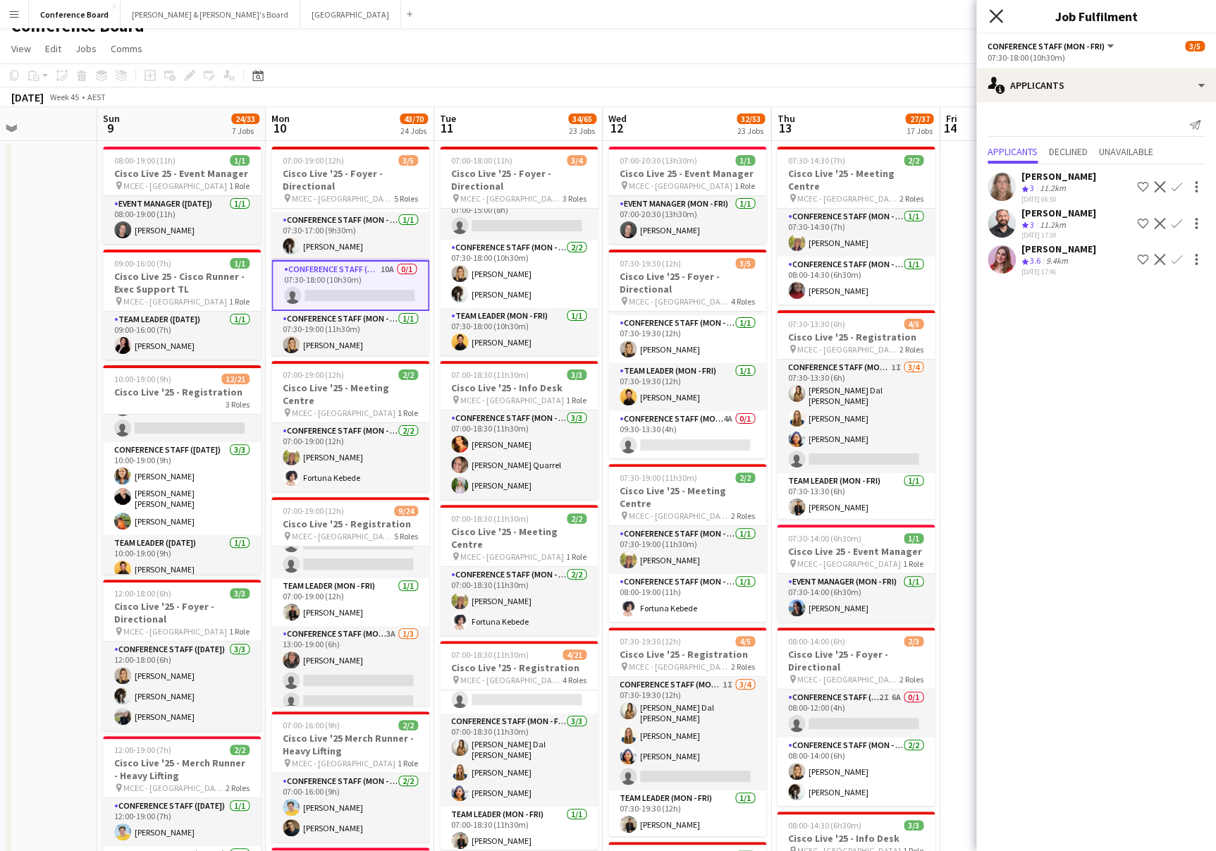
click at [996, 17] on icon at bounding box center [995, 15] width 13 height 13
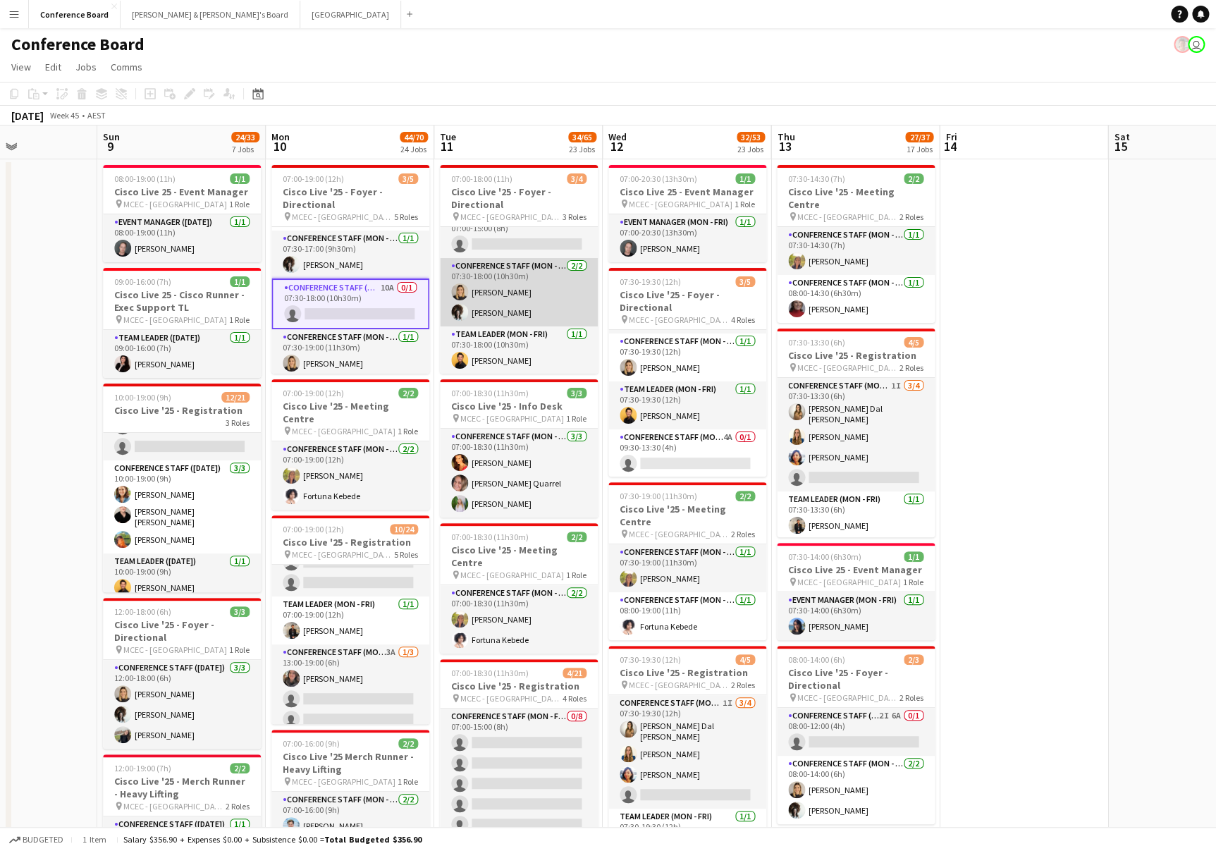
scroll to position [0, 0]
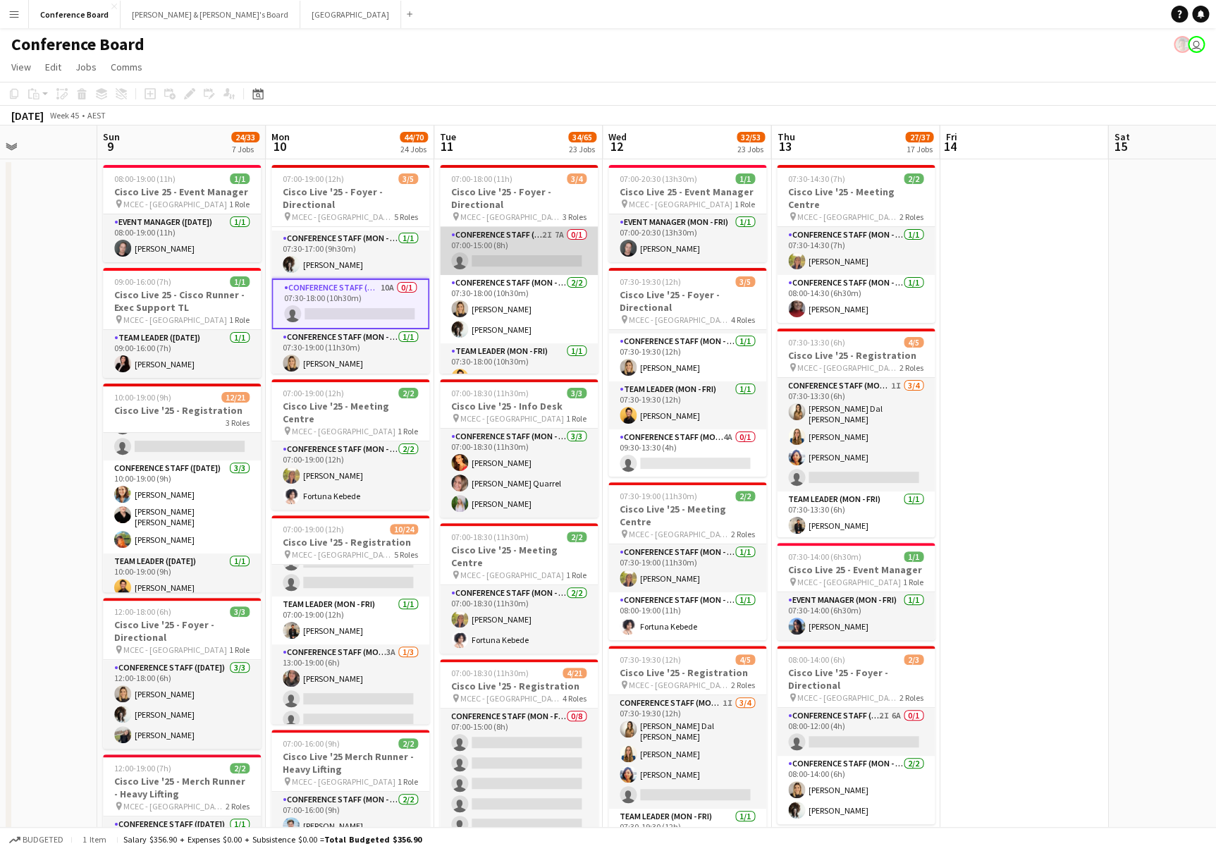
click at [542, 261] on app-card-role "Conference Staff (Mon - Fri) 2I 7A 0/1 07:00-15:00 (8h) single-neutral-actions" at bounding box center [519, 251] width 158 height 48
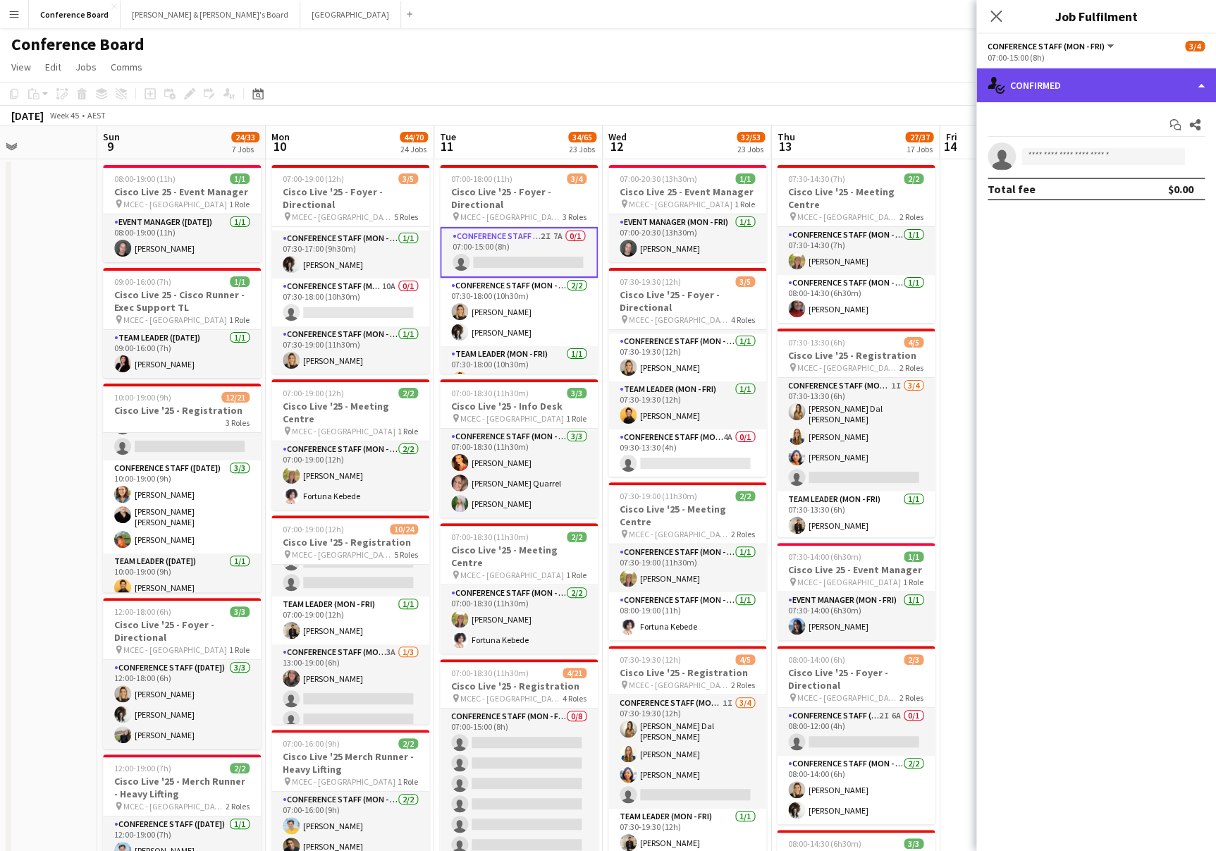
click at [1153, 93] on div "single-neutral-actions-check-2 Confirmed" at bounding box center [1097, 85] width 240 height 34
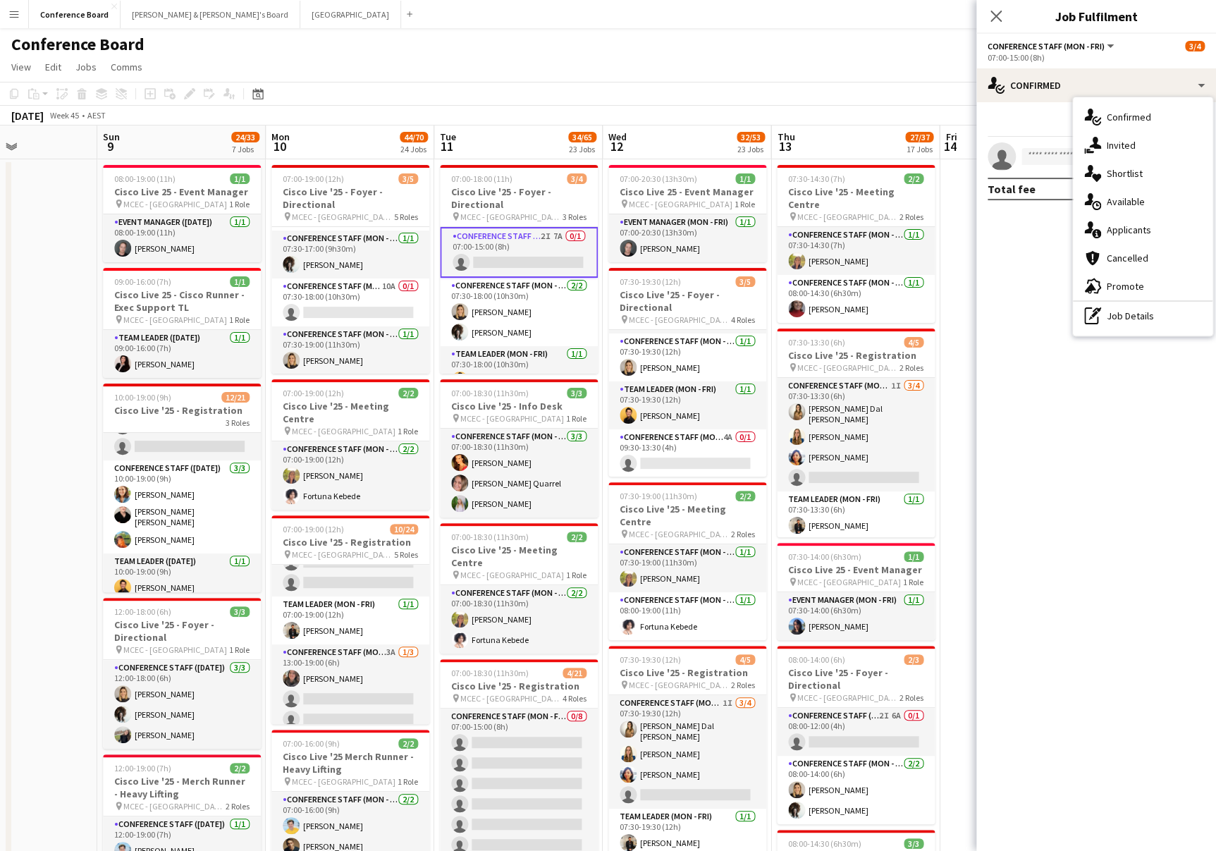
drag, startPoint x: 1131, startPoint y: 229, endPoint x: 1120, endPoint y: 231, distance: 11.5
click at [1131, 229] on span "Applicants" at bounding box center [1129, 230] width 44 height 13
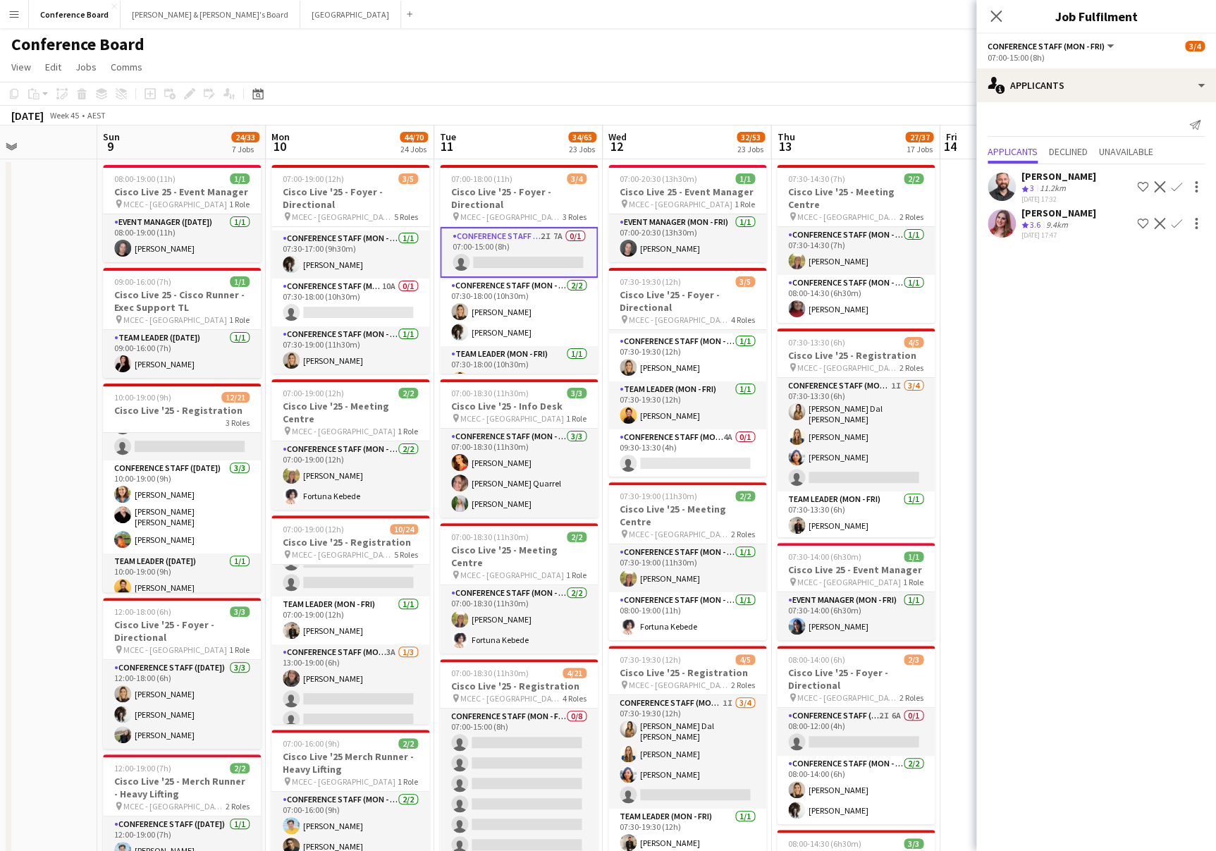
click at [996, 221] on app-user-avatar at bounding box center [1002, 223] width 28 height 28
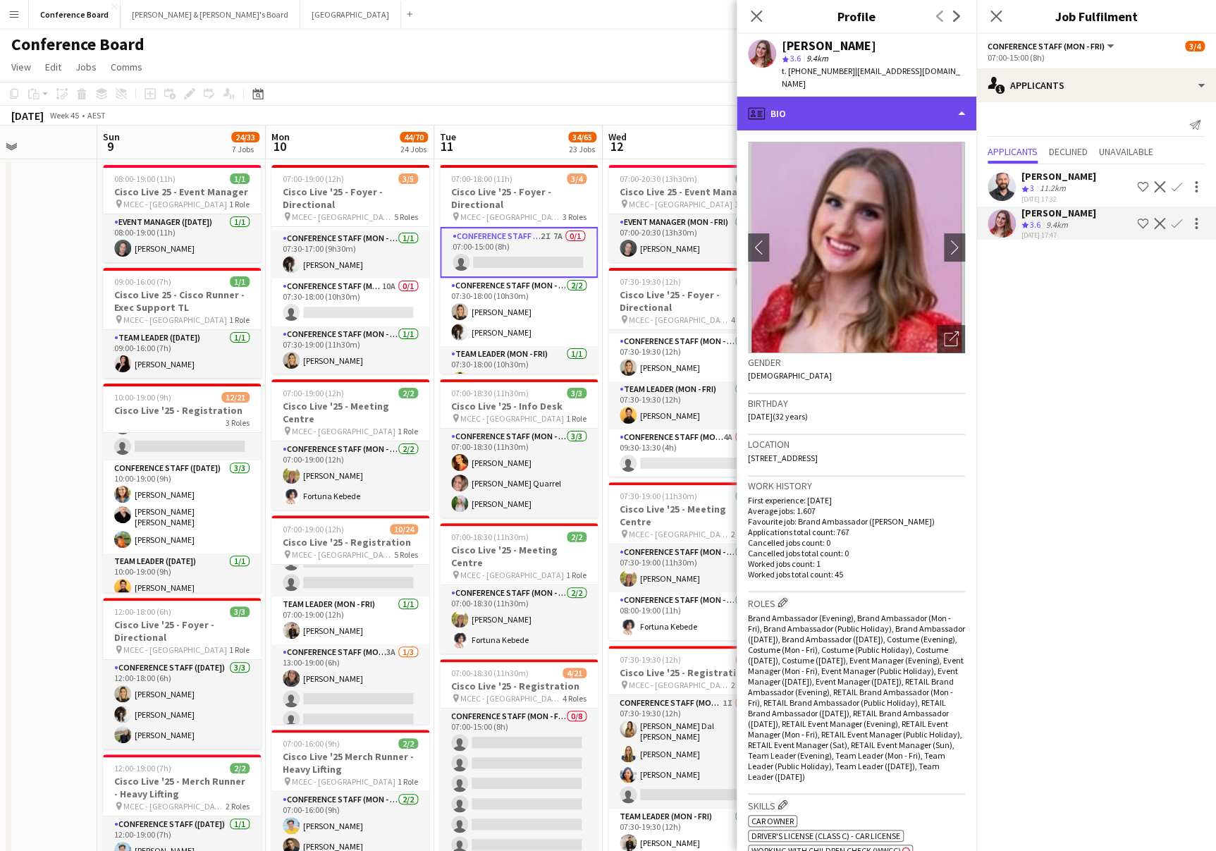
click at [936, 101] on div "profile Bio" at bounding box center [857, 114] width 240 height 34
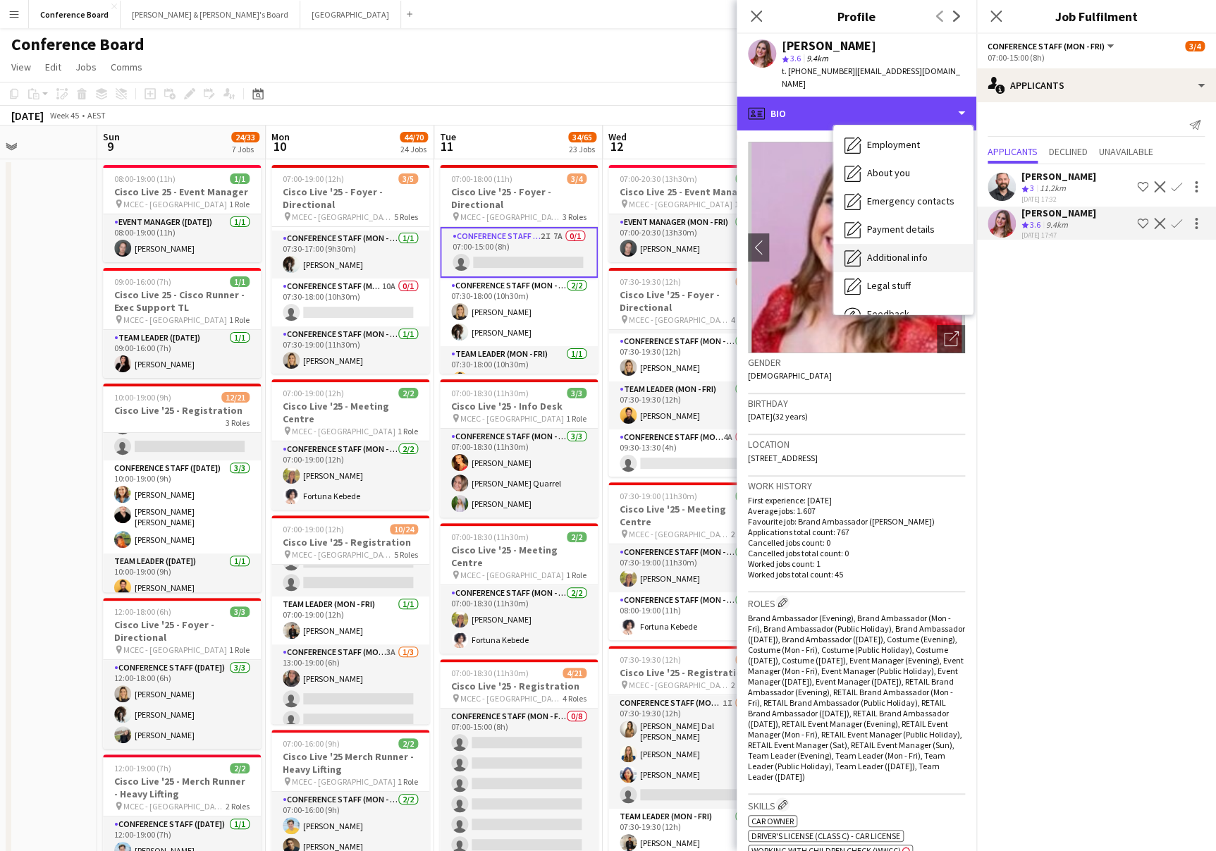
scroll to position [104, 0]
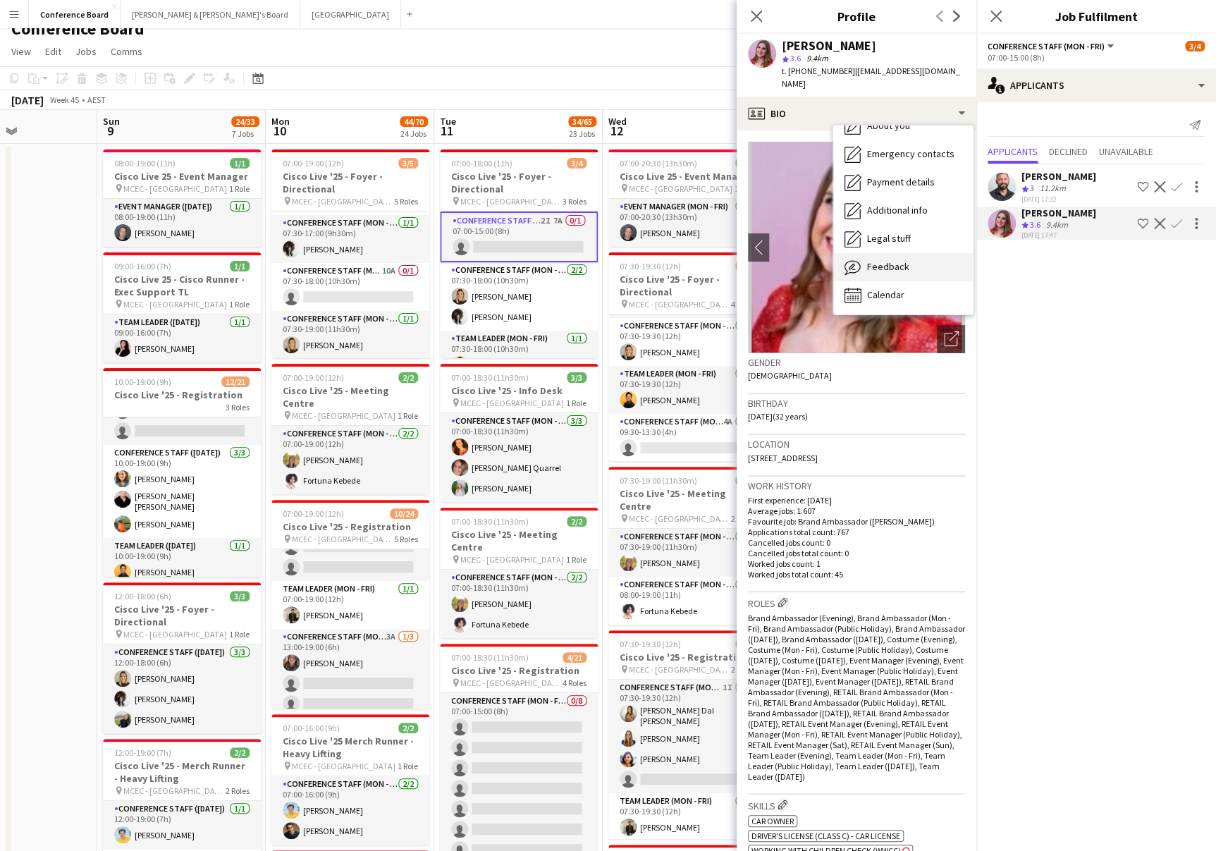
click at [895, 260] on div "Feedback Feedback" at bounding box center [903, 267] width 140 height 28
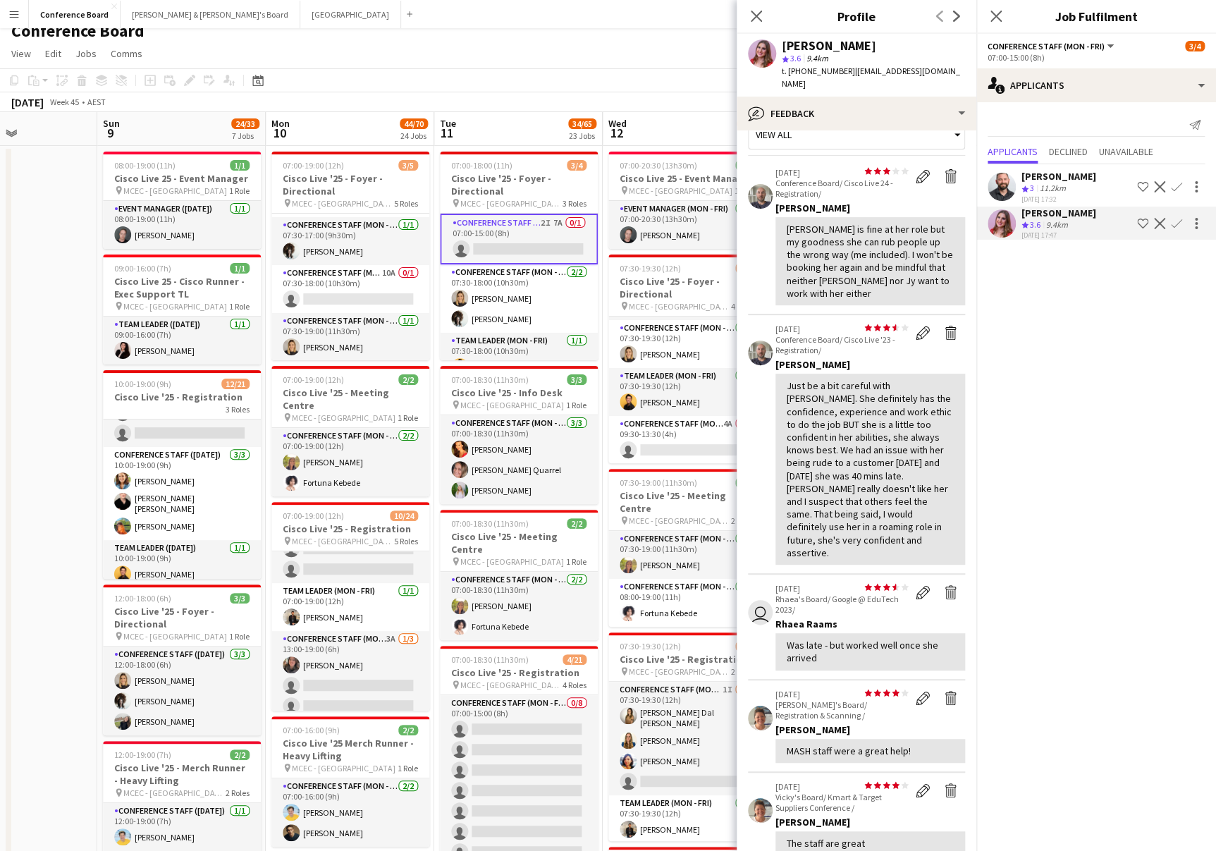
scroll to position [0, 0]
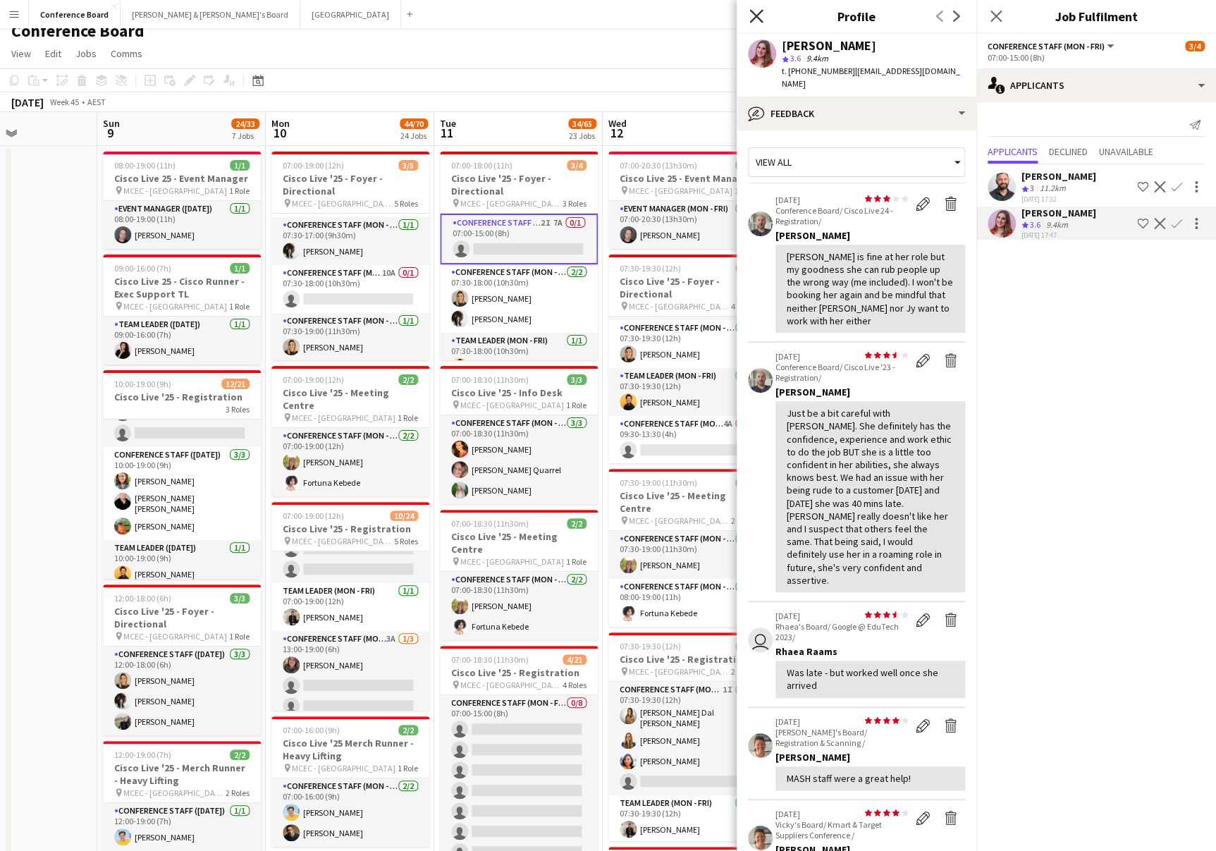
click at [754, 17] on icon at bounding box center [756, 15] width 13 height 13
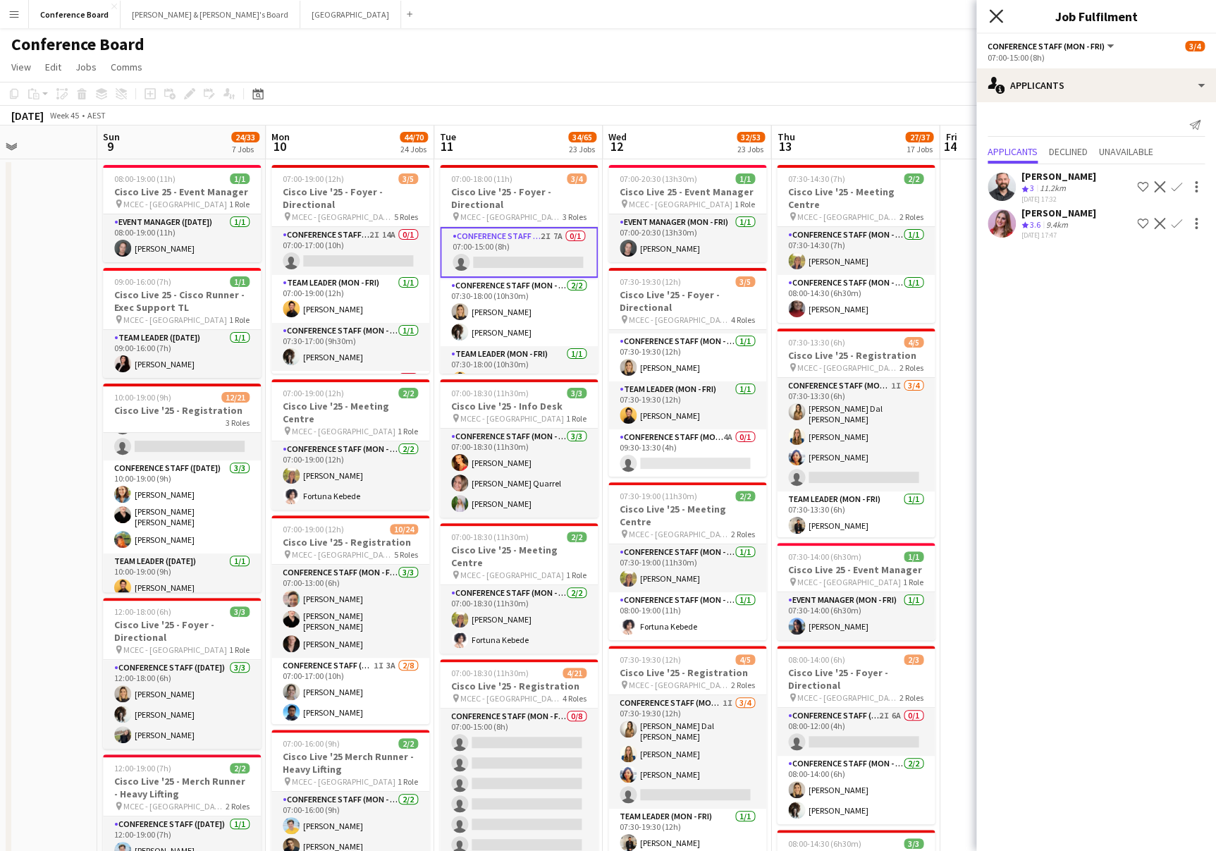
click at [995, 17] on icon at bounding box center [995, 15] width 13 height 13
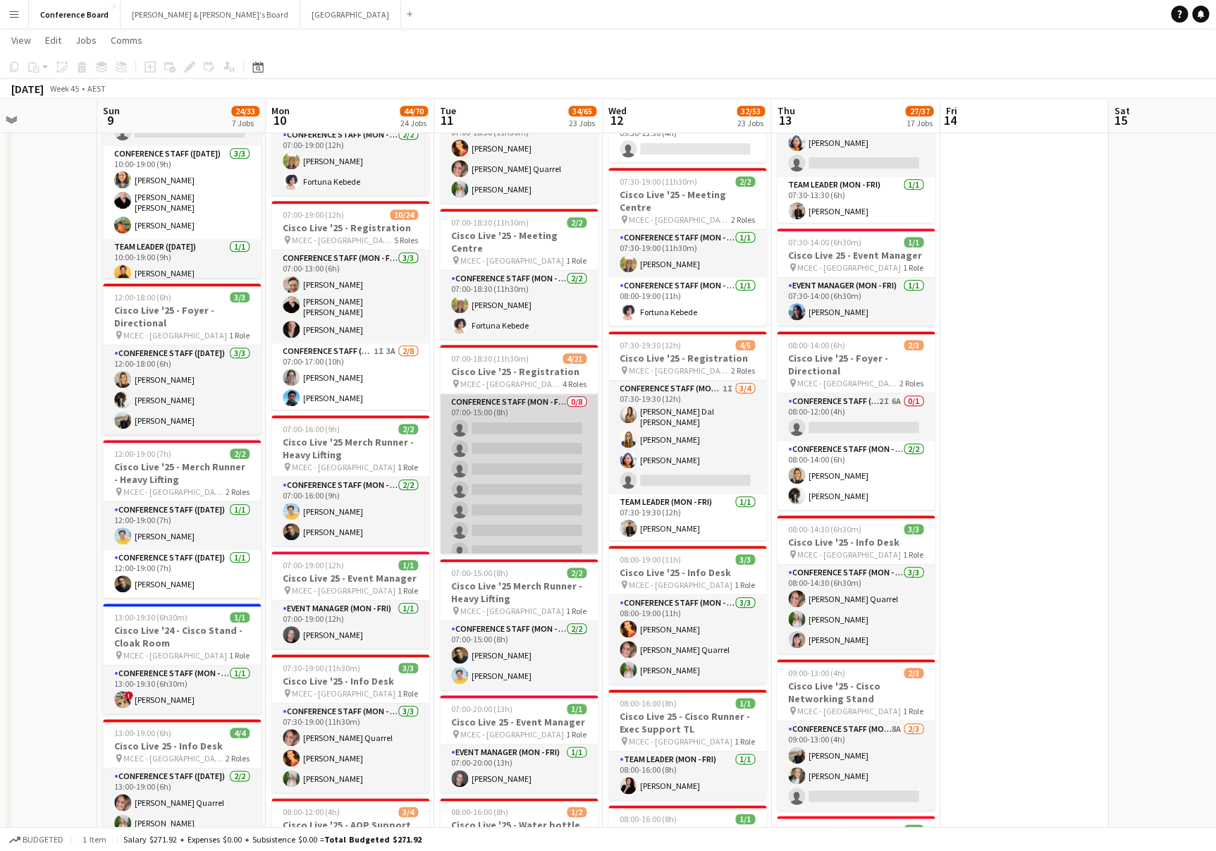
click at [506, 430] on app-card-role "Conference Staff (Mon - Fri) 0/8 07:00-15:00 (8h) single-neutral-actions single…" at bounding box center [519, 489] width 158 height 191
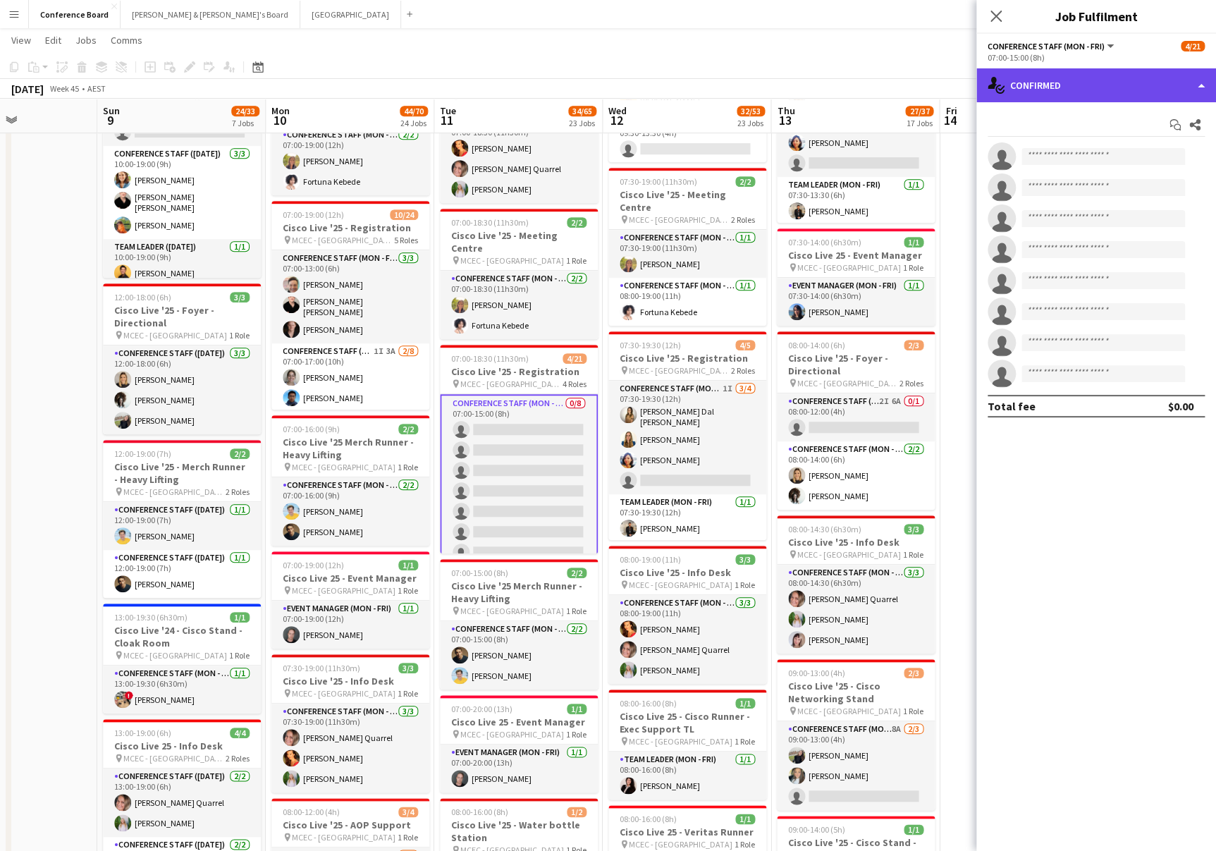
click at [1077, 94] on div "single-neutral-actions-check-2 Confirmed" at bounding box center [1097, 85] width 240 height 34
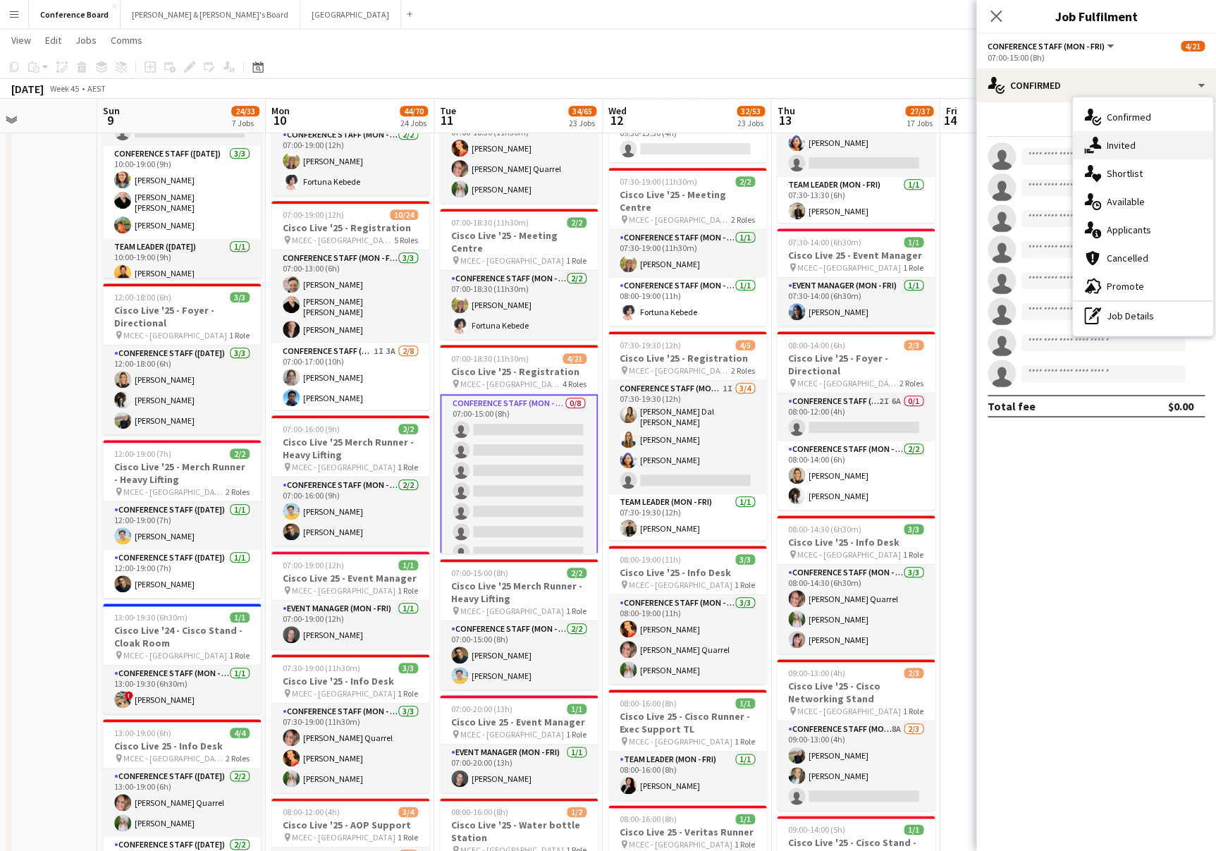
click at [1116, 152] on span "Invited" at bounding box center [1121, 145] width 29 height 13
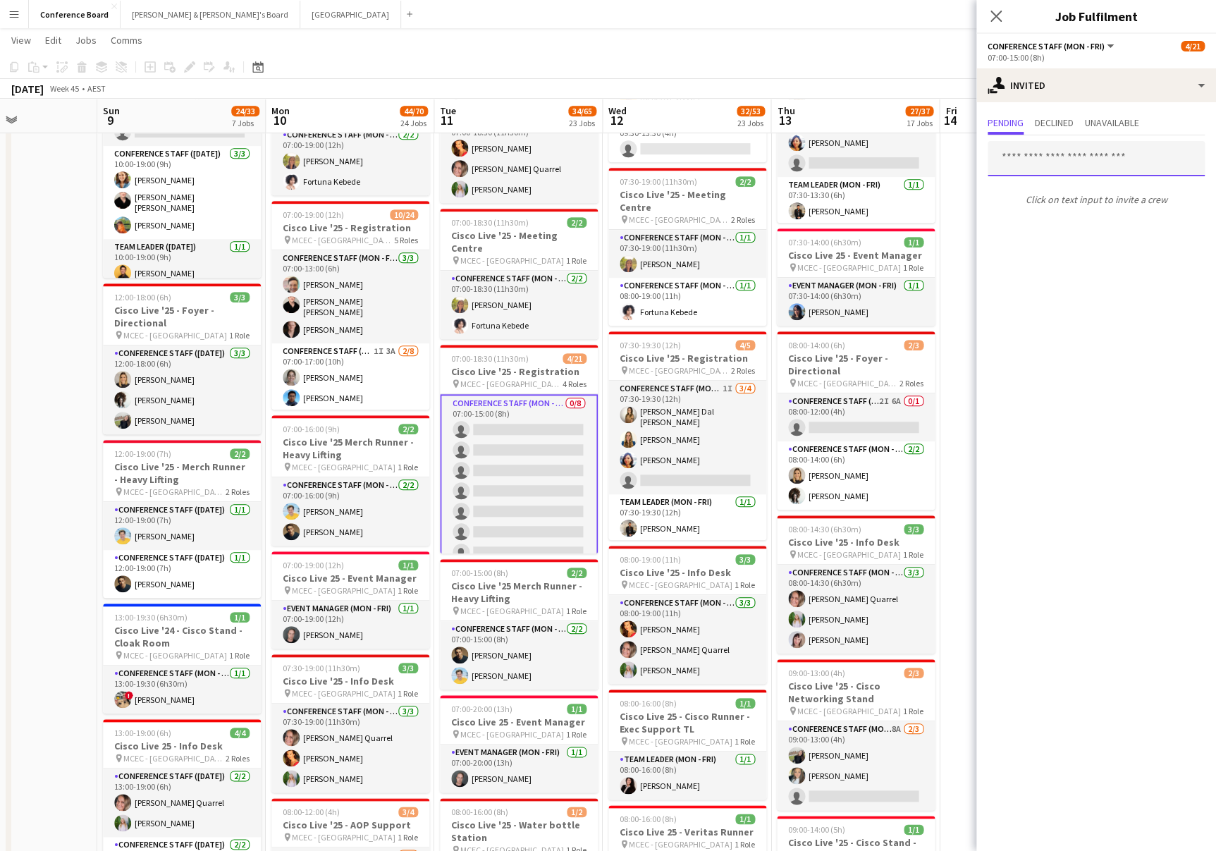
click at [1005, 159] on input "text" at bounding box center [1096, 158] width 217 height 35
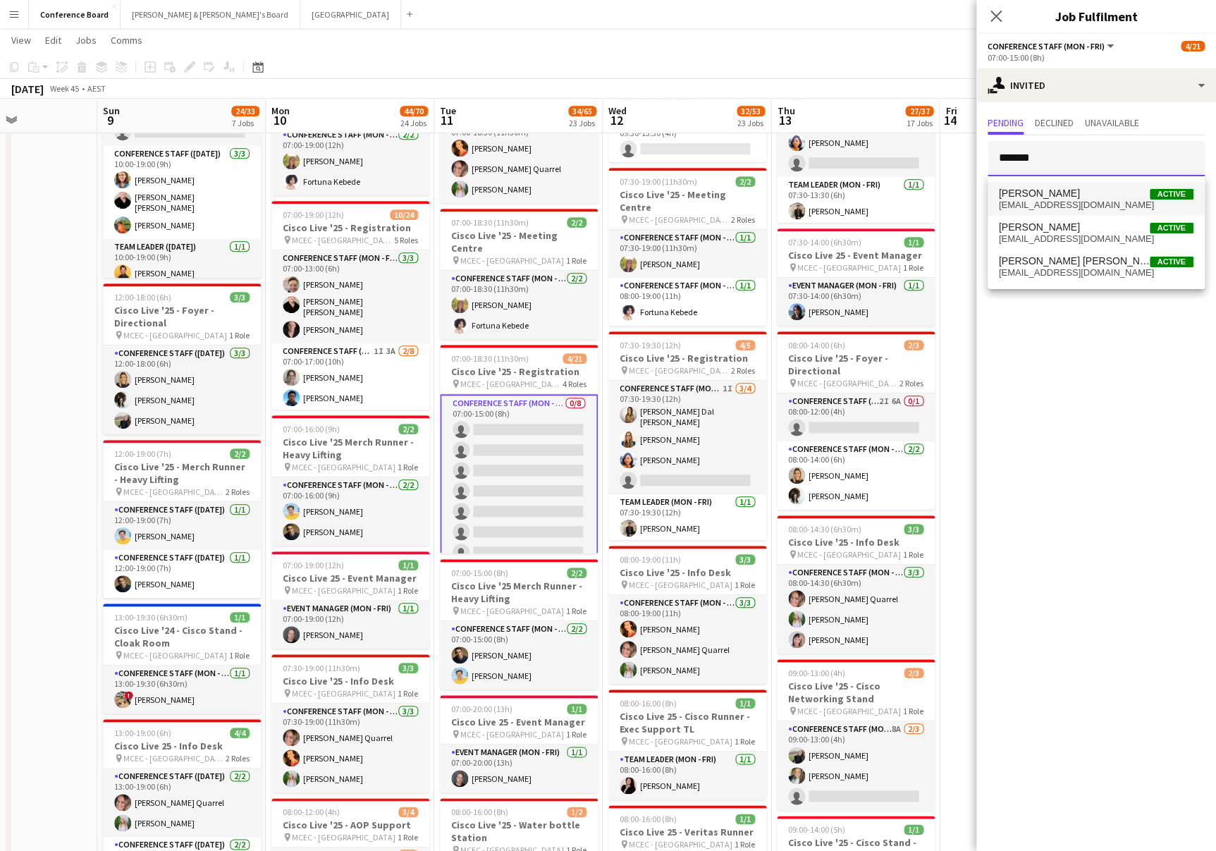
type input "*******"
click at [1026, 209] on span "williamtioe2@gmail.com" at bounding box center [1096, 205] width 195 height 11
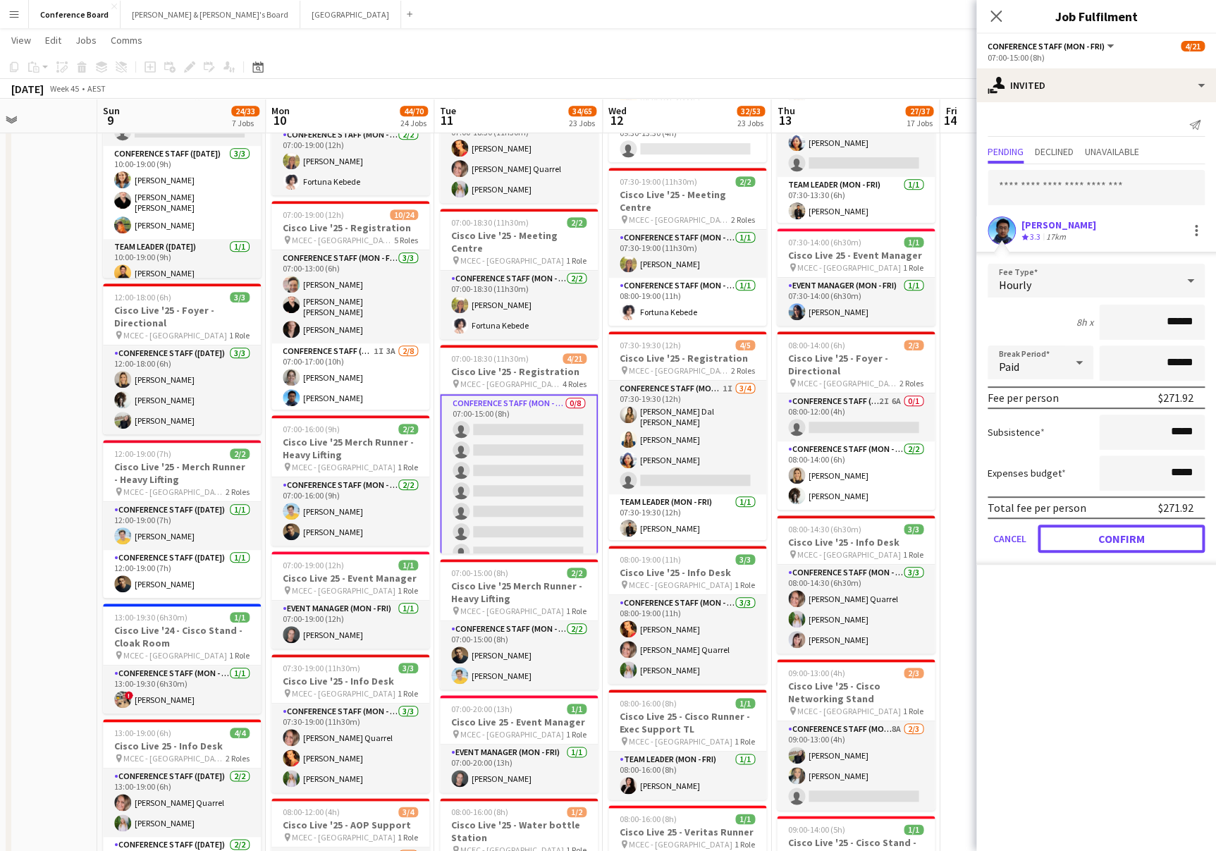
drag, startPoint x: 1106, startPoint y: 539, endPoint x: 1091, endPoint y: 526, distance: 20.0
click at [1106, 539] on button "Confirm" at bounding box center [1121, 539] width 167 height 28
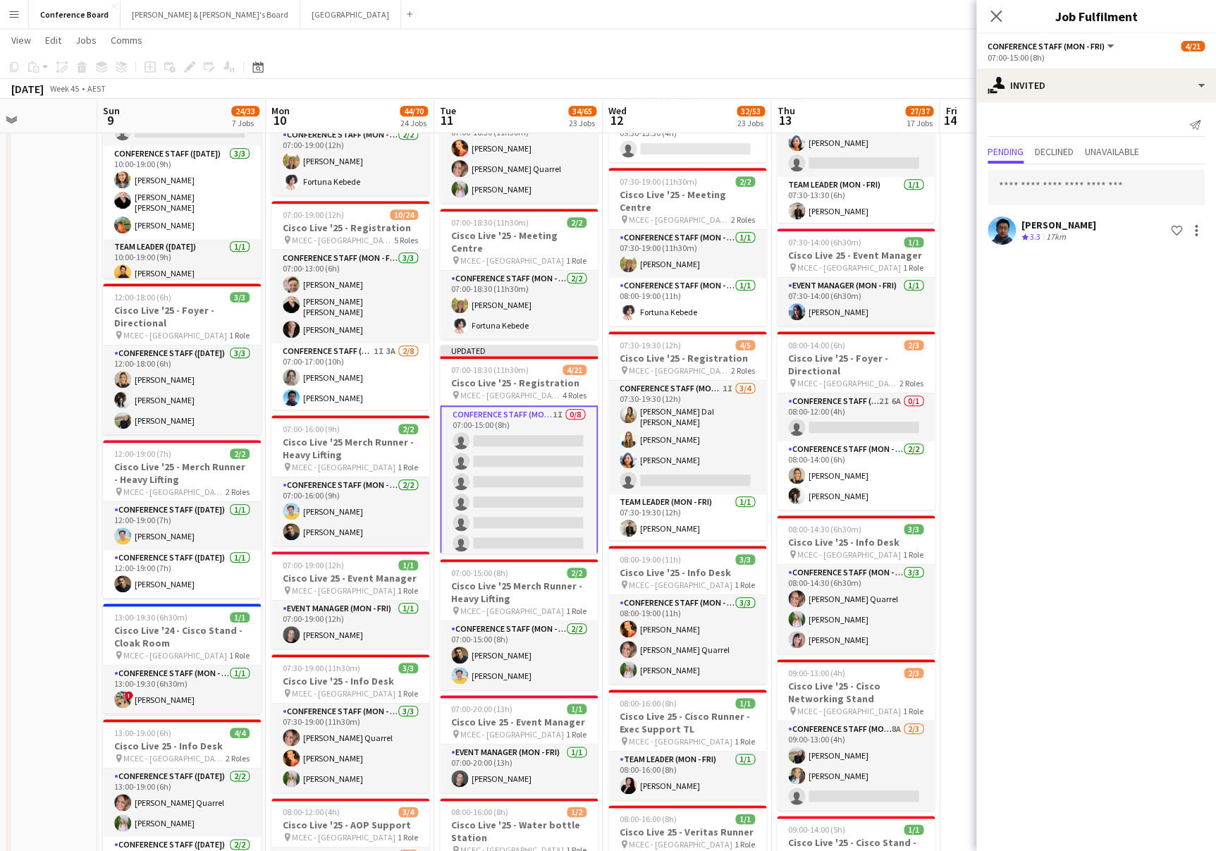
click at [888, 85] on div "[DATE] Week 45 • AEST Publish 1 job Revert 1 job" at bounding box center [608, 89] width 1216 height 20
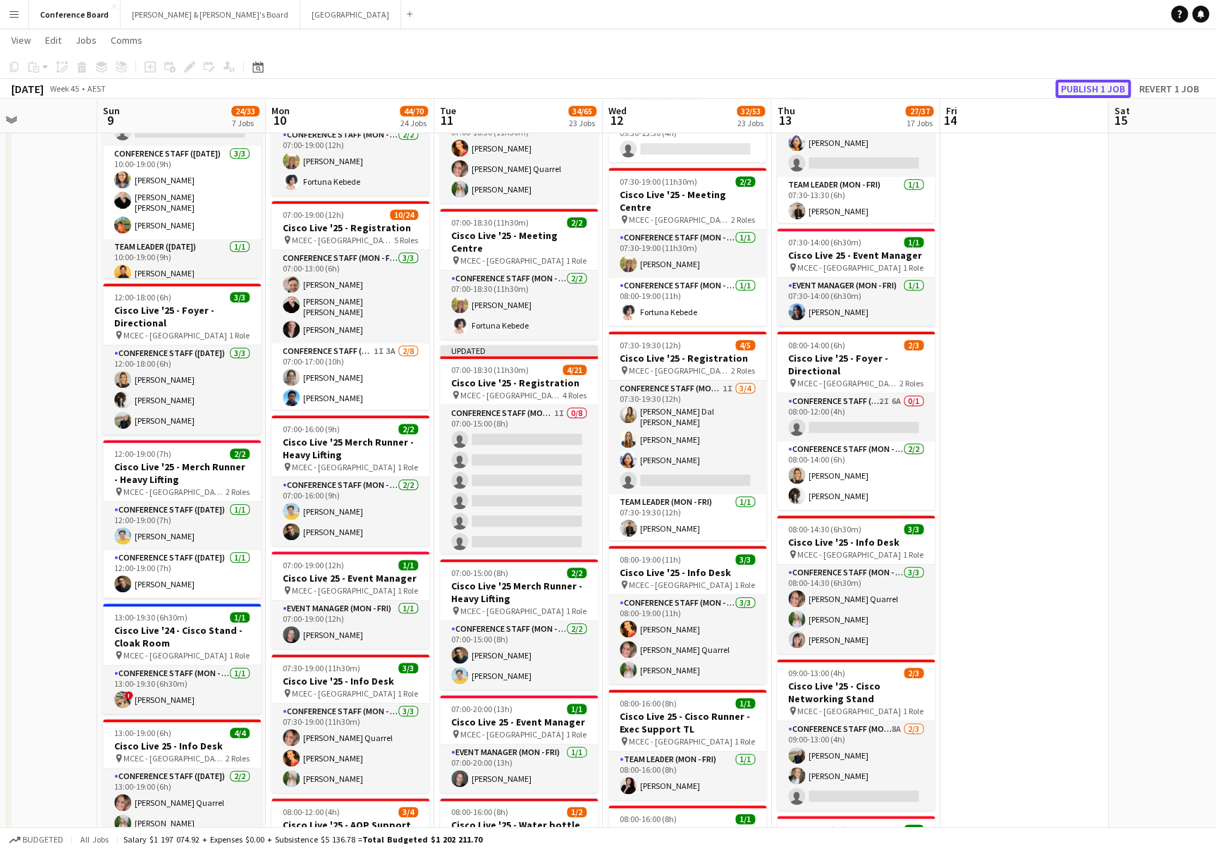
click at [1093, 87] on button "Publish 1 job" at bounding box center [1093, 89] width 75 height 18
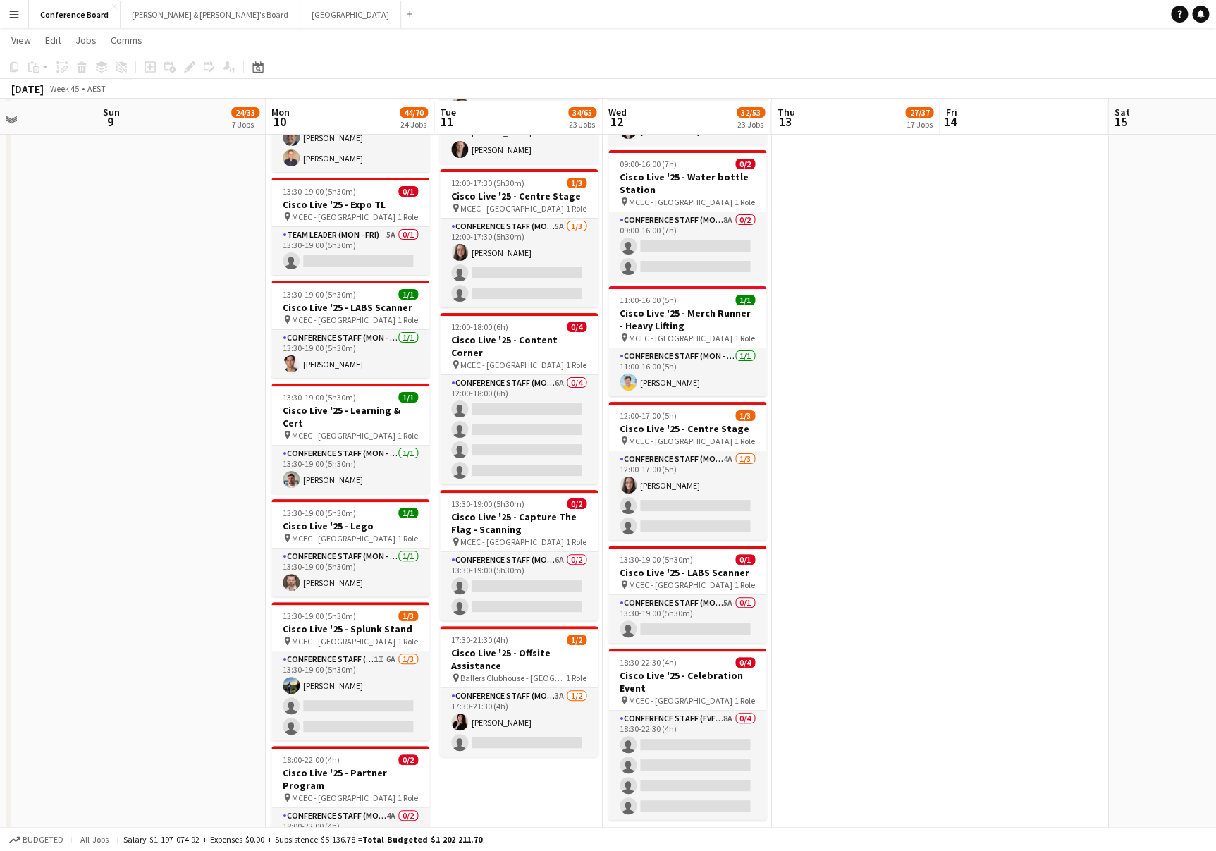
scroll to position [2538, 0]
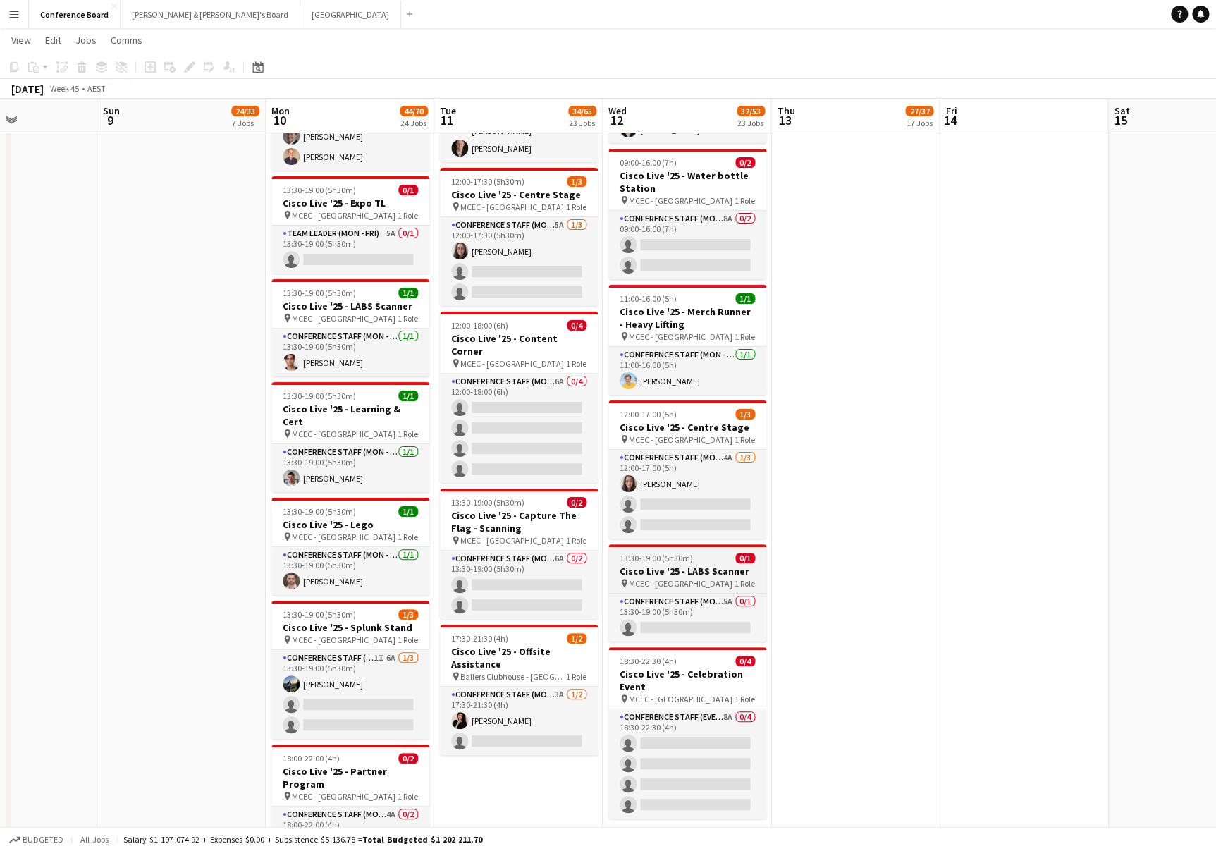
click at [671, 578] on span "MCEC - [GEOGRAPHIC_DATA]" at bounding box center [681, 583] width 104 height 11
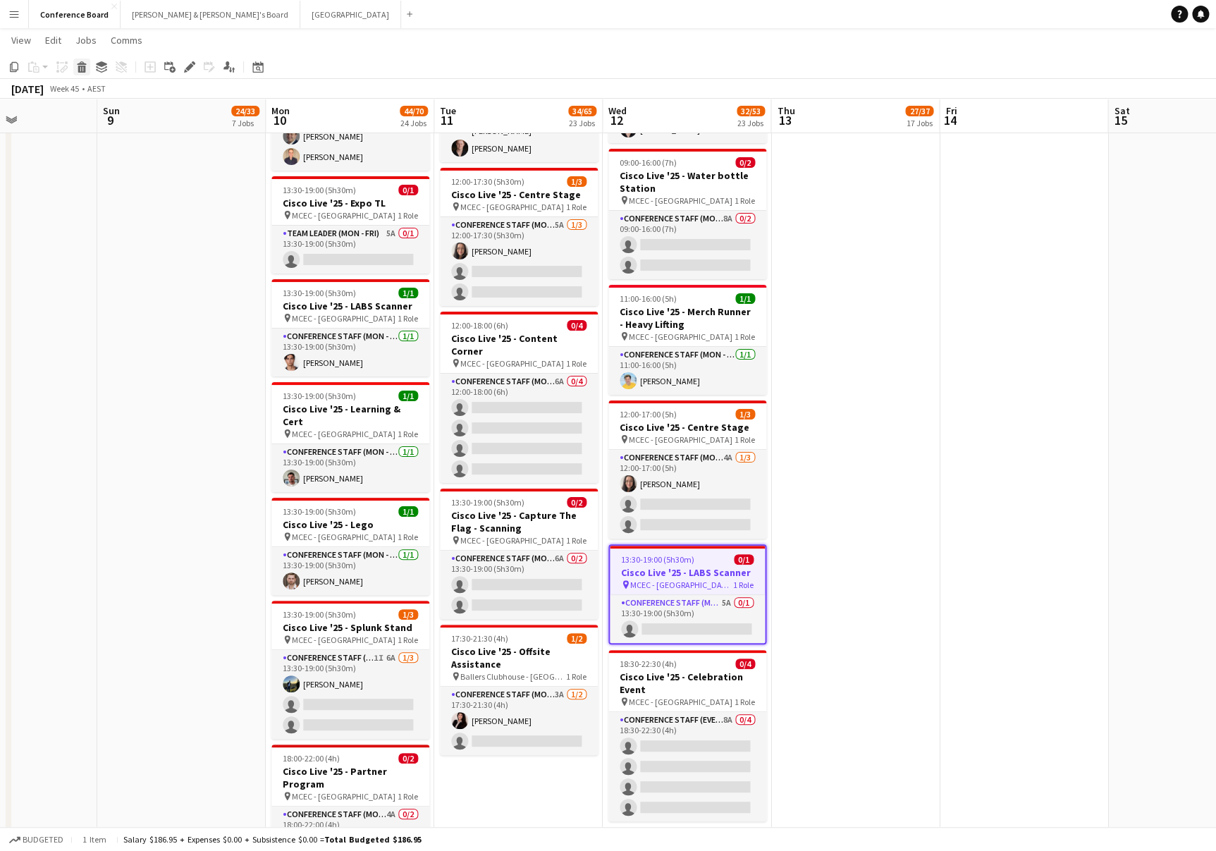
click at [77, 64] on icon at bounding box center [81, 63] width 9 height 4
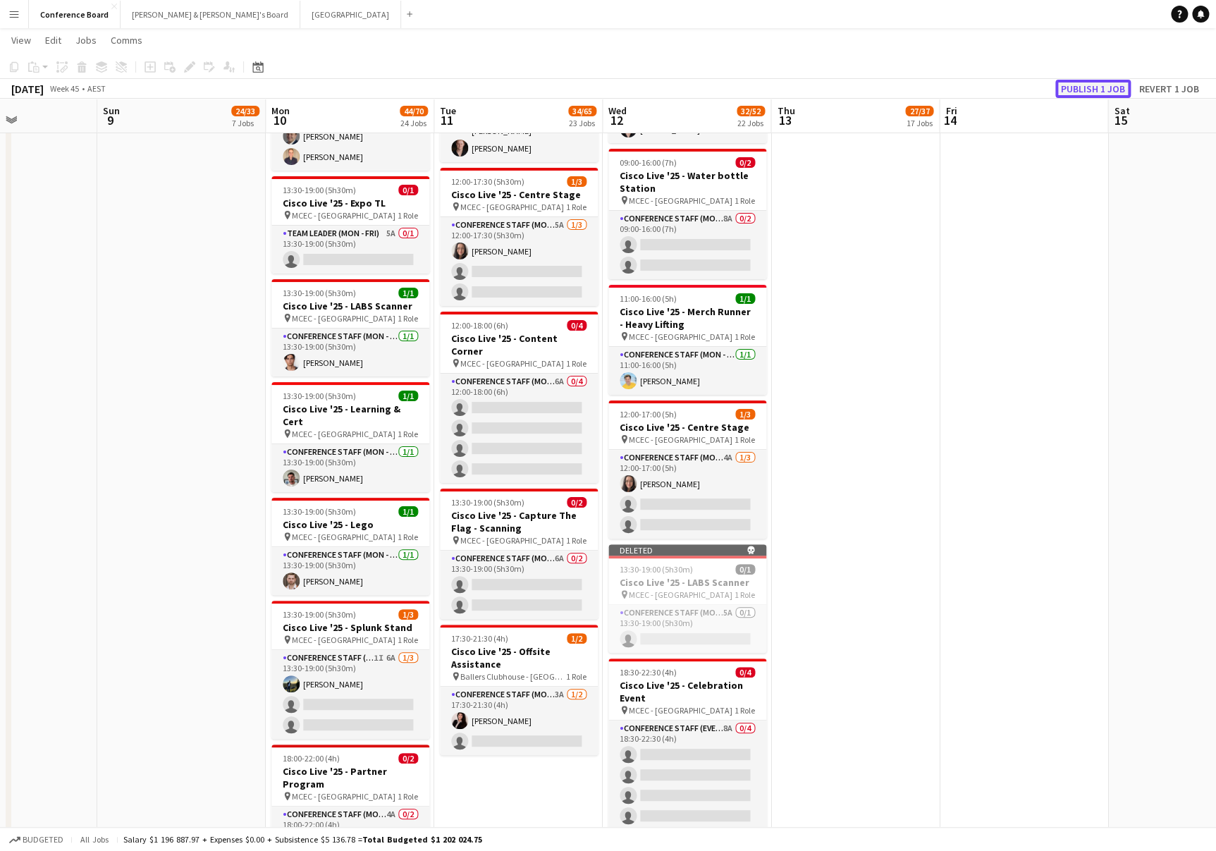
click at [1098, 88] on button "Publish 1 job" at bounding box center [1093, 89] width 75 height 18
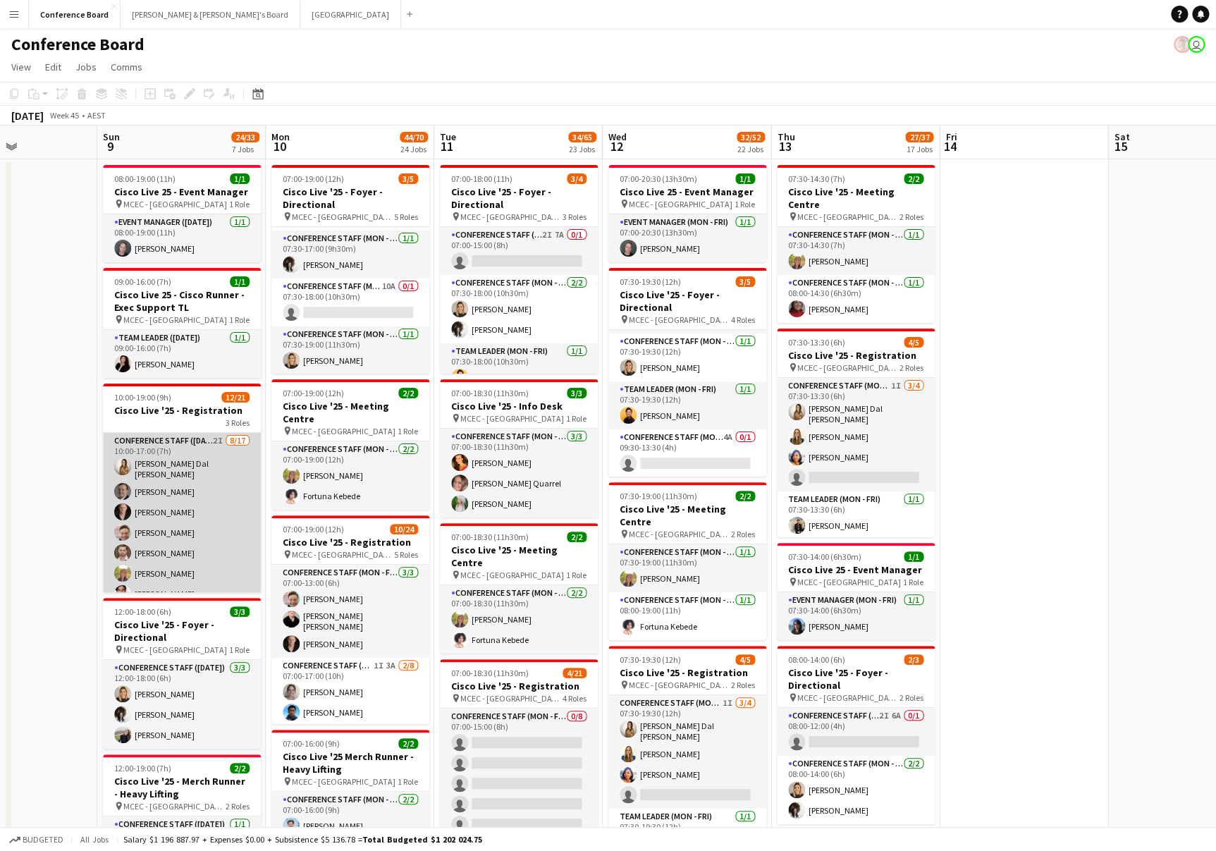
scroll to position [1, 0]
click at [175, 514] on app-card-role "Conference Staff ([DATE]) 2I [DATE] 10:00-17:00 (7h) [PERSON_NAME] Dal [PERSON_…" at bounding box center [182, 621] width 158 height 379
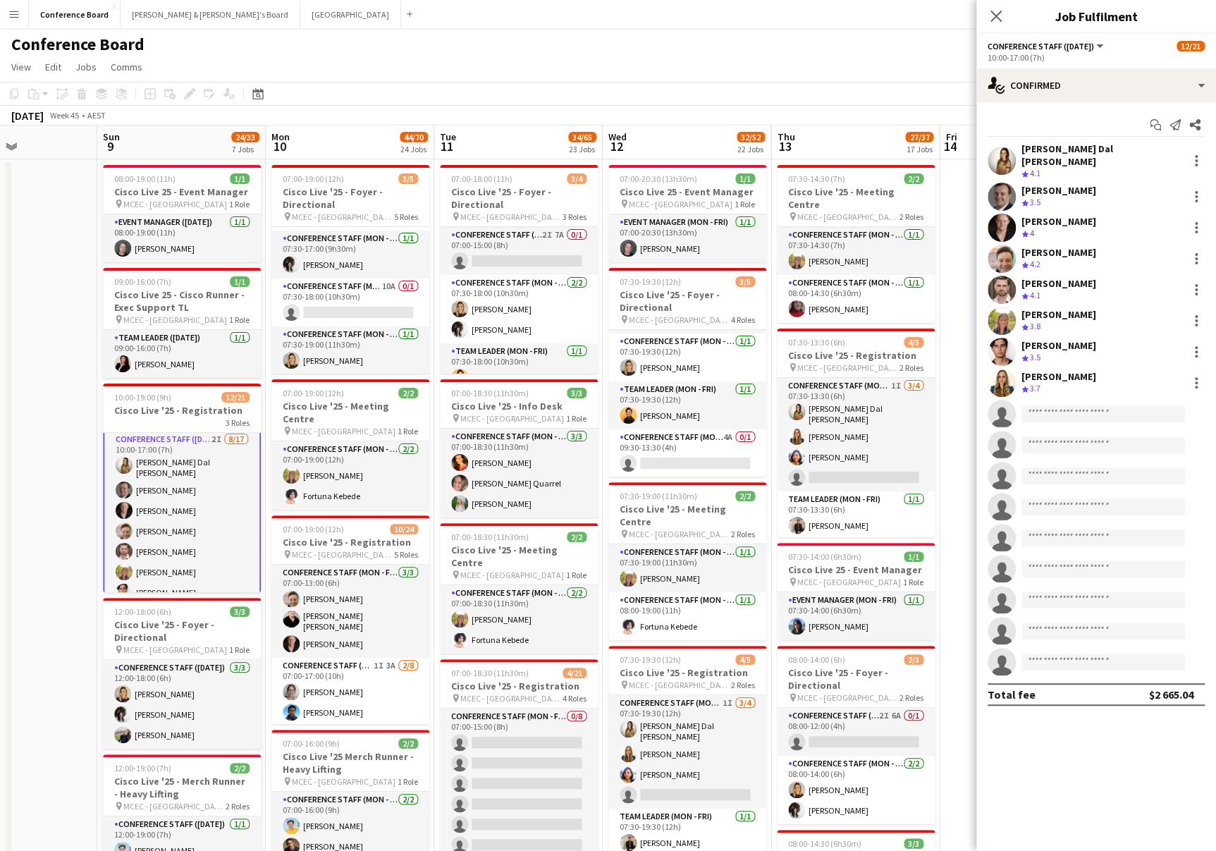
scroll to position [3, 0]
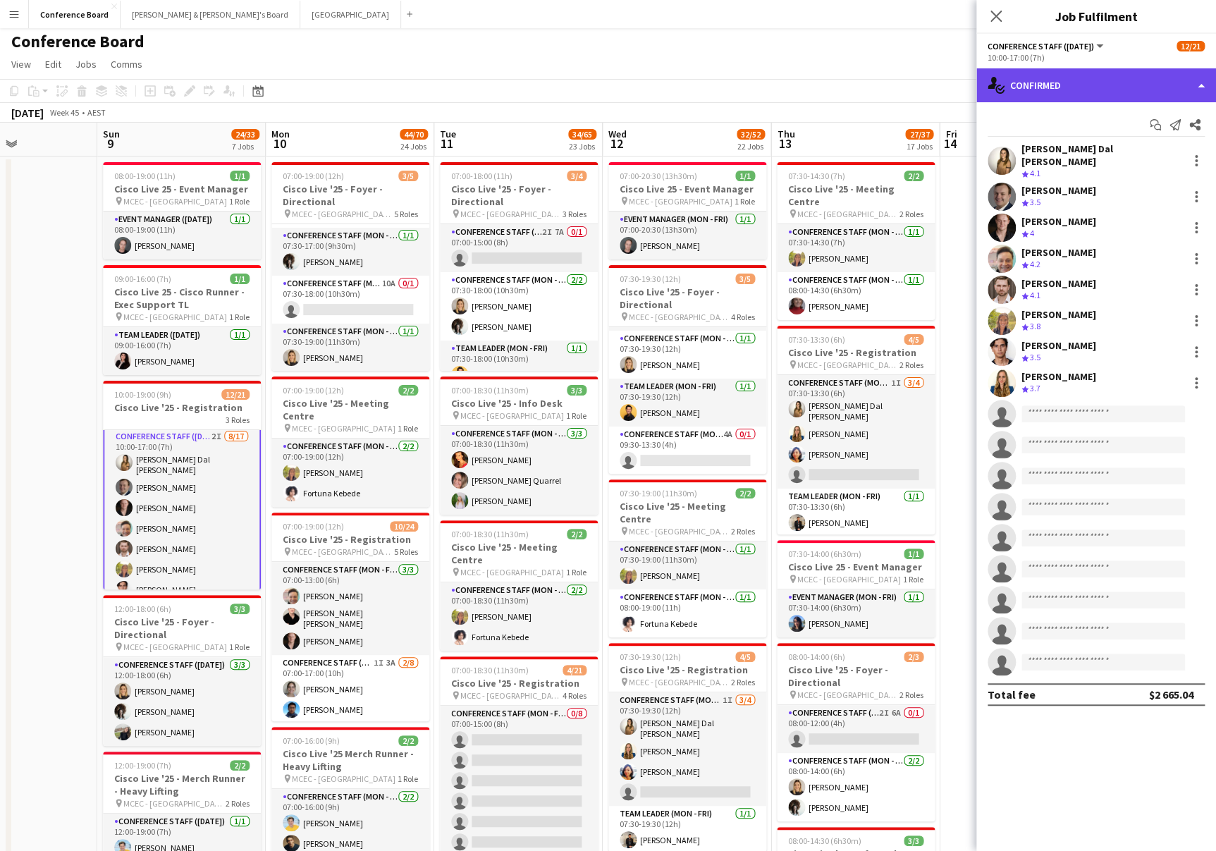
click at [1130, 94] on div "single-neutral-actions-check-2 Confirmed" at bounding box center [1097, 85] width 240 height 34
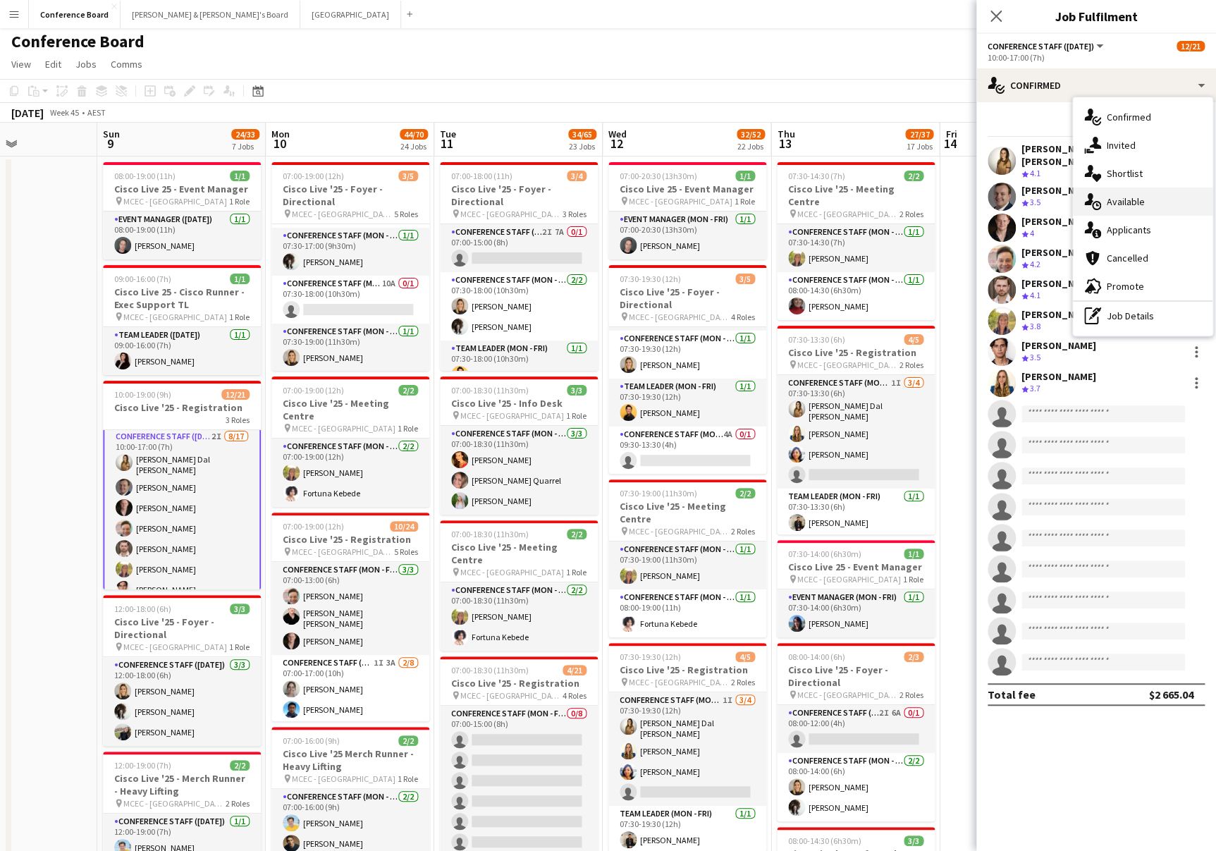
click at [1138, 205] on span "Available" at bounding box center [1126, 201] width 38 height 13
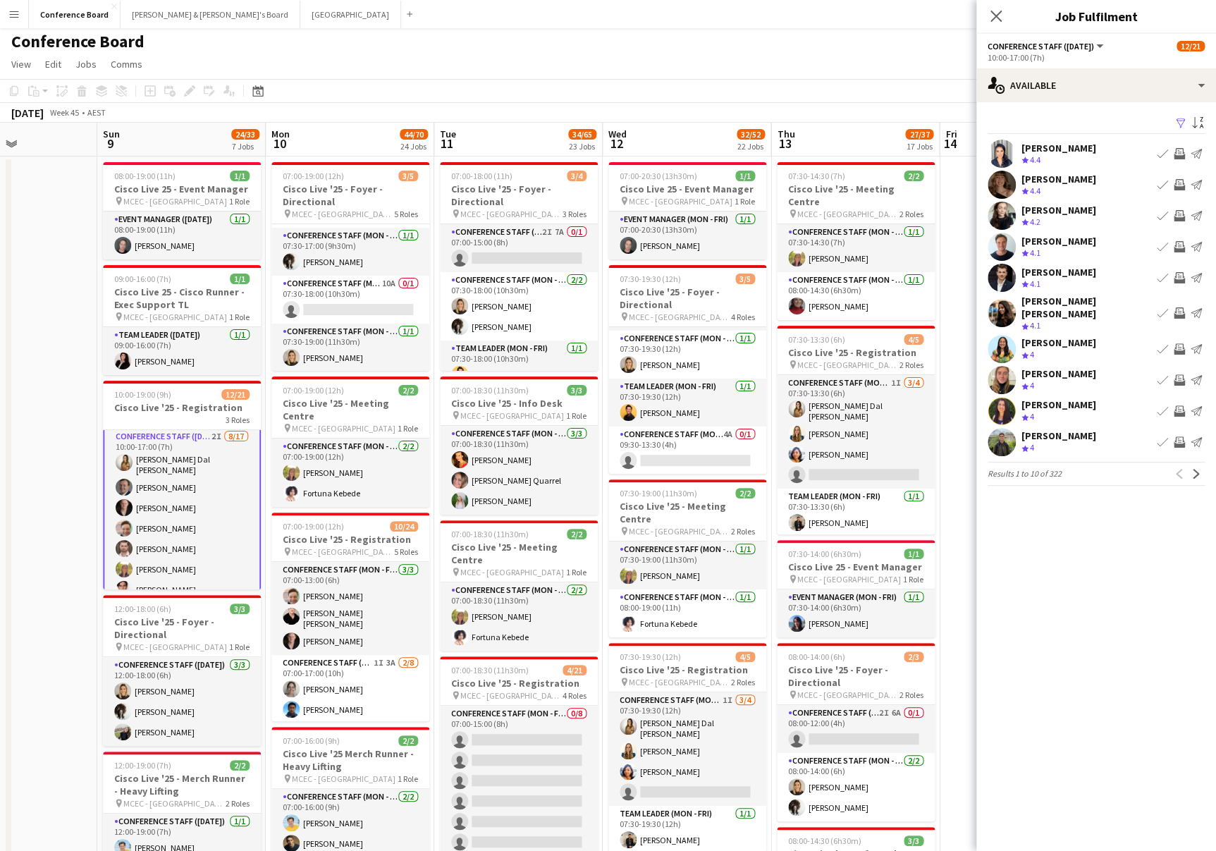
click at [1180, 121] on app-icon "Filter" at bounding box center [1180, 123] width 11 height 13
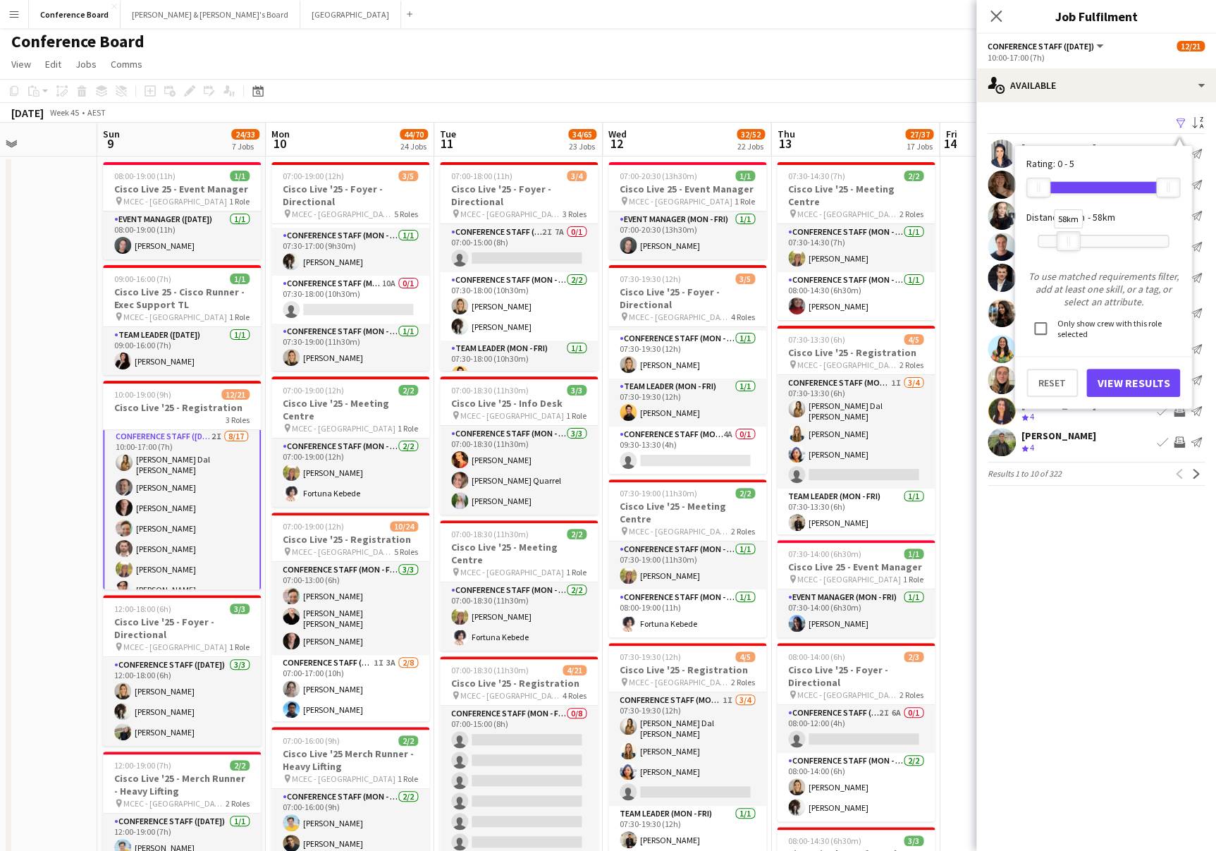
drag, startPoint x: 1164, startPoint y: 238, endPoint x: 1064, endPoint y: 242, distance: 100.2
click at [1064, 242] on div at bounding box center [1068, 241] width 23 height 18
click at [1139, 384] on button "View Results" at bounding box center [1134, 383] width 94 height 28
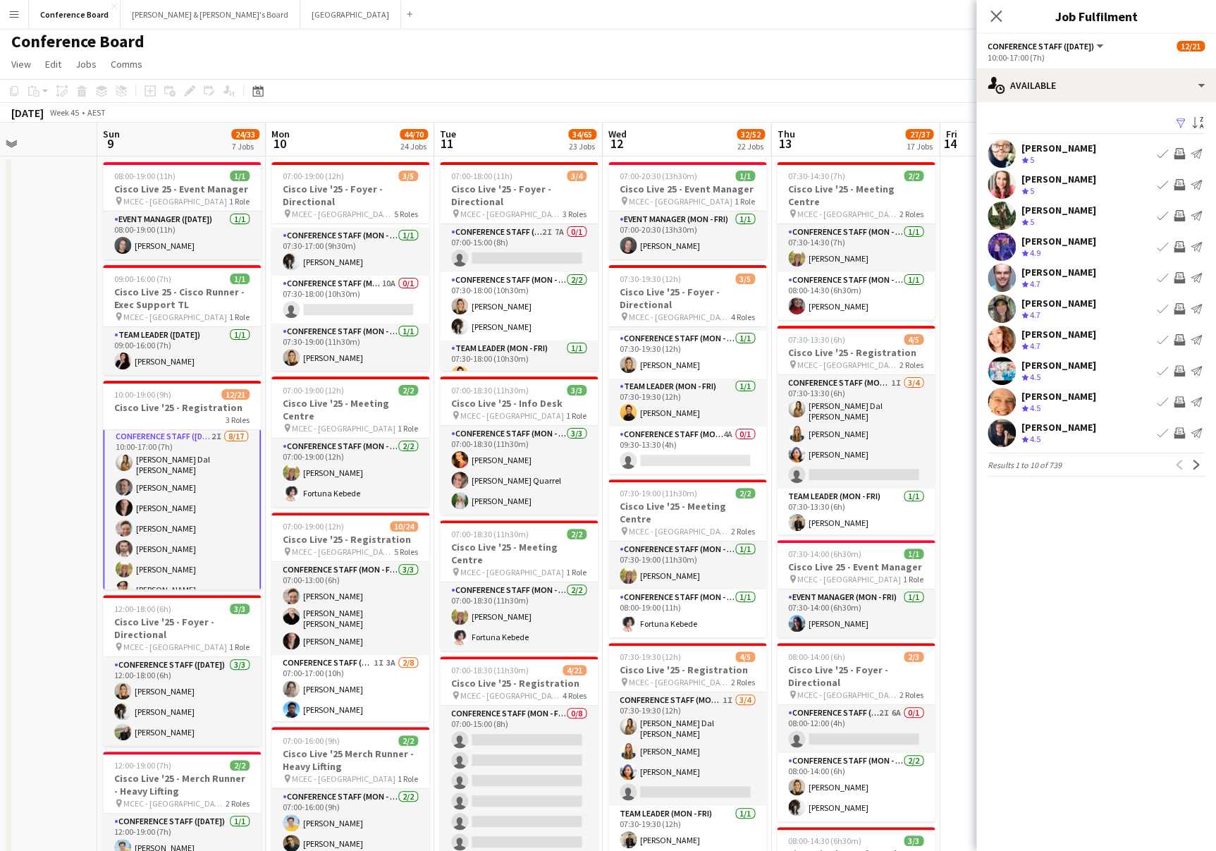
click at [1180, 123] on app-icon "Filter" at bounding box center [1180, 123] width 11 height 13
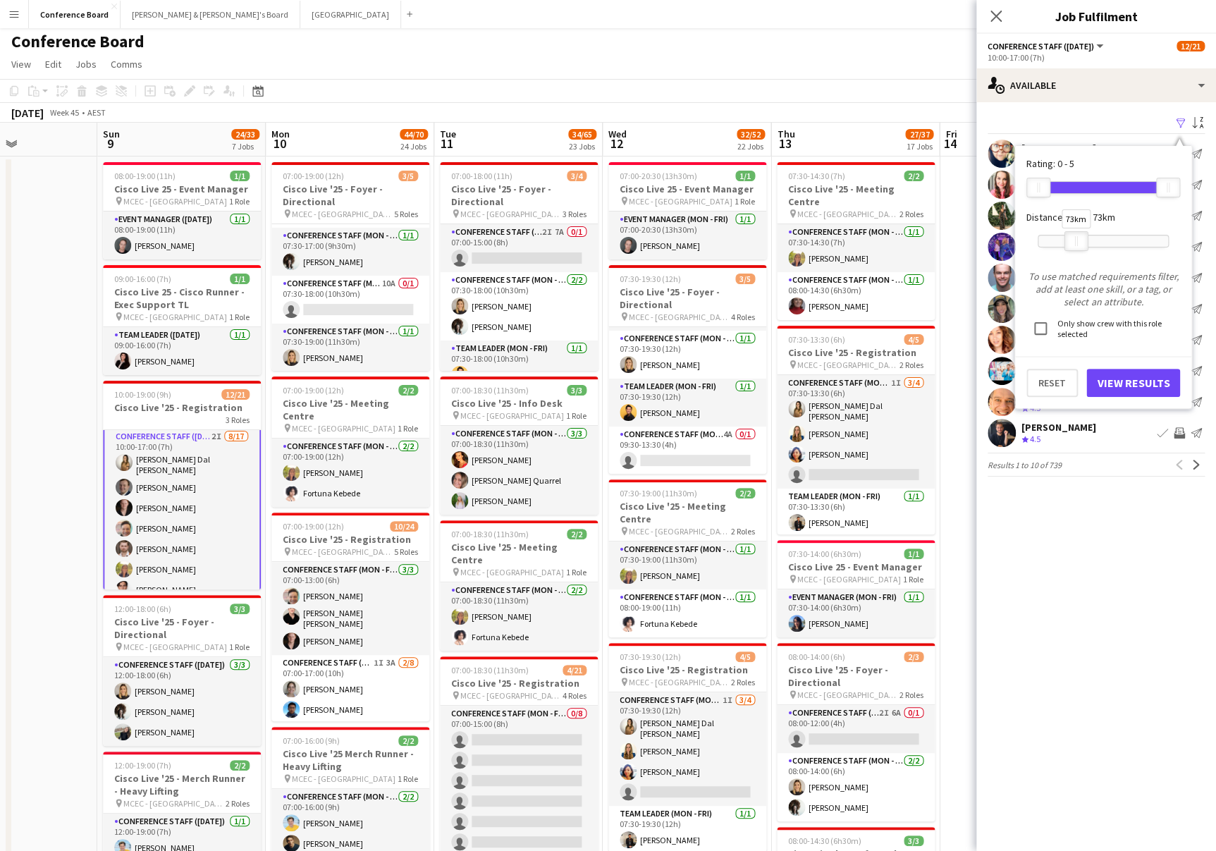
drag, startPoint x: 1069, startPoint y: 244, endPoint x: 1077, endPoint y: 243, distance: 7.9
click at [1077, 243] on div "73km" at bounding box center [1077, 241] width 24 height 20
click at [1113, 386] on button "View Results" at bounding box center [1134, 383] width 94 height 28
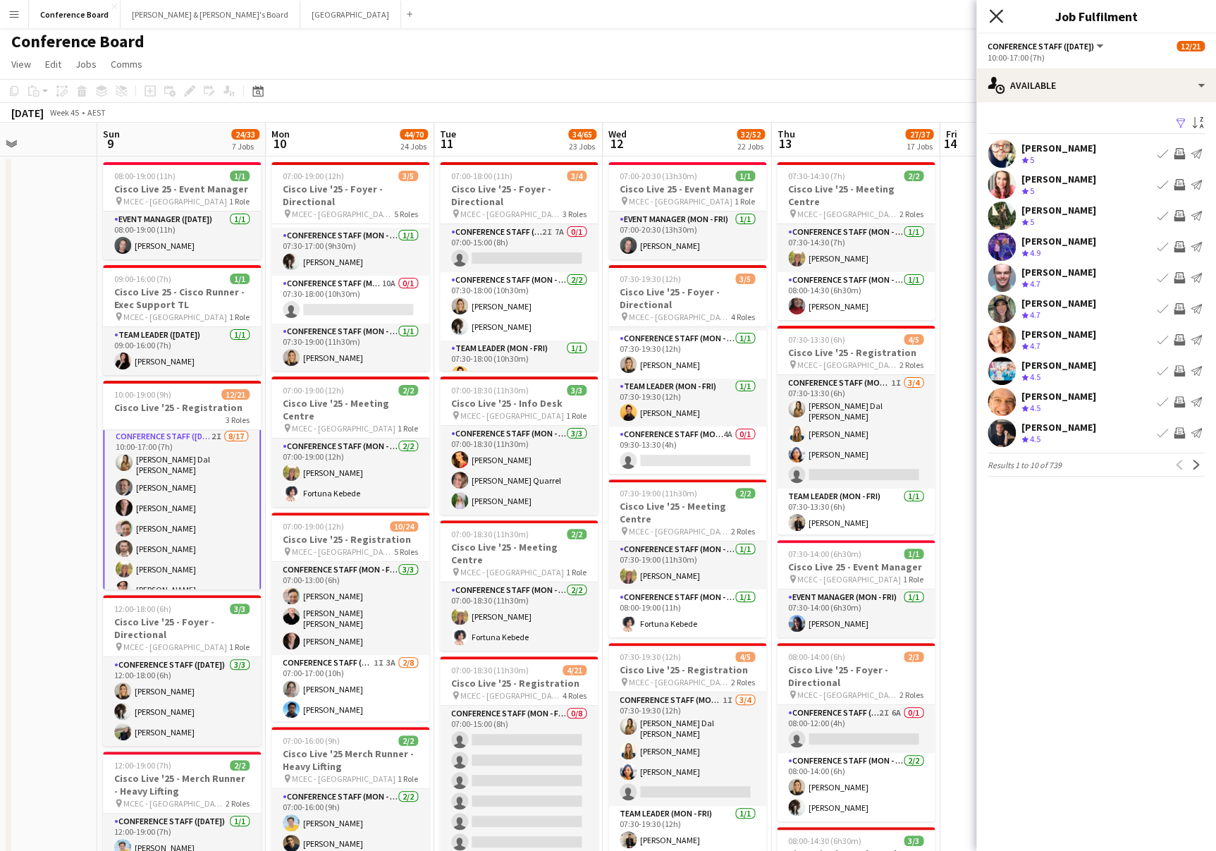
click at [1001, 13] on icon "Close pop-in" at bounding box center [995, 15] width 13 height 13
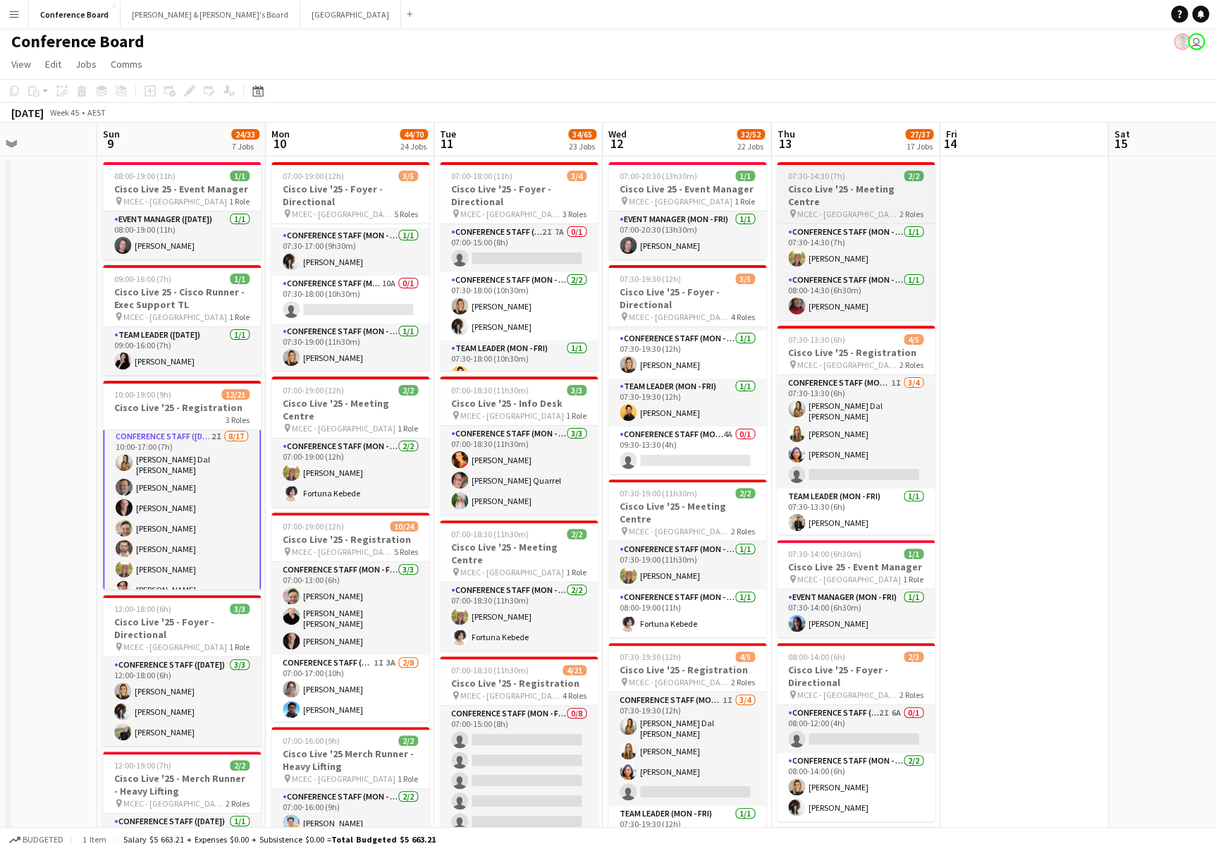
click at [890, 208] on div "pin MCEC - Melbourne 2 Roles" at bounding box center [856, 213] width 158 height 11
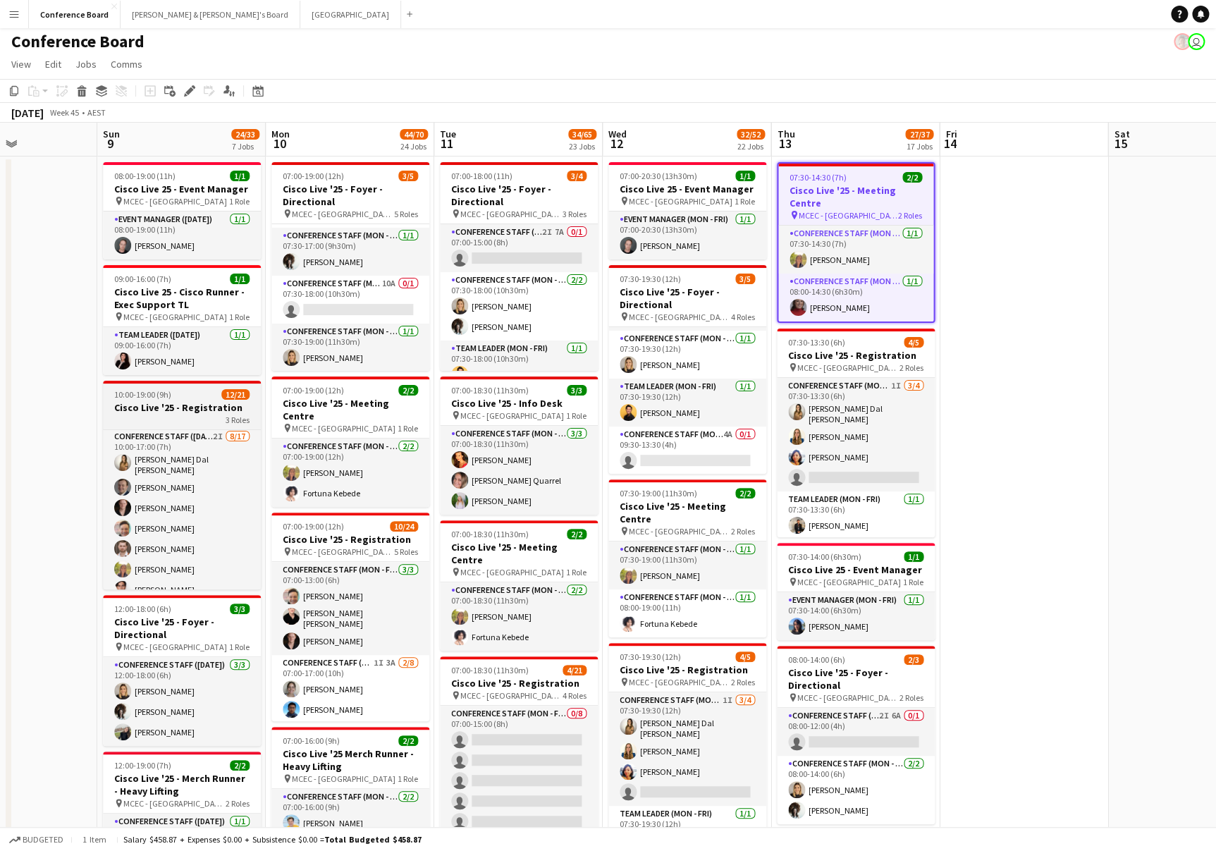
click at [188, 415] on div "3 Roles" at bounding box center [182, 419] width 158 height 11
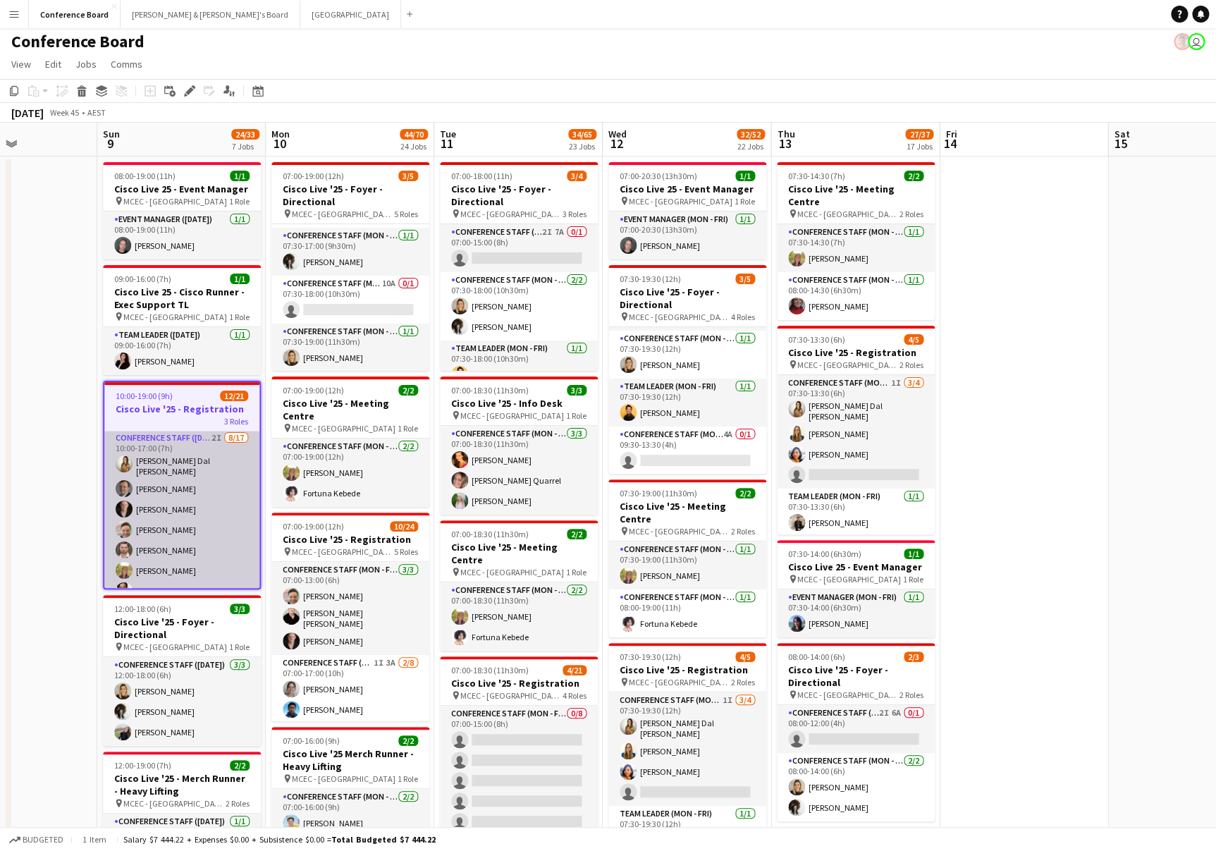
click at [185, 444] on app-card-role "Conference Staff ([DATE]) 2I [DATE] 10:00-17:00 (7h) [PERSON_NAME] Dal [PERSON_…" at bounding box center [181, 619] width 155 height 379
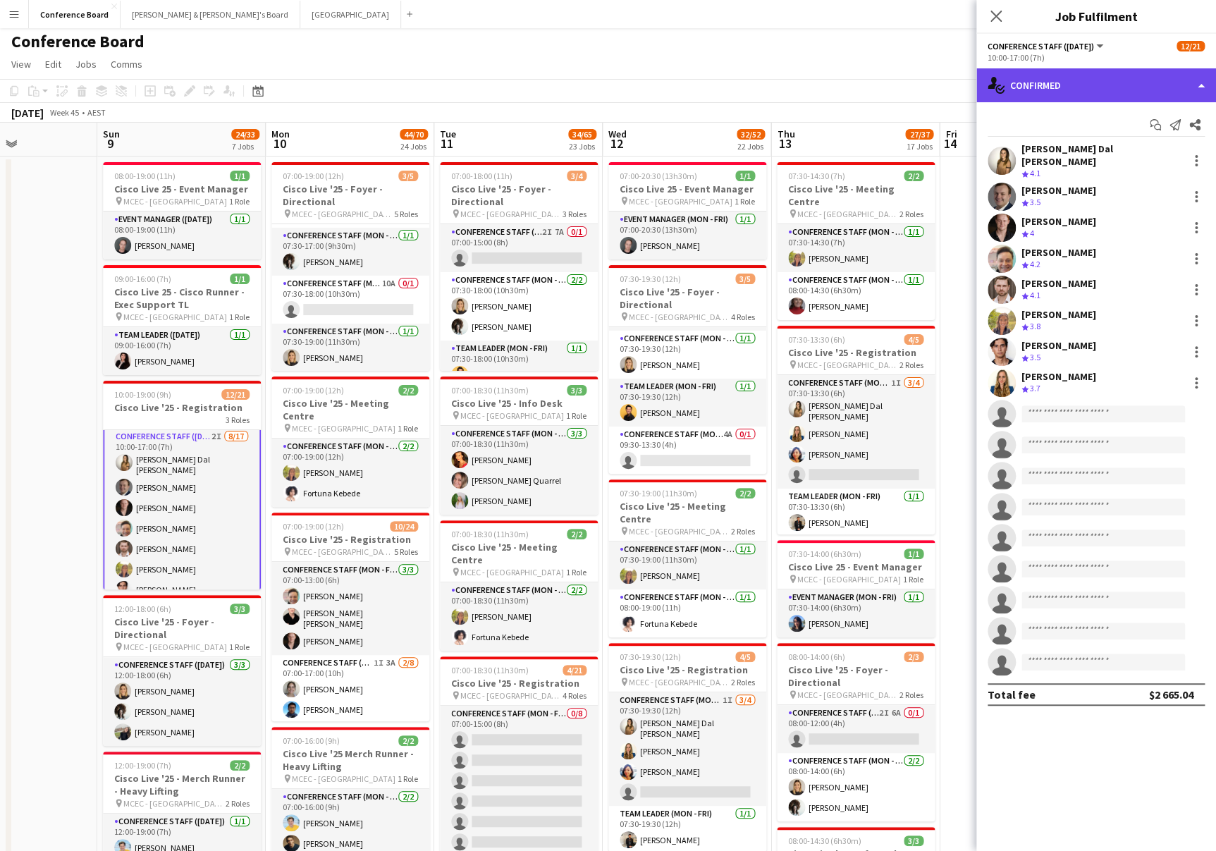
click at [1139, 90] on div "single-neutral-actions-check-2 Confirmed" at bounding box center [1097, 85] width 240 height 34
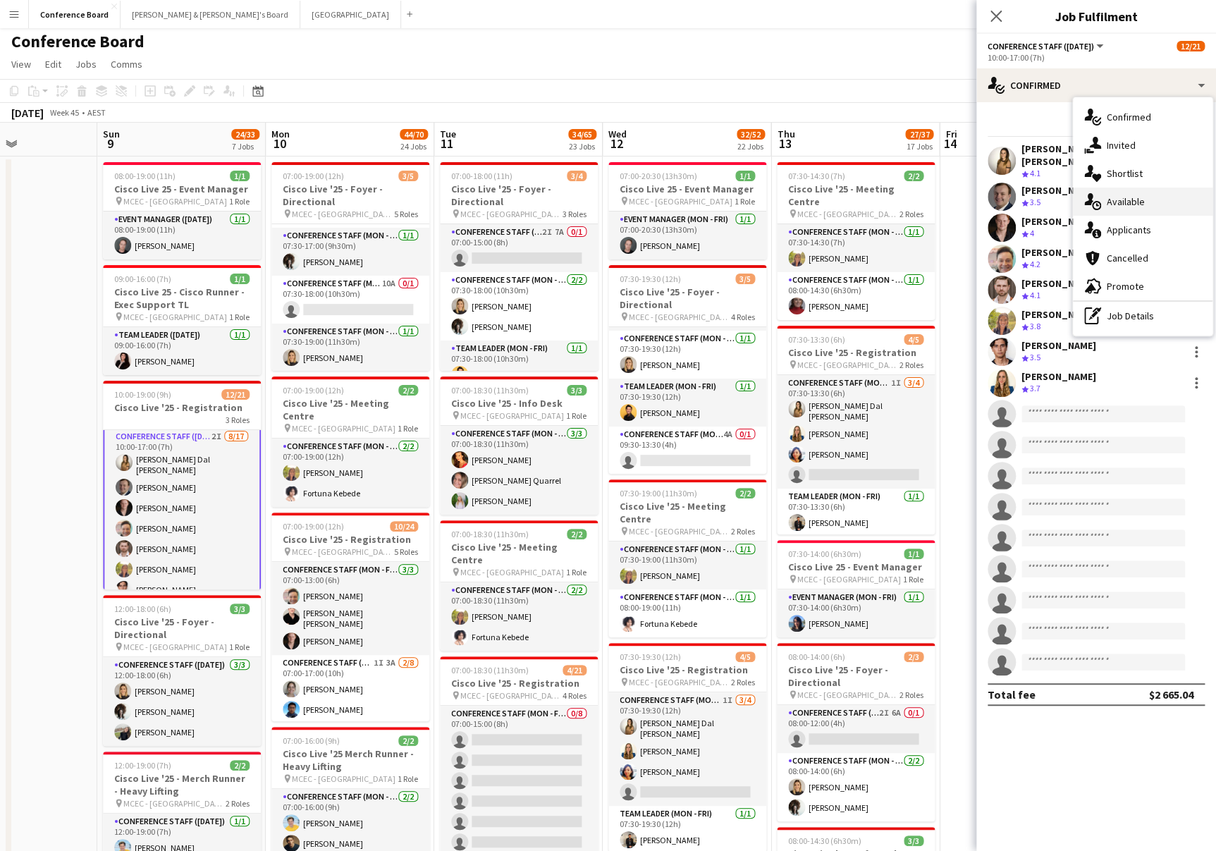
click at [1125, 202] on span "Available" at bounding box center [1126, 201] width 38 height 13
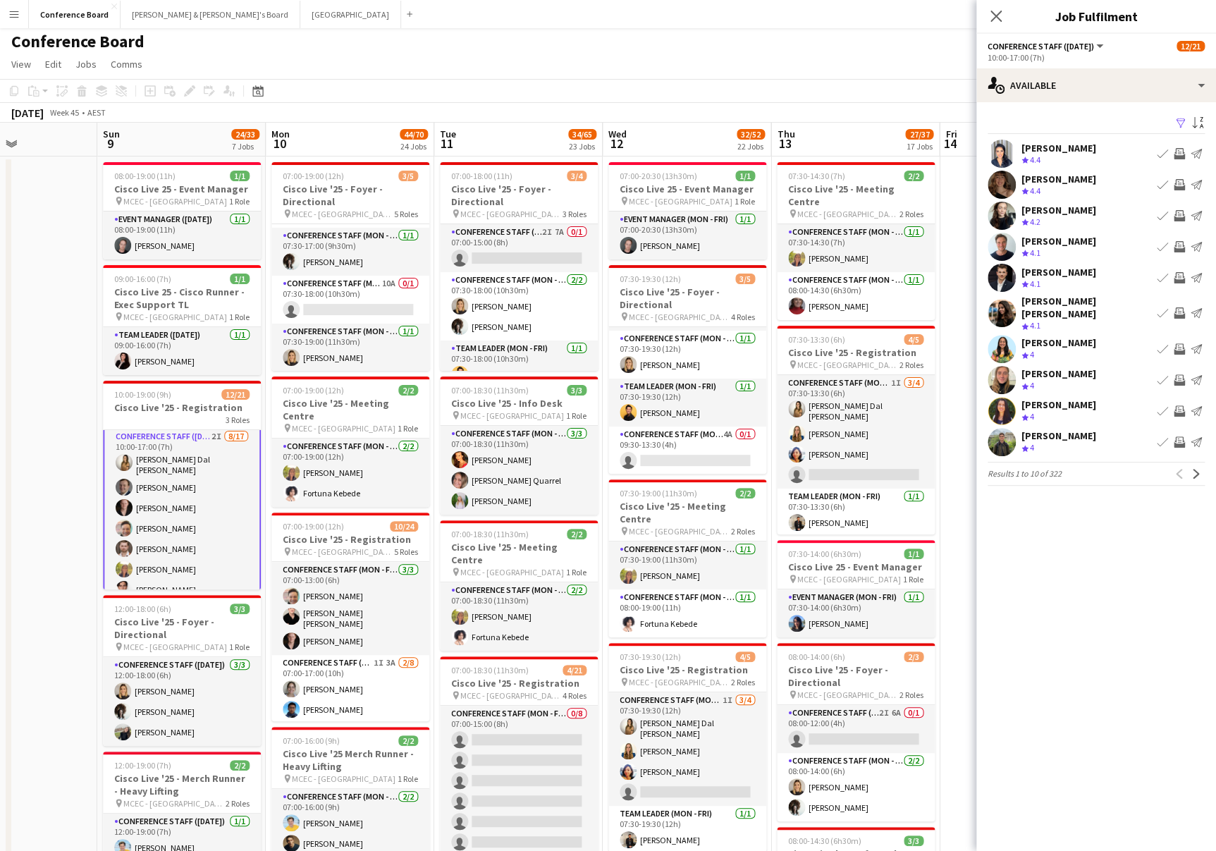
click at [1179, 125] on app-icon "Filter" at bounding box center [1180, 123] width 11 height 13
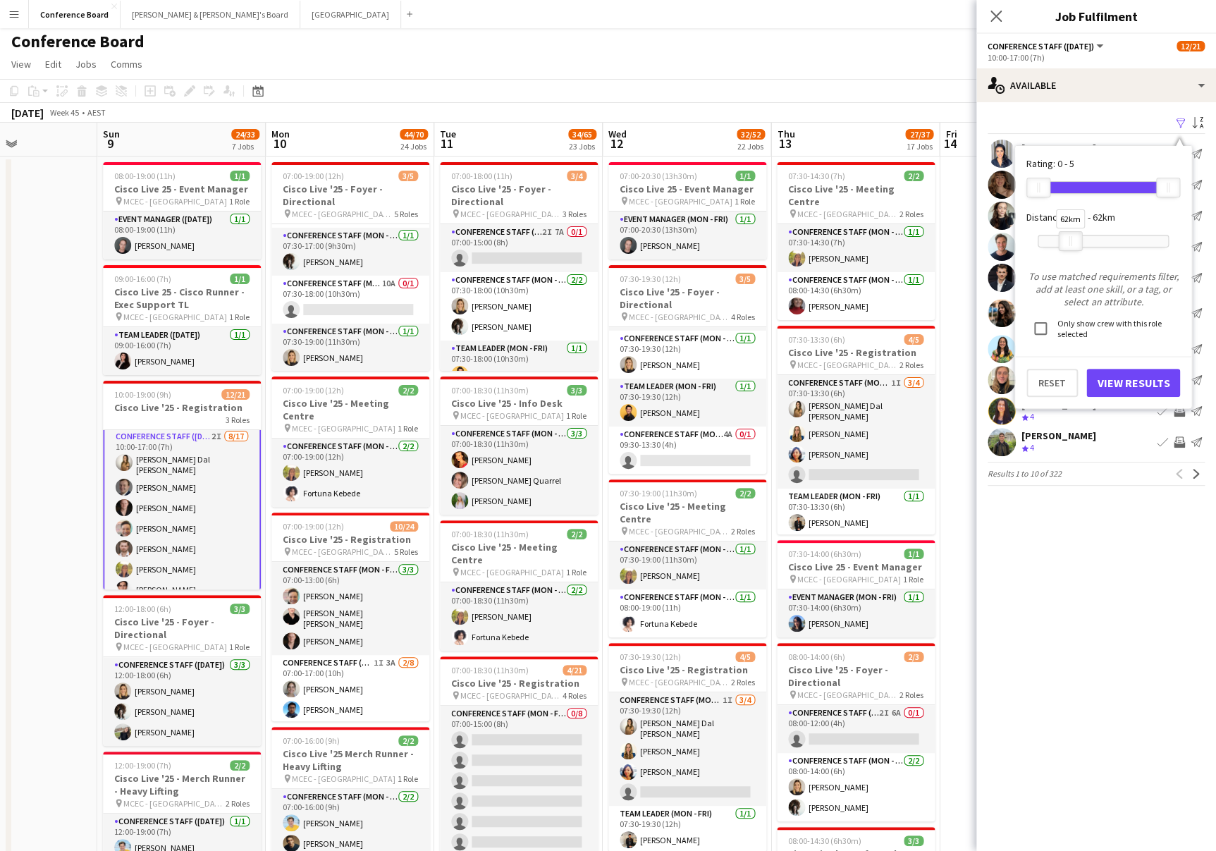
drag, startPoint x: 1167, startPoint y: 241, endPoint x: 1069, endPoint y: 245, distance: 98.1
click at [1069, 245] on div "62km" at bounding box center [1070, 241] width 24 height 20
click at [1113, 384] on button "View Results" at bounding box center [1134, 383] width 94 height 28
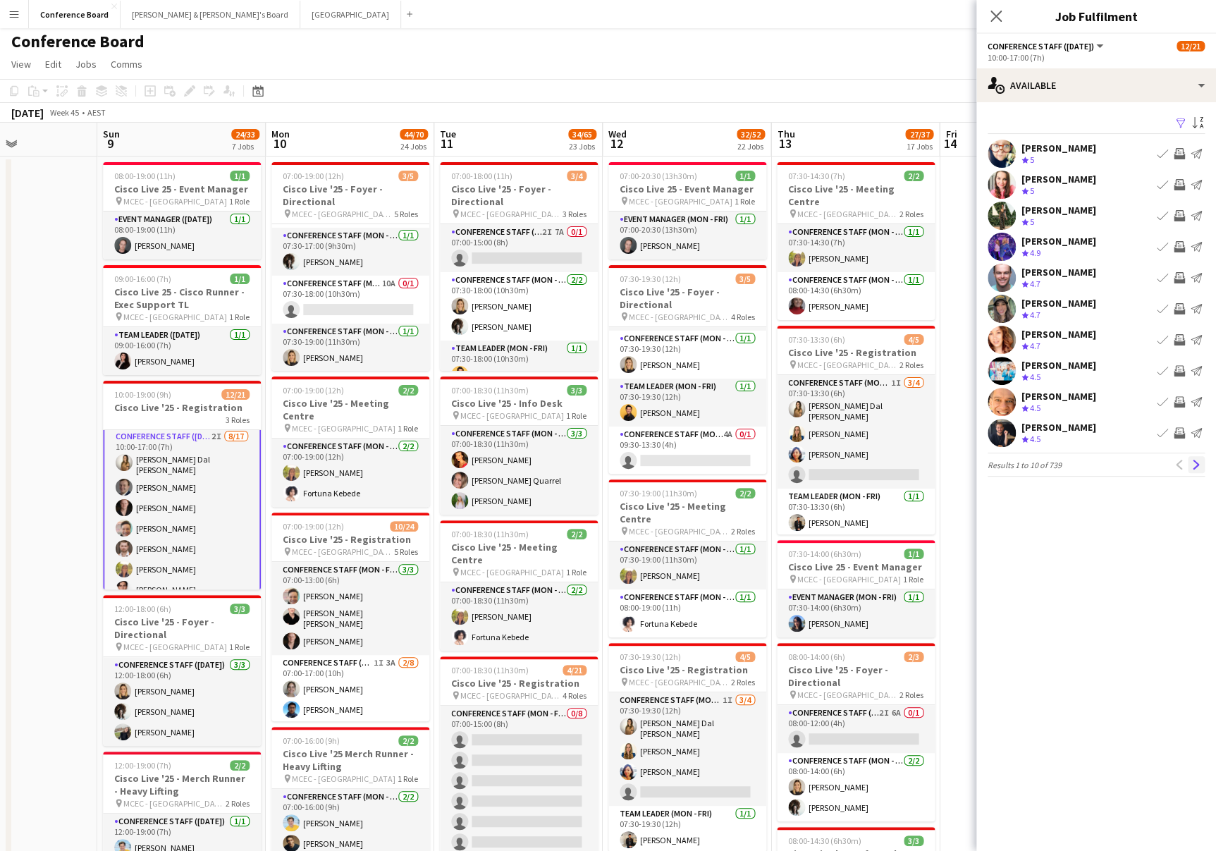
click at [1194, 465] on app-icon "Next" at bounding box center [1197, 465] width 10 height 10
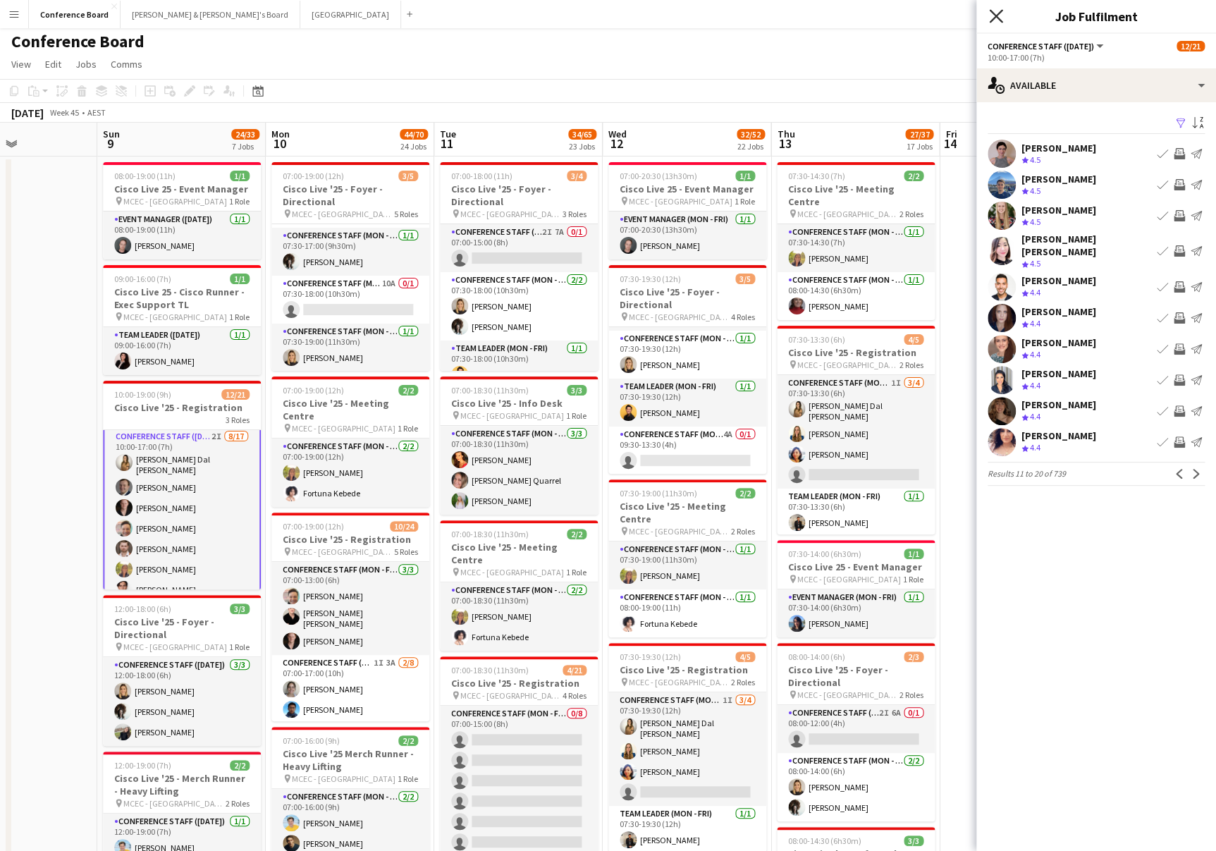
click at [999, 20] on icon at bounding box center [995, 15] width 13 height 13
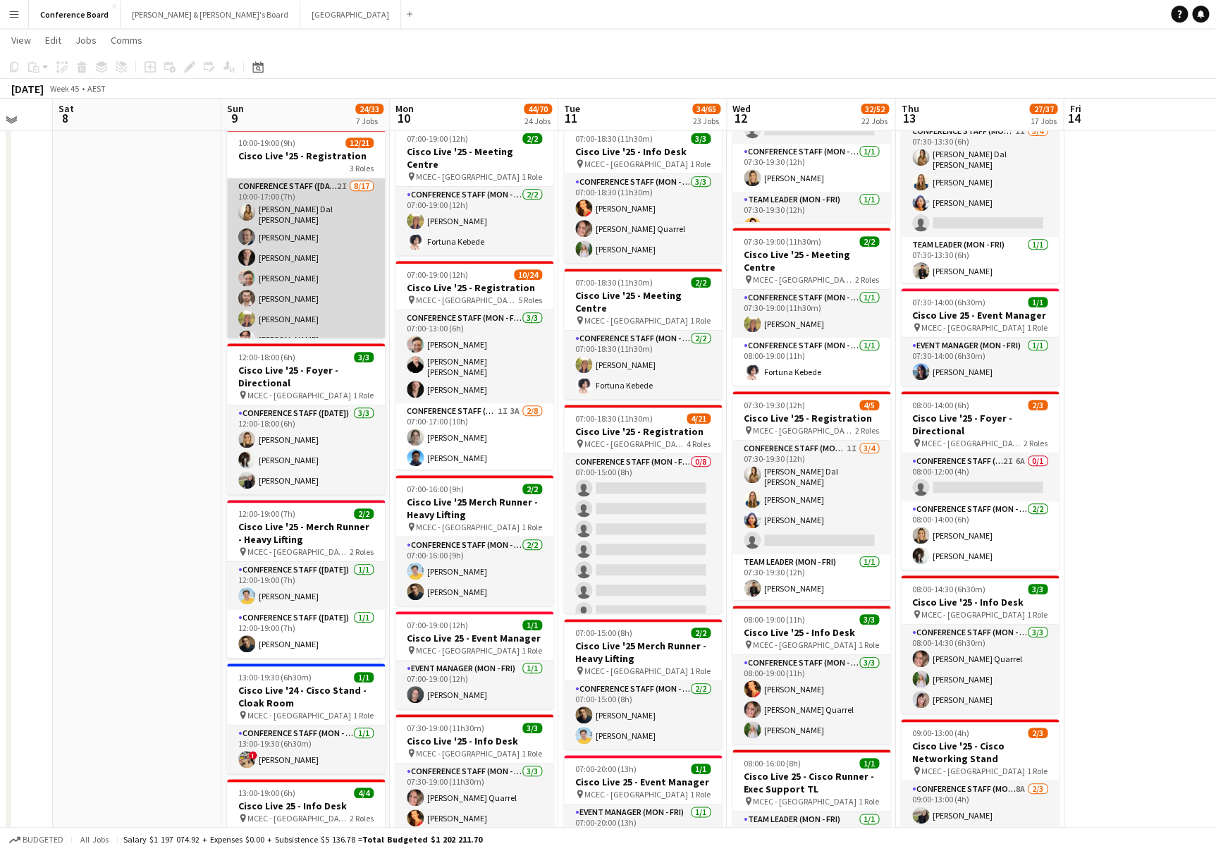
scroll to position [254, 0]
click at [333, 192] on app-card-role "Conference Staff ([DATE]) 2I [DATE] 10:00-17:00 (7h) [PERSON_NAME] Dal [PERSON_…" at bounding box center [306, 367] width 158 height 379
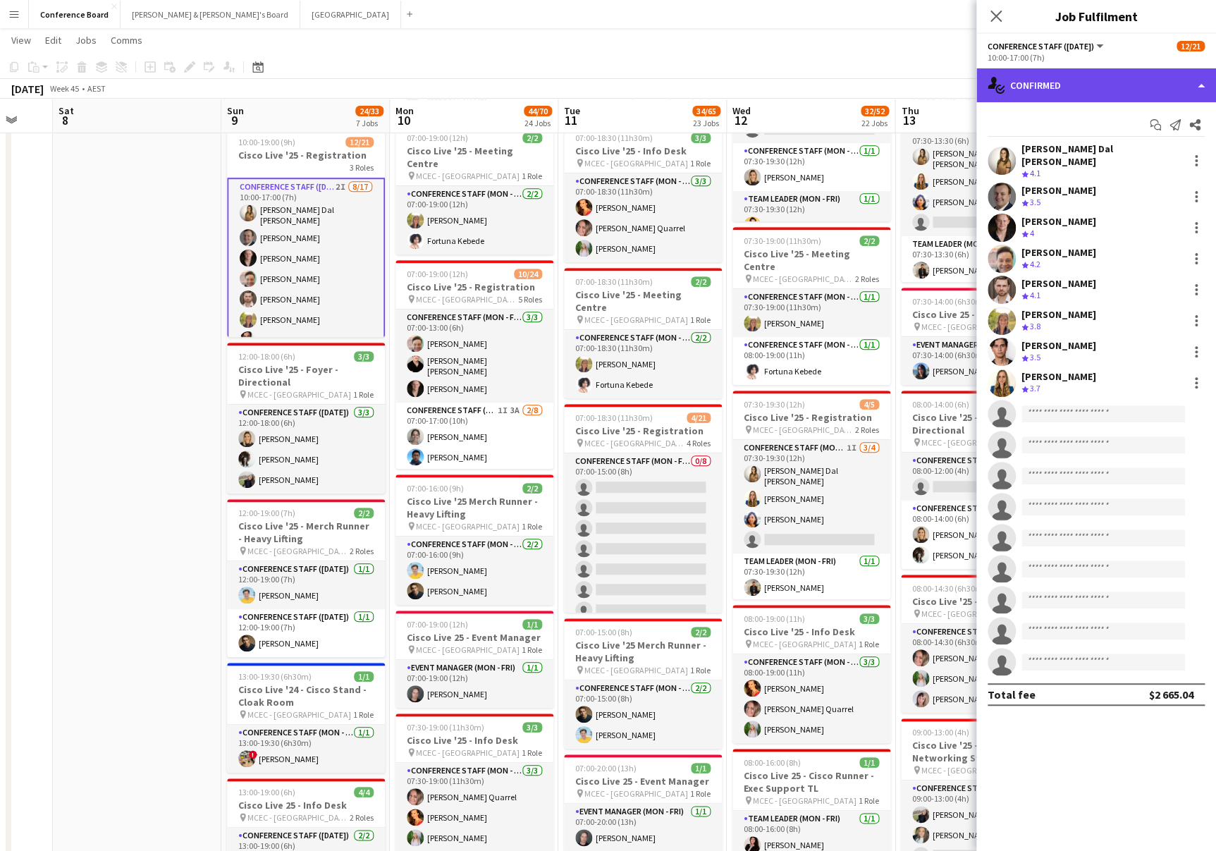
click at [1156, 95] on div "single-neutral-actions-check-2 Confirmed" at bounding box center [1097, 85] width 240 height 34
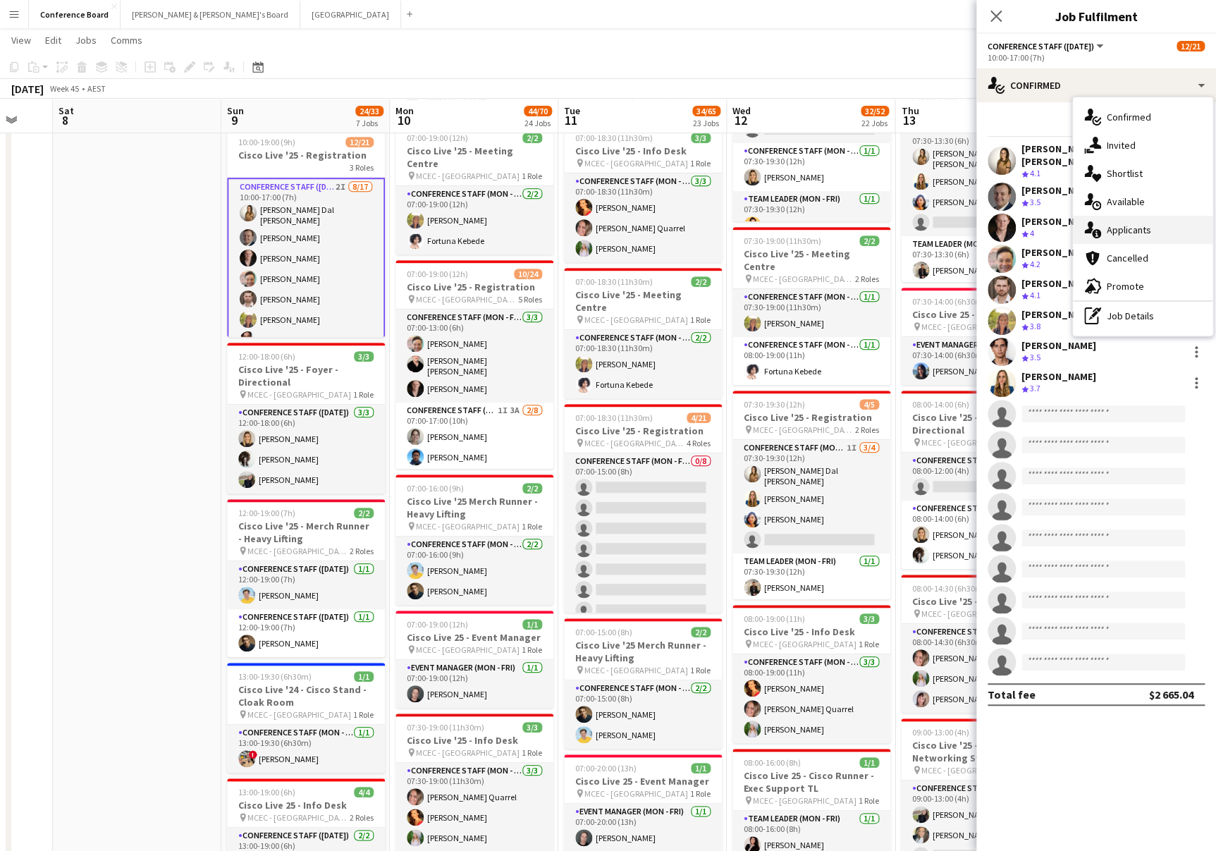
click at [1117, 230] on span "Applicants" at bounding box center [1129, 230] width 44 height 13
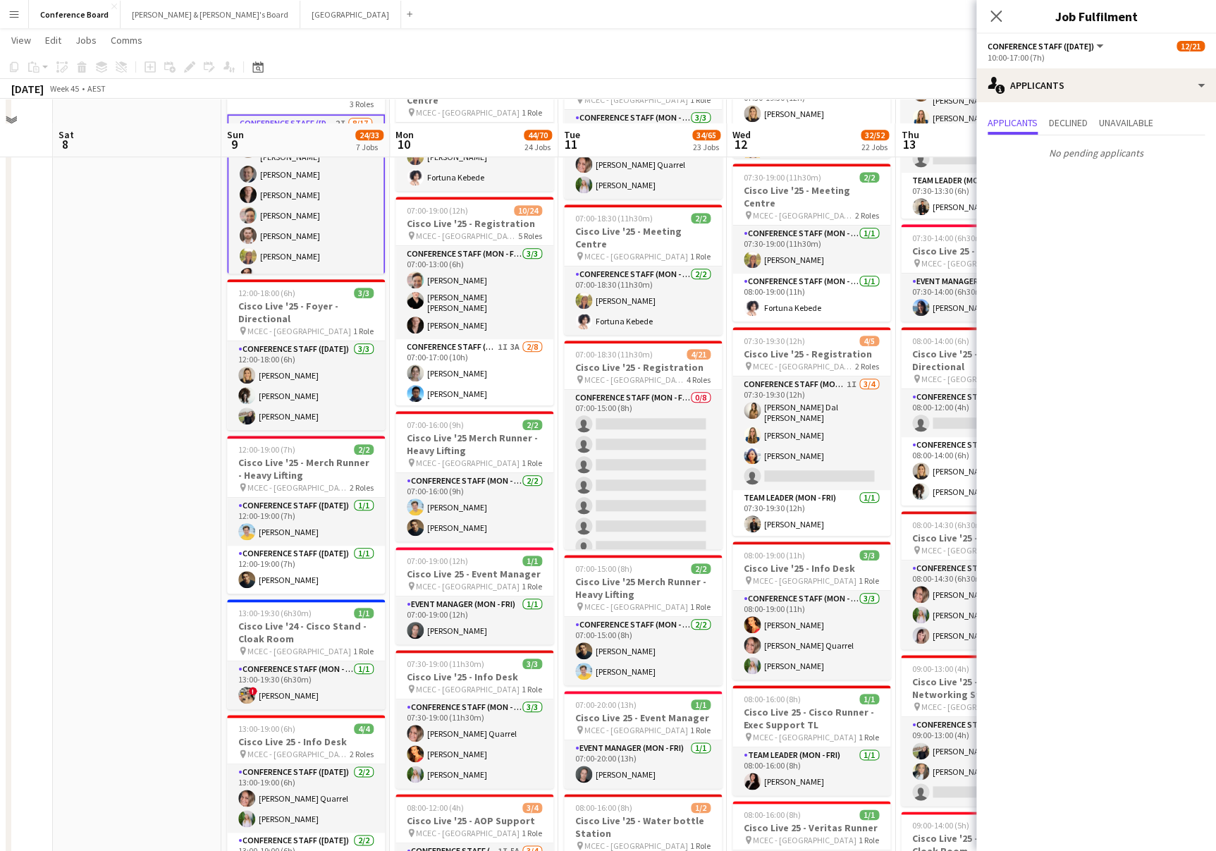
scroll to position [341, 0]
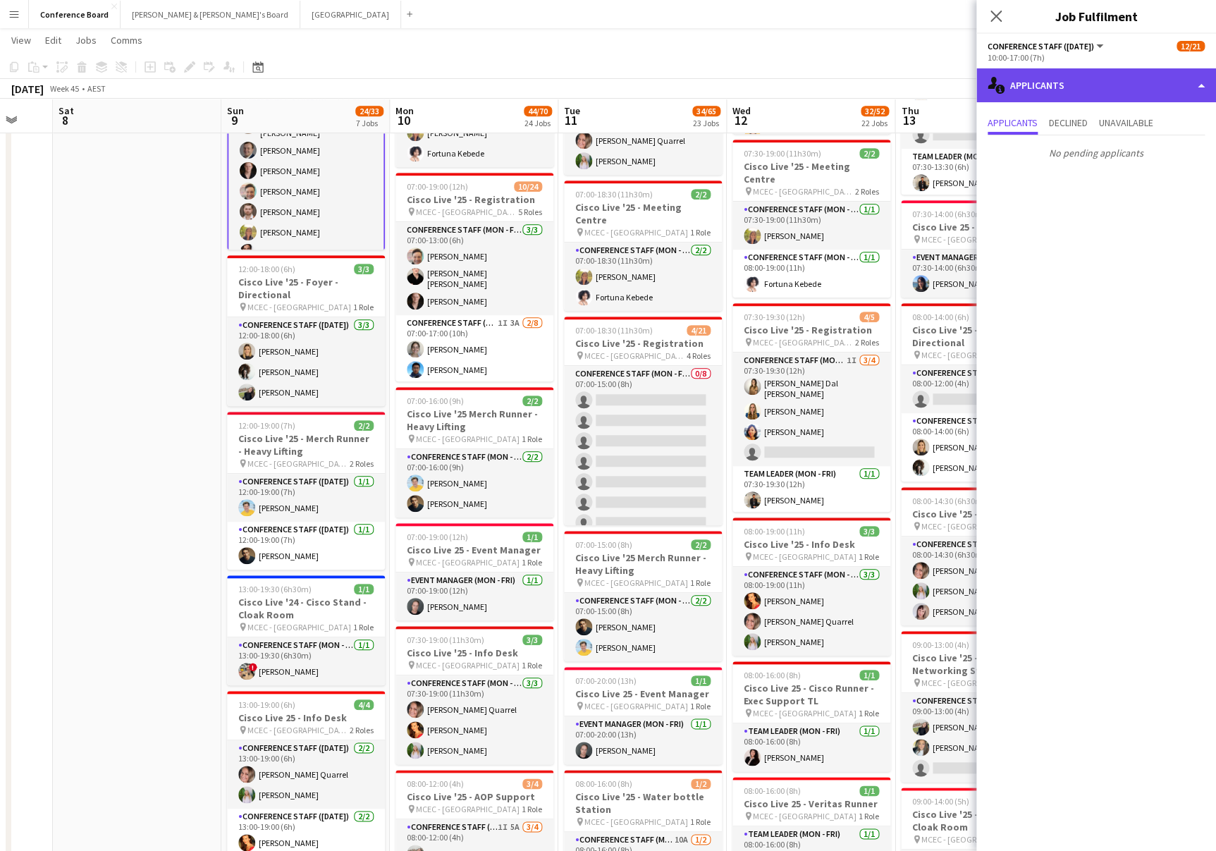
click at [1165, 96] on div "single-neutral-actions-information Applicants" at bounding box center [1097, 85] width 240 height 34
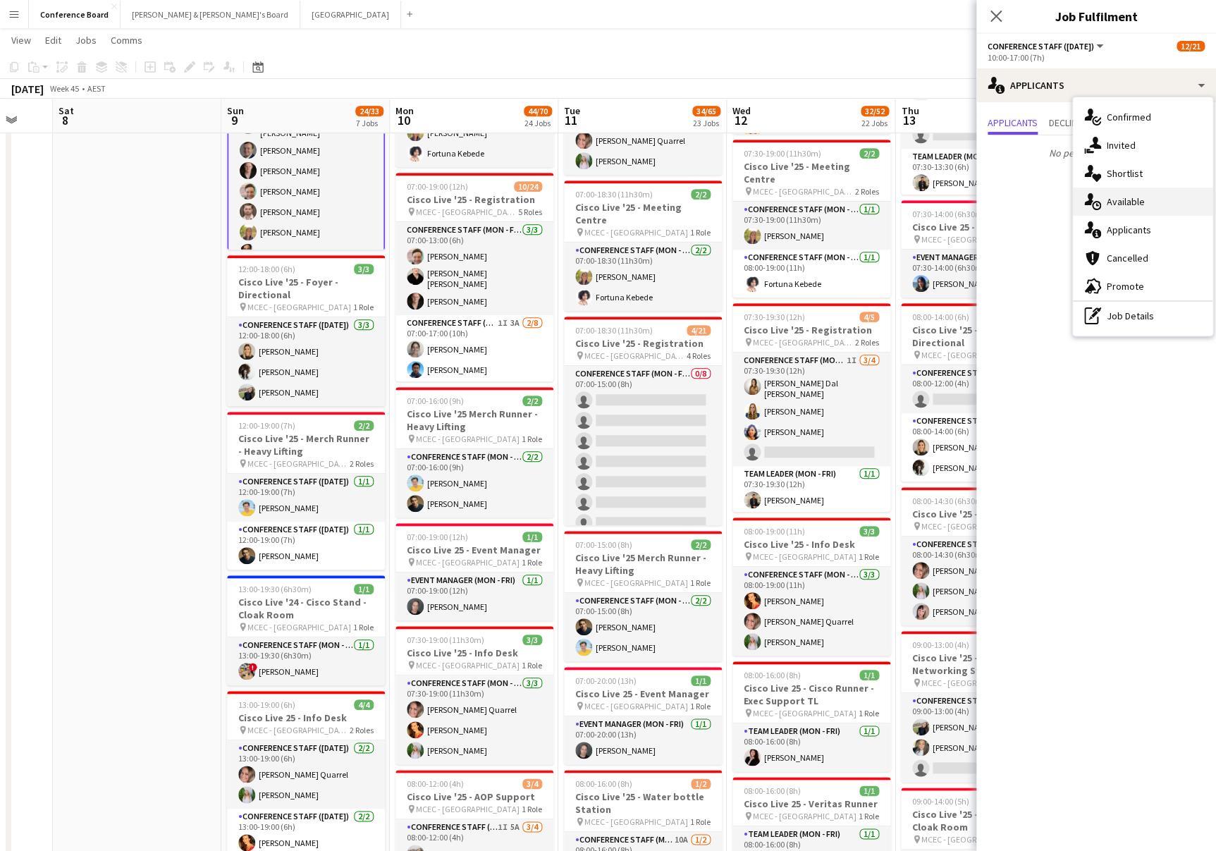
click at [1129, 197] on span "Available" at bounding box center [1126, 201] width 38 height 13
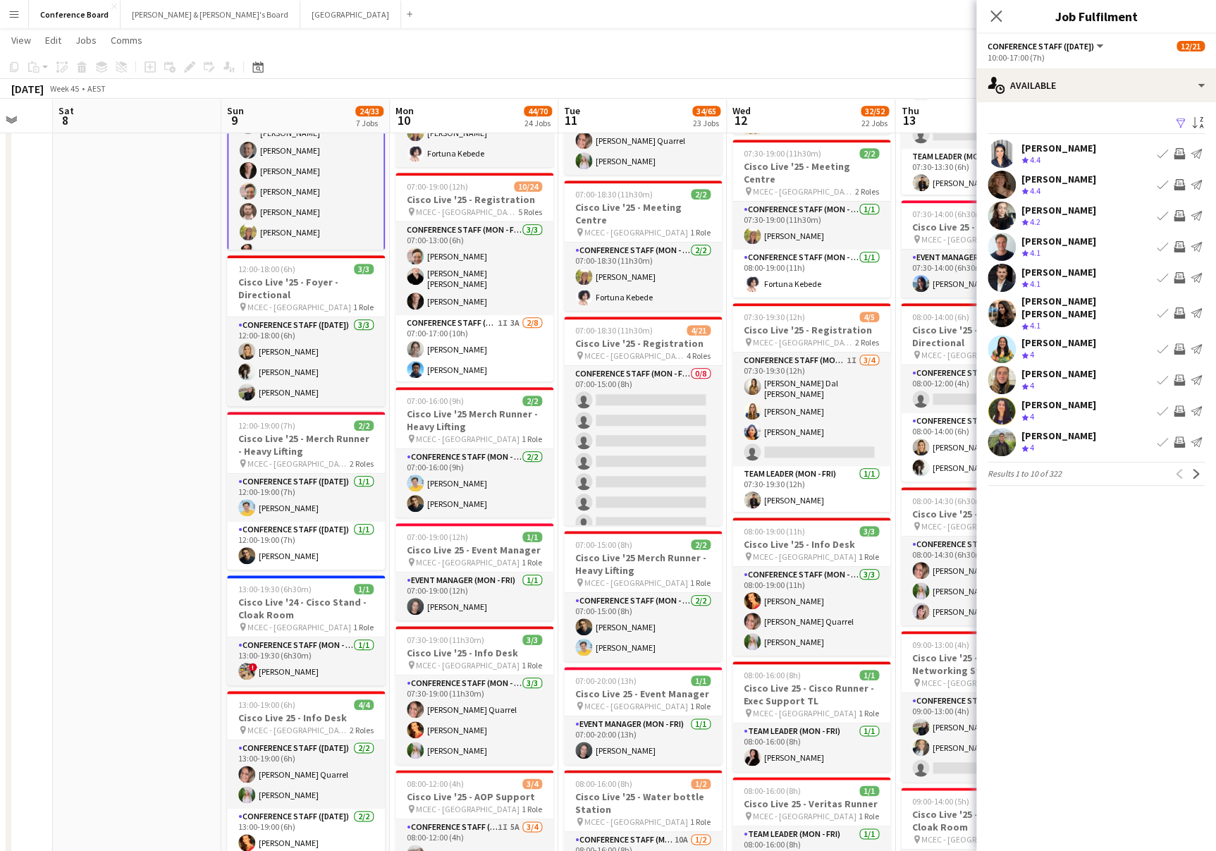
click at [1181, 121] on app-icon "Filter" at bounding box center [1180, 123] width 11 height 13
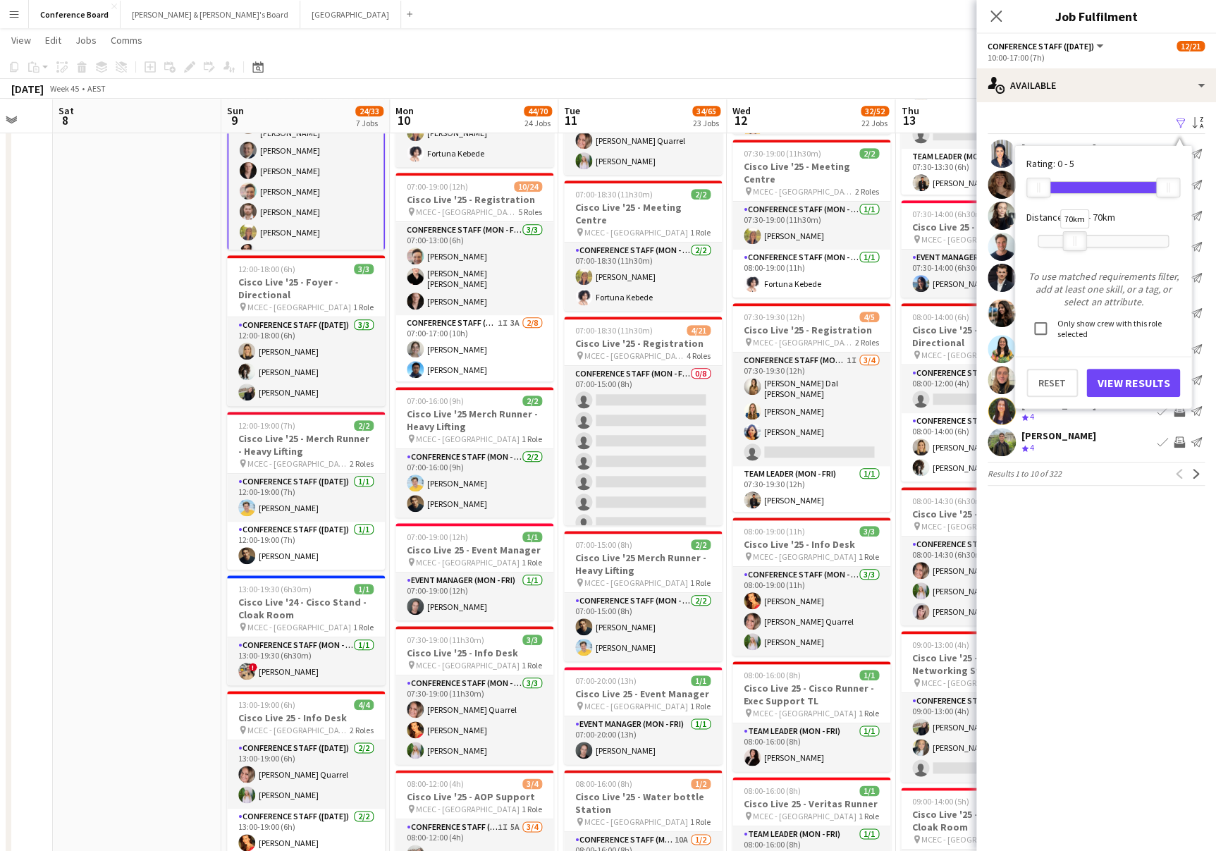
drag, startPoint x: 1167, startPoint y: 245, endPoint x: 1073, endPoint y: 250, distance: 93.9
click at [1073, 250] on div "70km" at bounding box center [1075, 241] width 24 height 20
click at [1134, 381] on button "View Results" at bounding box center [1134, 383] width 94 height 28
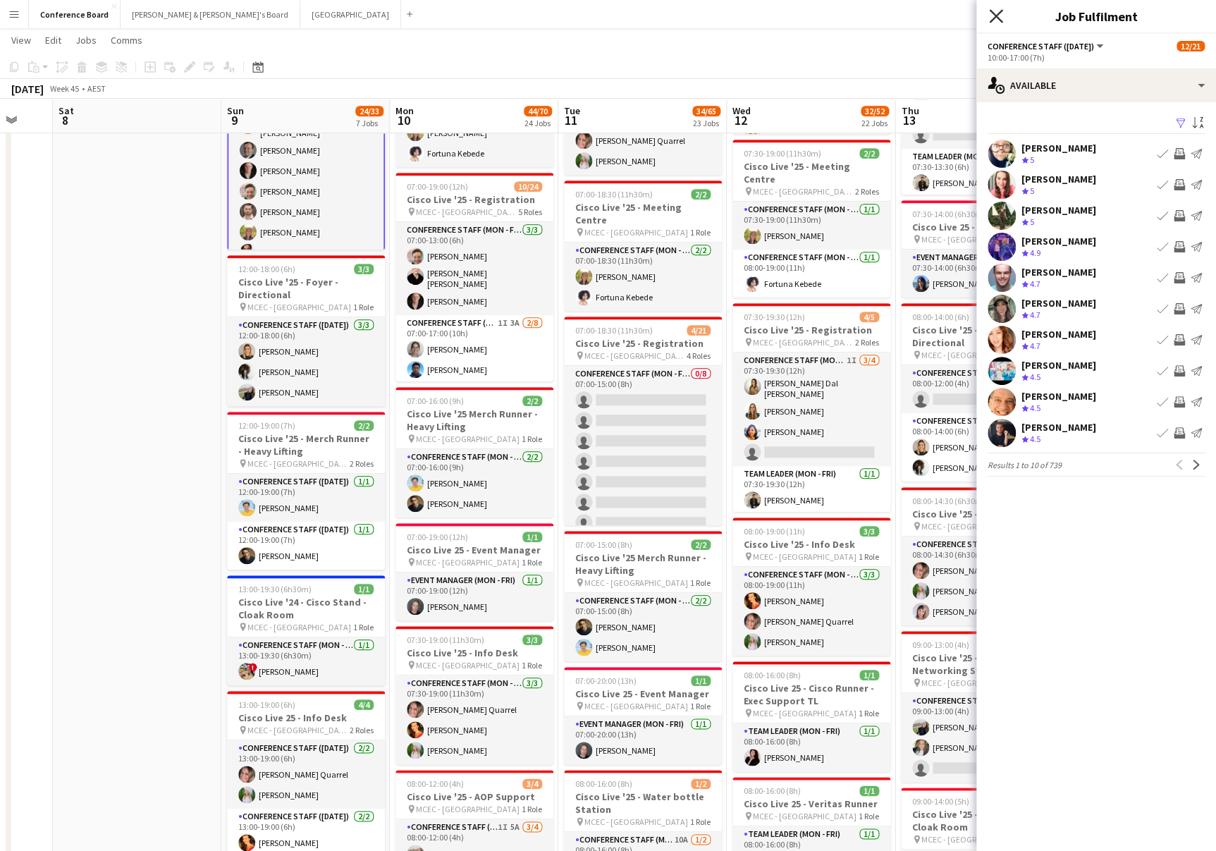
click at [996, 18] on icon "Close pop-in" at bounding box center [995, 15] width 13 height 13
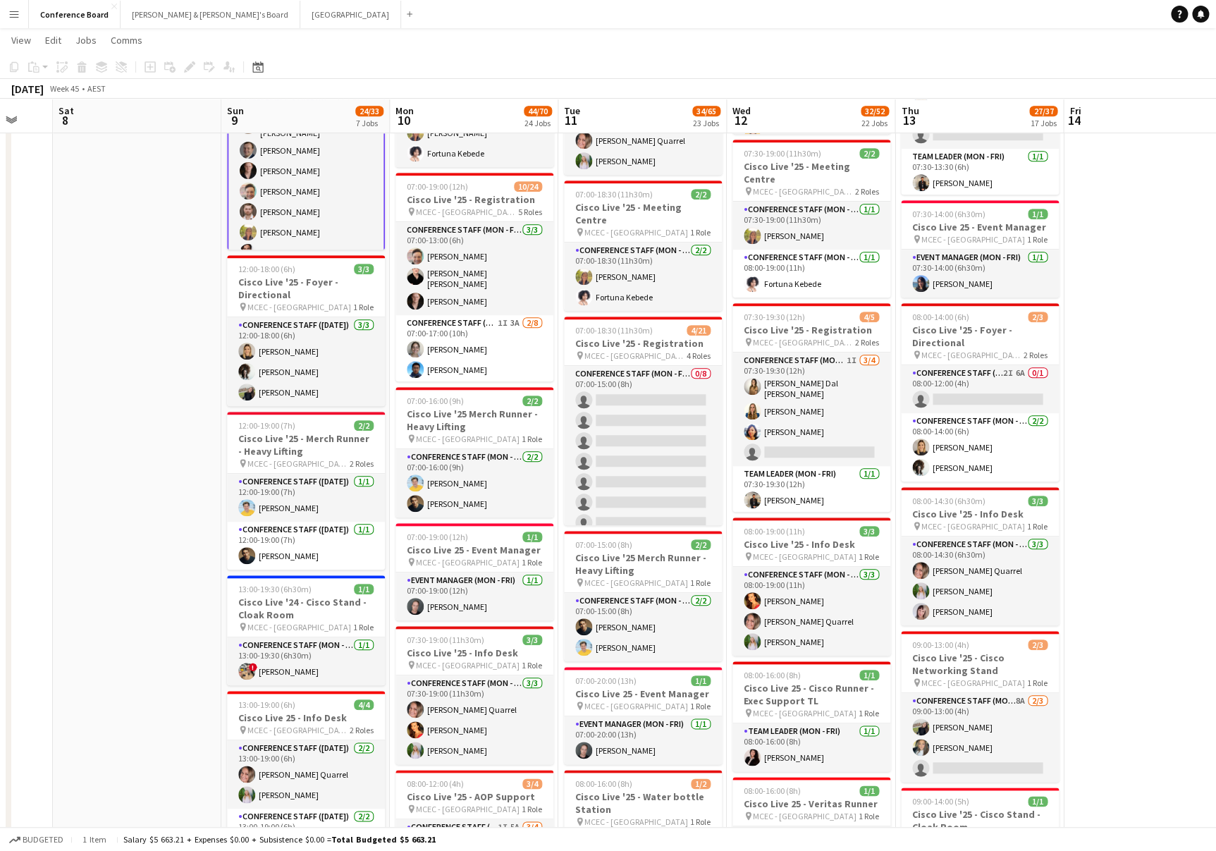
click at [449, 52] on app-page-menu "View Day view expanded Day view collapsed Month view Date picker Jump to [DATE]…" at bounding box center [608, 41] width 1216 height 27
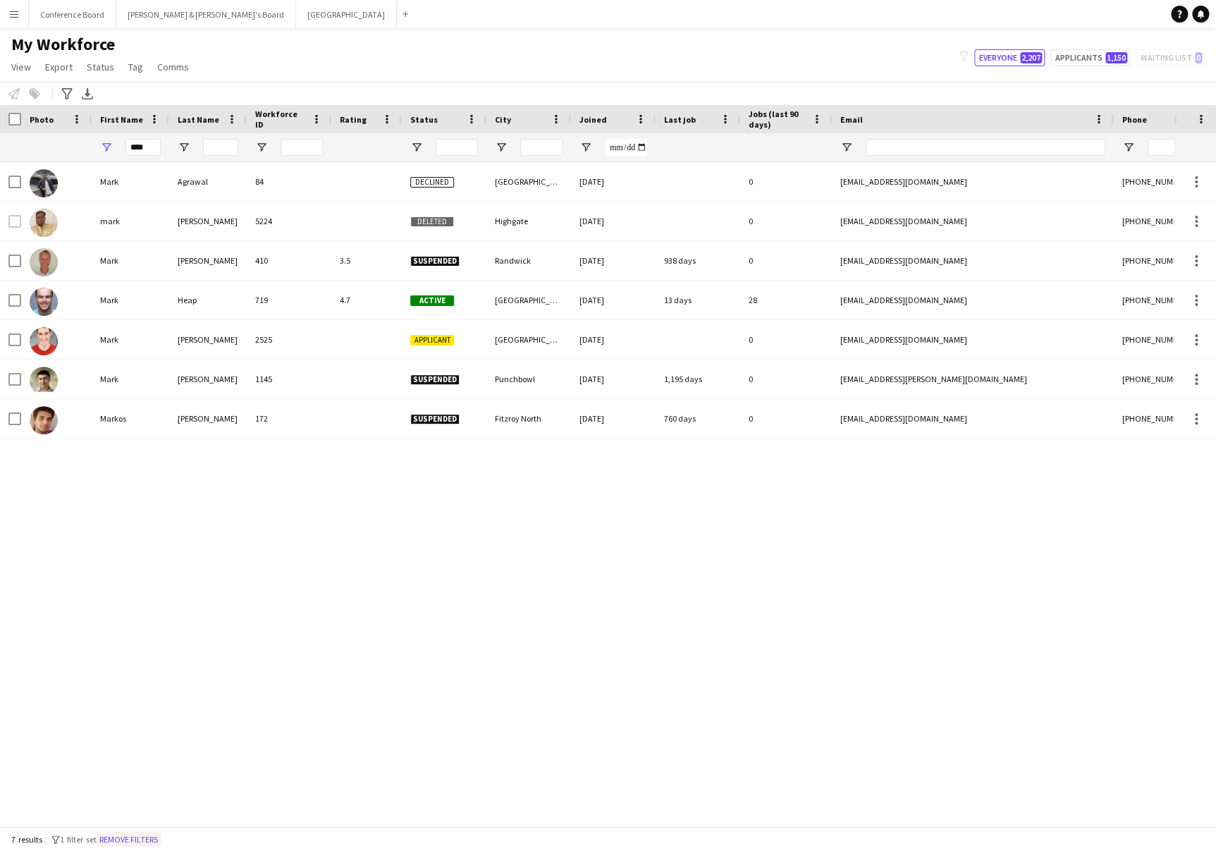
click at [141, 840] on button "Remove filters" at bounding box center [129, 840] width 64 height 16
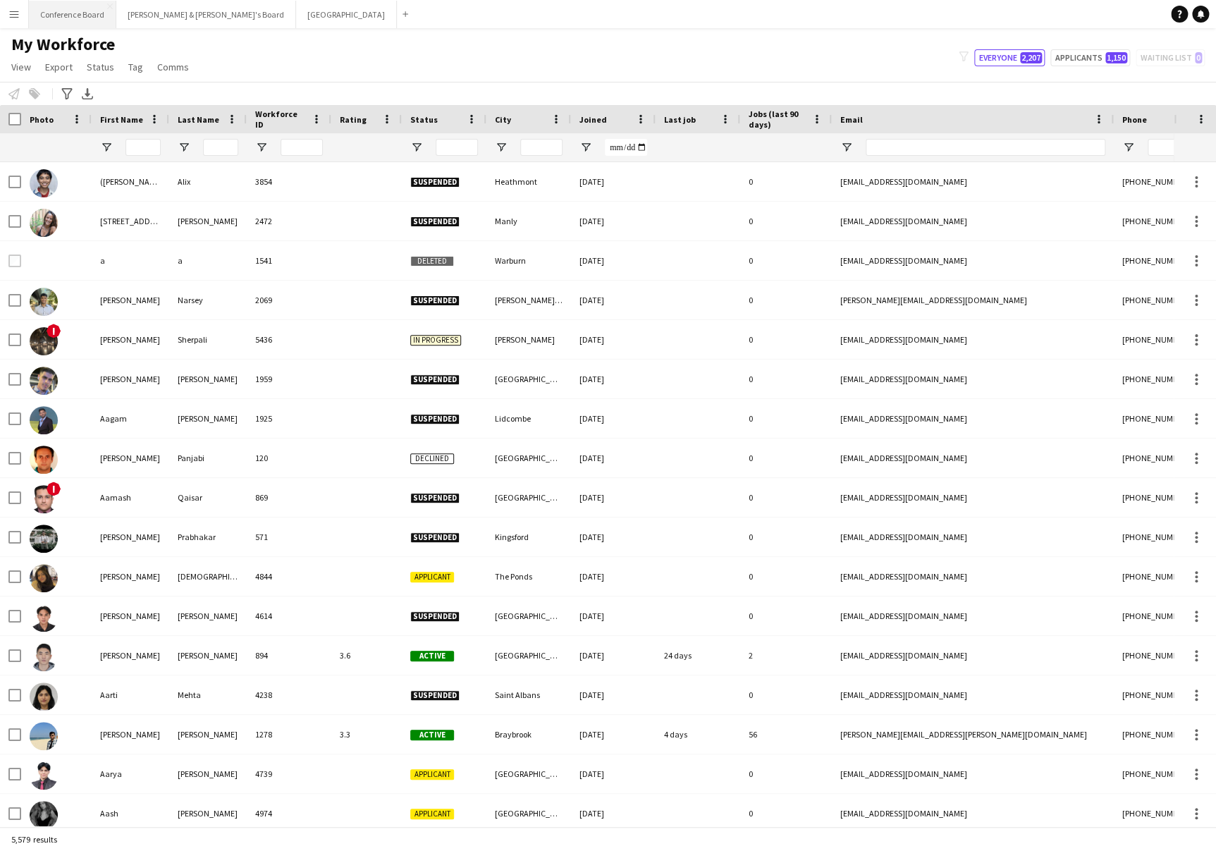
click at [62, 6] on button "Conference Board Close" at bounding box center [72, 14] width 87 height 27
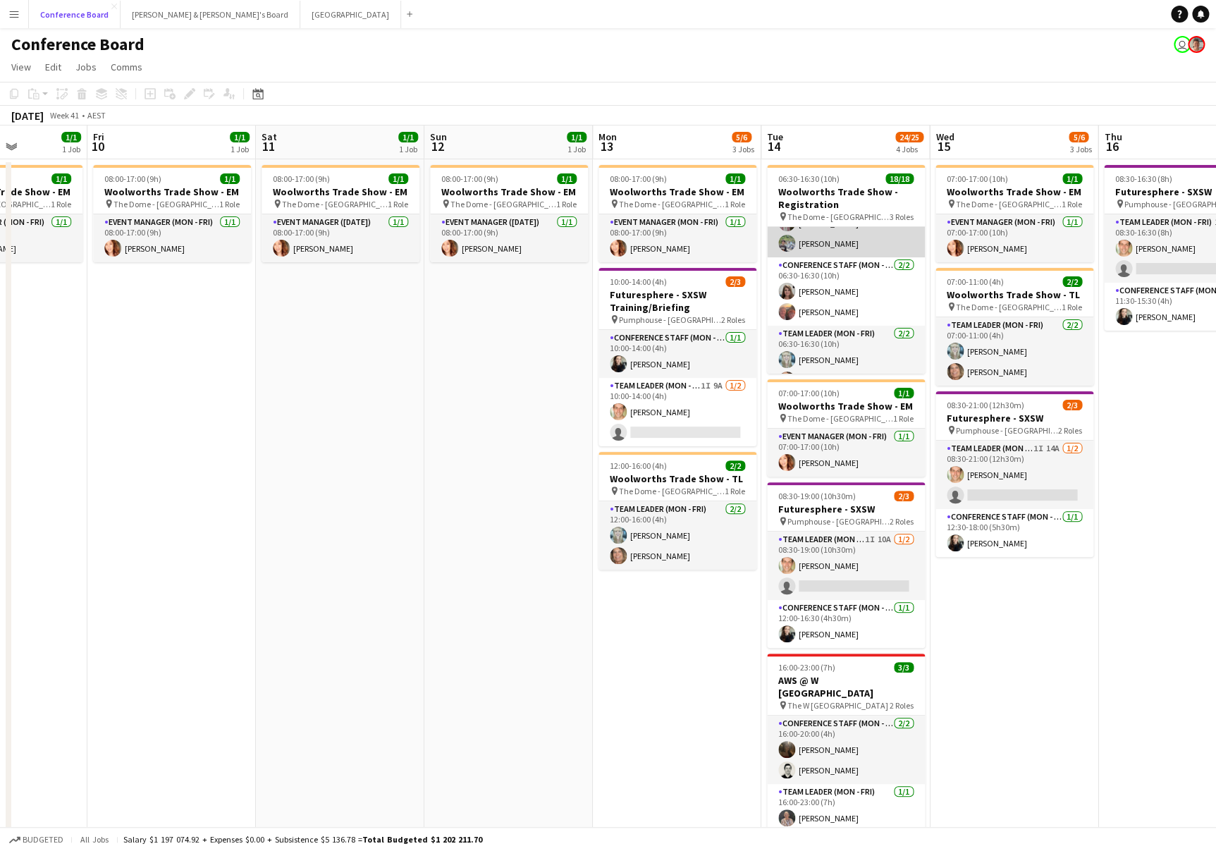
scroll to position [303, 0]
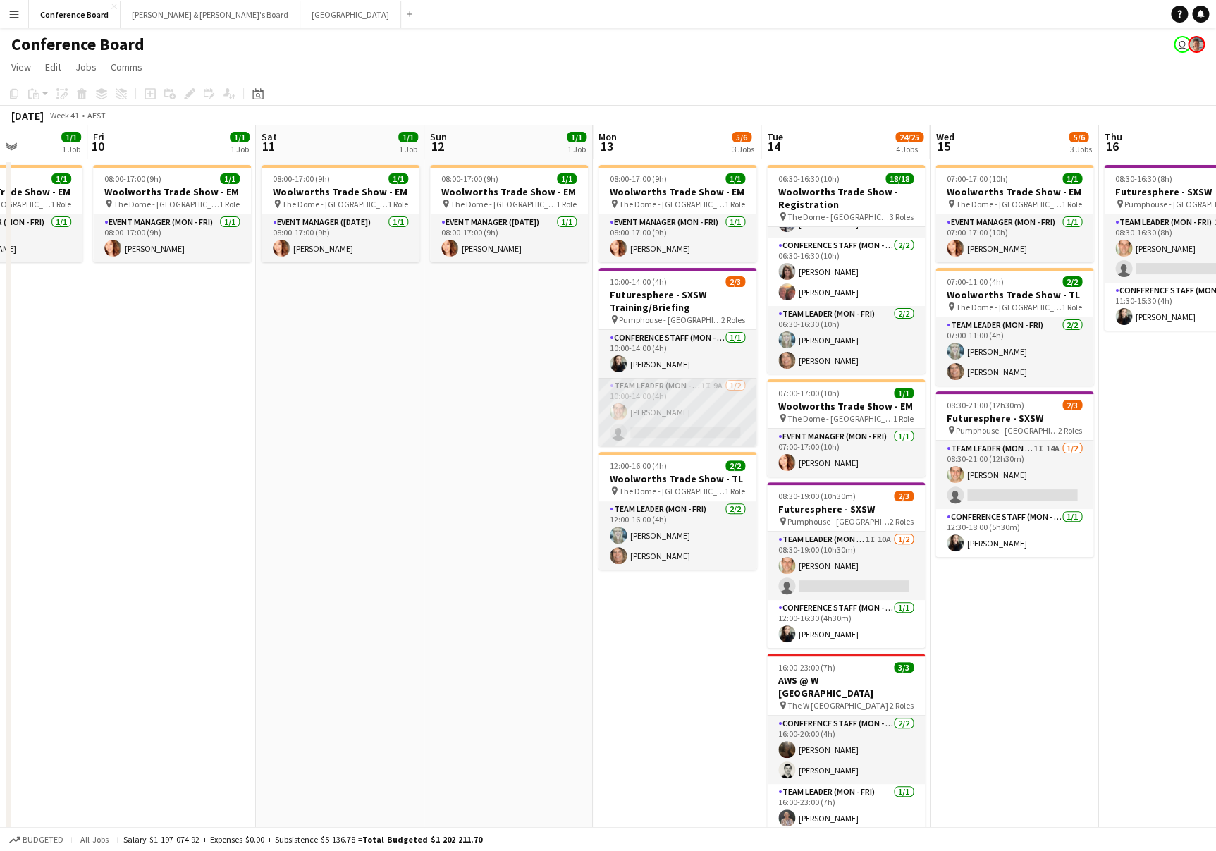
click at [728, 421] on app-card-role "Team Leader (Mon - Fri) 1I 9A [DATE] 10:00-14:00 (4h) [PERSON_NAME] single-neut…" at bounding box center [678, 412] width 158 height 68
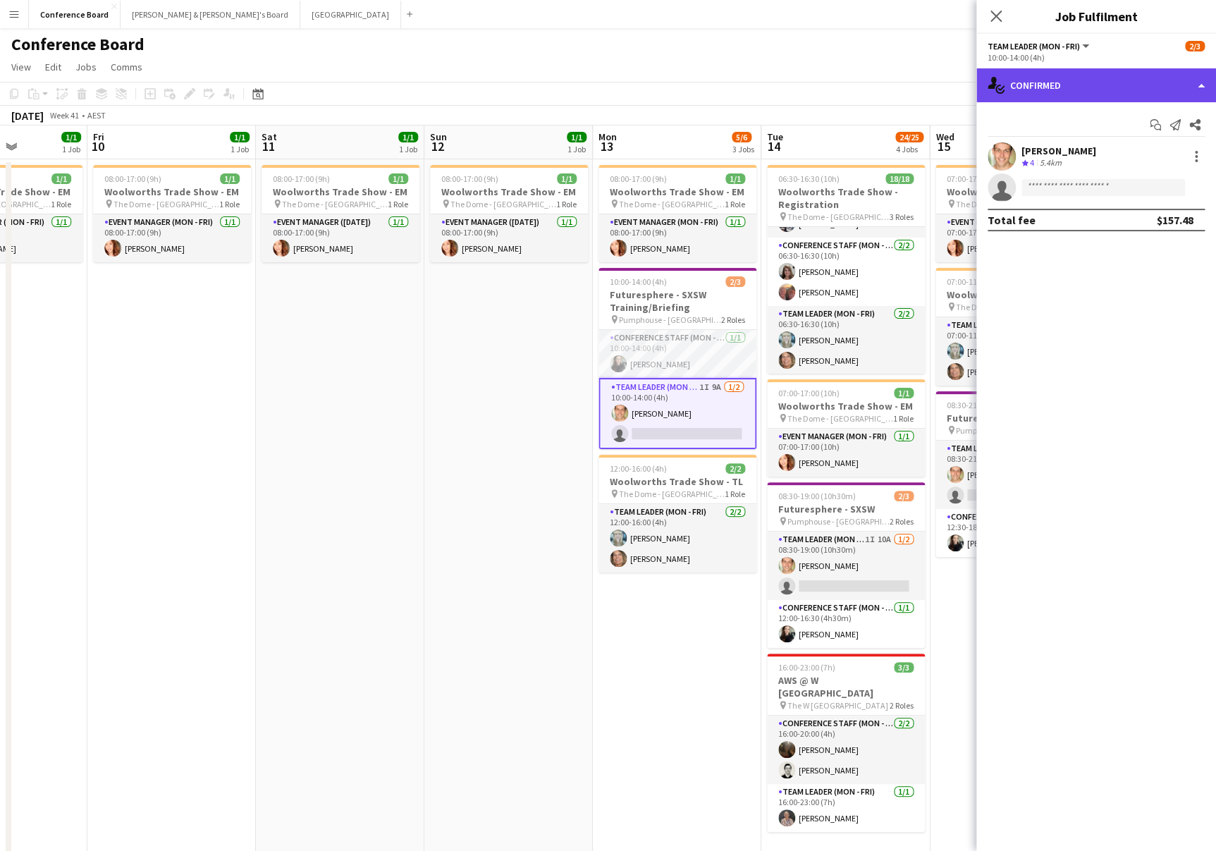
click at [1182, 91] on div "single-neutral-actions-check-2 Confirmed" at bounding box center [1097, 85] width 240 height 34
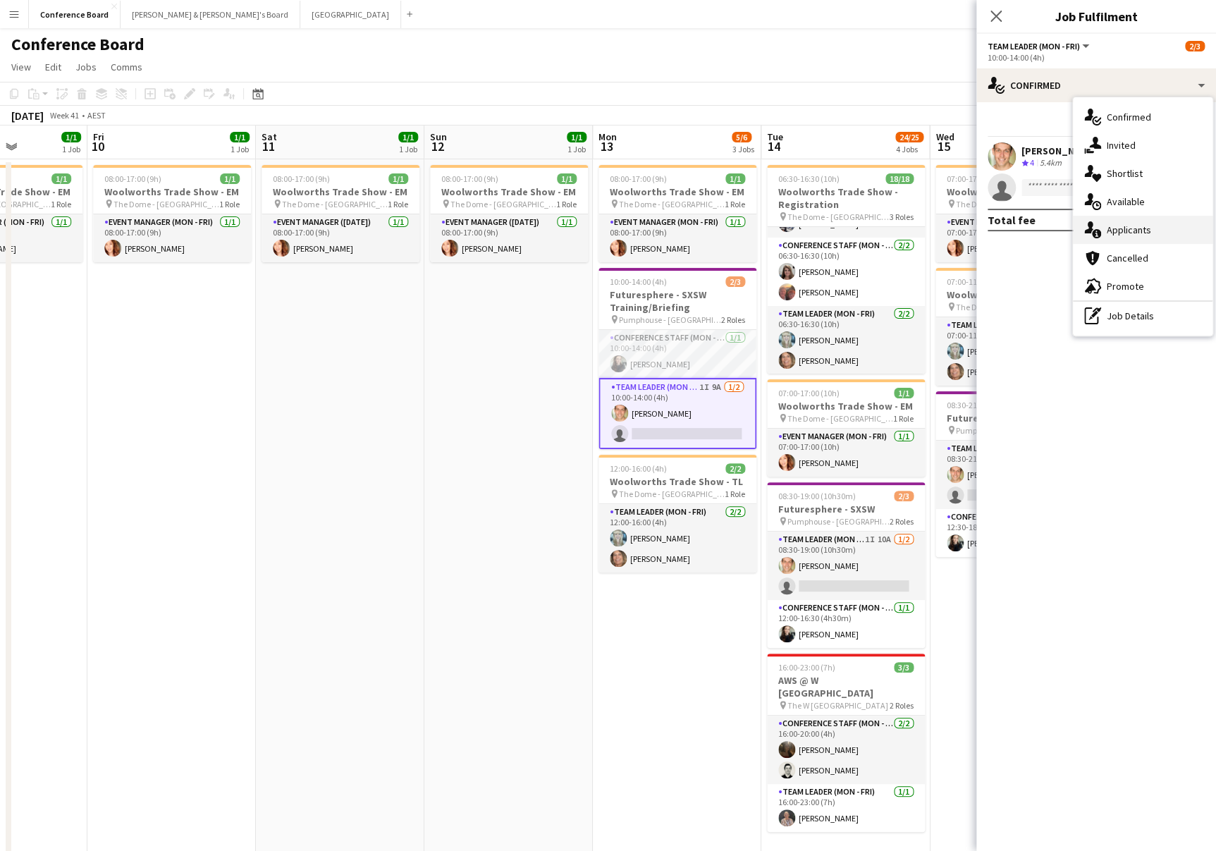
click at [1136, 238] on div "single-neutral-actions-information Applicants" at bounding box center [1143, 230] width 140 height 28
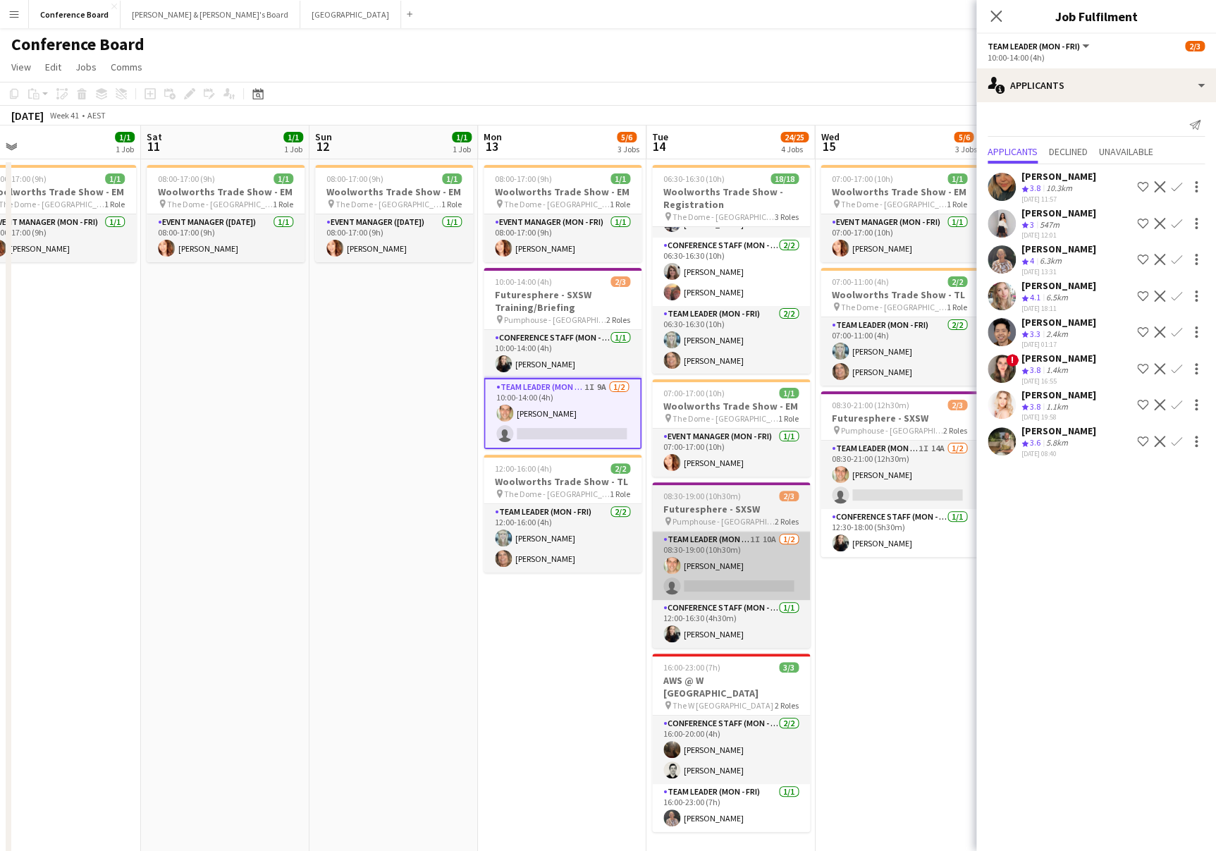
scroll to position [0, 534]
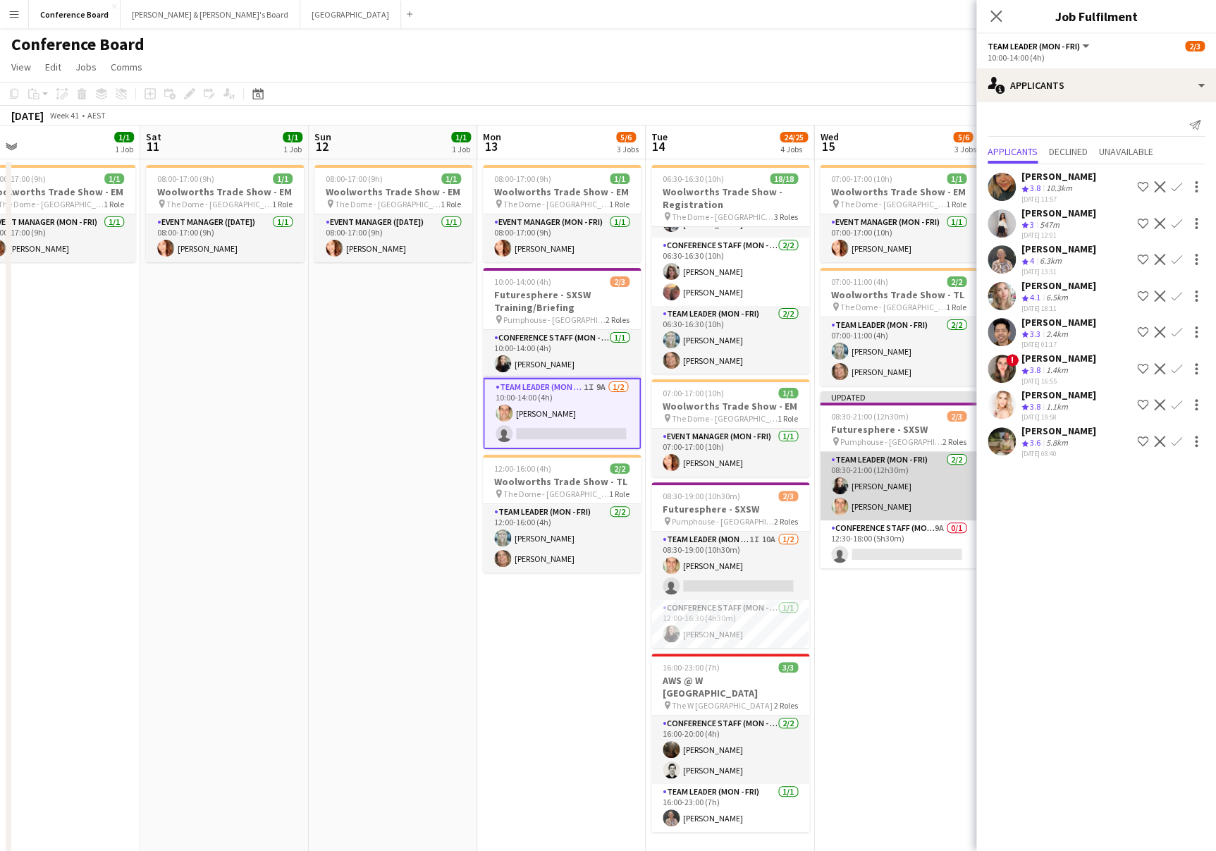
click at [891, 497] on app-card-role "Team Leader (Mon - Fri) 2/2 08:30-21:00 (12h30m) Sharna O’Toole Tom Caley" at bounding box center [899, 486] width 158 height 68
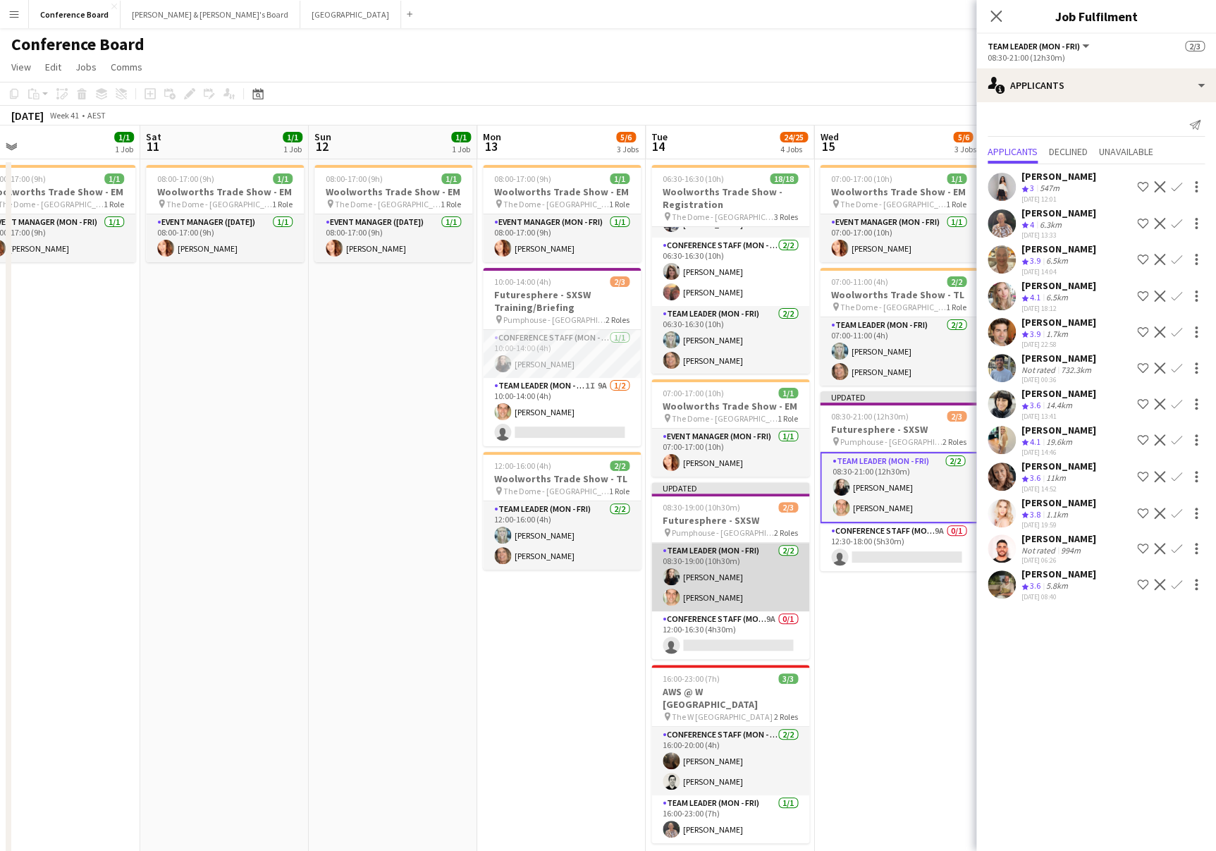
click at [772, 581] on app-card-role "Team Leader (Mon - Fri) 2/2 08:30-19:00 (10h30m) Sharna O’Toole Tom Caley" at bounding box center [730, 577] width 158 height 68
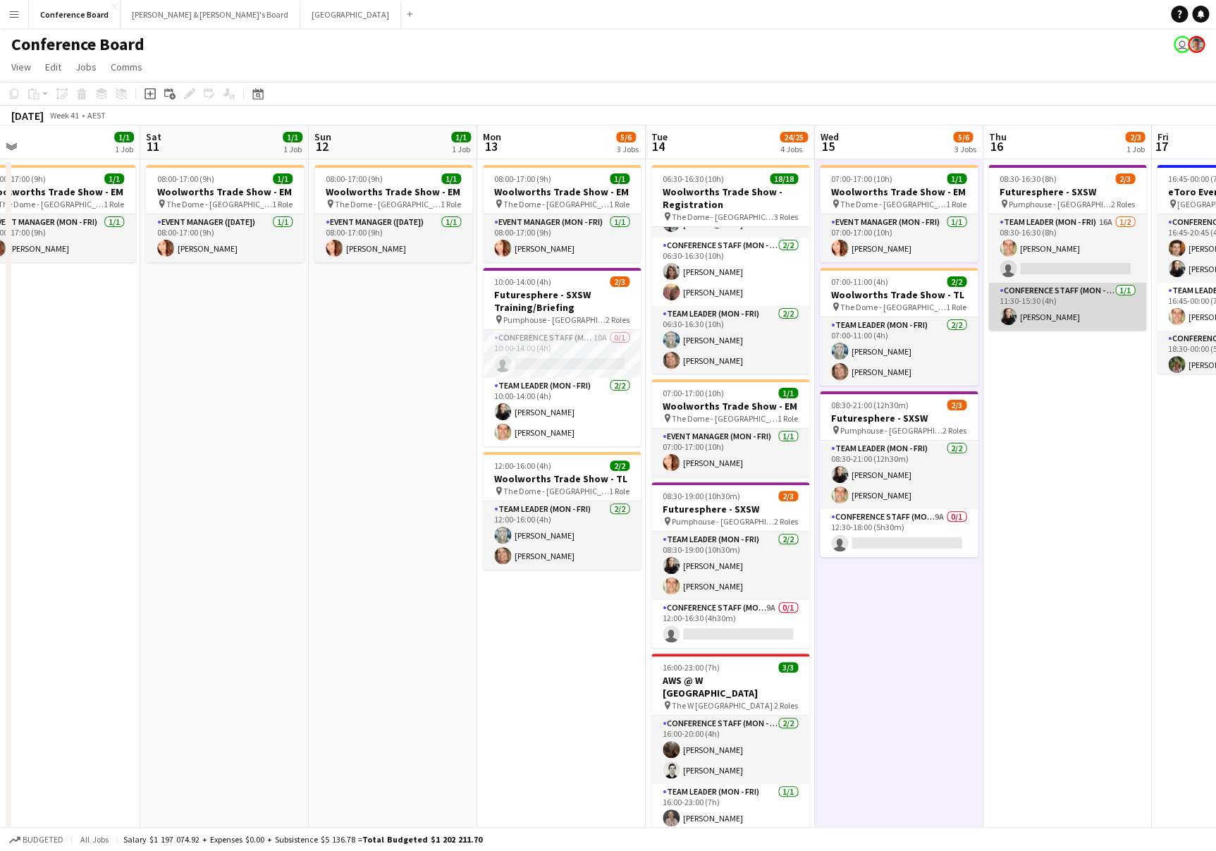
click at [1046, 312] on app-card-role "Conference Staff (Mon - Fri) [DATE] 11:30-15:30 (4h) [PERSON_NAME]" at bounding box center [1068, 307] width 158 height 48
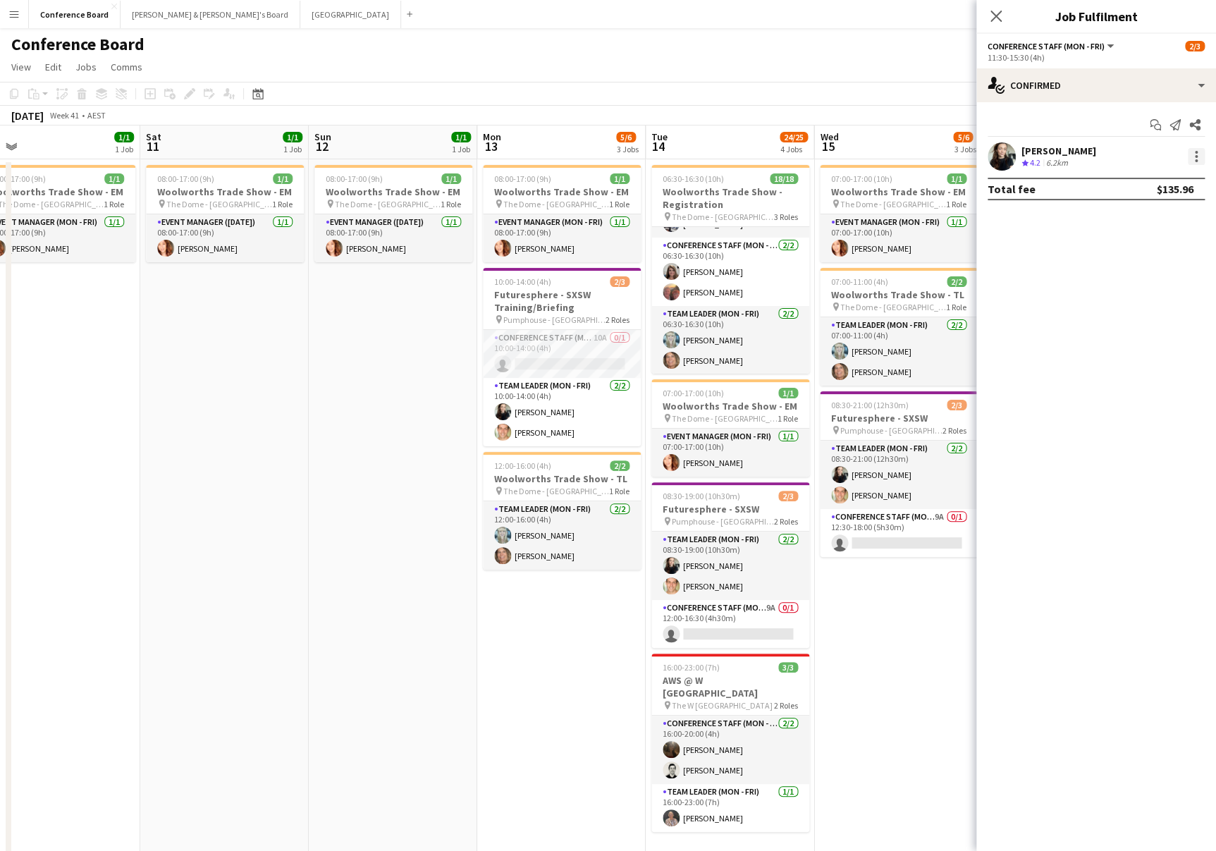
click at [1190, 154] on div at bounding box center [1196, 156] width 17 height 17
click at [1147, 214] on span "Switch crew" at bounding box center [1136, 216] width 60 height 12
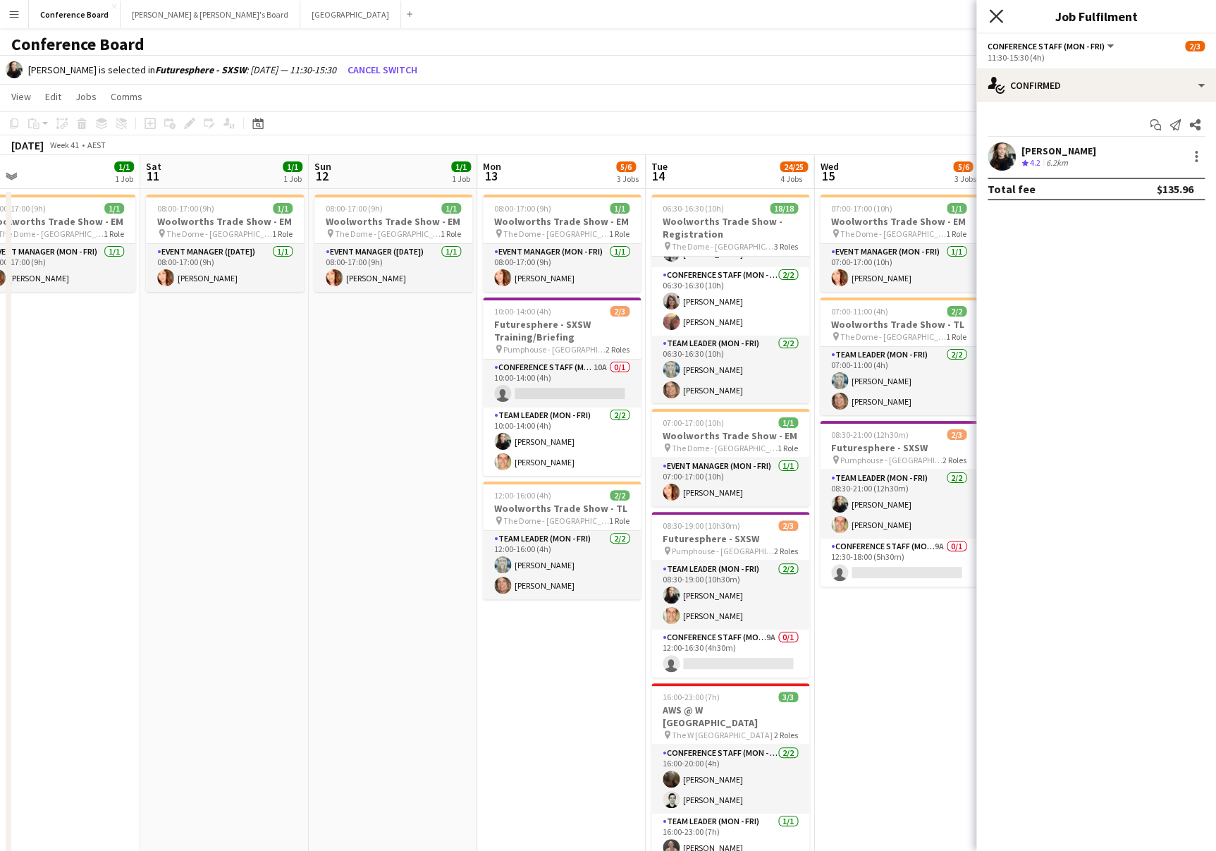
click at [994, 13] on icon at bounding box center [995, 15] width 13 height 13
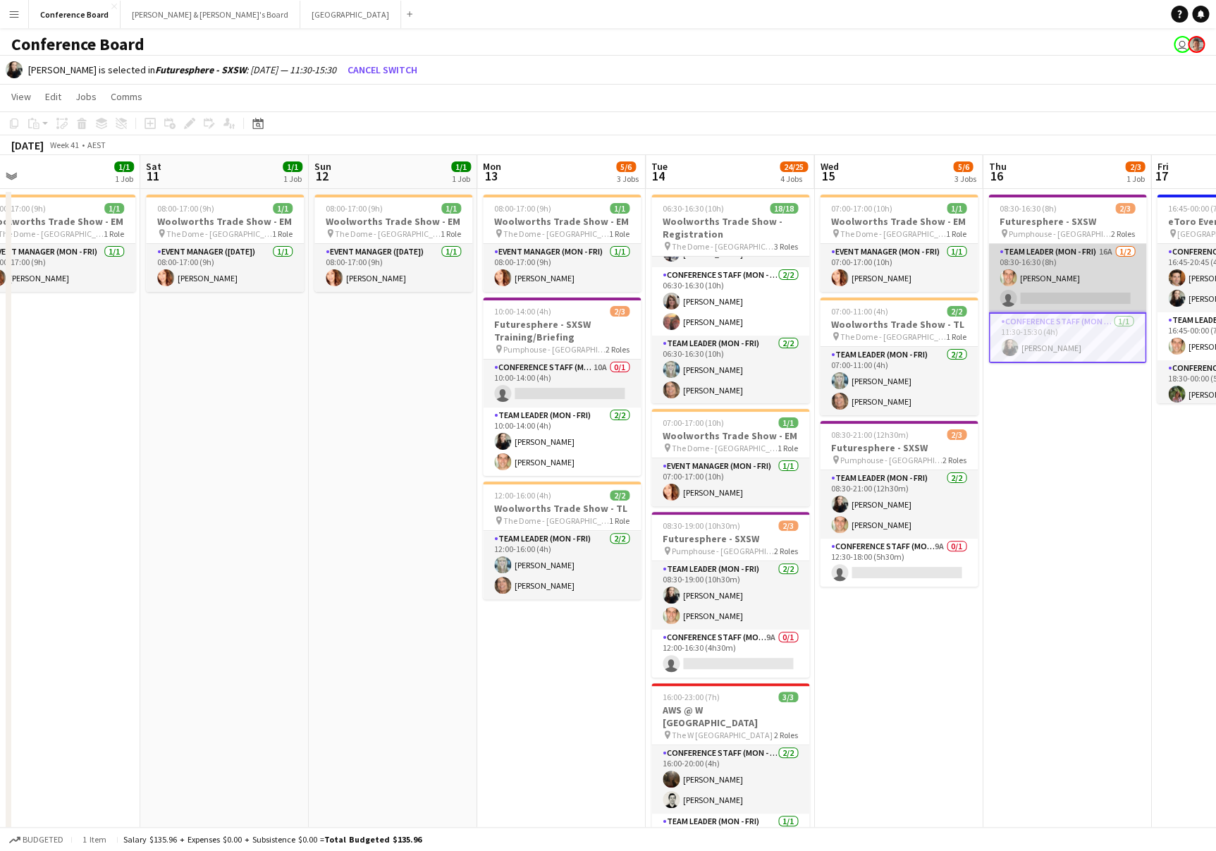
click at [1056, 288] on app-card-role "Team Leader (Mon - Fri) 16A [DATE] 08:30-16:30 (8h) [PERSON_NAME] single-neutra…" at bounding box center [1068, 278] width 158 height 68
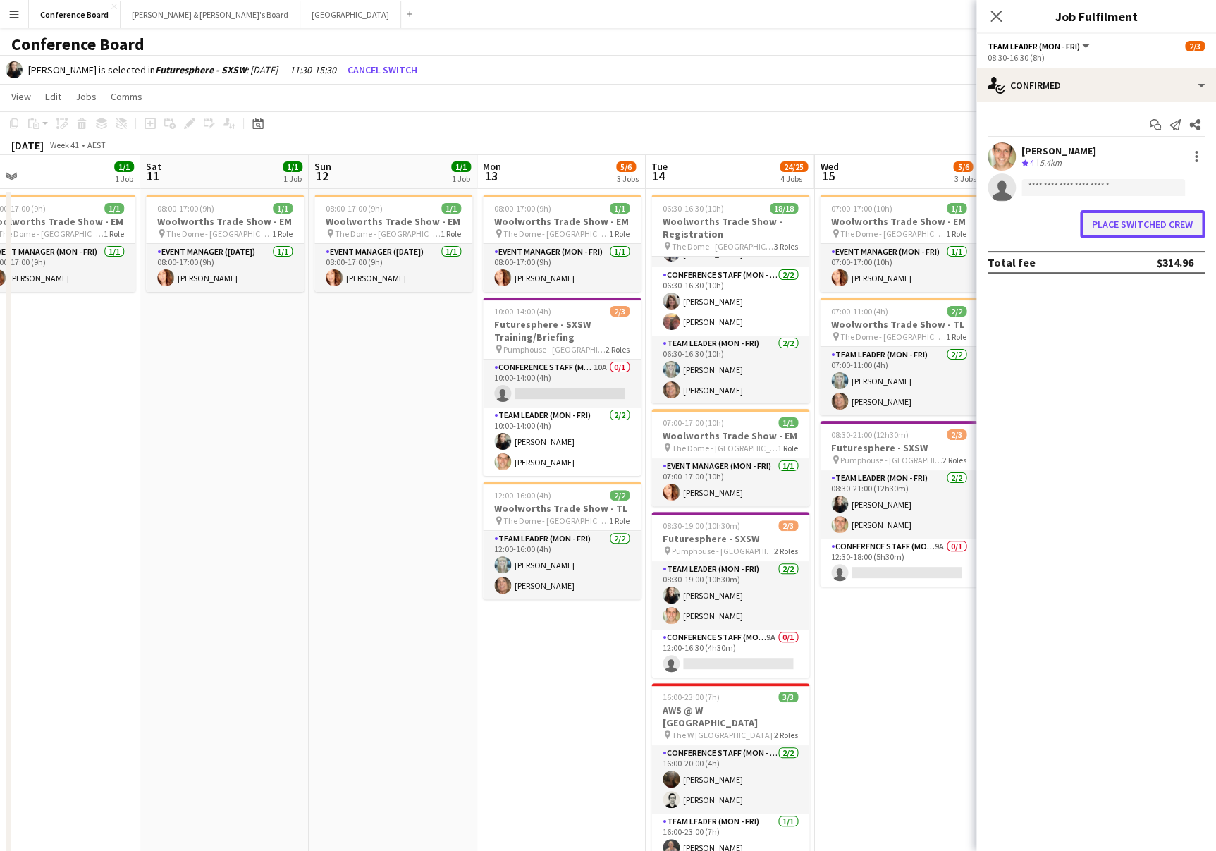
click at [1169, 235] on button "Place switched crew" at bounding box center [1142, 224] width 125 height 28
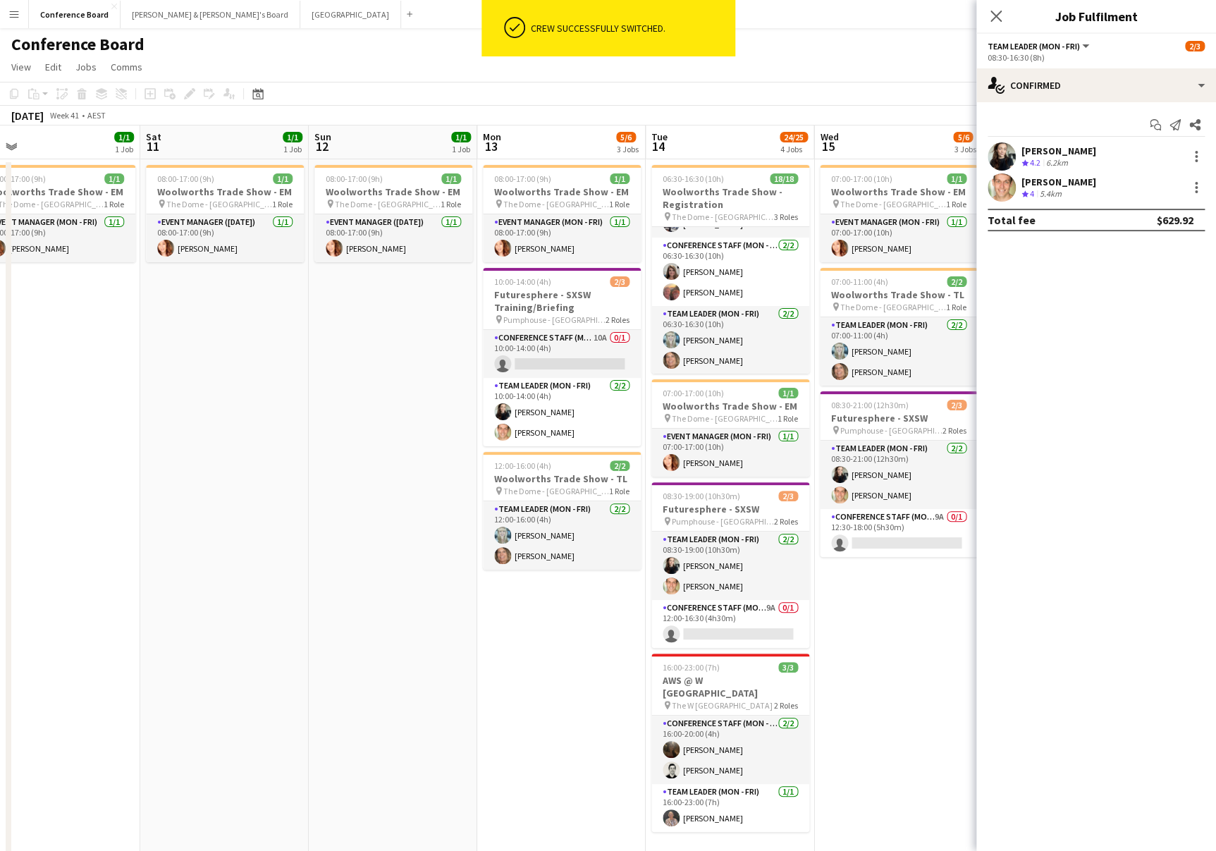
click at [865, 96] on app-toolbar "Copy Paste Paste Command V Paste with crew Command Shift V Paste linked Job [GE…" at bounding box center [608, 94] width 1216 height 24
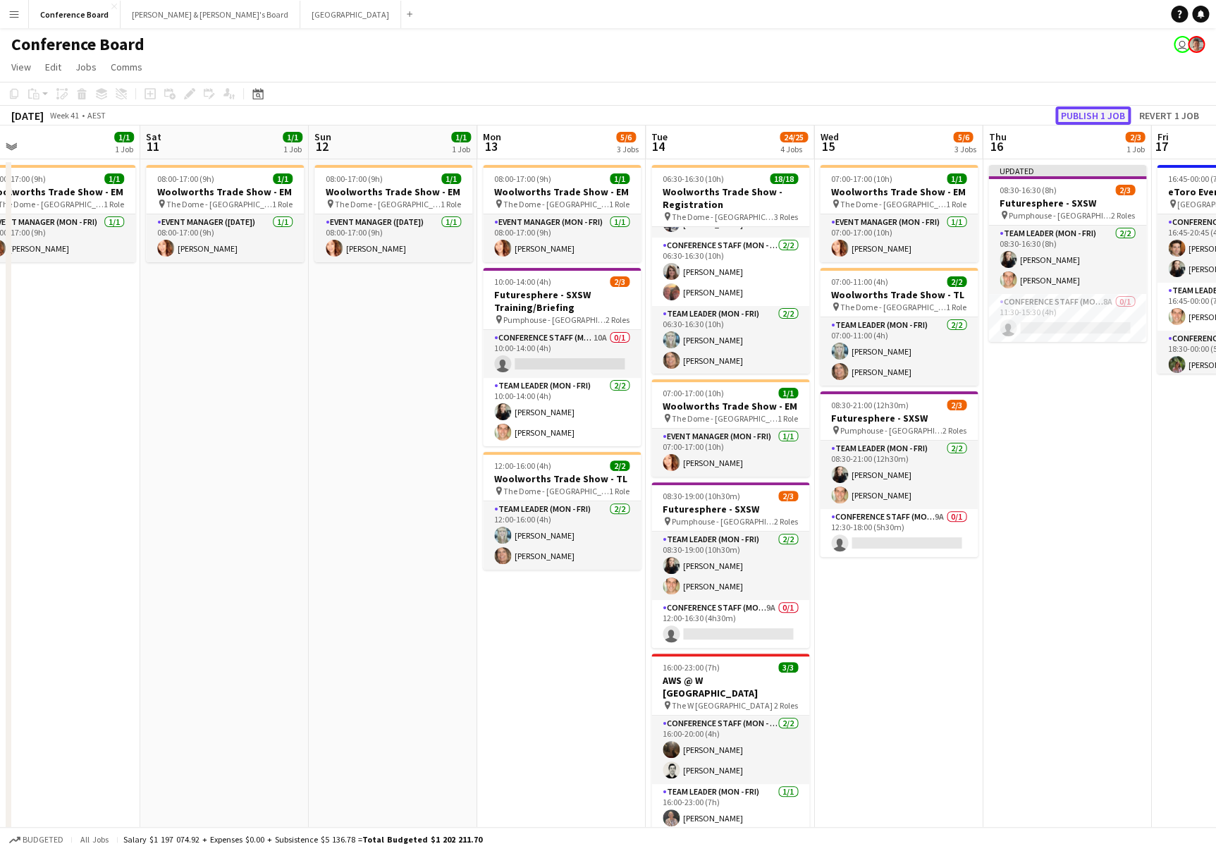
click at [1080, 111] on button "Publish 1 job" at bounding box center [1093, 115] width 75 height 18
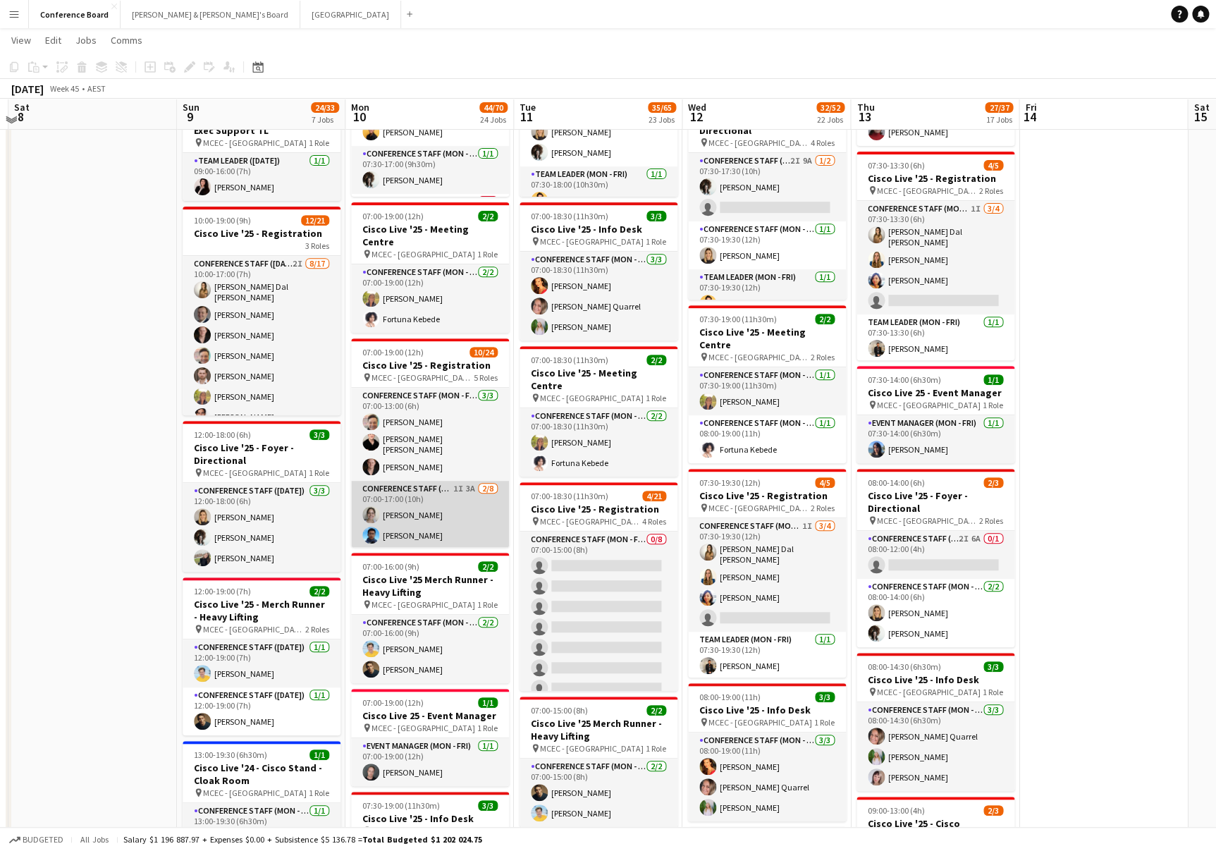
scroll to position [183, 0]
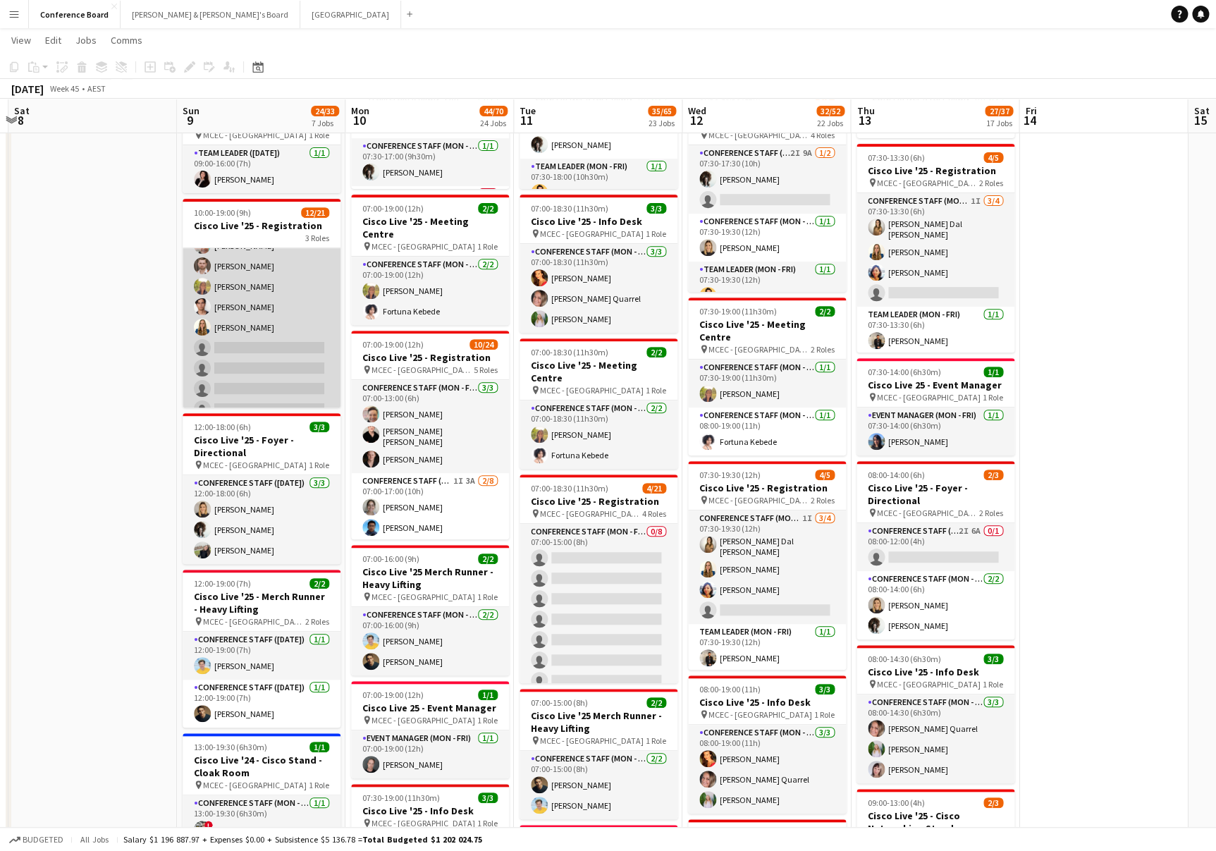
click at [264, 361] on app-card-role "Conference Staff ([DATE]) 2I [DATE] 10:00-17:00 (7h) [PERSON_NAME] Dal [PERSON_…" at bounding box center [262, 335] width 158 height 379
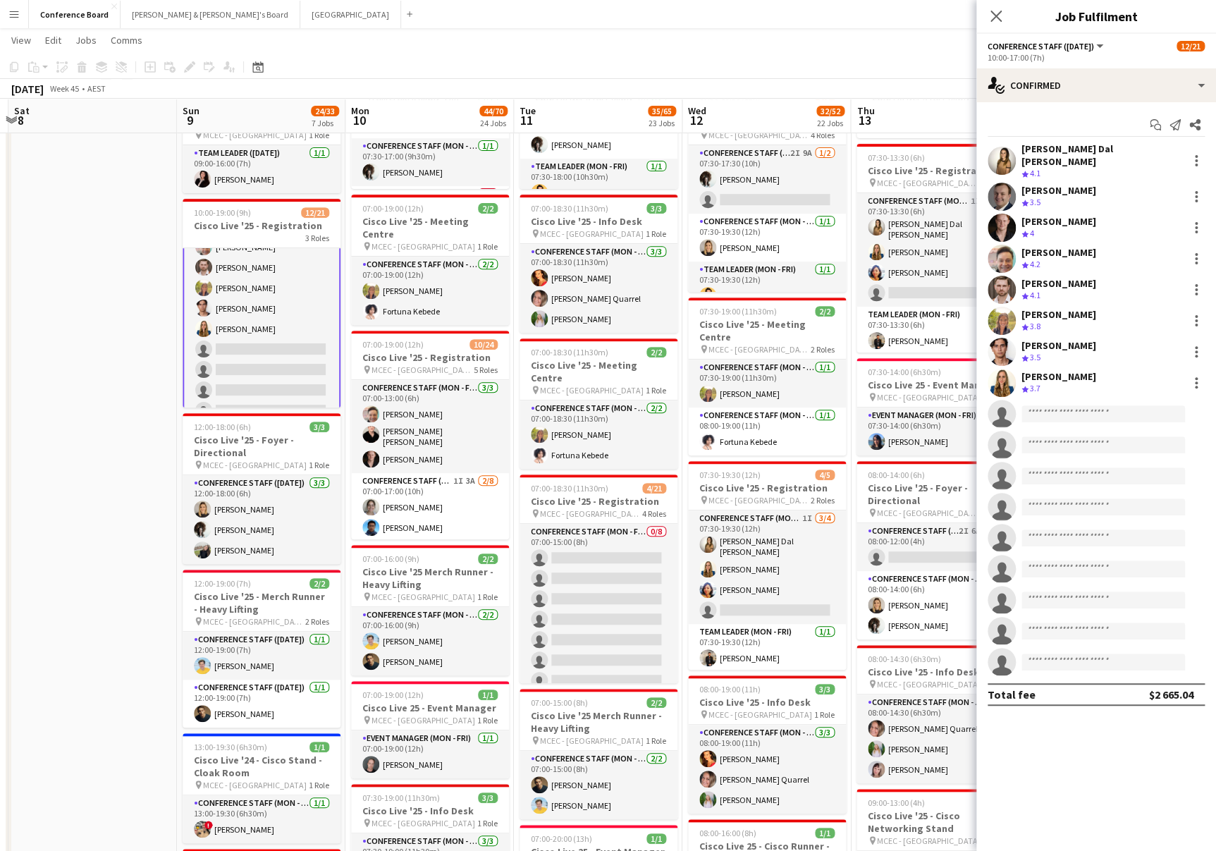
scroll to position [104, 0]
drag, startPoint x: 1118, startPoint y: 90, endPoint x: 1116, endPoint y: 112, distance: 22.6
click at [1118, 90] on div "single-neutral-actions-check-2 Confirmed" at bounding box center [1097, 85] width 240 height 34
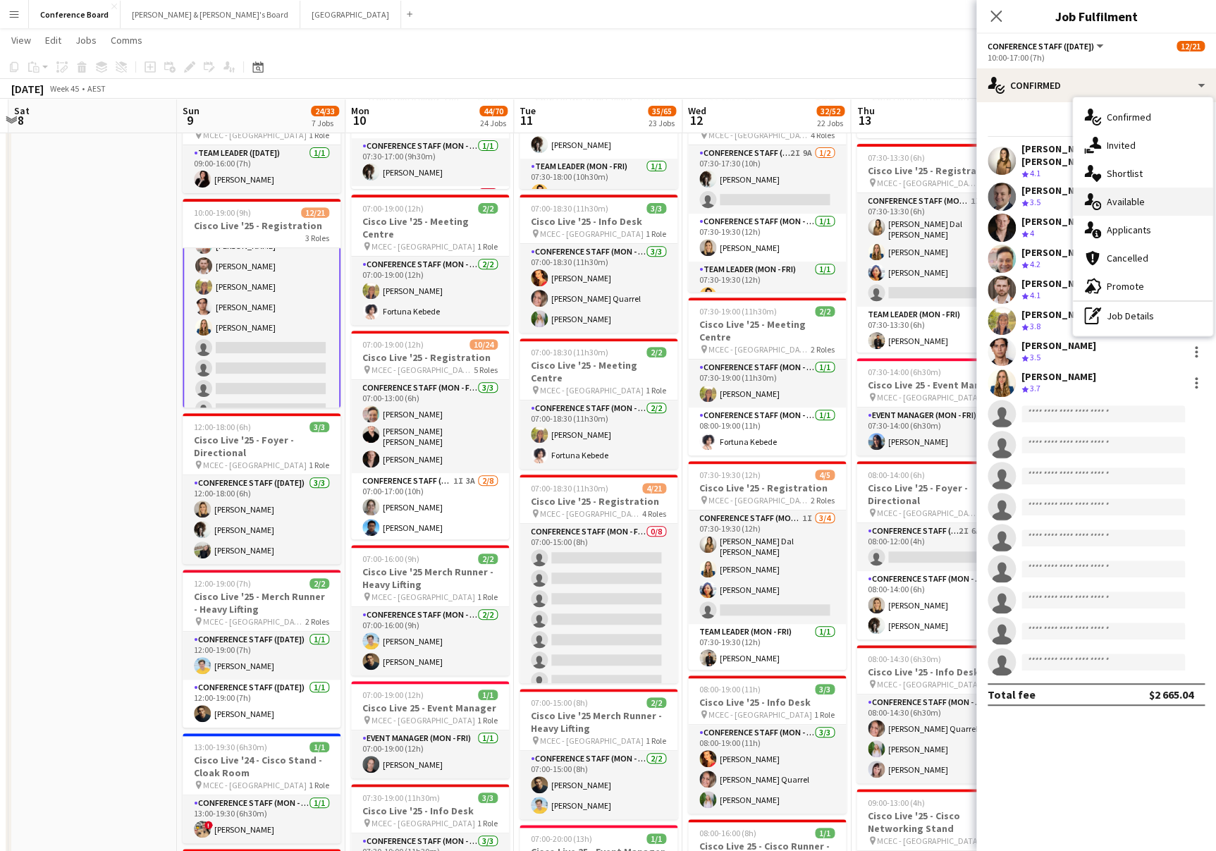
click at [1129, 202] on span "Available" at bounding box center [1126, 201] width 38 height 13
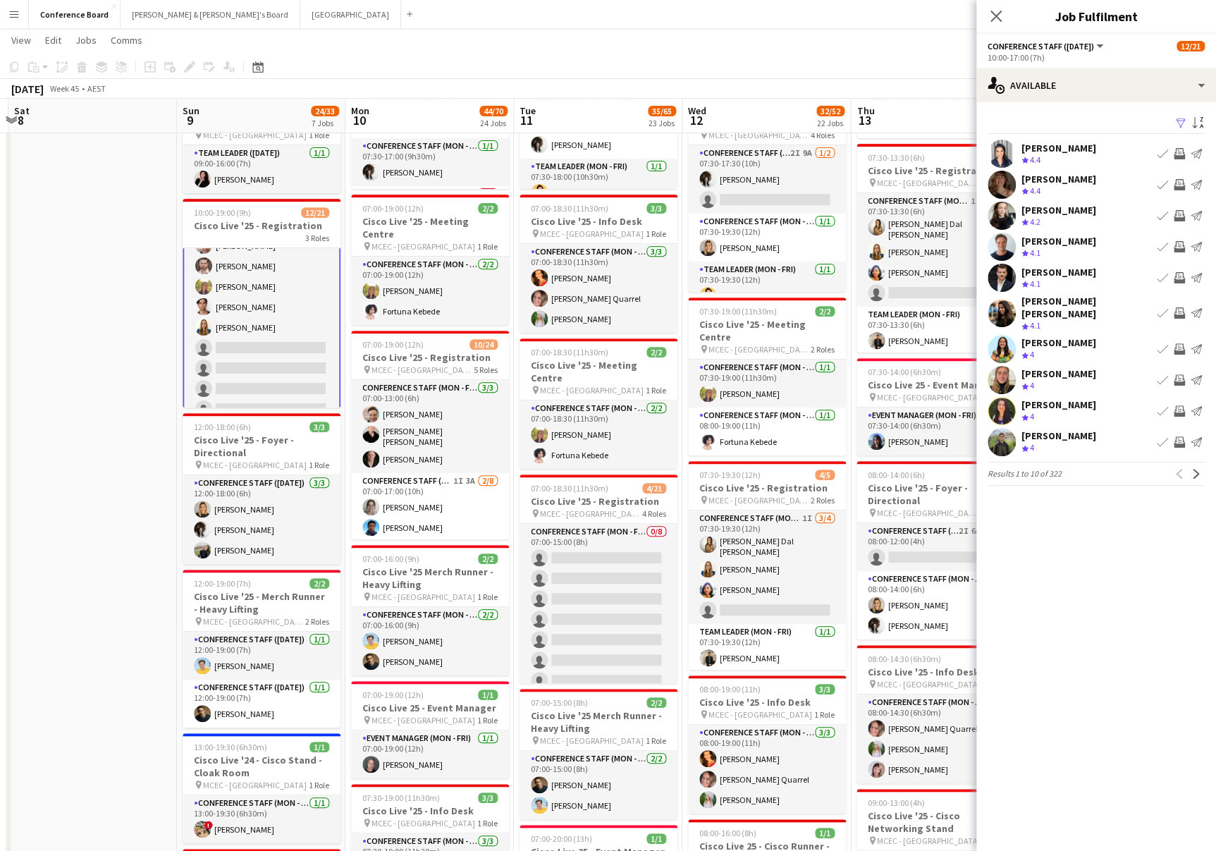
click at [1179, 123] on app-icon "Filter" at bounding box center [1180, 123] width 11 height 13
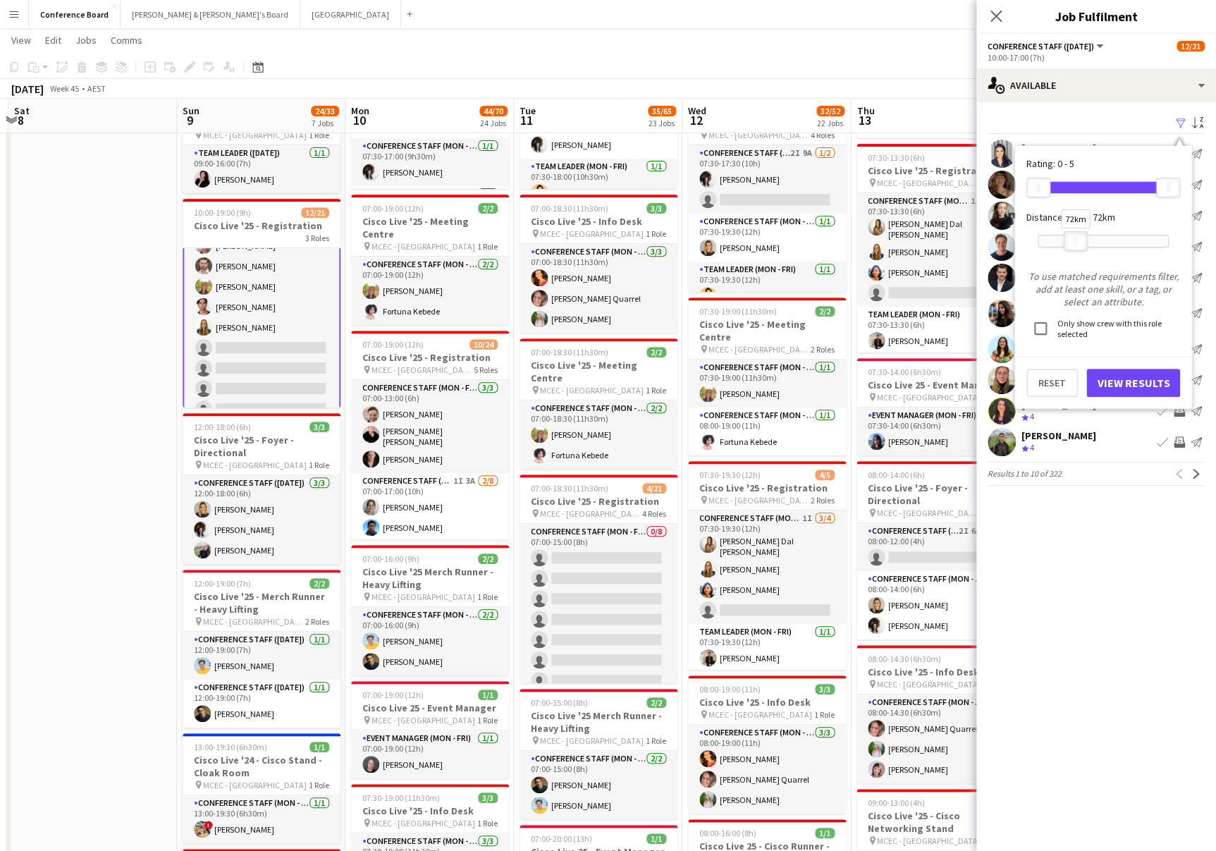
drag, startPoint x: 1168, startPoint y: 238, endPoint x: 1075, endPoint y: 241, distance: 92.4
click at [1075, 241] on div "72km" at bounding box center [1076, 241] width 24 height 20
click at [1123, 381] on button "View Results" at bounding box center [1134, 383] width 94 height 28
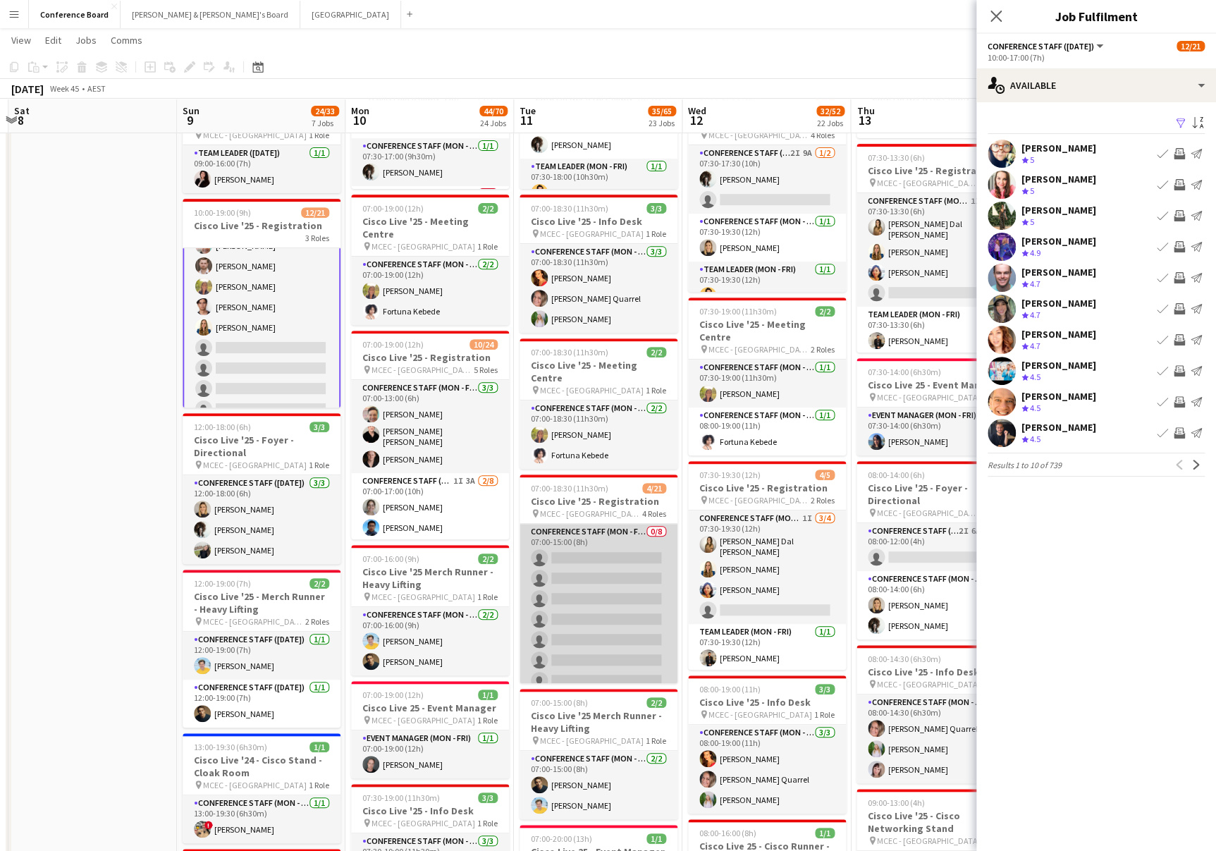
click at [603, 567] on app-card-role "Conference Staff (Mon - Fri) 0/8 07:00-15:00 (8h) single-neutral-actions single…" at bounding box center [599, 619] width 158 height 191
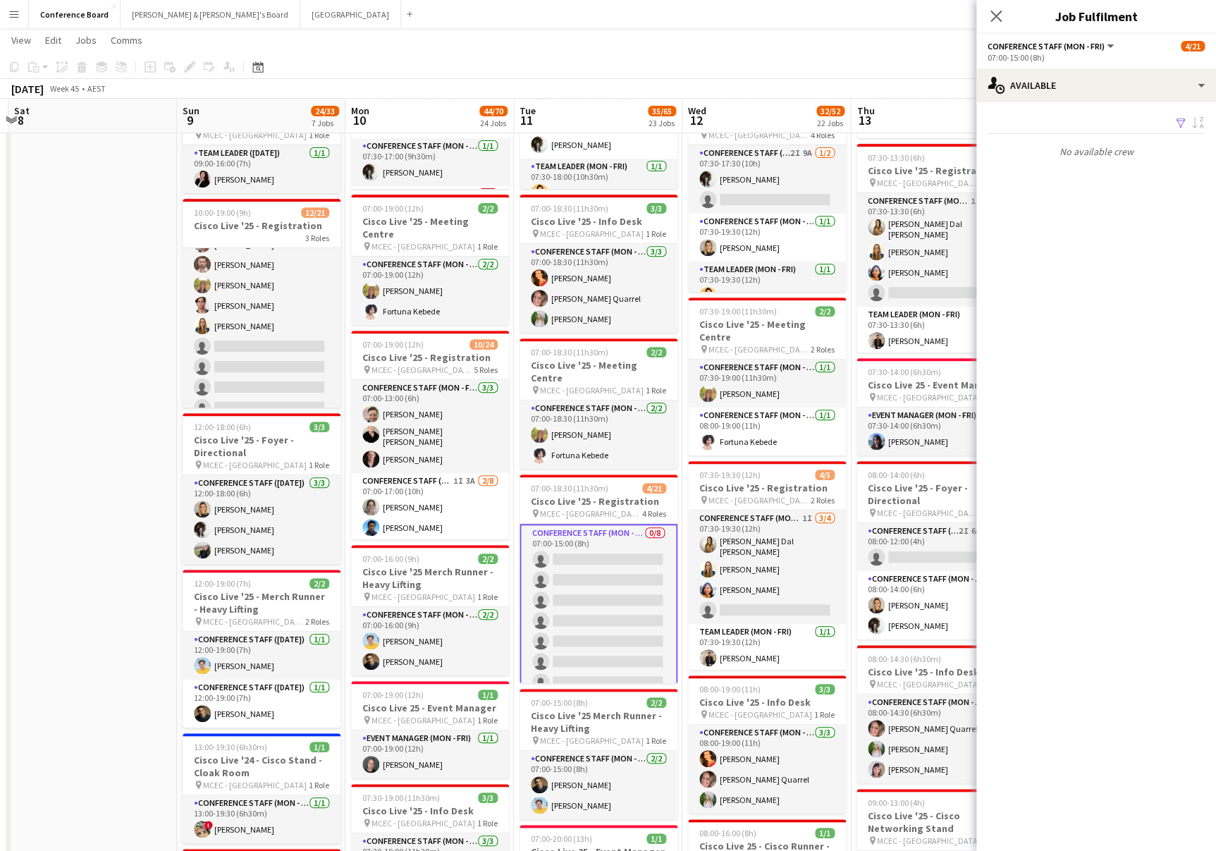
scroll to position [102, 0]
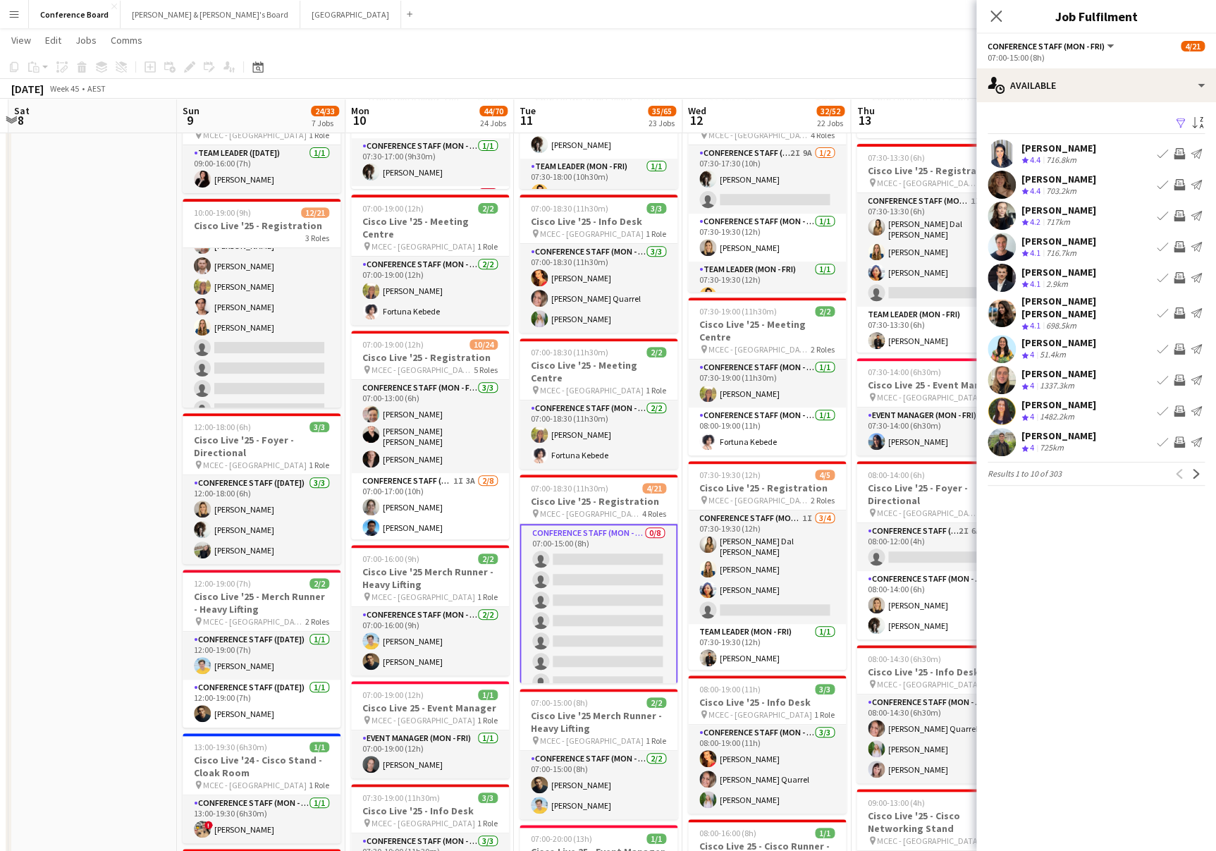
click at [1173, 121] on button "Filter" at bounding box center [1179, 123] width 17 height 17
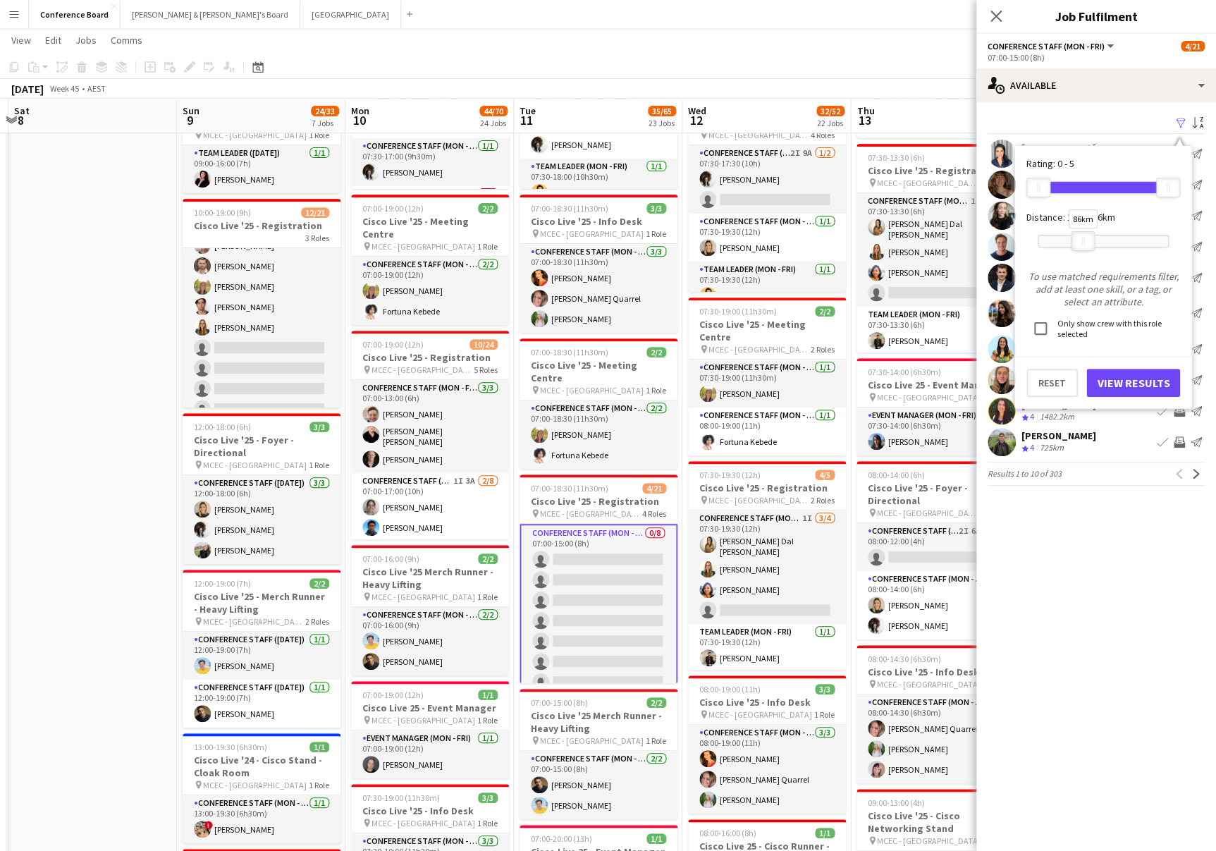
drag, startPoint x: 1170, startPoint y: 238, endPoint x: 1084, endPoint y: 238, distance: 85.3
click at [1084, 238] on div at bounding box center [1083, 241] width 23 height 18
drag, startPoint x: 1036, startPoint y: 190, endPoint x: 996, endPoint y: 192, distance: 40.2
click at [996, 192] on app-available-tab "Filter Sort asc Vanessa Flauzino Crew rating 4.4 716.8km Book crew Invite crew …" at bounding box center [1097, 300] width 240 height 372
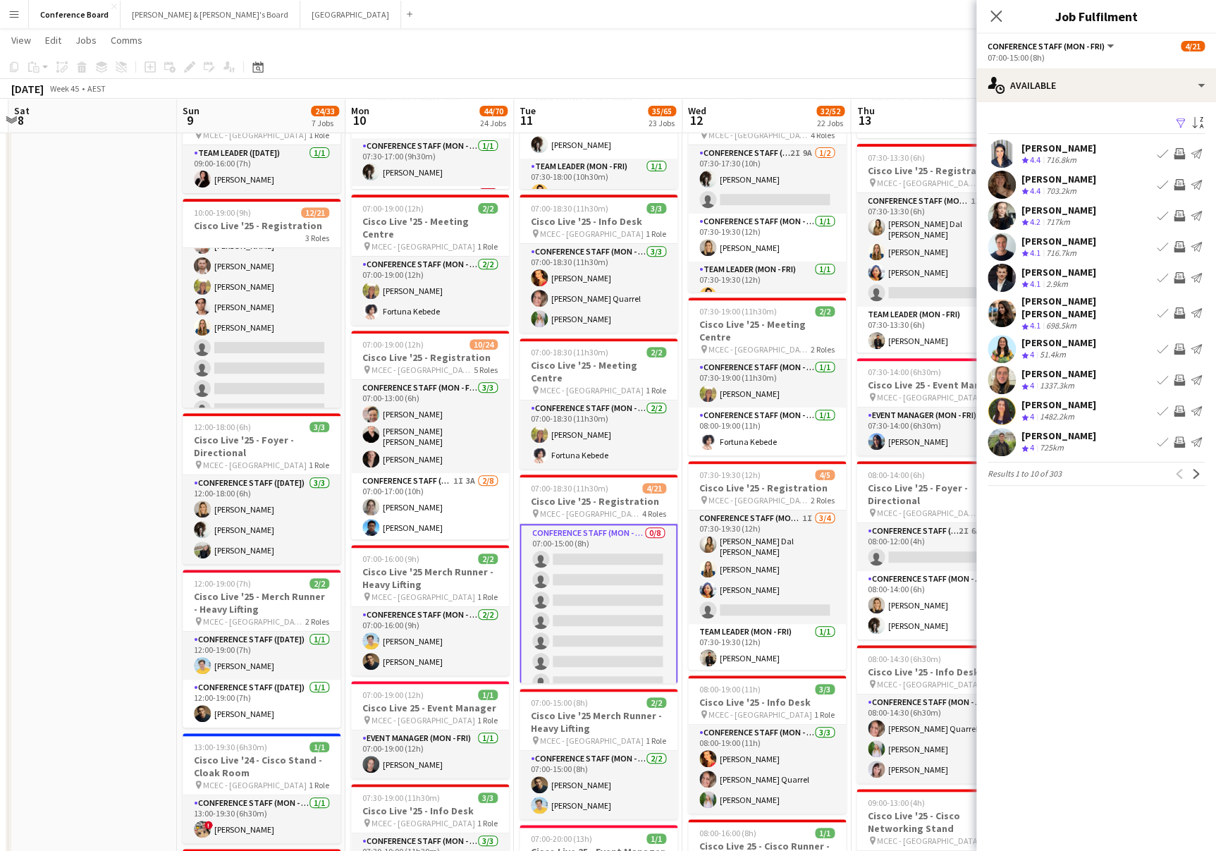
click at [1177, 123] on app-icon "Filter" at bounding box center [1180, 123] width 11 height 13
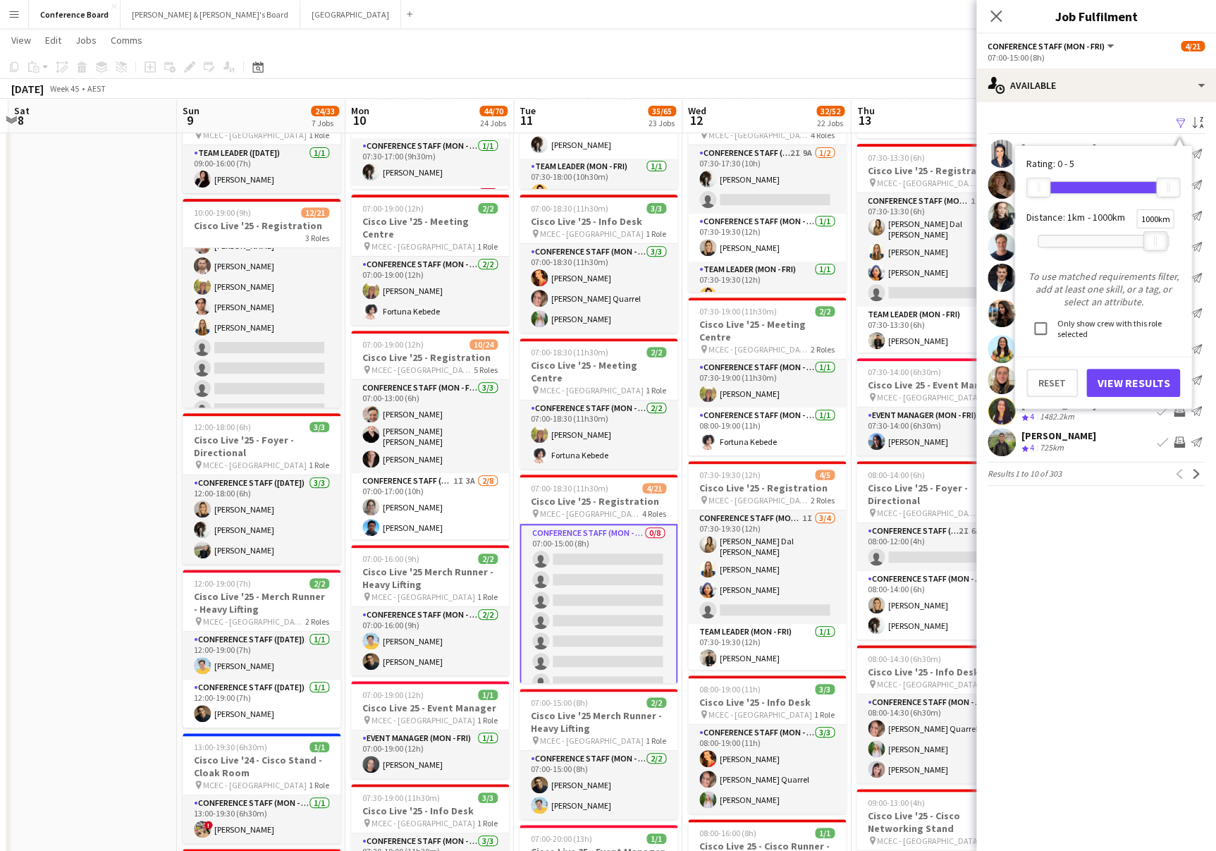
drag, startPoint x: 1081, startPoint y: 240, endPoint x: 1144, endPoint y: 240, distance: 63.5
click at [1144, 240] on div "1000km" at bounding box center [1156, 241] width 24 height 20
drag, startPoint x: 1154, startPoint y: 238, endPoint x: 1071, endPoint y: 241, distance: 83.2
click at [1071, 241] on div at bounding box center [1072, 241] width 23 height 18
click at [1117, 379] on button "View Results" at bounding box center [1134, 383] width 94 height 28
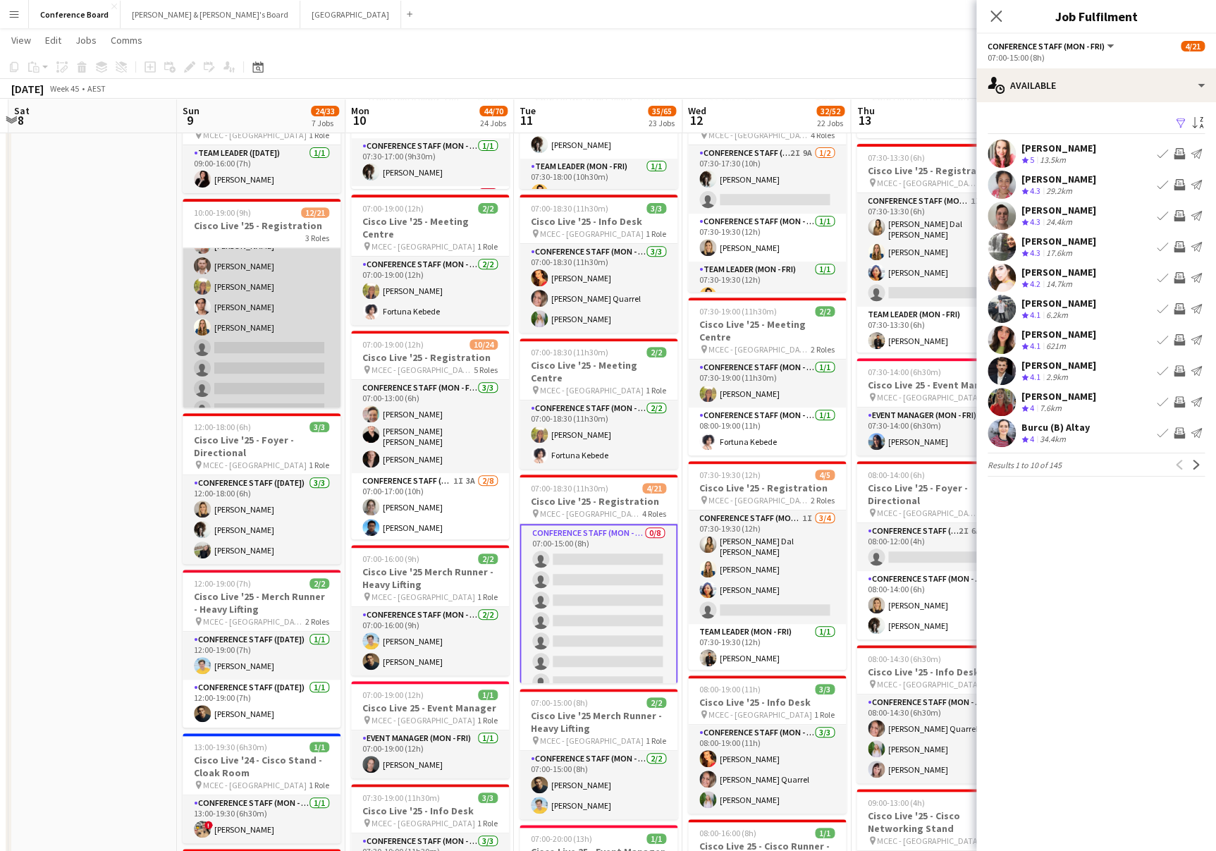
click at [274, 366] on app-card-role "Conference Staff ([DATE]) 2I [DATE] 10:00-17:00 (7h) [PERSON_NAME] Dal [PERSON_…" at bounding box center [262, 335] width 158 height 379
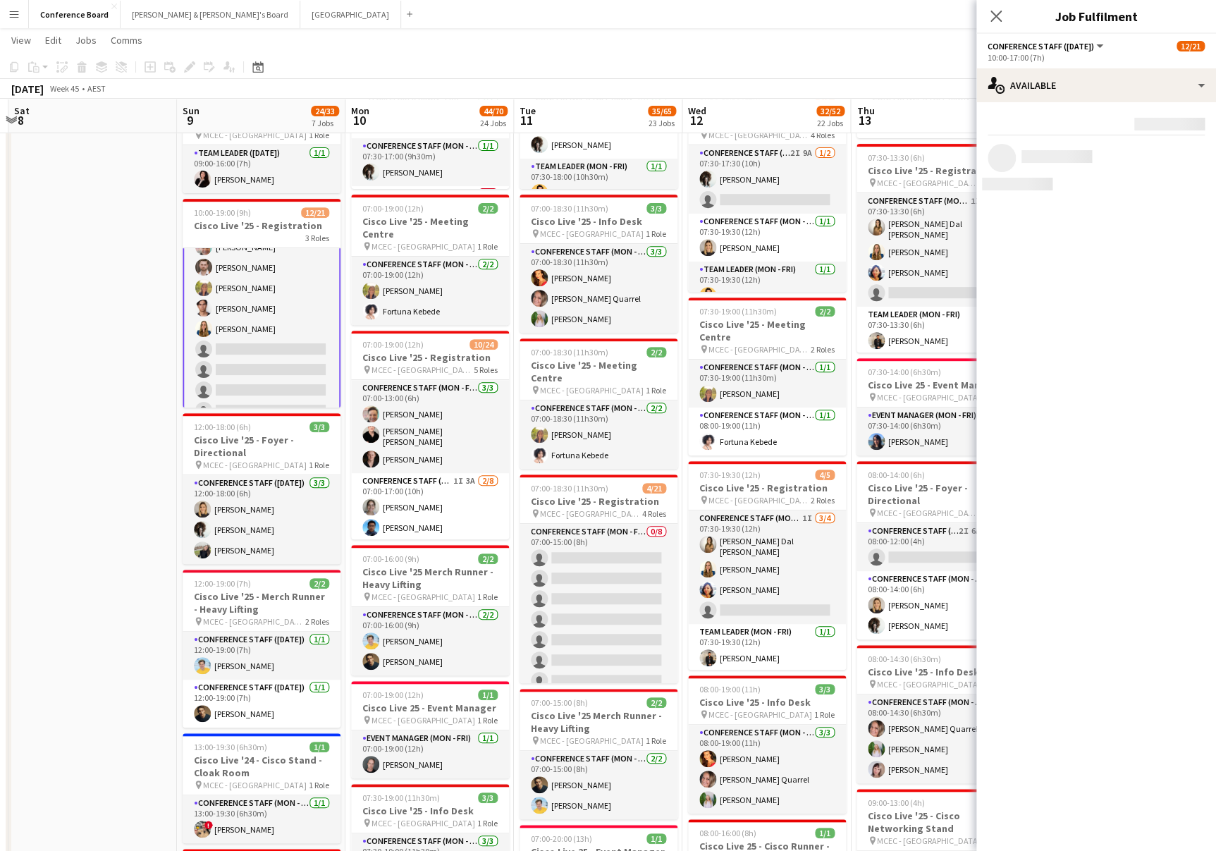
scroll to position [104, 0]
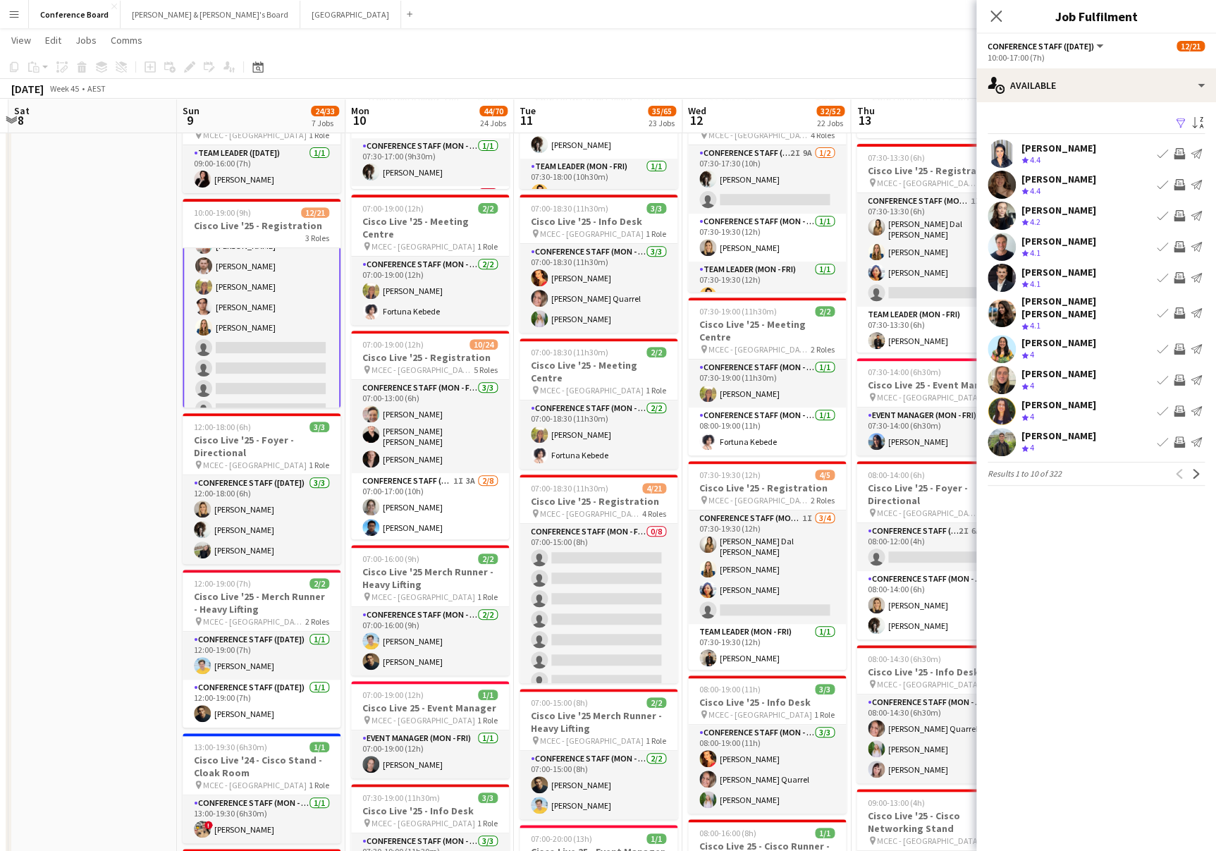
click at [1176, 122] on app-icon "Filter" at bounding box center [1180, 123] width 11 height 13
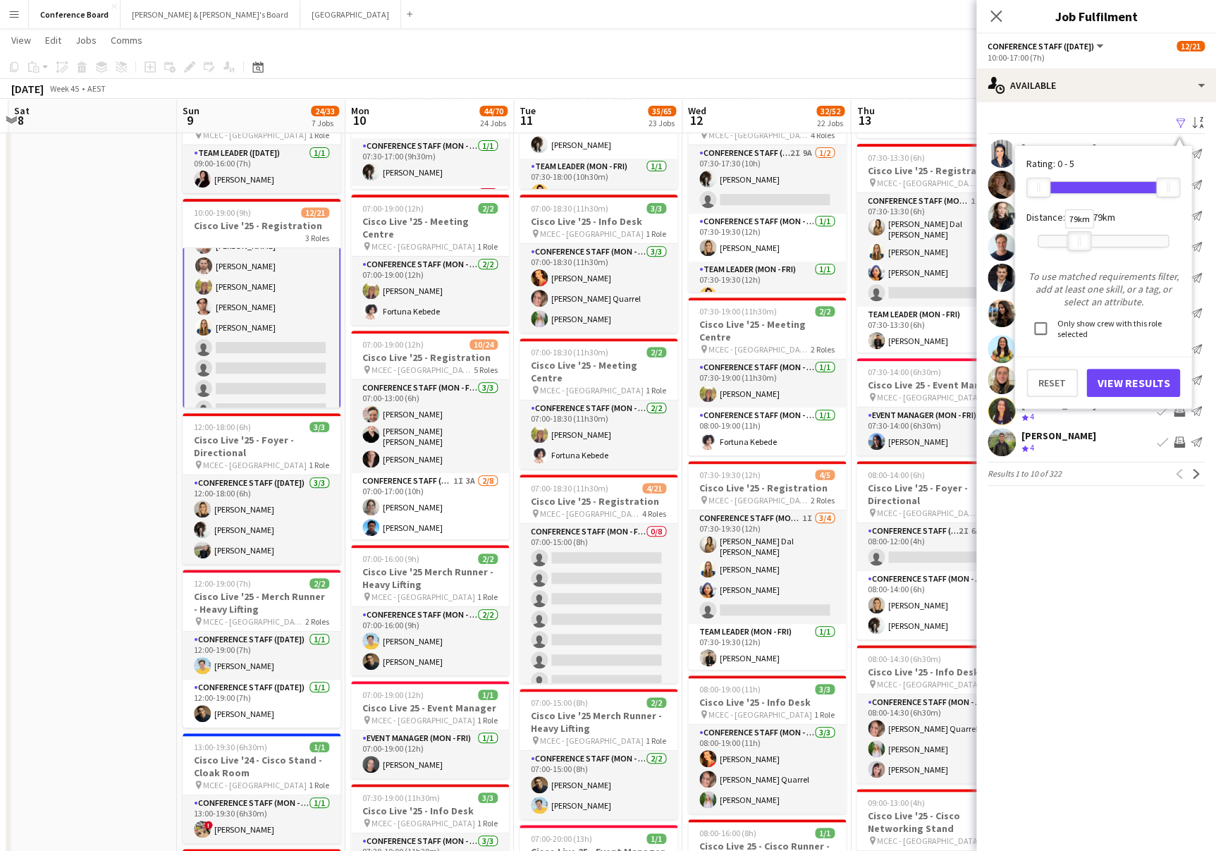
drag, startPoint x: 1165, startPoint y: 237, endPoint x: 1076, endPoint y: 237, distance: 88.8
click at [1076, 237] on div at bounding box center [1079, 241] width 23 height 18
click at [1113, 379] on button "View Results" at bounding box center [1134, 383] width 94 height 28
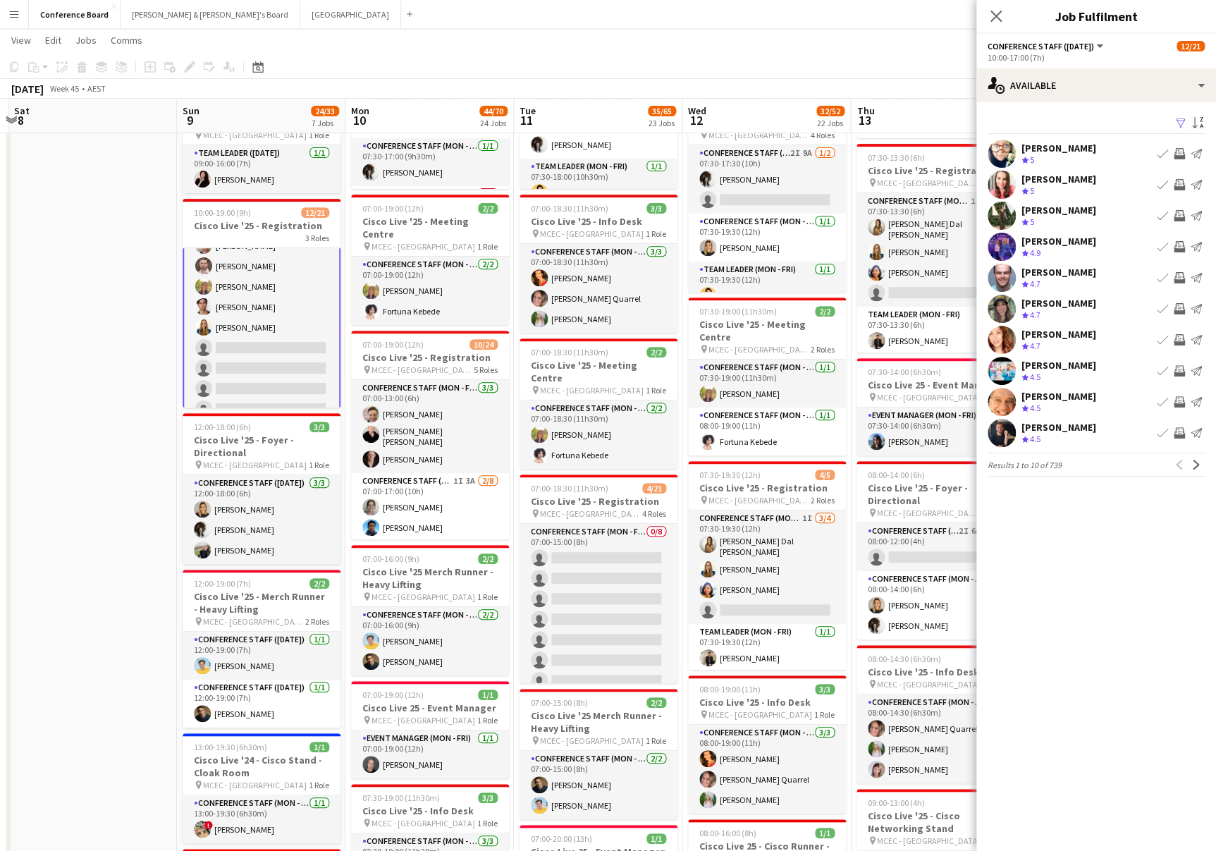
click at [999, 216] on app-user-avatar at bounding box center [1002, 216] width 28 height 28
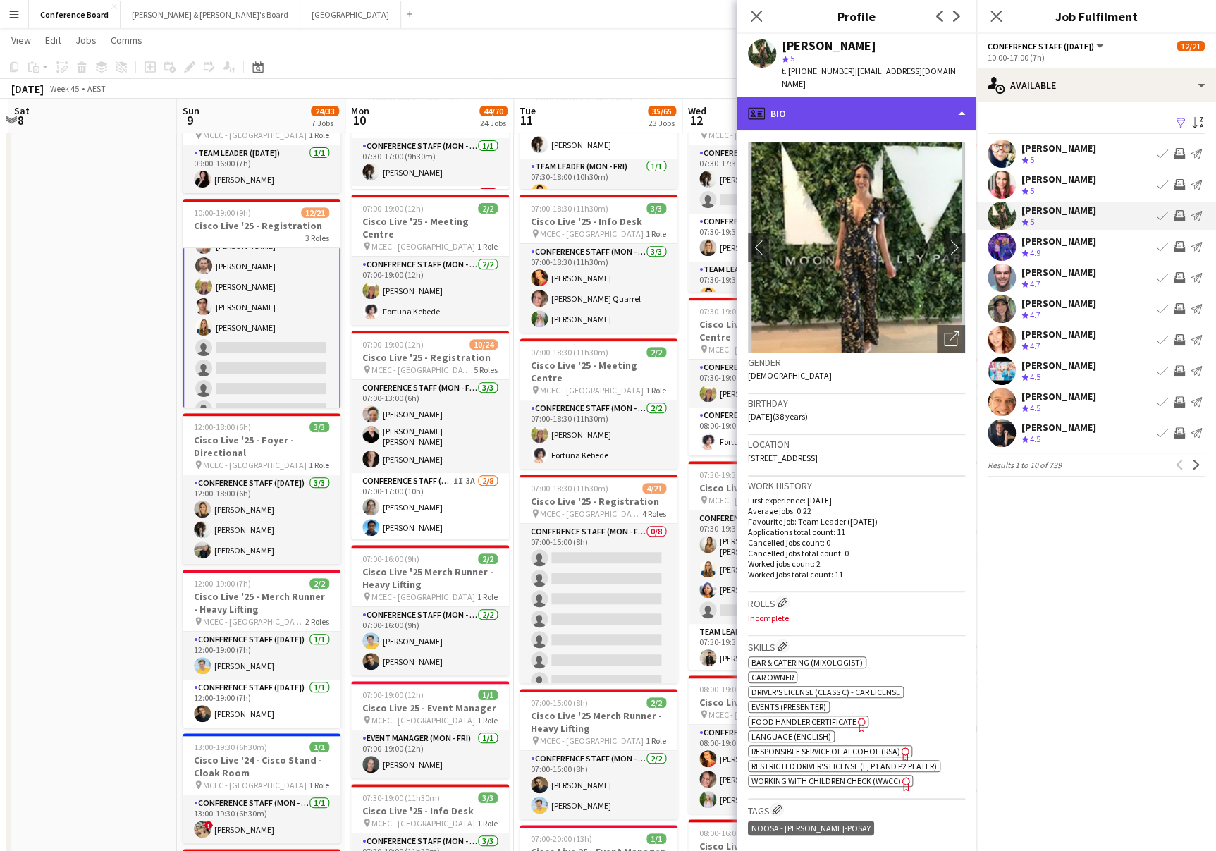
click at [917, 117] on div "profile Bio" at bounding box center [857, 114] width 240 height 34
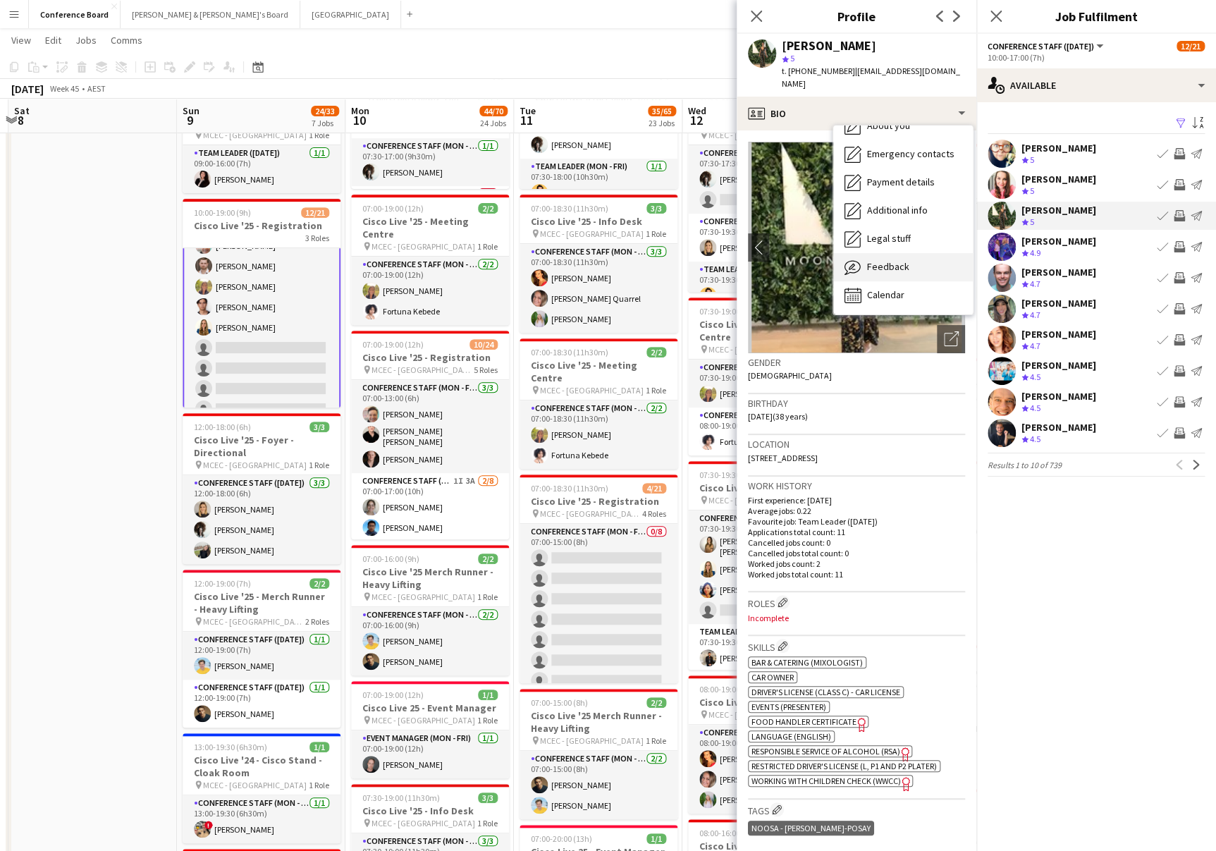
click at [900, 260] on span "Feedback" at bounding box center [888, 266] width 42 height 13
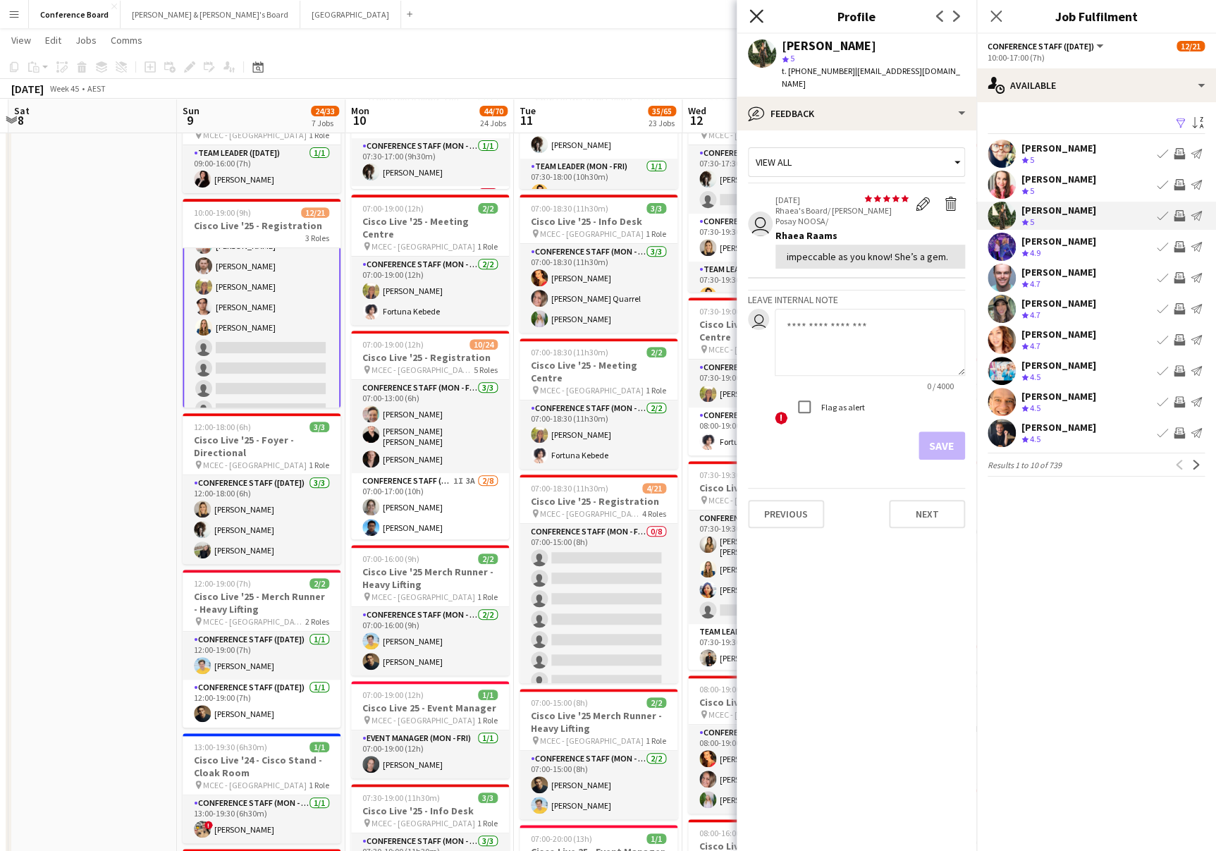
click at [754, 17] on icon "Close pop-in" at bounding box center [756, 15] width 13 height 13
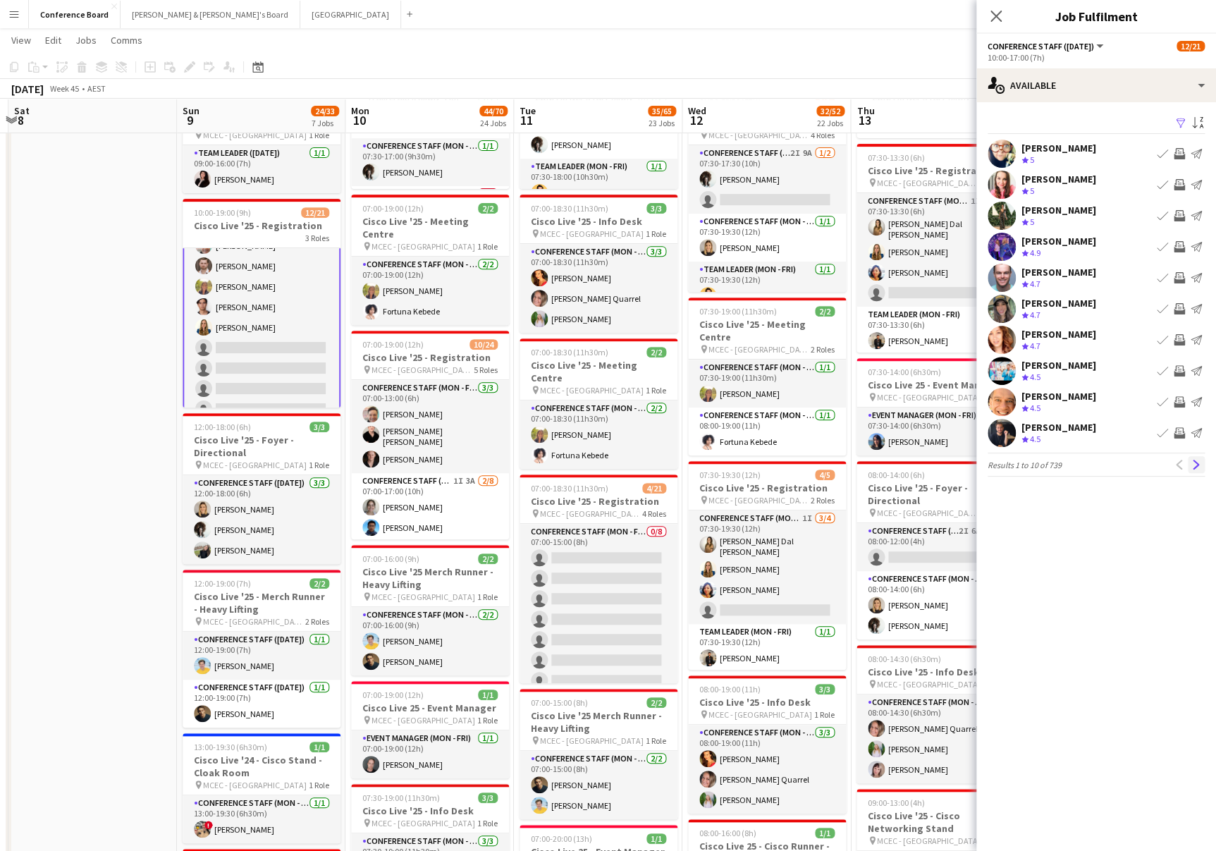
click at [1197, 460] on app-icon "Next" at bounding box center [1197, 465] width 10 height 10
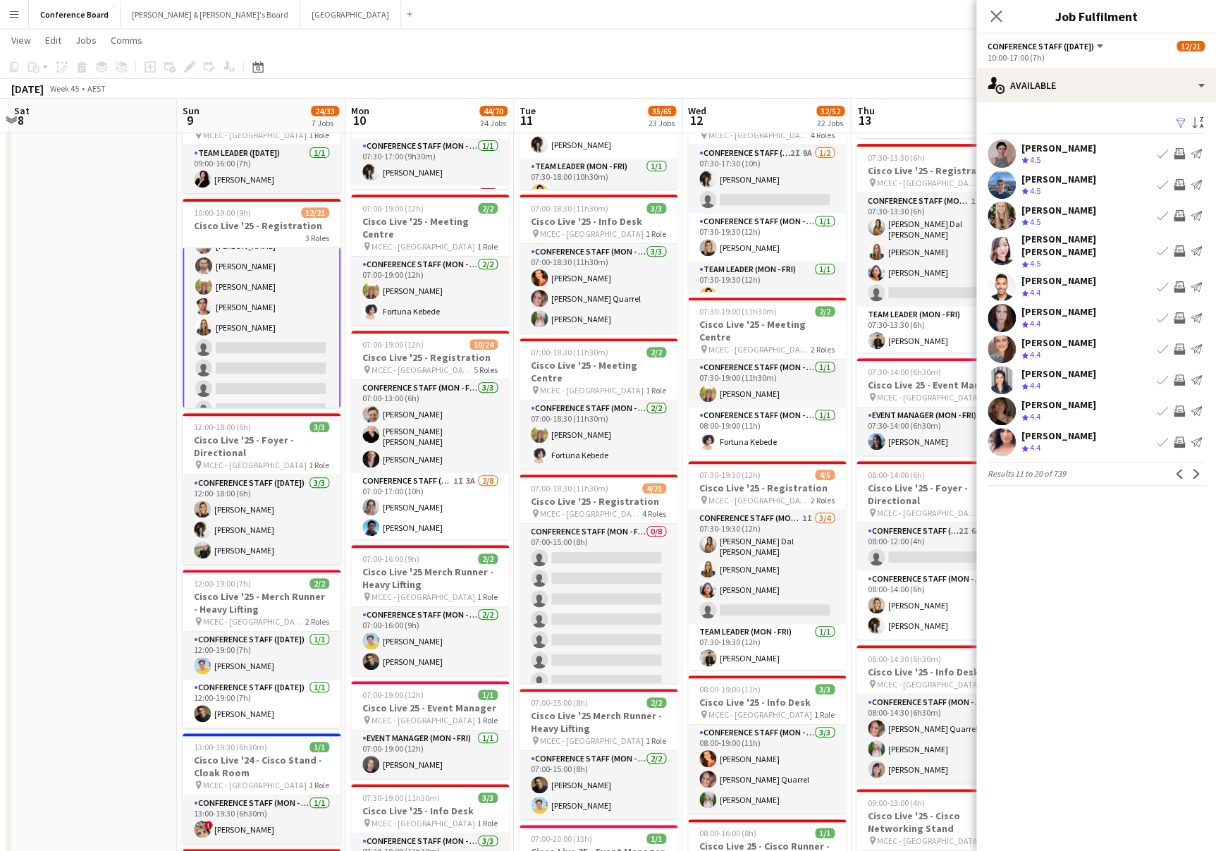
click at [1180, 121] on app-icon "Filter" at bounding box center [1180, 123] width 11 height 13
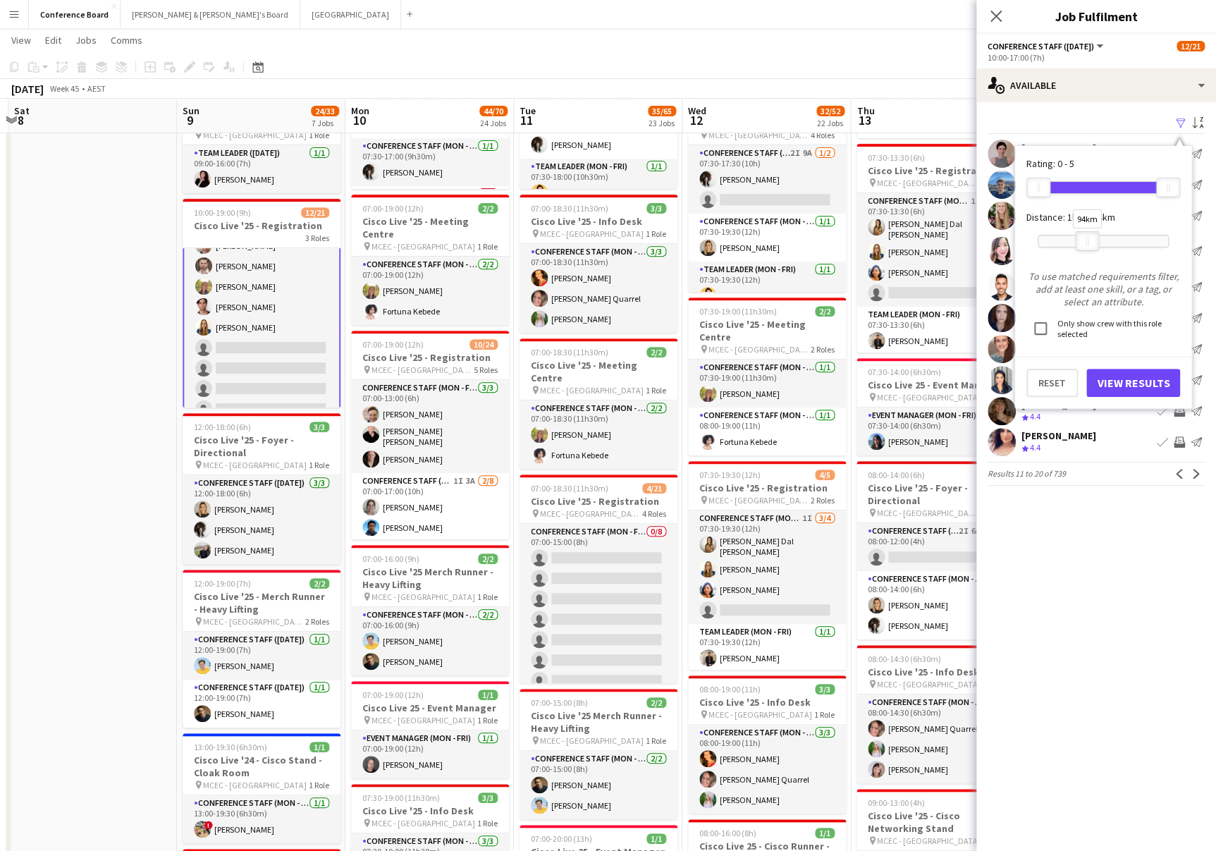
drag, startPoint x: 1082, startPoint y: 238, endPoint x: 1089, endPoint y: 240, distance: 8.3
click at [1089, 240] on div at bounding box center [1087, 241] width 23 height 18
click at [1130, 389] on button "View Results" at bounding box center [1134, 383] width 94 height 28
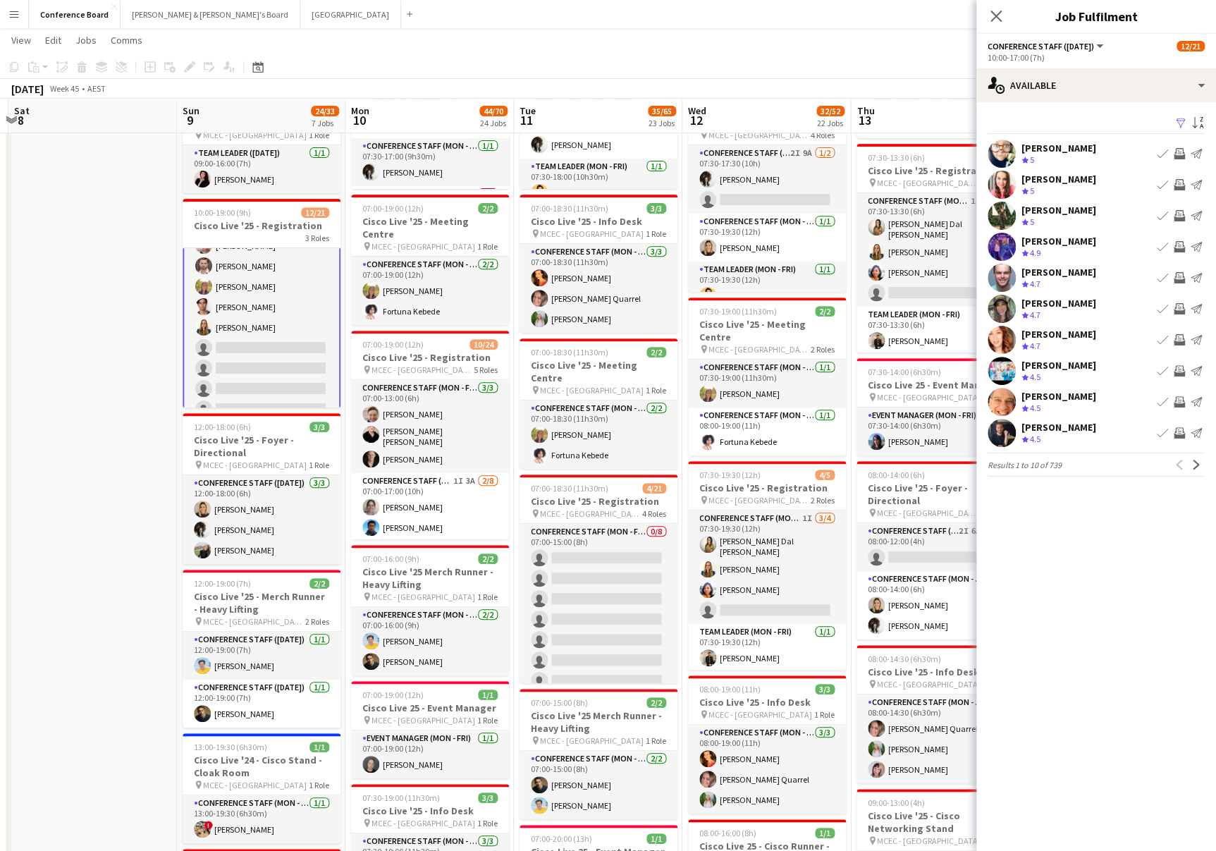
click at [999, 187] on app-user-avatar at bounding box center [1002, 185] width 28 height 28
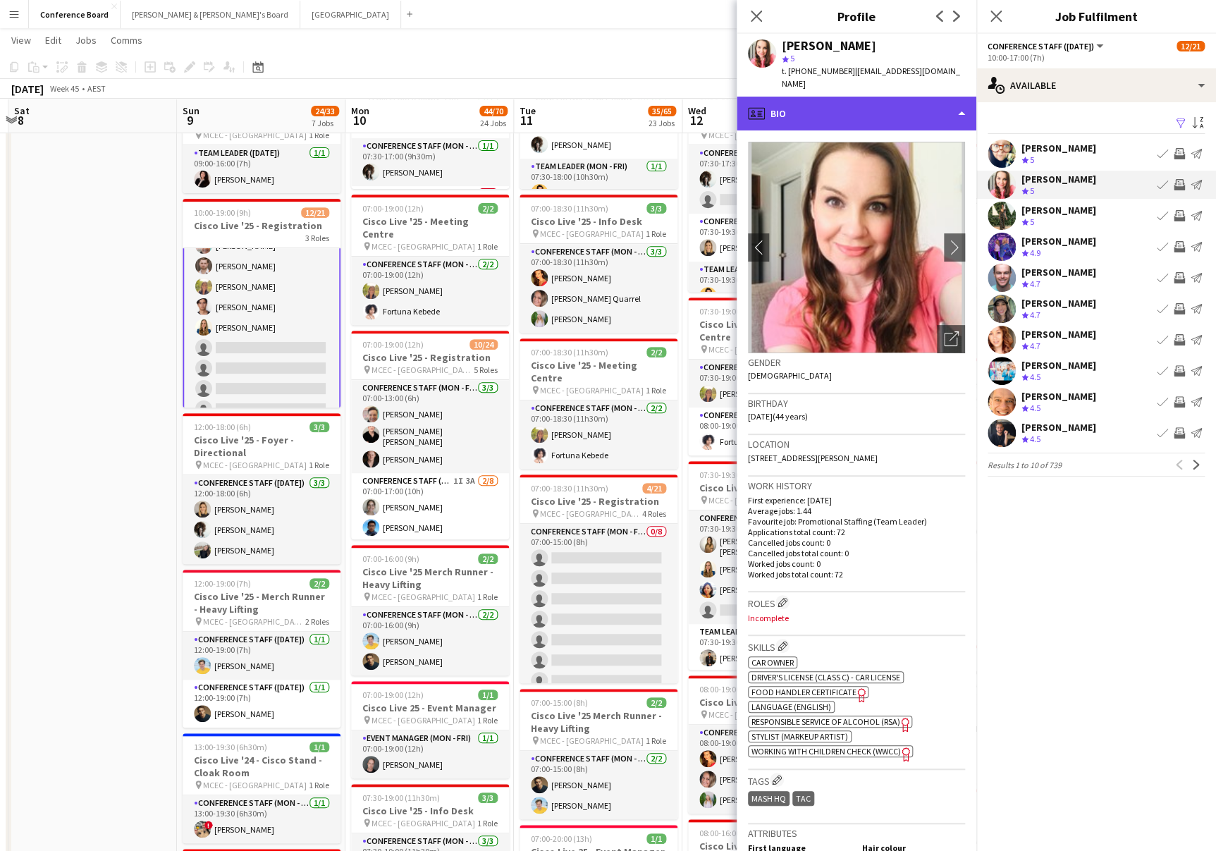
click at [925, 102] on div "profile Bio" at bounding box center [857, 114] width 240 height 34
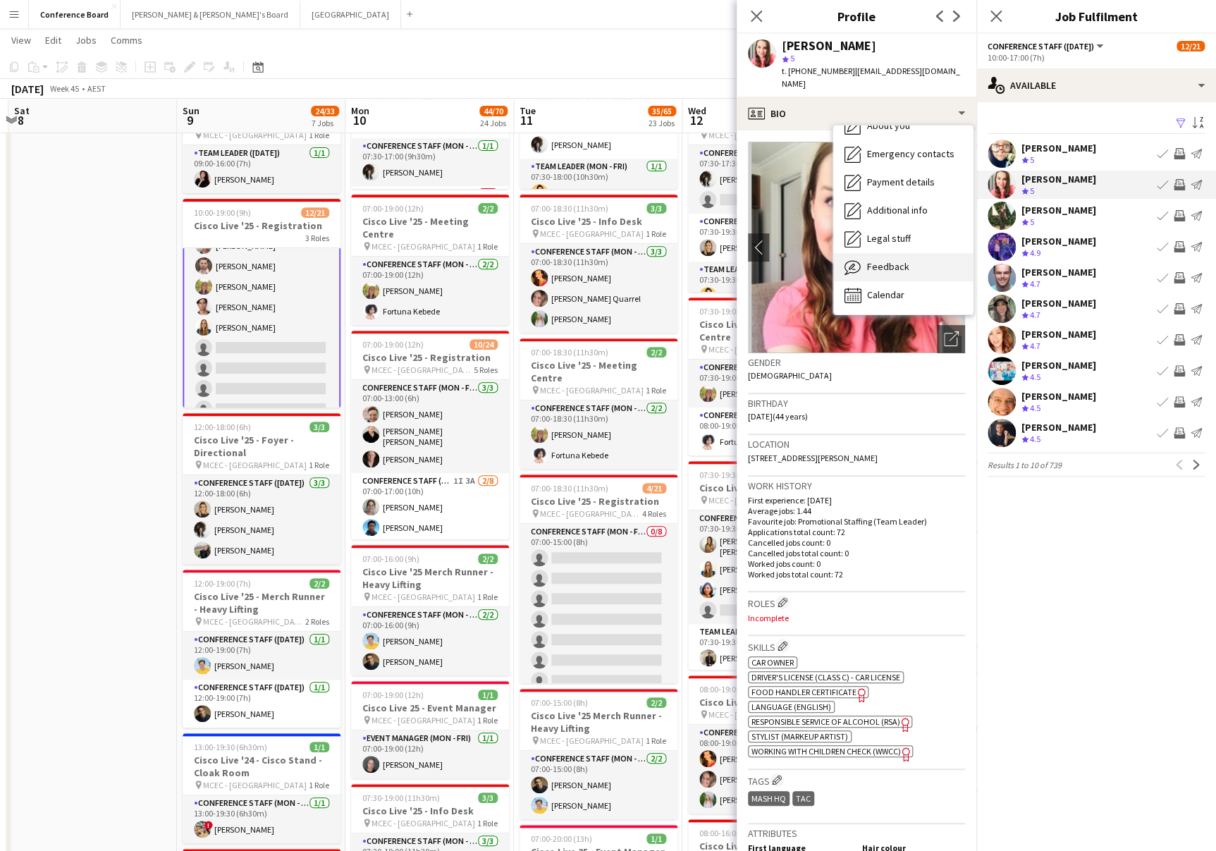
click at [907, 253] on div "Feedback Feedback" at bounding box center [903, 267] width 140 height 28
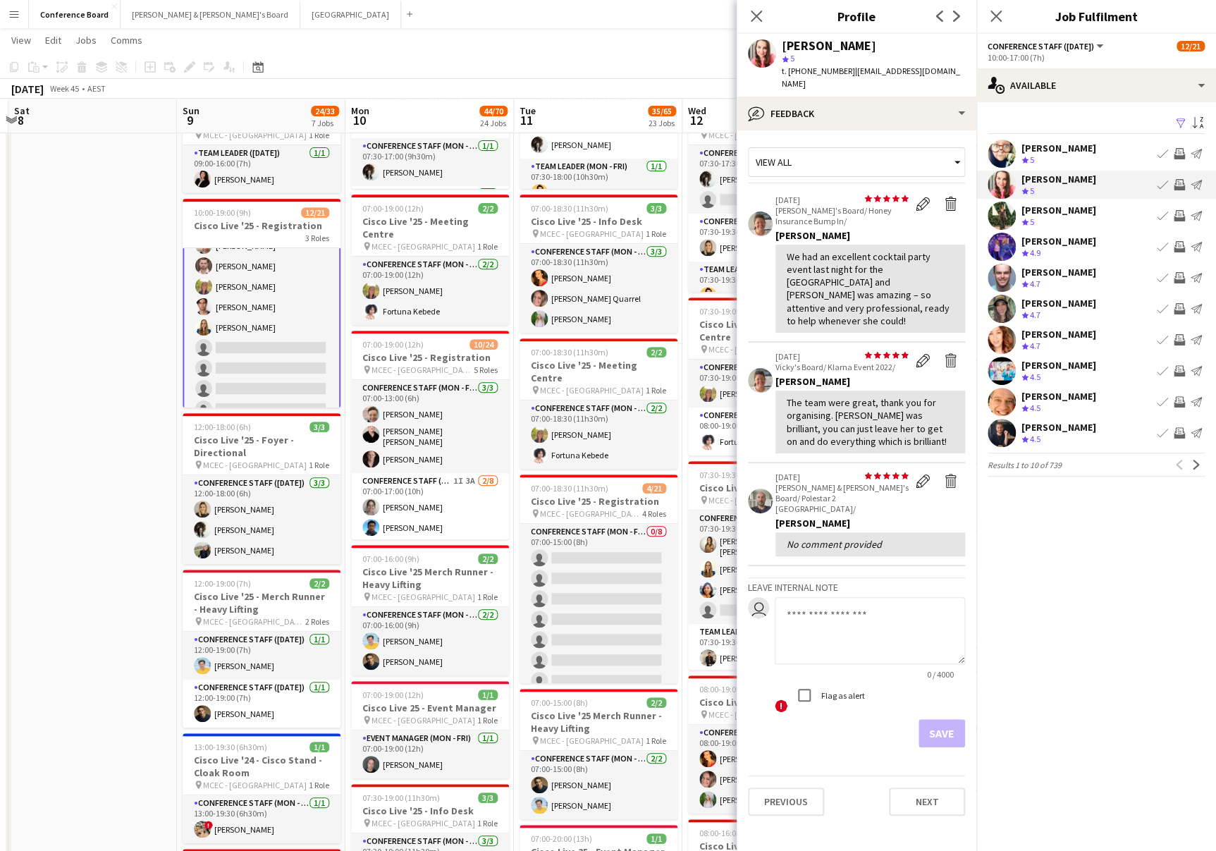
click at [1001, 246] on app-user-avatar at bounding box center [1002, 247] width 28 height 28
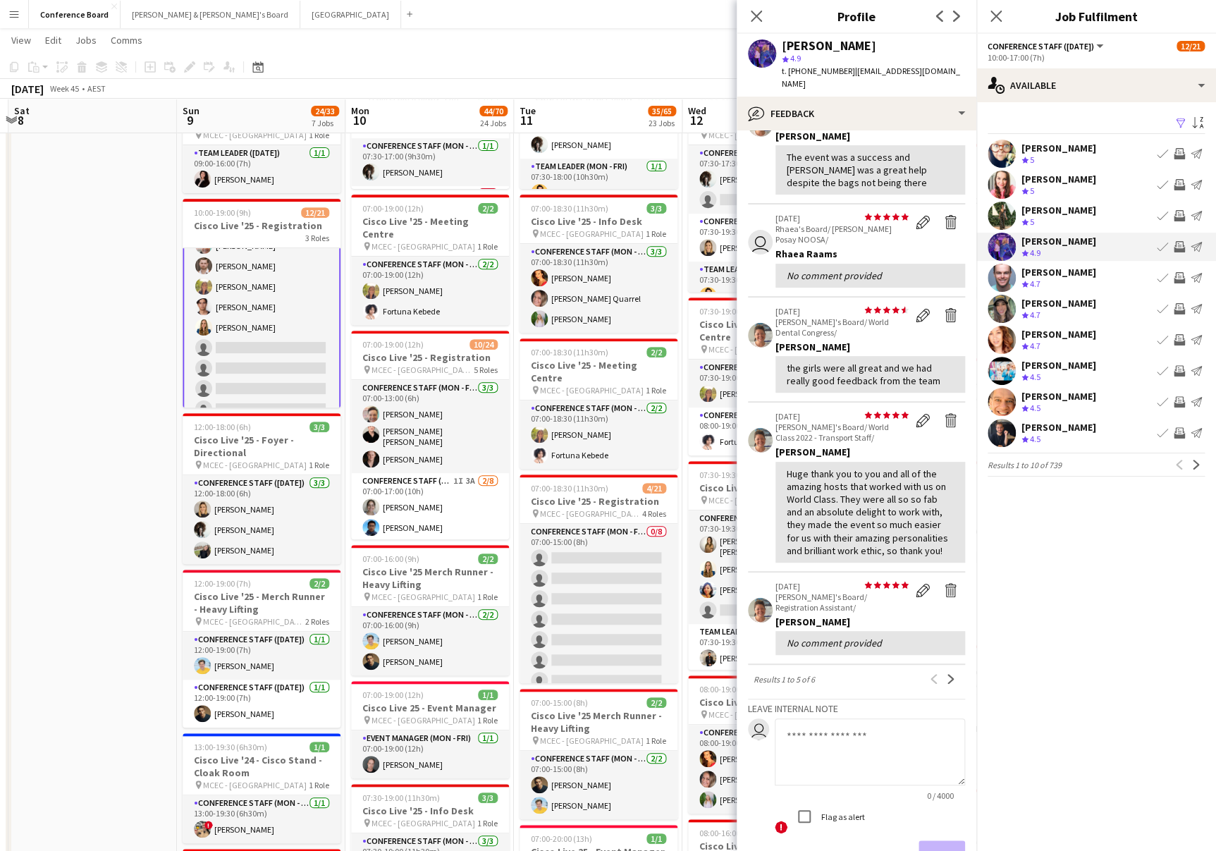
scroll to position [102, 0]
click at [1013, 282] on app-user-avatar at bounding box center [1002, 278] width 28 height 28
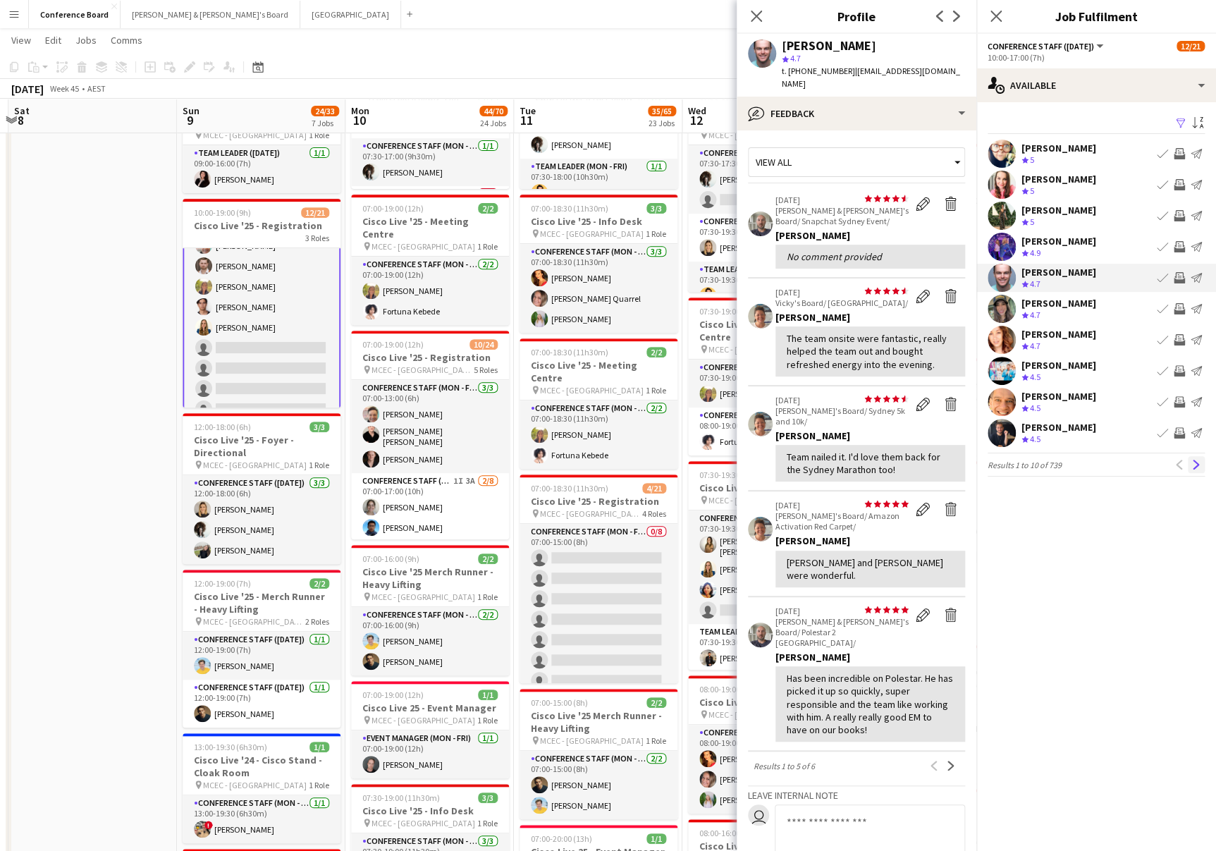
click at [1199, 464] on app-icon "Next" at bounding box center [1197, 465] width 10 height 10
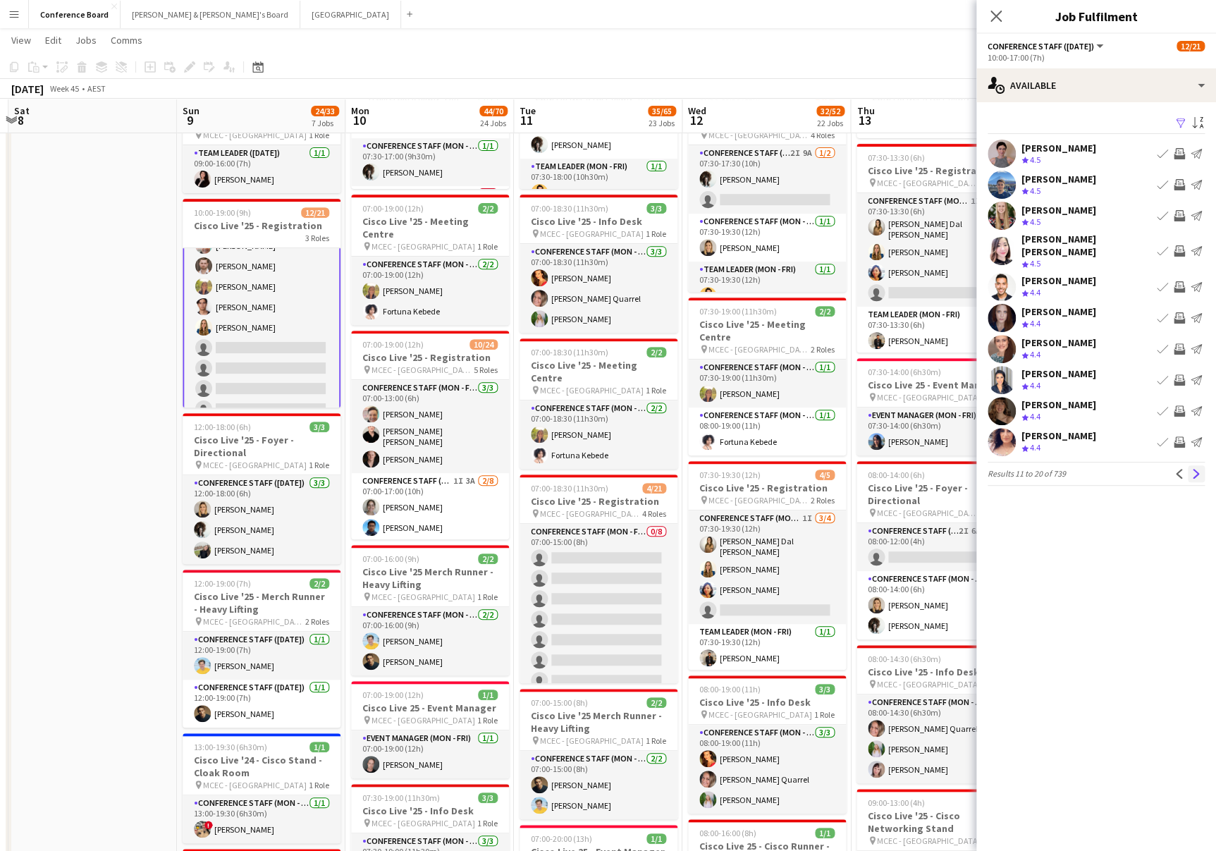
click at [1199, 469] on app-icon "Next" at bounding box center [1197, 474] width 10 height 10
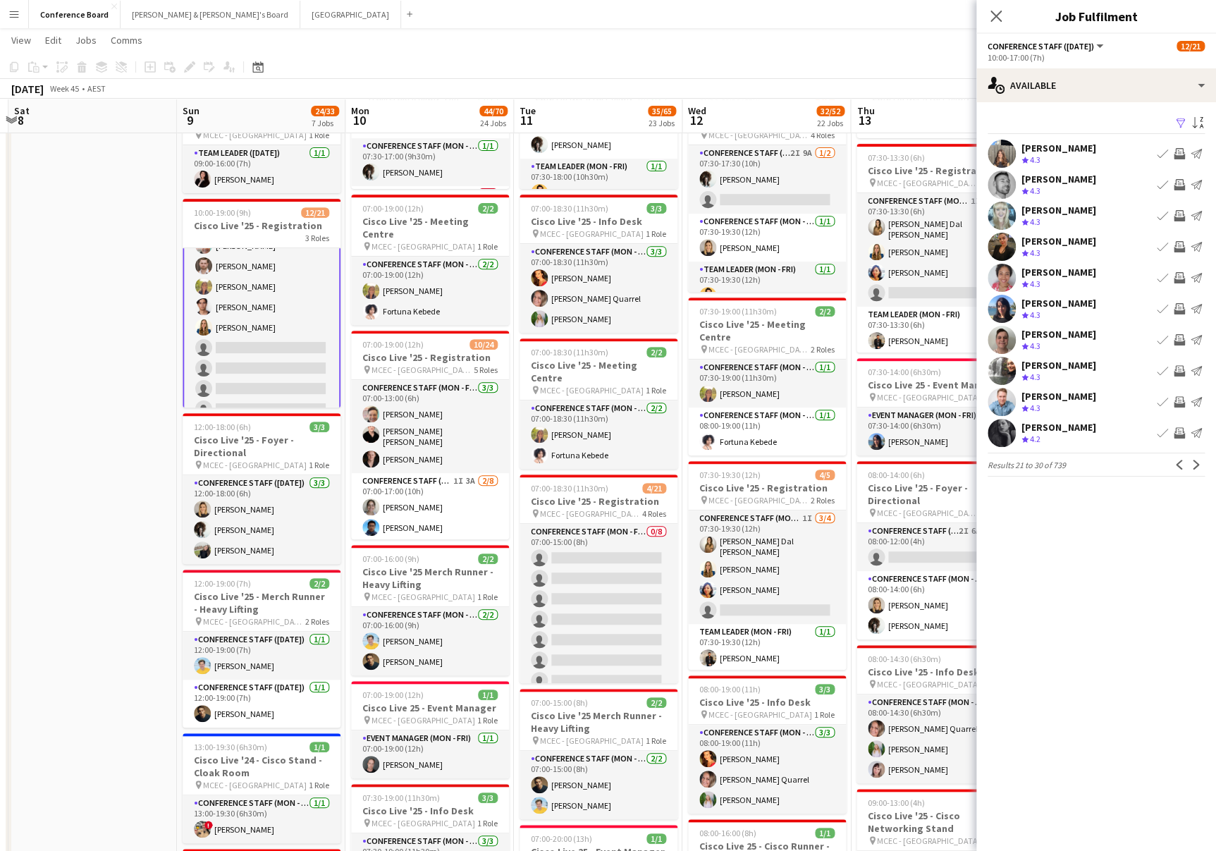
click at [1003, 305] on app-user-avatar at bounding box center [1002, 309] width 28 height 28
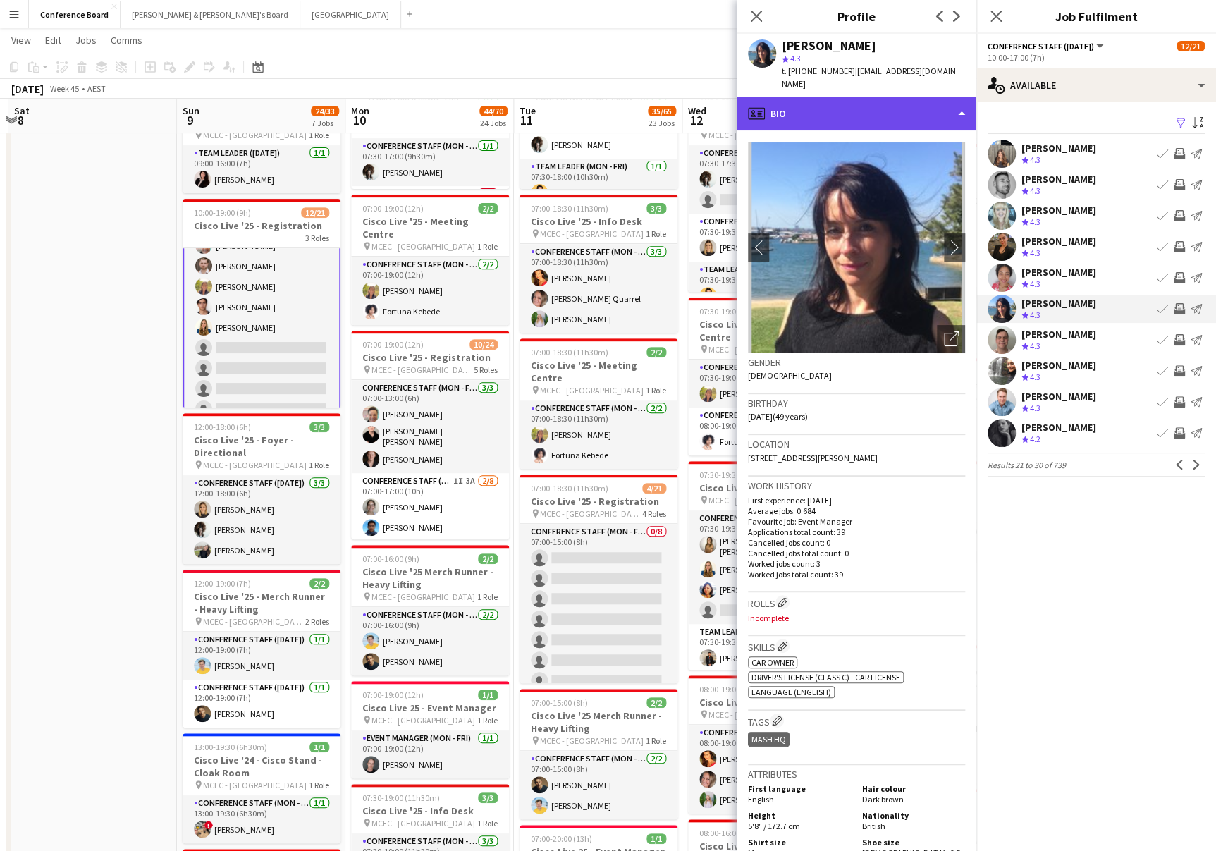
click at [938, 104] on div "profile Bio" at bounding box center [857, 114] width 240 height 34
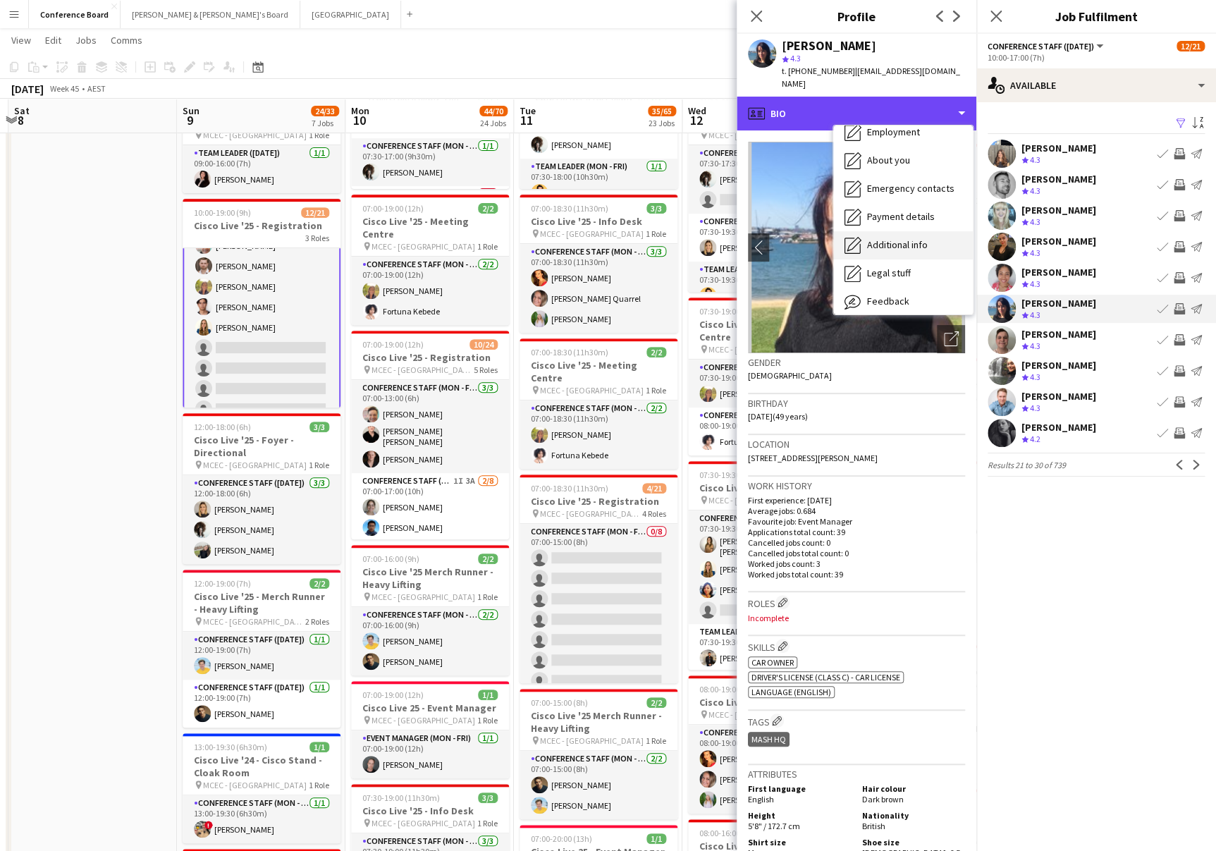
scroll to position [104, 0]
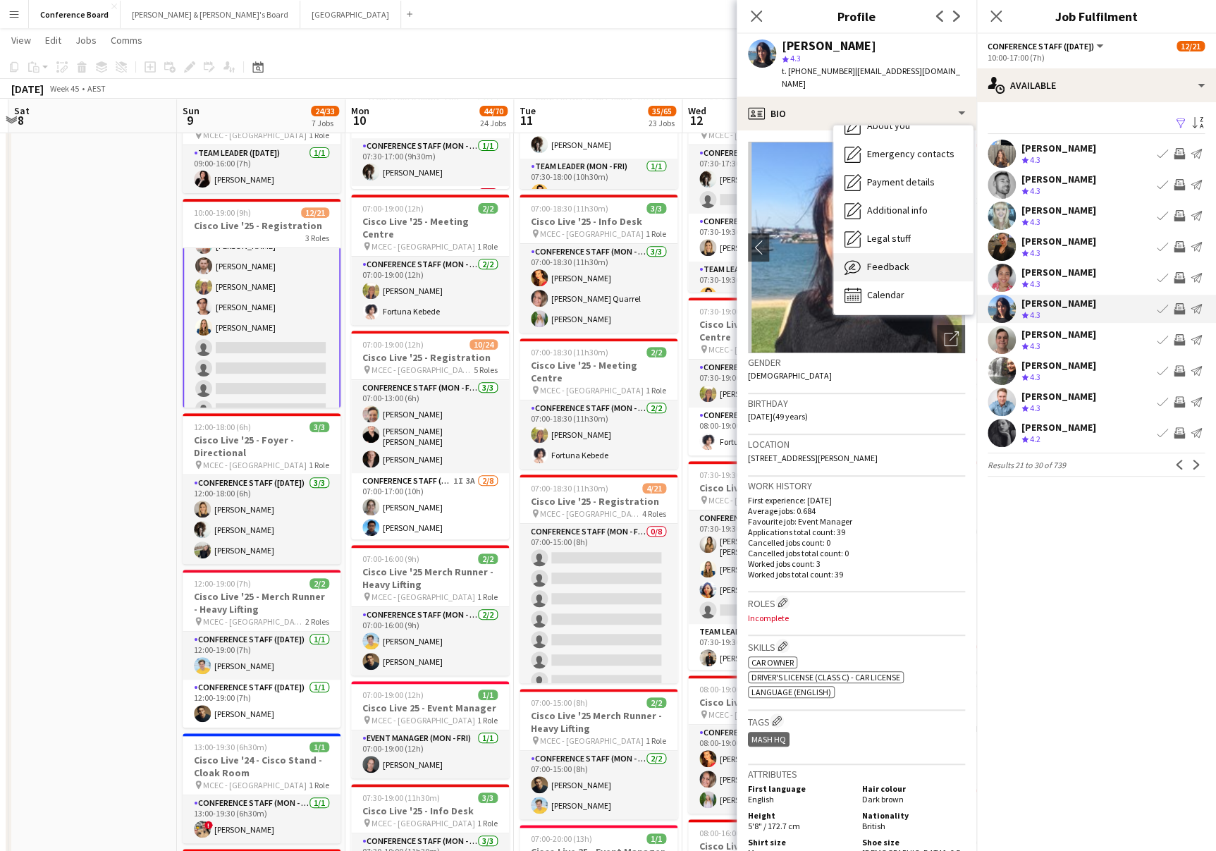
click at [912, 257] on div "Feedback Feedback" at bounding box center [903, 267] width 140 height 28
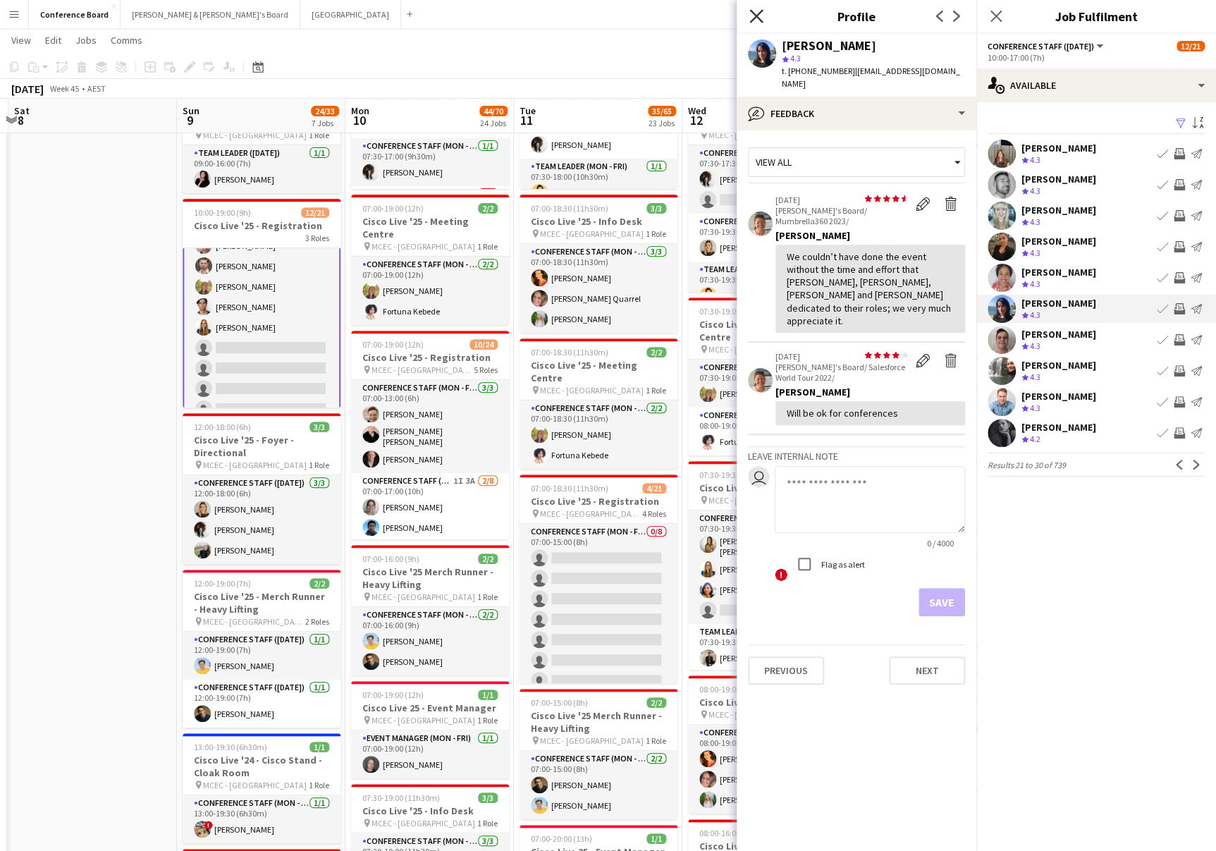
click at [751, 16] on icon "Close pop-in" at bounding box center [756, 15] width 13 height 13
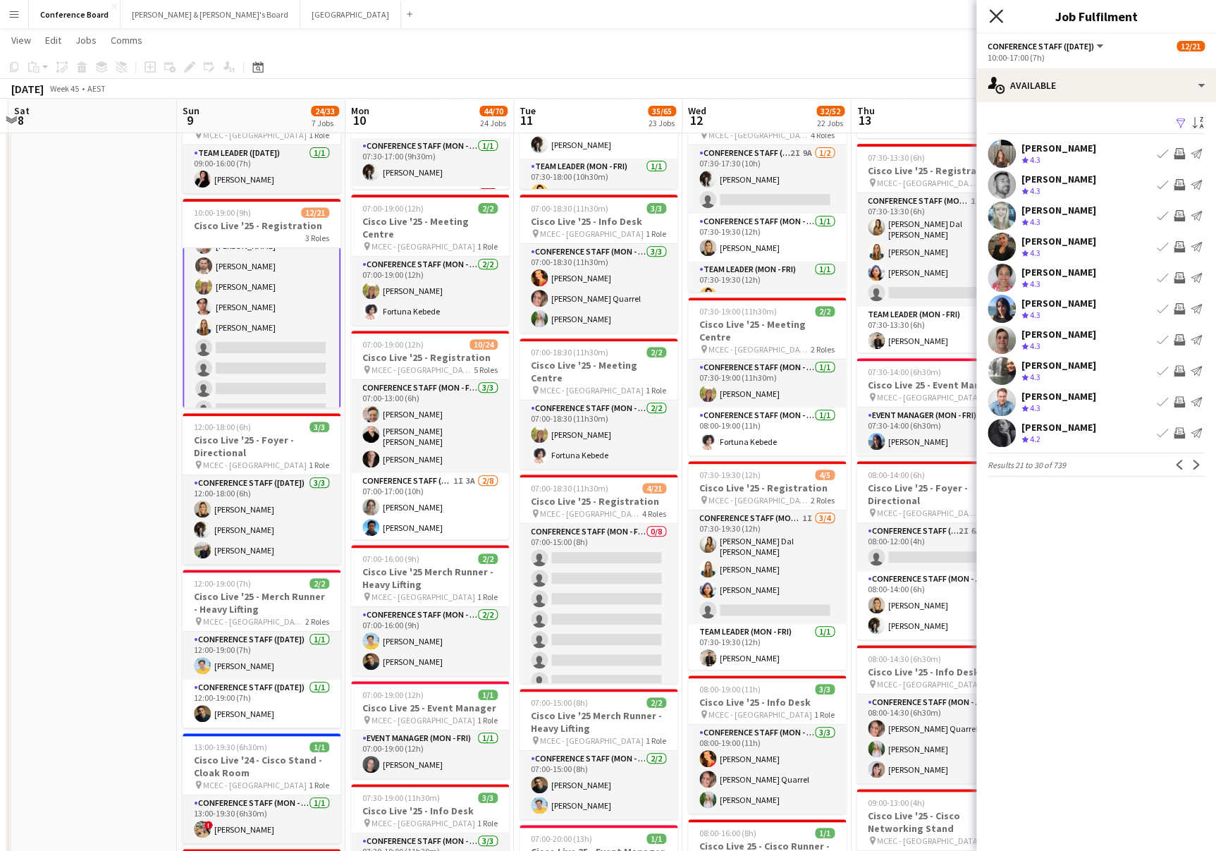
click at [996, 17] on icon at bounding box center [995, 15] width 13 height 13
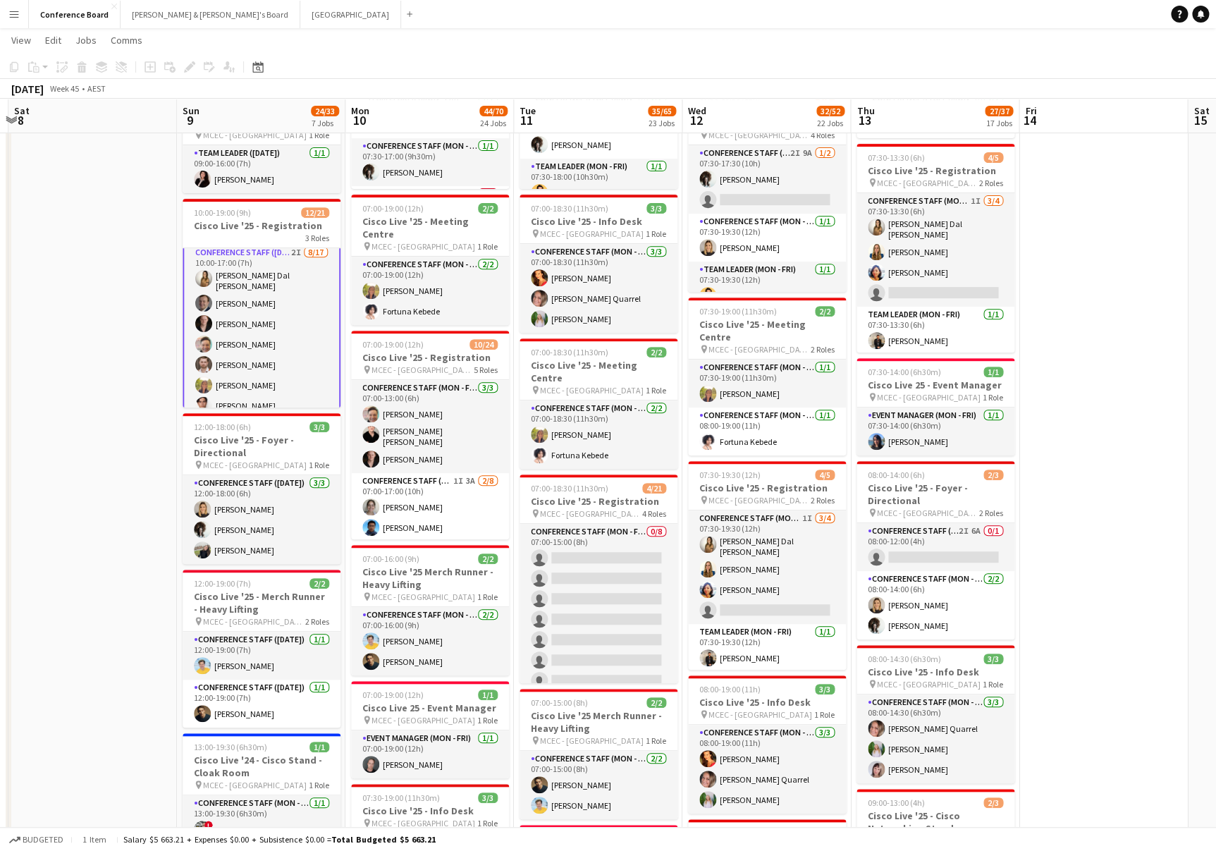
scroll to position [0, 0]
click at [259, 296] on app-card-role "Conference Staff ([DATE]) 2I [DATE] 10:00-17:00 (7h) [PERSON_NAME] Dal [PERSON_…" at bounding box center [262, 439] width 158 height 382
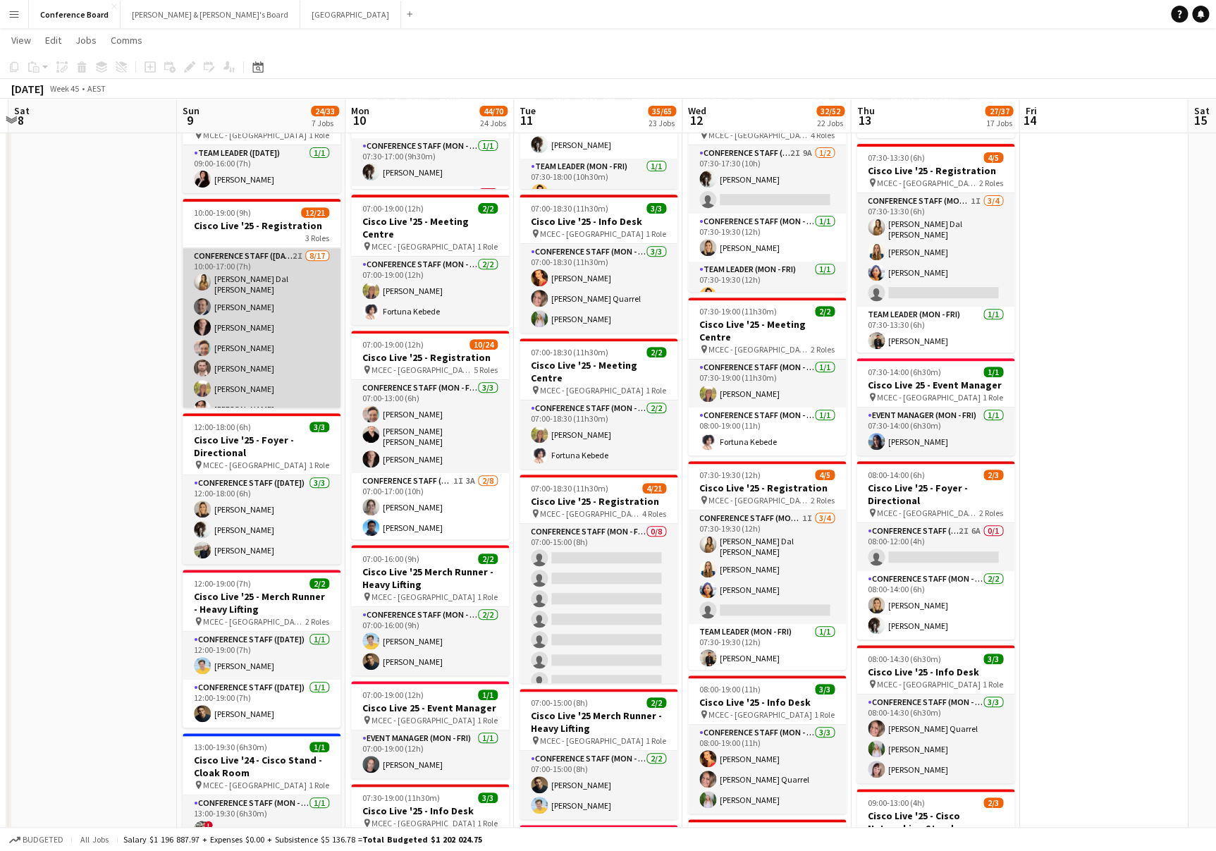
click at [261, 286] on app-card-role "Conference Staff ([DATE]) 2I [DATE] 10:00-17:00 (7h) [PERSON_NAME] Dal [PERSON_…" at bounding box center [262, 437] width 158 height 379
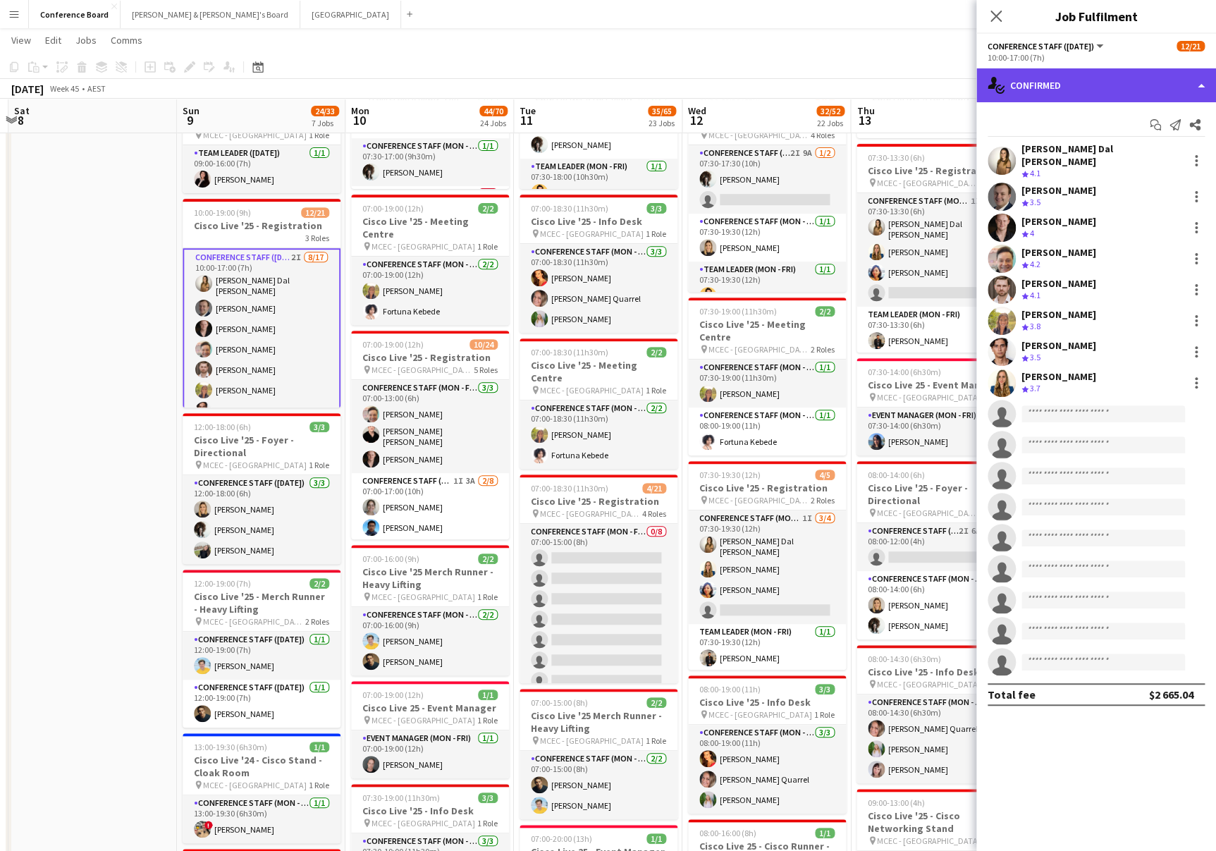
click at [1051, 88] on div "single-neutral-actions-check-2 Confirmed" at bounding box center [1097, 85] width 240 height 34
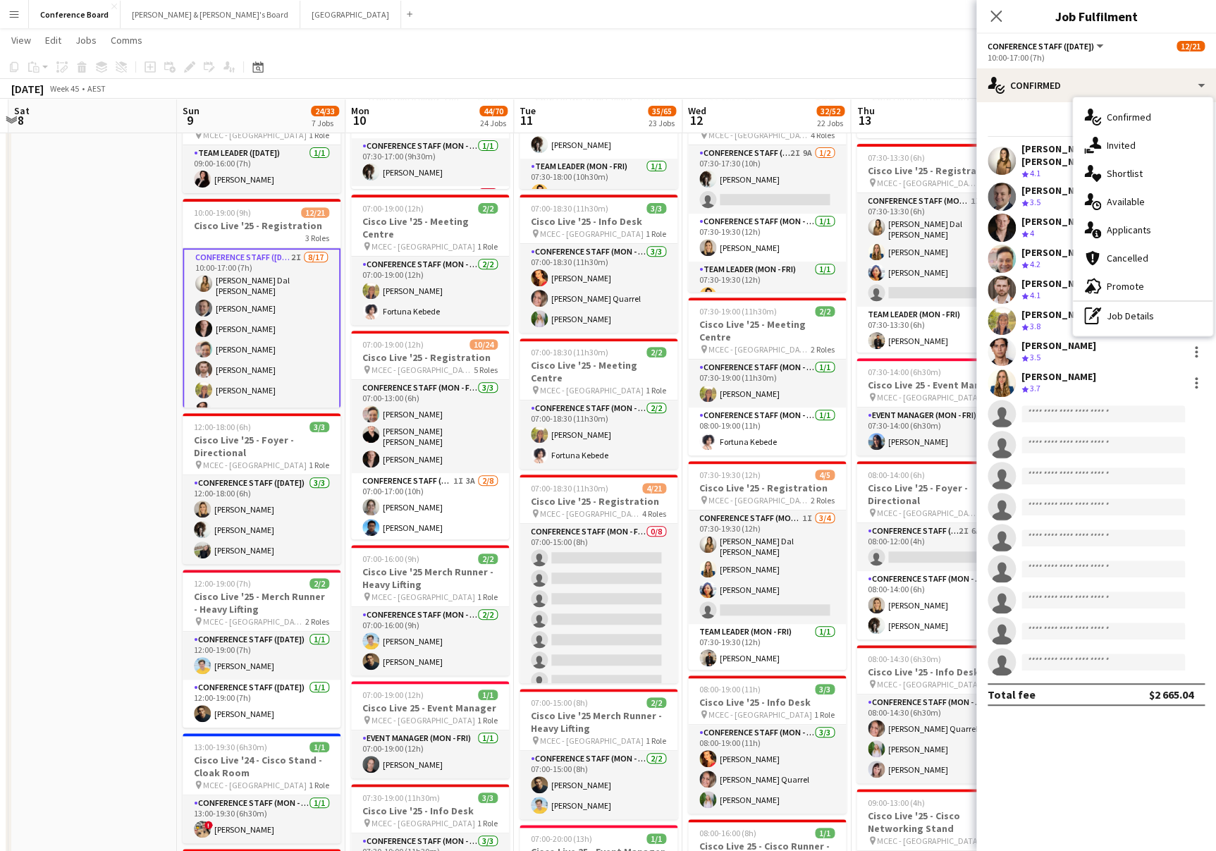
click at [1150, 224] on div "single-neutral-actions-information Applicants" at bounding box center [1143, 230] width 140 height 28
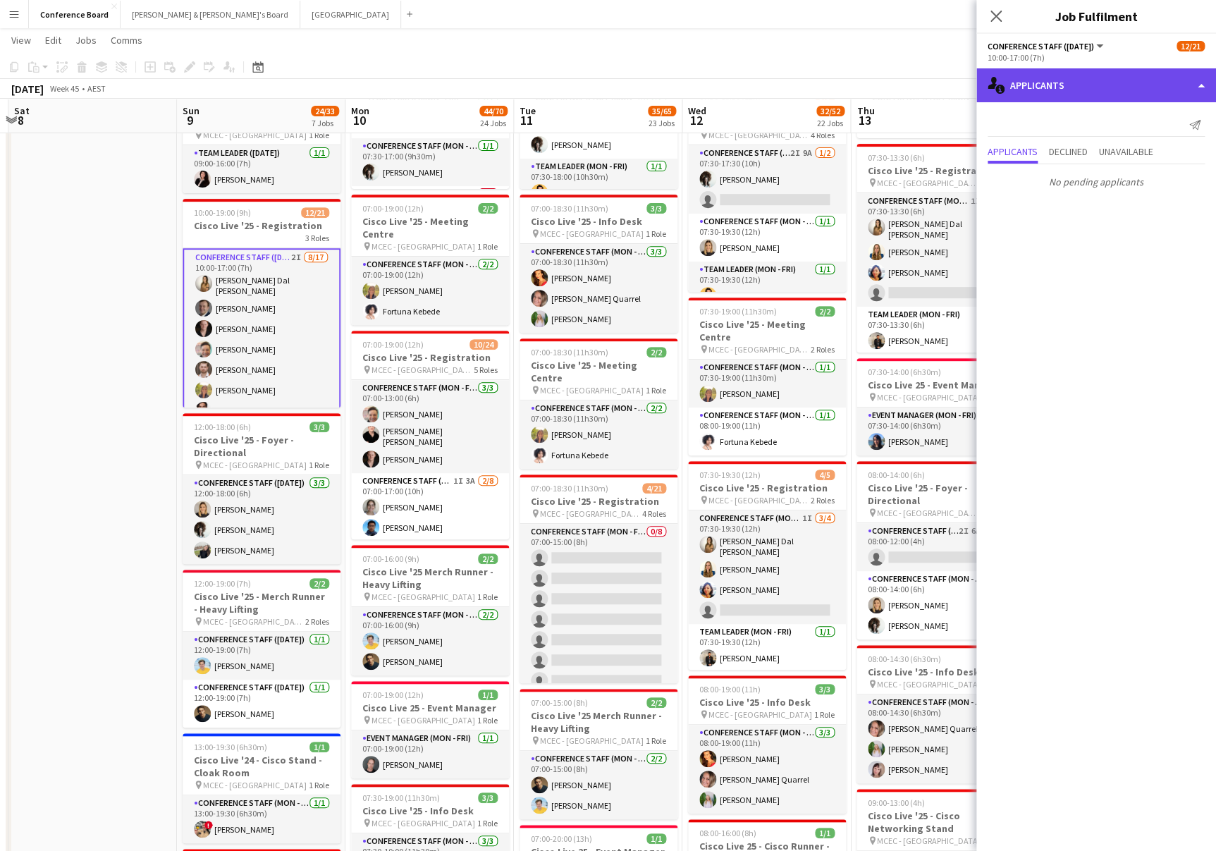
click at [1135, 87] on div "single-neutral-actions-information Applicants" at bounding box center [1097, 85] width 240 height 34
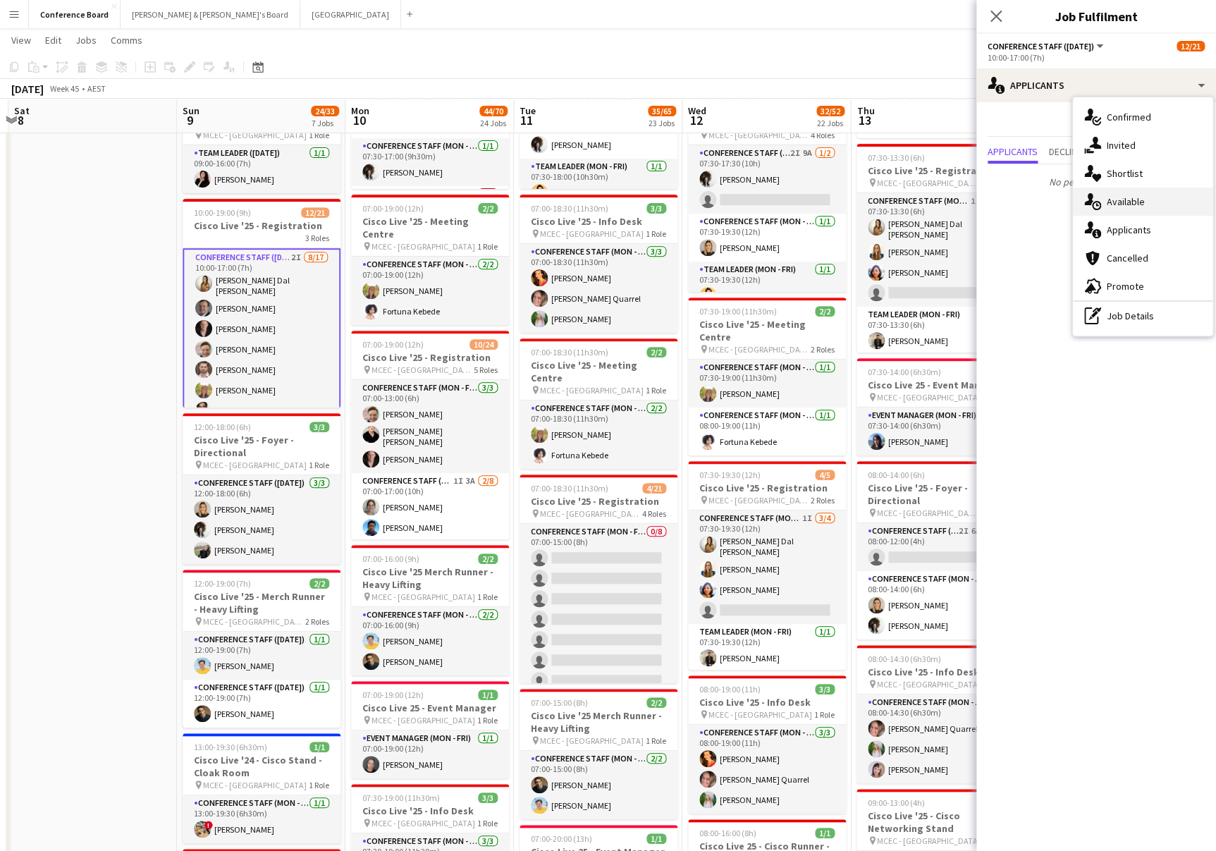
click at [1129, 207] on span "Available" at bounding box center [1126, 201] width 38 height 13
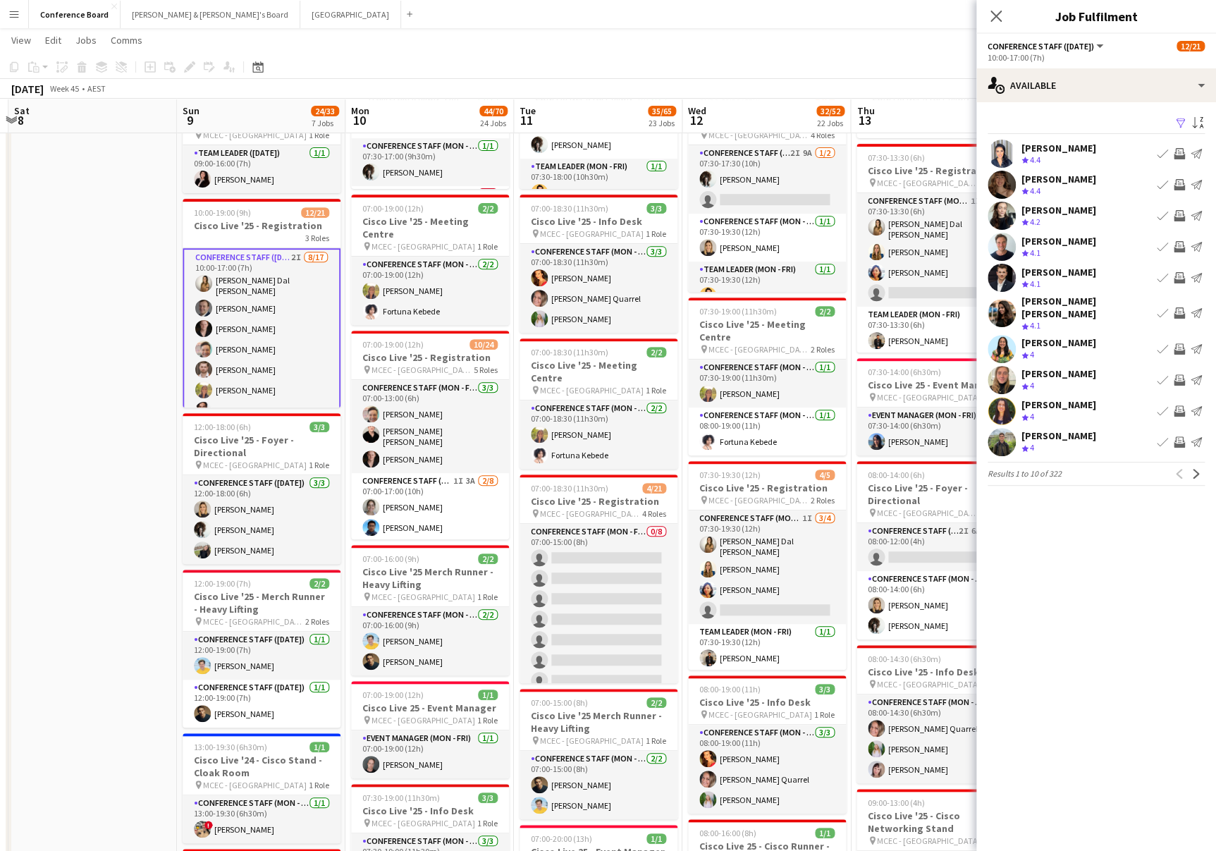
click at [1181, 124] on app-icon "Filter" at bounding box center [1180, 123] width 11 height 13
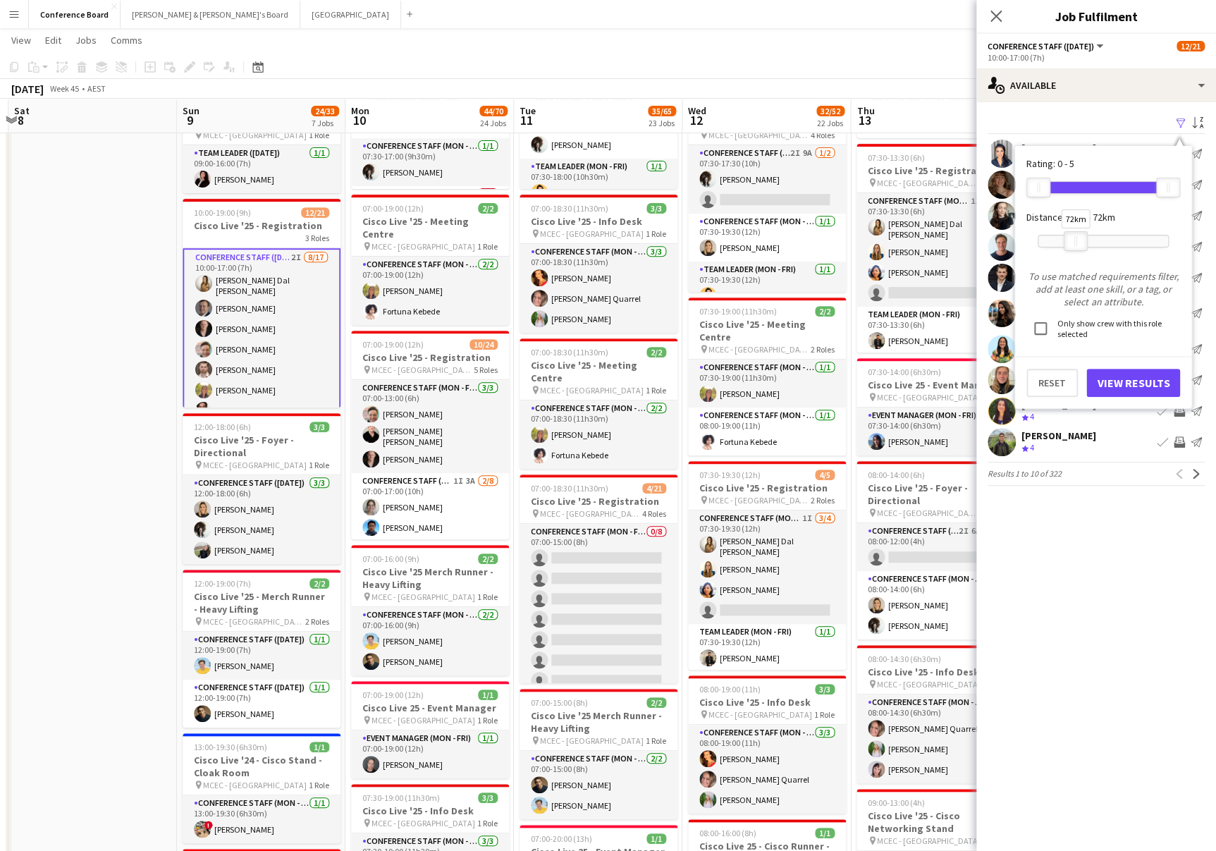
drag, startPoint x: 1171, startPoint y: 242, endPoint x: 1079, endPoint y: 244, distance: 92.4
click at [1079, 244] on div at bounding box center [1076, 241] width 23 height 18
click at [1122, 381] on button "View Results" at bounding box center [1134, 383] width 94 height 28
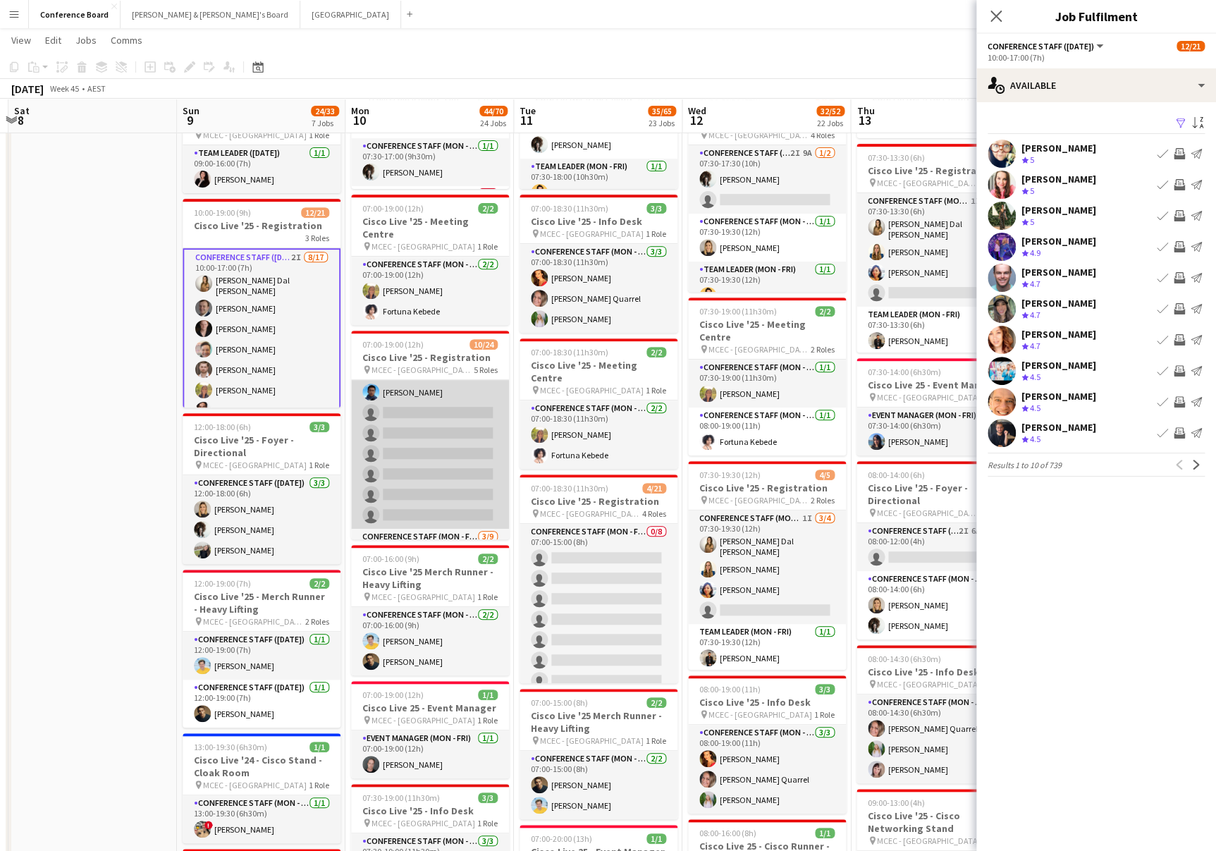
scroll to position [137, 0]
click at [446, 463] on app-card-role "Conference Staff (Mon - Fri) 1I 3A 2/8 07:00-17:00 (10h) Azzurra Zappacosta Wil…" at bounding box center [430, 431] width 158 height 191
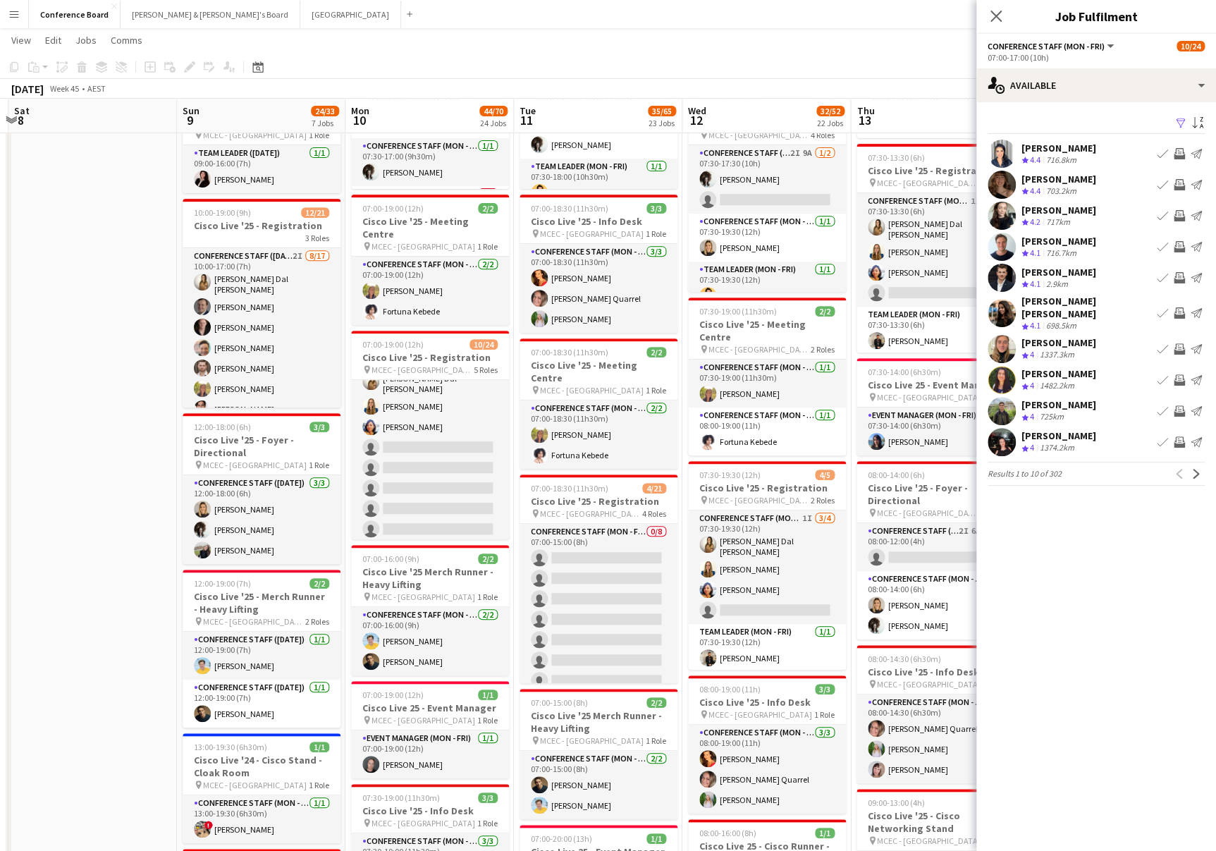
scroll to position [322, 0]
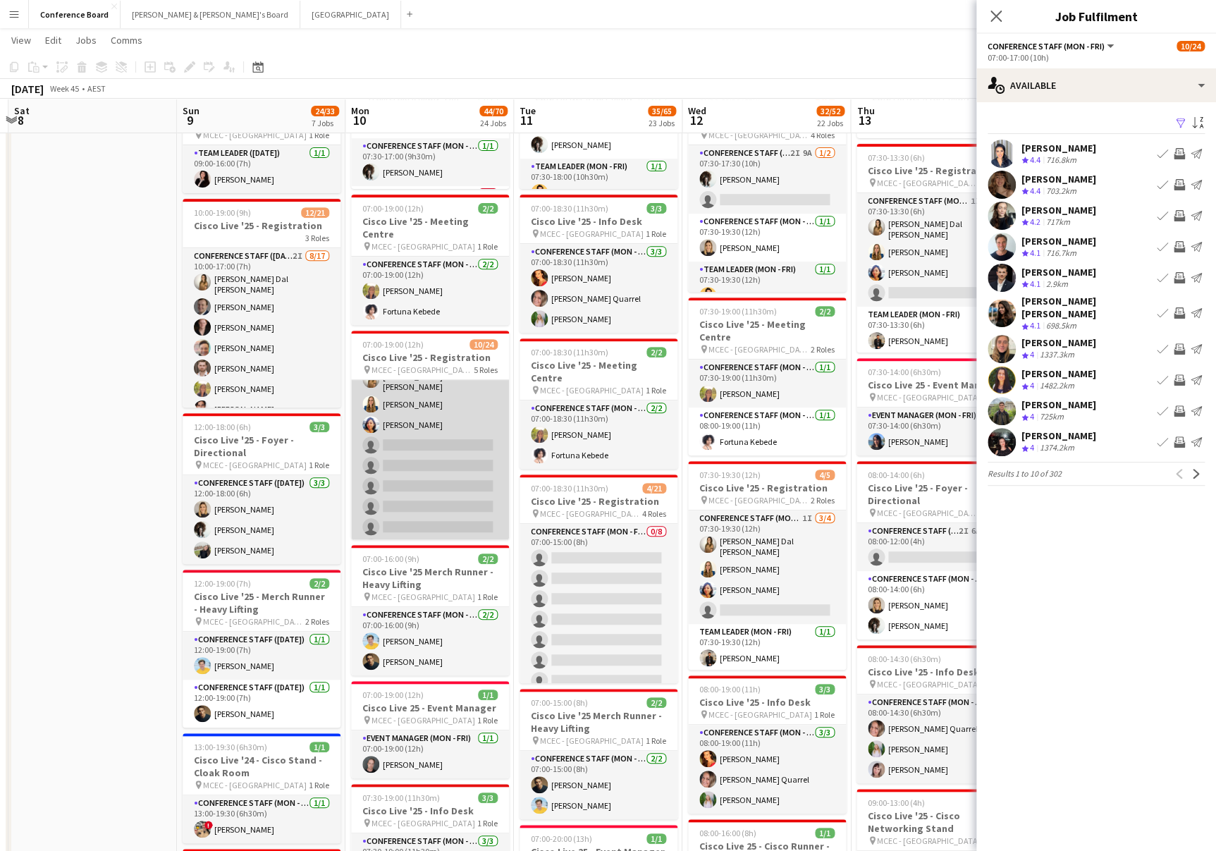
click at [447, 461] on app-card-role "Conference Staff (Mon - Fri) 3/9 07:00-18:00 (11h) Madeleine Dal Ben Agnes Szen…" at bounding box center [430, 453] width 158 height 216
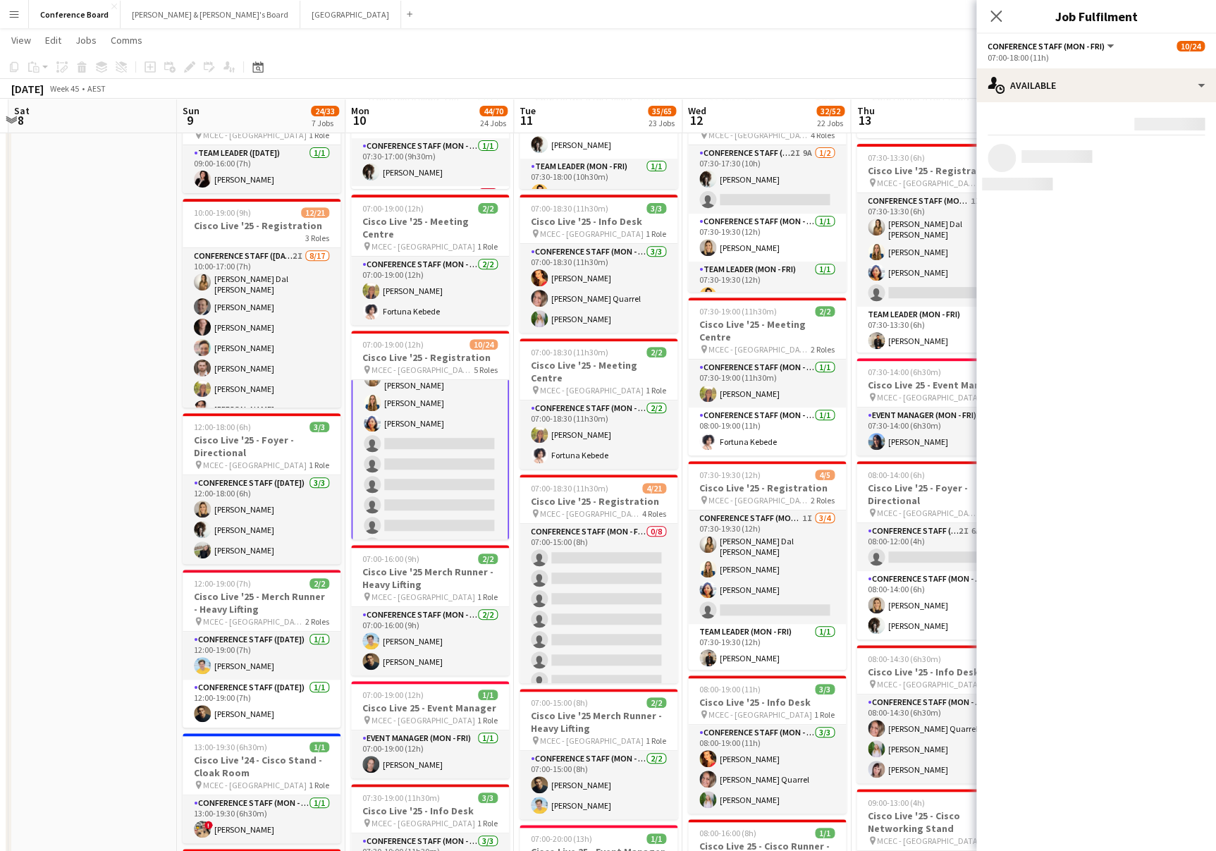
scroll to position [320, 0]
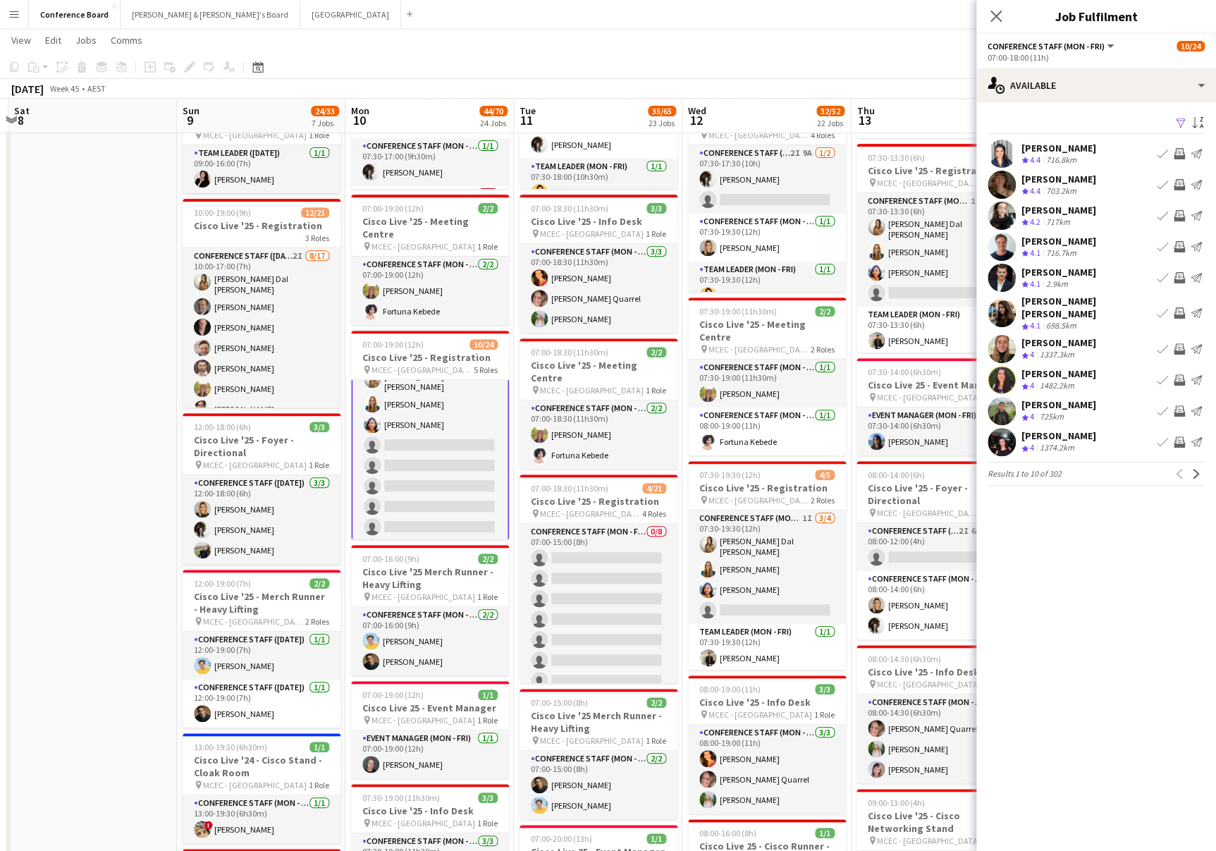
click at [1177, 123] on app-icon "Filter" at bounding box center [1180, 123] width 11 height 13
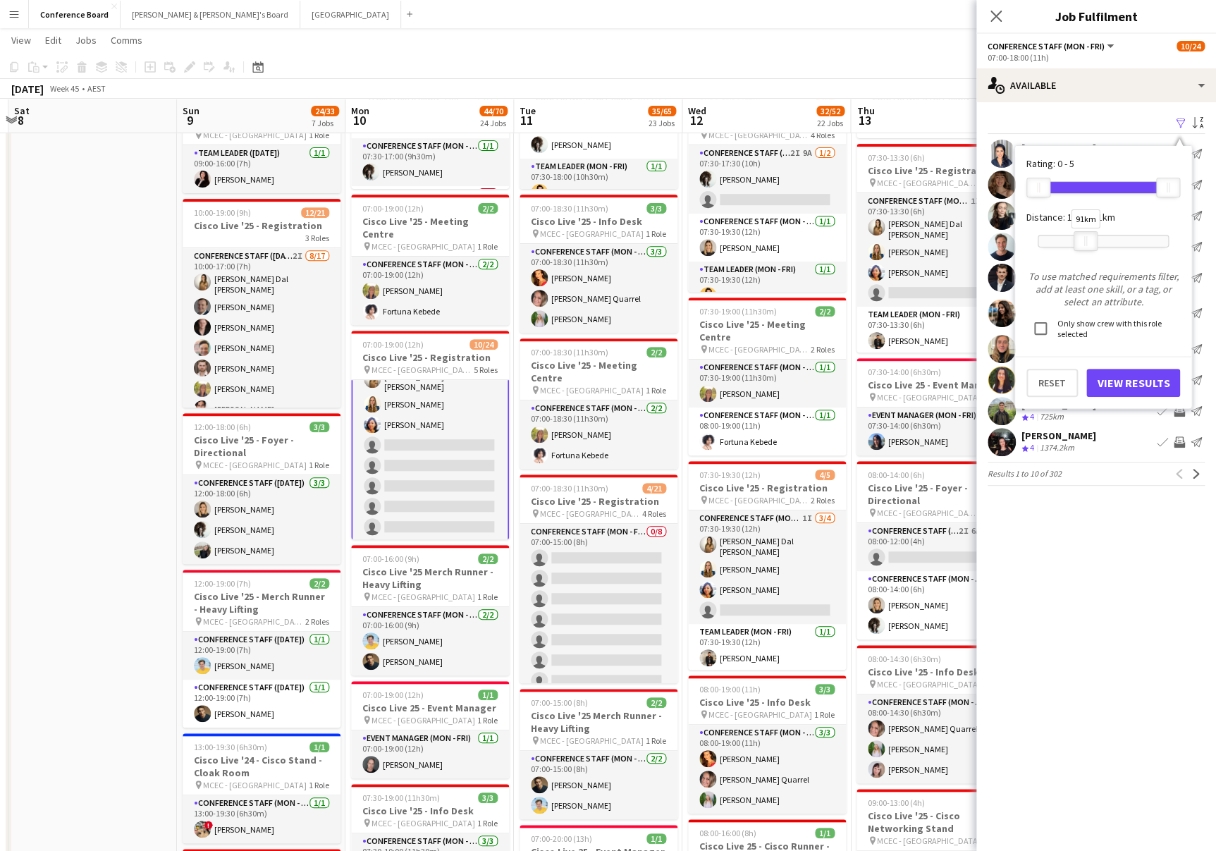
drag, startPoint x: 1161, startPoint y: 235, endPoint x: 1082, endPoint y: 236, distance: 79.7
click at [1082, 236] on div at bounding box center [1086, 241] width 23 height 18
click at [1115, 382] on button "View Results" at bounding box center [1134, 383] width 94 height 28
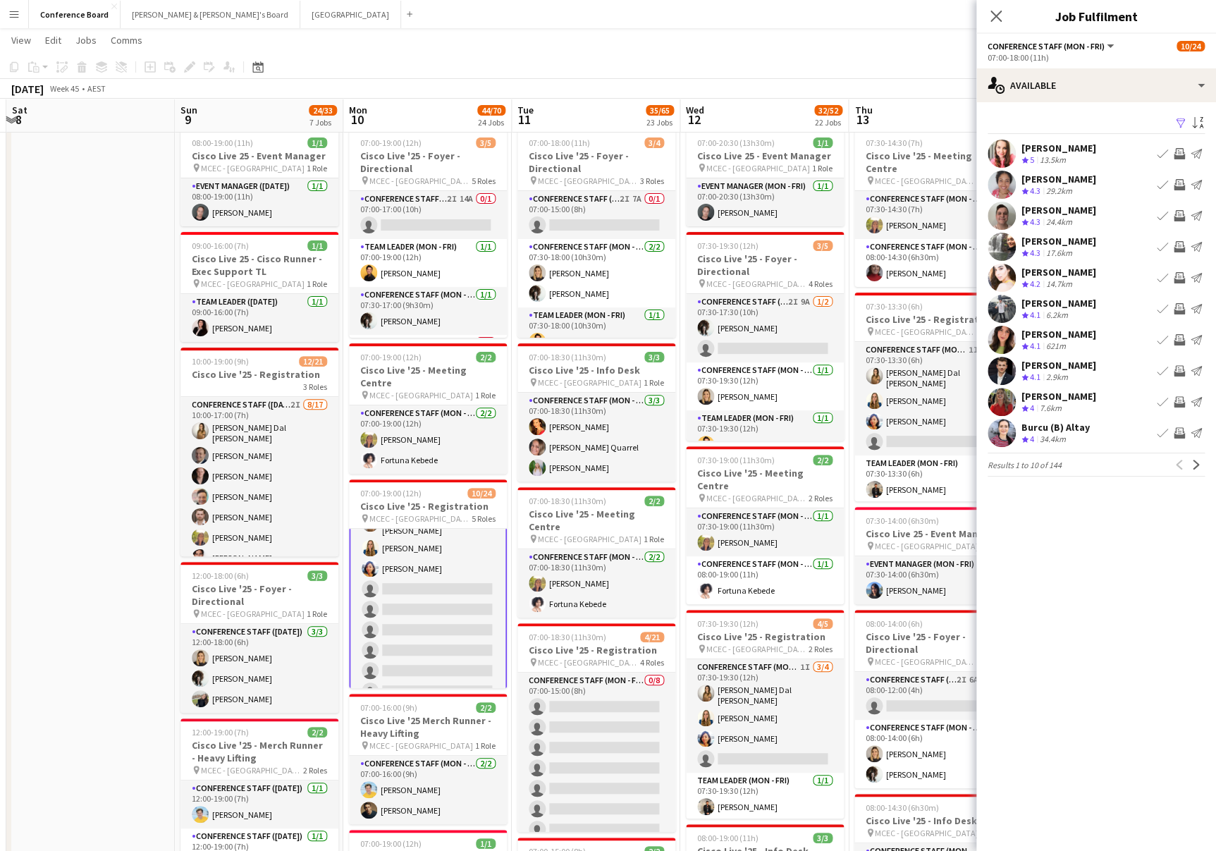
scroll to position [323, 0]
click at [1180, 243] on app-icon "Invite crew" at bounding box center [1179, 246] width 11 height 11
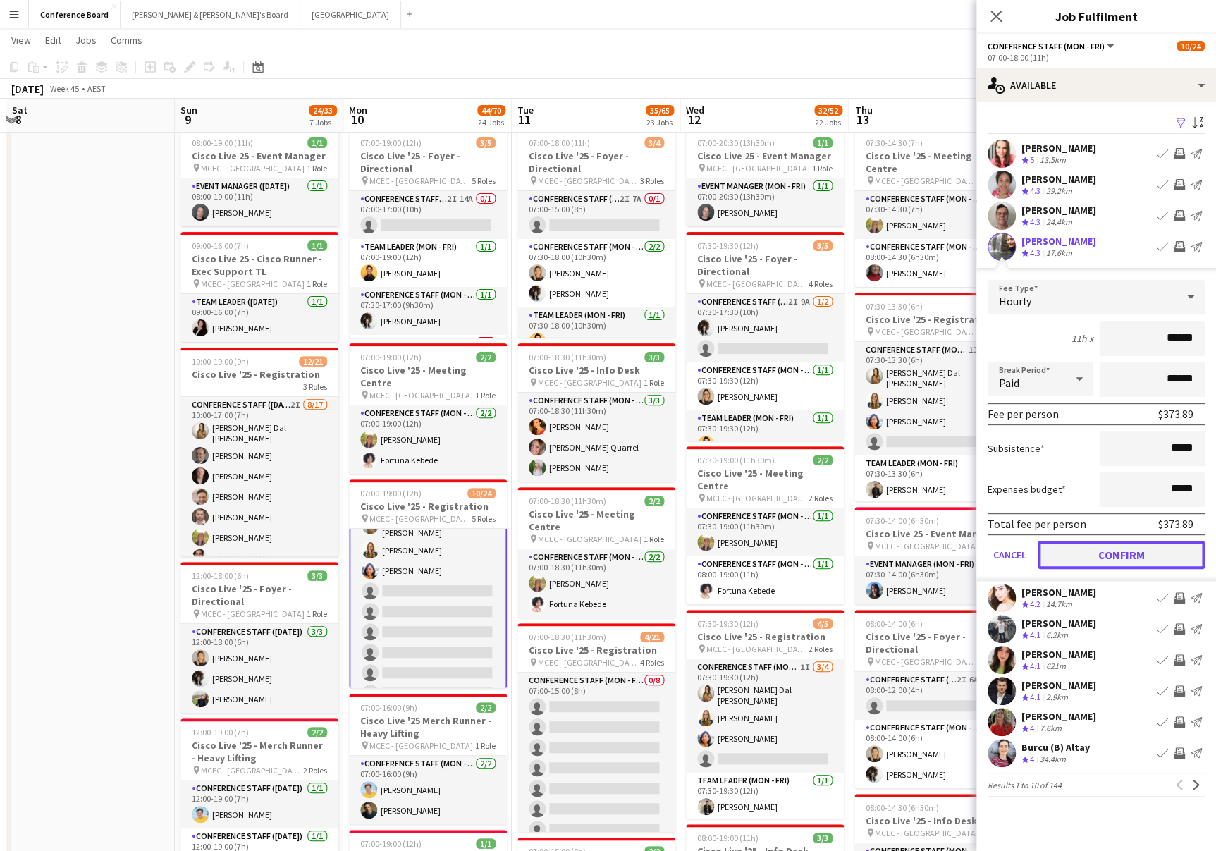
click at [1105, 547] on button "Confirm" at bounding box center [1121, 555] width 167 height 28
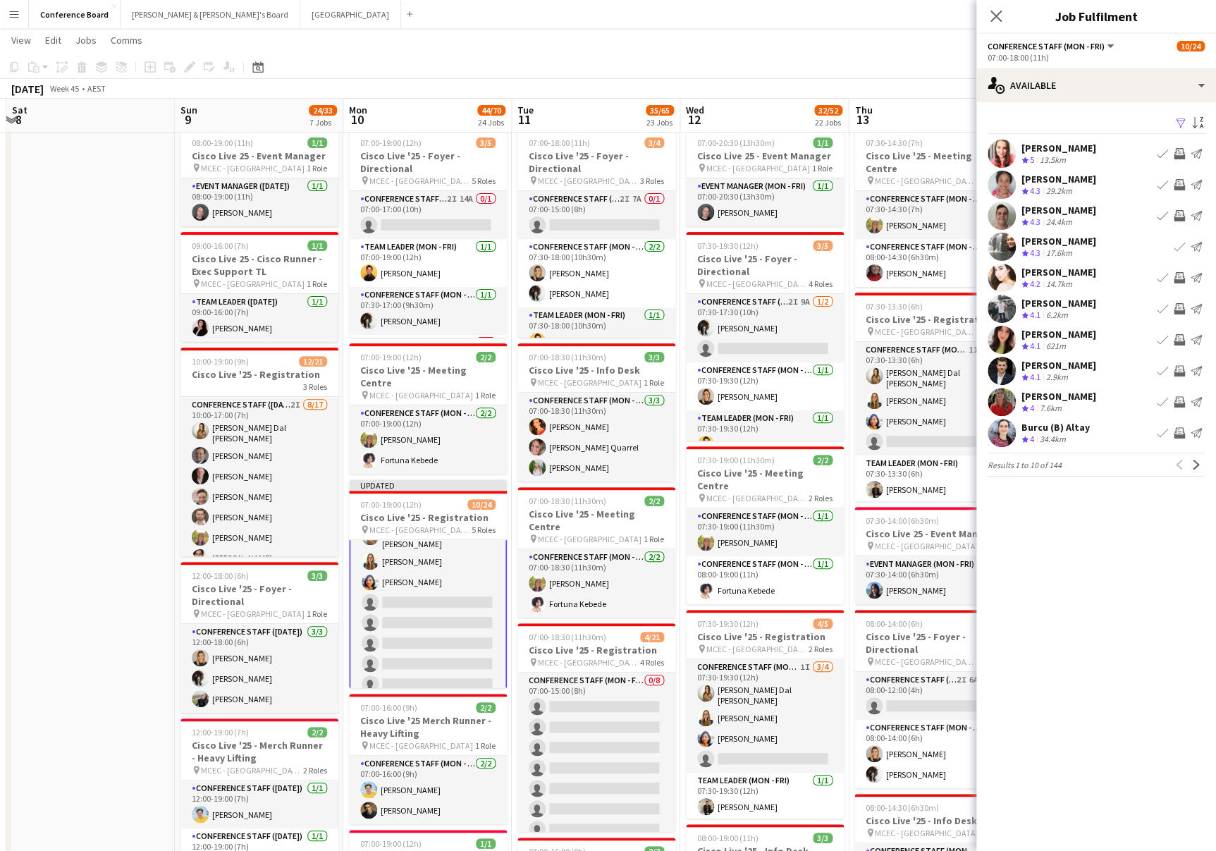
click at [1177, 337] on app-icon "Invite crew" at bounding box center [1179, 339] width 11 height 11
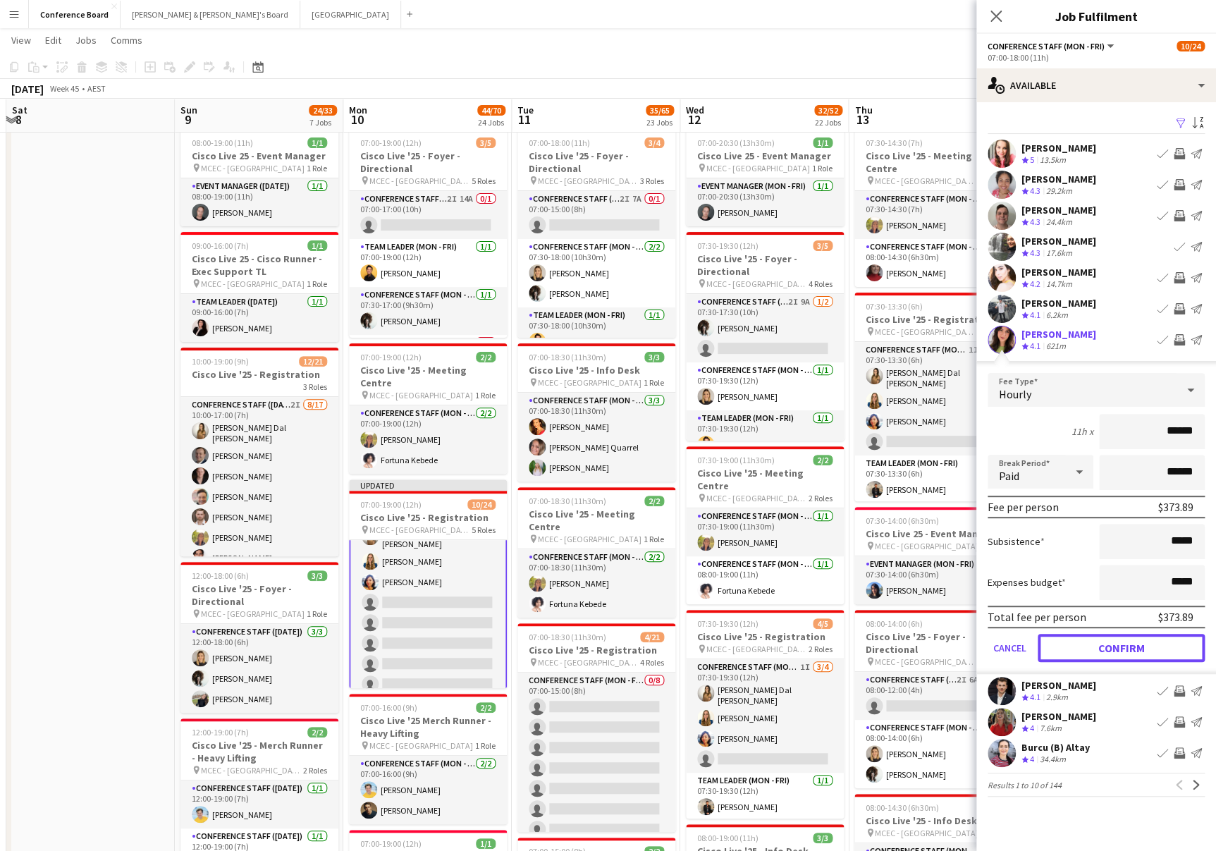
click at [1118, 648] on button "Confirm" at bounding box center [1121, 648] width 167 height 28
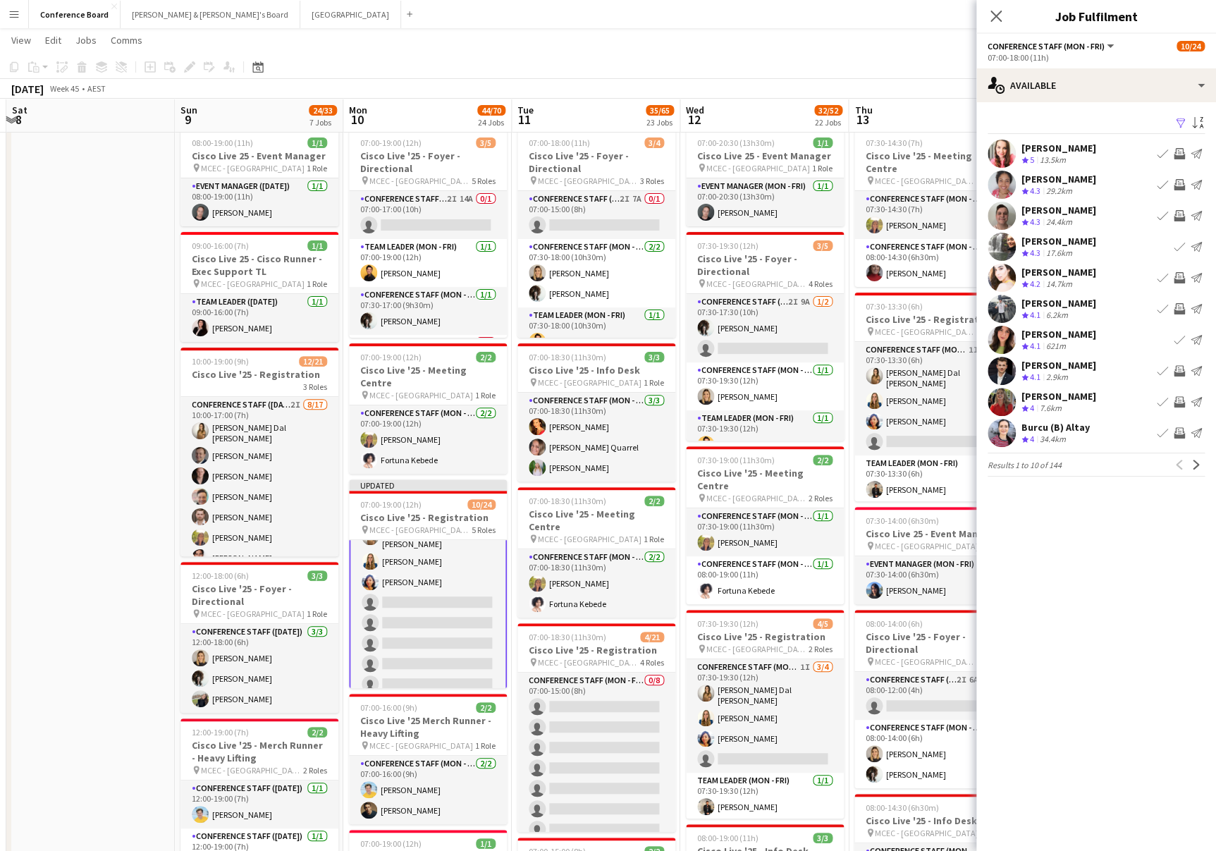
click at [1177, 427] on app-icon "Invite crew" at bounding box center [1179, 432] width 11 height 11
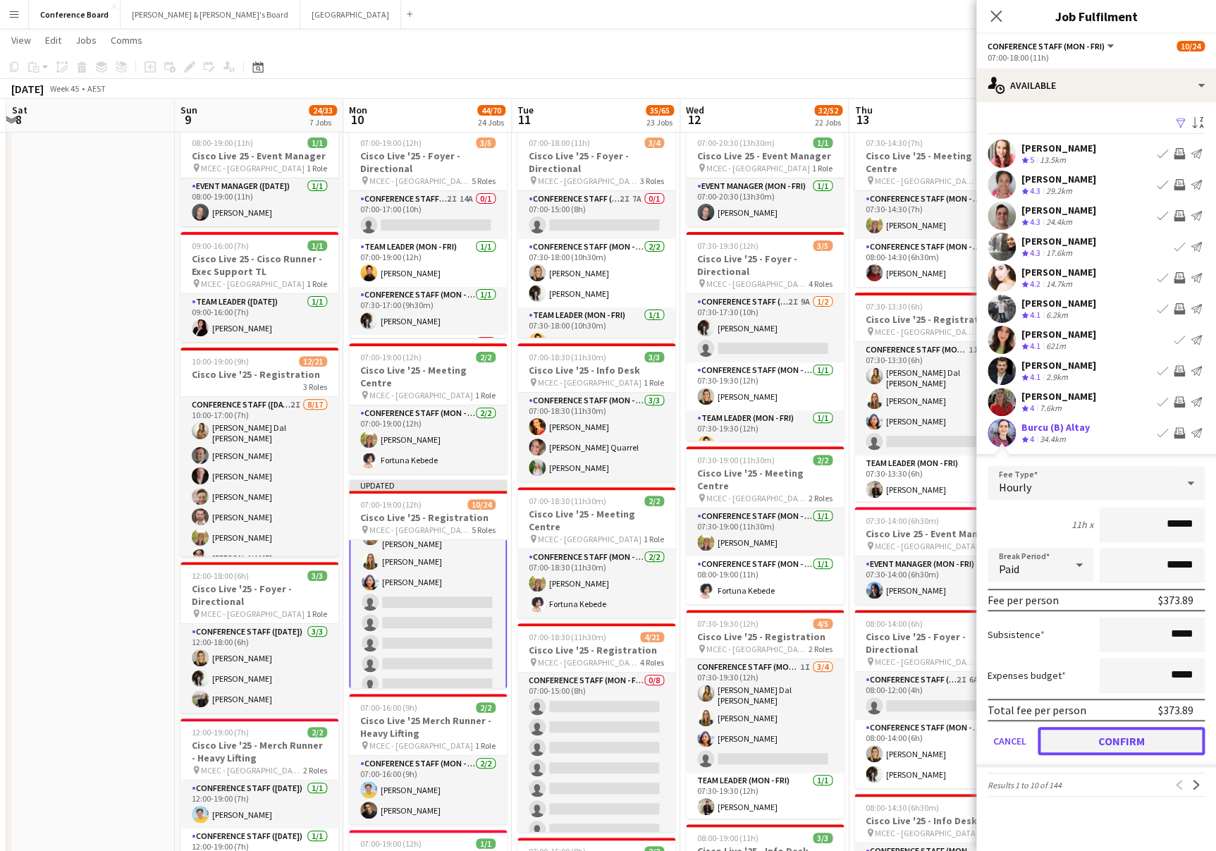
click at [1119, 740] on button "Confirm" at bounding box center [1121, 741] width 167 height 28
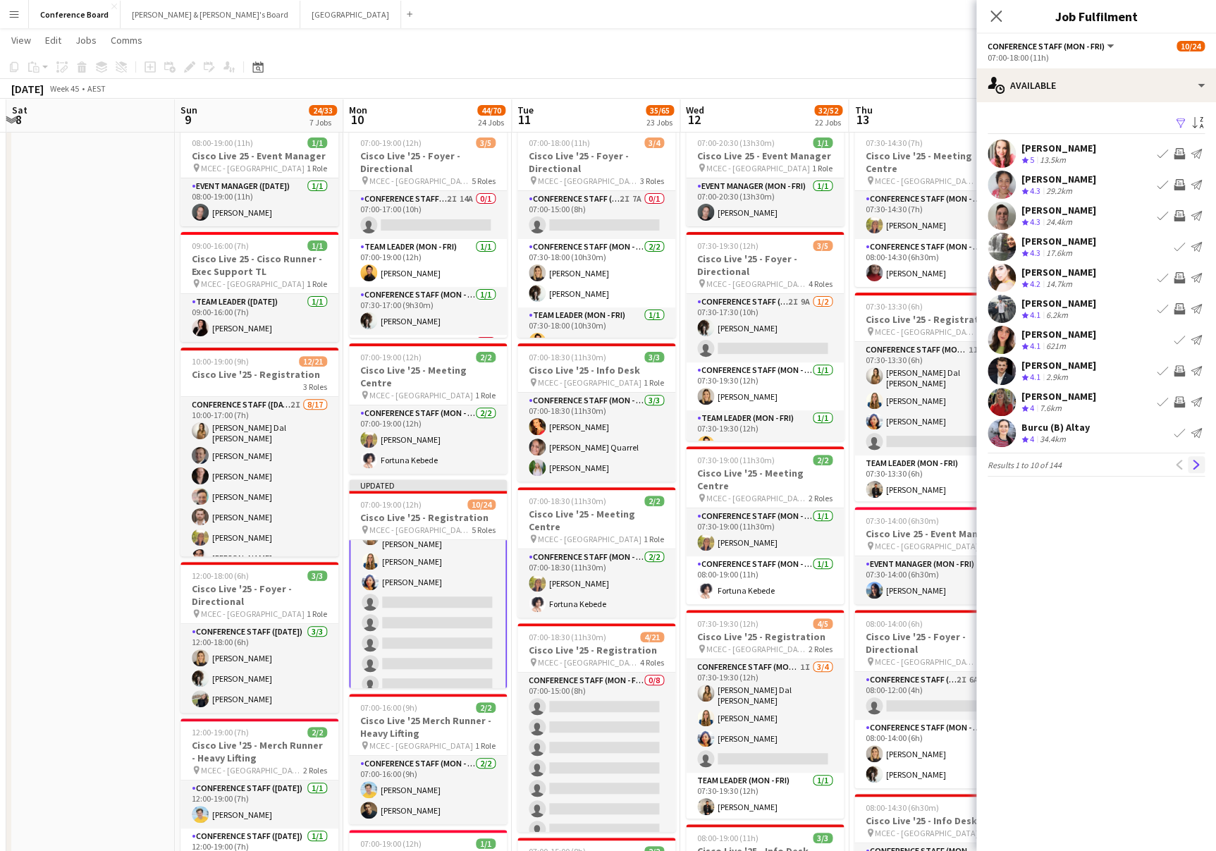
click at [1194, 463] on app-icon "Next" at bounding box center [1197, 465] width 10 height 10
click at [1180, 149] on app-icon "Invite crew" at bounding box center [1179, 153] width 11 height 11
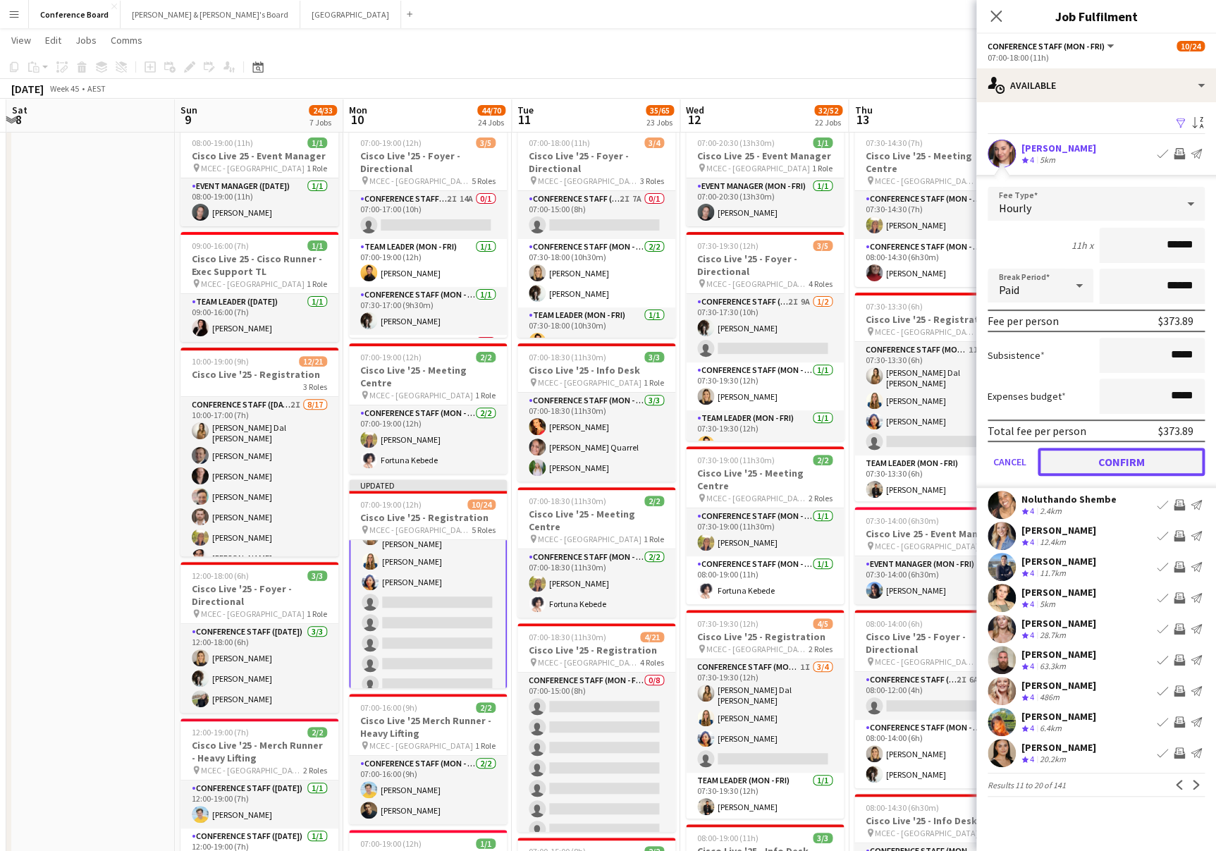
click at [1128, 463] on button "Confirm" at bounding box center [1121, 462] width 167 height 28
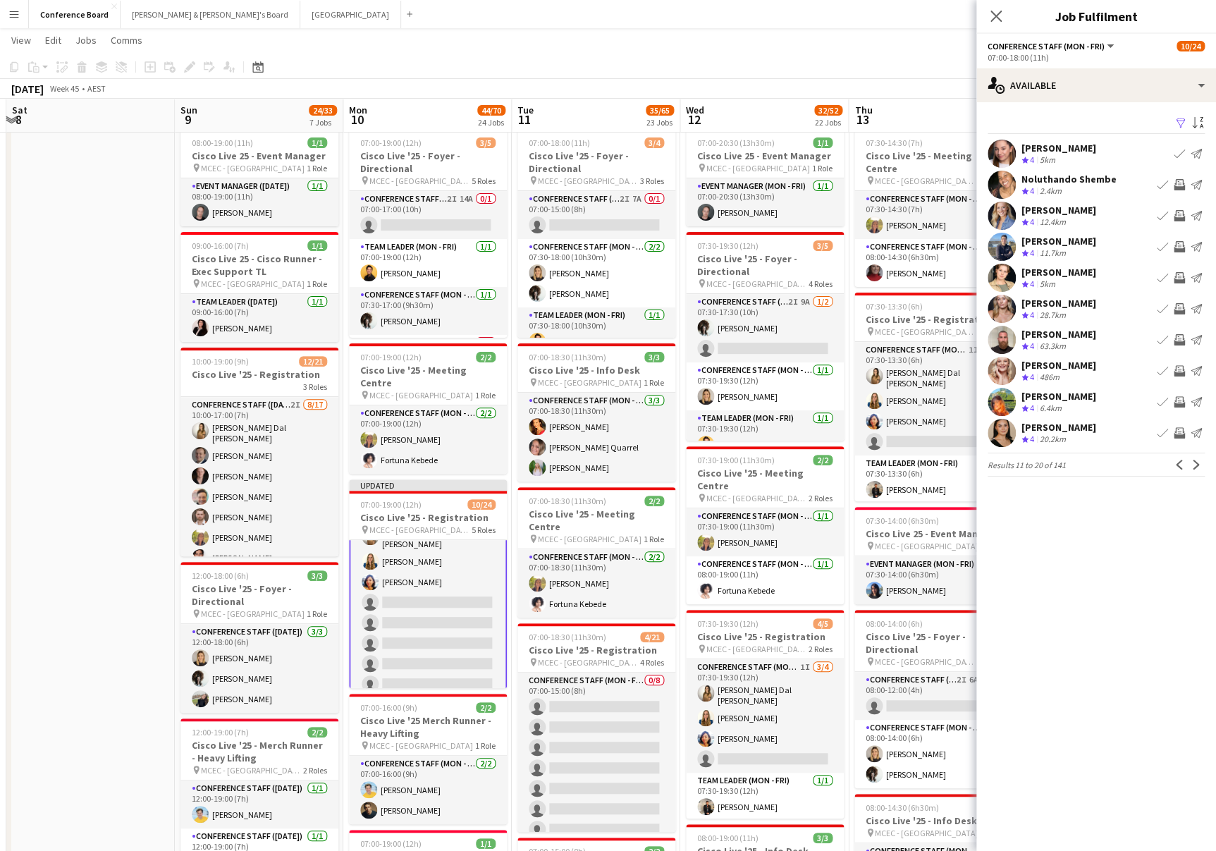
click at [1177, 181] on app-icon "Invite crew" at bounding box center [1179, 184] width 11 height 11
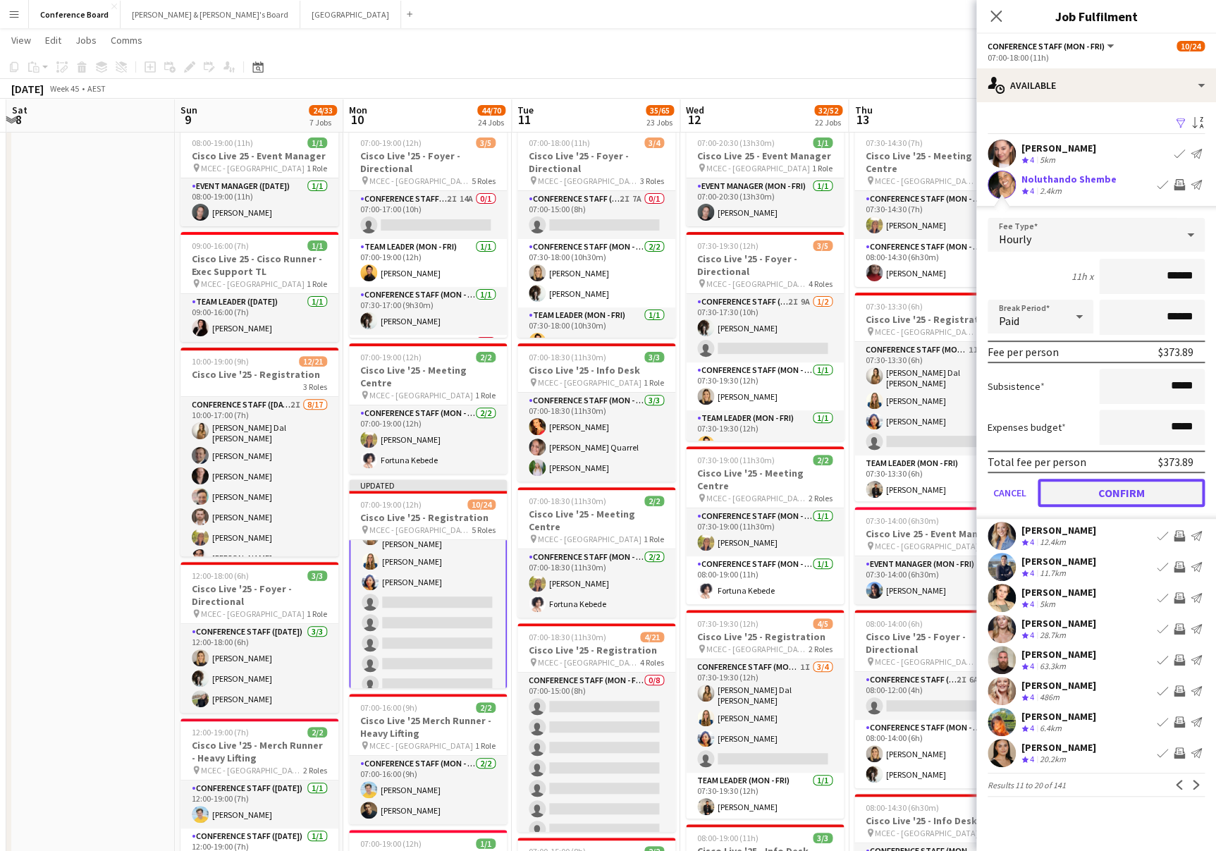
click at [1131, 492] on button "Confirm" at bounding box center [1121, 493] width 167 height 28
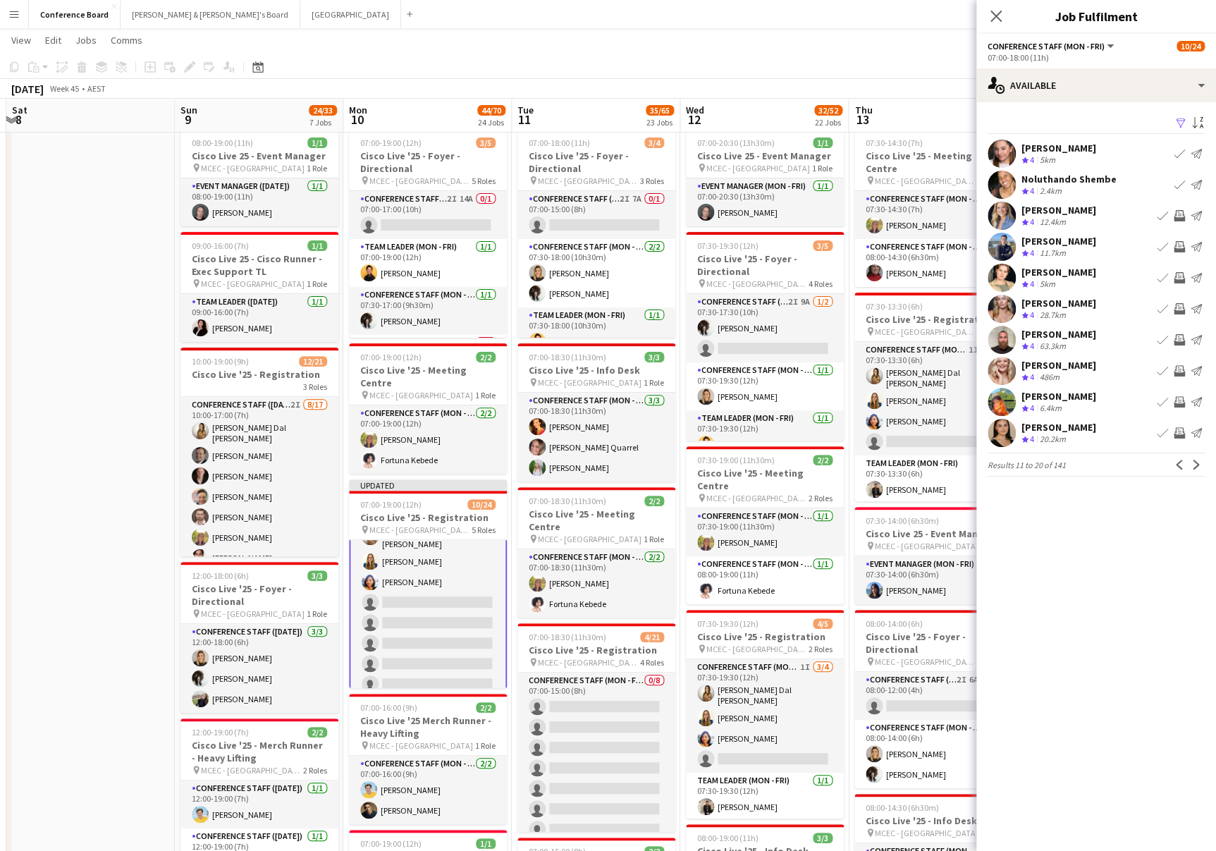
click at [1175, 210] on app-icon "Invite crew" at bounding box center [1179, 215] width 11 height 11
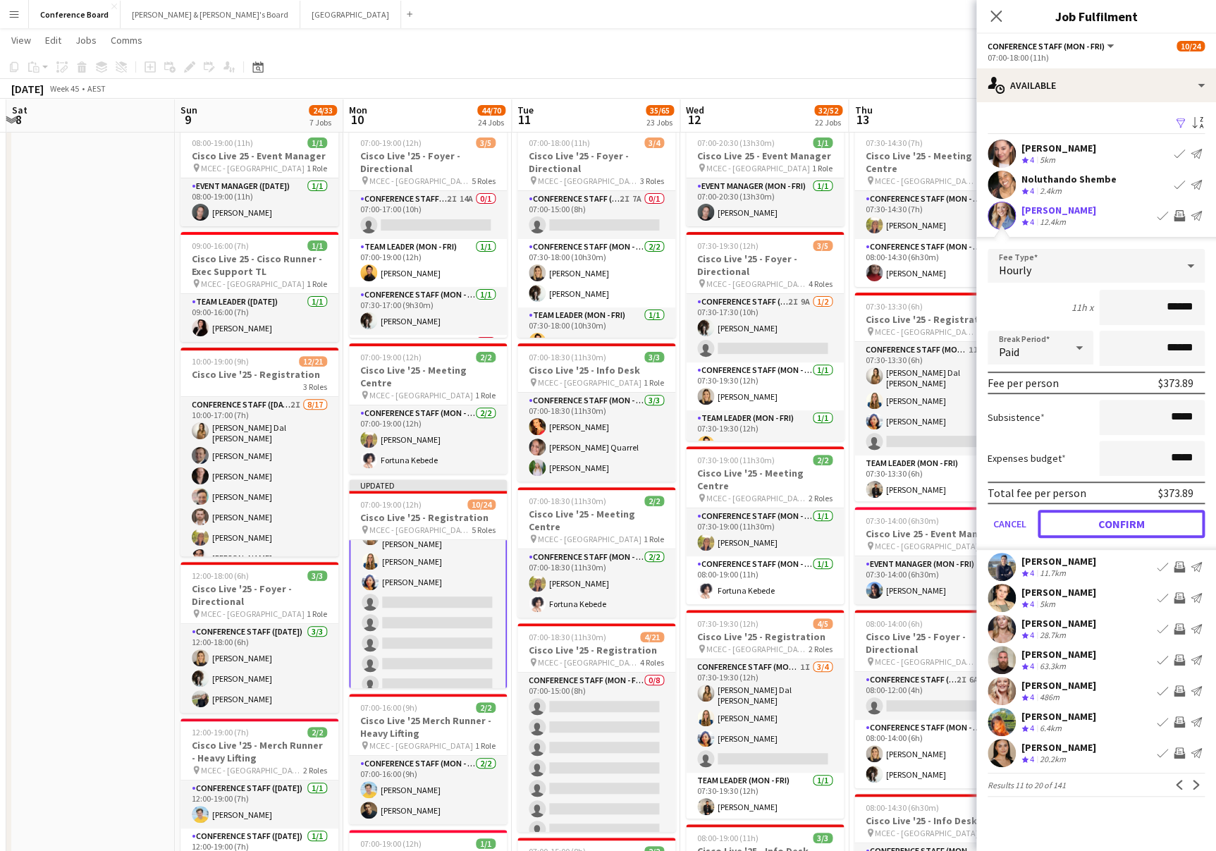
click at [1145, 522] on button "Confirm" at bounding box center [1121, 524] width 167 height 28
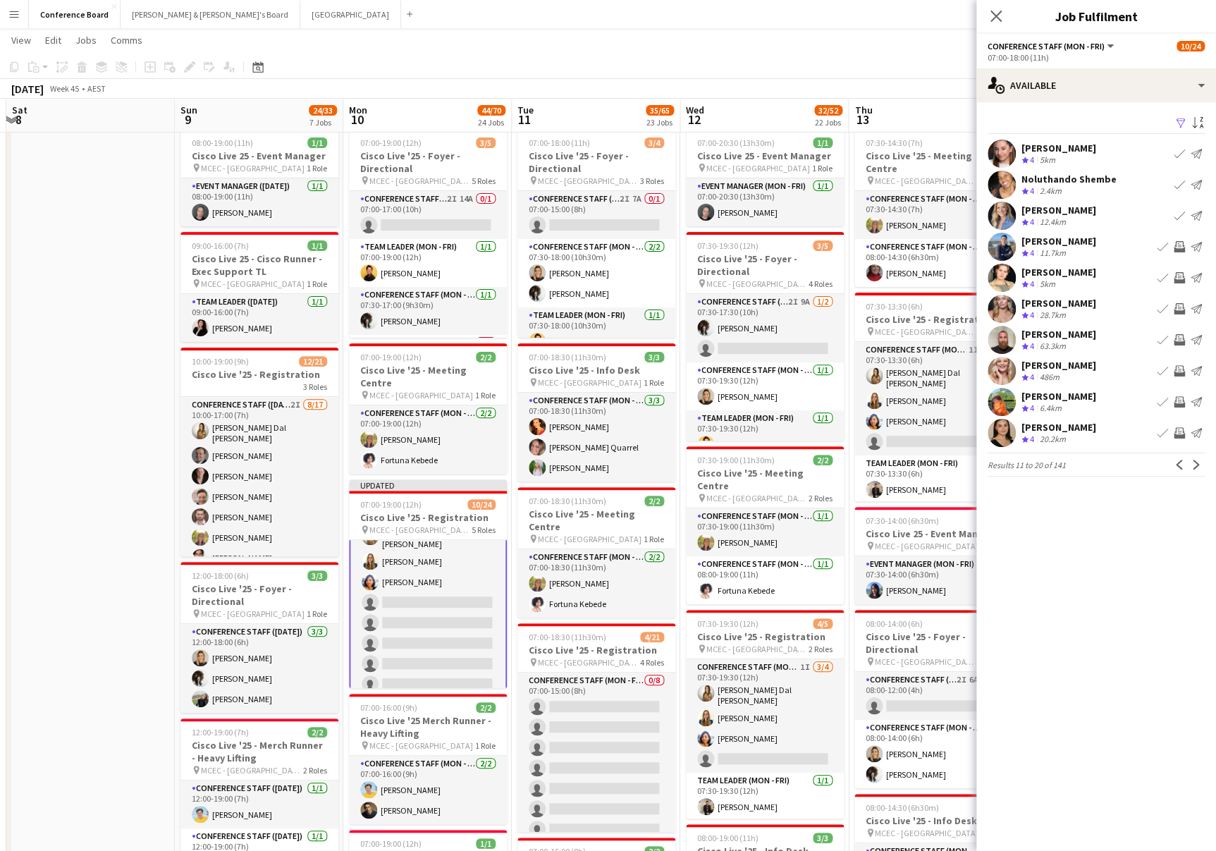
click at [1174, 241] on app-icon "Invite crew" at bounding box center [1179, 246] width 11 height 11
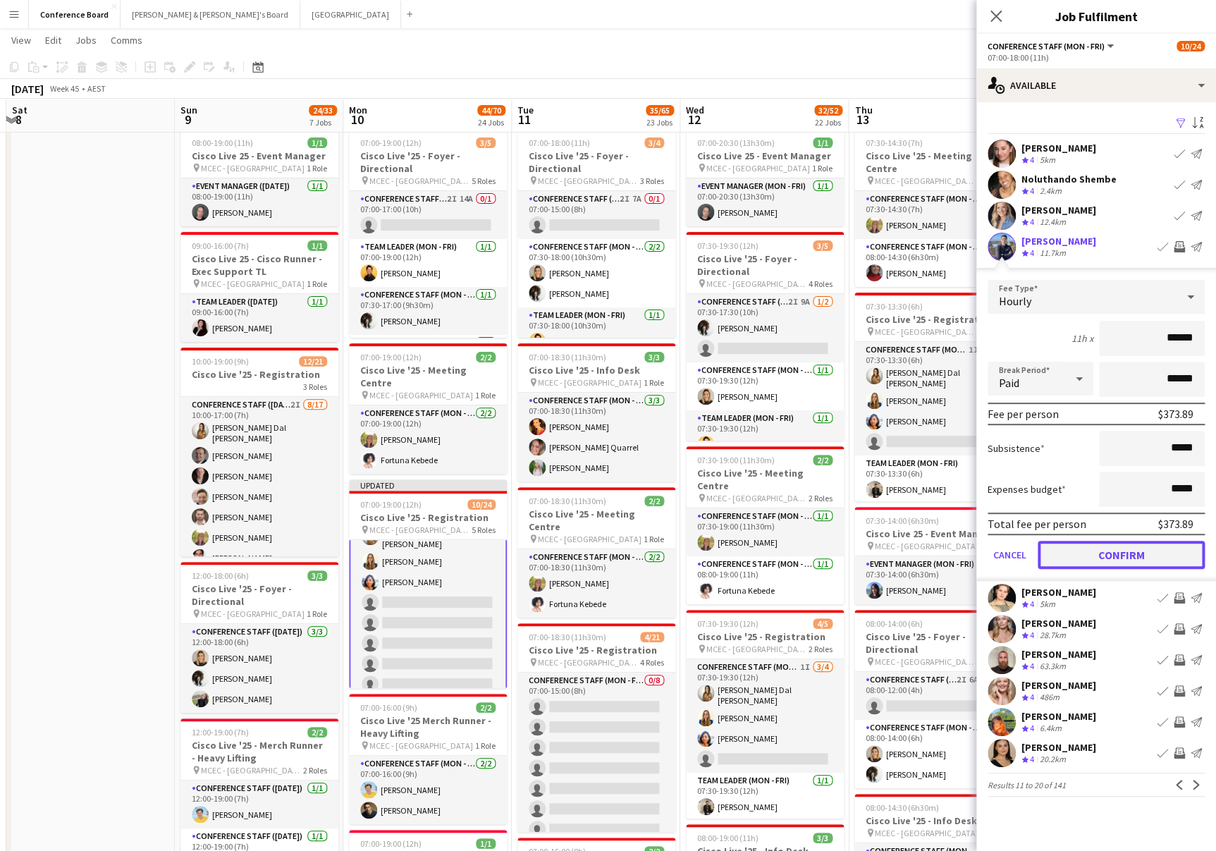
click at [1150, 547] on button "Confirm" at bounding box center [1121, 555] width 167 height 28
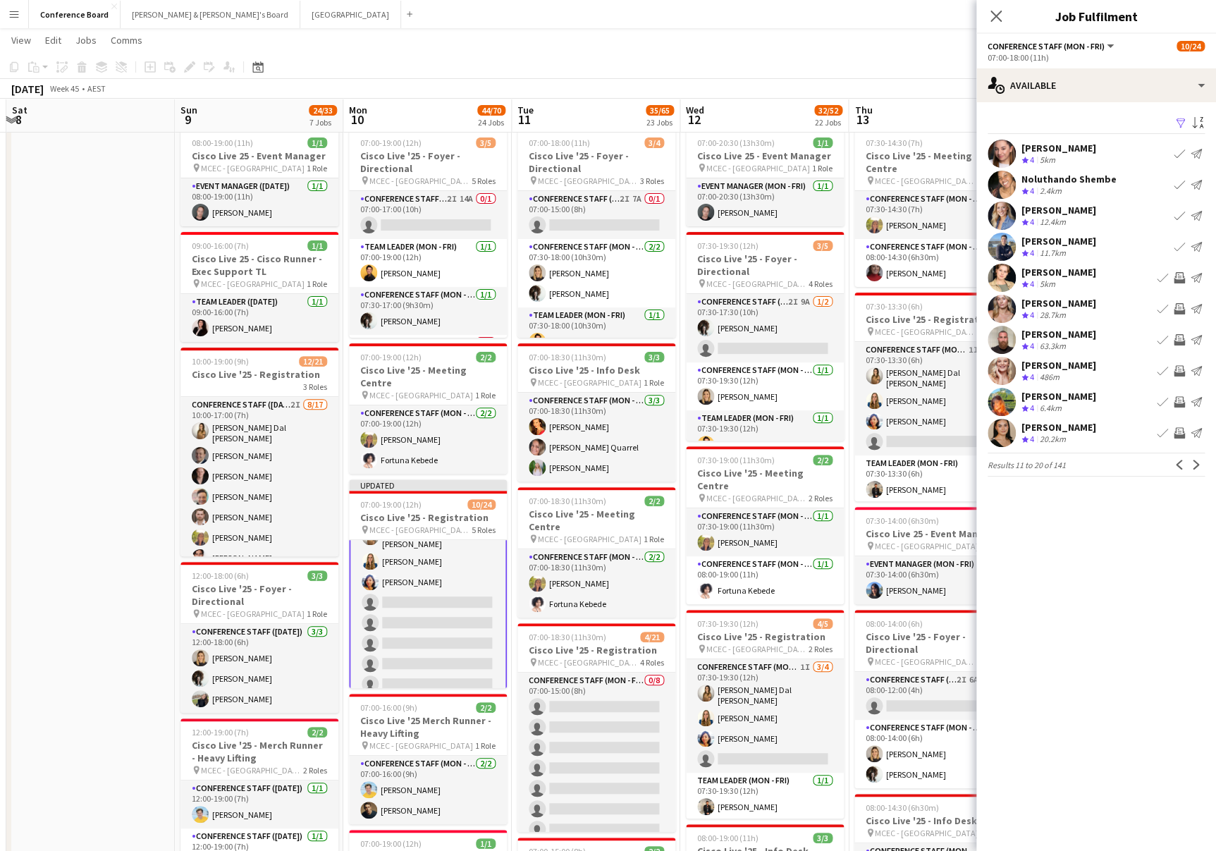
click at [1174, 273] on app-icon "Invite crew" at bounding box center [1179, 277] width 11 height 11
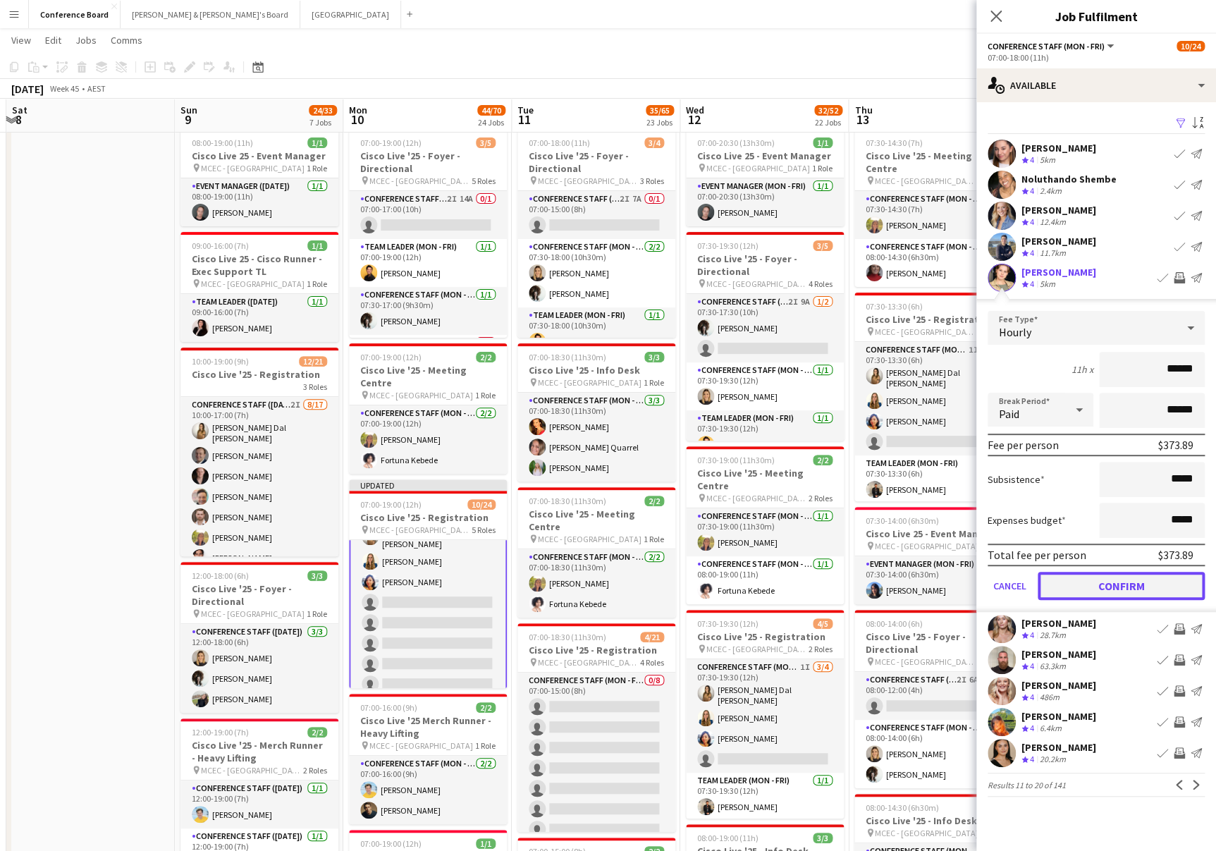
click at [1141, 583] on button "Confirm" at bounding box center [1121, 586] width 167 height 28
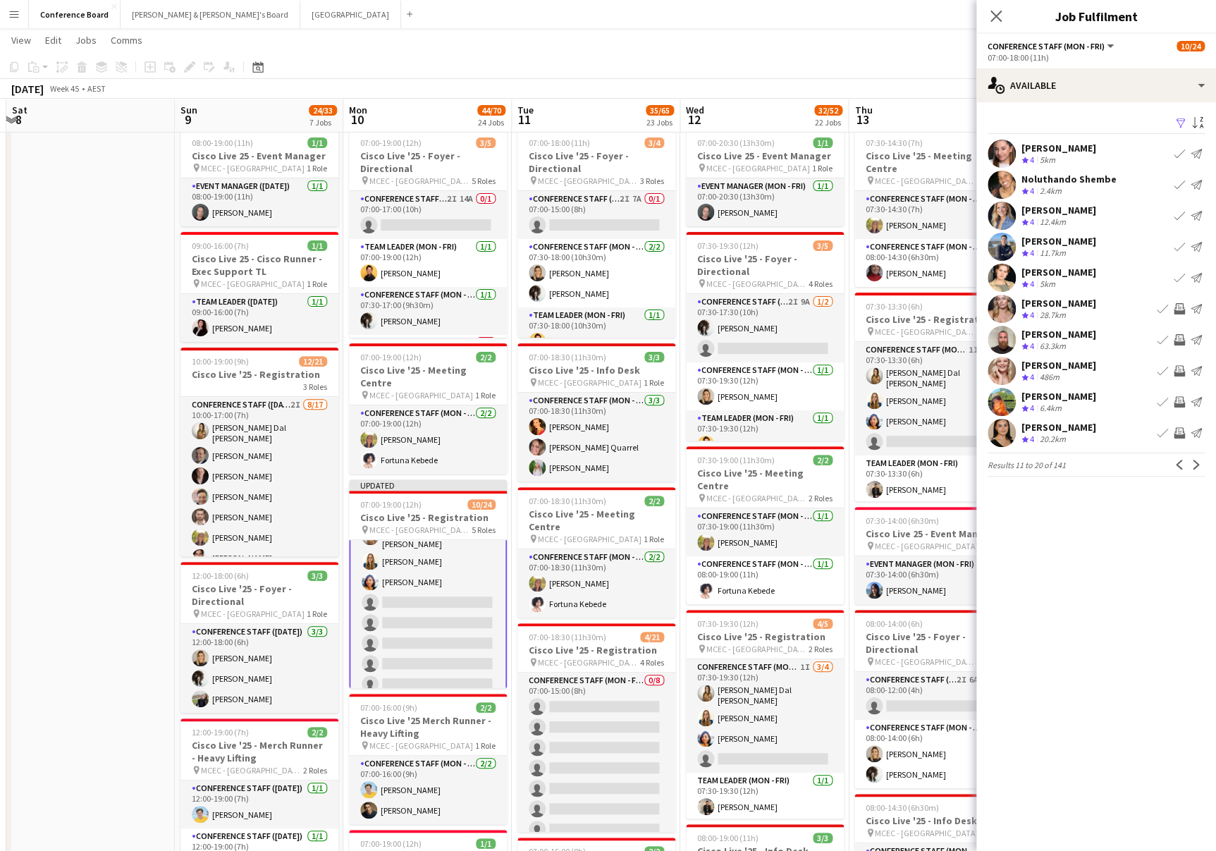
click at [1177, 305] on app-icon "Invite crew" at bounding box center [1179, 308] width 11 height 11
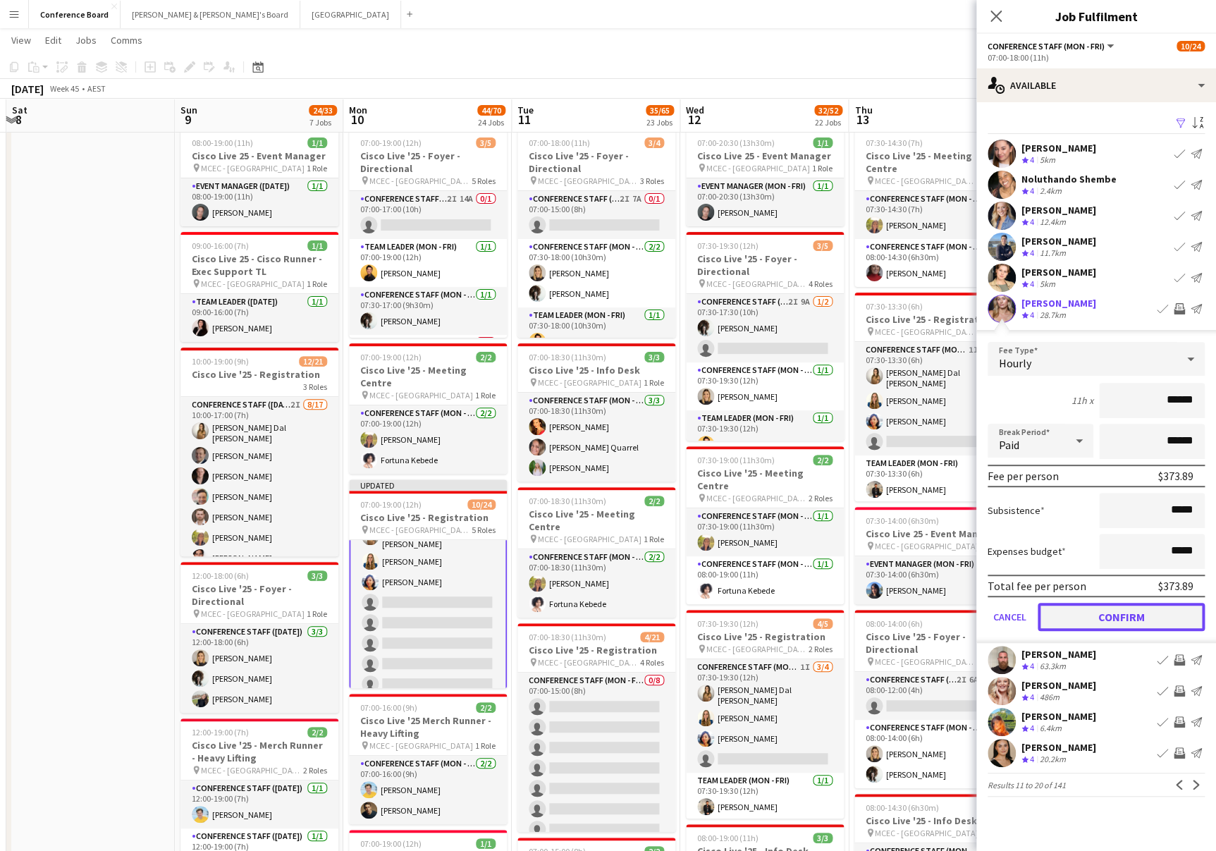
click at [1144, 607] on button "Confirm" at bounding box center [1121, 617] width 167 height 28
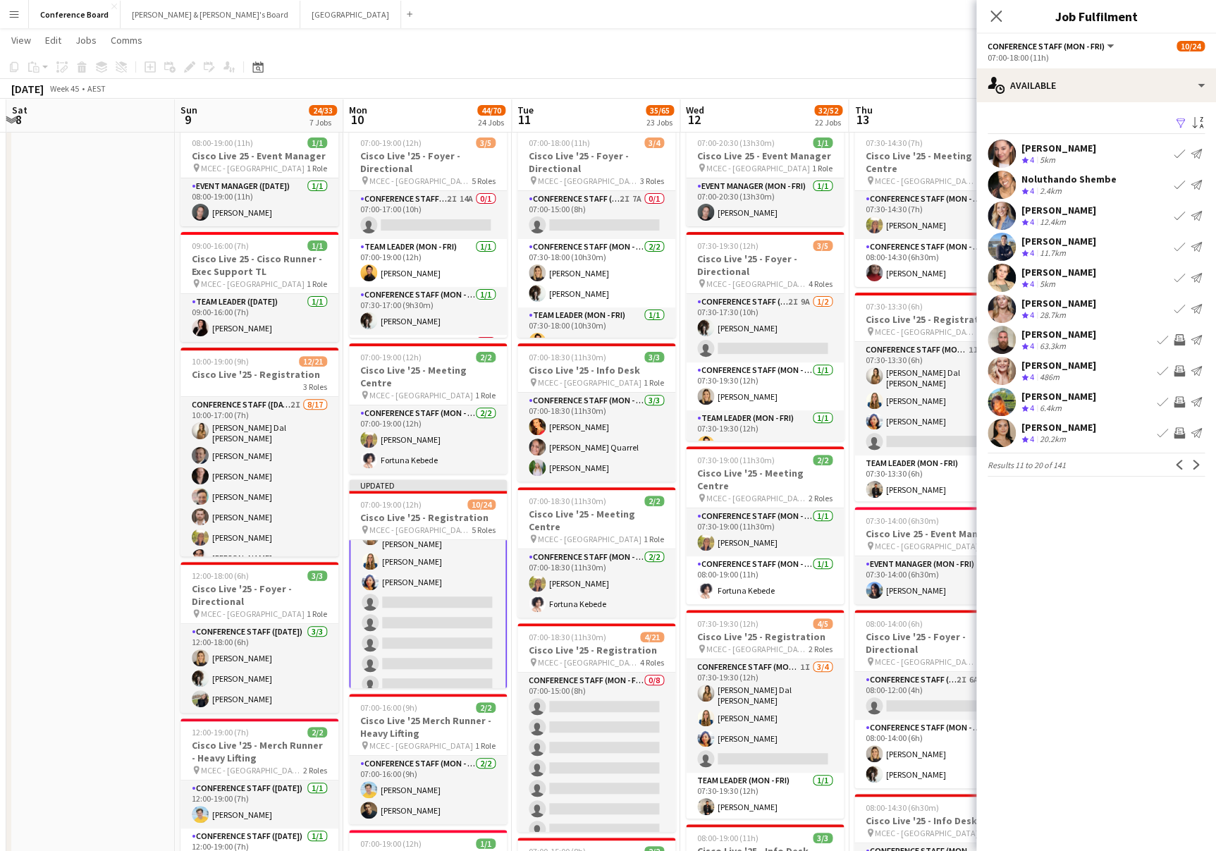
click at [1178, 341] on app-icon "Invite crew" at bounding box center [1179, 339] width 11 height 11
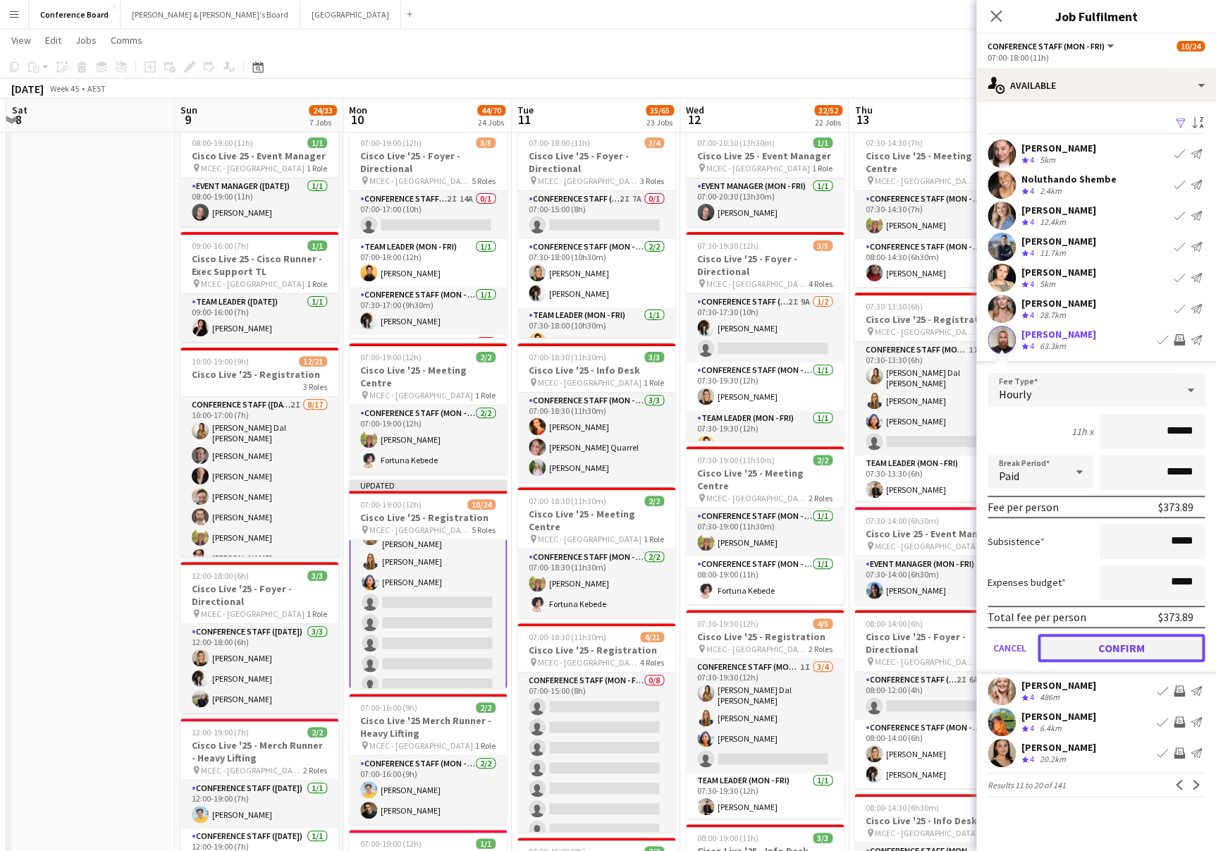
click at [1116, 651] on button "Confirm" at bounding box center [1121, 648] width 167 height 28
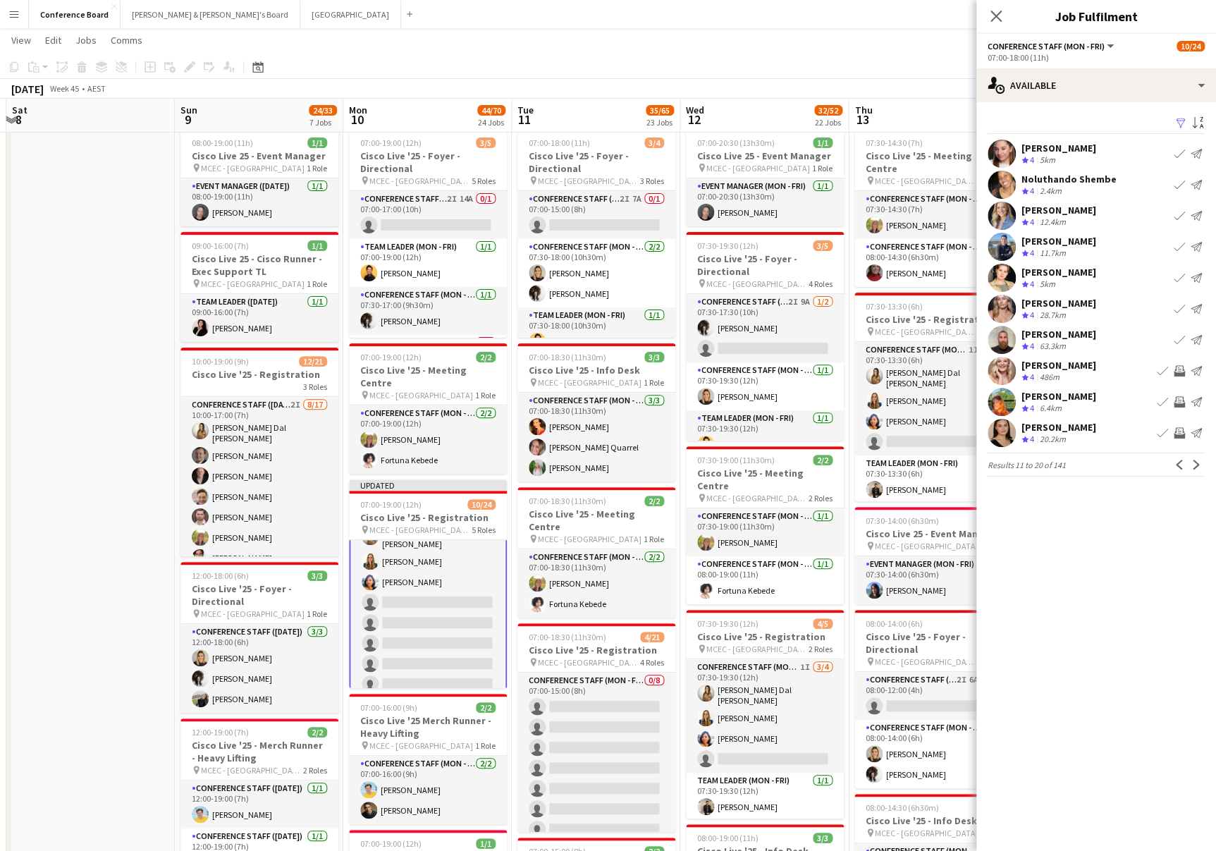
click at [1179, 365] on app-icon "Invite crew" at bounding box center [1179, 370] width 11 height 11
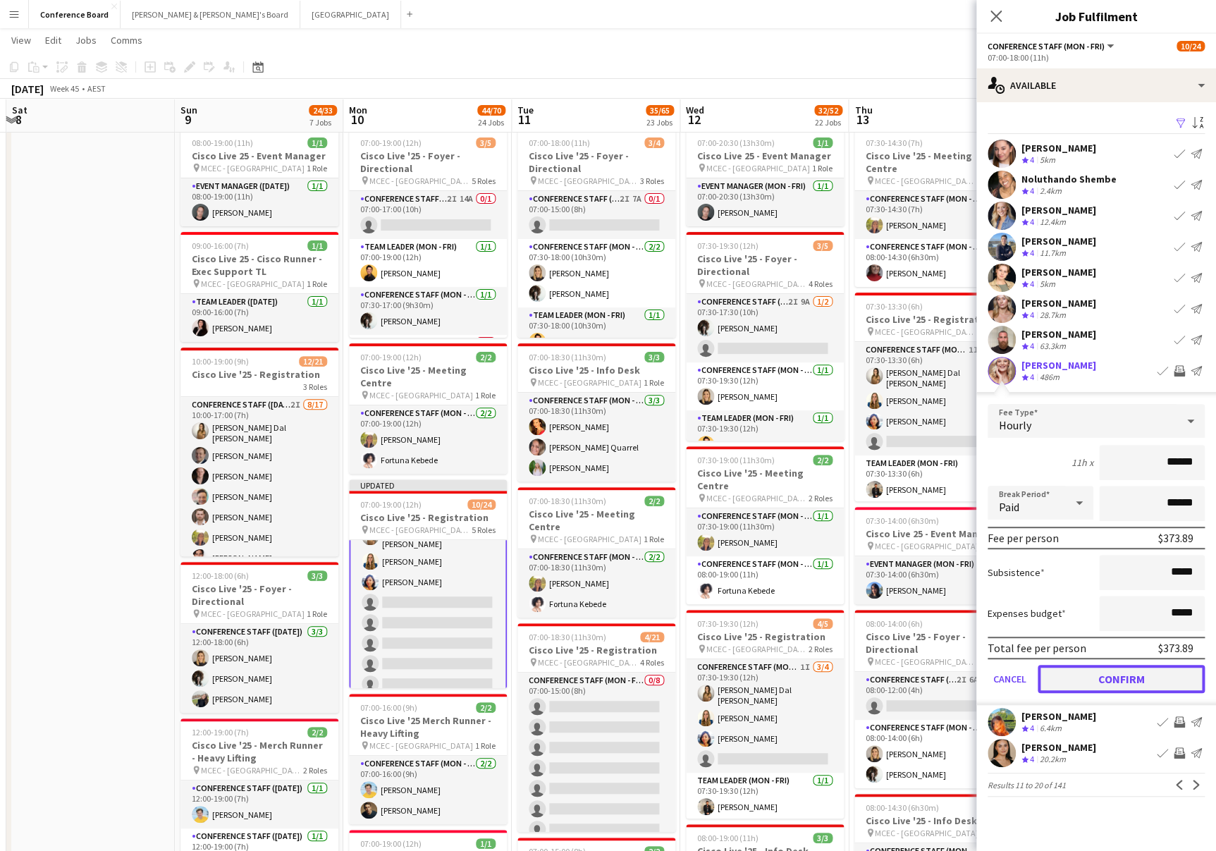
click at [1144, 675] on button "Confirm" at bounding box center [1121, 679] width 167 height 28
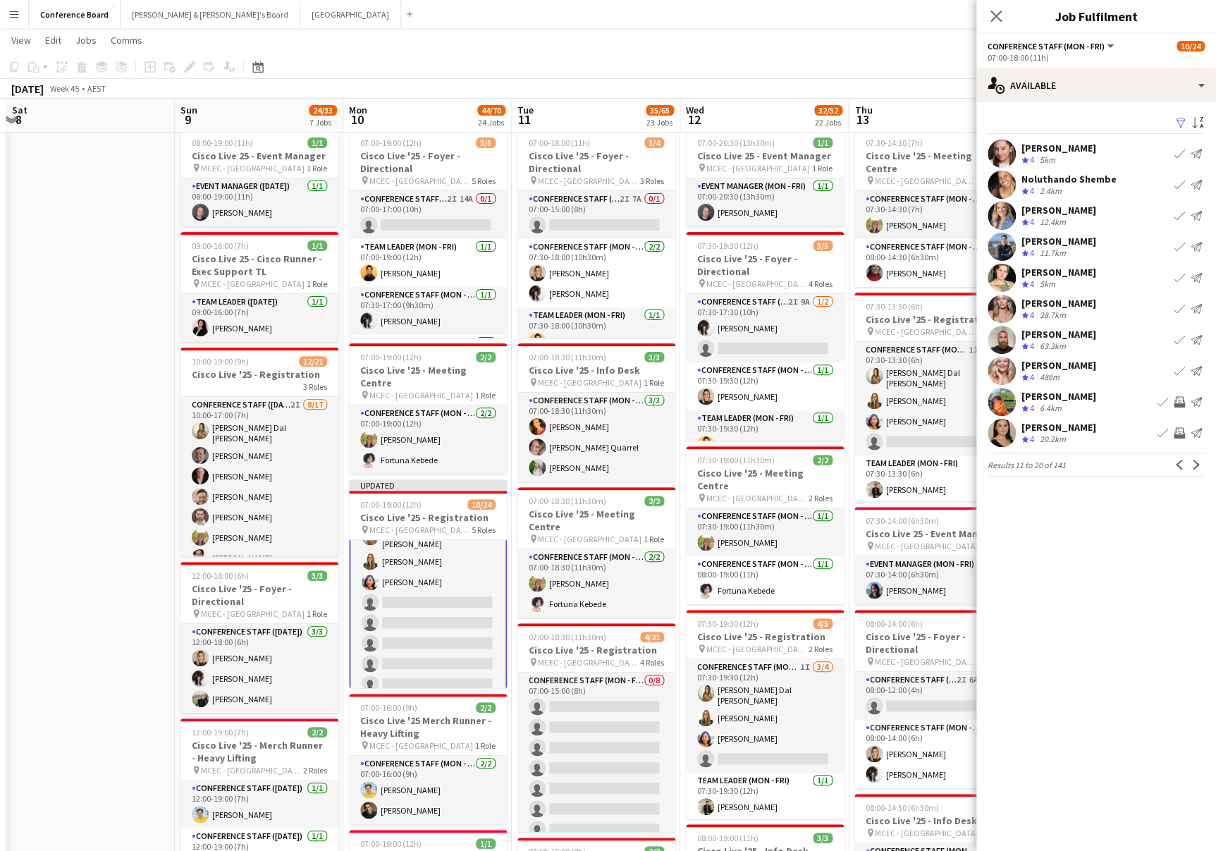
click at [1179, 429] on app-icon "Invite crew" at bounding box center [1179, 432] width 11 height 11
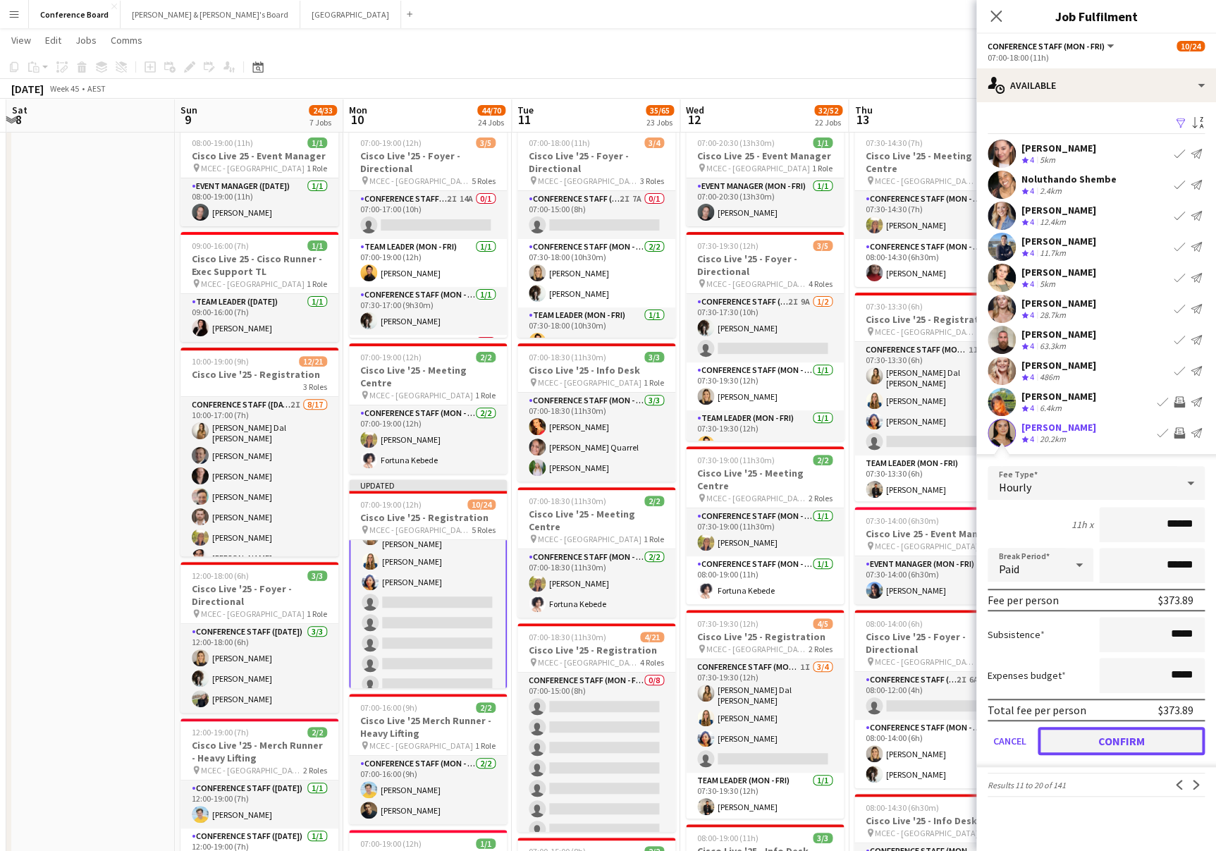
click at [1151, 735] on button "Confirm" at bounding box center [1121, 741] width 167 height 28
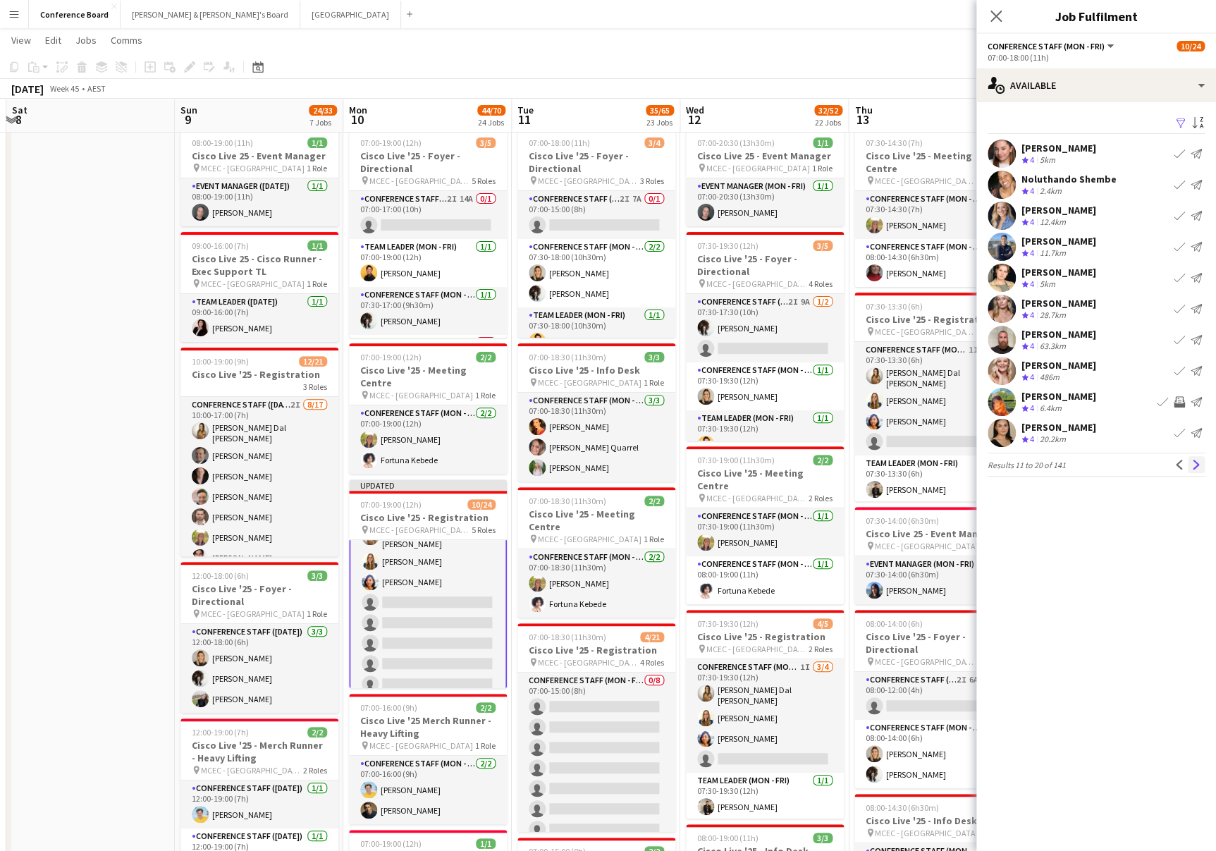
click at [1193, 464] on app-icon "Next" at bounding box center [1197, 465] width 10 height 10
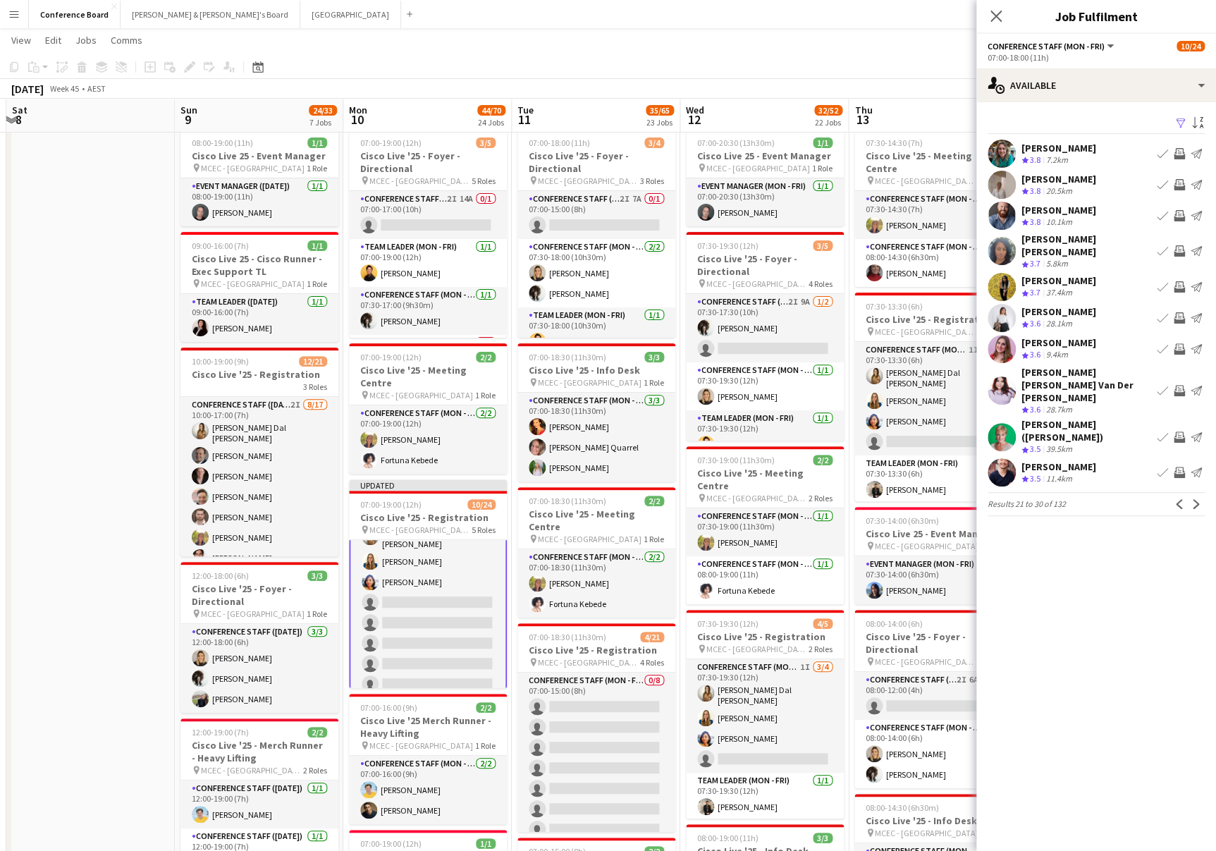
scroll to position [42, 0]
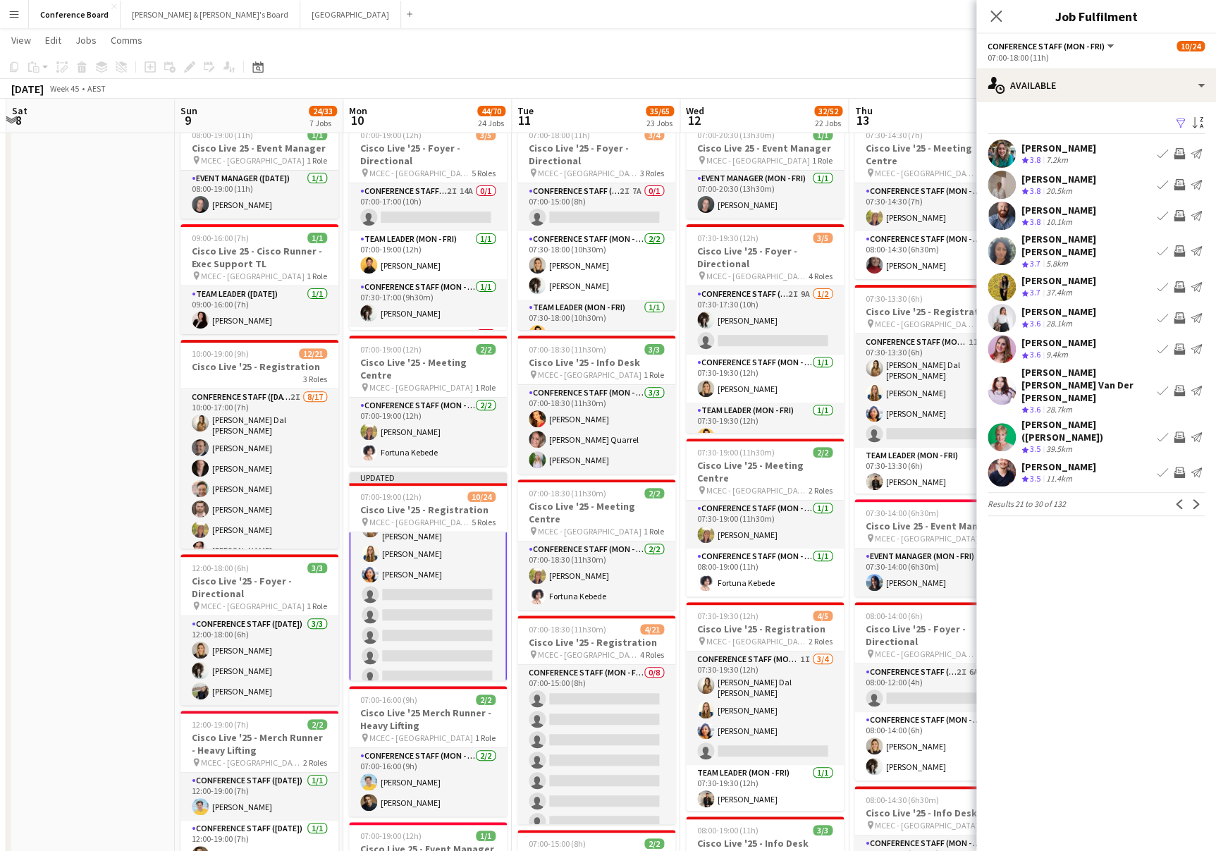
click at [1177, 151] on app-icon "Invite crew" at bounding box center [1179, 153] width 11 height 11
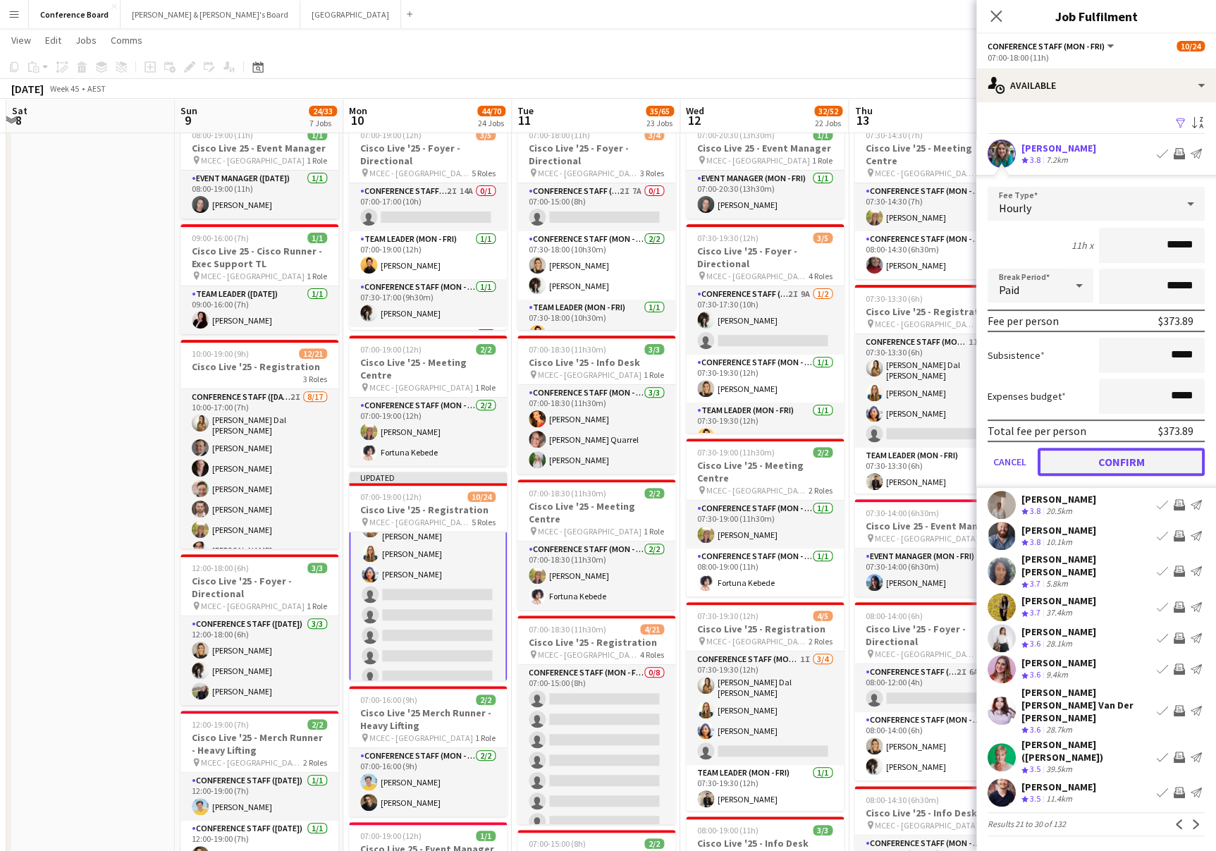
click at [1174, 457] on button "Confirm" at bounding box center [1121, 462] width 167 height 28
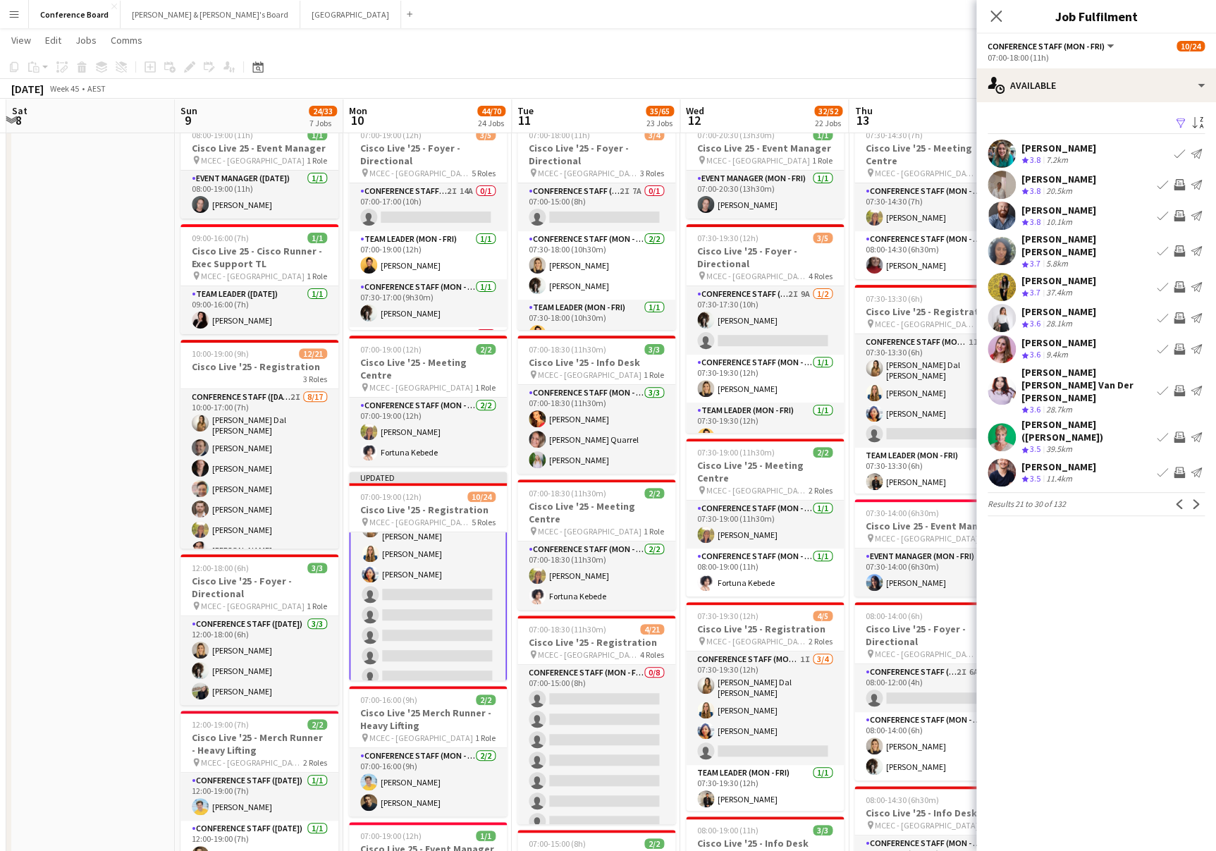
click at [1180, 180] on app-icon "Invite crew" at bounding box center [1179, 184] width 11 height 11
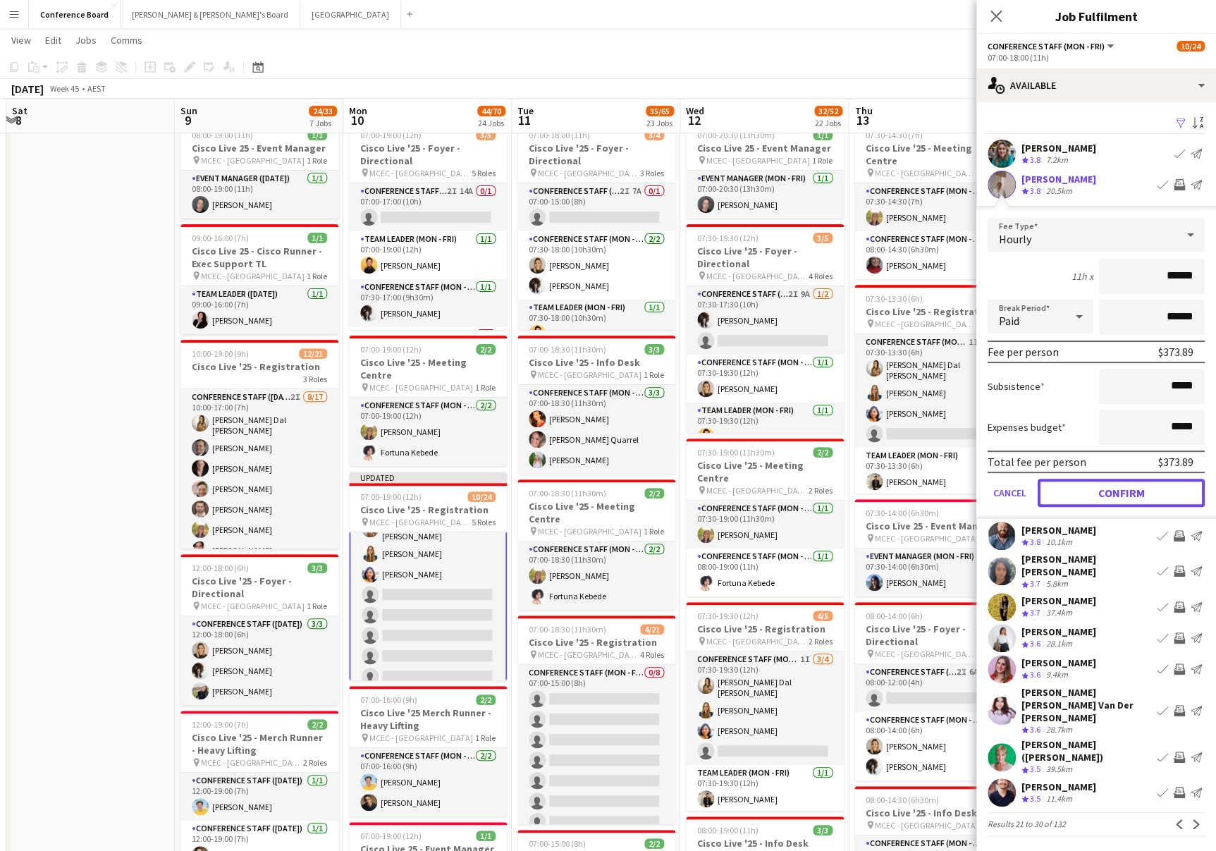
drag, startPoint x: 1119, startPoint y: 488, endPoint x: 1120, endPoint y: 473, distance: 14.8
click at [1119, 487] on button "Confirm" at bounding box center [1121, 493] width 167 height 28
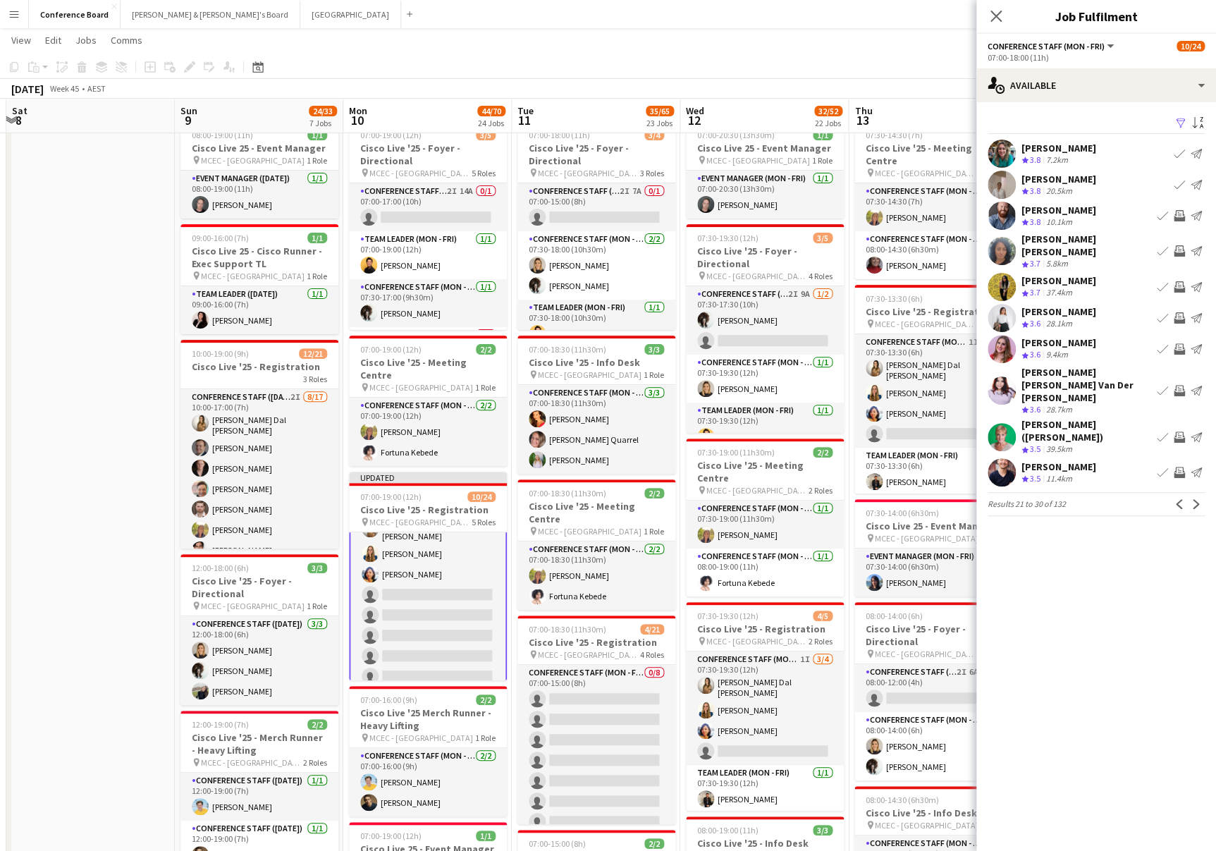
click at [1175, 212] on app-icon "Invite crew" at bounding box center [1179, 215] width 11 height 11
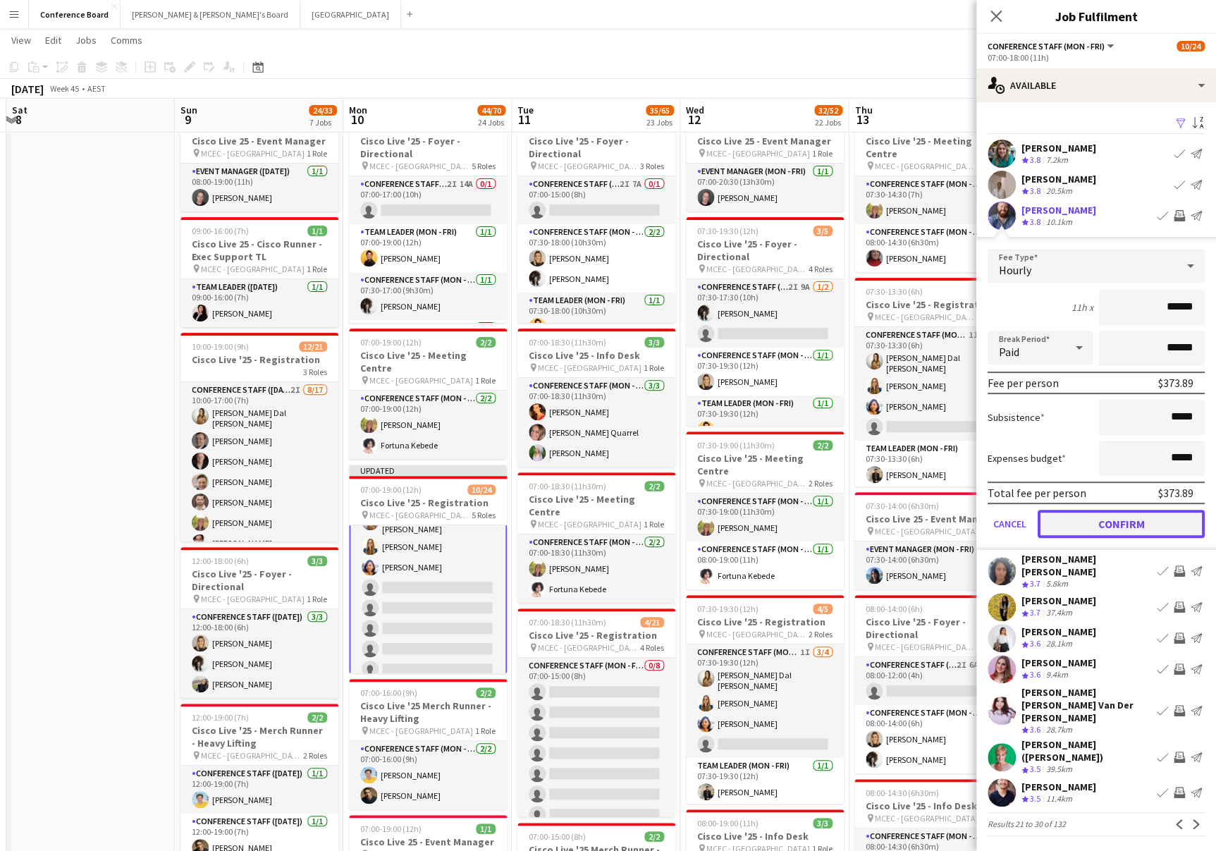
click at [1130, 518] on button "Confirm" at bounding box center [1121, 524] width 167 height 28
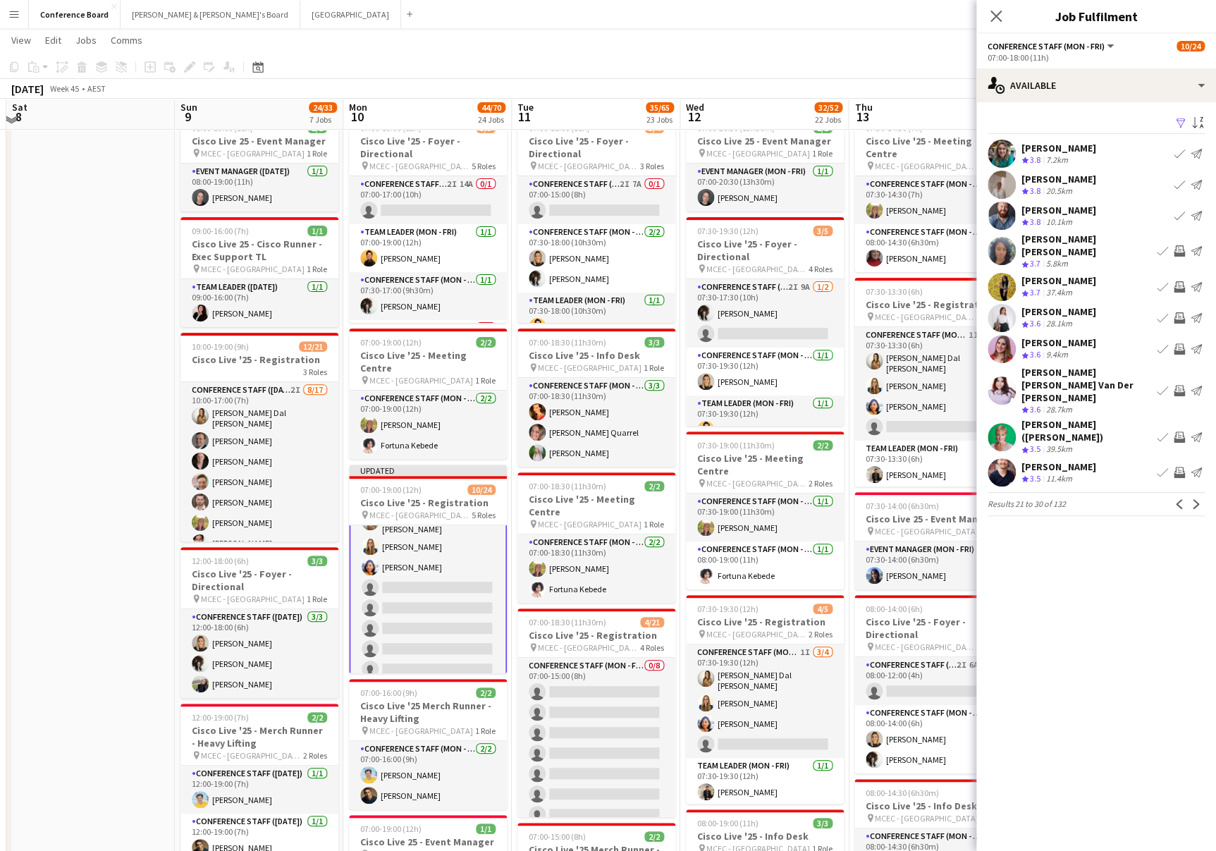
scroll to position [47, 0]
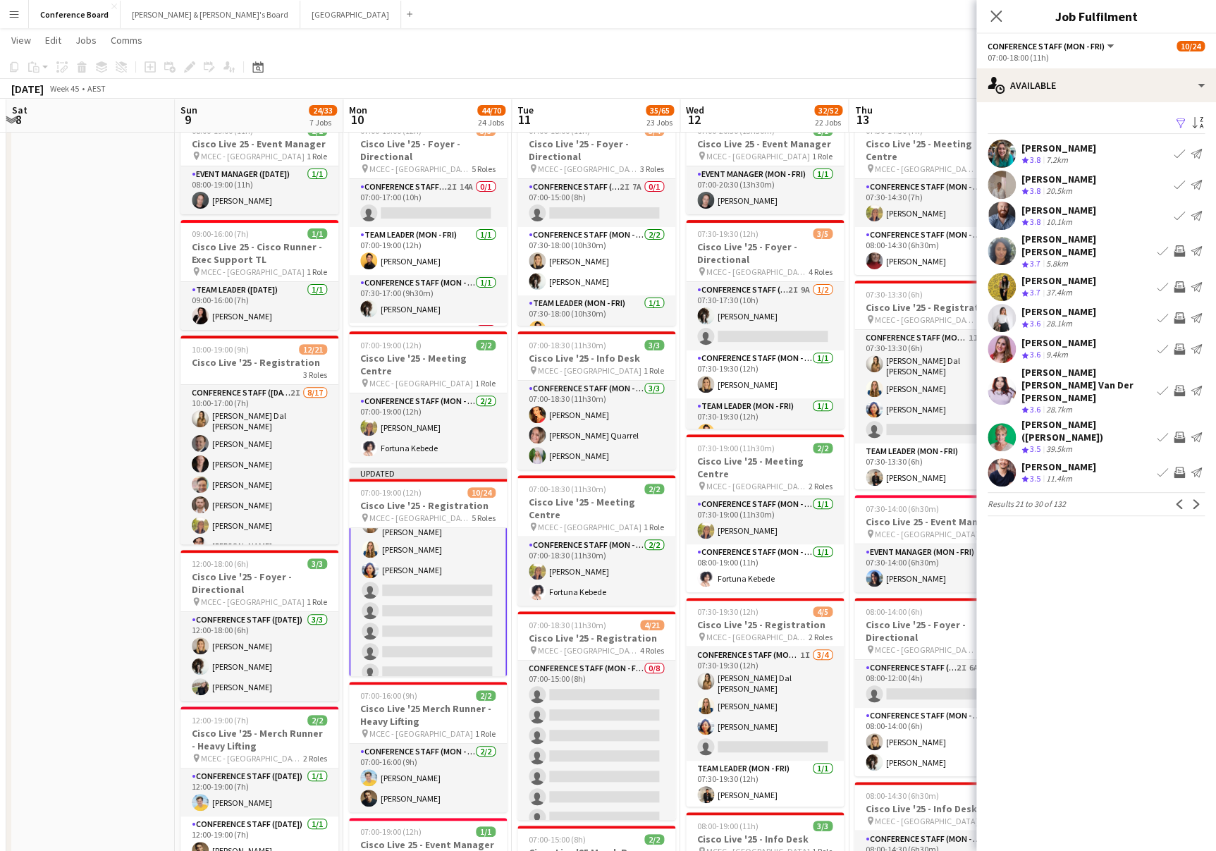
click at [1176, 281] on app-icon "Invite crew" at bounding box center [1179, 286] width 11 height 11
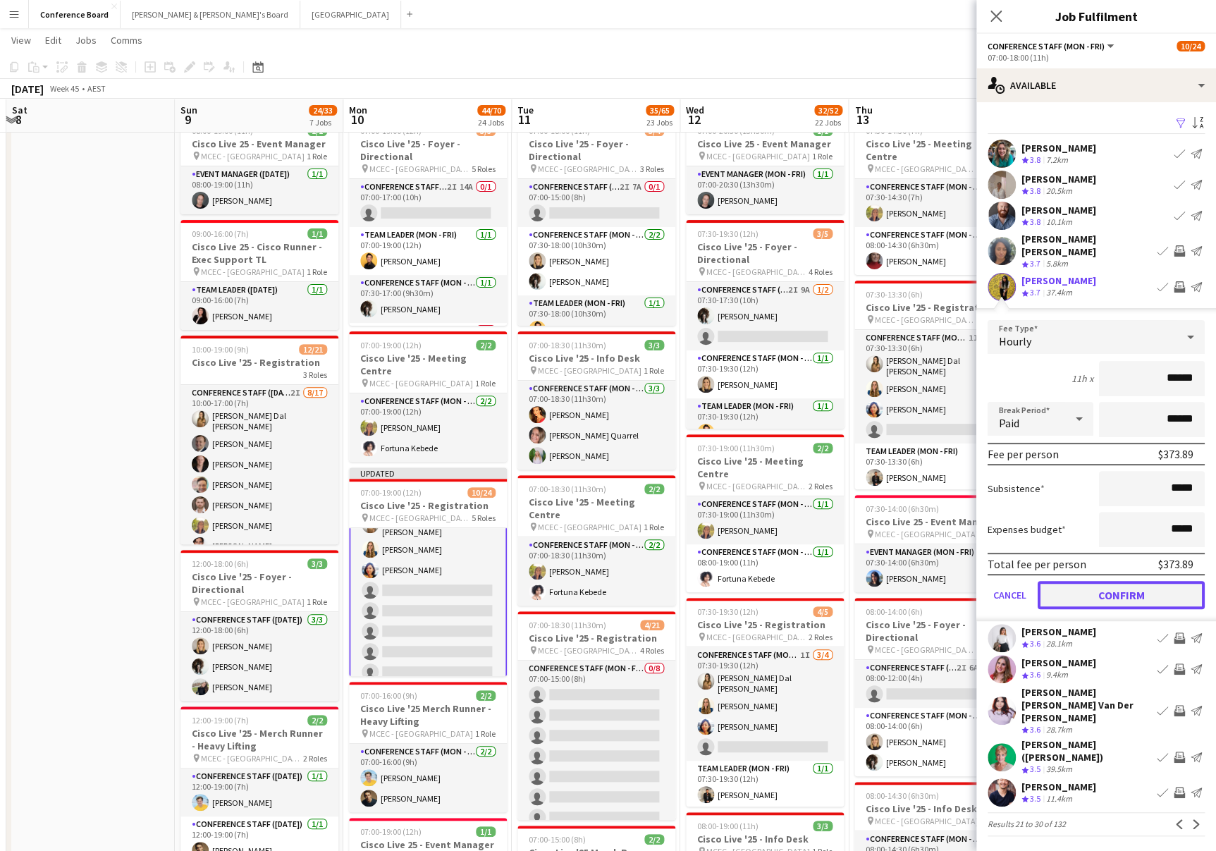
click at [1113, 584] on button "Confirm" at bounding box center [1121, 595] width 167 height 28
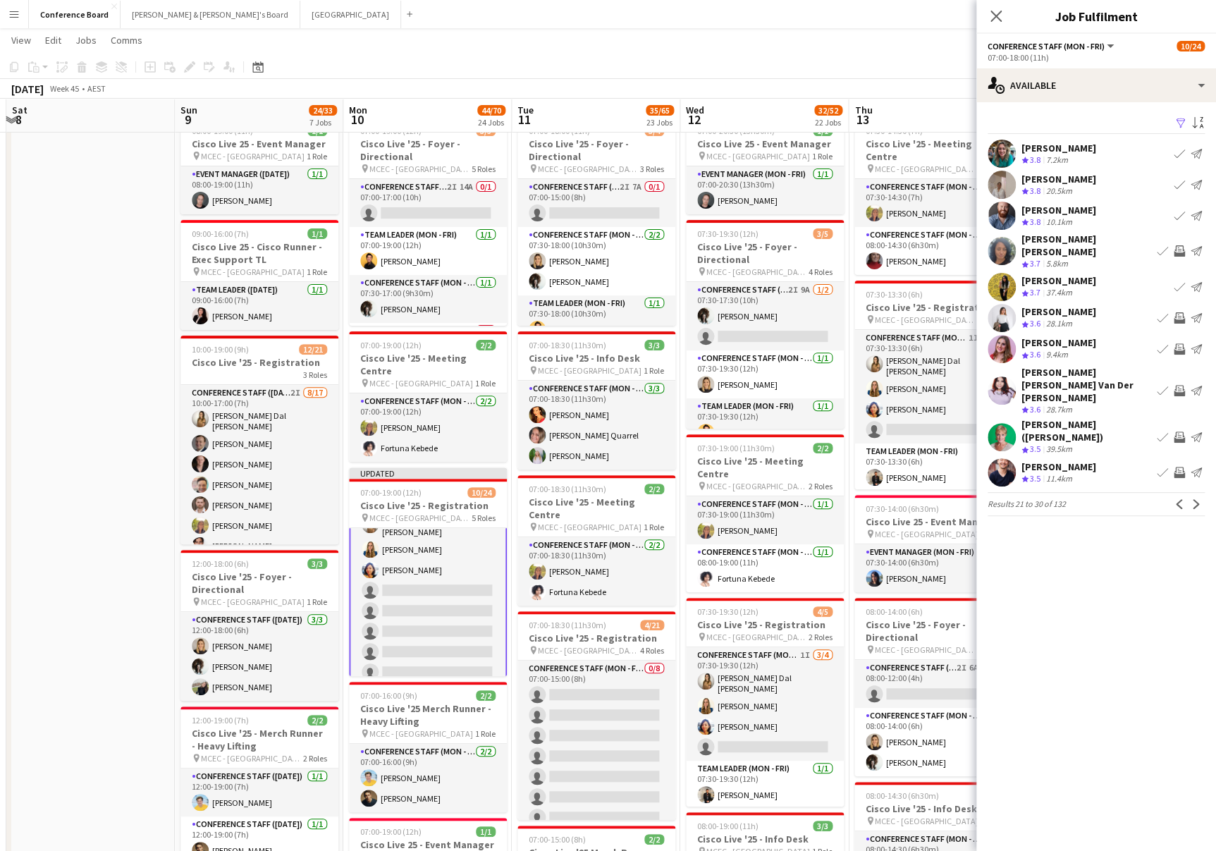
click at [1180, 312] on app-icon "Invite crew" at bounding box center [1179, 317] width 11 height 11
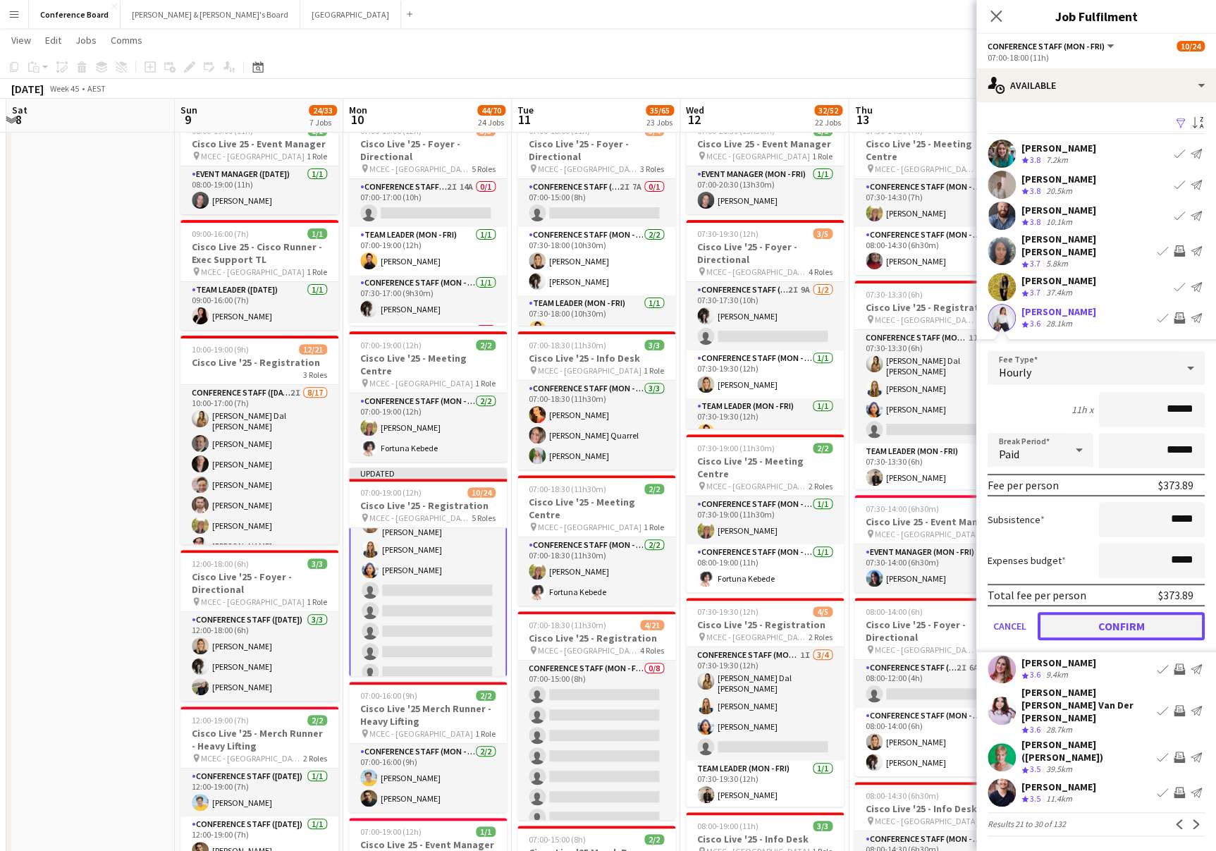
click at [1135, 620] on button "Confirm" at bounding box center [1121, 626] width 167 height 28
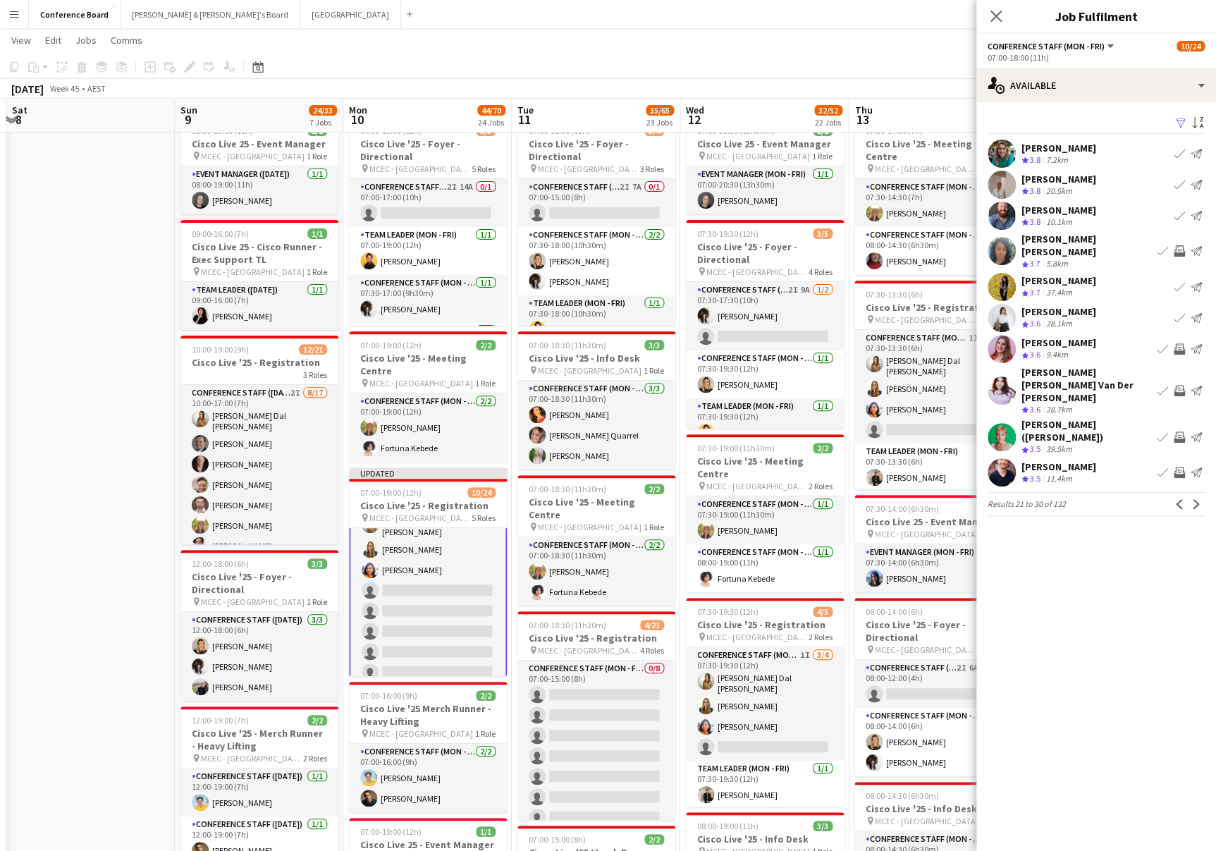
click at [1181, 385] on app-icon "Invite crew" at bounding box center [1179, 390] width 11 height 11
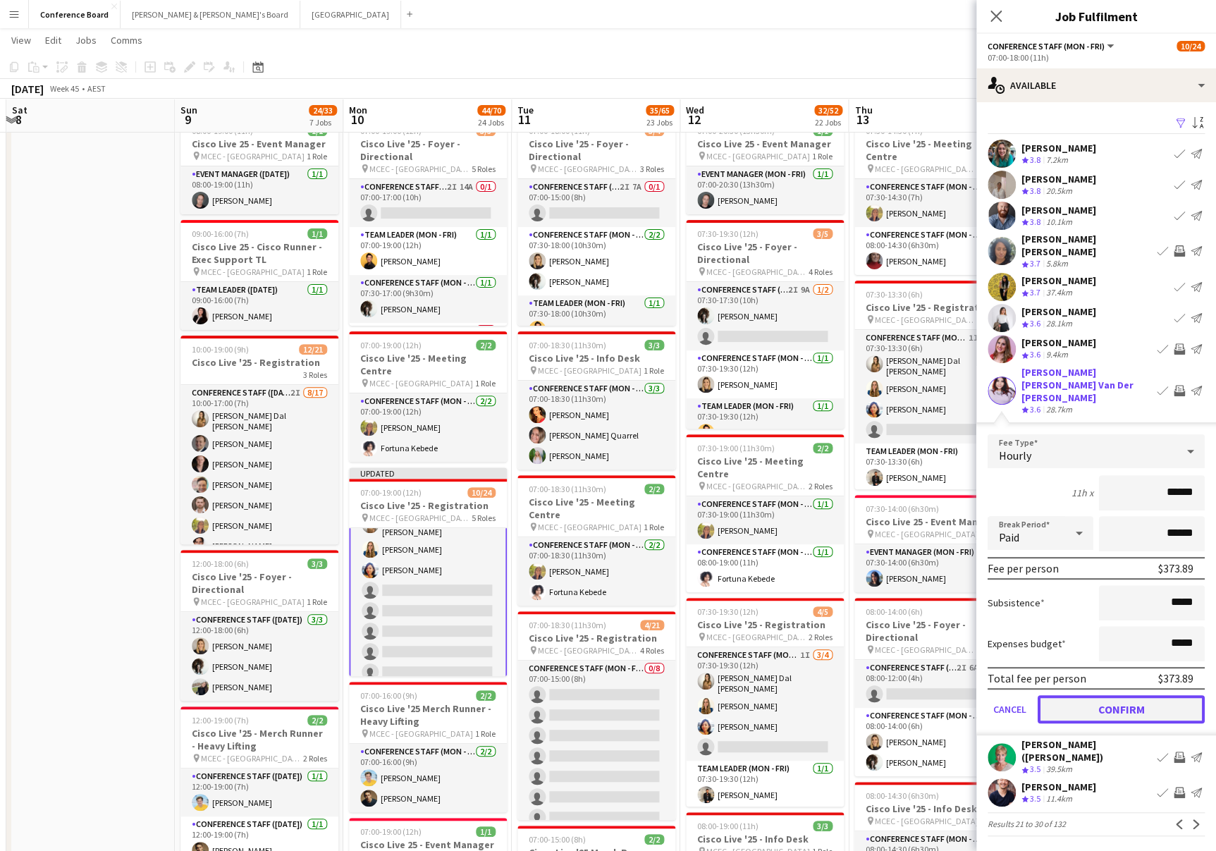
click at [1115, 695] on button "Confirm" at bounding box center [1121, 709] width 167 height 28
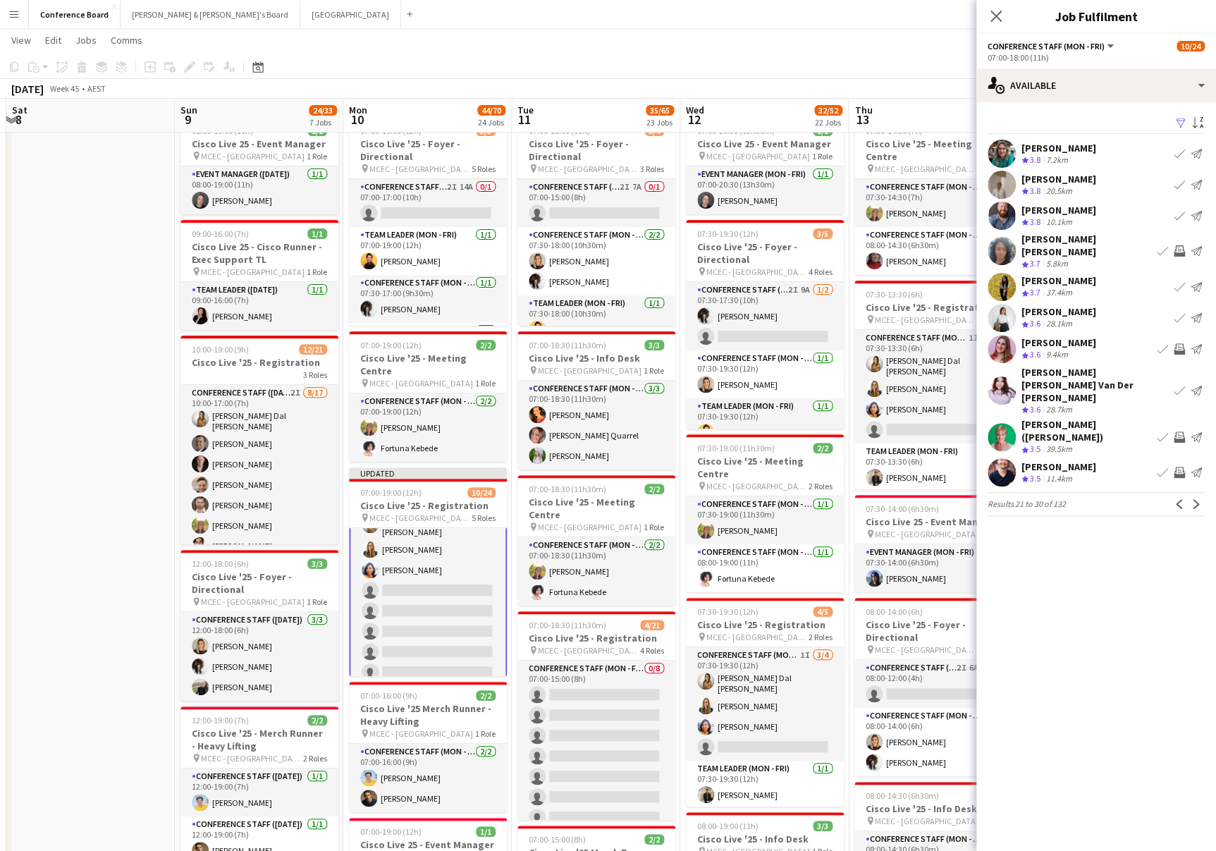
click at [1175, 432] on app-icon "Invite crew" at bounding box center [1179, 437] width 11 height 11
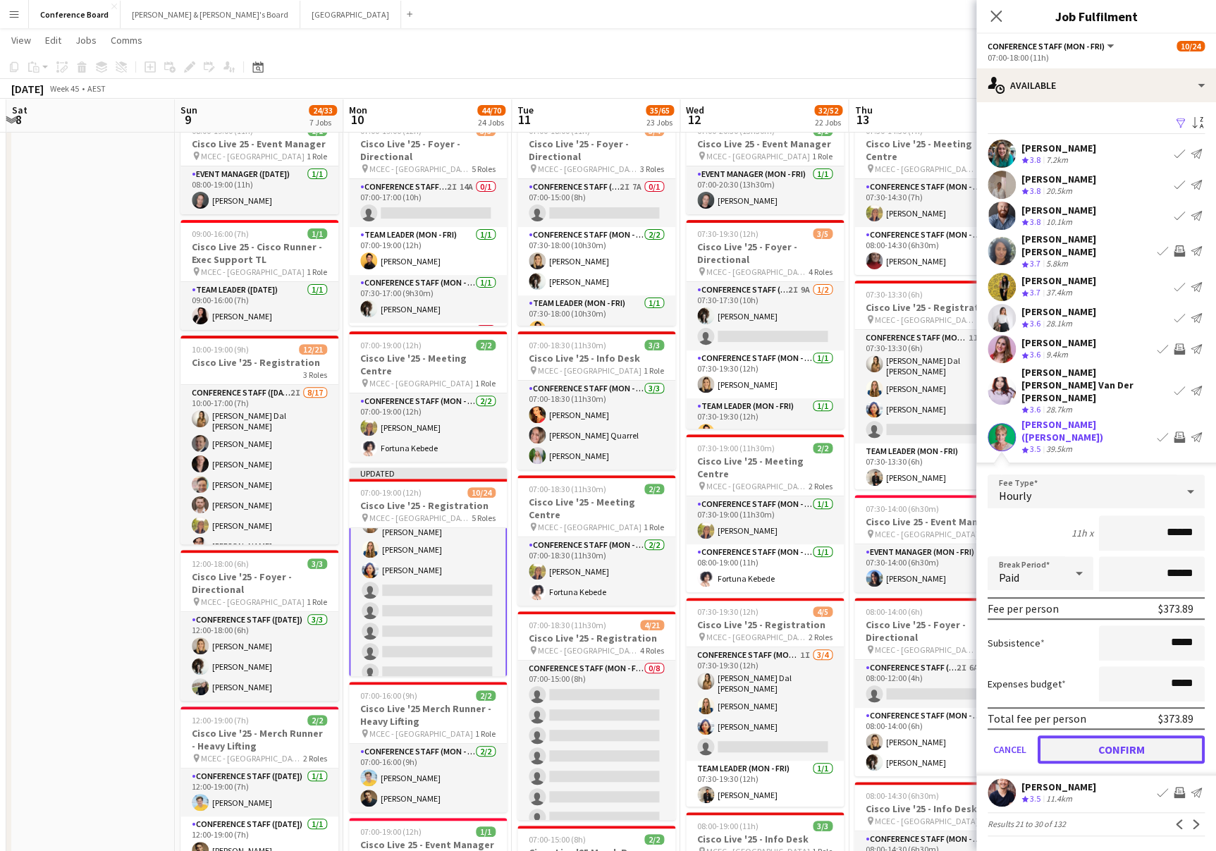
click at [1128, 735] on button "Confirm" at bounding box center [1121, 749] width 167 height 28
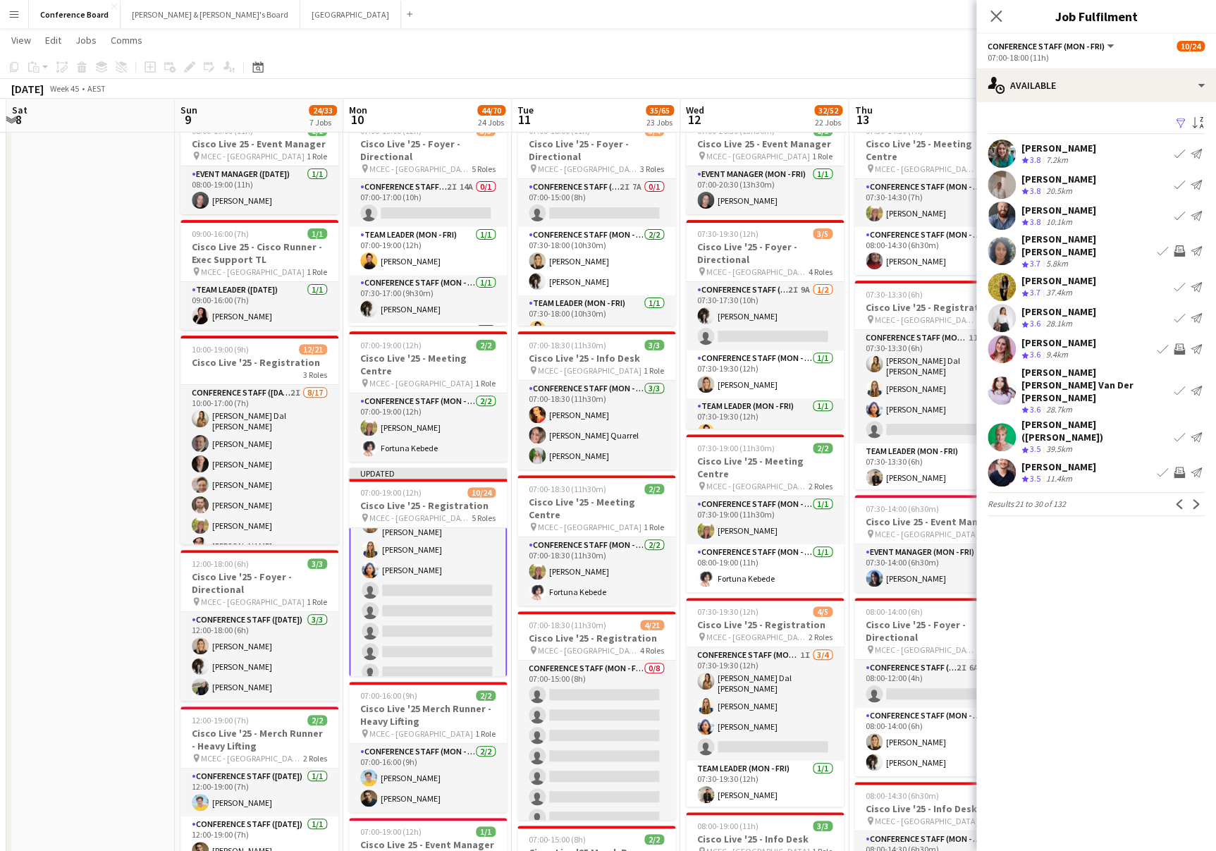
click at [1180, 467] on app-icon "Invite crew" at bounding box center [1179, 472] width 11 height 11
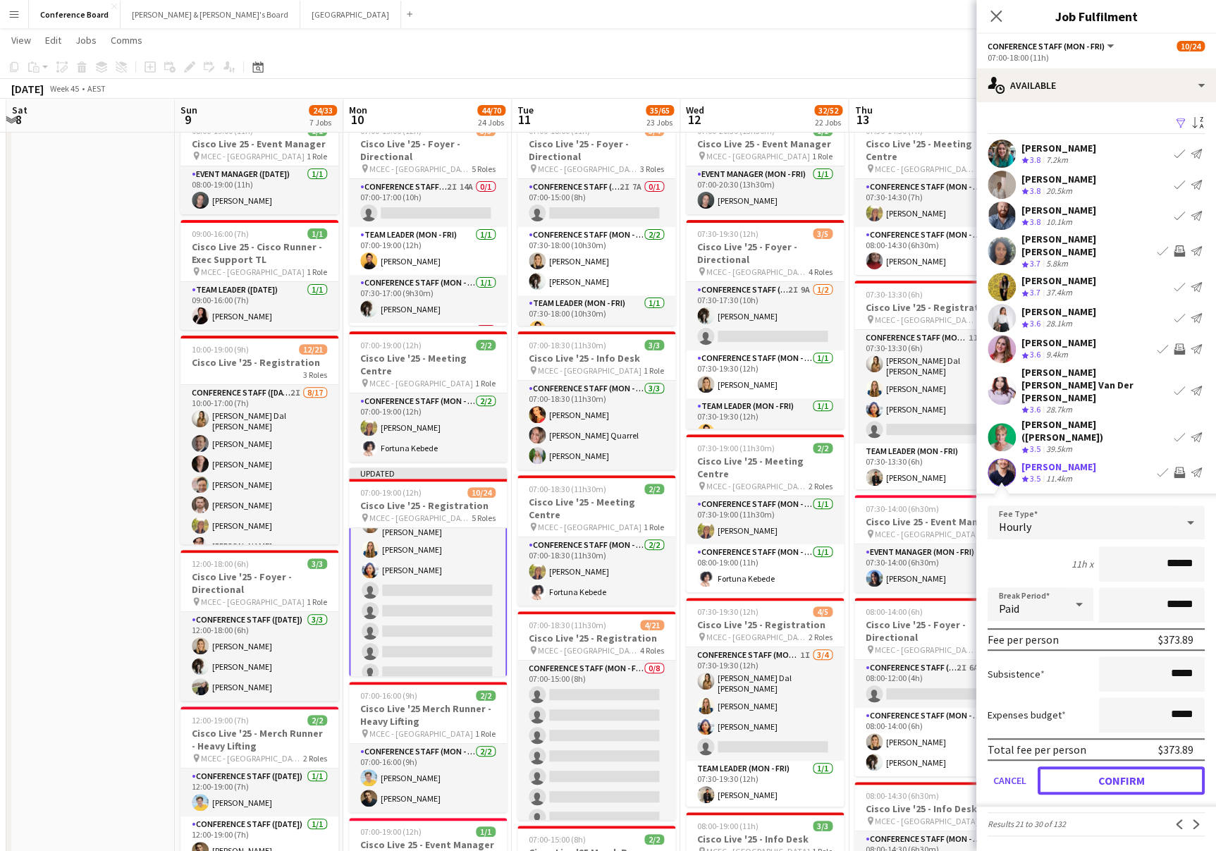
drag, startPoint x: 1119, startPoint y: 740, endPoint x: 1120, endPoint y: 726, distance: 14.9
click at [1119, 766] on button "Confirm" at bounding box center [1121, 780] width 167 height 28
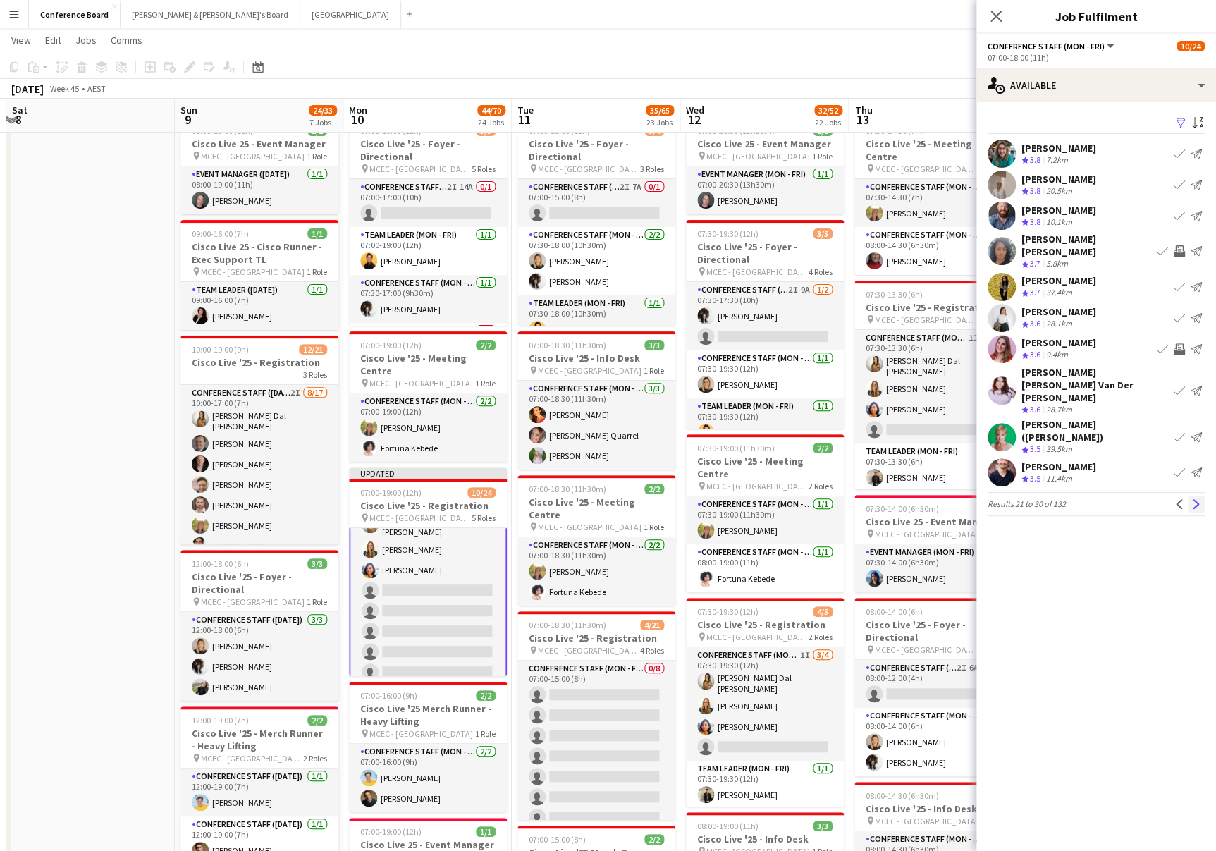
click at [1196, 499] on app-icon "Next" at bounding box center [1197, 504] width 10 height 10
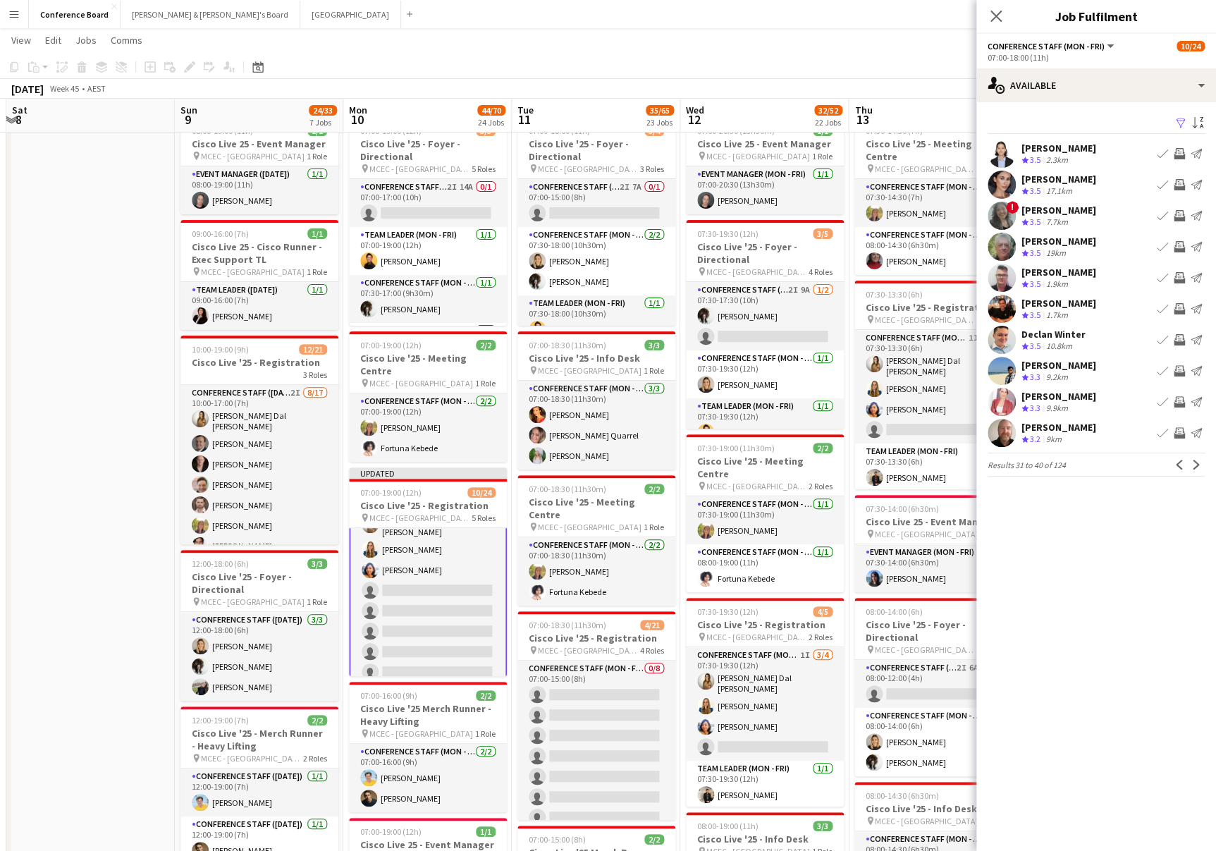
click at [1177, 183] on app-icon "Invite crew" at bounding box center [1179, 184] width 11 height 11
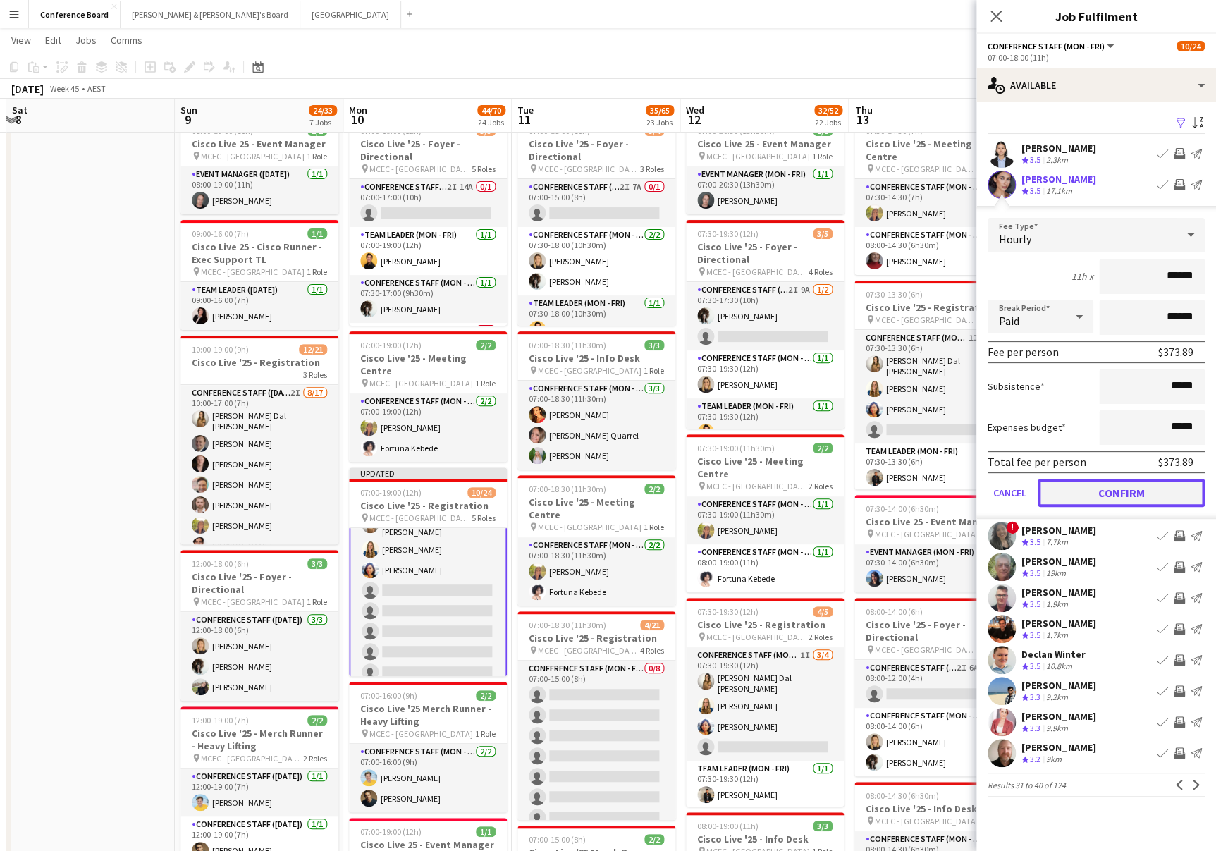
click at [1094, 486] on button "Confirm" at bounding box center [1121, 493] width 167 height 28
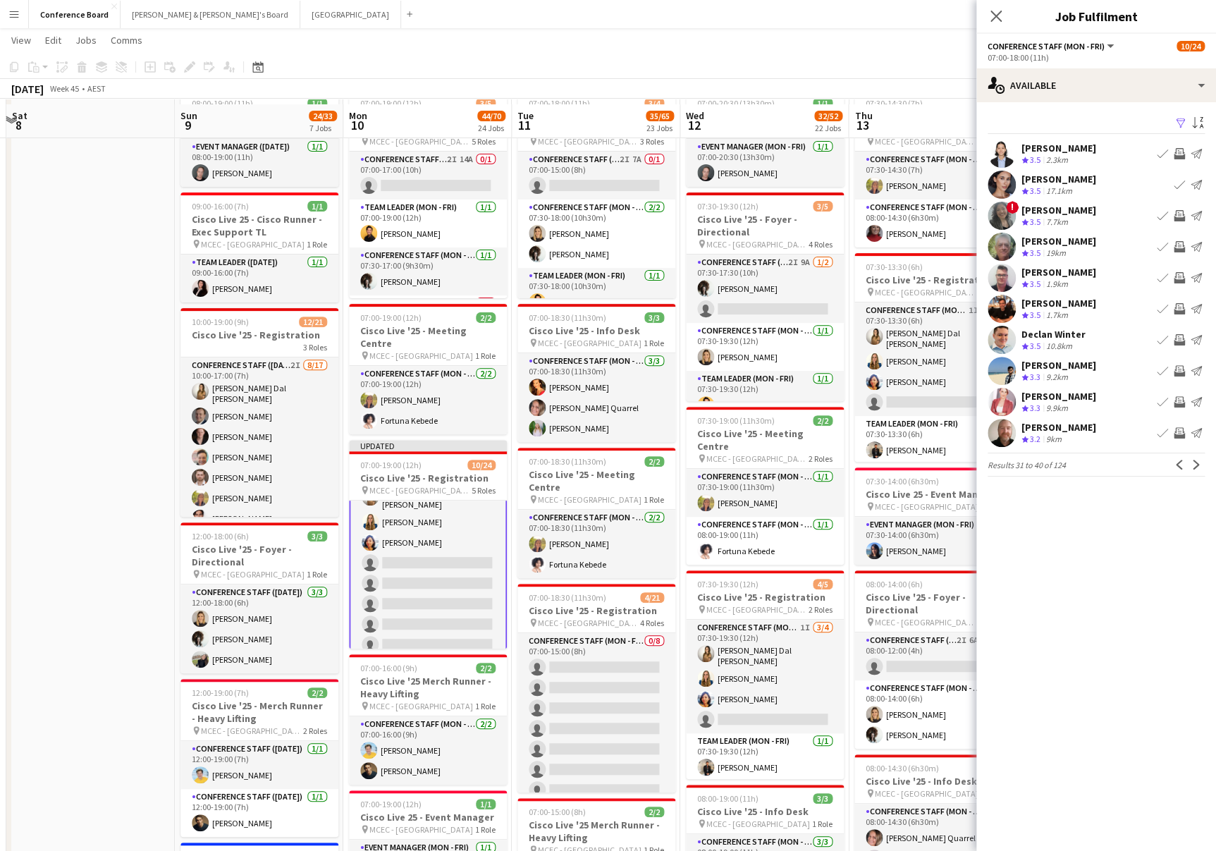
scroll to position [82, 0]
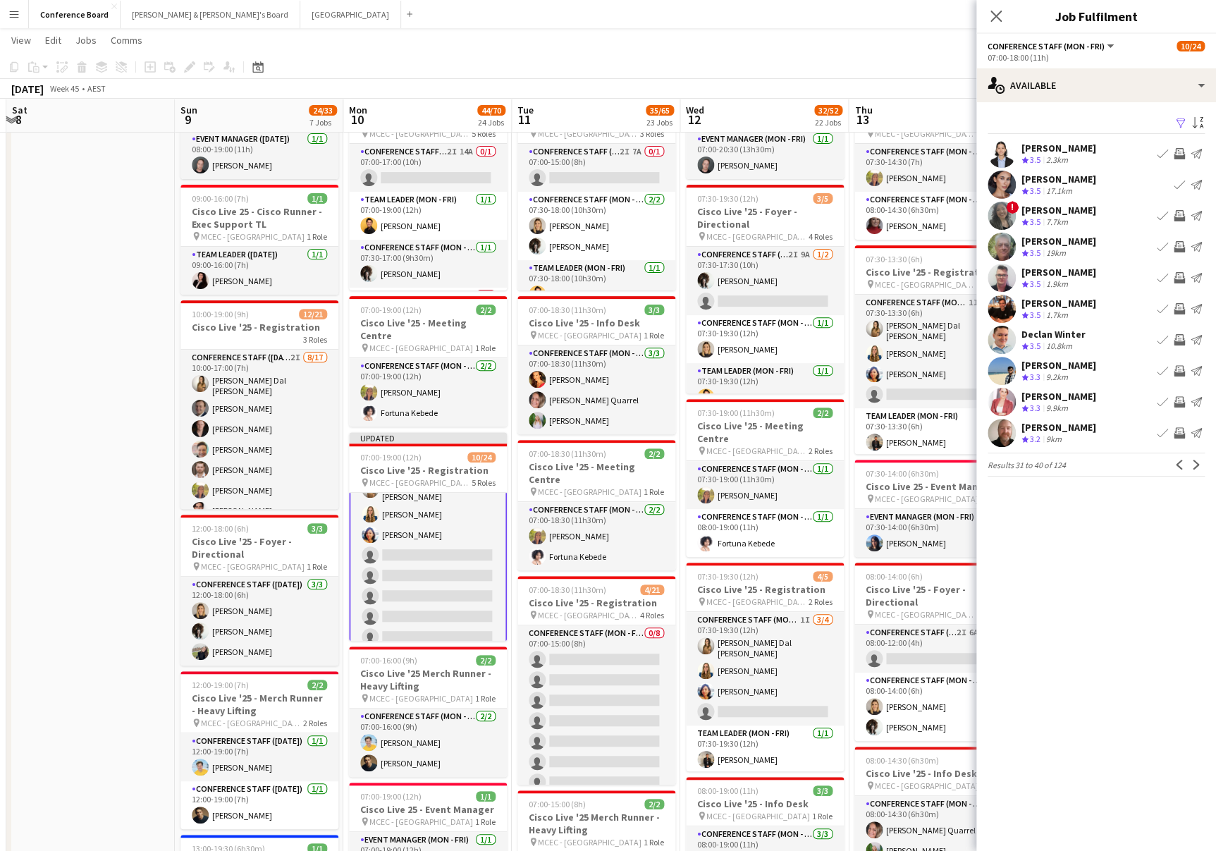
click at [1180, 398] on app-icon "Invite crew" at bounding box center [1179, 401] width 11 height 11
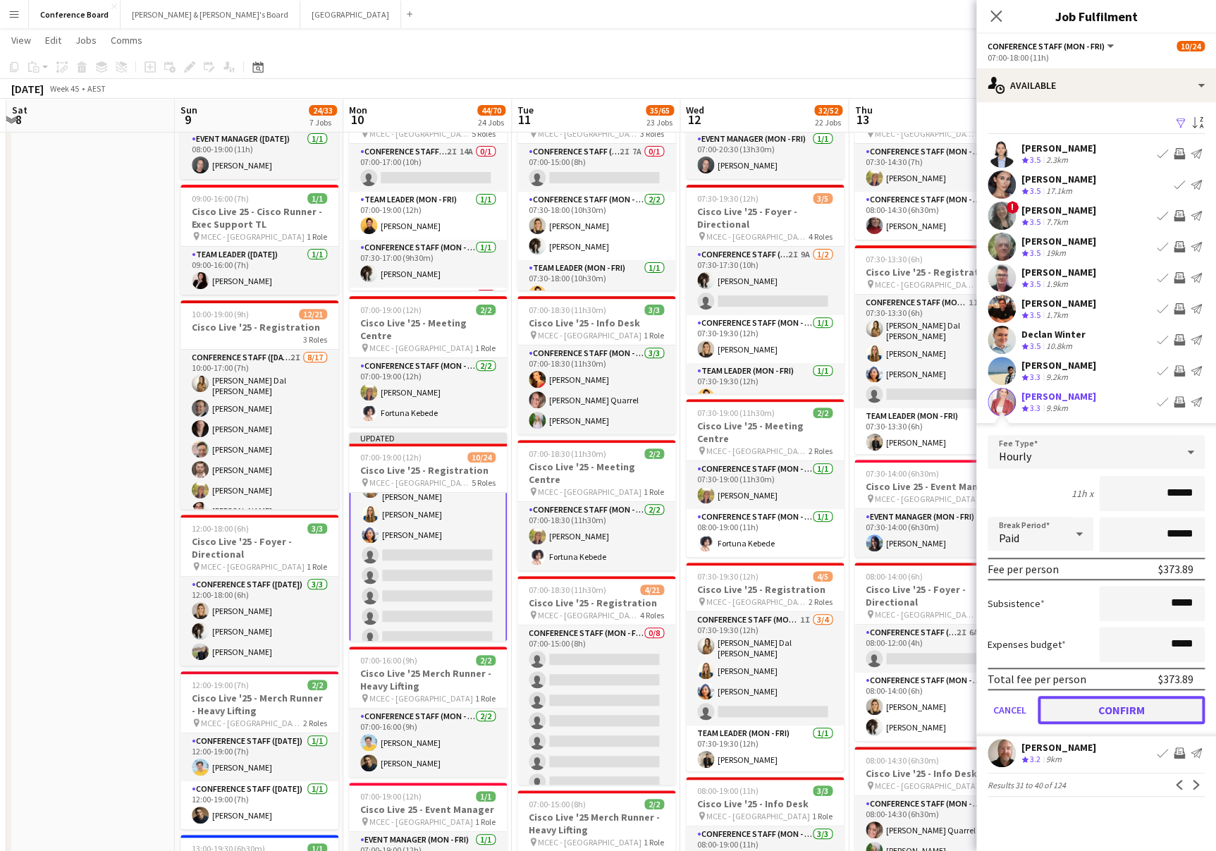
click at [1156, 704] on button "Confirm" at bounding box center [1121, 710] width 167 height 28
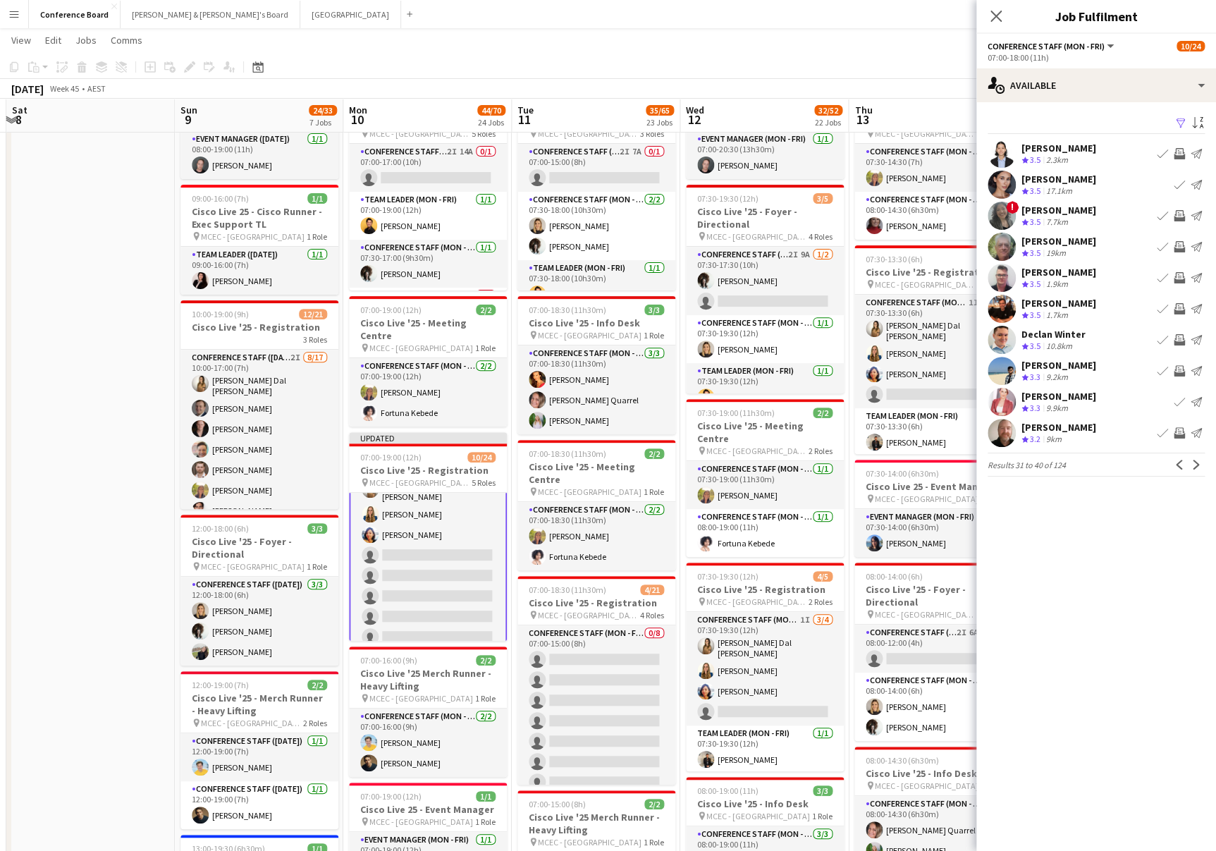
click at [1176, 433] on app-icon "Invite crew" at bounding box center [1179, 432] width 11 height 11
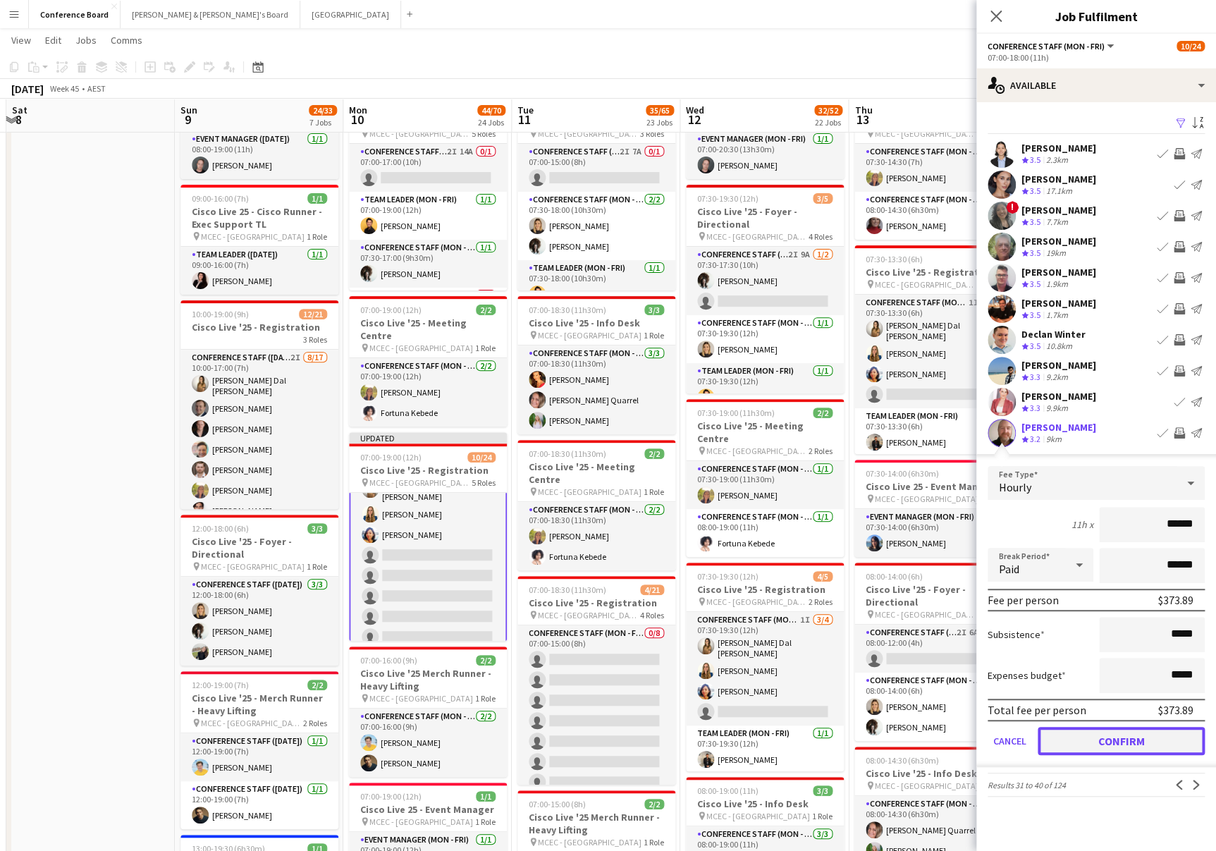
click at [1122, 733] on button "Confirm" at bounding box center [1121, 741] width 167 height 28
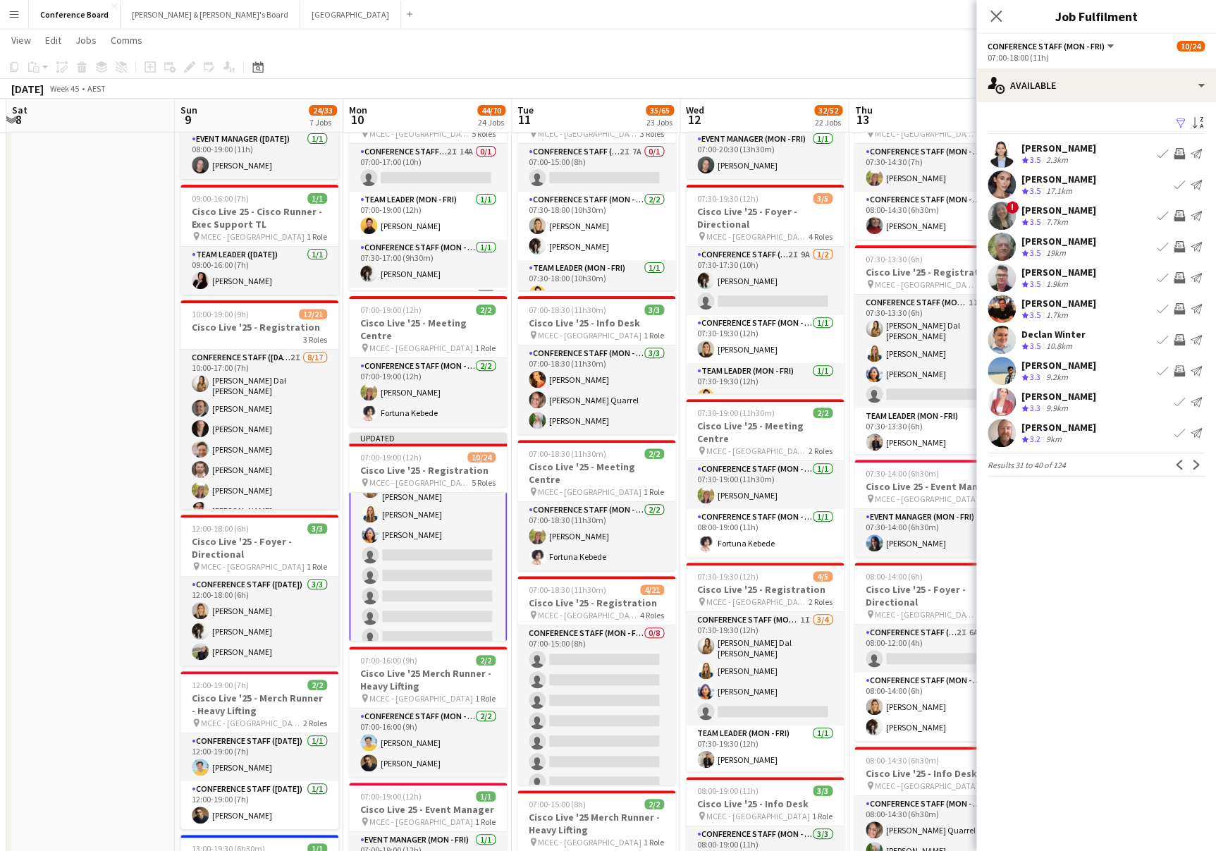
click at [1001, 343] on app-user-avatar at bounding box center [1002, 340] width 28 height 28
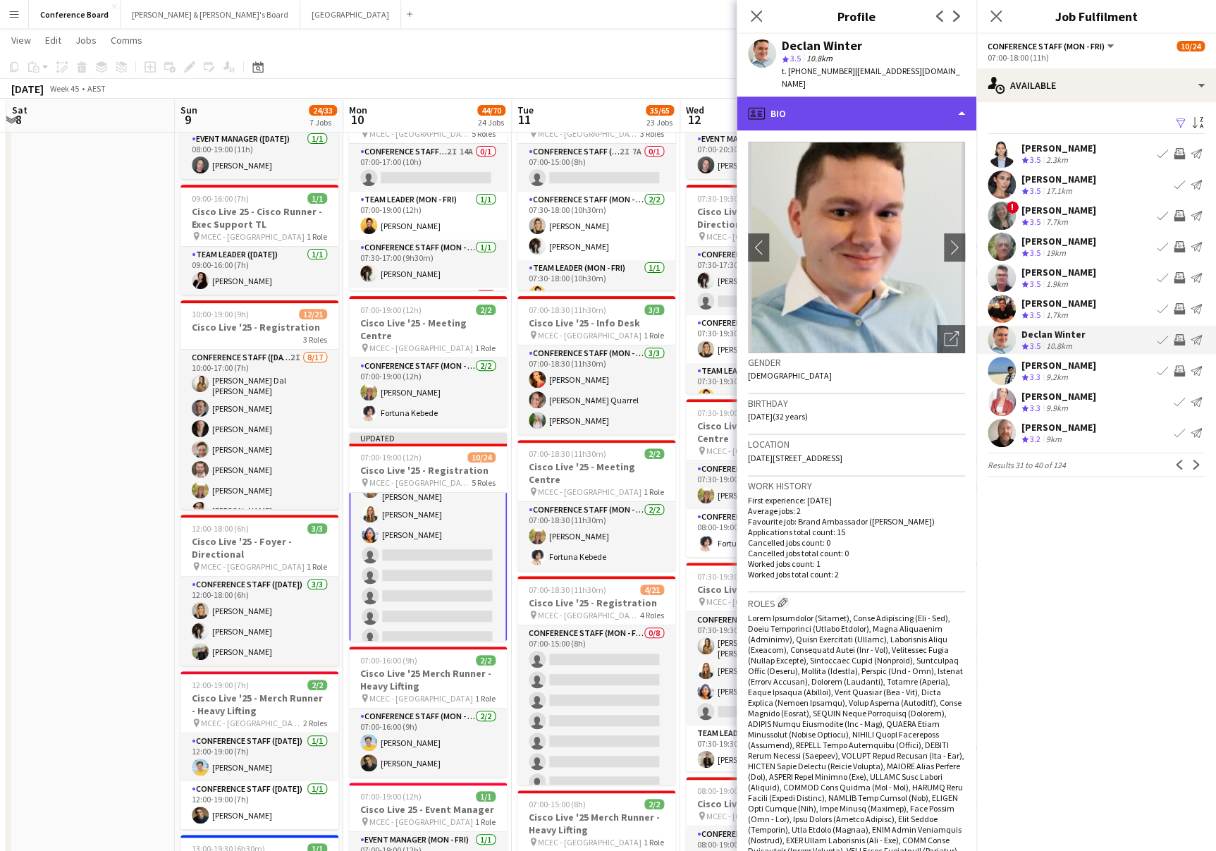
click at [943, 97] on div "profile Bio" at bounding box center [857, 114] width 240 height 34
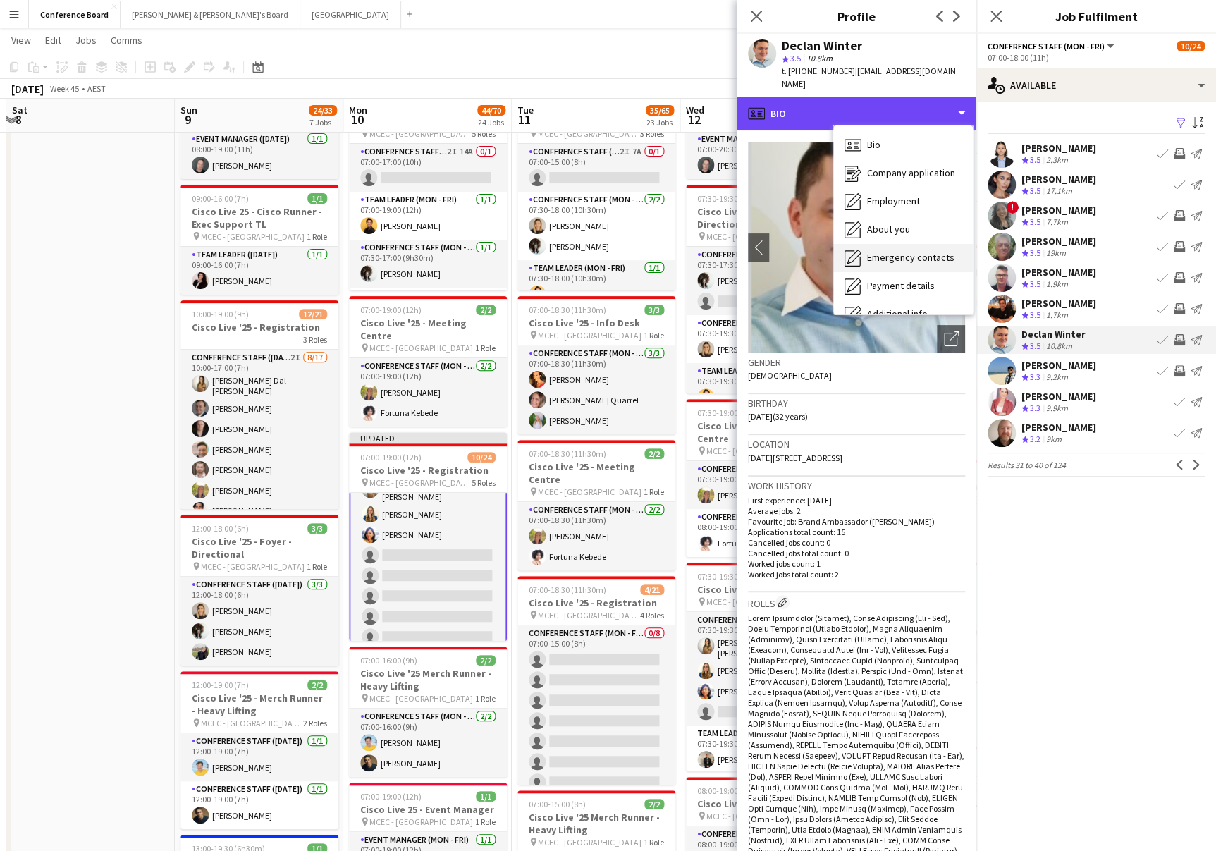
scroll to position [104, 0]
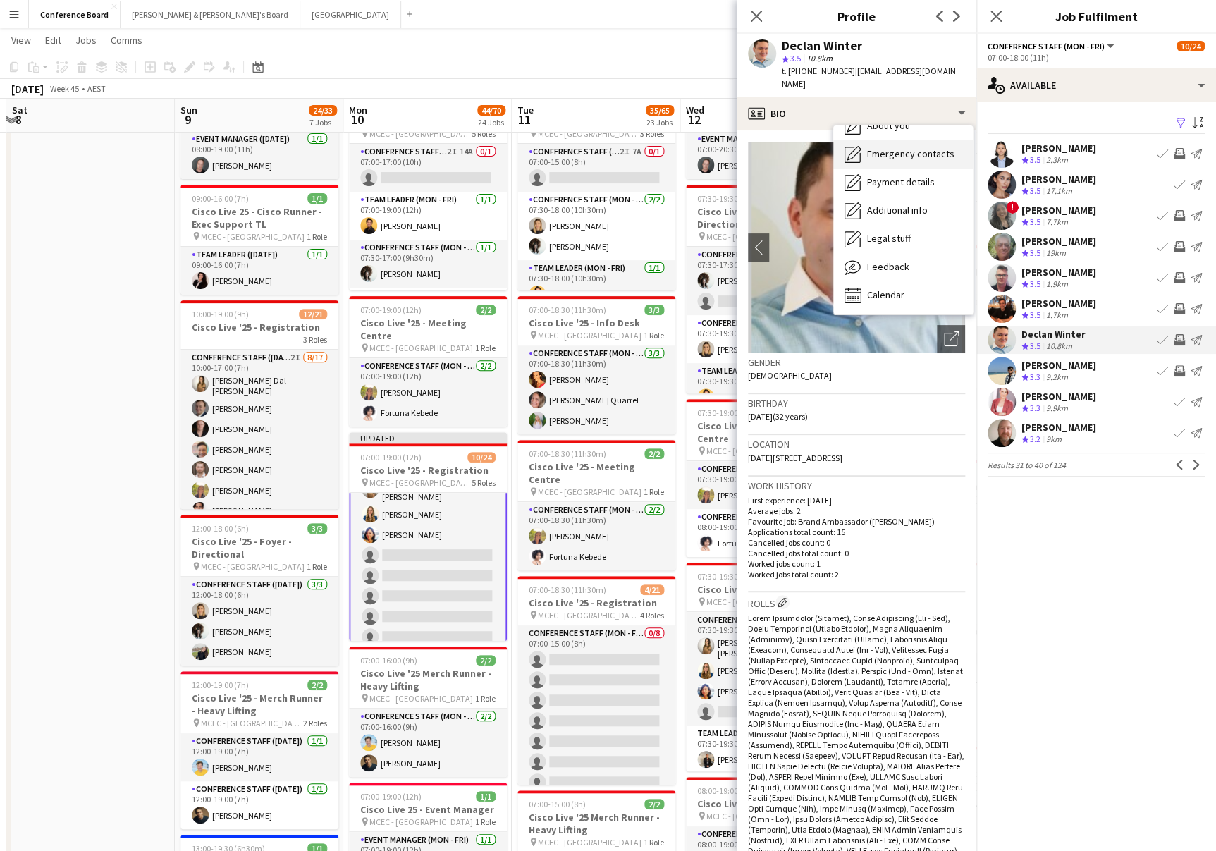
click at [912, 256] on div "Feedback Feedback" at bounding box center [903, 267] width 140 height 28
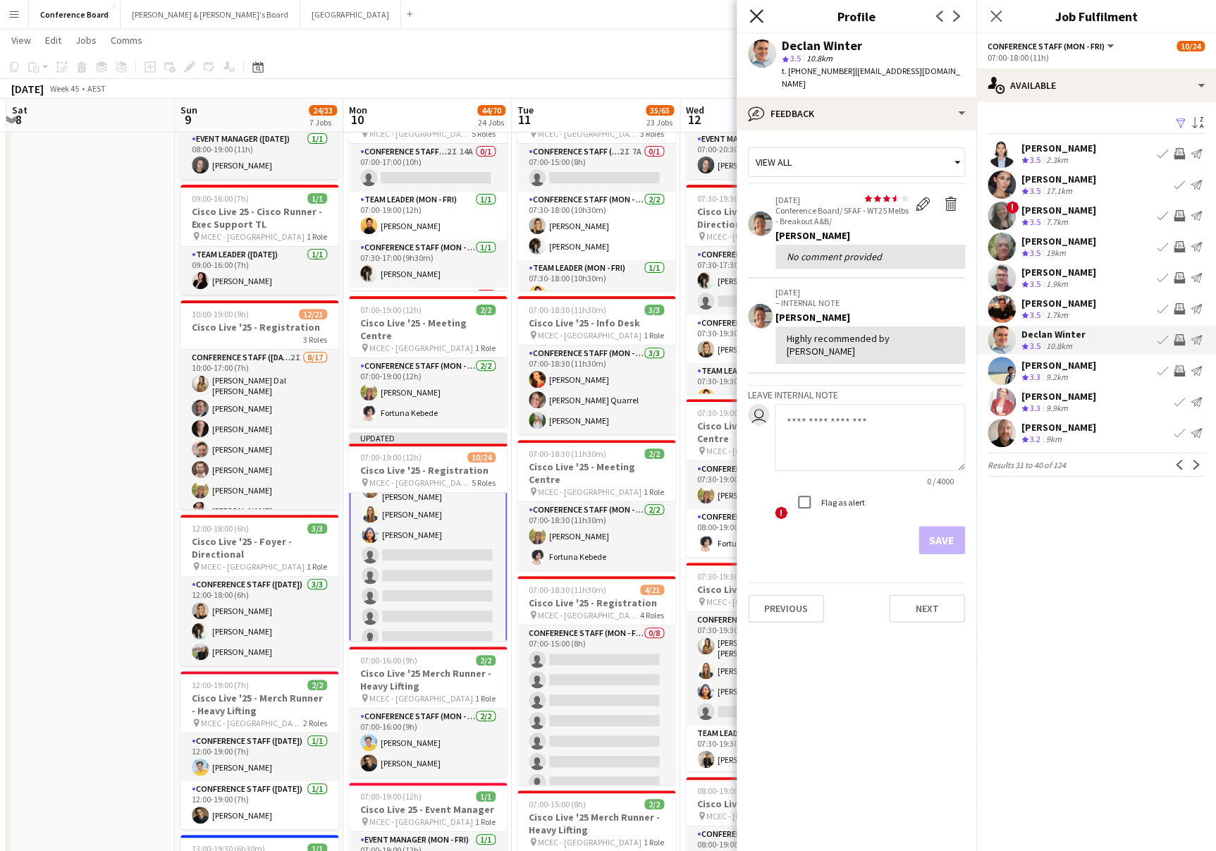
click at [757, 15] on icon at bounding box center [756, 15] width 13 height 13
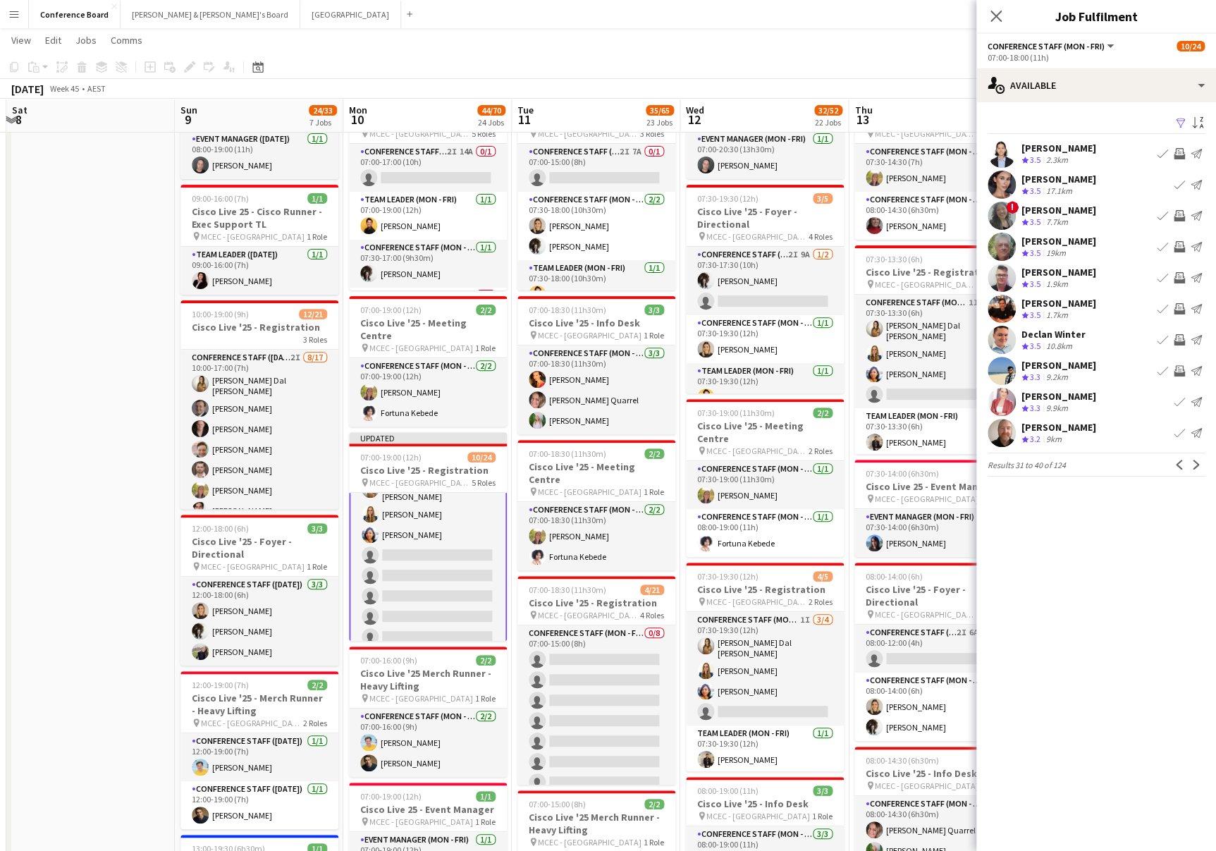
drag, startPoint x: 706, startPoint y: 61, endPoint x: 746, endPoint y: 60, distance: 40.2
click at [709, 61] on app-toolbar "Copy Paste Paste Command V Paste with crew Command Shift V Paste linked Job [GE…" at bounding box center [608, 67] width 1216 height 24
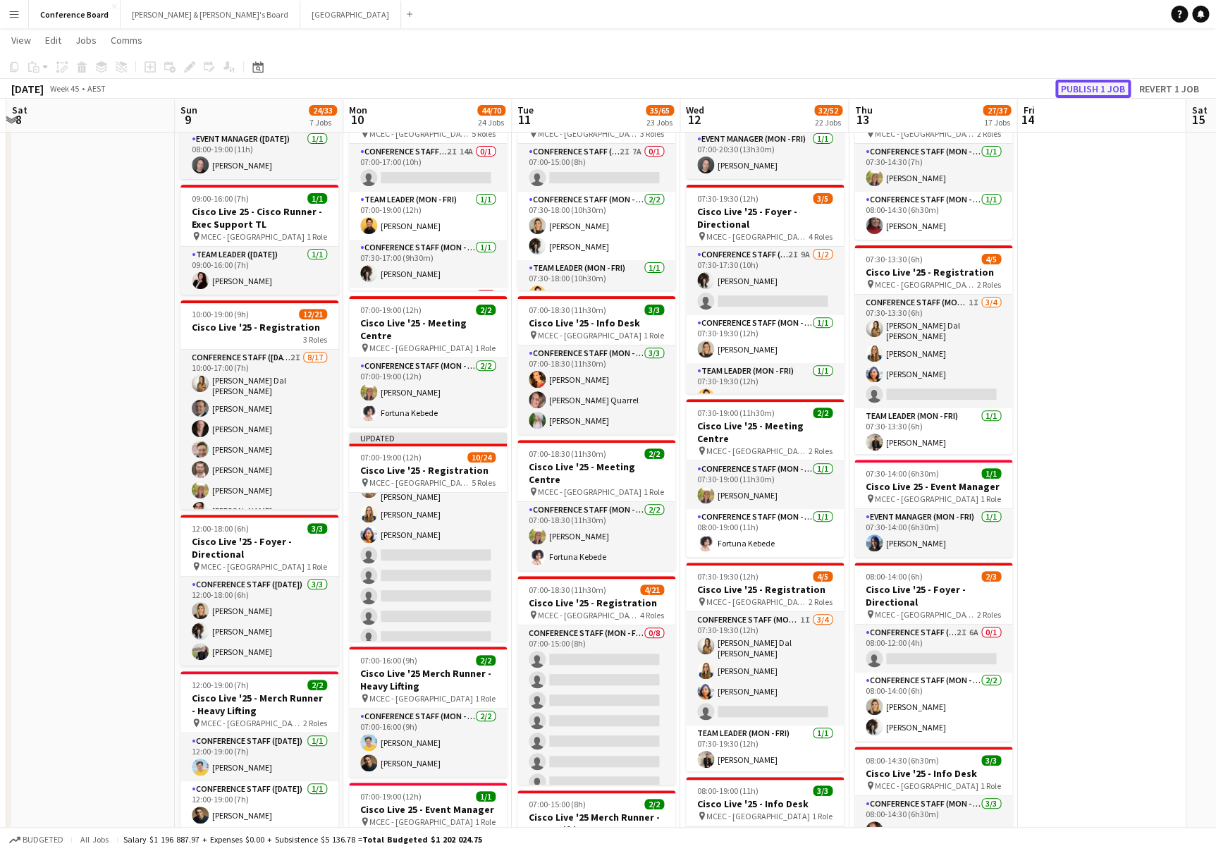
click at [1096, 89] on button "Publish 1 job" at bounding box center [1093, 89] width 75 height 18
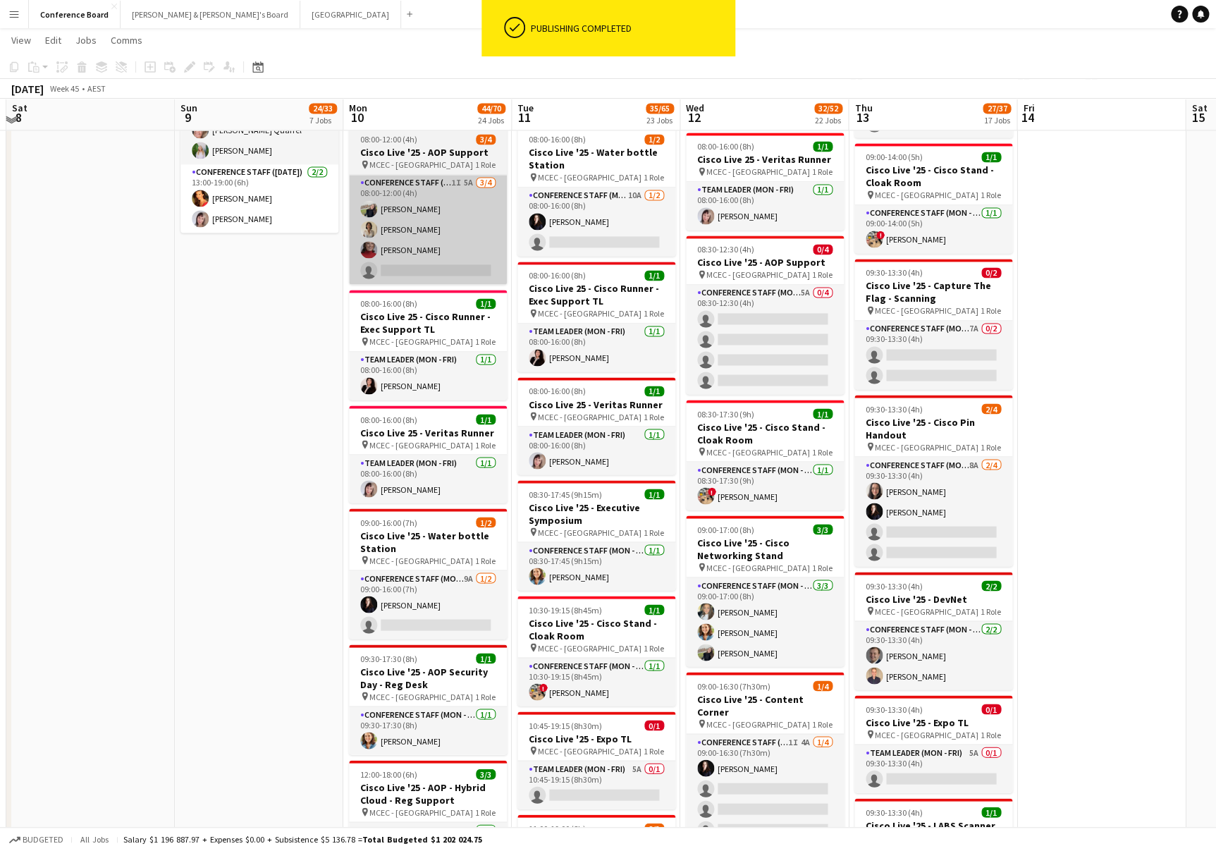
scroll to position [989, 0]
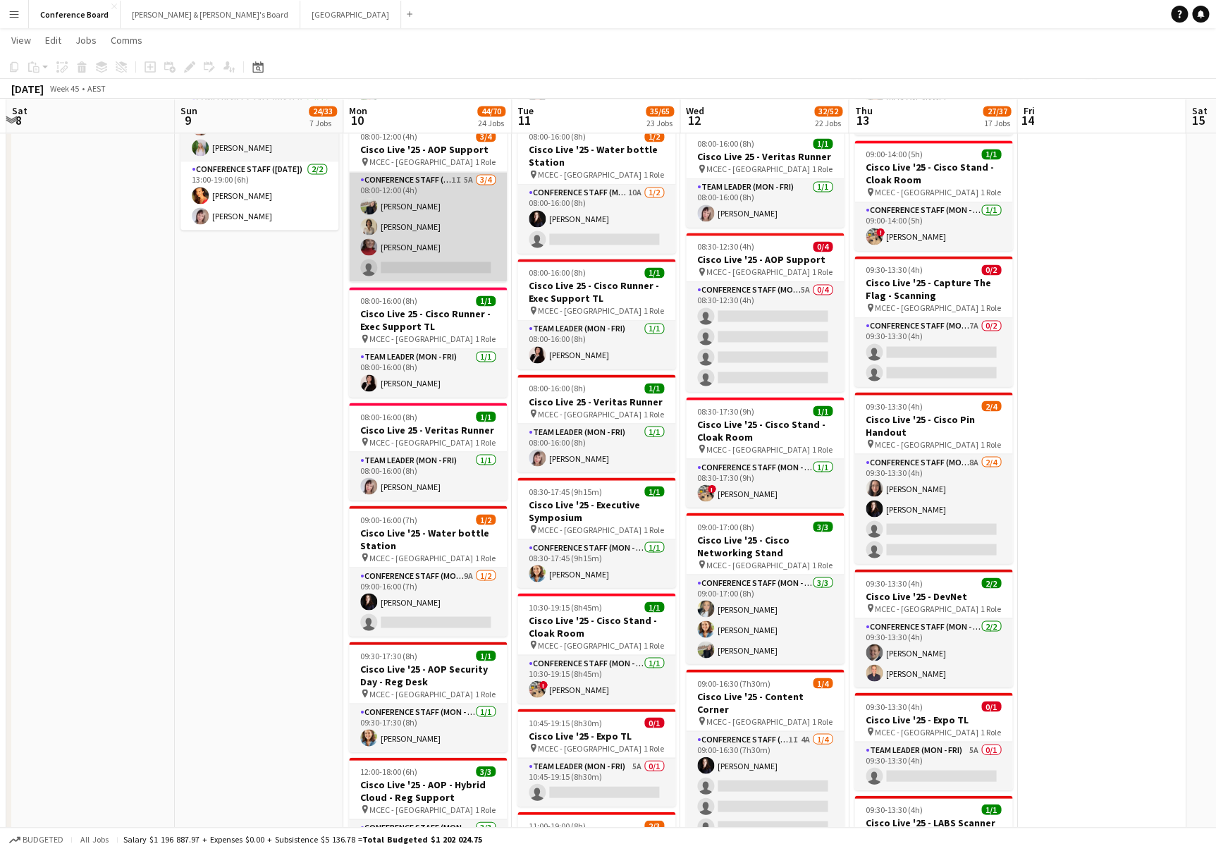
click at [457, 228] on app-card-role "Conference Staff (Mon - Fri) 1I 5A 3/4 08:00-12:00 (4h) Aoife Tully Elizabeth K…" at bounding box center [428, 226] width 158 height 109
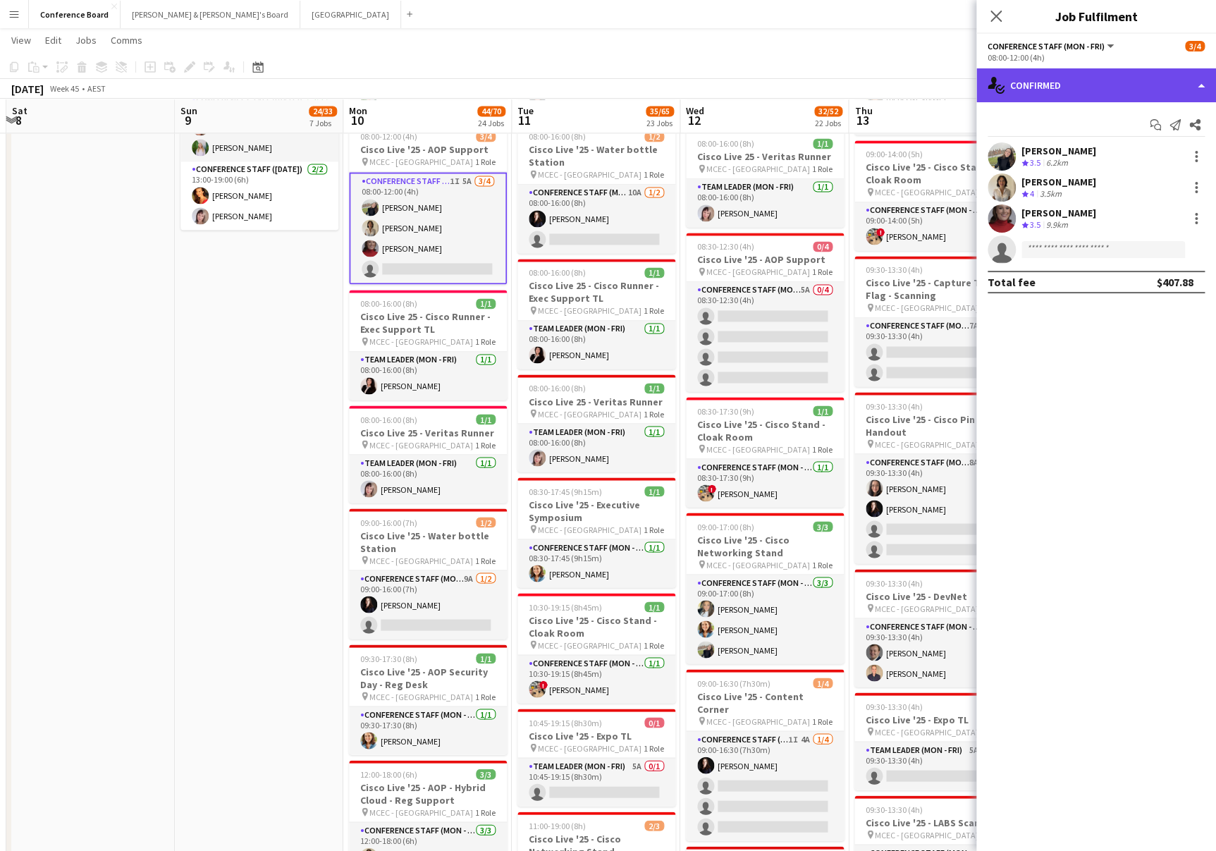
click at [1057, 79] on div "single-neutral-actions-check-2 Confirmed" at bounding box center [1097, 85] width 240 height 34
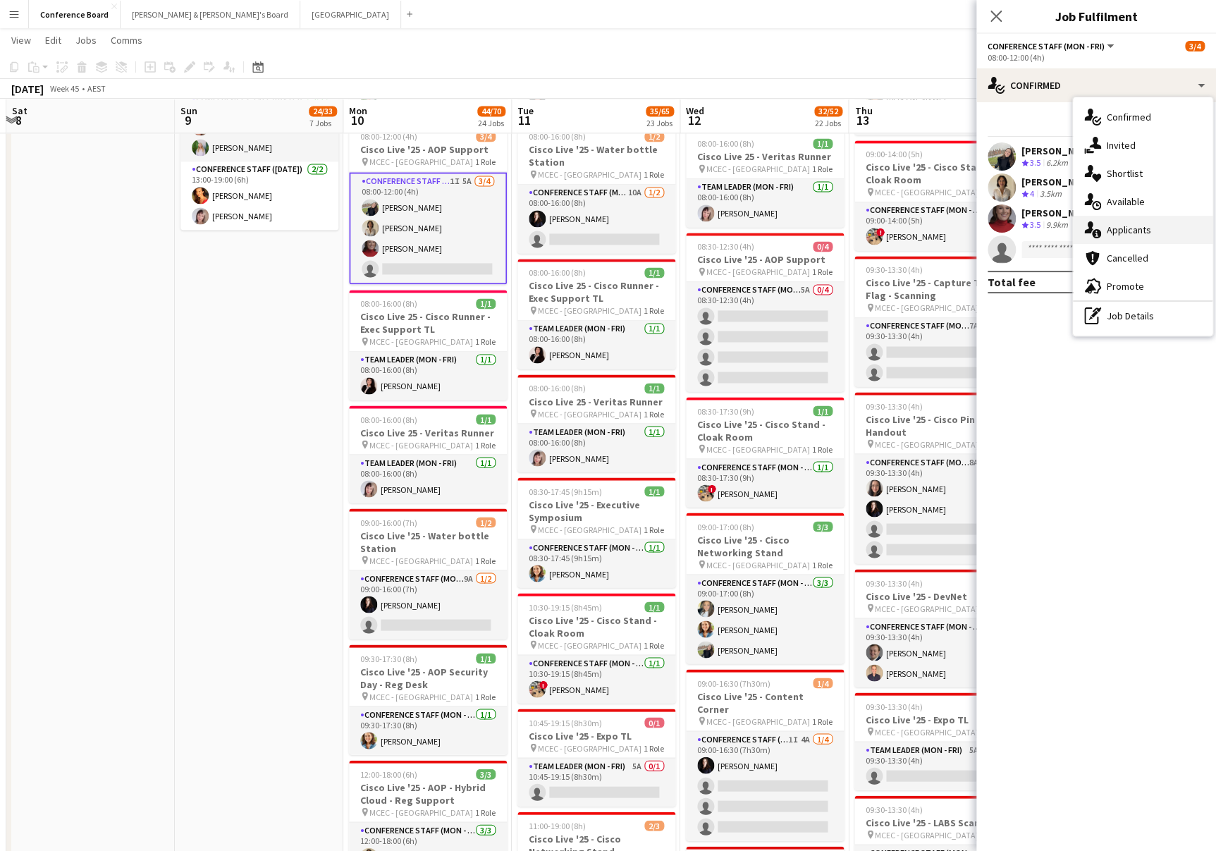
click at [1151, 226] on div "single-neutral-actions-information Applicants" at bounding box center [1143, 230] width 140 height 28
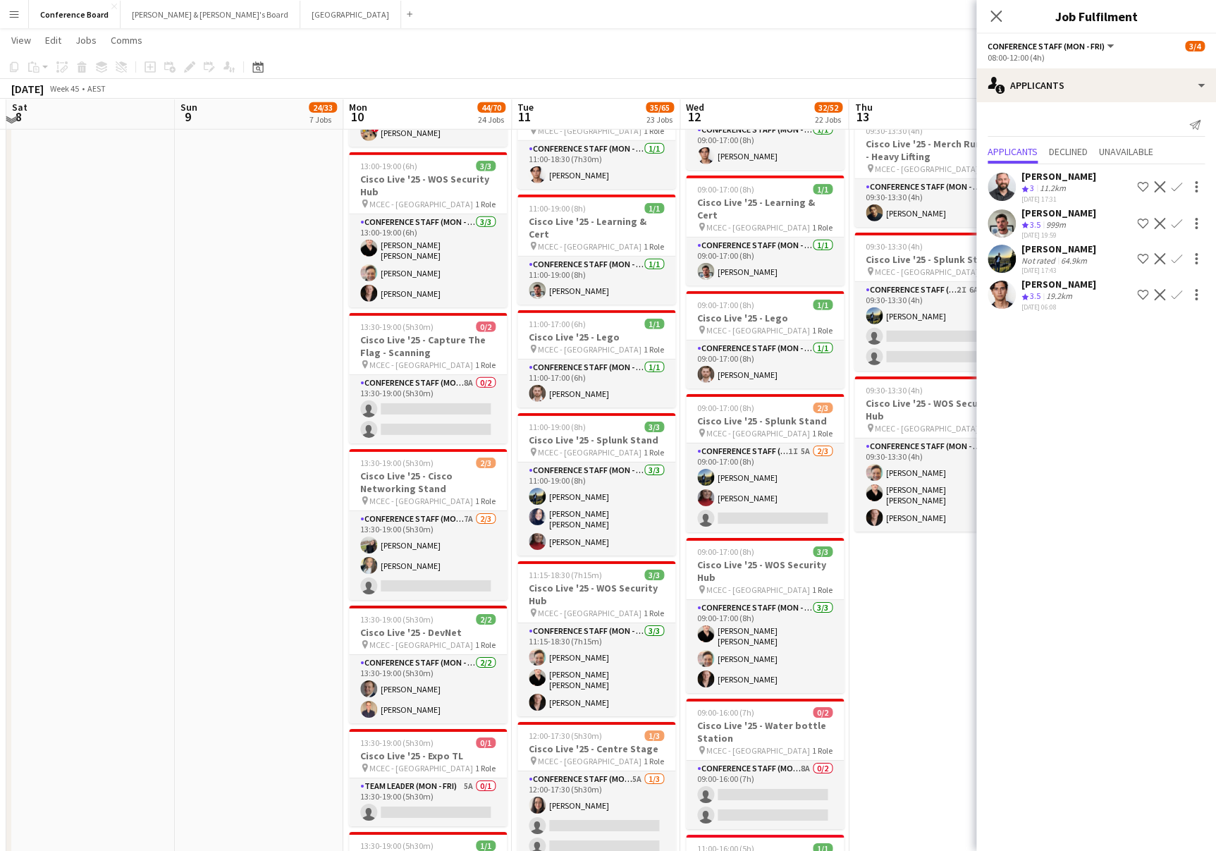
scroll to position [1984, 0]
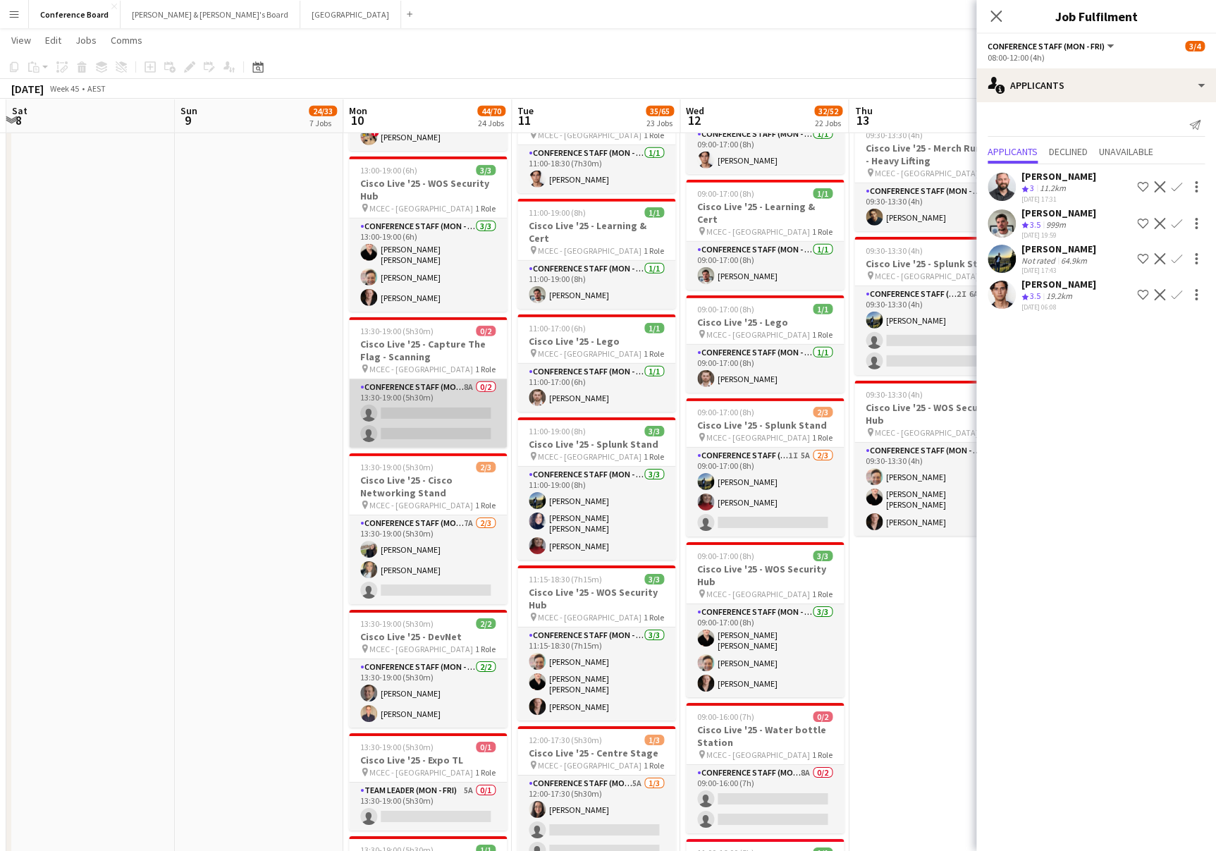
click at [456, 410] on app-card-role "Conference Staff (Mon - Fri) 8A 0/2 13:30-19:00 (5h30m) single-neutral-actions …" at bounding box center [428, 413] width 158 height 68
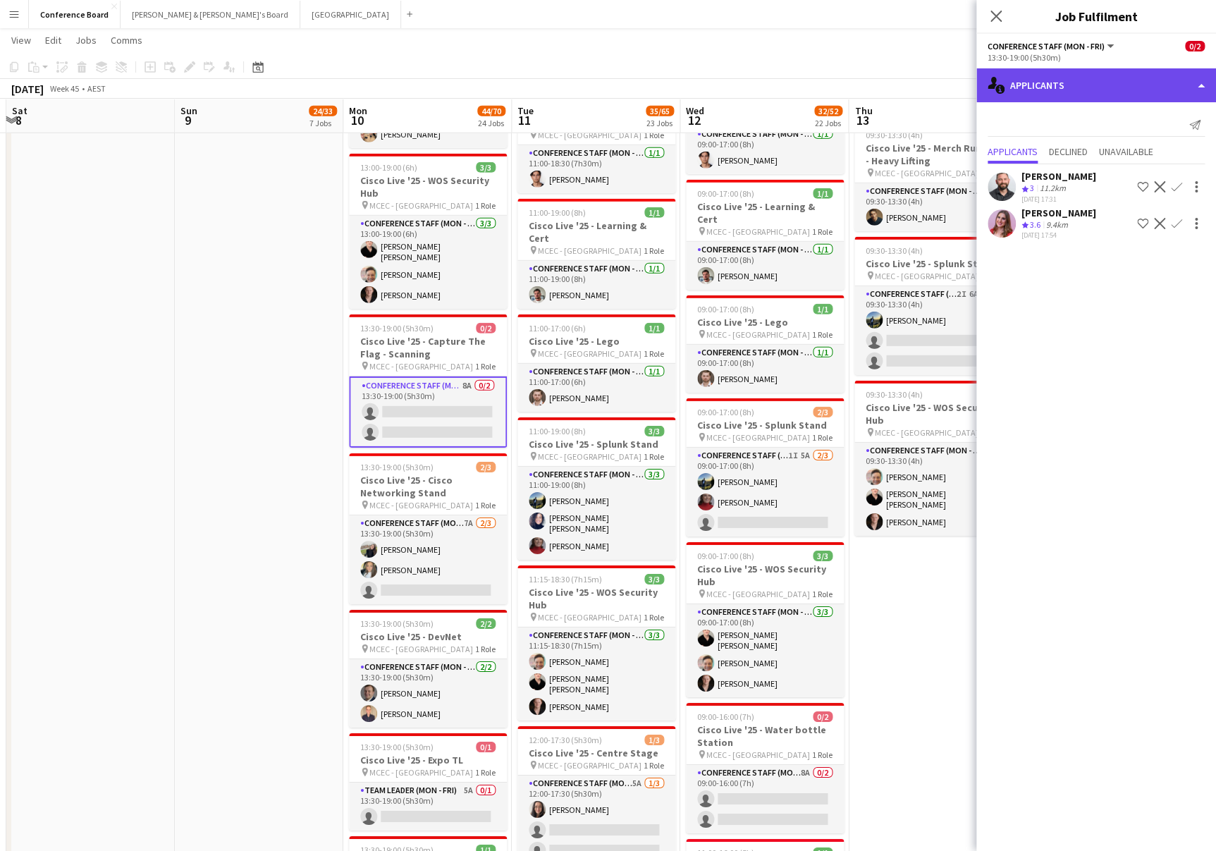
click at [1058, 85] on div "single-neutral-actions-information Applicants" at bounding box center [1097, 85] width 240 height 34
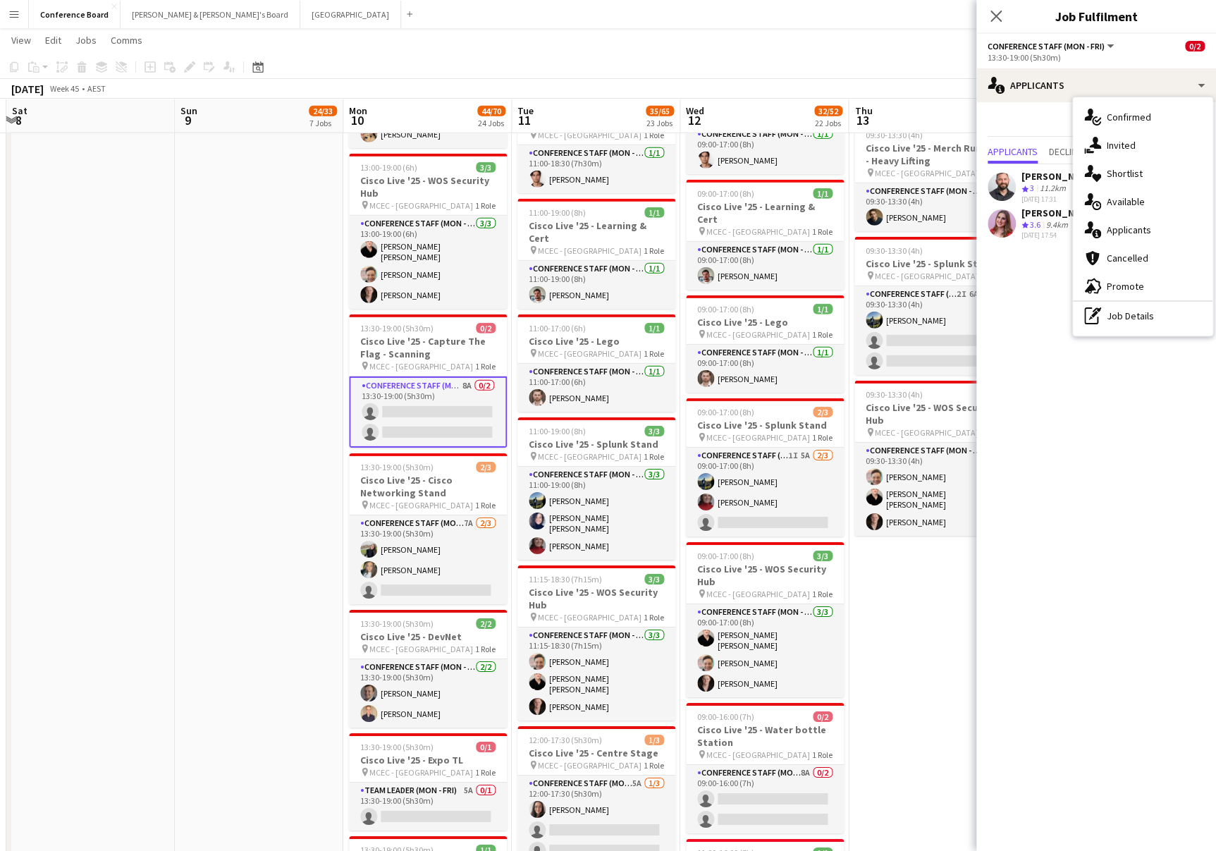
click at [1134, 202] on span "Available" at bounding box center [1126, 201] width 38 height 13
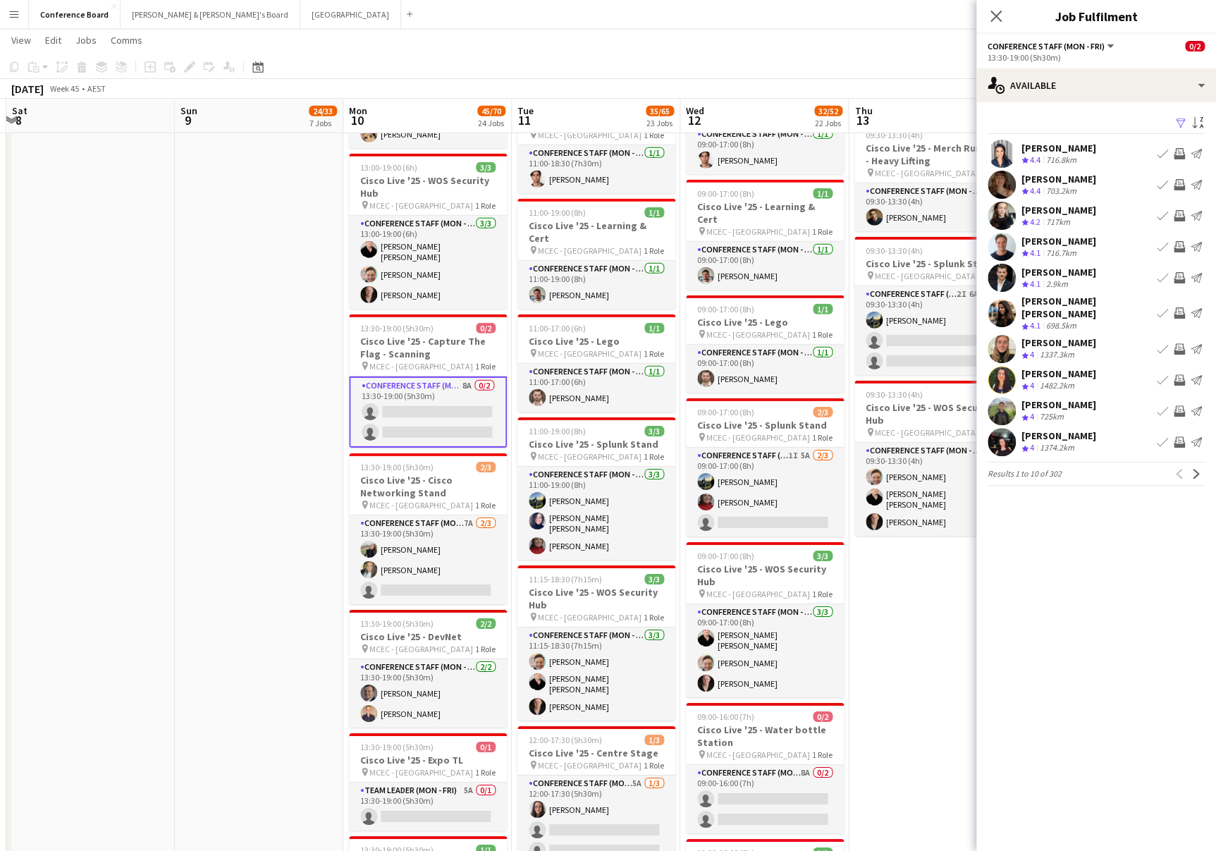
click at [1182, 126] on app-icon "Filter" at bounding box center [1180, 123] width 11 height 13
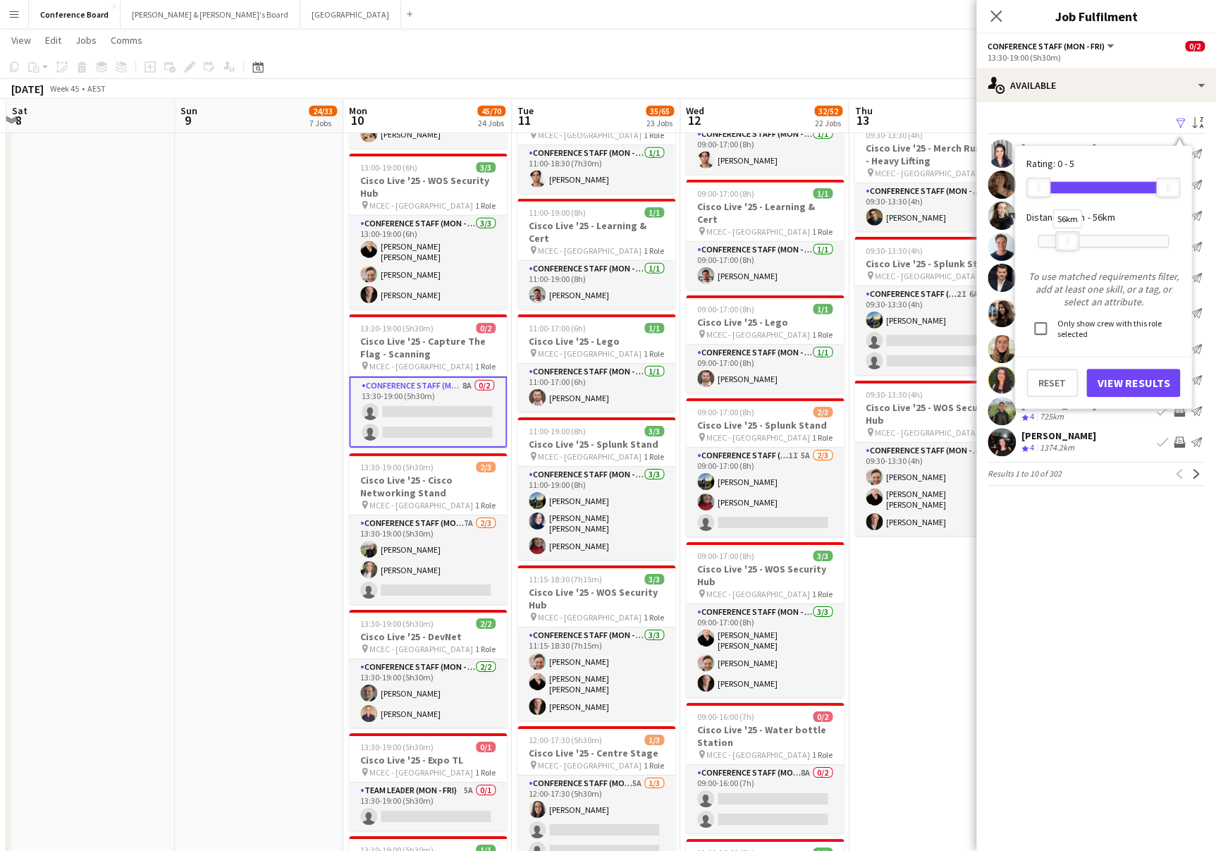
drag, startPoint x: 1168, startPoint y: 245, endPoint x: 1067, endPoint y: 243, distance: 100.9
click at [1067, 243] on div "56km" at bounding box center [1068, 241] width 24 height 20
click at [1107, 381] on button "View Results" at bounding box center [1134, 383] width 94 height 28
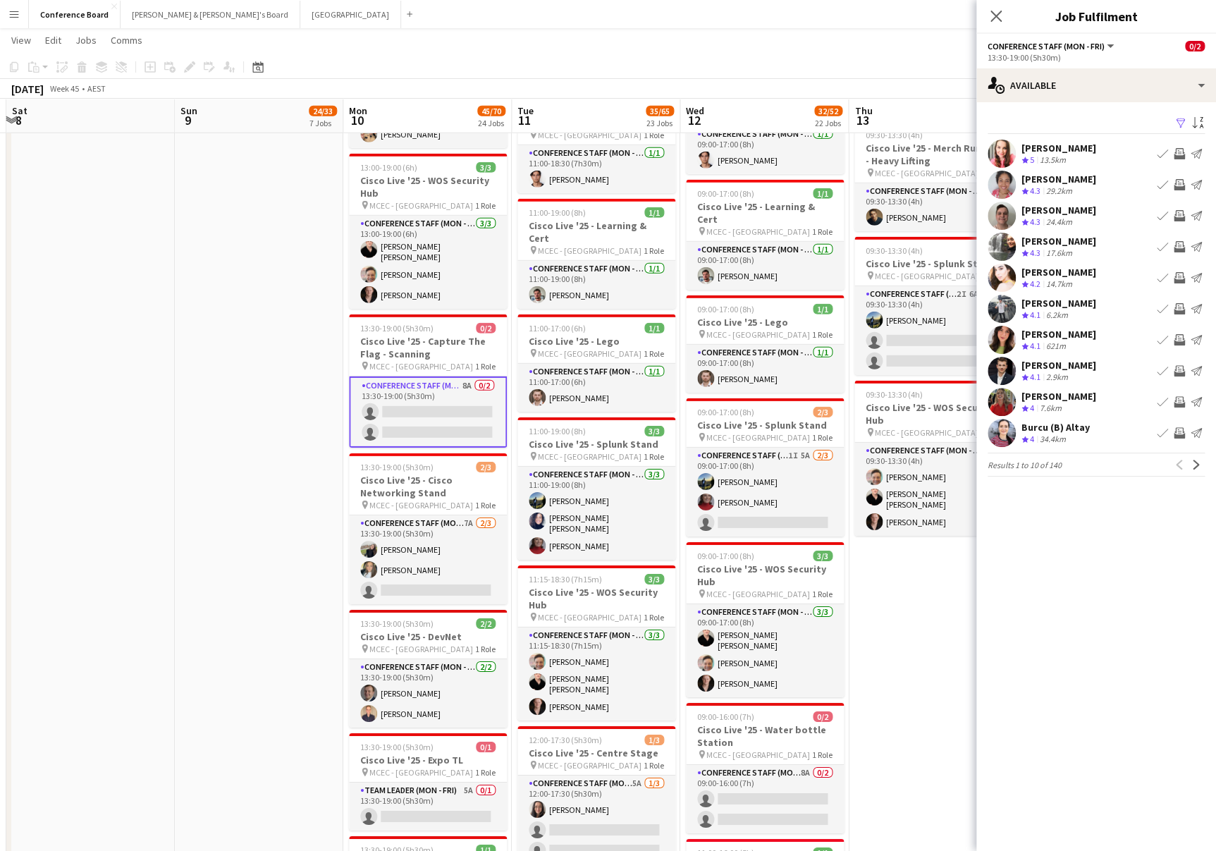
click at [1177, 245] on app-icon "Invite crew" at bounding box center [1179, 246] width 11 height 11
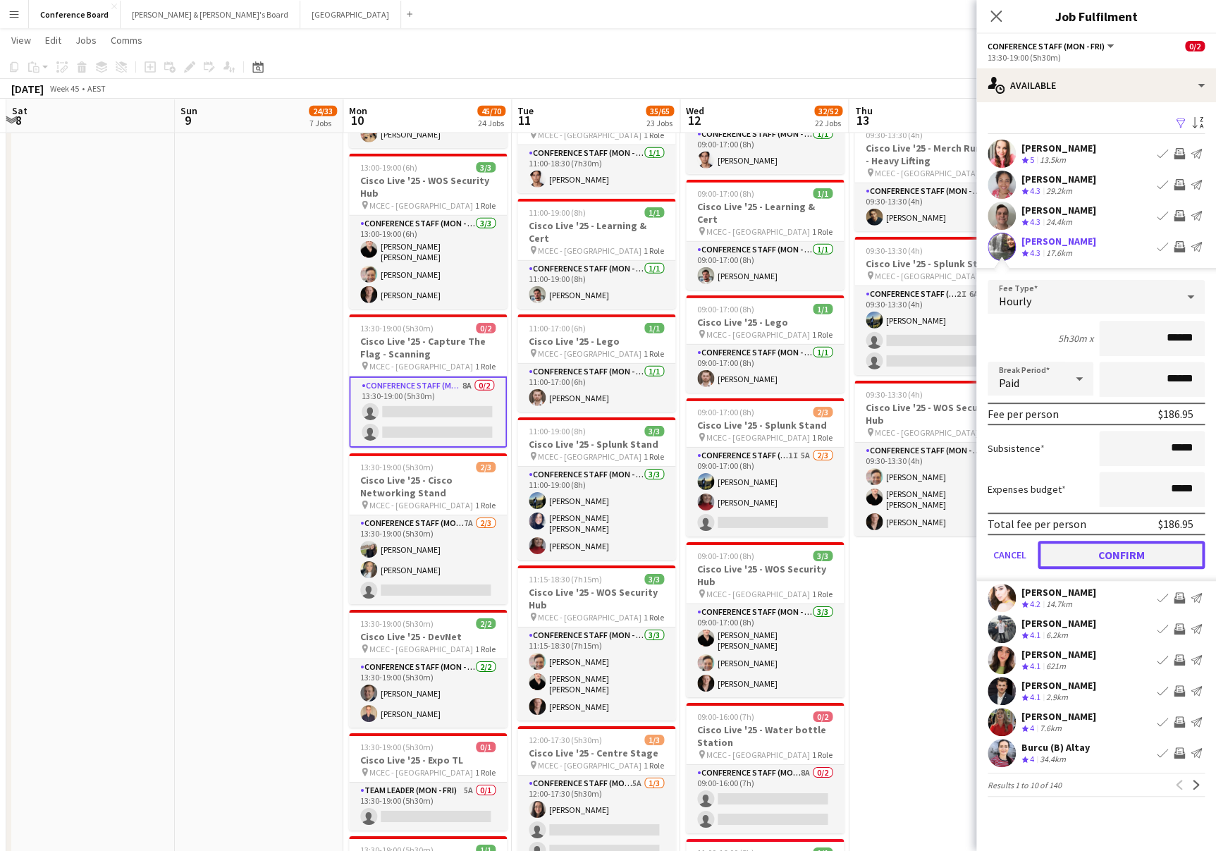
click at [1093, 558] on button "Confirm" at bounding box center [1121, 555] width 167 height 28
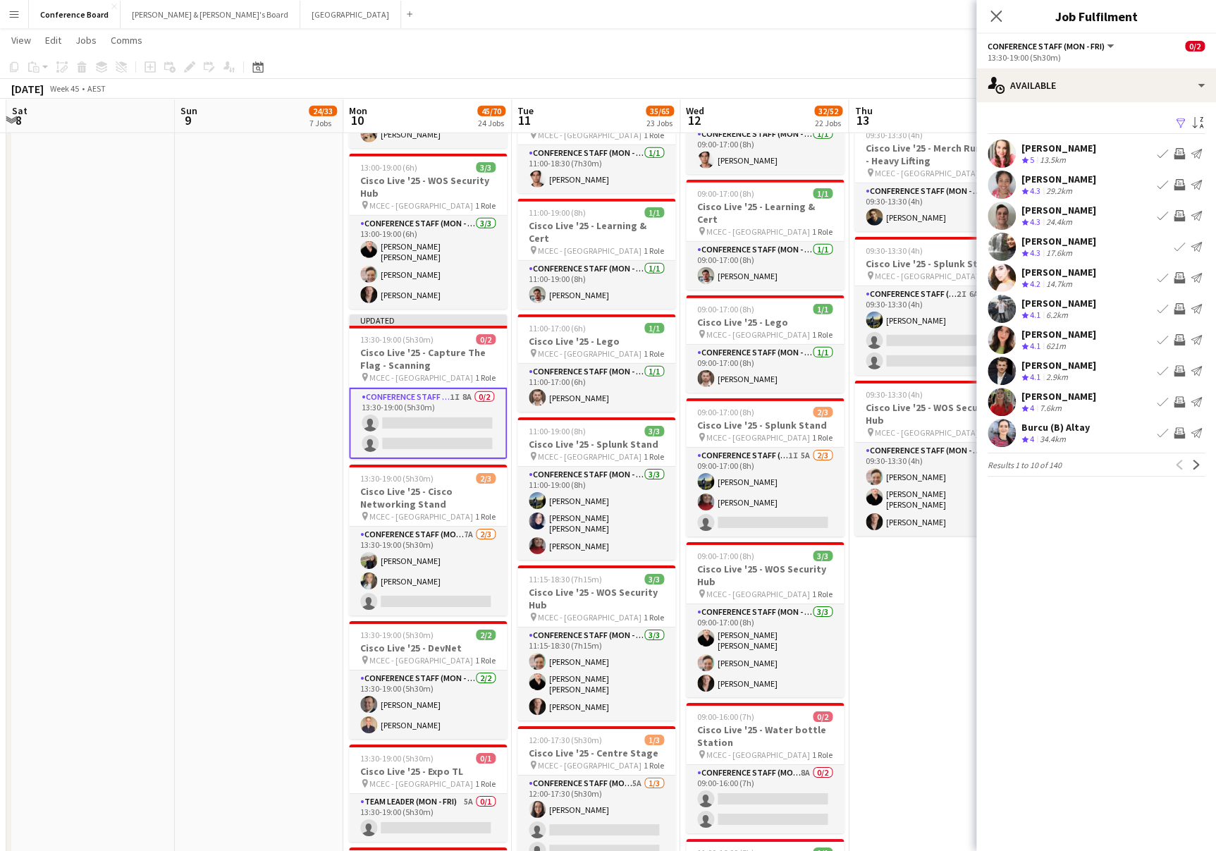
click at [1177, 336] on app-icon "Invite crew" at bounding box center [1179, 339] width 11 height 11
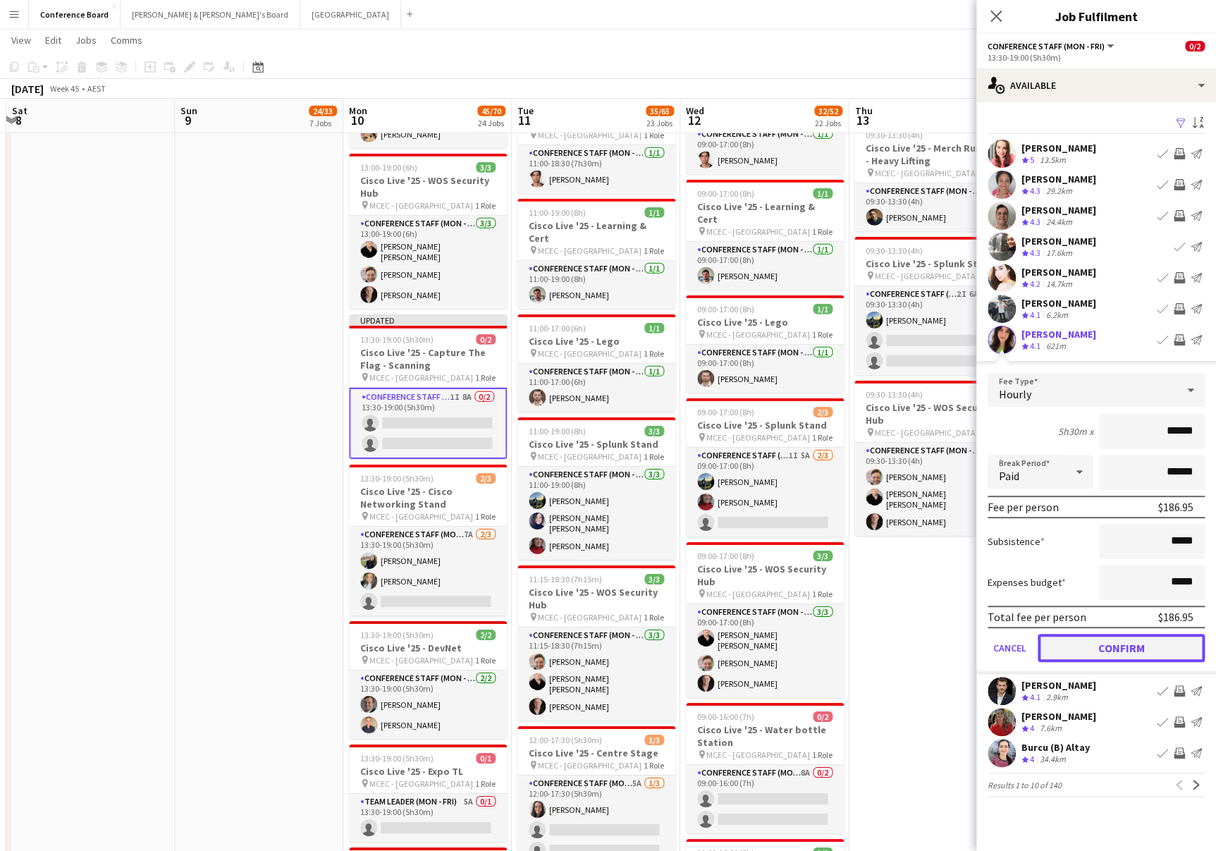
click at [1101, 641] on button "Confirm" at bounding box center [1121, 648] width 167 height 28
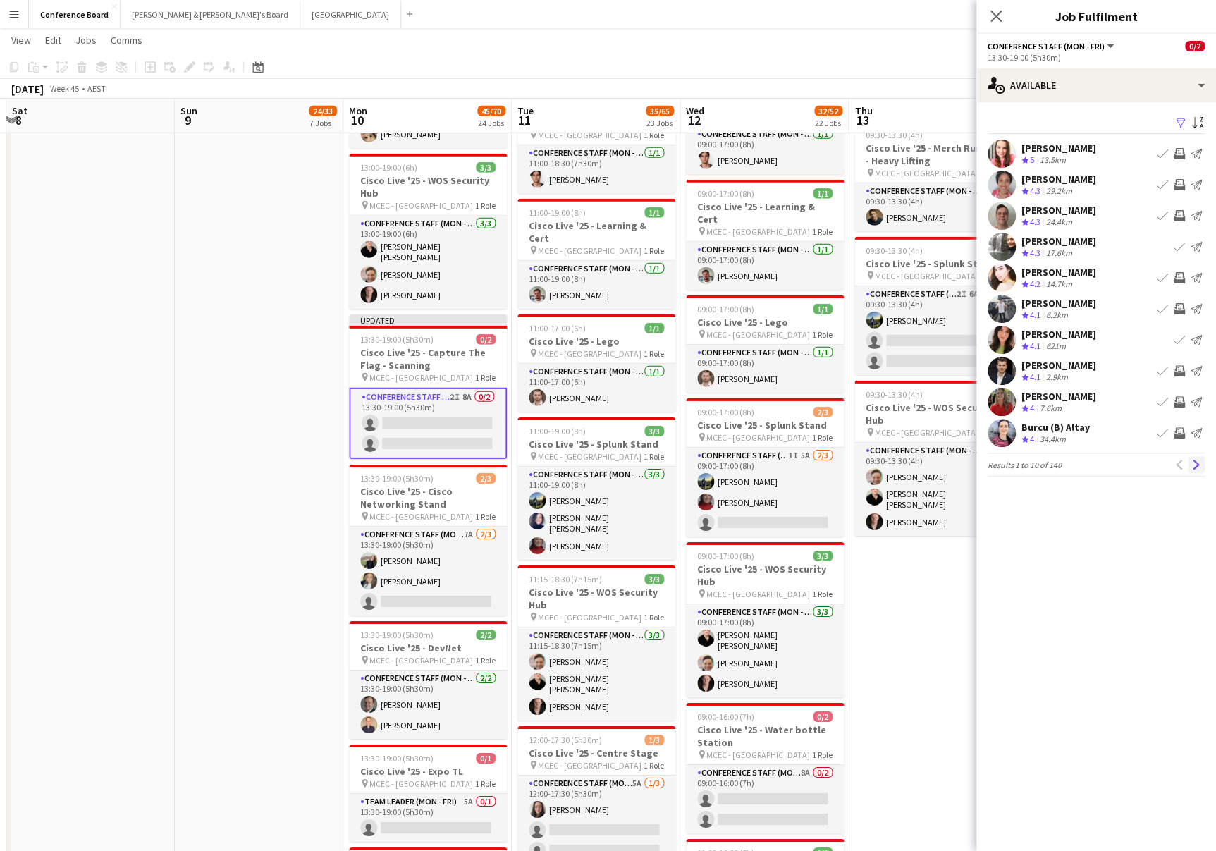
click at [1193, 463] on app-icon "Next" at bounding box center [1197, 465] width 10 height 10
click at [1175, 185] on app-icon "Invite crew" at bounding box center [1179, 184] width 11 height 11
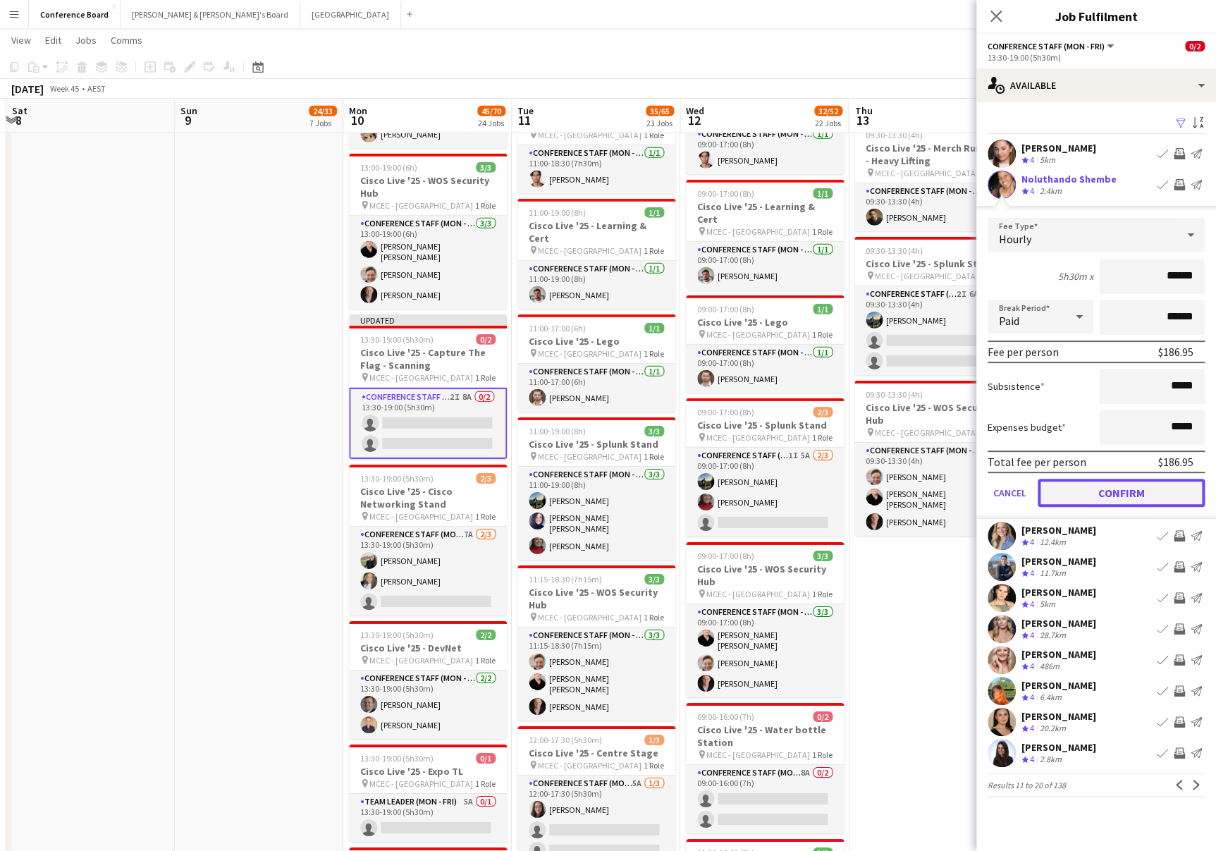
click at [1114, 493] on button "Confirm" at bounding box center [1121, 493] width 167 height 28
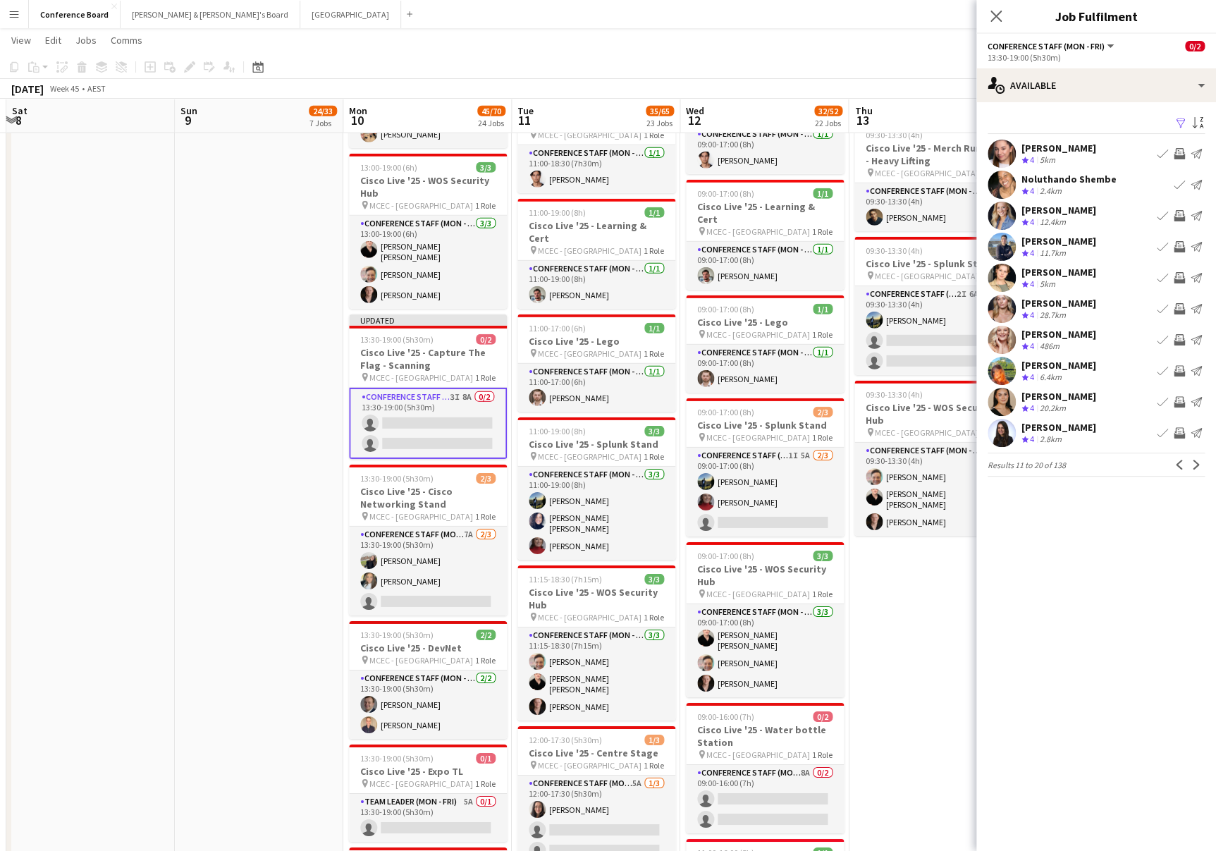
click at [1177, 215] on app-icon "Invite crew" at bounding box center [1179, 215] width 11 height 11
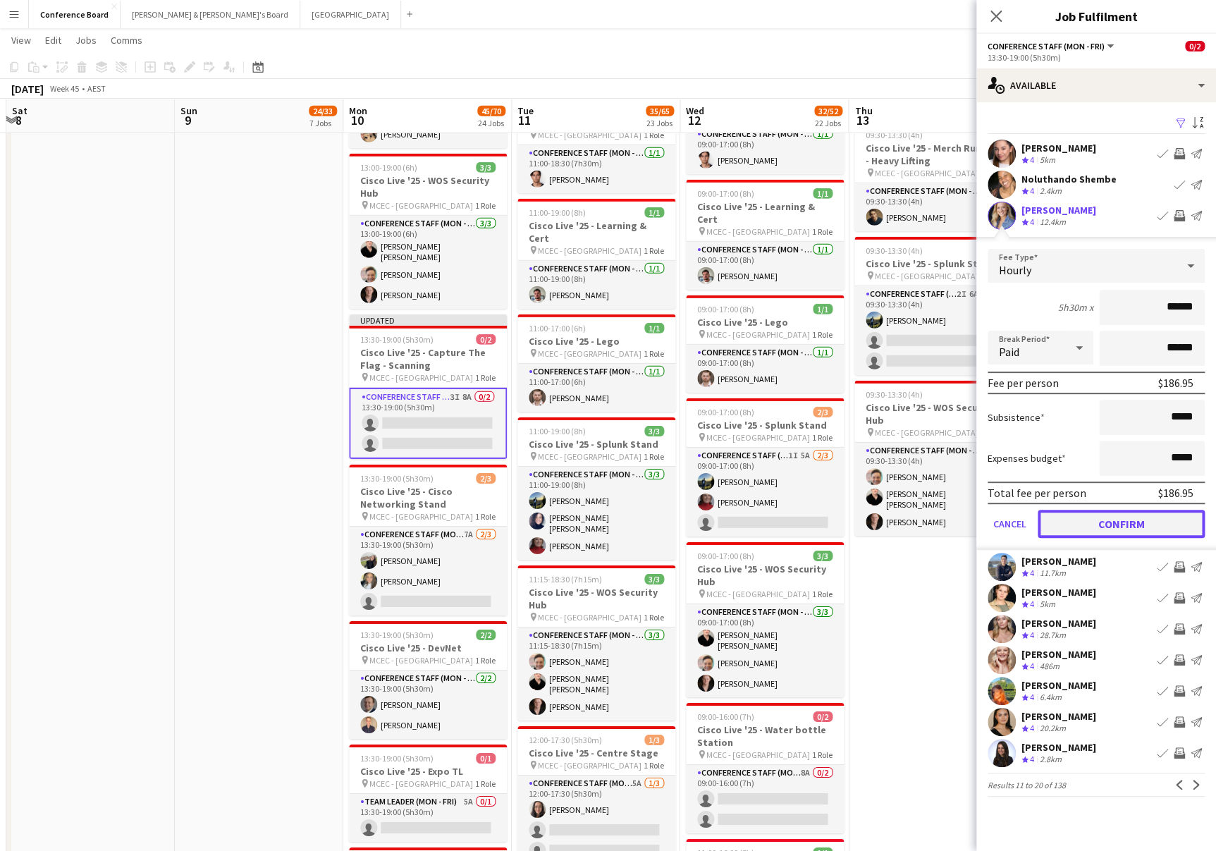
click at [1147, 523] on button "Confirm" at bounding box center [1121, 524] width 167 height 28
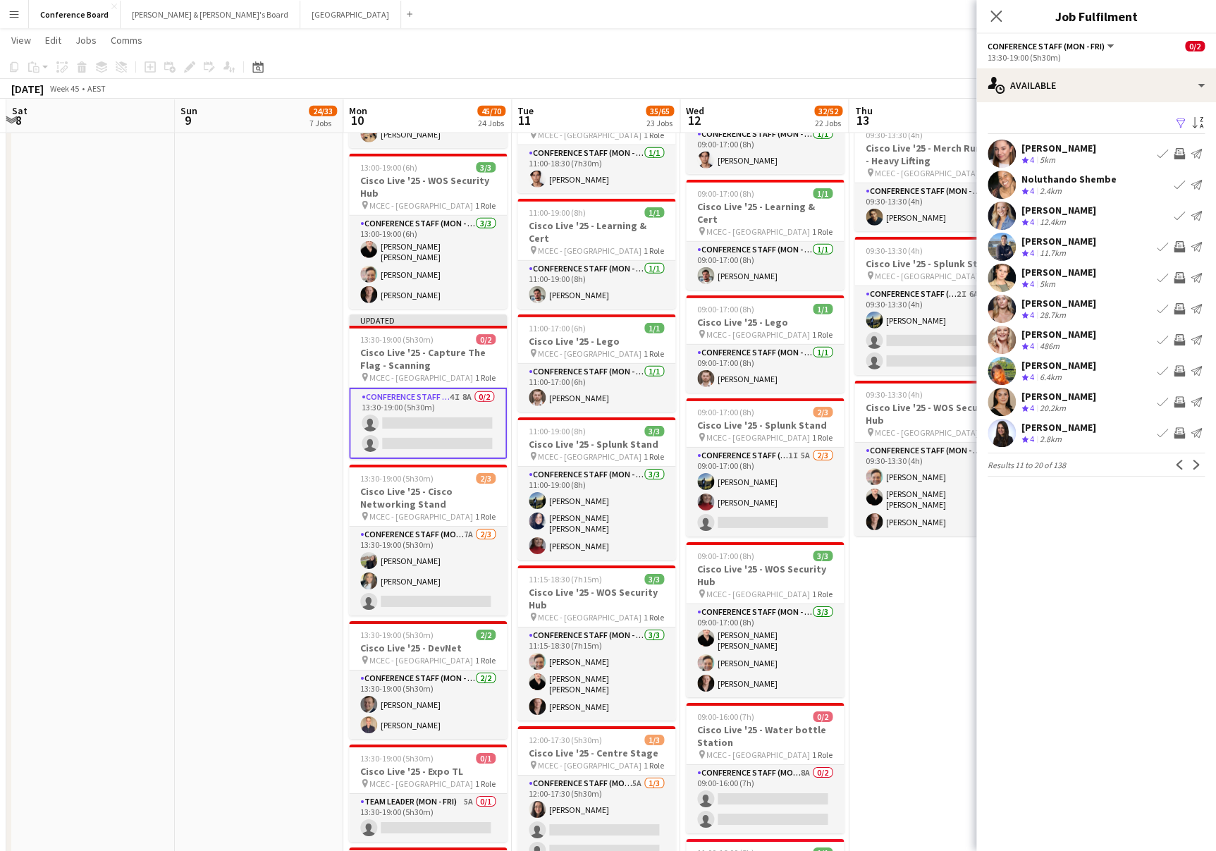
click at [1180, 276] on app-icon "Invite crew" at bounding box center [1179, 277] width 11 height 11
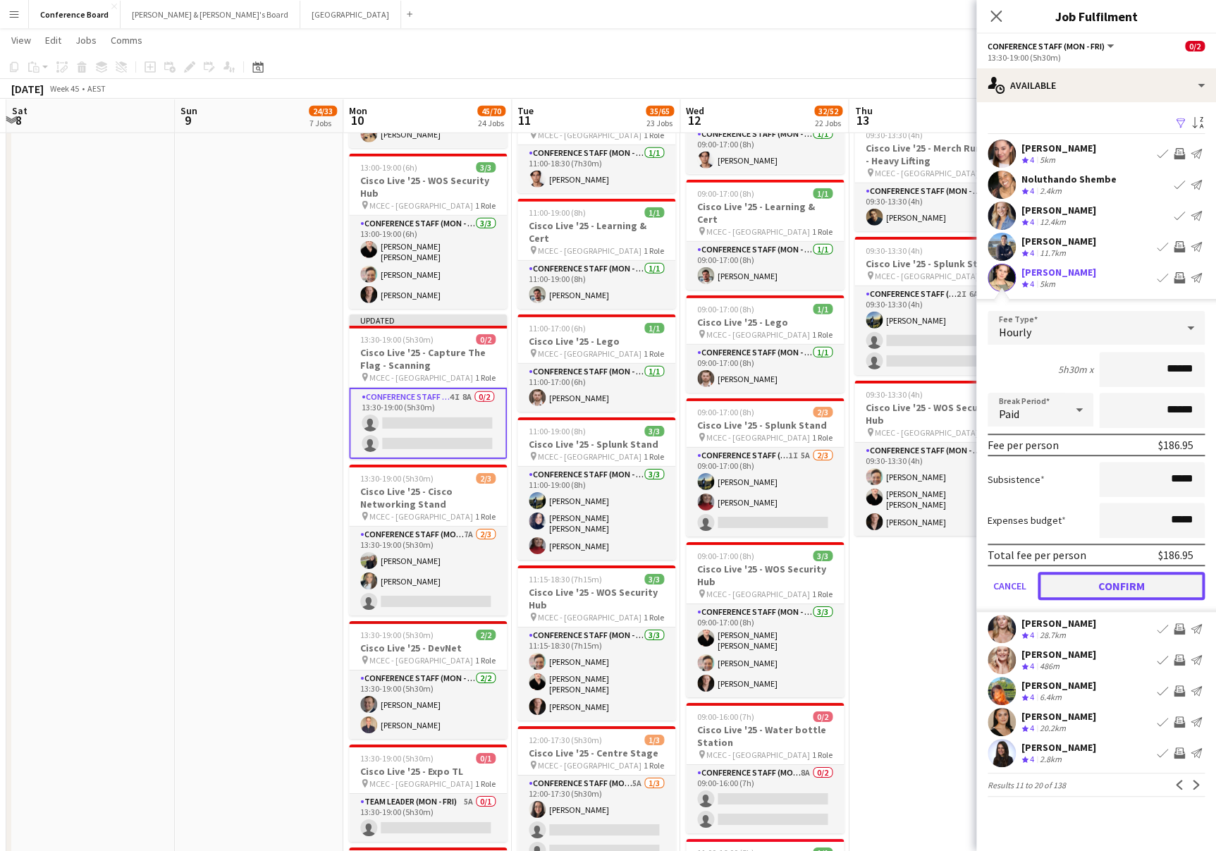
click at [1142, 585] on button "Confirm" at bounding box center [1121, 586] width 167 height 28
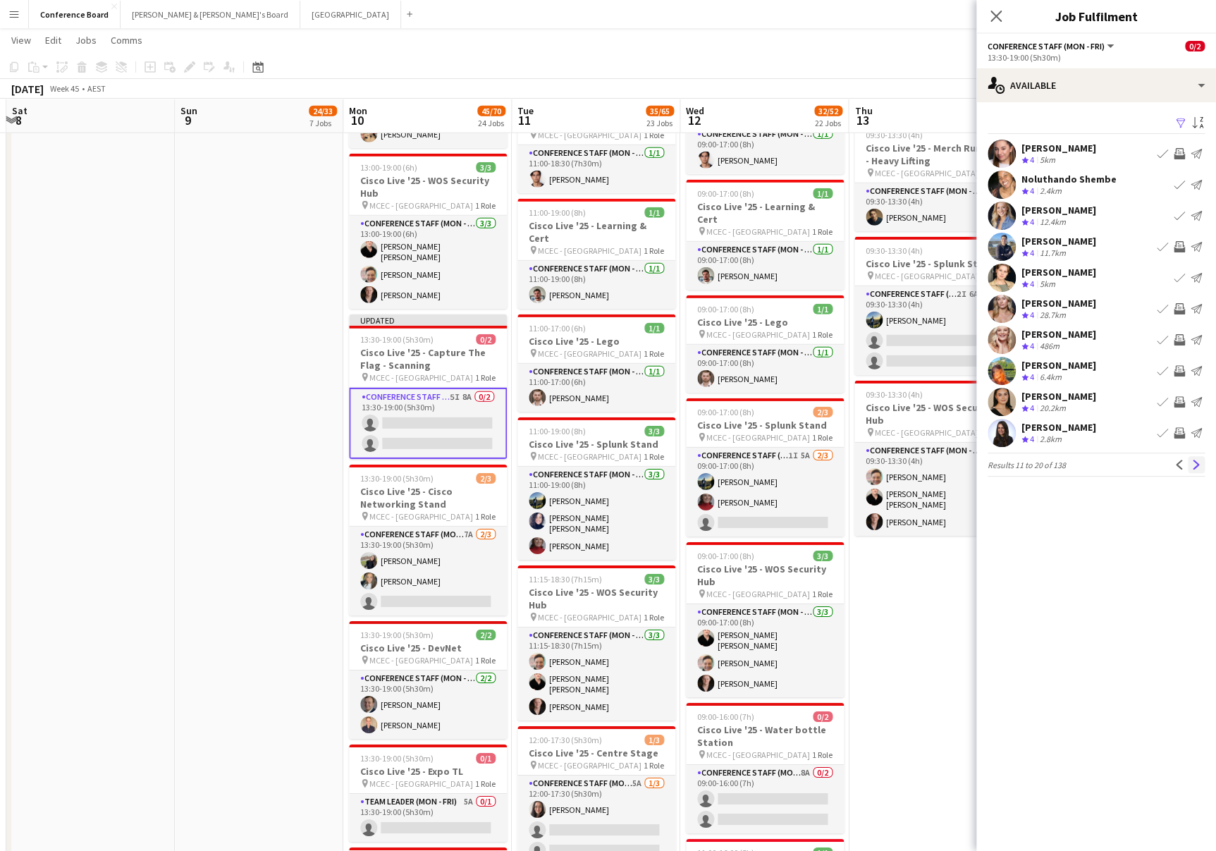
click at [1197, 463] on app-icon "Next" at bounding box center [1197, 465] width 10 height 10
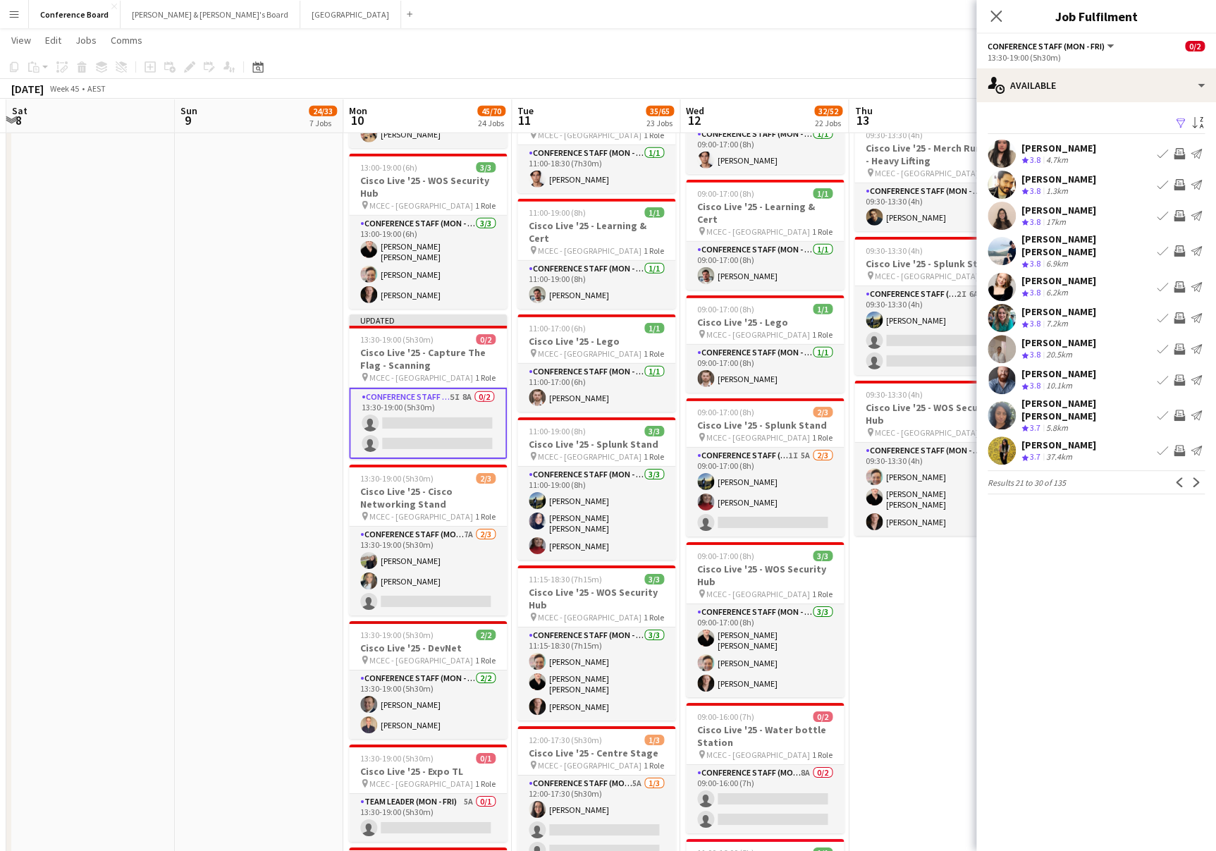
click at [1182, 152] on app-icon "Invite crew" at bounding box center [1179, 153] width 11 height 11
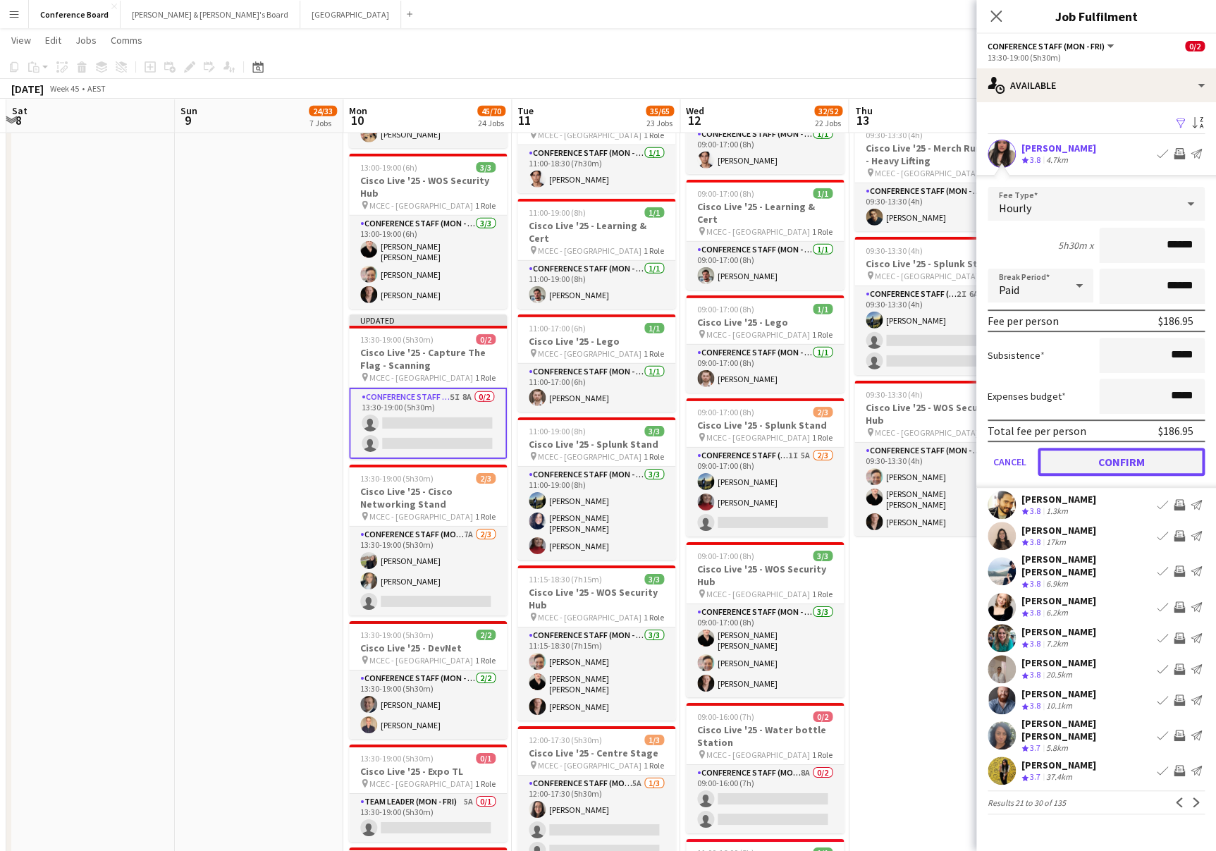
click at [1118, 456] on button "Confirm" at bounding box center [1121, 462] width 167 height 28
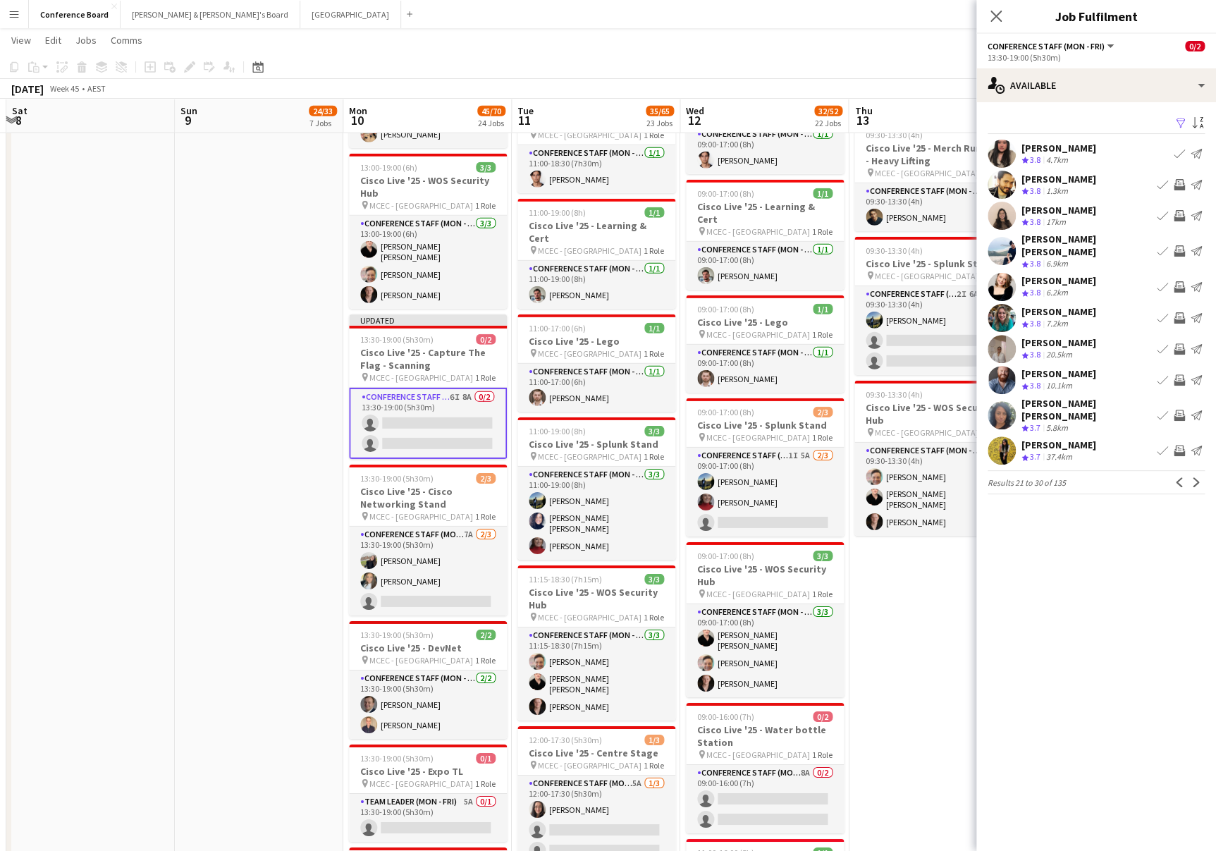
click at [1177, 314] on app-icon "Invite crew" at bounding box center [1179, 317] width 11 height 11
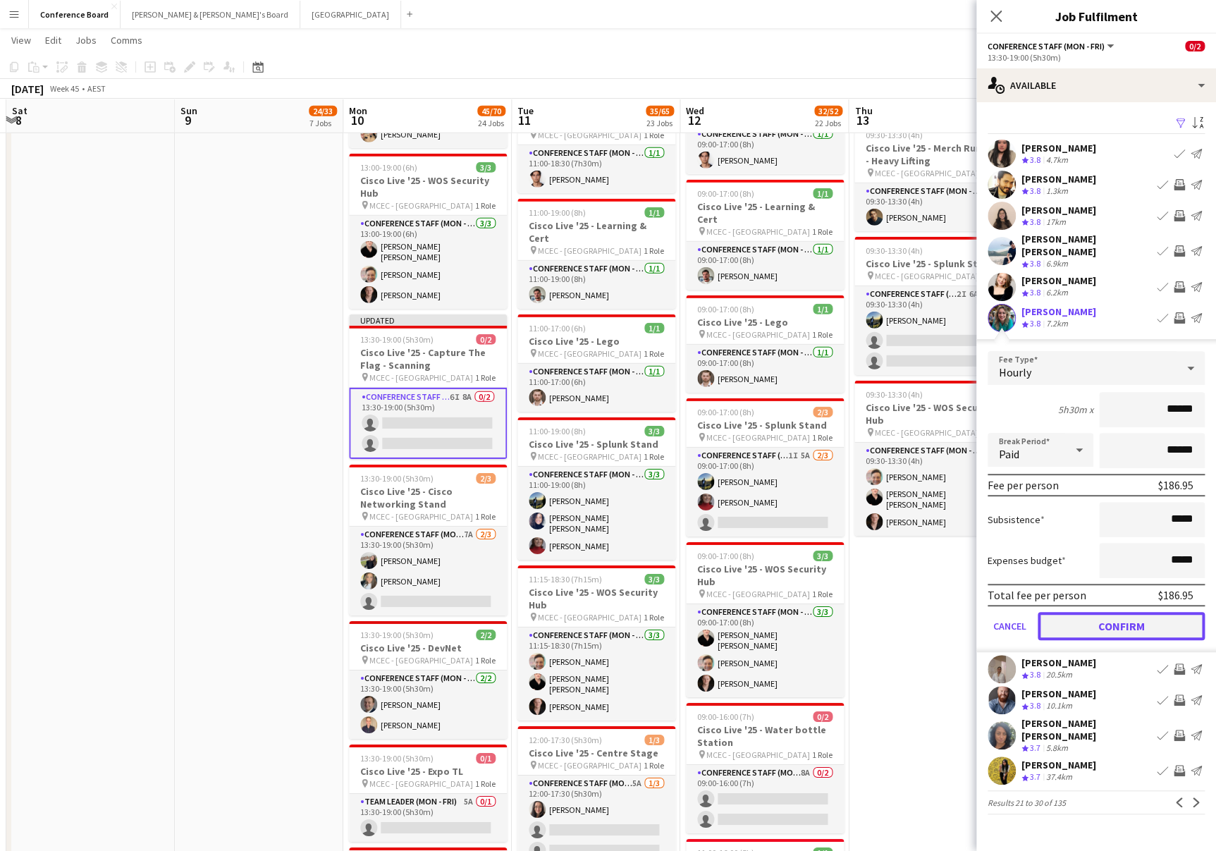
click at [1082, 623] on button "Confirm" at bounding box center [1121, 626] width 167 height 28
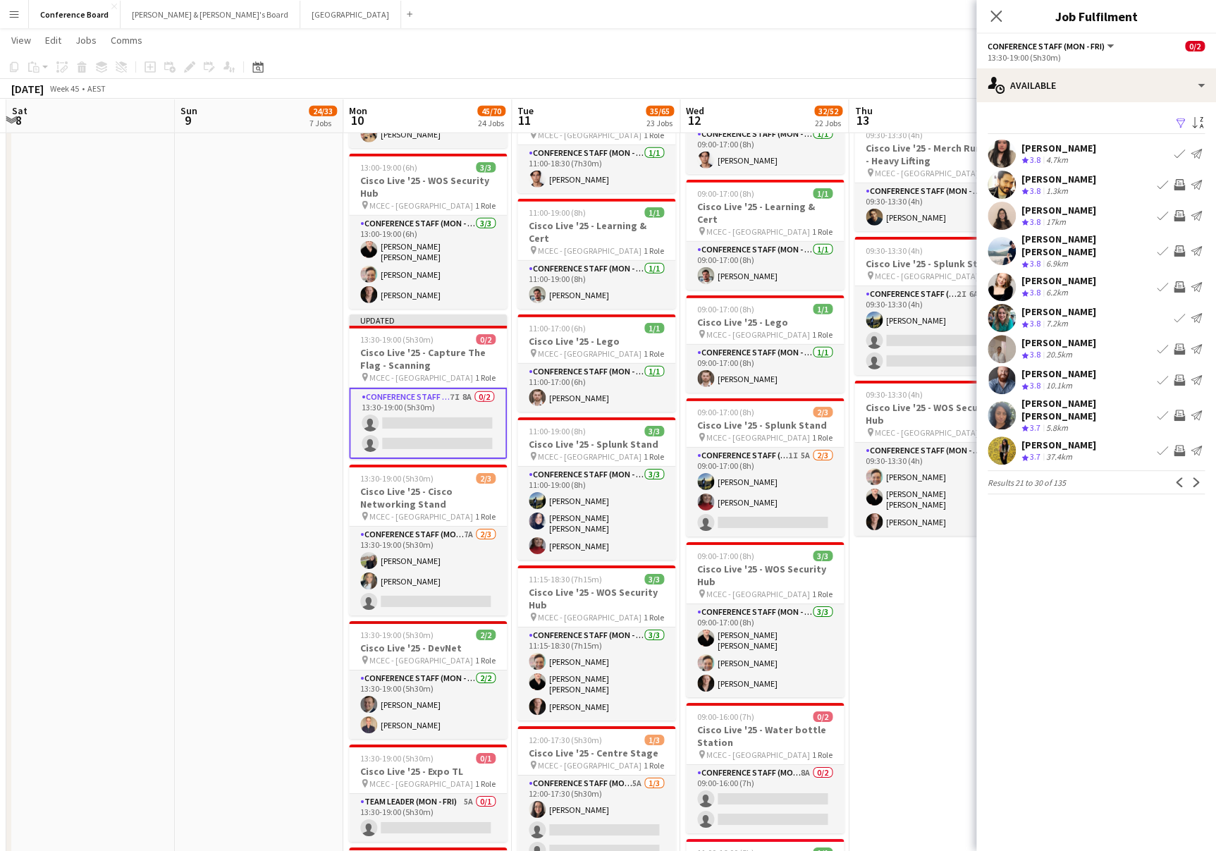
click at [1178, 445] on app-icon "Invite crew" at bounding box center [1179, 450] width 11 height 11
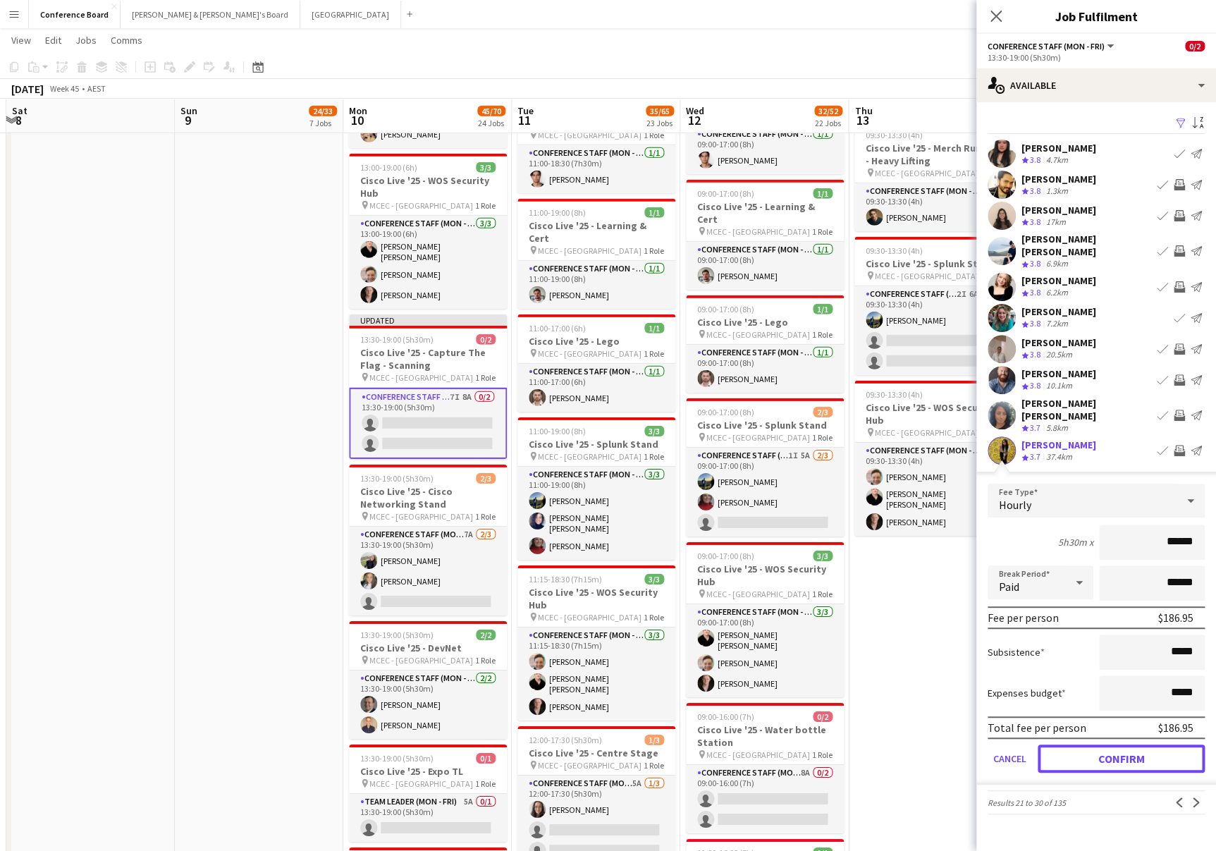
drag, startPoint x: 1146, startPoint y: 751, endPoint x: 1146, endPoint y: 744, distance: 7.1
click at [1146, 750] on button "Confirm" at bounding box center [1121, 759] width 167 height 28
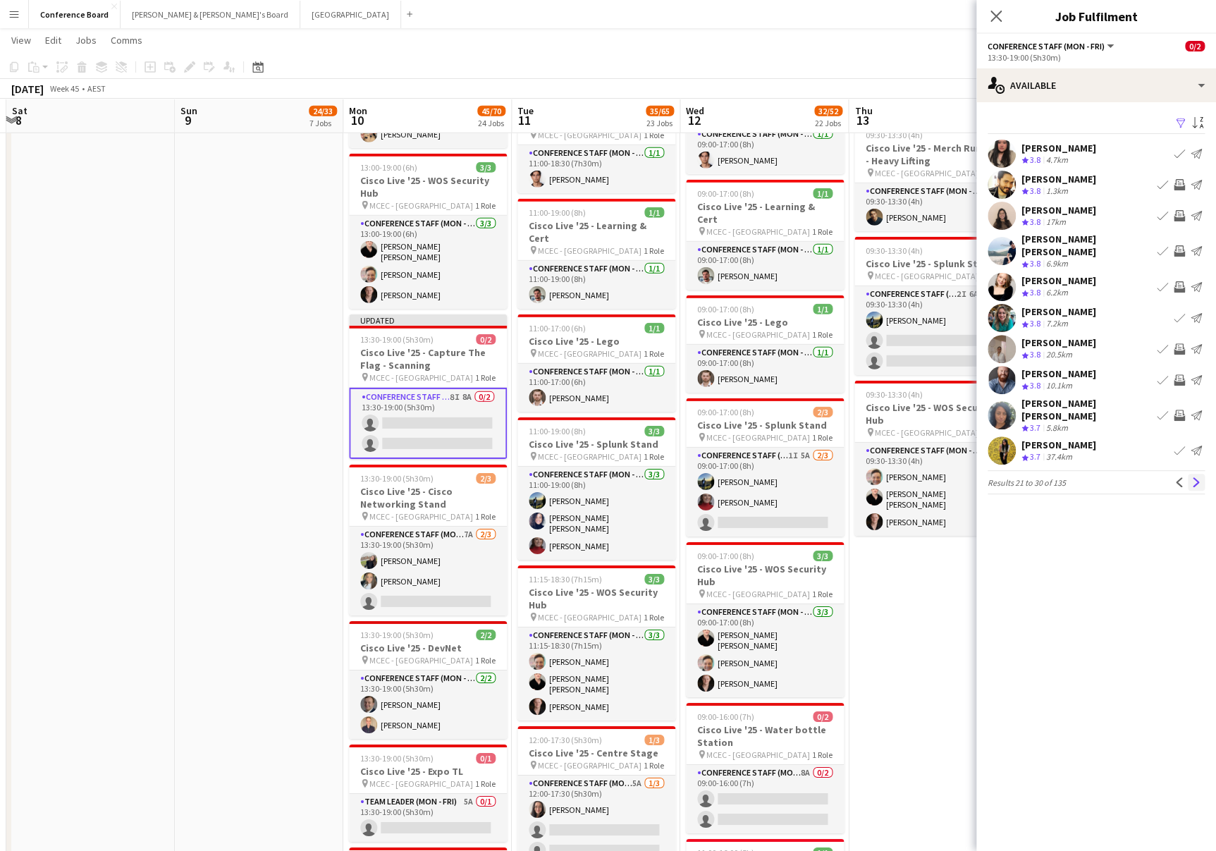
click at [1190, 474] on button "Next" at bounding box center [1196, 482] width 17 height 17
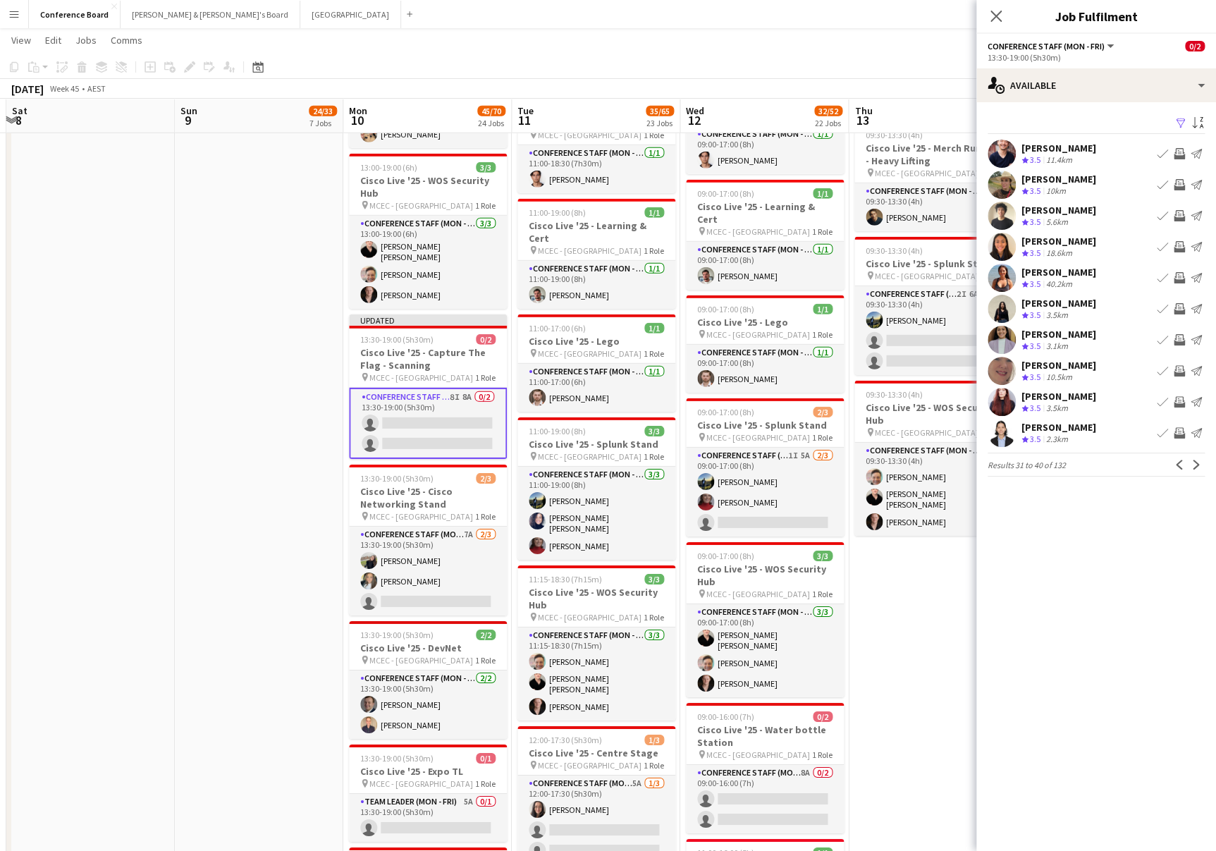
click at [1180, 180] on app-icon "Invite crew" at bounding box center [1179, 184] width 11 height 11
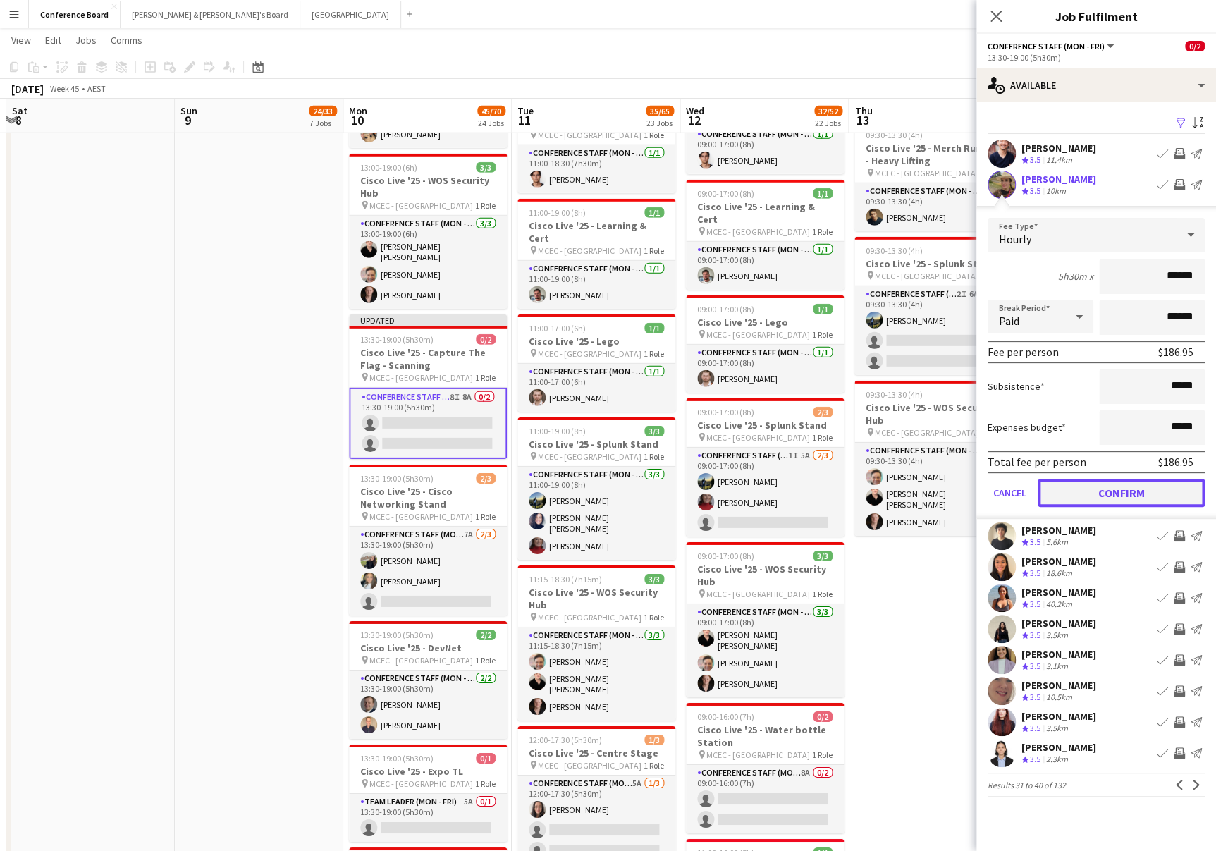
click at [1122, 493] on button "Confirm" at bounding box center [1121, 493] width 167 height 28
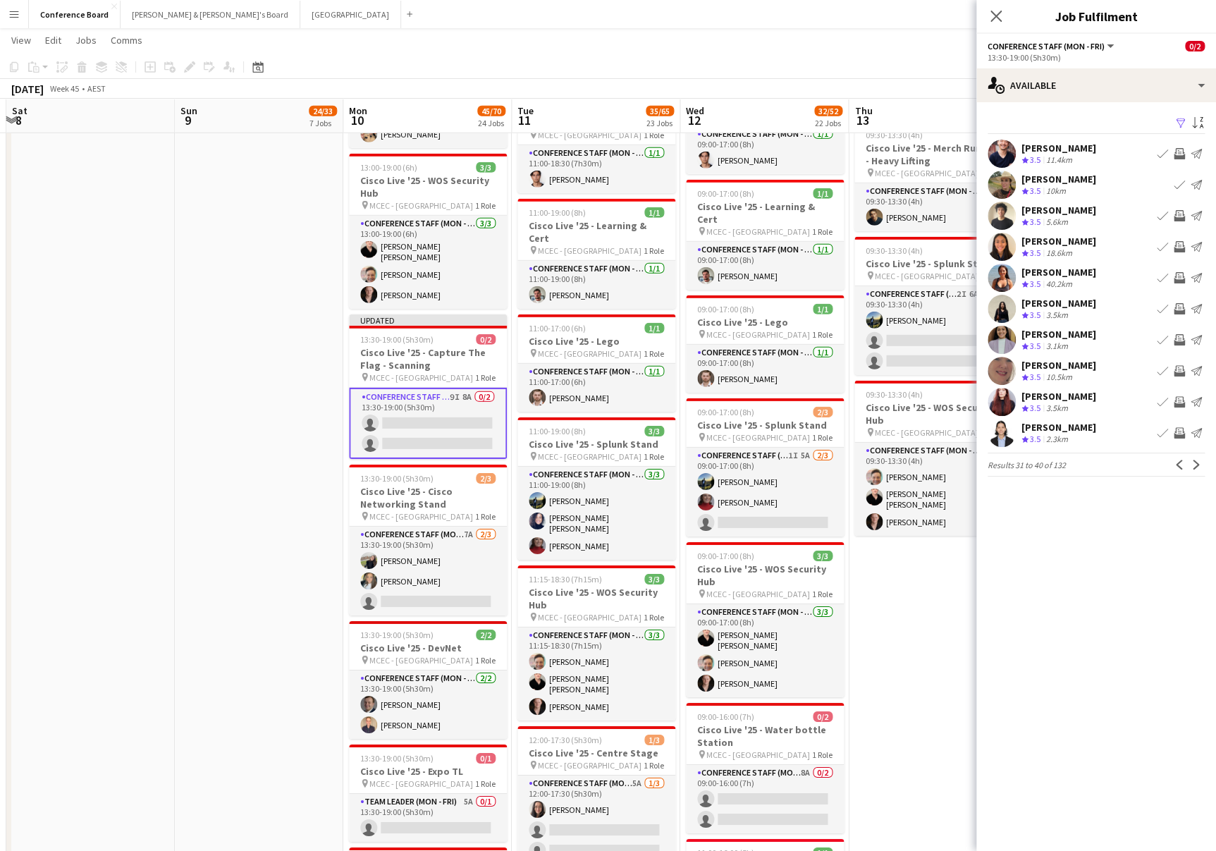
click at [1178, 245] on app-icon "Invite crew" at bounding box center [1179, 246] width 11 height 11
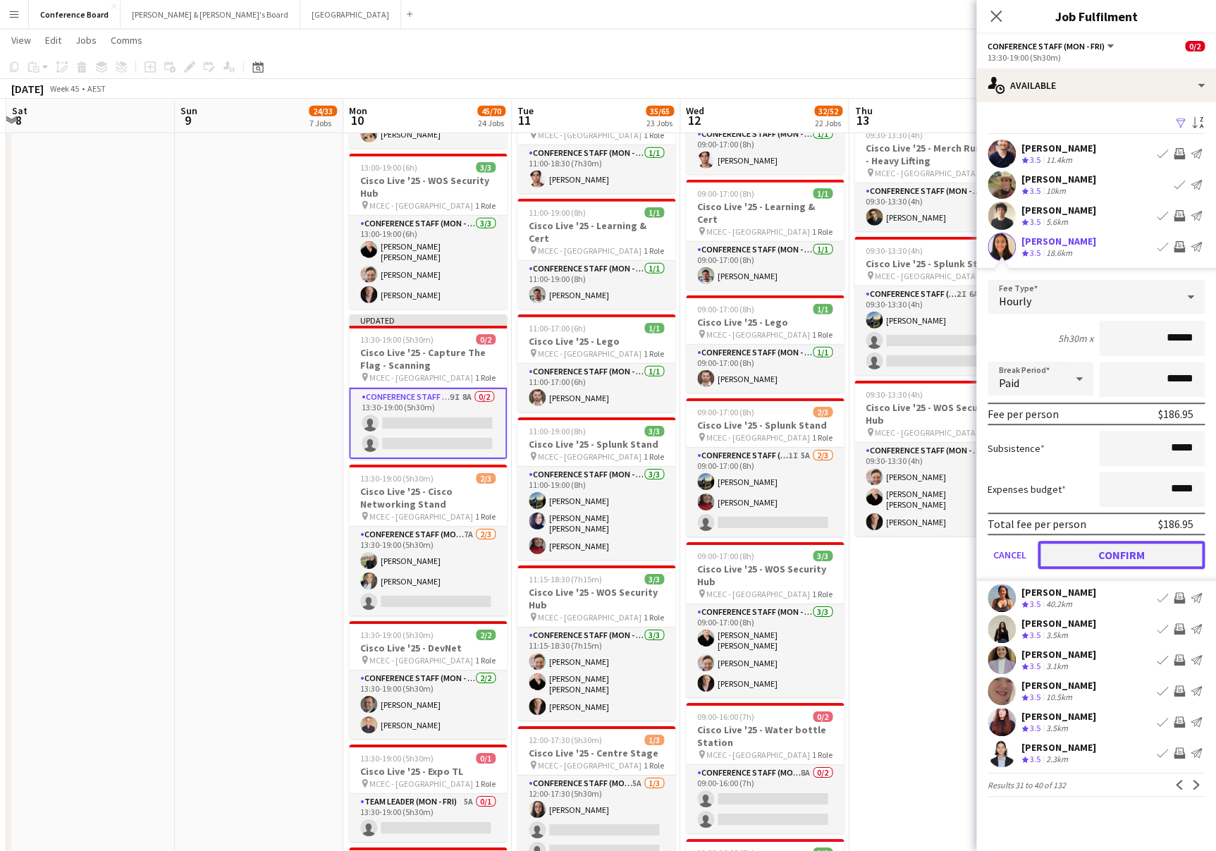
click at [1137, 558] on button "Confirm" at bounding box center [1121, 555] width 167 height 28
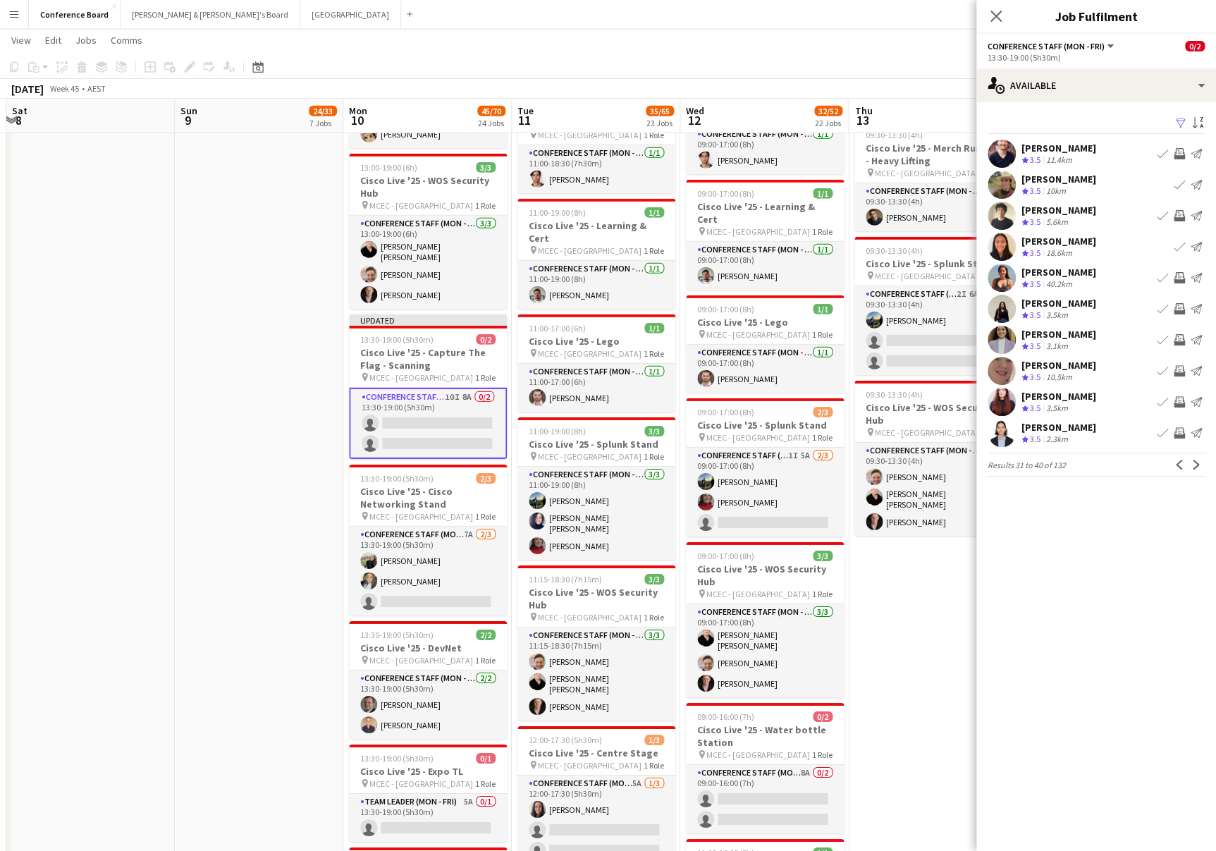
click at [1180, 369] on app-icon "Invite crew" at bounding box center [1179, 370] width 11 height 11
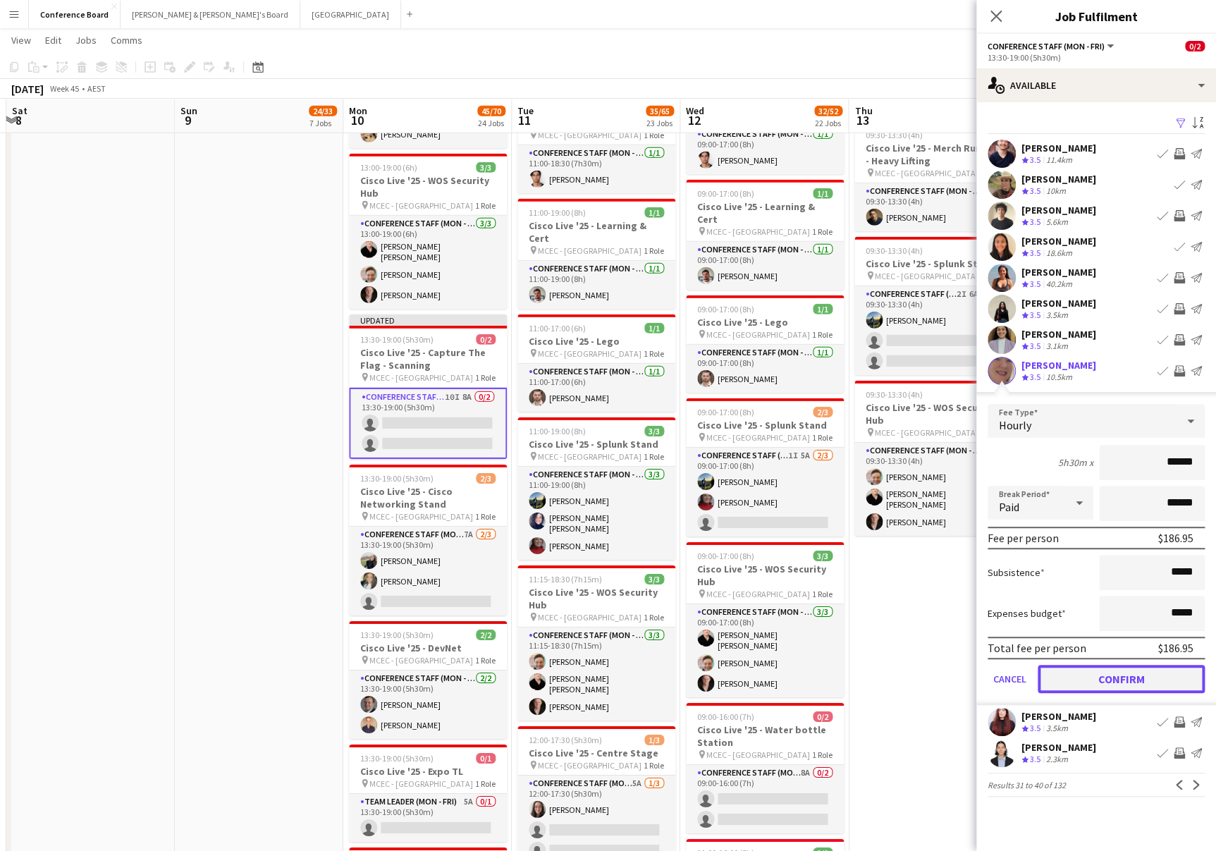
click at [1086, 680] on button "Confirm" at bounding box center [1121, 679] width 167 height 28
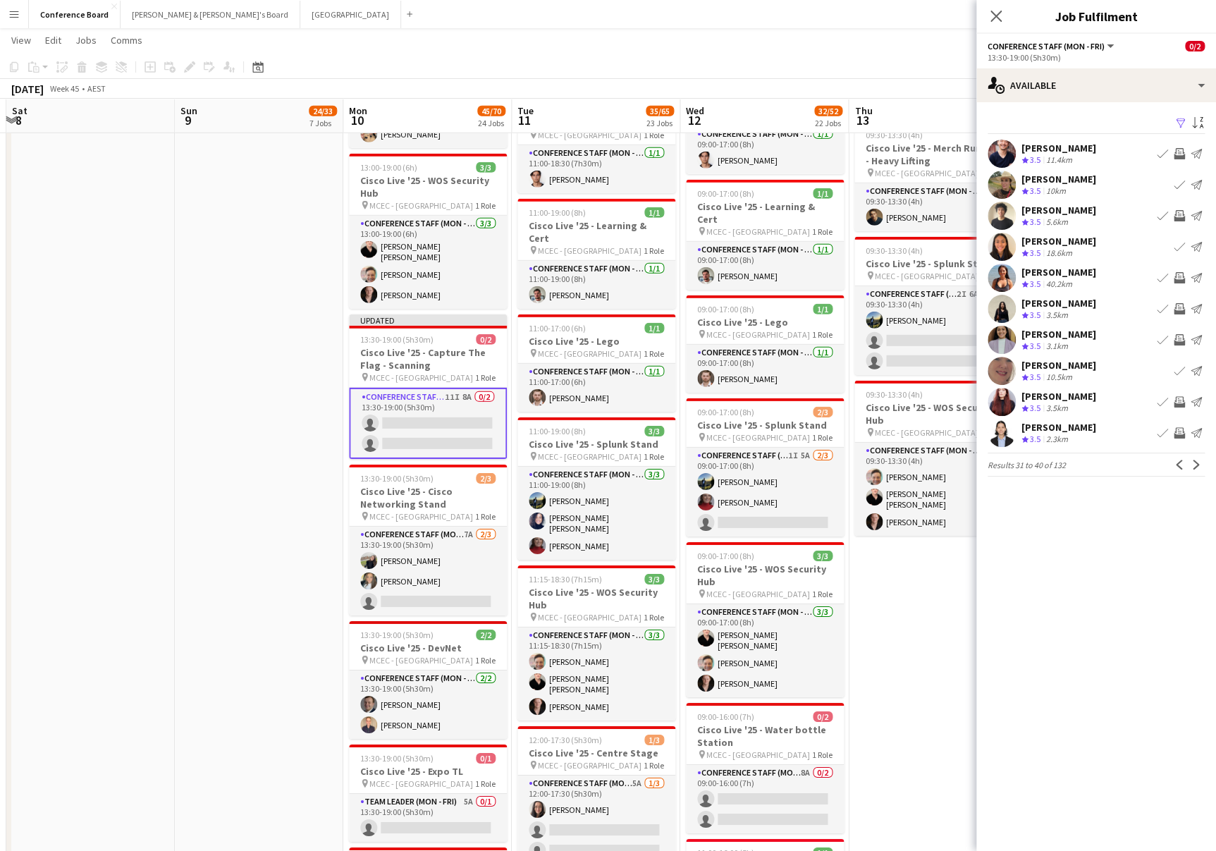
click at [1180, 396] on app-icon "Invite crew" at bounding box center [1179, 401] width 11 height 11
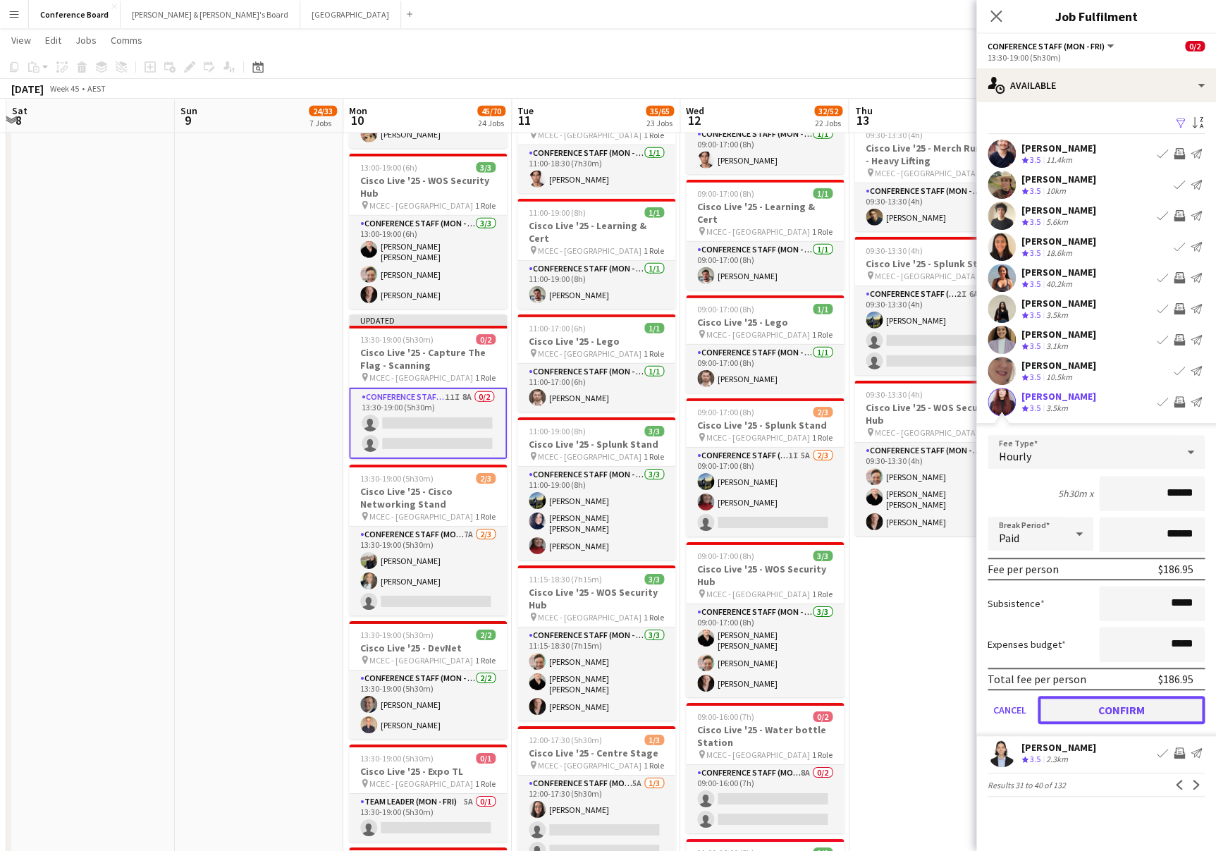
click at [1125, 704] on button "Confirm" at bounding box center [1121, 710] width 167 height 28
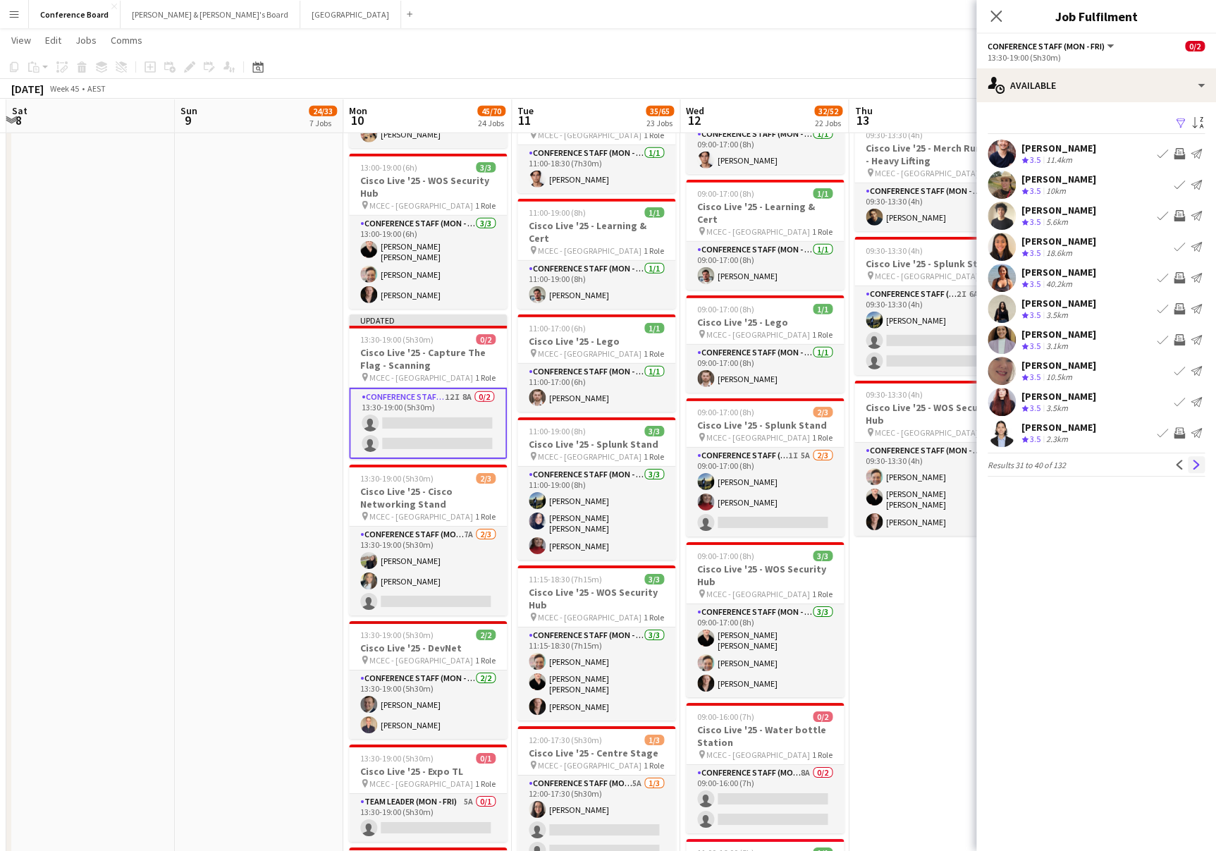
click at [1198, 458] on button "Next" at bounding box center [1196, 464] width 17 height 17
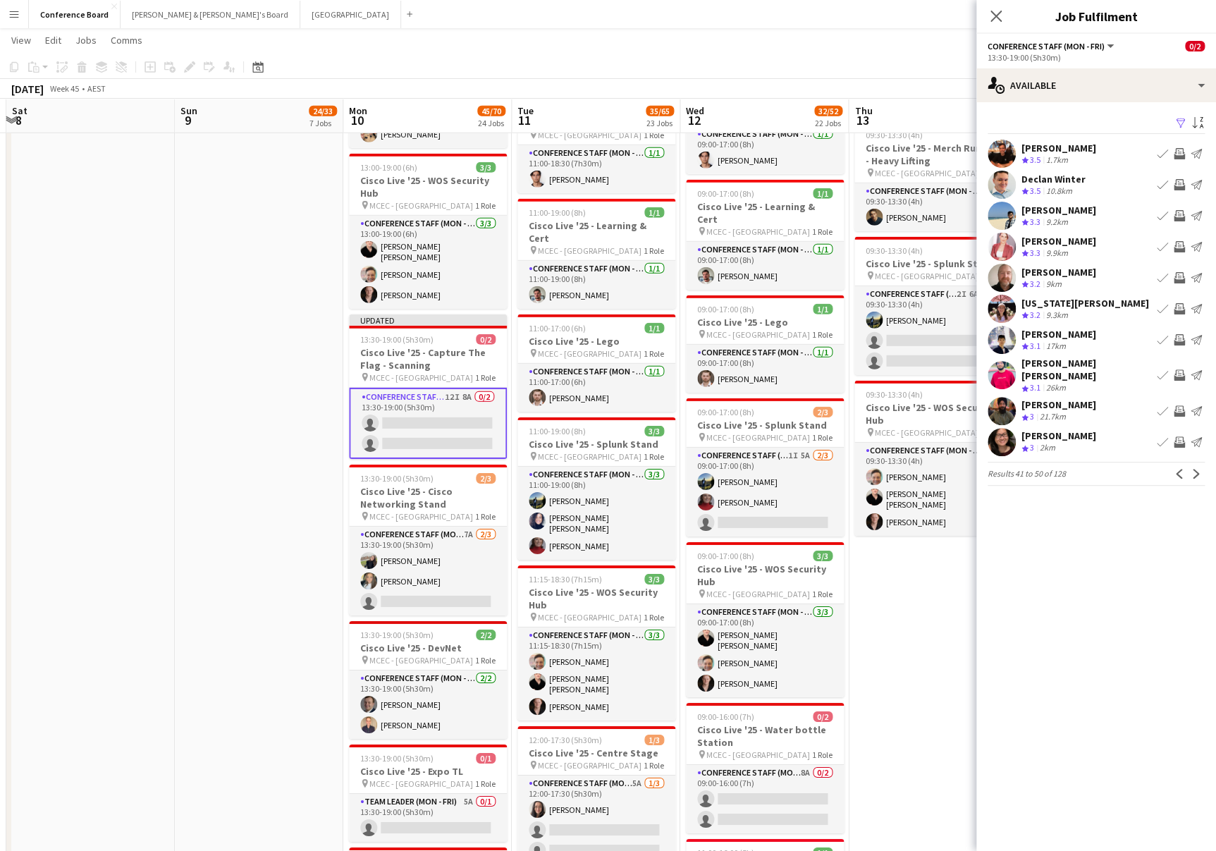
click at [1182, 152] on app-icon "Invite crew" at bounding box center [1179, 153] width 11 height 11
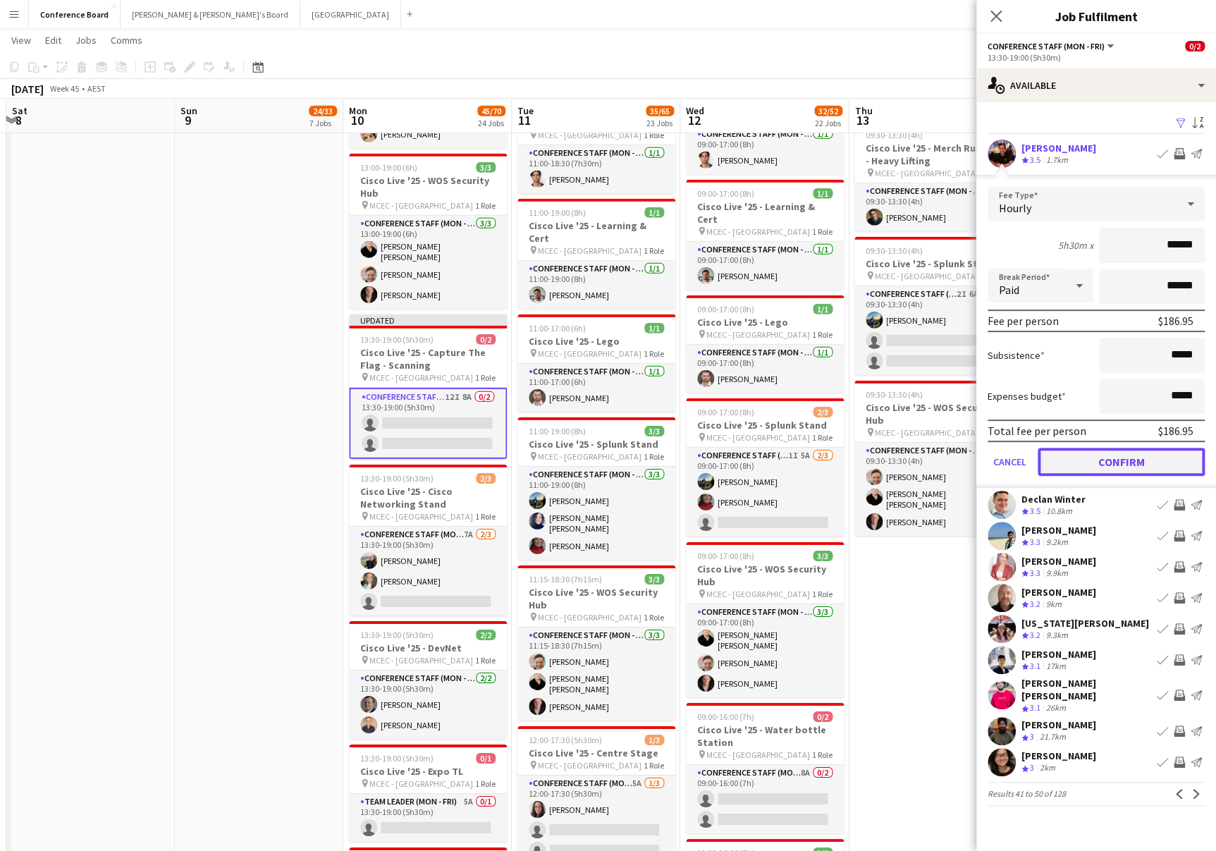
drag, startPoint x: 1136, startPoint y: 463, endPoint x: 1121, endPoint y: 457, distance: 15.8
click at [1136, 463] on button "Confirm" at bounding box center [1121, 462] width 167 height 28
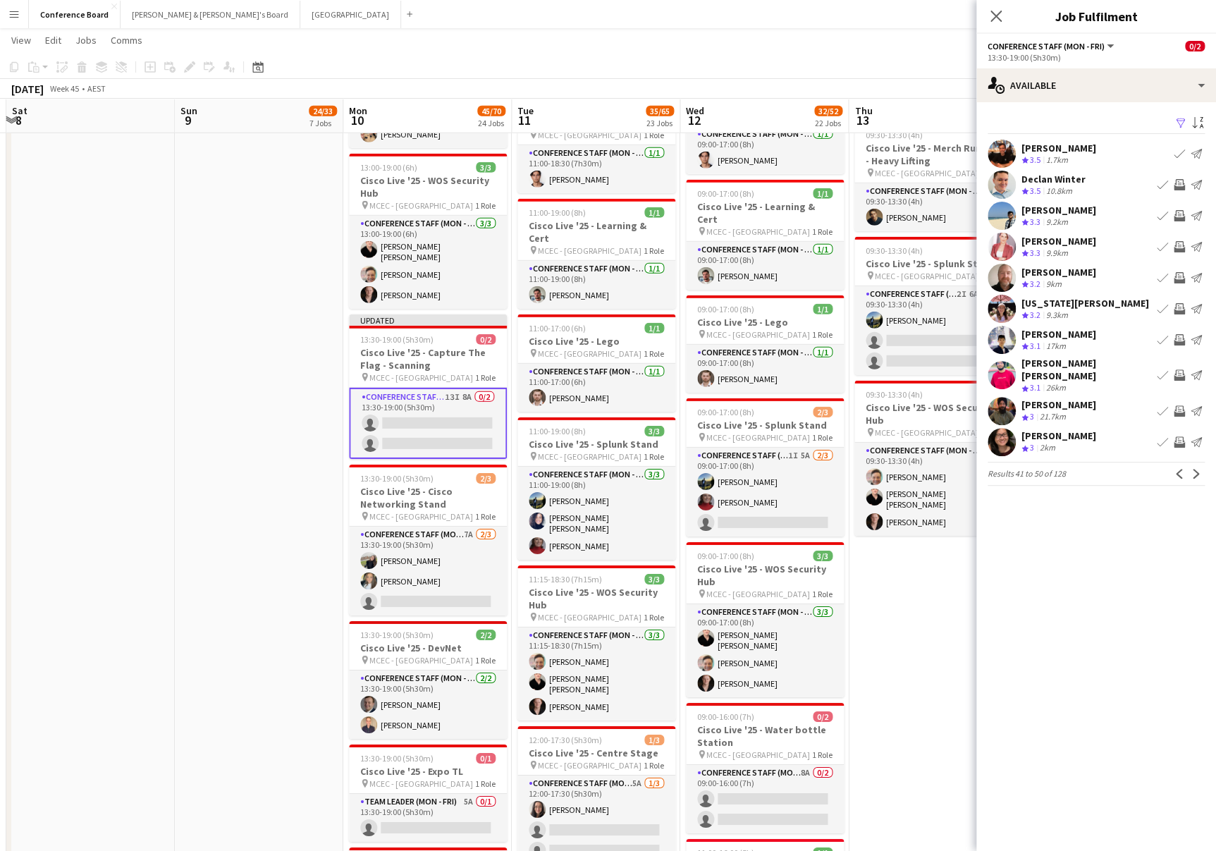
click at [1179, 242] on app-icon "Invite crew" at bounding box center [1179, 246] width 11 height 11
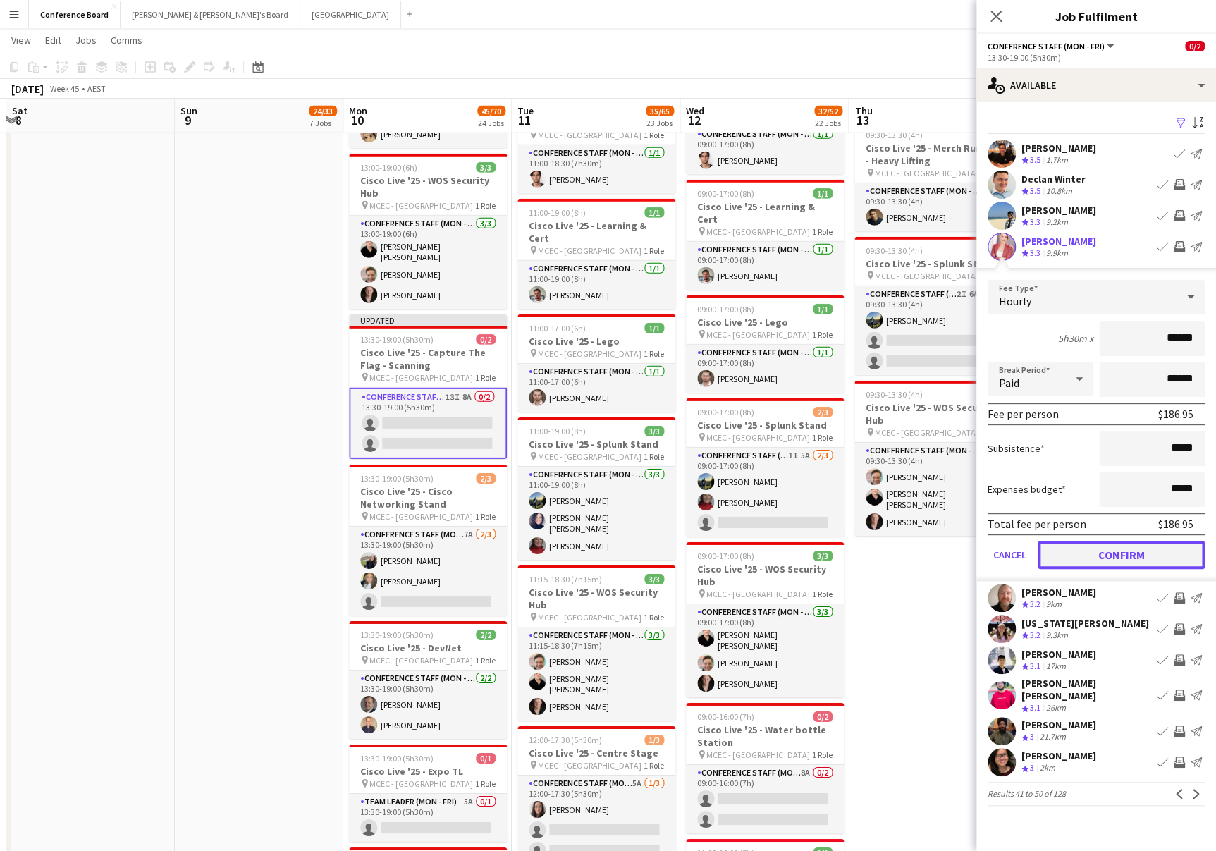
click at [1146, 556] on button "Confirm" at bounding box center [1121, 555] width 167 height 28
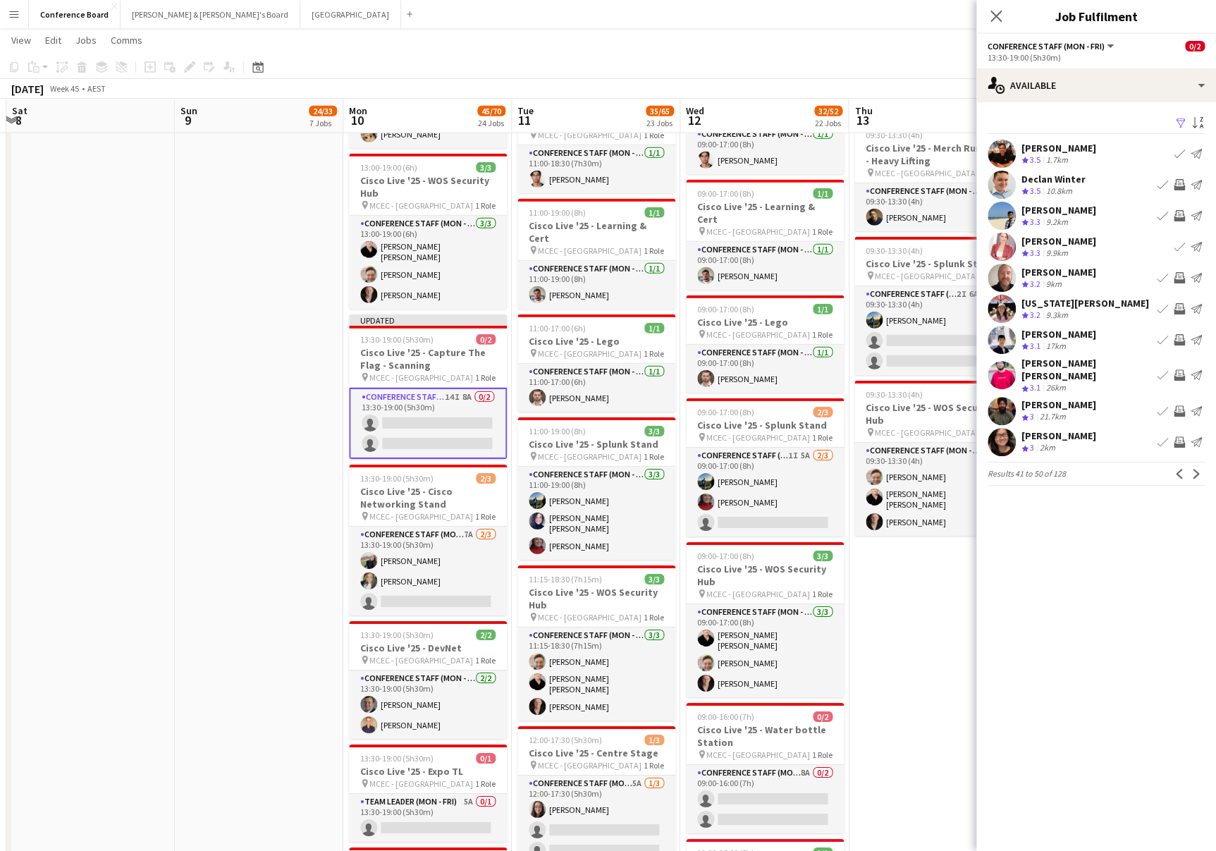
click at [1183, 308] on app-icon "Invite crew" at bounding box center [1179, 308] width 11 height 11
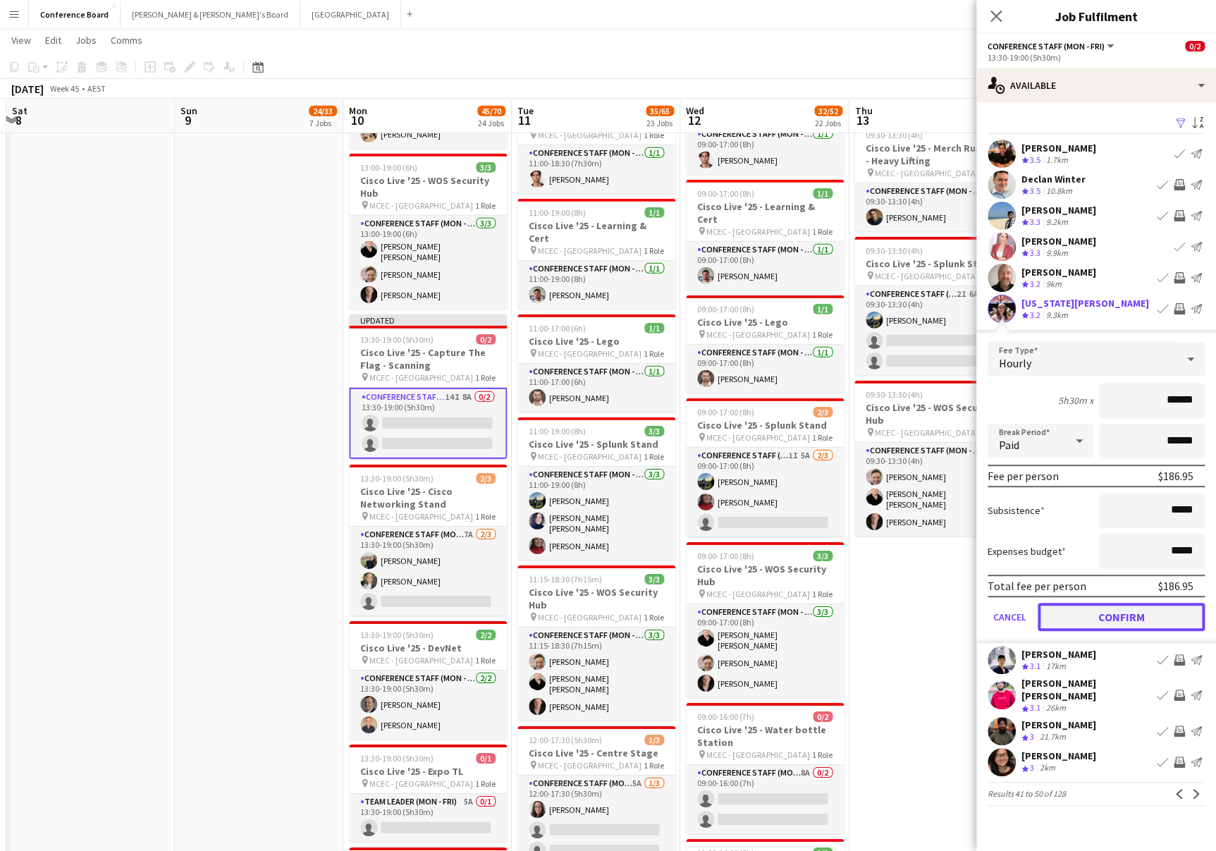
click at [1115, 611] on button "Confirm" at bounding box center [1121, 617] width 167 height 28
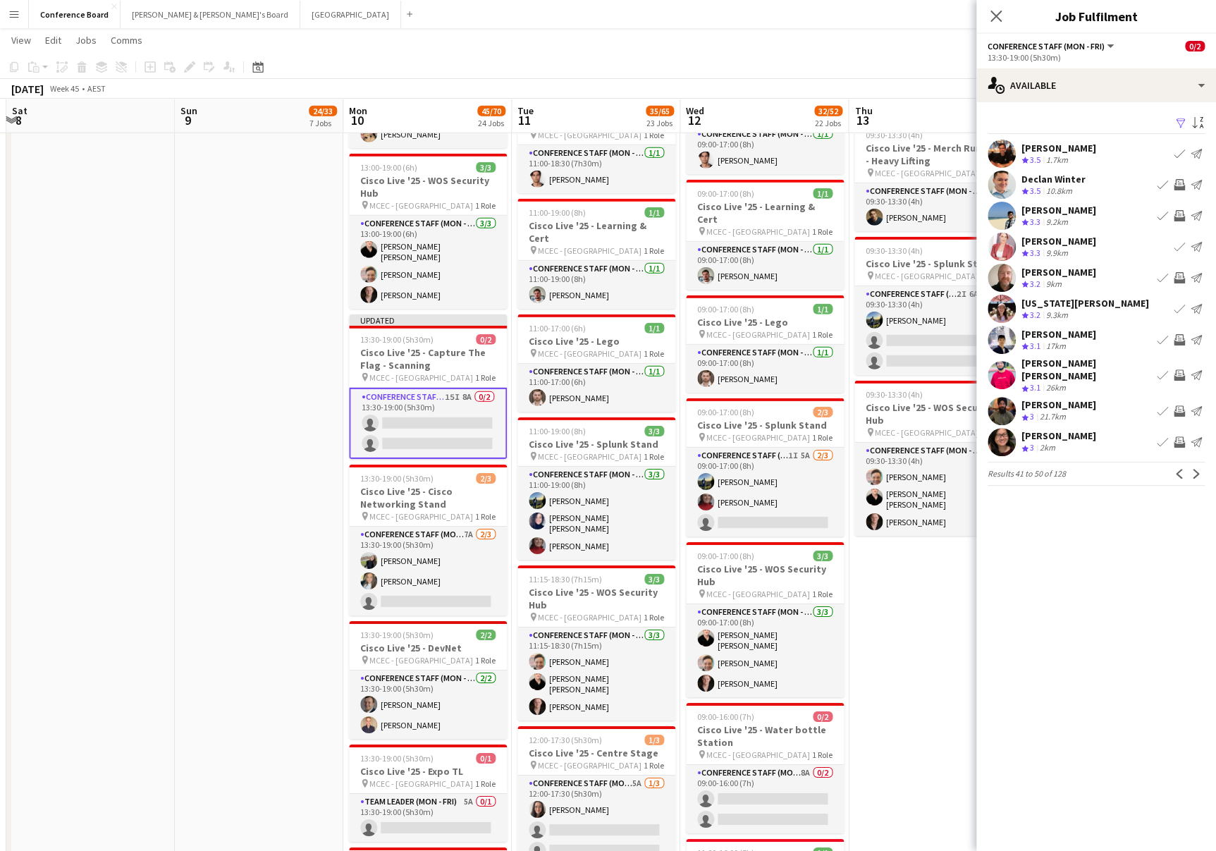
click at [1180, 436] on app-icon "Invite crew" at bounding box center [1179, 441] width 11 height 11
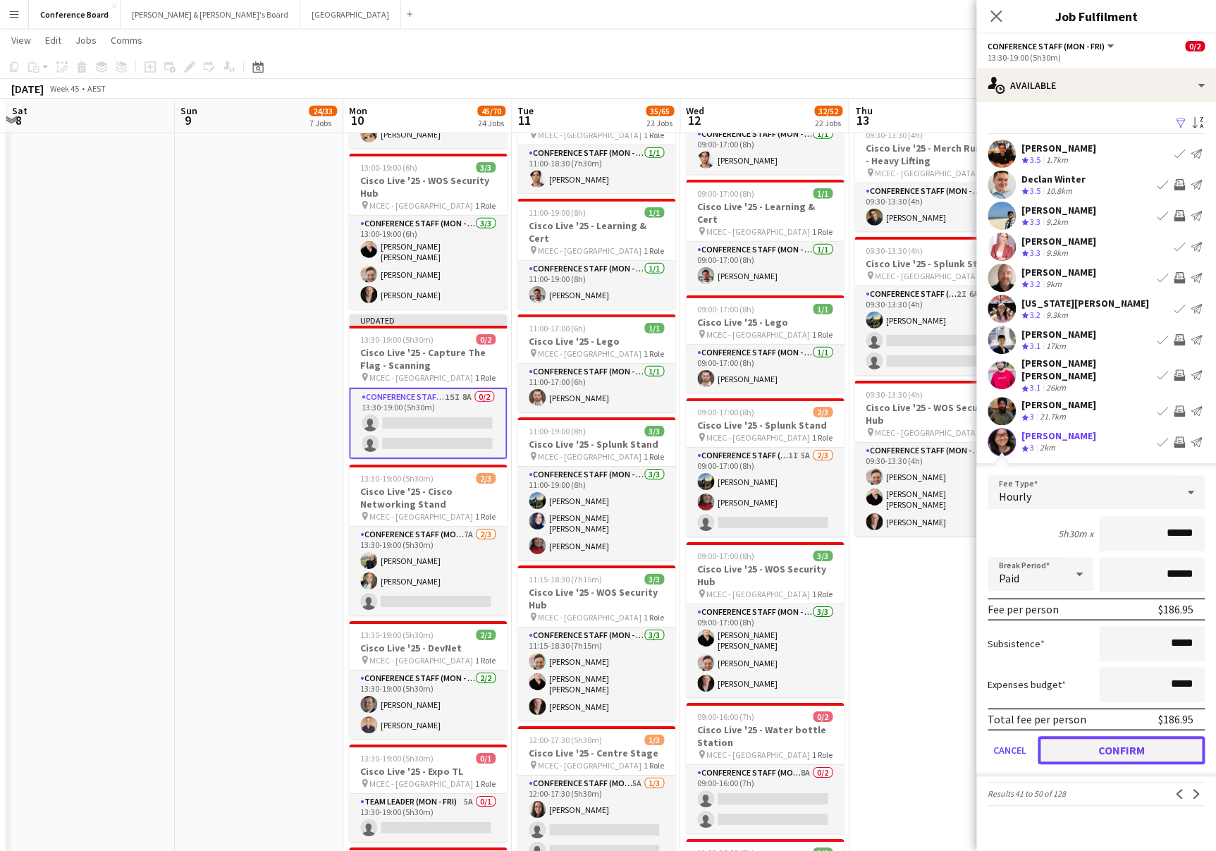
click at [1109, 745] on button "Confirm" at bounding box center [1121, 750] width 167 height 28
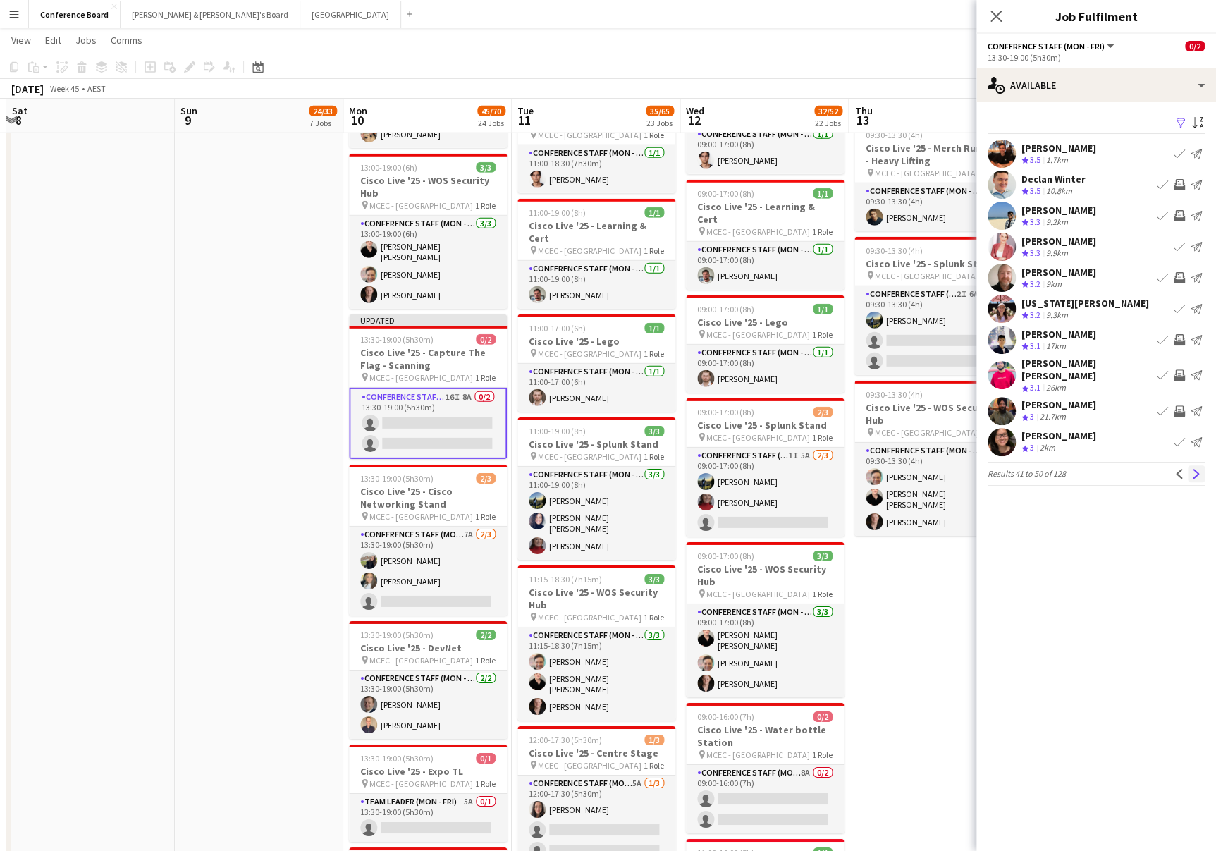
click at [1193, 465] on button "Next" at bounding box center [1196, 473] width 17 height 17
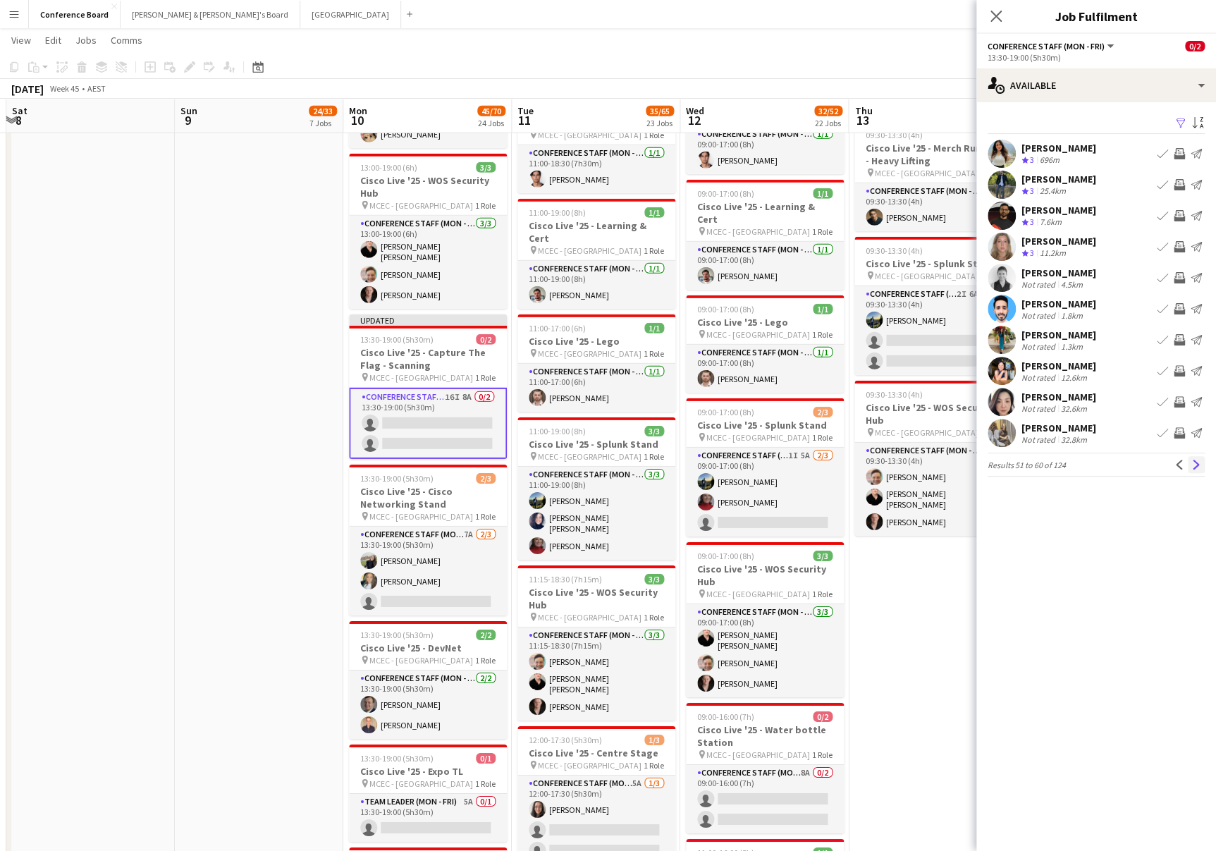
click at [1194, 464] on app-icon "Next" at bounding box center [1197, 465] width 10 height 10
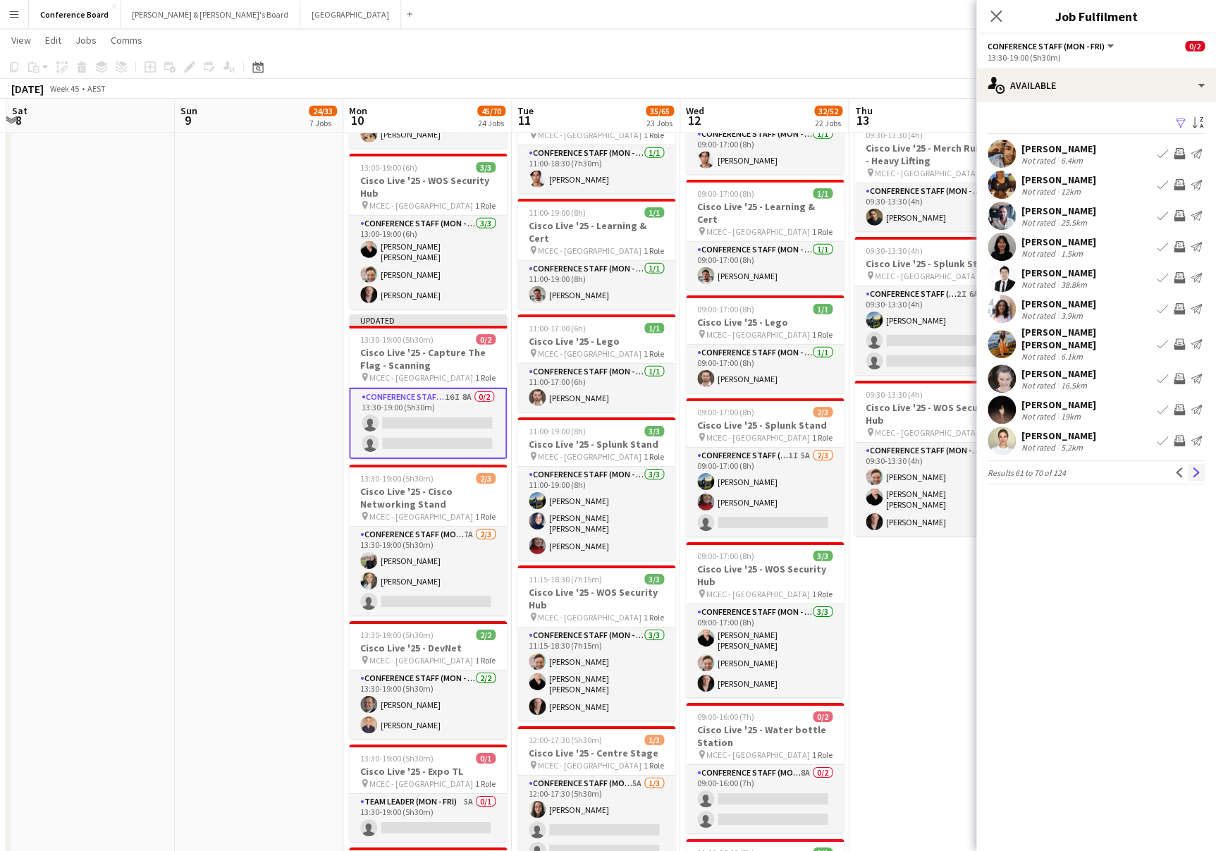
click at [1195, 467] on app-icon "Next" at bounding box center [1197, 472] width 10 height 10
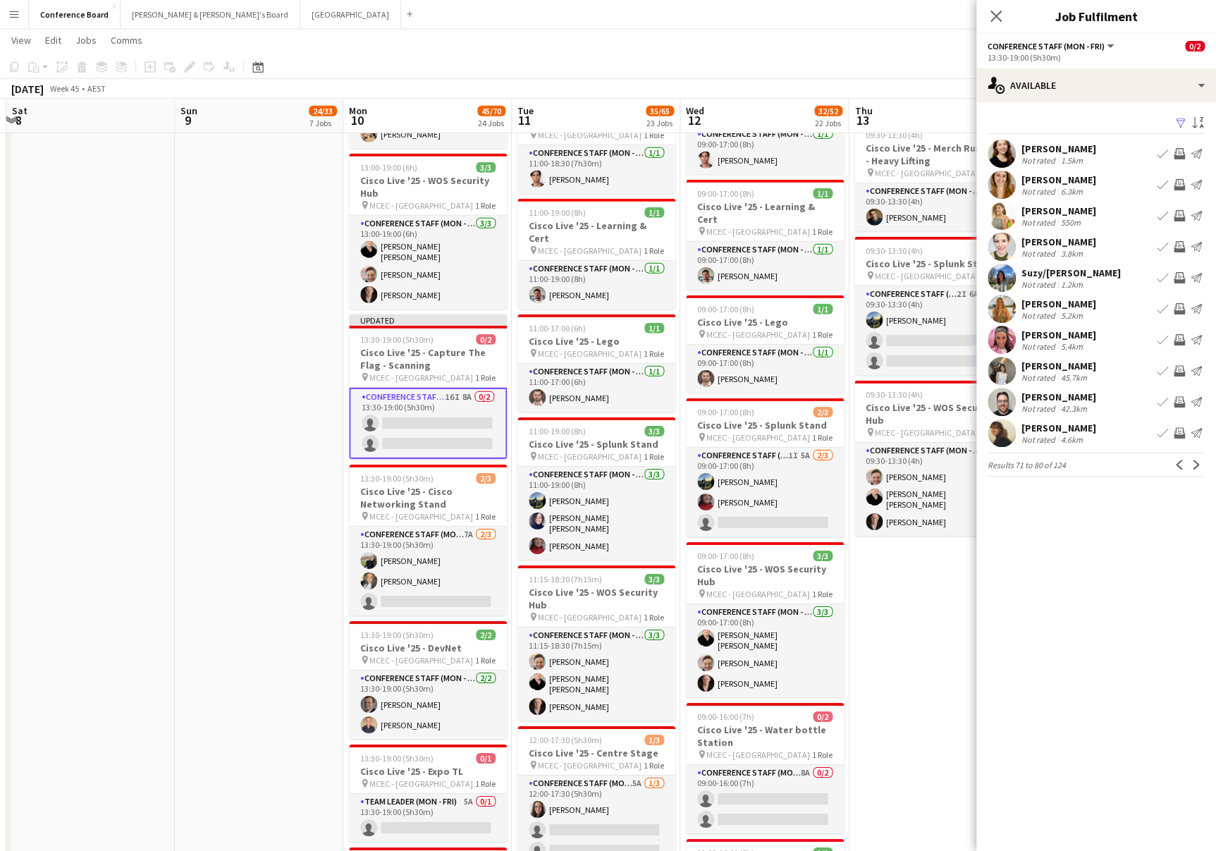
click at [1195, 464] on app-icon "Next" at bounding box center [1197, 465] width 10 height 10
click at [1195, 463] on app-icon "Next" at bounding box center [1197, 465] width 10 height 10
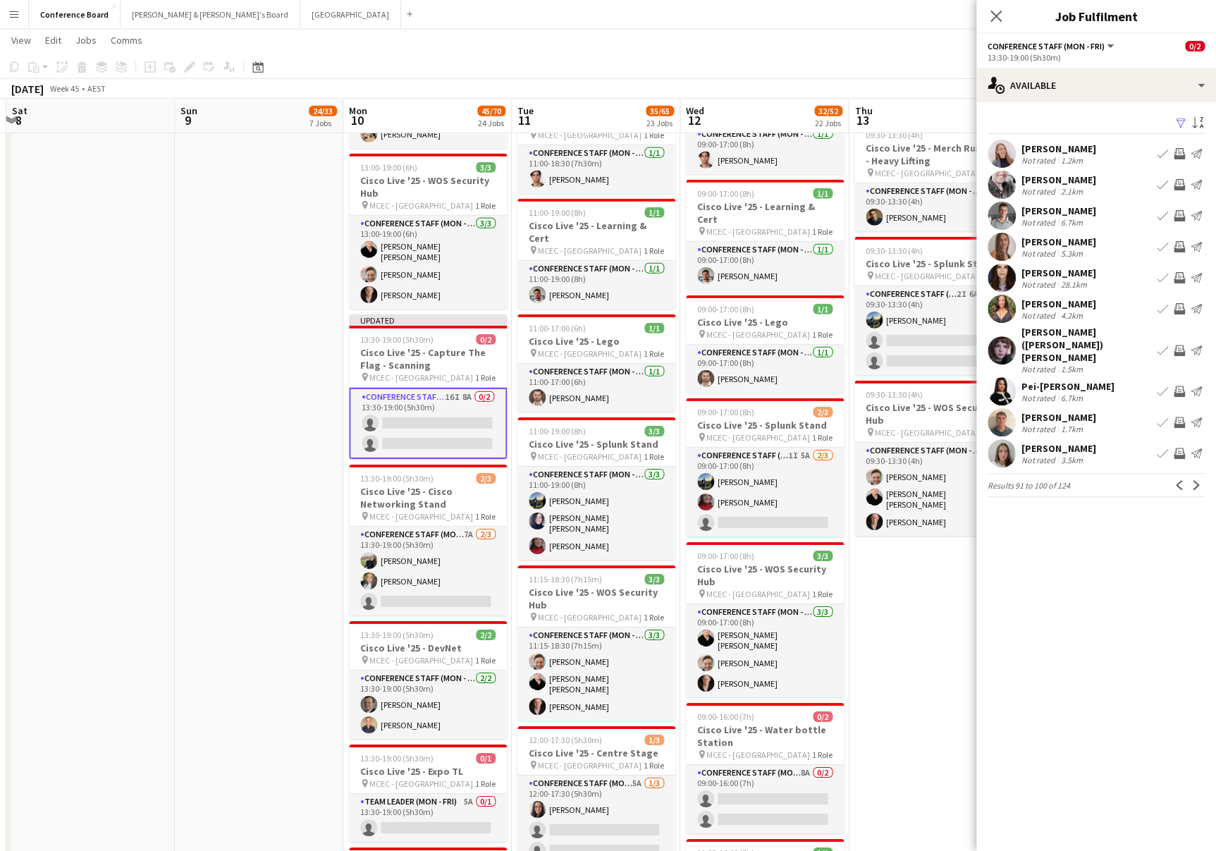
click at [1195, 480] on app-icon "Next" at bounding box center [1197, 485] width 10 height 10
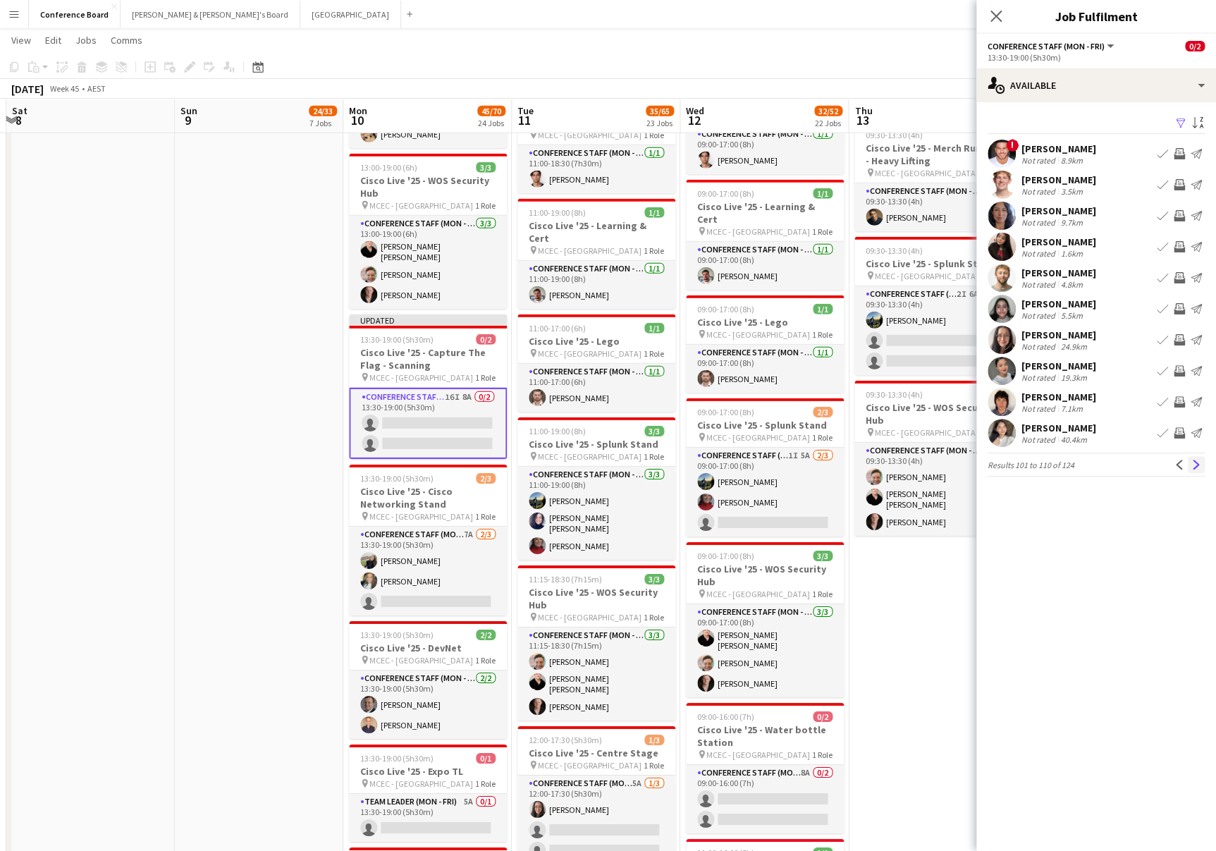
click at [1195, 465] on app-icon "Next" at bounding box center [1197, 465] width 10 height 10
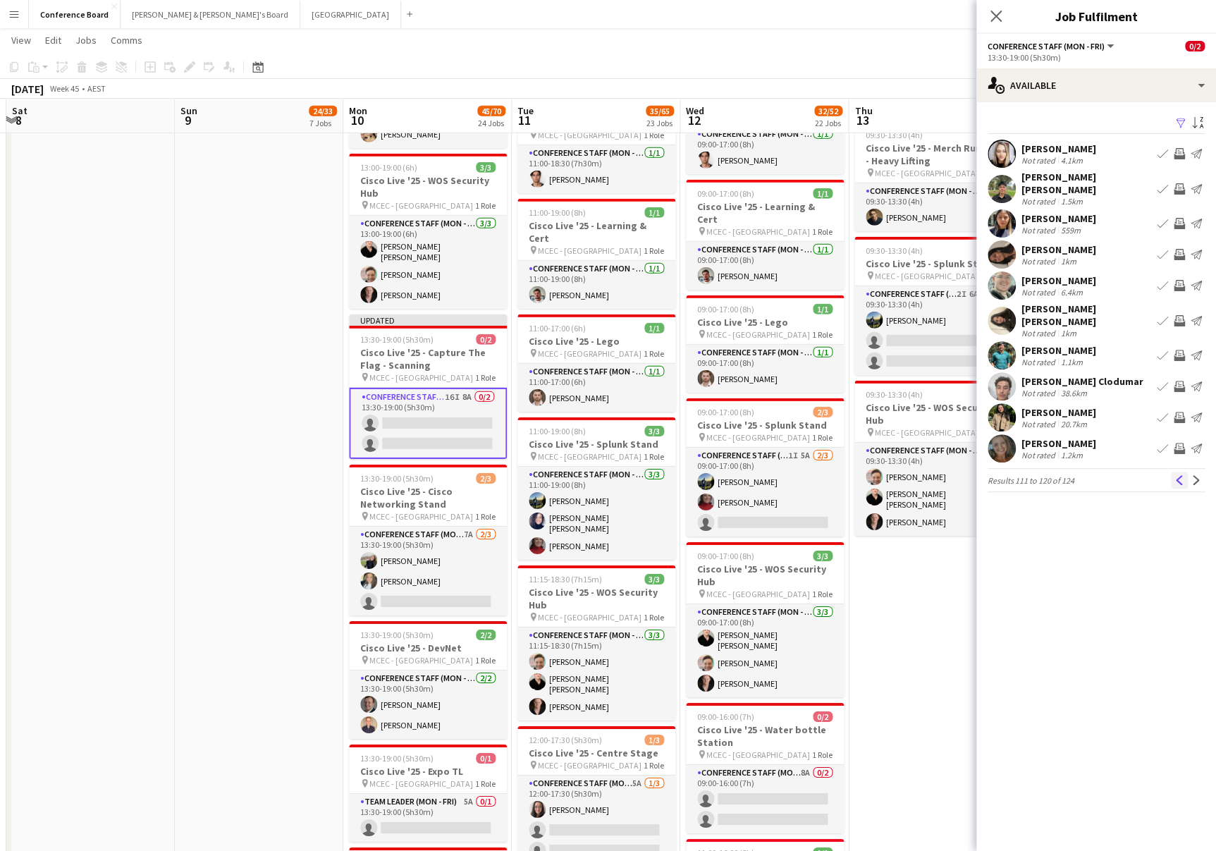
click at [1186, 472] on button "Previous" at bounding box center [1179, 480] width 17 height 17
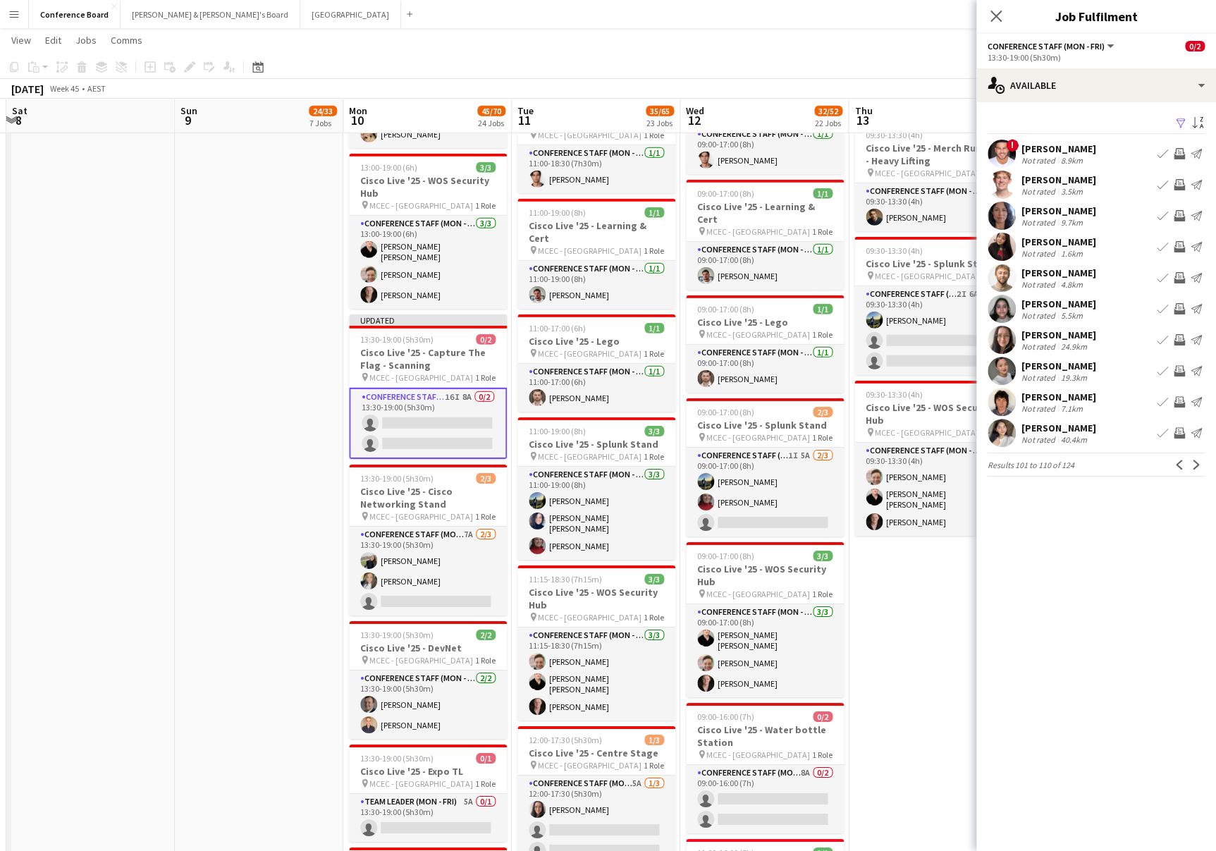
click at [999, 151] on app-user-avatar at bounding box center [1002, 154] width 28 height 28
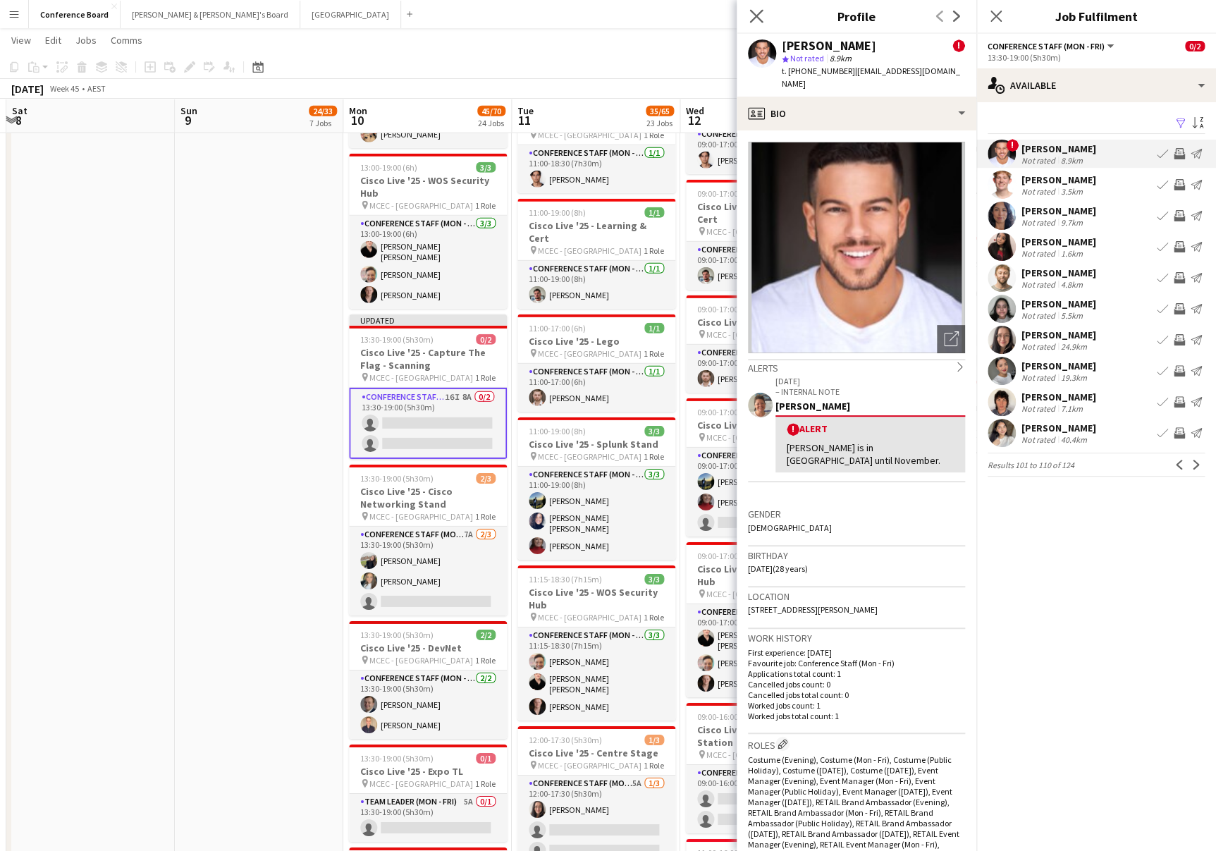
click at [747, 17] on app-icon "Close pop-in" at bounding box center [757, 16] width 20 height 20
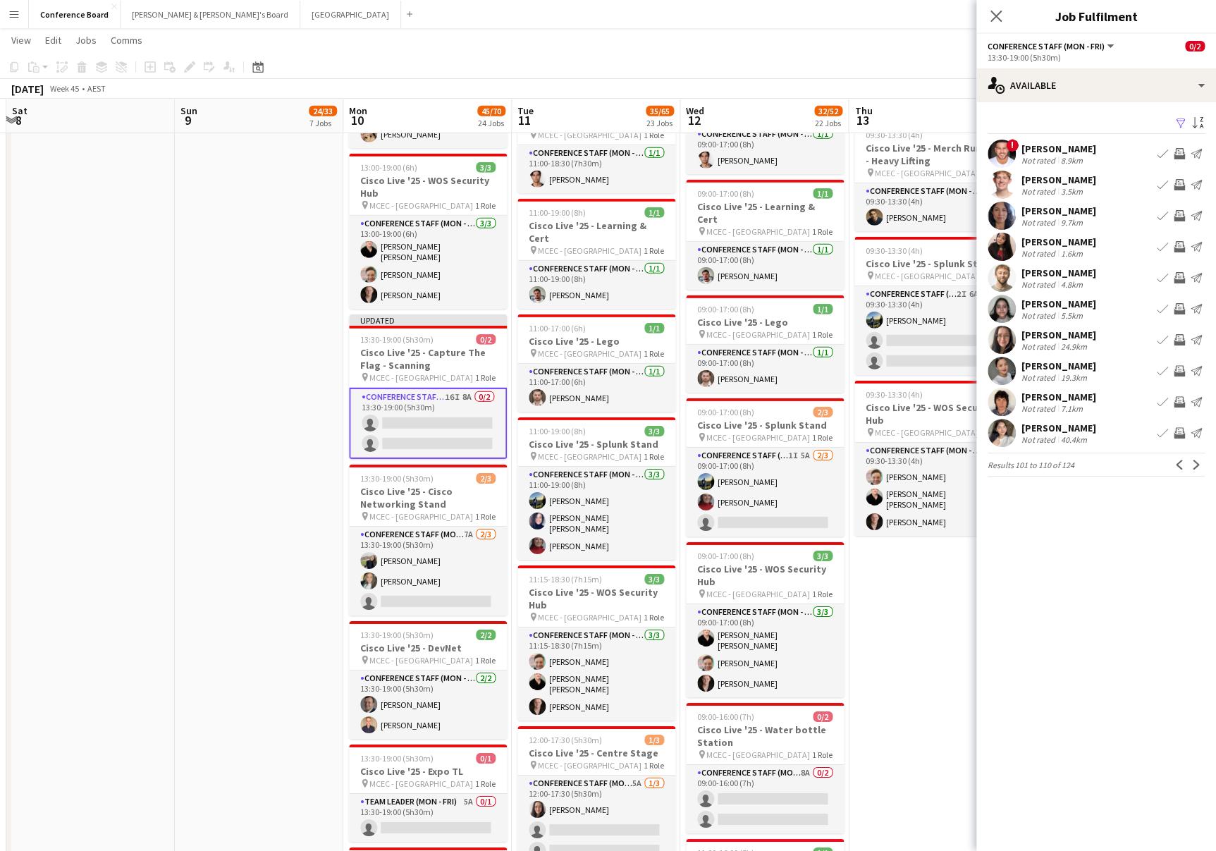
drag, startPoint x: 871, startPoint y: 71, endPoint x: 913, endPoint y: 72, distance: 41.6
click at [871, 71] on app-toolbar "Copy Paste Paste Command V Paste with crew Command Shift V Paste linked Job [GE…" at bounding box center [608, 67] width 1216 height 24
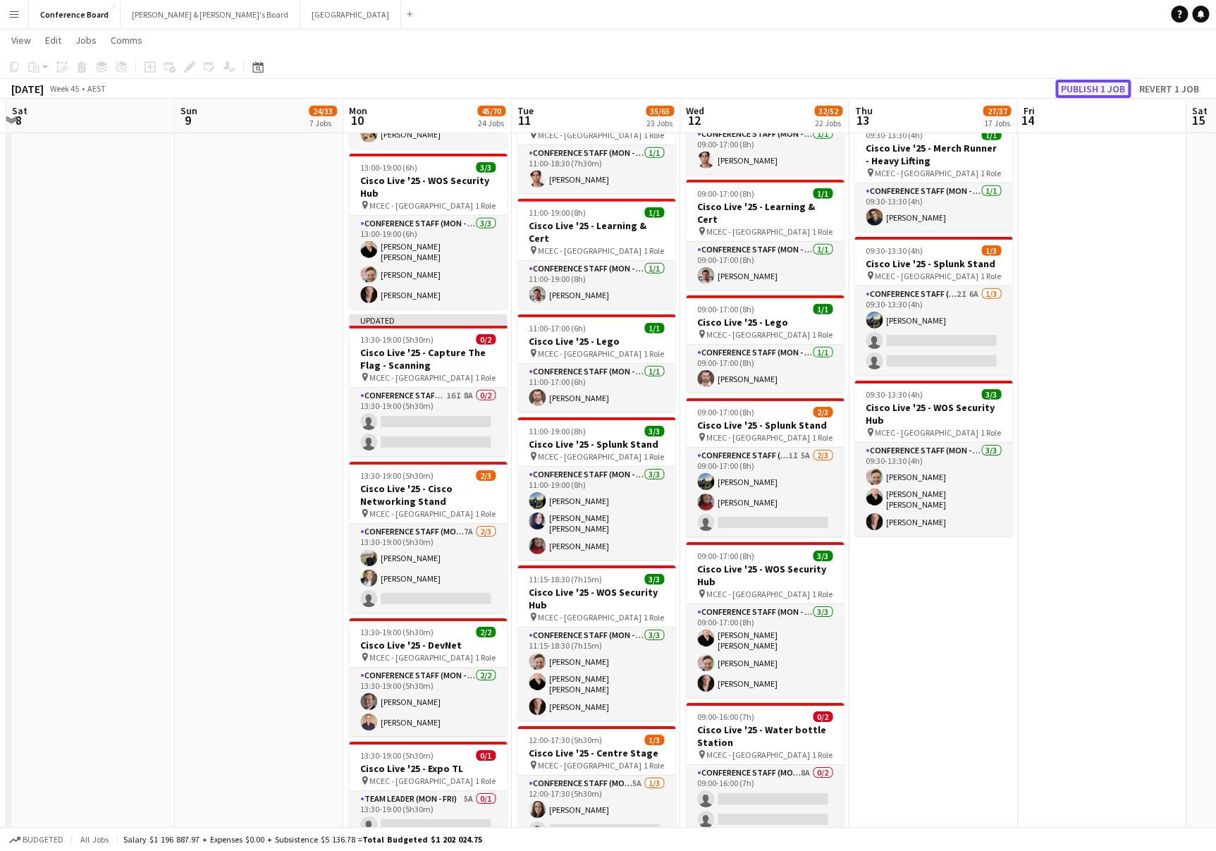
click at [1091, 90] on button "Publish 1 job" at bounding box center [1093, 89] width 75 height 18
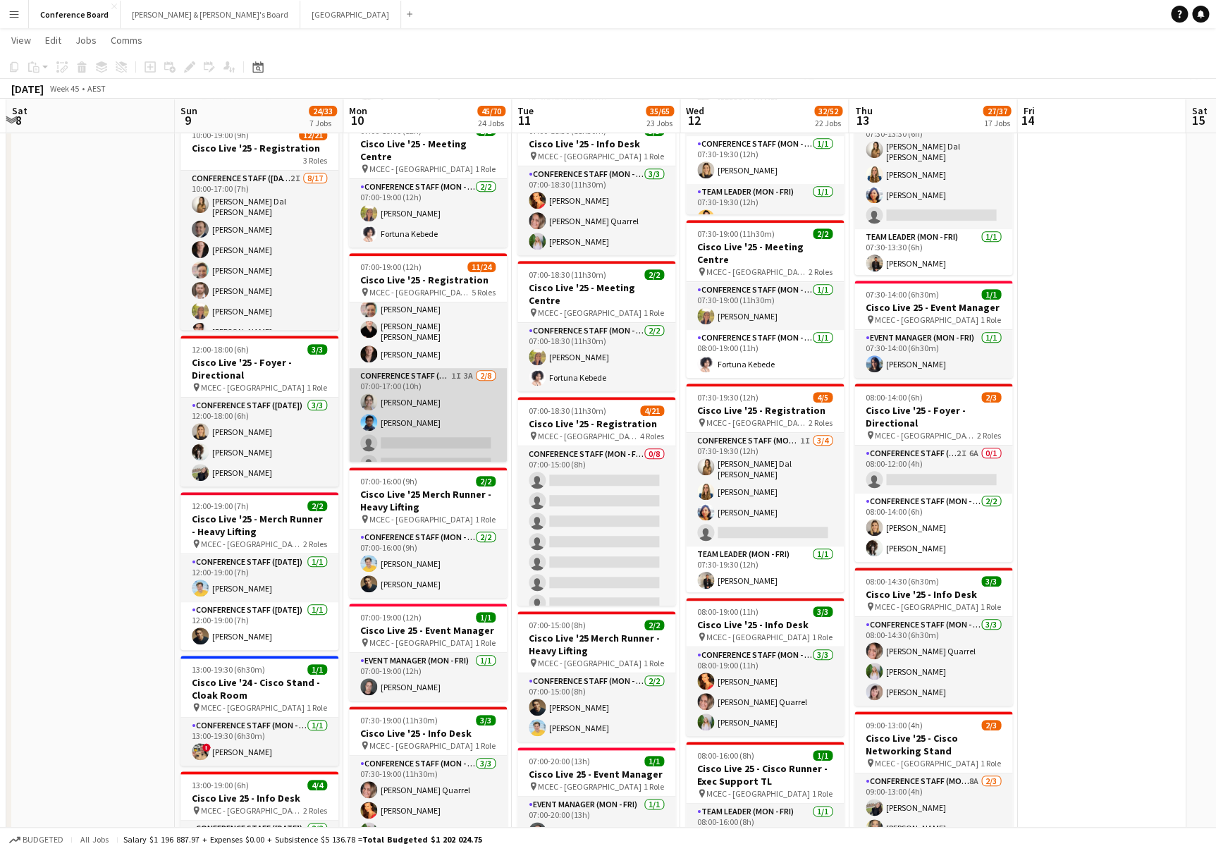
scroll to position [18, 0]
click at [456, 423] on app-card-role "Conference Staff (Mon - Fri) 1I 3A 2/8 07:00-17:00 (10h) Azzurra Zappacosta Wil…" at bounding box center [428, 473] width 158 height 191
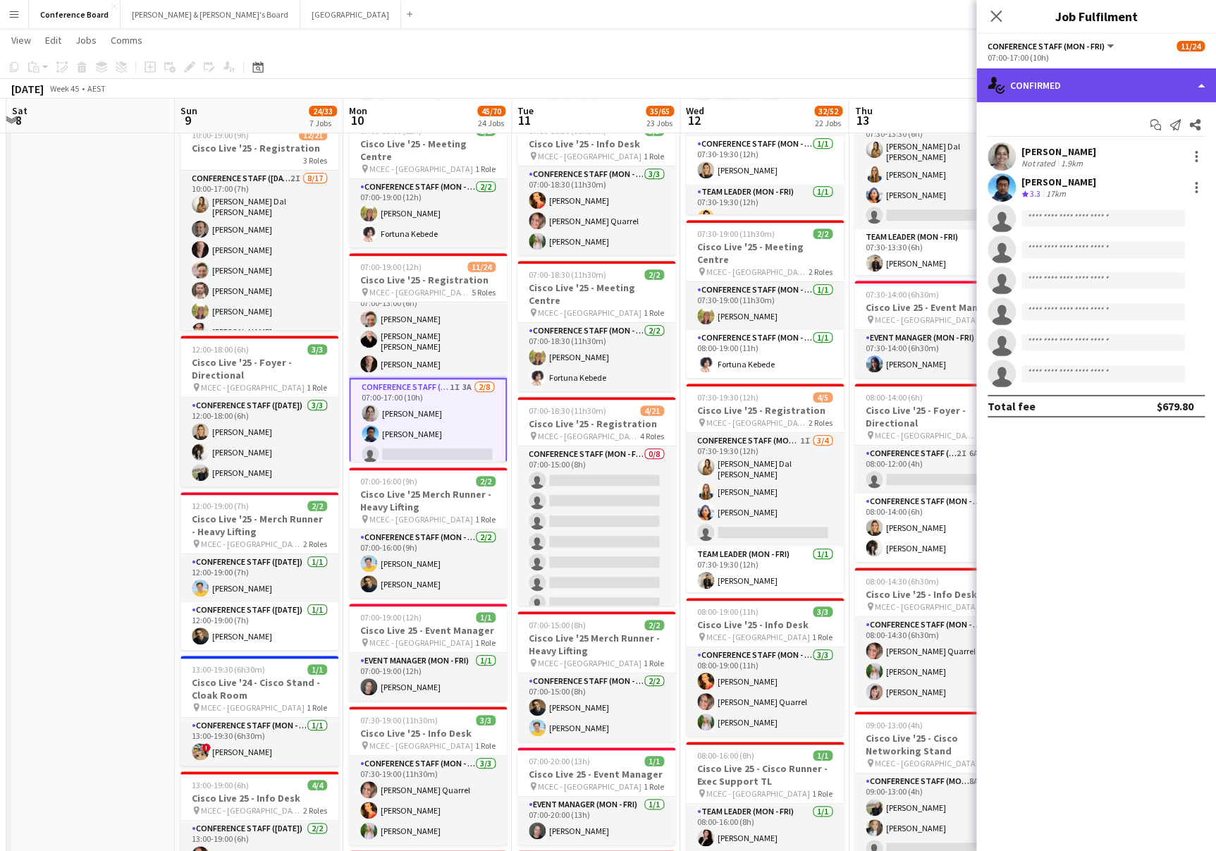
click at [1127, 85] on div "single-neutral-actions-check-2 Confirmed" at bounding box center [1097, 85] width 240 height 34
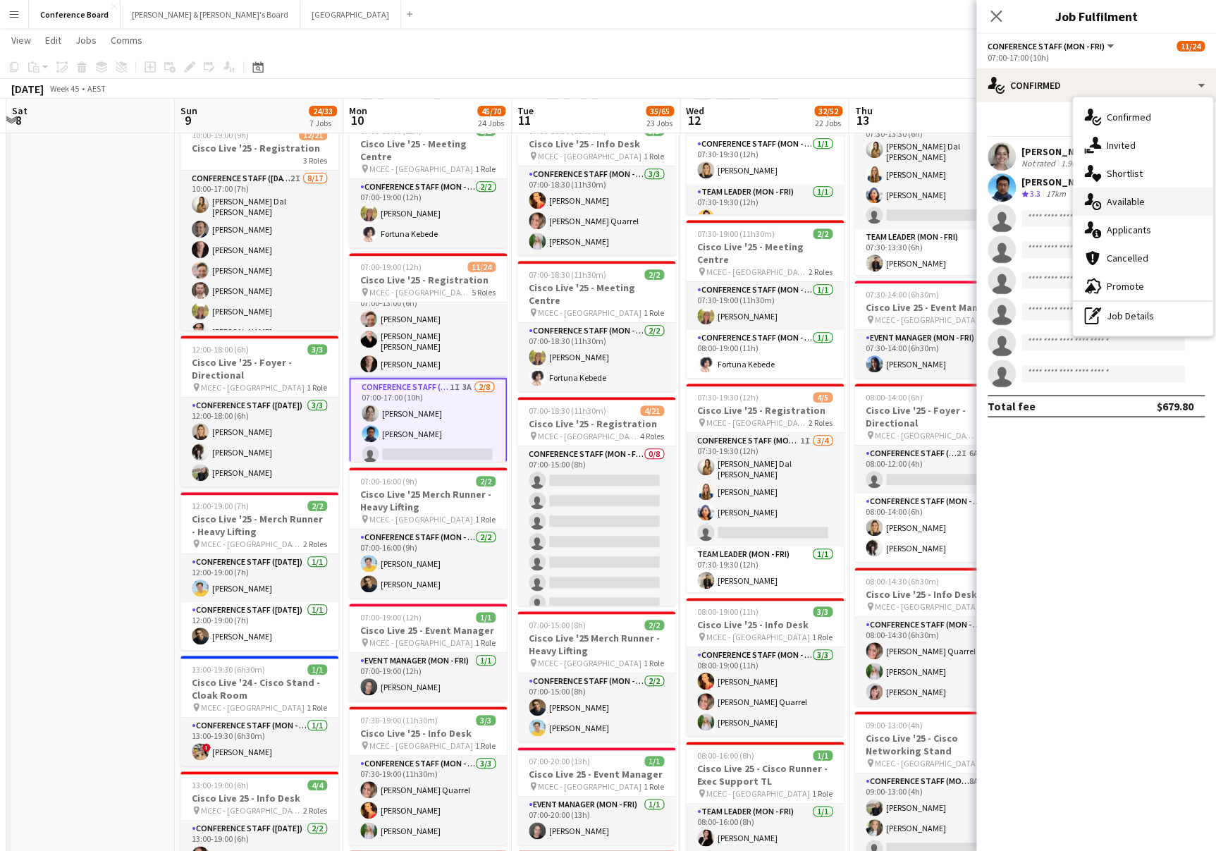
click at [1137, 200] on span "Available" at bounding box center [1126, 201] width 38 height 13
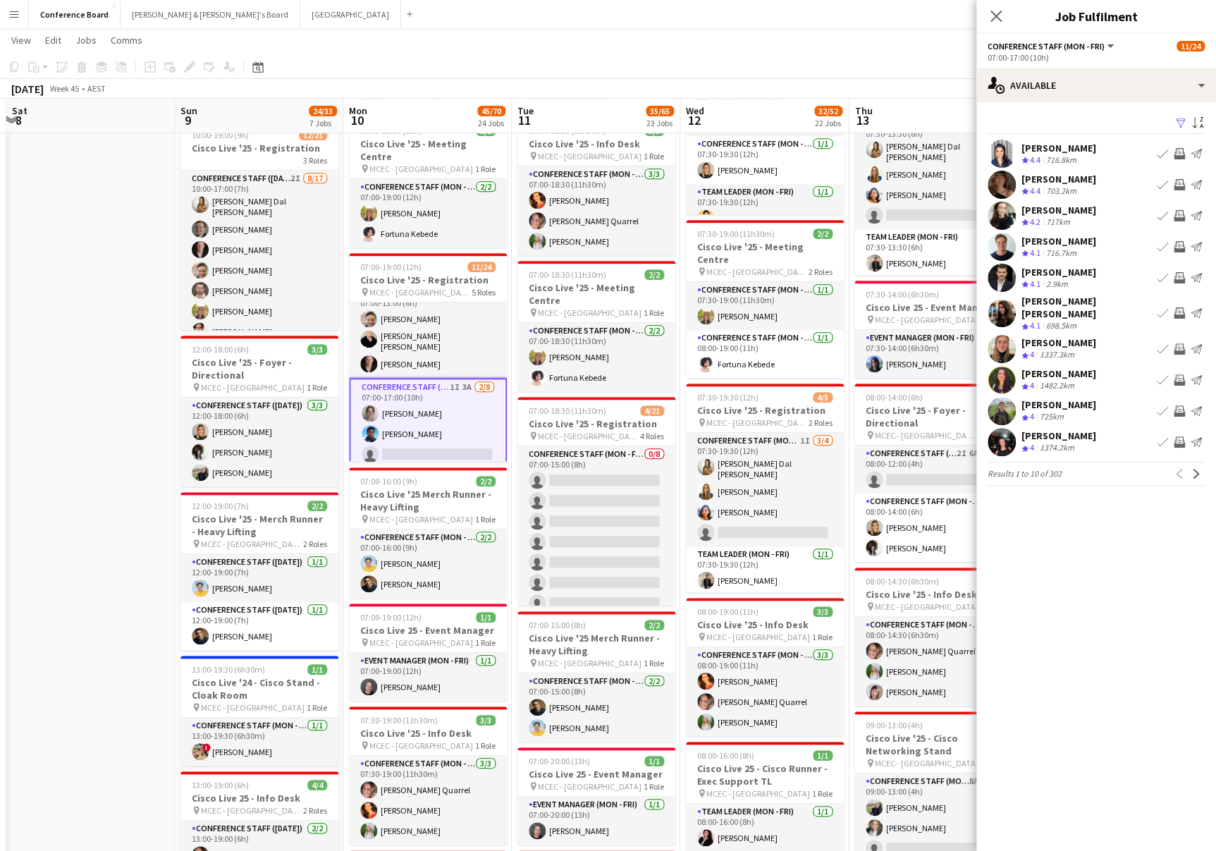
click at [1182, 123] on app-icon "Filter" at bounding box center [1180, 123] width 11 height 13
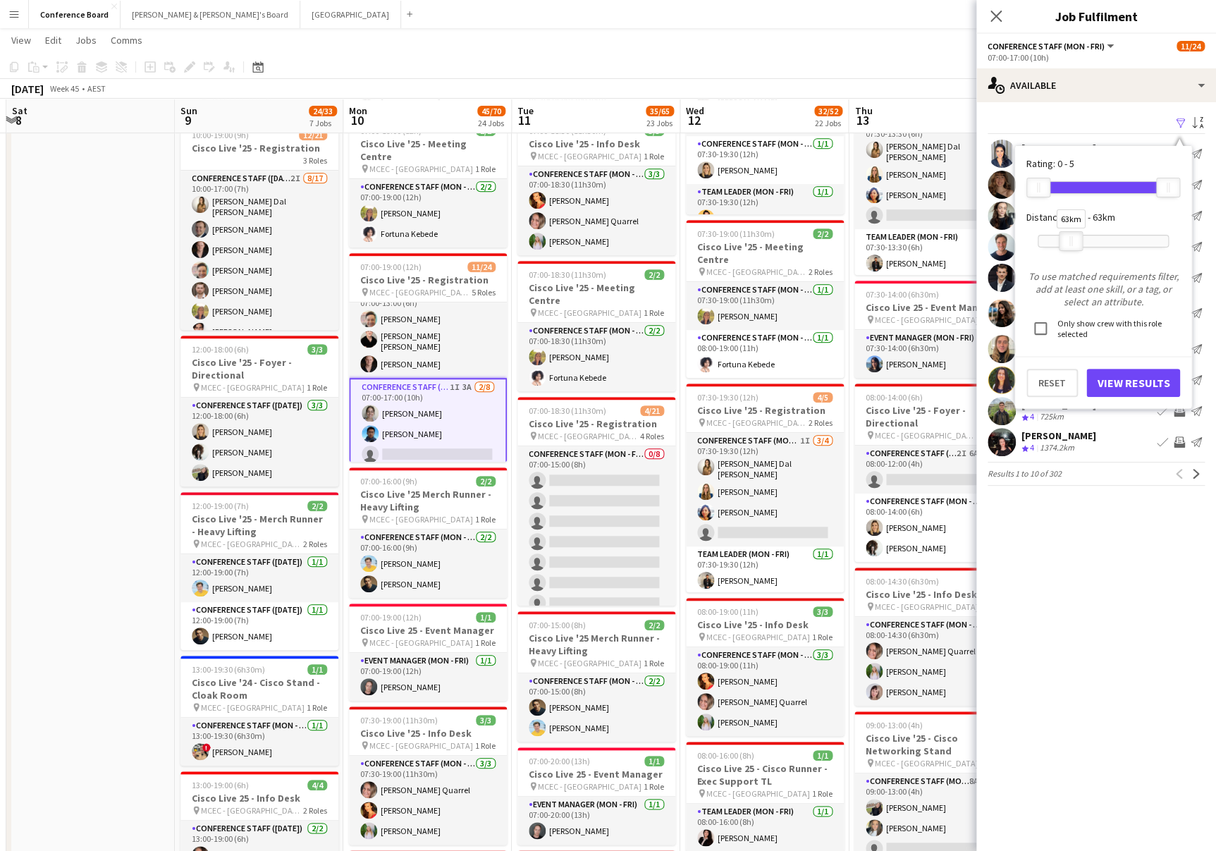
drag, startPoint x: 1168, startPoint y: 235, endPoint x: 1060, endPoint y: 261, distance: 111.5
click at [1070, 238] on div "63km" at bounding box center [1071, 241] width 24 height 20
click at [1117, 383] on button "View Results" at bounding box center [1134, 383] width 94 height 28
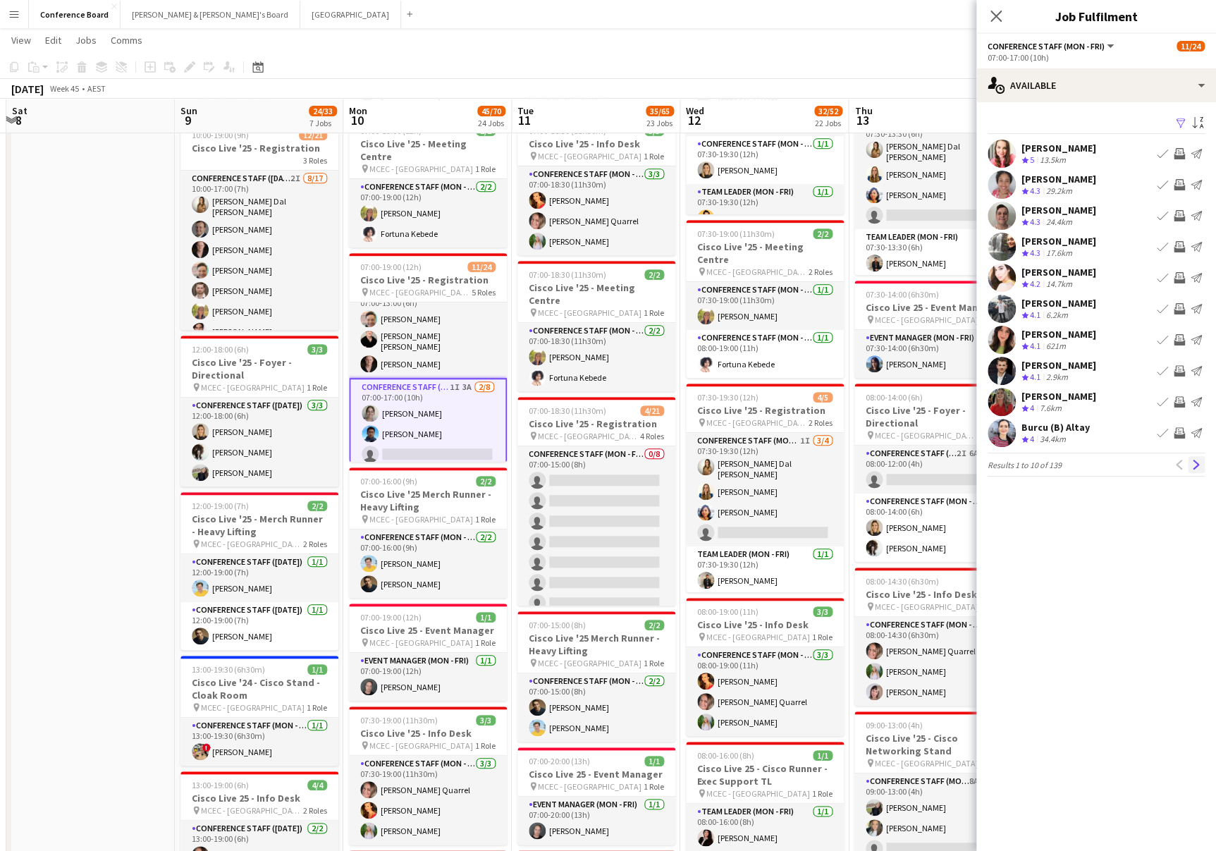
click at [1194, 461] on app-icon "Next" at bounding box center [1197, 465] width 10 height 10
click at [1192, 462] on app-icon "Next" at bounding box center [1197, 465] width 10 height 10
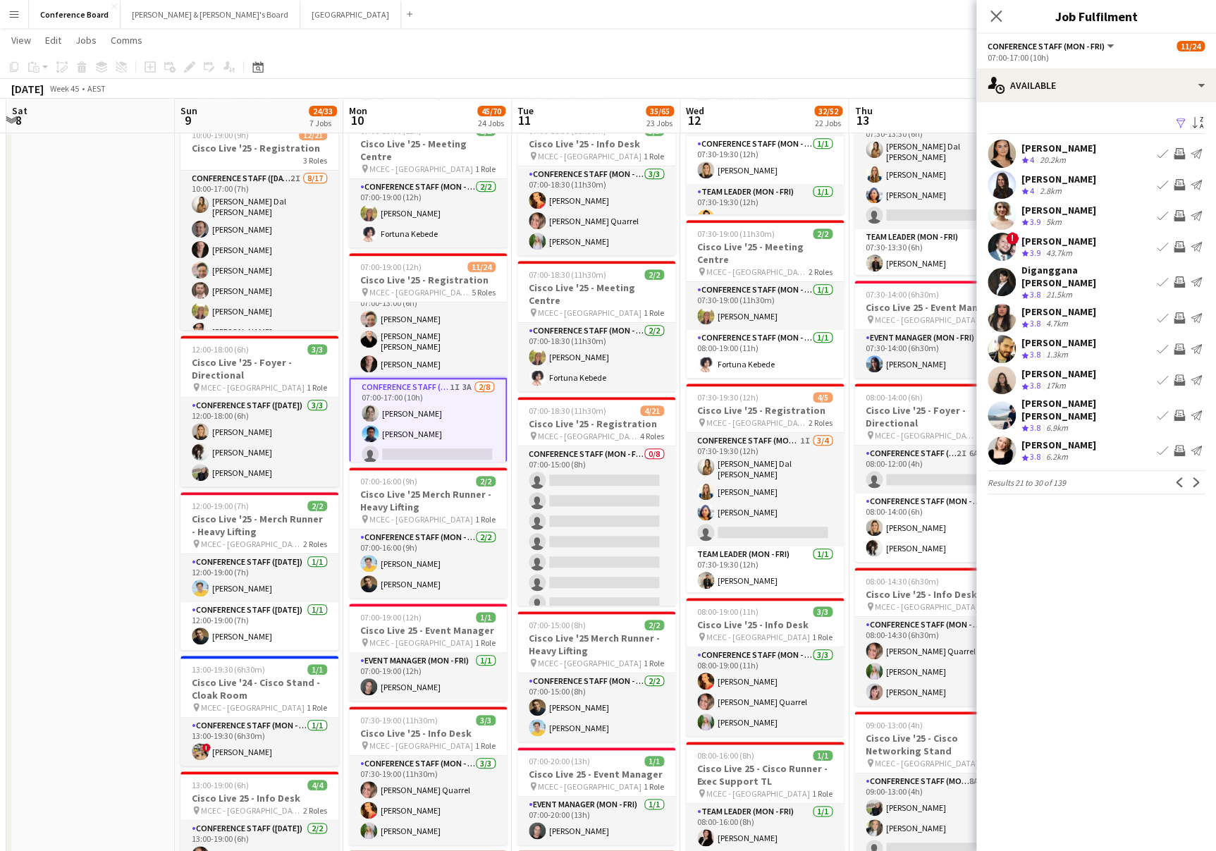
click at [1178, 214] on app-icon "Invite crew" at bounding box center [1179, 215] width 11 height 11
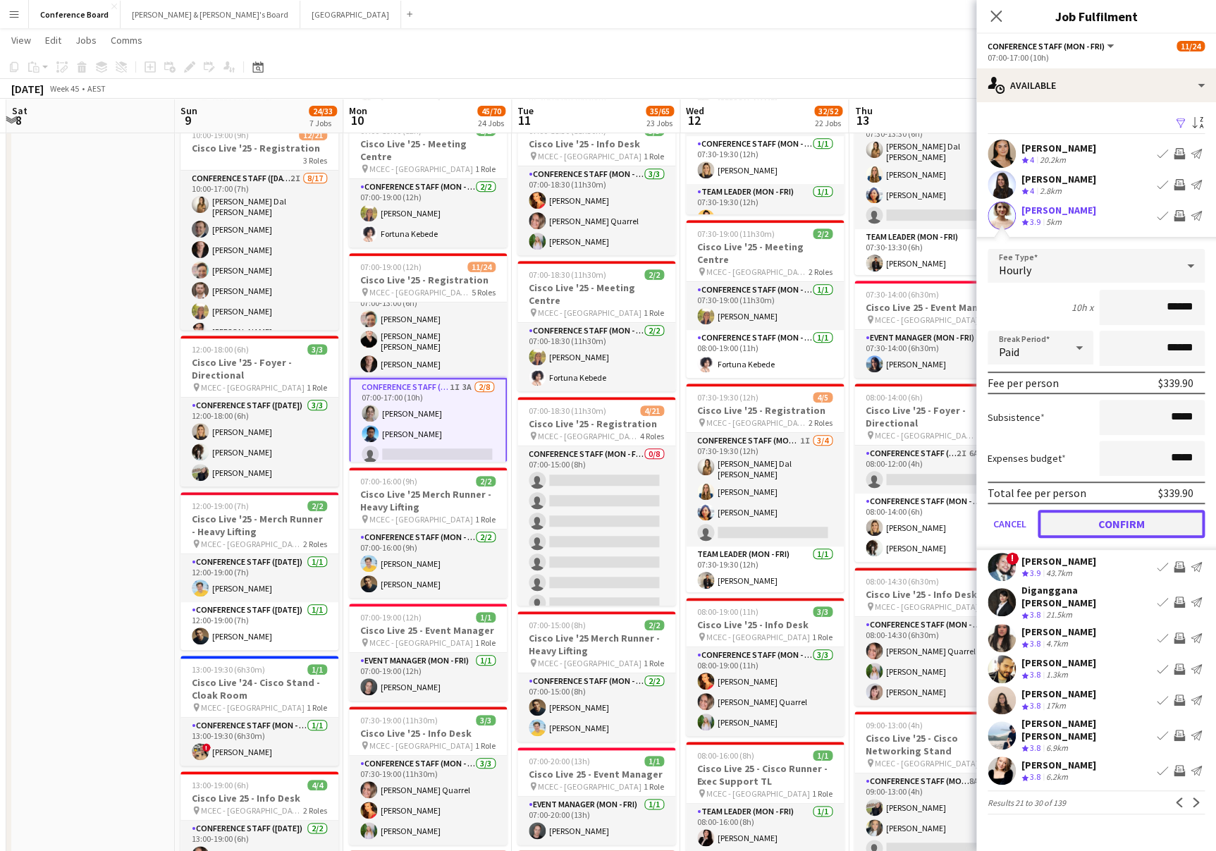
click at [1130, 525] on button "Confirm" at bounding box center [1121, 524] width 167 height 28
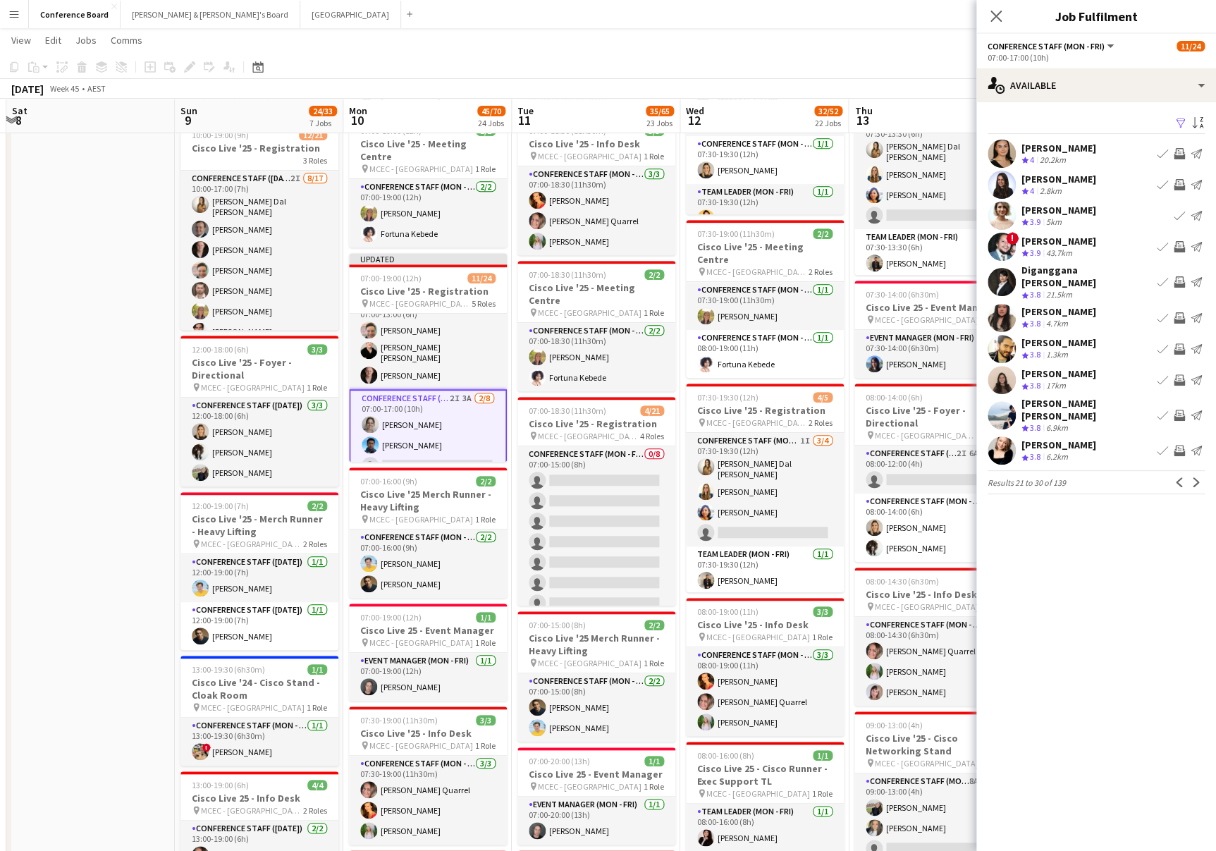
click at [1179, 276] on app-icon "Invite crew" at bounding box center [1179, 281] width 11 height 11
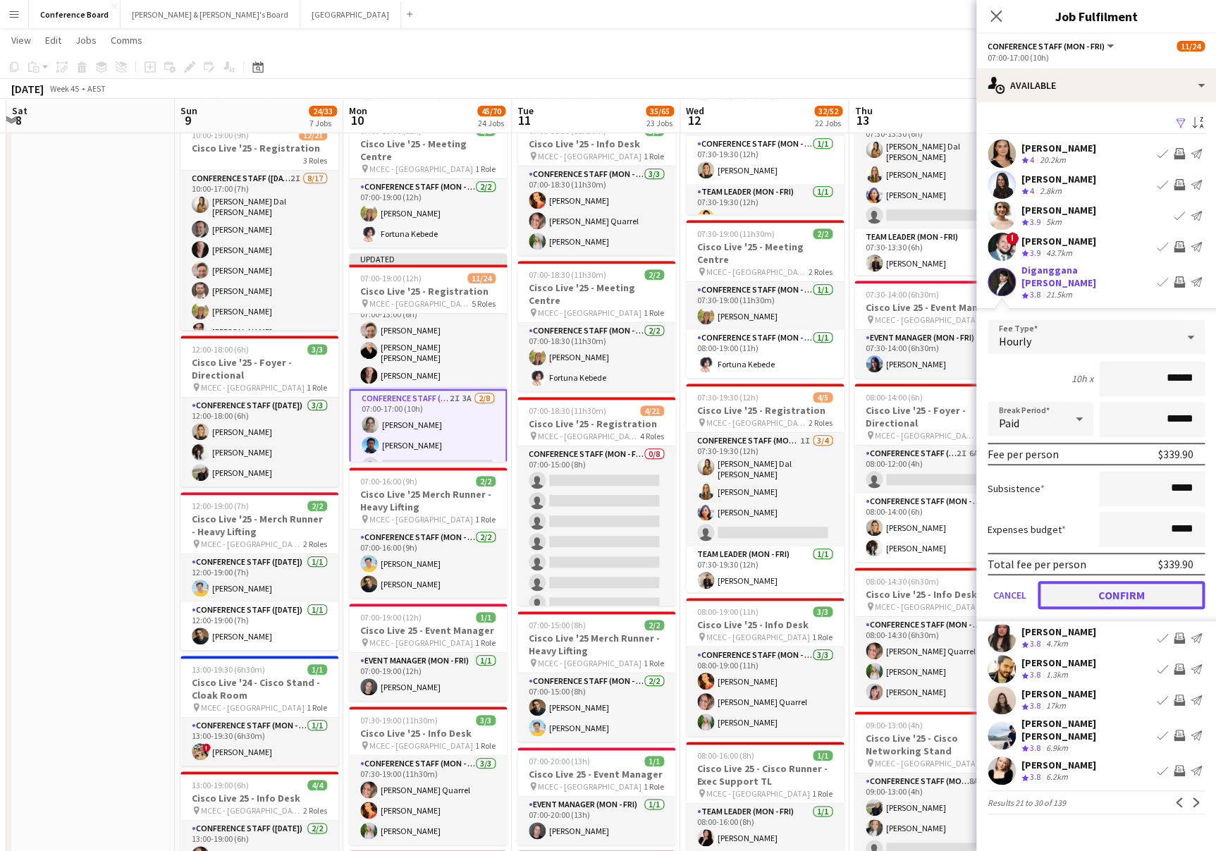
click at [1151, 584] on button "Confirm" at bounding box center [1121, 595] width 167 height 28
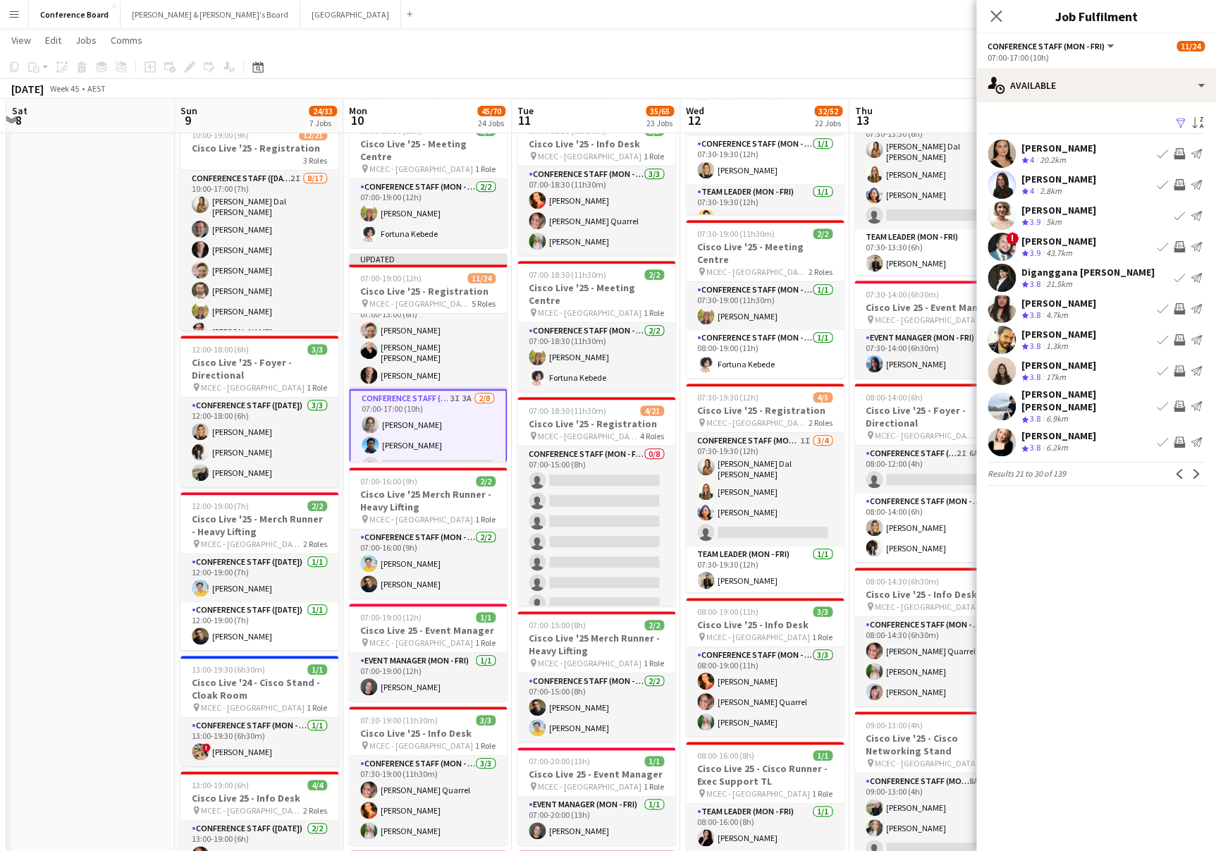
click at [1179, 305] on app-icon "Invite crew" at bounding box center [1179, 308] width 11 height 11
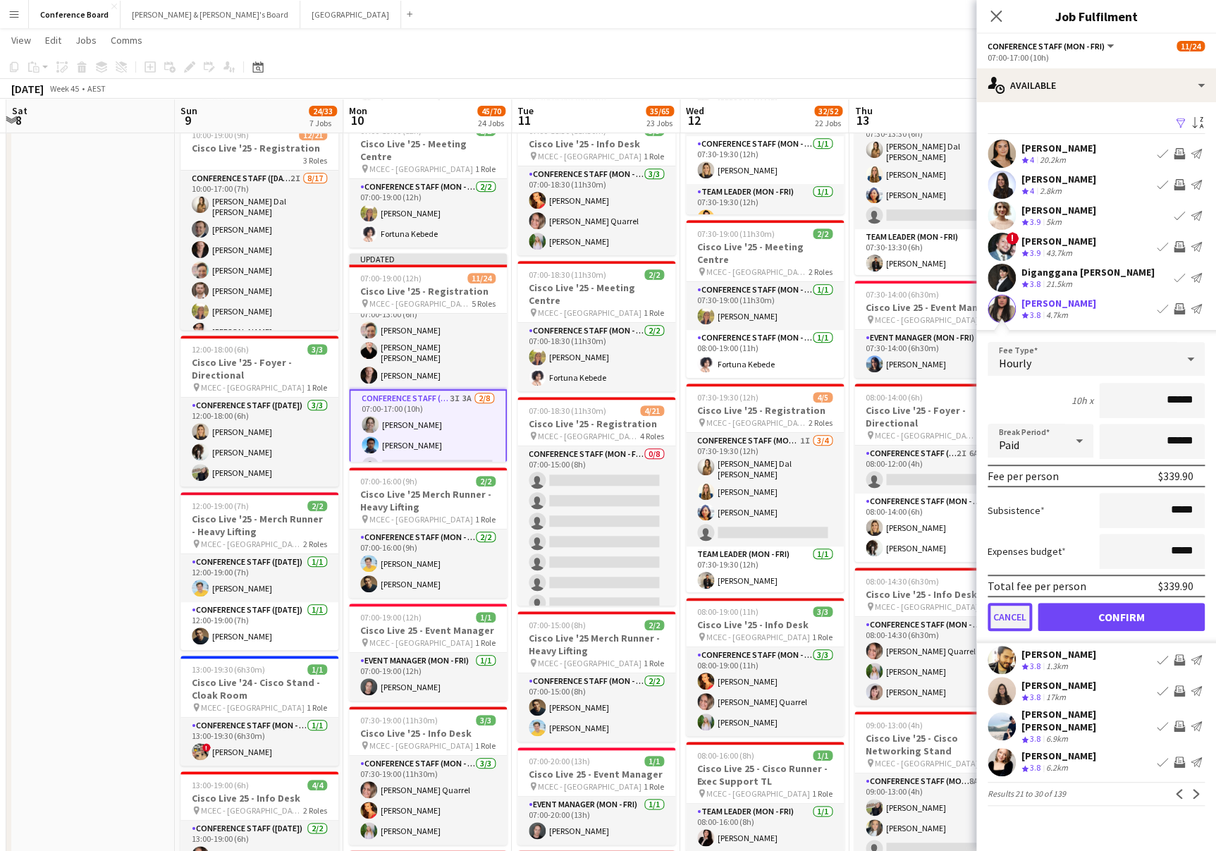
click at [1004, 611] on button "Cancel" at bounding box center [1010, 617] width 44 height 28
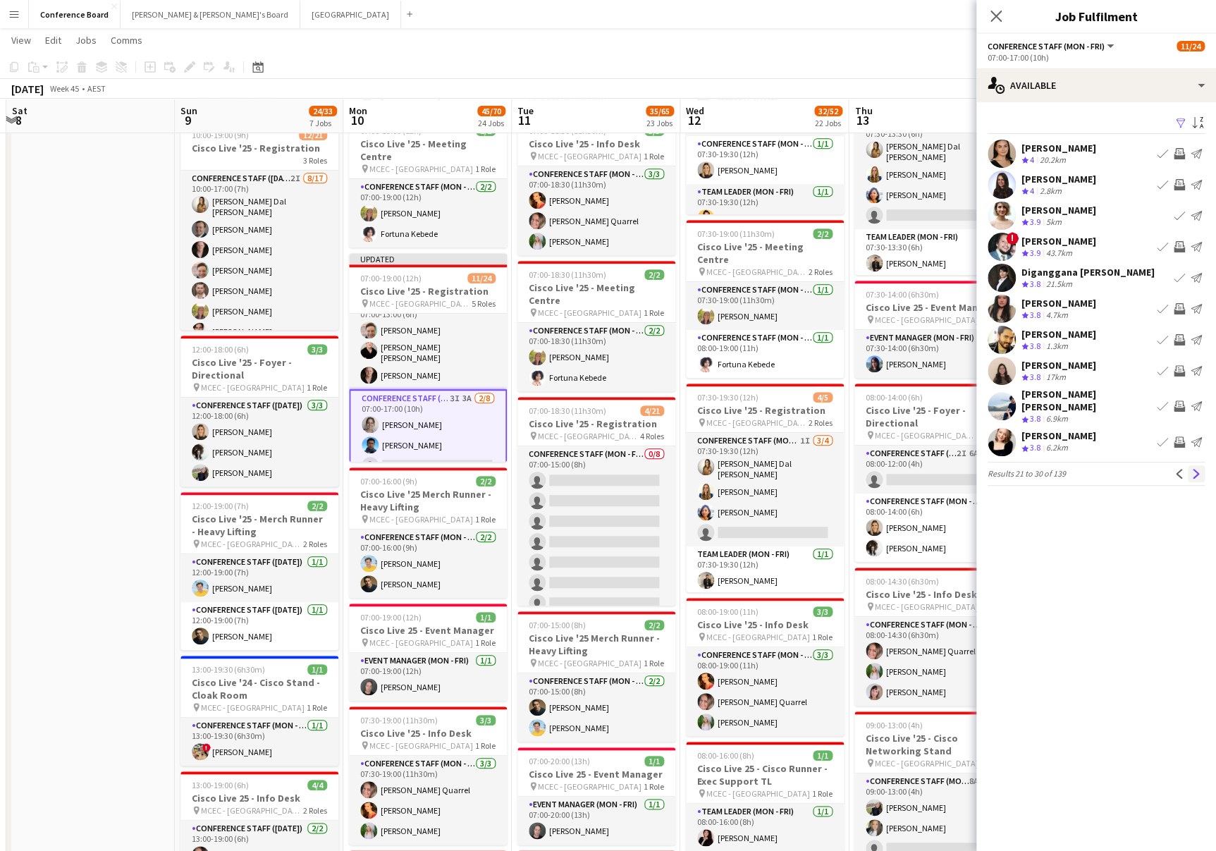
click at [1193, 474] on app-icon "Next" at bounding box center [1197, 474] width 10 height 10
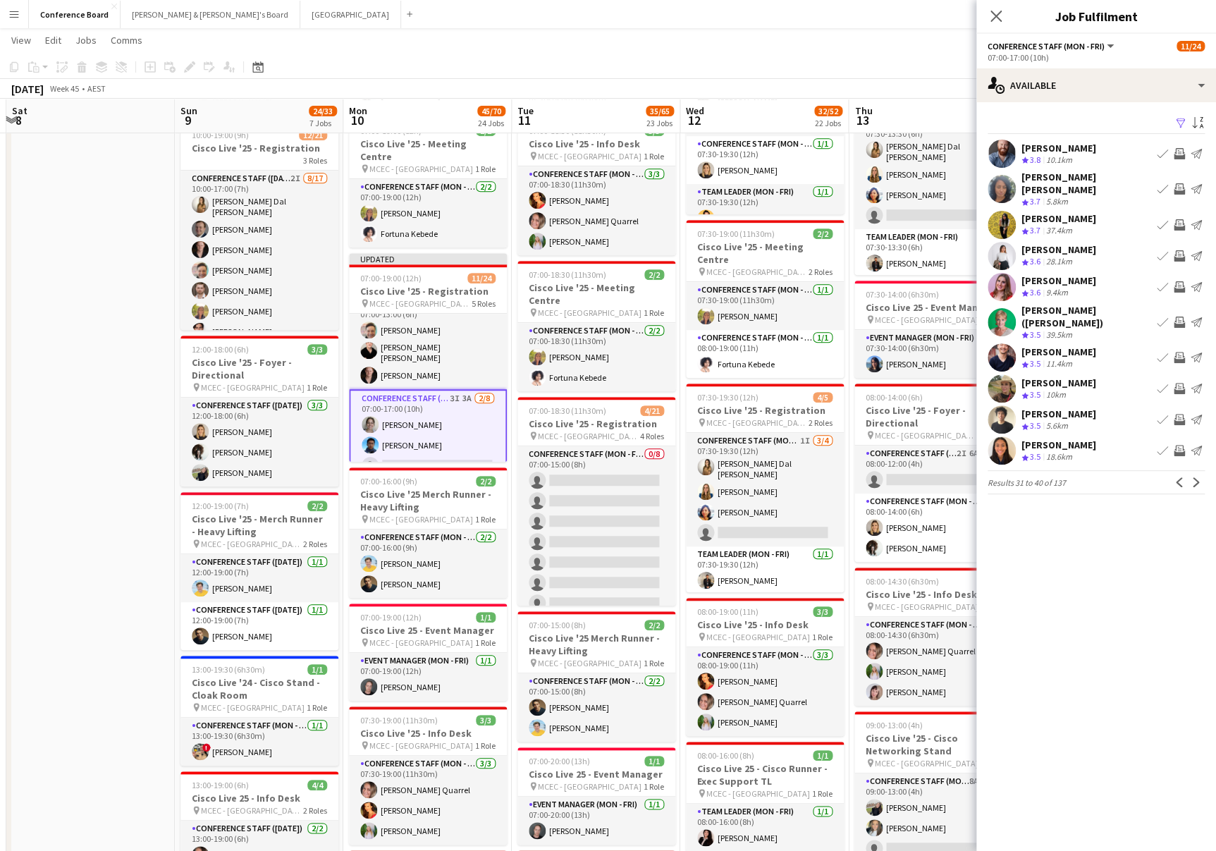
click at [1179, 445] on app-icon "Invite crew" at bounding box center [1179, 450] width 11 height 11
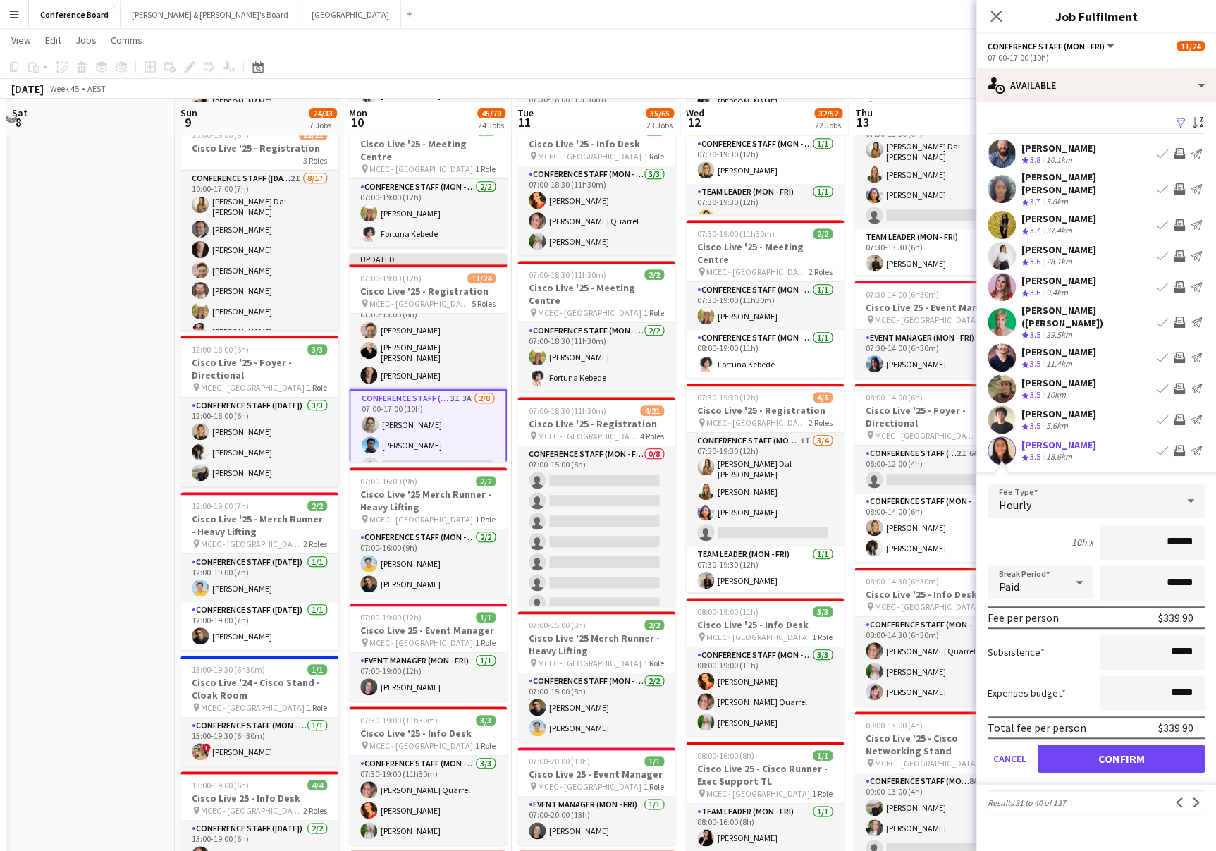
scroll to position [263, 0]
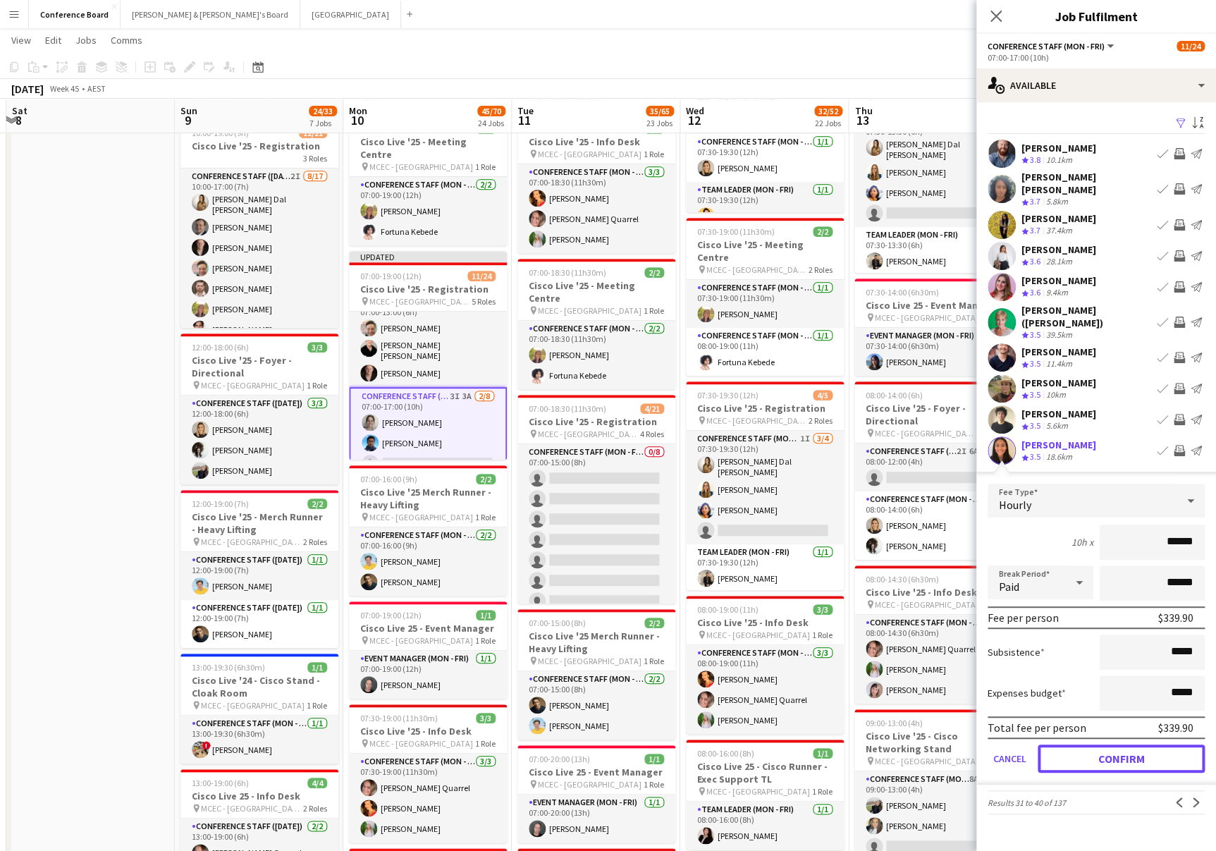
drag, startPoint x: 1143, startPoint y: 739, endPoint x: 1146, endPoint y: 694, distance: 45.2
click at [1143, 745] on button "Confirm" at bounding box center [1121, 759] width 167 height 28
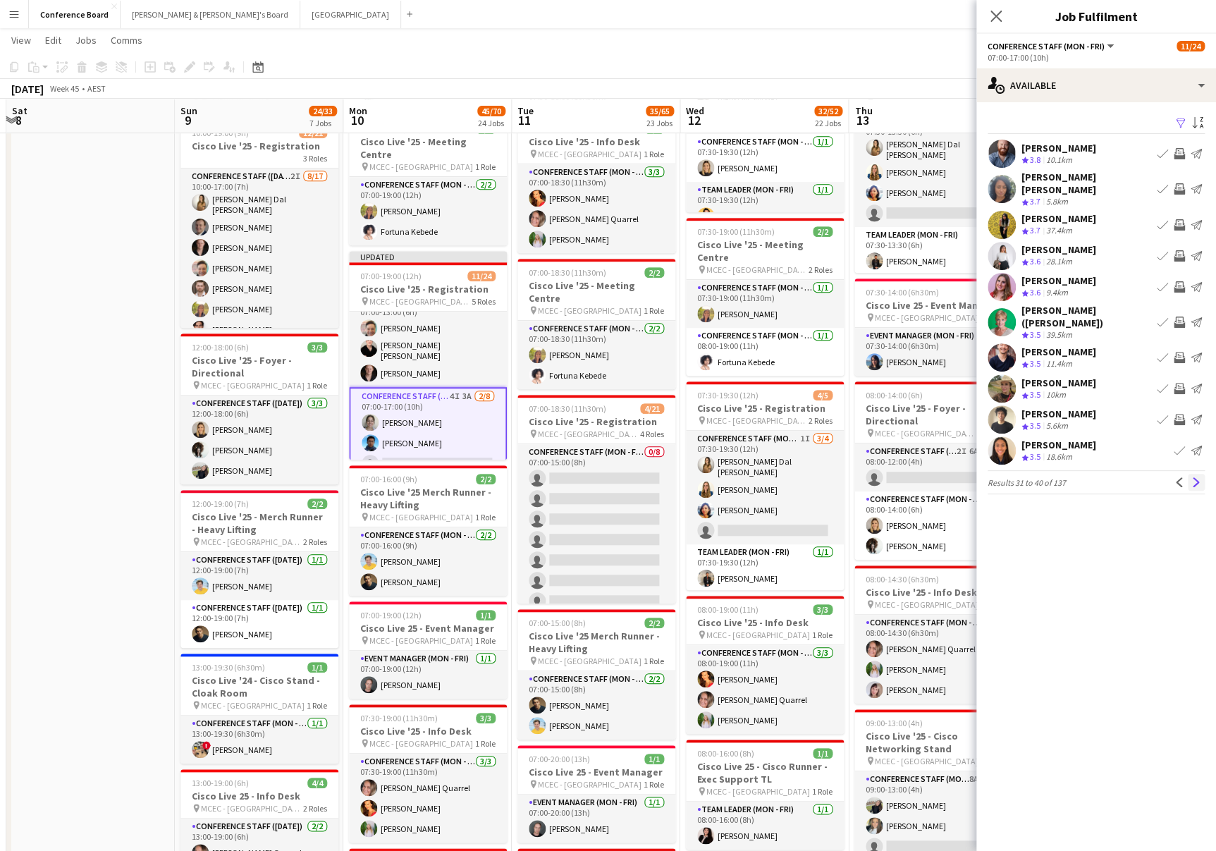
click at [1196, 474] on button "Next" at bounding box center [1196, 482] width 17 height 17
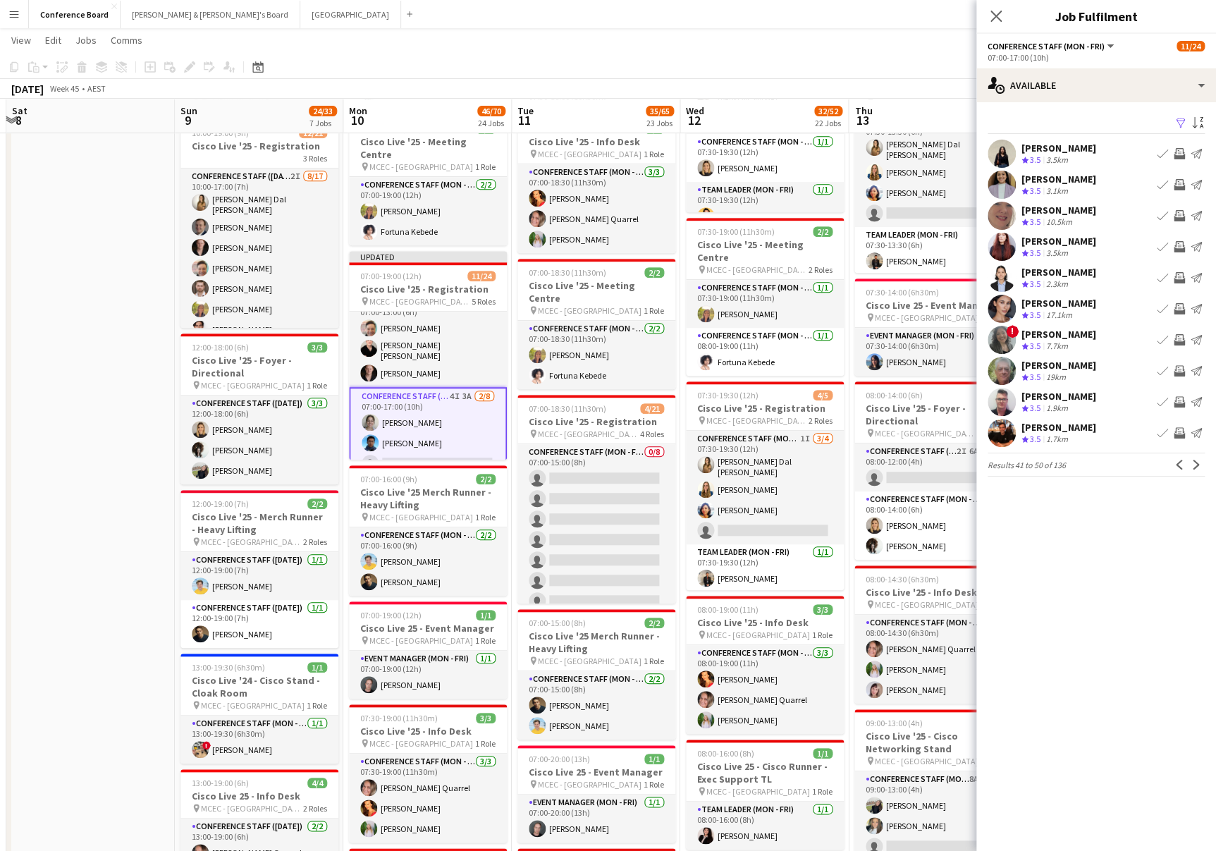
click at [1191, 457] on button "Next" at bounding box center [1196, 464] width 17 height 17
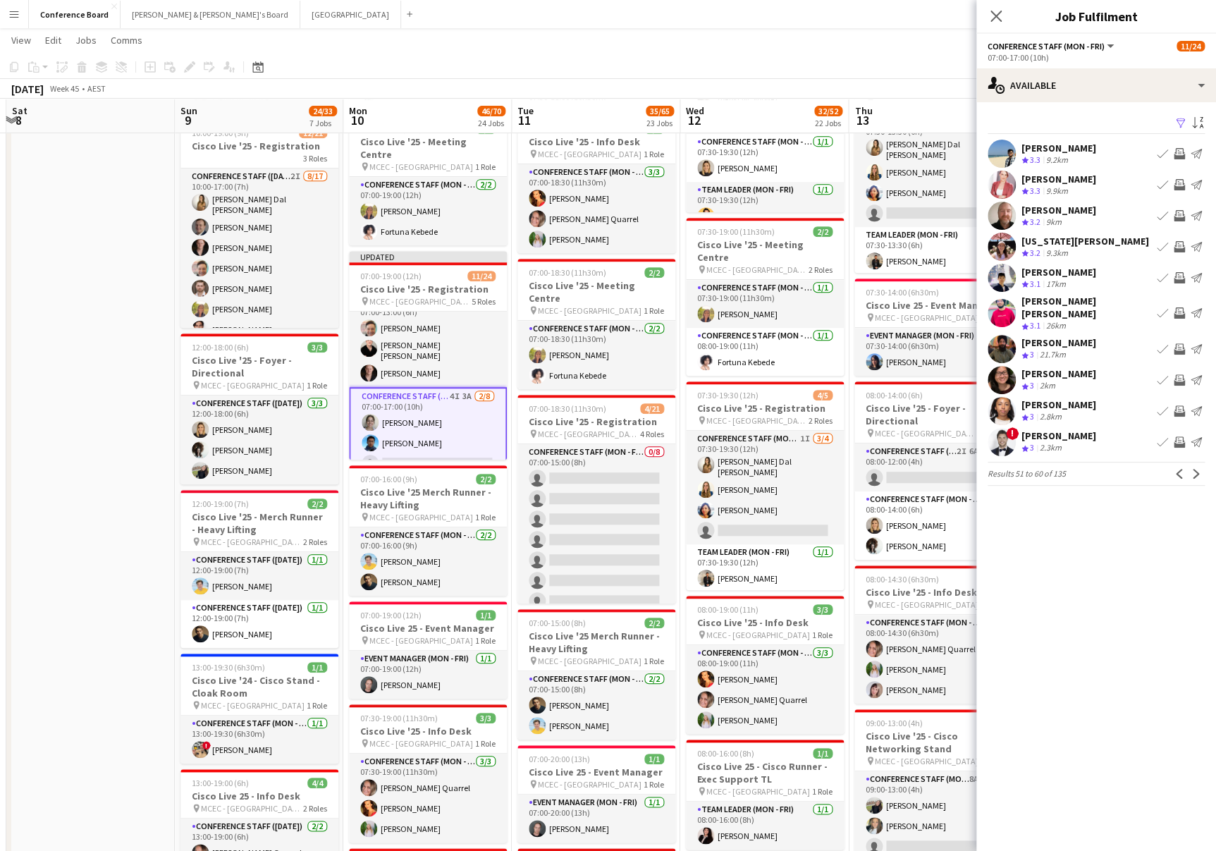
click at [1182, 181] on app-icon "Invite crew" at bounding box center [1179, 184] width 11 height 11
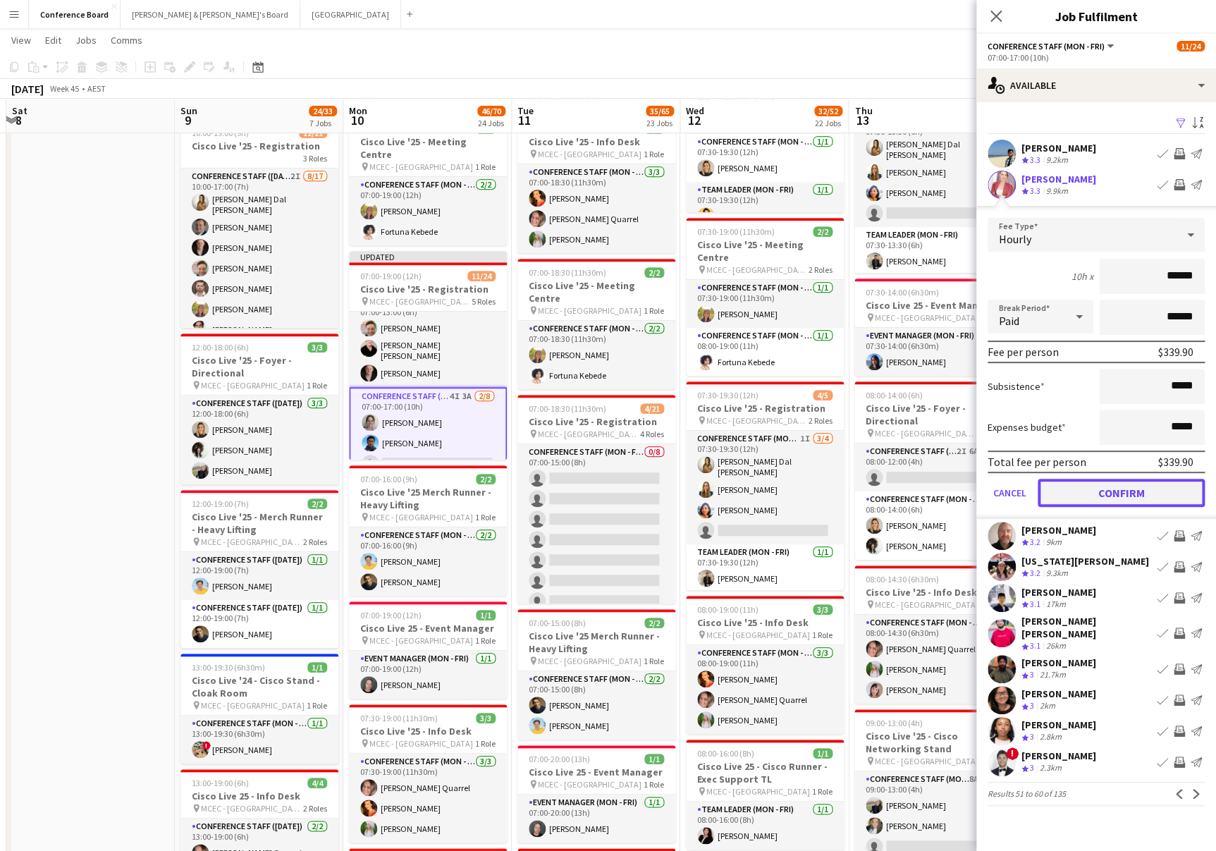
click at [1156, 489] on button "Confirm" at bounding box center [1121, 493] width 167 height 28
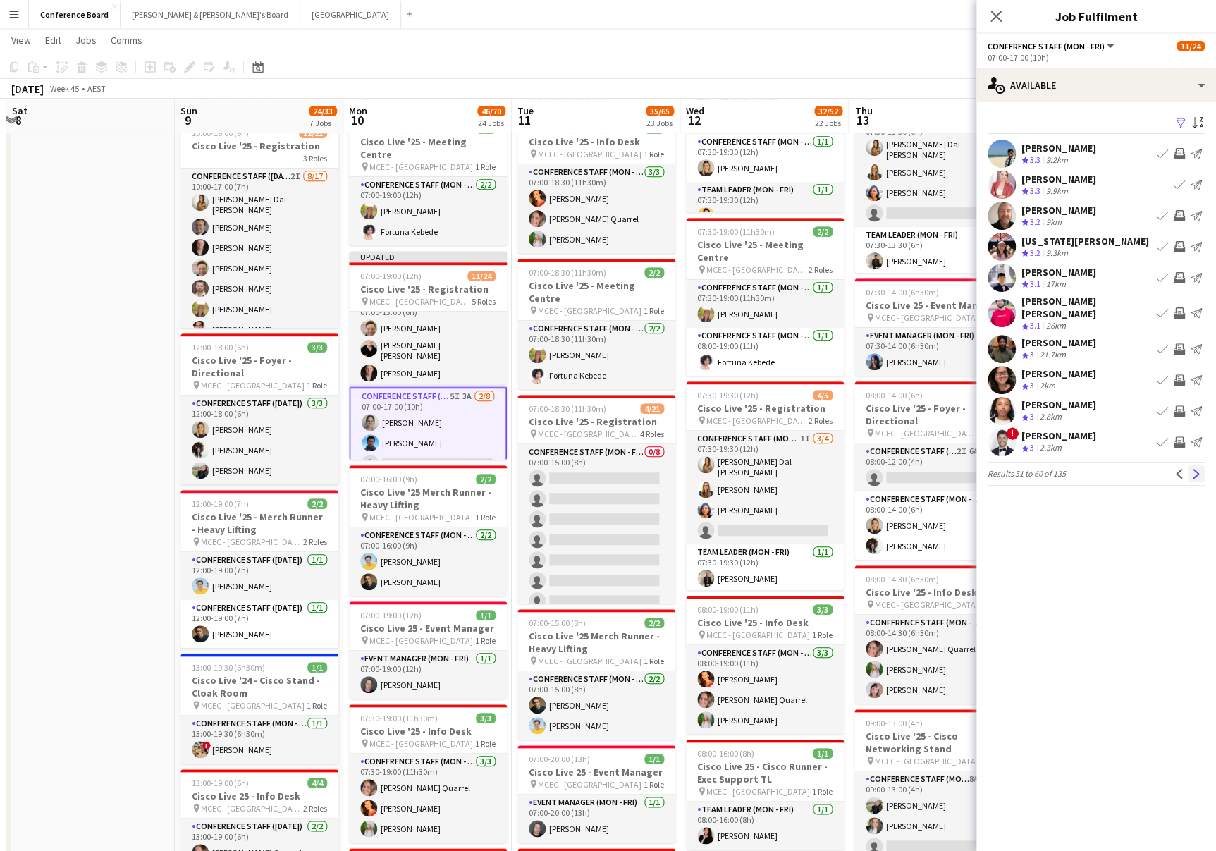
click at [1196, 469] on app-icon "Next" at bounding box center [1197, 474] width 10 height 10
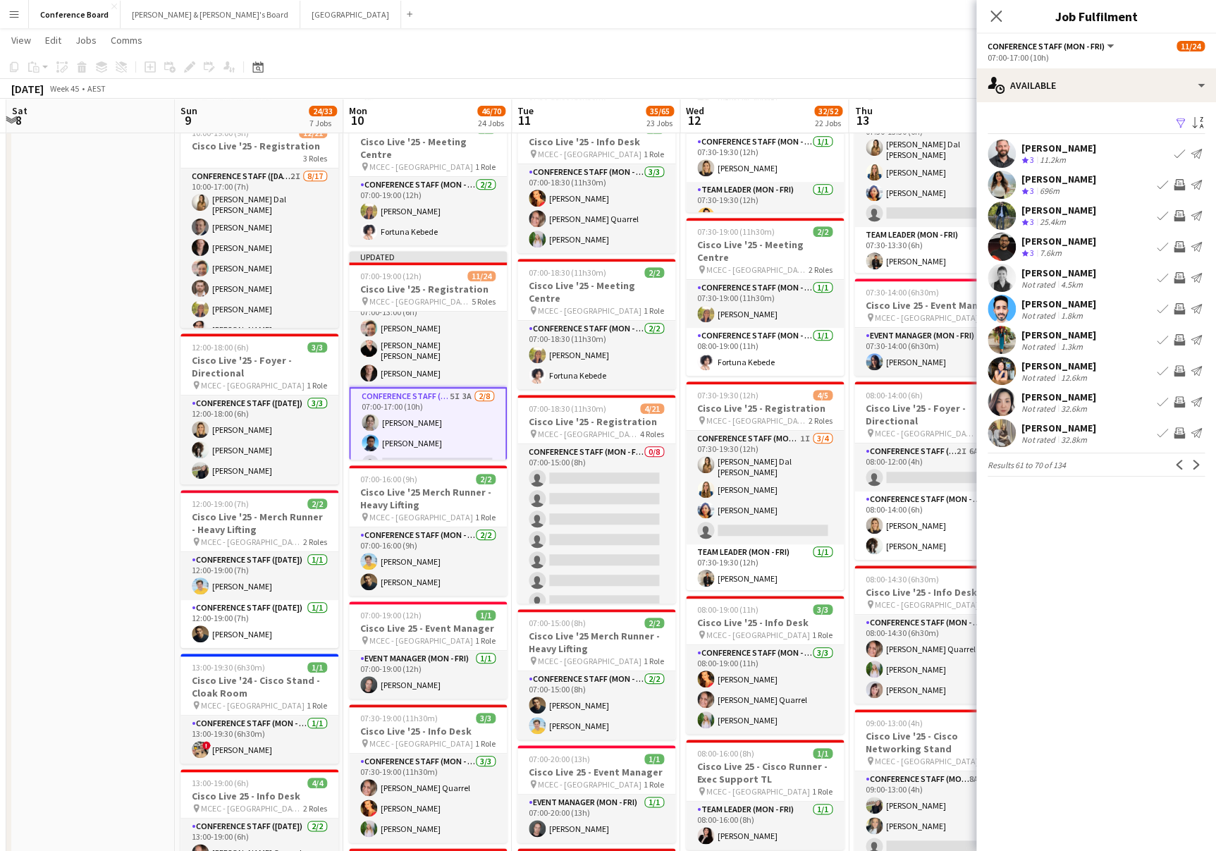
scroll to position [267, 0]
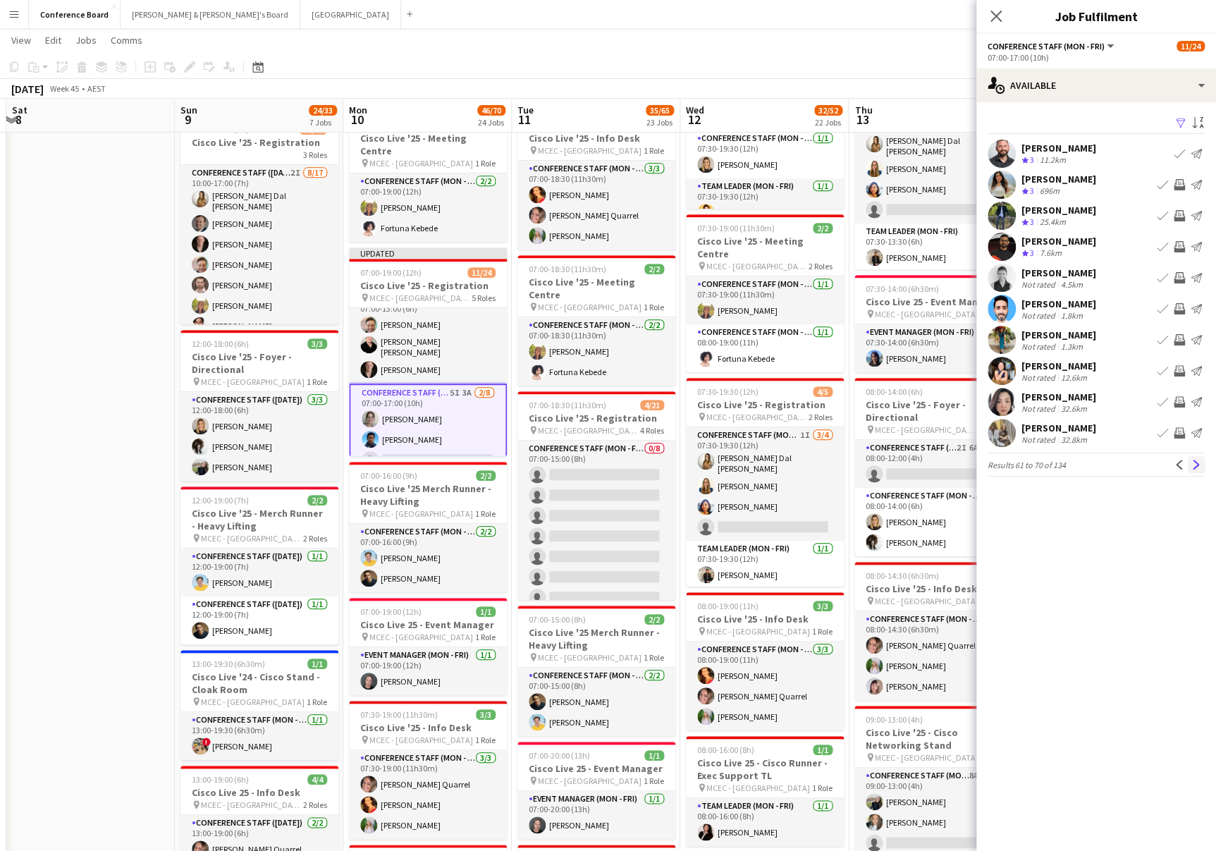
click at [1196, 467] on app-icon "Next" at bounding box center [1197, 465] width 10 height 10
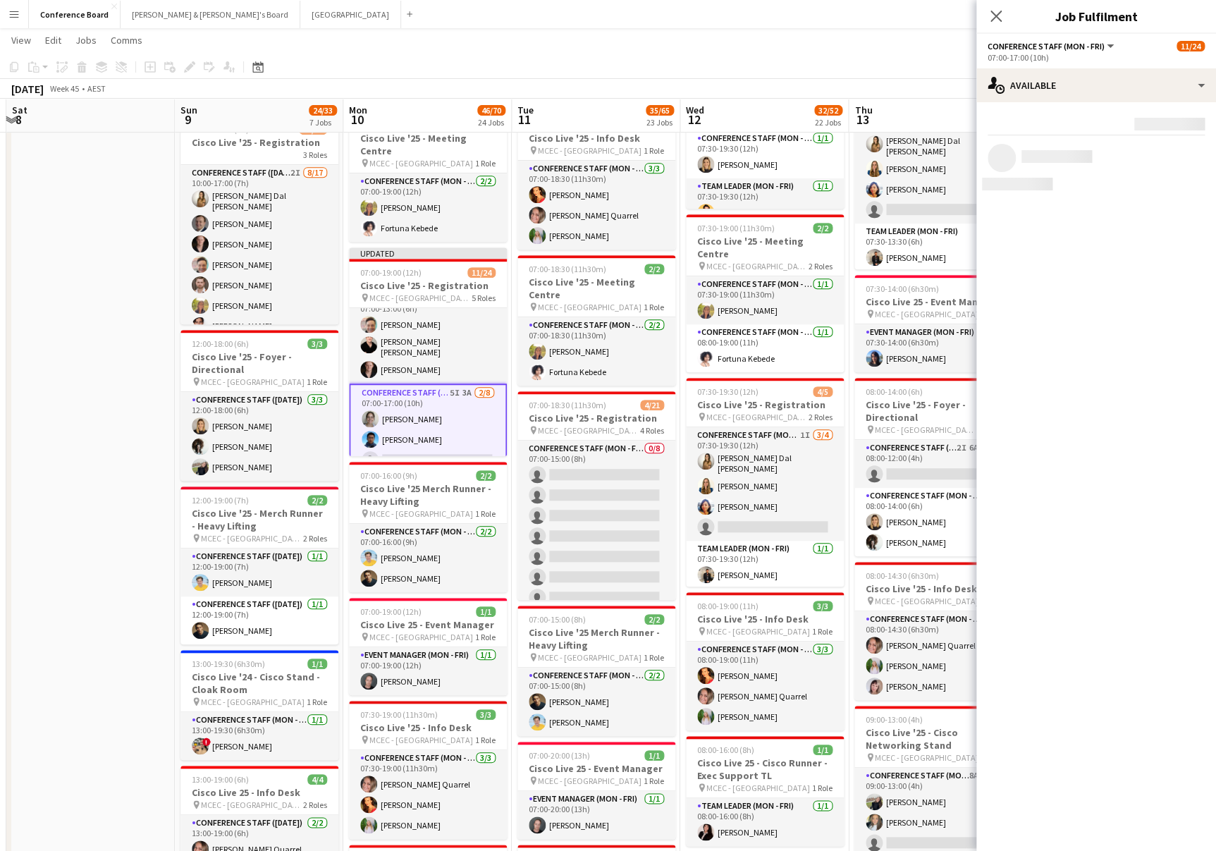
scroll to position [269, 0]
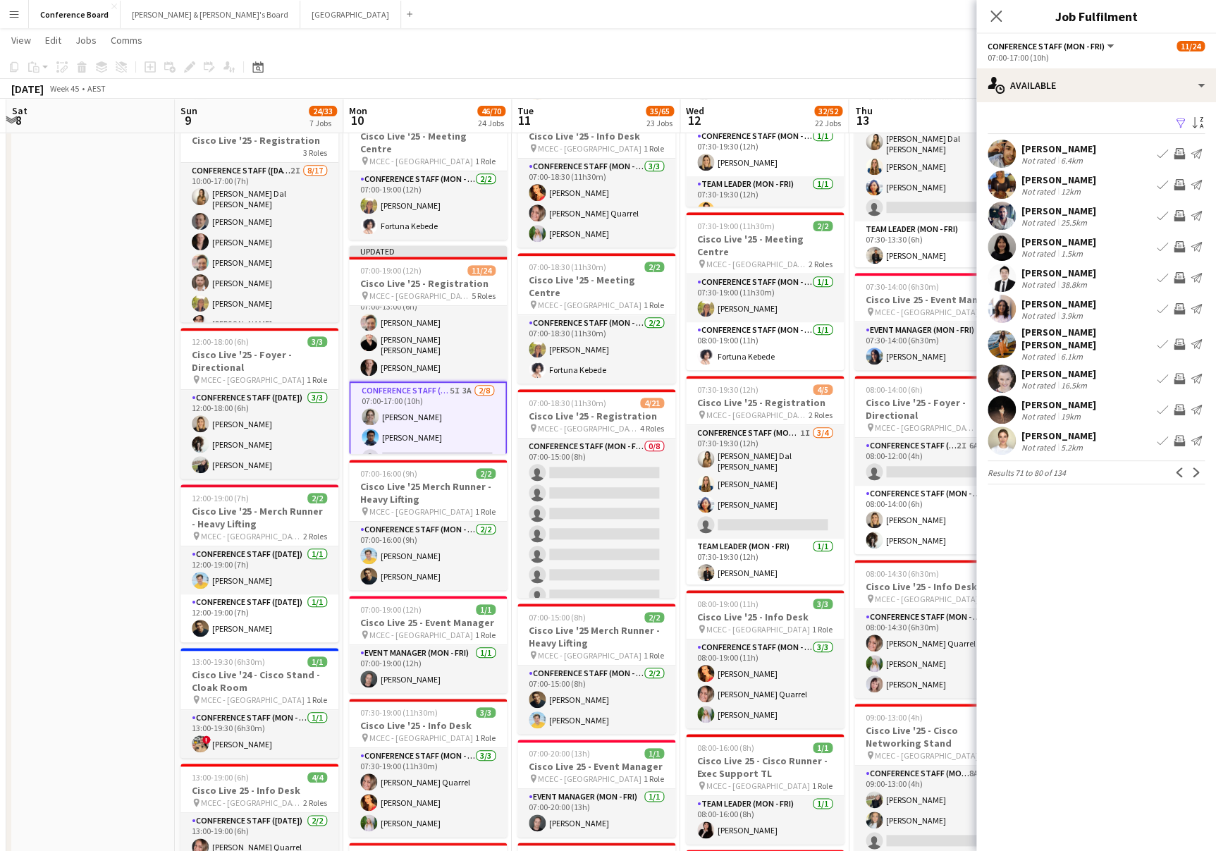
click at [1180, 435] on app-icon "Invite crew" at bounding box center [1179, 440] width 11 height 11
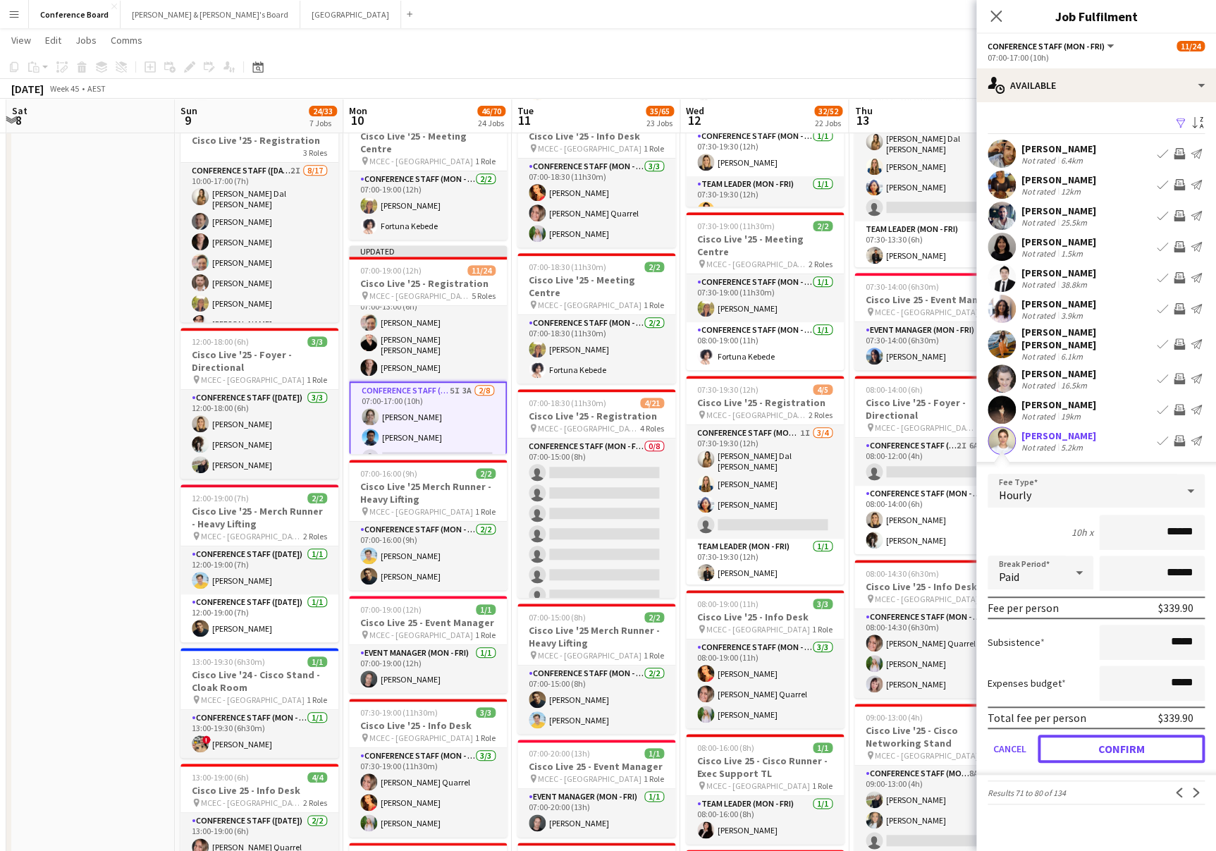
click at [1126, 735] on button "Confirm" at bounding box center [1121, 749] width 167 height 28
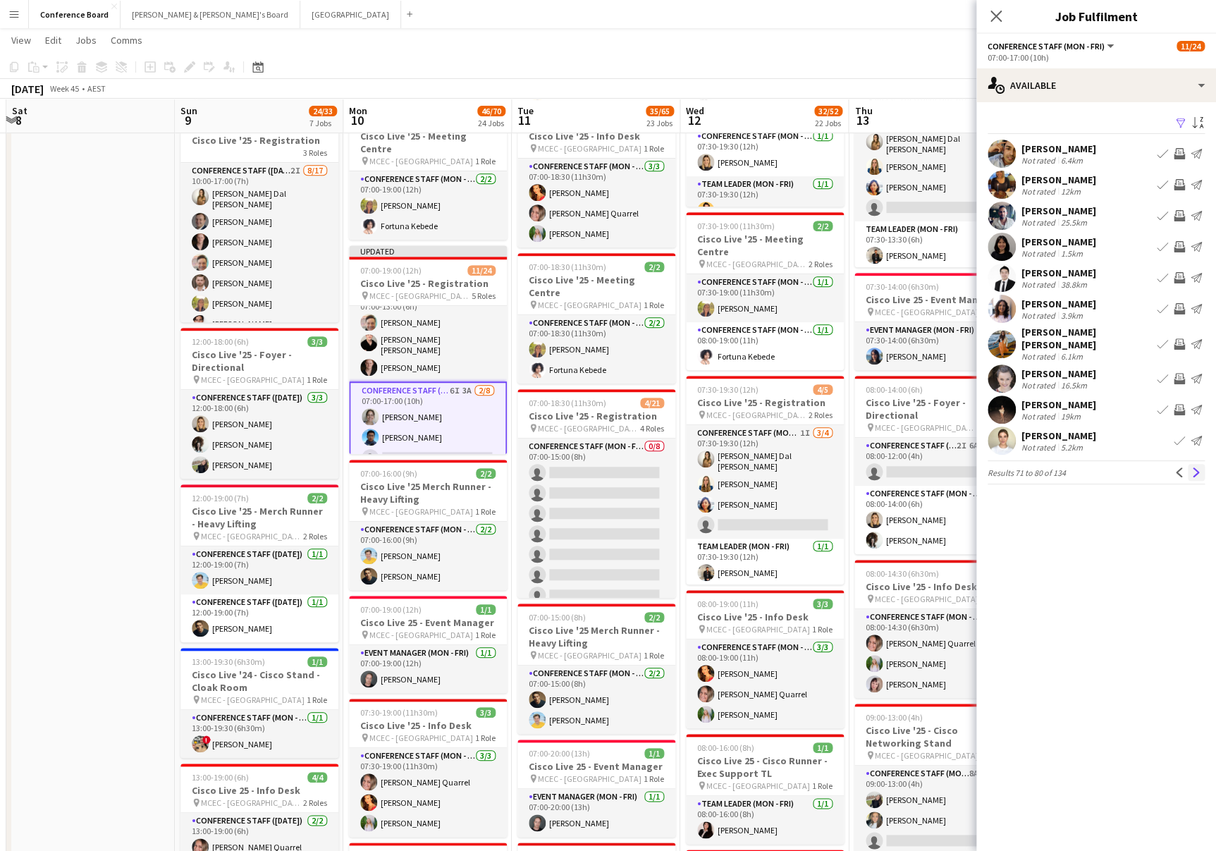
click at [1194, 467] on app-icon "Next" at bounding box center [1197, 472] width 10 height 10
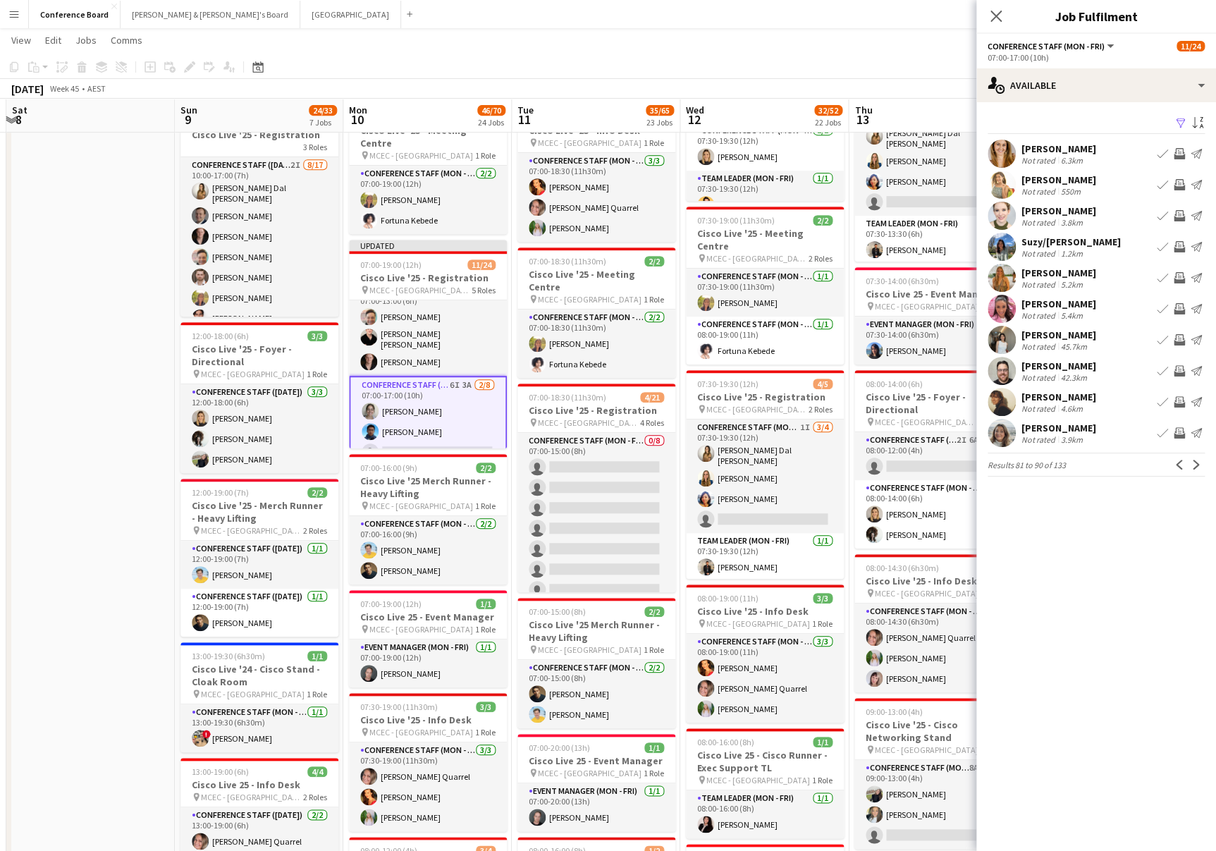
scroll to position [273, 0]
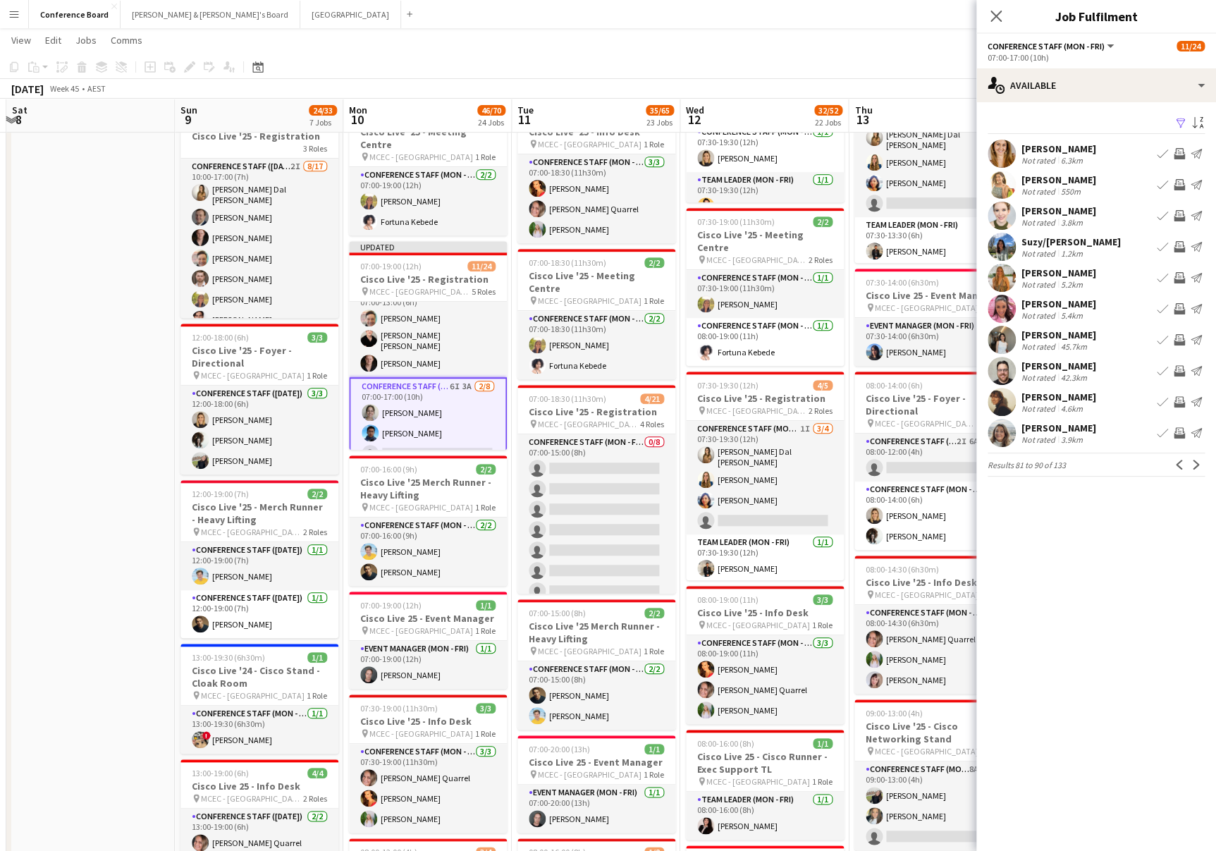
click at [1003, 152] on app-user-avatar at bounding box center [1002, 154] width 28 height 28
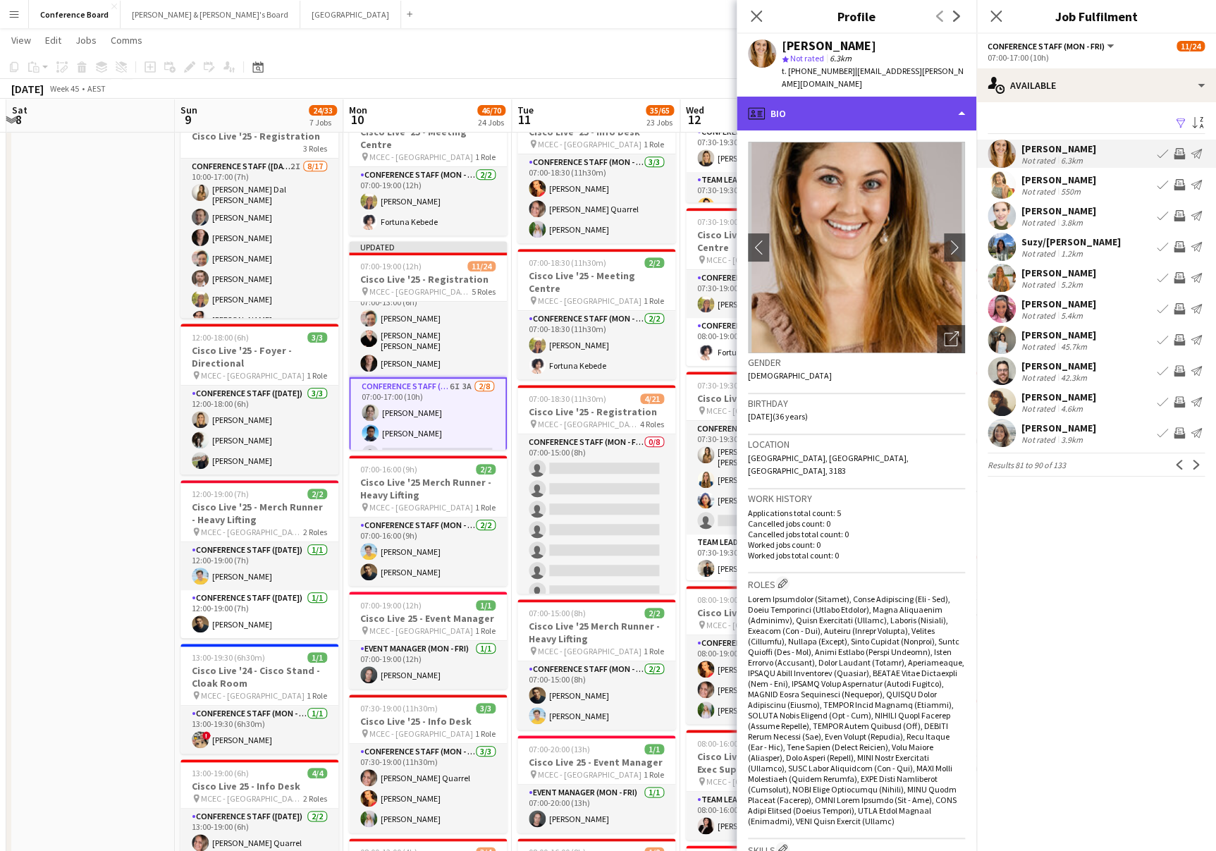
click at [914, 113] on div "profile Bio" at bounding box center [857, 114] width 240 height 34
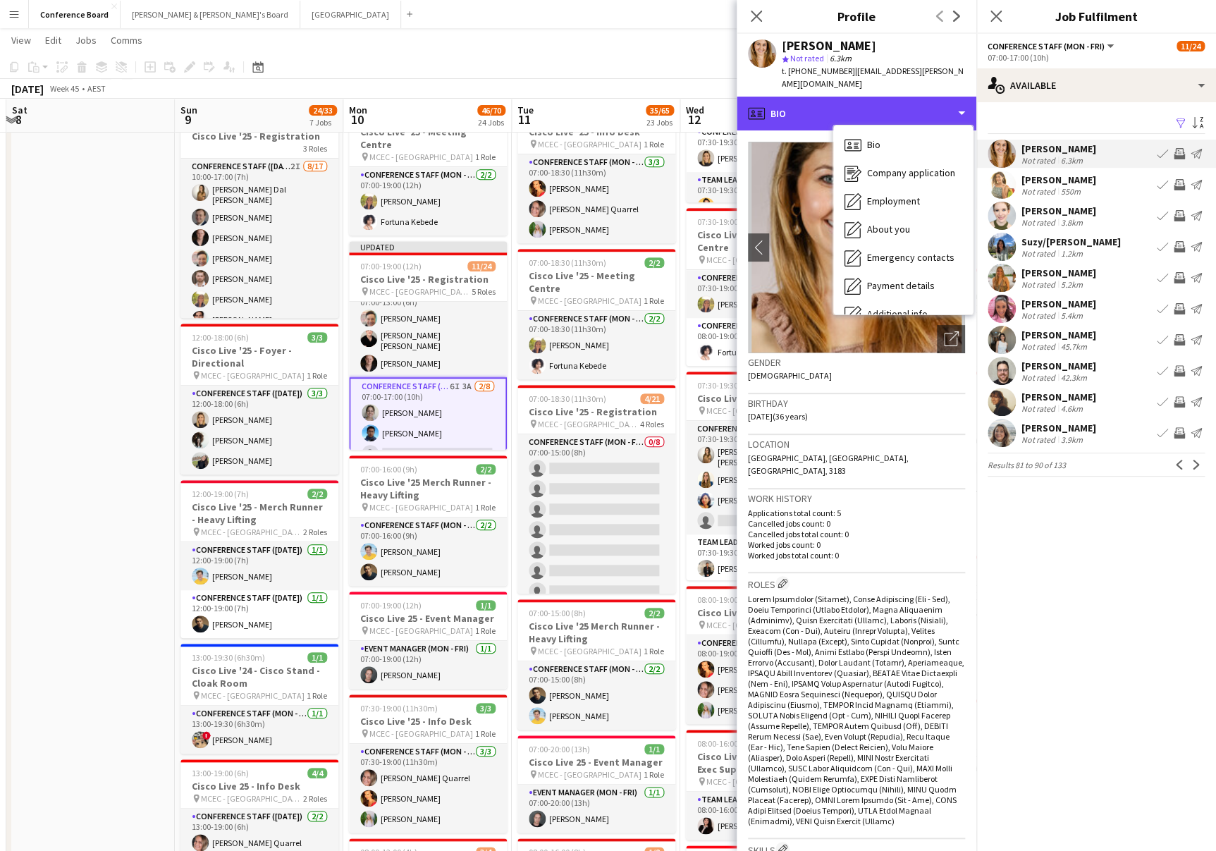
scroll to position [104, 0]
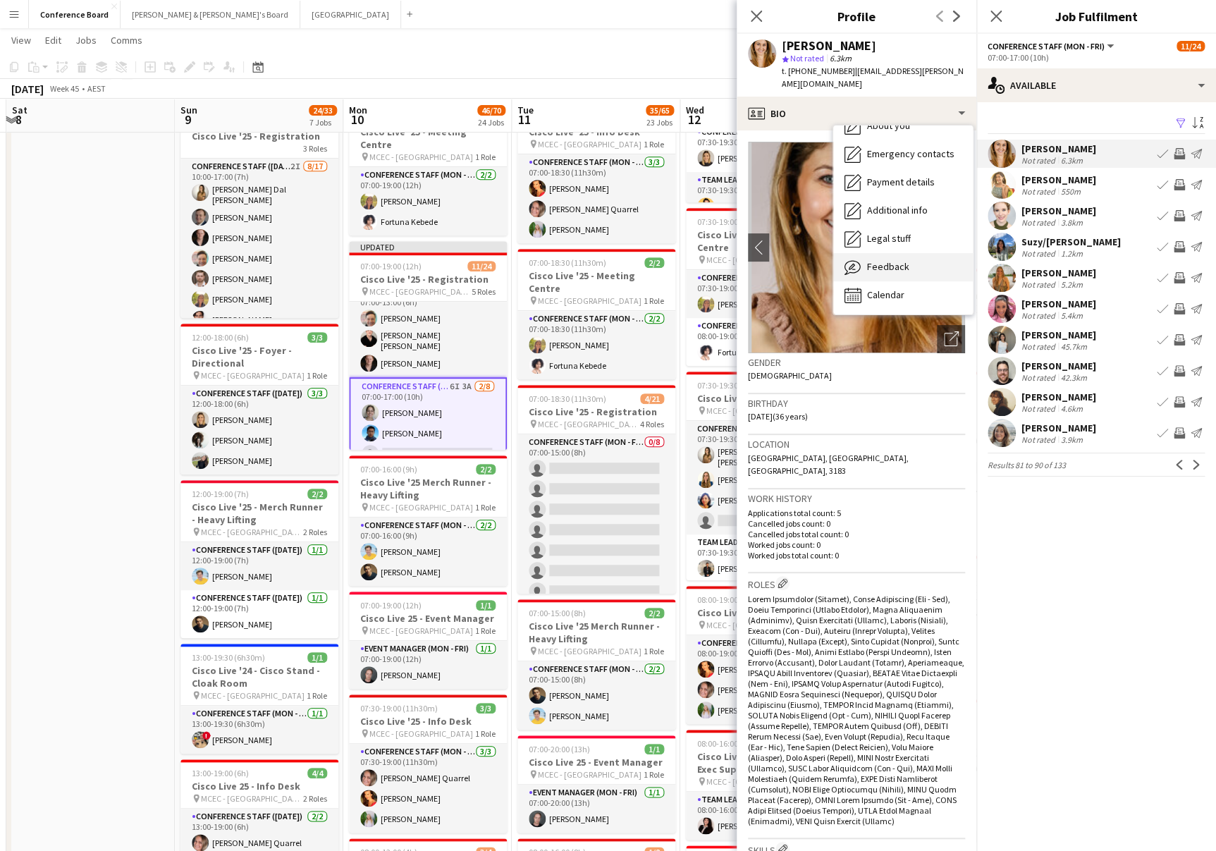
click at [903, 260] on span "Feedback" at bounding box center [888, 266] width 42 height 13
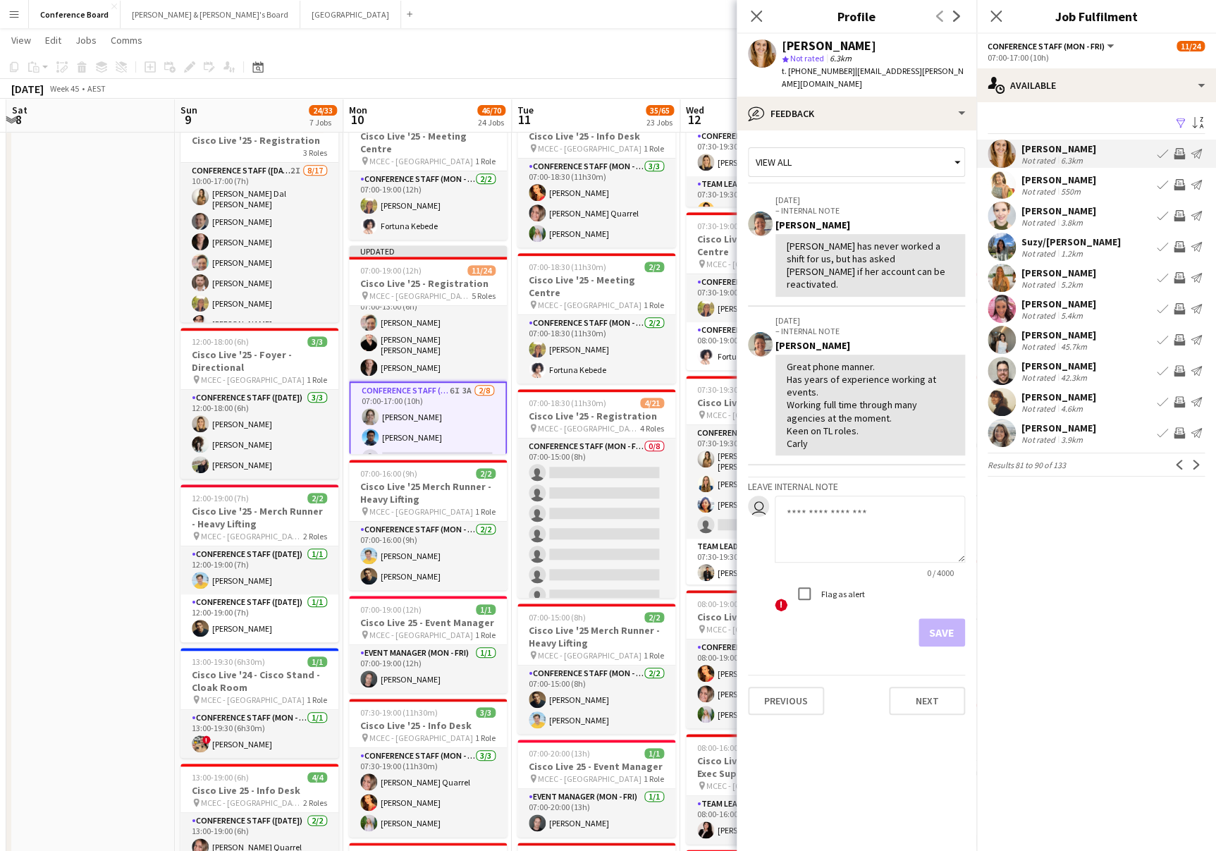
scroll to position [268, 0]
click at [1180, 148] on app-icon "Invite crew" at bounding box center [1179, 153] width 11 height 11
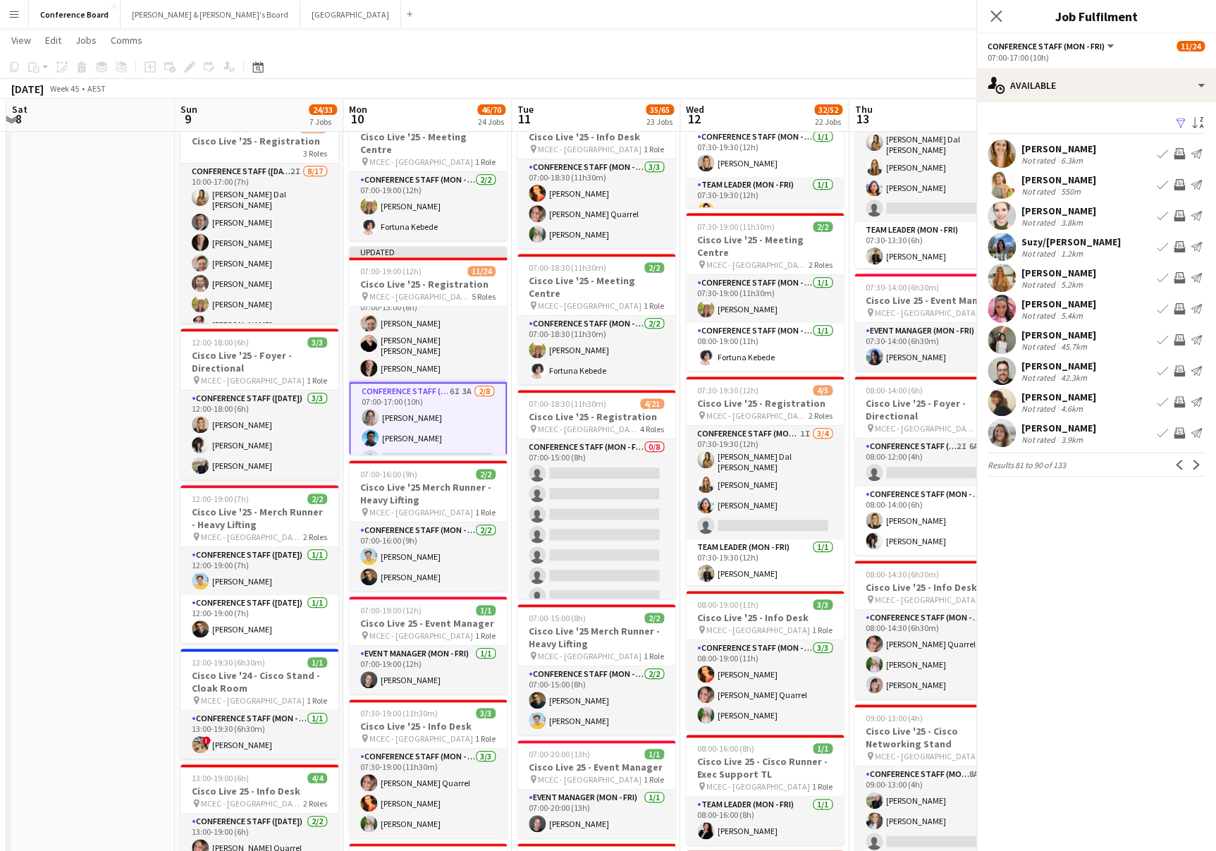
scroll to position [267, 0]
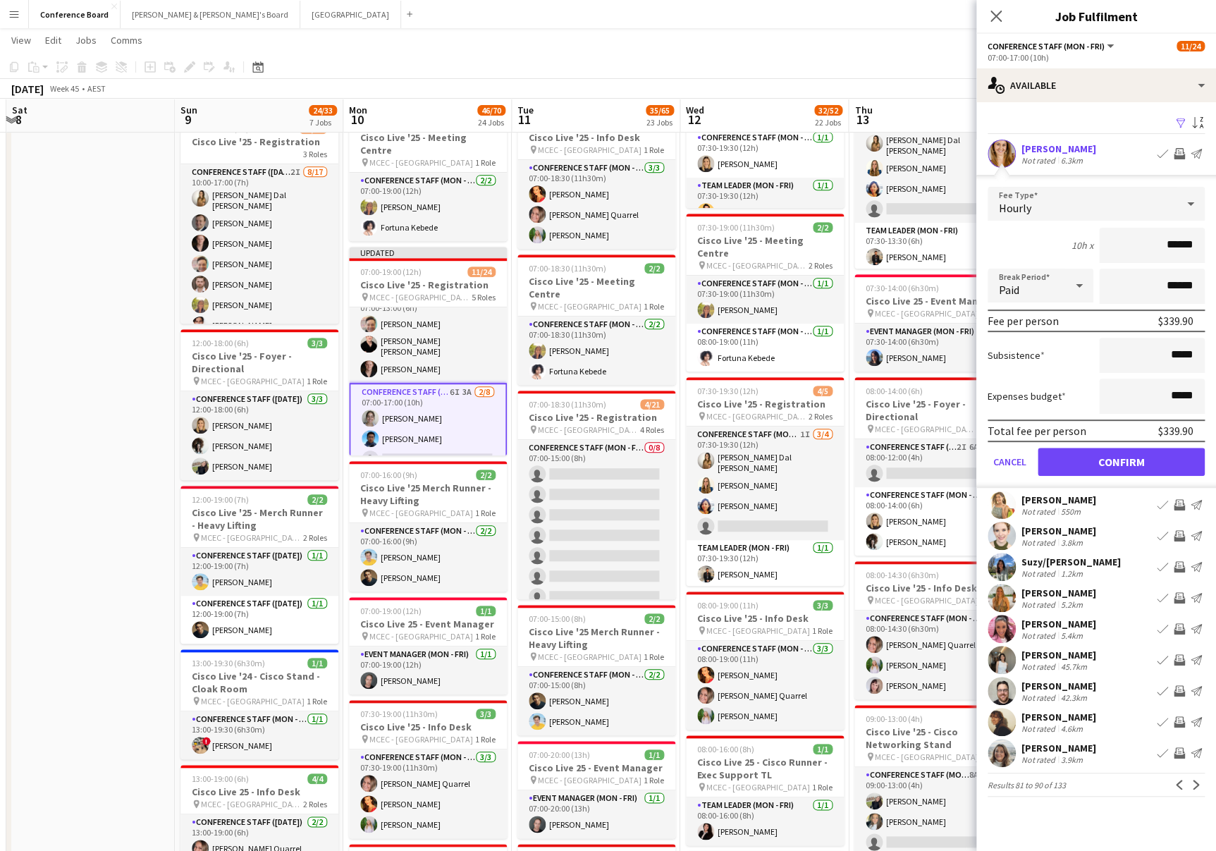
click at [1180, 148] on app-icon "Invite crew" at bounding box center [1179, 153] width 11 height 11
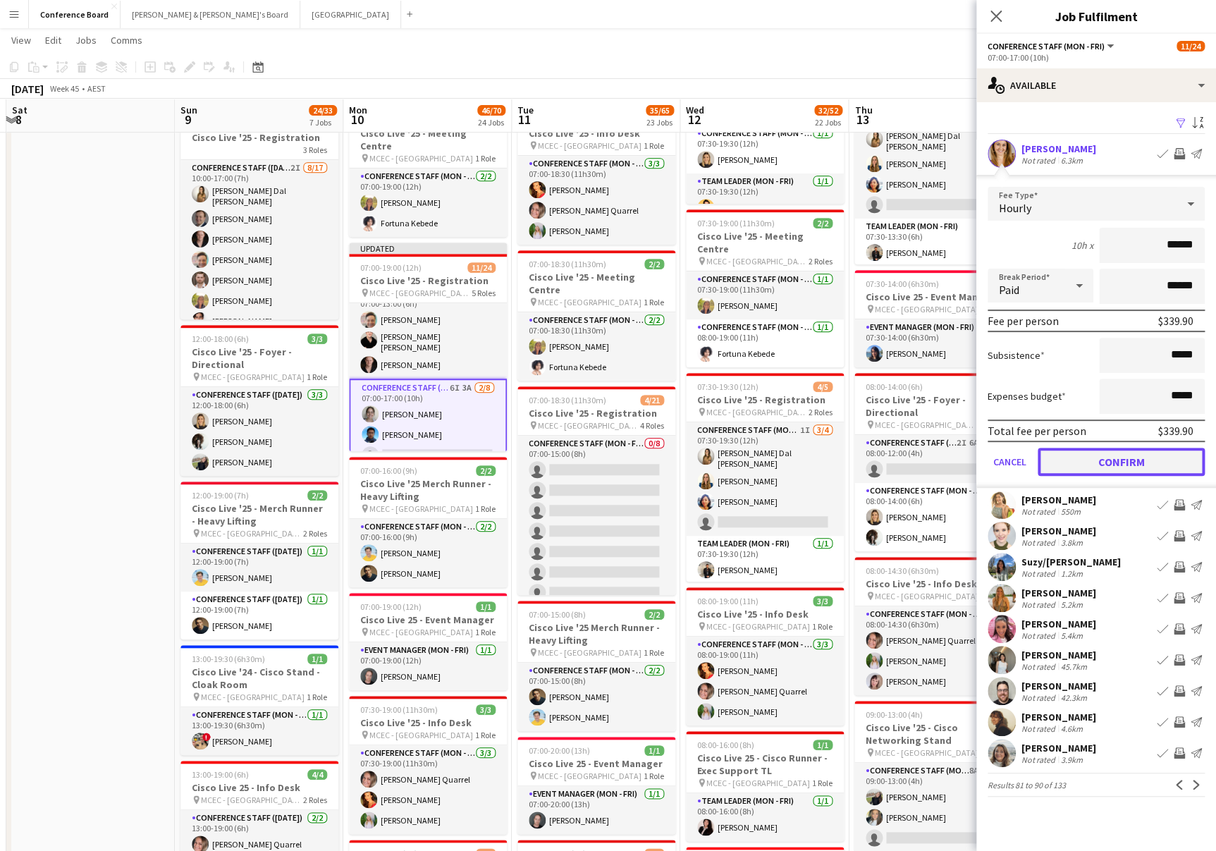
click at [1097, 455] on button "Confirm" at bounding box center [1121, 462] width 167 height 28
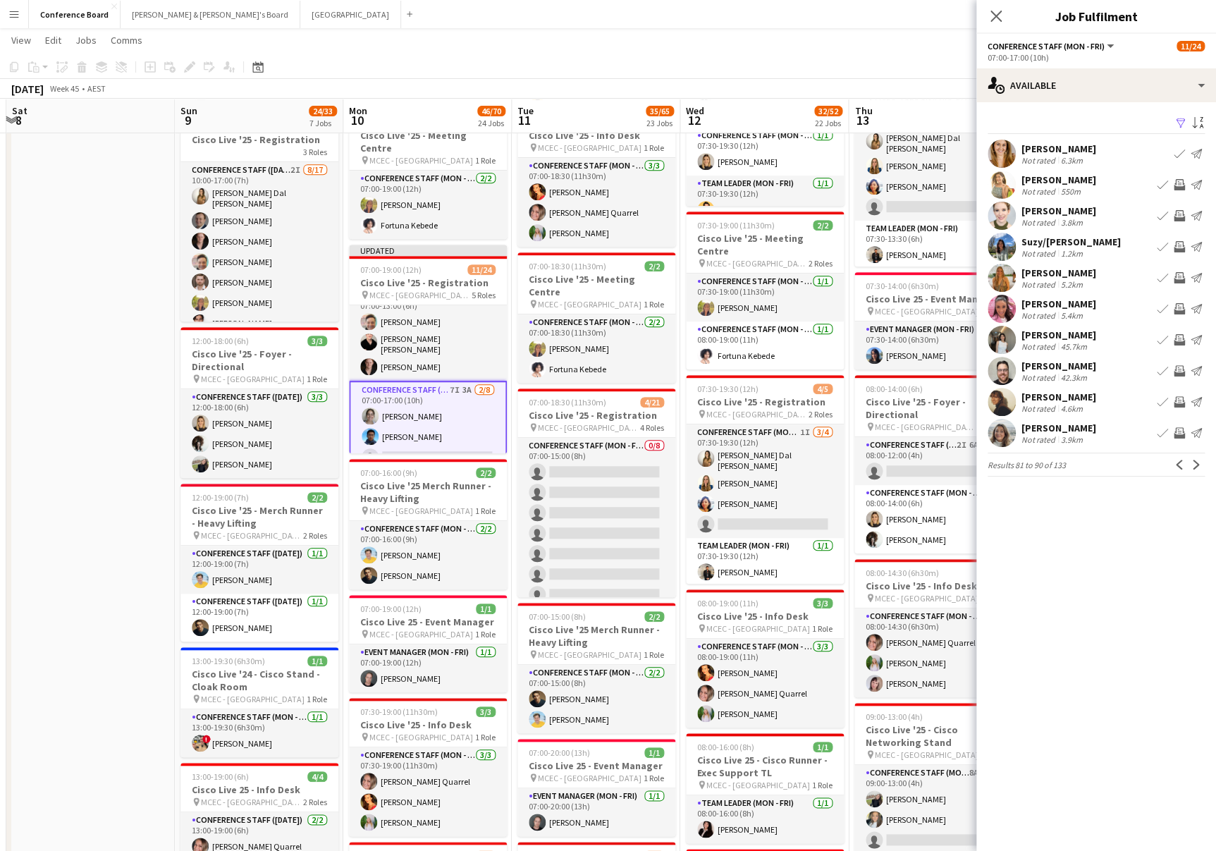
click at [991, 178] on app-user-avatar at bounding box center [1002, 185] width 28 height 28
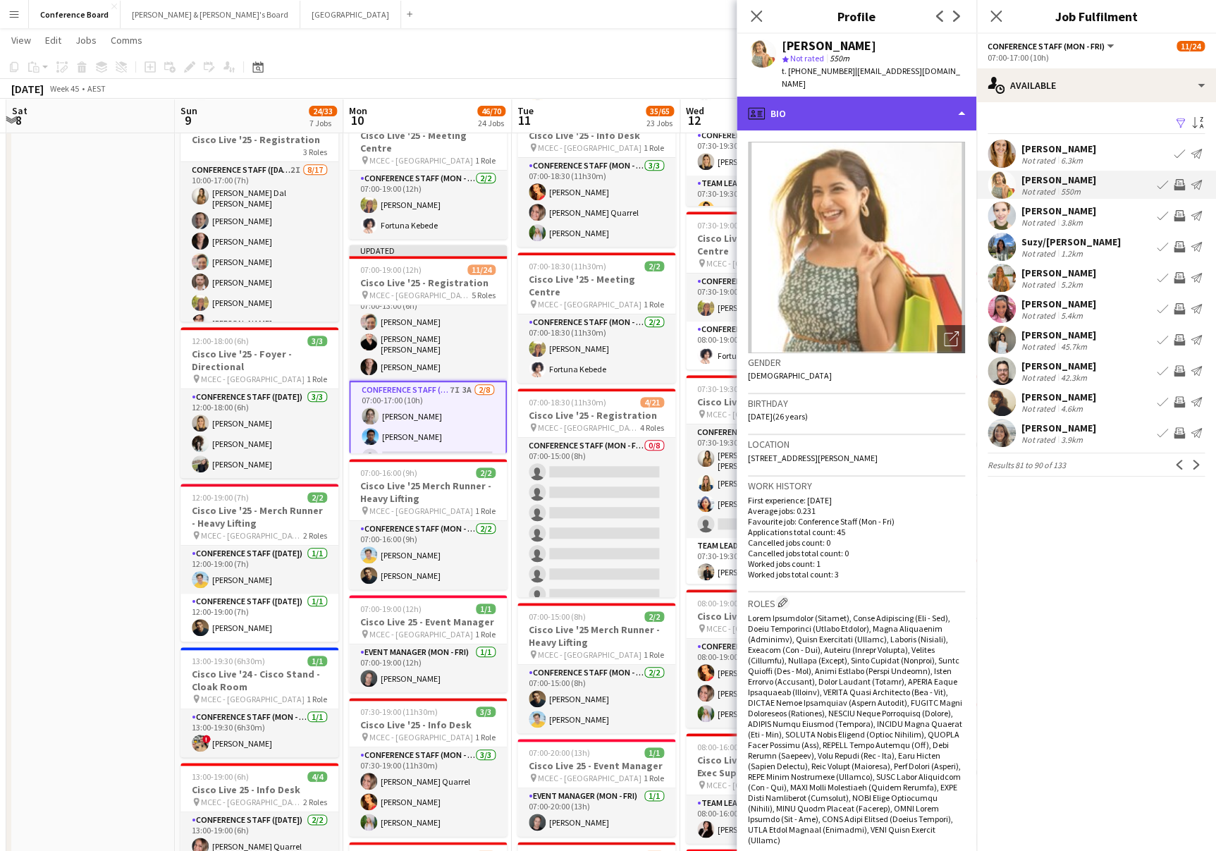
click at [897, 100] on div "profile Bio" at bounding box center [857, 114] width 240 height 34
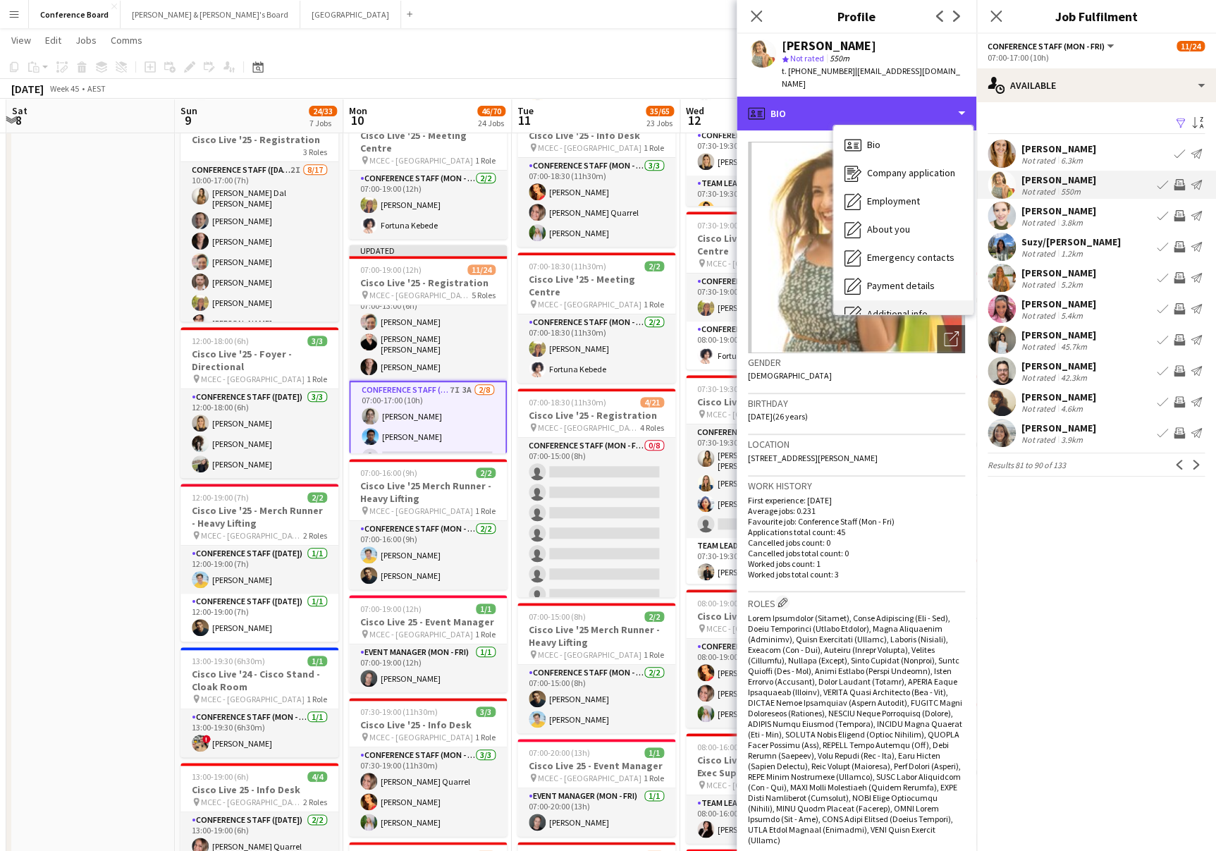
scroll to position [104, 0]
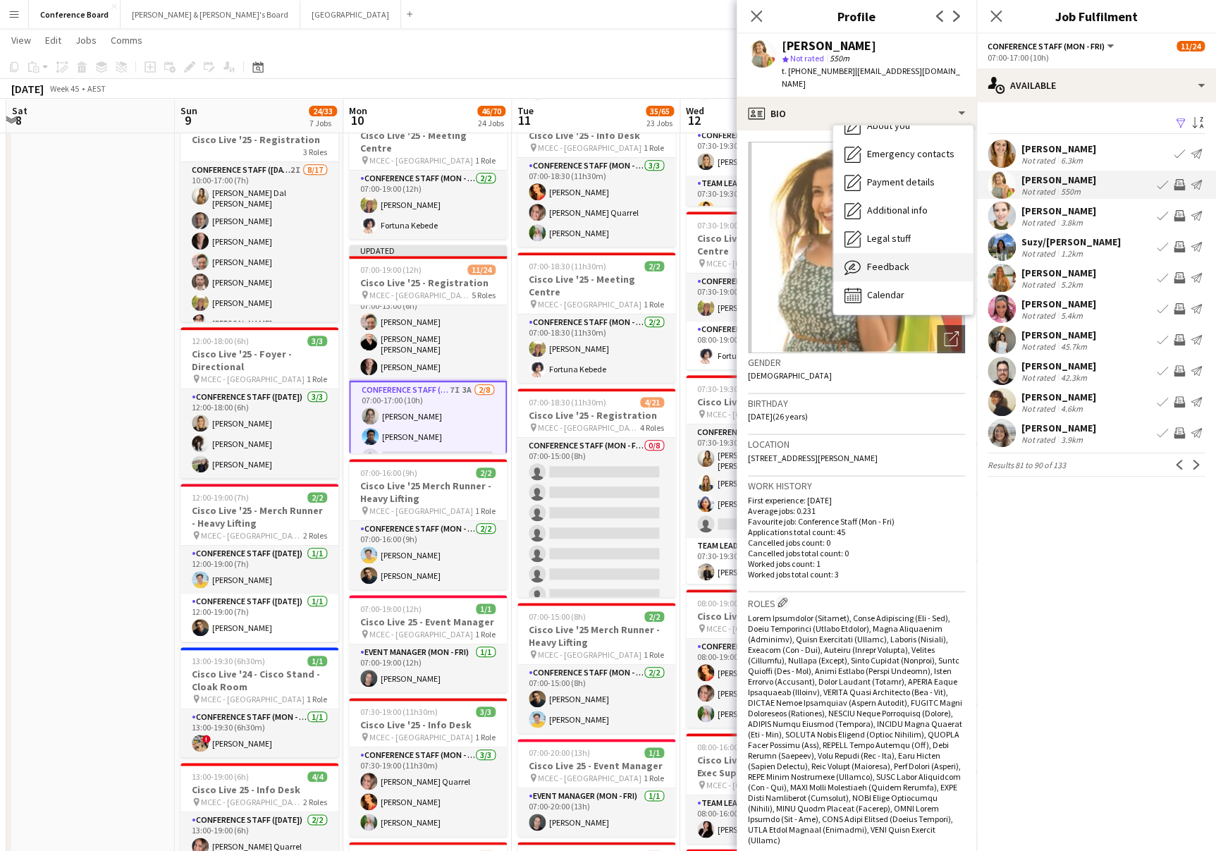
click at [899, 260] on span "Feedback" at bounding box center [888, 266] width 42 height 13
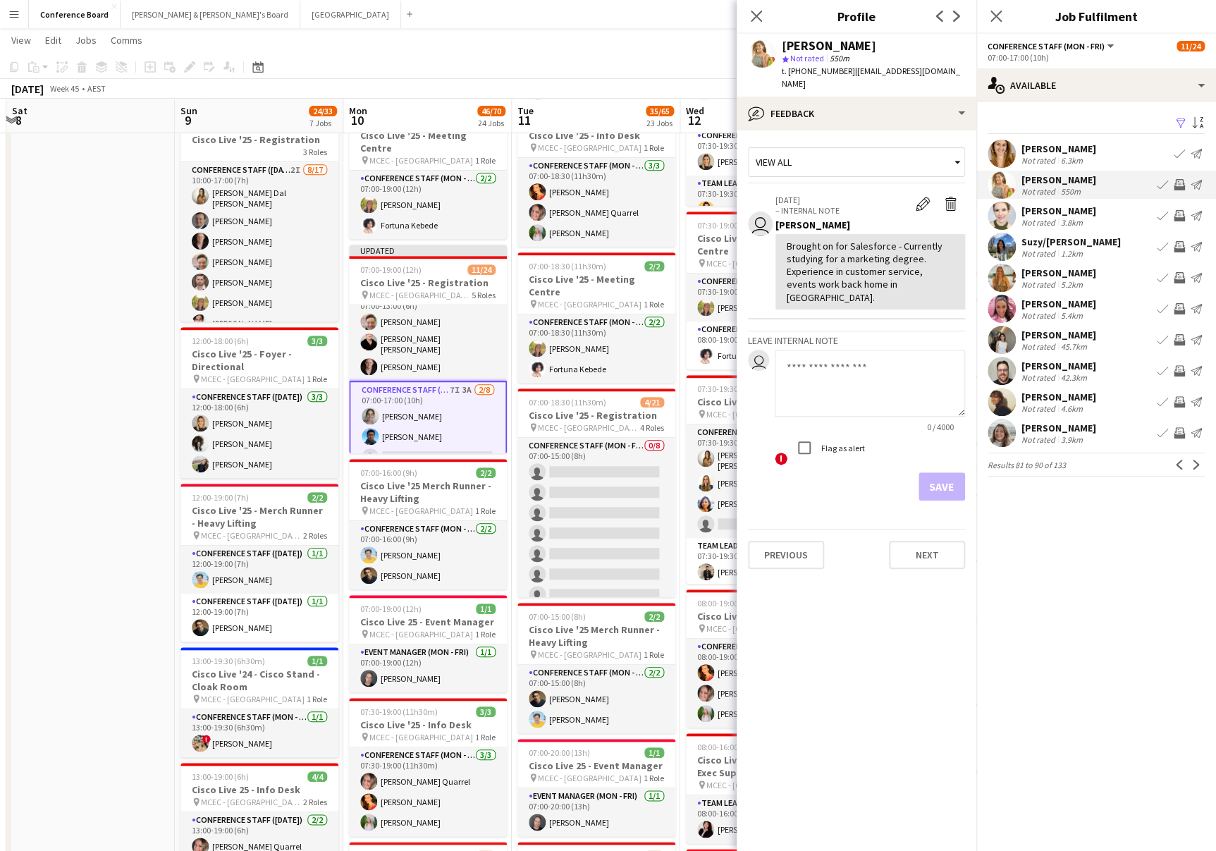
click at [1177, 185] on app-icon "Invite crew" at bounding box center [1179, 184] width 11 height 11
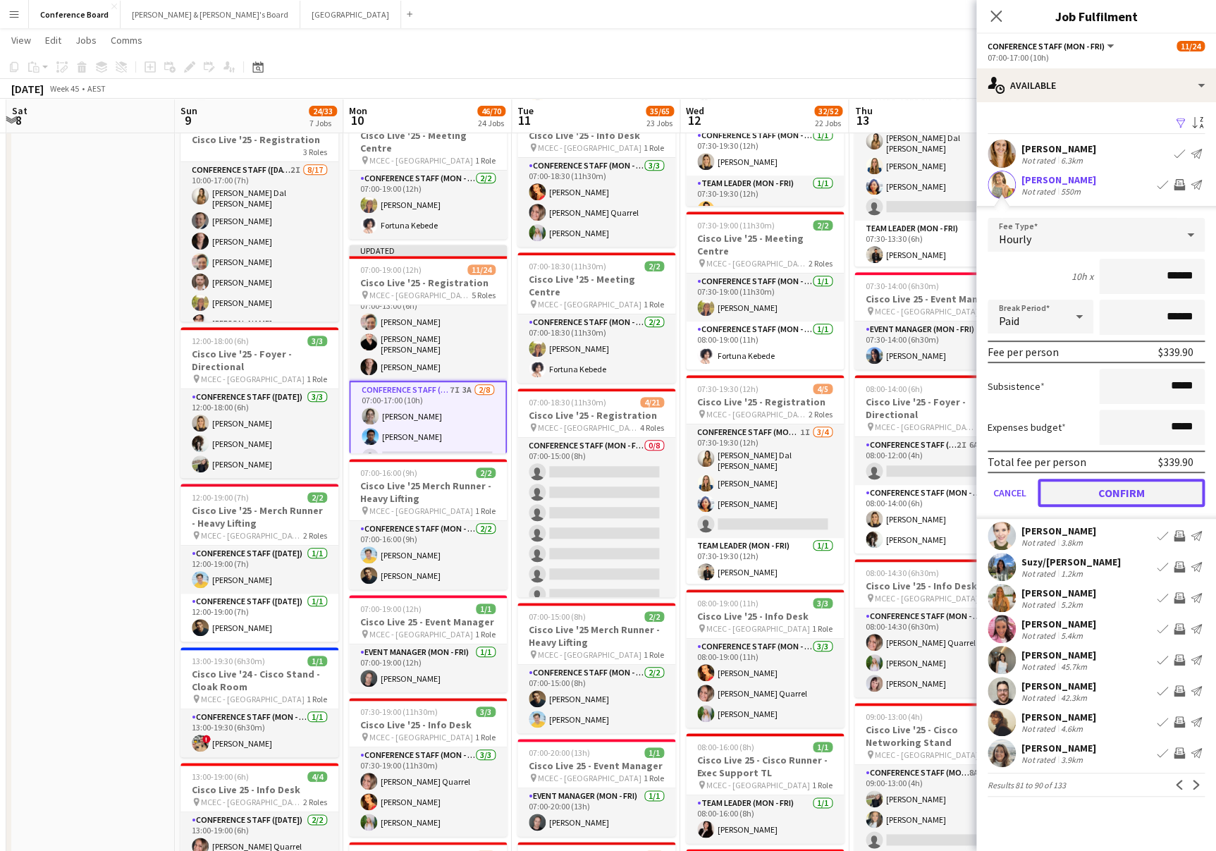
click at [1119, 495] on button "Confirm" at bounding box center [1121, 493] width 167 height 28
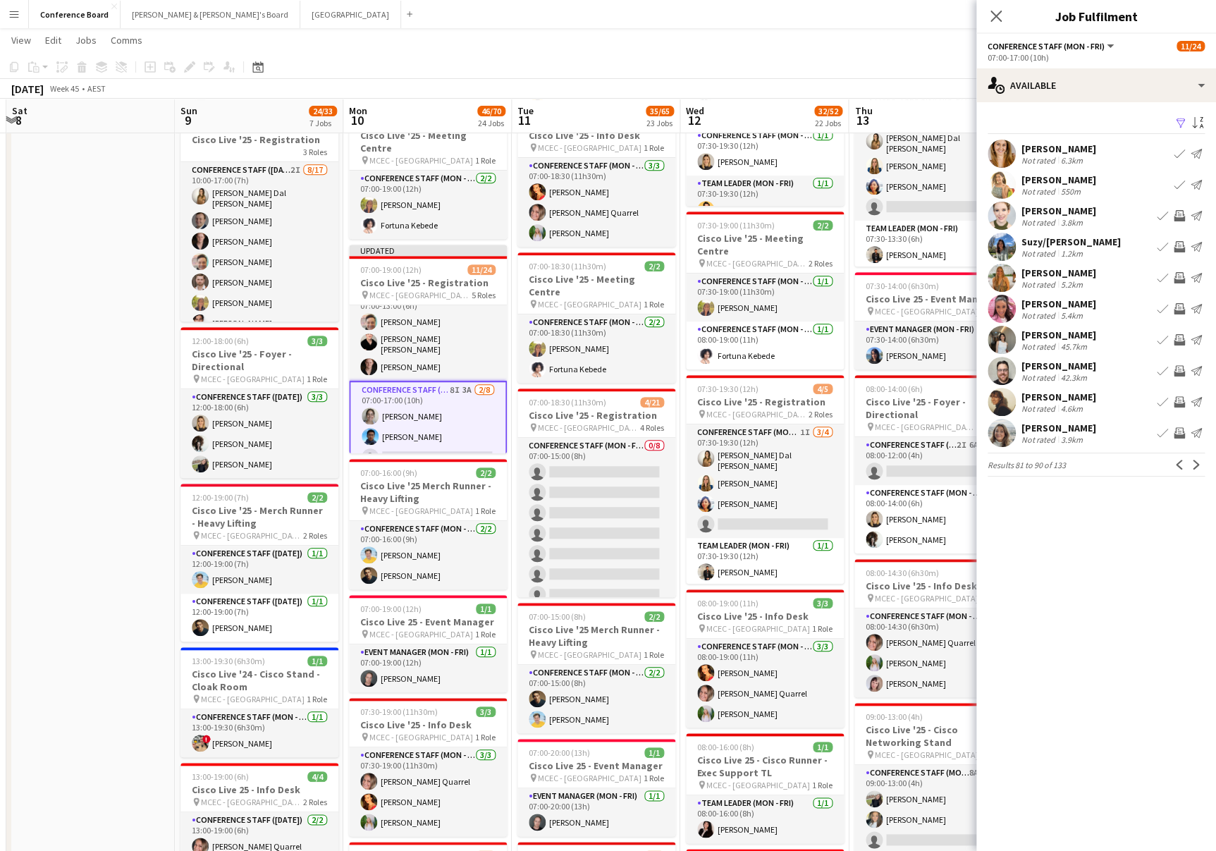
click at [998, 208] on app-user-avatar at bounding box center [1002, 216] width 28 height 28
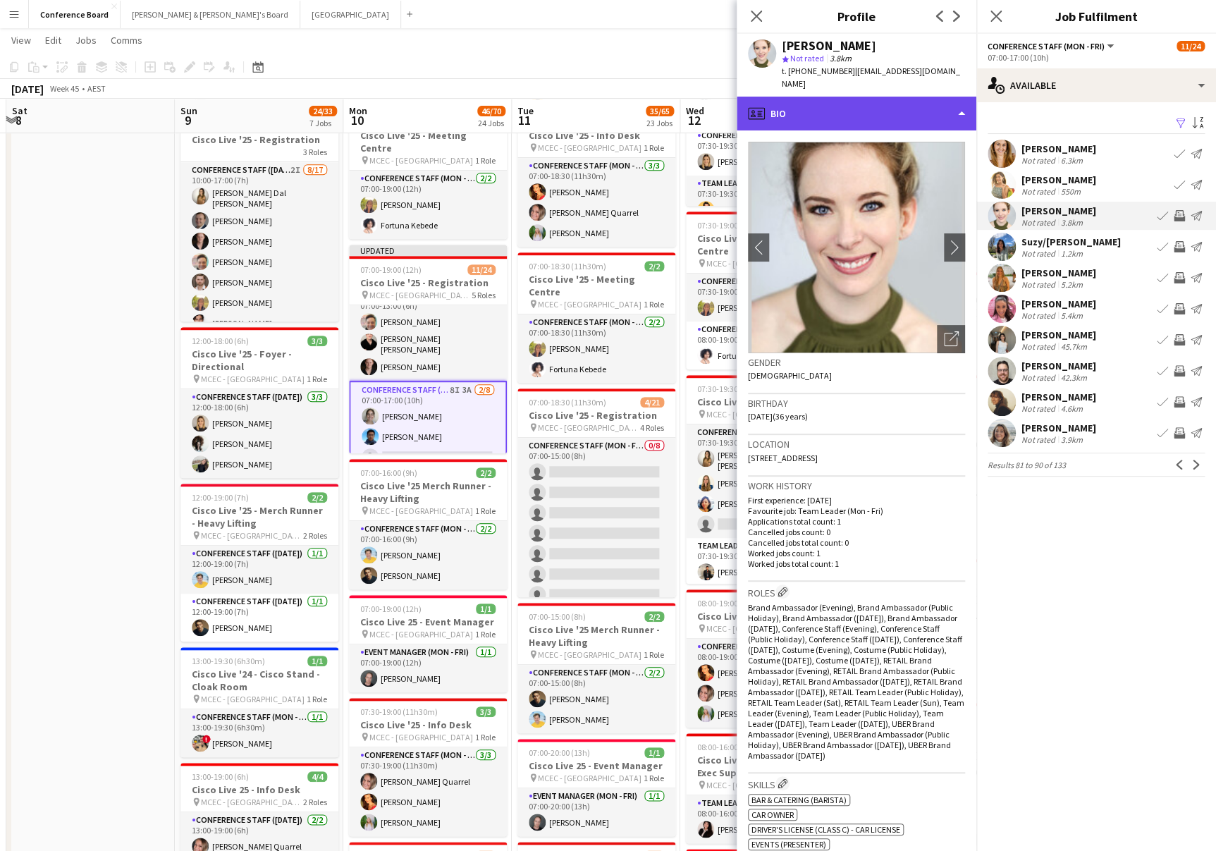
click at [955, 98] on div "profile Bio" at bounding box center [857, 114] width 240 height 34
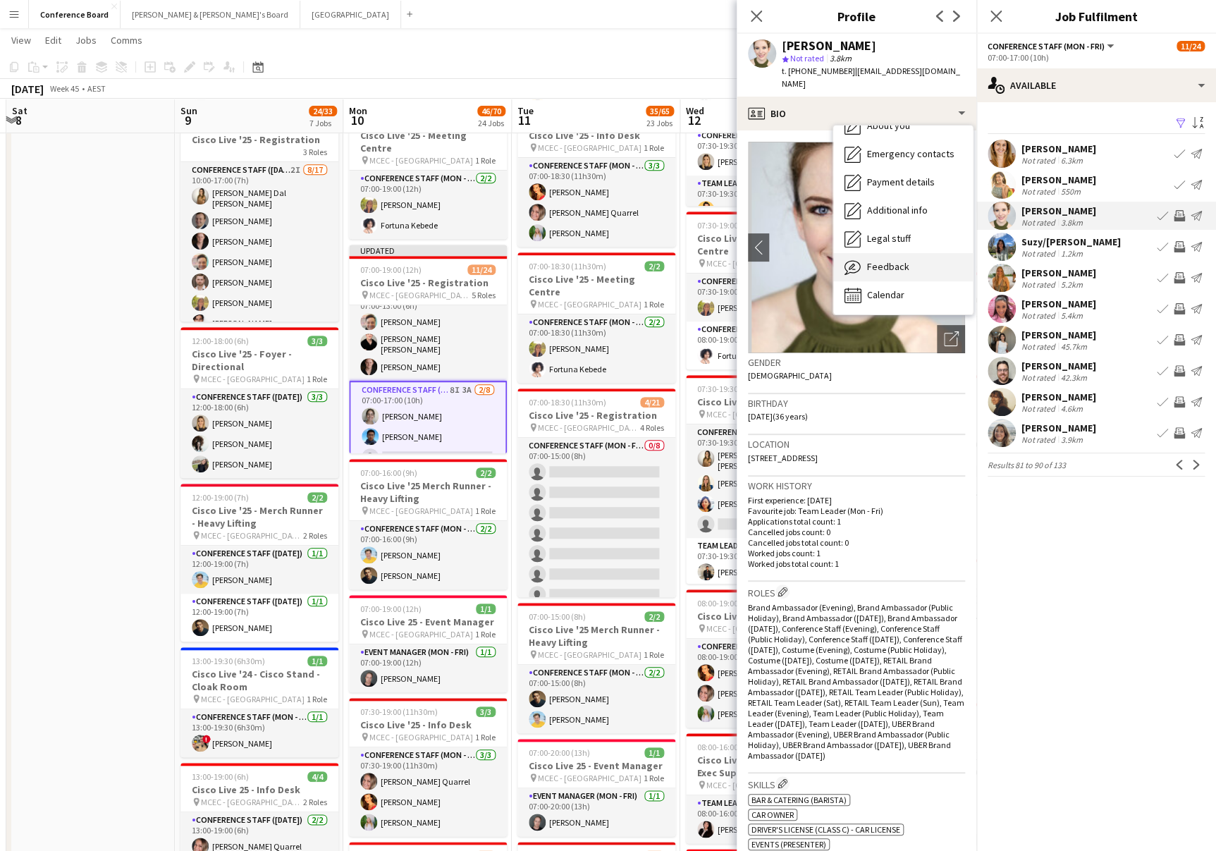
click at [924, 253] on div "Feedback Feedback" at bounding box center [903, 267] width 140 height 28
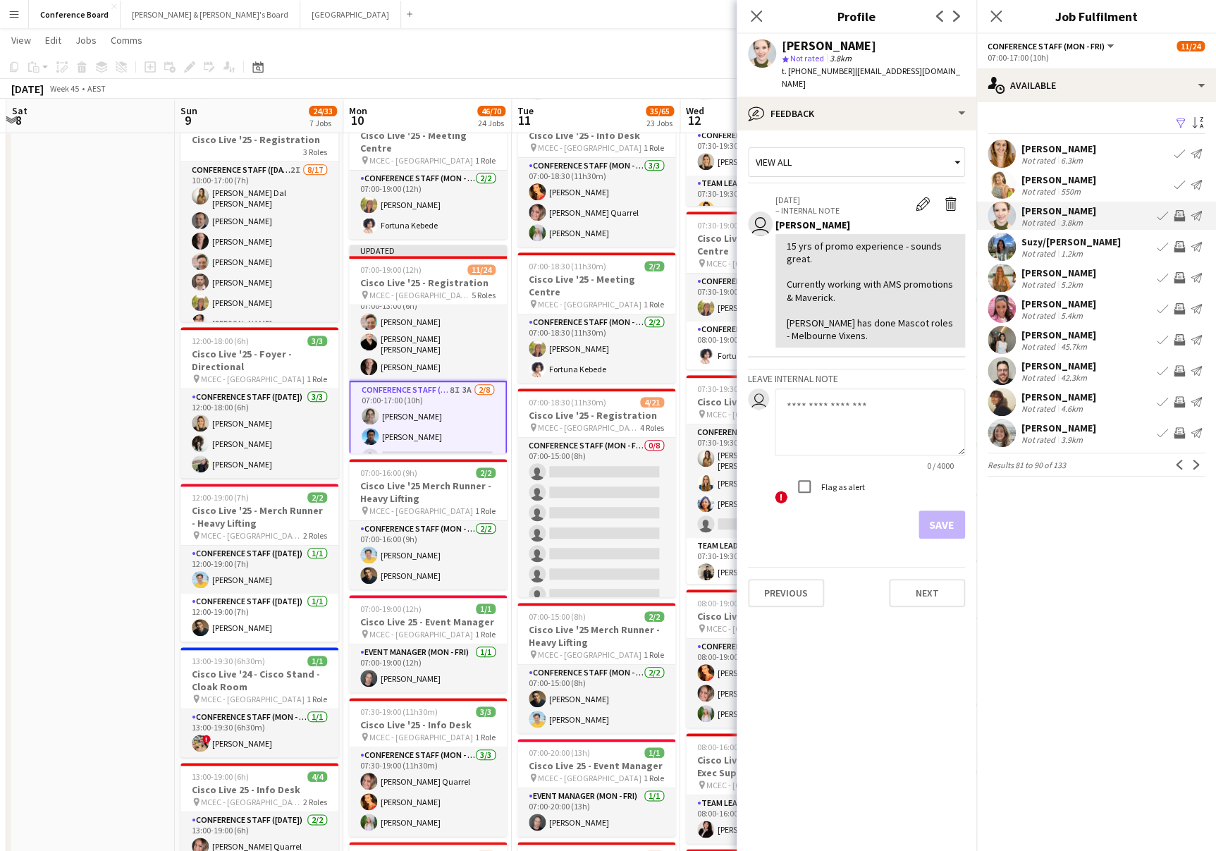
click at [1182, 212] on app-icon "Invite crew" at bounding box center [1179, 215] width 11 height 11
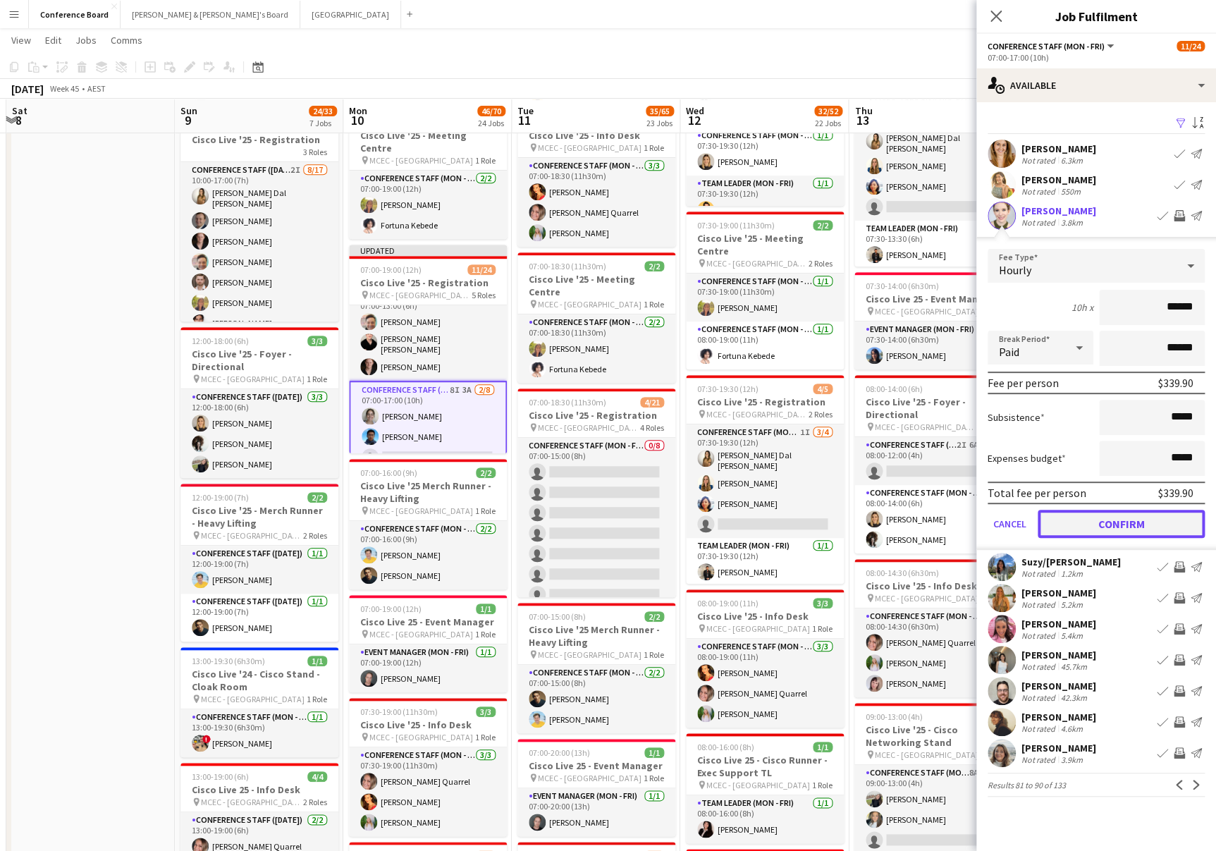
click at [1102, 515] on button "Confirm" at bounding box center [1121, 524] width 167 height 28
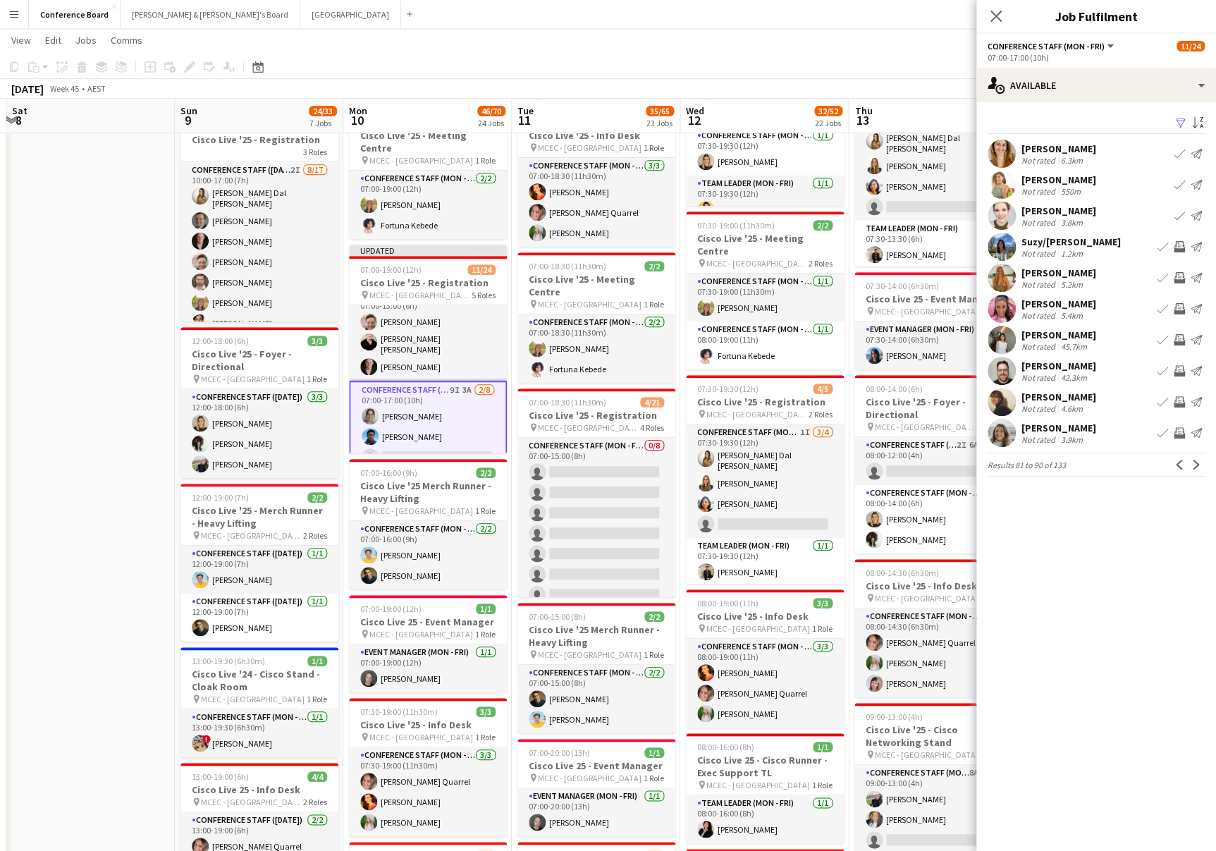
click at [1008, 305] on app-user-avatar at bounding box center [1002, 309] width 28 height 28
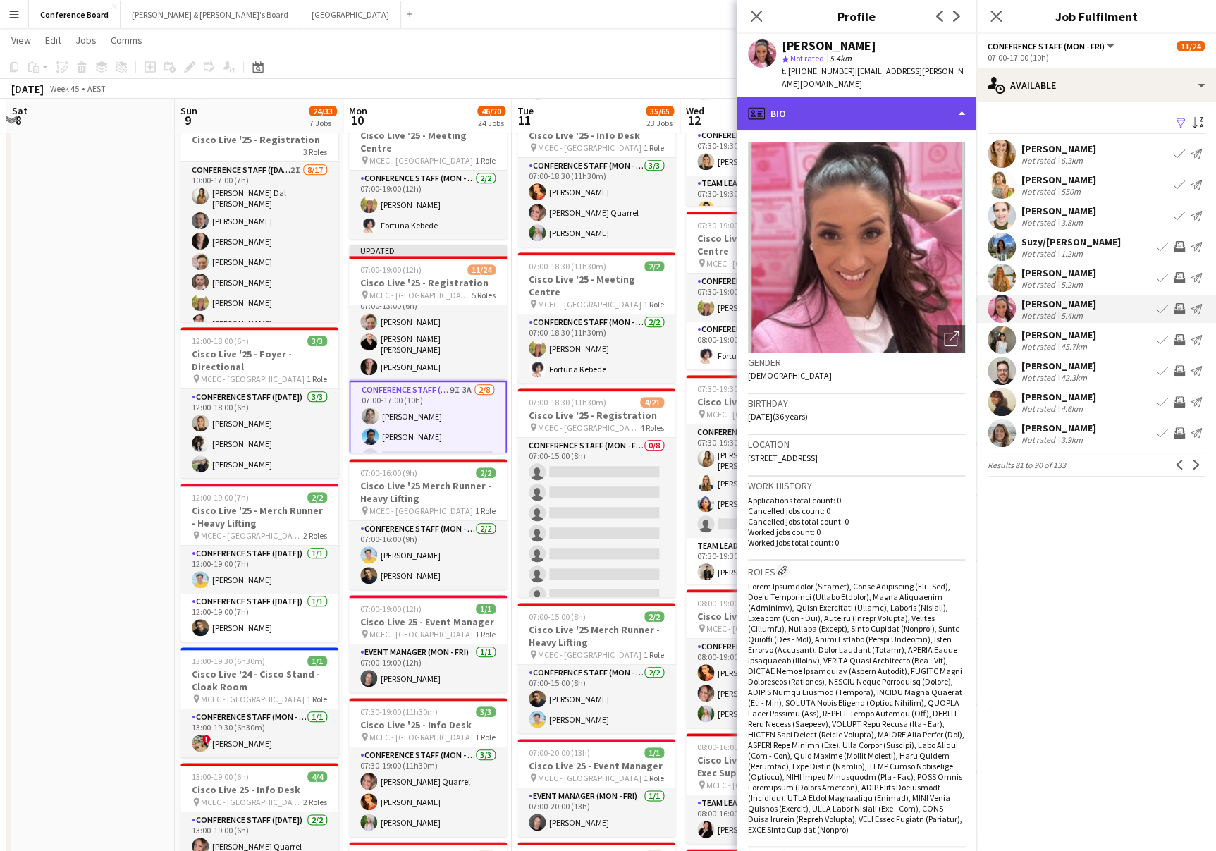
click at [931, 106] on div "profile Bio" at bounding box center [857, 114] width 240 height 34
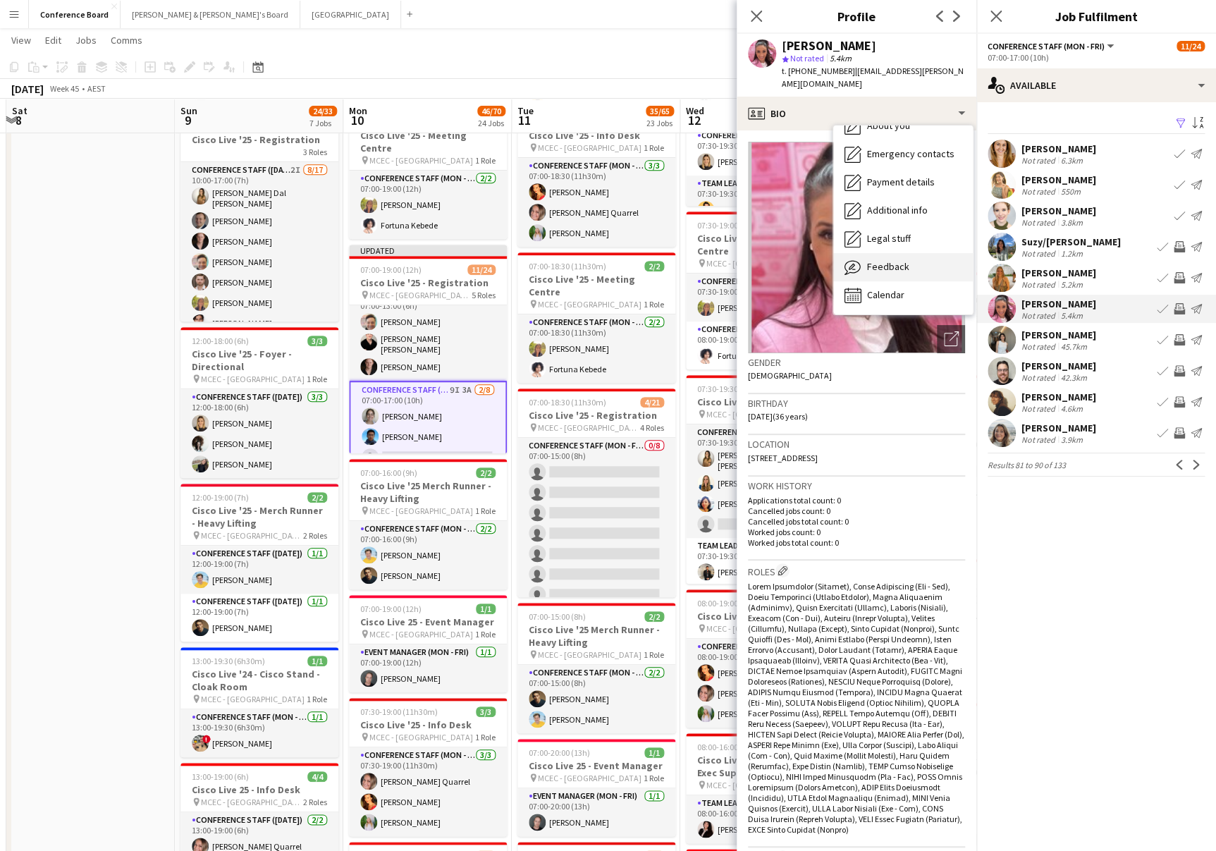
click at [909, 253] on div "Feedback Feedback" at bounding box center [903, 267] width 140 height 28
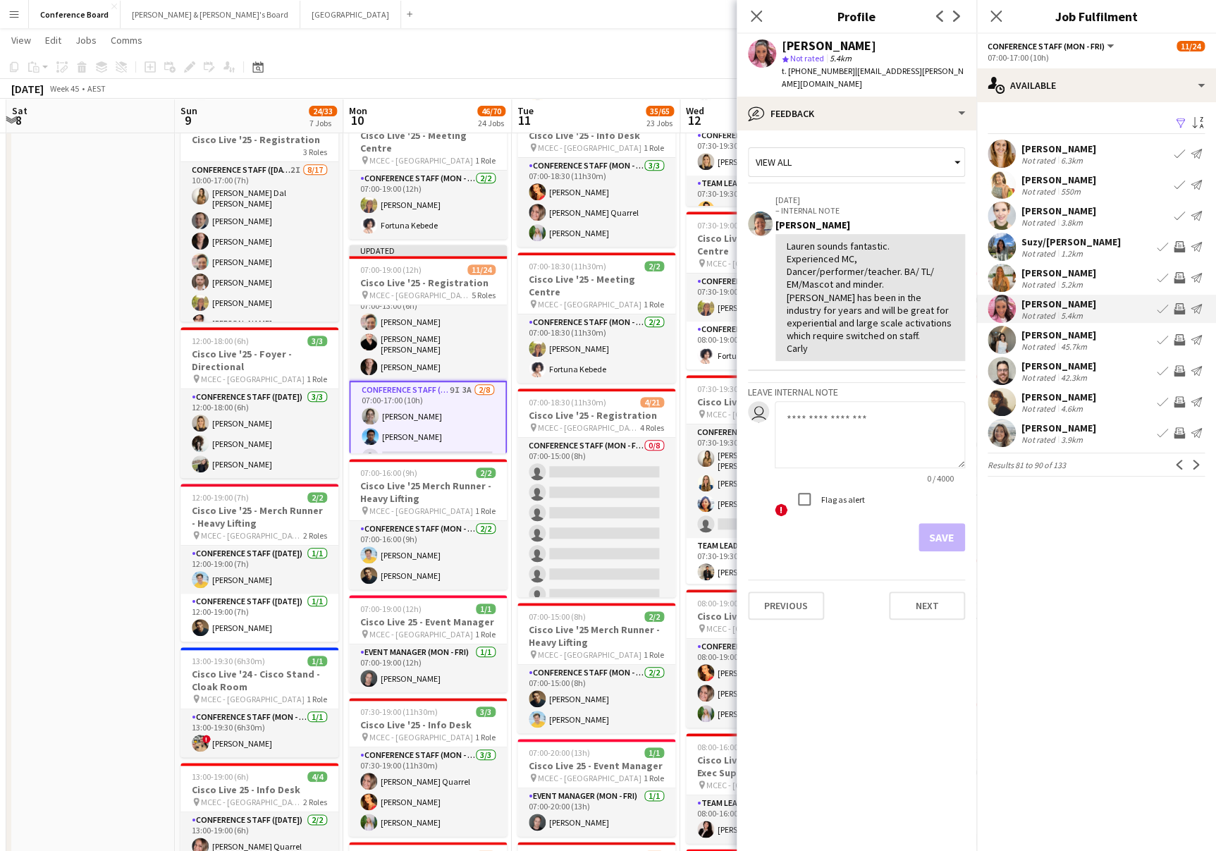
click at [1178, 304] on app-icon "Invite crew" at bounding box center [1179, 308] width 11 height 11
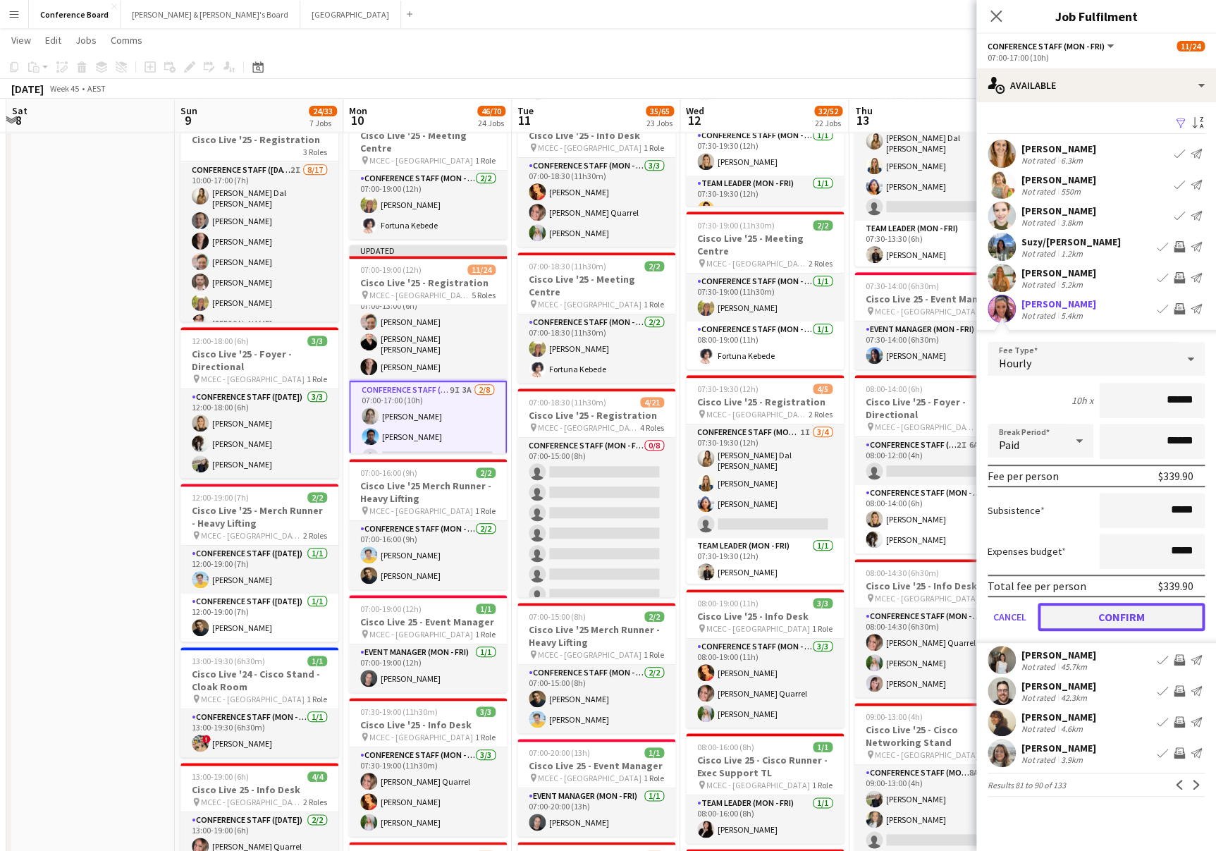
click at [1075, 621] on button "Confirm" at bounding box center [1121, 617] width 167 height 28
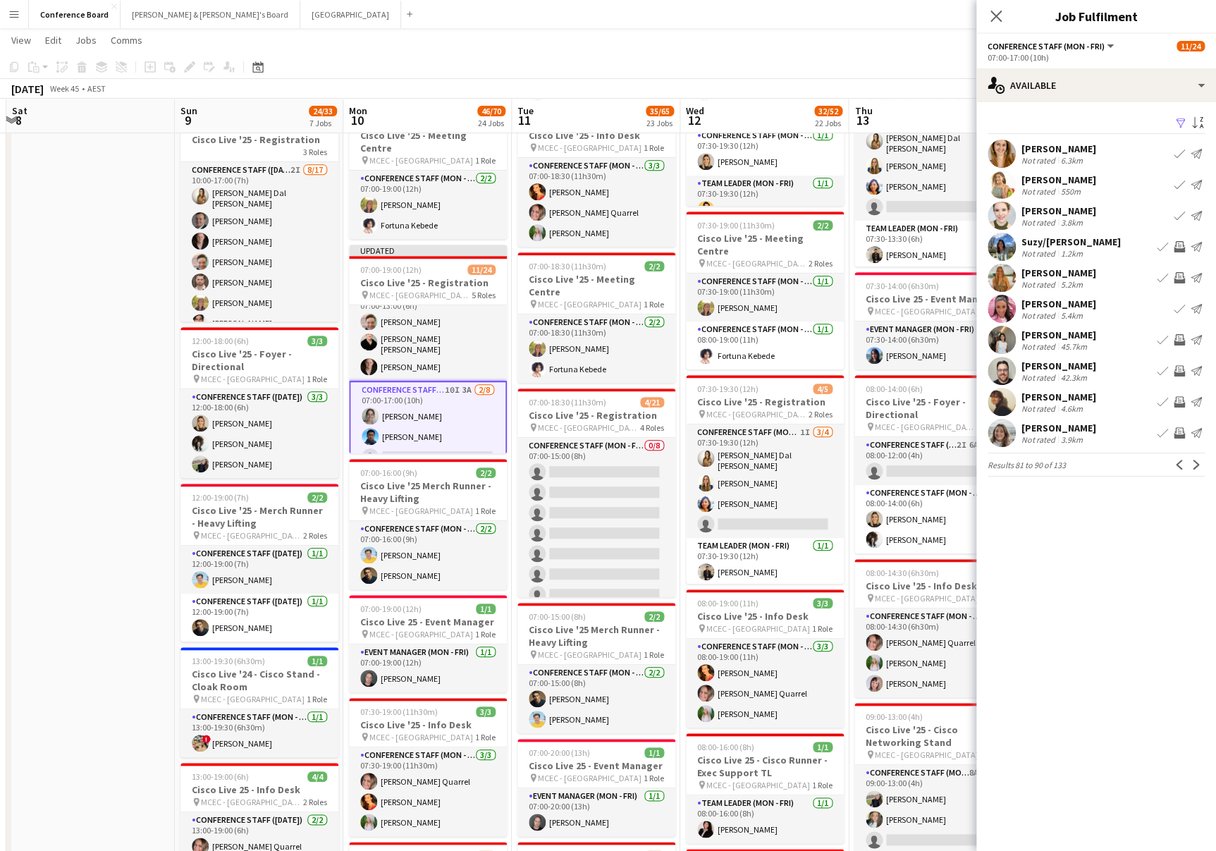
click at [995, 396] on app-user-avatar at bounding box center [1002, 402] width 28 height 28
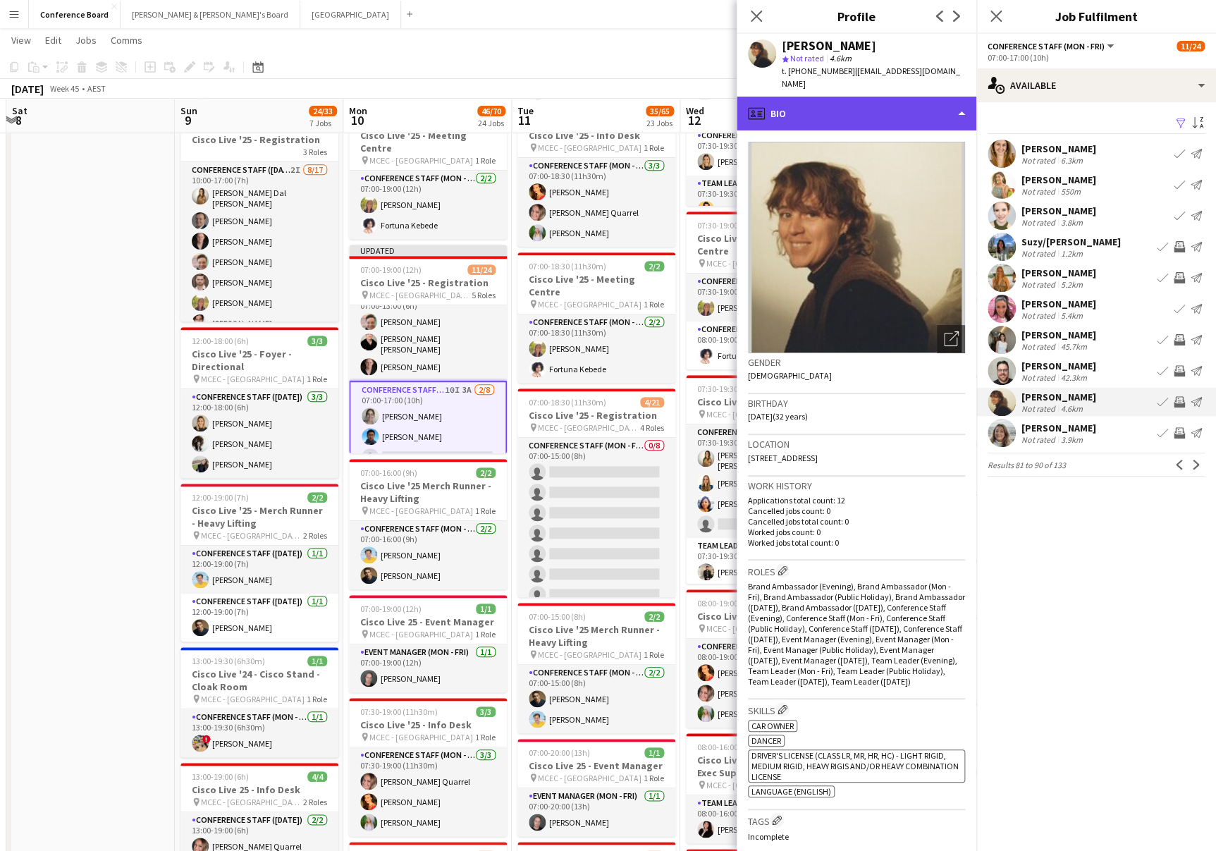
click at [953, 99] on div "profile Bio" at bounding box center [857, 114] width 240 height 34
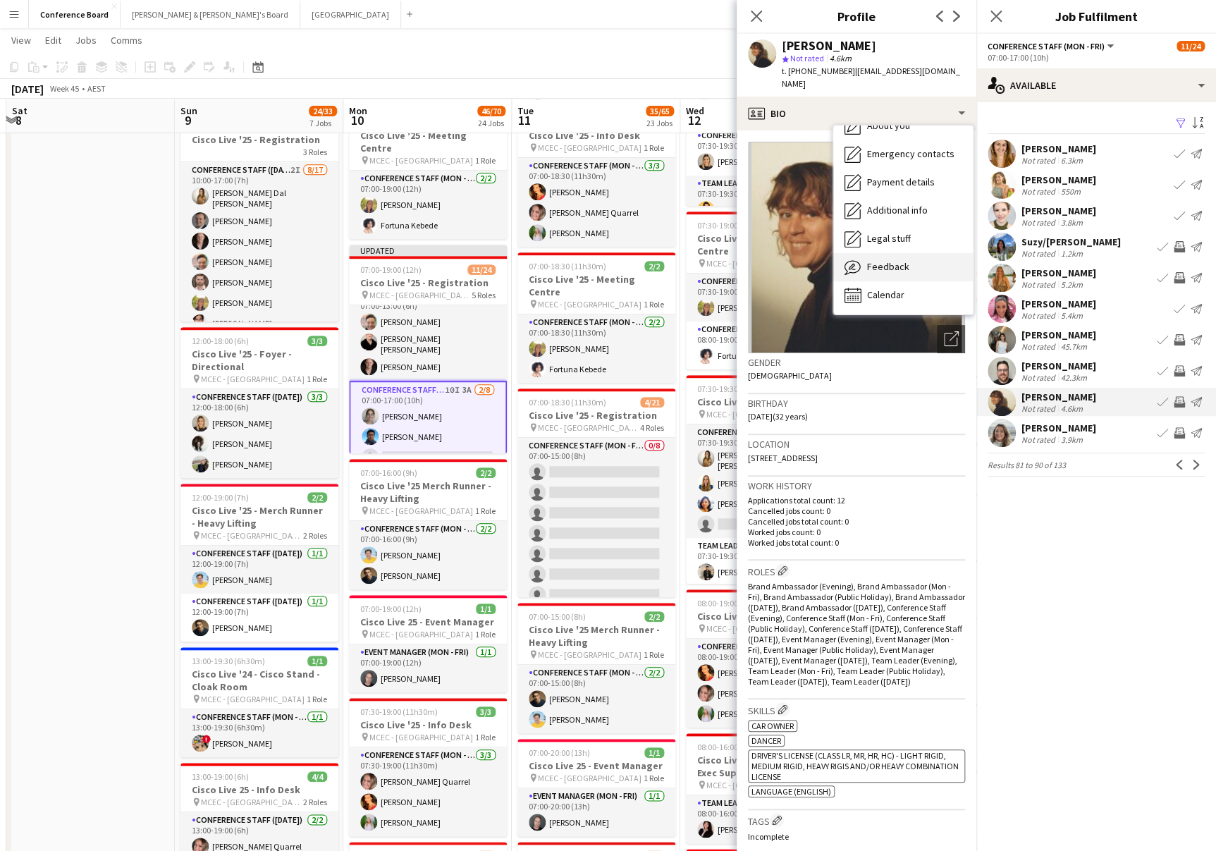
click at [923, 259] on div "Feedback Feedback" at bounding box center [903, 267] width 140 height 28
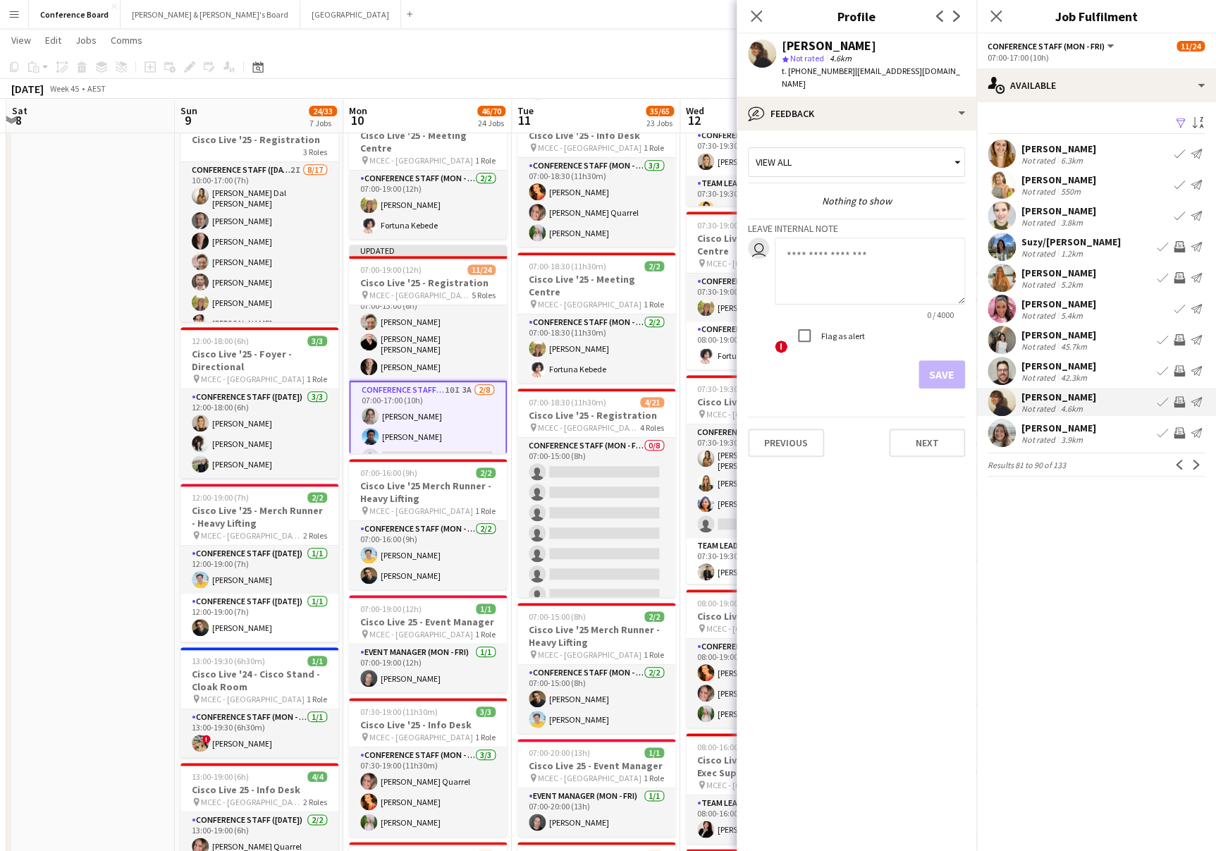
click at [1001, 433] on app-user-avatar at bounding box center [1002, 433] width 28 height 28
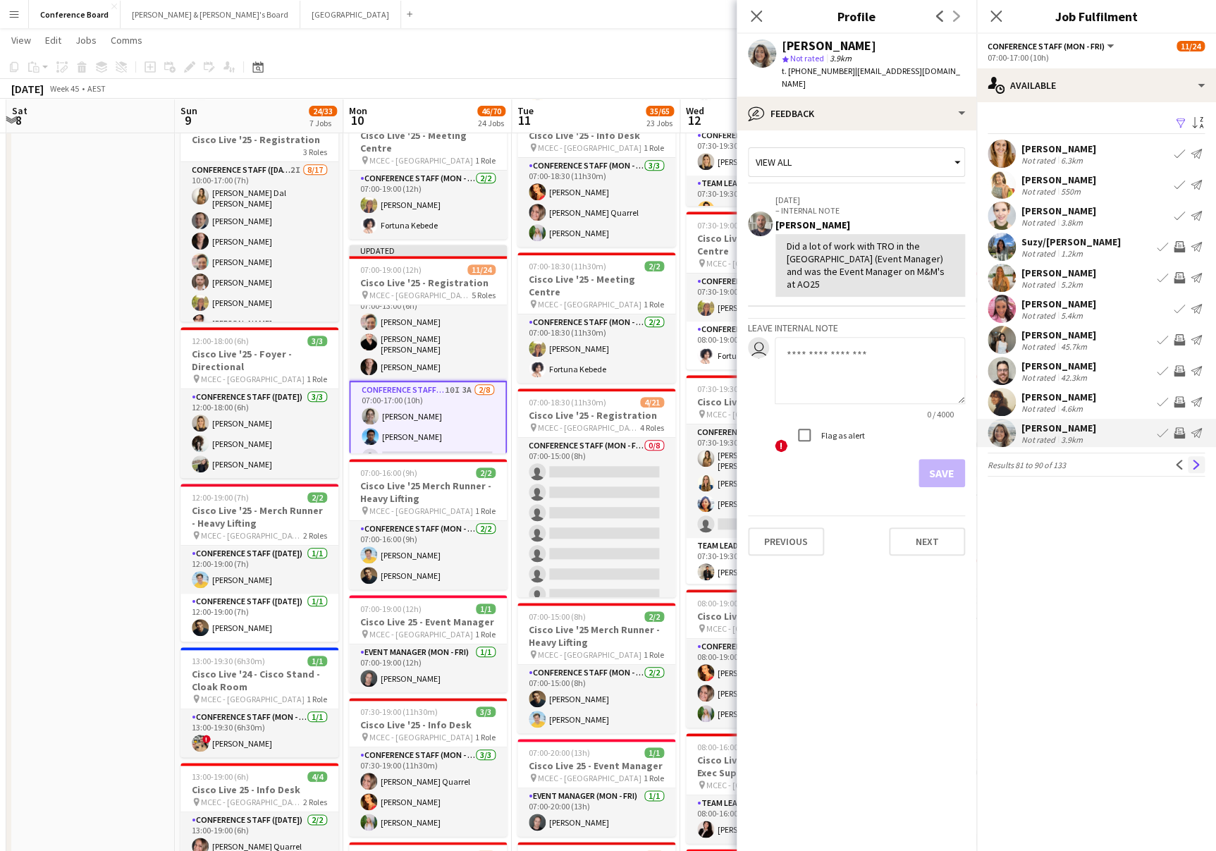
click at [1196, 465] on app-icon "Next" at bounding box center [1197, 465] width 10 height 10
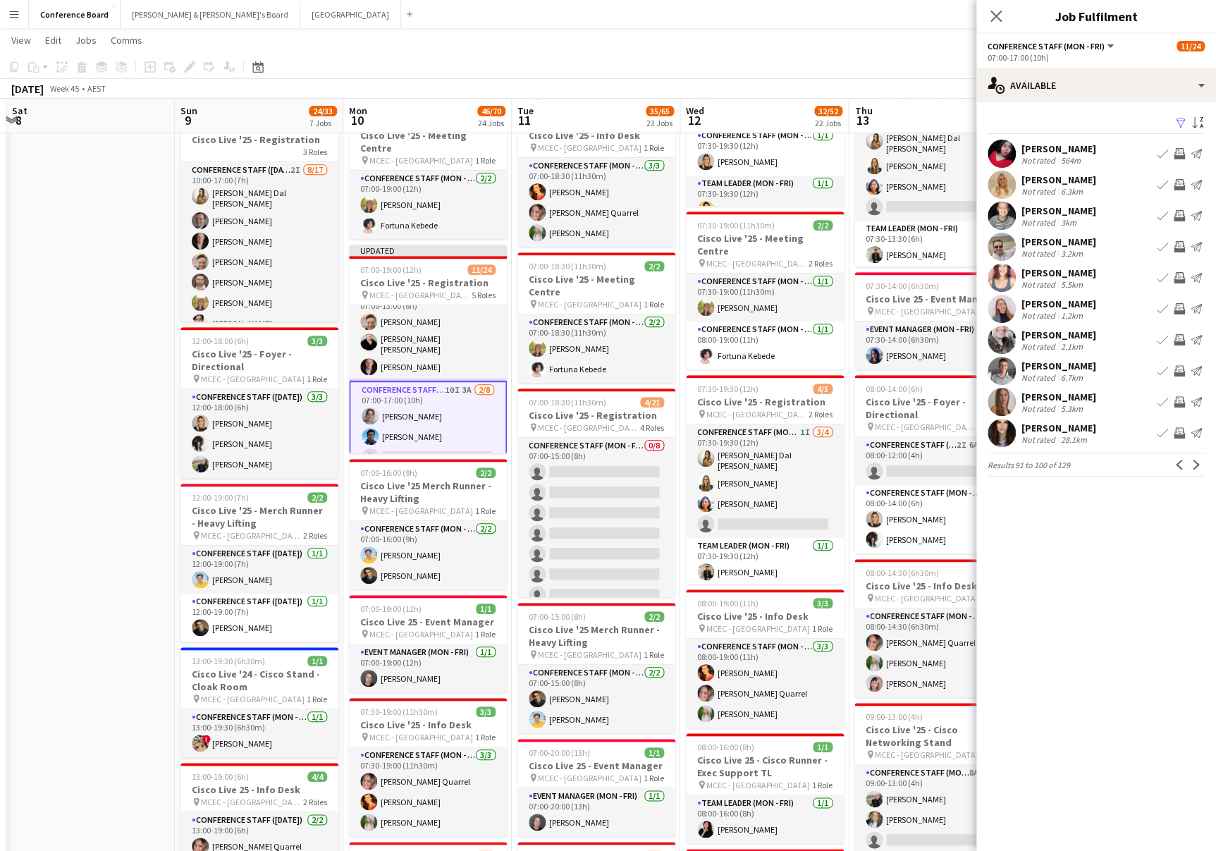
click at [1008, 214] on app-user-avatar at bounding box center [1002, 216] width 28 height 28
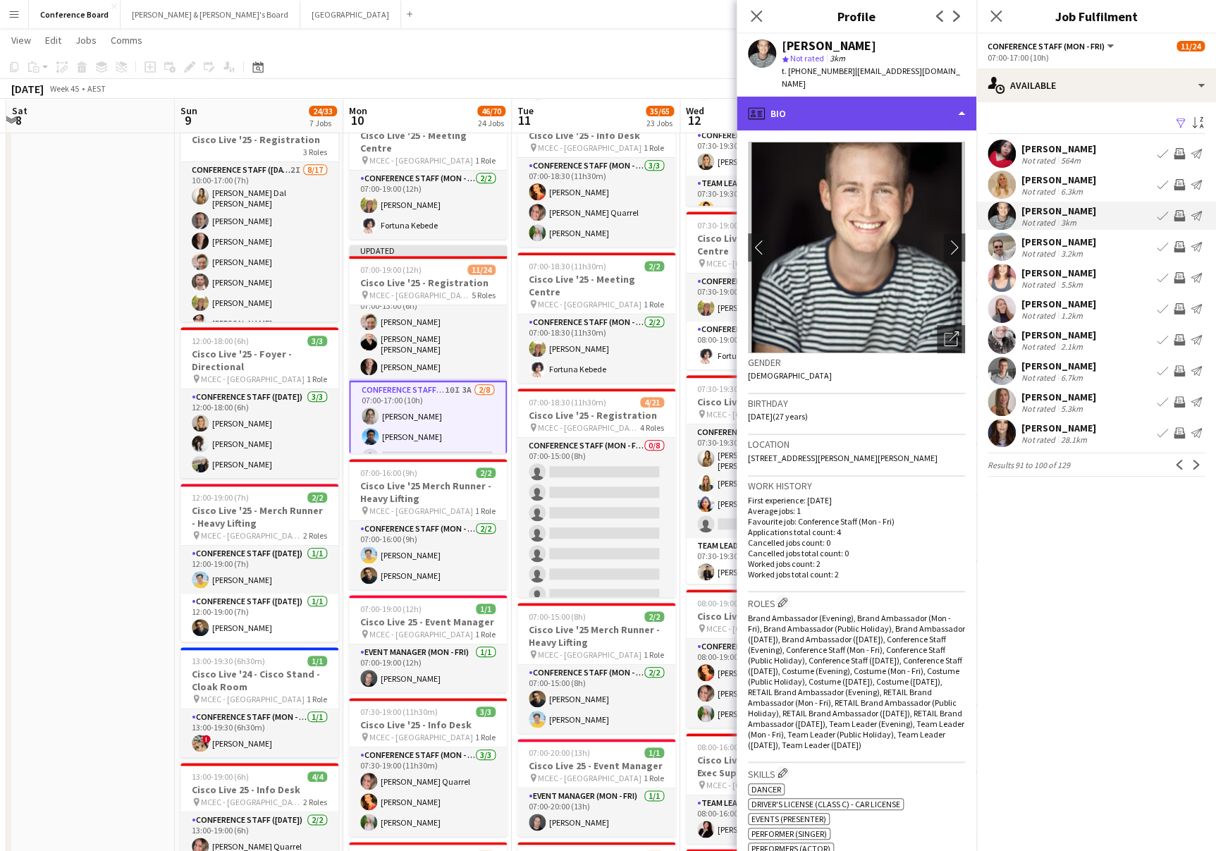
click at [922, 104] on div "profile Bio" at bounding box center [857, 114] width 240 height 34
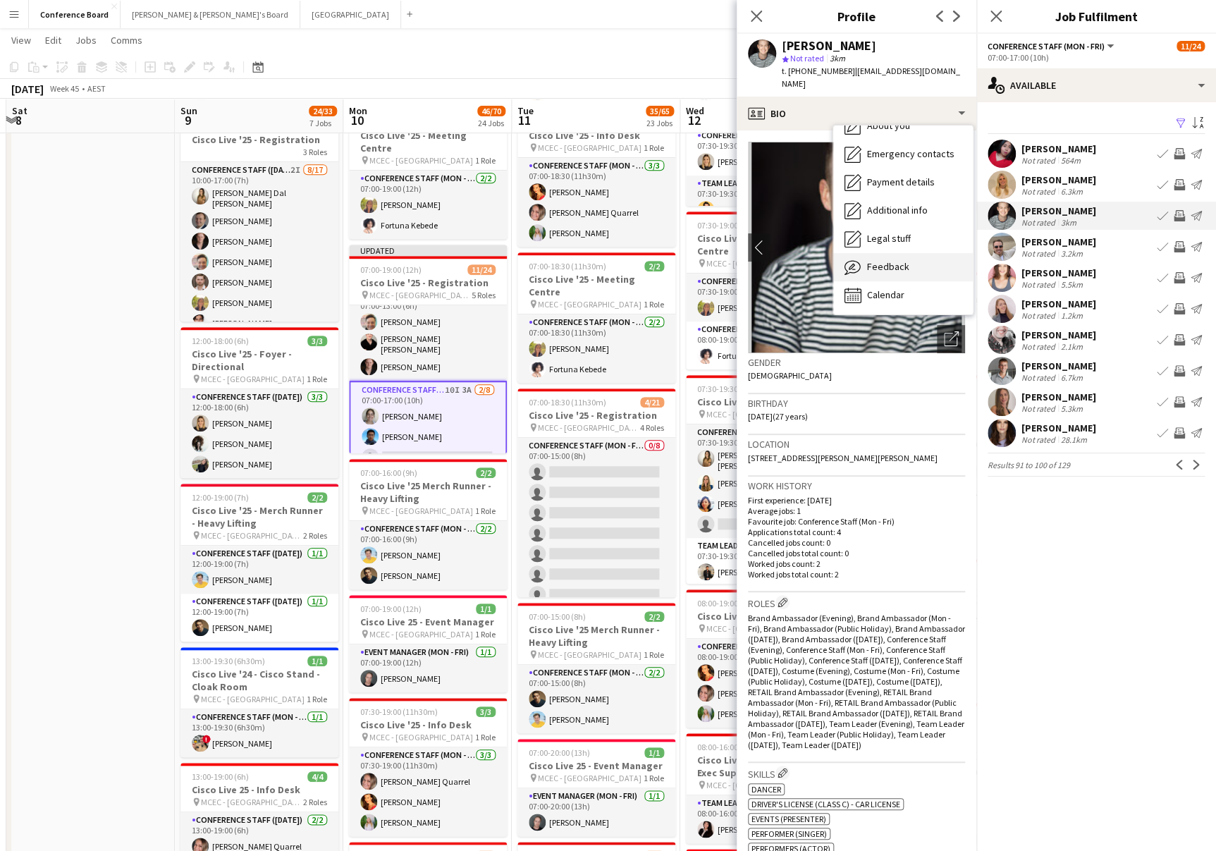
click at [907, 253] on div "Feedback Feedback" at bounding box center [903, 267] width 140 height 28
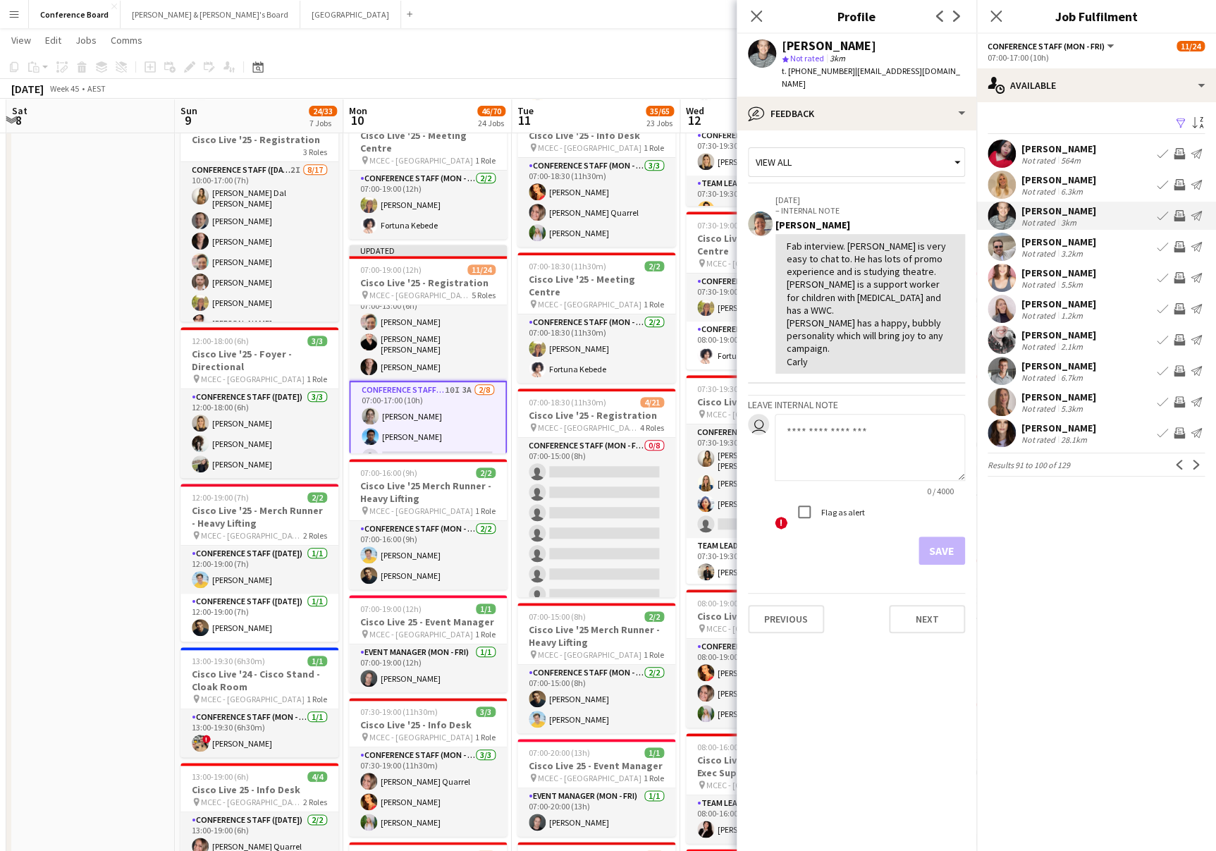
click at [1177, 213] on app-icon "Invite crew" at bounding box center [1179, 215] width 11 height 11
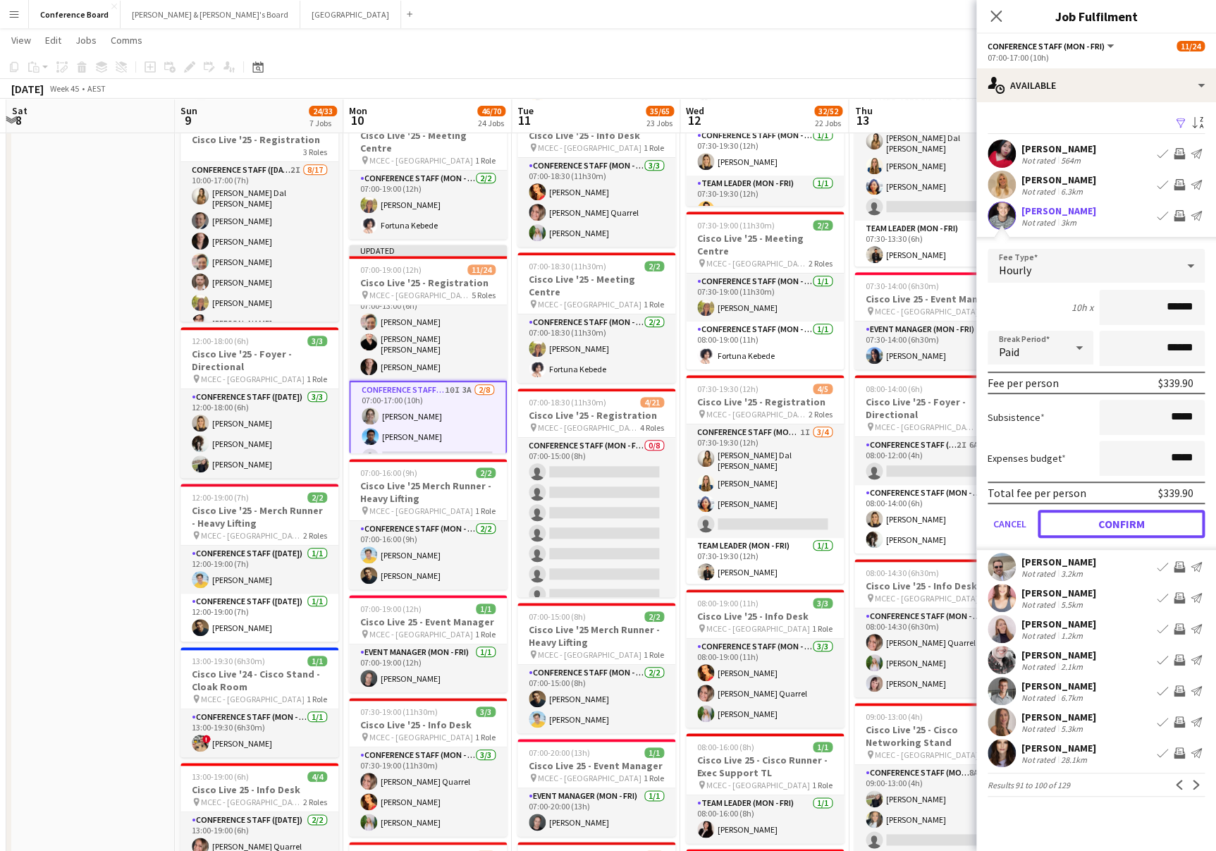
click at [1096, 522] on button "Confirm" at bounding box center [1121, 524] width 167 height 28
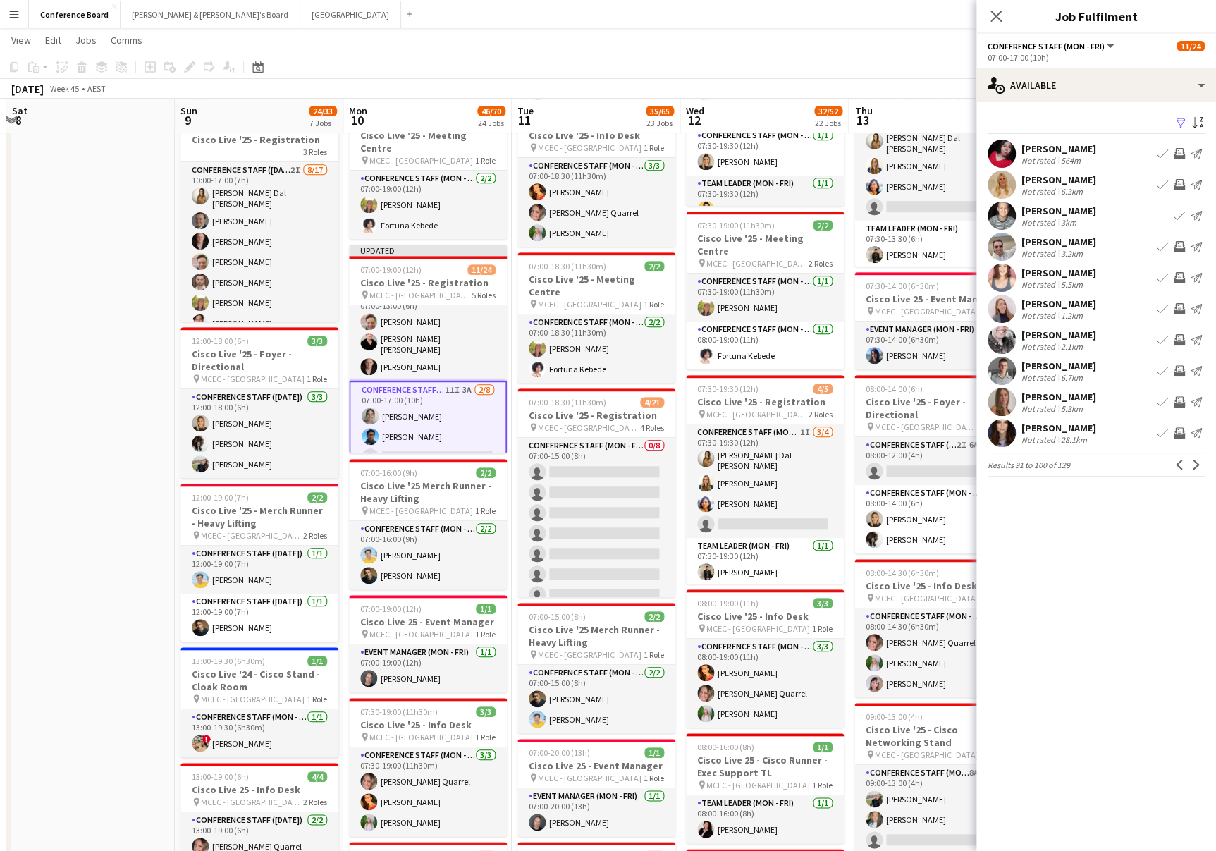
click at [999, 241] on app-user-avatar at bounding box center [1002, 247] width 28 height 28
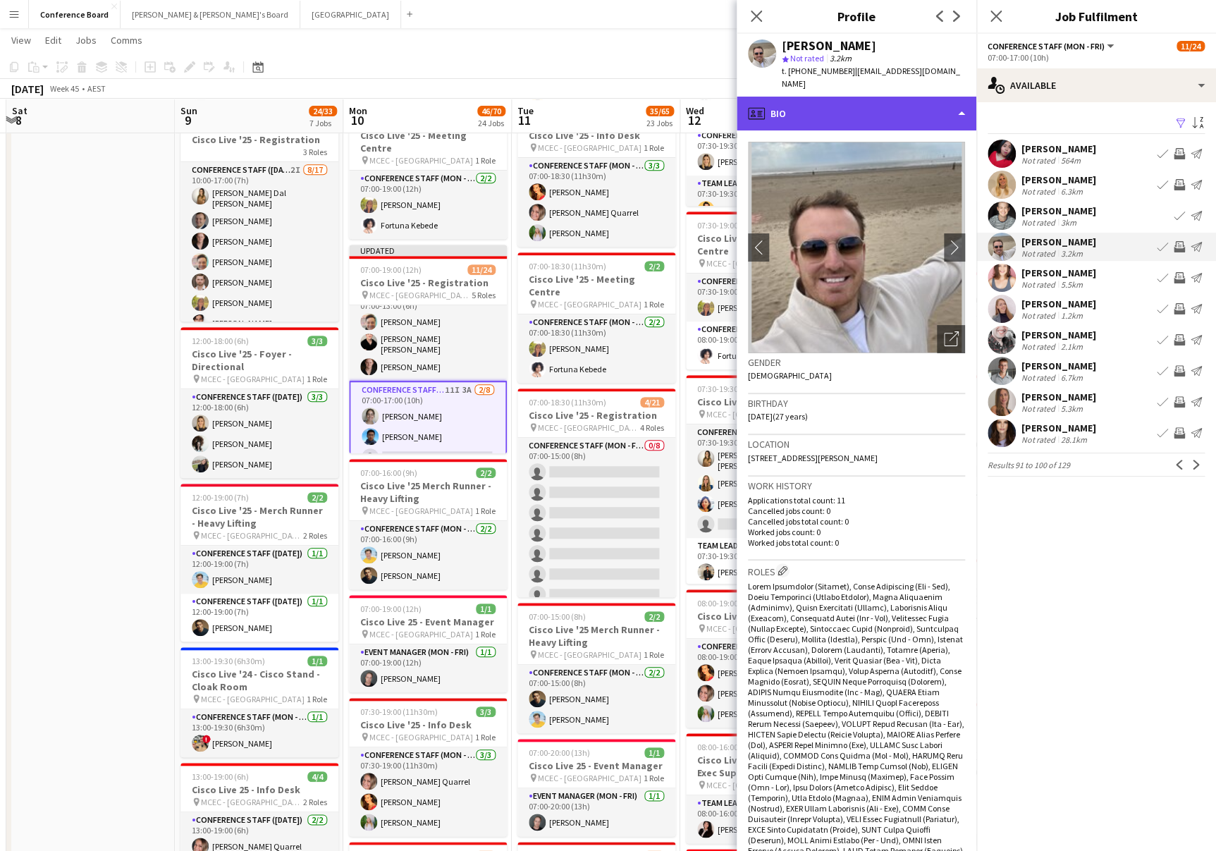
click at [897, 102] on div "profile Bio" at bounding box center [857, 114] width 240 height 34
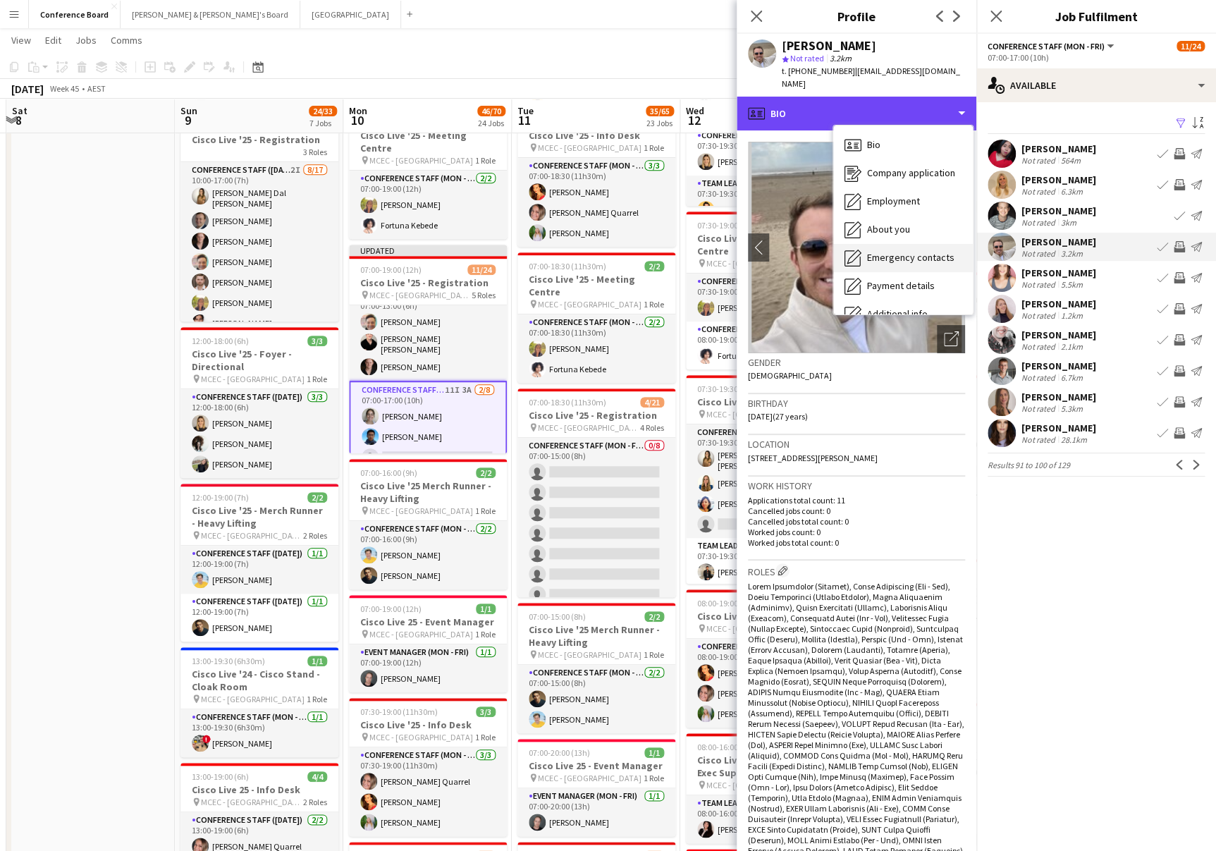
scroll to position [104, 0]
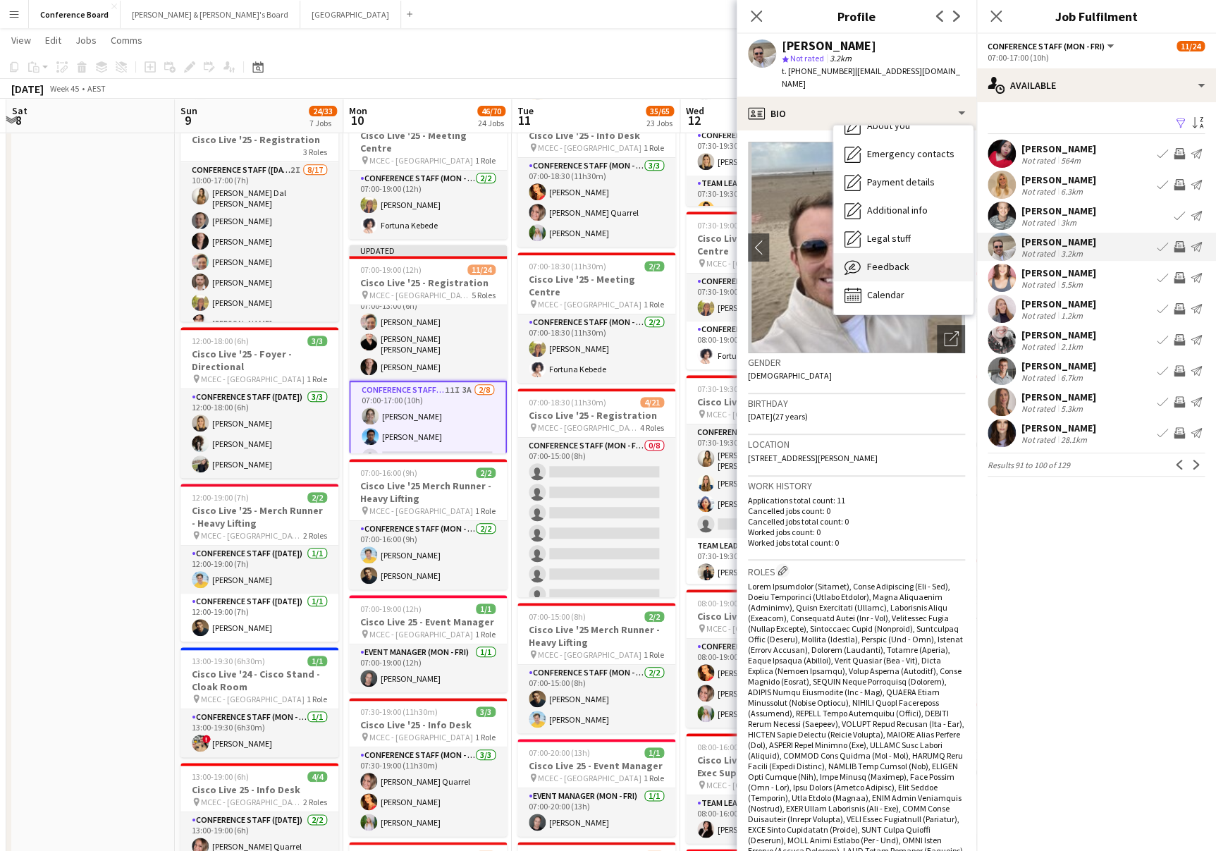
click at [902, 263] on div "Feedback Feedback" at bounding box center [903, 267] width 140 height 28
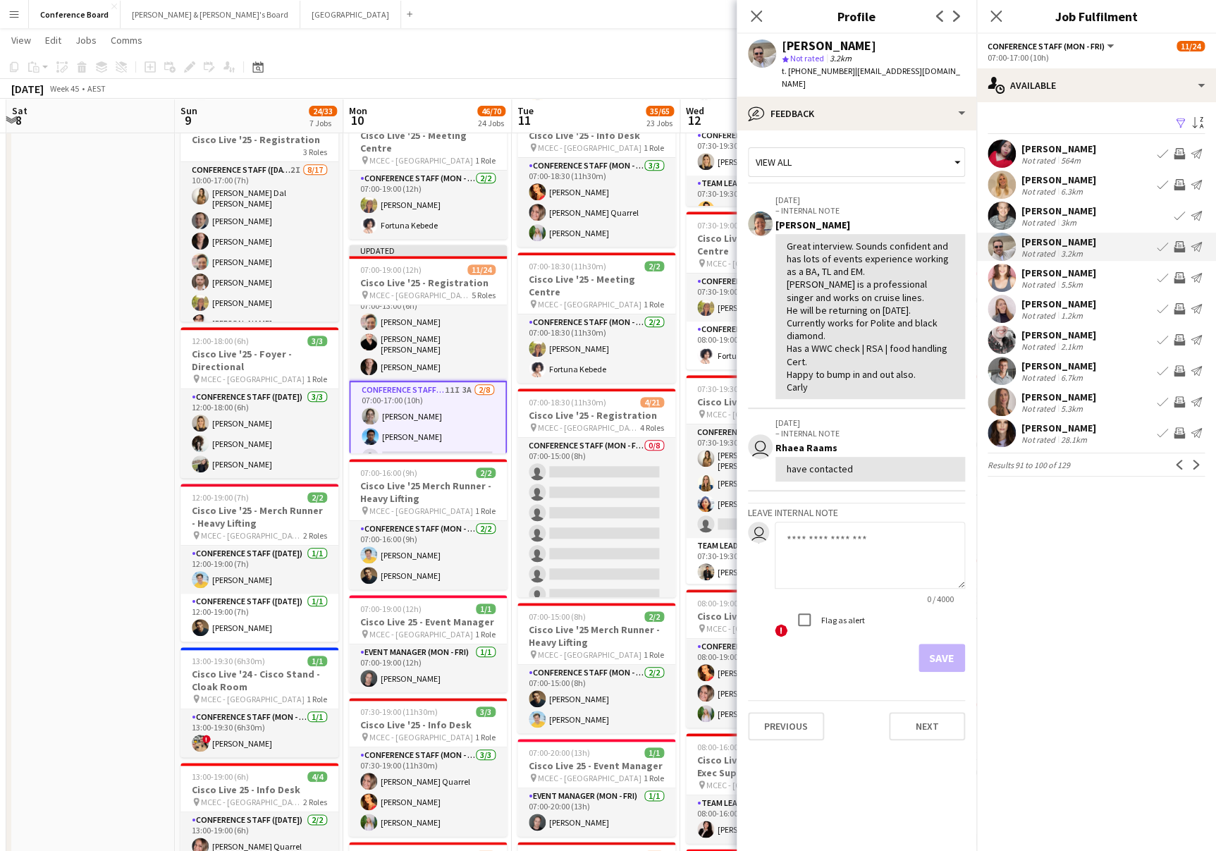
click at [1182, 246] on app-icon "Invite crew" at bounding box center [1179, 246] width 11 height 11
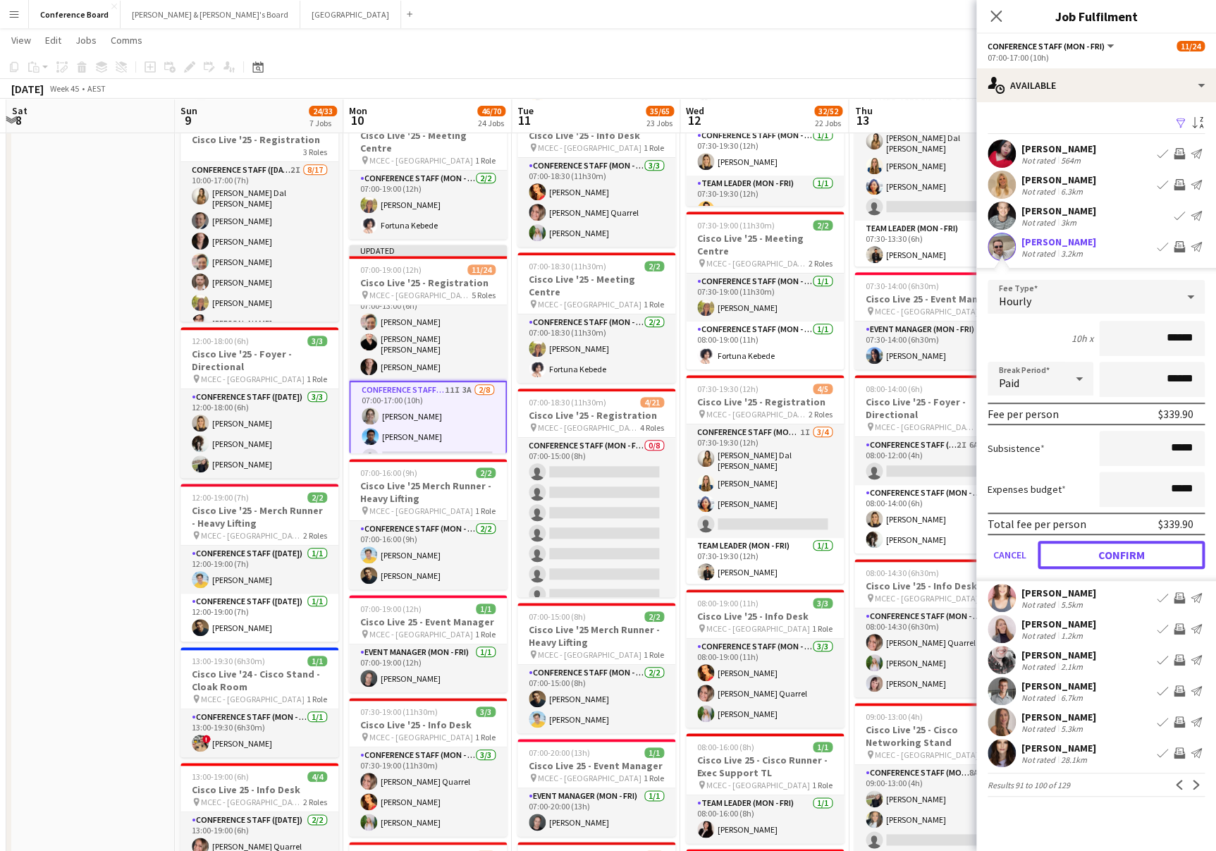
click at [1130, 551] on button "Confirm" at bounding box center [1121, 555] width 167 height 28
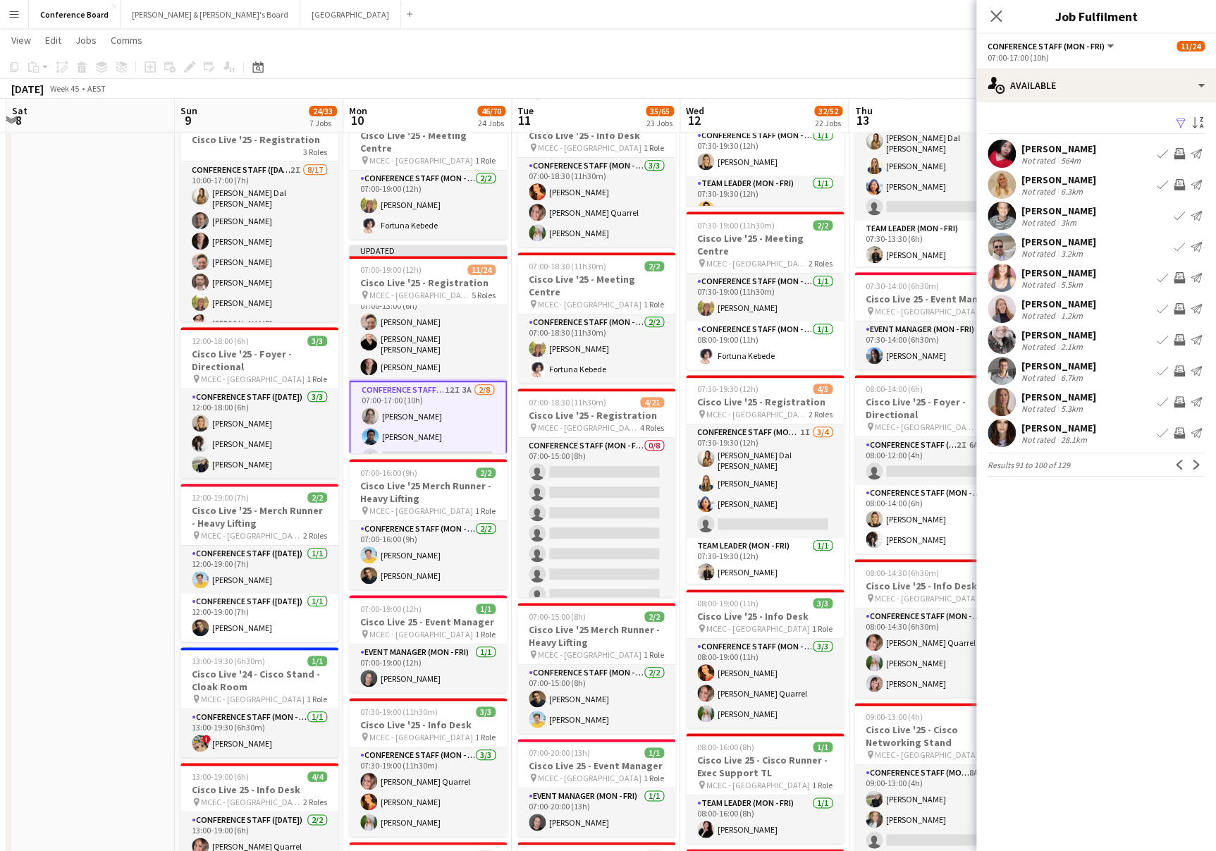
click at [986, 274] on div "Emma Barnes Not rated 5.5km Book crew Invite crew Send notification" at bounding box center [1097, 278] width 240 height 28
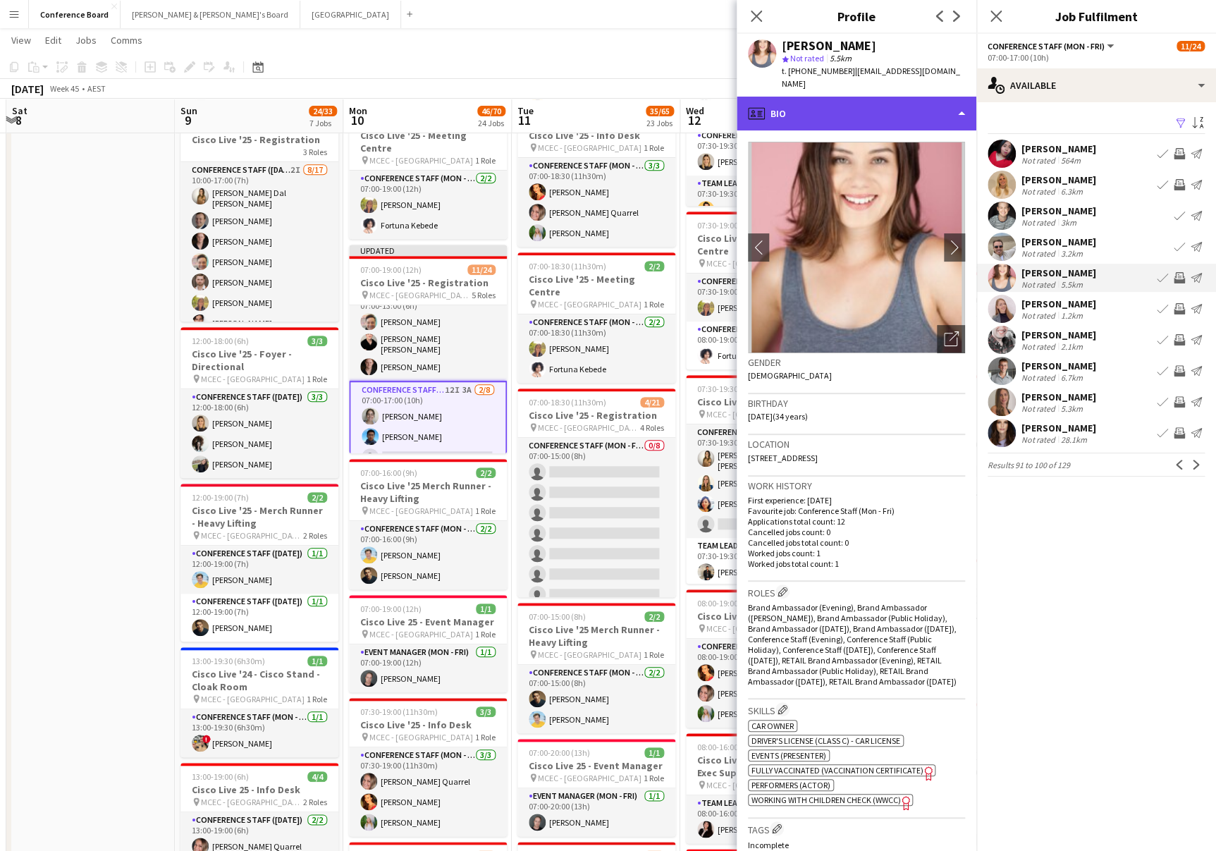
click at [944, 105] on div "profile Bio" at bounding box center [857, 114] width 240 height 34
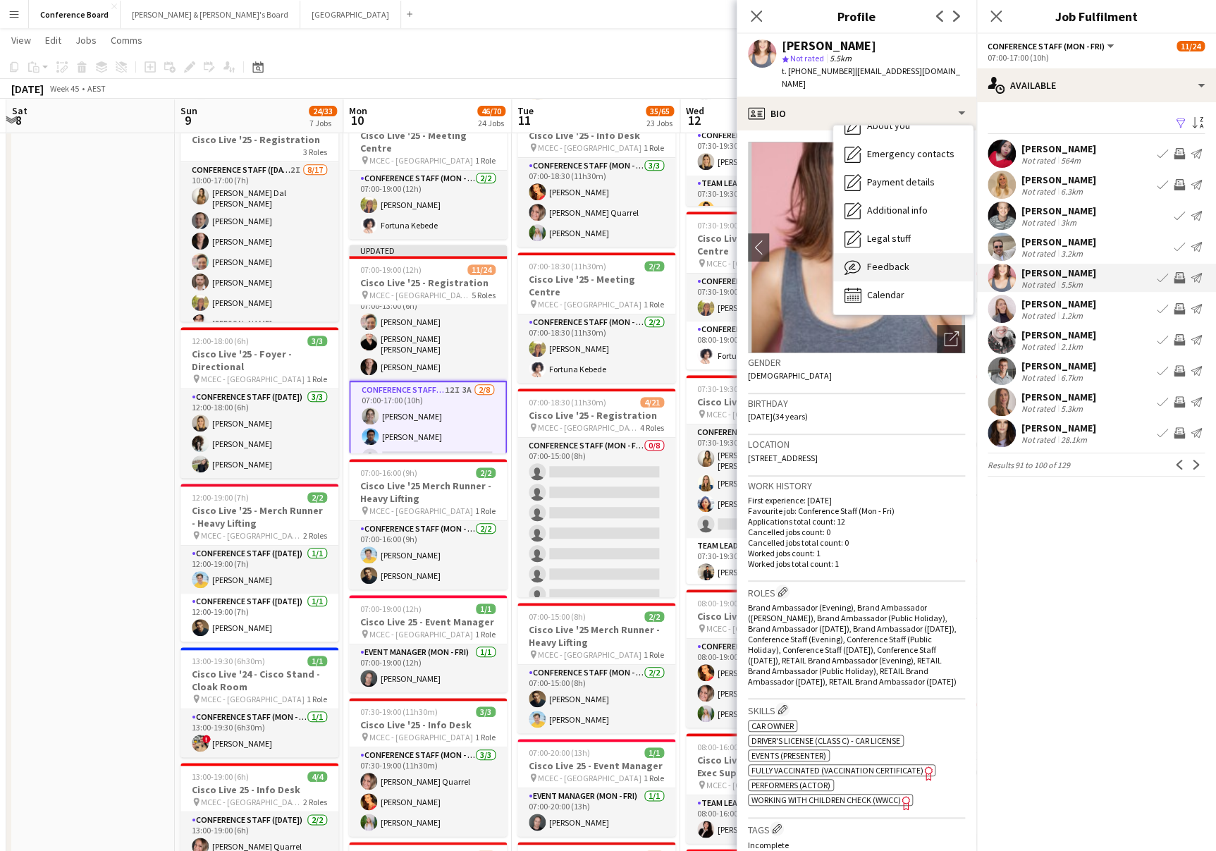
click at [905, 262] on div "Feedback Feedback" at bounding box center [903, 267] width 140 height 28
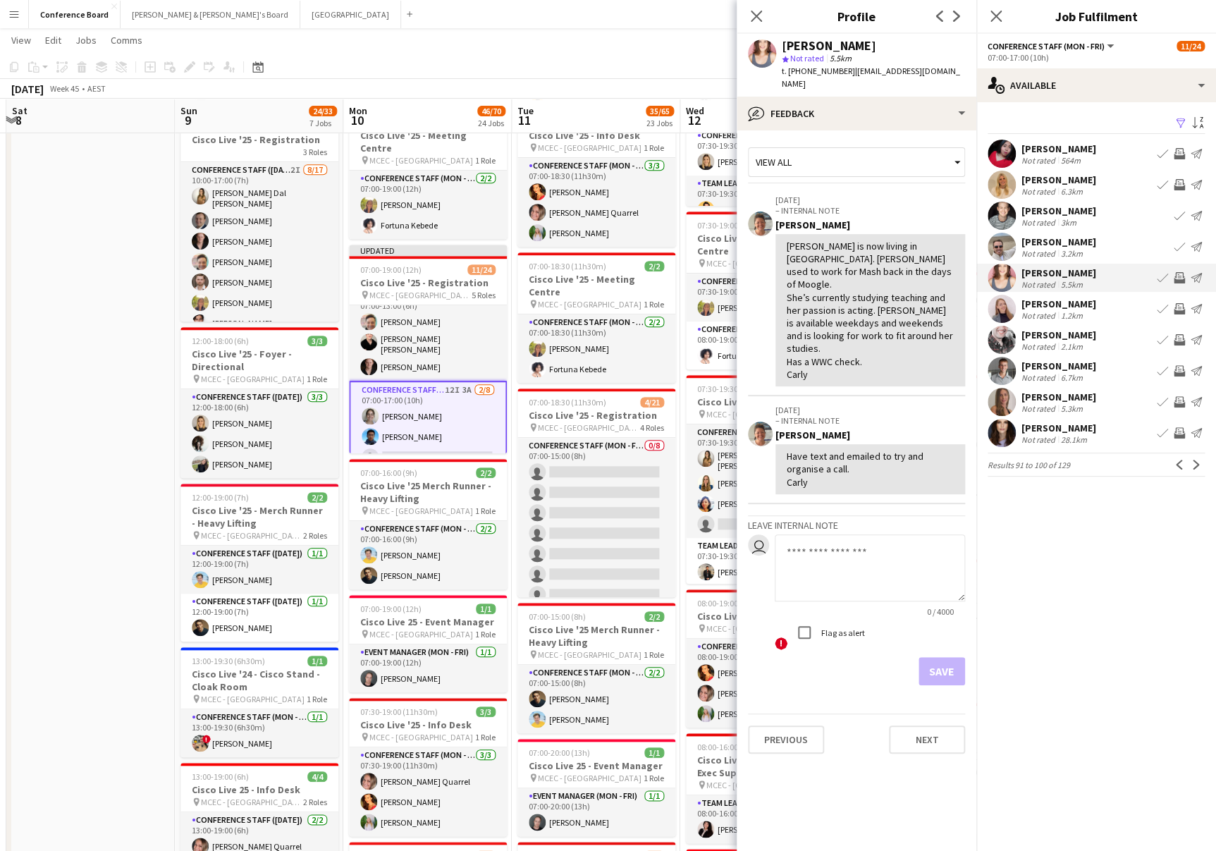
click at [1182, 274] on app-icon "Invite crew" at bounding box center [1179, 277] width 11 height 11
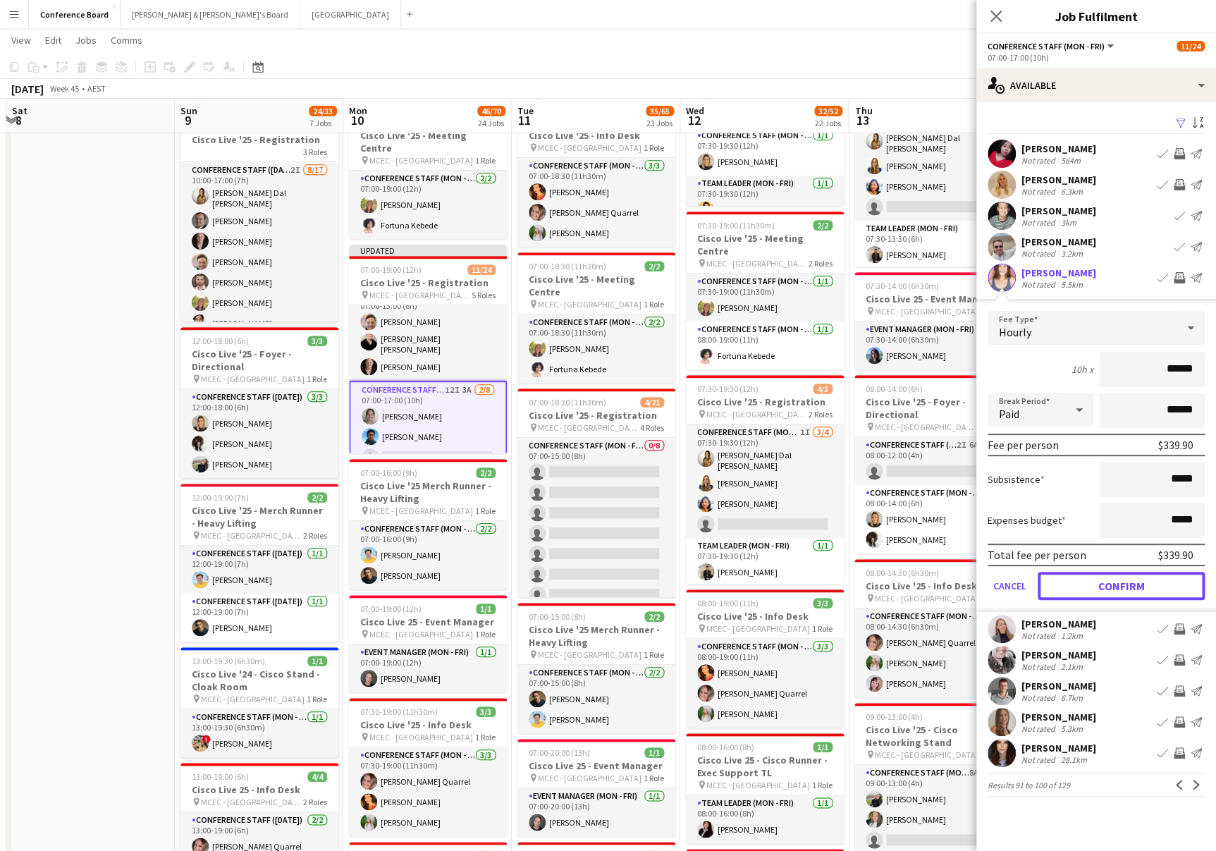
click at [1130, 588] on button "Confirm" at bounding box center [1121, 586] width 167 height 28
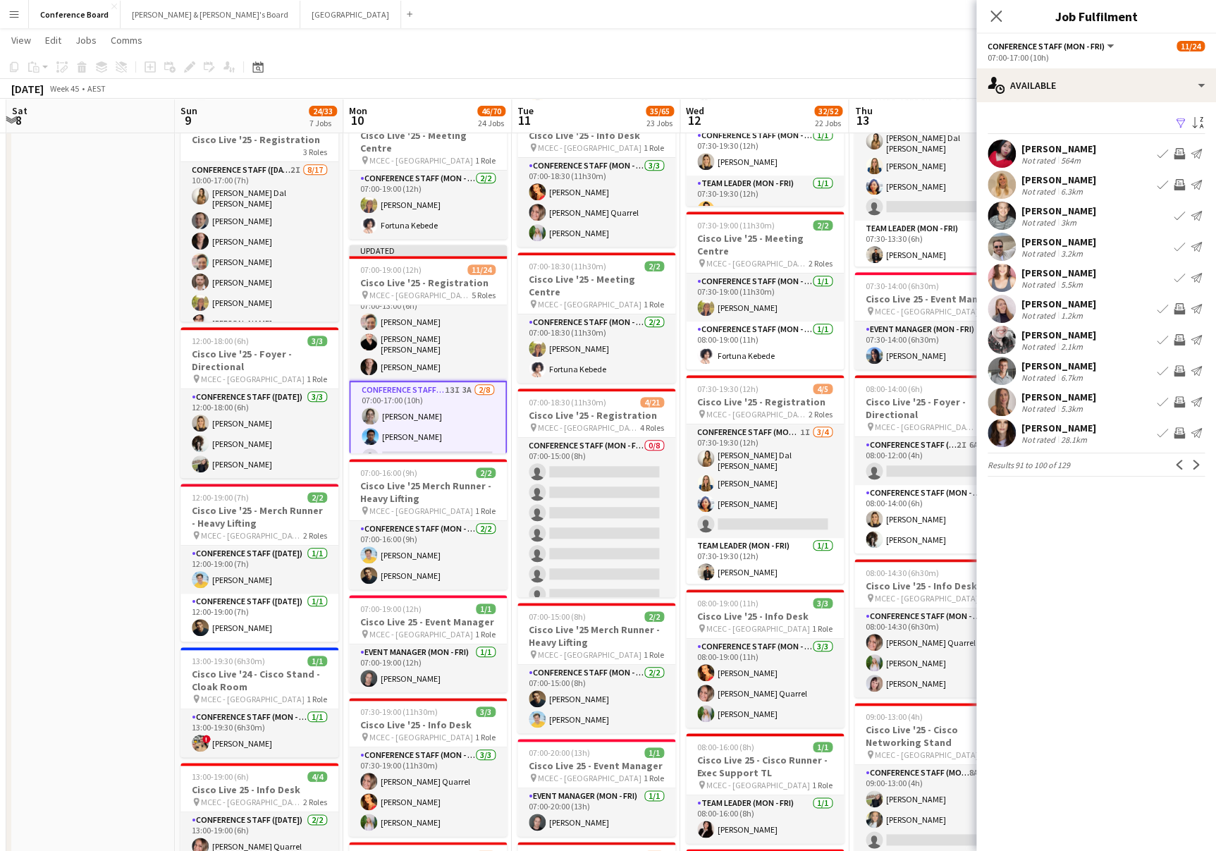
click at [1002, 436] on app-user-avatar at bounding box center [1002, 433] width 28 height 28
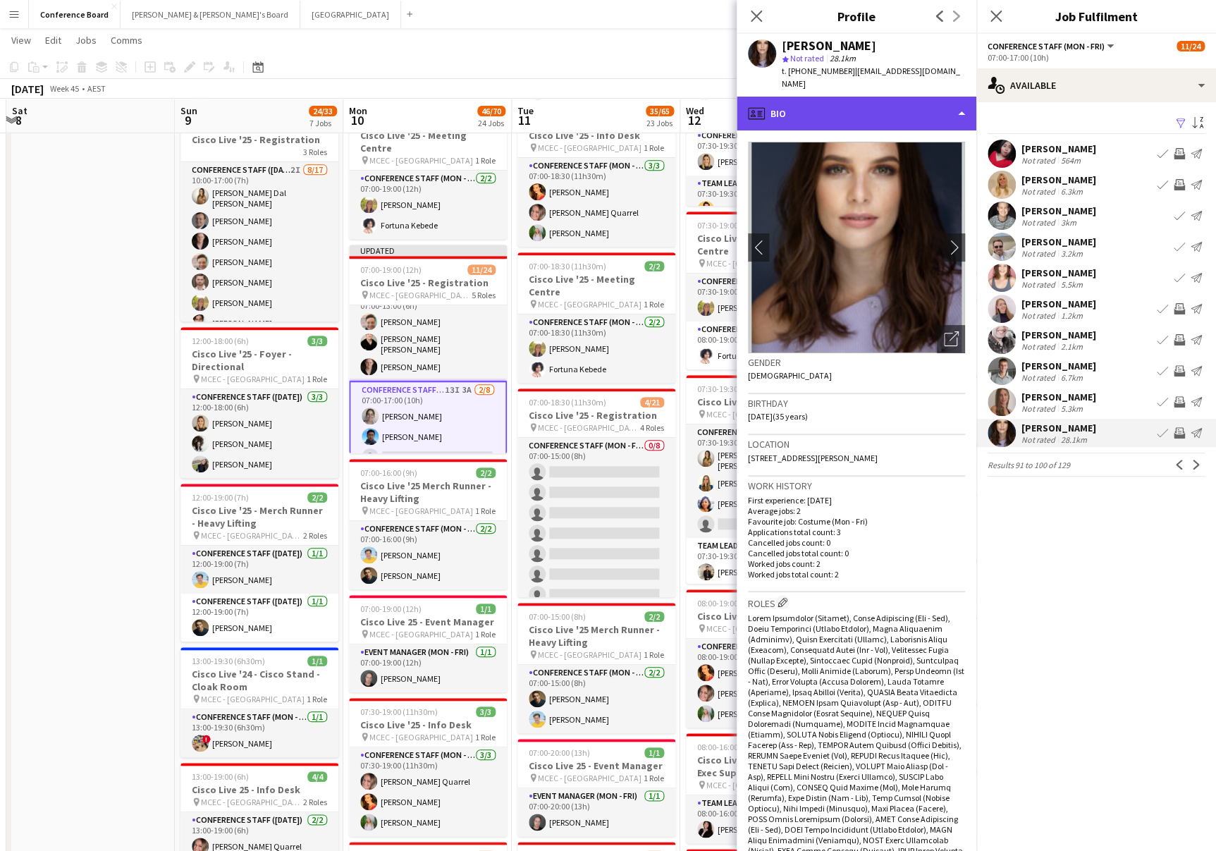
click at [945, 100] on div "profile Bio" at bounding box center [857, 114] width 240 height 34
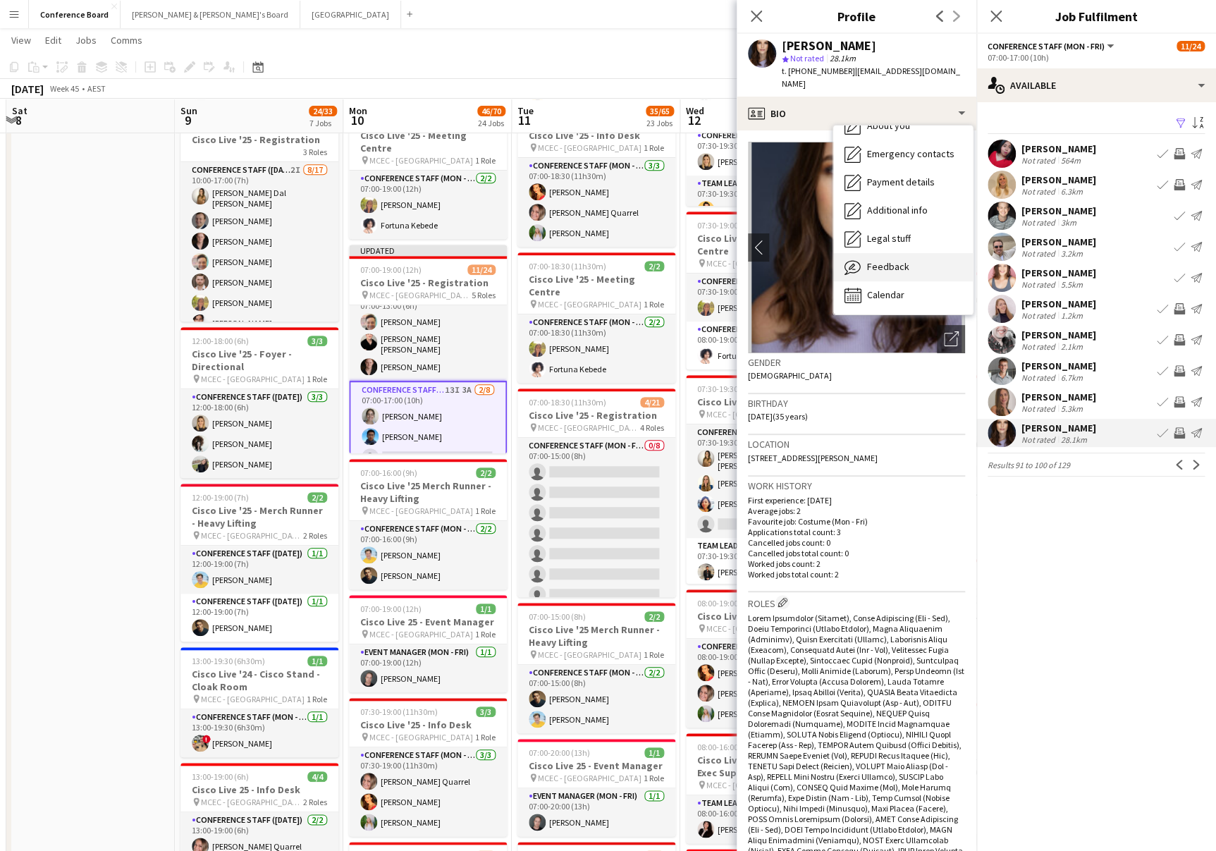
click at [924, 260] on div "Feedback Feedback" at bounding box center [903, 267] width 140 height 28
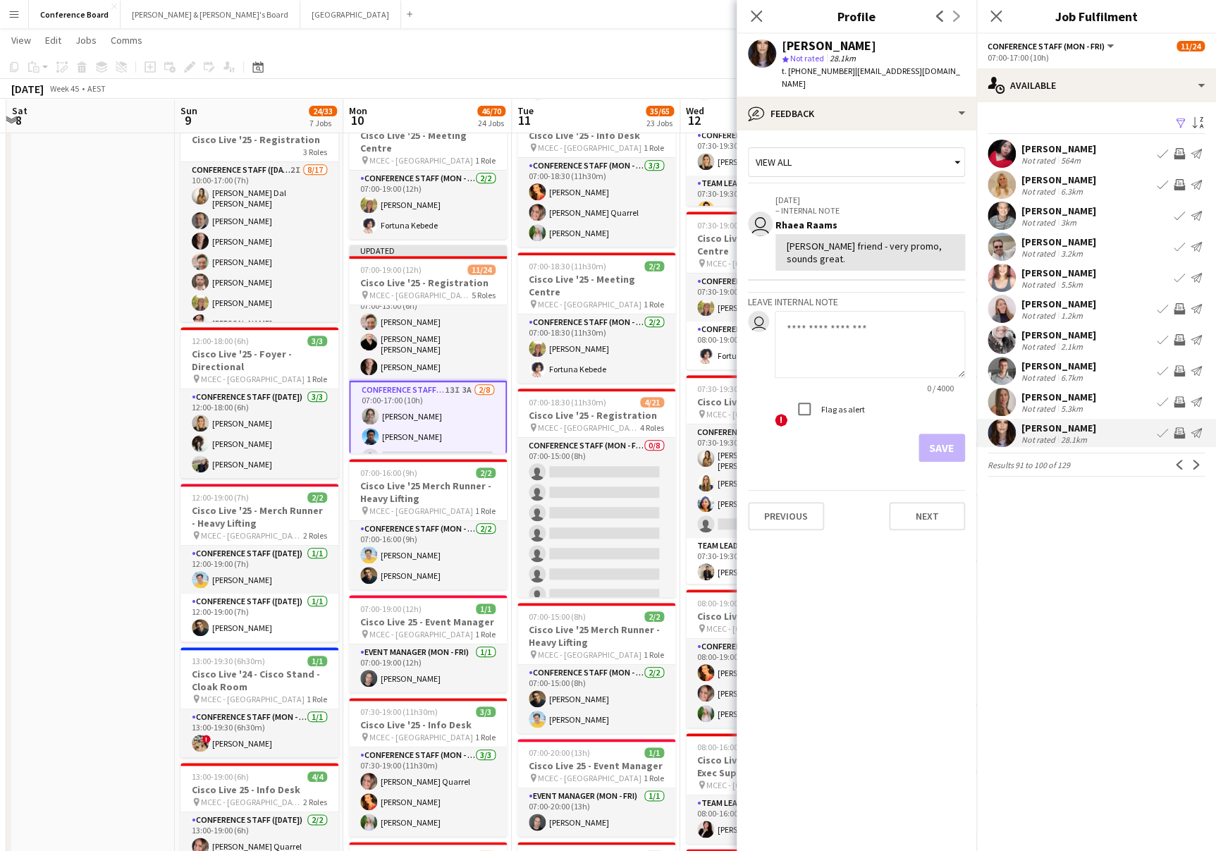
click at [1185, 432] on app-icon "Invite crew" at bounding box center [1179, 432] width 11 height 11
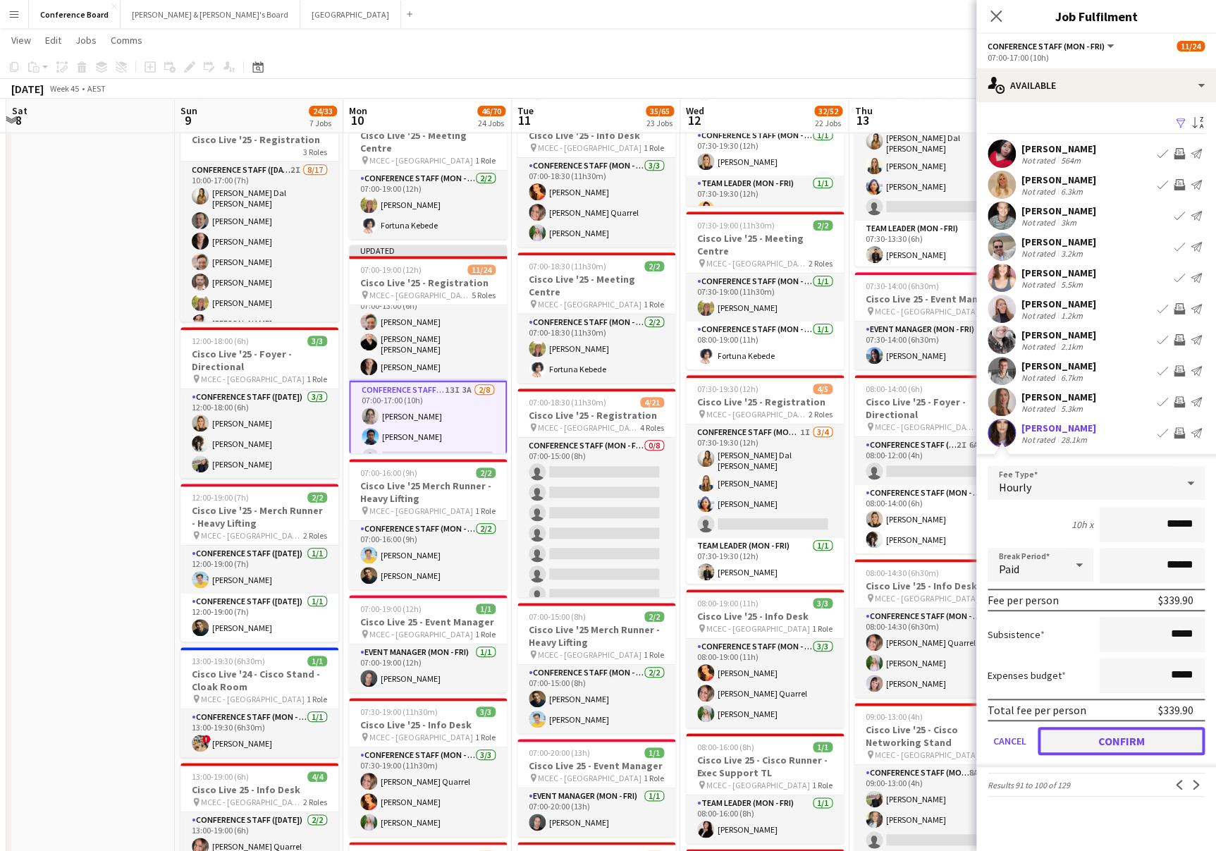
click at [1120, 740] on button "Confirm" at bounding box center [1121, 741] width 167 height 28
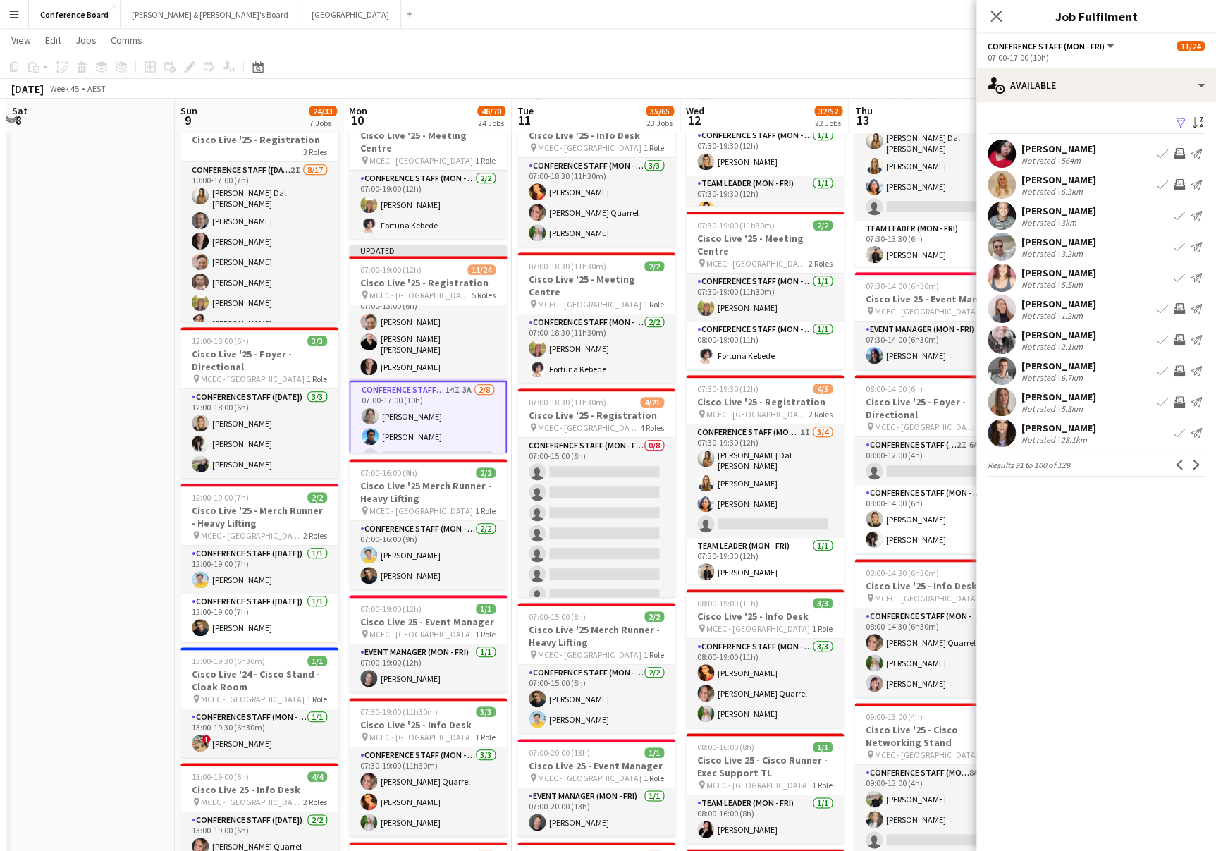
click at [1003, 398] on app-user-avatar at bounding box center [1002, 402] width 28 height 28
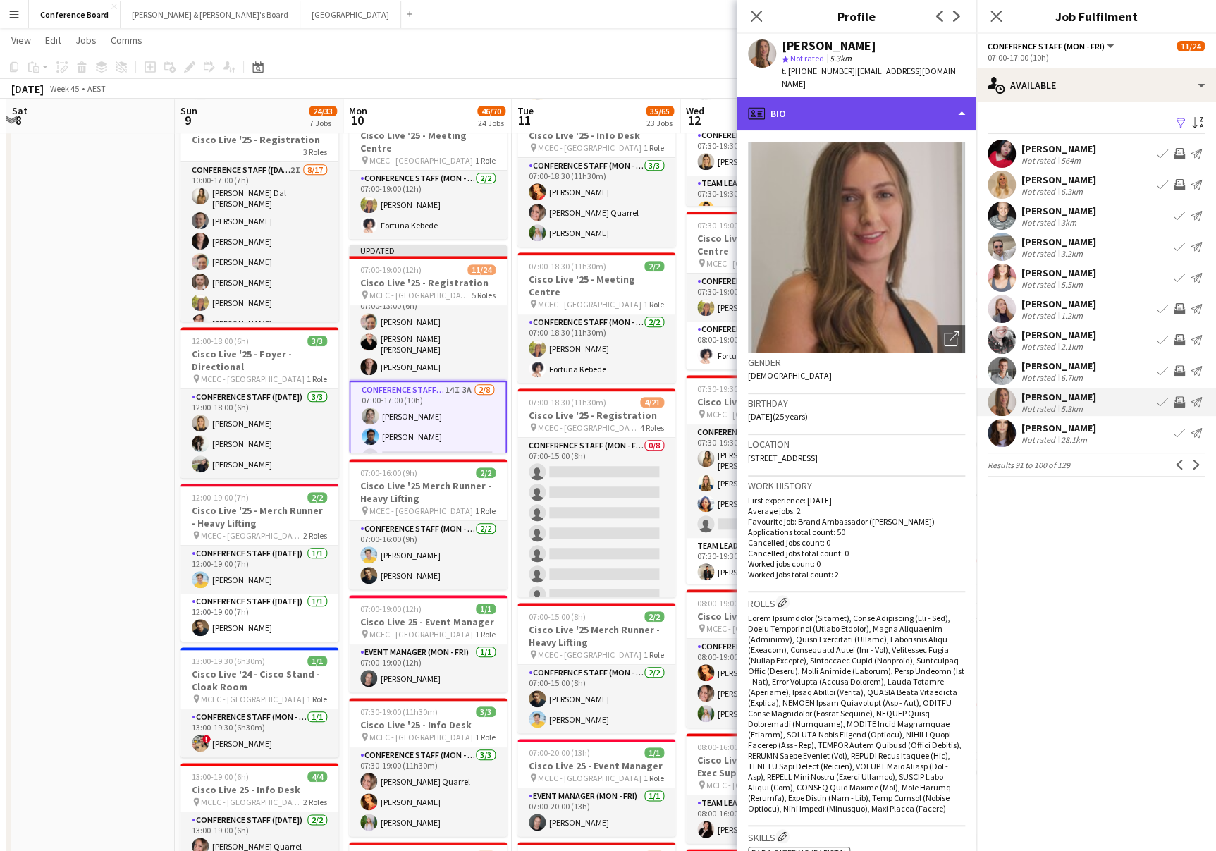
click at [908, 98] on div "profile Bio" at bounding box center [857, 114] width 240 height 34
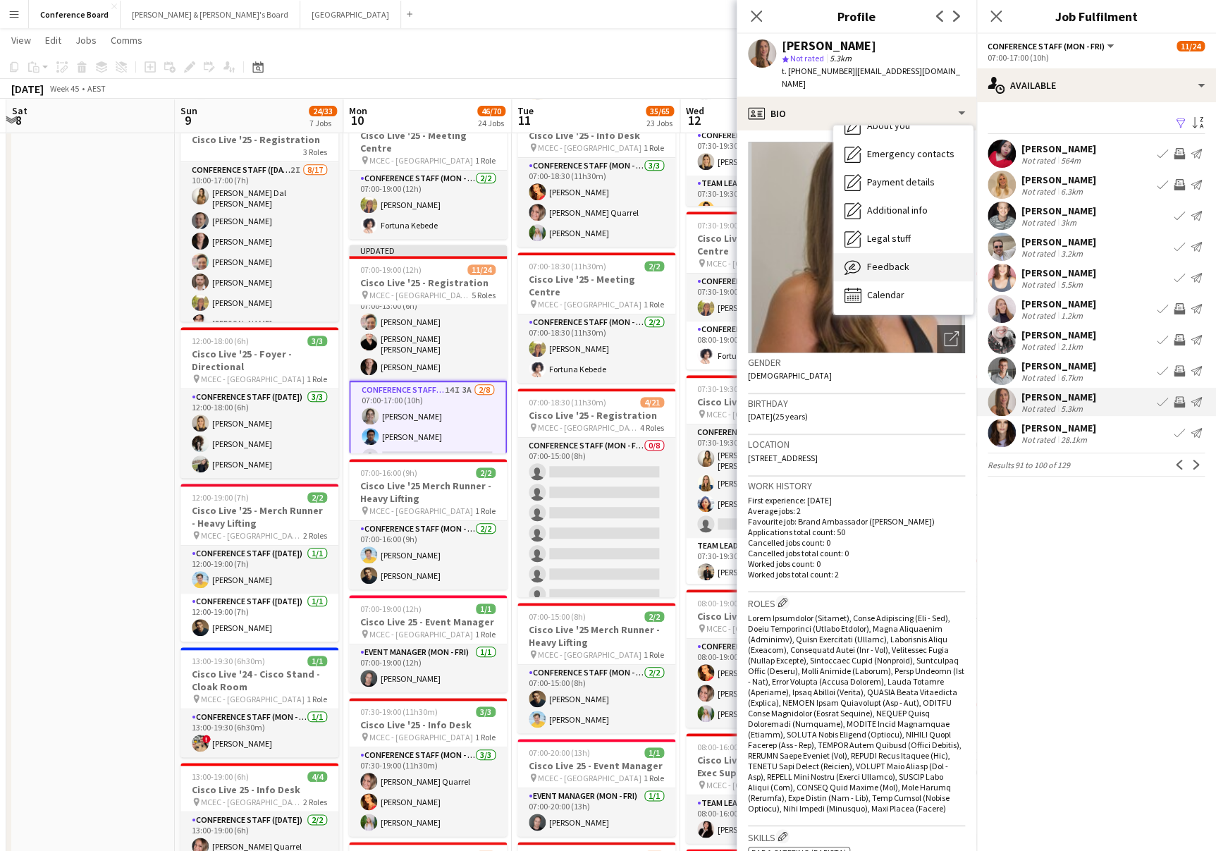
click at [893, 260] on span "Feedback" at bounding box center [888, 266] width 42 height 13
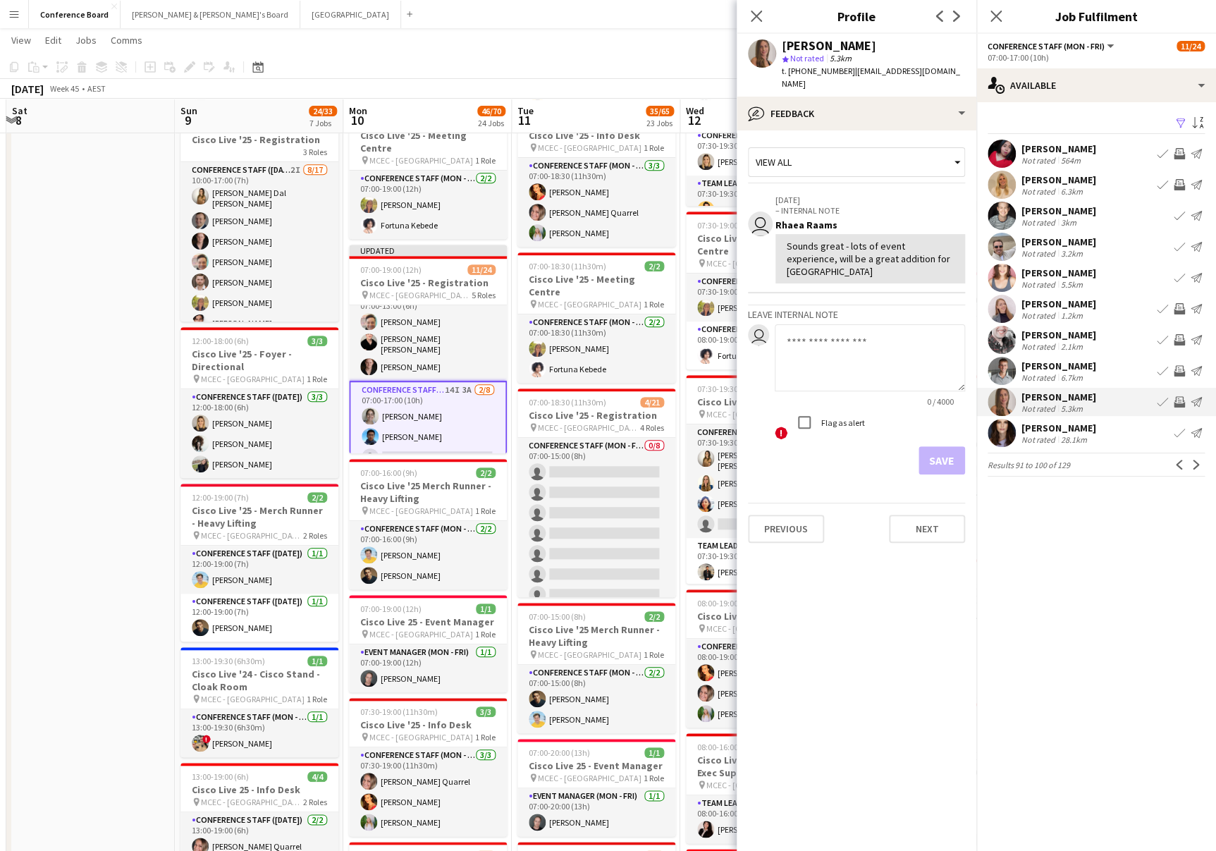
click at [1181, 399] on app-icon "Invite crew" at bounding box center [1179, 401] width 11 height 11
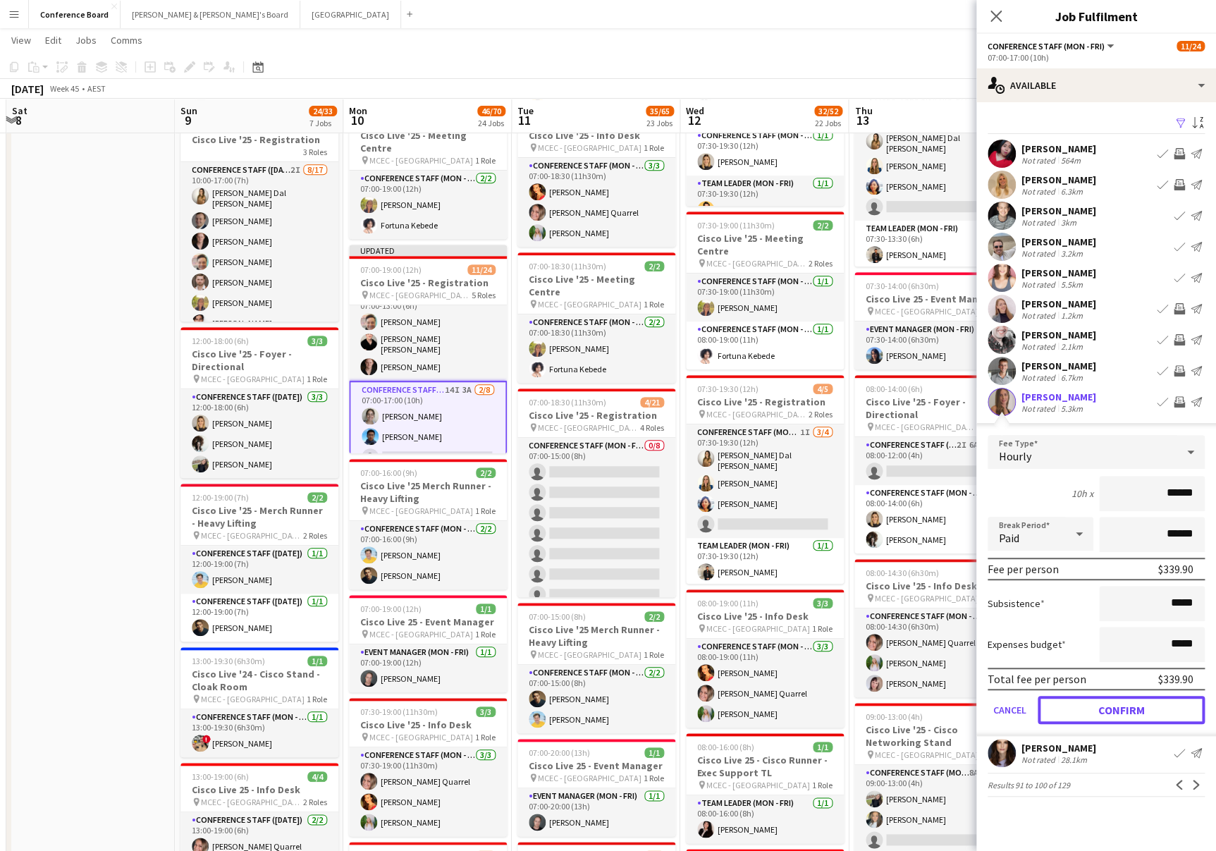
drag, startPoint x: 1121, startPoint y: 706, endPoint x: 1116, endPoint y: 683, distance: 23.8
click at [1121, 706] on button "Confirm" at bounding box center [1121, 710] width 167 height 28
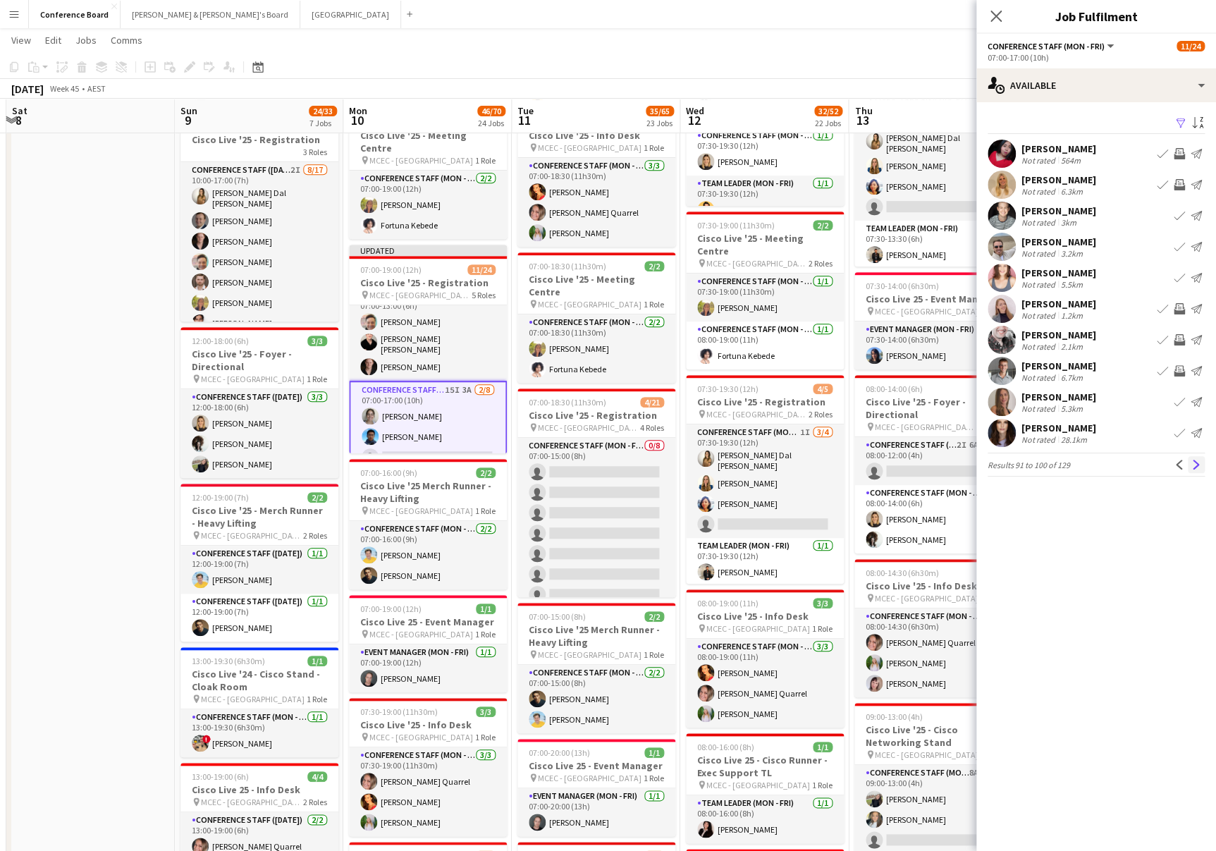
click at [1197, 465] on app-icon "Next" at bounding box center [1197, 465] width 10 height 10
click at [1177, 180] on app-icon "Invite crew" at bounding box center [1179, 184] width 11 height 11
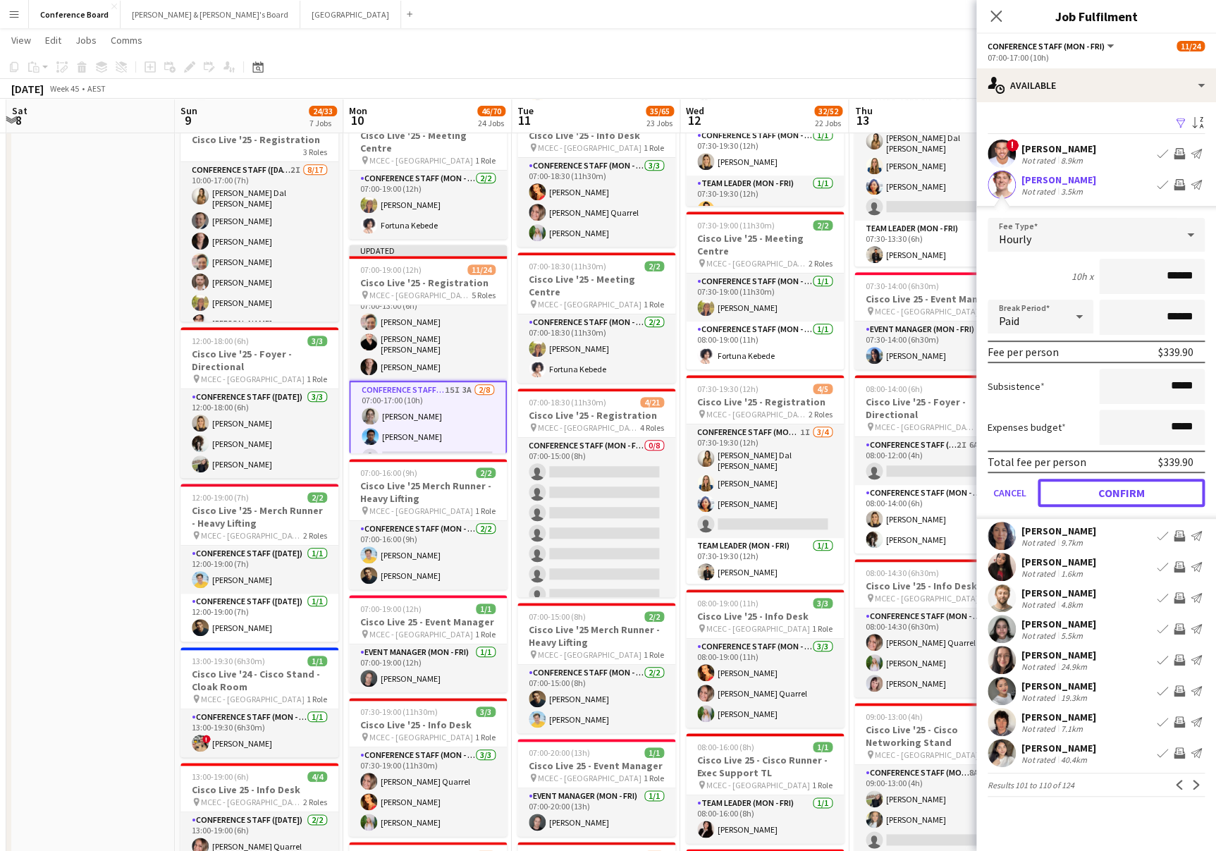
click at [1128, 489] on button "Confirm" at bounding box center [1121, 493] width 167 height 28
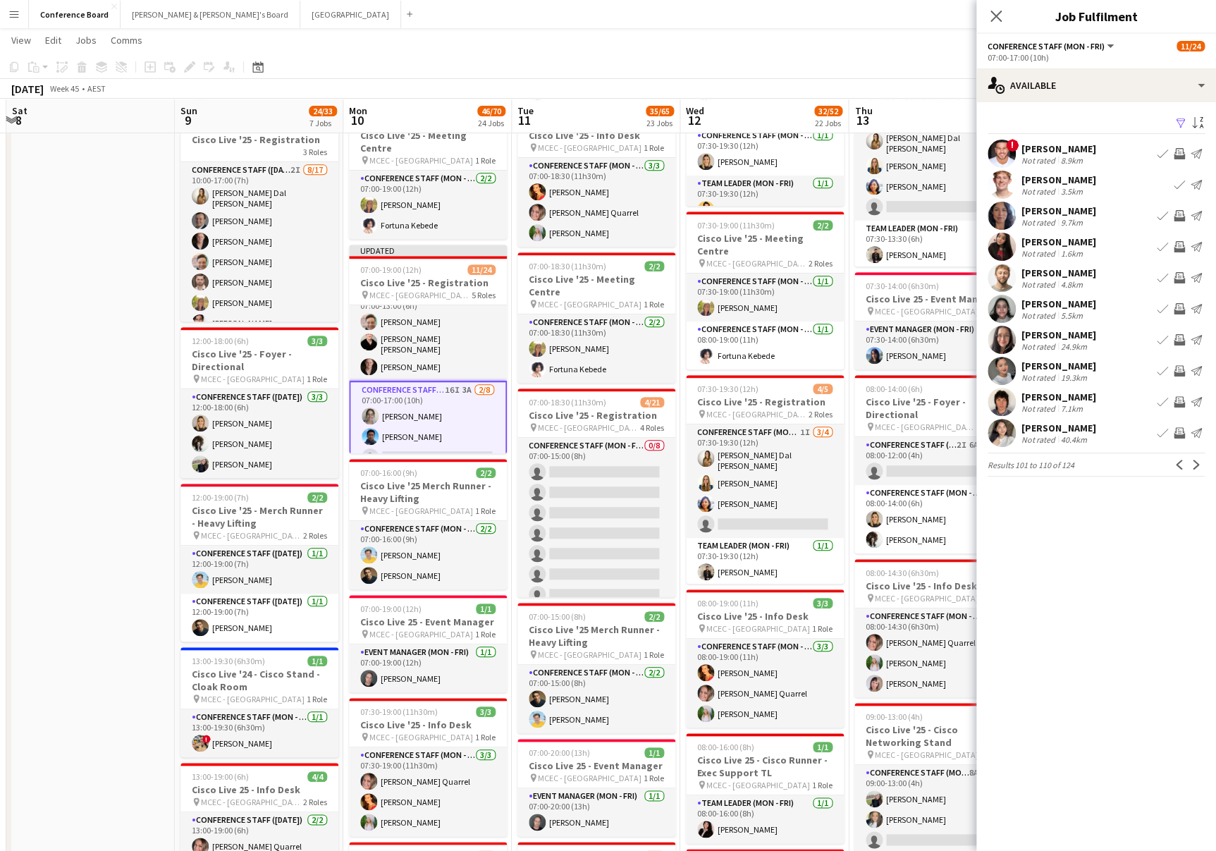
click at [1008, 214] on app-user-avatar at bounding box center [1002, 216] width 28 height 28
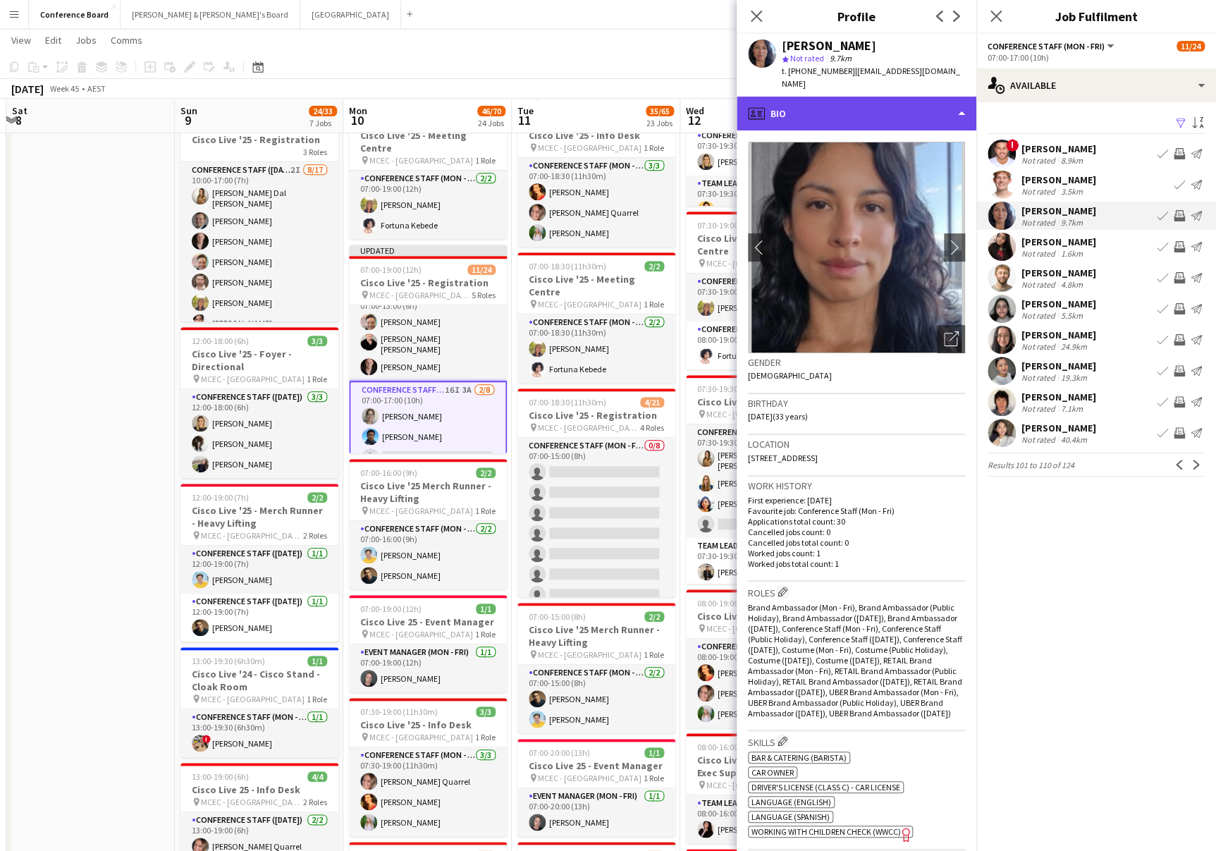
click at [931, 116] on div "profile Bio" at bounding box center [857, 114] width 240 height 34
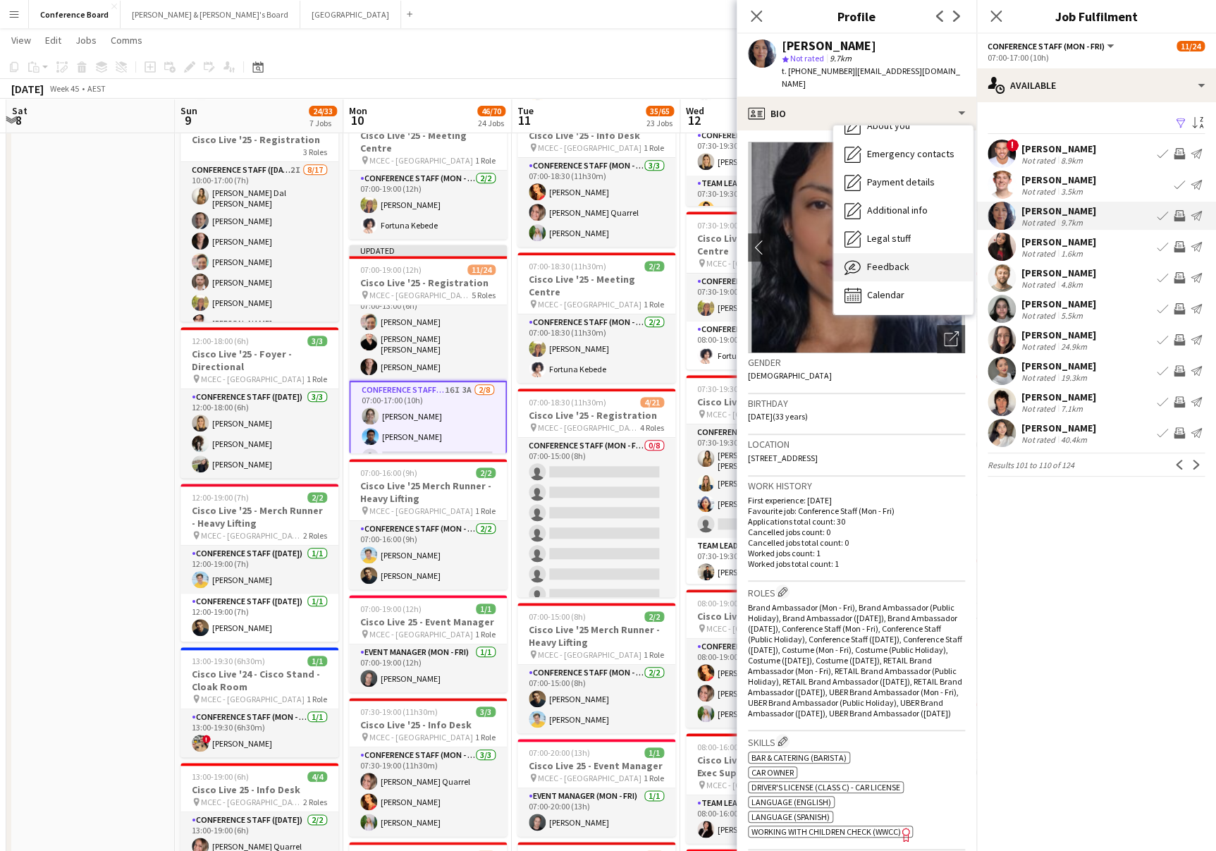
click at [917, 262] on div "Feedback Feedback" at bounding box center [903, 267] width 140 height 28
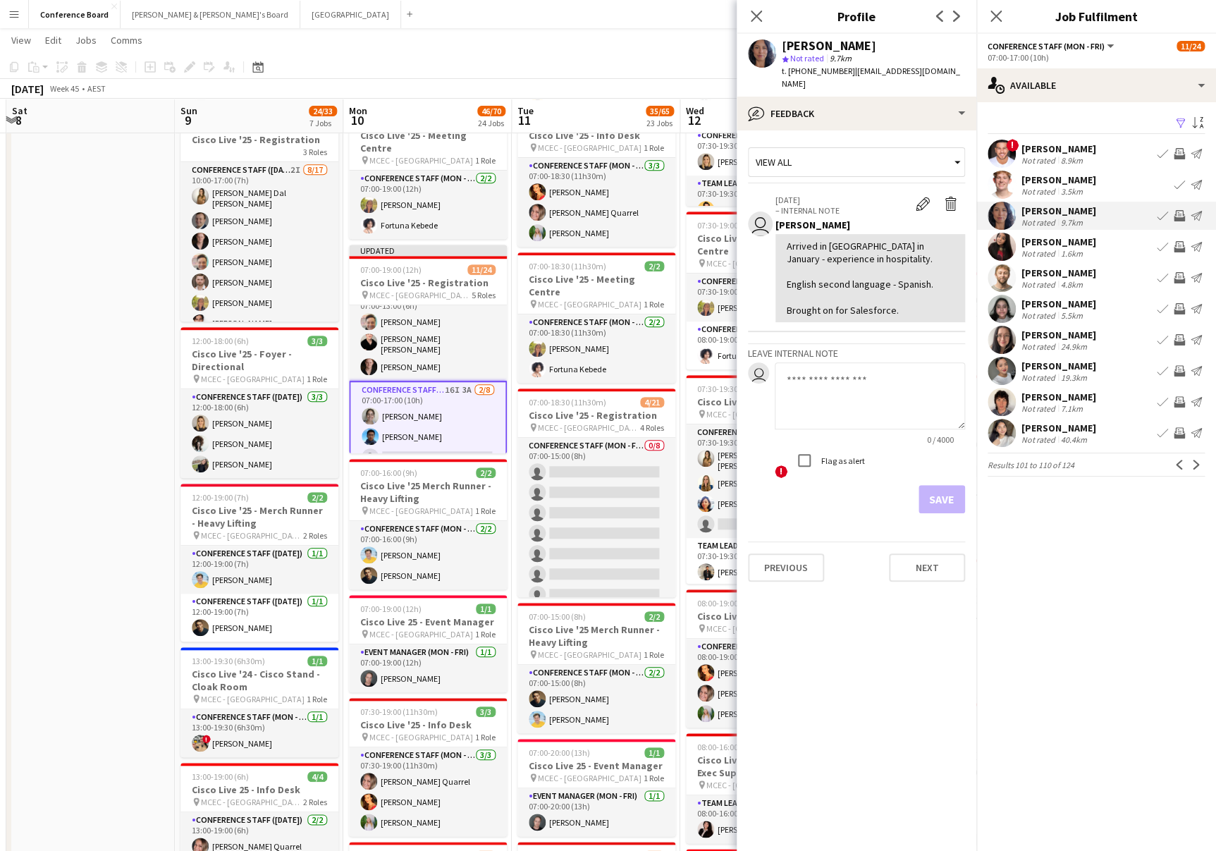
click at [1002, 240] on app-user-avatar at bounding box center [1002, 247] width 28 height 28
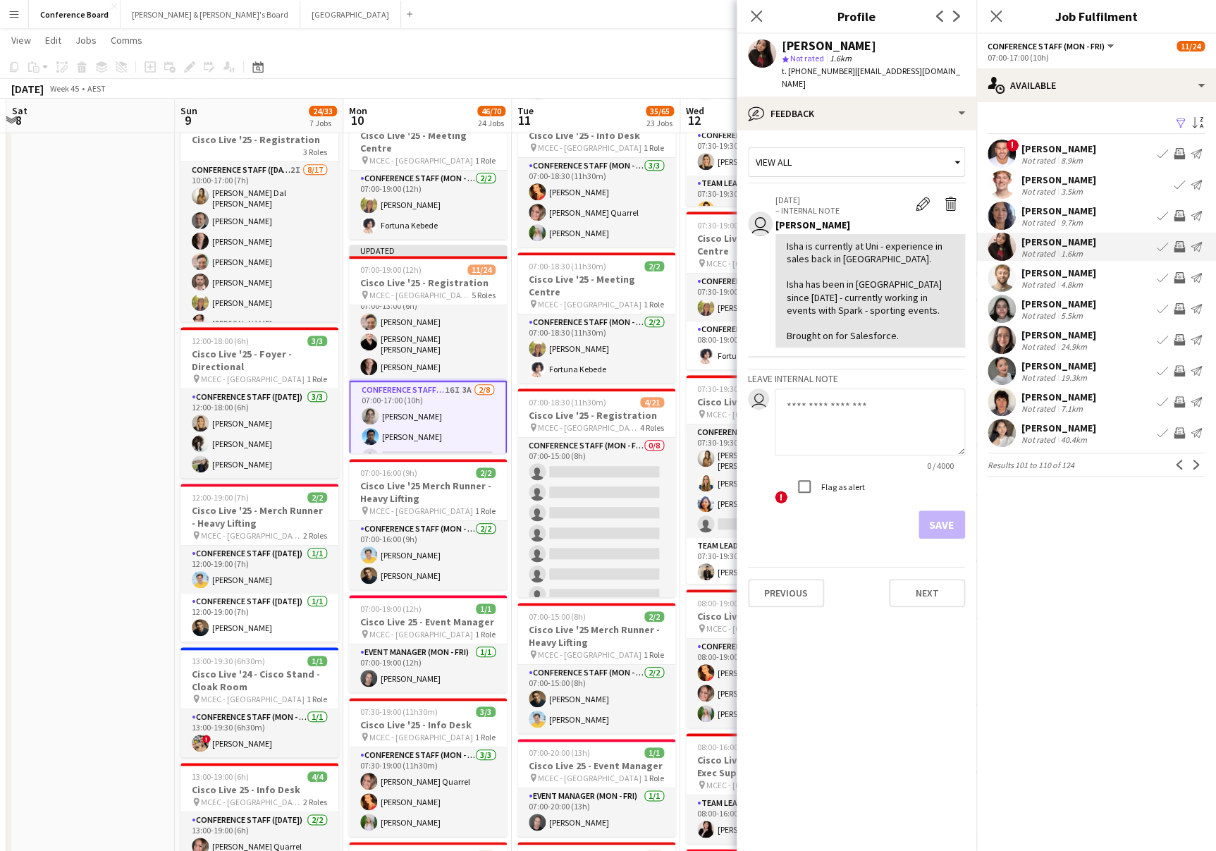
click at [1000, 277] on app-user-avatar at bounding box center [1002, 278] width 28 height 28
click at [1179, 277] on app-icon "Invite crew" at bounding box center [1179, 277] width 11 height 11
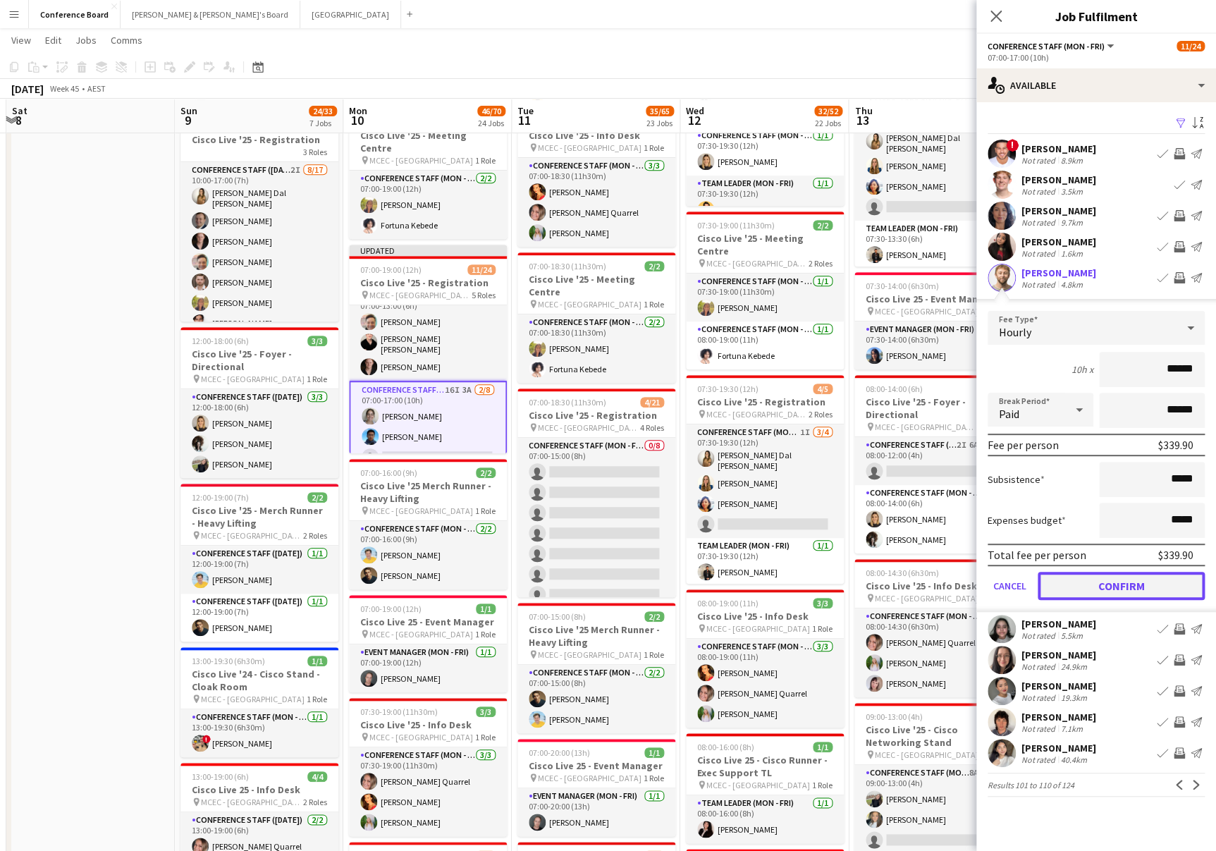
click at [1114, 582] on button "Confirm" at bounding box center [1121, 586] width 167 height 28
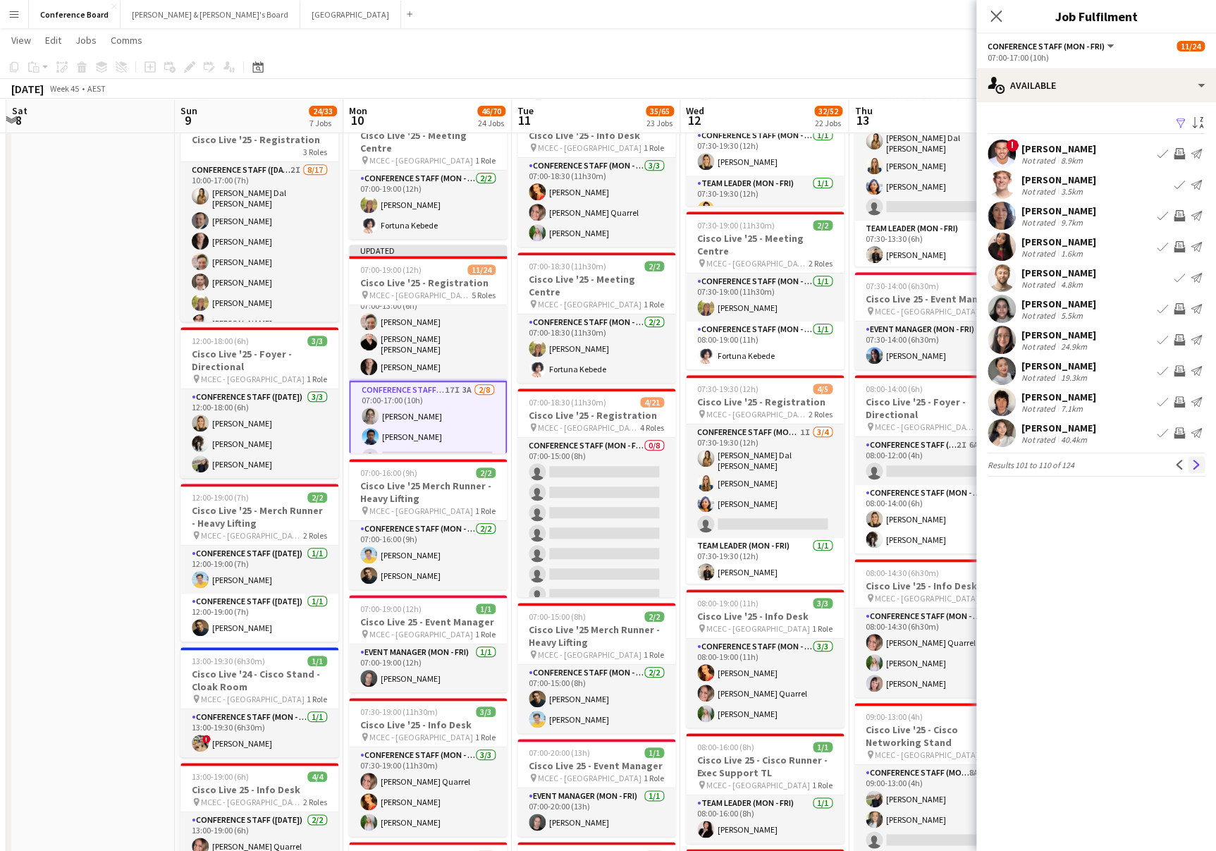
click at [1195, 461] on app-icon "Next" at bounding box center [1197, 465] width 10 height 10
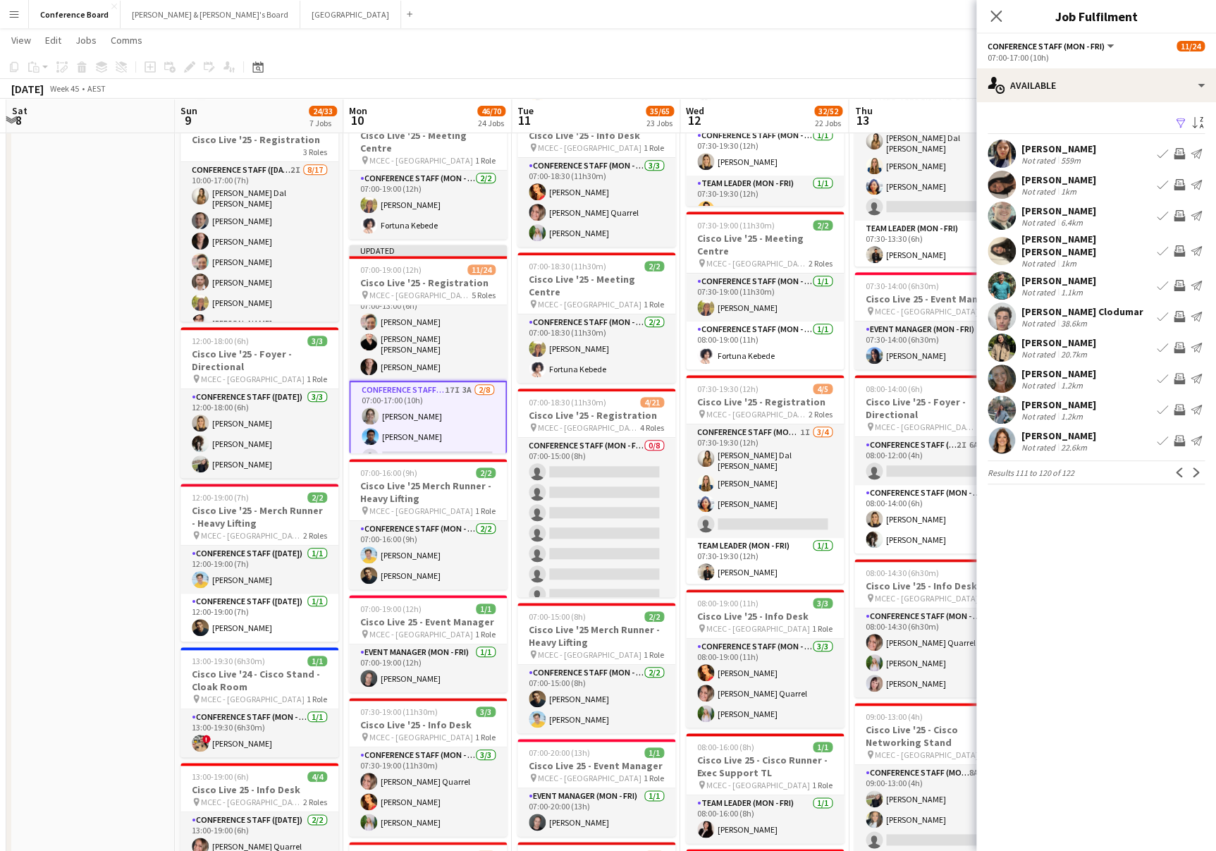
click at [1003, 369] on app-user-avatar at bounding box center [1002, 379] width 28 height 28
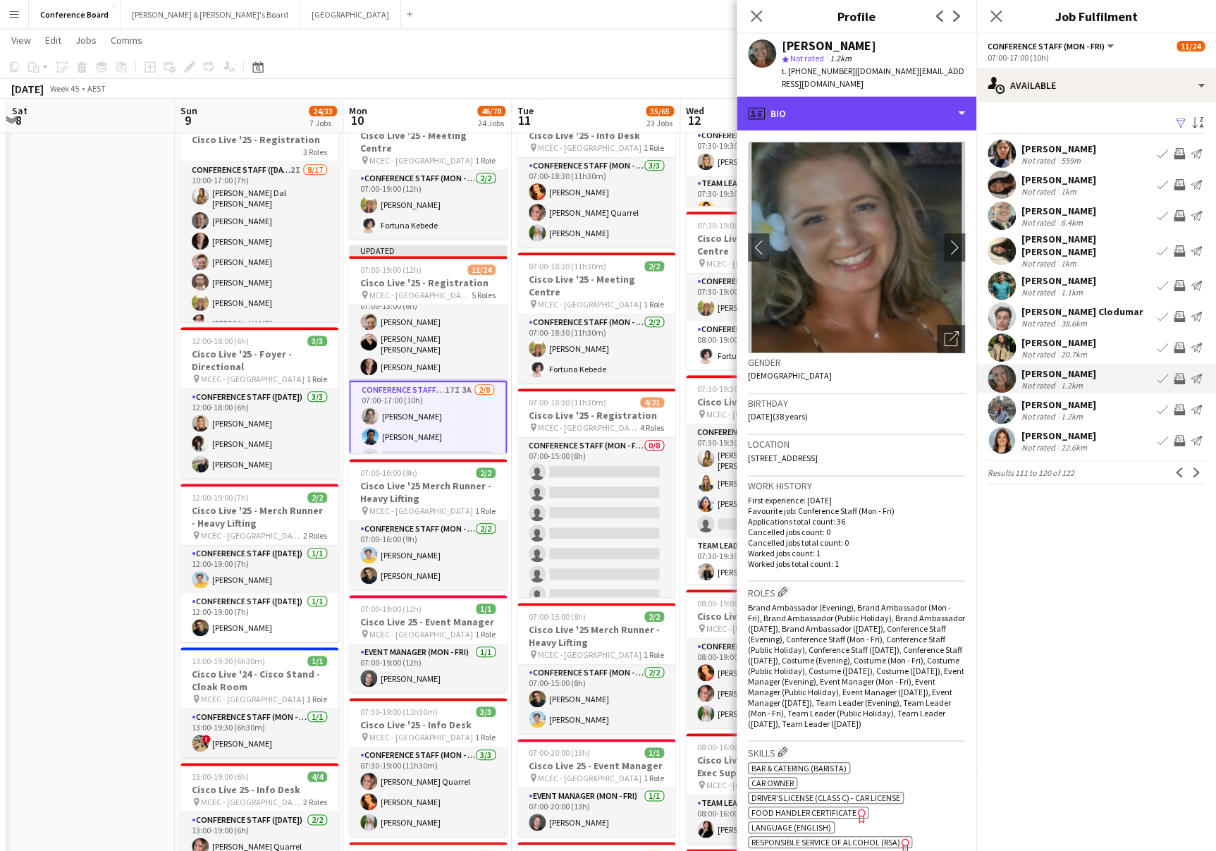
drag, startPoint x: 950, startPoint y: 110, endPoint x: 941, endPoint y: 118, distance: 12.0
click at [950, 111] on div "profile Bio" at bounding box center [857, 114] width 240 height 34
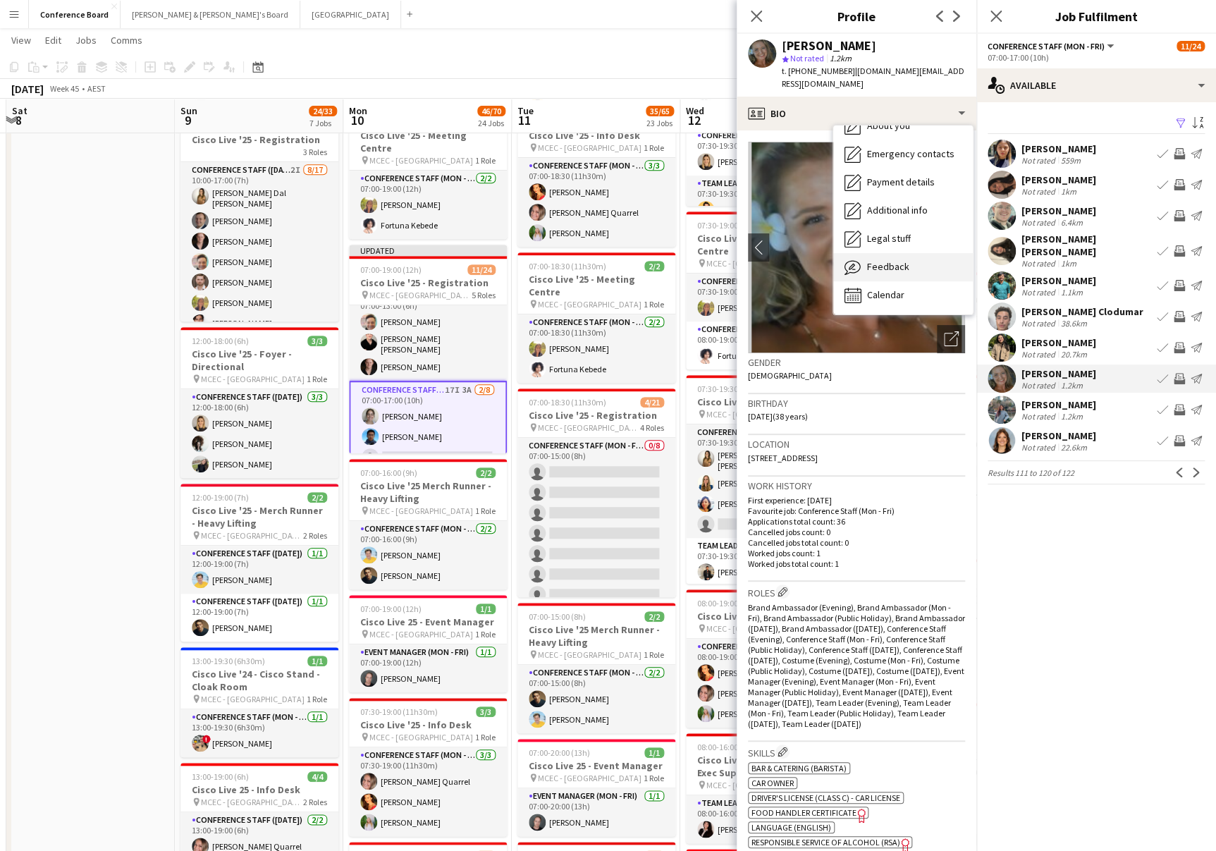
click at [921, 253] on div "Feedback Feedback" at bounding box center [903, 267] width 140 height 28
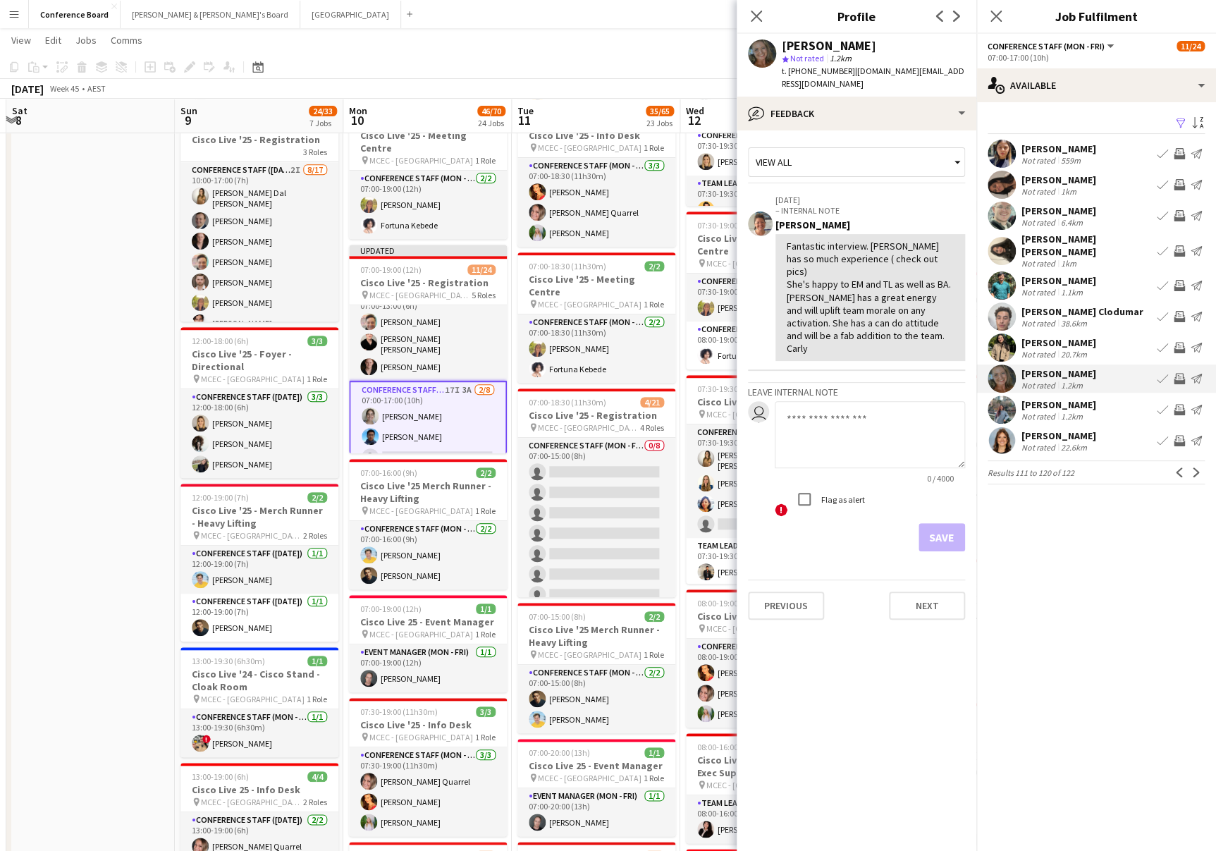
click at [1178, 373] on app-icon "Invite crew" at bounding box center [1179, 378] width 11 height 11
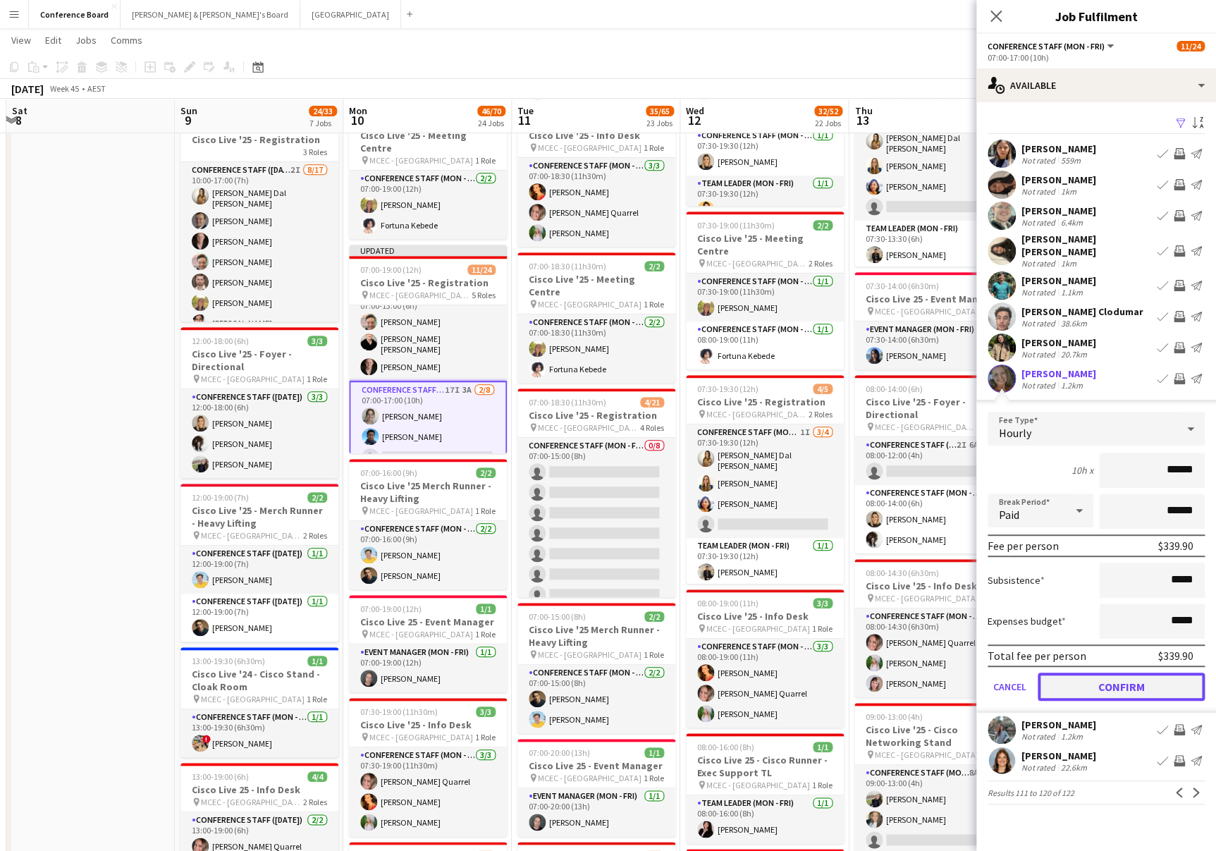
click at [1118, 675] on button "Confirm" at bounding box center [1121, 687] width 167 height 28
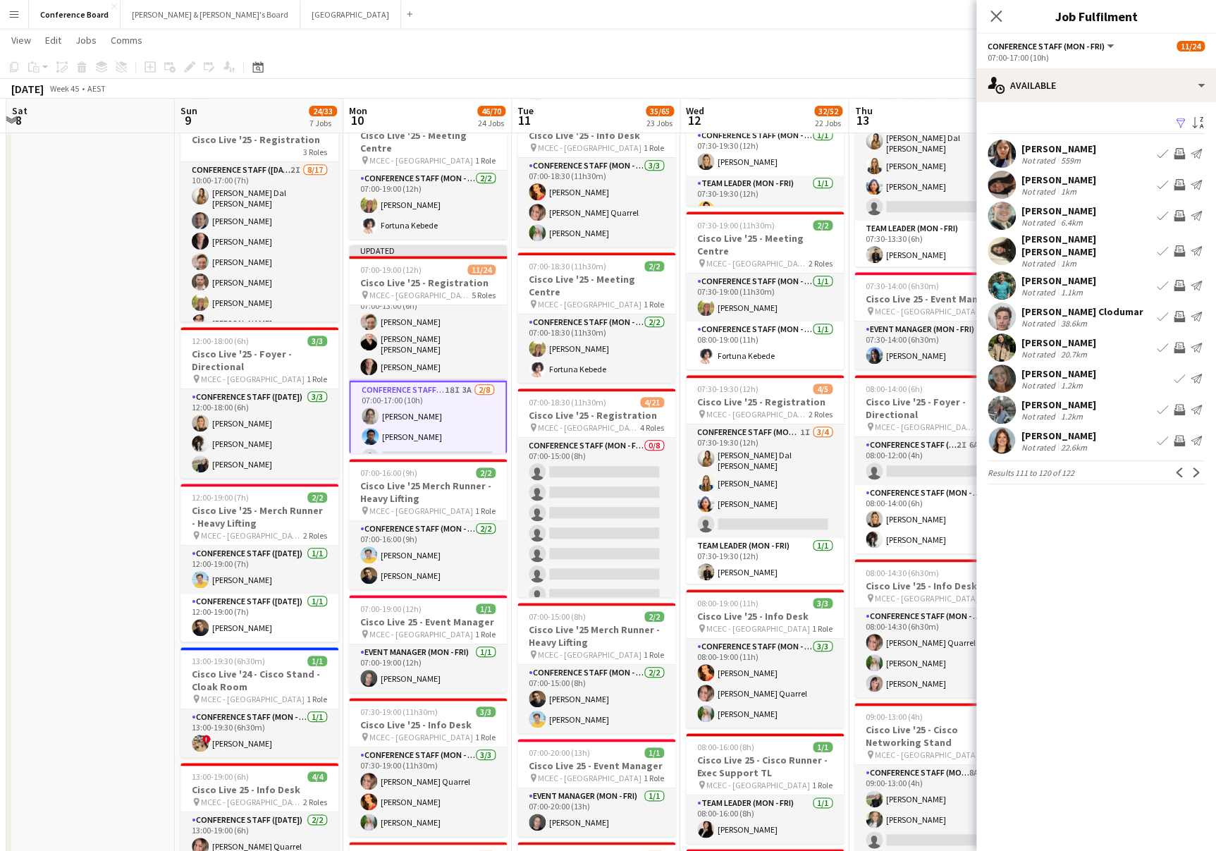
click at [997, 430] on app-user-avatar at bounding box center [1002, 441] width 28 height 28
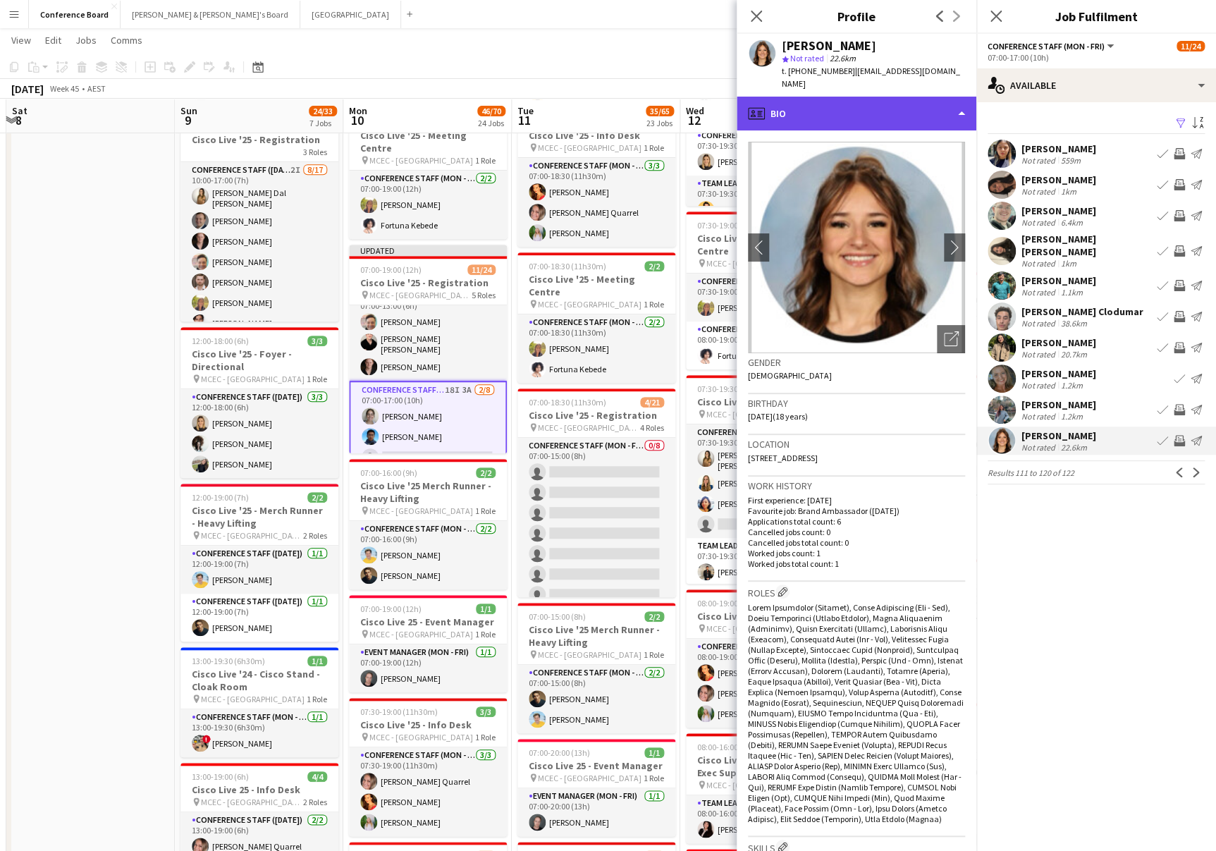
click at [927, 100] on div "profile Bio" at bounding box center [857, 114] width 240 height 34
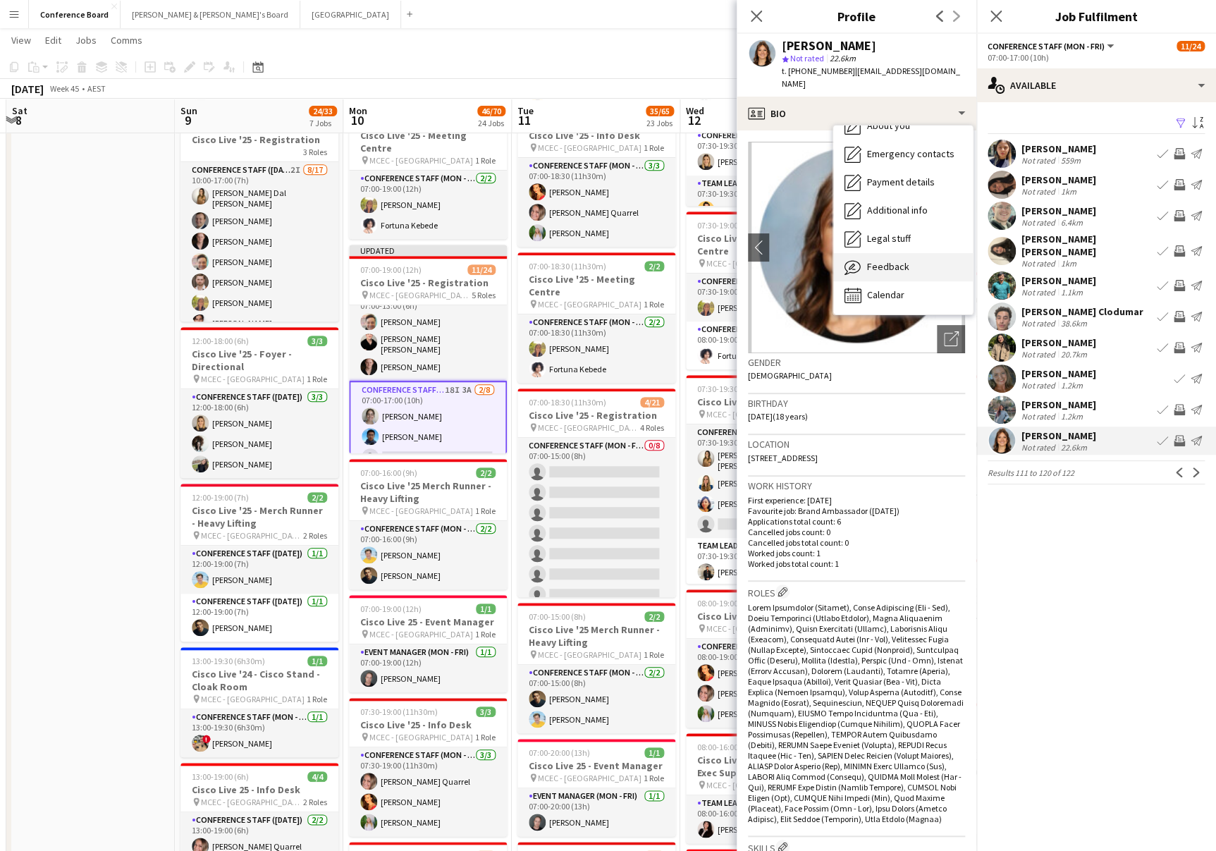
click at [926, 259] on div "Feedback Feedback" at bounding box center [903, 267] width 140 height 28
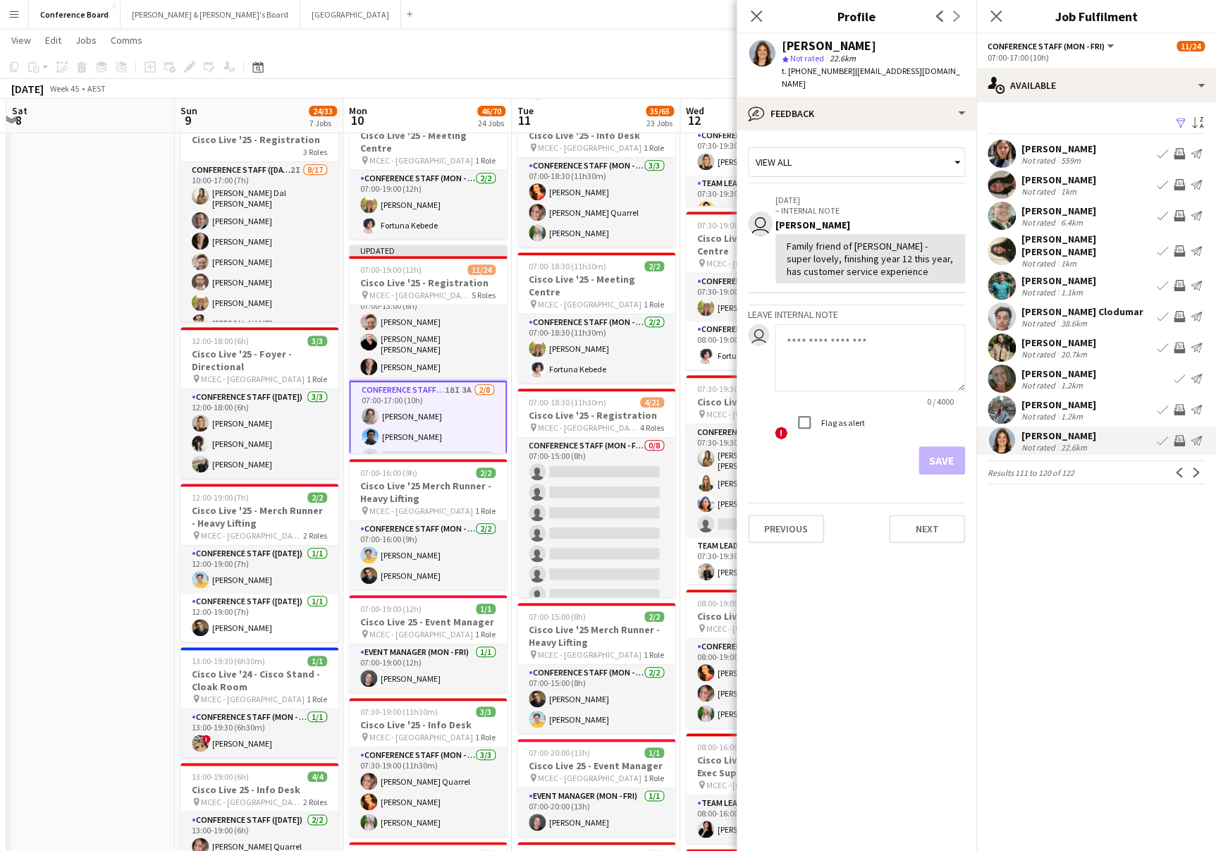
click at [1178, 435] on app-icon "Invite crew" at bounding box center [1179, 440] width 11 height 11
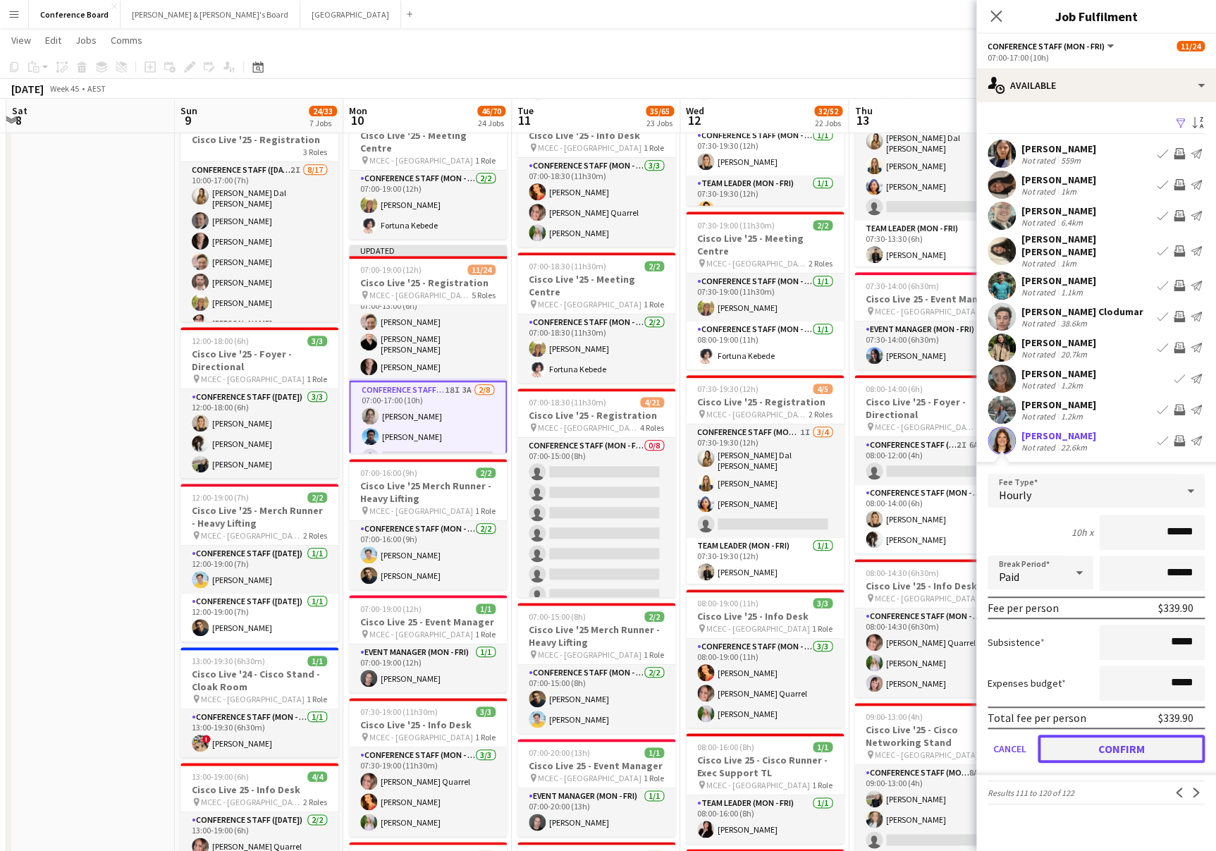
drag, startPoint x: 1108, startPoint y: 732, endPoint x: 1106, endPoint y: 716, distance: 15.7
click at [1108, 735] on button "Confirm" at bounding box center [1121, 749] width 167 height 28
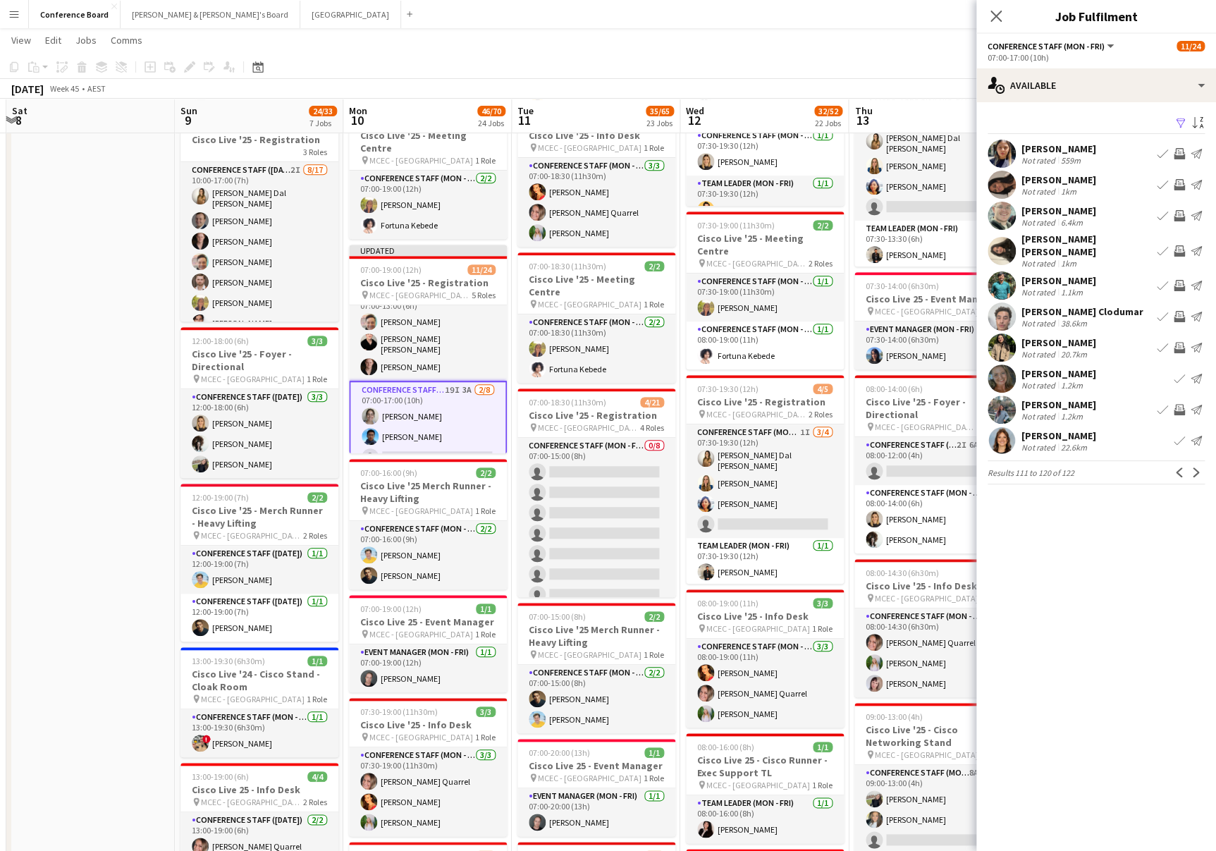
click at [996, 396] on app-user-avatar at bounding box center [1002, 410] width 28 height 28
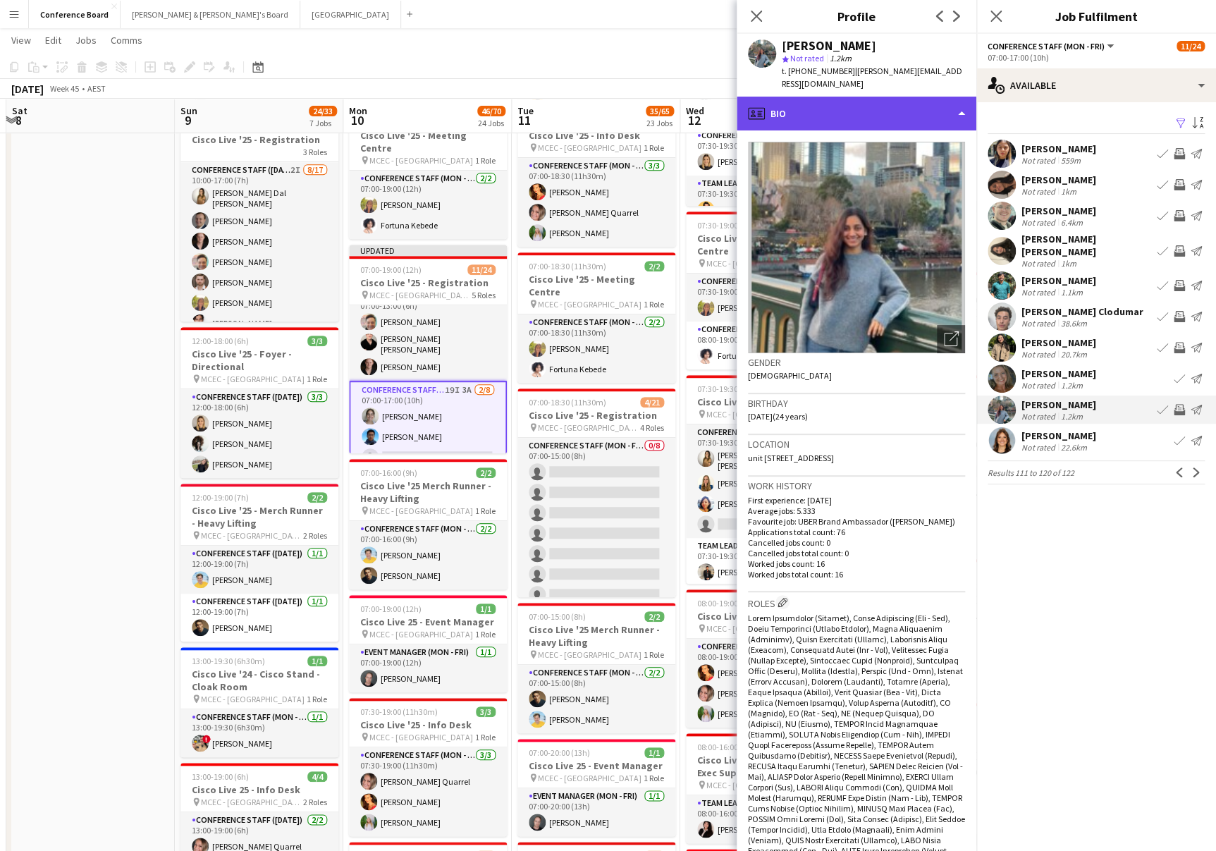
click at [943, 100] on div "profile Bio" at bounding box center [857, 114] width 240 height 34
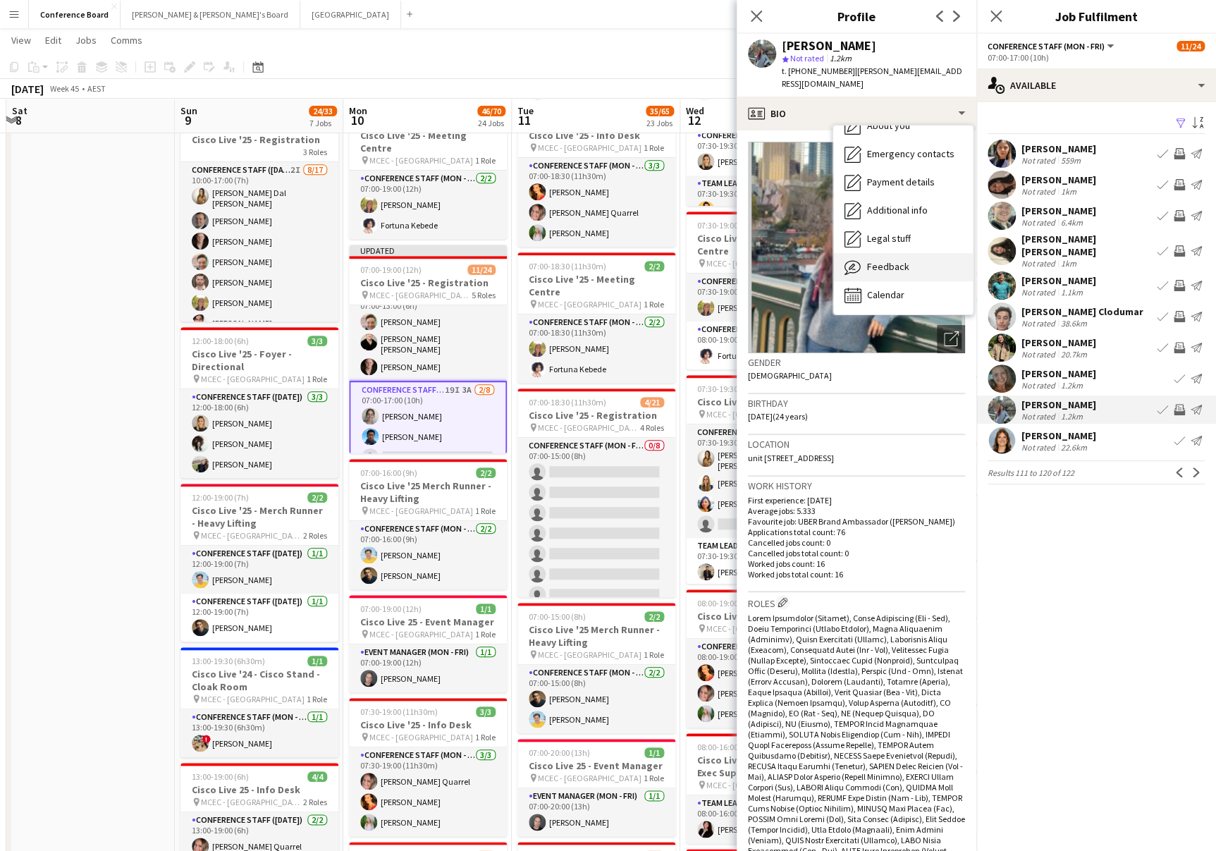
click at [912, 258] on div "Feedback Feedback" at bounding box center [903, 267] width 140 height 28
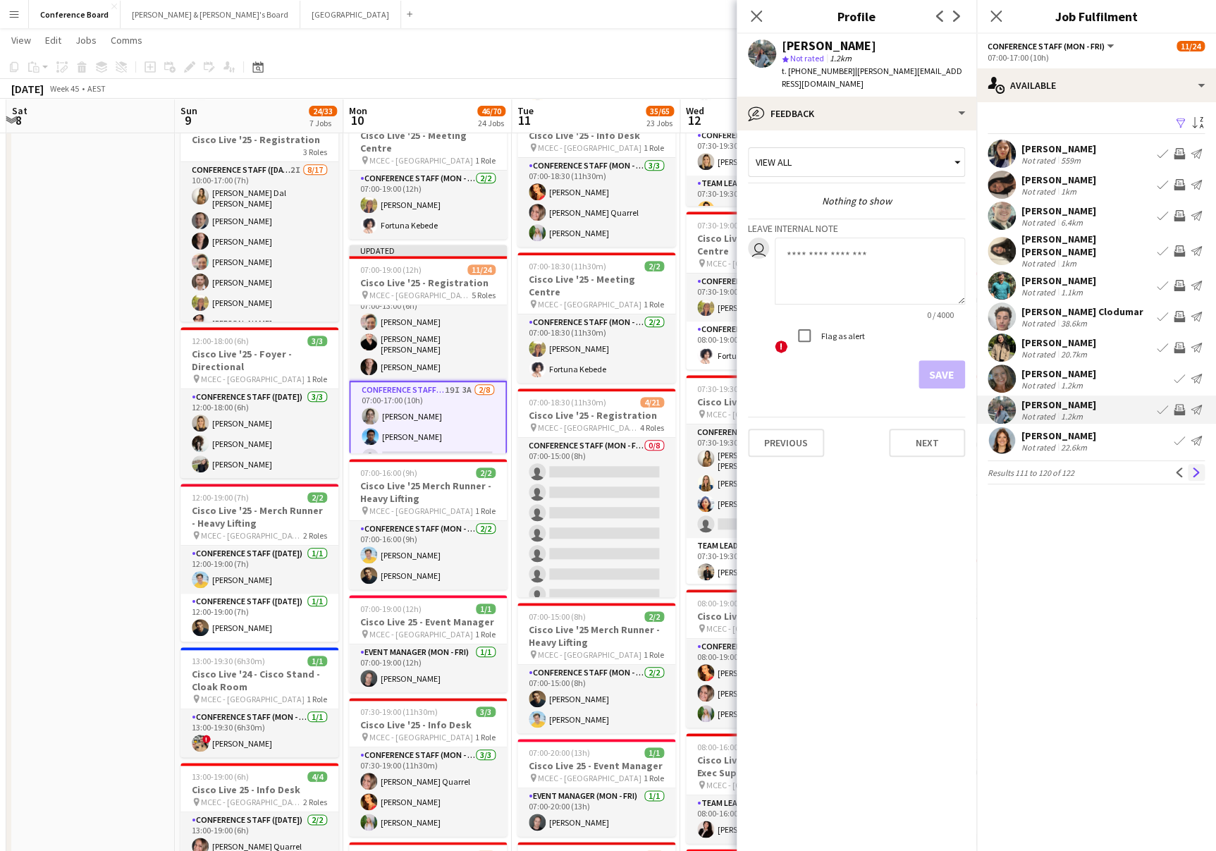
click at [1194, 467] on app-icon "Next" at bounding box center [1197, 472] width 10 height 10
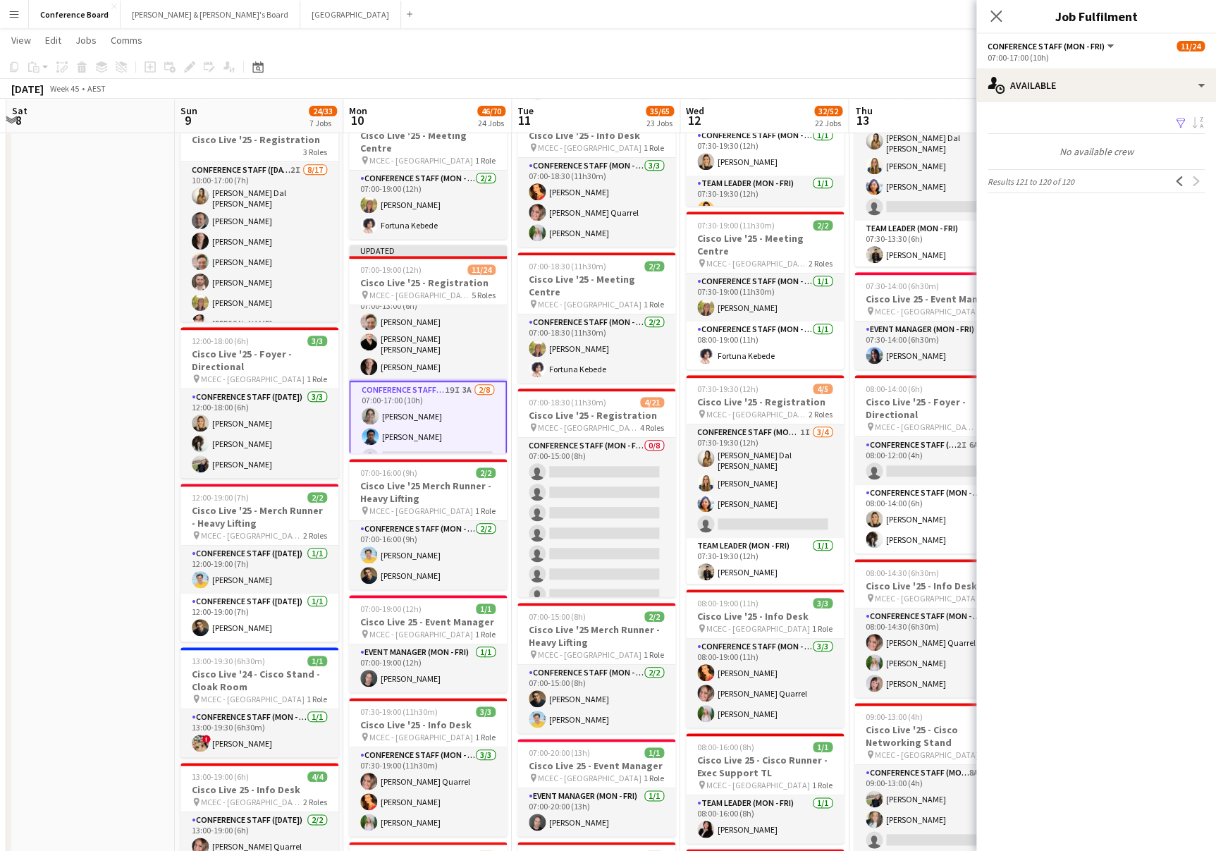
drag, startPoint x: 998, startPoint y: 11, endPoint x: 991, endPoint y: 14, distance: 7.9
click at [998, 11] on icon "Close pop-in" at bounding box center [996, 16] width 11 height 11
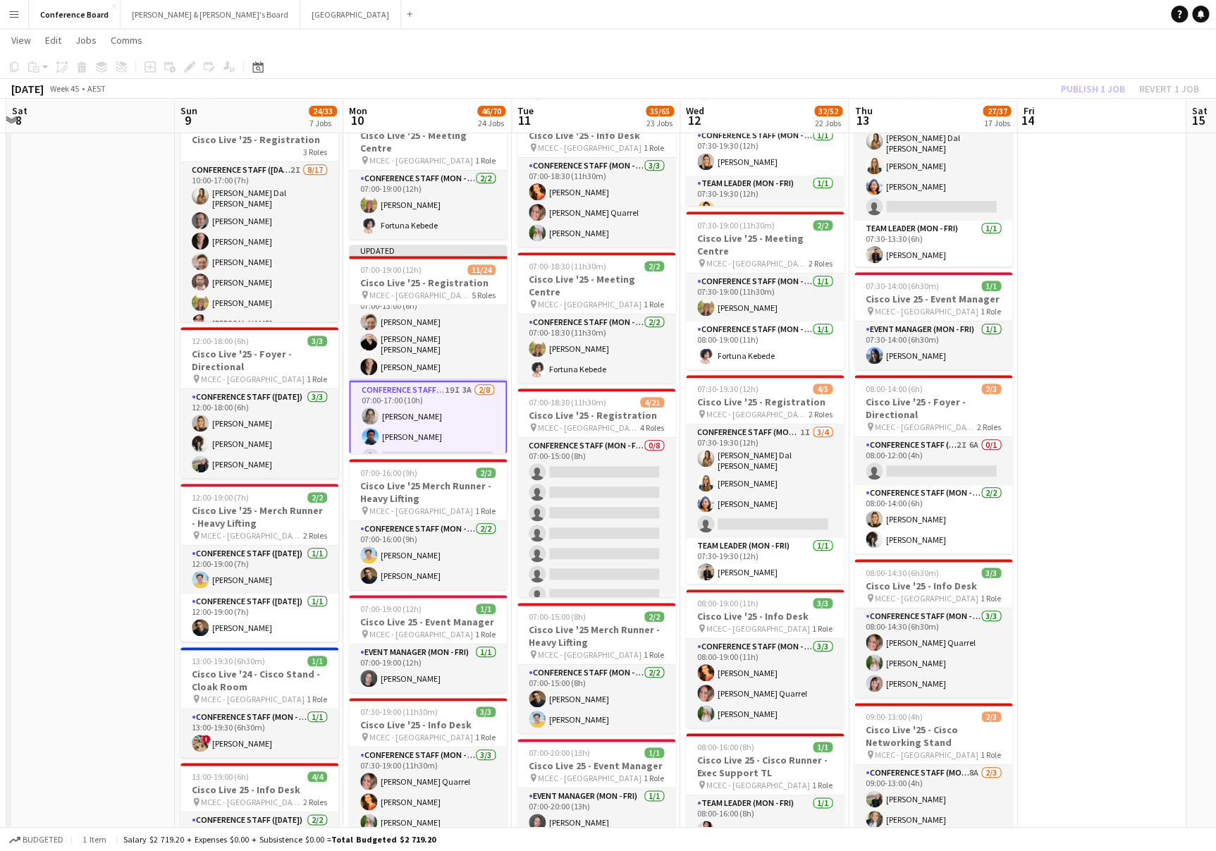
click at [1096, 115] on app-board-header-date "Fri 14" at bounding box center [1101, 116] width 169 height 34
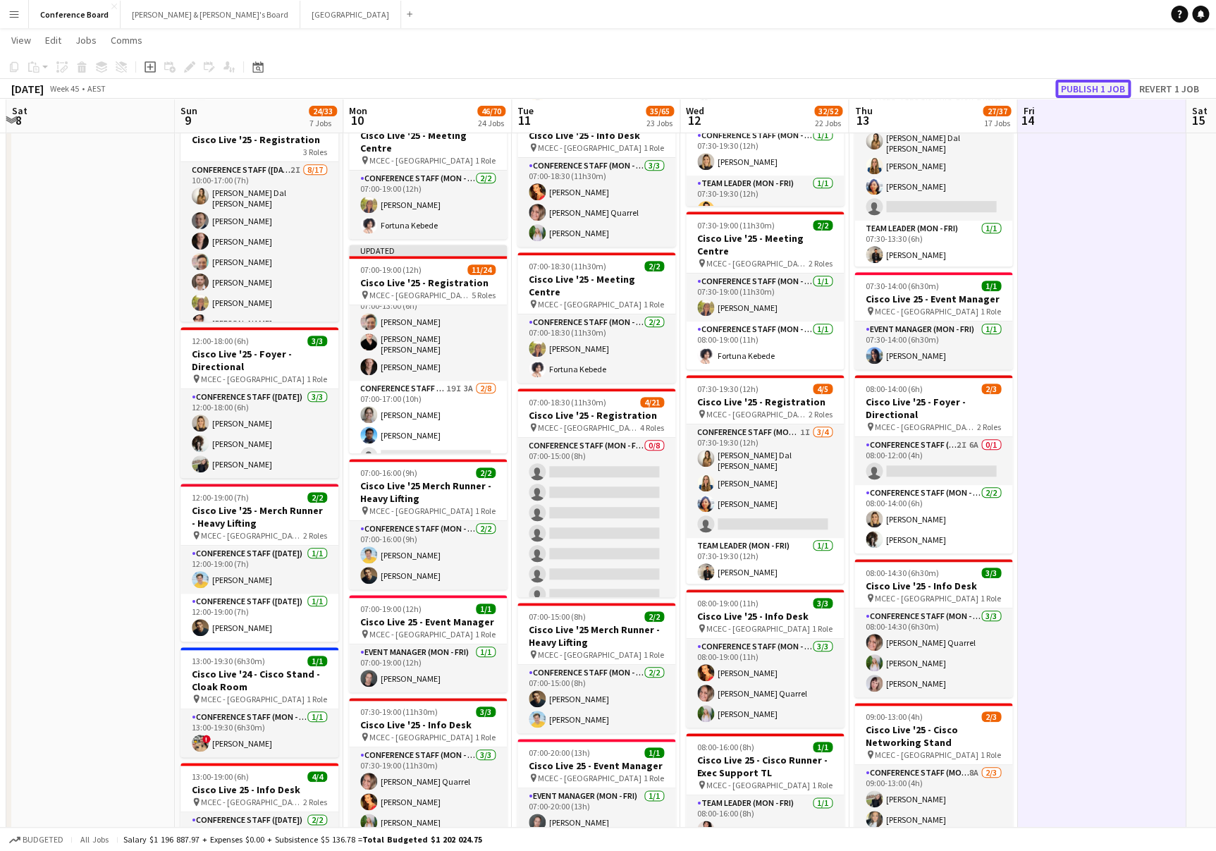
click at [1094, 89] on button "Publish 1 job" at bounding box center [1093, 89] width 75 height 18
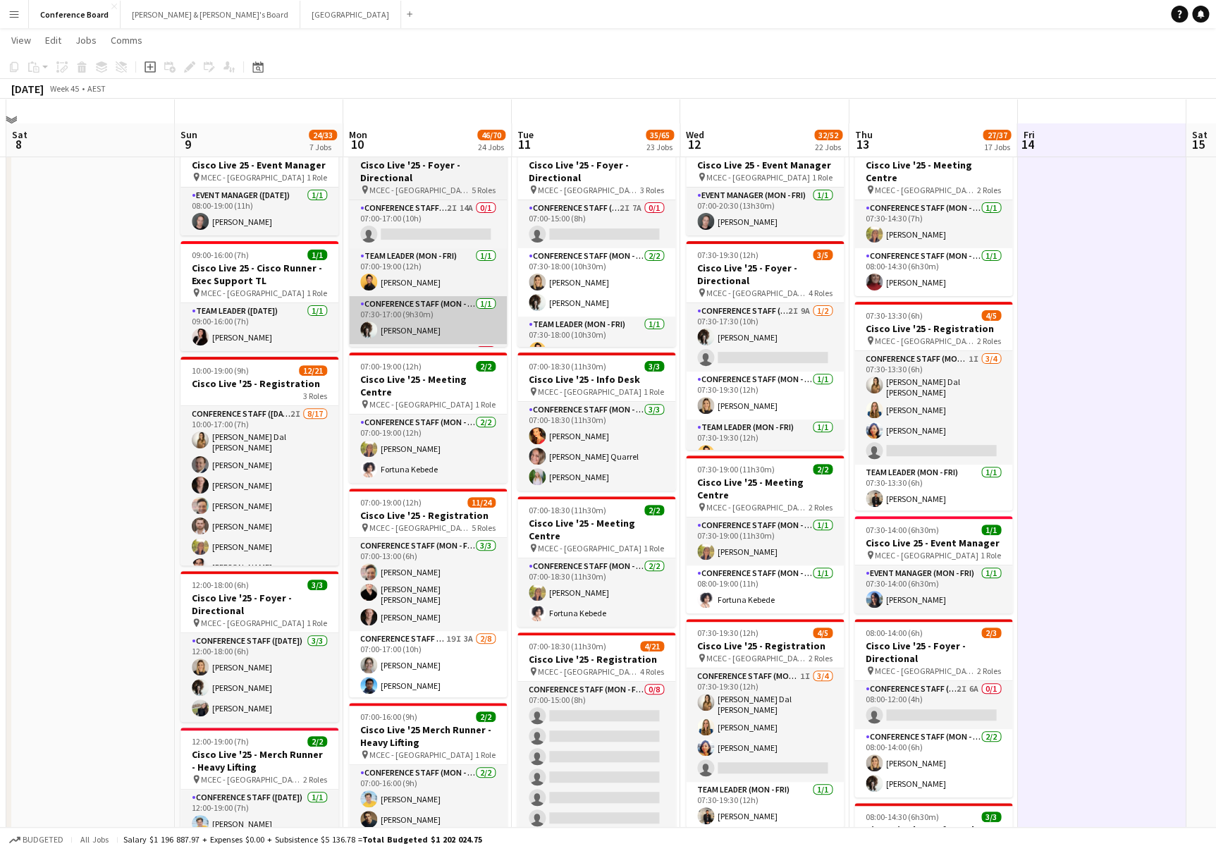
scroll to position [0, 0]
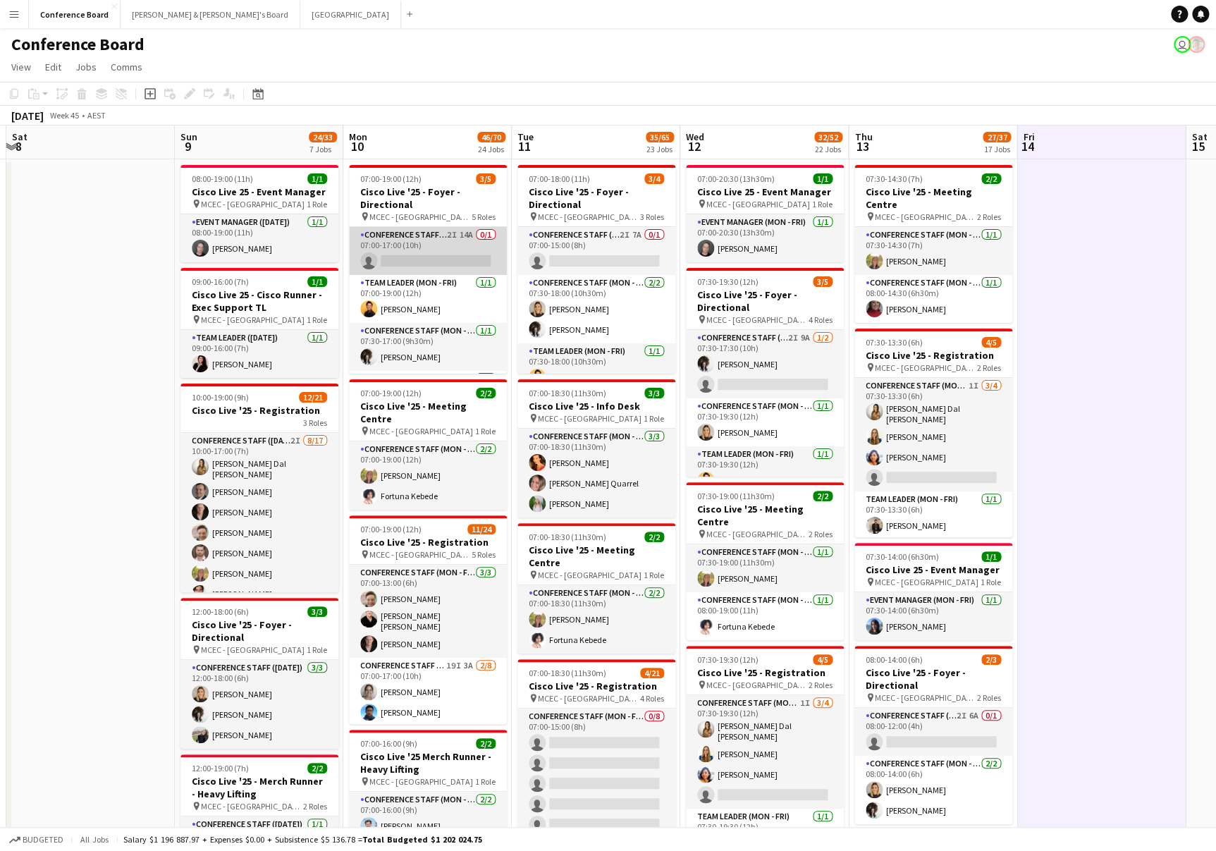
click at [441, 239] on app-card-role "Conference Staff (Mon - Fri) 2I 14A 0/1 07:00-17:00 (10h) single-neutral-actions" at bounding box center [428, 251] width 158 height 48
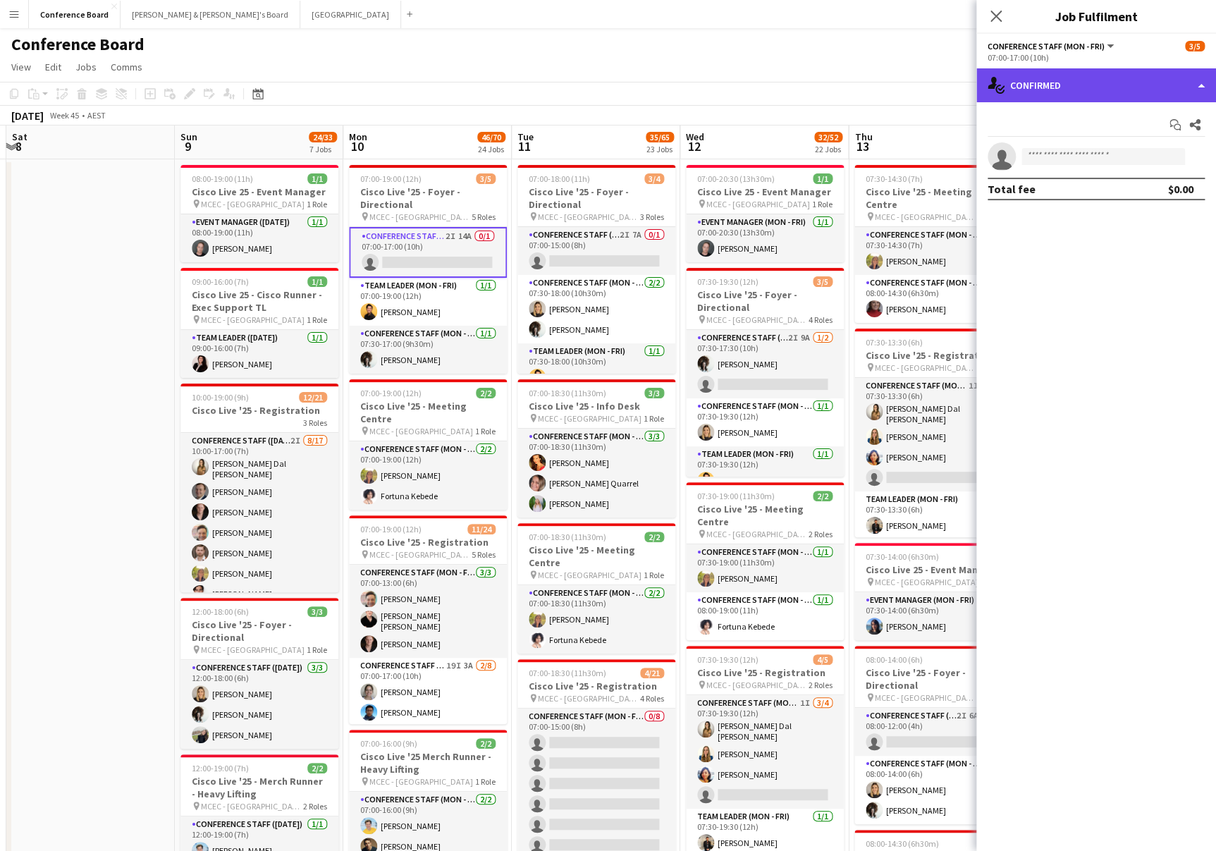
click at [1179, 87] on div "single-neutral-actions-check-2 Confirmed" at bounding box center [1097, 85] width 240 height 34
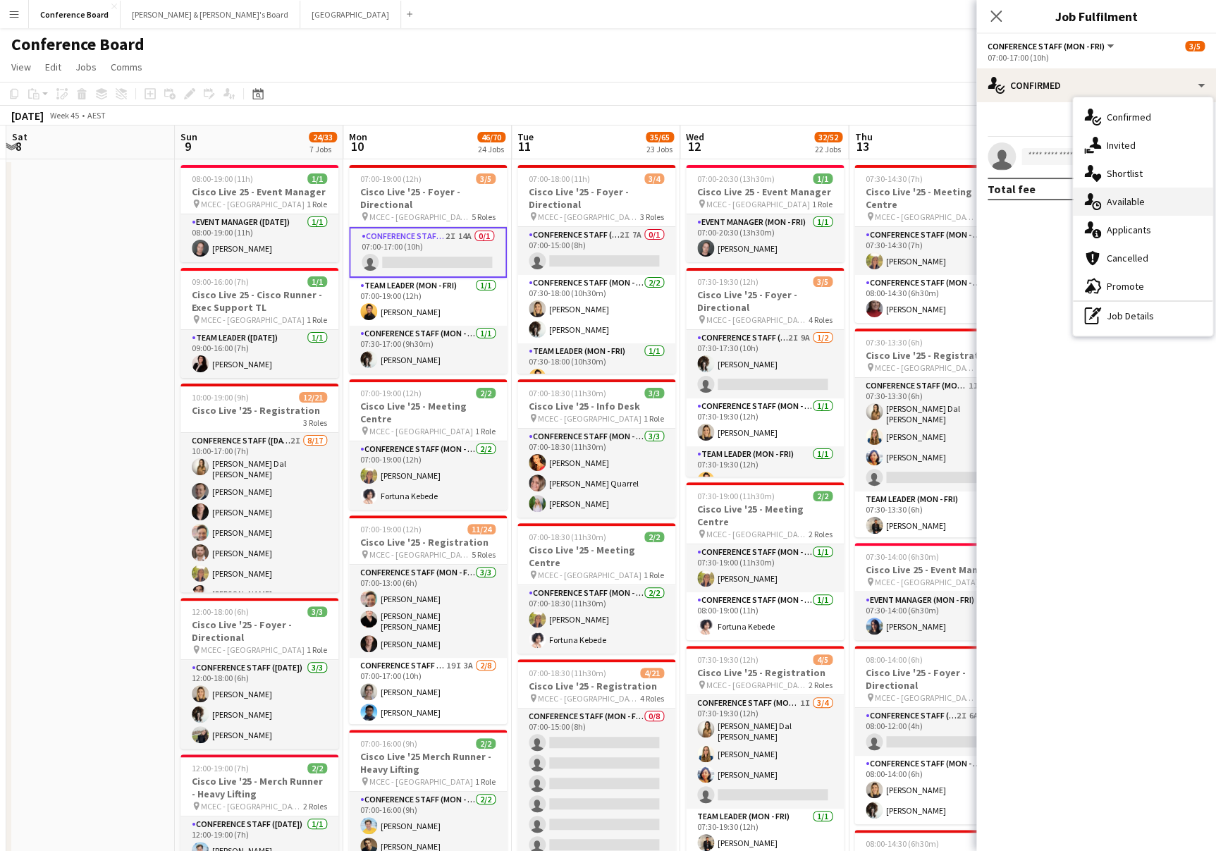
click at [1140, 202] on span "Available" at bounding box center [1126, 201] width 38 height 13
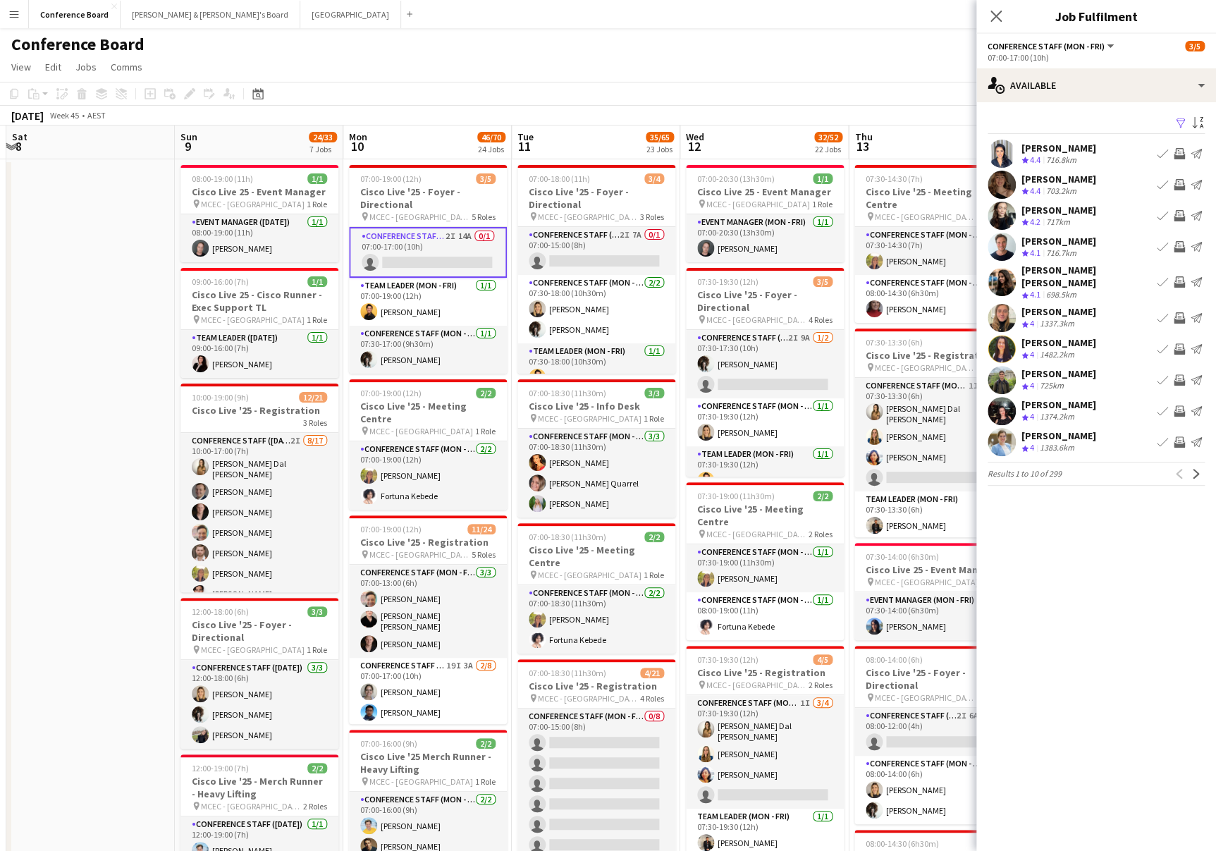
click at [1183, 123] on app-icon "Filter" at bounding box center [1180, 123] width 11 height 13
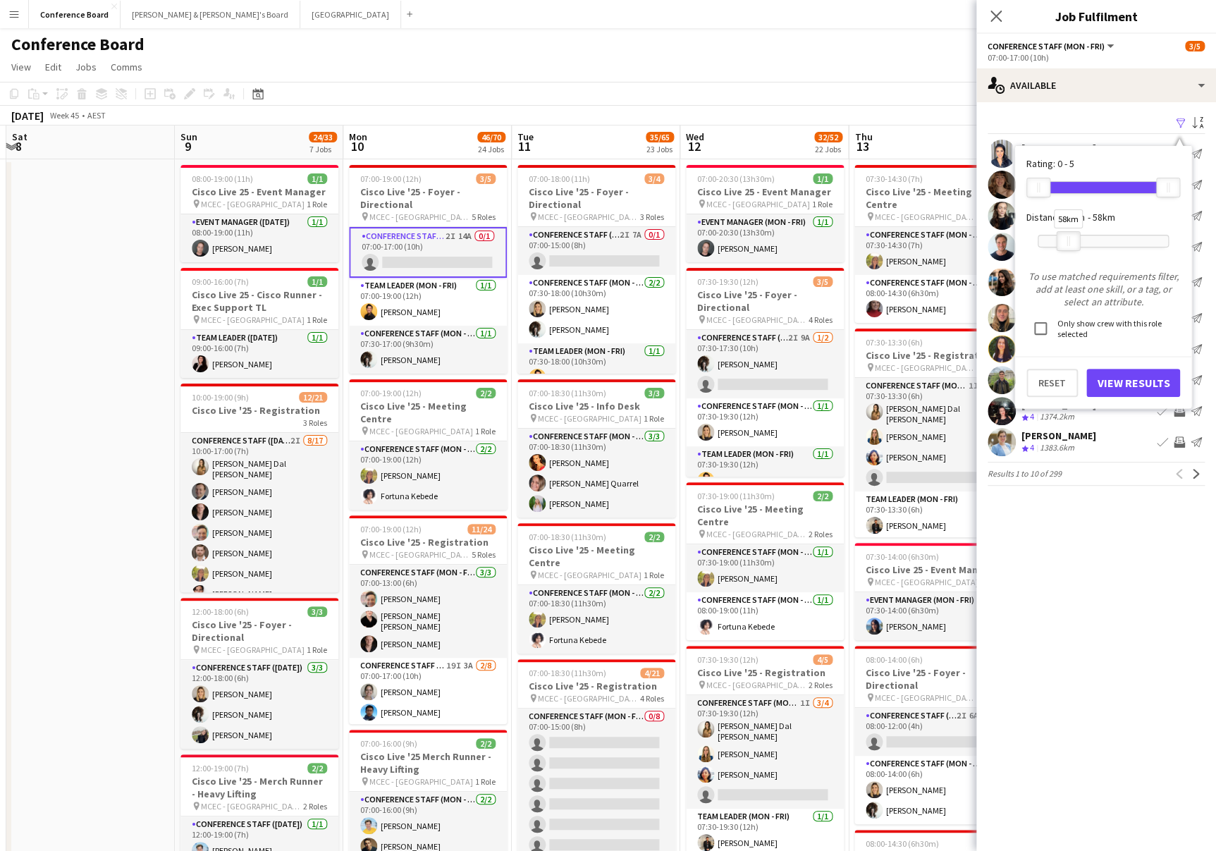
drag, startPoint x: 1175, startPoint y: 234, endPoint x: 1075, endPoint y: 234, distance: 100.1
click at [1075, 234] on div at bounding box center [1068, 241] width 23 height 18
click at [1151, 380] on button "View Results" at bounding box center [1134, 383] width 94 height 28
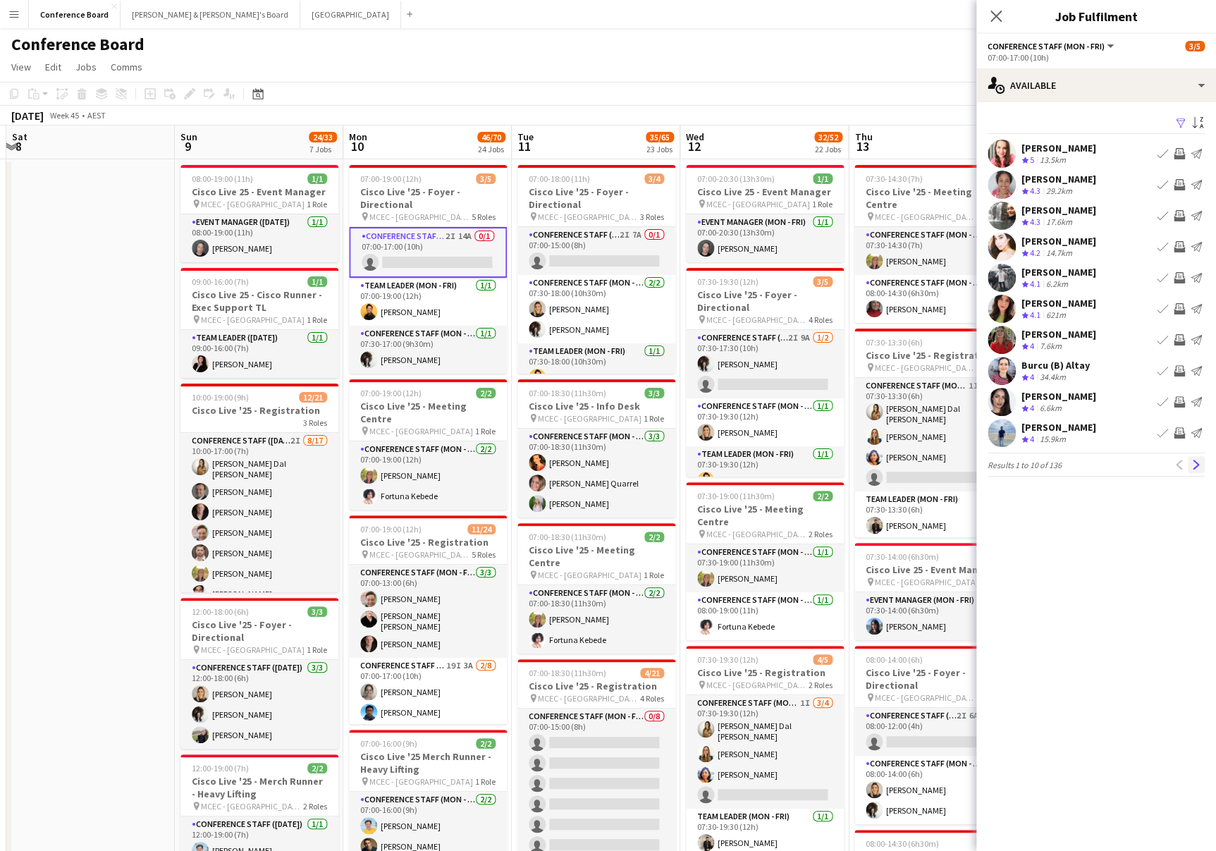
click at [1197, 460] on app-icon "Next" at bounding box center [1197, 465] width 10 height 10
click at [1199, 460] on app-icon "Next" at bounding box center [1197, 465] width 10 height 10
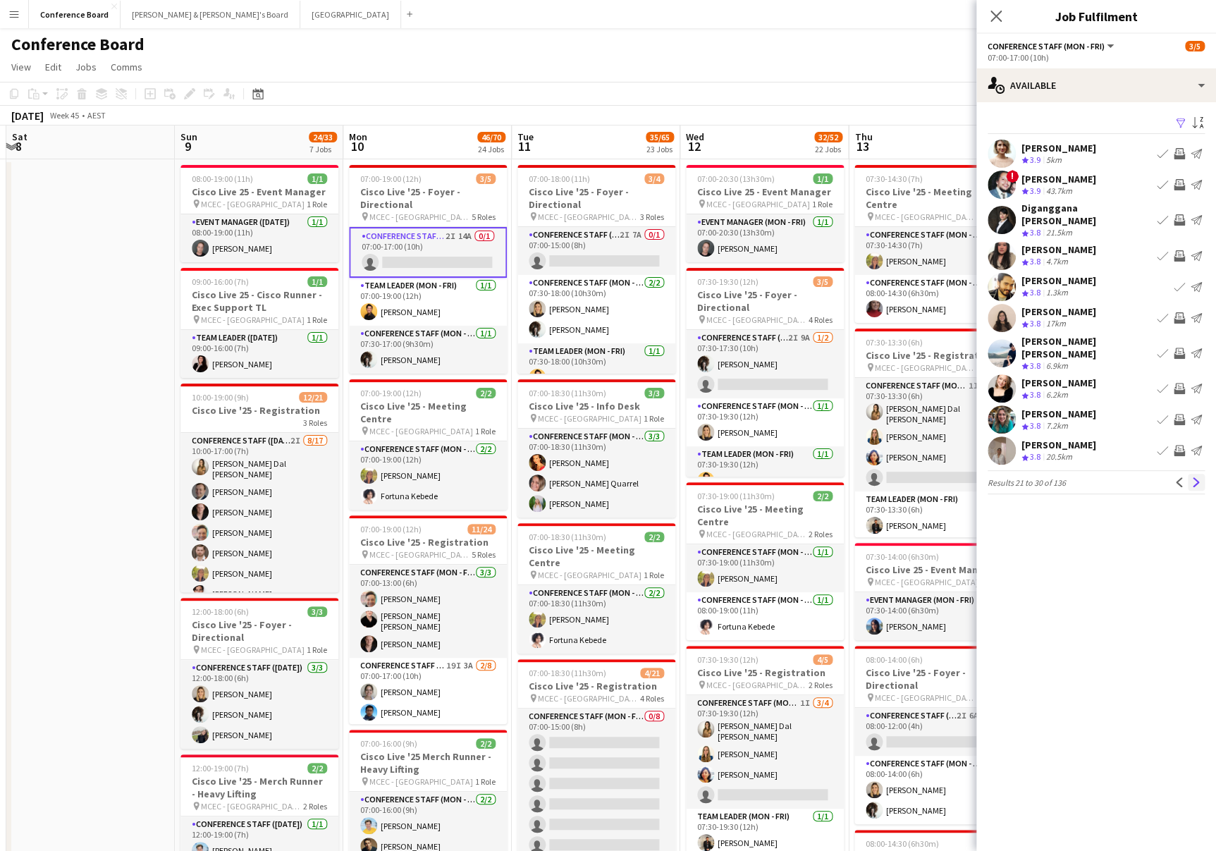
click at [1196, 477] on app-icon "Next" at bounding box center [1197, 482] width 10 height 10
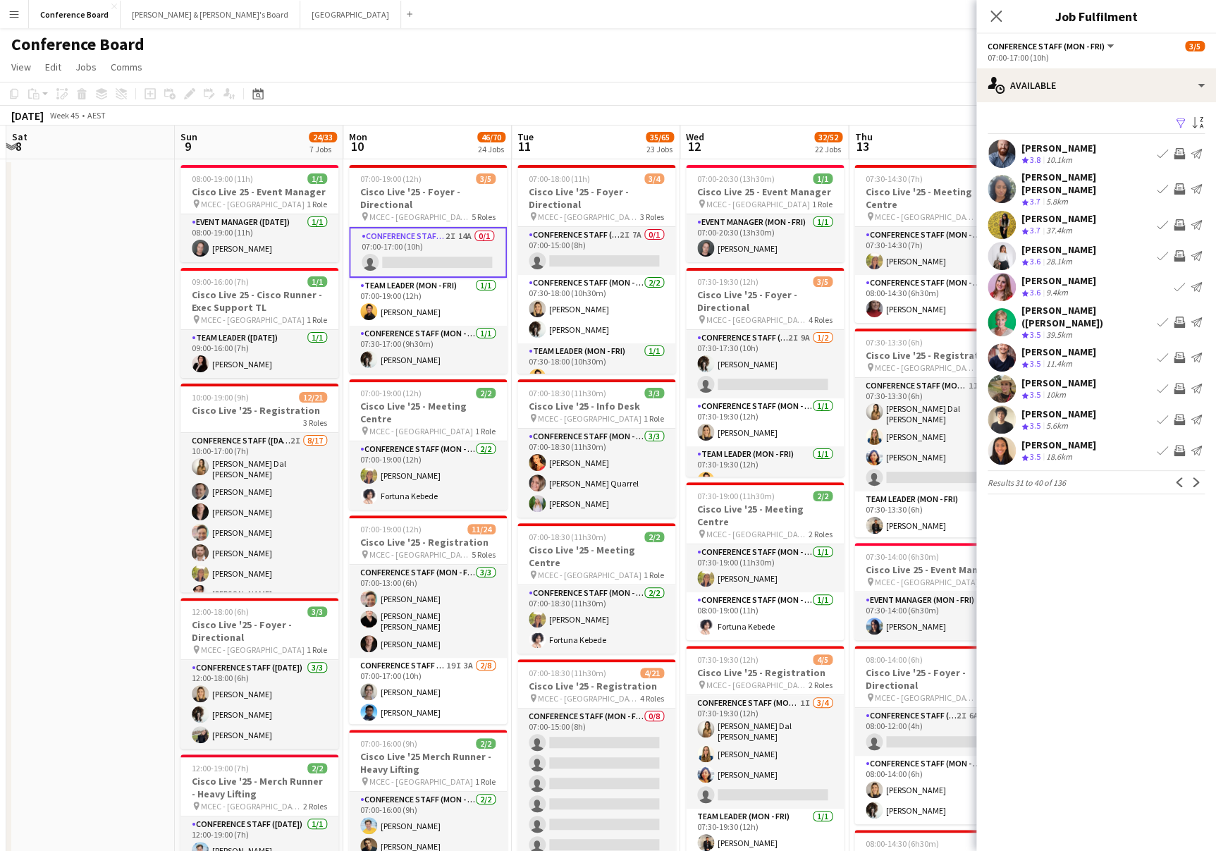
click at [1174, 183] on app-icon "Invite crew" at bounding box center [1179, 188] width 11 height 11
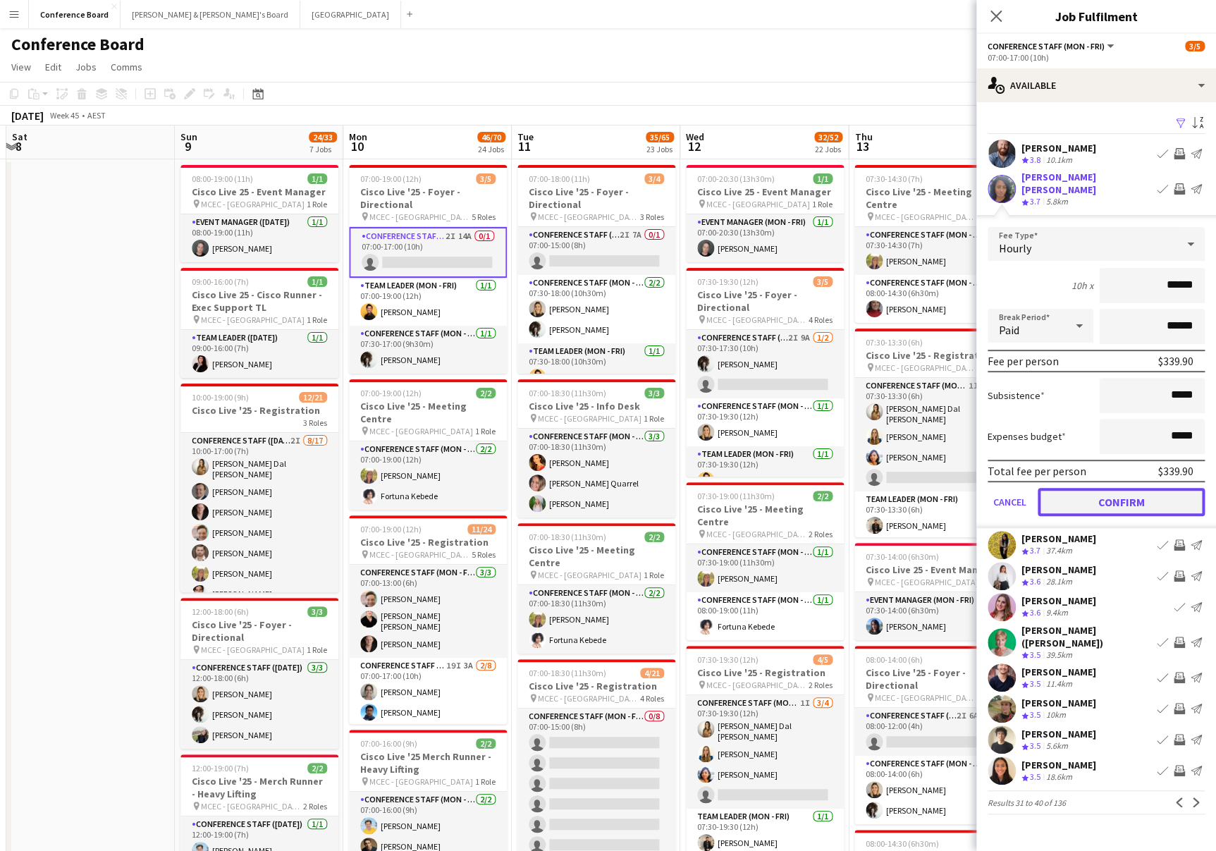
click at [1099, 488] on button "Confirm" at bounding box center [1121, 502] width 167 height 28
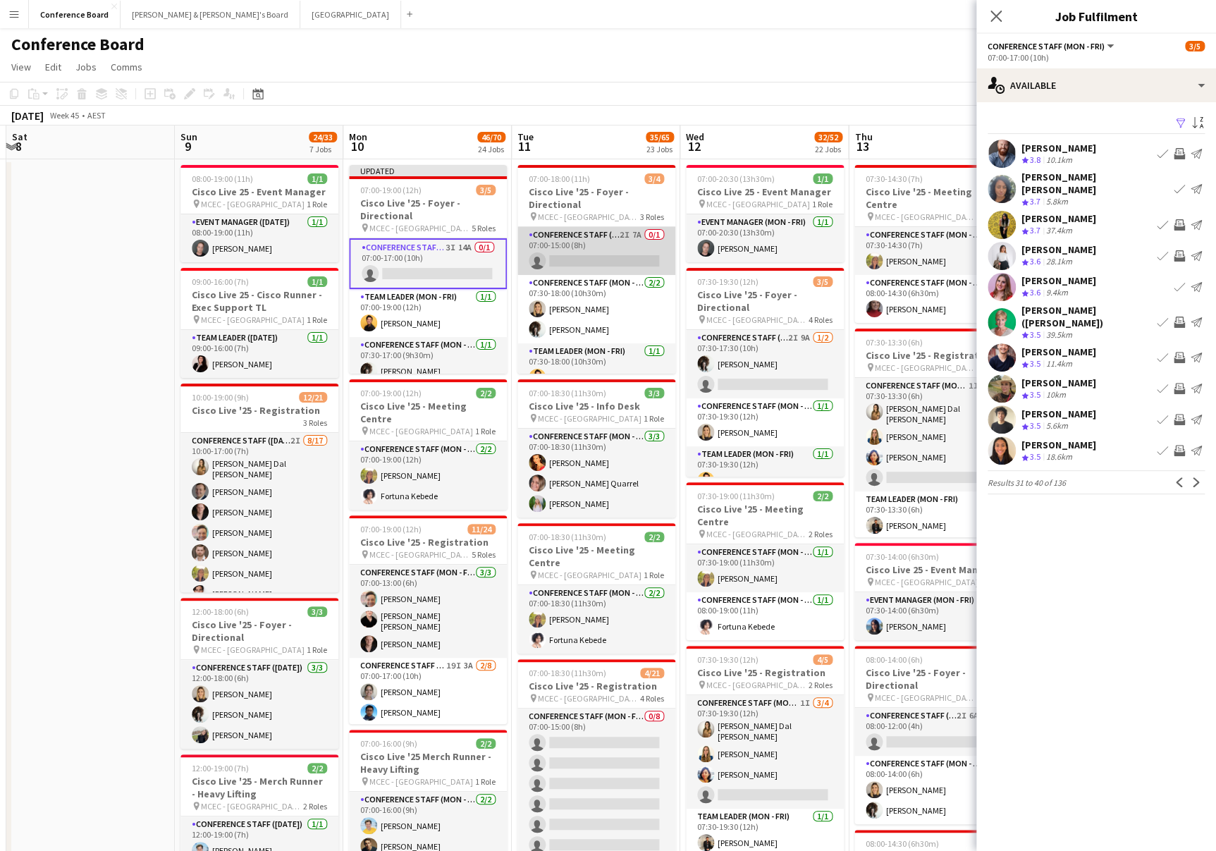
click at [631, 259] on app-card-role "Conference Staff (Mon - Fri) 2I 7A 0/1 07:00-15:00 (8h) single-neutral-actions" at bounding box center [597, 251] width 158 height 48
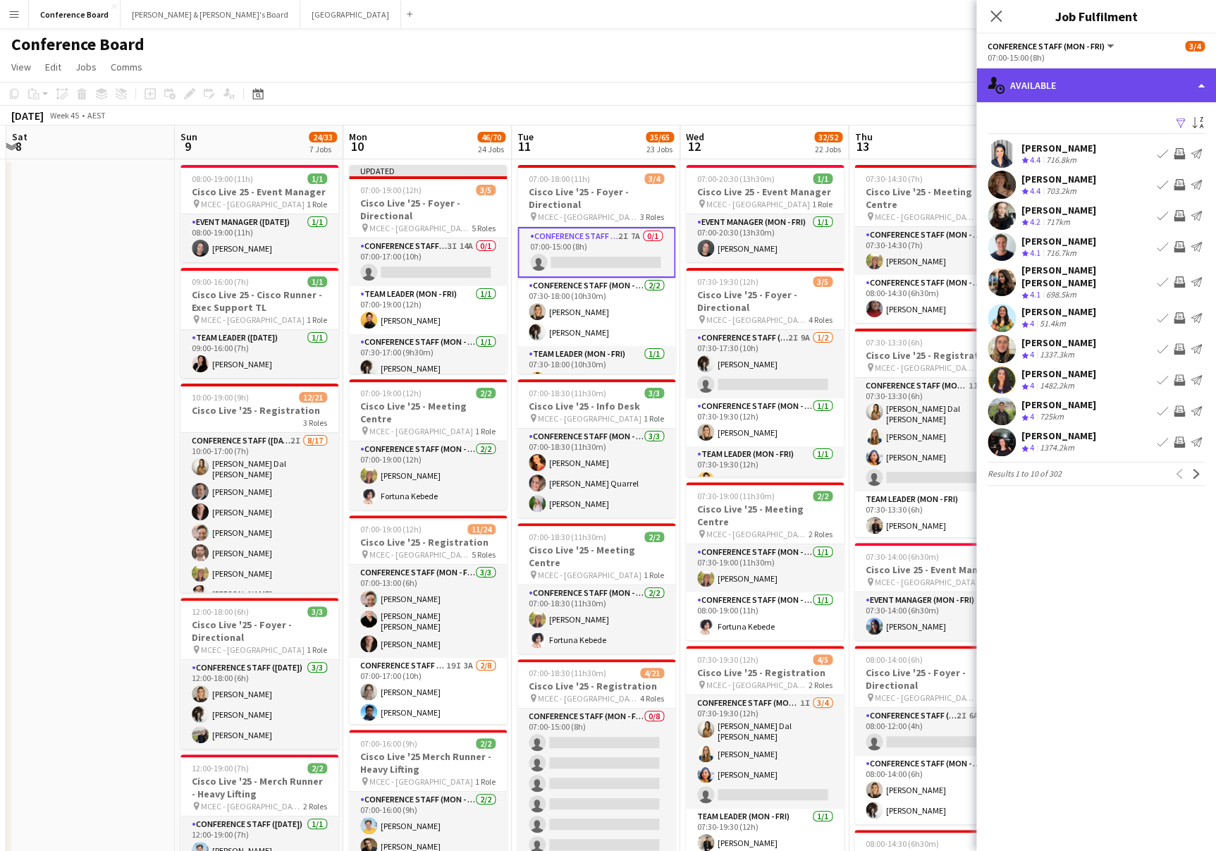
click at [1077, 92] on div "single-neutral-actions-upload Available" at bounding box center [1097, 85] width 240 height 34
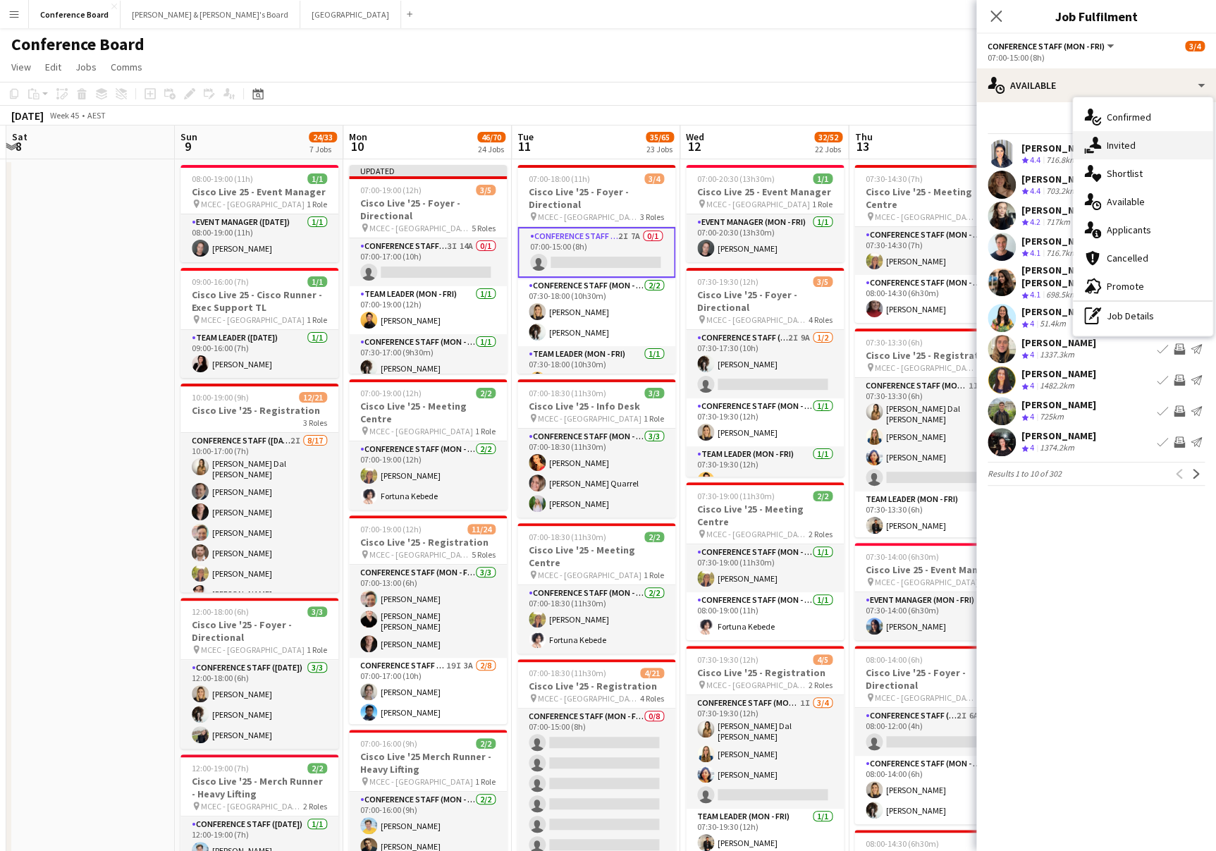
click at [1120, 144] on span "Invited" at bounding box center [1121, 145] width 29 height 13
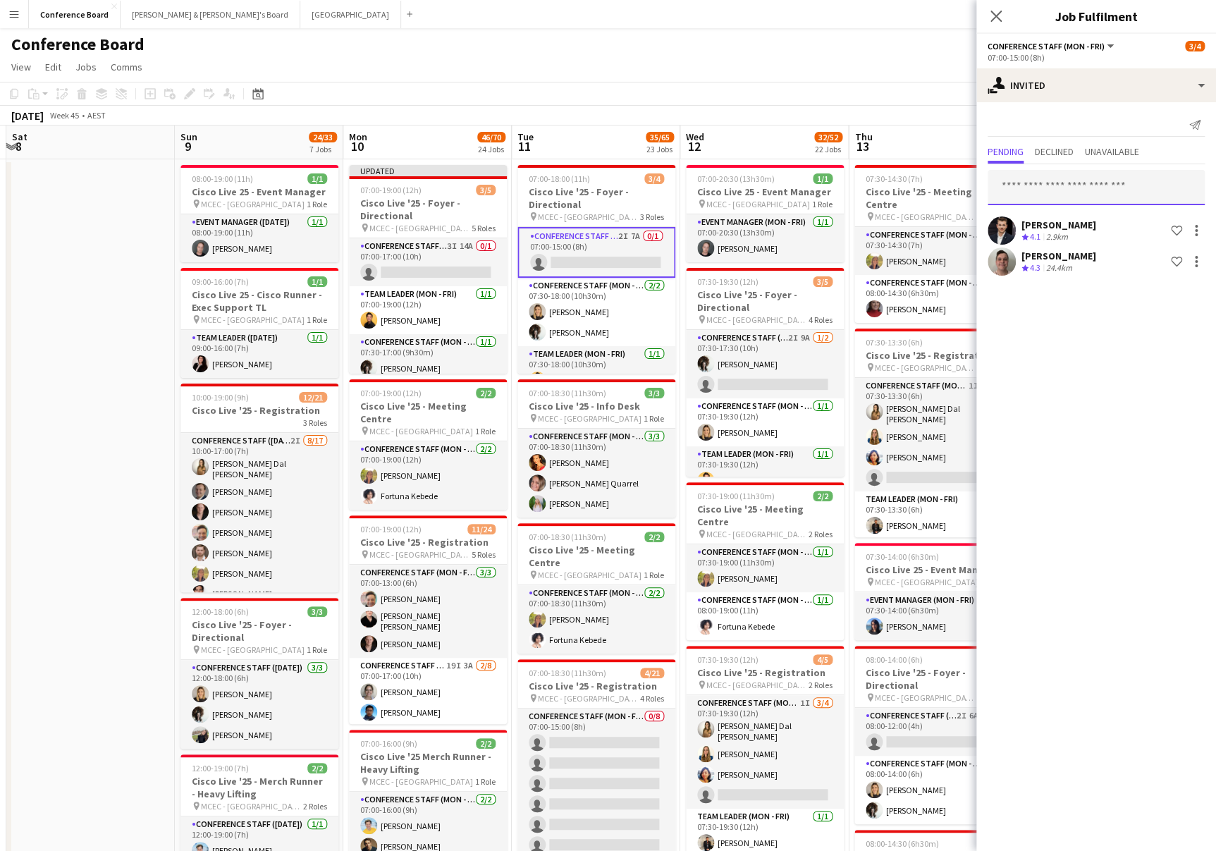
click at [1012, 183] on input "text" at bounding box center [1096, 187] width 217 height 35
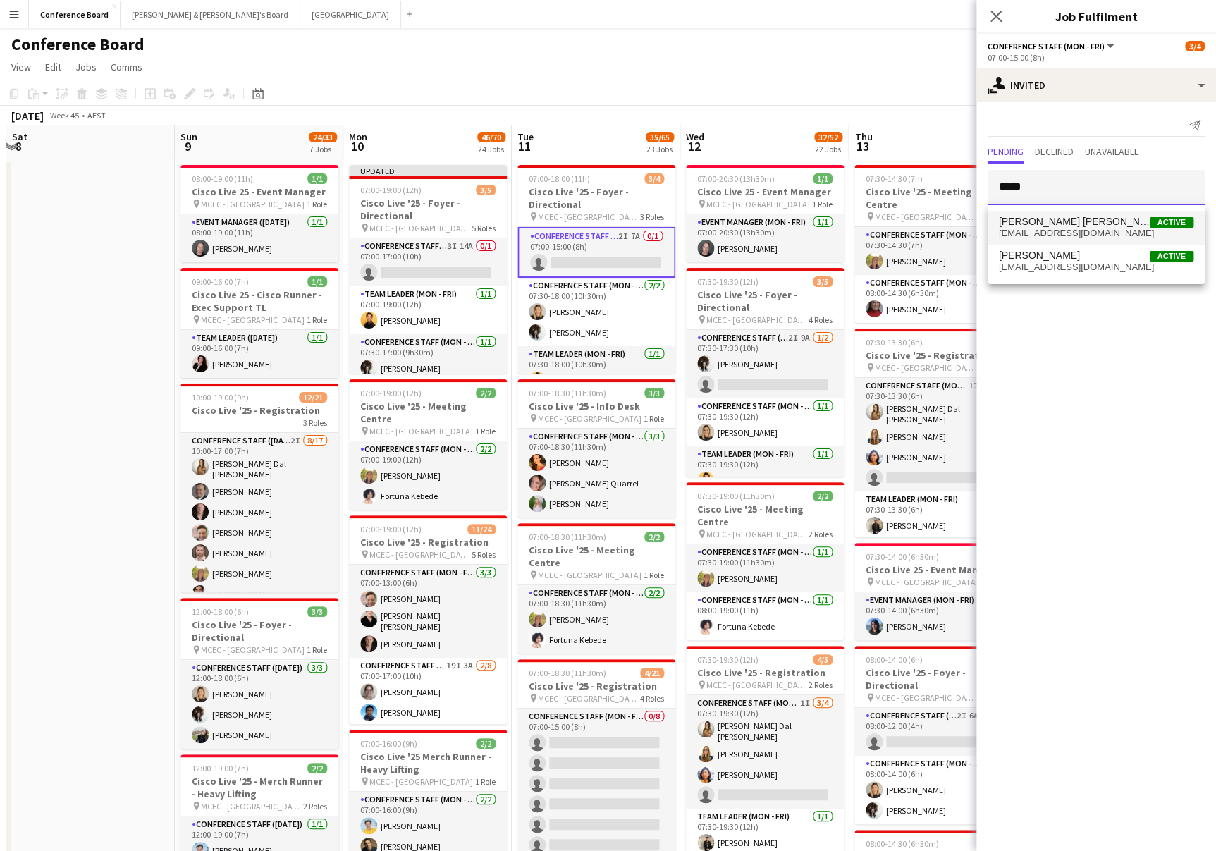
type input "*****"
click at [1052, 229] on span "[EMAIL_ADDRESS][DOMAIN_NAME]" at bounding box center [1096, 233] width 195 height 11
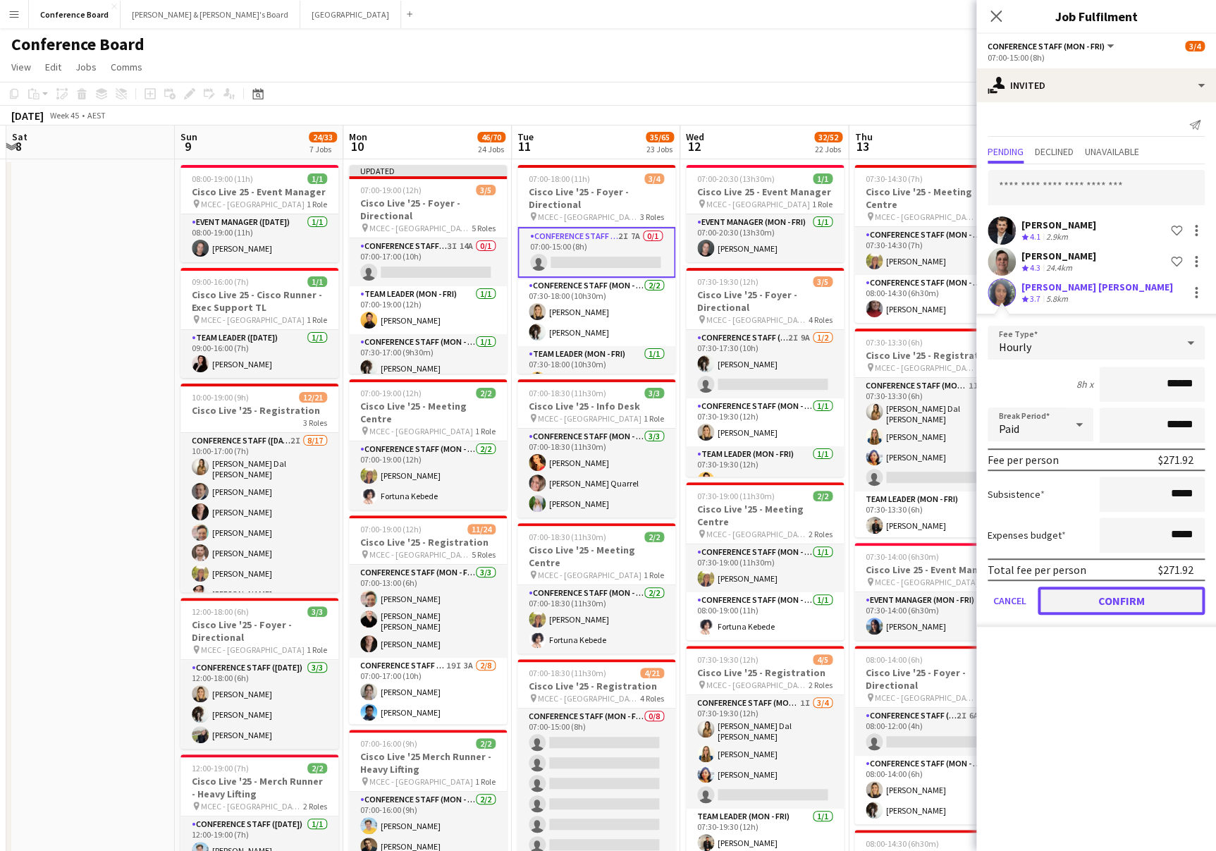
drag, startPoint x: 1113, startPoint y: 604, endPoint x: 1099, endPoint y: 593, distance: 17.6
click at [1112, 603] on button "Confirm" at bounding box center [1121, 601] width 167 height 28
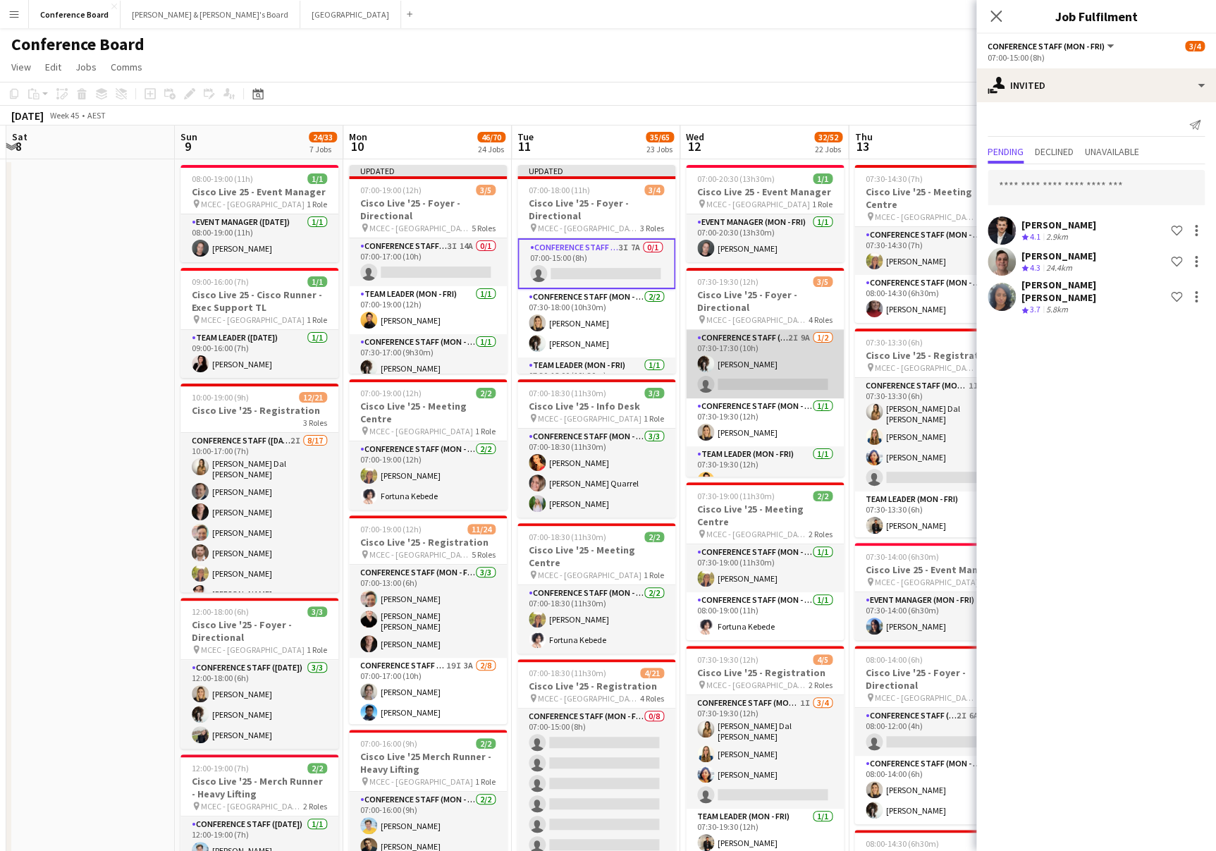
click at [766, 381] on app-card-role "Conference Staff (Mon - Fri) 2I 9A 1/2 07:30-17:30 (10h) Elsa Thorp single-neut…" at bounding box center [765, 364] width 158 height 68
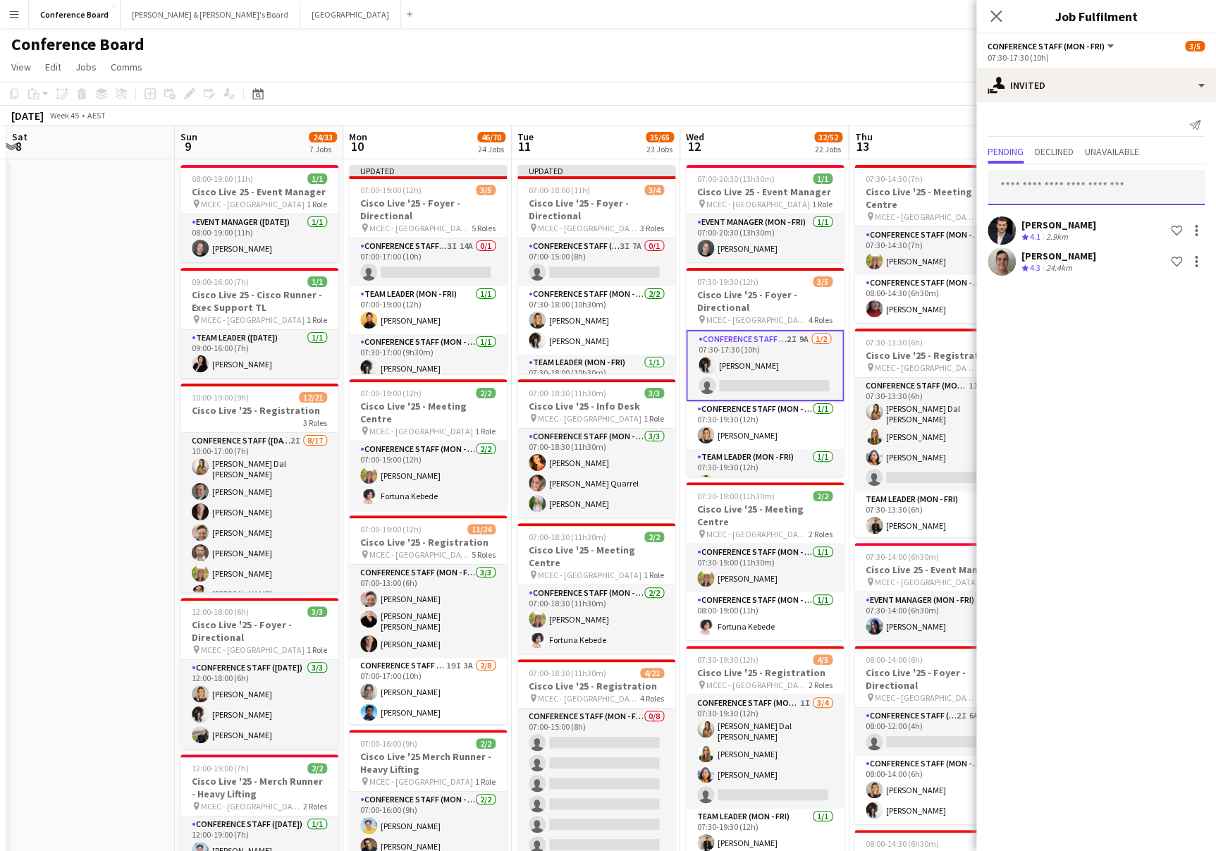
click at [1040, 194] on input "text" at bounding box center [1096, 187] width 217 height 35
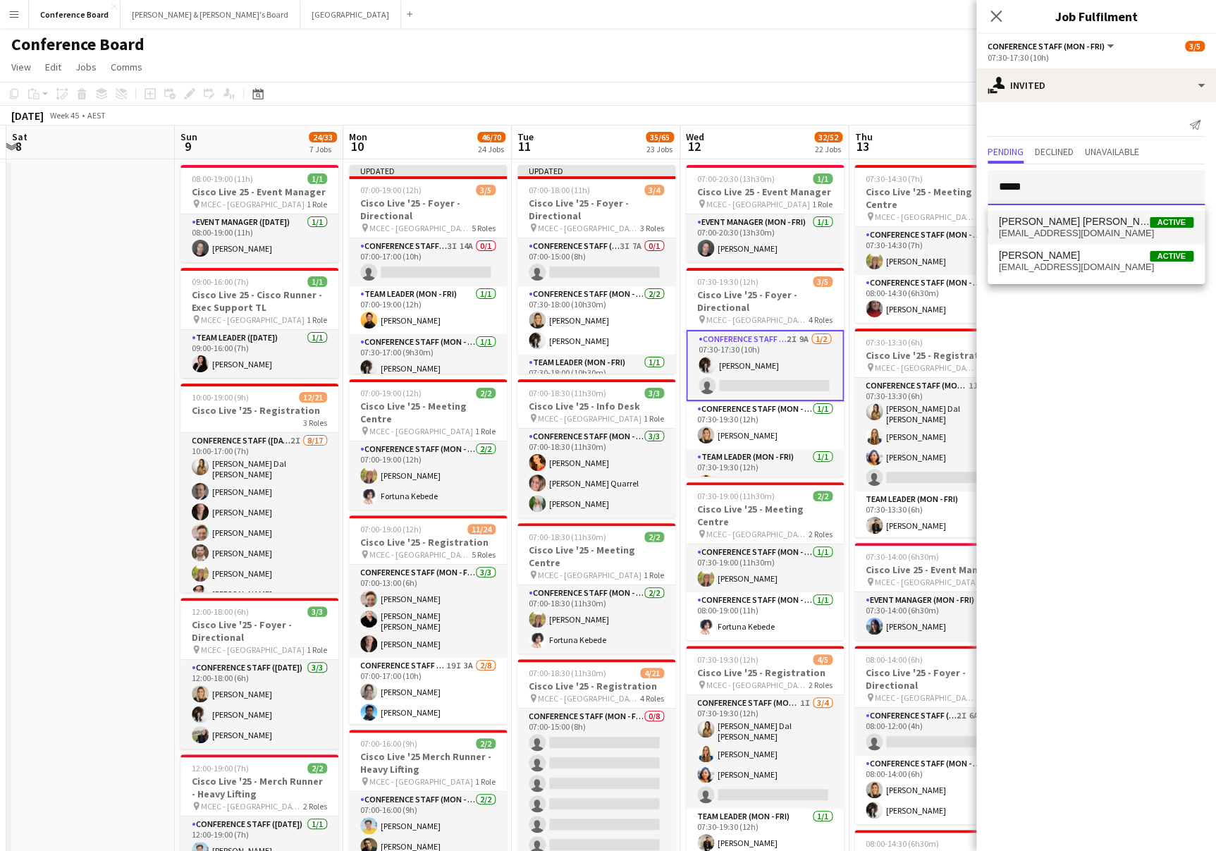
type input "*****"
click at [1059, 228] on span "[EMAIL_ADDRESS][DOMAIN_NAME]" at bounding box center [1096, 233] width 195 height 11
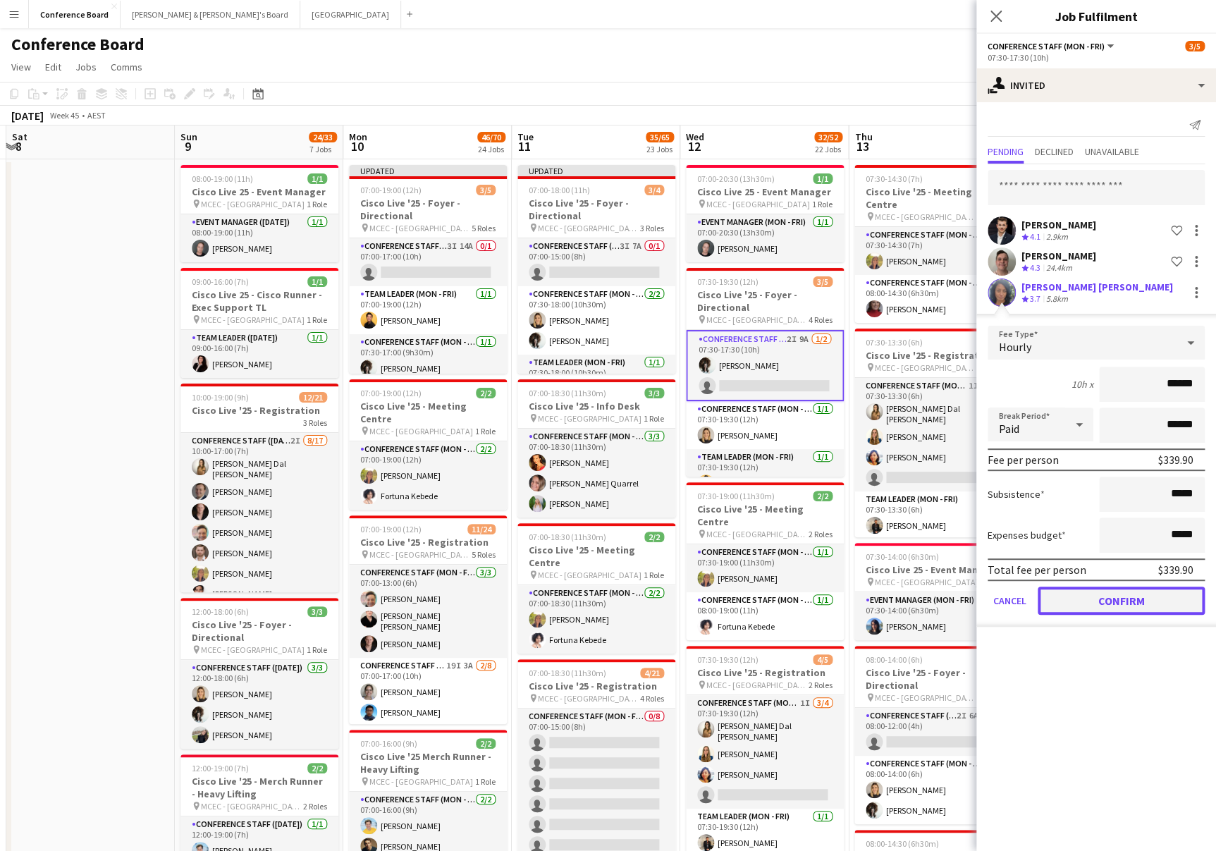
click at [1139, 597] on button "Confirm" at bounding box center [1121, 601] width 167 height 28
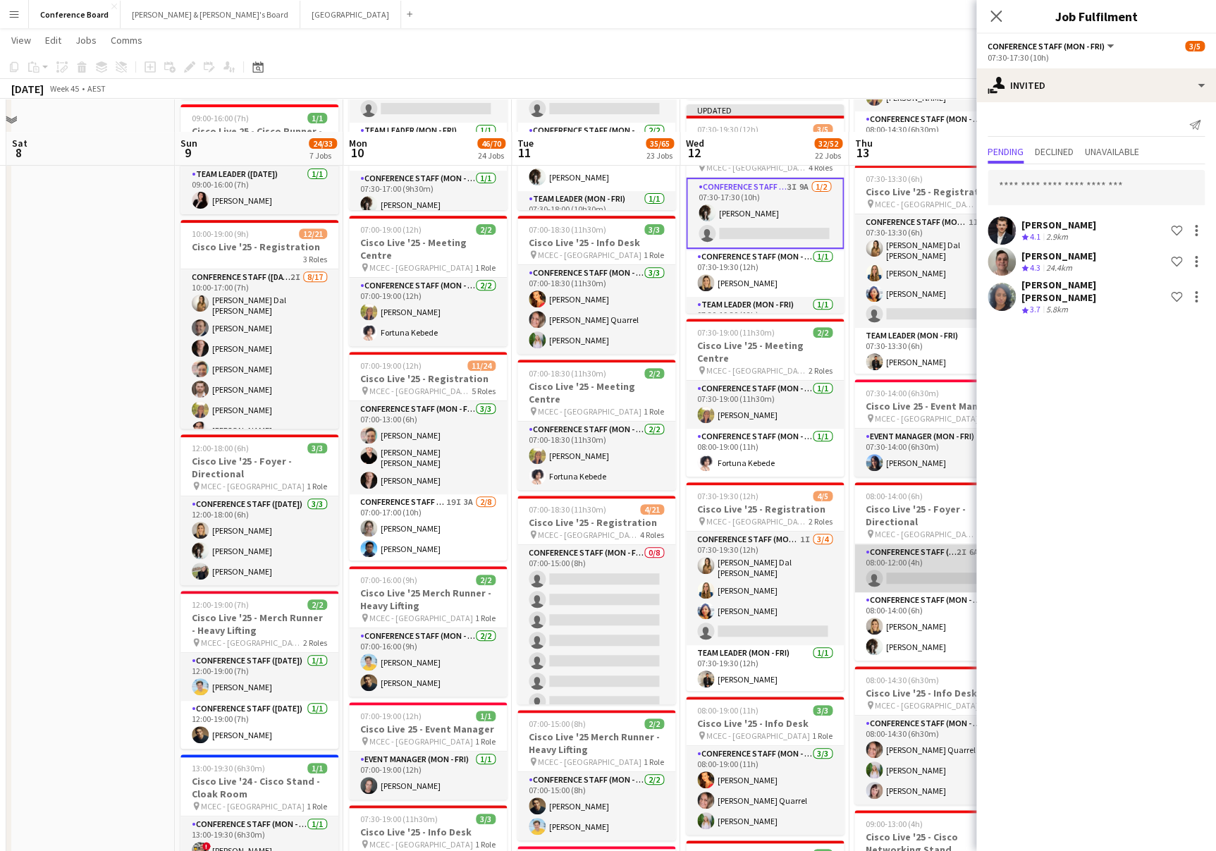
scroll to position [195, 0]
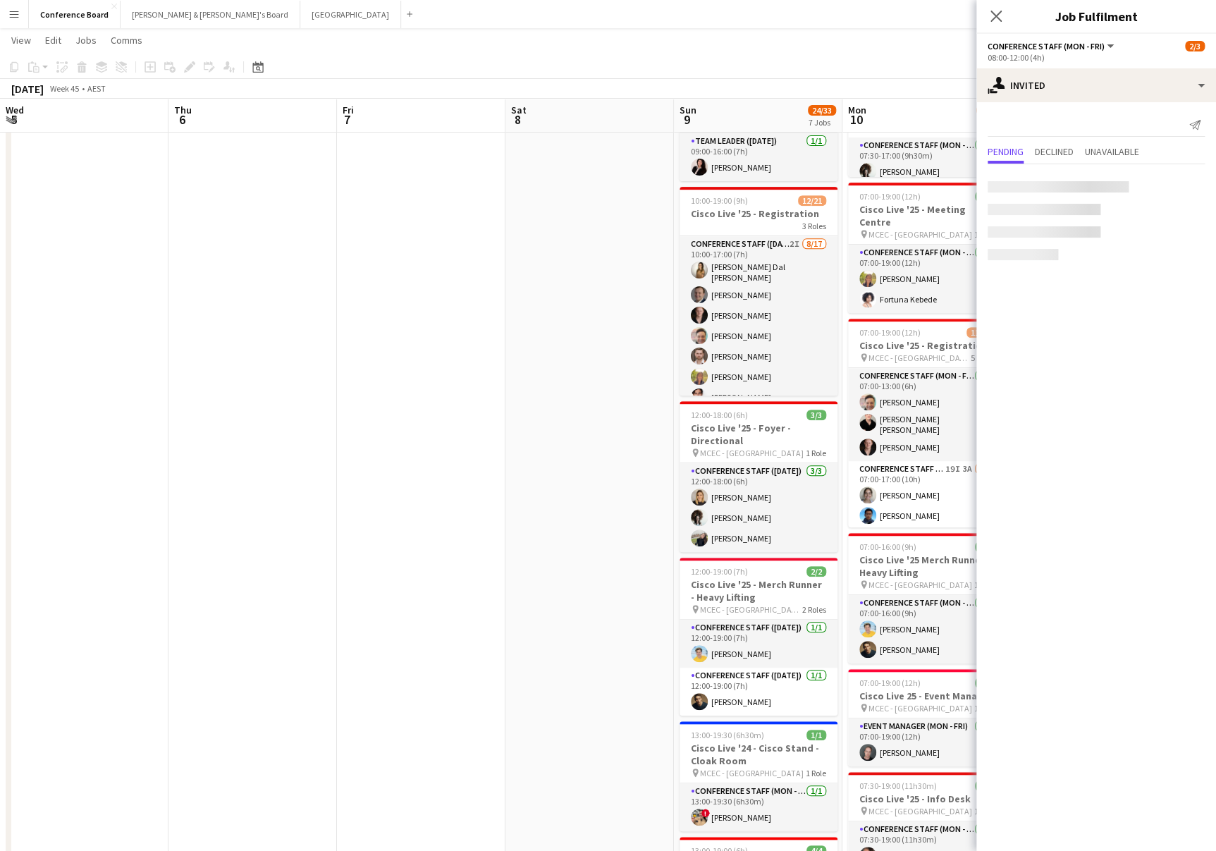
scroll to position [0, 499]
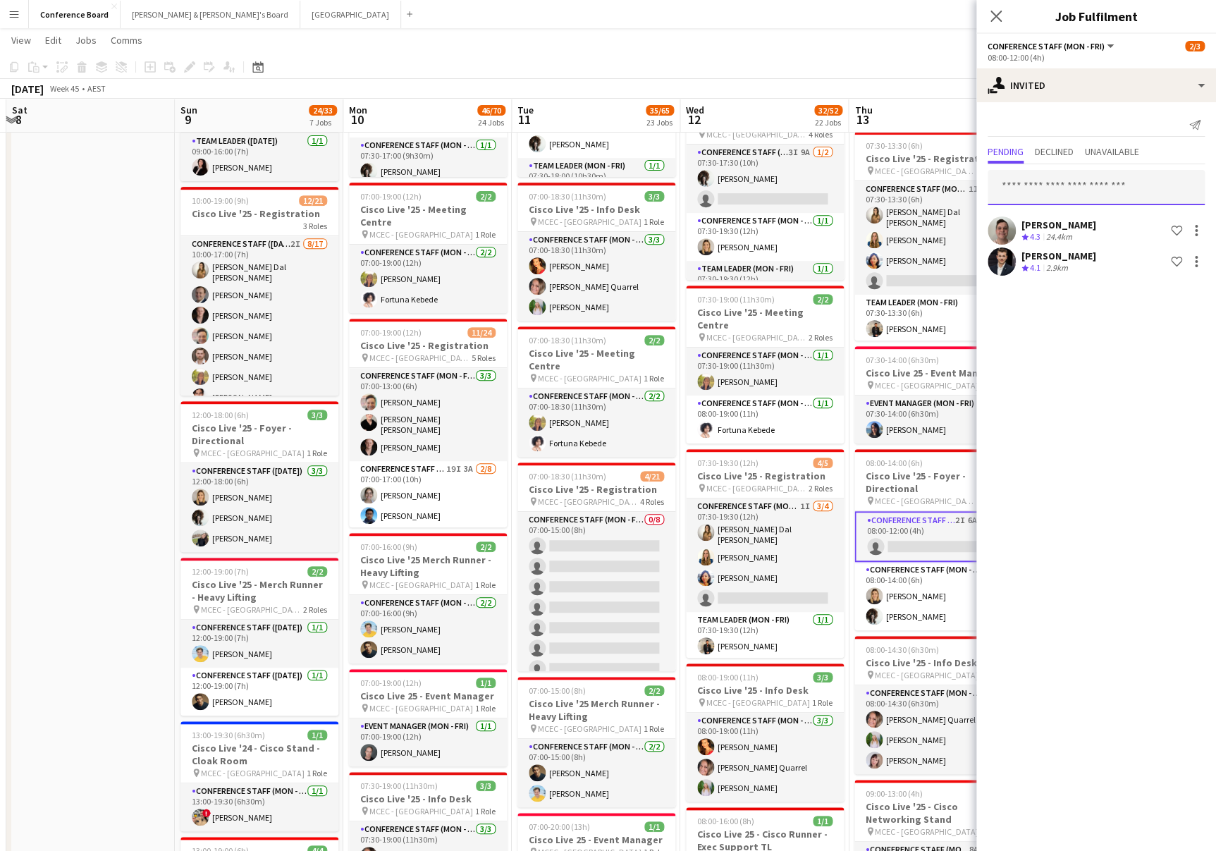
click at [1033, 192] on input "text" at bounding box center [1096, 187] width 217 height 35
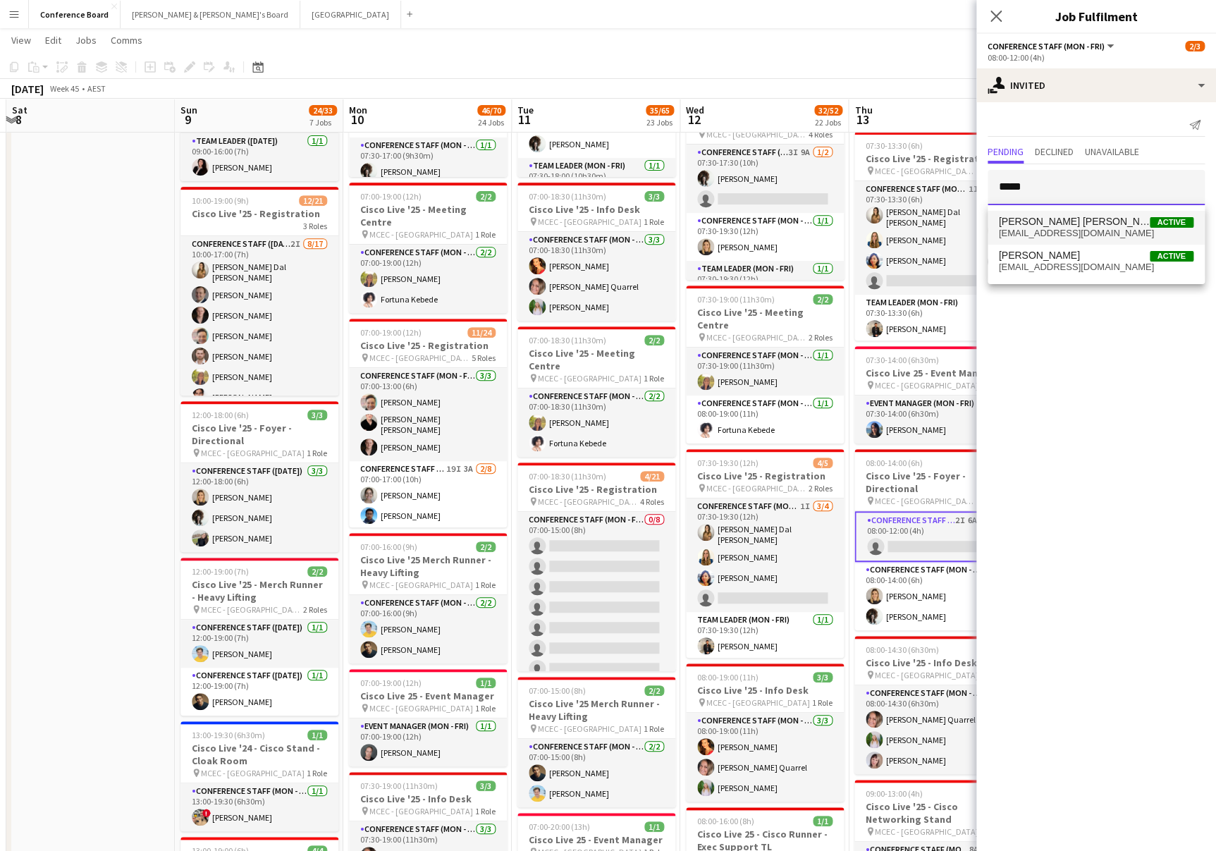
type input "*****"
click at [1036, 234] on span "[EMAIL_ADDRESS][DOMAIN_NAME]" at bounding box center [1096, 233] width 195 height 11
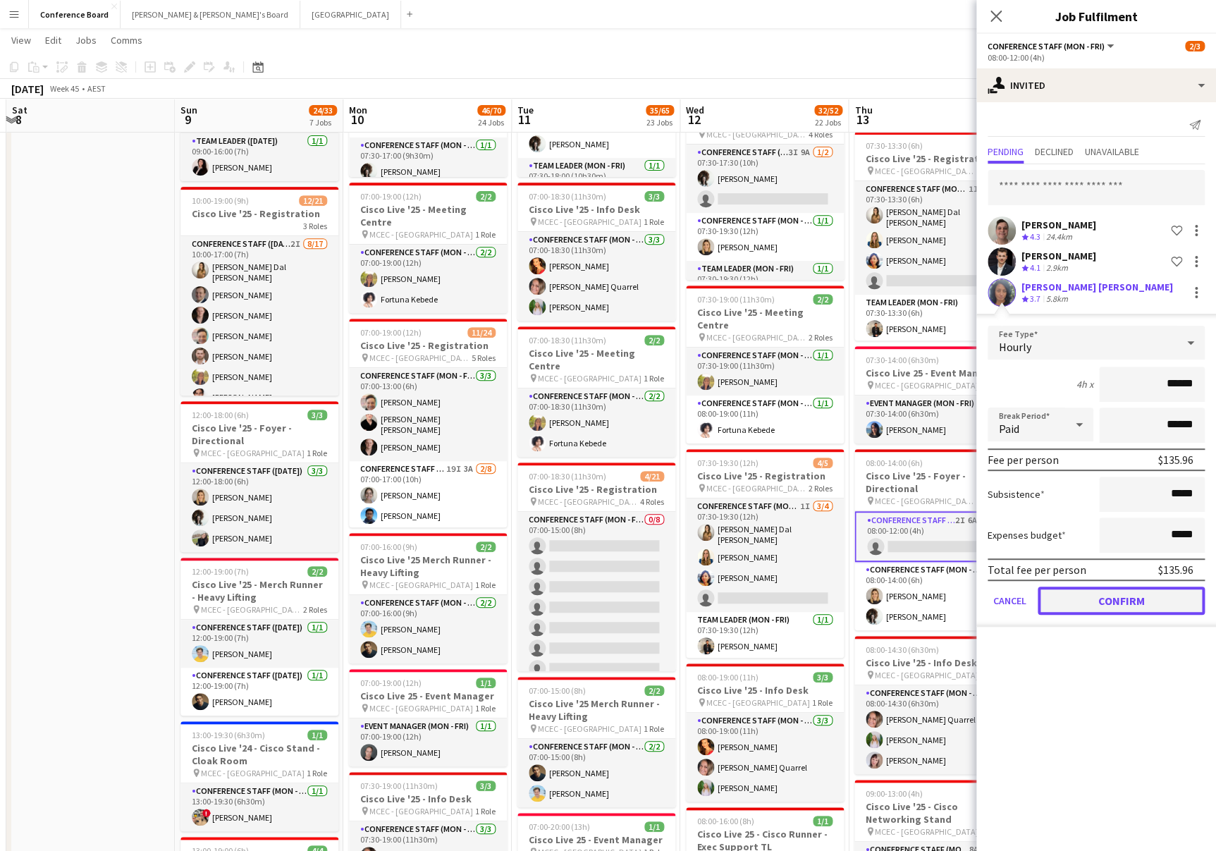
click at [1108, 591] on button "Confirm" at bounding box center [1121, 601] width 167 height 28
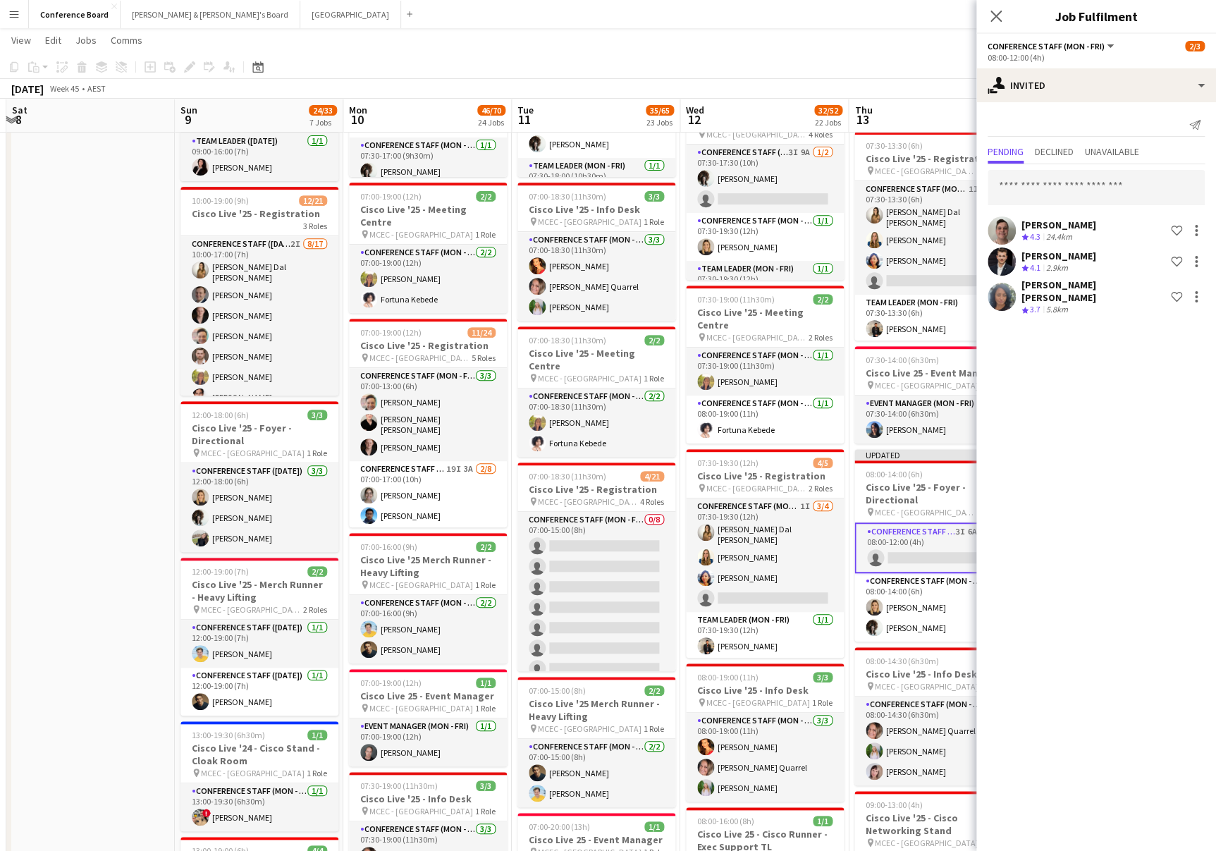
click at [800, 60] on app-toolbar "Copy Paste Paste Command V Paste with crew Command Shift V Paste linked Job [GE…" at bounding box center [608, 67] width 1216 height 24
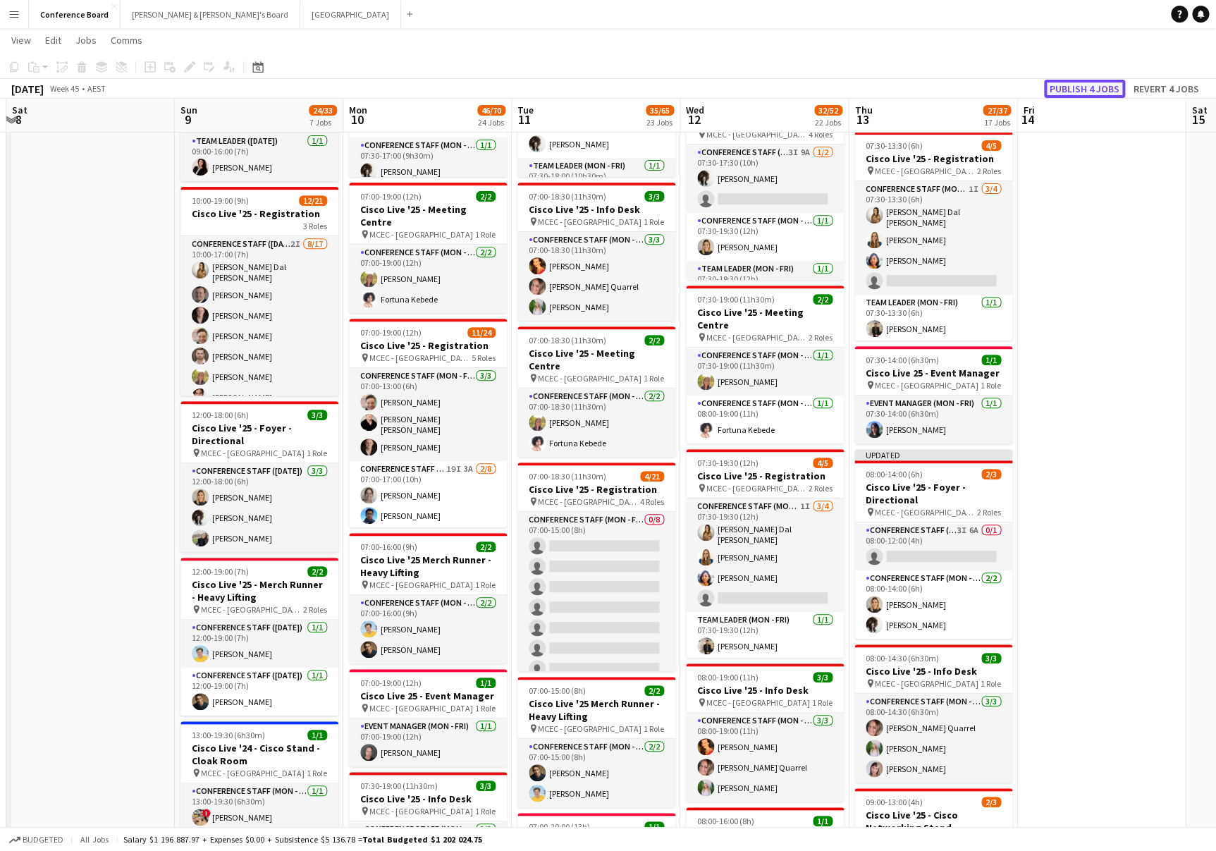
click at [1082, 88] on button "Publish 4 jobs" at bounding box center [1084, 89] width 81 height 18
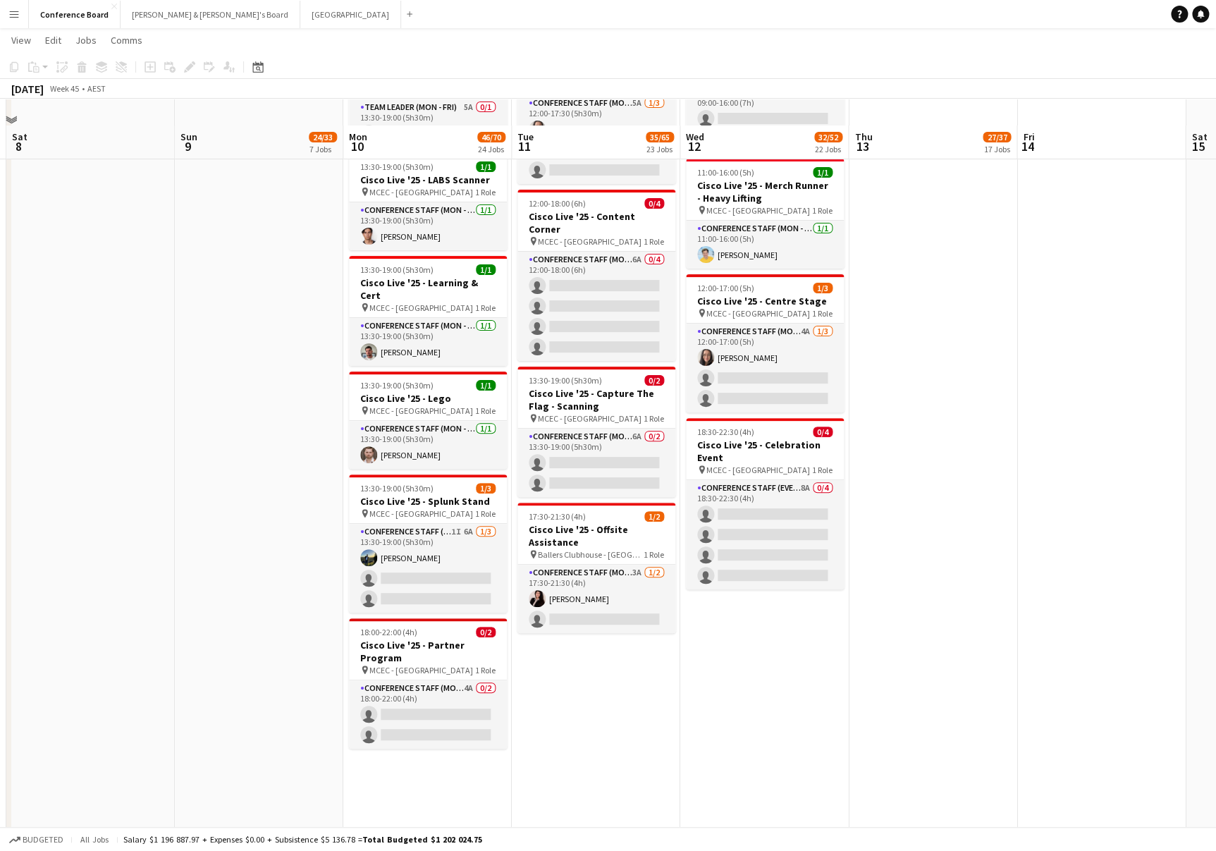
scroll to position [2743, 0]
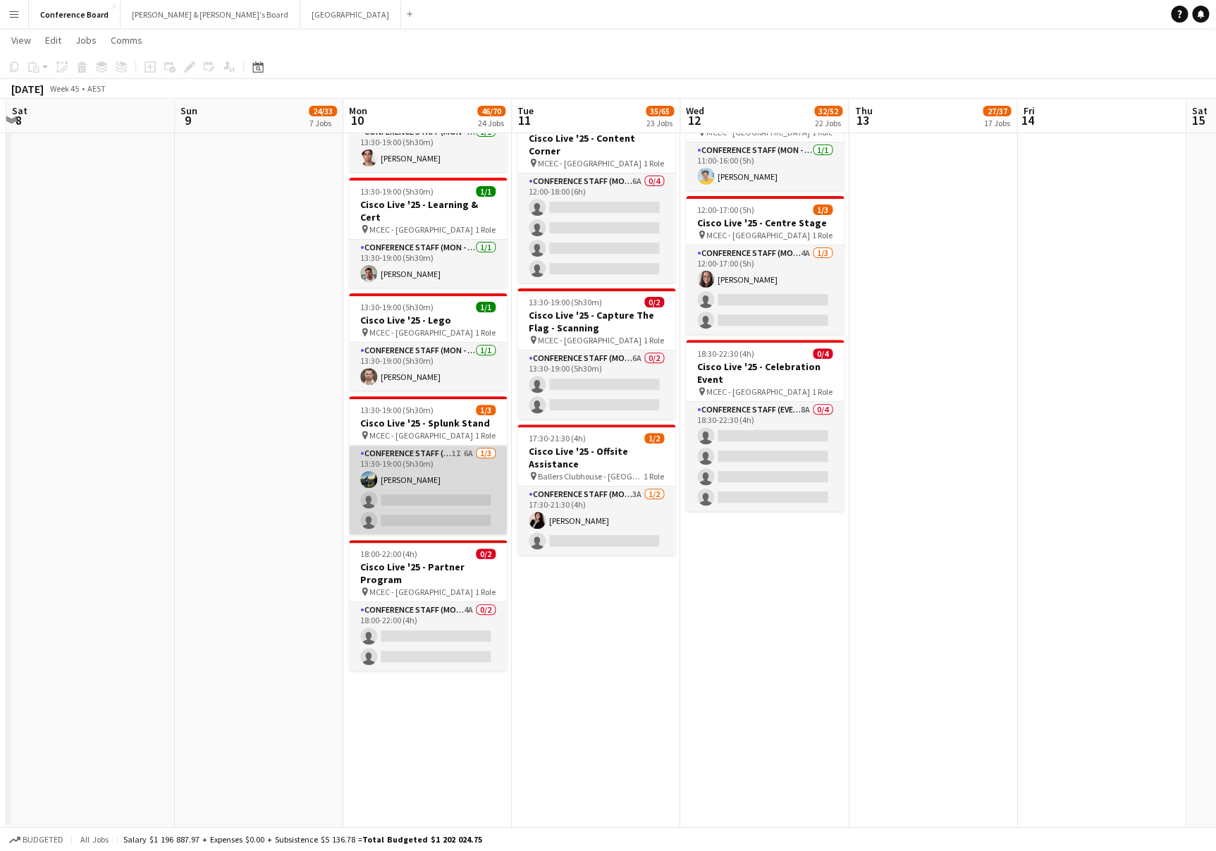
click at [440, 446] on app-card-role "Conference Staff (Mon - Fri) 1I 6A [DATE] 13:30-19:00 (5h30m) [PERSON_NAME] sin…" at bounding box center [428, 490] width 158 height 89
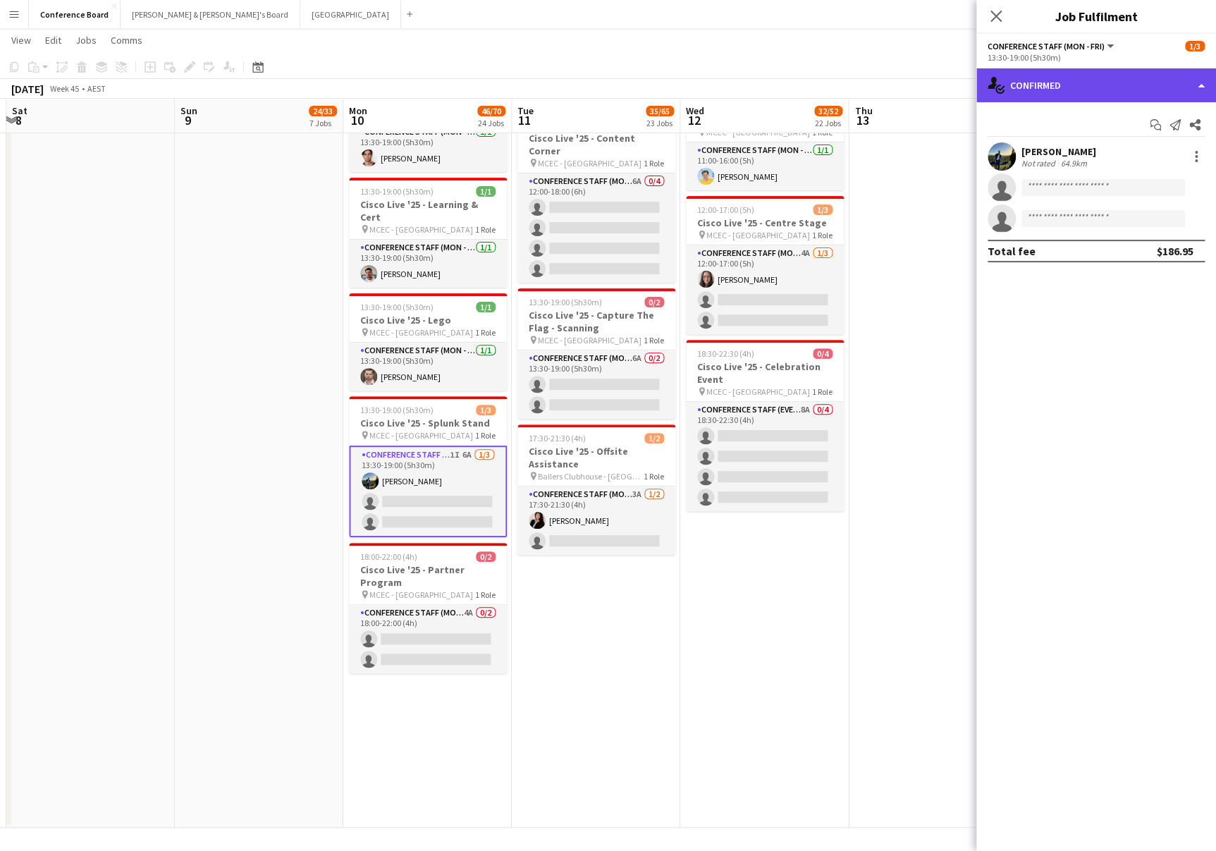
click at [1069, 87] on div "single-neutral-actions-check-2 Confirmed" at bounding box center [1097, 85] width 240 height 34
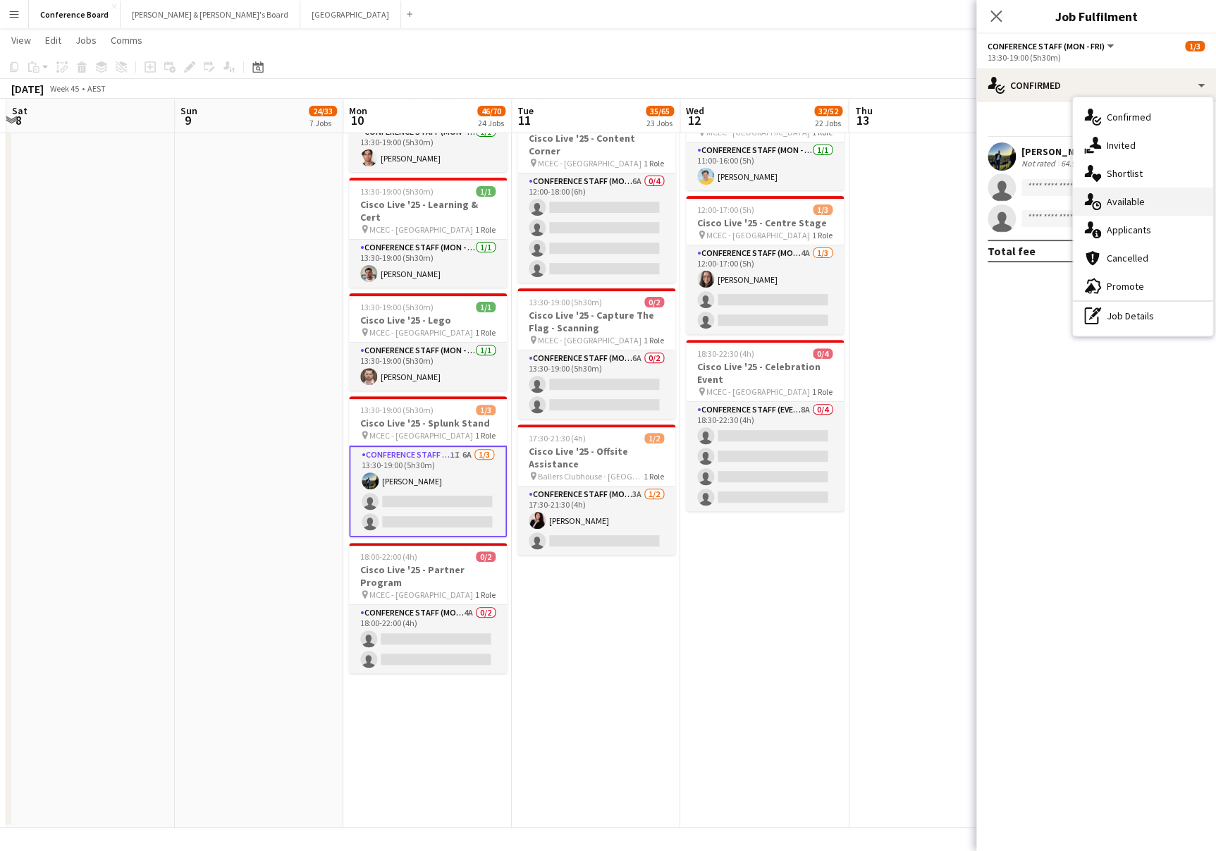
click at [1117, 209] on div "single-neutral-actions-upload Available" at bounding box center [1143, 202] width 140 height 28
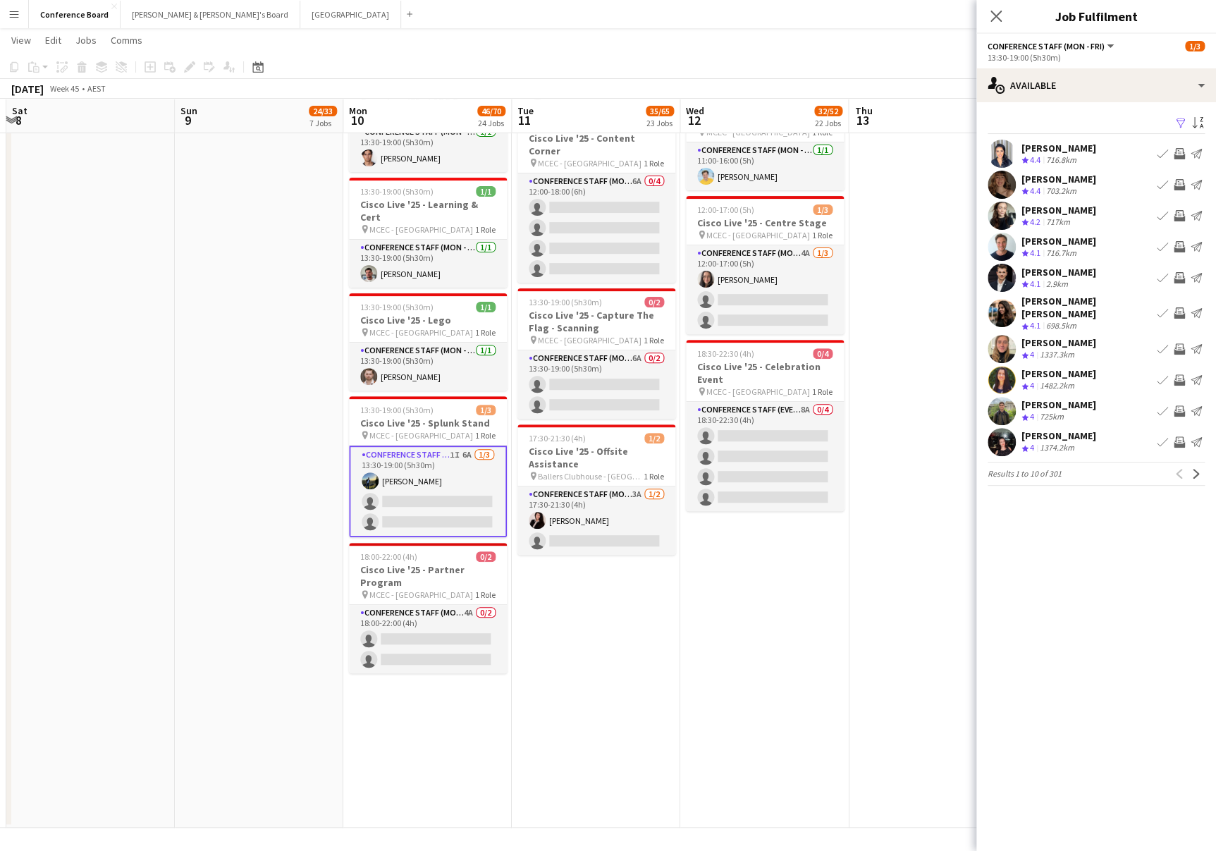
click at [1180, 123] on app-icon "Filter" at bounding box center [1180, 123] width 11 height 13
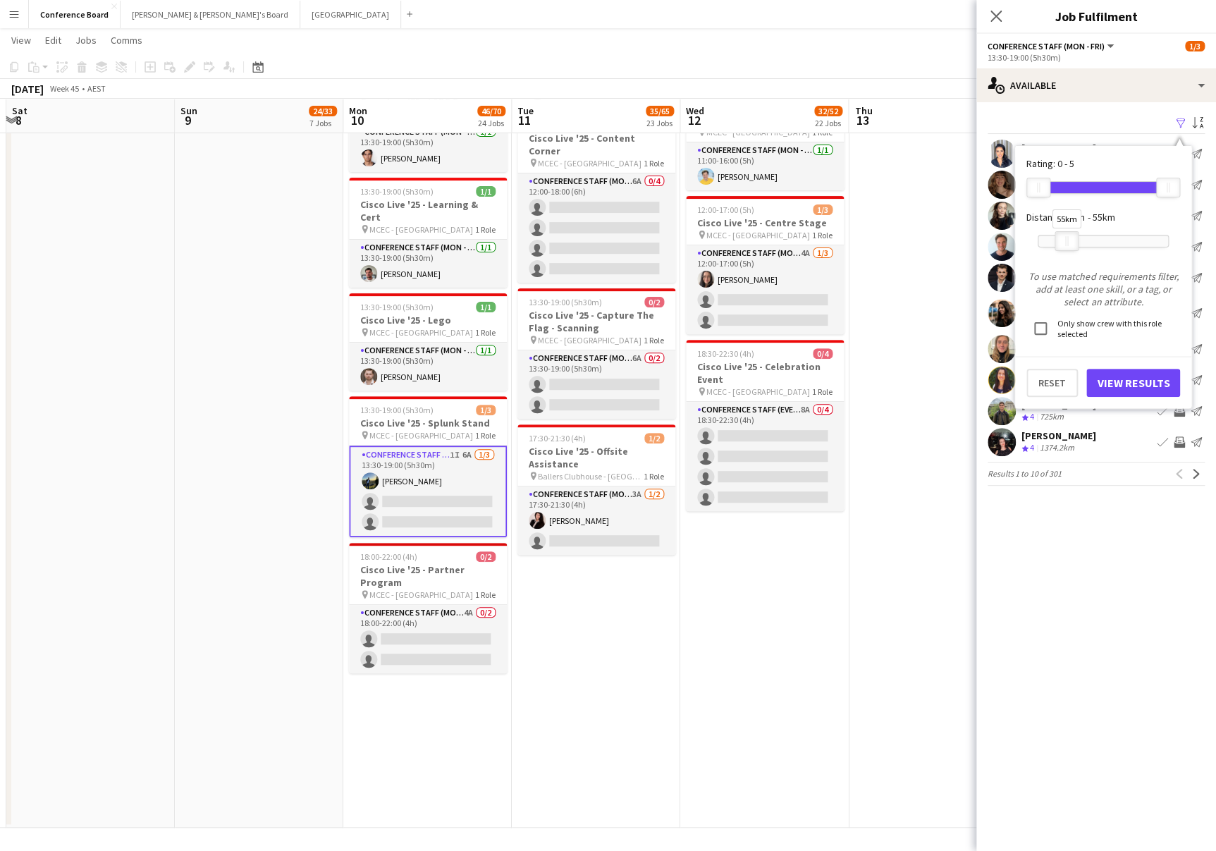
drag, startPoint x: 1167, startPoint y: 245, endPoint x: 1065, endPoint y: 244, distance: 101.5
click at [1065, 244] on div "55km" at bounding box center [1067, 241] width 24 height 20
click at [1130, 398] on div "Rating: 0 - 5 0 5 Distance: 1km - 55km 55km To use matched requirements filter,…" at bounding box center [1103, 277] width 176 height 262
click at [1125, 380] on button "View Results" at bounding box center [1134, 383] width 94 height 28
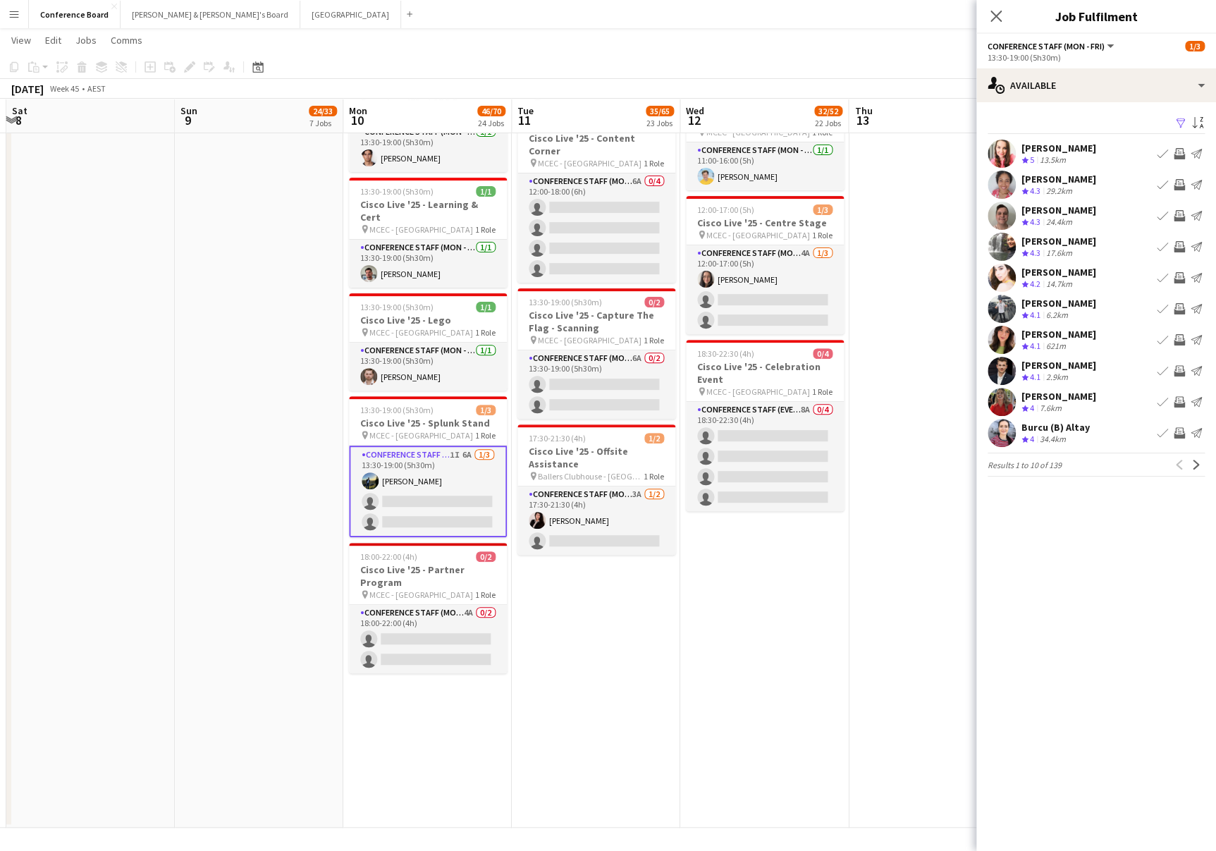
click at [1182, 369] on app-icon "Invite crew" at bounding box center [1179, 370] width 11 height 11
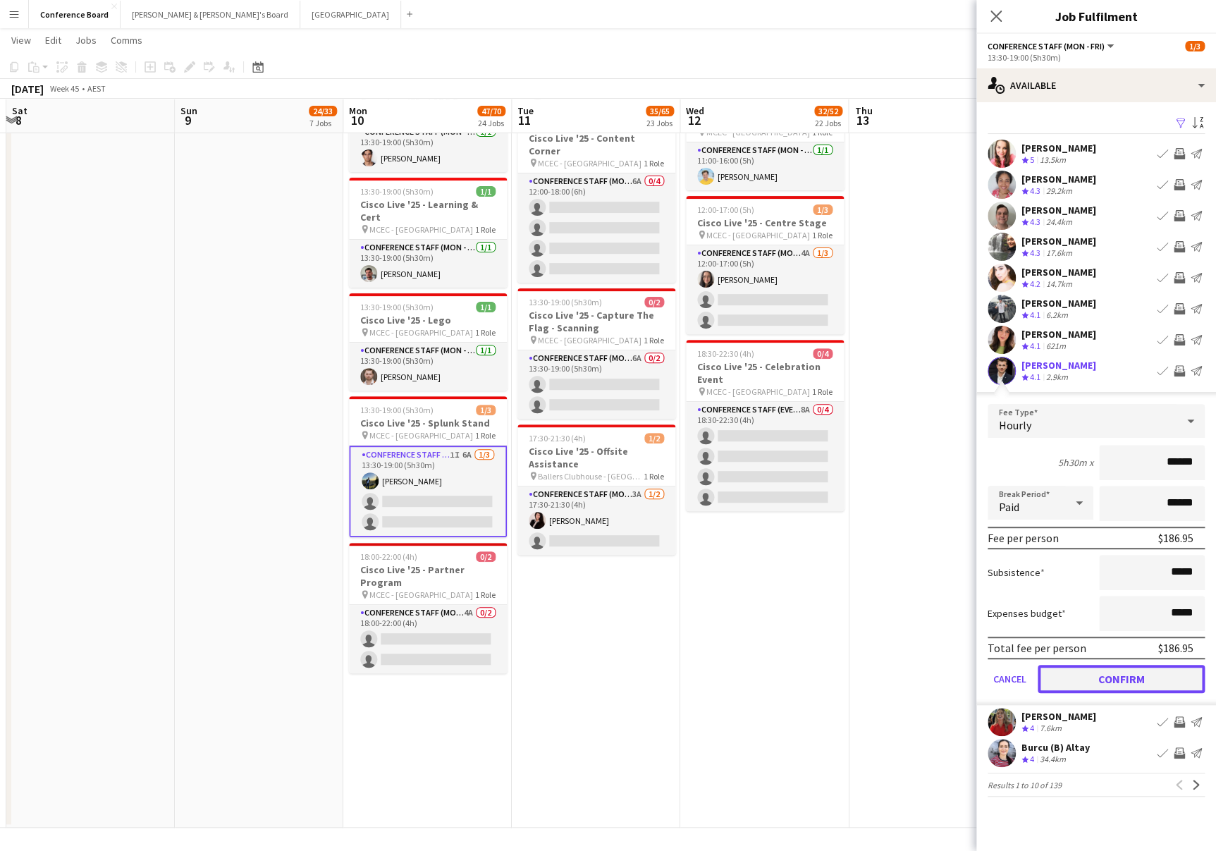
click at [1107, 678] on button "Confirm" at bounding box center [1121, 679] width 167 height 28
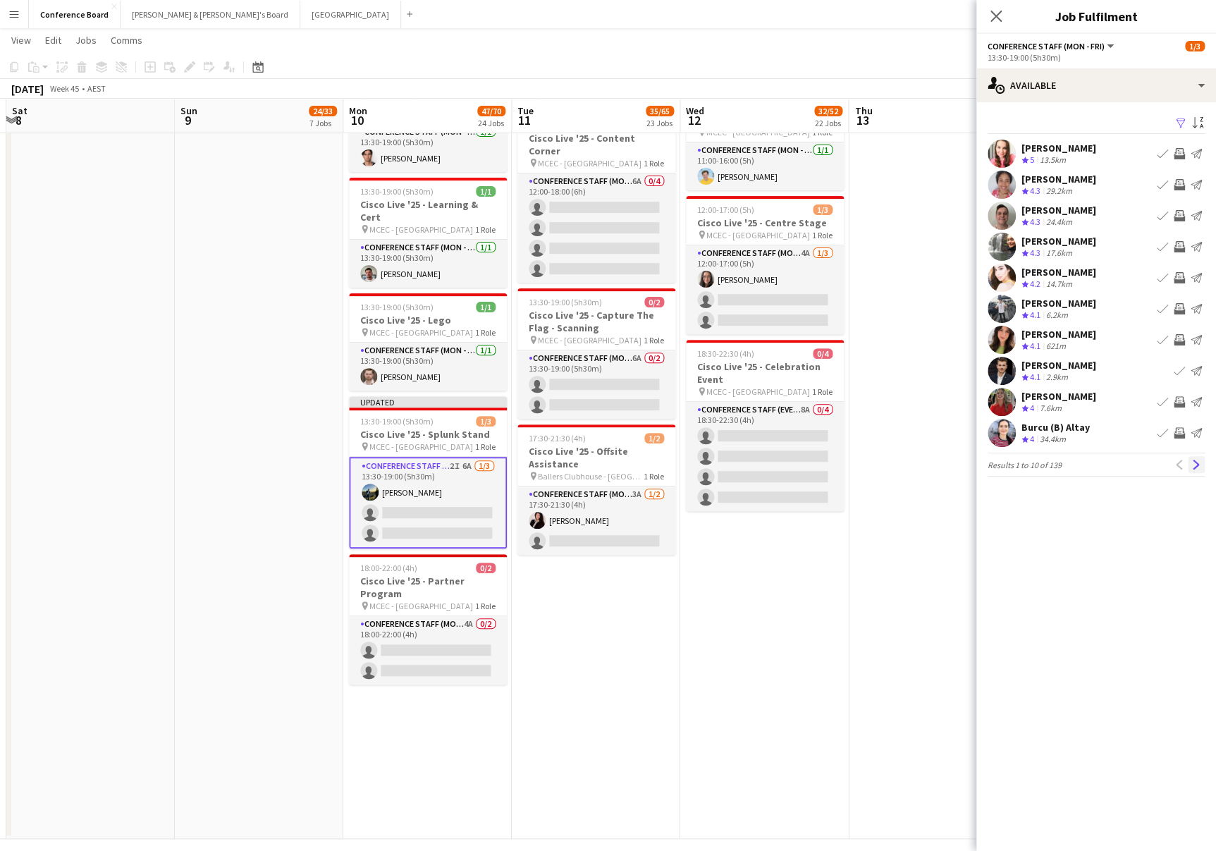
click at [1195, 460] on app-icon "Next" at bounding box center [1197, 465] width 10 height 10
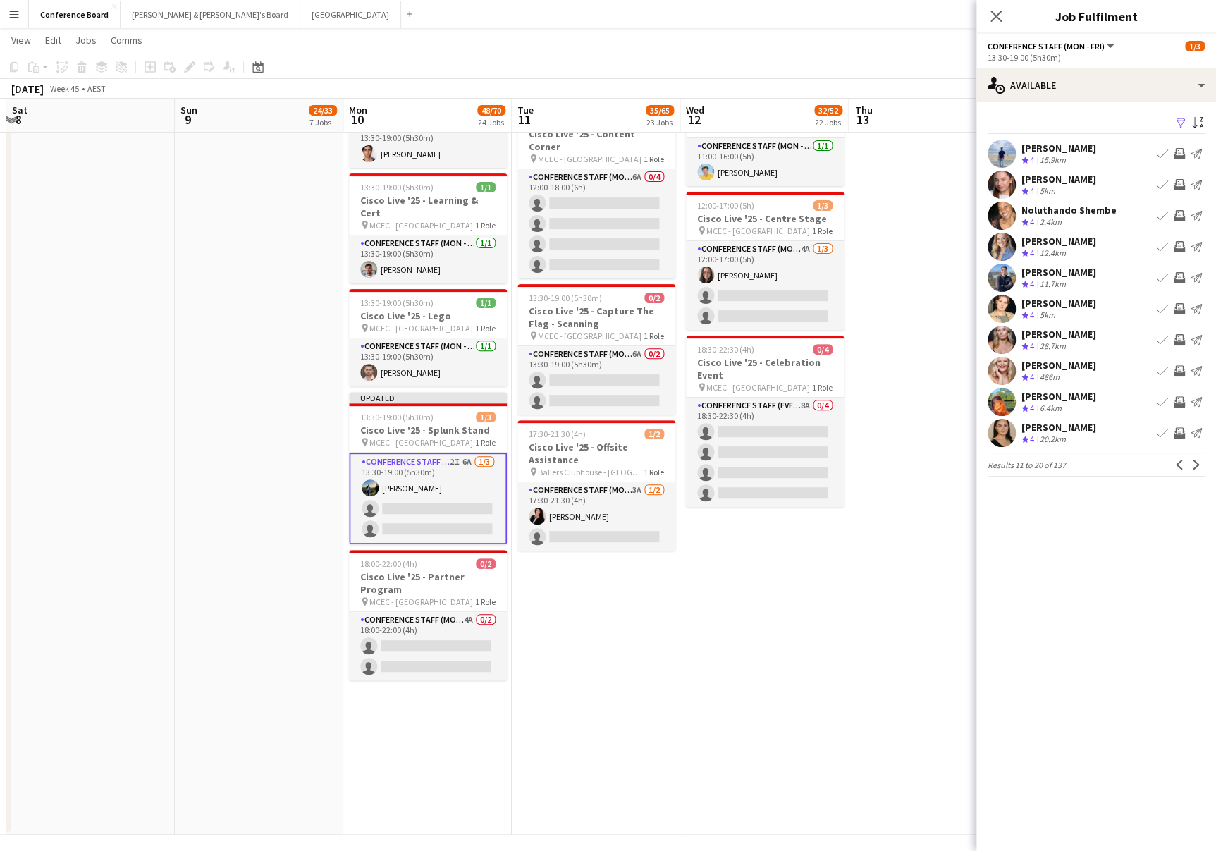
click at [1175, 431] on app-icon "Invite crew" at bounding box center [1179, 432] width 11 height 11
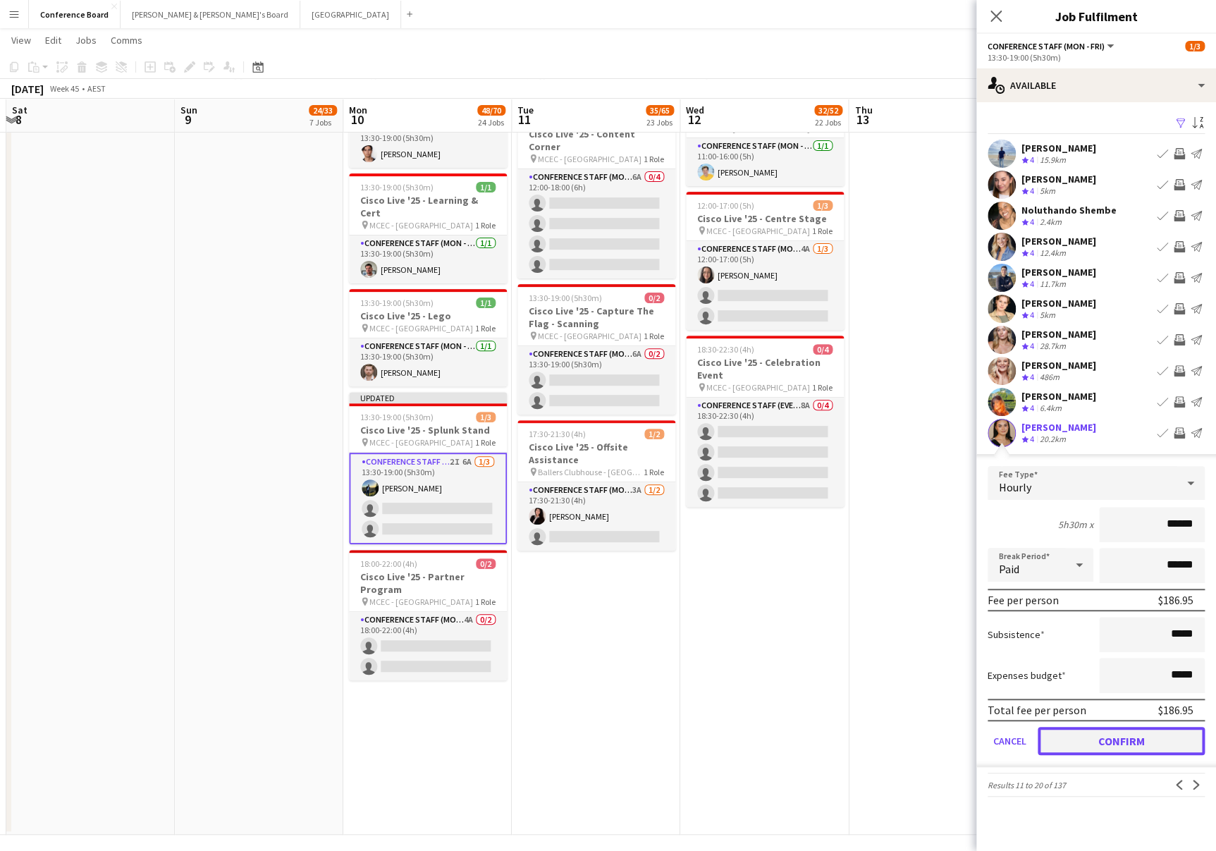
click at [1120, 738] on button "Confirm" at bounding box center [1121, 741] width 167 height 28
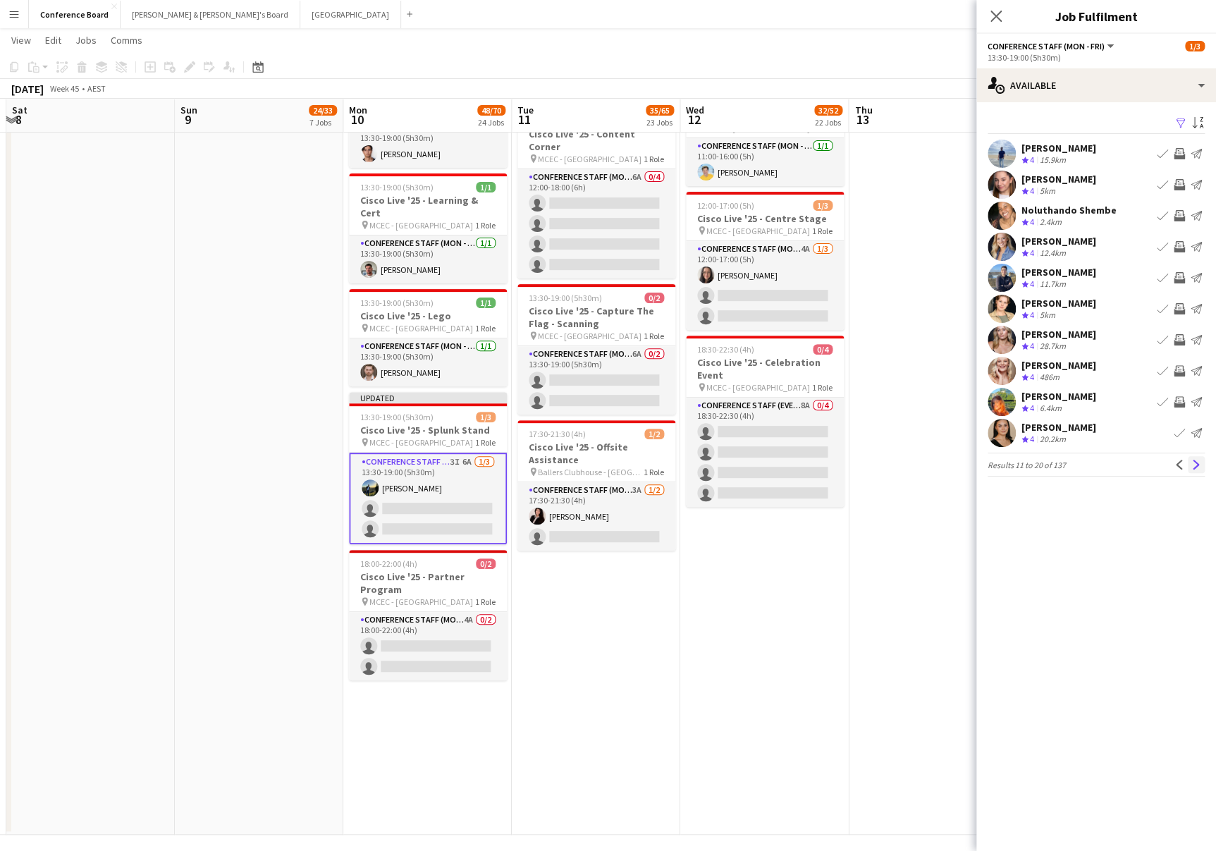
click at [1194, 463] on app-icon "Next" at bounding box center [1197, 465] width 10 height 10
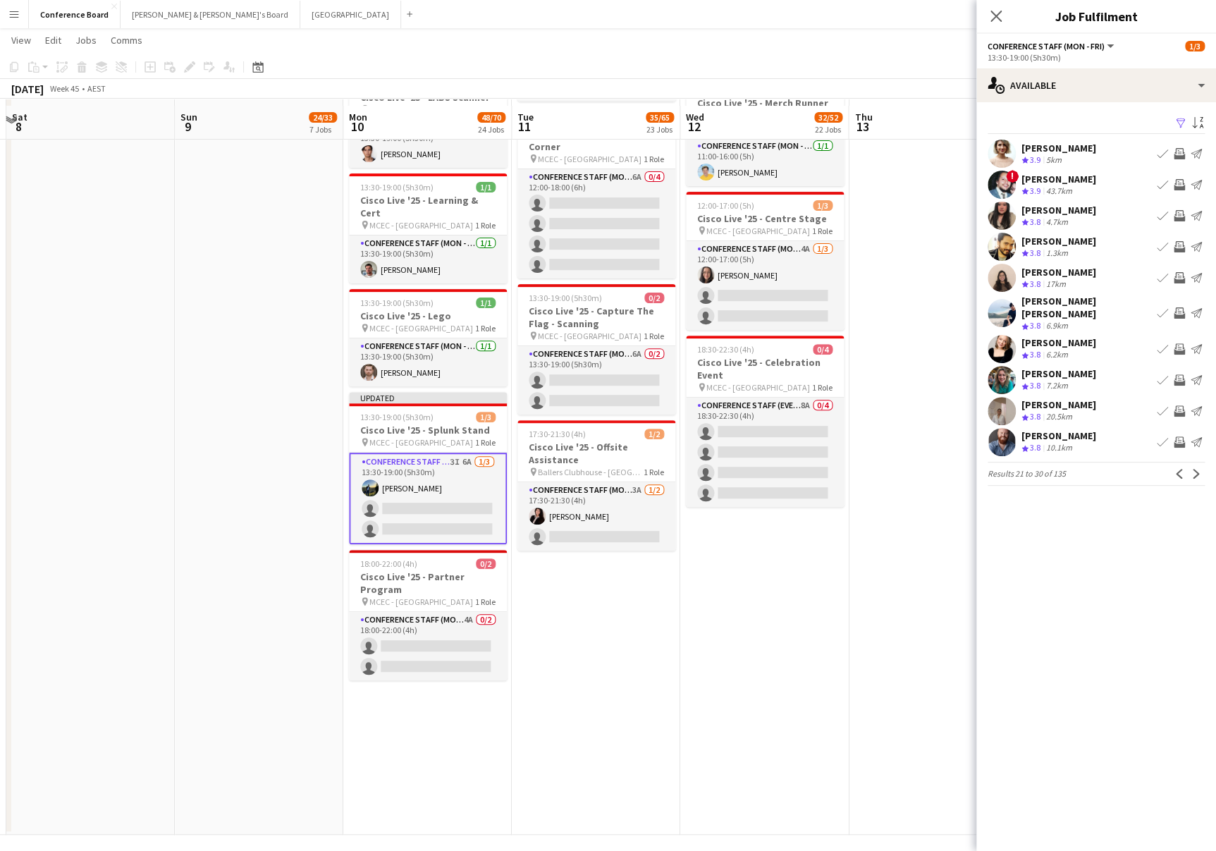
scroll to position [2754, 0]
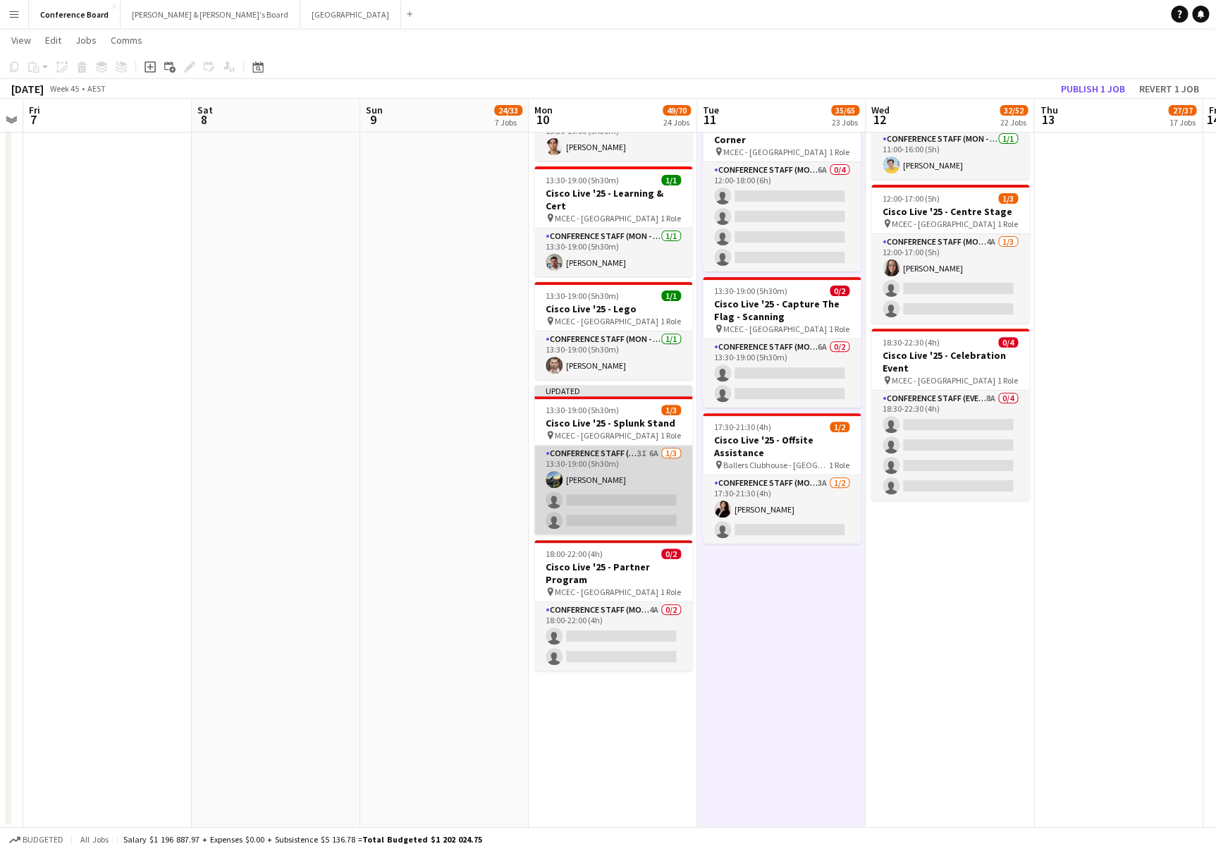
click at [611, 446] on app-card-role "Conference Staff (Mon - Fri) 3I 6A [DATE] 13:30-19:00 (5h30m) [PERSON_NAME] sin…" at bounding box center [613, 490] width 158 height 89
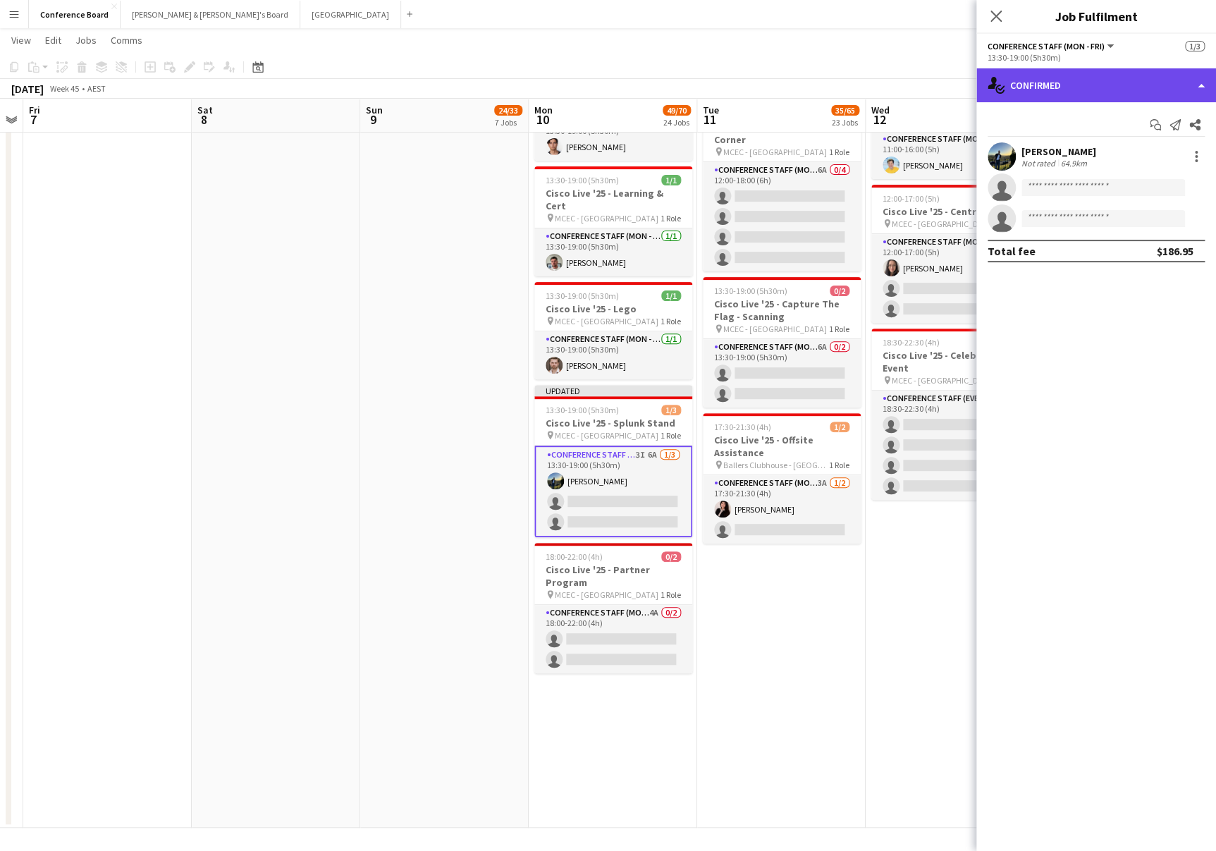
click at [1047, 77] on div "single-neutral-actions-check-2 Confirmed" at bounding box center [1097, 85] width 240 height 34
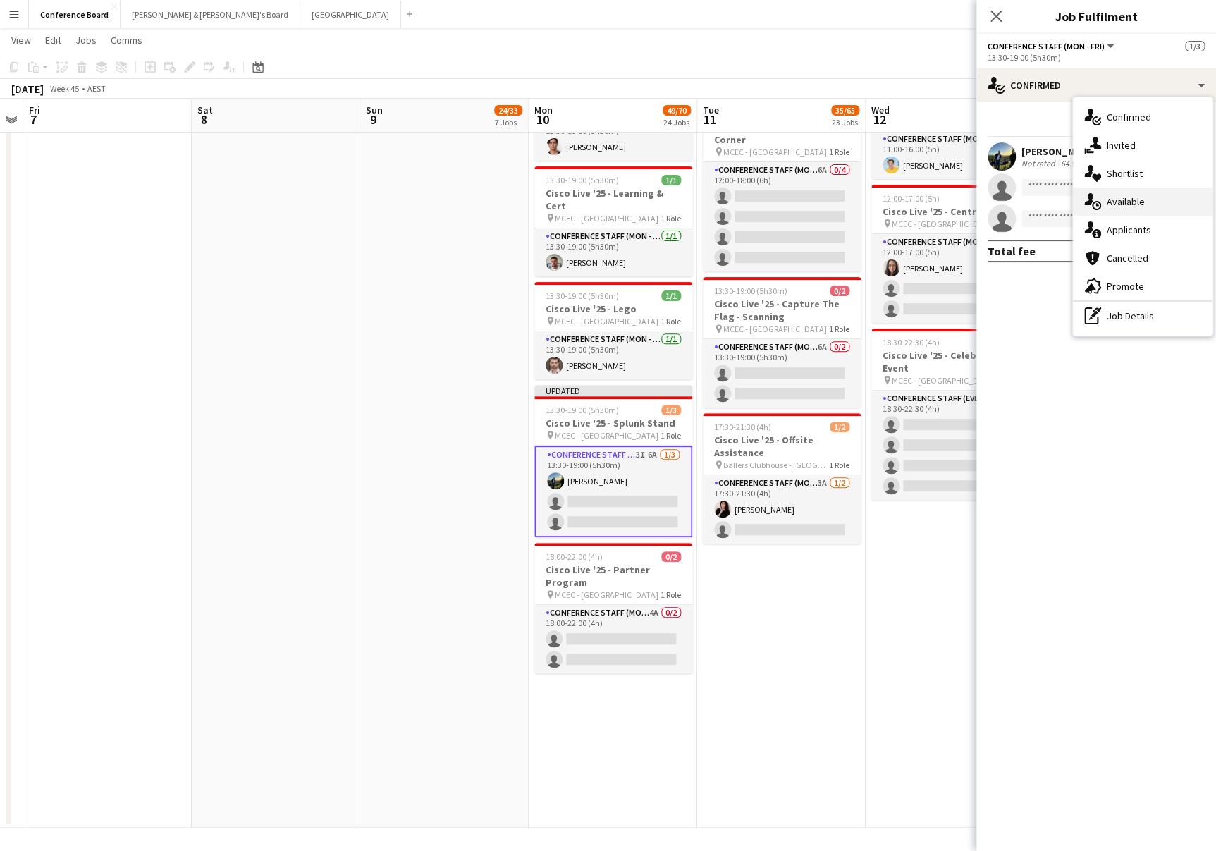
click at [1144, 202] on span "Available" at bounding box center [1126, 201] width 38 height 13
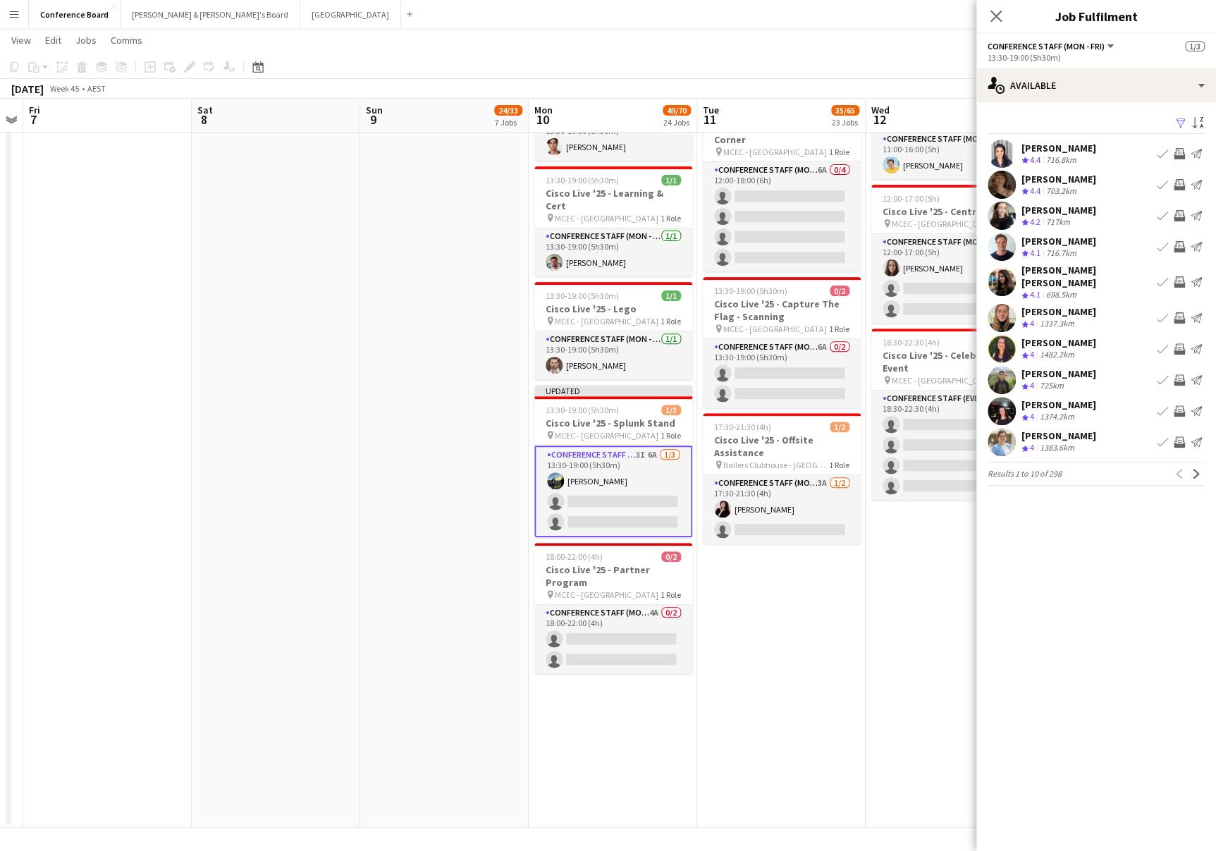
click at [1179, 121] on app-icon "Filter" at bounding box center [1180, 123] width 11 height 13
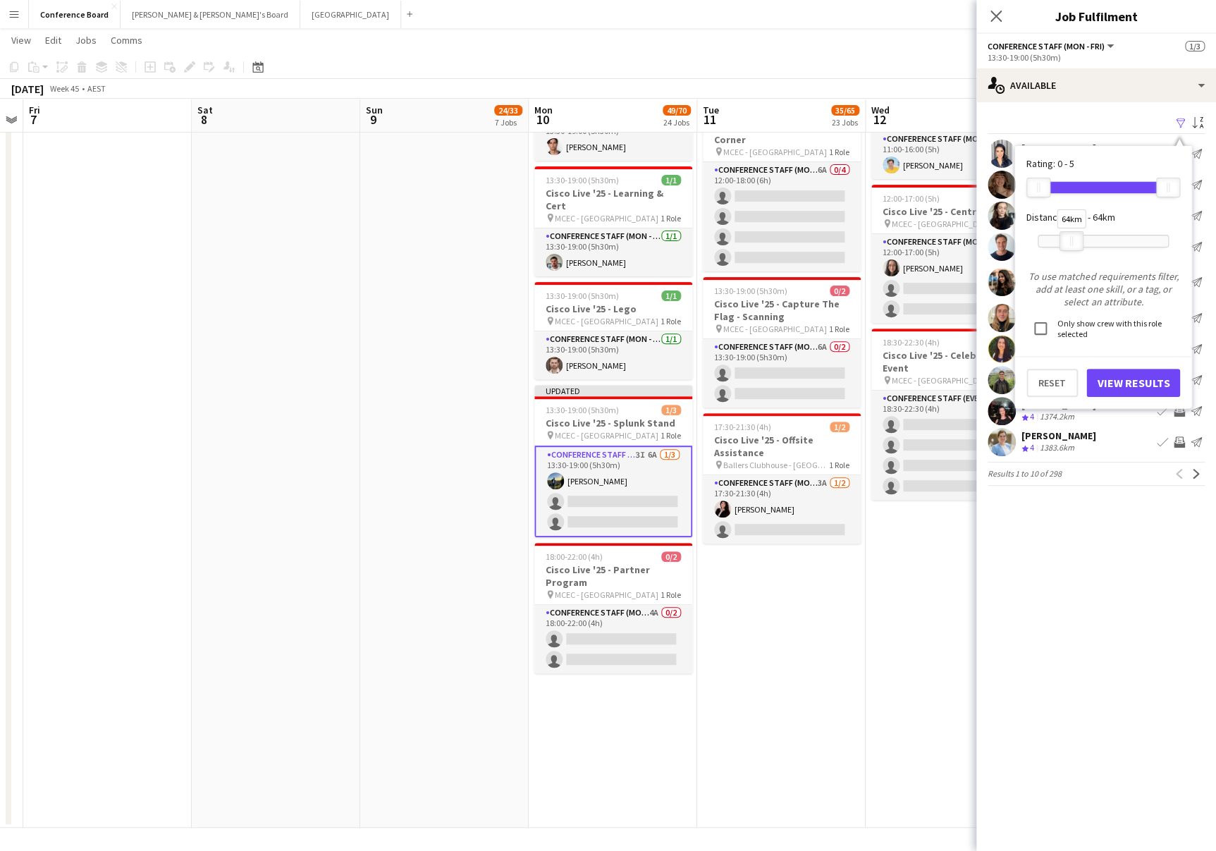
drag, startPoint x: 1171, startPoint y: 238, endPoint x: 1073, endPoint y: 276, distance: 105.1
click at [1075, 238] on div at bounding box center [1071, 241] width 23 height 18
click at [1120, 381] on button "View Results" at bounding box center [1134, 383] width 94 height 28
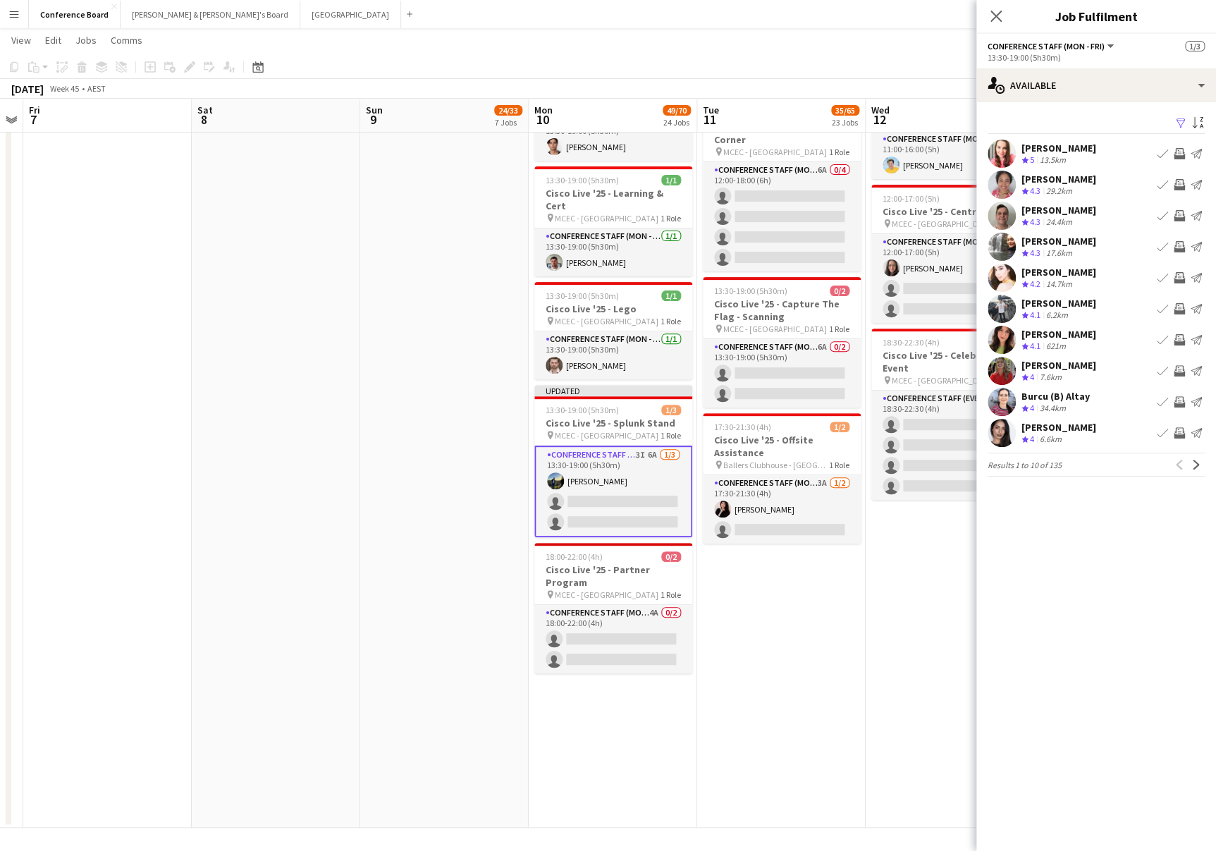
click at [1200, 465] on app-icon "Next" at bounding box center [1197, 465] width 10 height 10
click at [1181, 465] on app-icon "Previous" at bounding box center [1180, 465] width 10 height 10
click at [1176, 430] on app-icon "Invite crew" at bounding box center [1179, 432] width 11 height 11
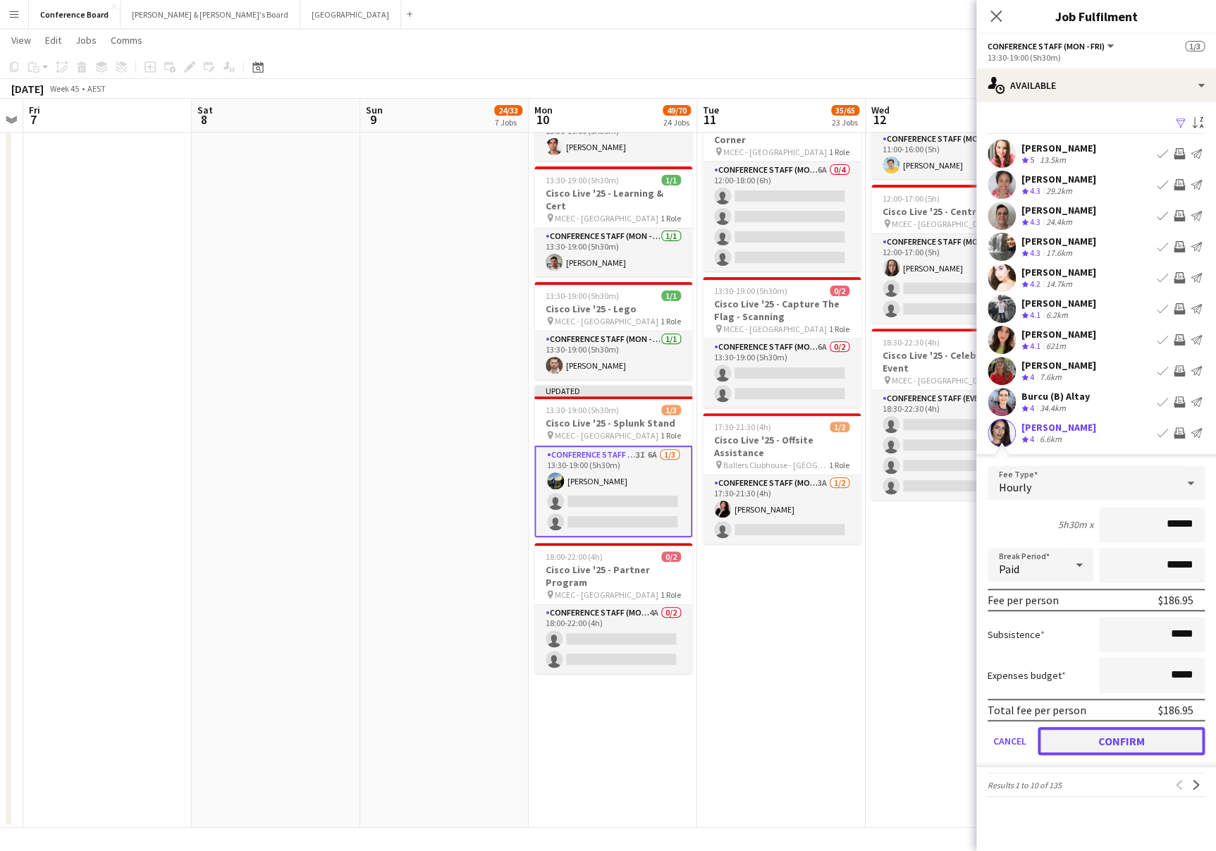
click at [1108, 744] on button "Confirm" at bounding box center [1121, 741] width 167 height 28
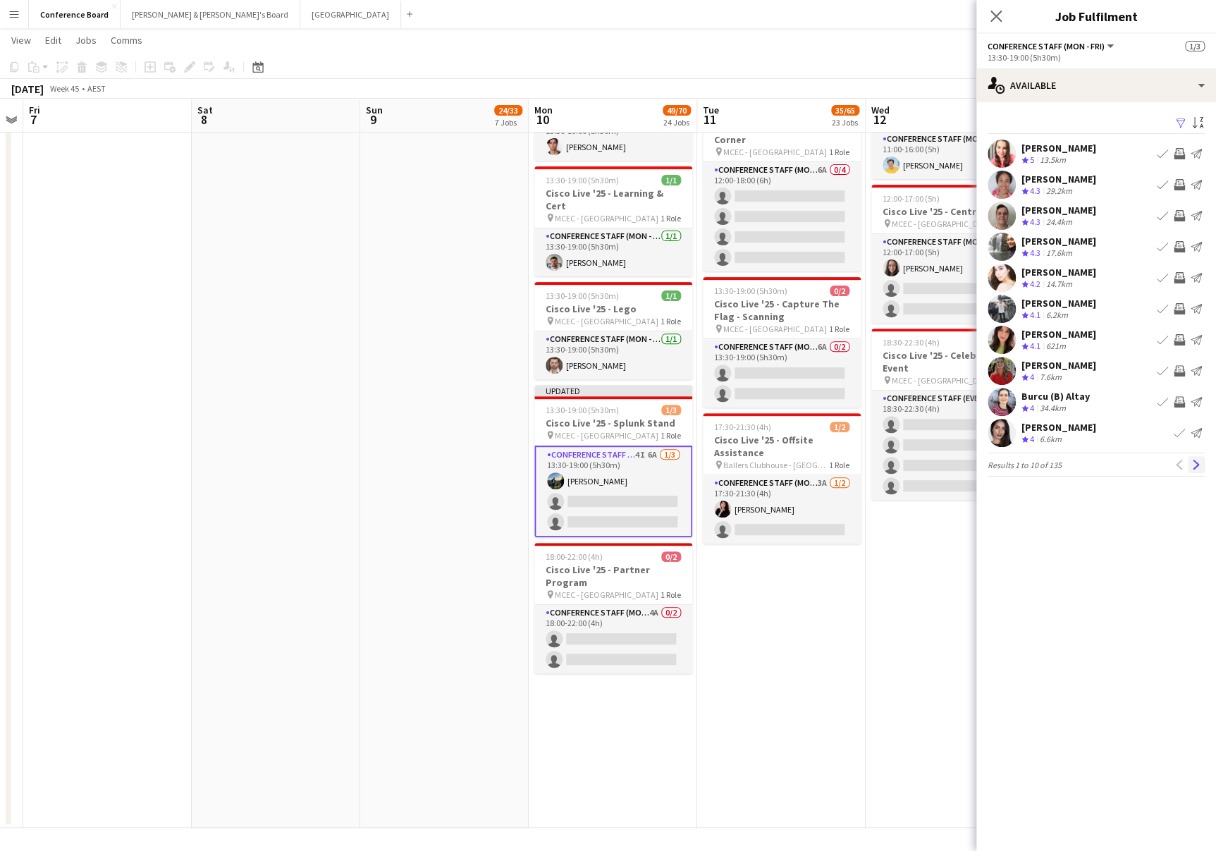
click at [1195, 460] on app-icon "Next" at bounding box center [1197, 465] width 10 height 10
click at [1175, 273] on app-icon "Invite crew" at bounding box center [1179, 277] width 11 height 11
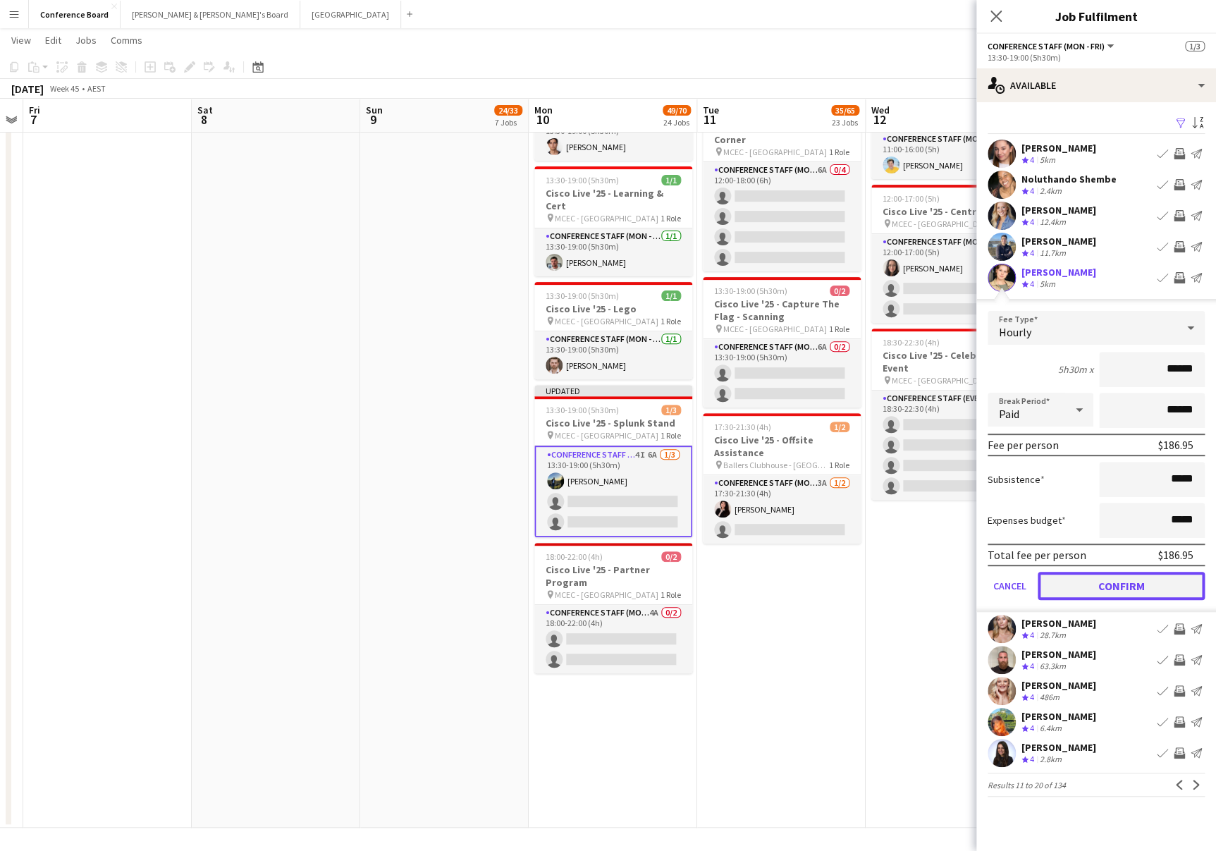
click at [1167, 583] on button "Confirm" at bounding box center [1121, 586] width 167 height 28
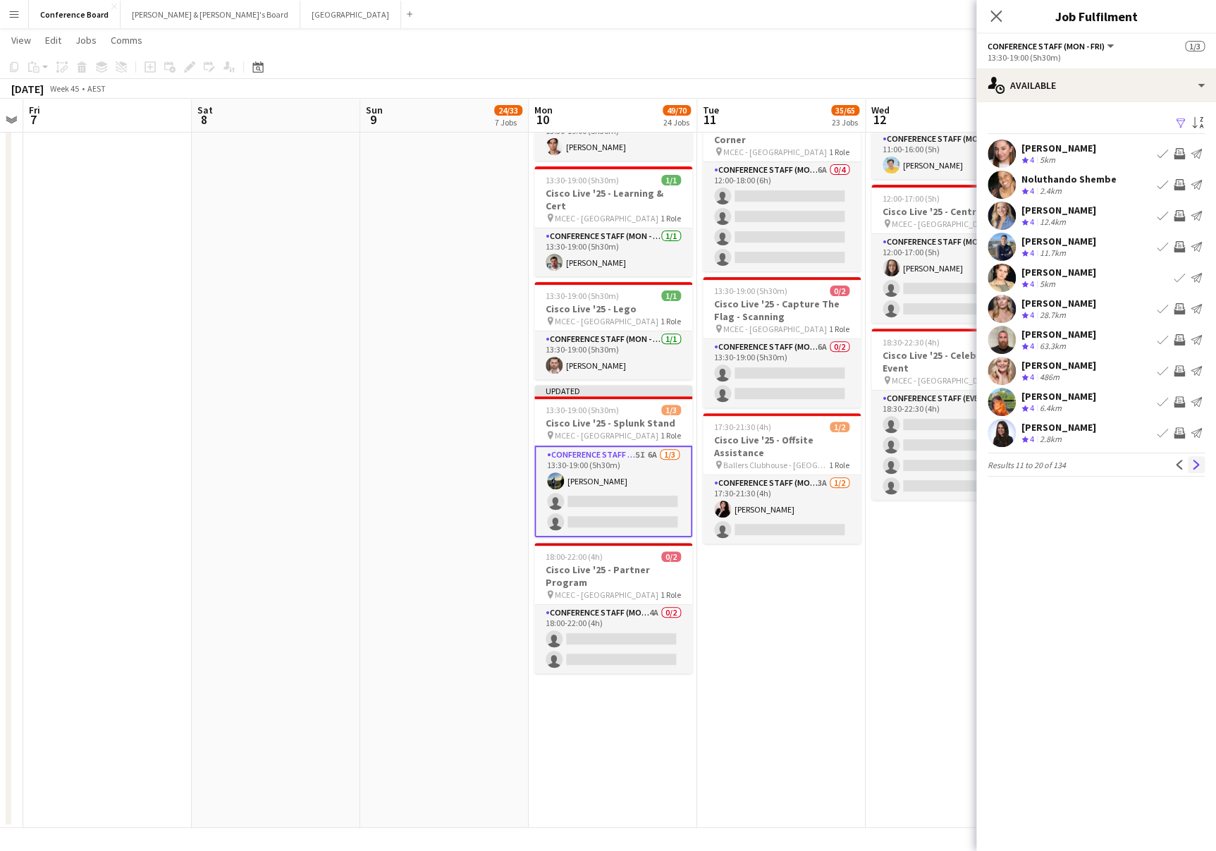
click at [1197, 458] on button "Next" at bounding box center [1196, 464] width 17 height 17
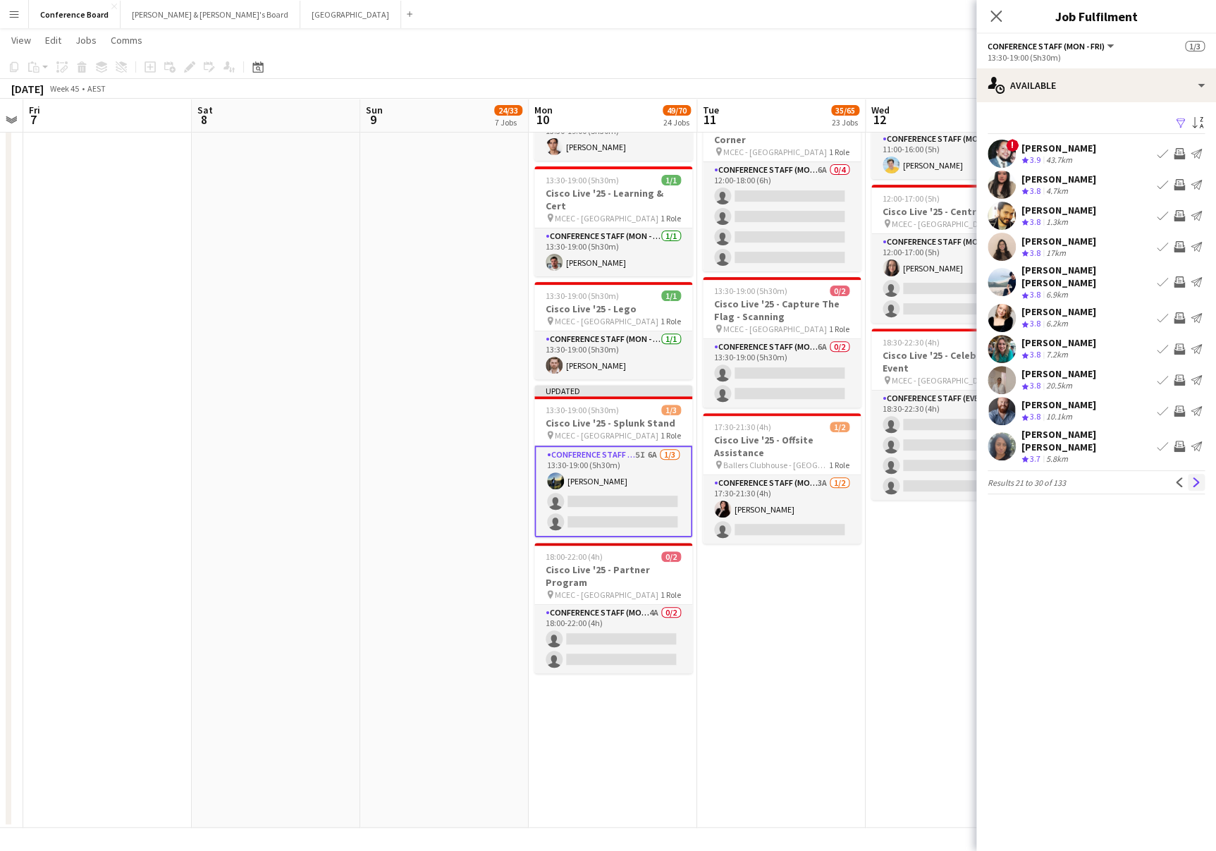
click at [1196, 477] on app-icon "Next" at bounding box center [1197, 482] width 10 height 10
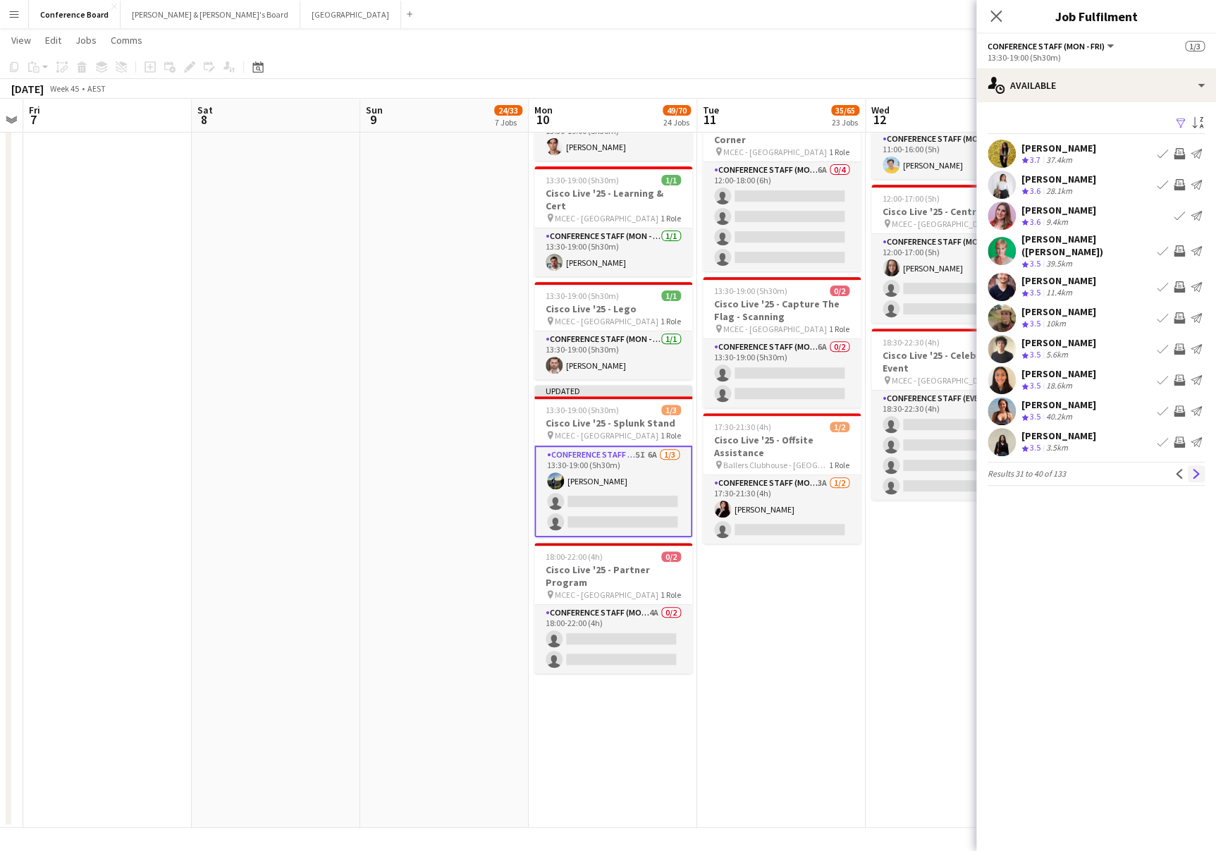
click at [1197, 469] on app-icon "Next" at bounding box center [1197, 474] width 10 height 10
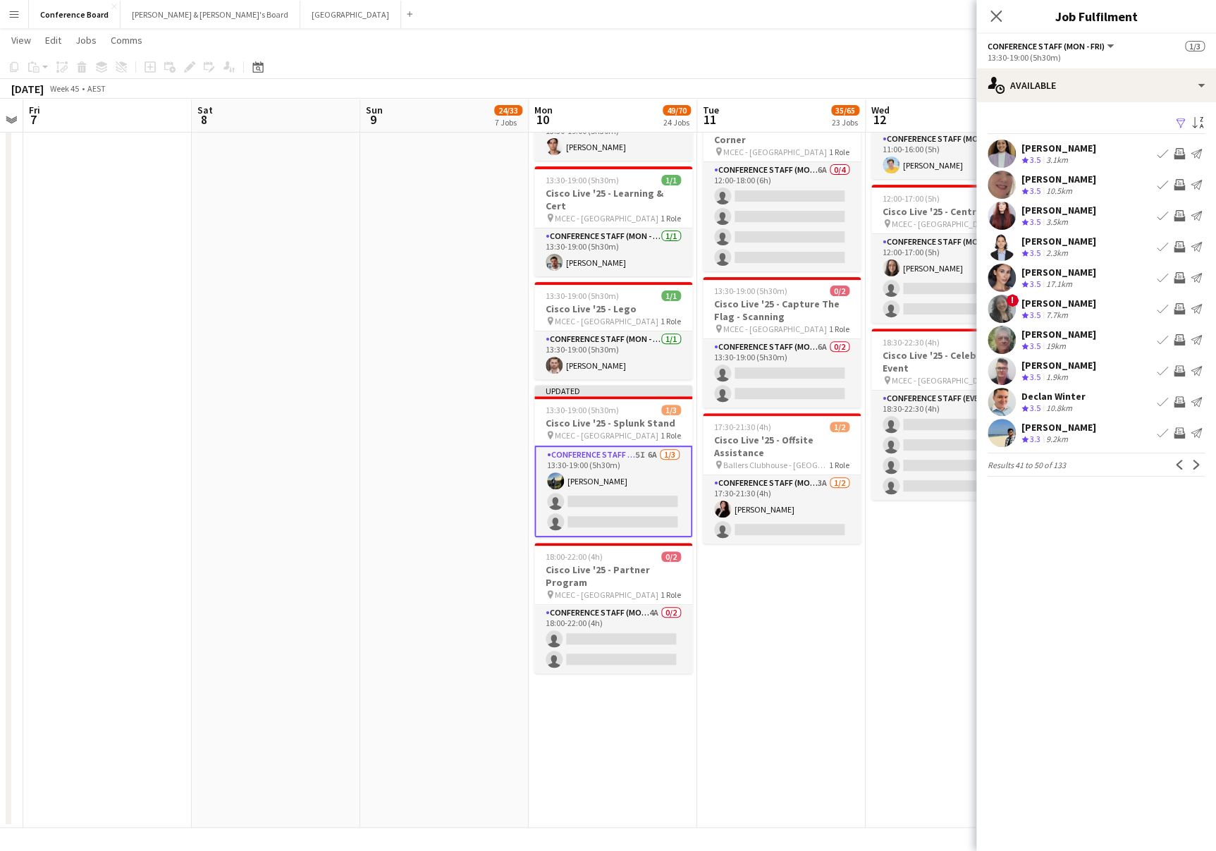
click at [1179, 278] on app-icon "Invite crew" at bounding box center [1179, 277] width 11 height 11
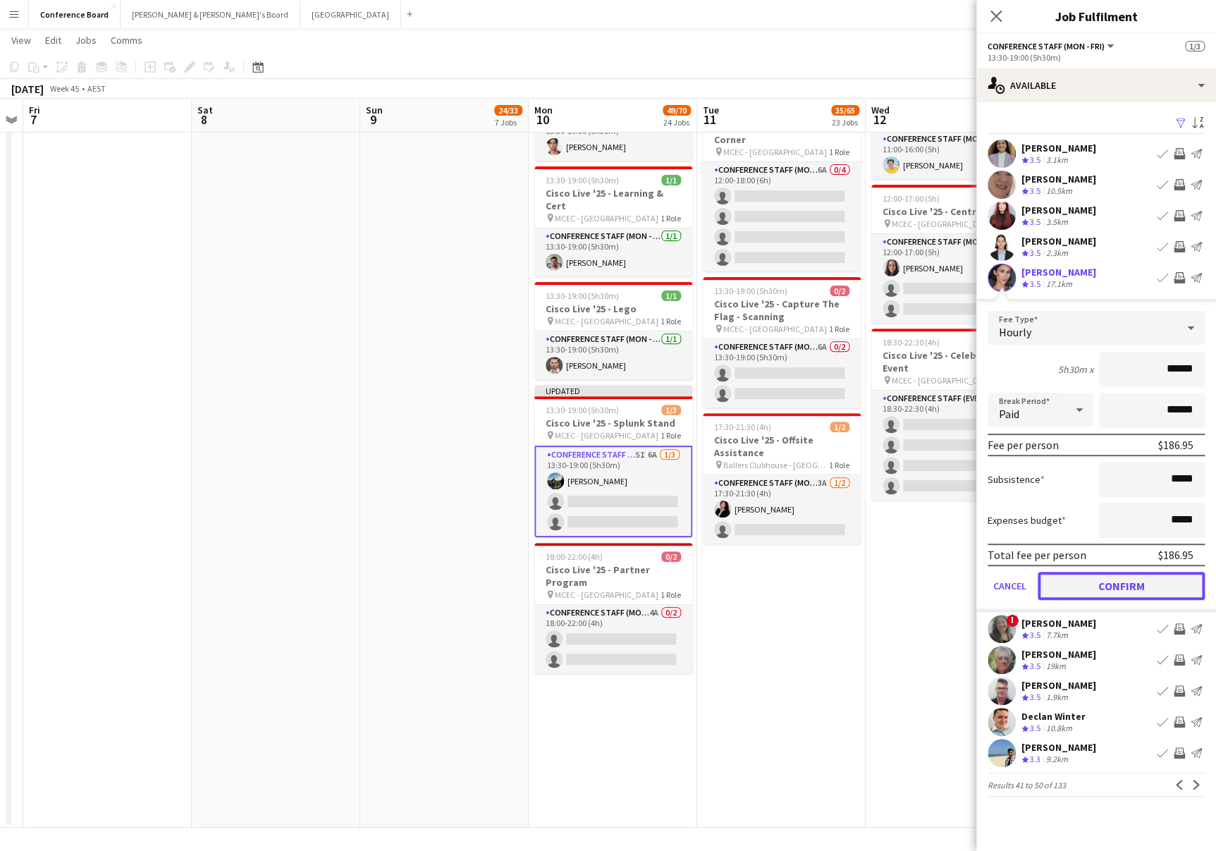
click at [1113, 583] on button "Confirm" at bounding box center [1121, 586] width 167 height 28
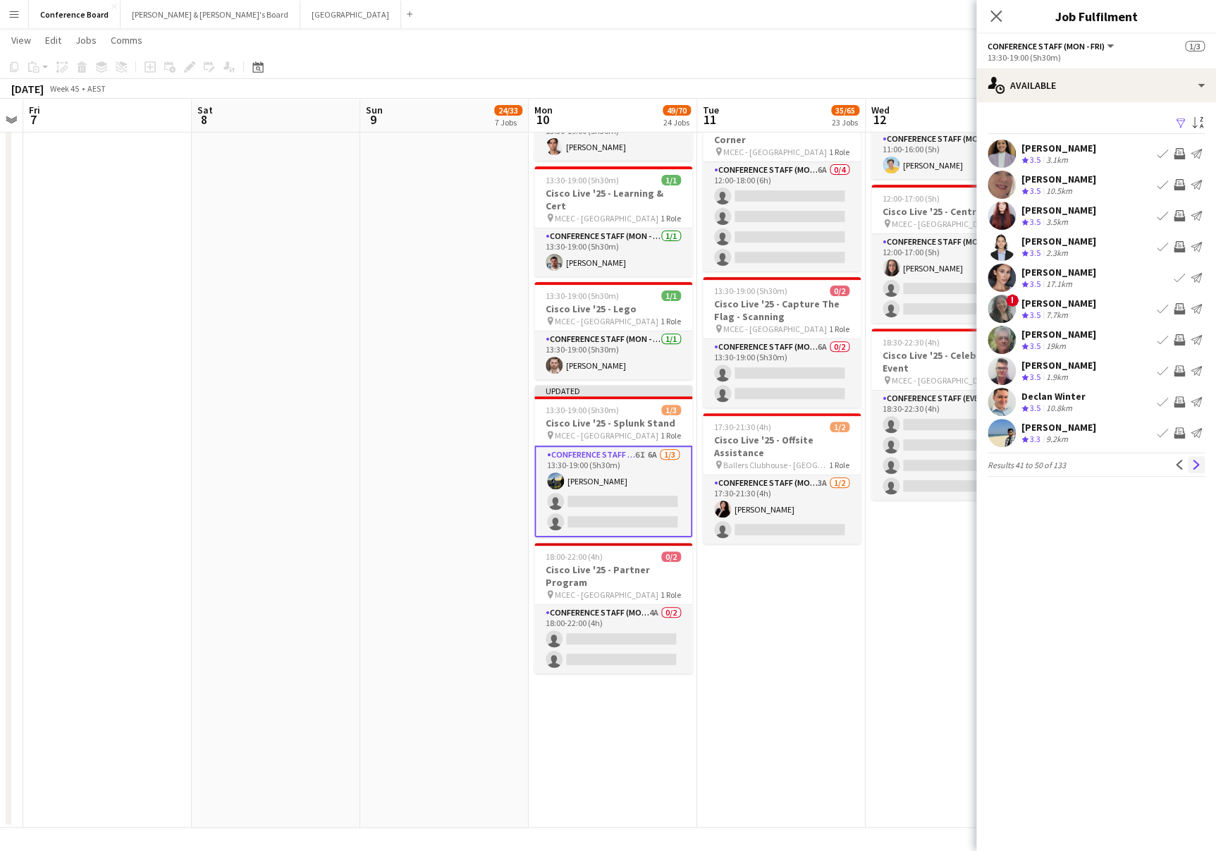
click at [1199, 462] on app-icon "Next" at bounding box center [1197, 465] width 10 height 10
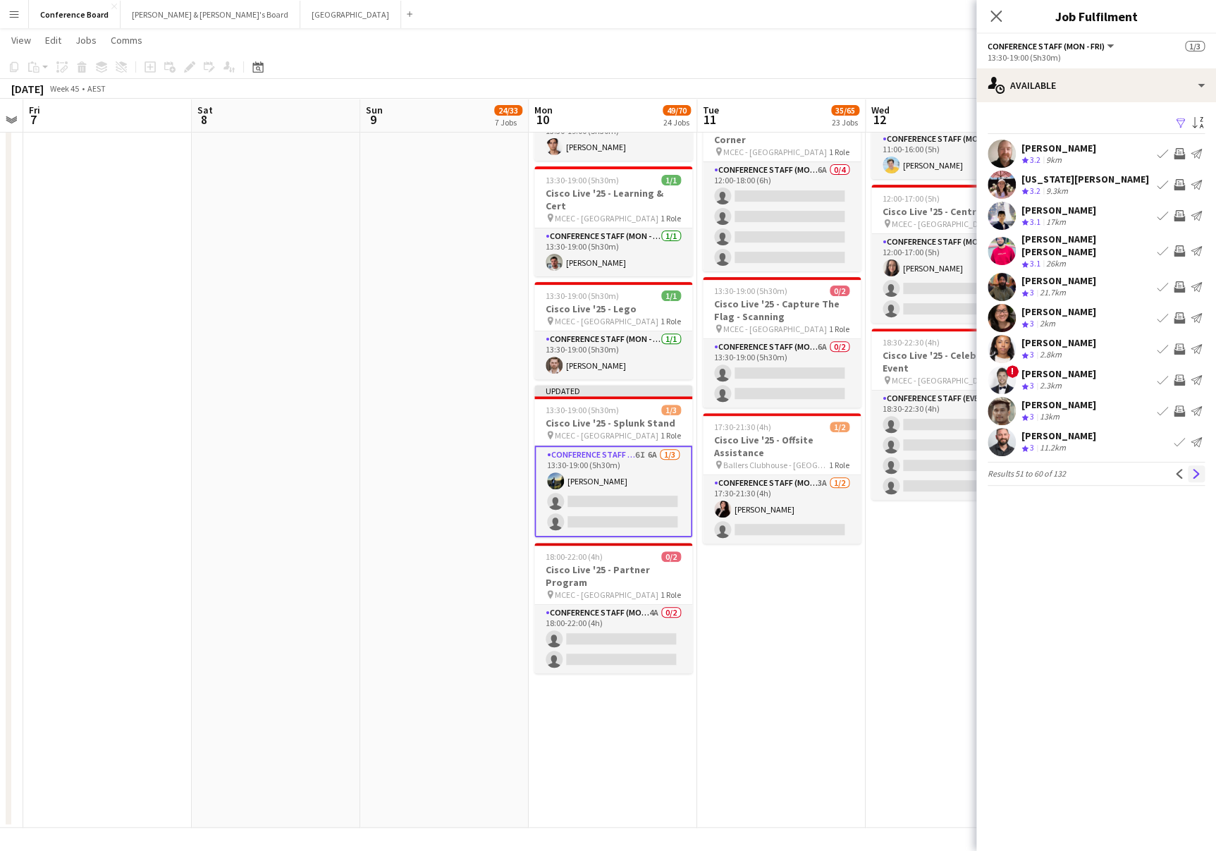
click at [1195, 469] on app-icon "Next" at bounding box center [1197, 474] width 10 height 10
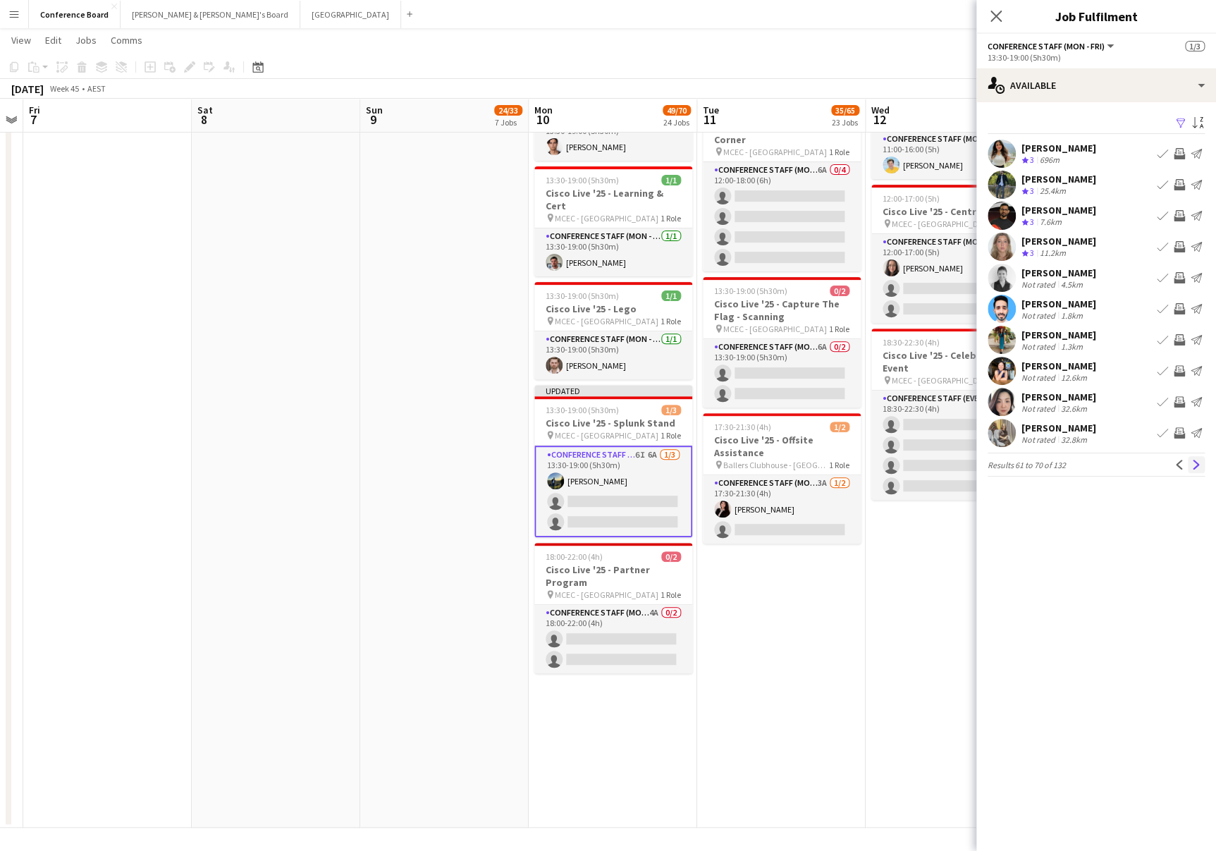
click at [1193, 462] on app-icon "Next" at bounding box center [1197, 465] width 10 height 10
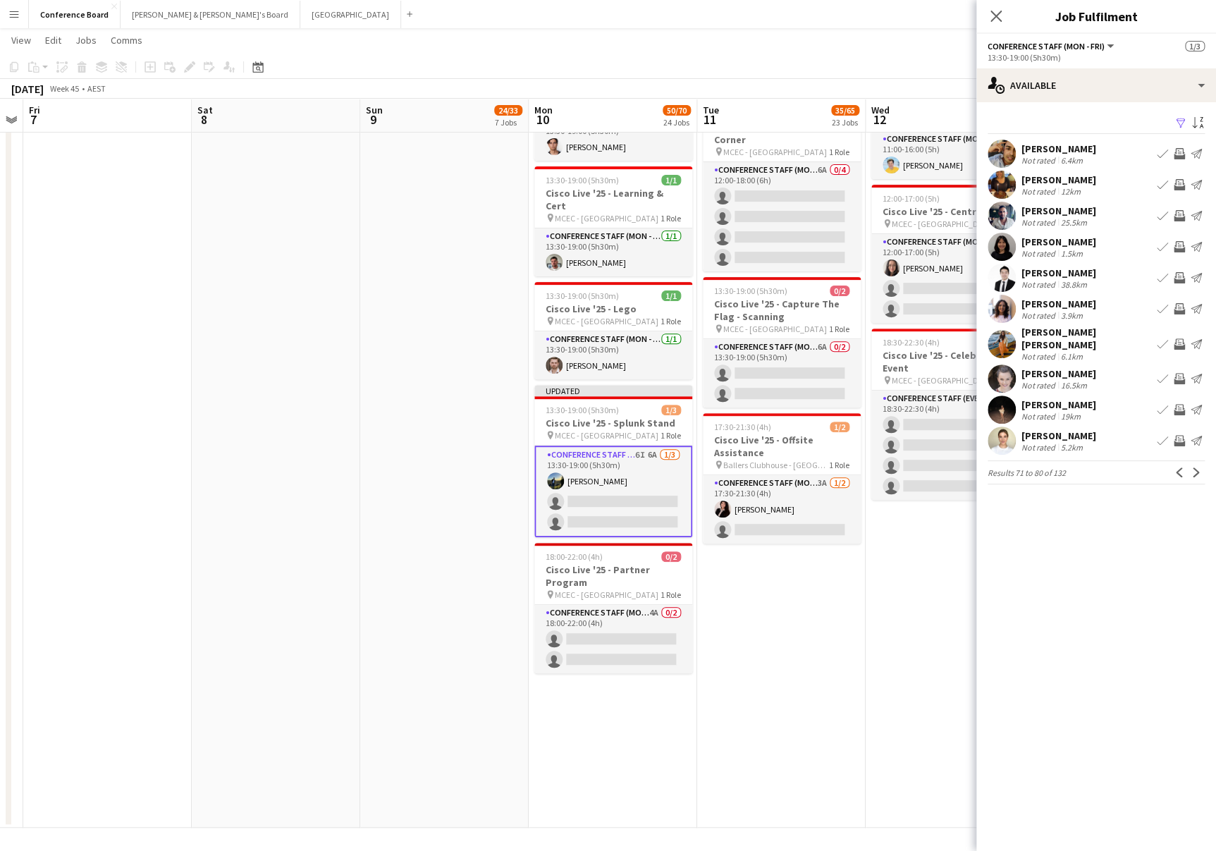
click at [1193, 467] on app-icon "Next" at bounding box center [1197, 472] width 10 height 10
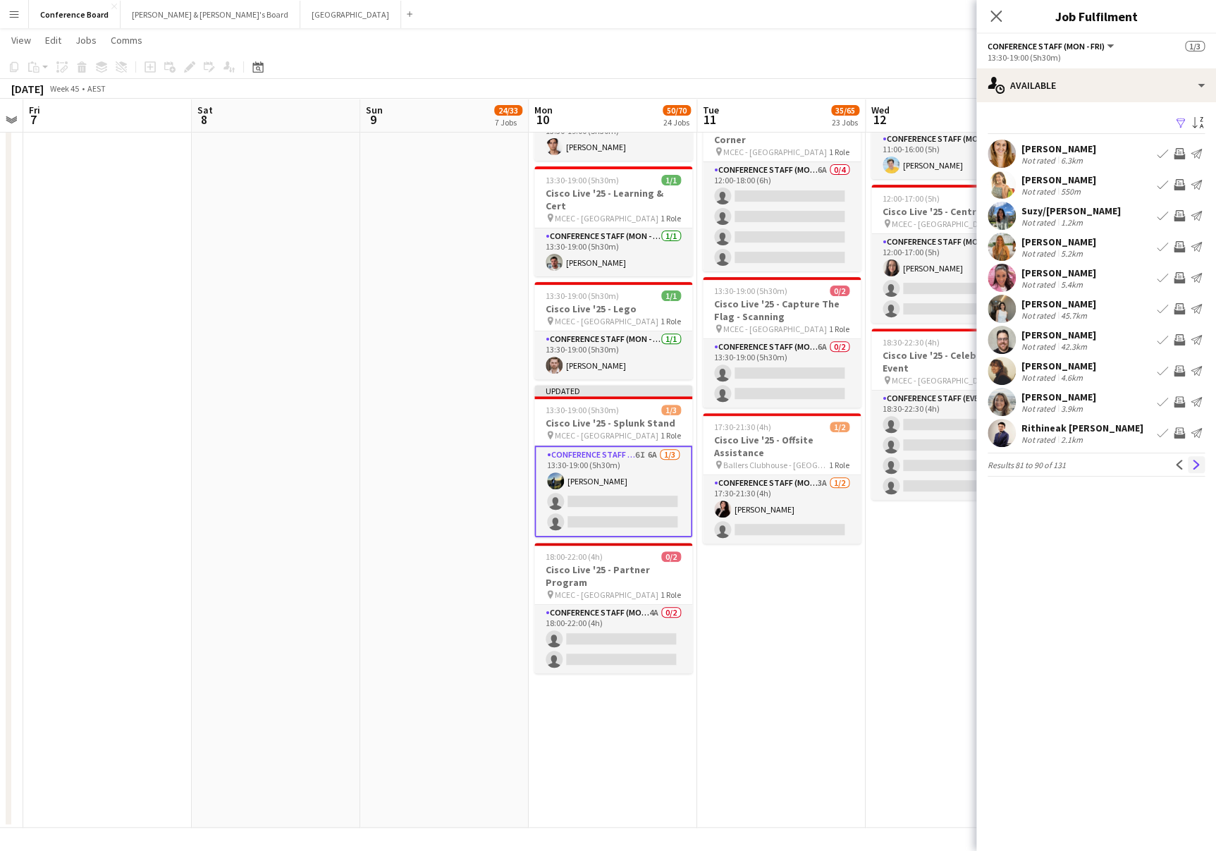
click at [1199, 461] on app-icon "Next" at bounding box center [1197, 465] width 10 height 10
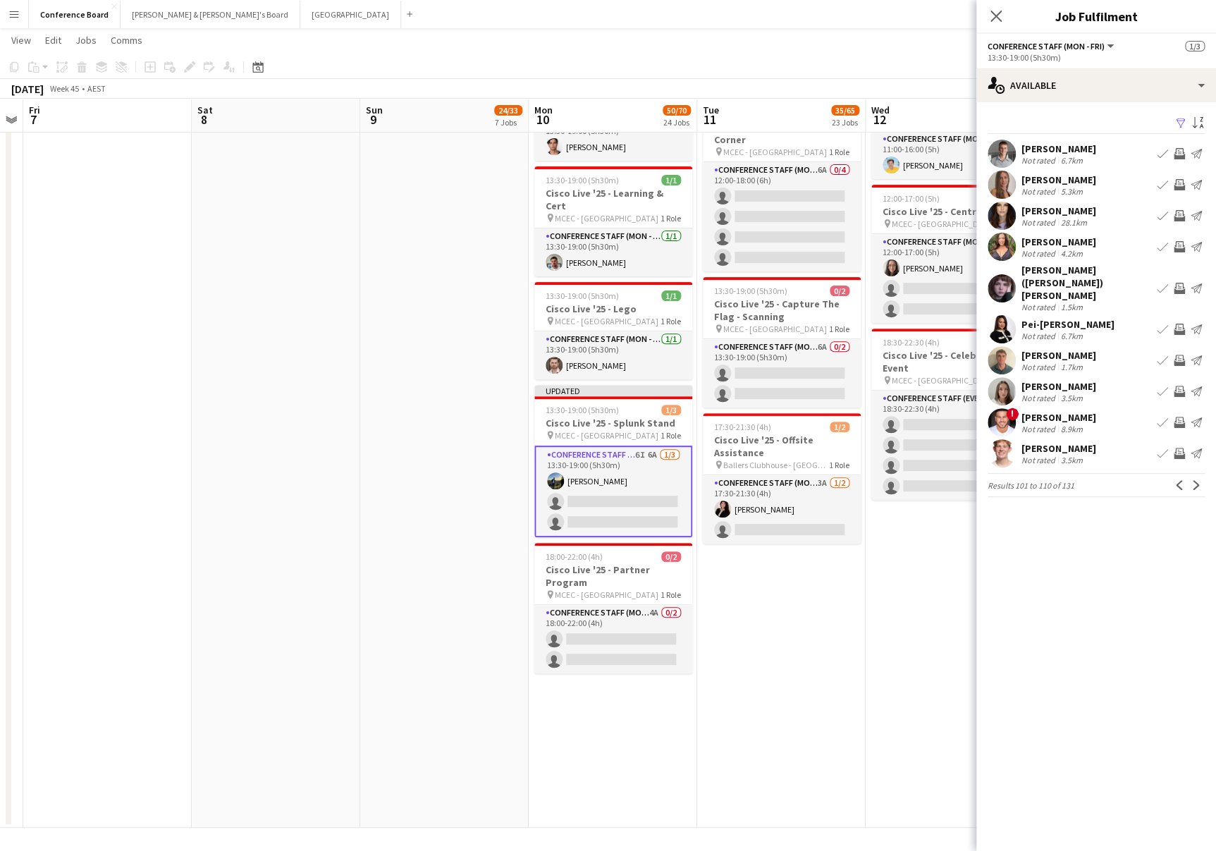
click at [1199, 480] on app-icon "Next" at bounding box center [1197, 485] width 10 height 10
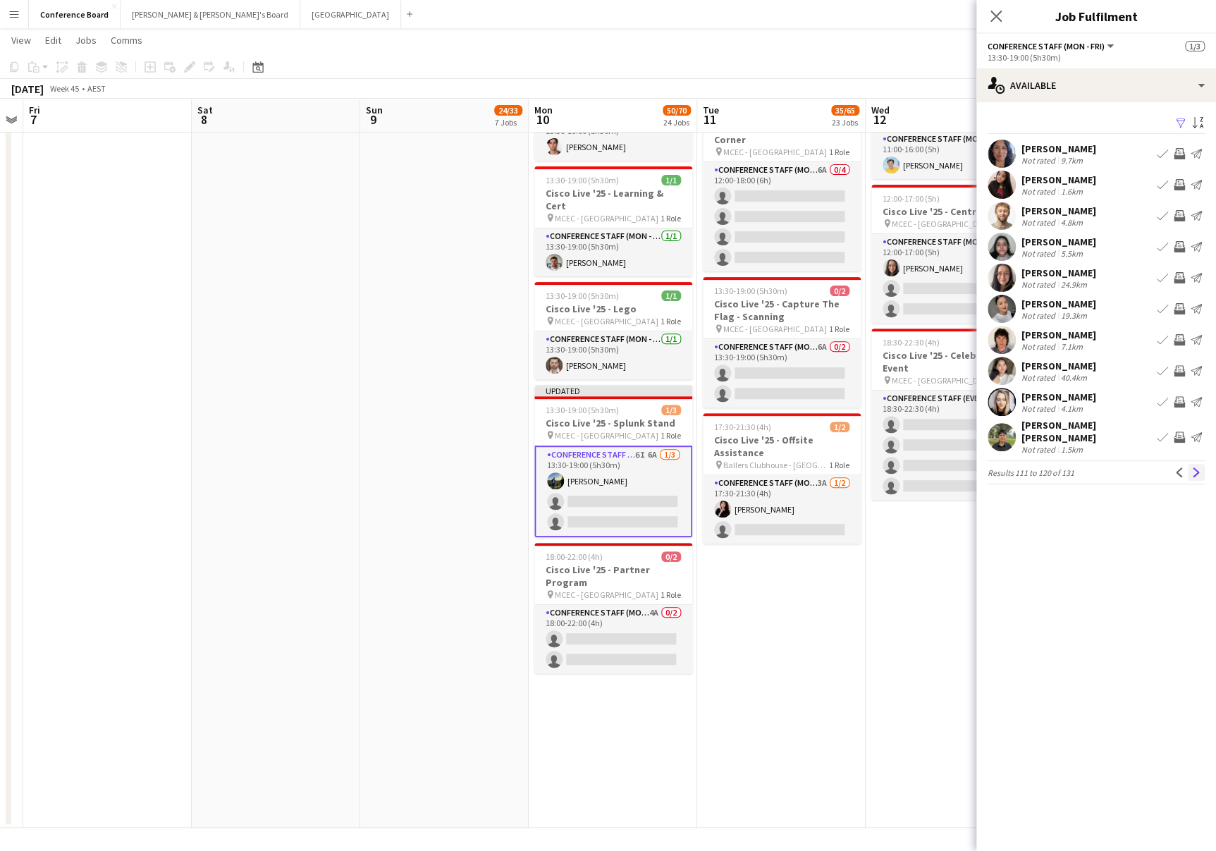
click at [1199, 467] on app-icon "Next" at bounding box center [1197, 472] width 10 height 10
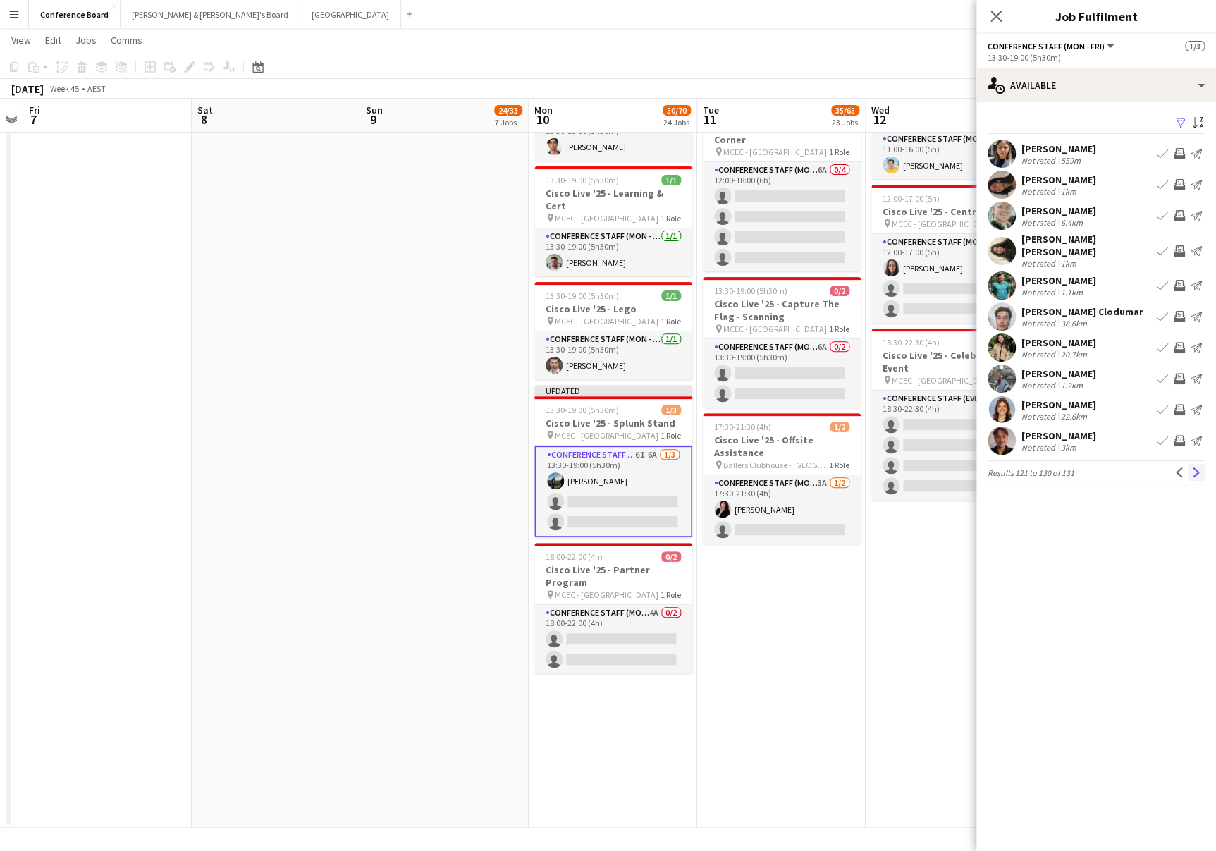
click at [1192, 467] on app-icon "Next" at bounding box center [1197, 472] width 10 height 10
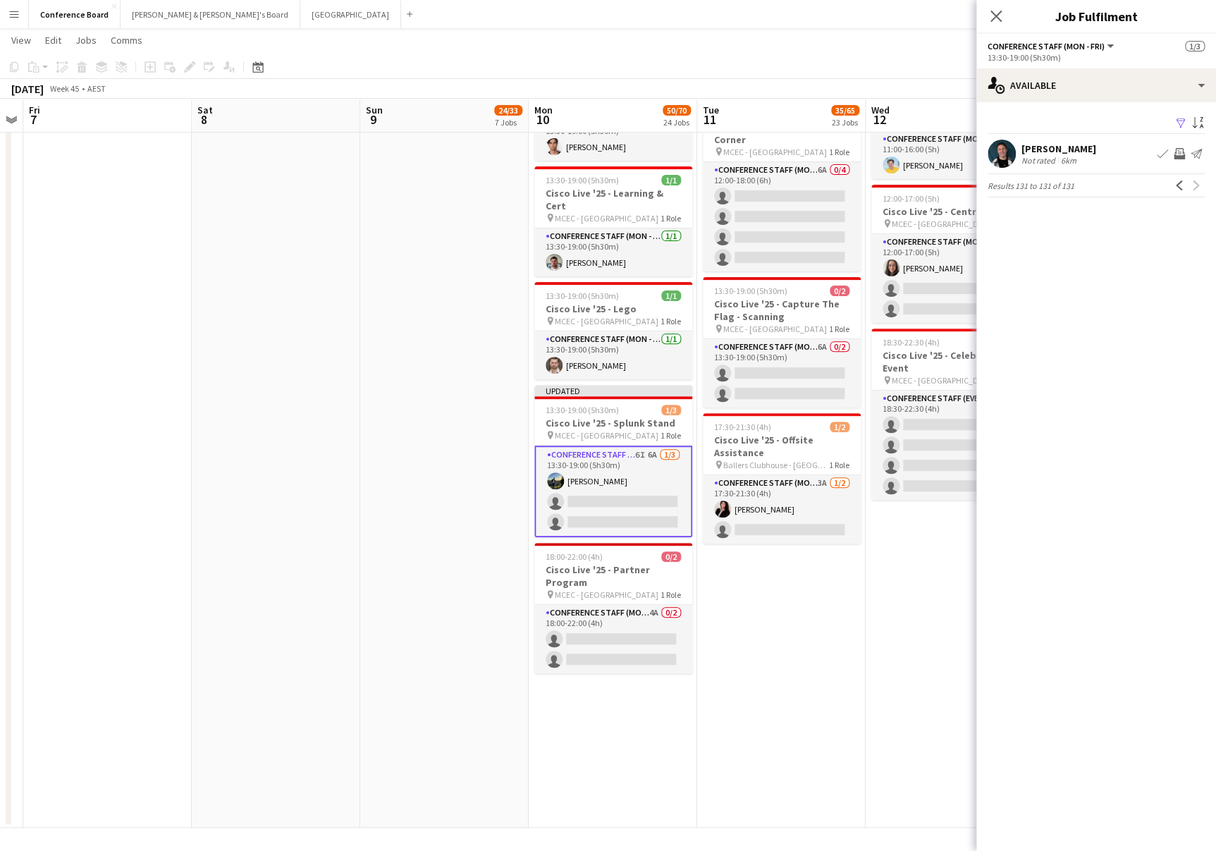
click at [998, 151] on app-user-avatar at bounding box center [1002, 154] width 28 height 28
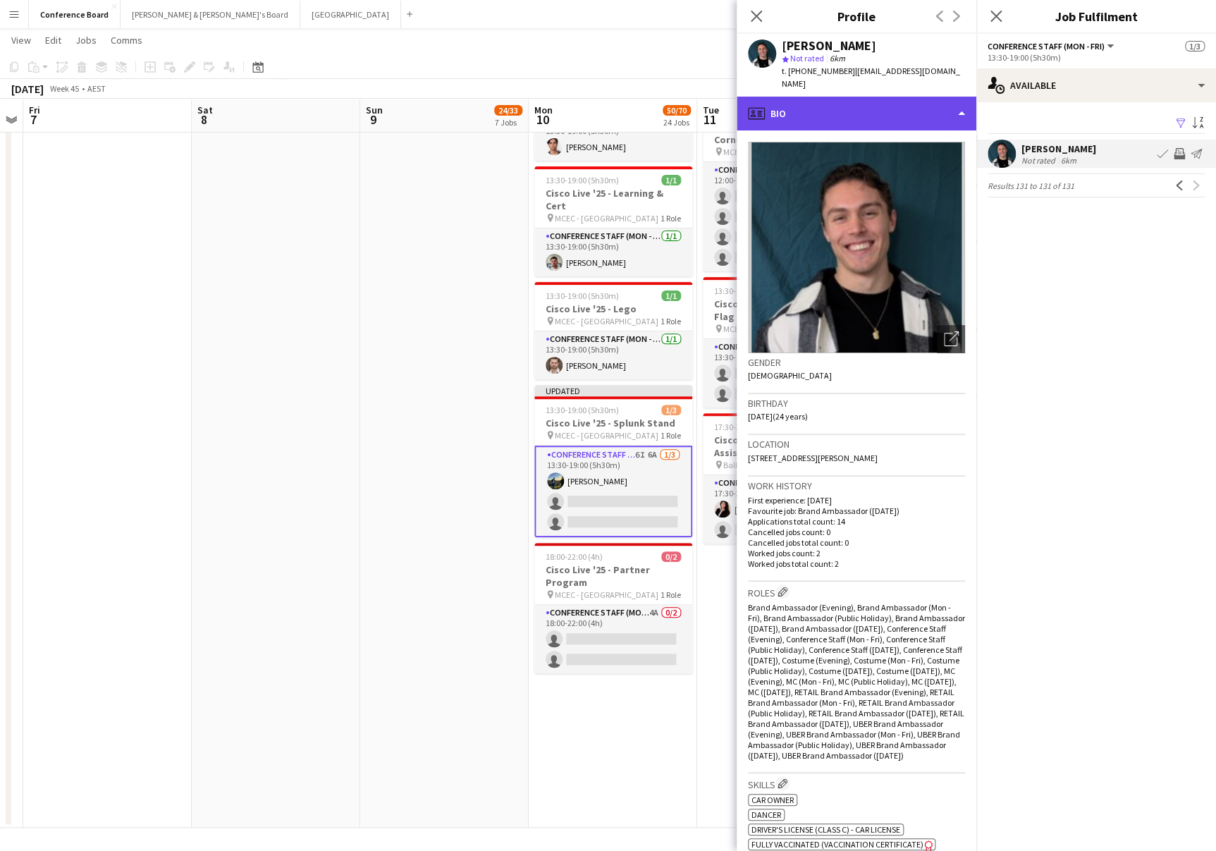
drag, startPoint x: 934, startPoint y: 93, endPoint x: 924, endPoint y: 108, distance: 17.4
click at [934, 97] on div "profile Bio" at bounding box center [857, 114] width 240 height 34
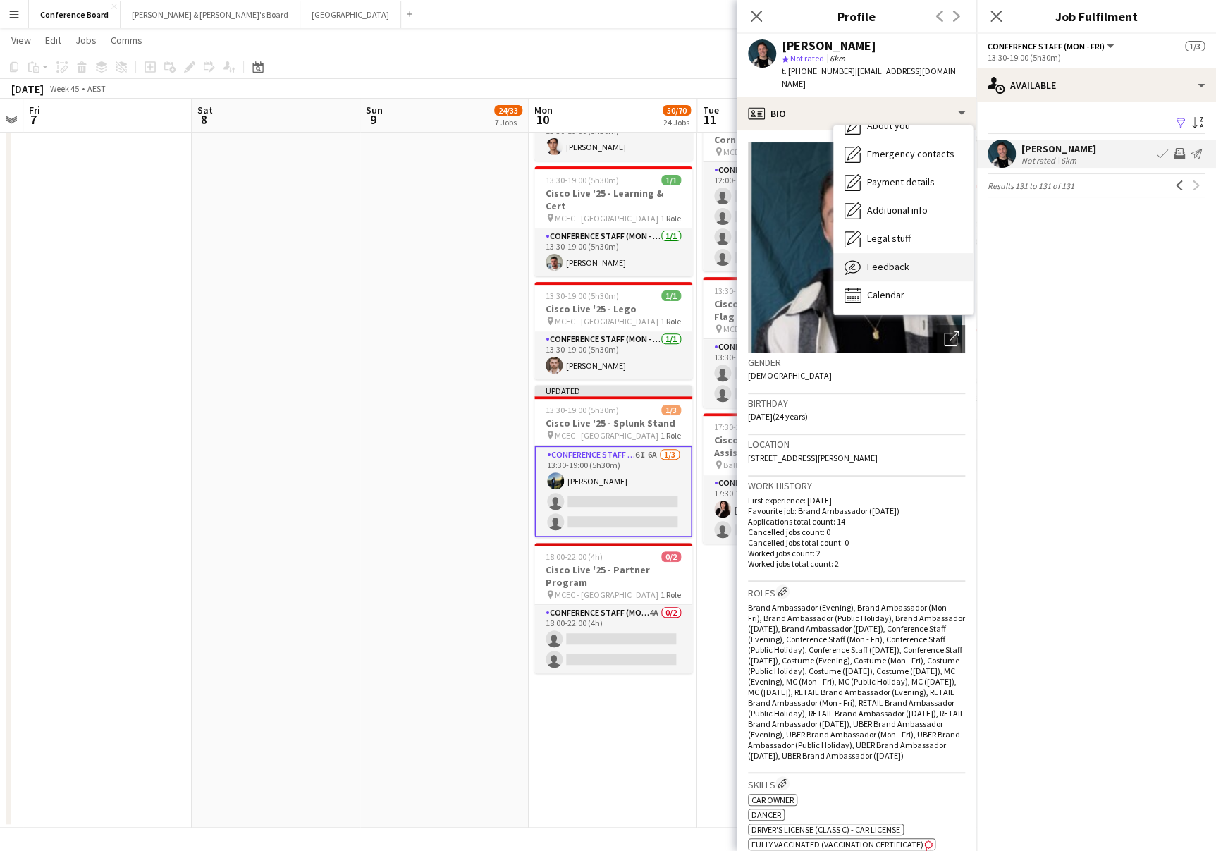
scroll to position [0, 0]
click at [903, 328] on span "Feedback" at bounding box center [888, 334] width 42 height 13
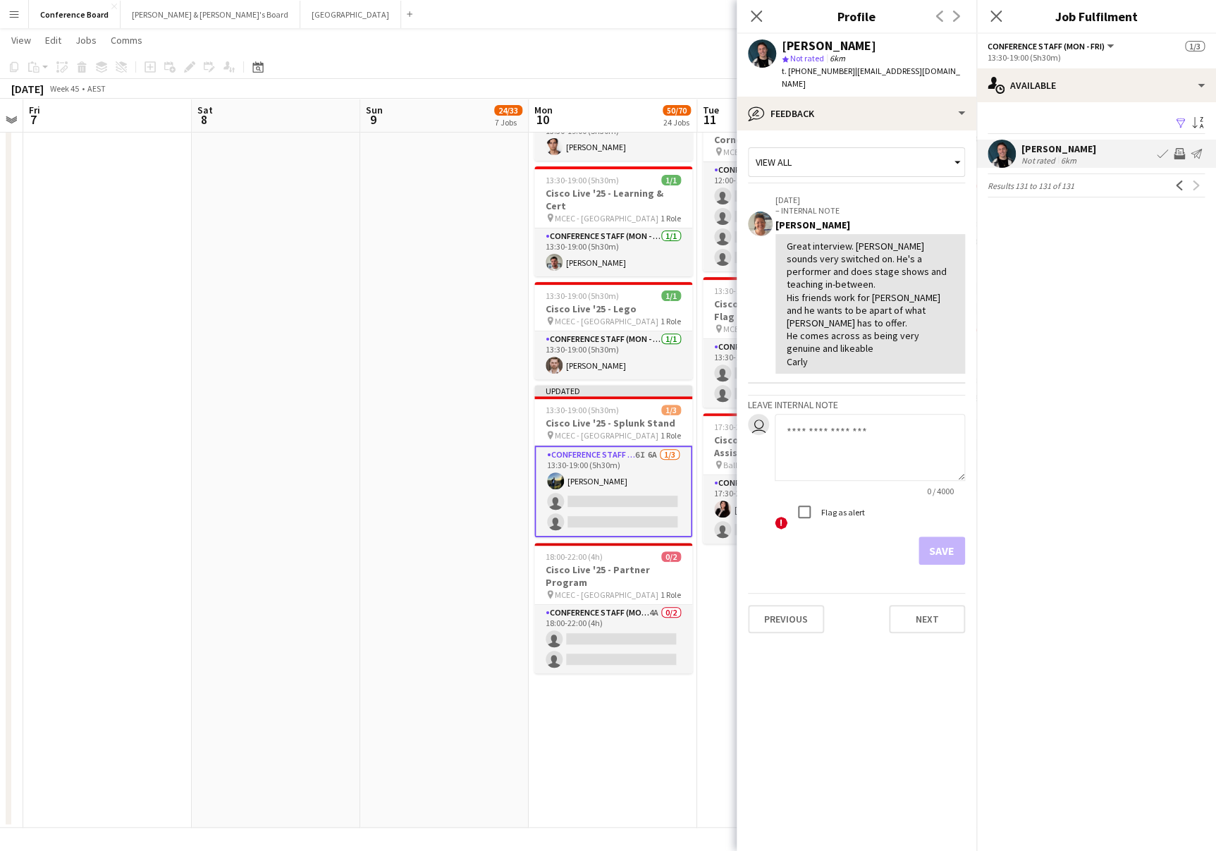
click at [1179, 152] on app-icon "Invite crew" at bounding box center [1179, 153] width 11 height 11
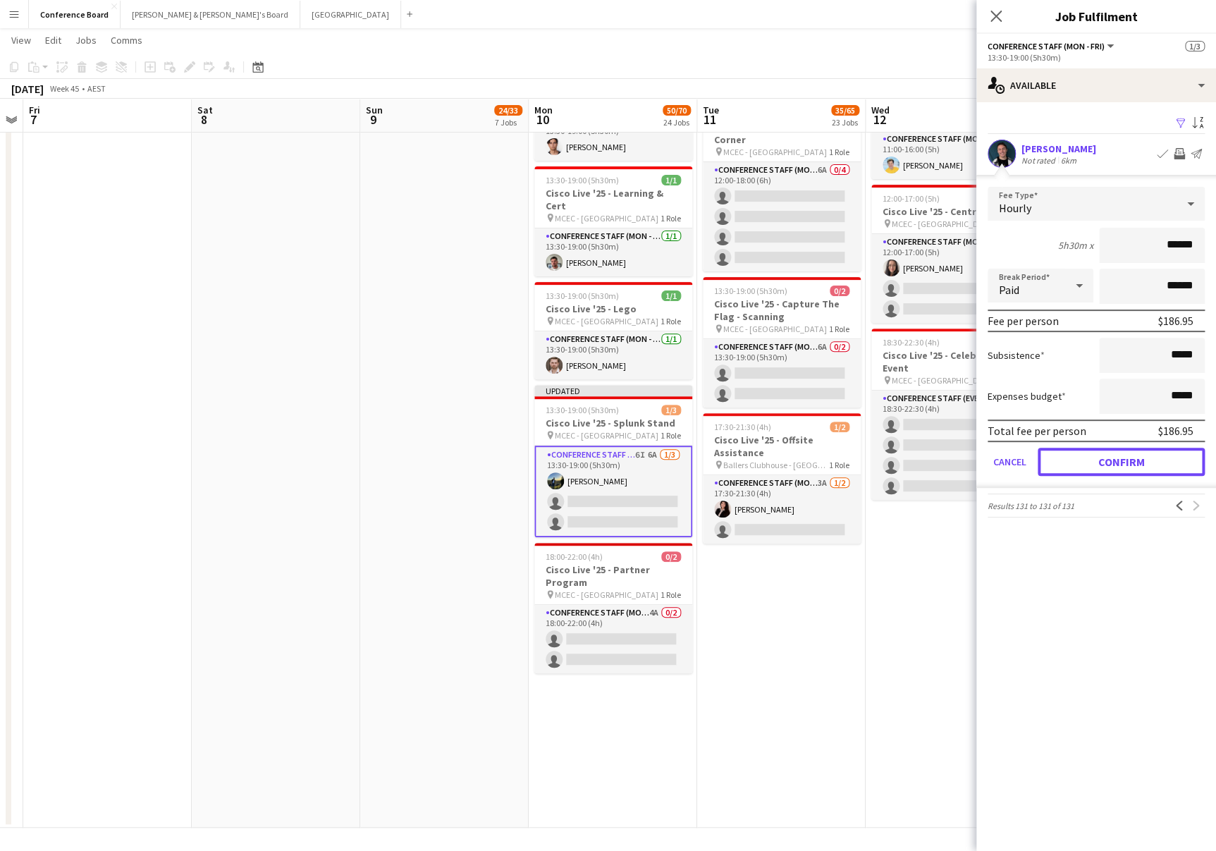
click at [1118, 466] on button "Confirm" at bounding box center [1121, 462] width 167 height 28
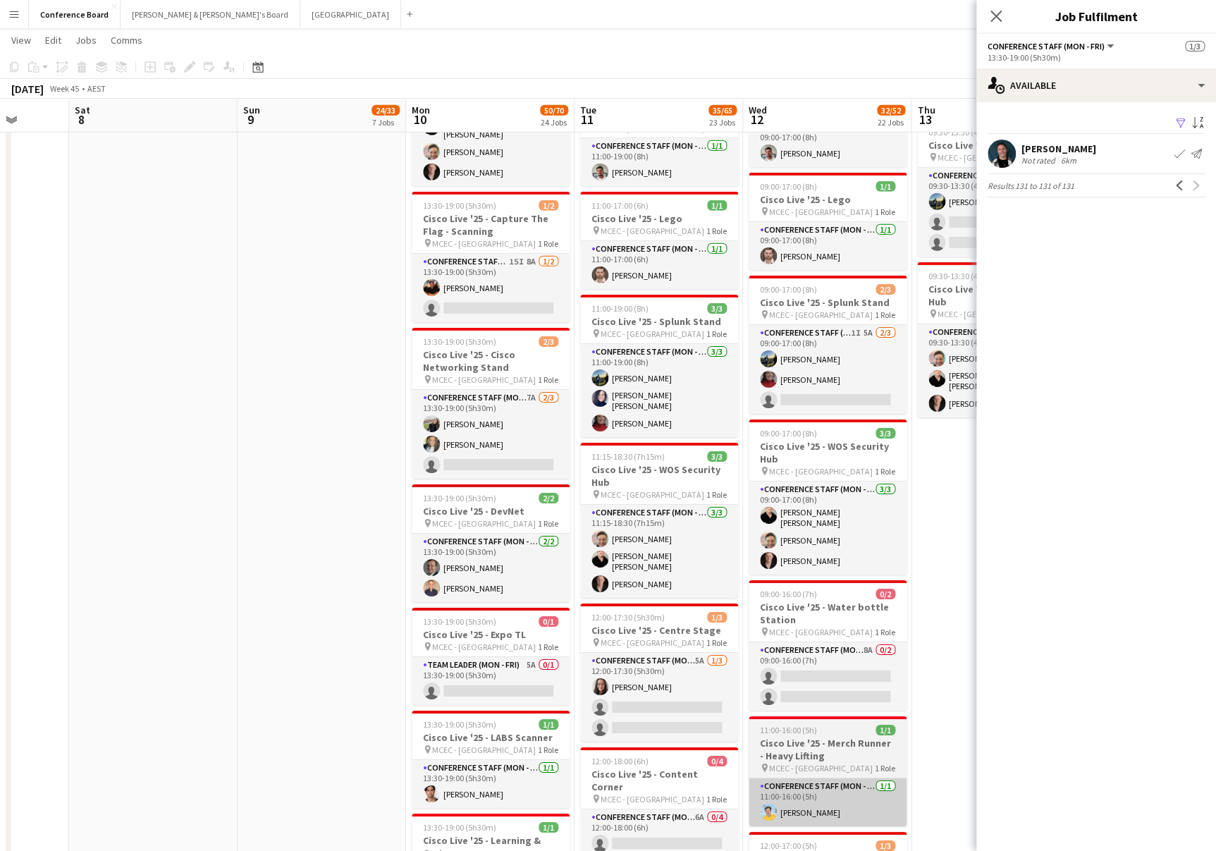
scroll to position [2100, 0]
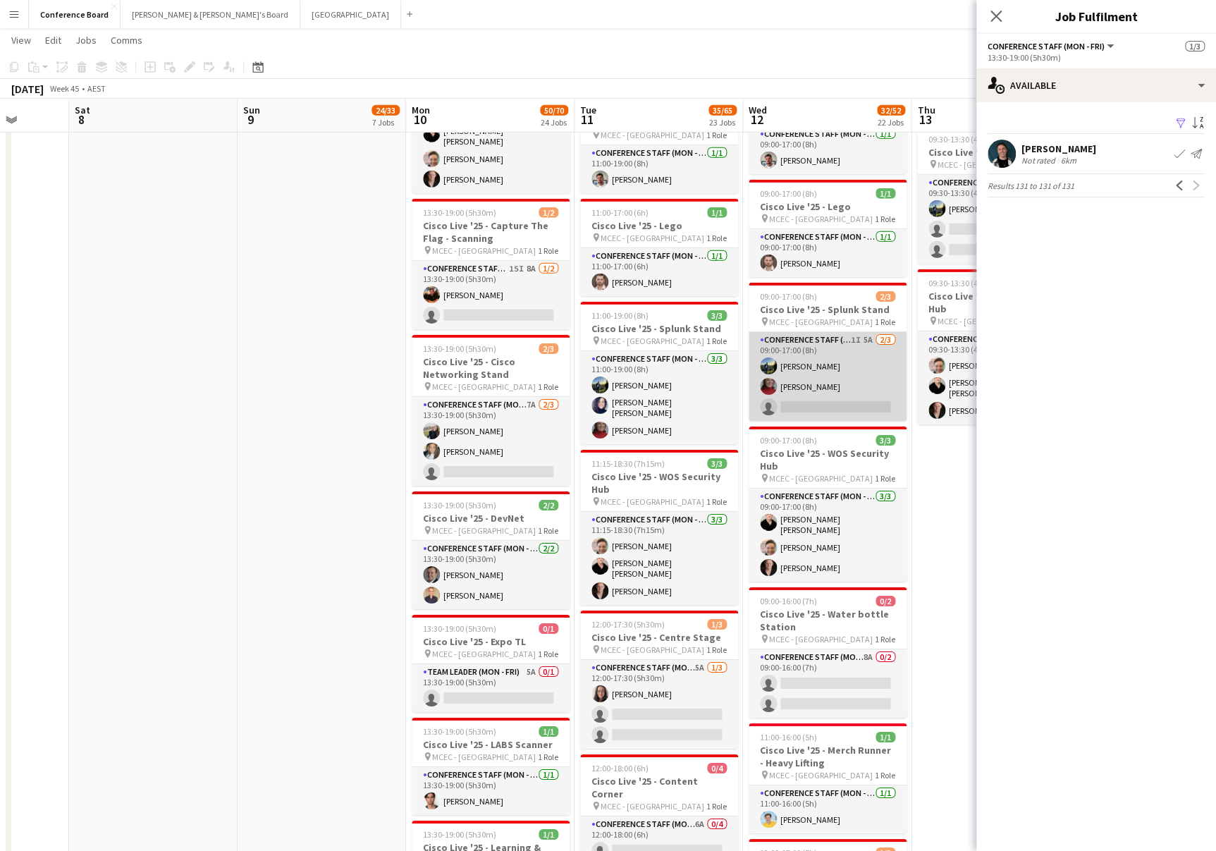
click at [857, 366] on app-card-role "Conference Staff (Mon - Fri) 1I 5A [DATE] 09:00-17:00 (8h) [PERSON_NAME] [PERSO…" at bounding box center [828, 376] width 158 height 89
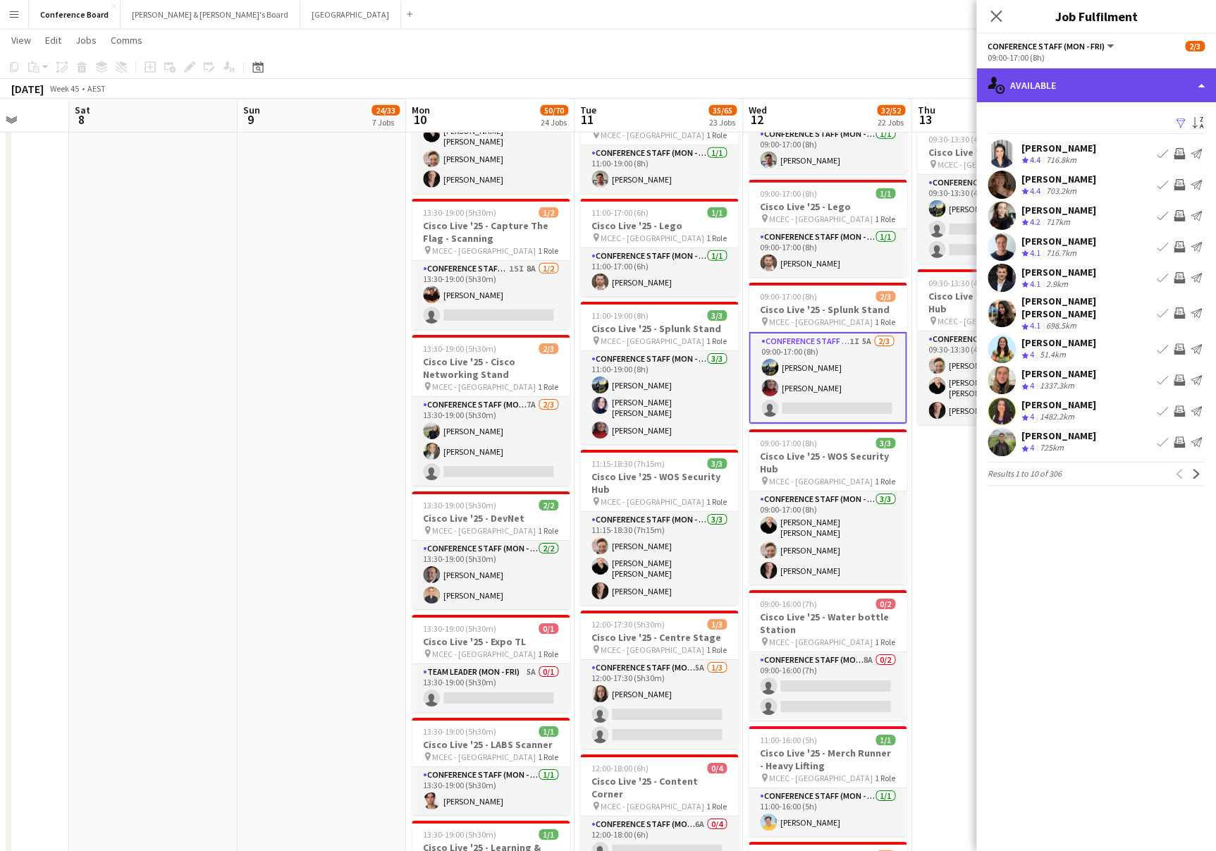
click at [1086, 82] on div "single-neutral-actions-upload Available" at bounding box center [1097, 85] width 240 height 34
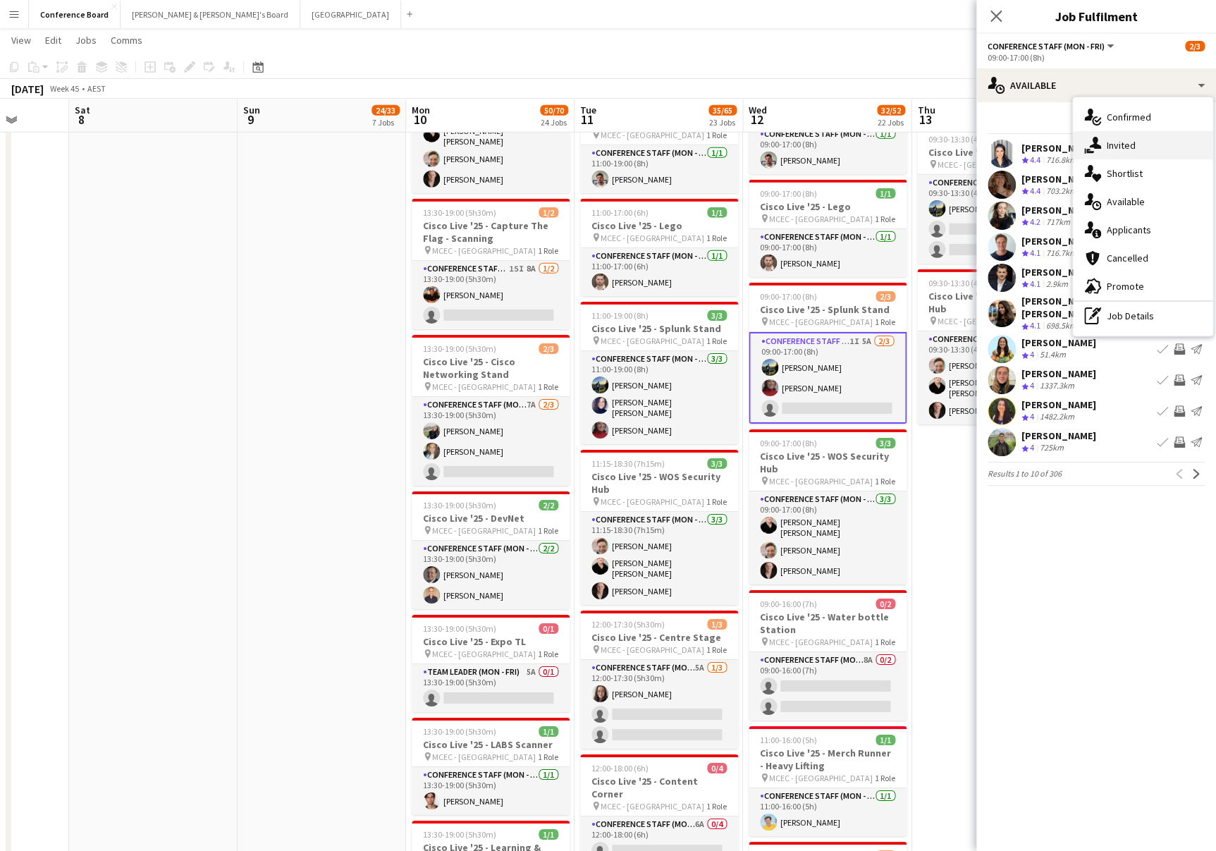
click at [1111, 148] on span "Invited" at bounding box center [1121, 145] width 29 height 13
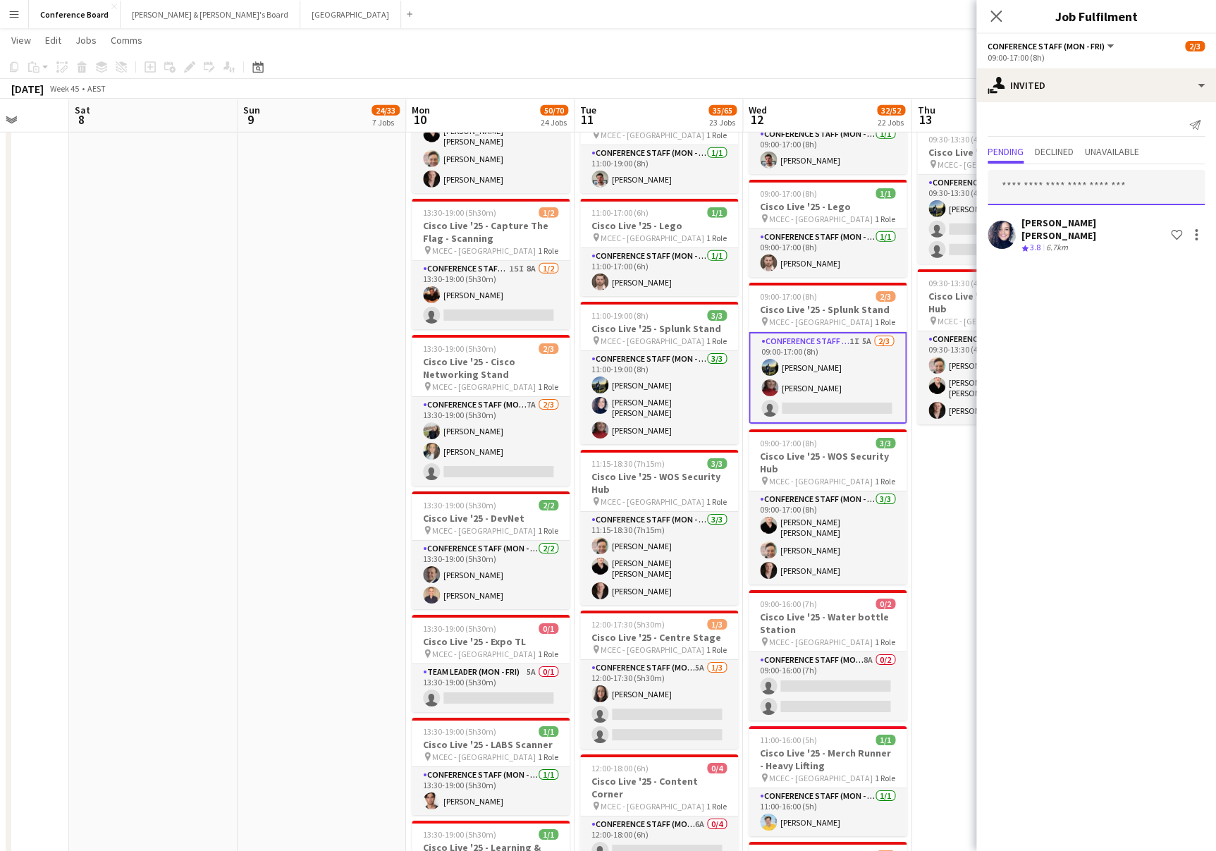
click at [1008, 184] on input "text" at bounding box center [1096, 187] width 217 height 35
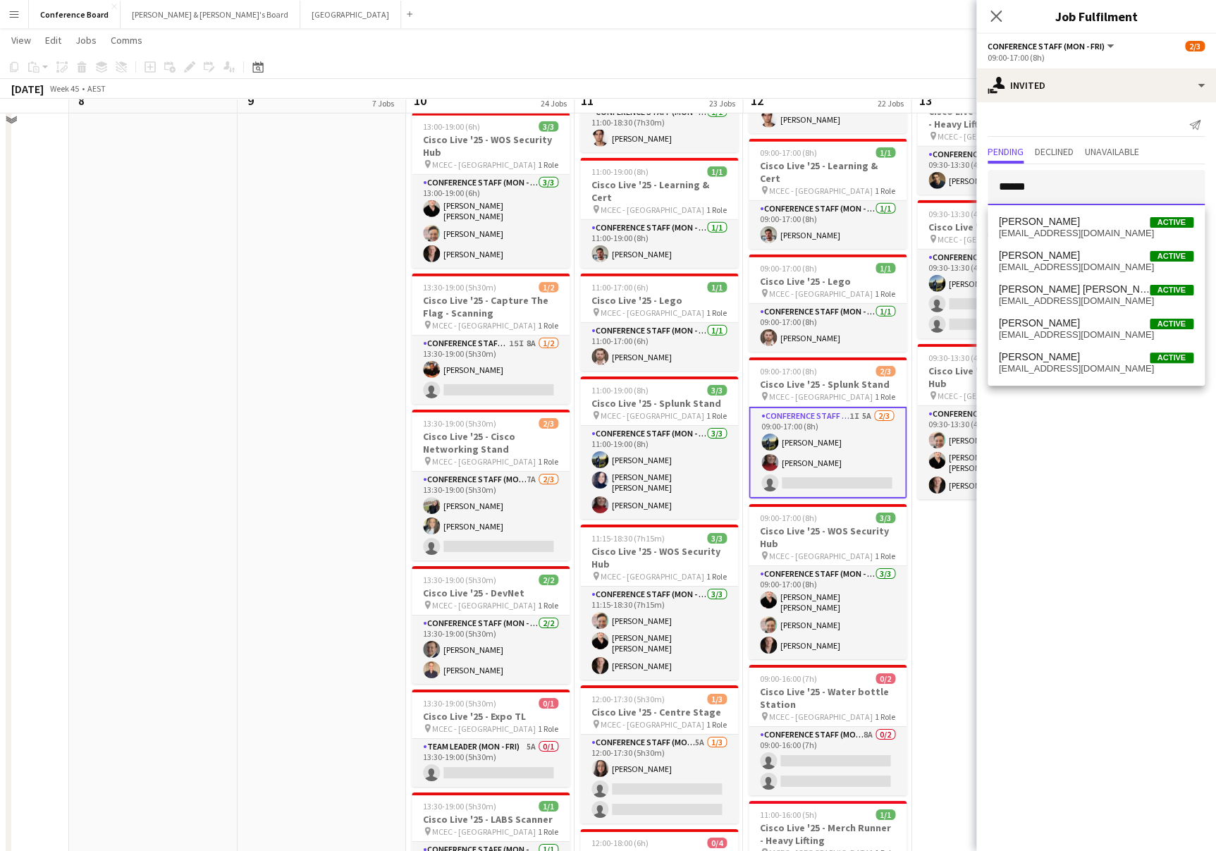
scroll to position [1994, 0]
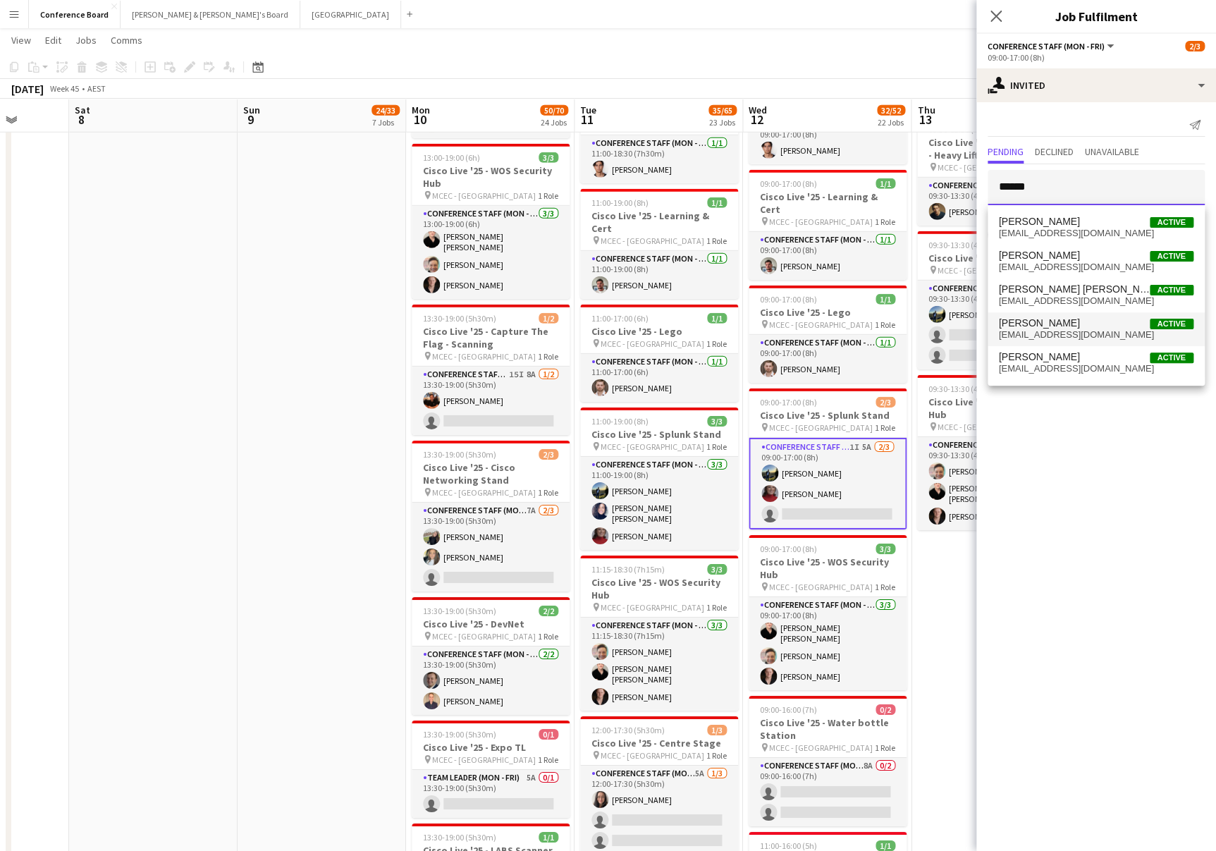
type input "******"
click at [1032, 334] on span "[EMAIL_ADDRESS][DOMAIN_NAME]" at bounding box center [1096, 334] width 195 height 11
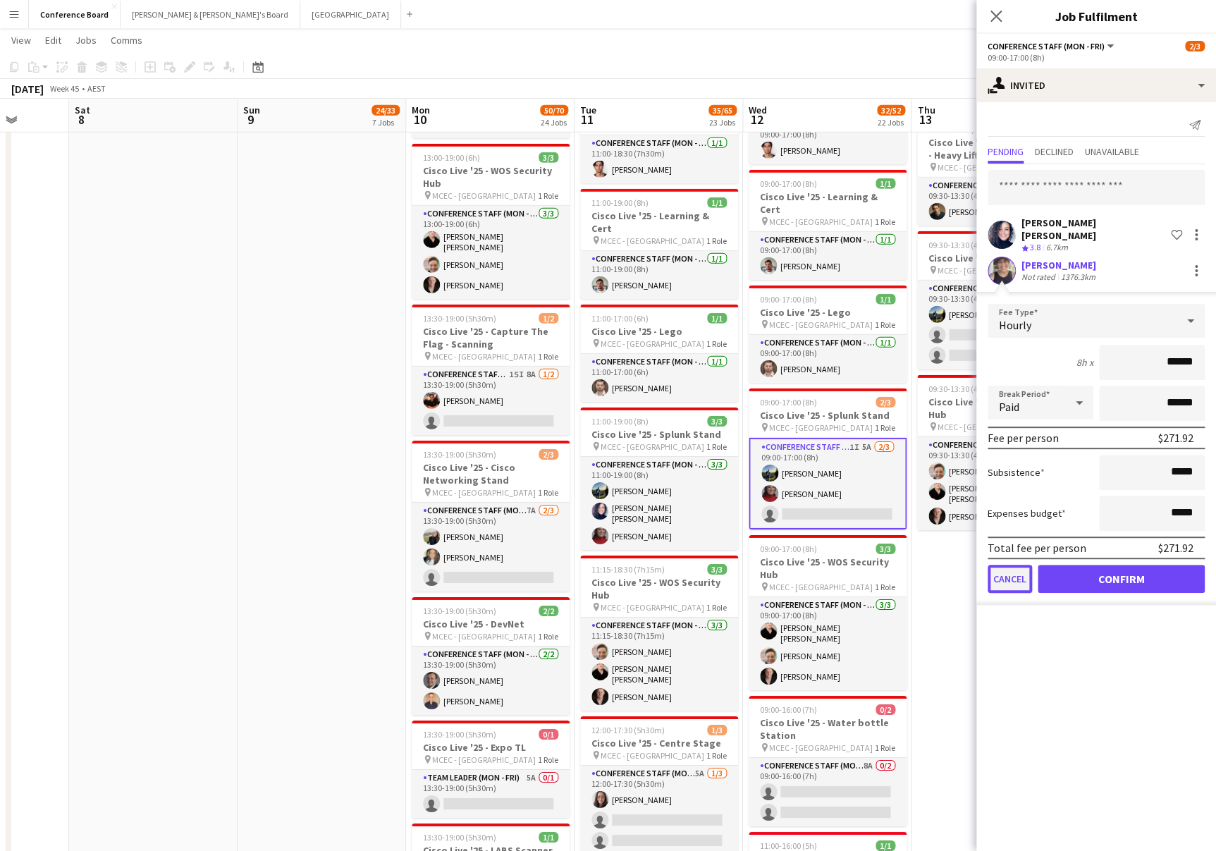
click at [998, 572] on button "Cancel" at bounding box center [1010, 579] width 44 height 28
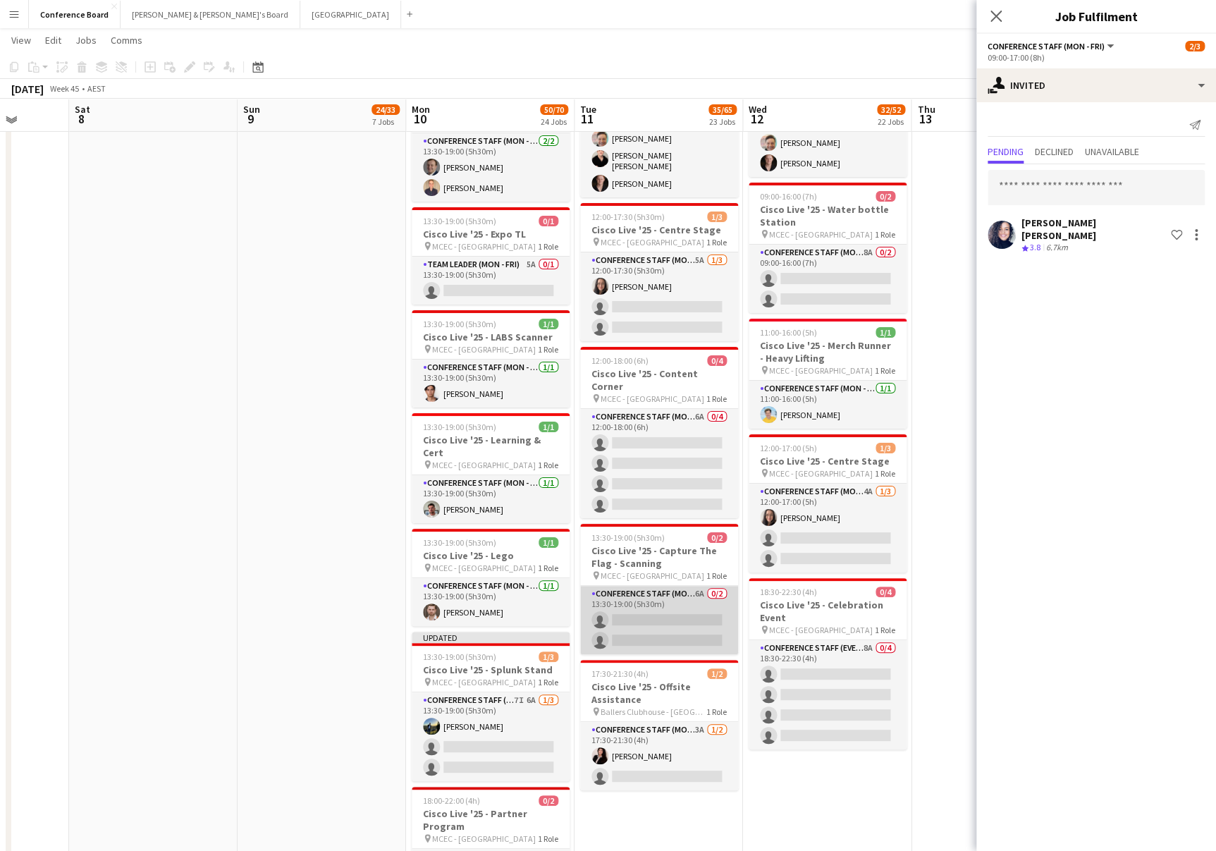
scroll to position [2505, 0]
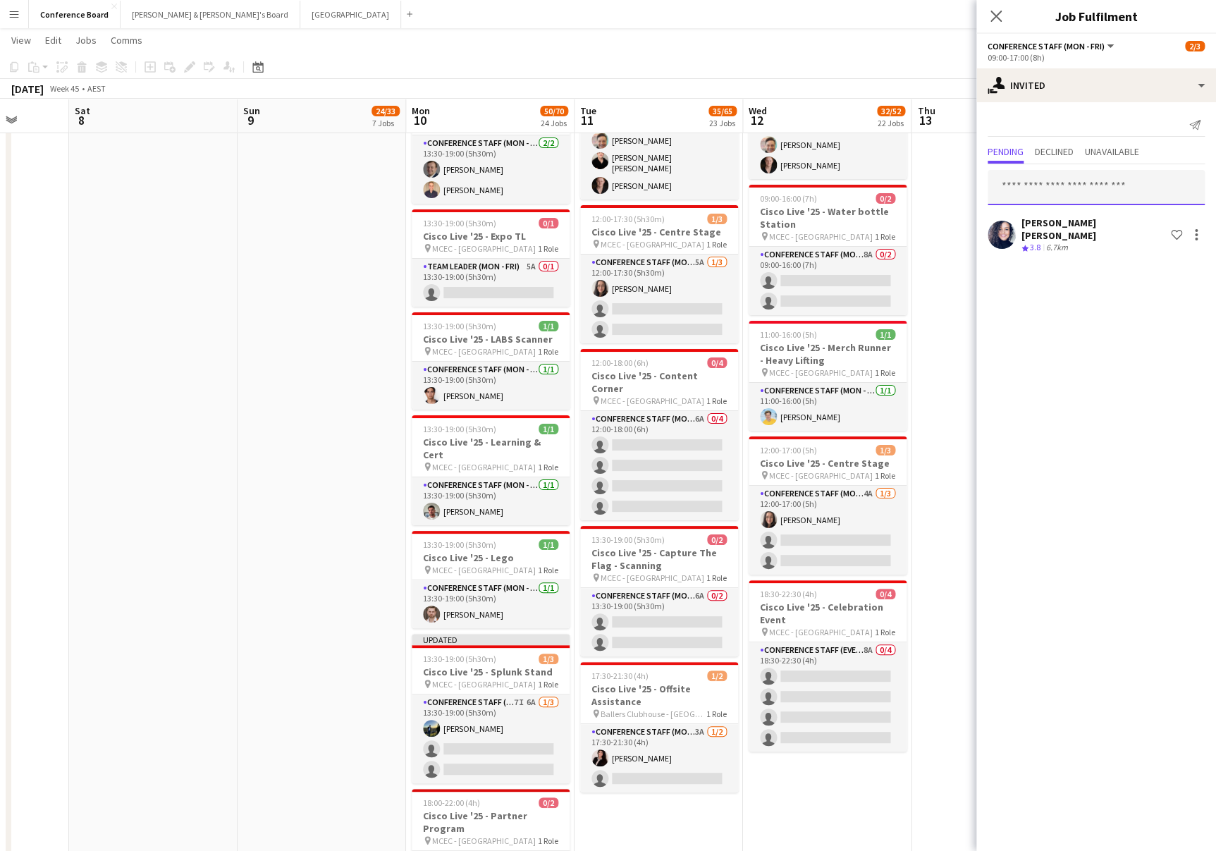
click at [1019, 186] on input "text" at bounding box center [1096, 187] width 217 height 35
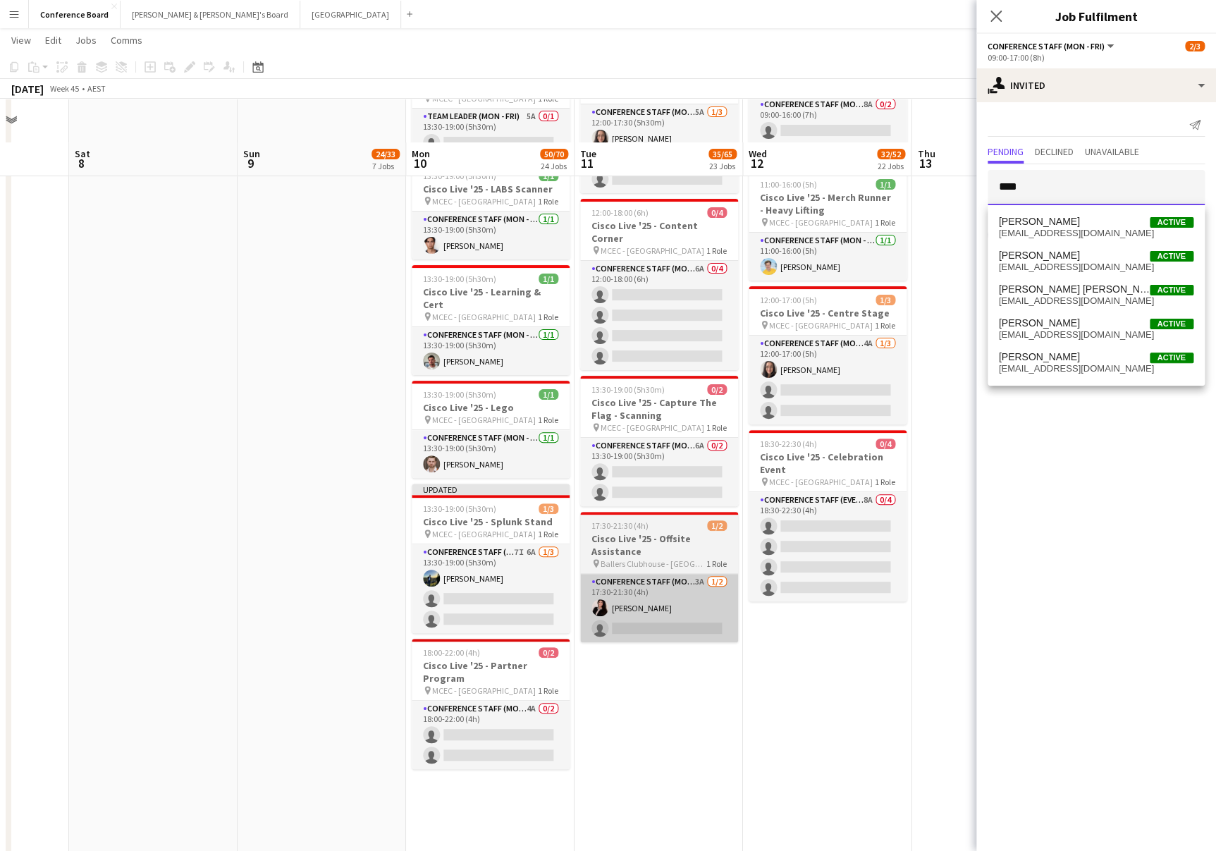
scroll to position [2754, 0]
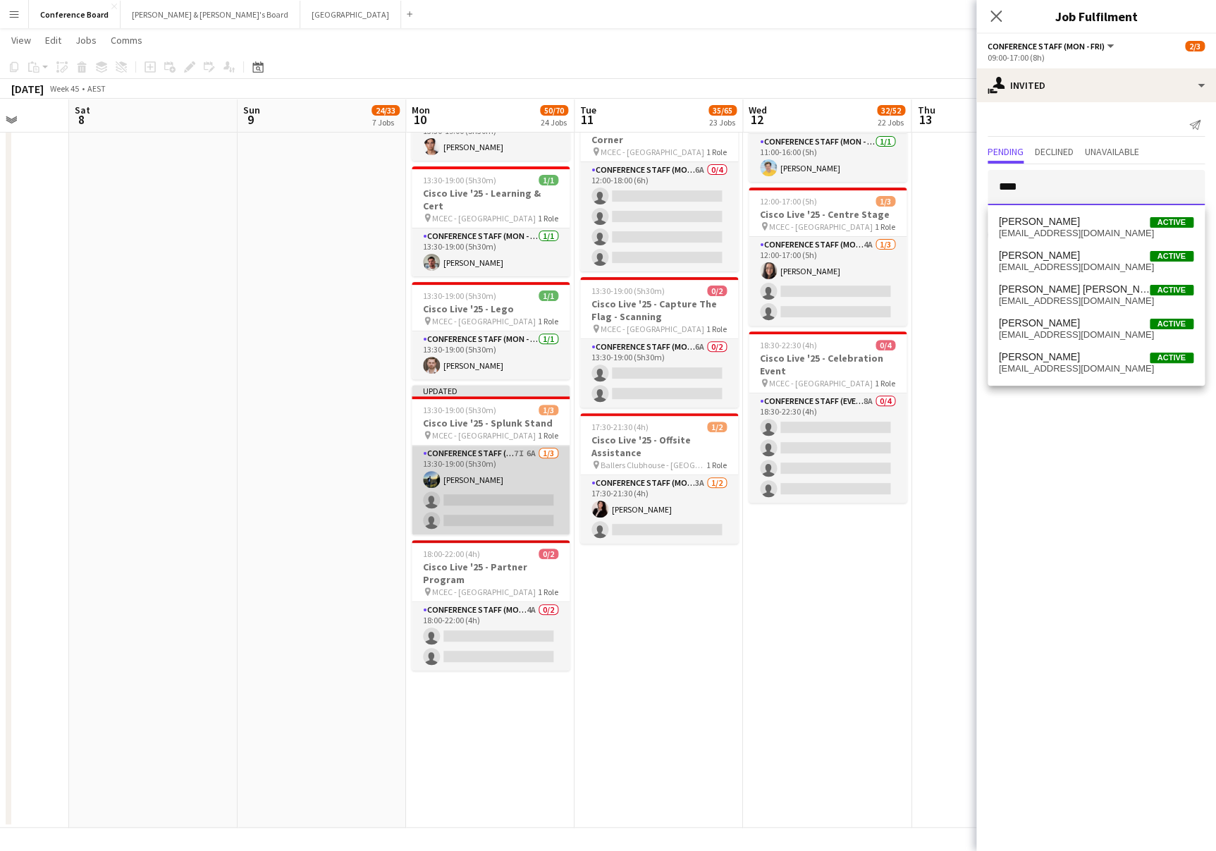
type input "****"
click at [492, 458] on app-card-role "Conference Staff (Mon - Fri) 7I 6A [DATE] 13:30-19:00 (5h30m) [PERSON_NAME] sin…" at bounding box center [491, 490] width 158 height 89
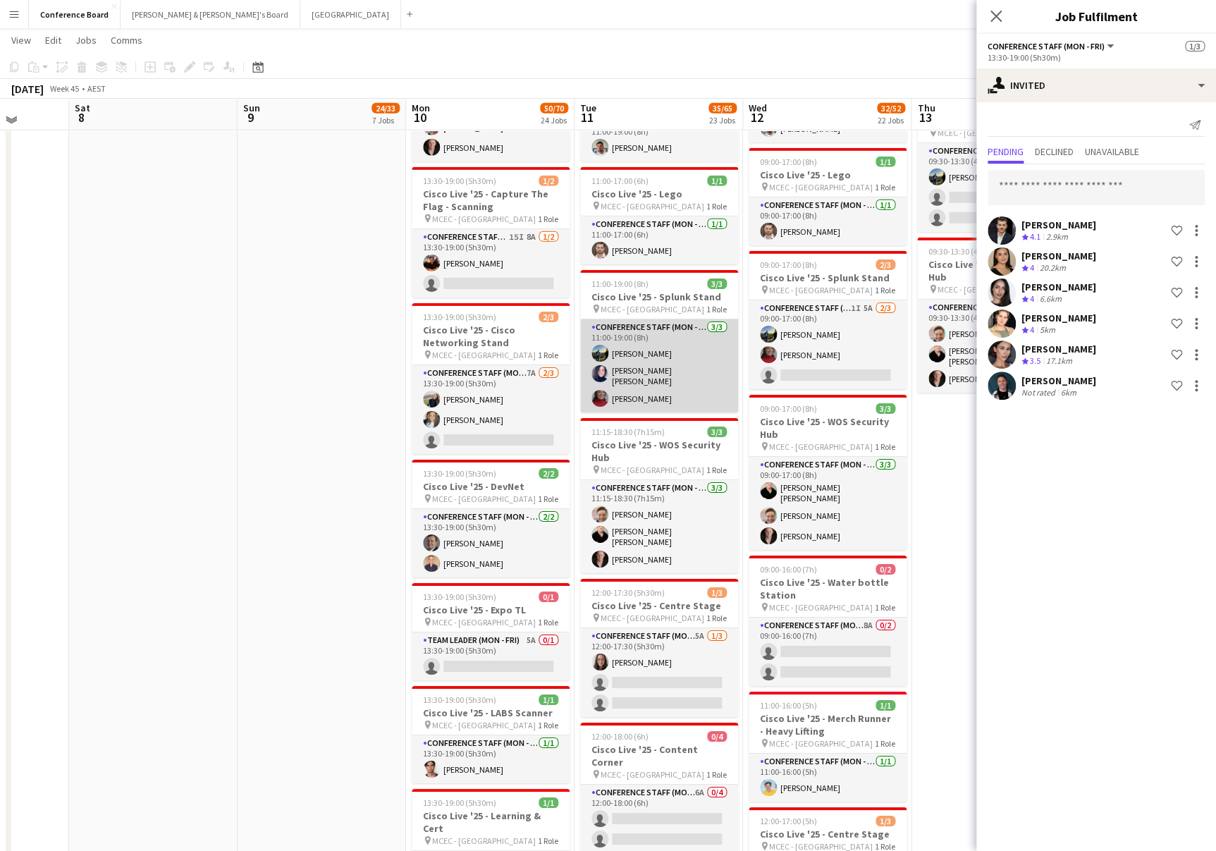
scroll to position [2129, 0]
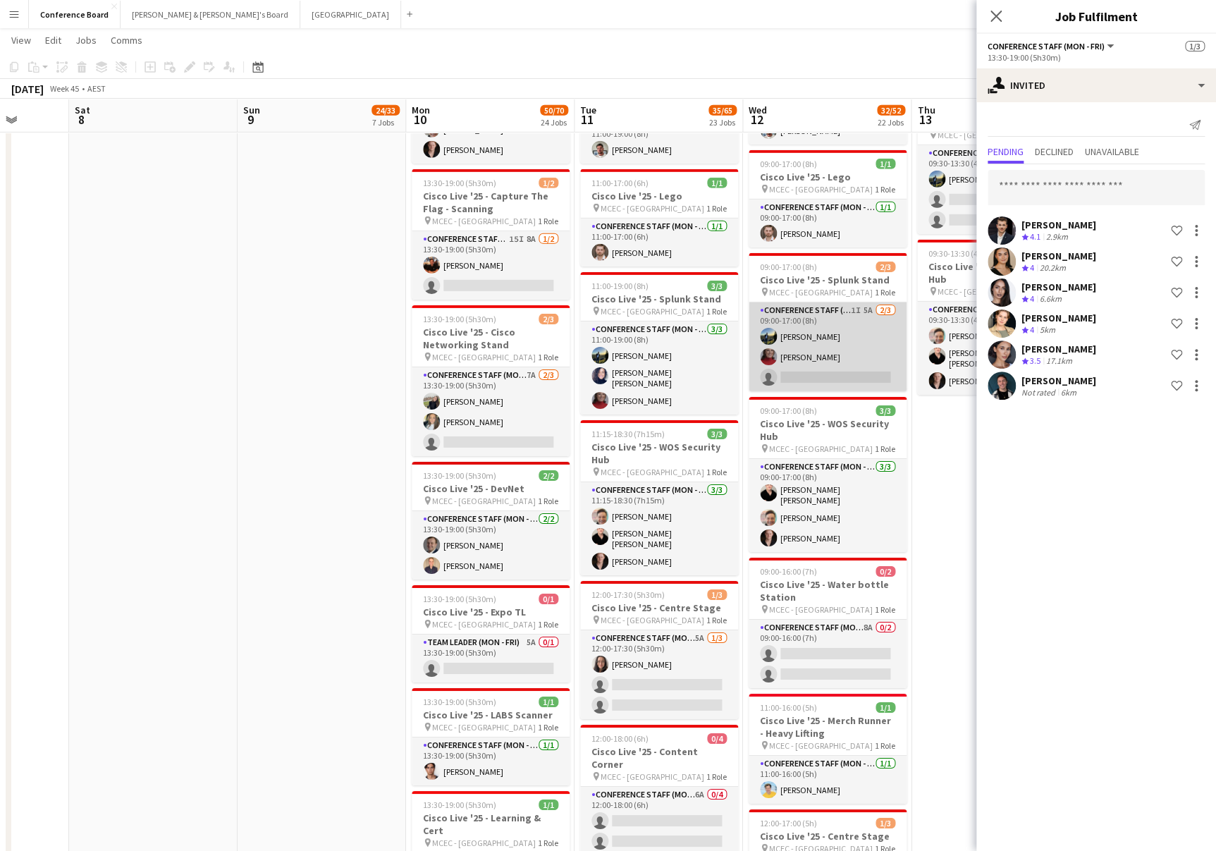
click at [834, 329] on app-card-role "Conference Staff (Mon - Fri) 1I 5A [DATE] 09:00-17:00 (8h) [PERSON_NAME] [PERSO…" at bounding box center [828, 346] width 158 height 89
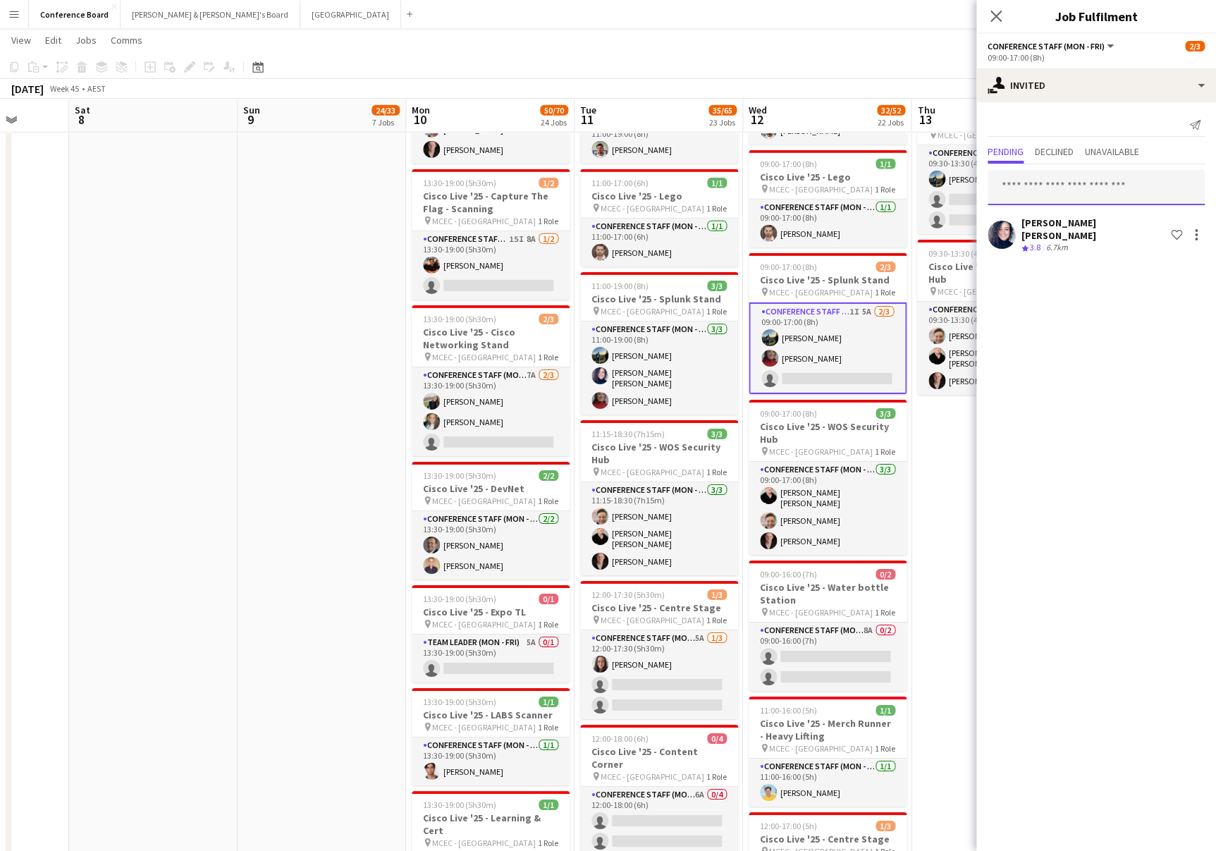
click at [1020, 182] on input "text" at bounding box center [1096, 187] width 217 height 35
type input "*********"
click at [1039, 221] on span "[PERSON_NAME]" at bounding box center [1039, 222] width 81 height 12
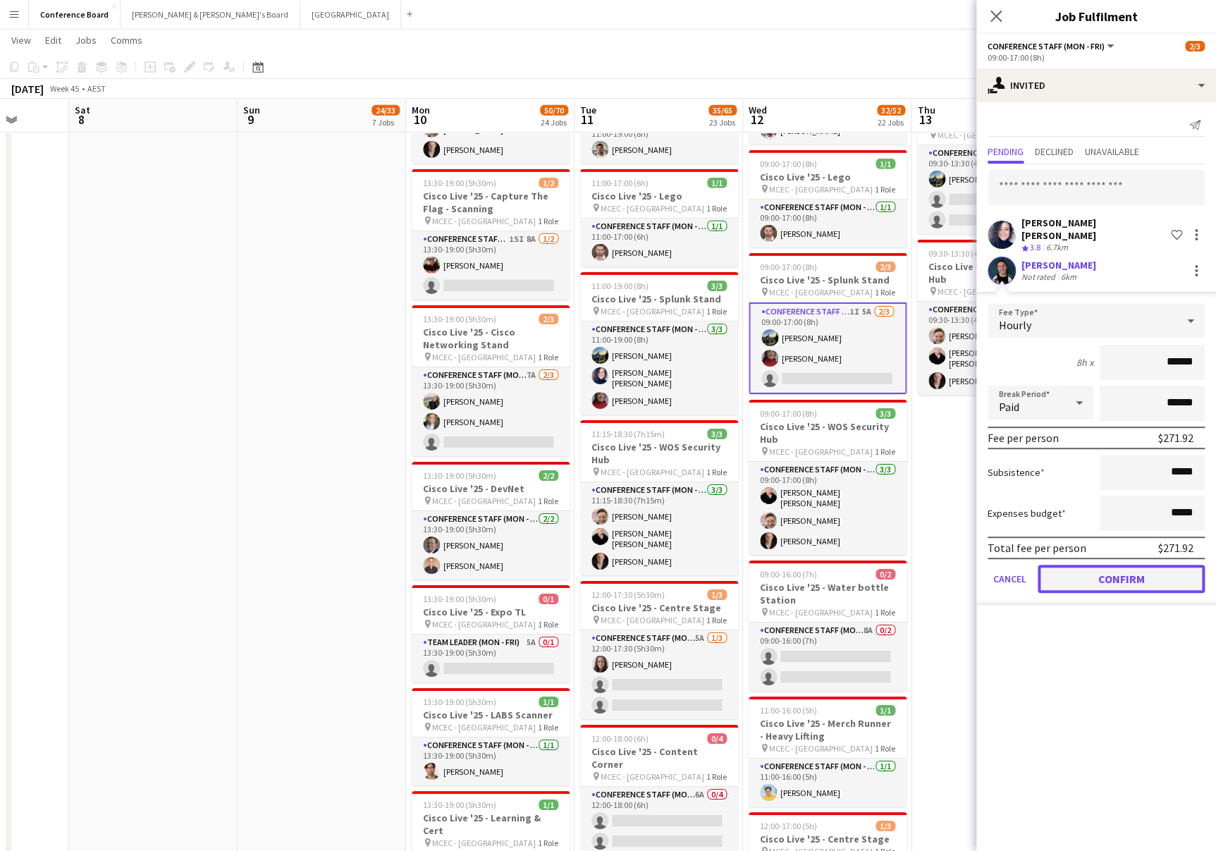
click at [1094, 565] on button "Confirm" at bounding box center [1121, 579] width 167 height 28
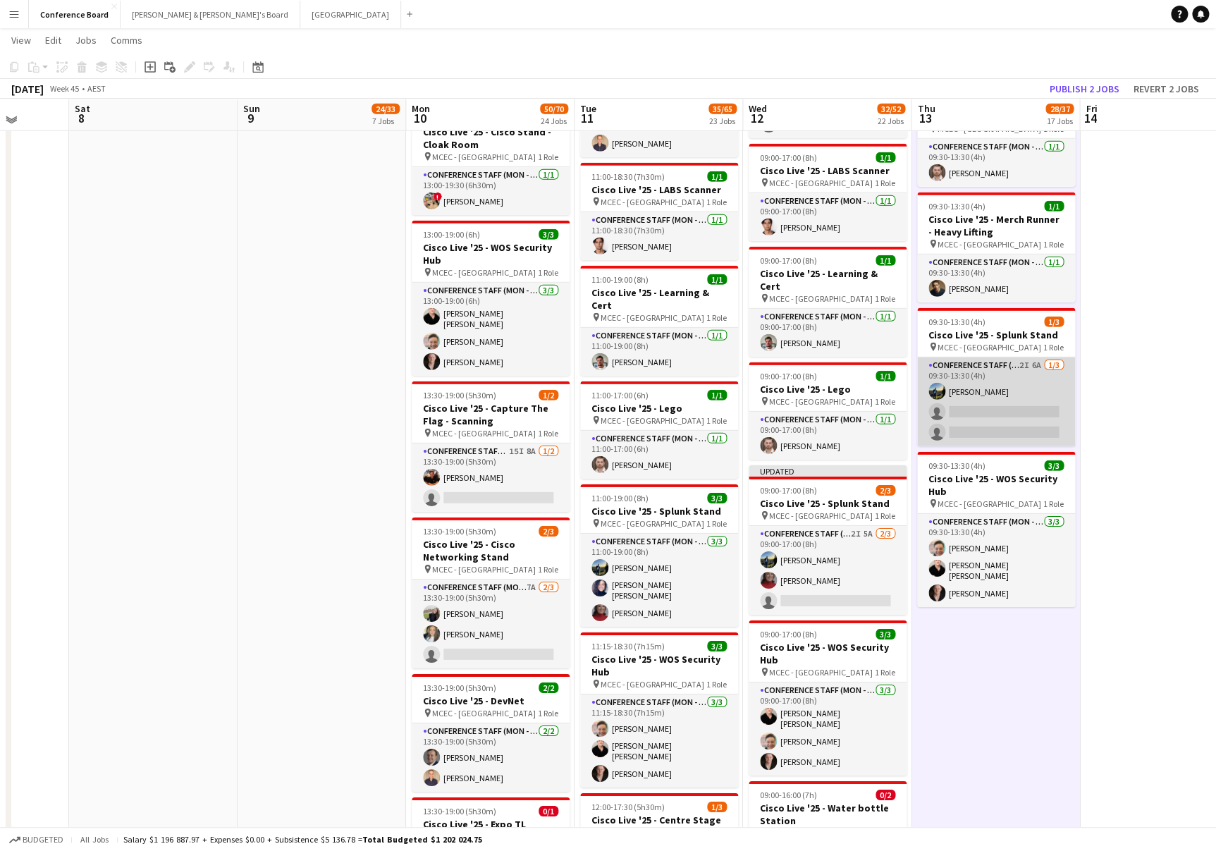
scroll to position [1916, 0]
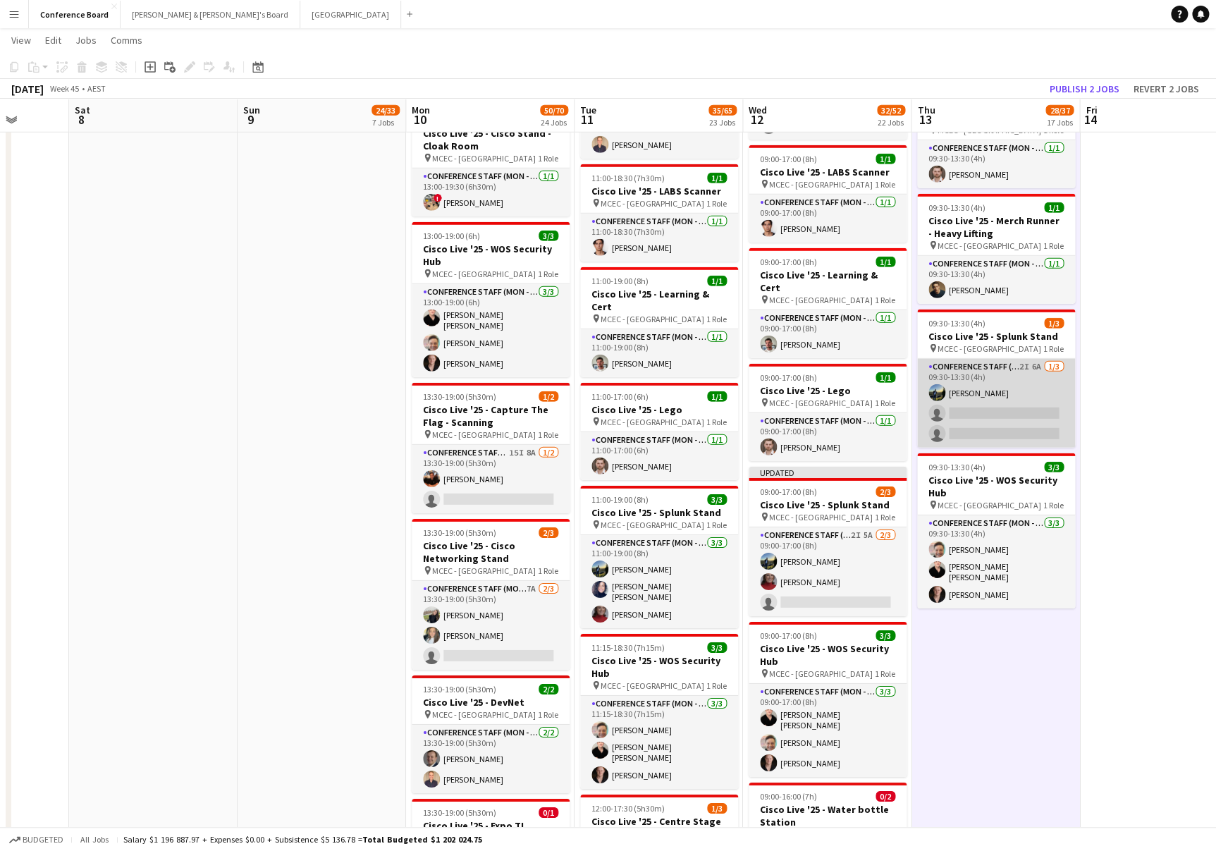
click at [986, 376] on app-card-role "Conference Staff (Mon - Fri) 2I 6A [DATE] 09:30-13:30 (4h) [PERSON_NAME] single…" at bounding box center [996, 403] width 158 height 89
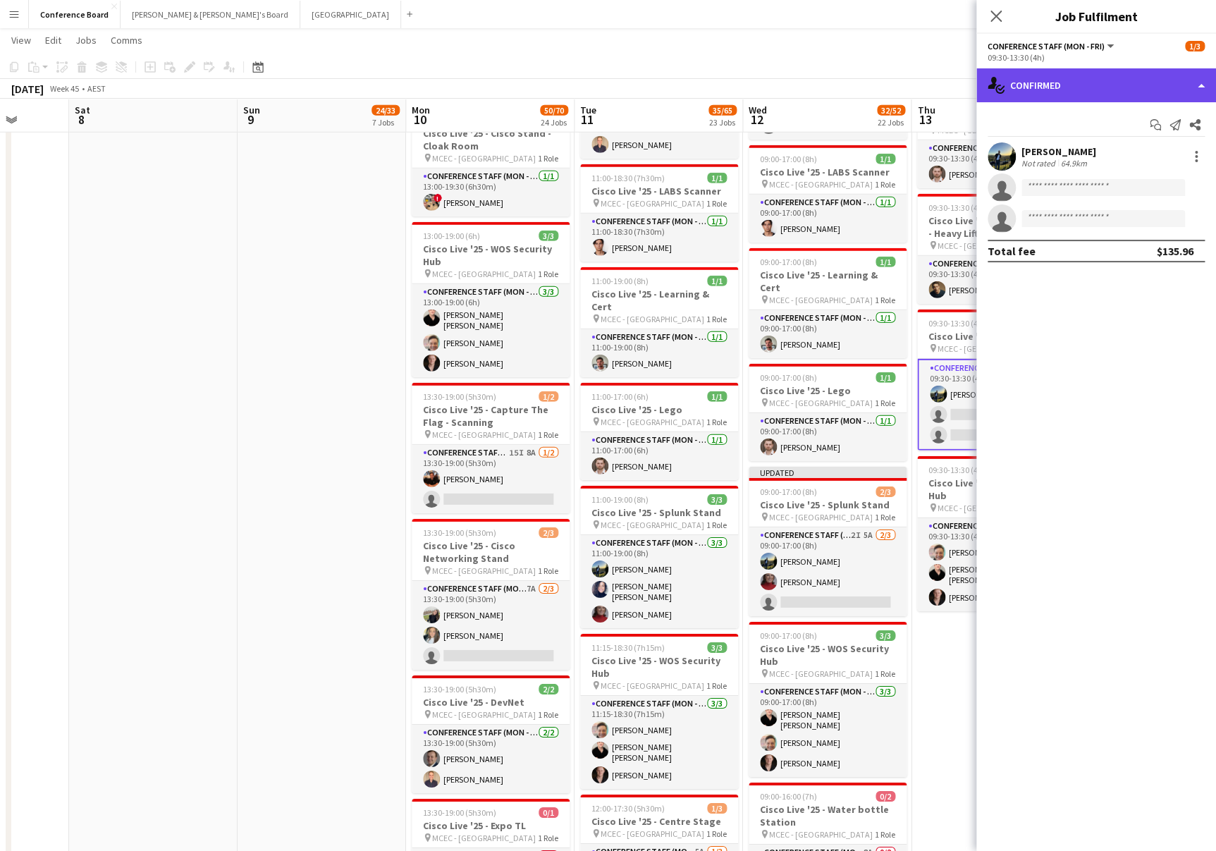
click at [1133, 87] on div "single-neutral-actions-check-2 Confirmed" at bounding box center [1097, 85] width 240 height 34
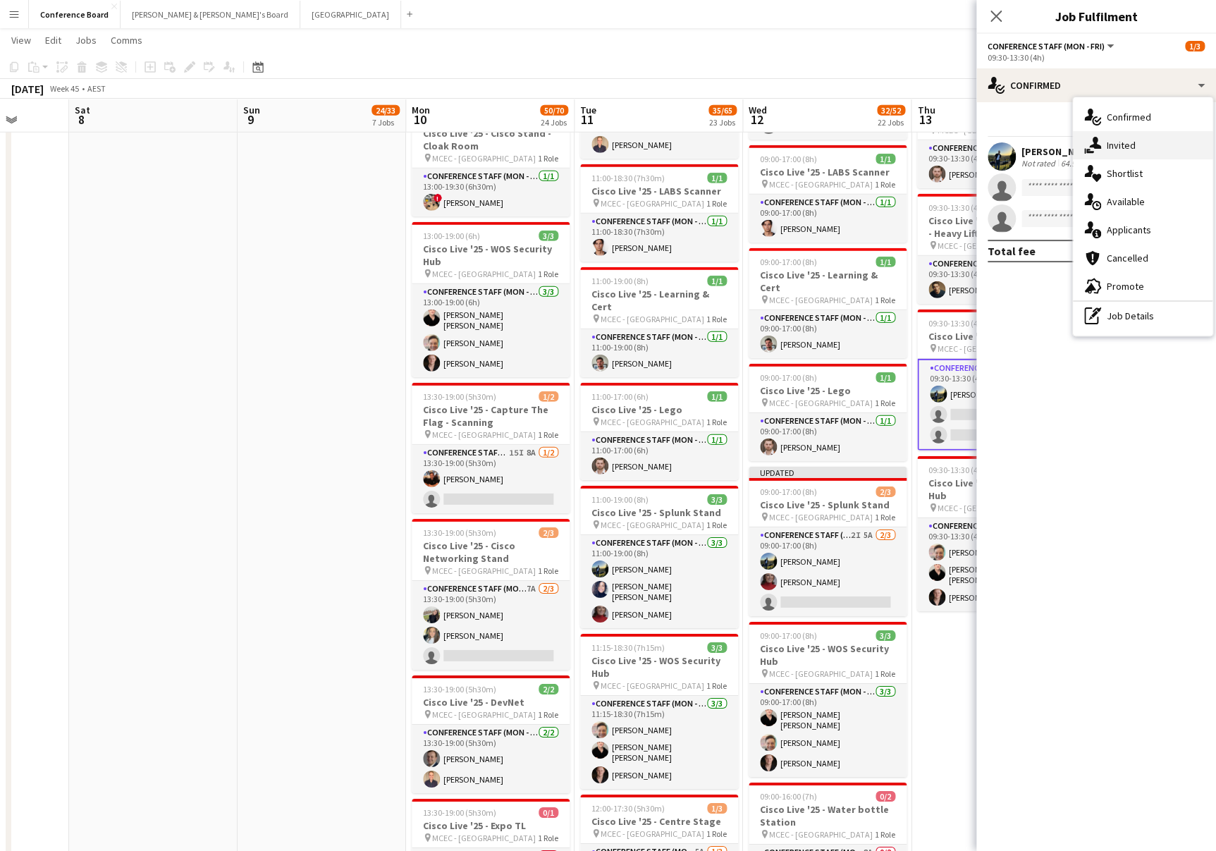
click at [1134, 142] on span "Invited" at bounding box center [1121, 145] width 29 height 13
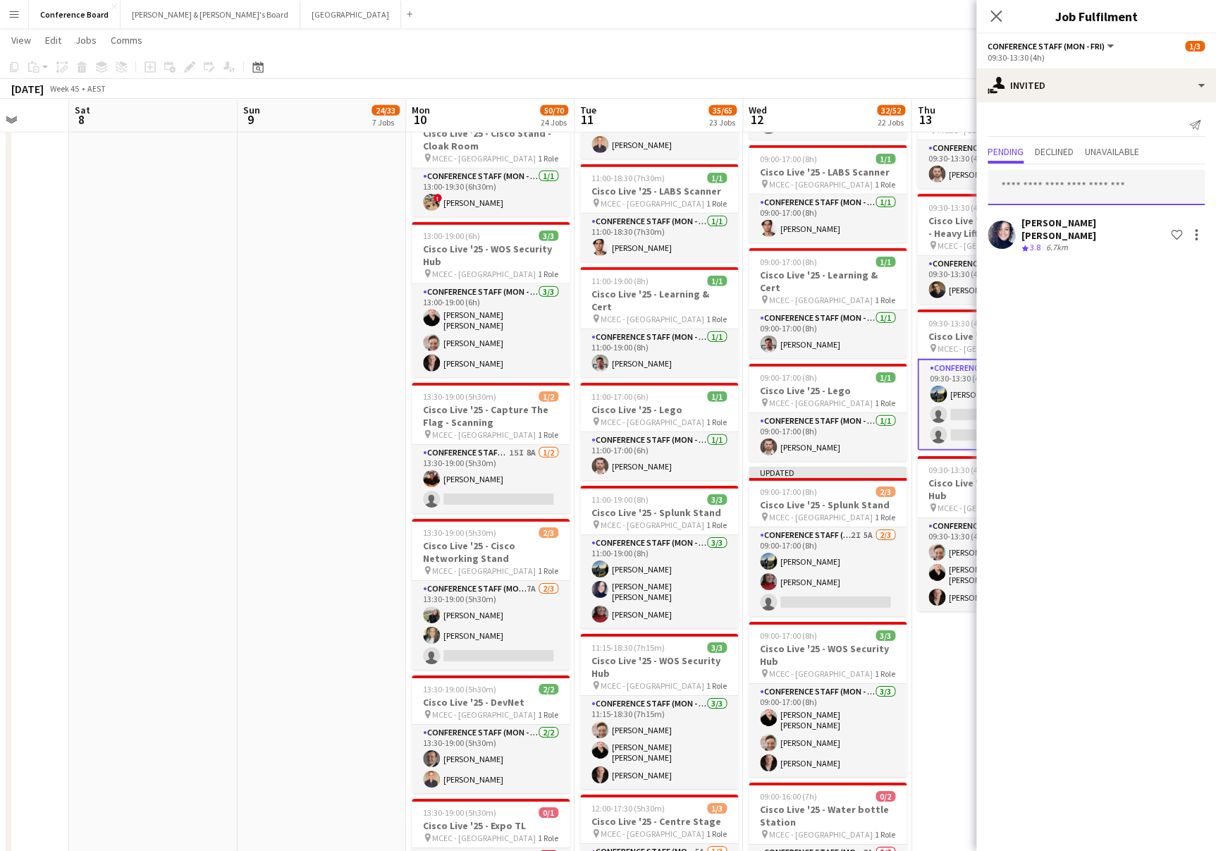
click at [1017, 186] on input "text" at bounding box center [1096, 187] width 217 height 35
type input "*********"
click at [1032, 240] on mat-option "[PERSON_NAME] Active [EMAIL_ADDRESS][DOMAIN_NAME]" at bounding box center [1096, 228] width 217 height 34
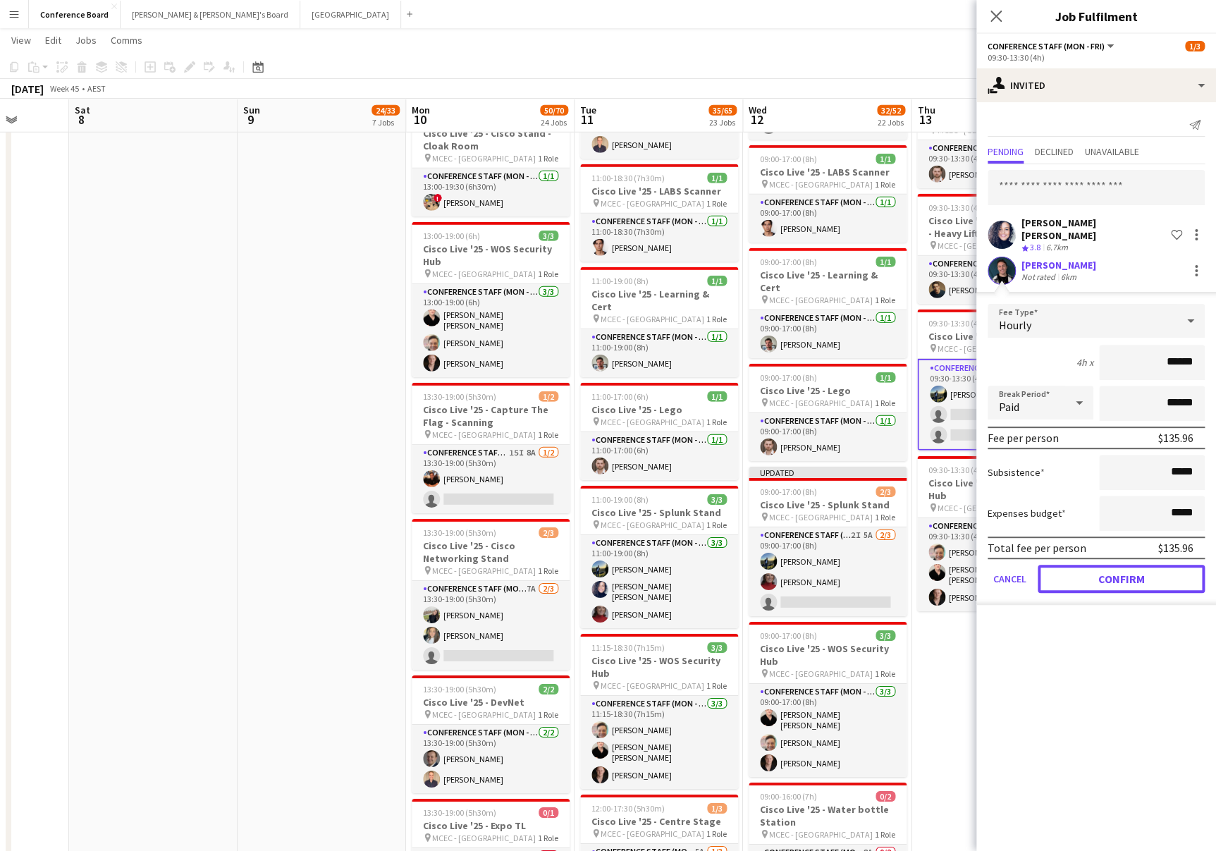
click at [1127, 565] on button "Confirm" at bounding box center [1121, 579] width 167 height 28
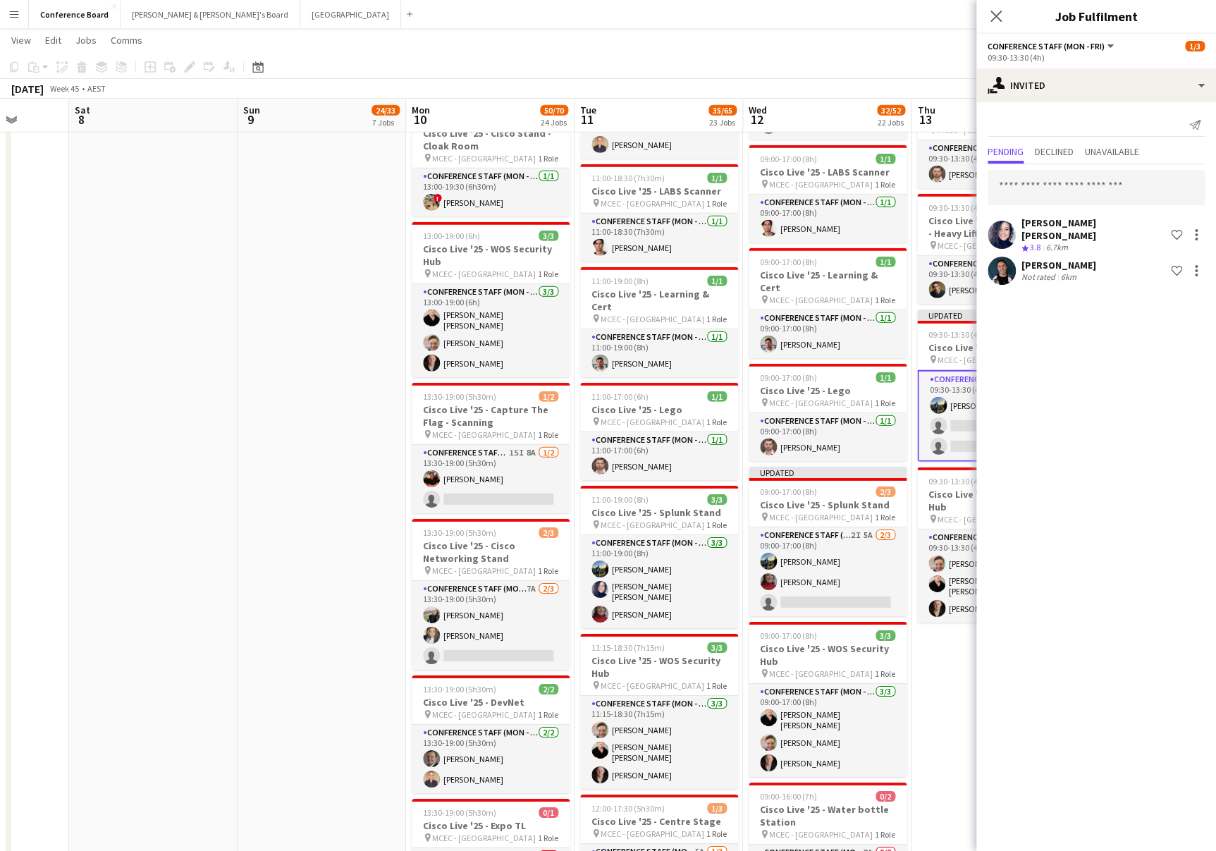
click at [898, 59] on app-toolbar "Copy Paste Paste Command V Paste with crew Command Shift V Paste linked Job [GE…" at bounding box center [608, 67] width 1216 height 24
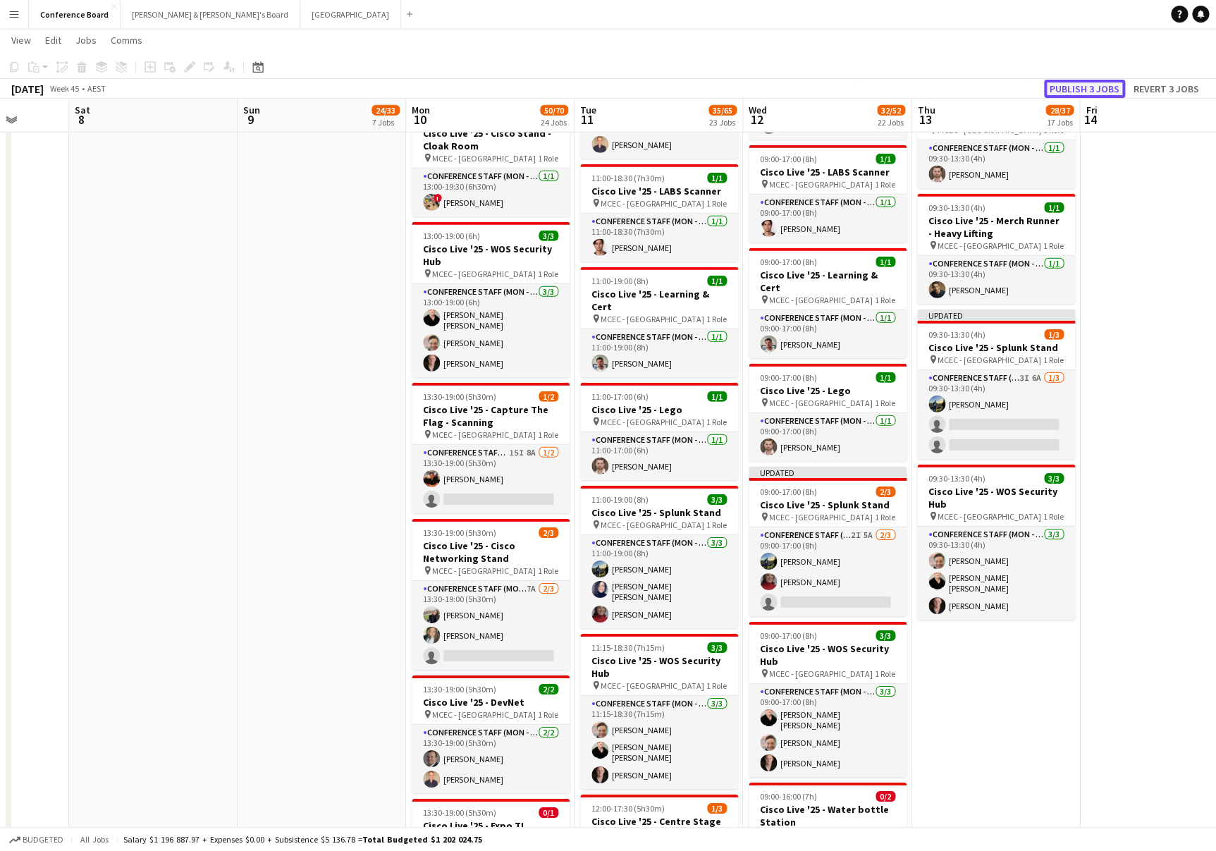
click at [1077, 87] on button "Publish 3 jobs" at bounding box center [1084, 89] width 81 height 18
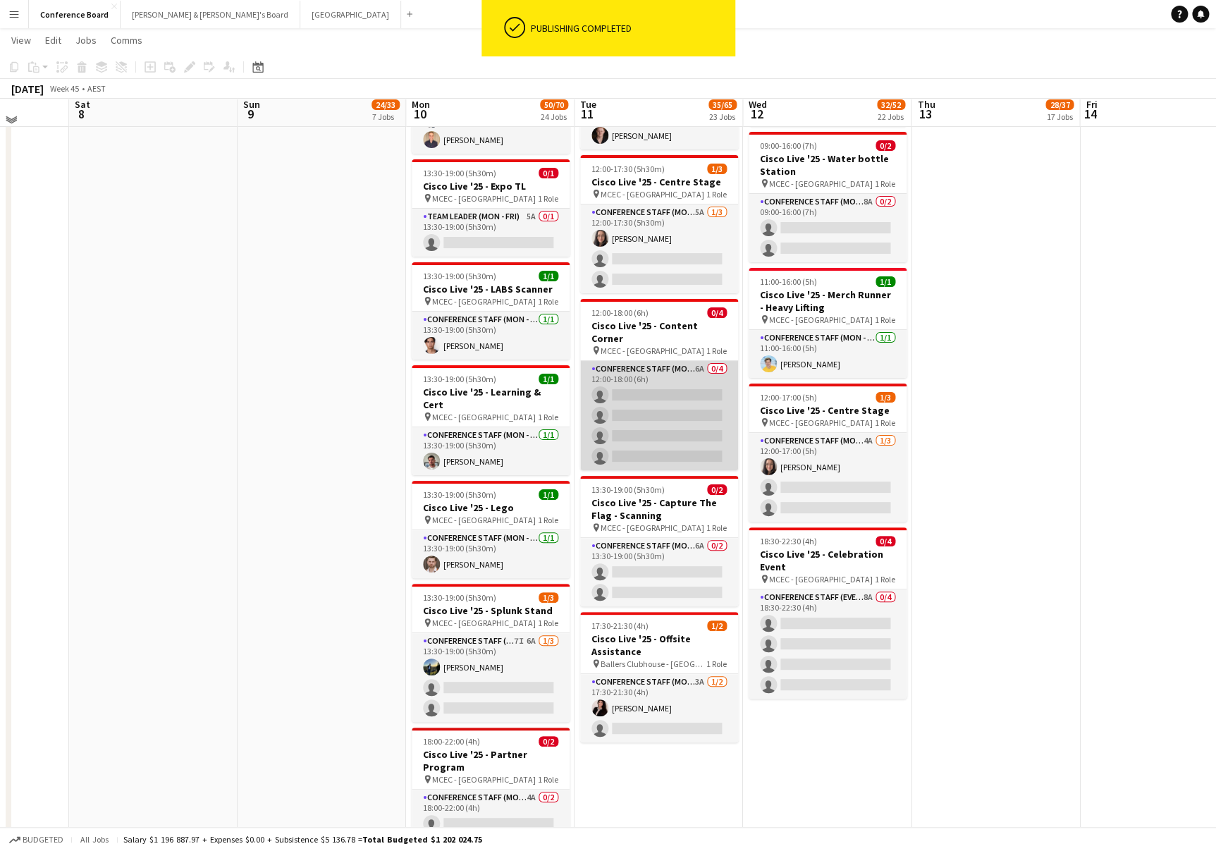
scroll to position [2558, 0]
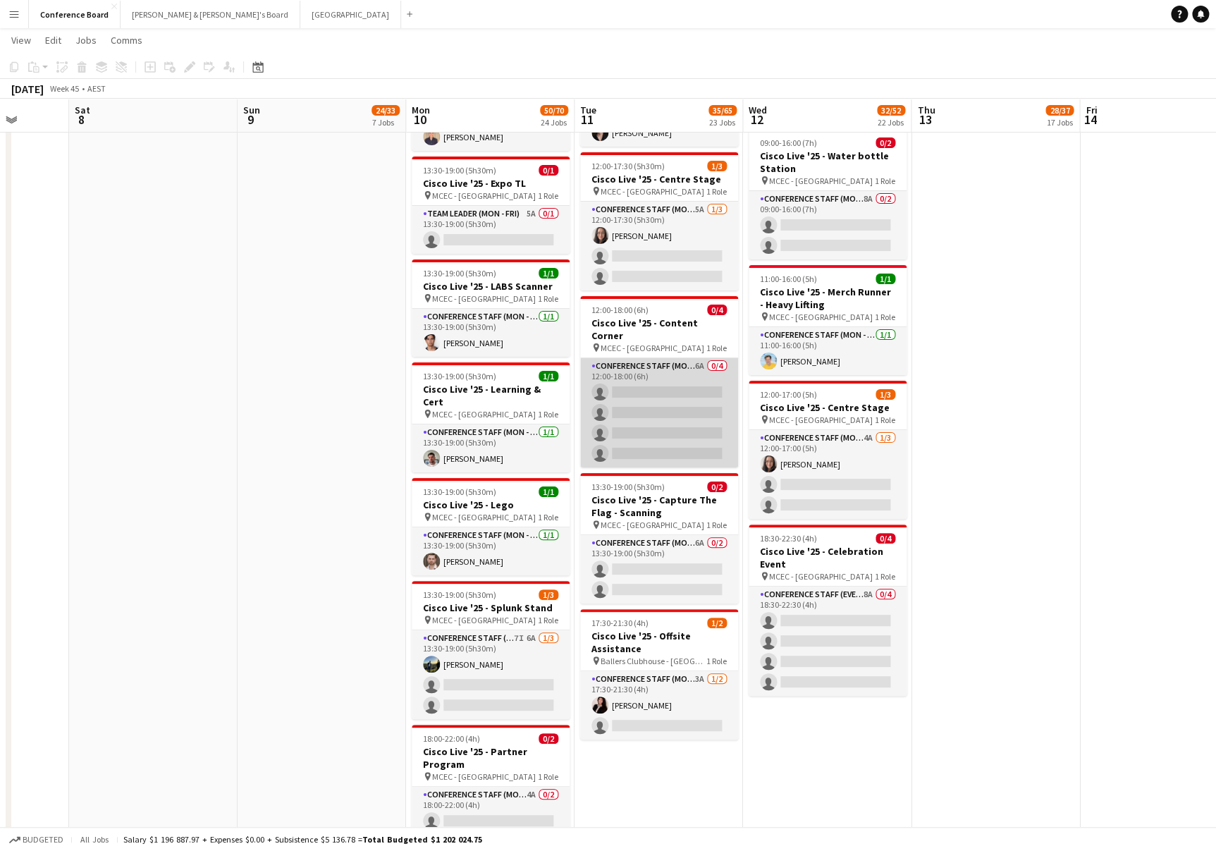
click at [640, 358] on app-card-role "Conference Staff (Mon - Fri) 6A 0/4 12:00-18:00 (6h) single-neutral-actions sin…" at bounding box center [659, 412] width 158 height 109
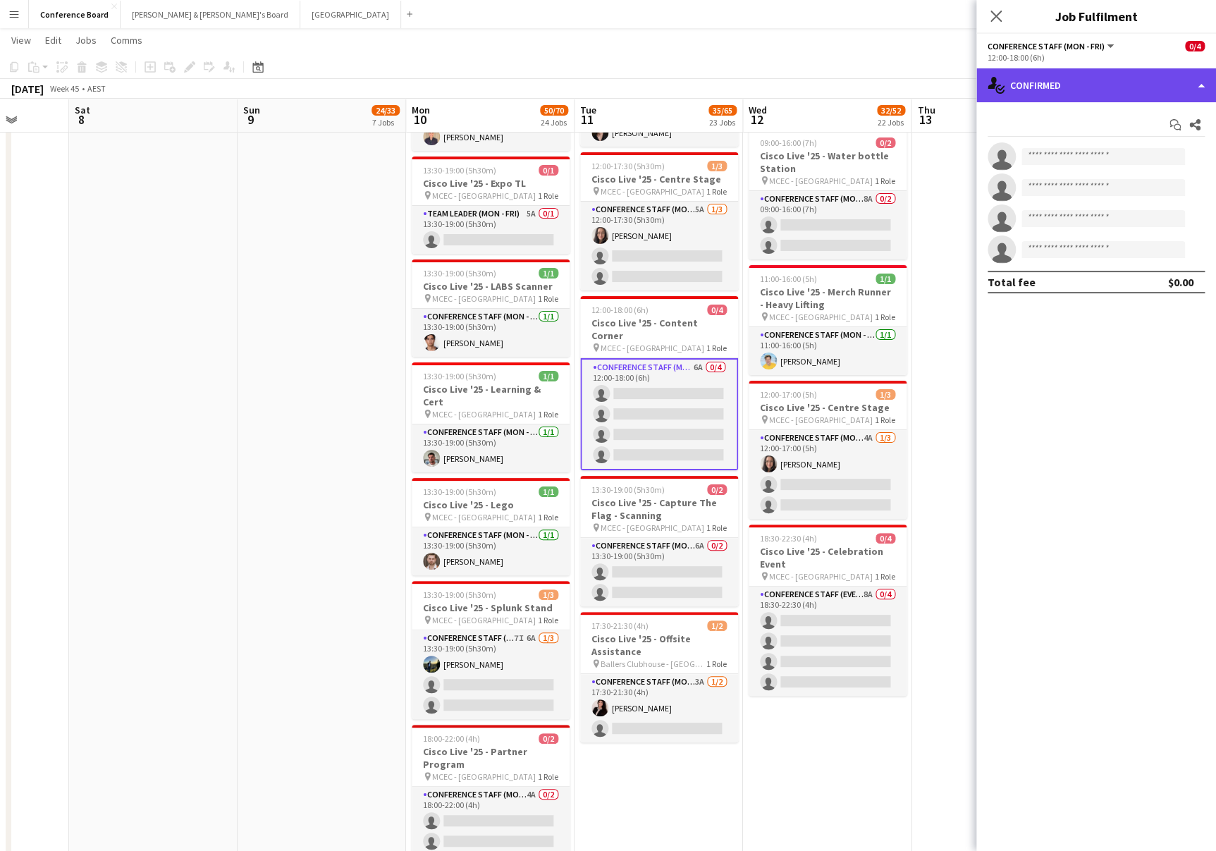
click at [1098, 90] on div "single-neutral-actions-check-2 Confirmed" at bounding box center [1097, 85] width 240 height 34
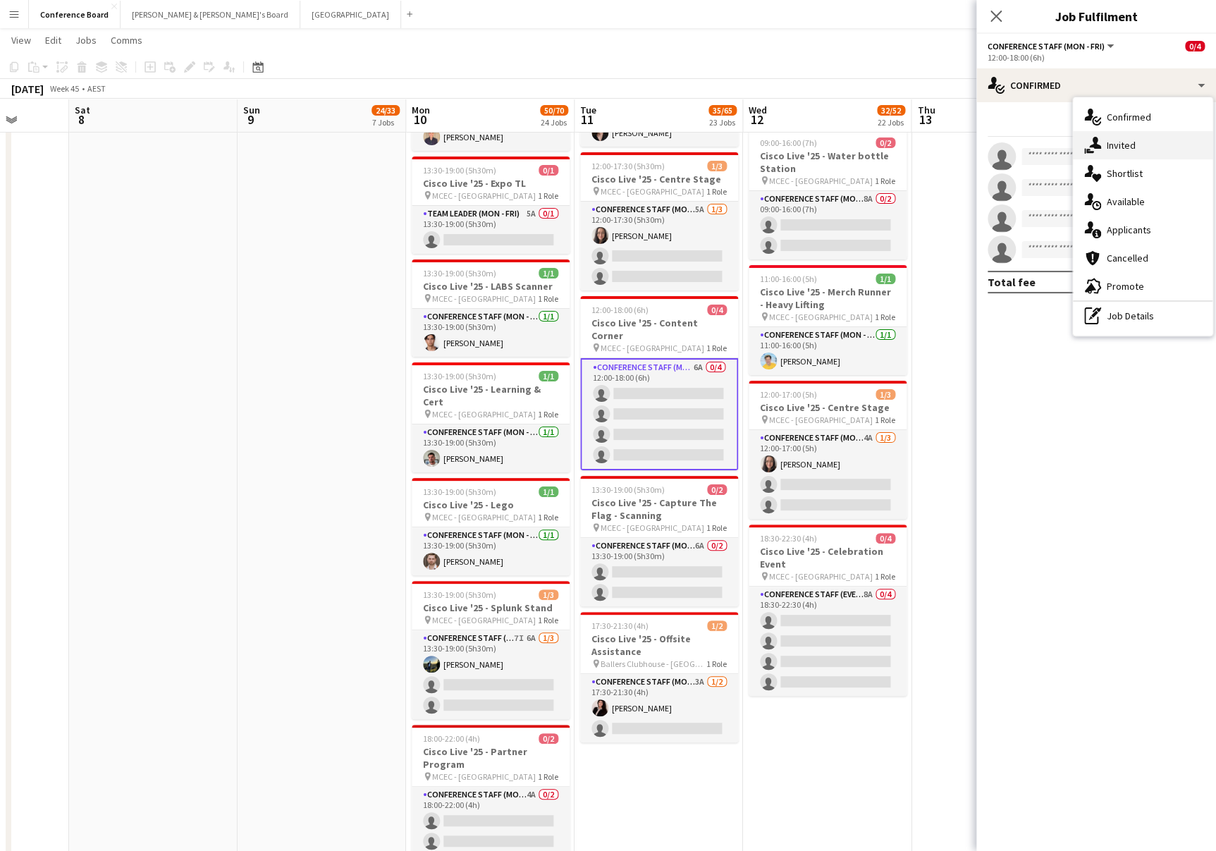
click at [1125, 147] on span "Invited" at bounding box center [1121, 145] width 29 height 13
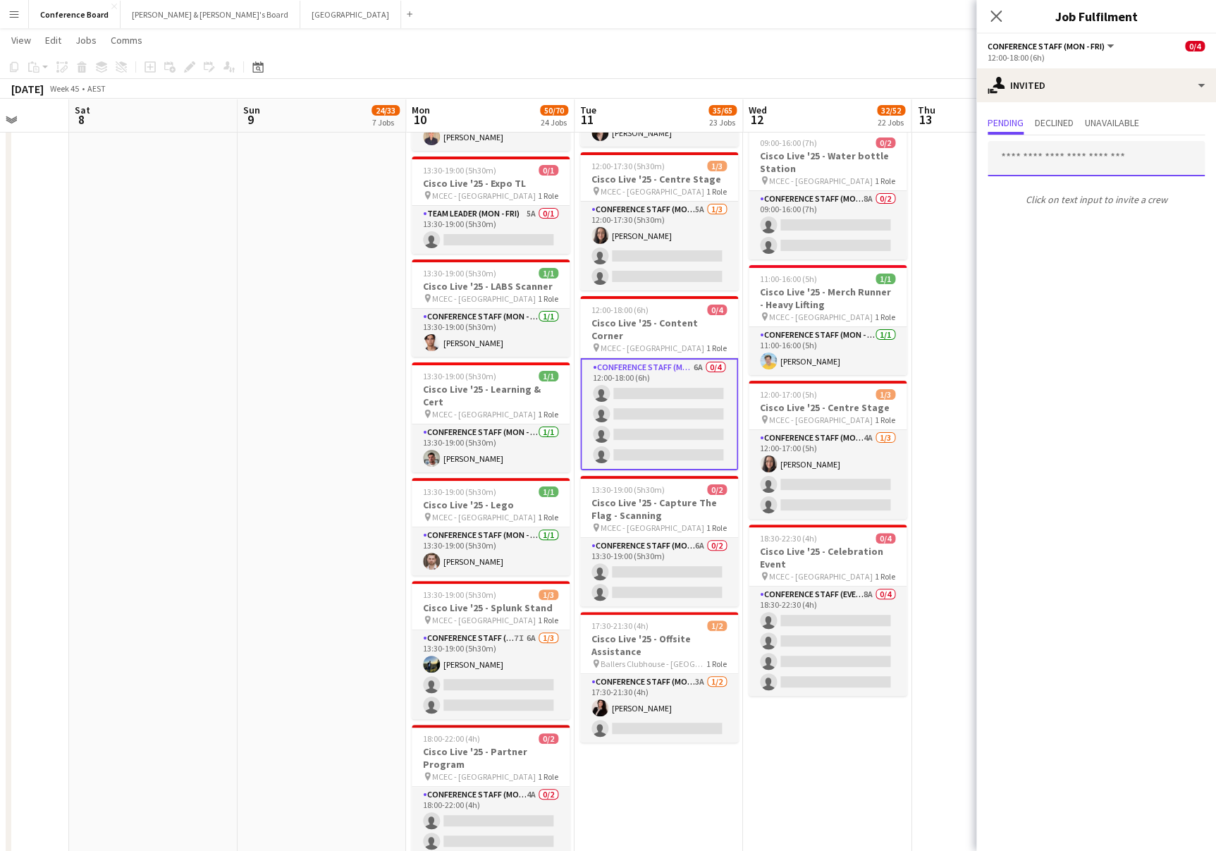
click at [1018, 159] on input "text" at bounding box center [1096, 158] width 217 height 35
type input "**********"
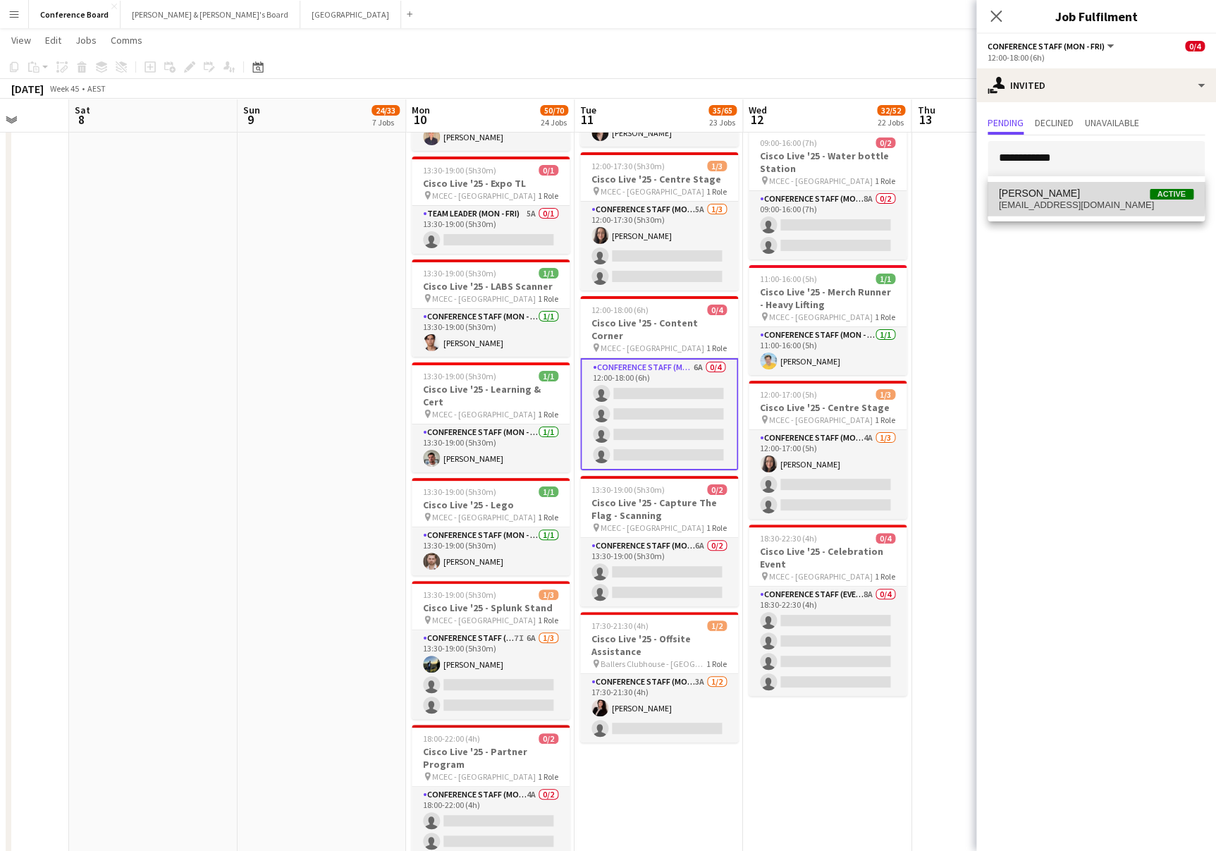
click at [1022, 195] on span "[PERSON_NAME]" at bounding box center [1039, 194] width 81 height 12
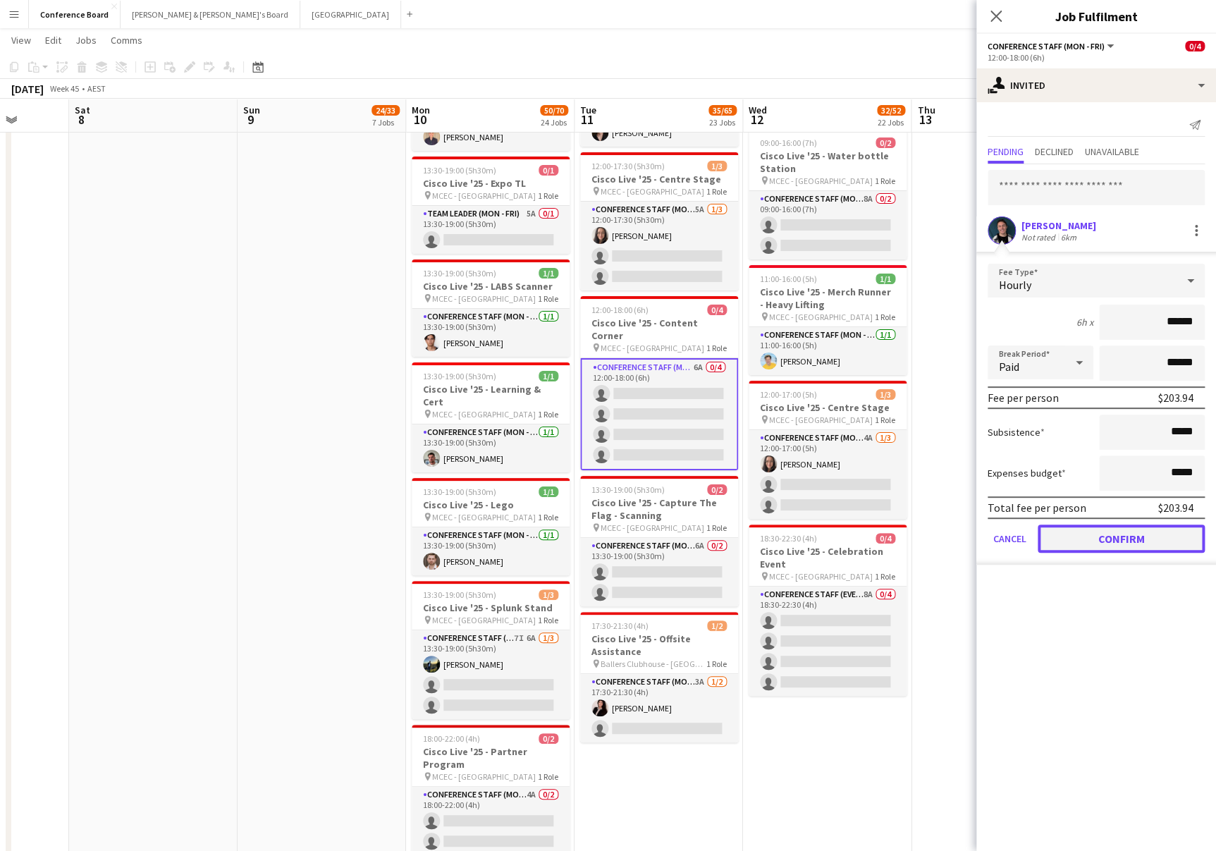
click at [1137, 532] on button "Confirm" at bounding box center [1121, 539] width 167 height 28
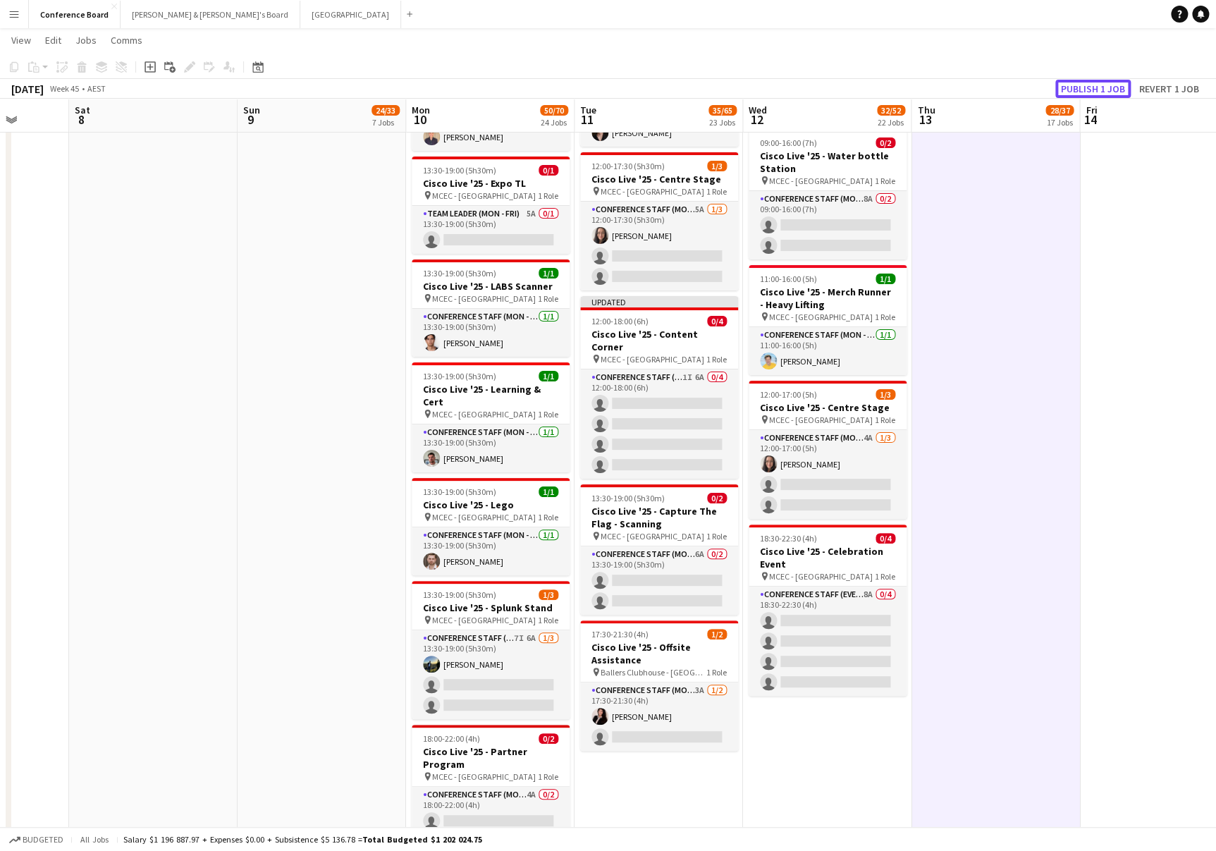
click at [1078, 92] on button "Publish 1 job" at bounding box center [1093, 89] width 75 height 18
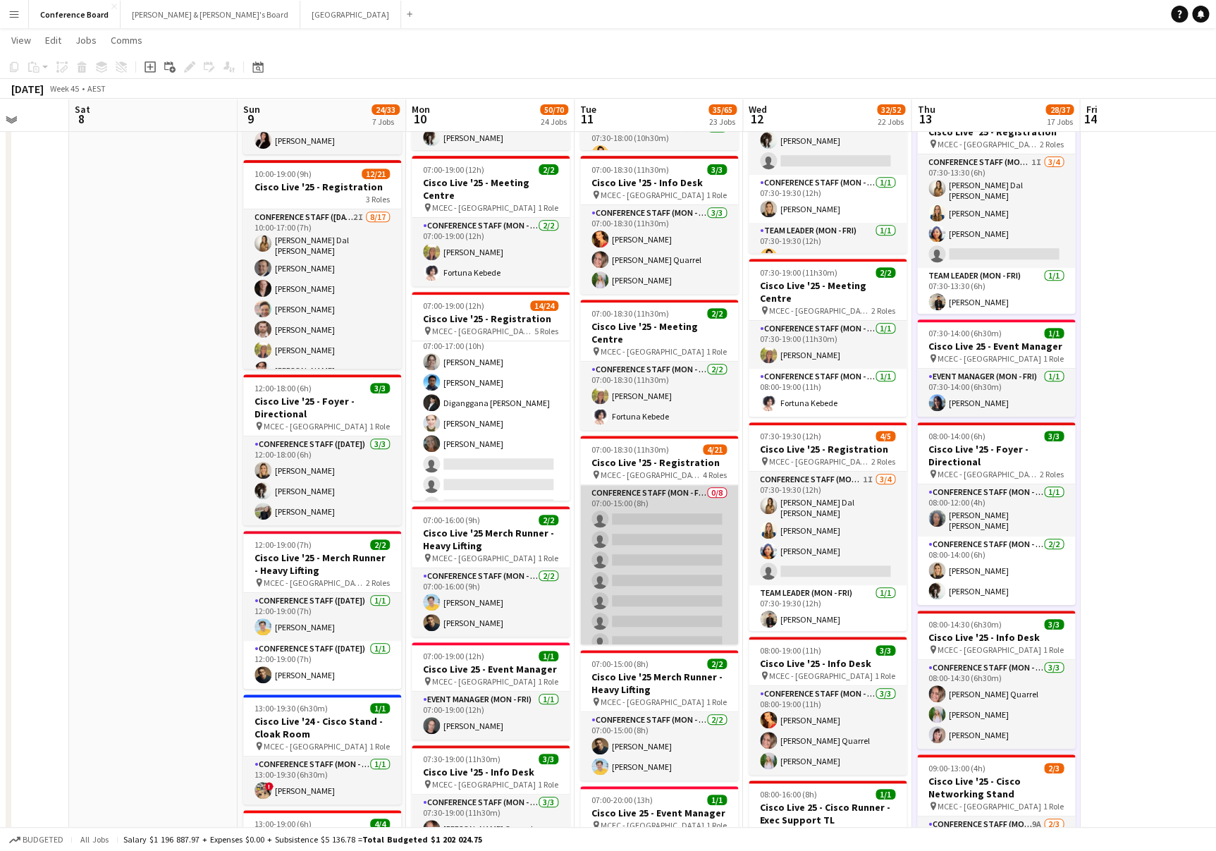
scroll to position [223, 0]
click at [640, 553] on app-card-role "Conference Staff (Mon - Fri) 0/8 07:00-15:00 (8h) single-neutral-actions single…" at bounding box center [659, 579] width 158 height 191
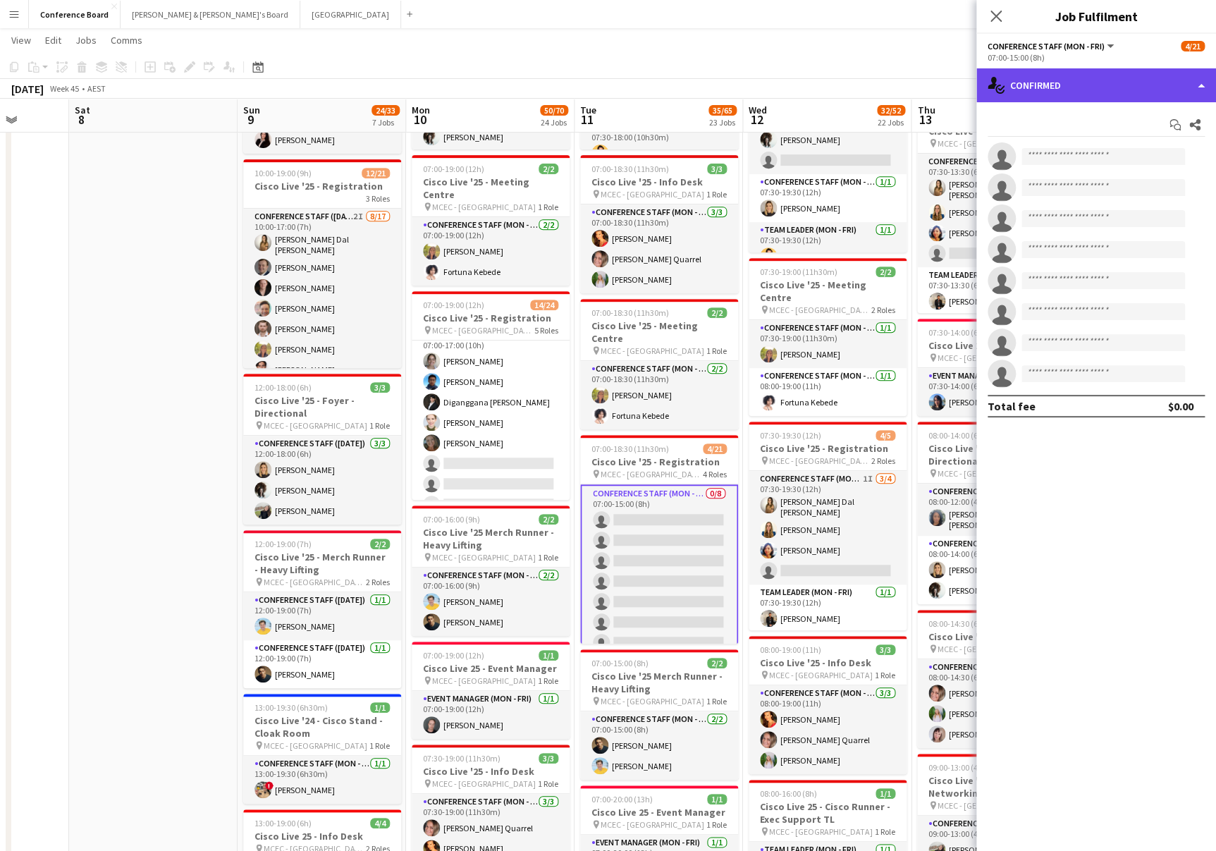
click at [1079, 94] on div "single-neutral-actions-check-2 Confirmed" at bounding box center [1097, 85] width 240 height 34
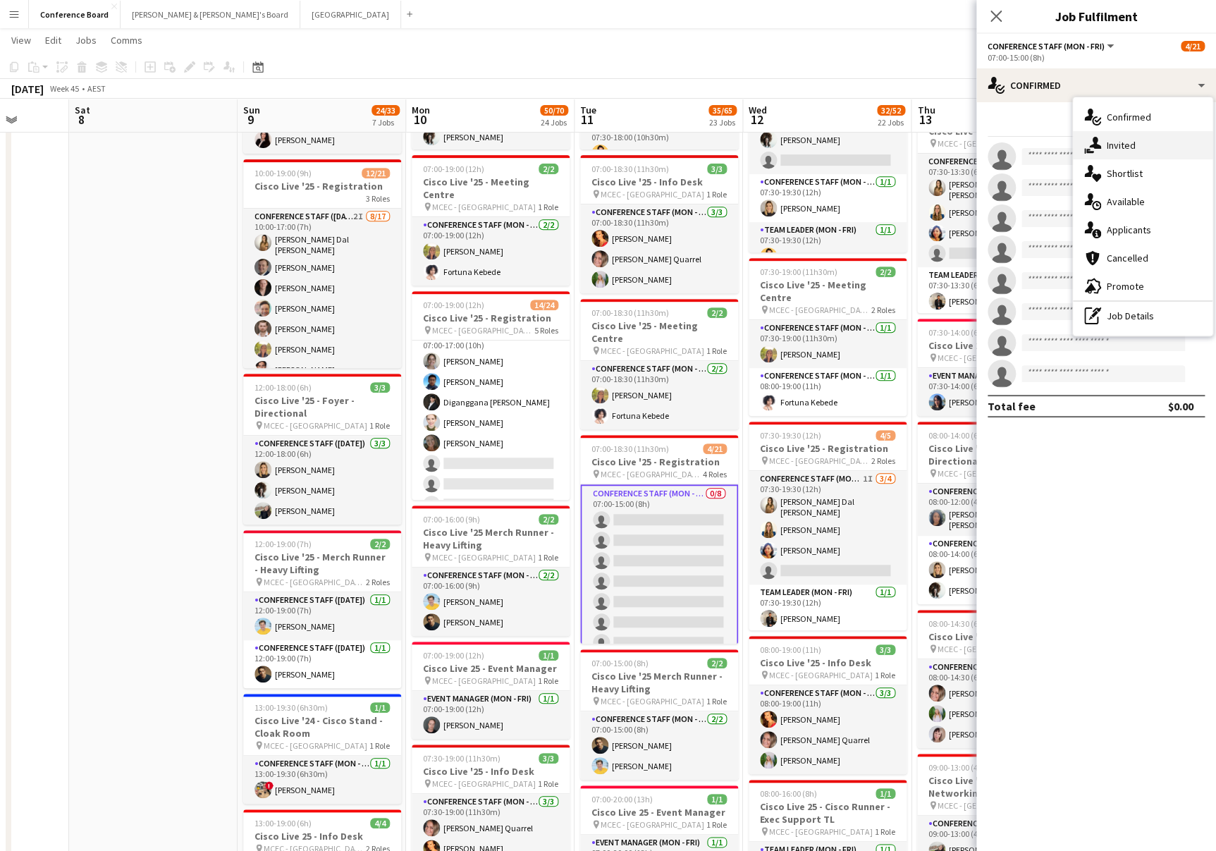
click at [1120, 143] on span "Invited" at bounding box center [1121, 145] width 29 height 13
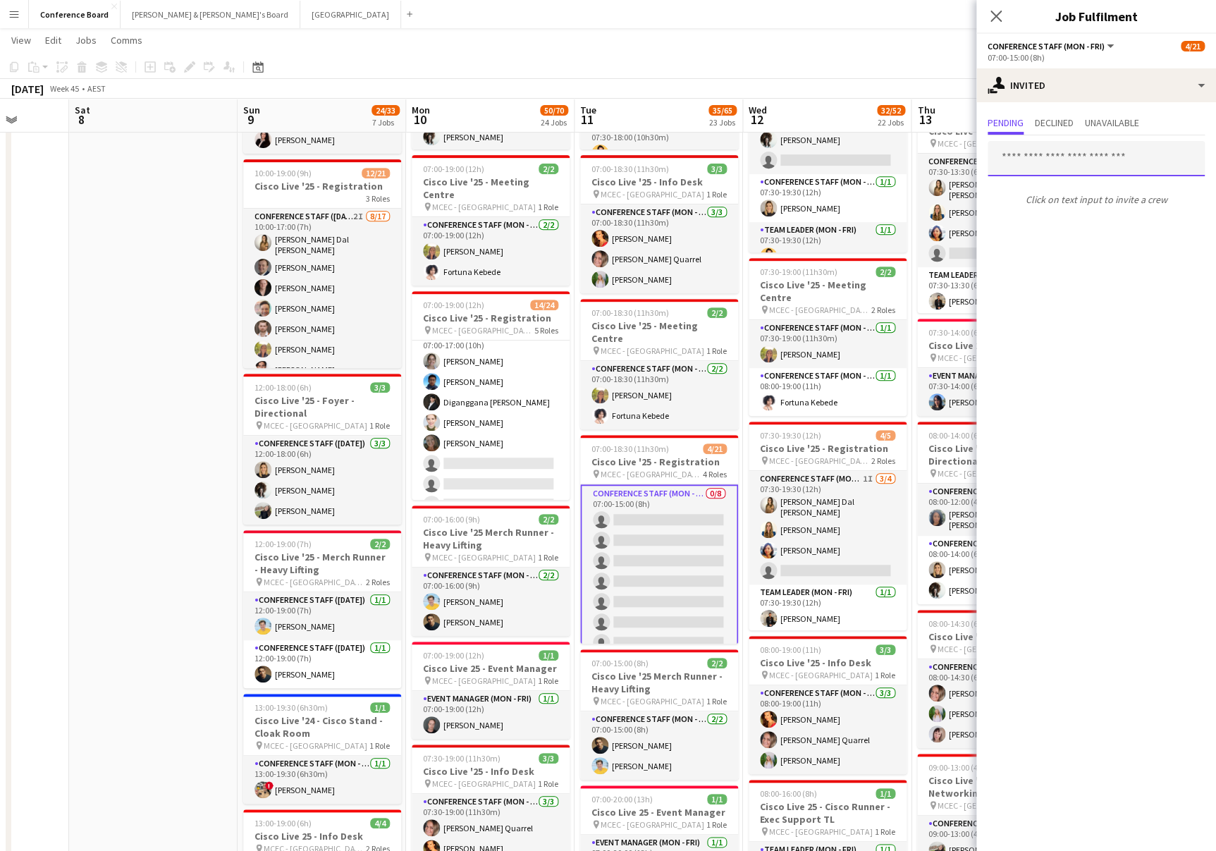
click at [1021, 158] on input "text" at bounding box center [1096, 158] width 217 height 35
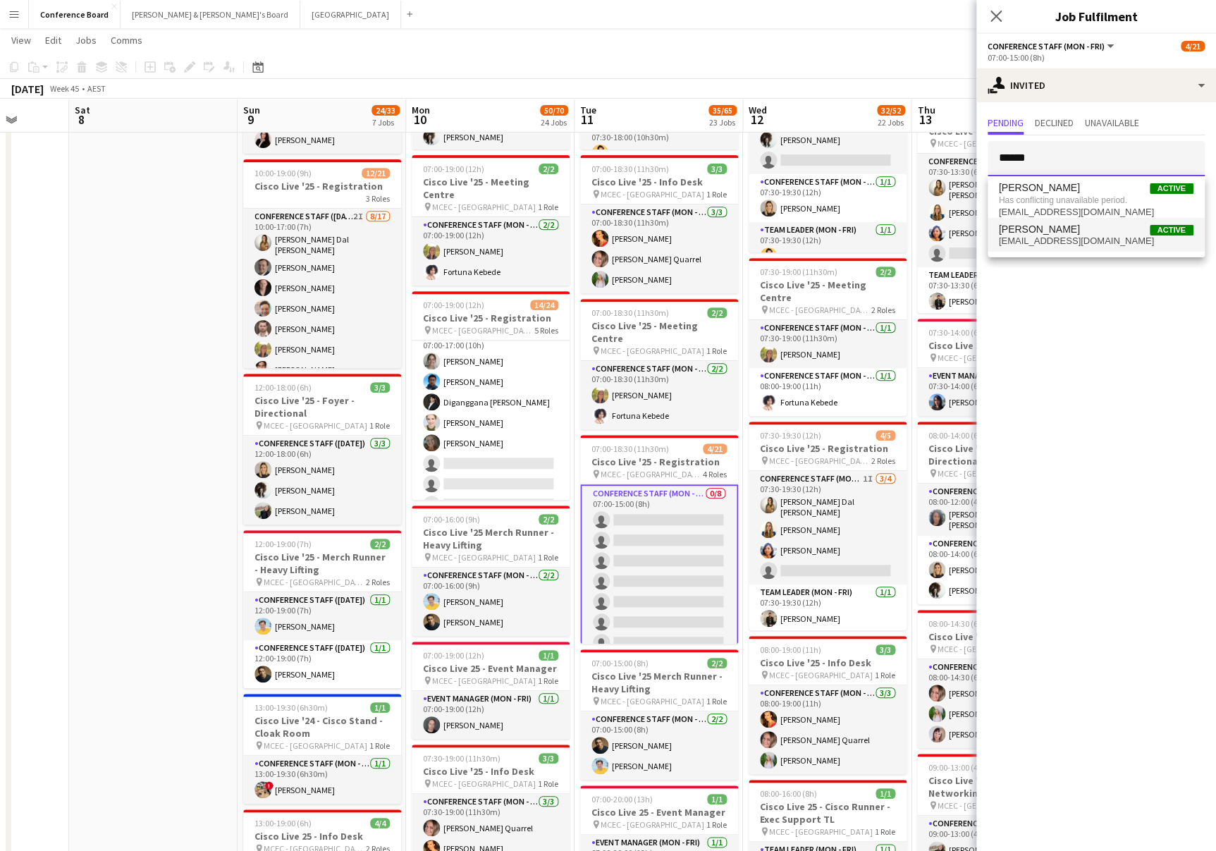
type input "******"
click at [1048, 242] on span "[EMAIL_ADDRESS][DOMAIN_NAME]" at bounding box center [1096, 240] width 195 height 11
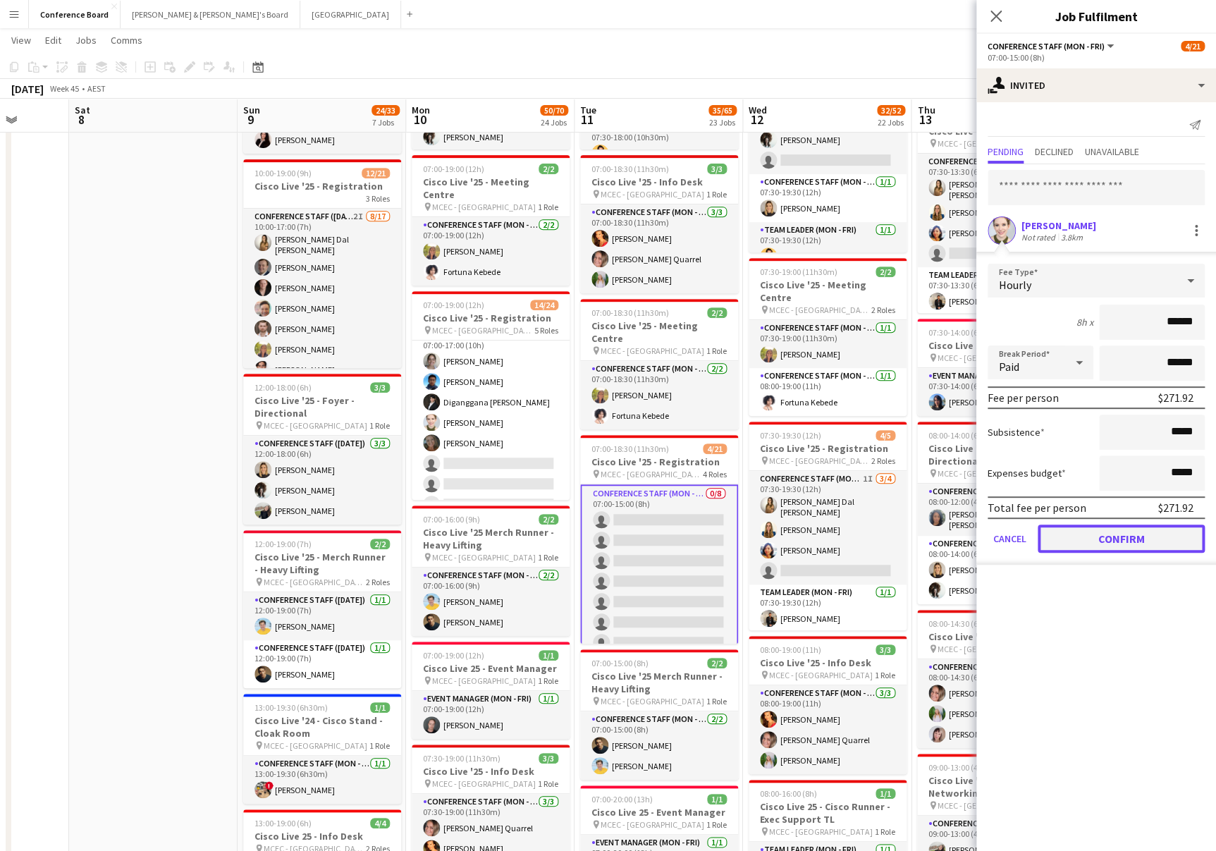
click at [1092, 539] on button "Confirm" at bounding box center [1121, 539] width 167 height 28
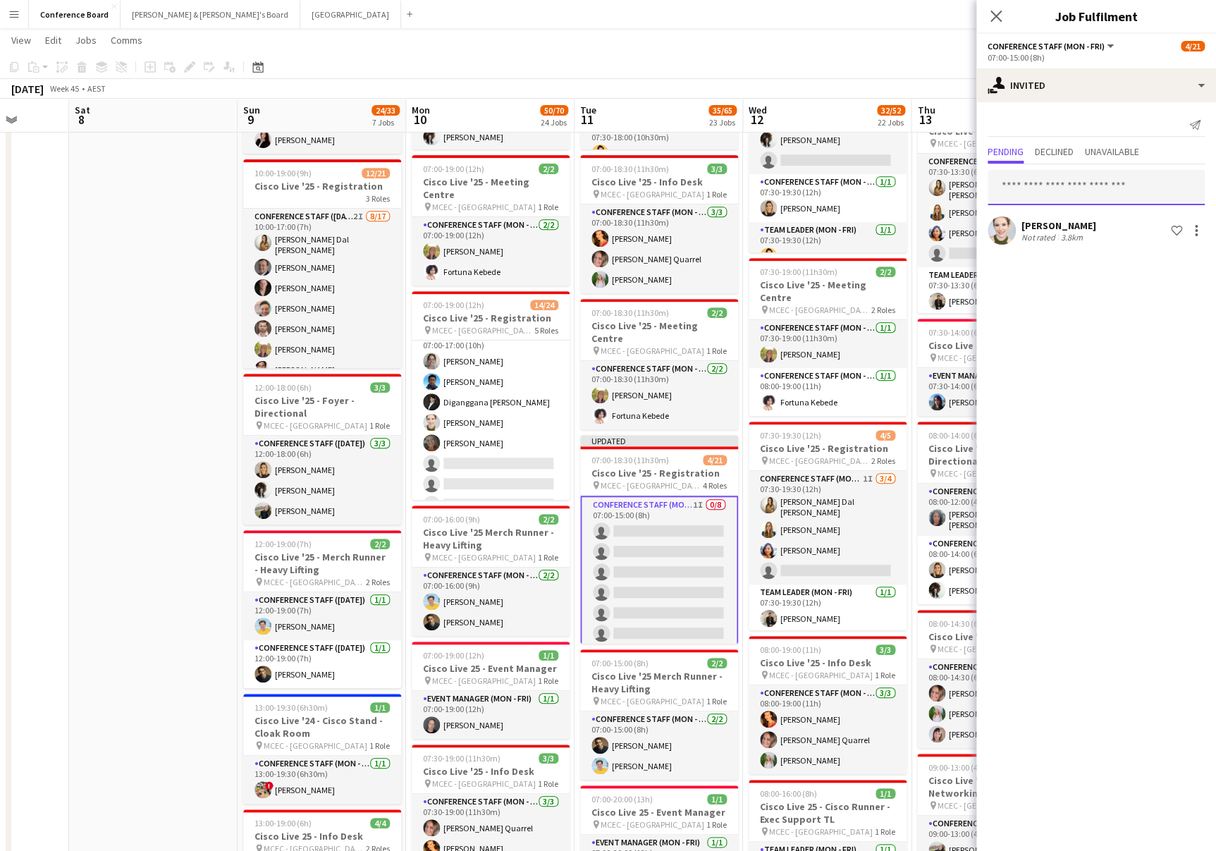
click at [1037, 188] on input "text" at bounding box center [1096, 187] width 217 height 35
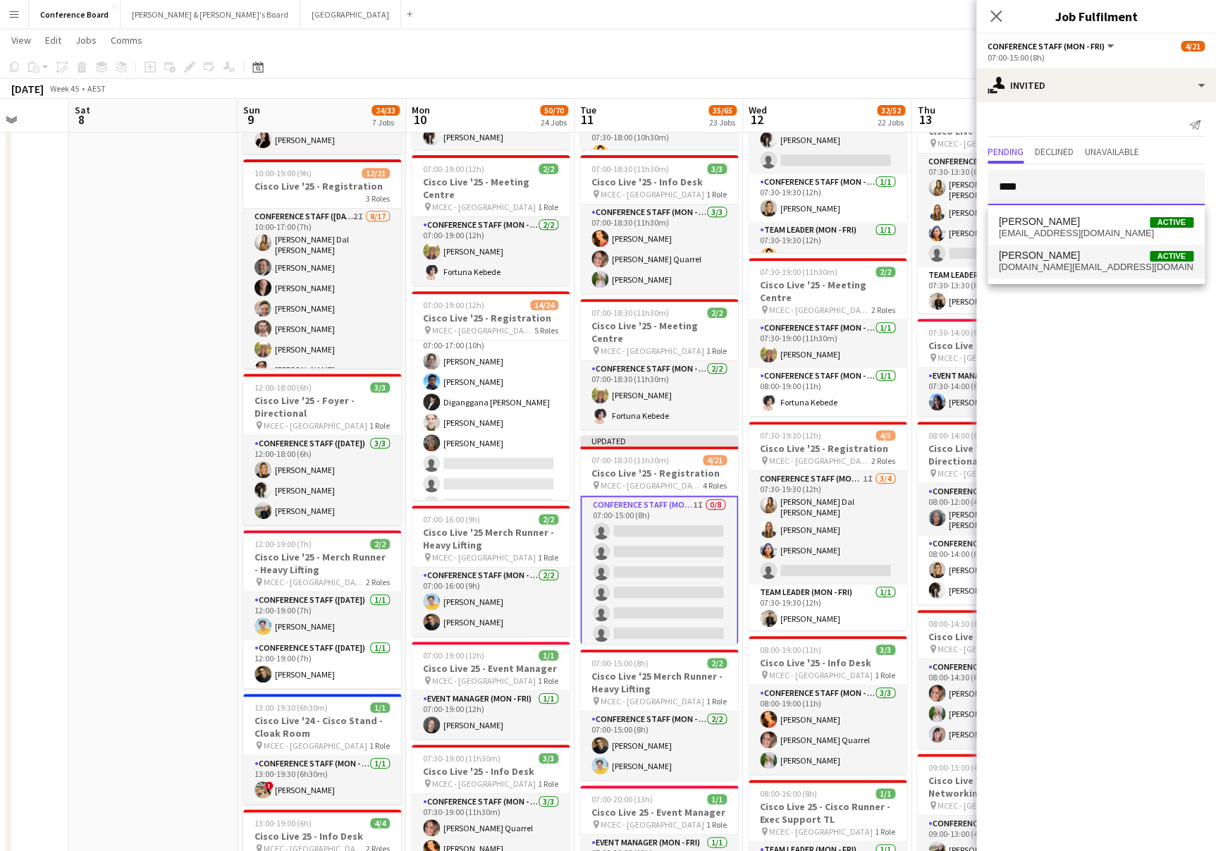
type input "****"
click at [1039, 262] on span "[DOMAIN_NAME][EMAIL_ADDRESS][DOMAIN_NAME]" at bounding box center [1096, 267] width 195 height 11
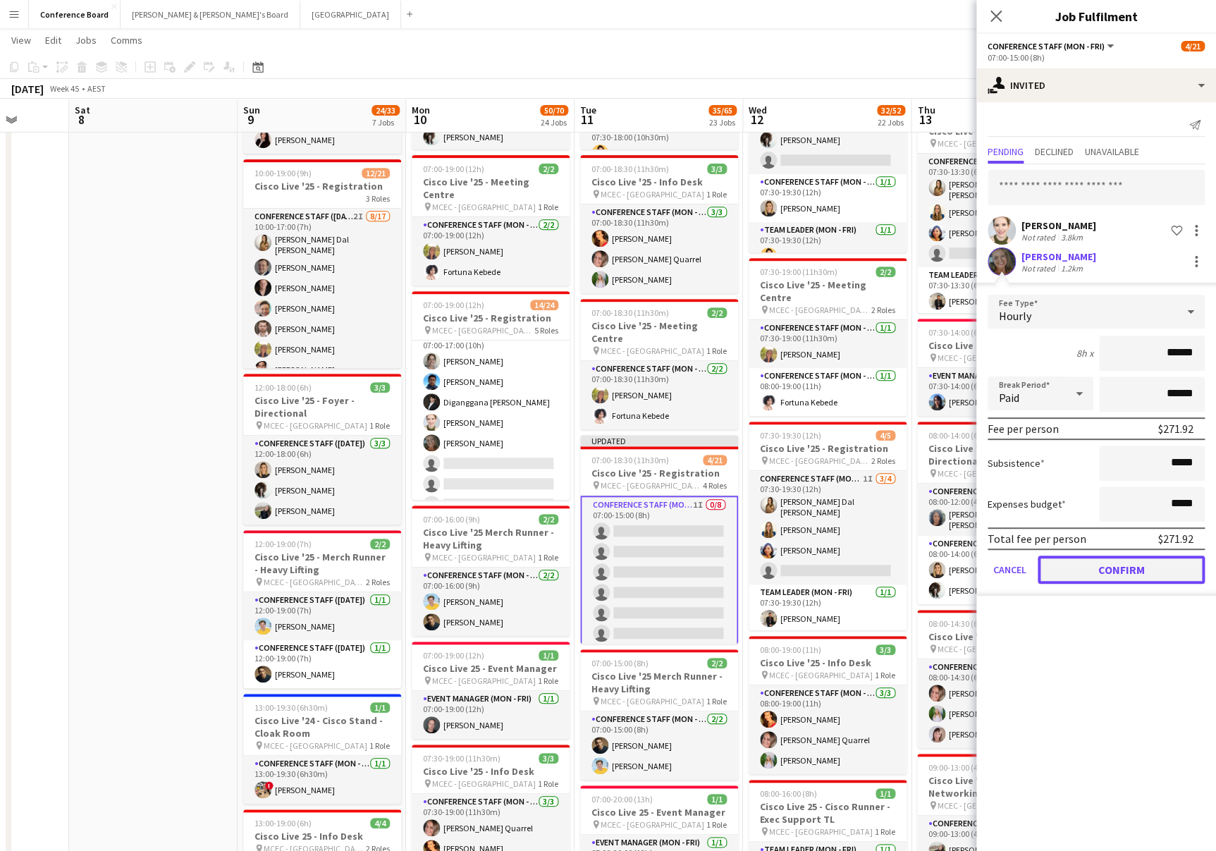
click at [1103, 563] on button "Confirm" at bounding box center [1121, 570] width 167 height 28
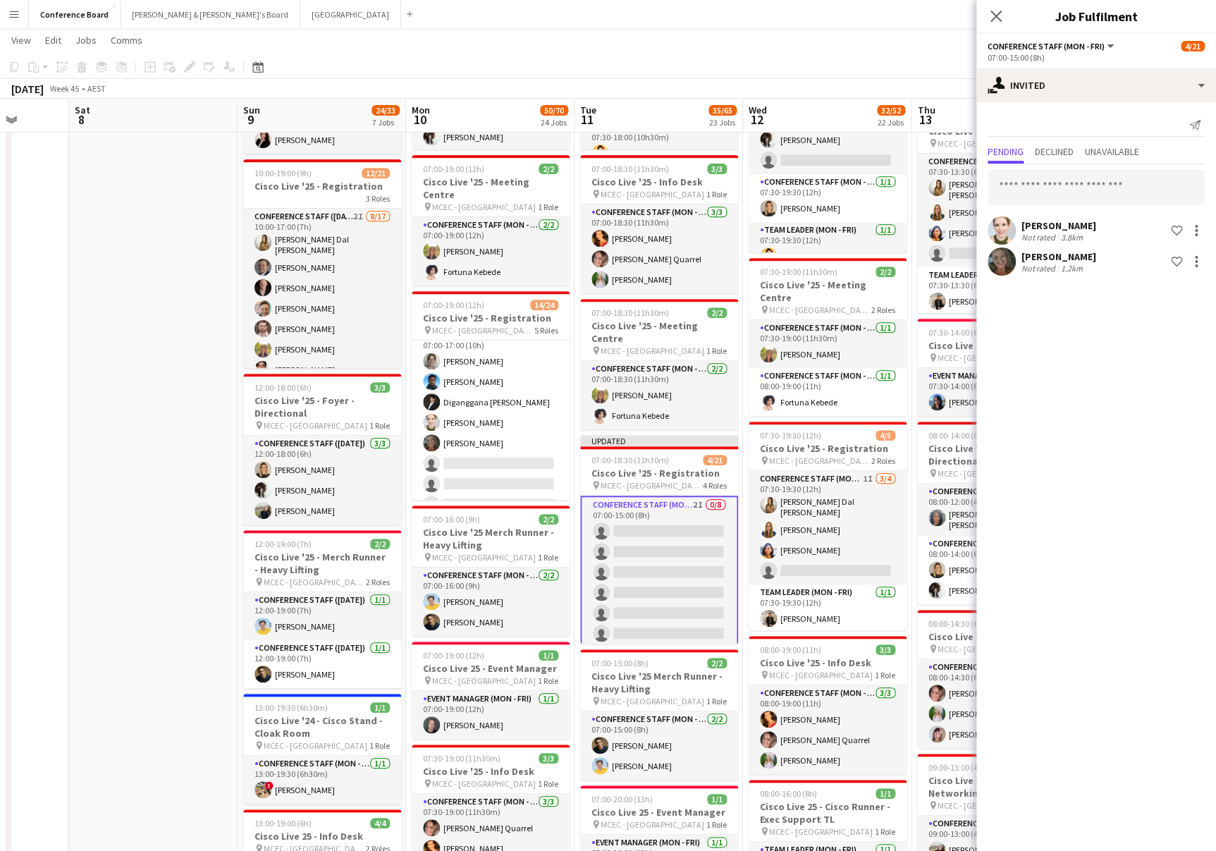
click at [895, 84] on div "[DATE] Week 45 • AEST Publish 1 job Revert 1 job" at bounding box center [608, 89] width 1216 height 20
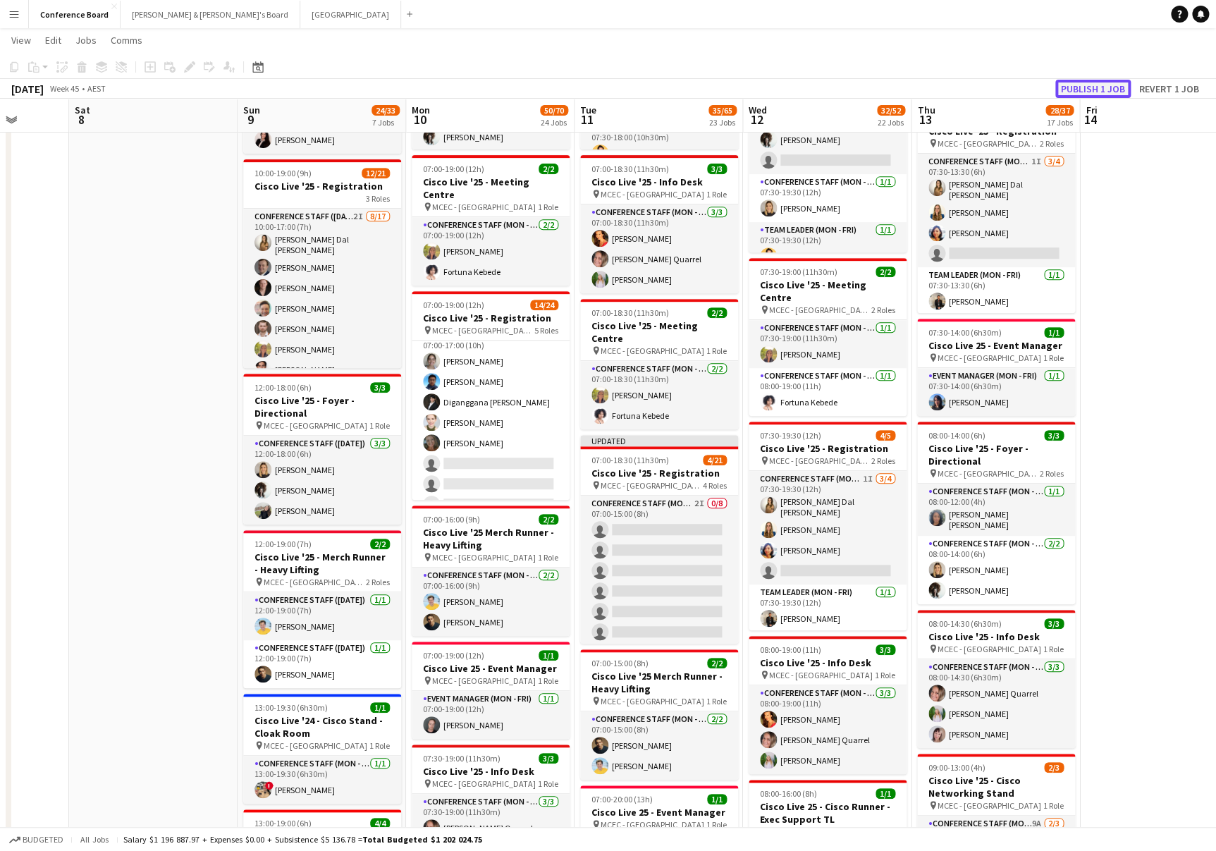
click at [1089, 88] on button "Publish 1 job" at bounding box center [1093, 89] width 75 height 18
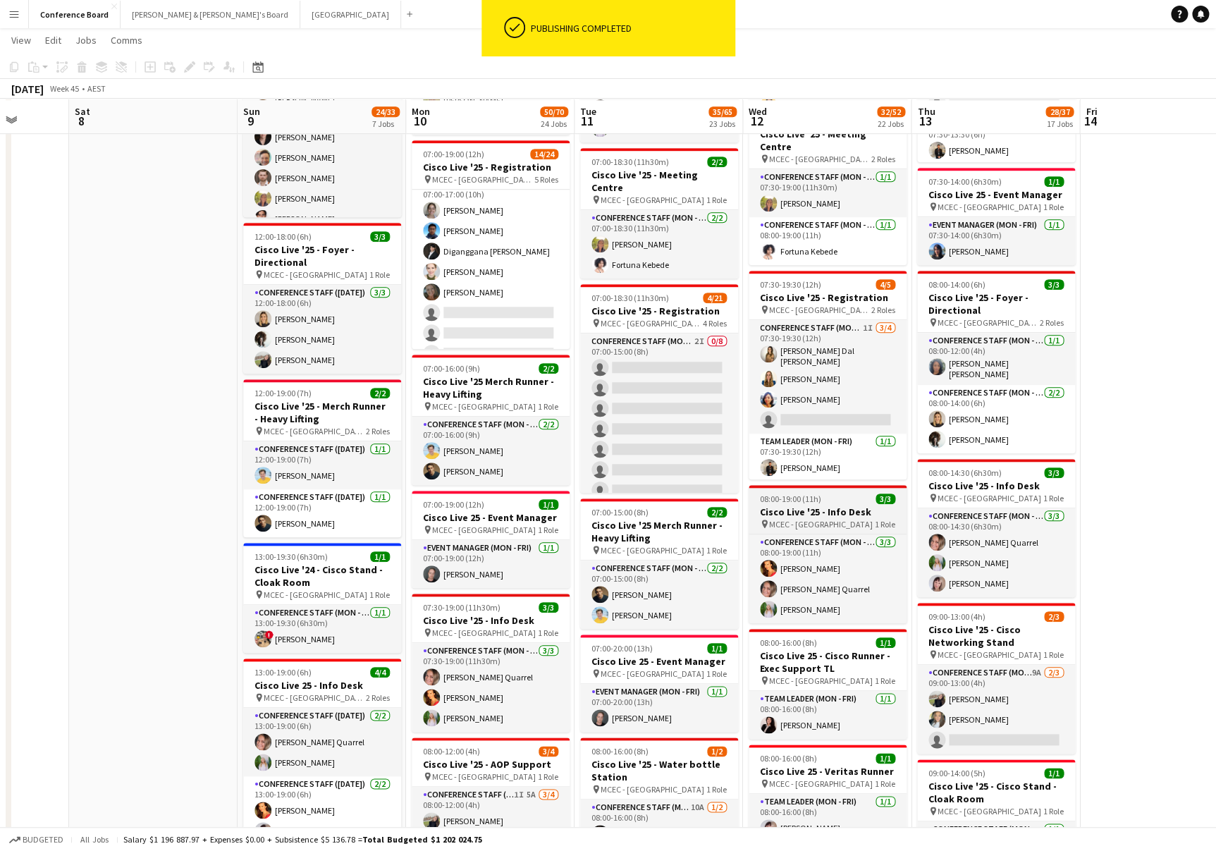
scroll to position [374, 0]
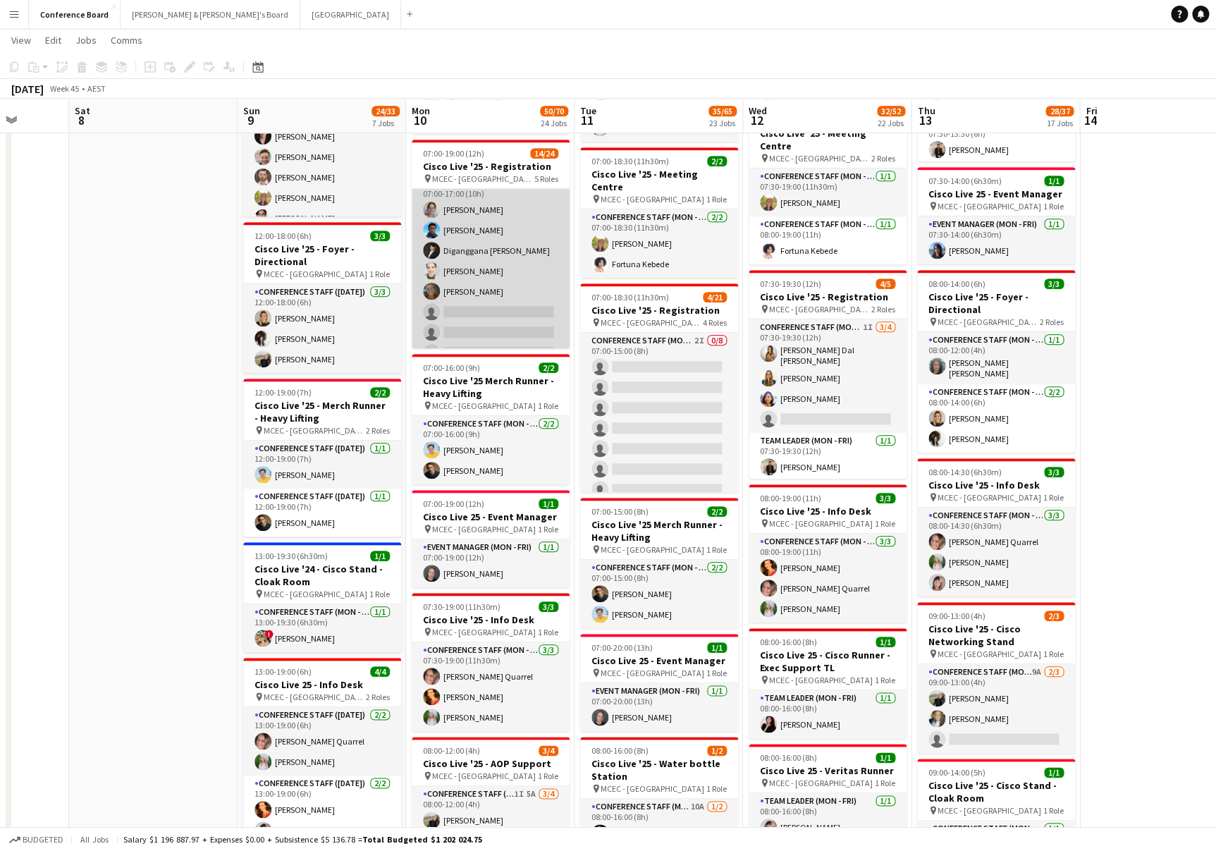
click at [469, 264] on app-card-role "Conference Staff (Mon - Fri) 16I 3A [DATE] 07:00-17:00 (10h) [PERSON_NAME] Diga…" at bounding box center [491, 271] width 158 height 191
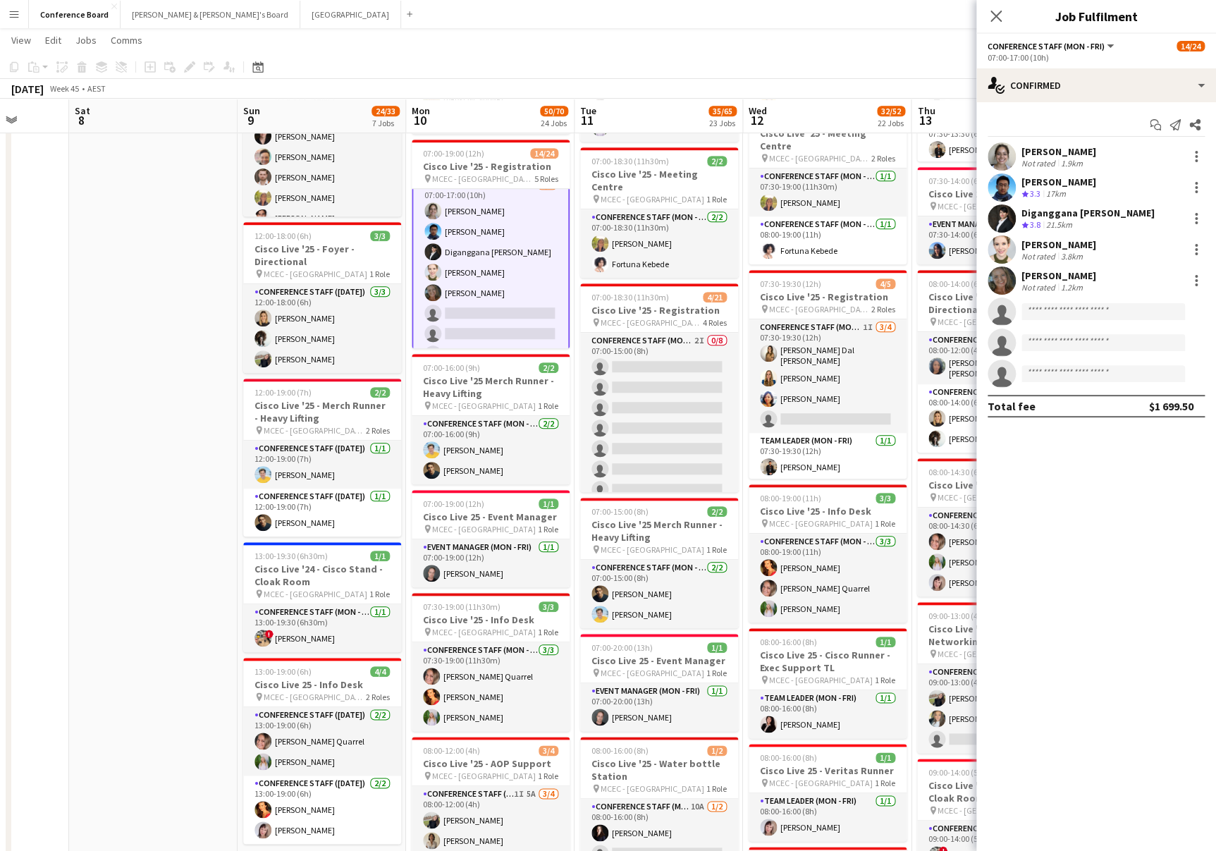
scroll to position [108, 0]
click at [1001, 246] on app-user-avatar at bounding box center [1002, 249] width 28 height 28
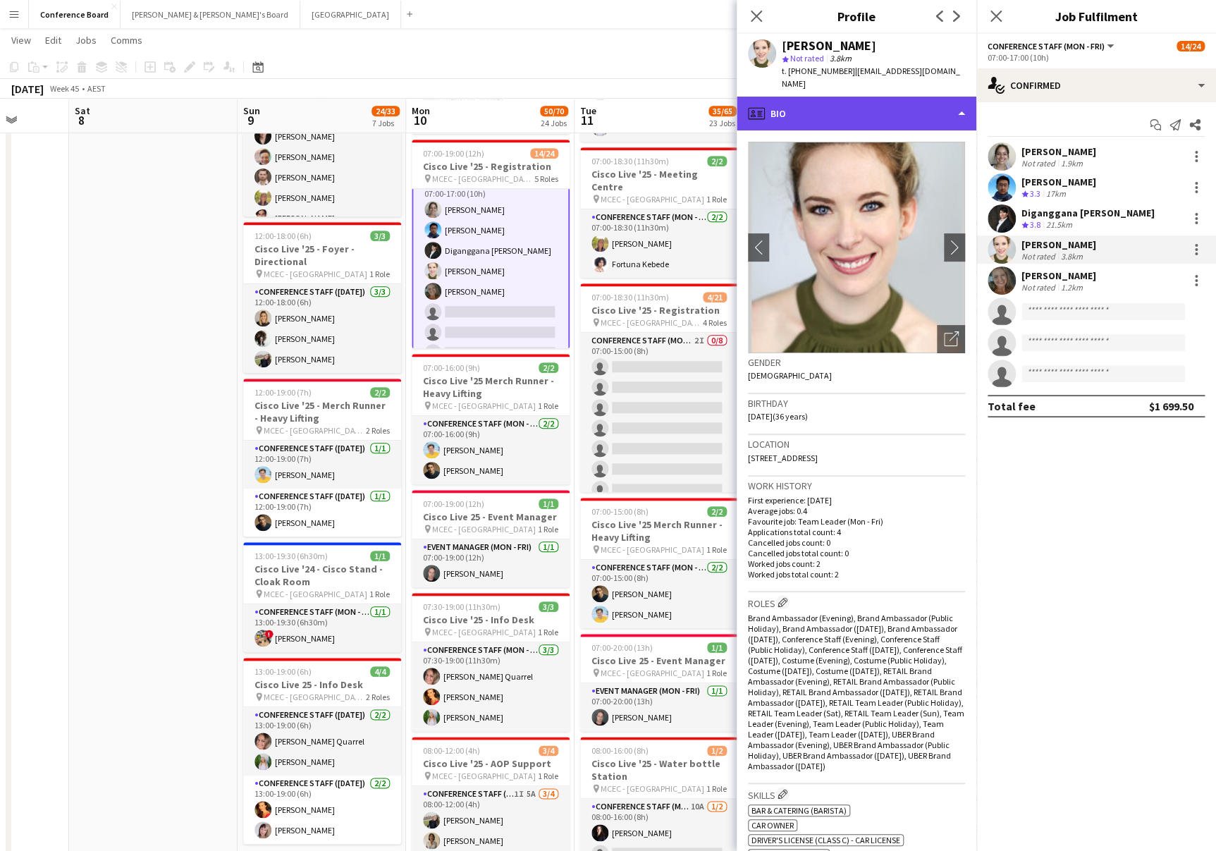
click at [910, 99] on div "profile Bio" at bounding box center [857, 114] width 240 height 34
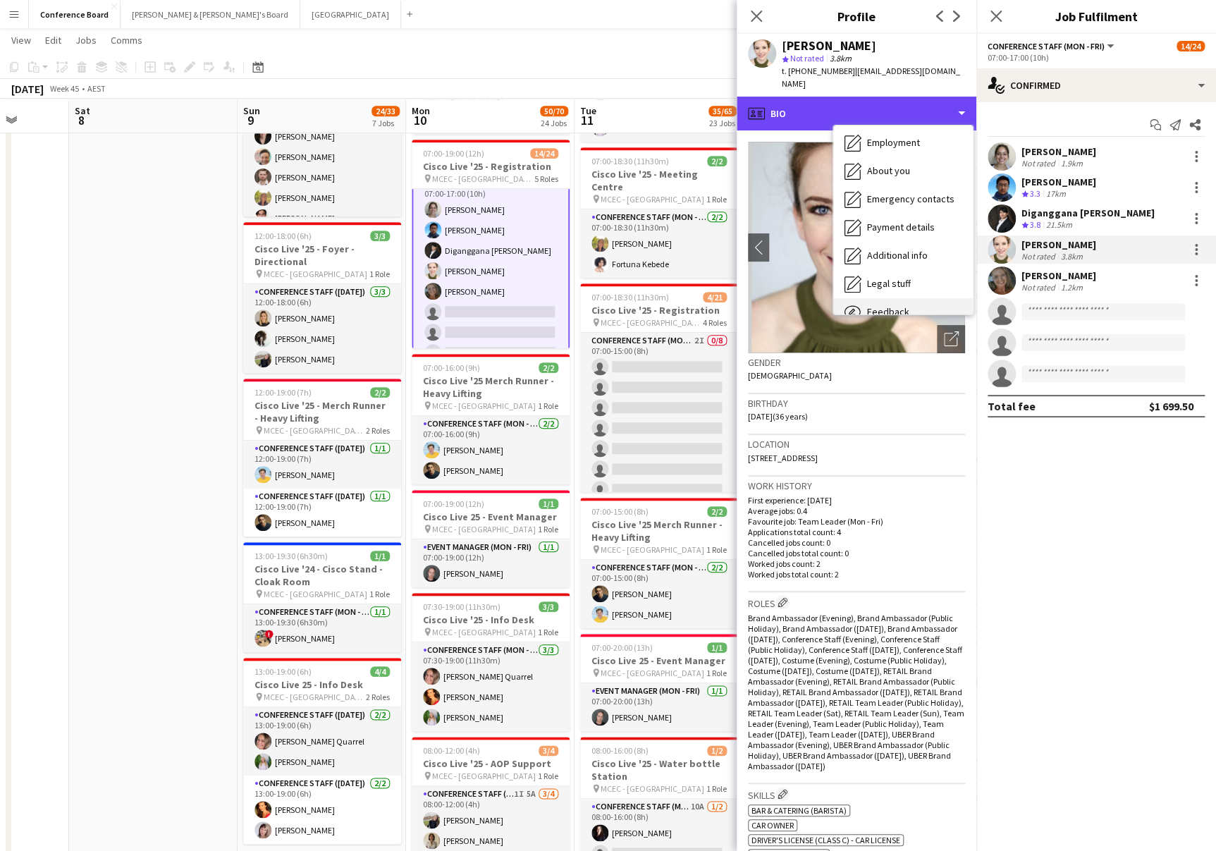
scroll to position [104, 0]
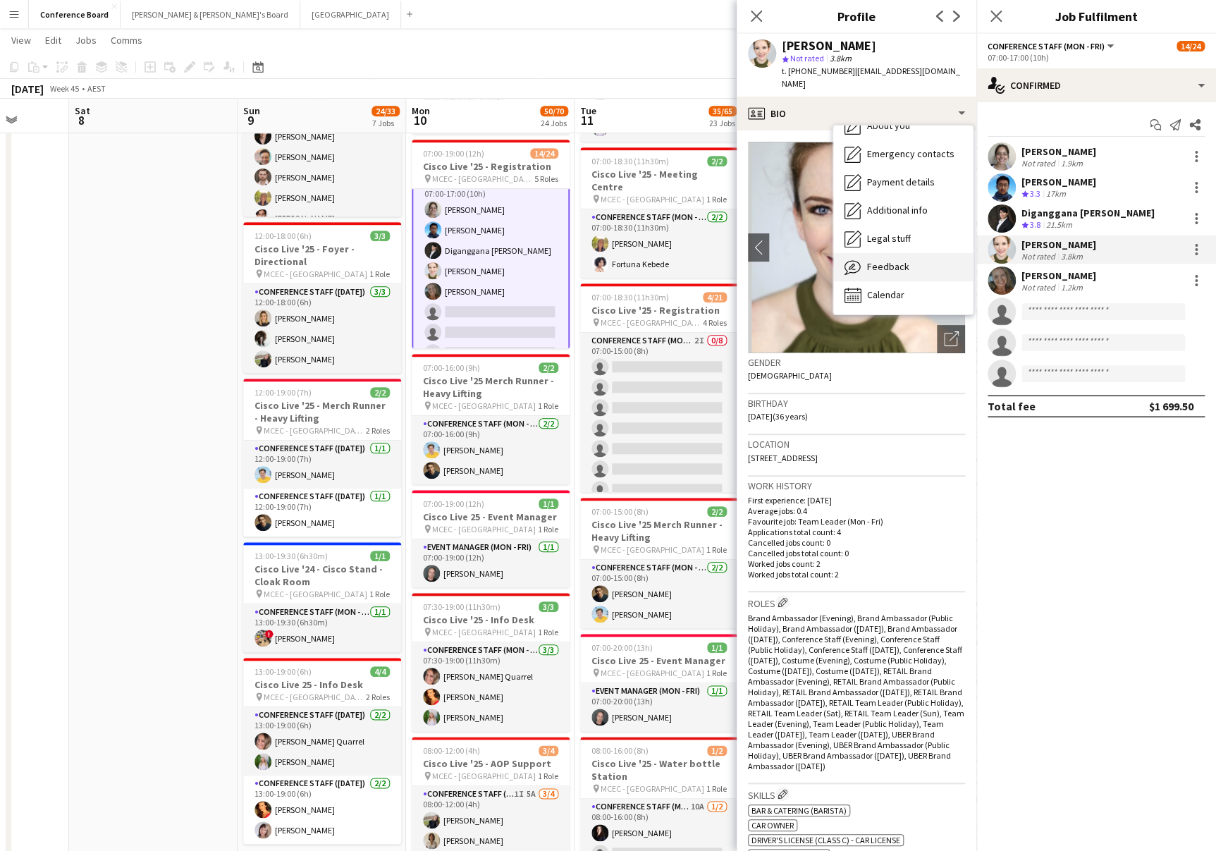
click at [909, 253] on div "Feedback Feedback" at bounding box center [903, 267] width 140 height 28
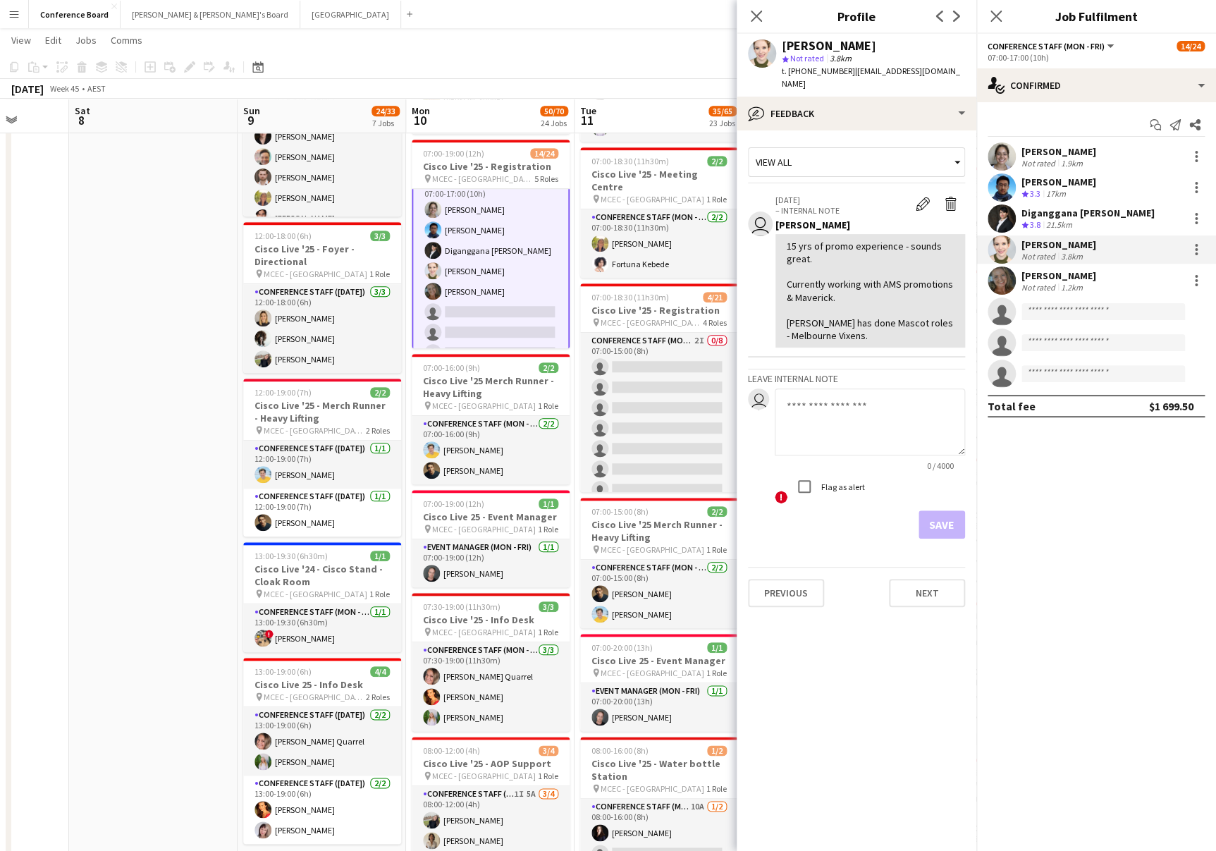
click at [1006, 283] on app-user-avatar at bounding box center [1002, 281] width 28 height 28
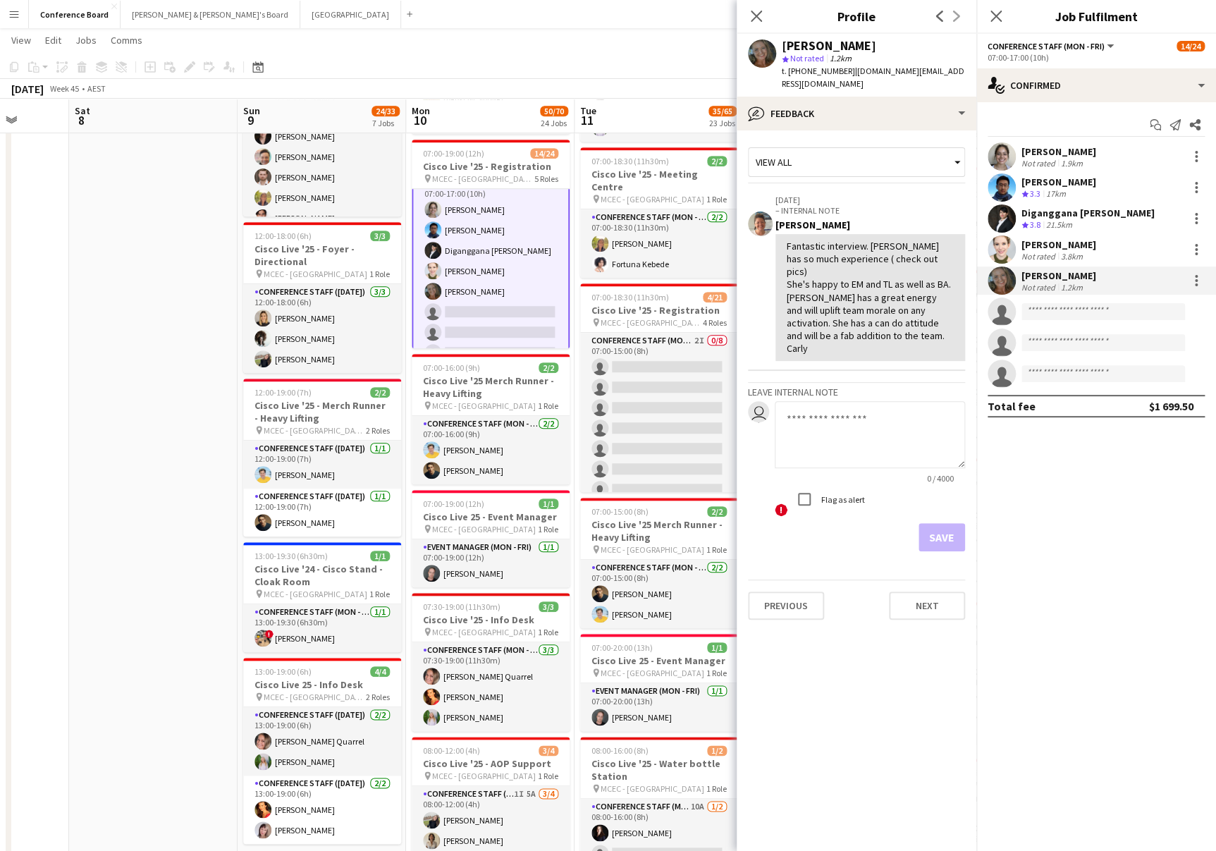
click at [680, 70] on app-toolbar "Copy Paste Paste Command V Paste with crew Command Shift V Paste linked Job [GE…" at bounding box center [608, 67] width 1216 height 24
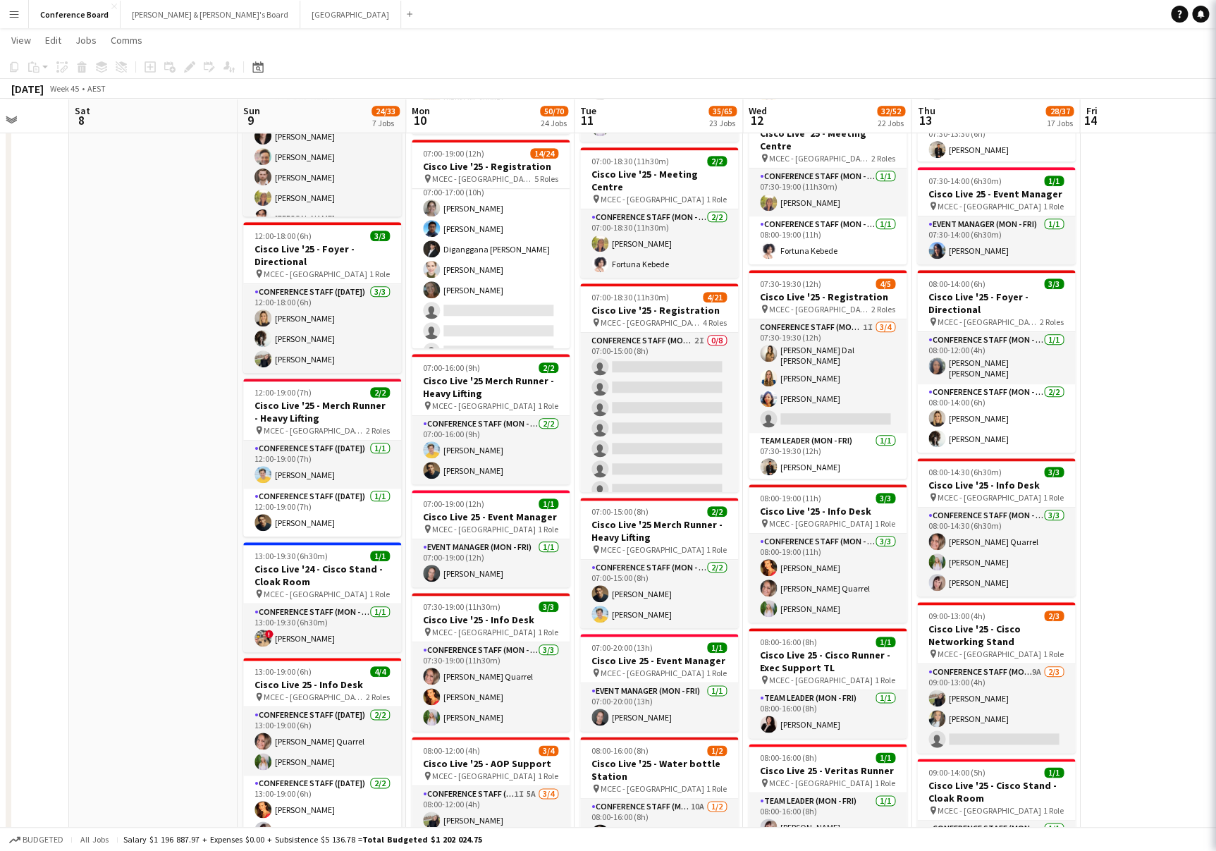
scroll to position [106, 0]
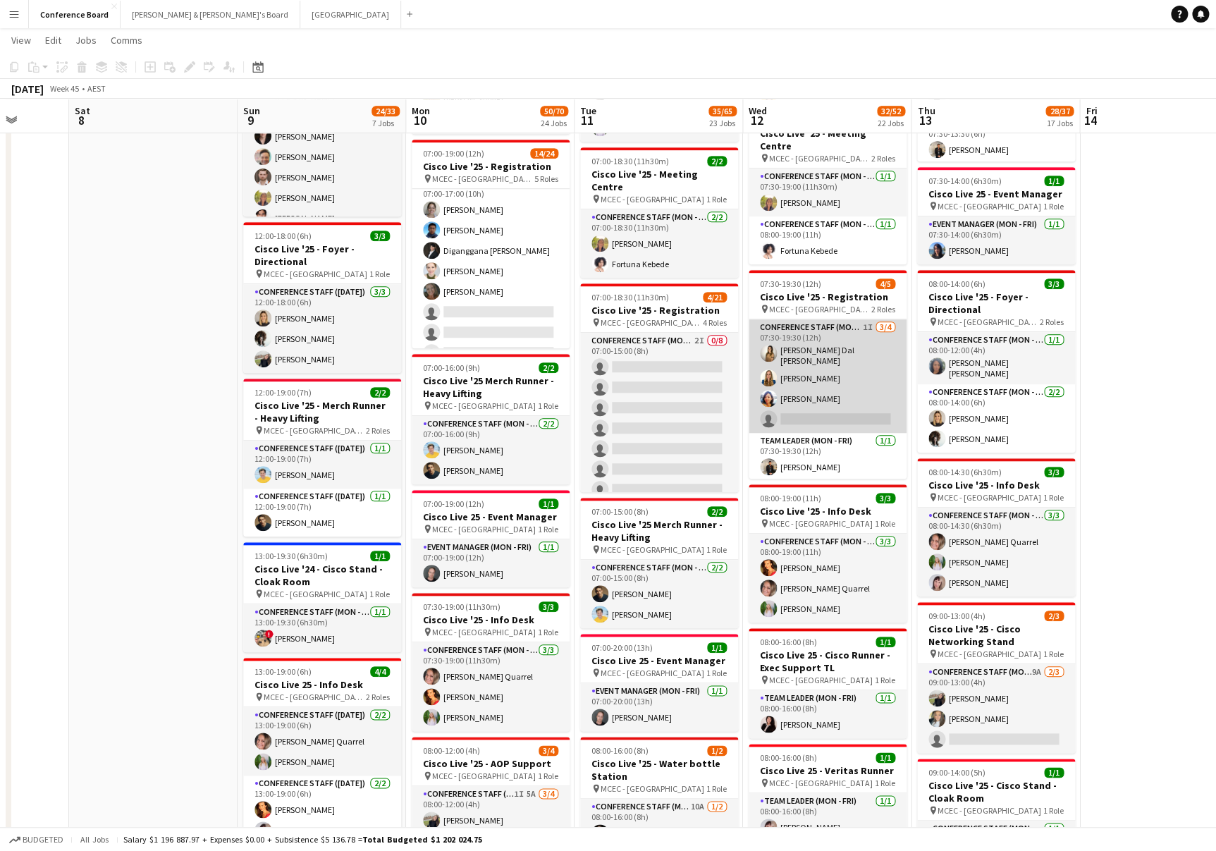
click at [826, 398] on app-card-role "Conference Staff (Mon - Fri) 1I [DATE] 07:30-19:30 (12h) [PERSON_NAME] Dal [PER…" at bounding box center [828, 376] width 158 height 114
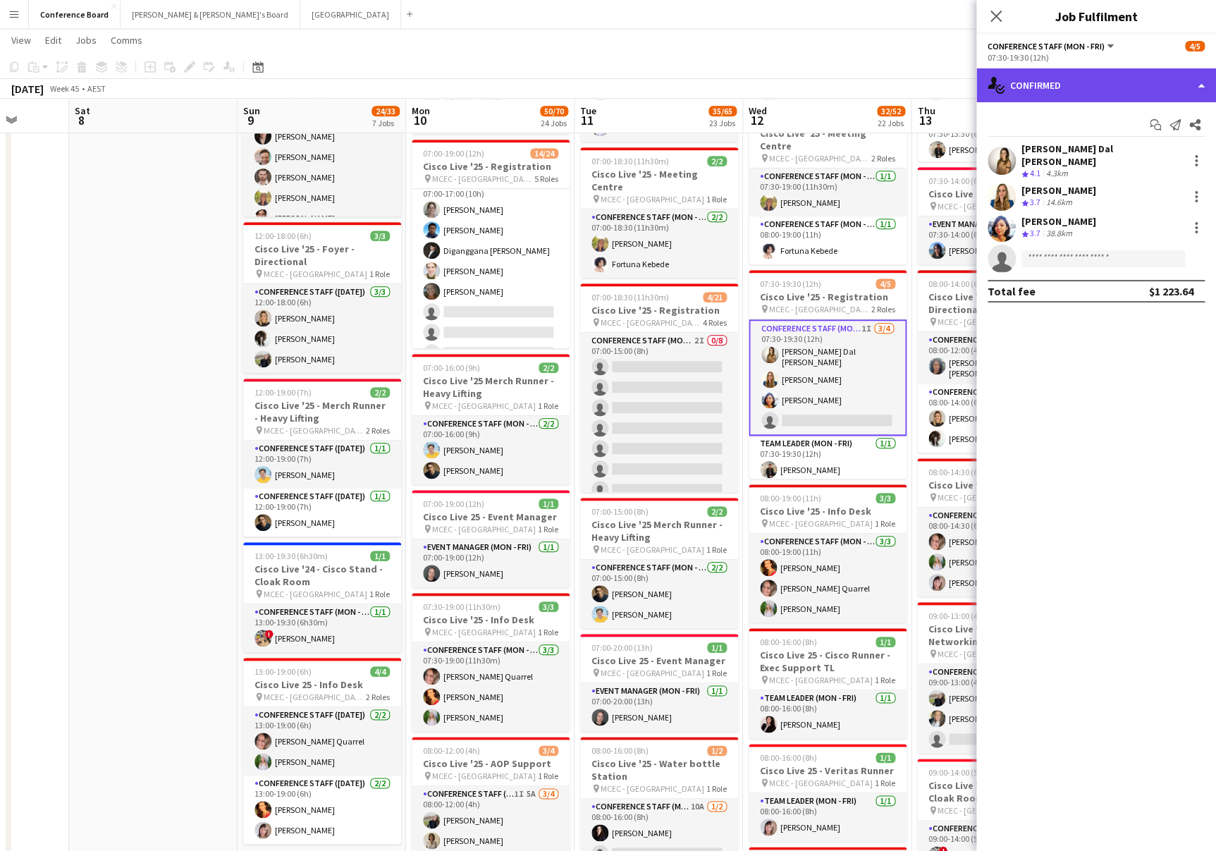
drag, startPoint x: 1033, startPoint y: 84, endPoint x: 1054, endPoint y: 95, distance: 24.0
click at [1033, 84] on div "single-neutral-actions-check-2 Confirmed" at bounding box center [1097, 85] width 240 height 34
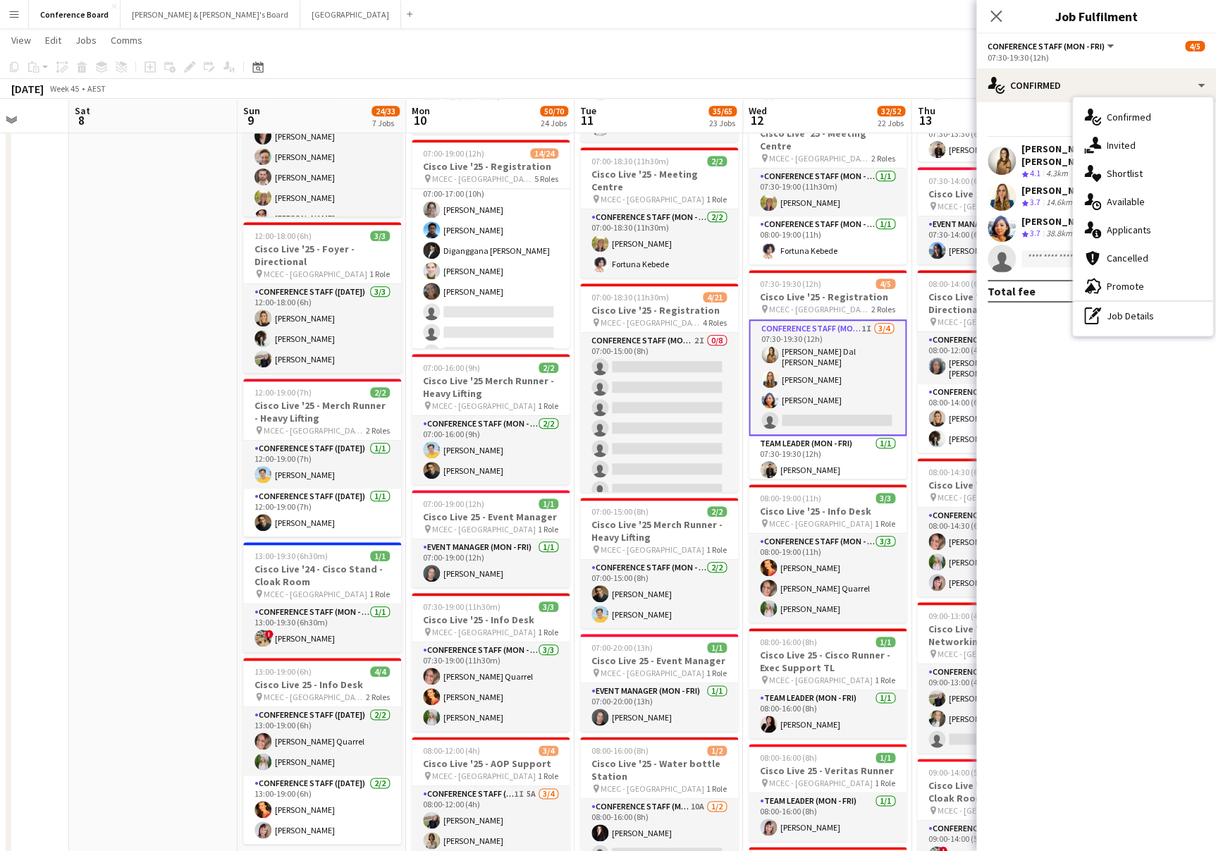
drag, startPoint x: 1139, startPoint y: 150, endPoint x: 1103, endPoint y: 165, distance: 38.9
click at [1139, 150] on div "single-neutral-actions-share-1 Invited" at bounding box center [1143, 145] width 140 height 28
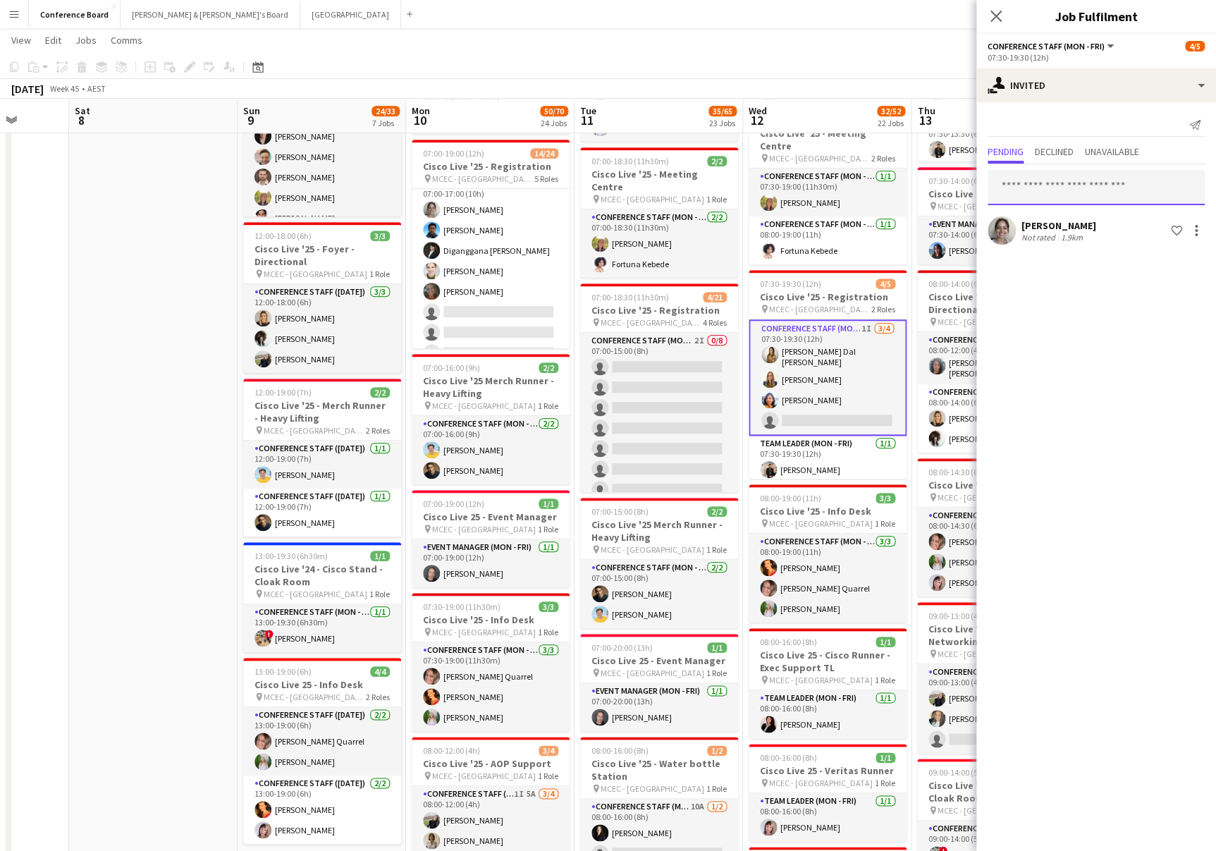
click at [1039, 191] on input "text" at bounding box center [1096, 187] width 217 height 35
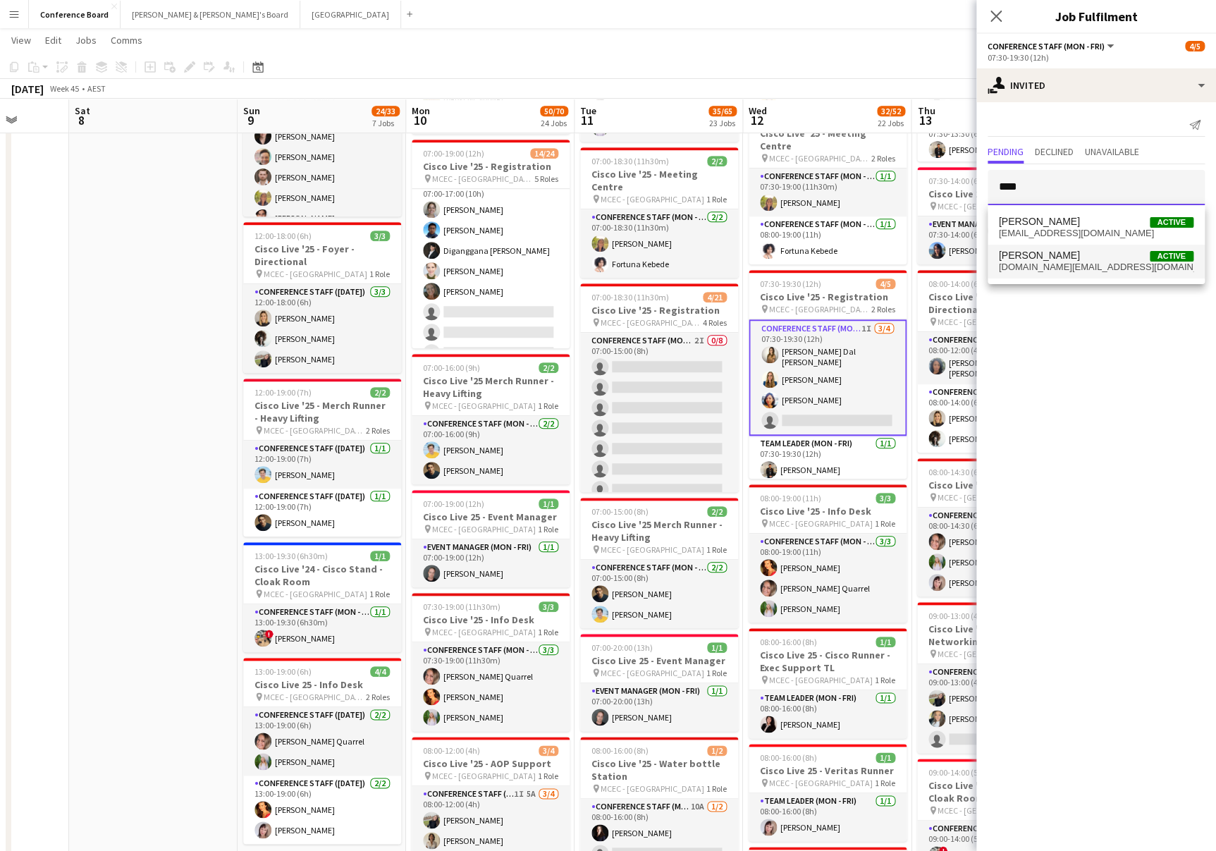
type input "****"
click at [1036, 264] on span "[DOMAIN_NAME][EMAIL_ADDRESS][DOMAIN_NAME]" at bounding box center [1096, 267] width 195 height 11
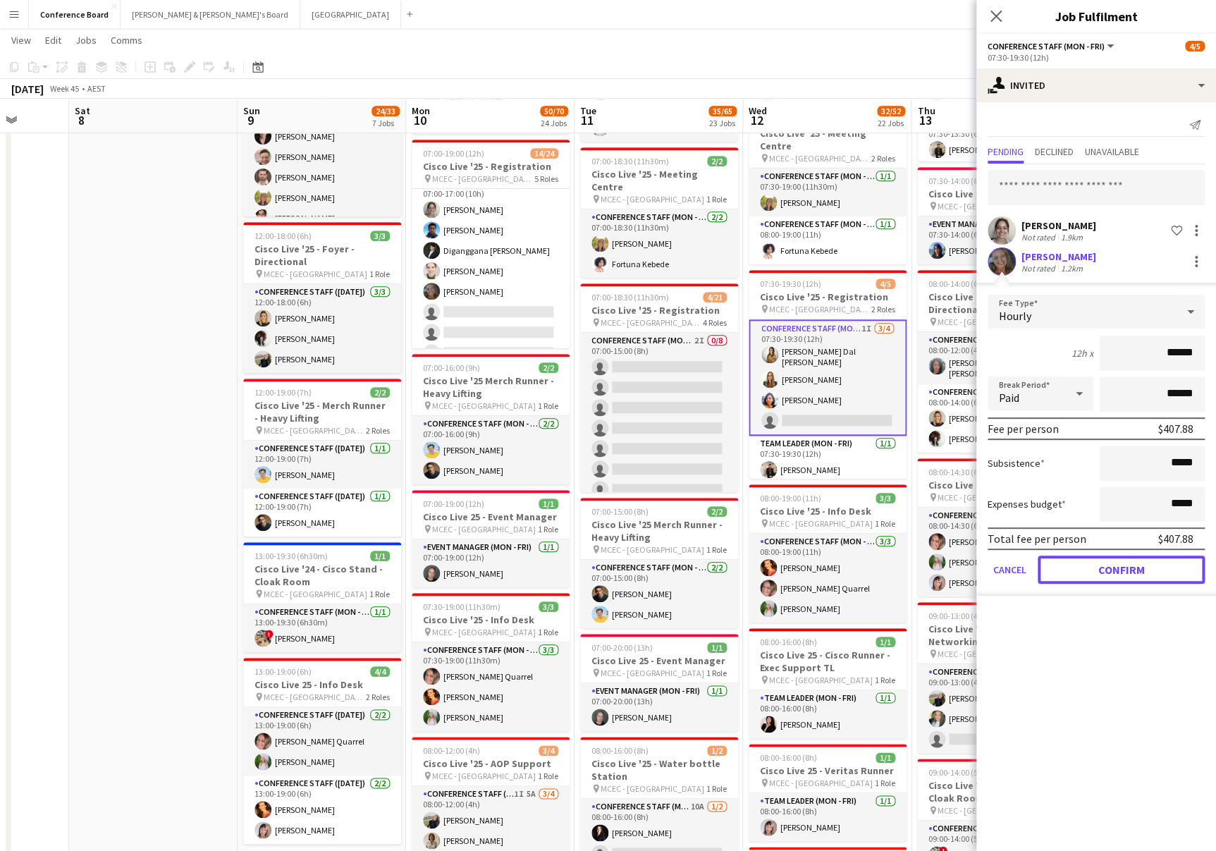
drag, startPoint x: 1122, startPoint y: 569, endPoint x: 1116, endPoint y: 563, distance: 8.5
click at [1122, 569] on button "Confirm" at bounding box center [1121, 570] width 167 height 28
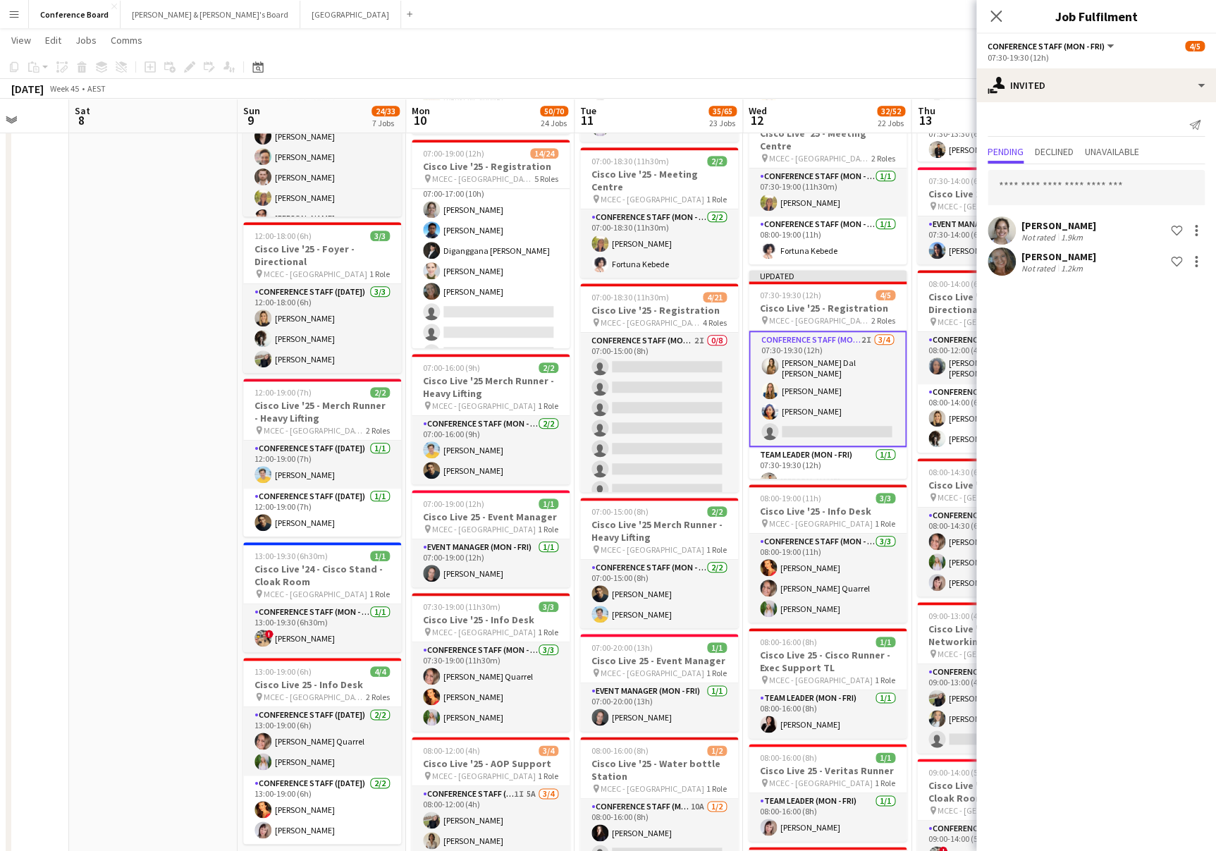
click at [837, 59] on app-toolbar "Copy Paste Paste Command V Paste with crew Command Shift V Paste linked Job [GE…" at bounding box center [608, 67] width 1216 height 24
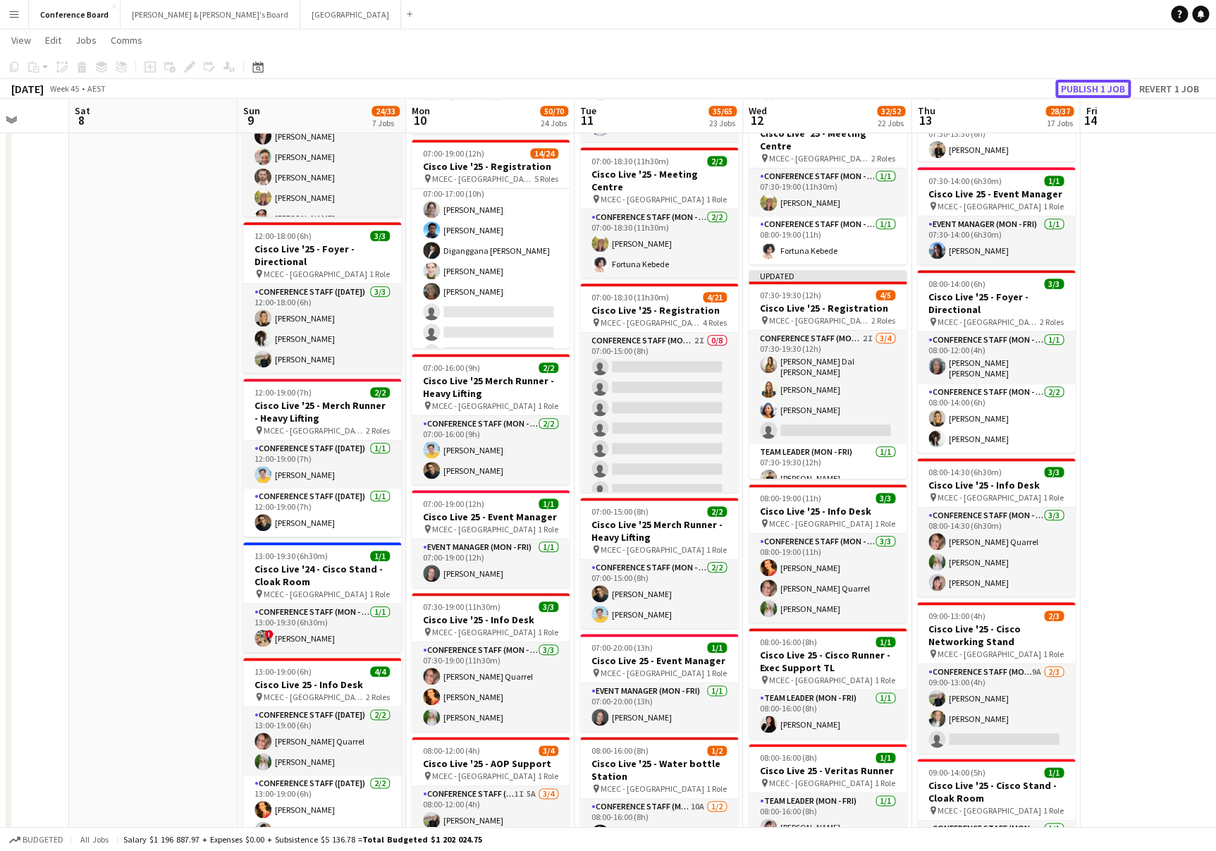
click at [1096, 83] on button "Publish 1 job" at bounding box center [1093, 89] width 75 height 18
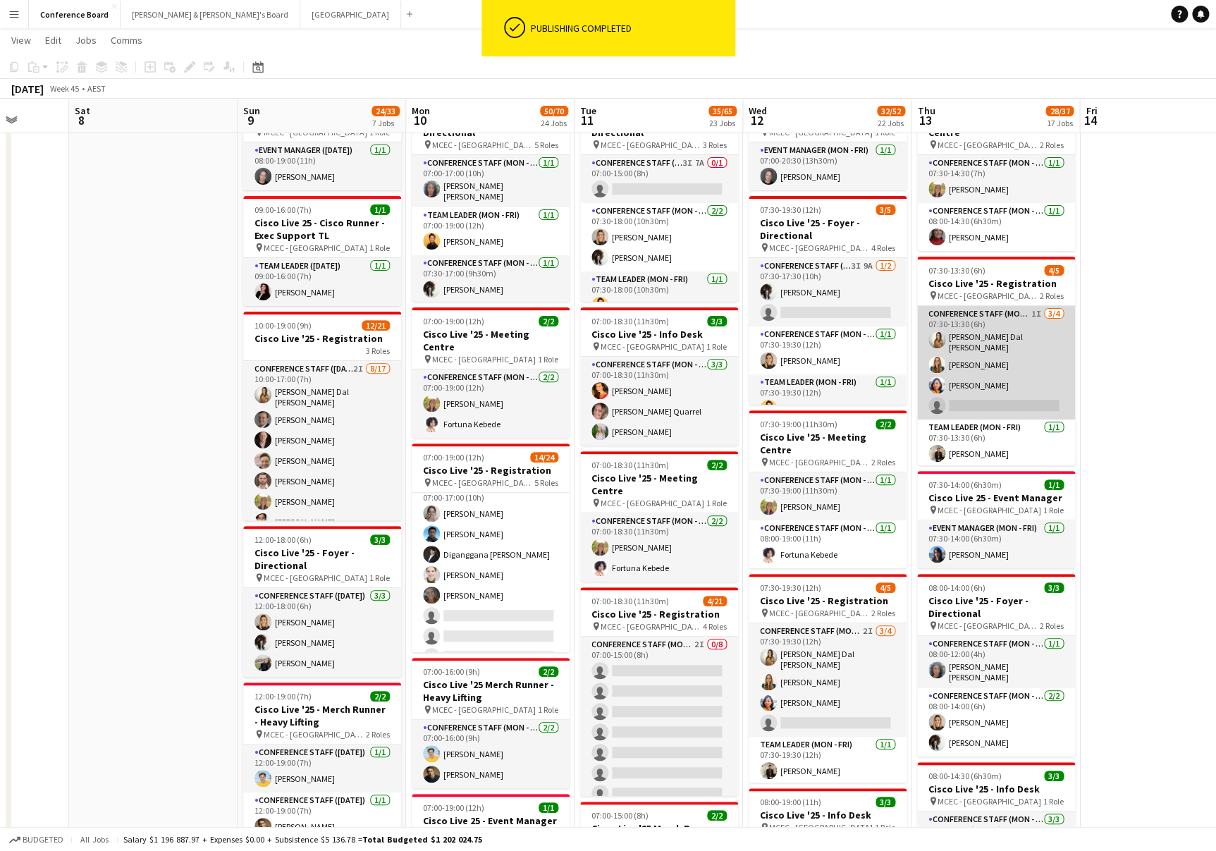
scroll to position [67, 0]
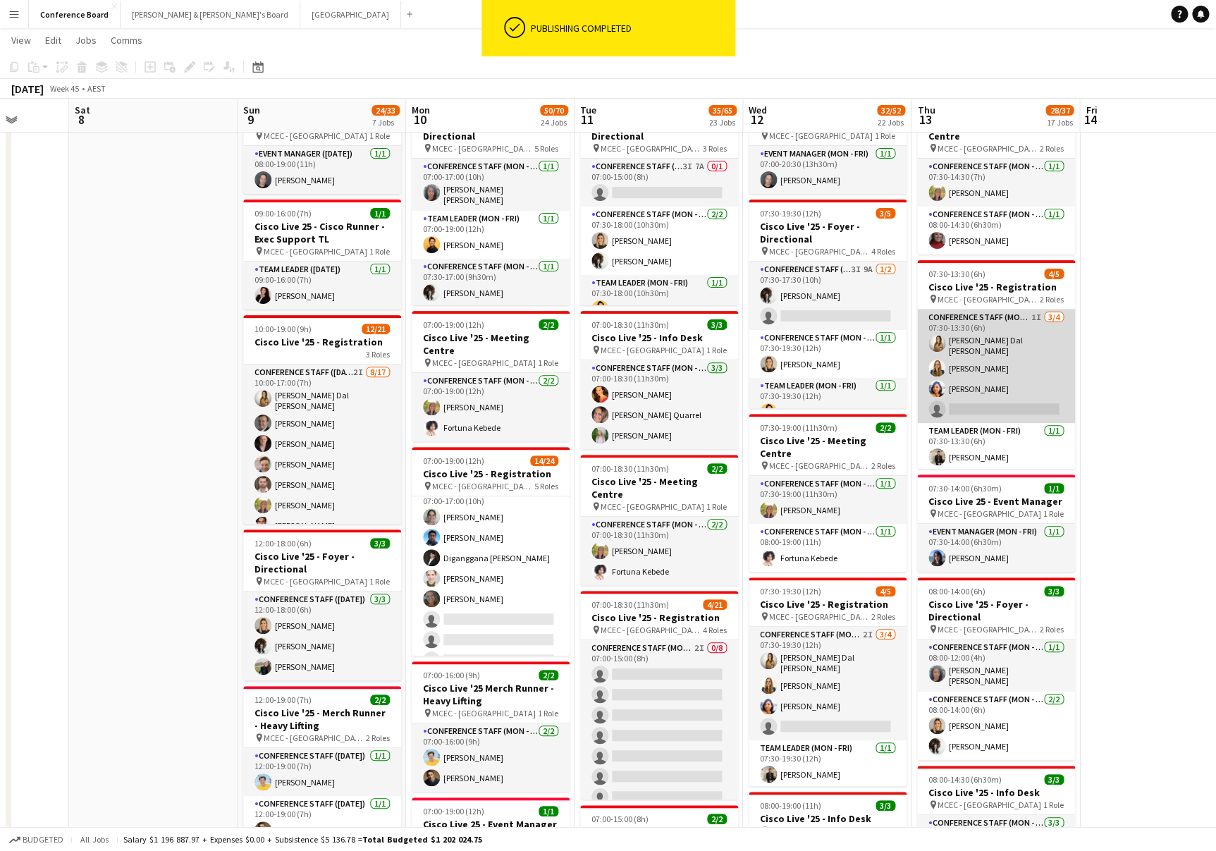
click at [999, 372] on app-card-role "Conference Staff (Mon - Fri) 1I [DATE] 07:30-13:30 (6h) [PERSON_NAME] Dal [PERS…" at bounding box center [996, 367] width 158 height 114
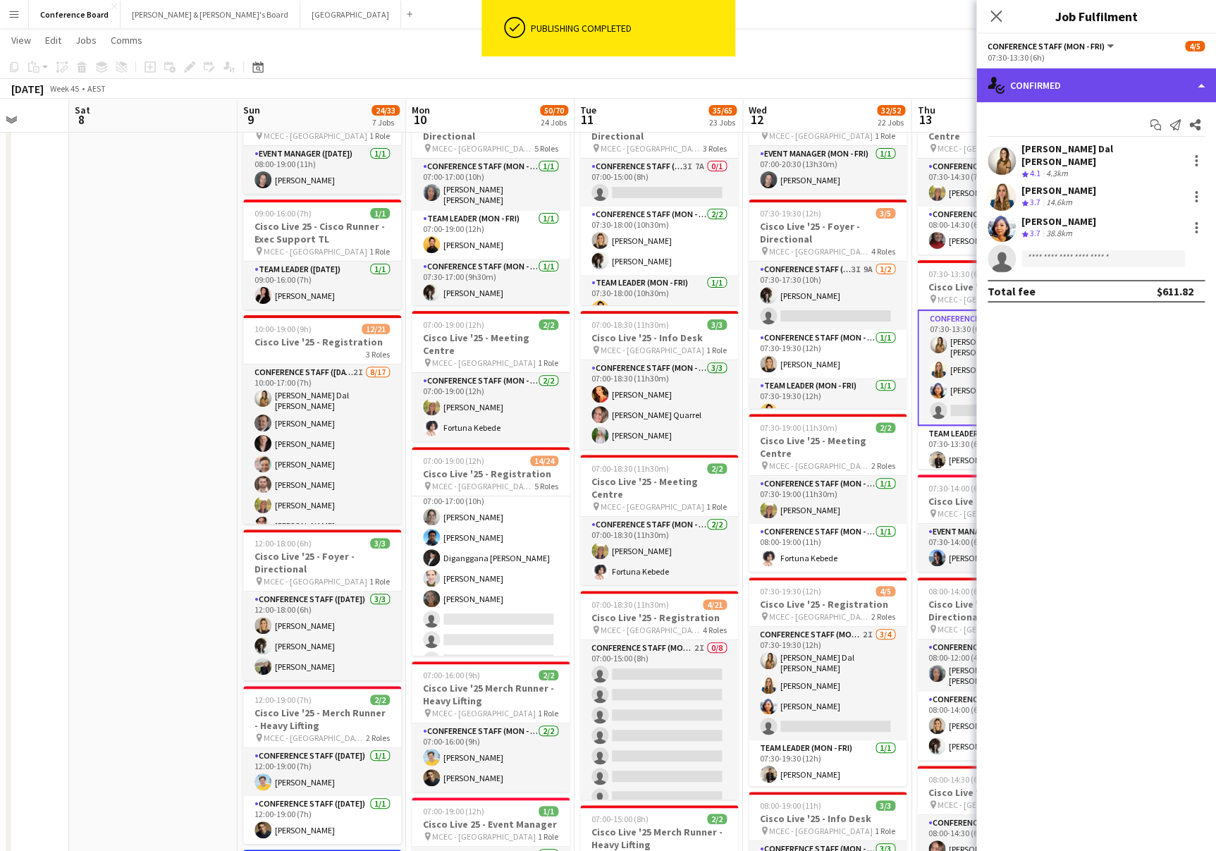
click at [1050, 75] on div "single-neutral-actions-check-2 Confirmed" at bounding box center [1097, 85] width 240 height 34
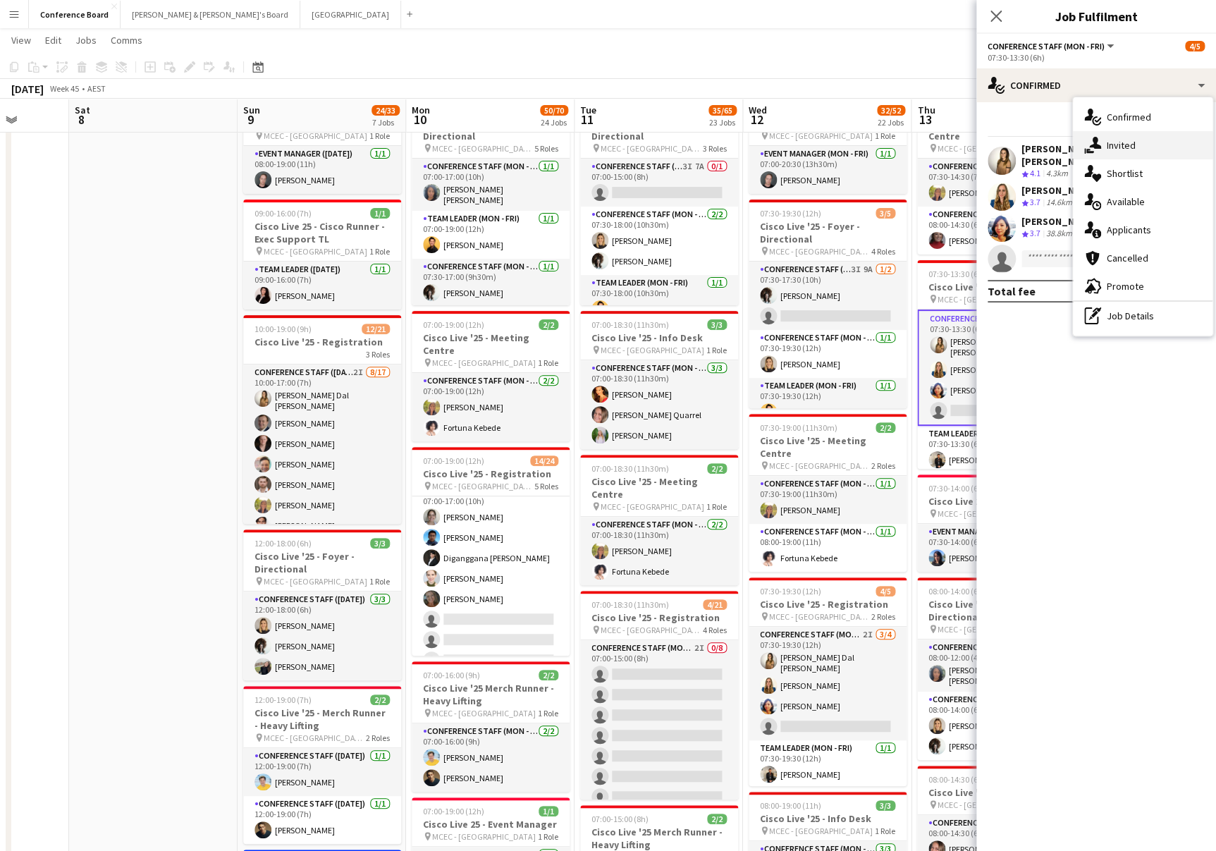
click at [1103, 140] on div "single-neutral-actions-share-1 Invited" at bounding box center [1143, 145] width 140 height 28
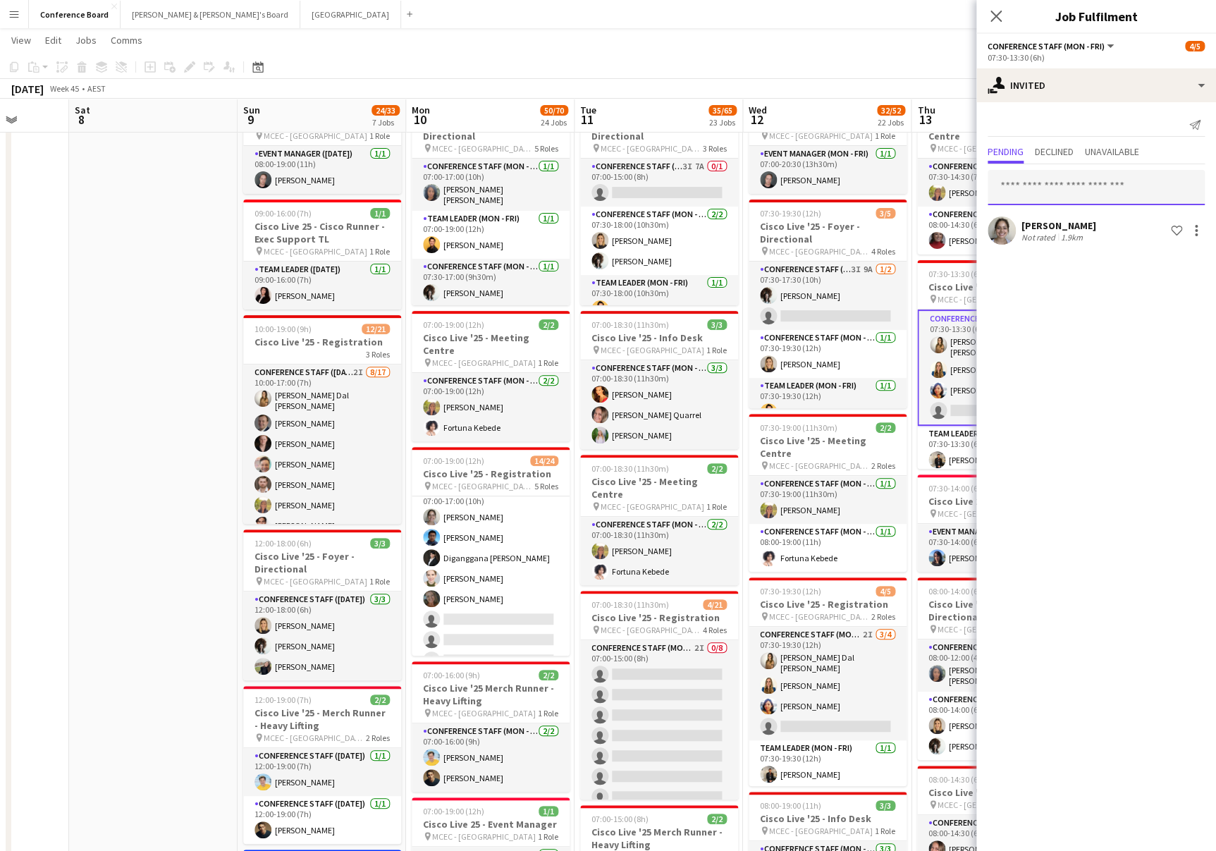
click at [1020, 181] on input "text" at bounding box center [1096, 187] width 217 height 35
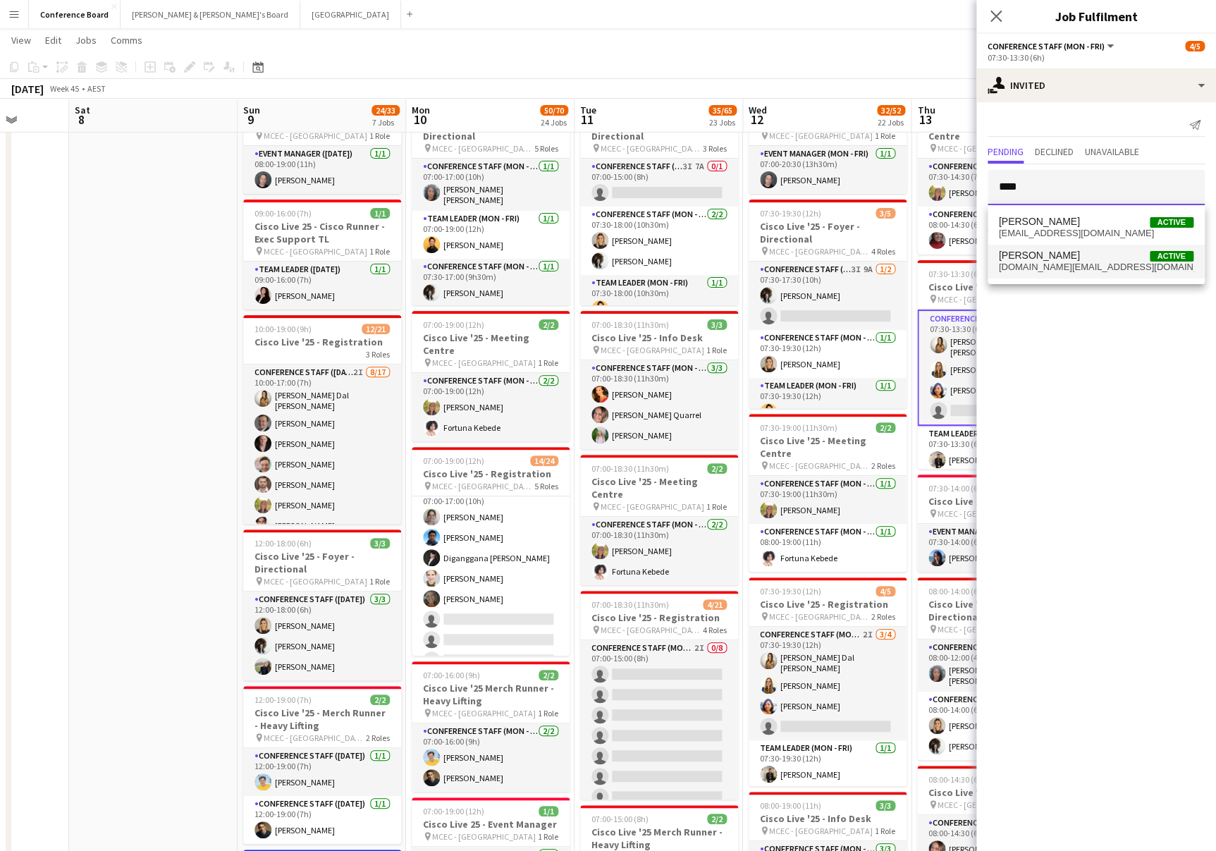
type input "****"
click at [1066, 267] on span "[DOMAIN_NAME][EMAIL_ADDRESS][DOMAIN_NAME]" at bounding box center [1096, 267] width 195 height 11
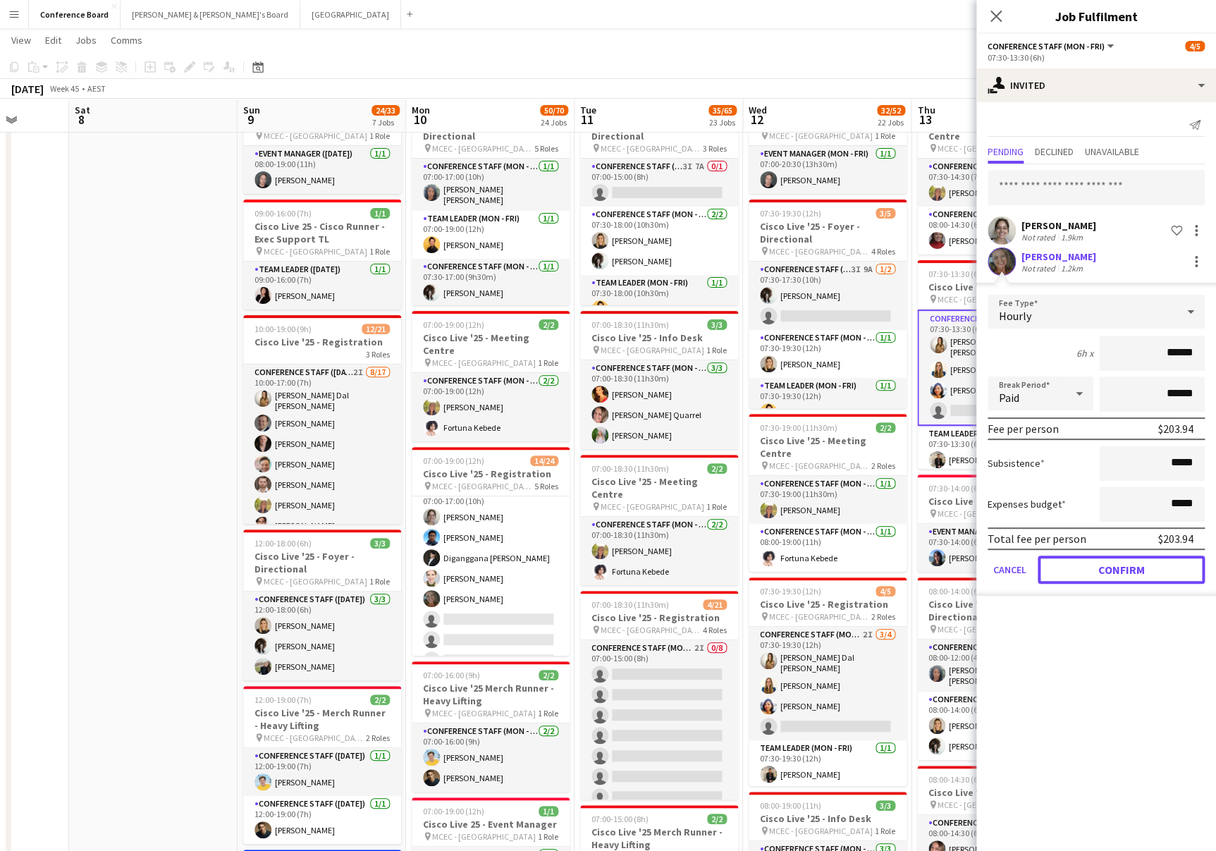
drag, startPoint x: 1149, startPoint y: 562, endPoint x: 1135, endPoint y: 541, distance: 25.0
click at [1149, 561] on button "Confirm" at bounding box center [1121, 570] width 167 height 28
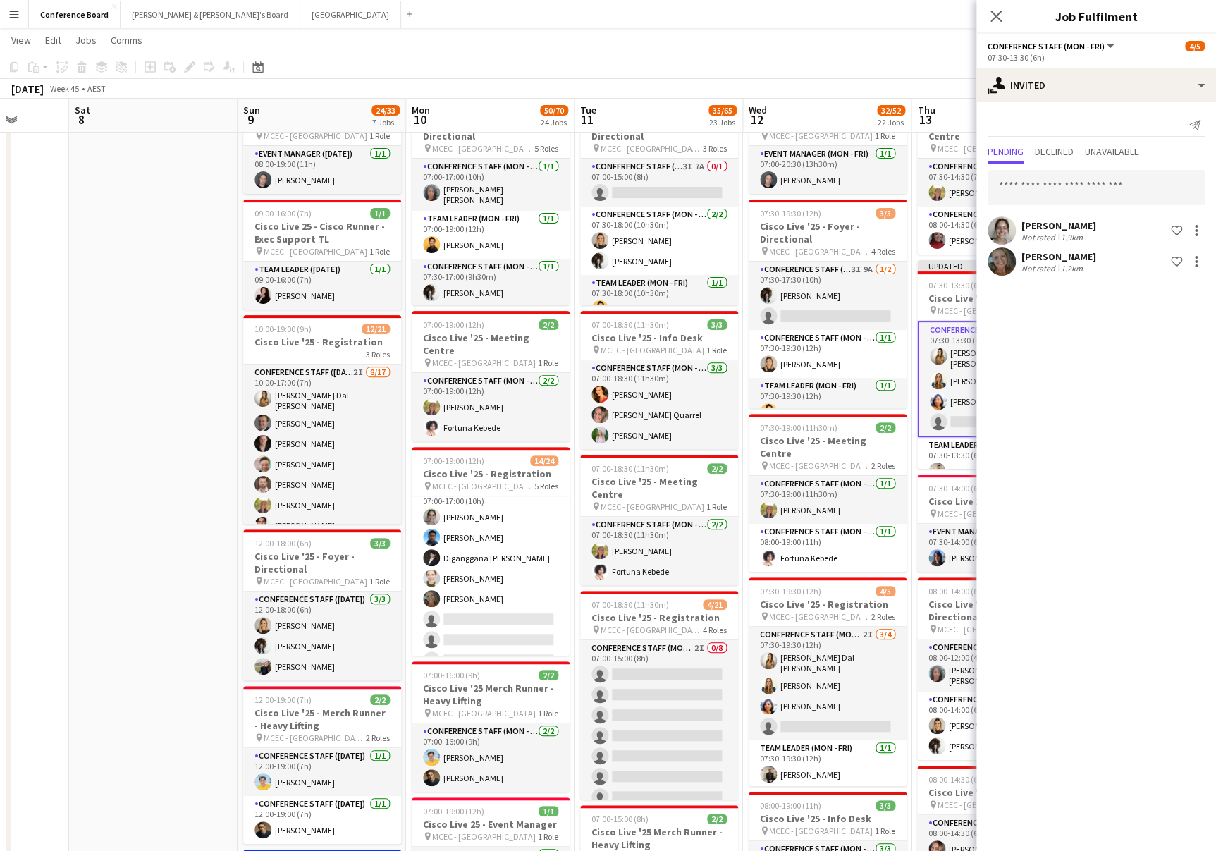
click at [927, 66] on app-toolbar "Copy Paste Paste Command V Paste with crew Command Shift V Paste linked Job [GE…" at bounding box center [608, 67] width 1216 height 24
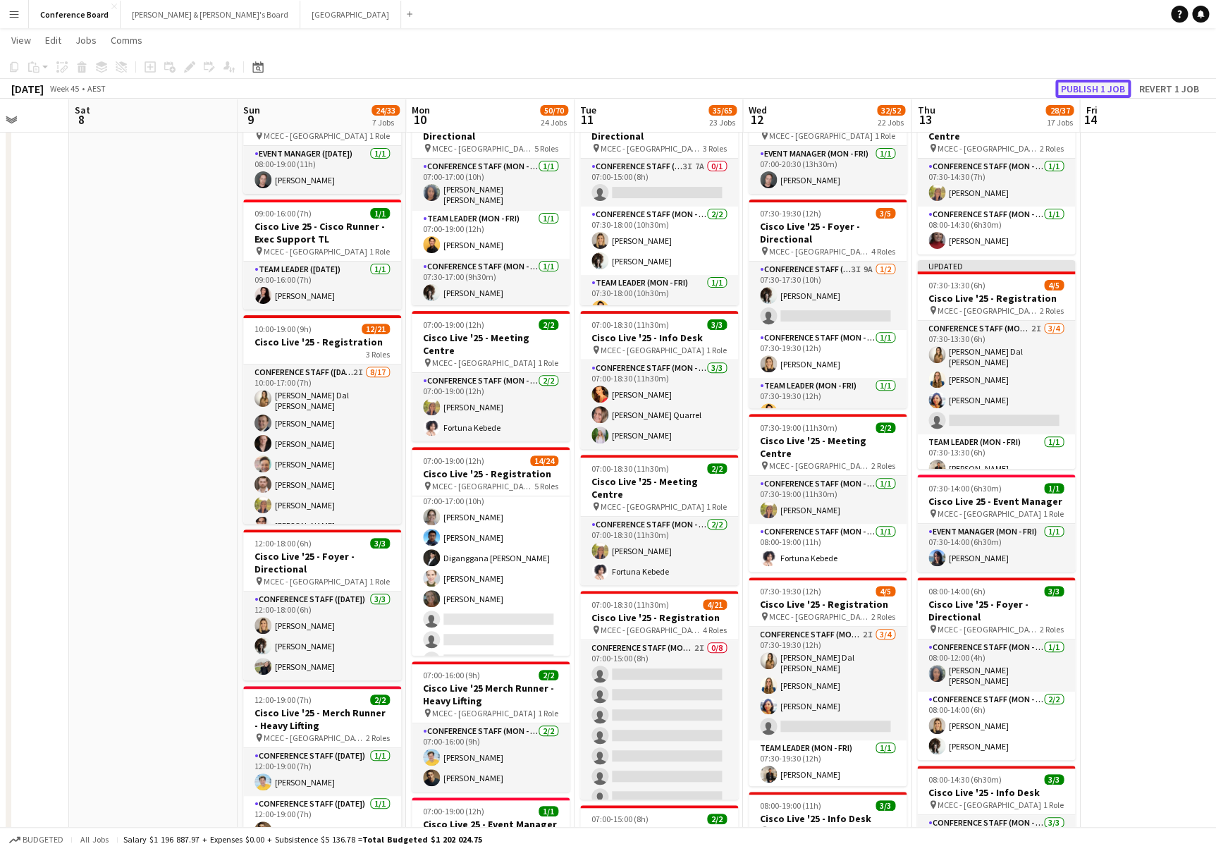
click at [1085, 87] on button "Publish 1 job" at bounding box center [1093, 89] width 75 height 18
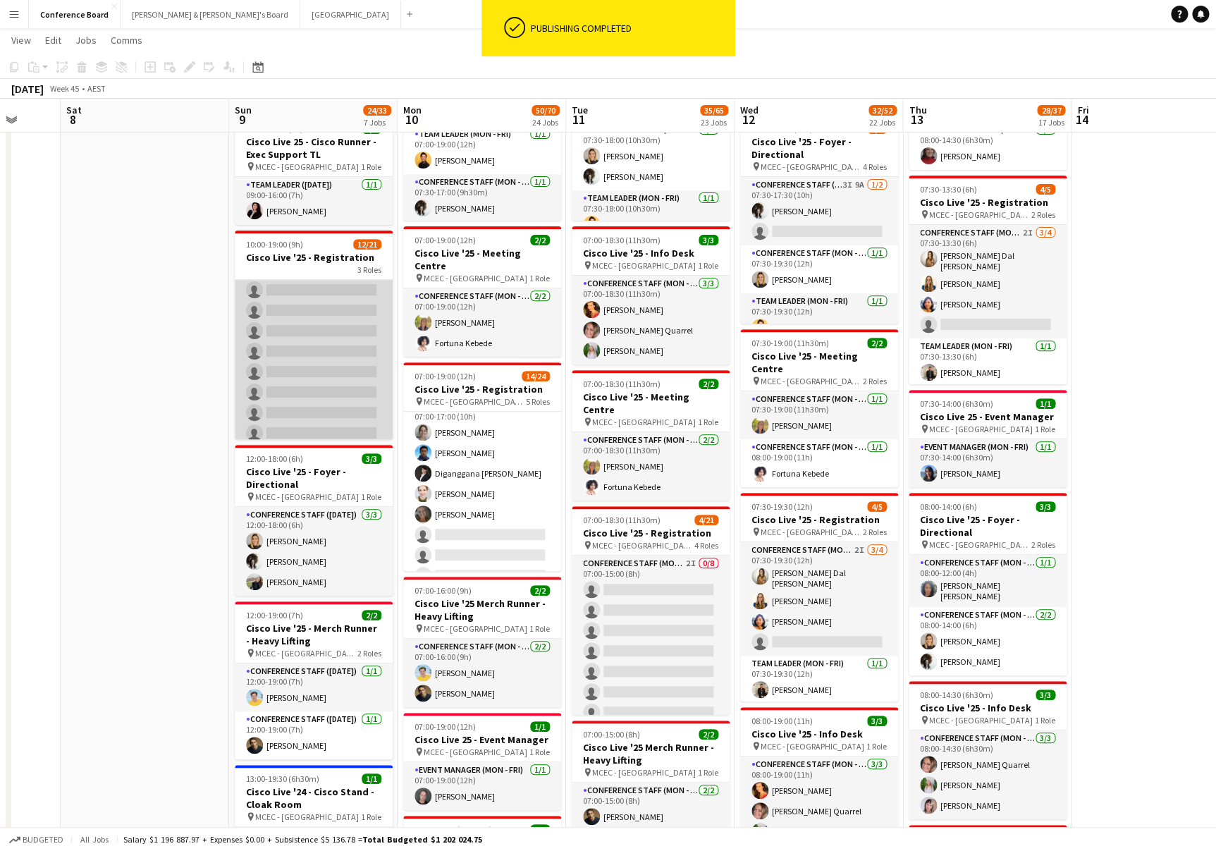
scroll to position [0, 446]
click at [335, 358] on app-card-role "Conference Staff ([DATE]) 2I [DATE] 10:00-17:00 (7h) [PERSON_NAME] Dal [PERSON_…" at bounding box center [312, 257] width 158 height 379
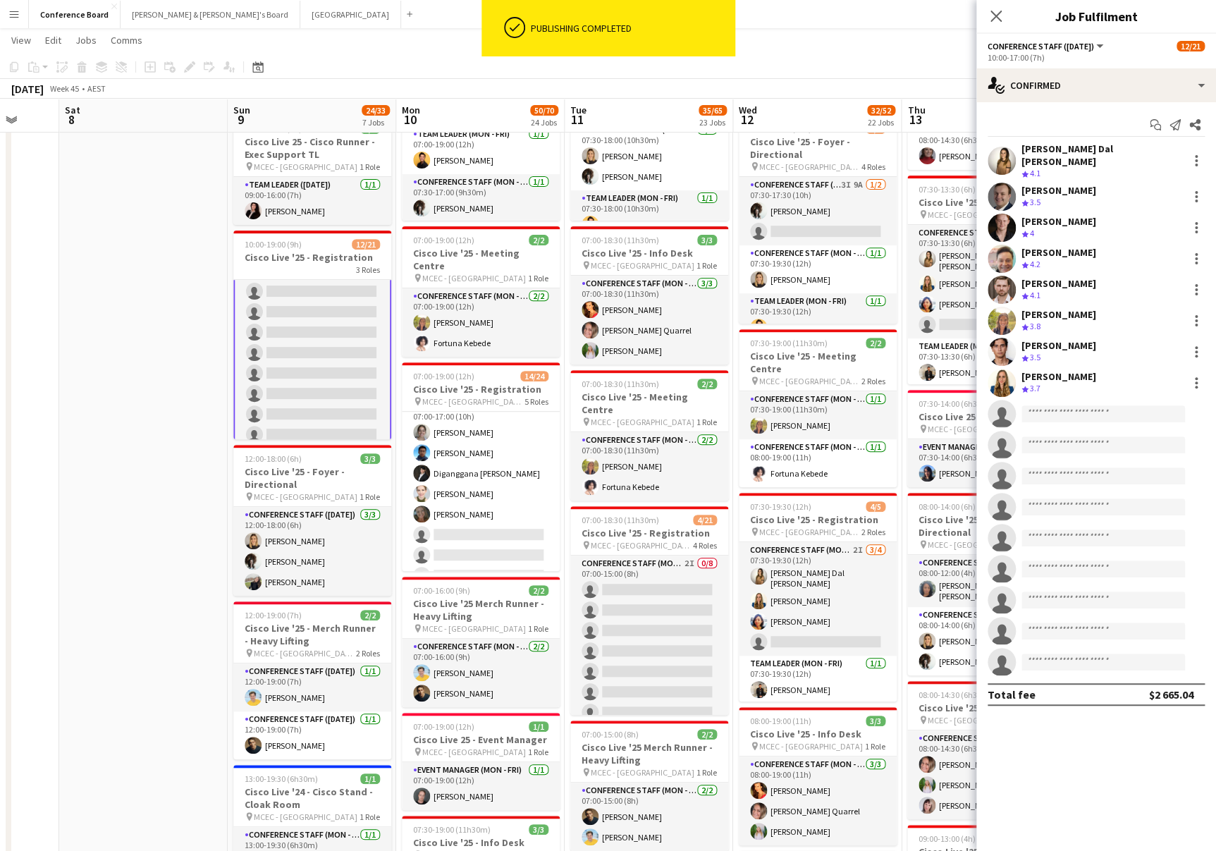
scroll to position [0, 444]
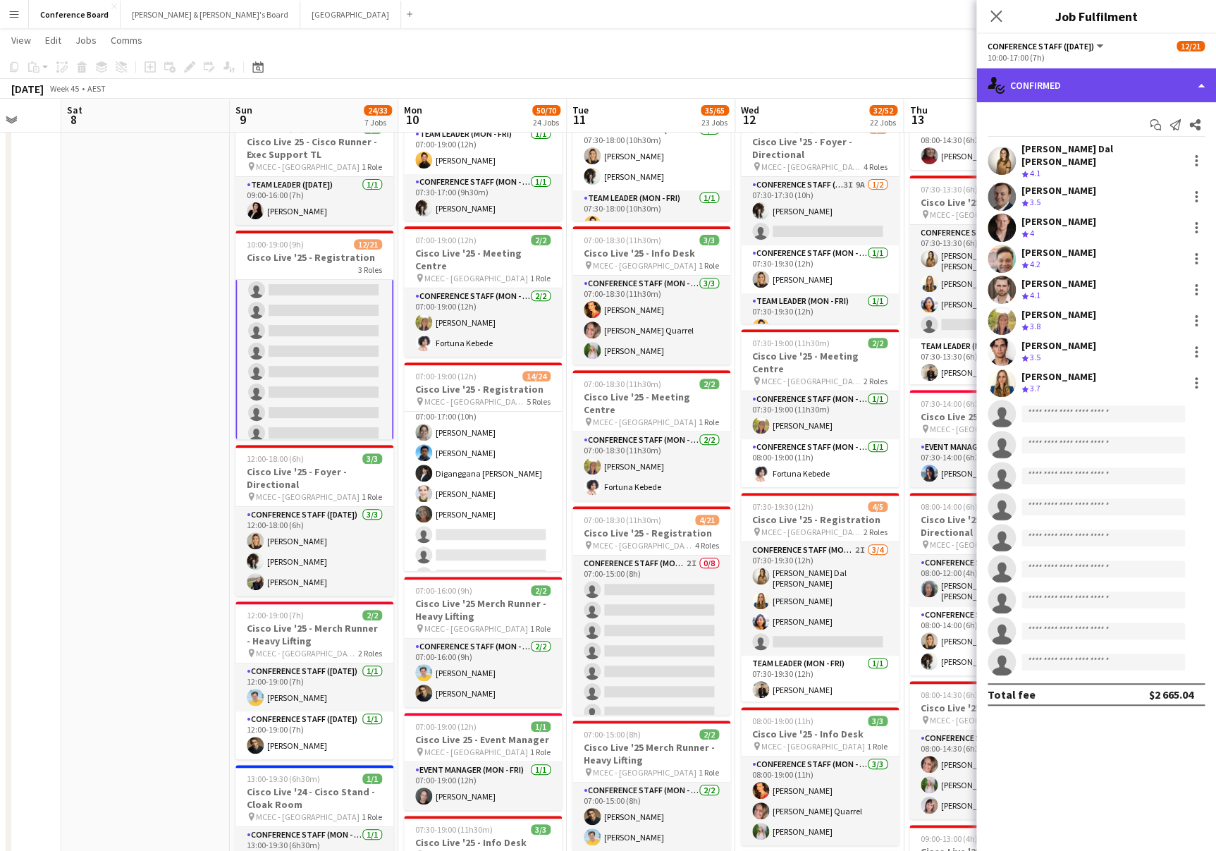
click at [1091, 85] on div "single-neutral-actions-check-2 Confirmed" at bounding box center [1097, 85] width 240 height 34
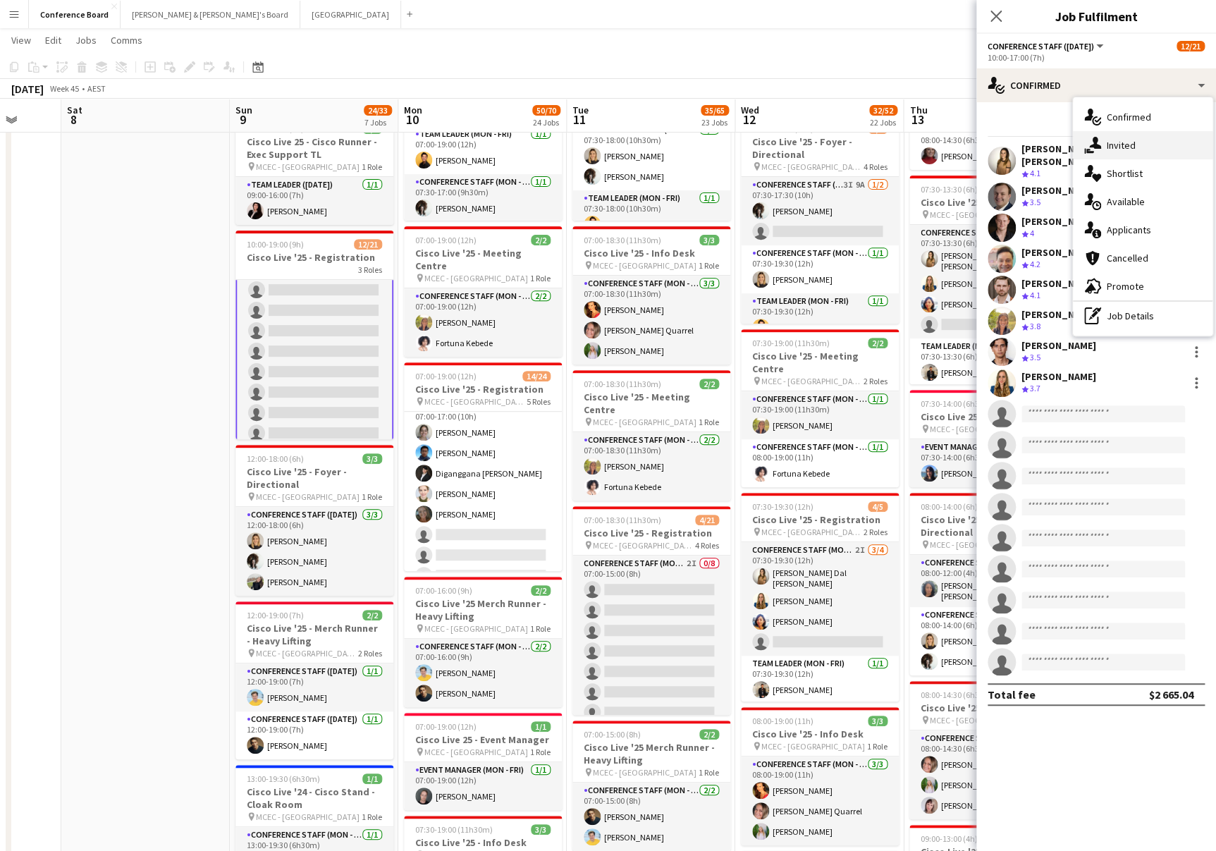
click at [1143, 145] on div "single-neutral-actions-share-1 Invited" at bounding box center [1143, 145] width 140 height 28
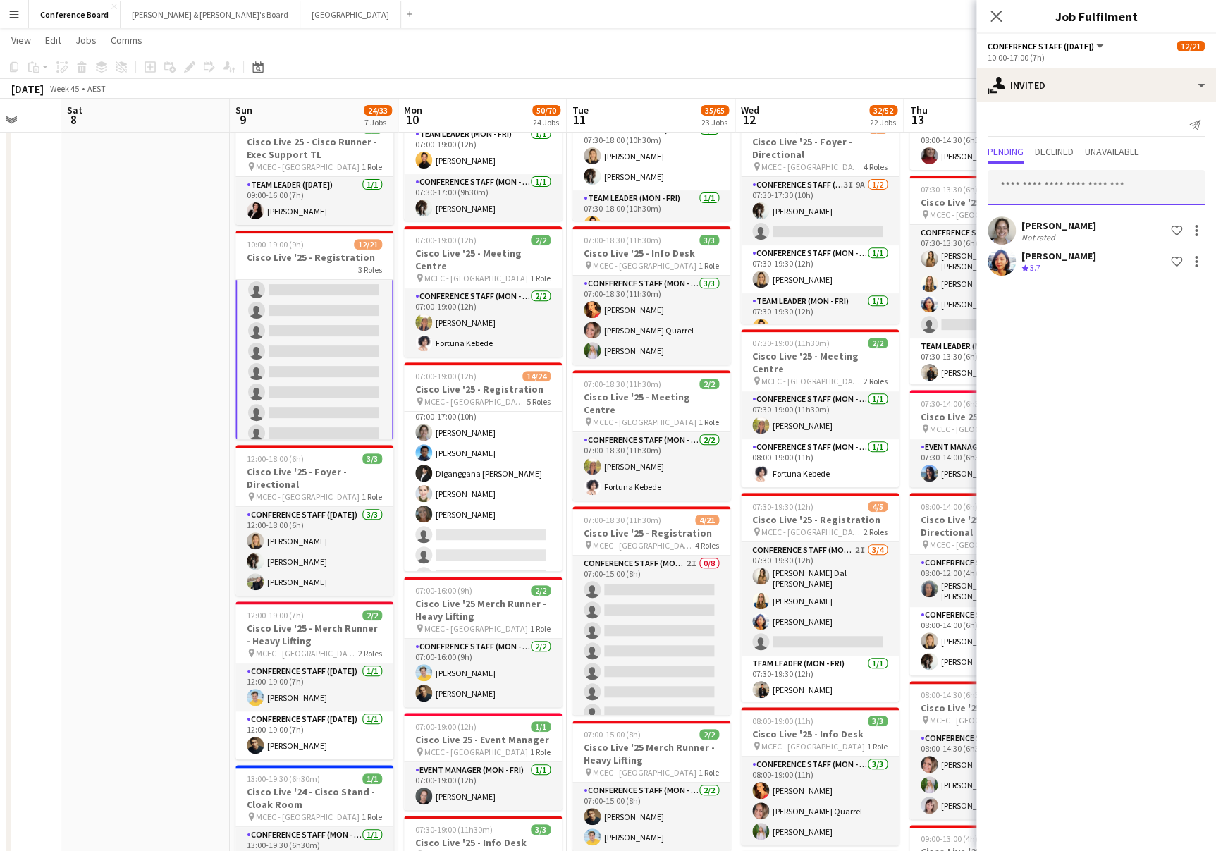
click at [1024, 186] on input "text" at bounding box center [1096, 187] width 217 height 35
type input "****"
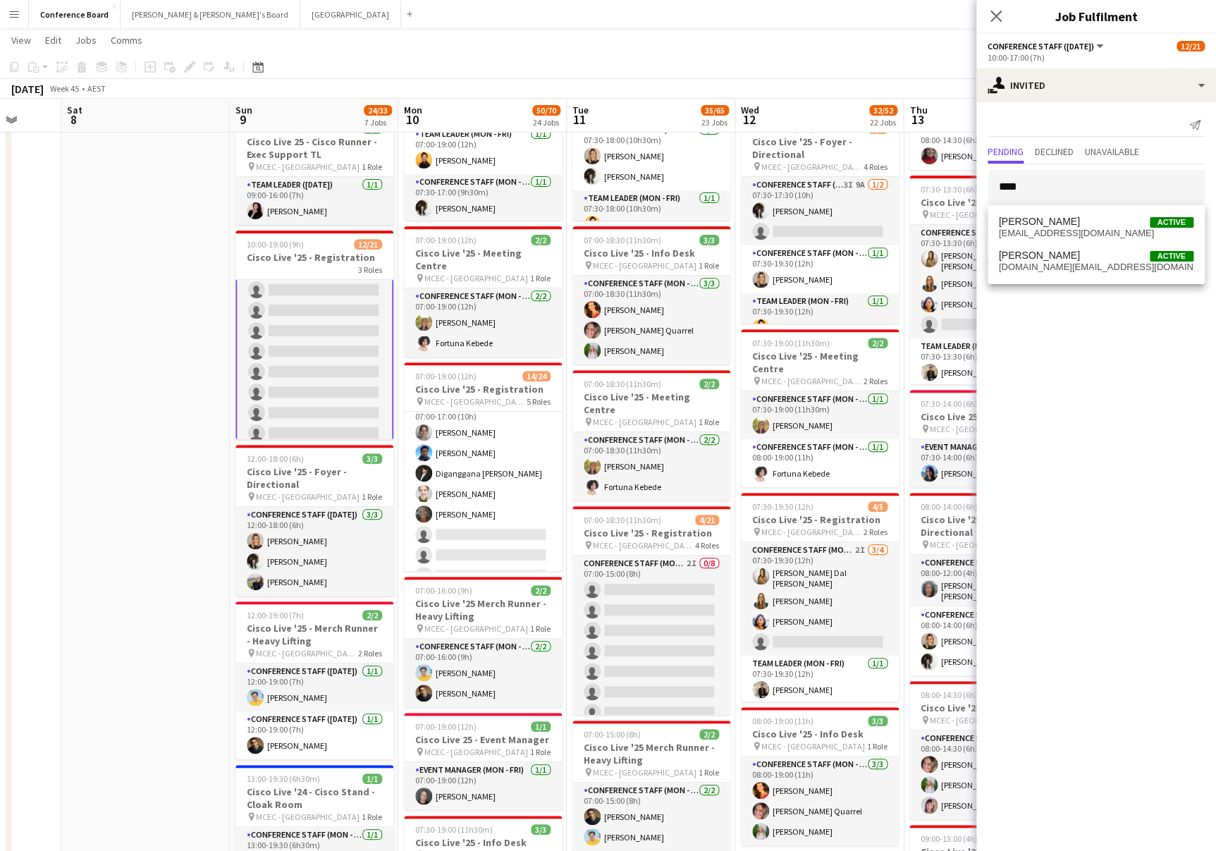
click at [1051, 262] on span "[DOMAIN_NAME][EMAIL_ADDRESS][DOMAIN_NAME]" at bounding box center [1096, 267] width 195 height 11
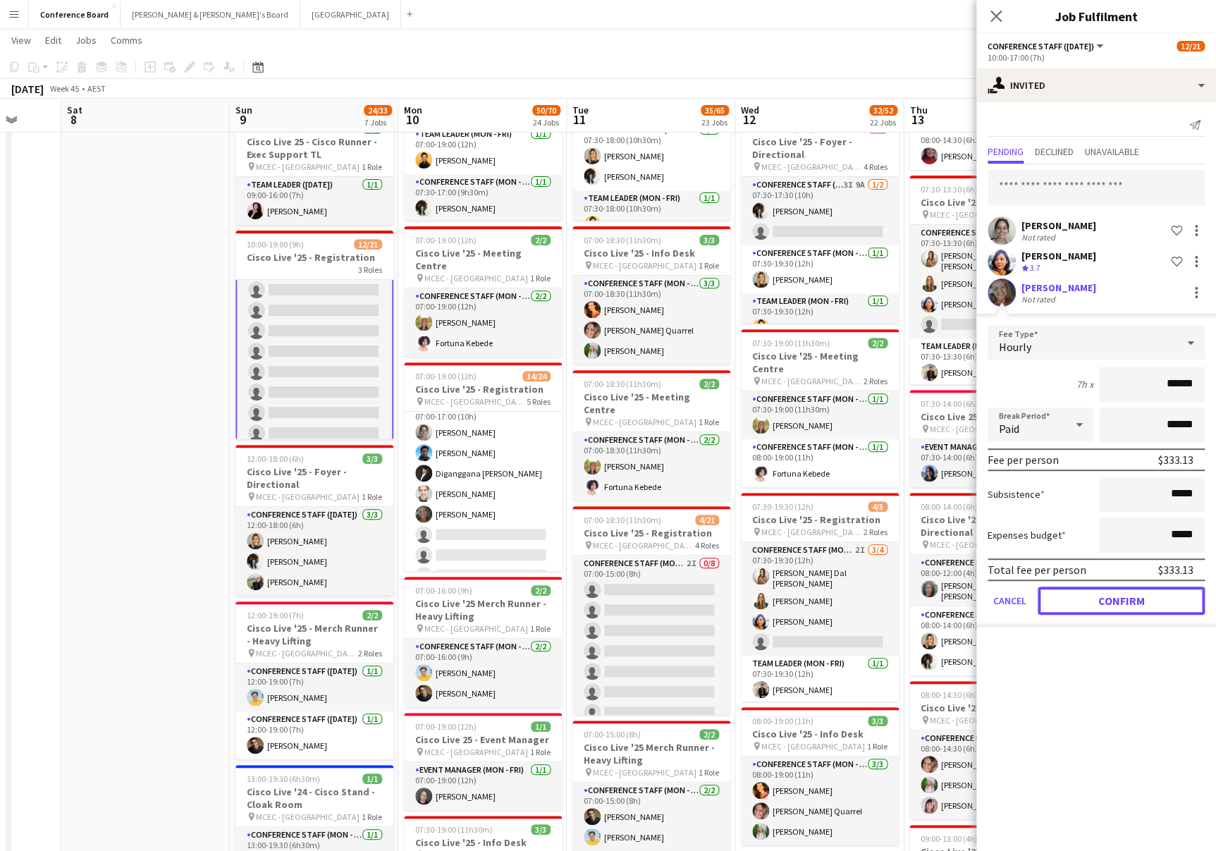
drag, startPoint x: 1093, startPoint y: 594, endPoint x: 1089, endPoint y: 584, distance: 11.4
click at [1092, 593] on button "Confirm" at bounding box center [1121, 601] width 167 height 28
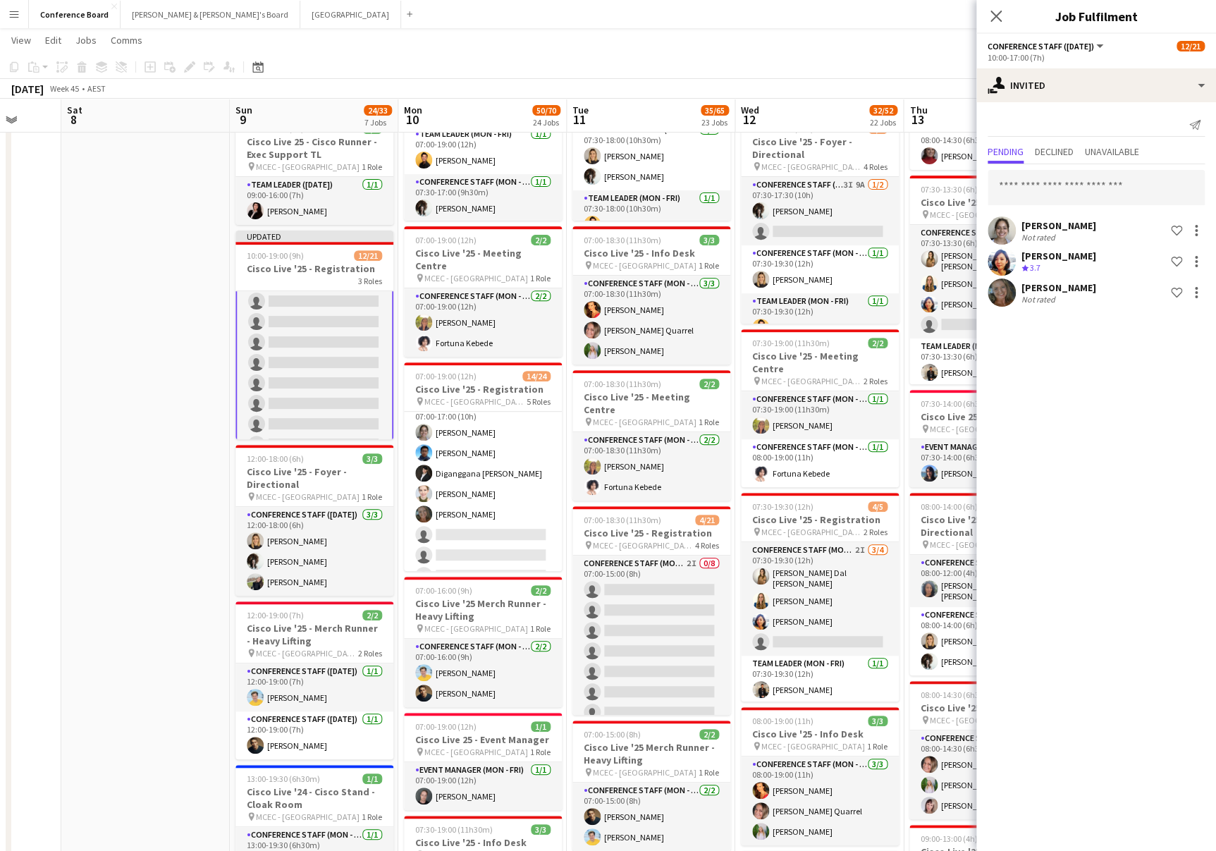
click at [908, 59] on app-toolbar "Copy Paste Paste Command V Paste with crew Command Shift V Paste linked Job [GE…" at bounding box center [608, 67] width 1216 height 24
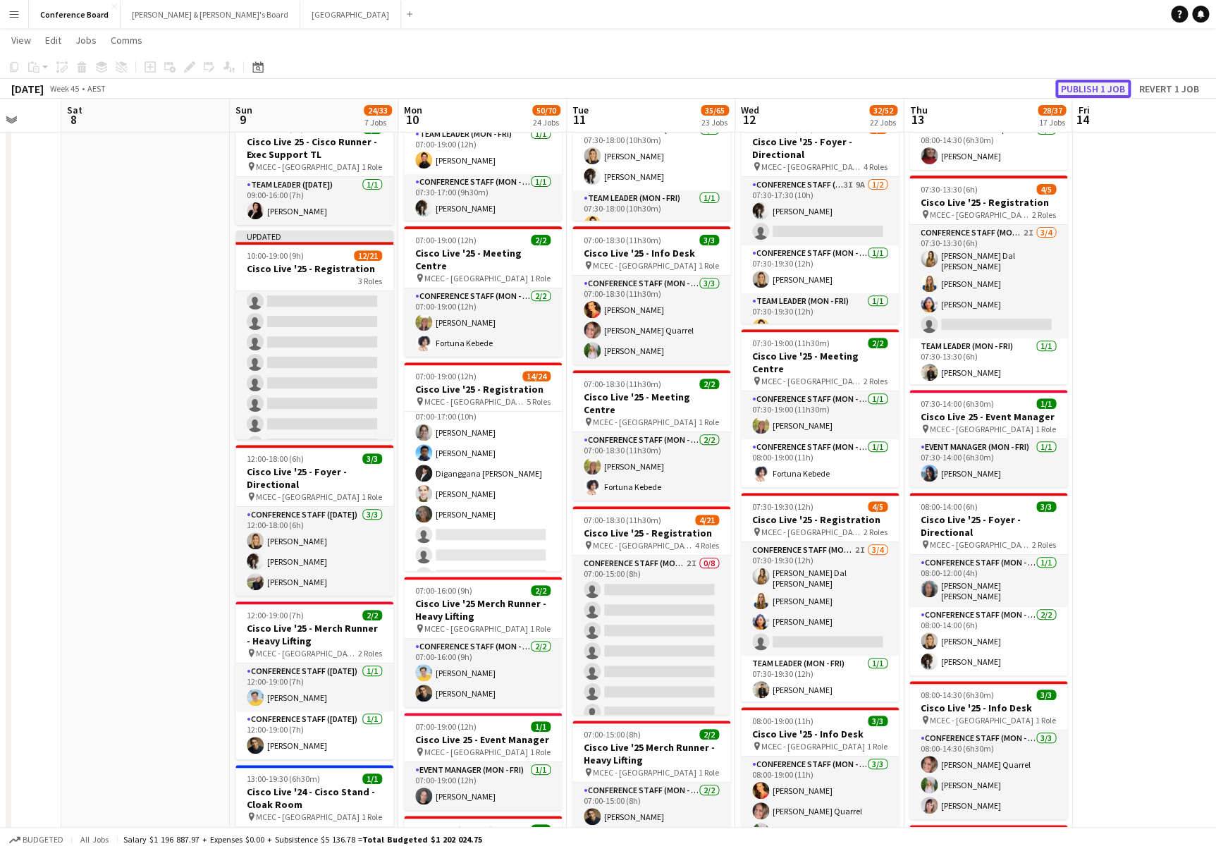
click at [1122, 87] on button "Publish 1 job" at bounding box center [1093, 89] width 75 height 18
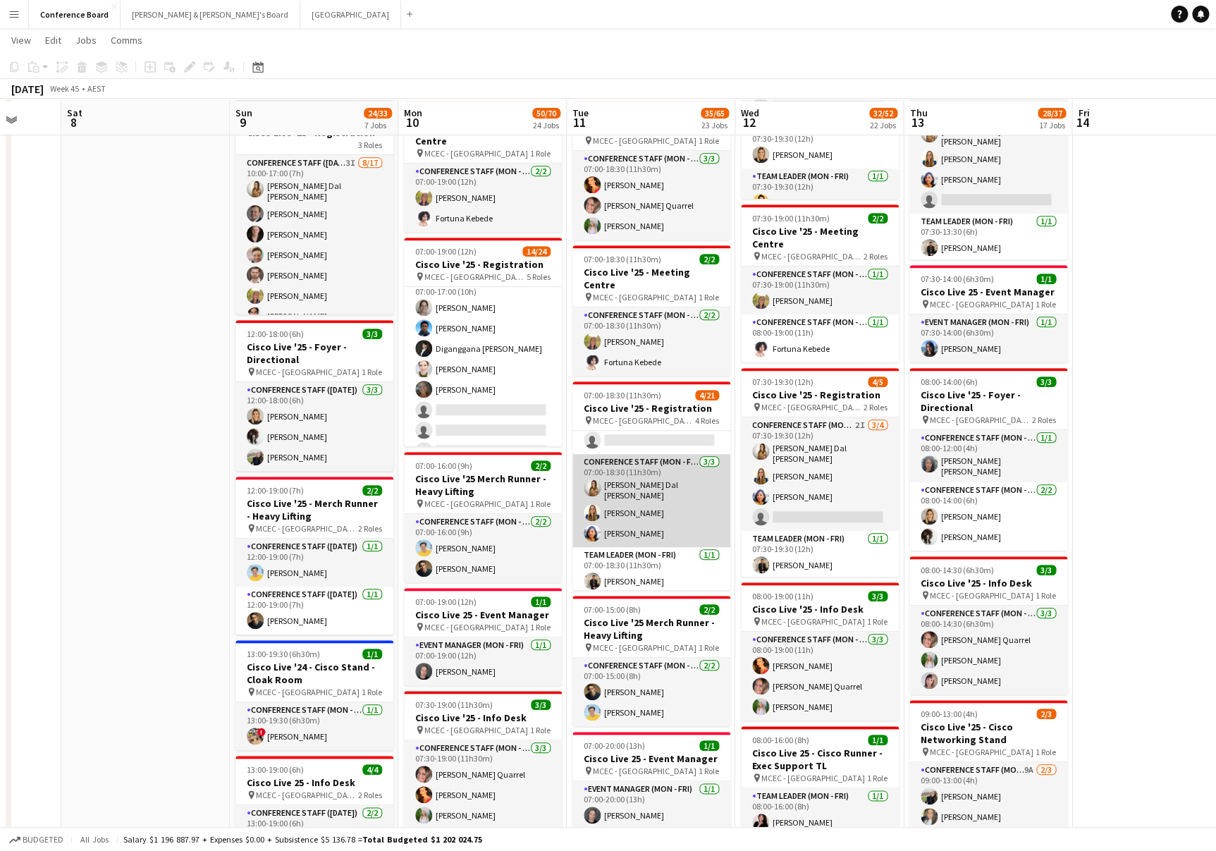
scroll to position [279, 0]
